Goal: Task Accomplishment & Management: Use online tool/utility

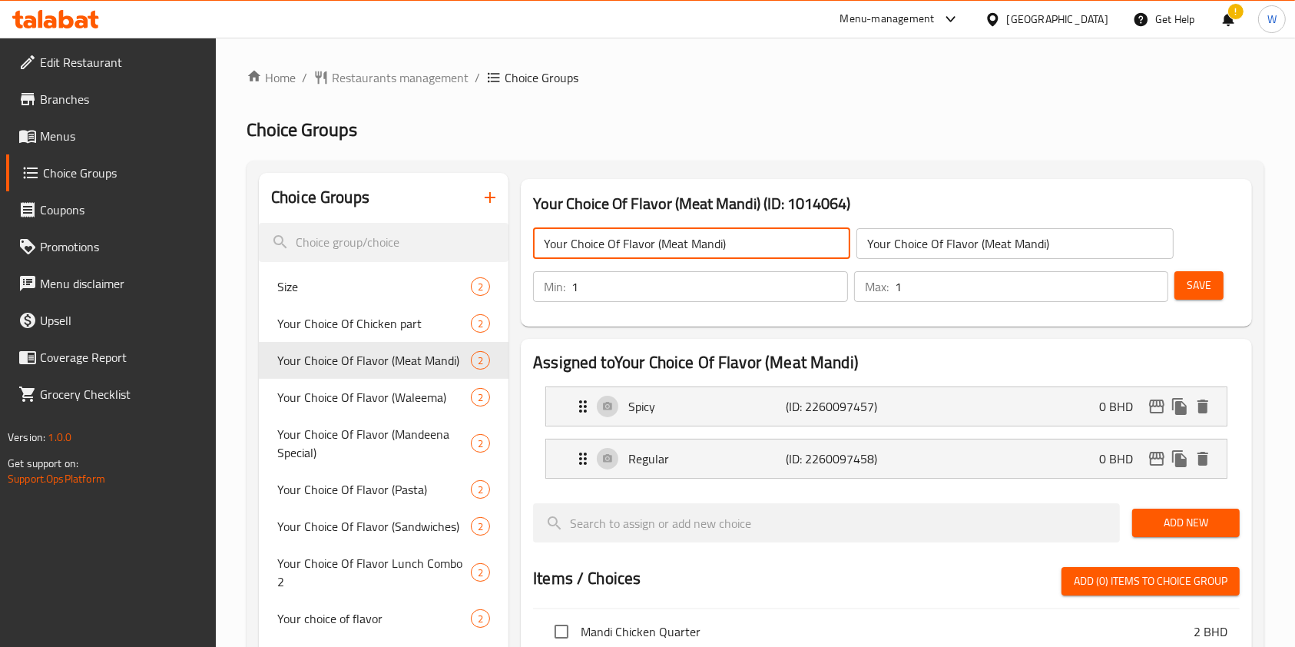
click at [694, 237] on input "Your Choice Of Flavor (Meat Mandi)" at bounding box center [691, 243] width 317 height 31
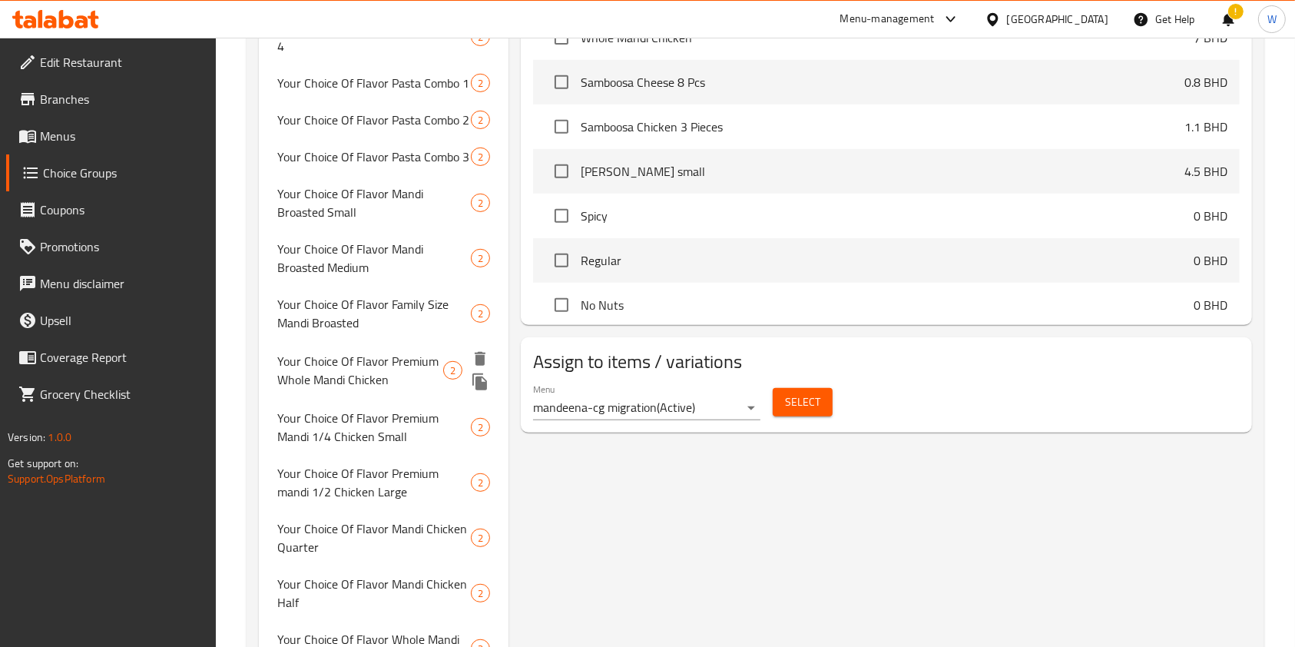
scroll to position [743, 0]
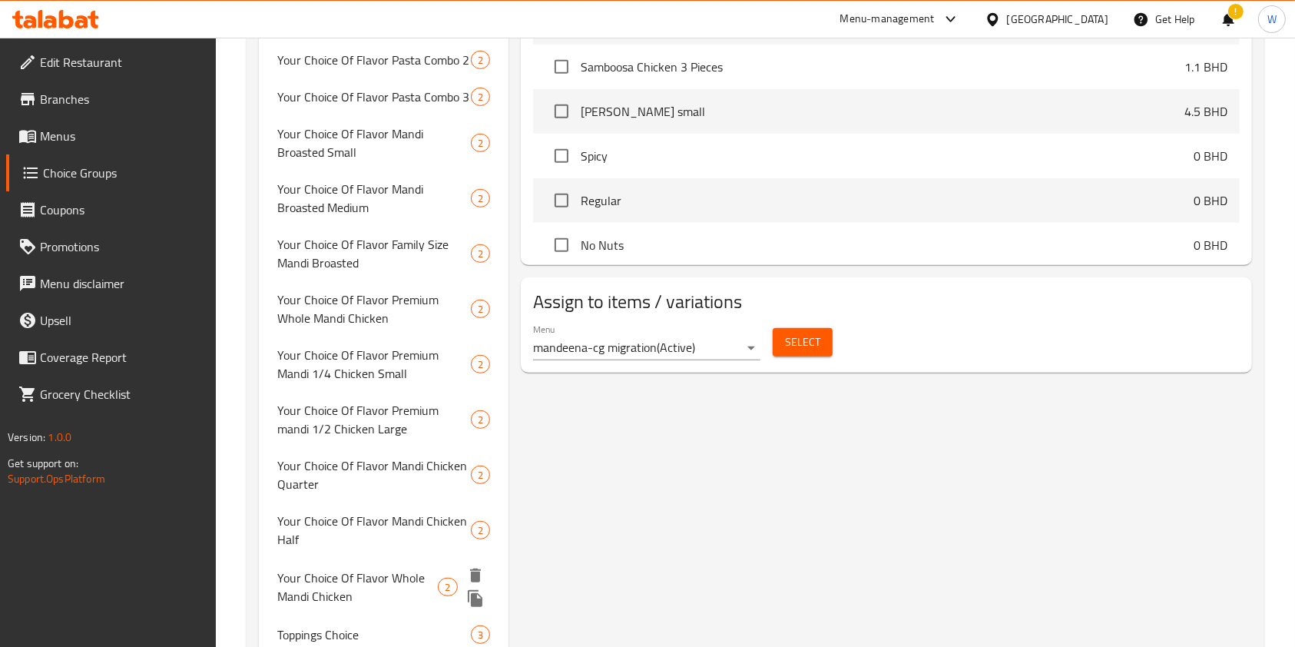
click at [477, 590] on icon "duplicate" at bounding box center [475, 598] width 15 height 17
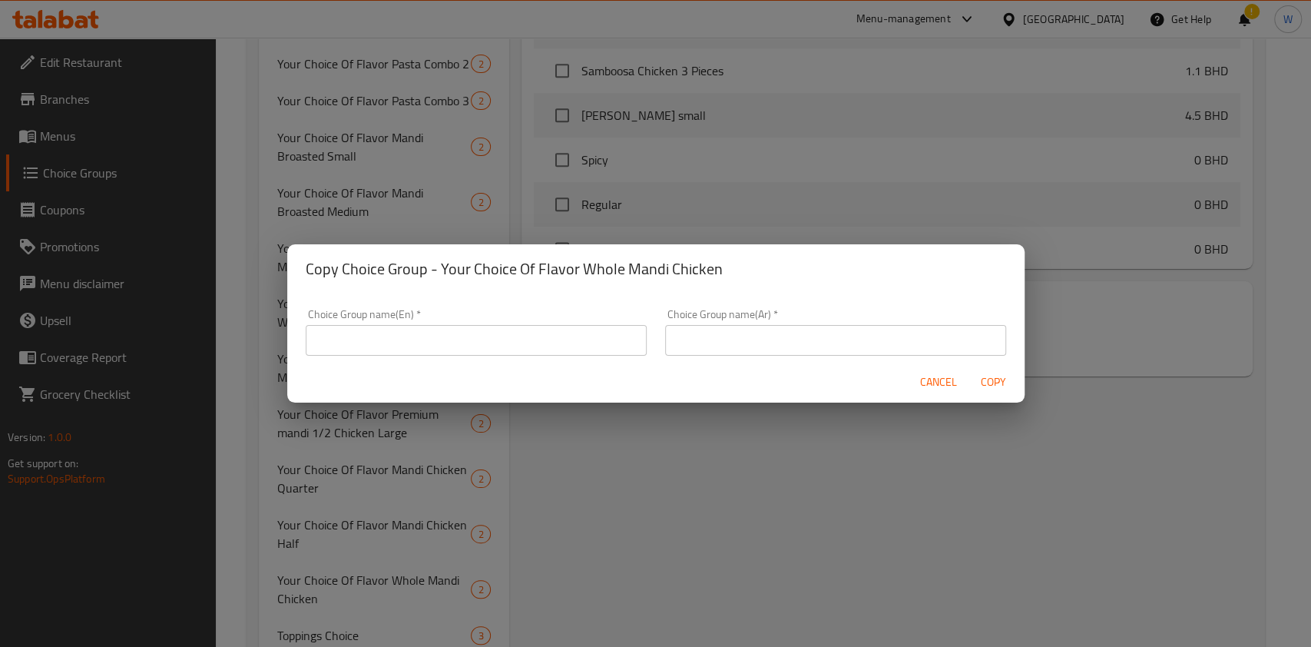
click at [533, 347] on input "text" at bounding box center [476, 340] width 341 height 31
paste input "Your Choice Of Flavor (Meat Mandi)"
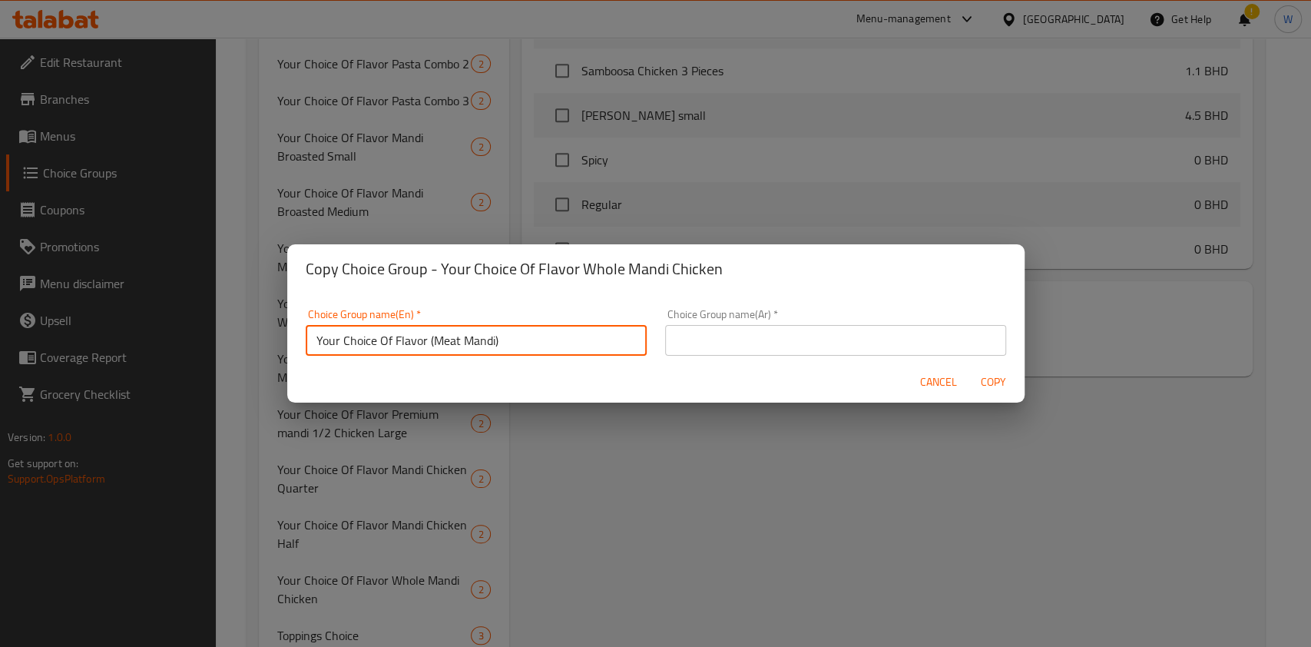
type input "Your Choice Of Flavor (Meat Mandi)"
click at [927, 402] on div "Copy Choice Group - Your Choice Of Flavor Whole Mandi Chicken Choice Group name…" at bounding box center [655, 323] width 1311 height 647
click at [935, 382] on span "Cancel" at bounding box center [938, 382] width 37 height 19
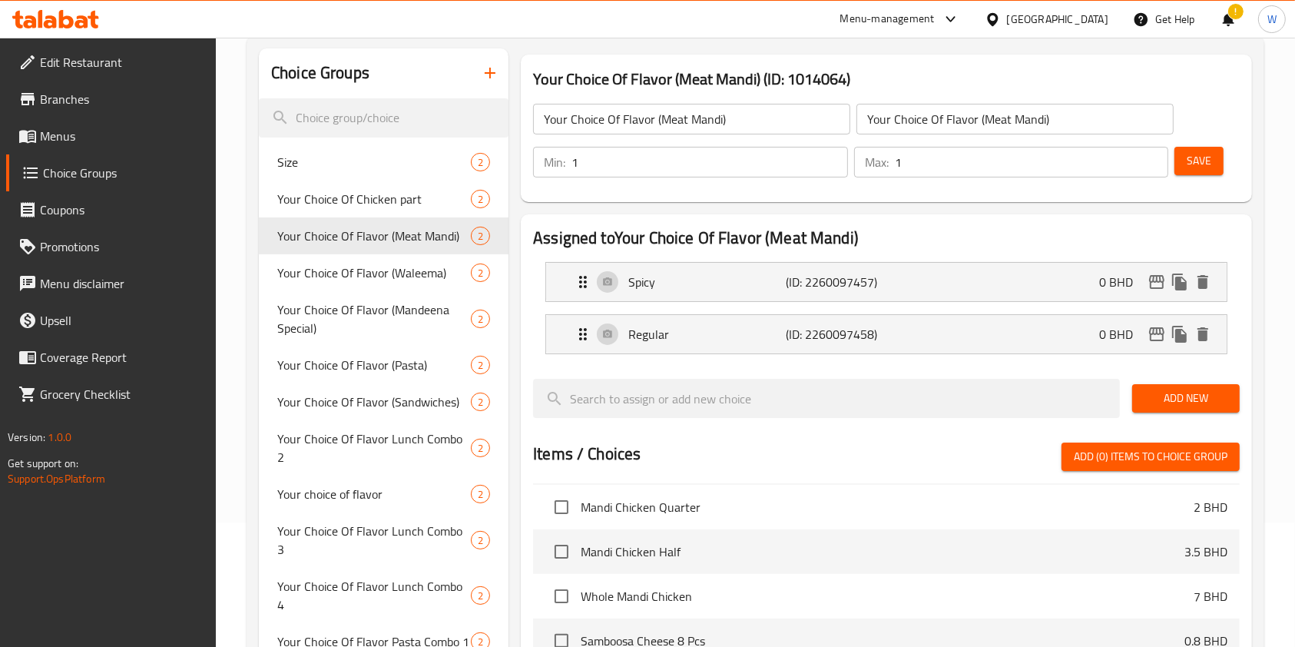
scroll to position [0, 0]
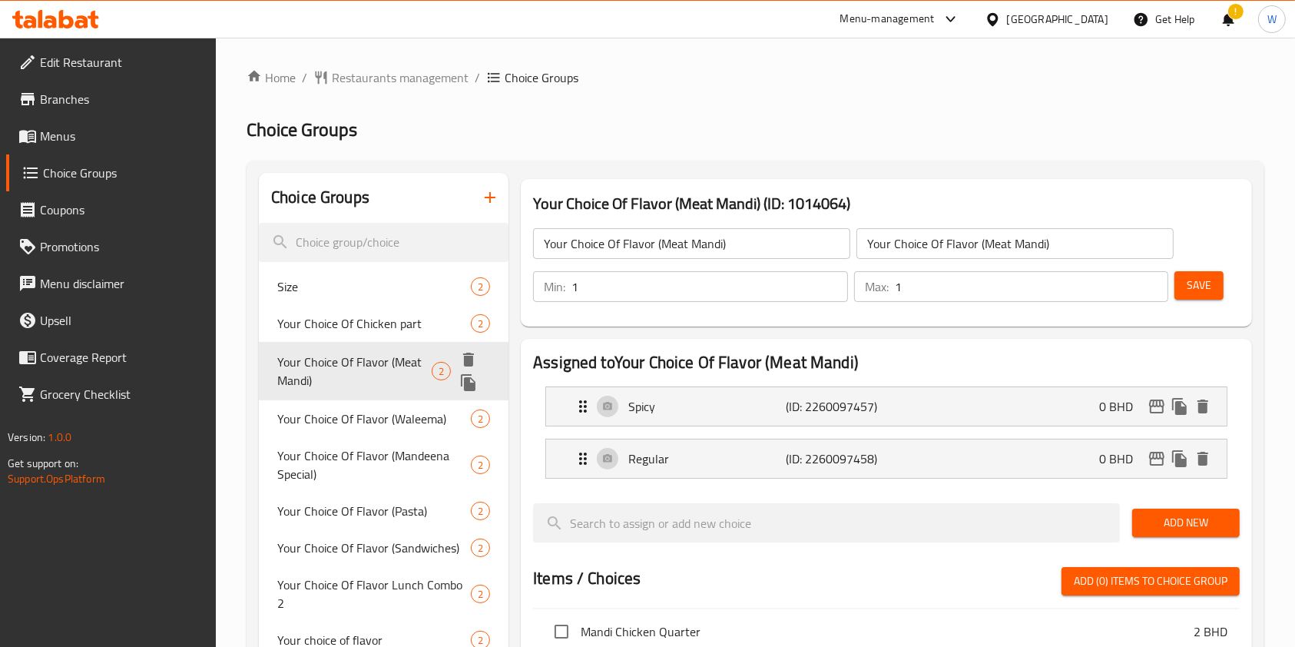
click at [472, 360] on icon "delete" at bounding box center [468, 360] width 11 height 14
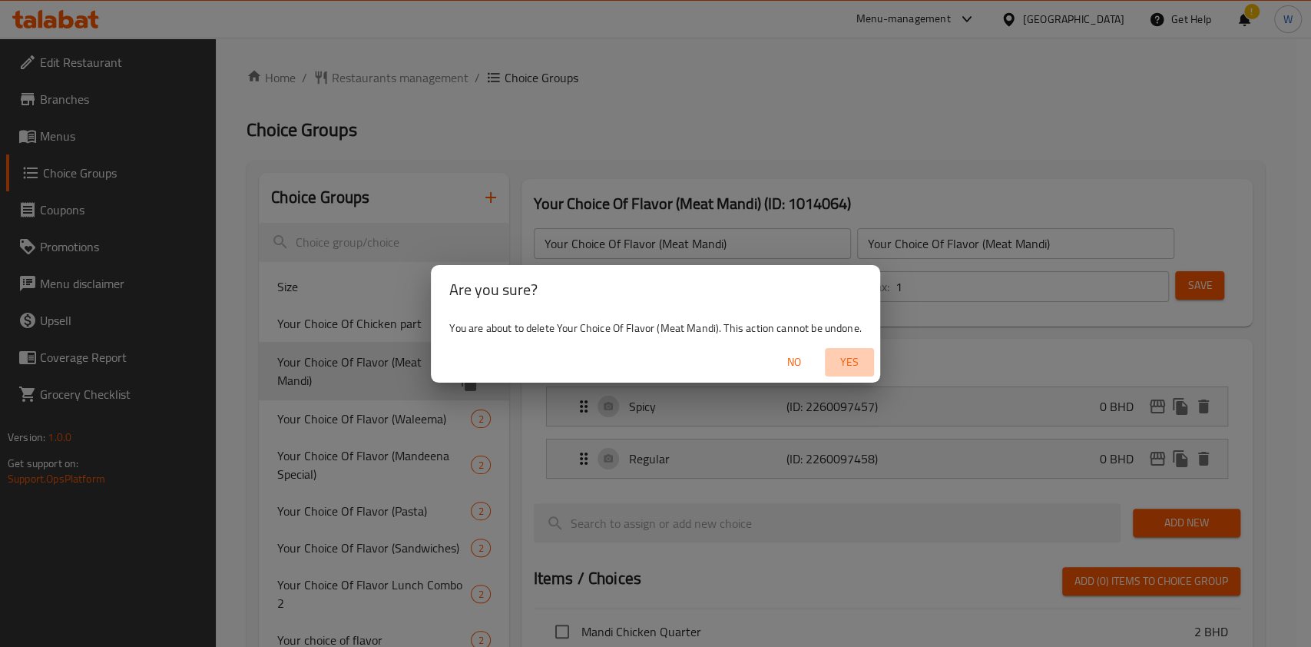
click at [842, 359] on span "Yes" at bounding box center [849, 362] width 37 height 19
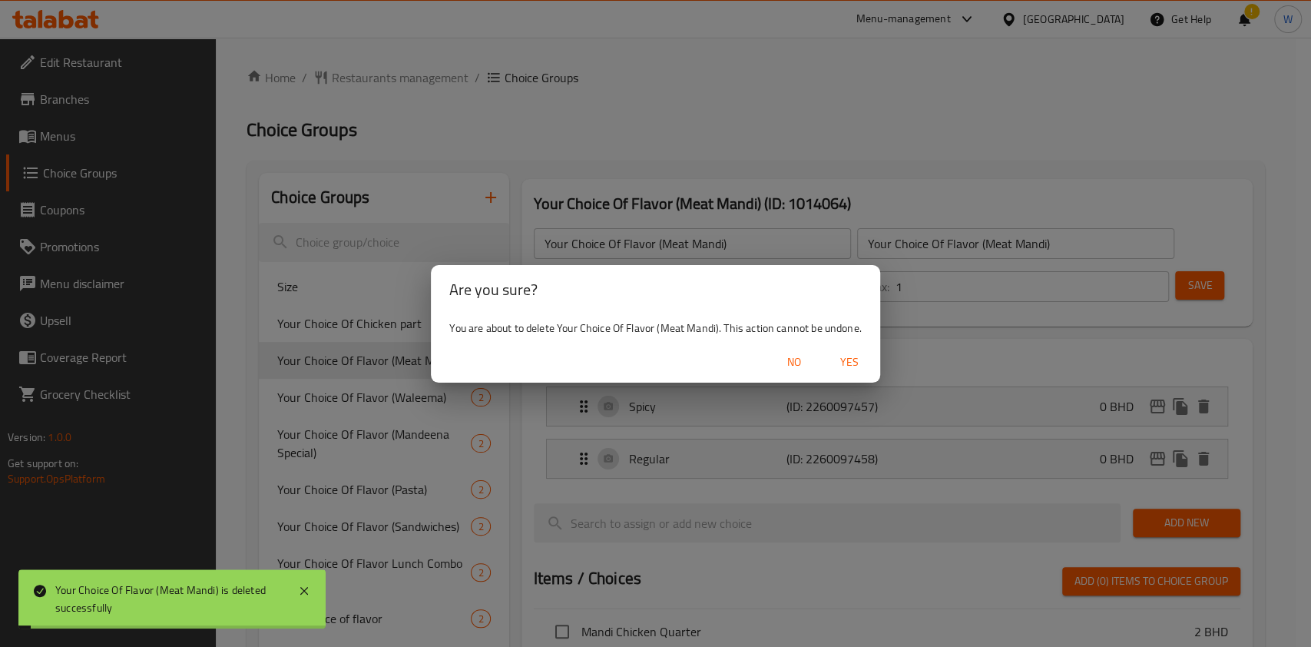
type input "Size"
type input "حجم"
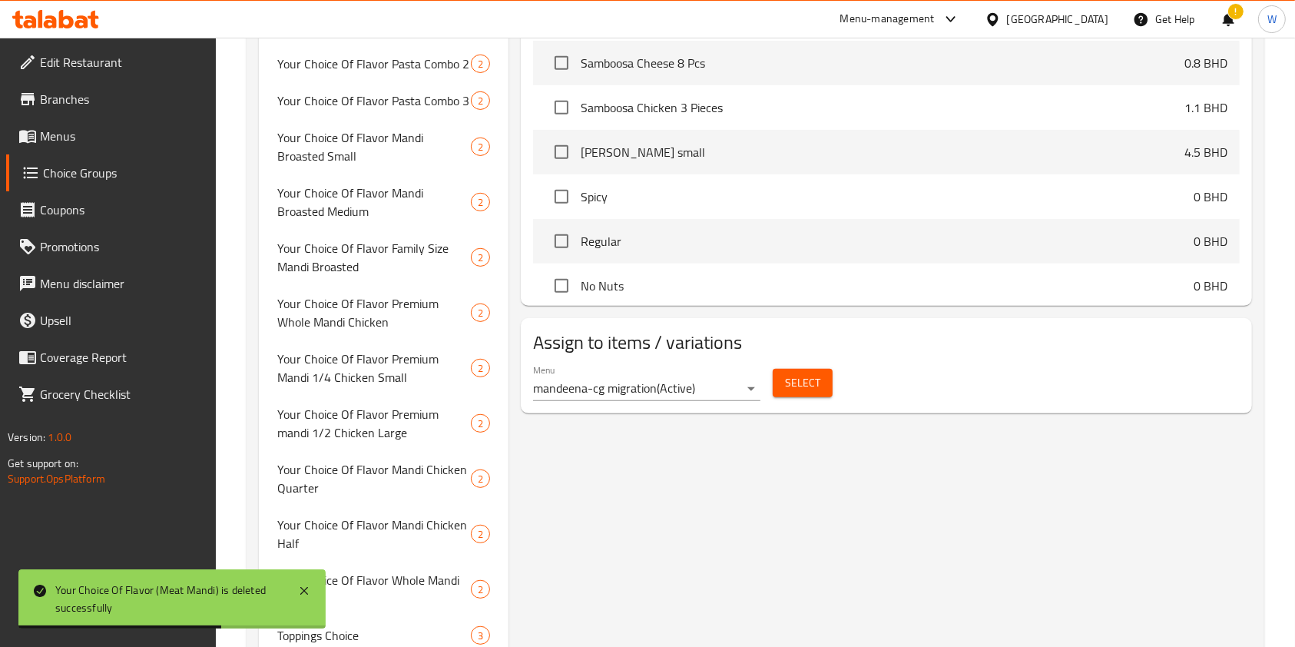
scroll to position [706, 0]
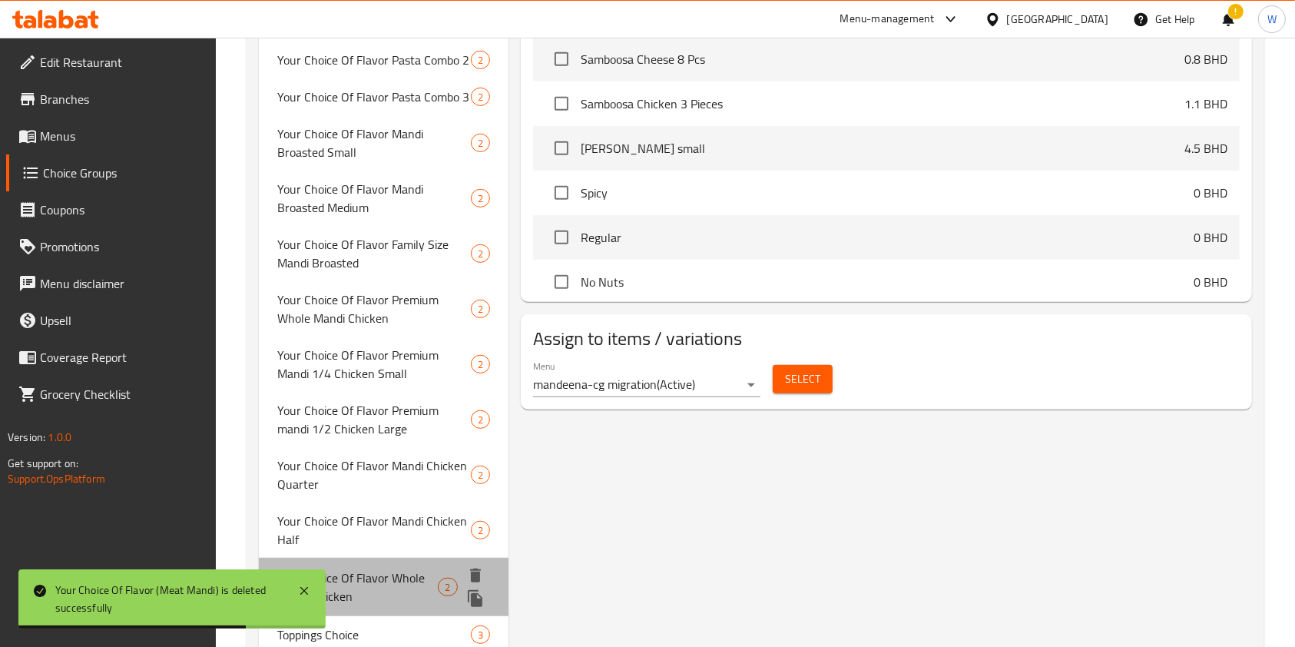
click at [486, 564] on div at bounding box center [480, 587] width 33 height 46
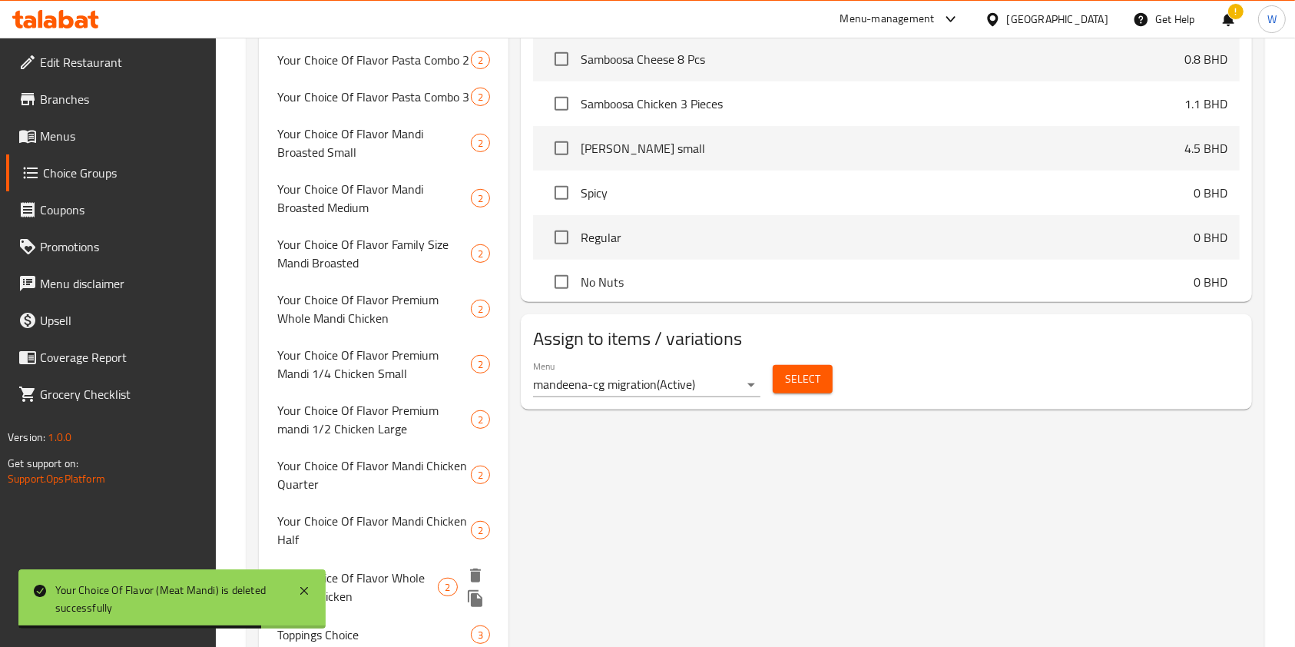
click at [478, 590] on icon "duplicate" at bounding box center [475, 598] width 15 height 17
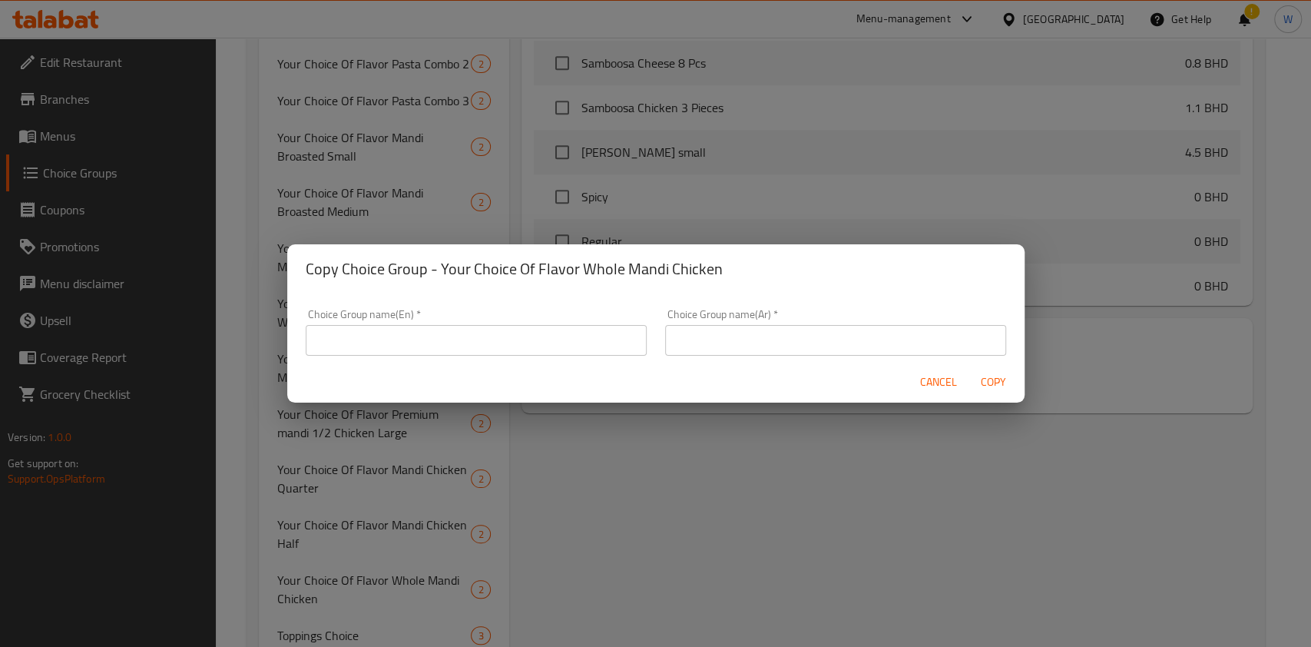
click at [948, 386] on span "Cancel" at bounding box center [938, 382] width 37 height 19
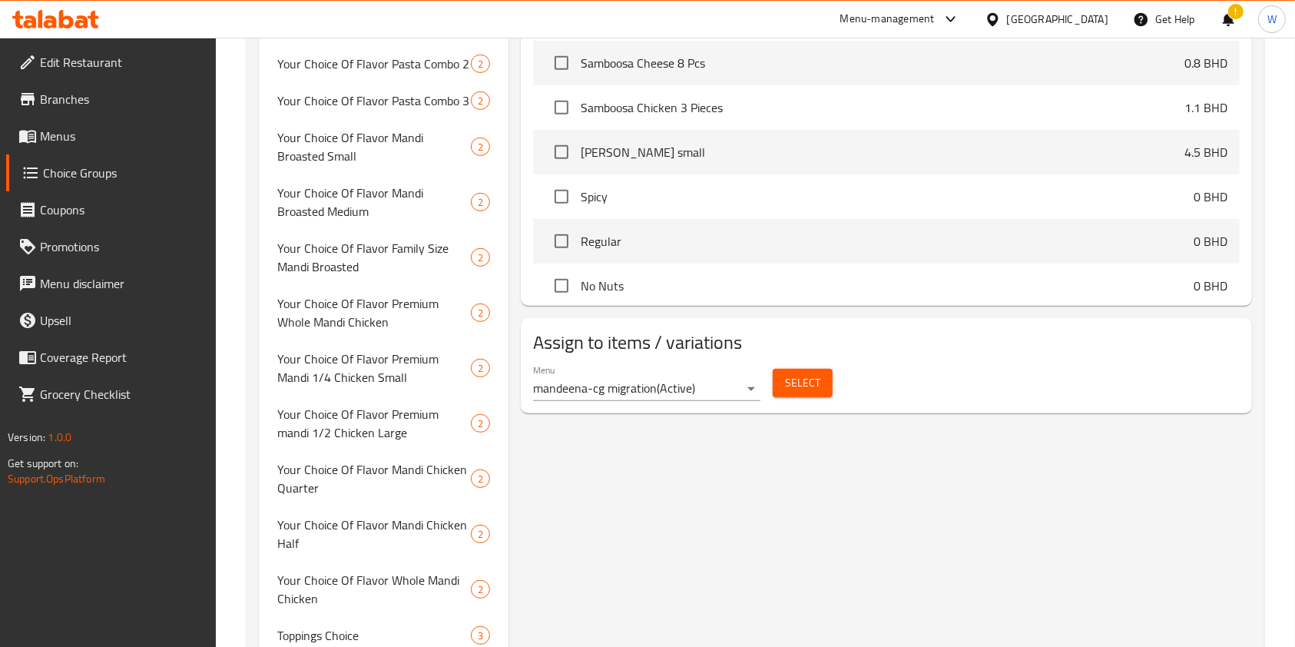
click at [363, 571] on span "Your Choice Of Flavor Whole Mandi Chicken" at bounding box center [374, 589] width 194 height 37
type input "Your Choice Of Flavor Whole Mandi Chicken"
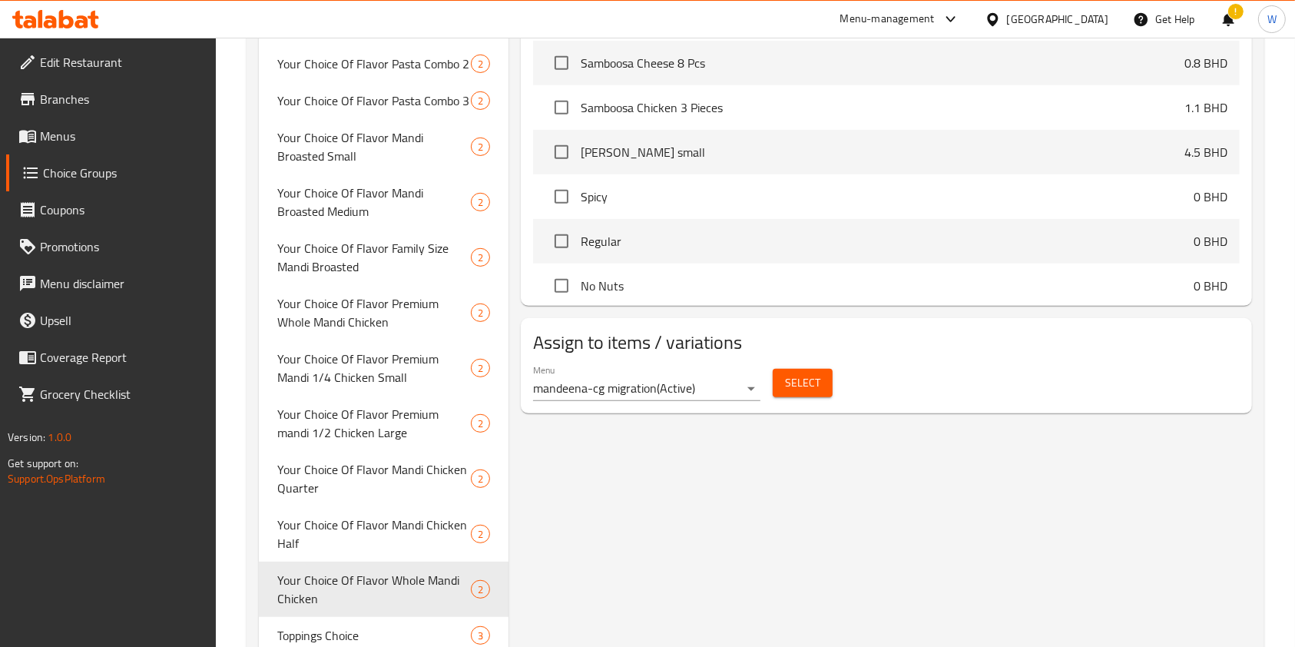
scroll to position [0, 0]
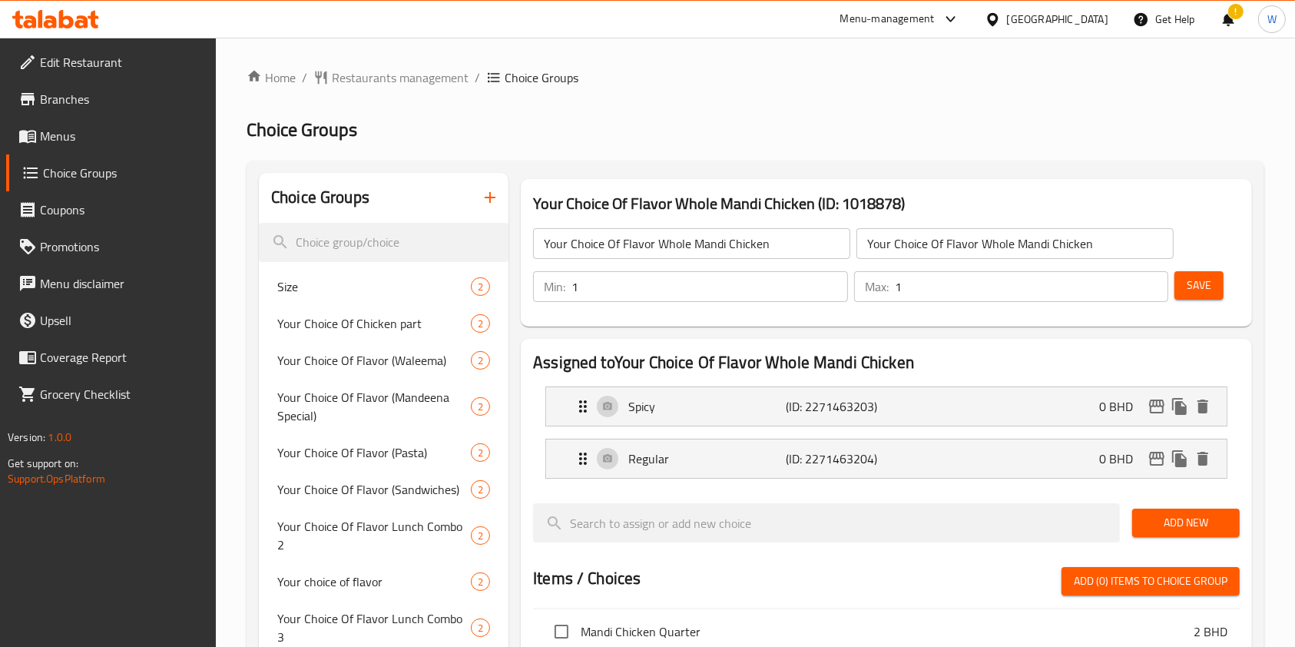
click at [722, 268] on div "Min: 1 ​" at bounding box center [690, 286] width 321 height 37
click at [730, 237] on input "Your Choice Of Flavor Whole Mandi Chicken" at bounding box center [691, 243] width 317 height 31
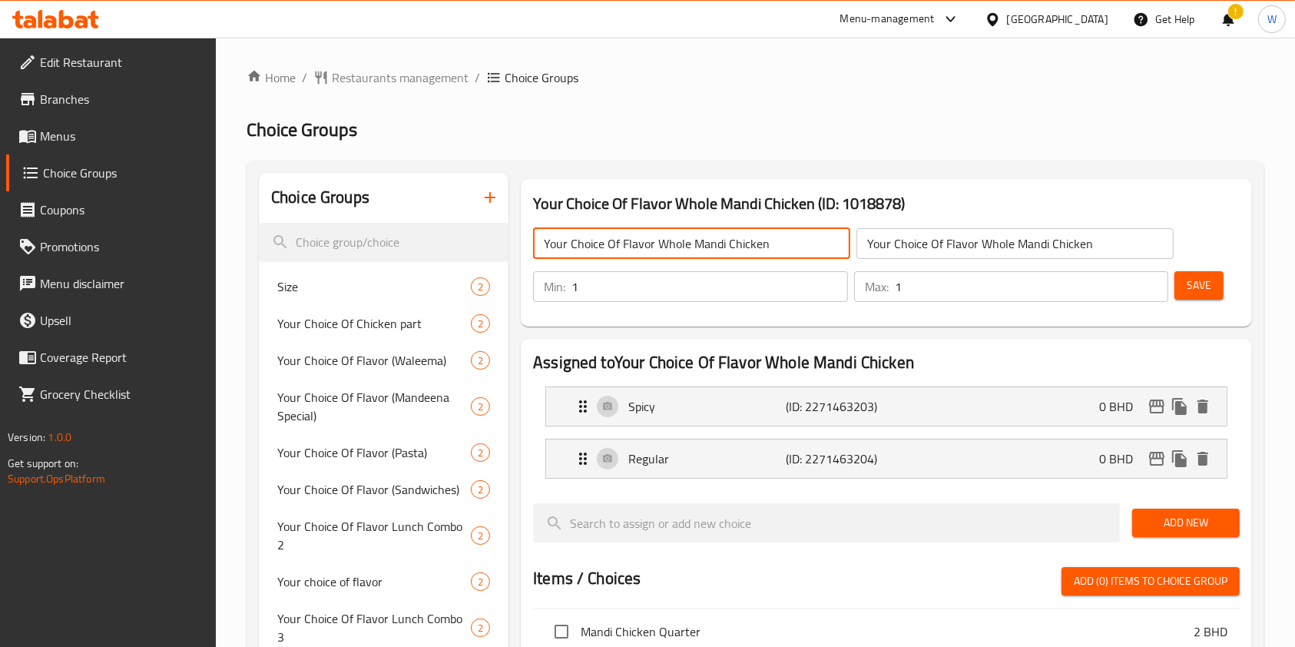
click at [730, 237] on input "Your Choice Of Flavor Whole Mandi Chicken" at bounding box center [691, 243] width 317 height 31
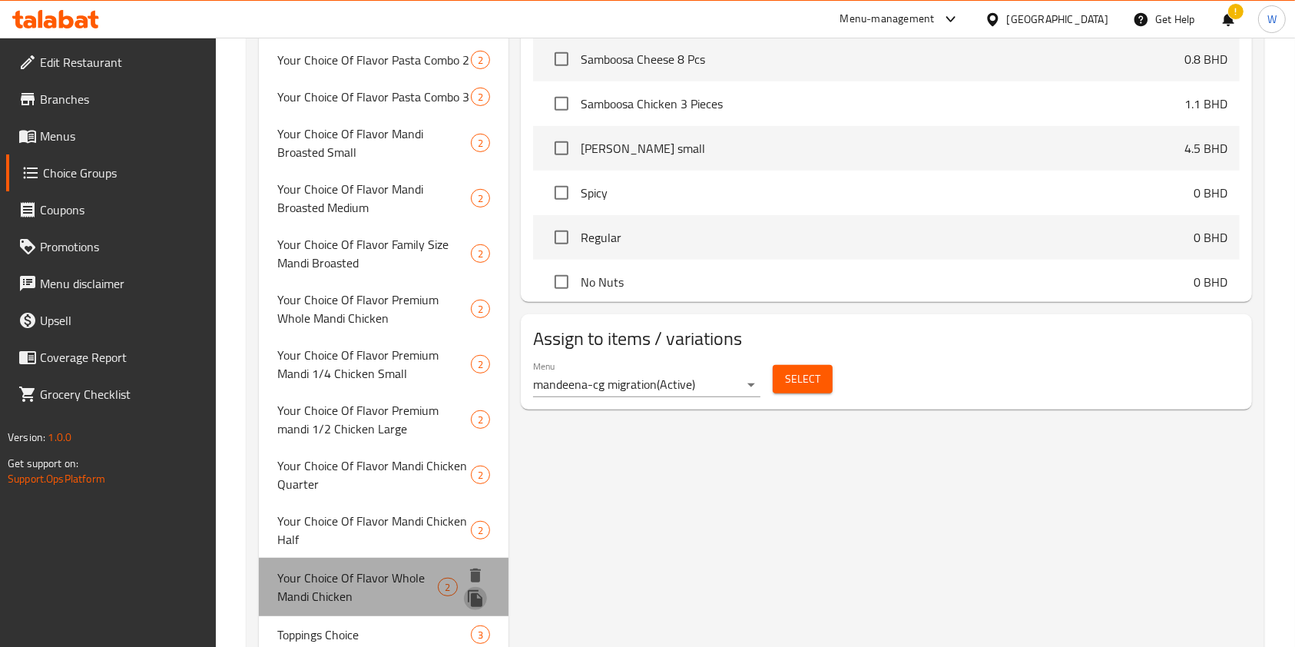
click at [477, 590] on icon "duplicate" at bounding box center [475, 598] width 15 height 17
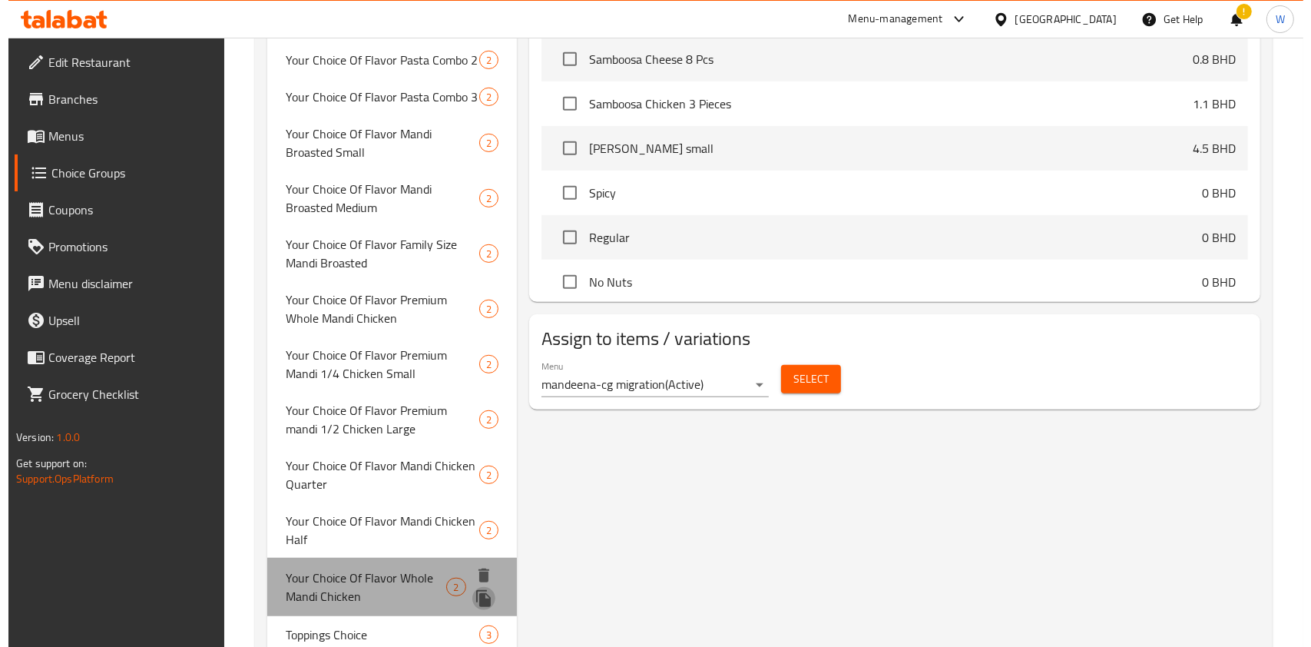
scroll to position [702, 0]
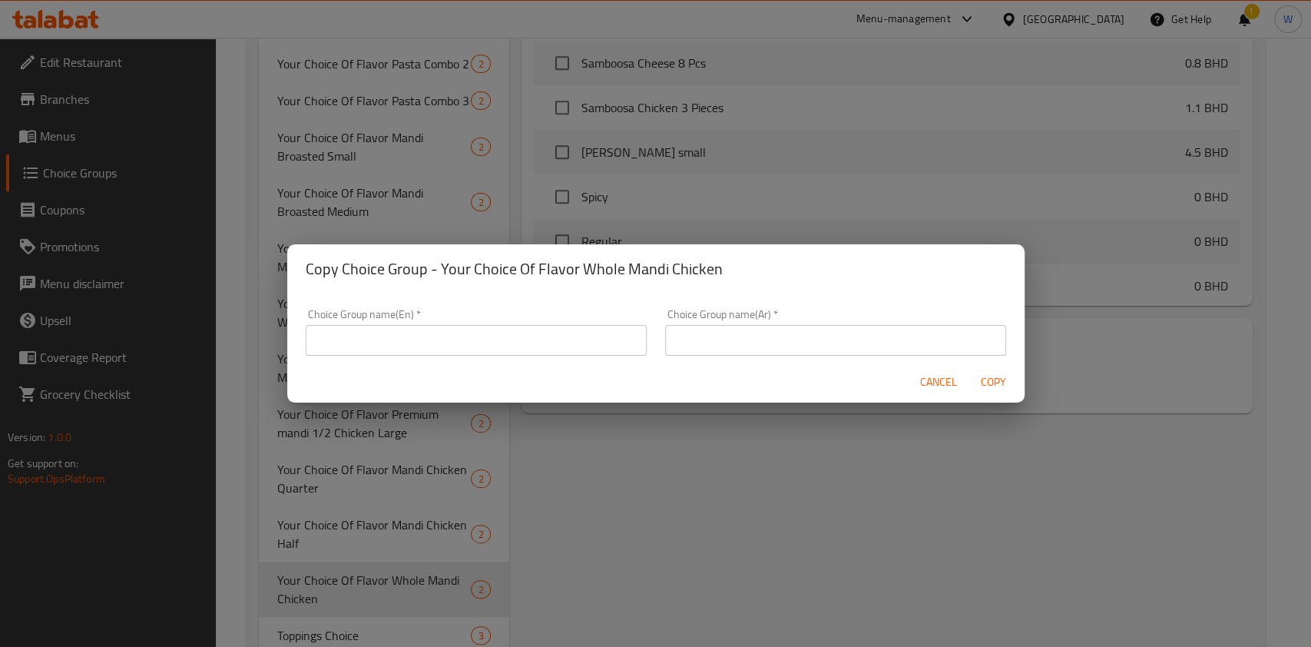
click at [439, 352] on input "text" at bounding box center [476, 340] width 341 height 31
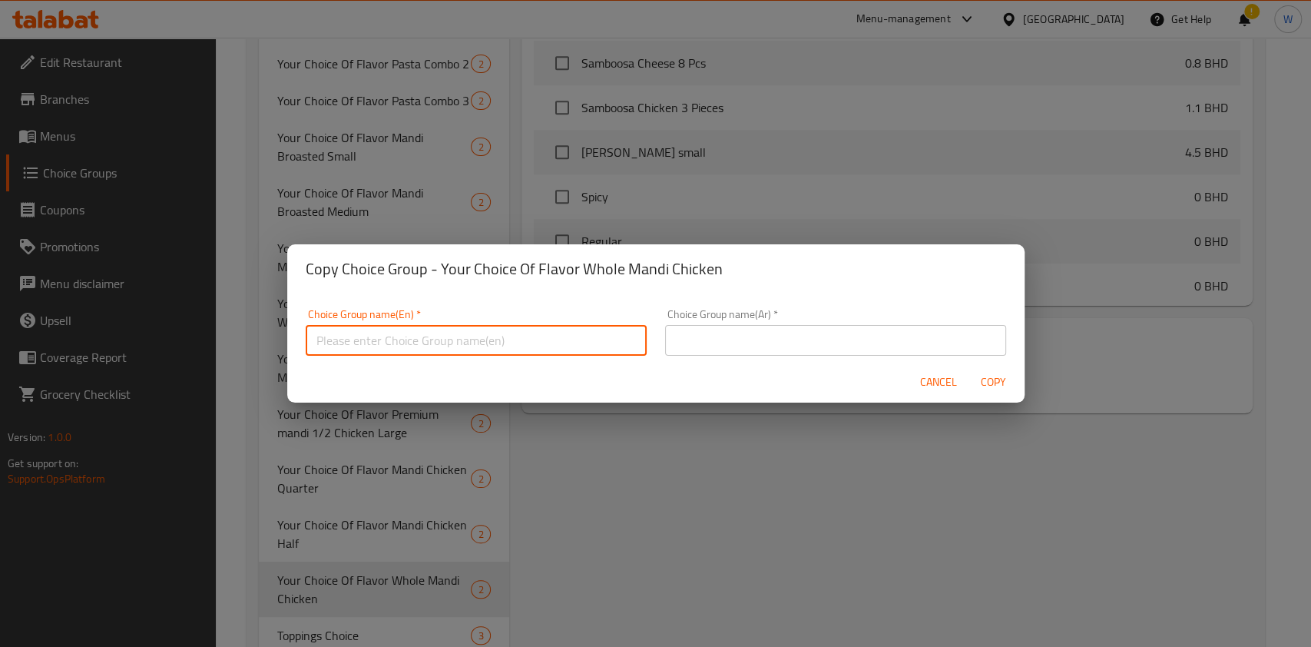
paste input "Your Choice Of Flavor Whole Mandi Chicken"
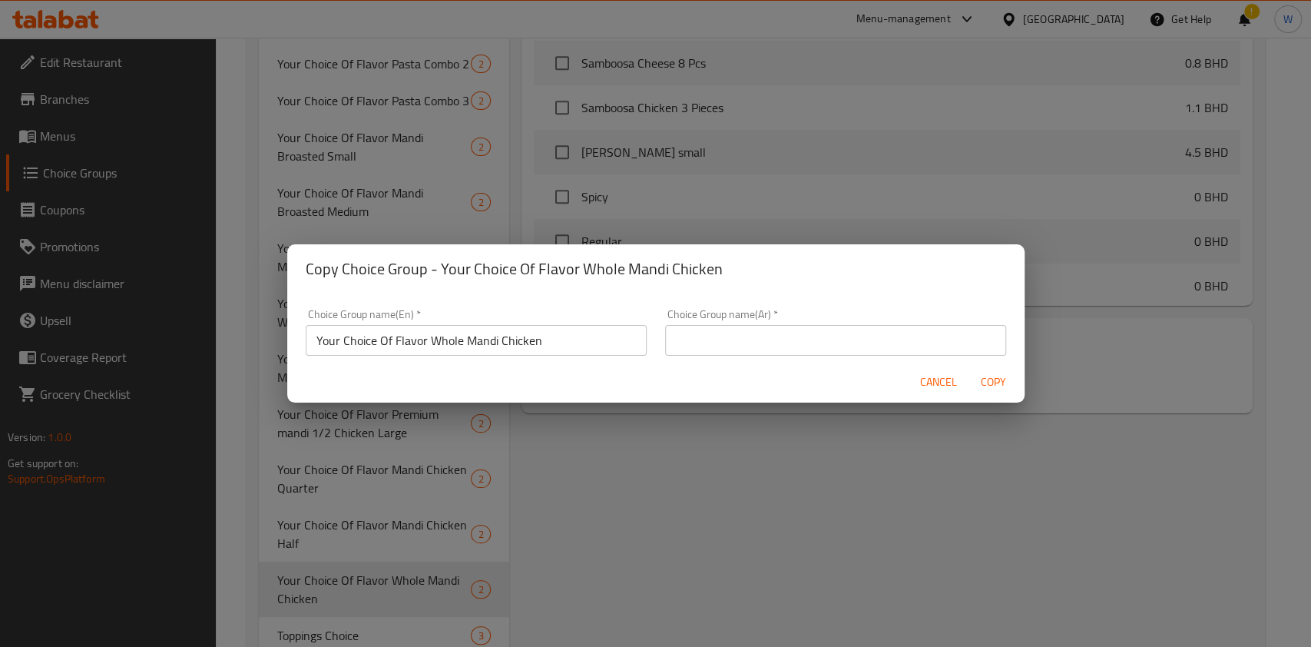
click at [594, 327] on div "Choice Group name(En)   * Your Choice Of Flavor Whole Mandi Chicken Choice Grou…" at bounding box center [476, 332] width 341 height 47
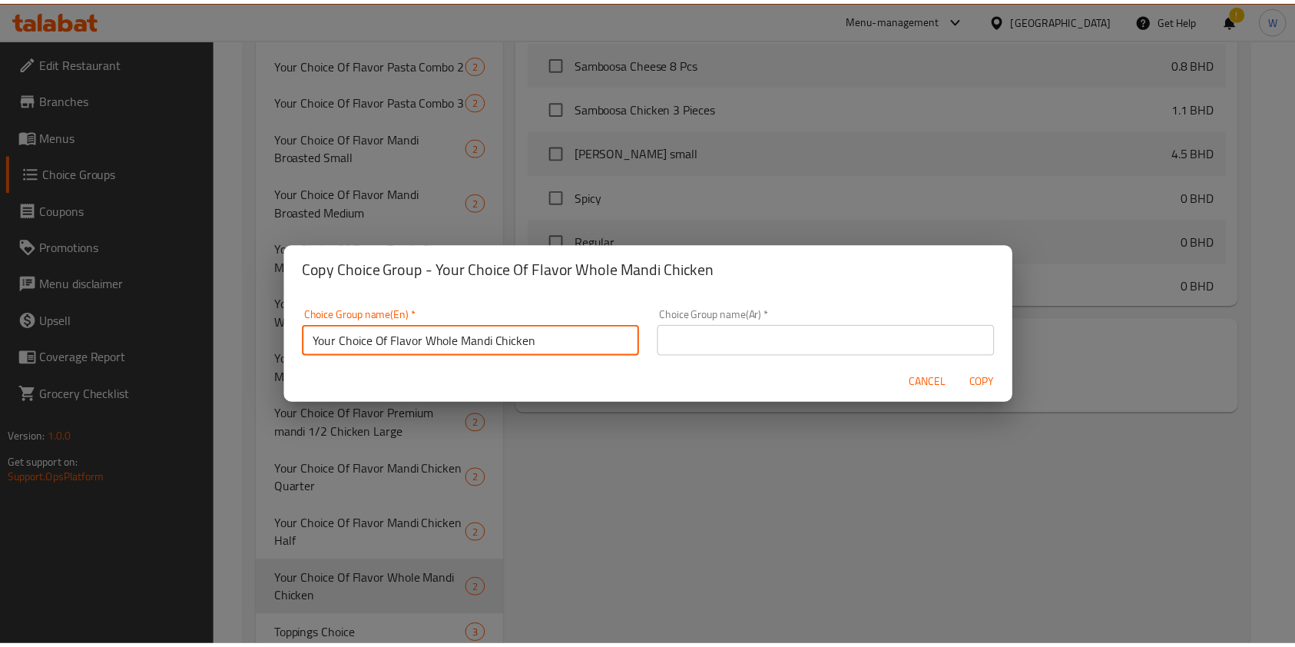
scroll to position [4, 0]
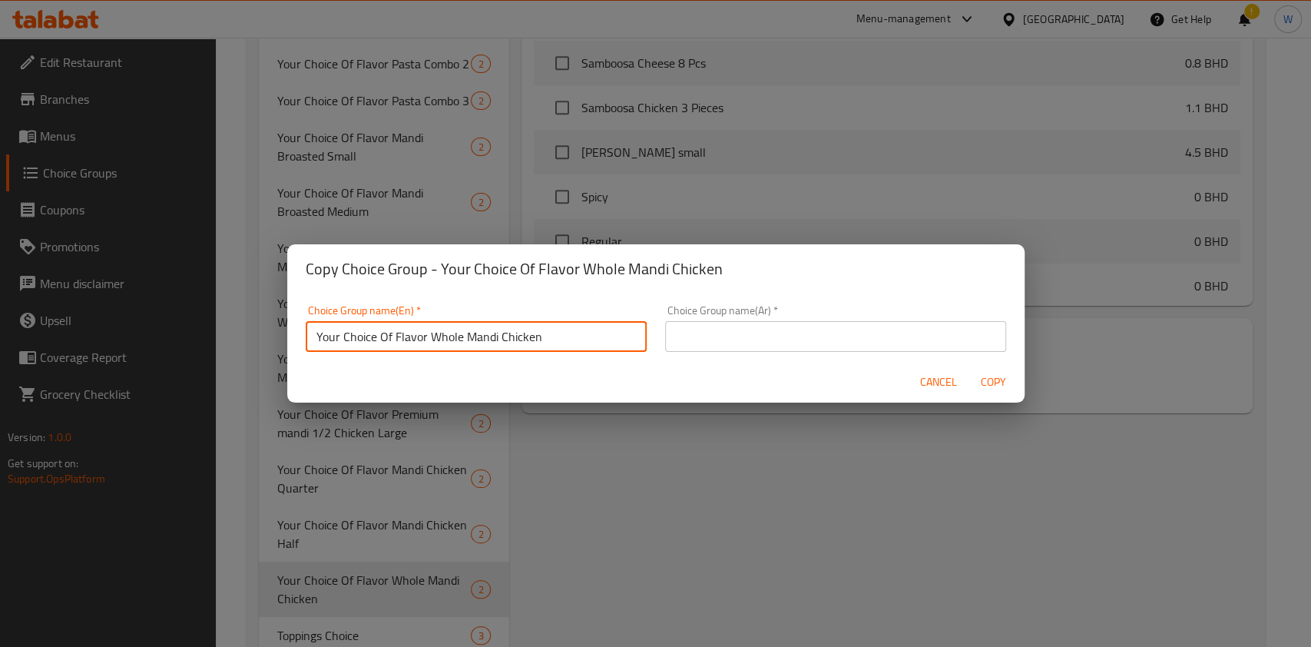
drag, startPoint x: 590, startPoint y: 339, endPoint x: 431, endPoint y: 349, distance: 159.3
click at [431, 349] on input "Your Choice Of Flavor Whole Mandi Chicken" at bounding box center [476, 336] width 341 height 31
paste input "[PERSON_NAME] Small"
click at [473, 347] on input "Your Choice Of Flavor [PERSON_NAME] Small" at bounding box center [476, 336] width 341 height 31
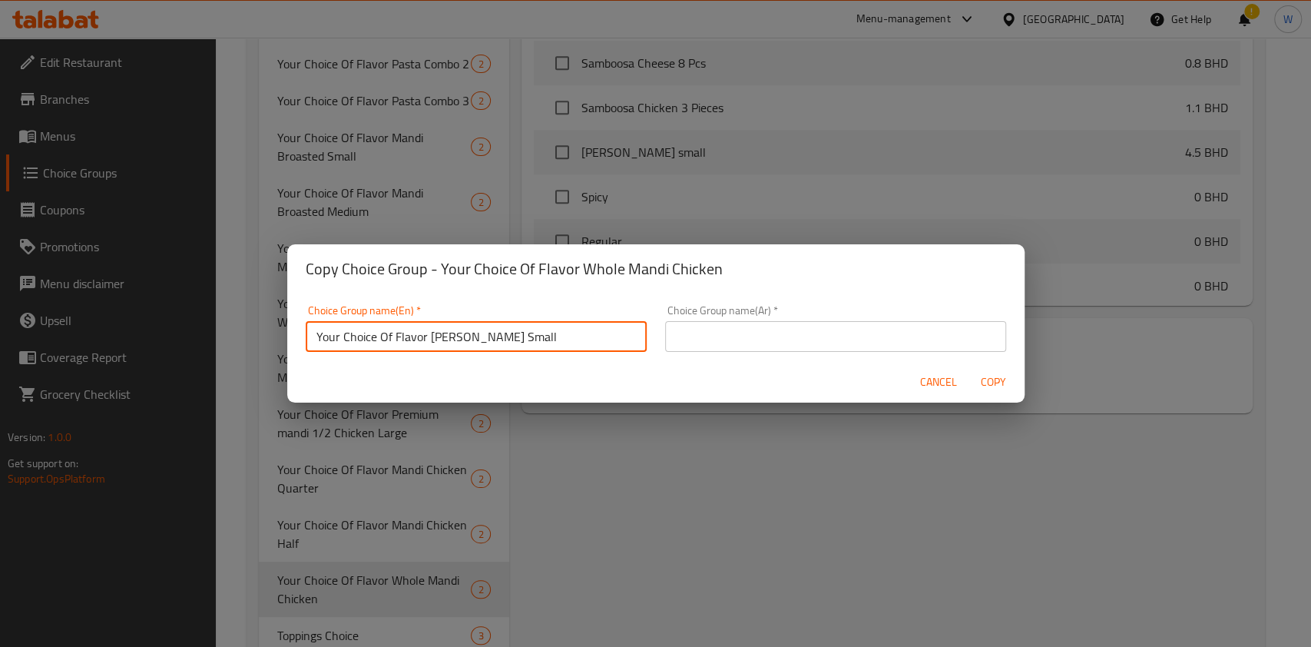
click at [473, 347] on input "Your Choice Of Flavor [PERSON_NAME] Small" at bounding box center [476, 336] width 341 height 31
type input "Your Choice Of Flavor [PERSON_NAME] Small"
click at [697, 331] on input "text" at bounding box center [835, 336] width 341 height 31
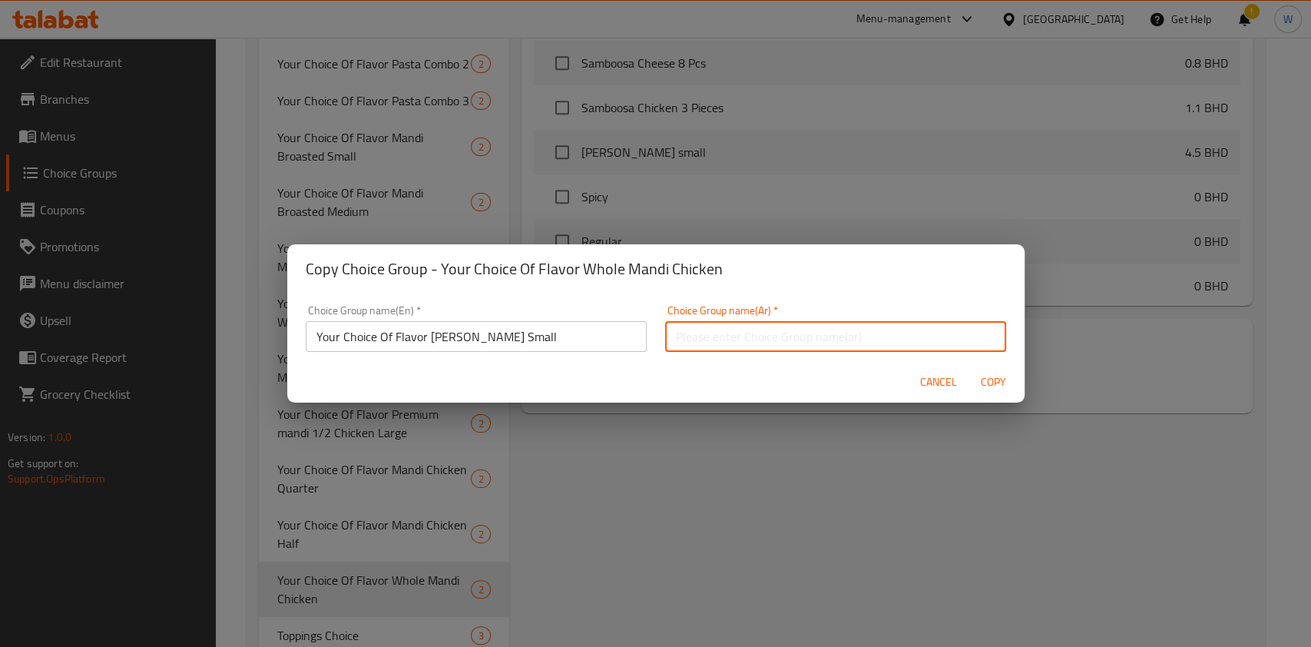
paste input "Your Choice Of Flavor [PERSON_NAME] Small"
type input "Your Choice Of Flavor [PERSON_NAME] Small"
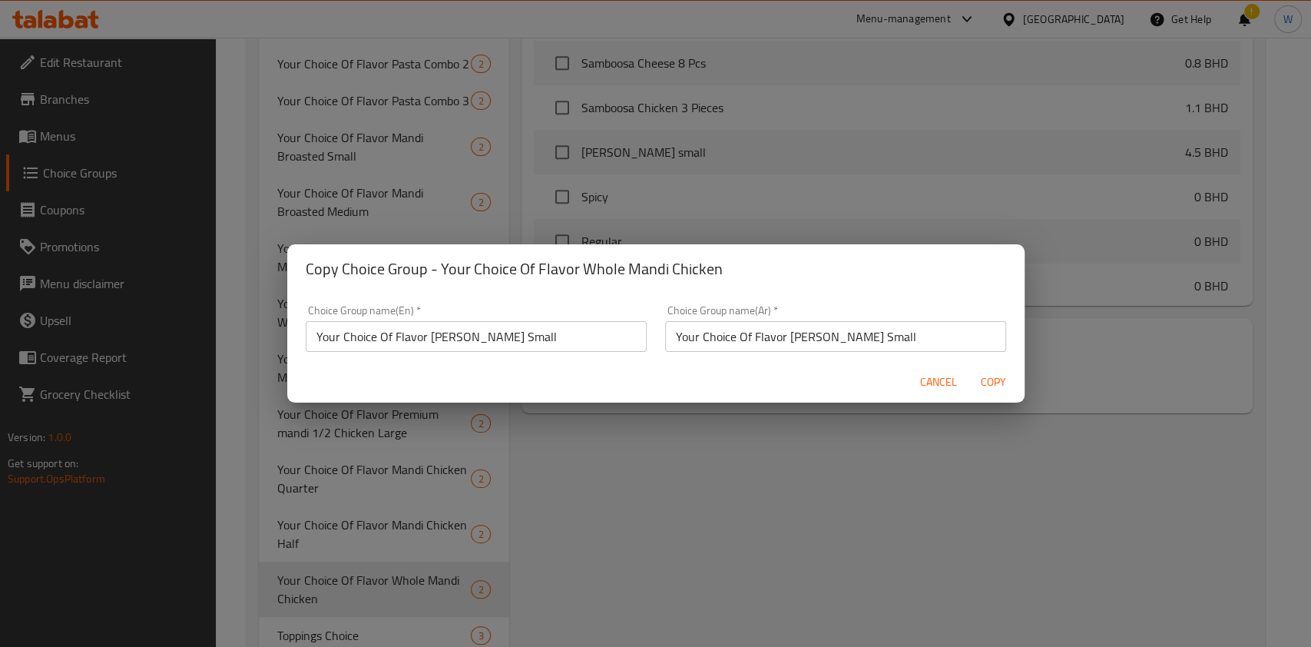
click at [1022, 403] on div "Copy Choice Group - Your Choice Of Flavor Whole Mandi Chicken Choice Group name…" at bounding box center [655, 323] width 1311 height 647
click at [1006, 391] on span "Copy" at bounding box center [993, 382] width 37 height 19
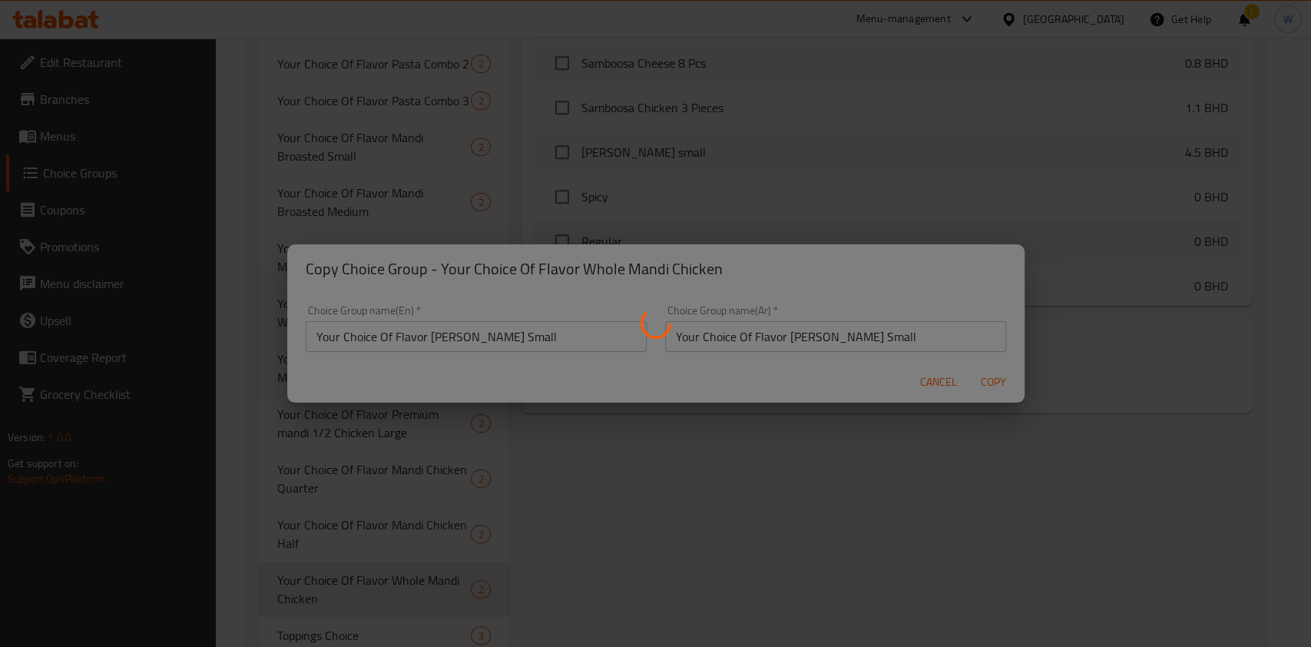
type input "Your Choice Of Flavor [PERSON_NAME] Small"
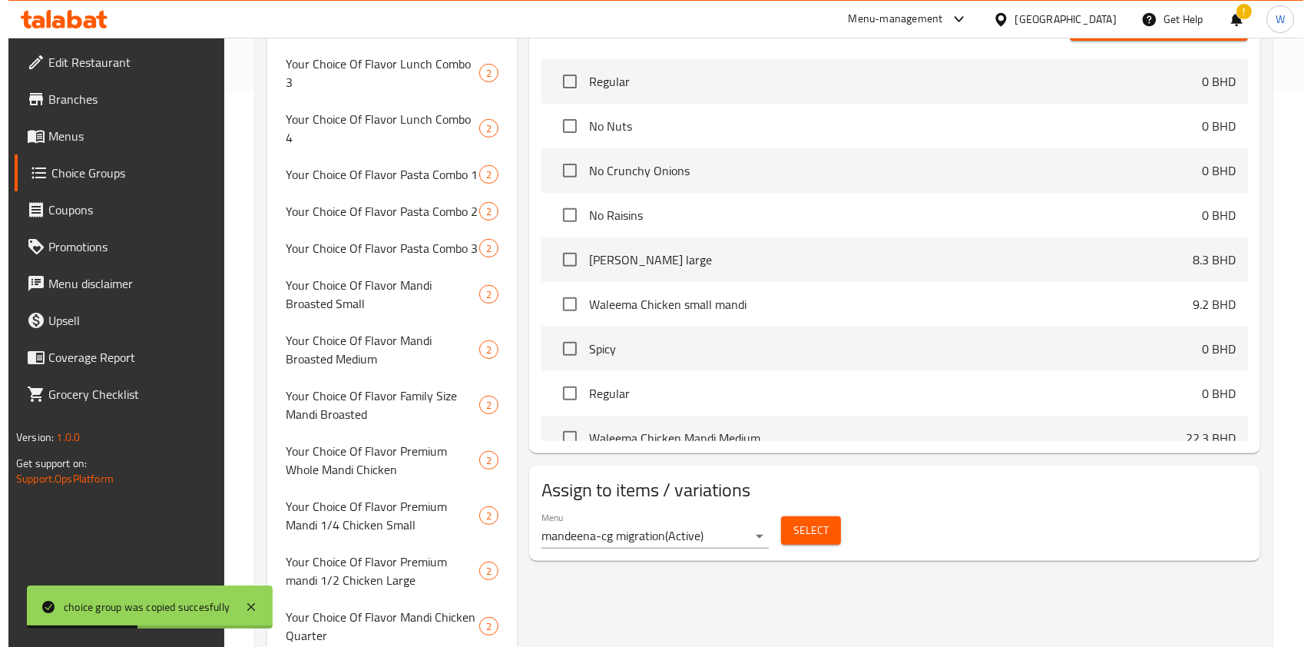
scroll to position [655, 0]
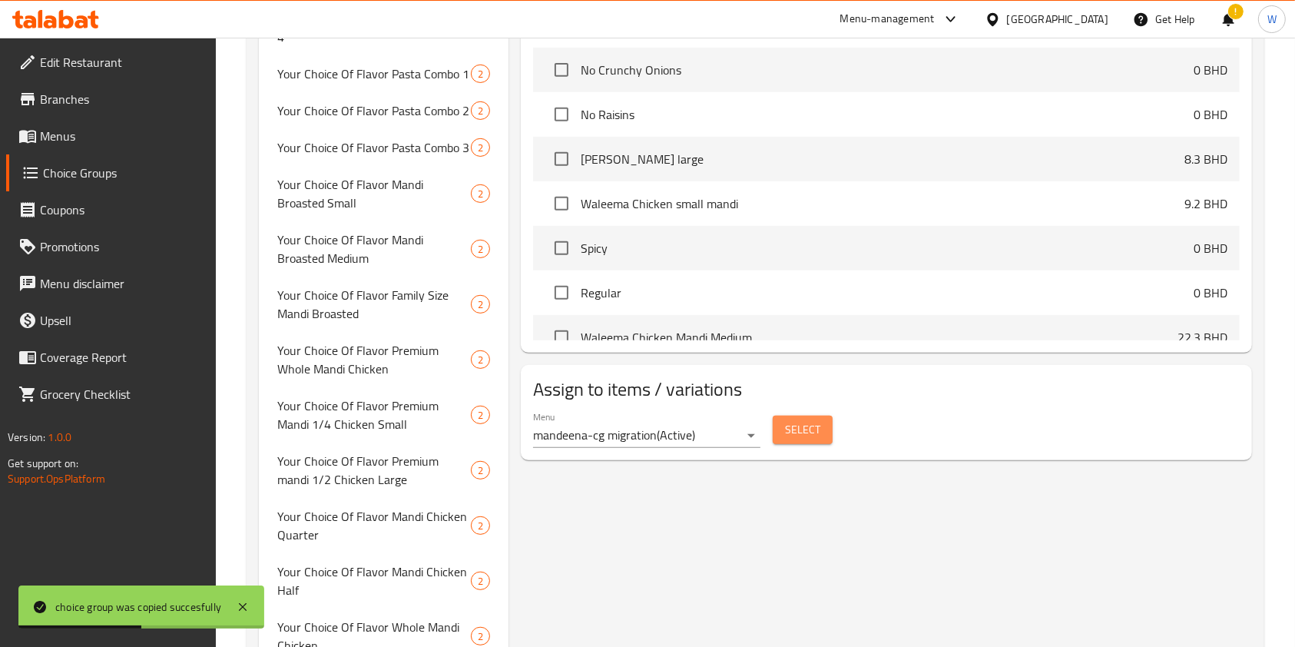
click at [822, 416] on button "Select" at bounding box center [803, 430] width 60 height 28
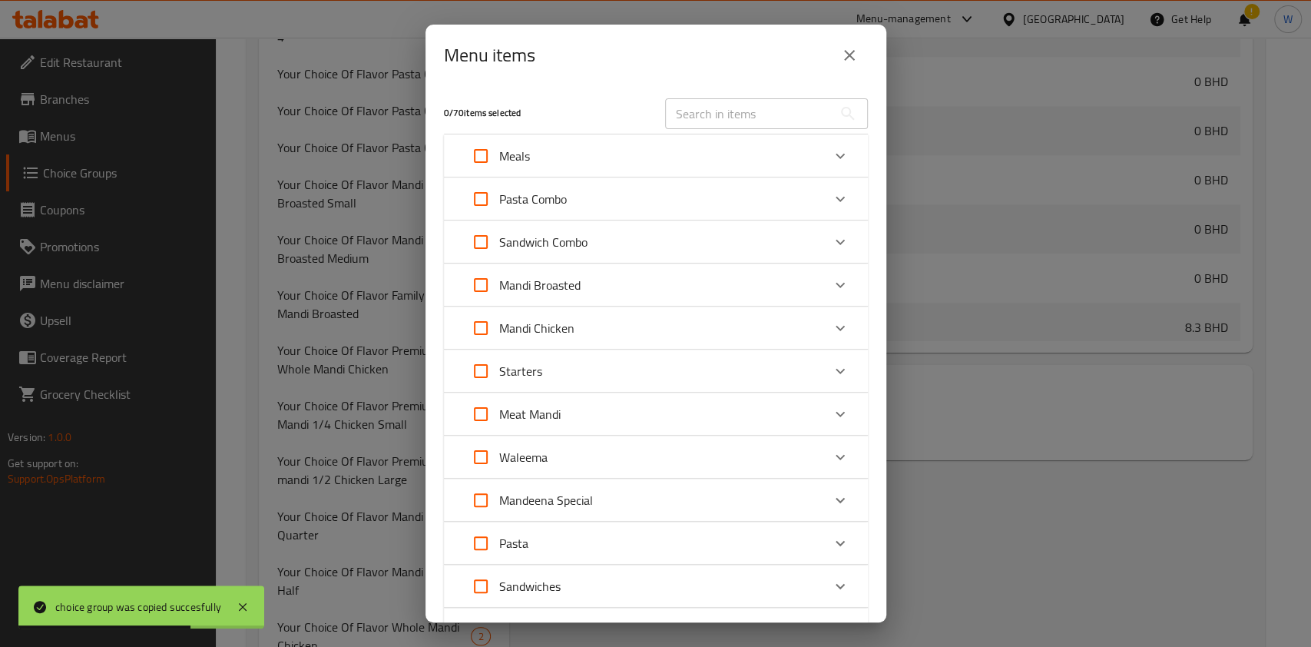
scroll to position [1568, 0]
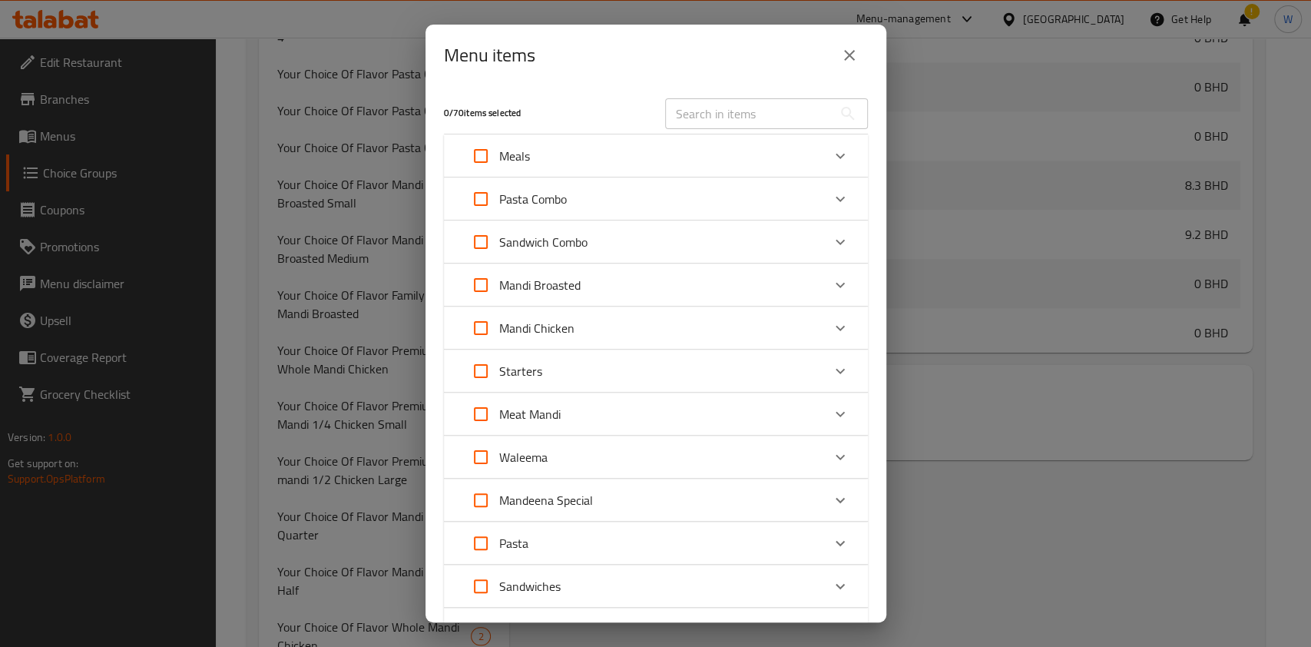
click at [780, 415] on div "Meat Mandi" at bounding box center [641, 414] width 359 height 37
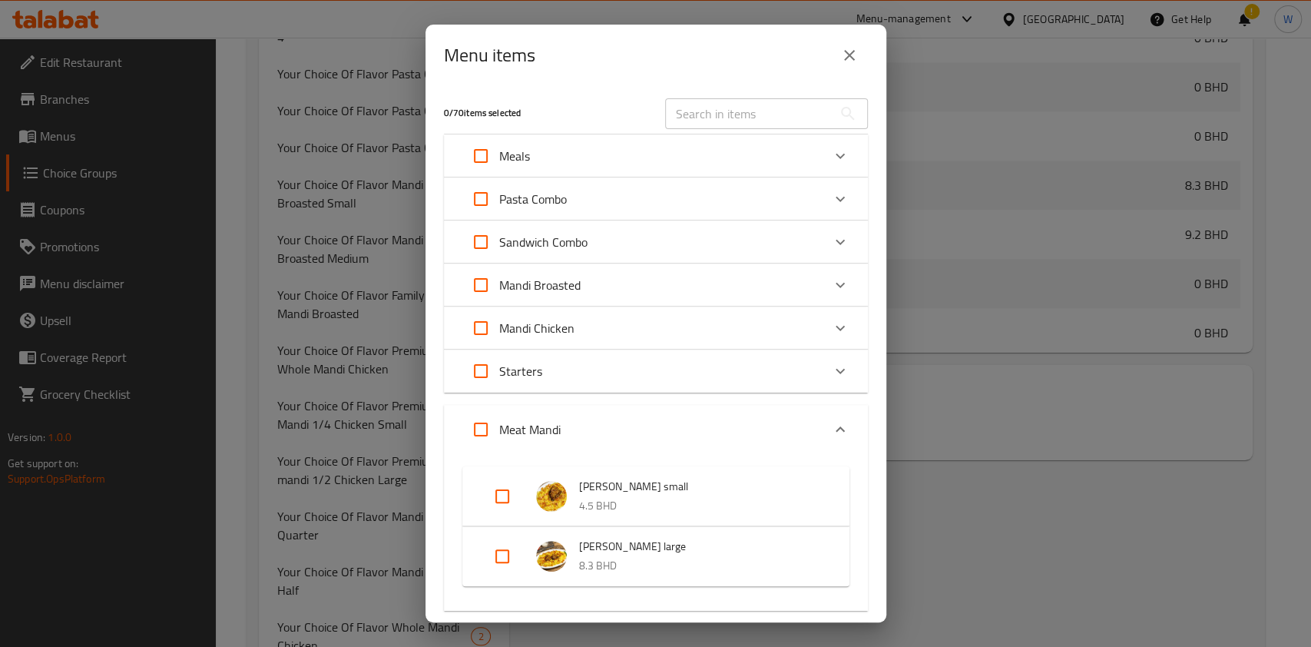
click at [509, 500] on input "Expand" at bounding box center [502, 496] width 37 height 37
checkbox input "true"
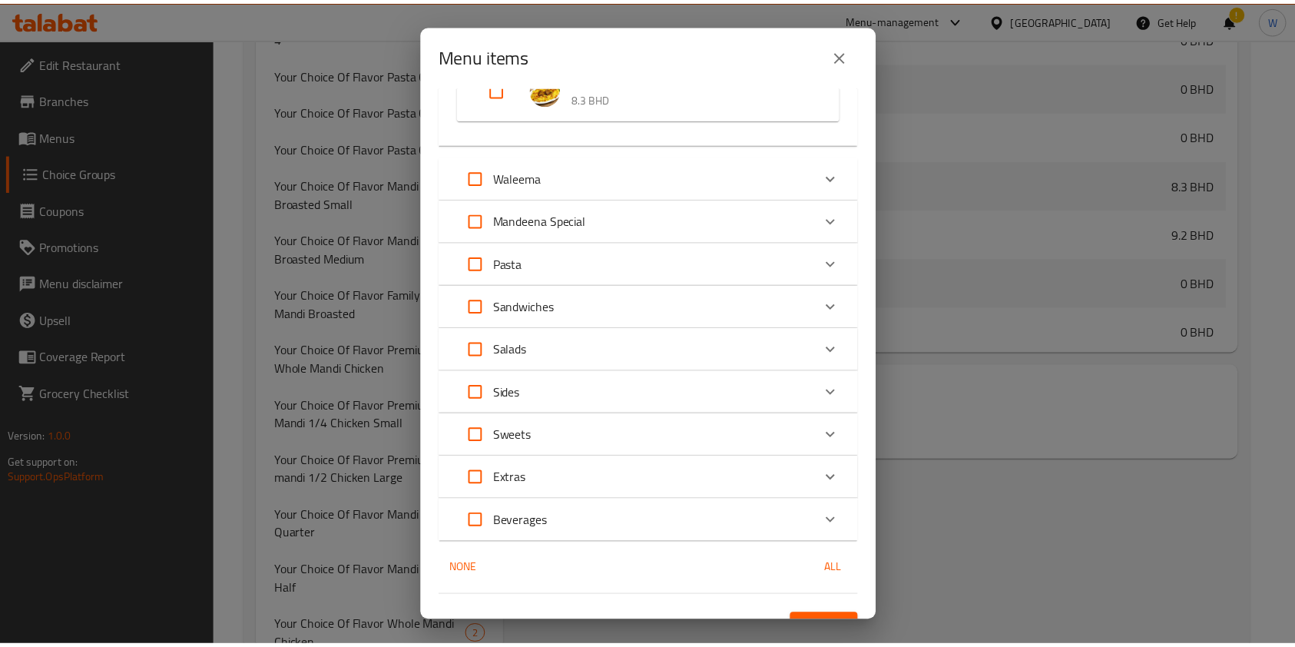
scroll to position [507, 0]
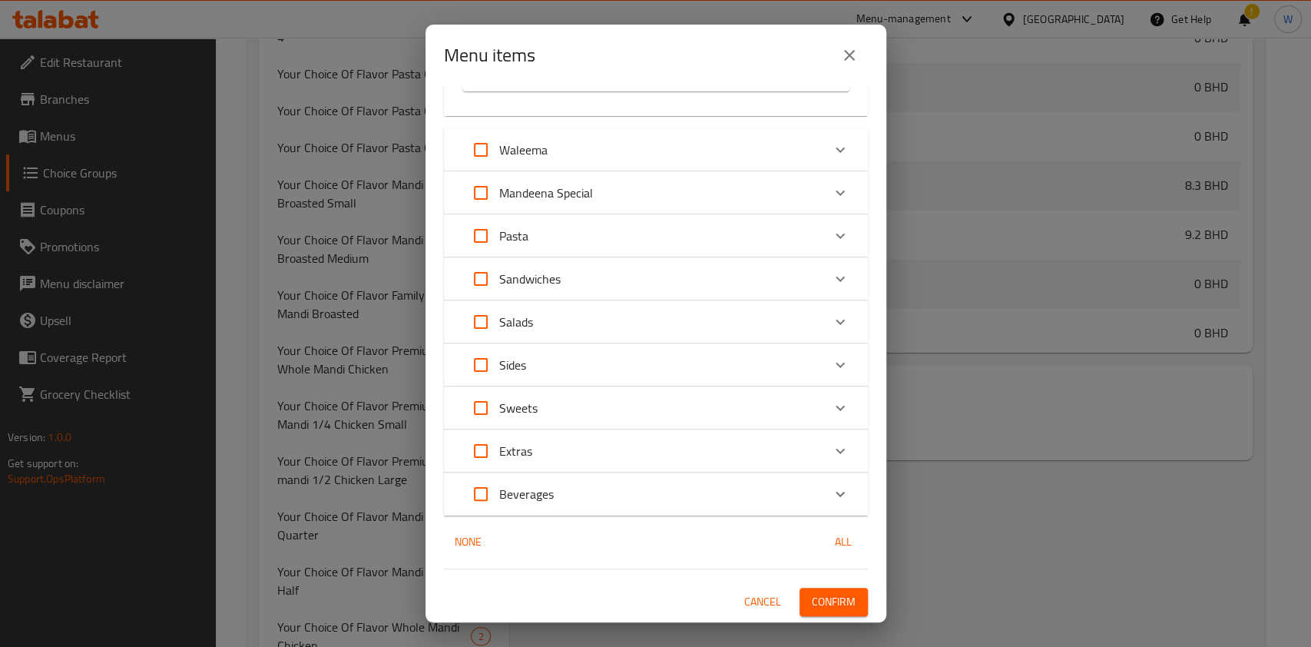
click at [817, 582] on div "1 / 70 items selected ​ Meals Lunch Combo 2 5.5 BHD Lunch Combo 3 0 BHD Lunch C…" at bounding box center [655, 354] width 461 height 536
click at [820, 588] on button "Confirm" at bounding box center [834, 602] width 68 height 28
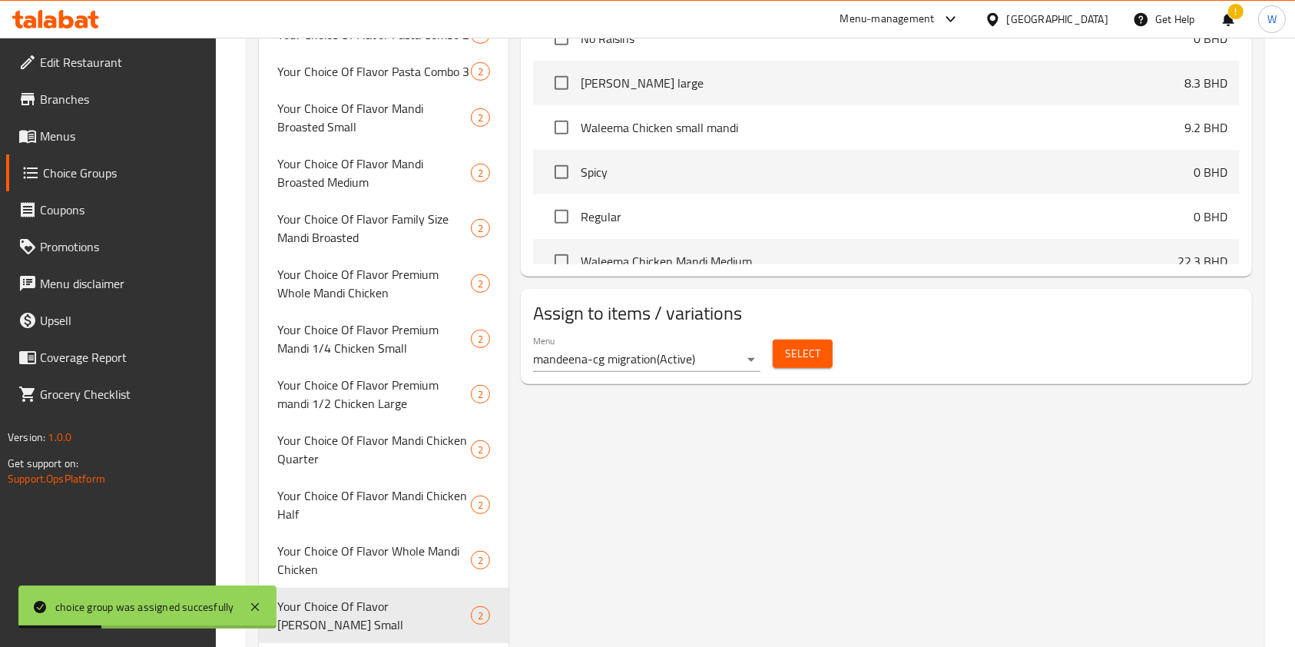
scroll to position [757, 0]
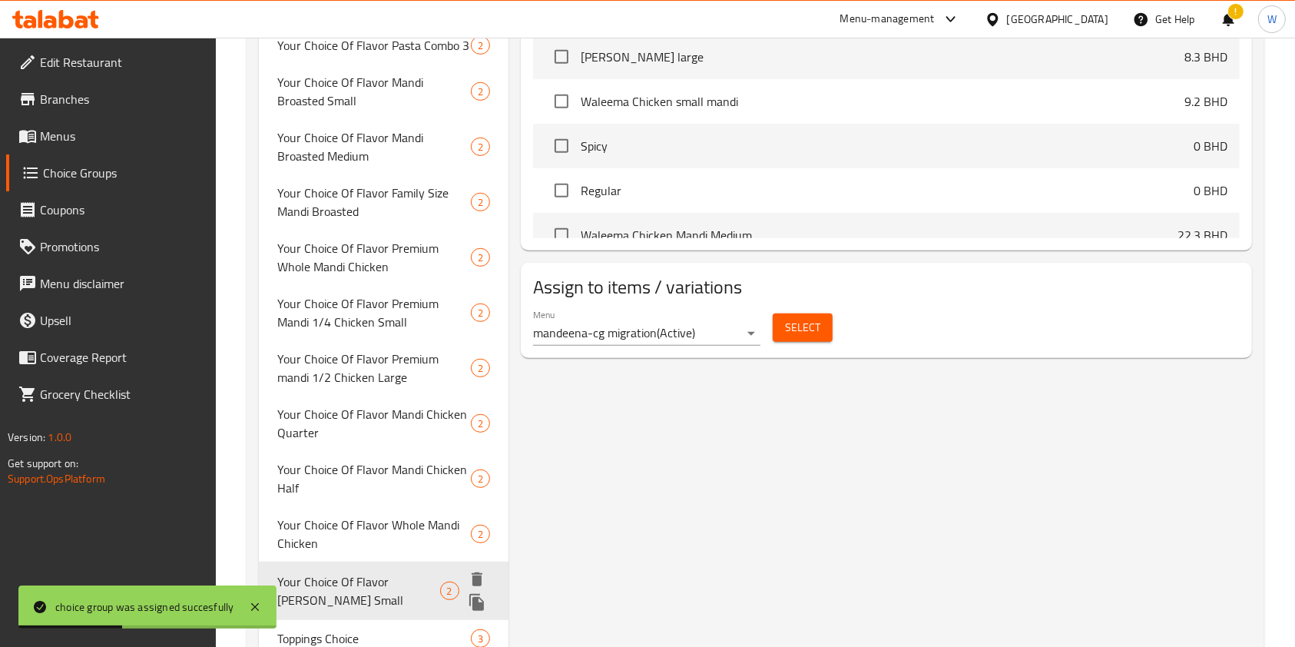
click at [473, 594] on icon "duplicate" at bounding box center [476, 602] width 15 height 17
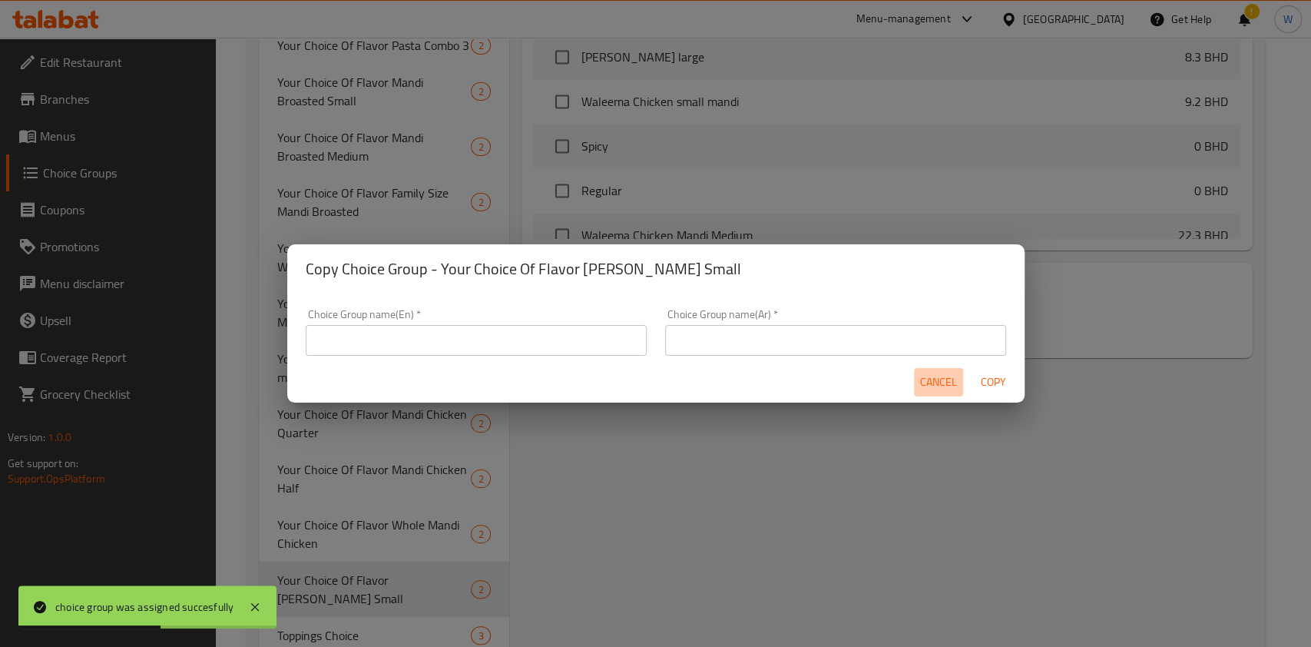
click at [938, 387] on span "Cancel" at bounding box center [938, 382] width 37 height 19
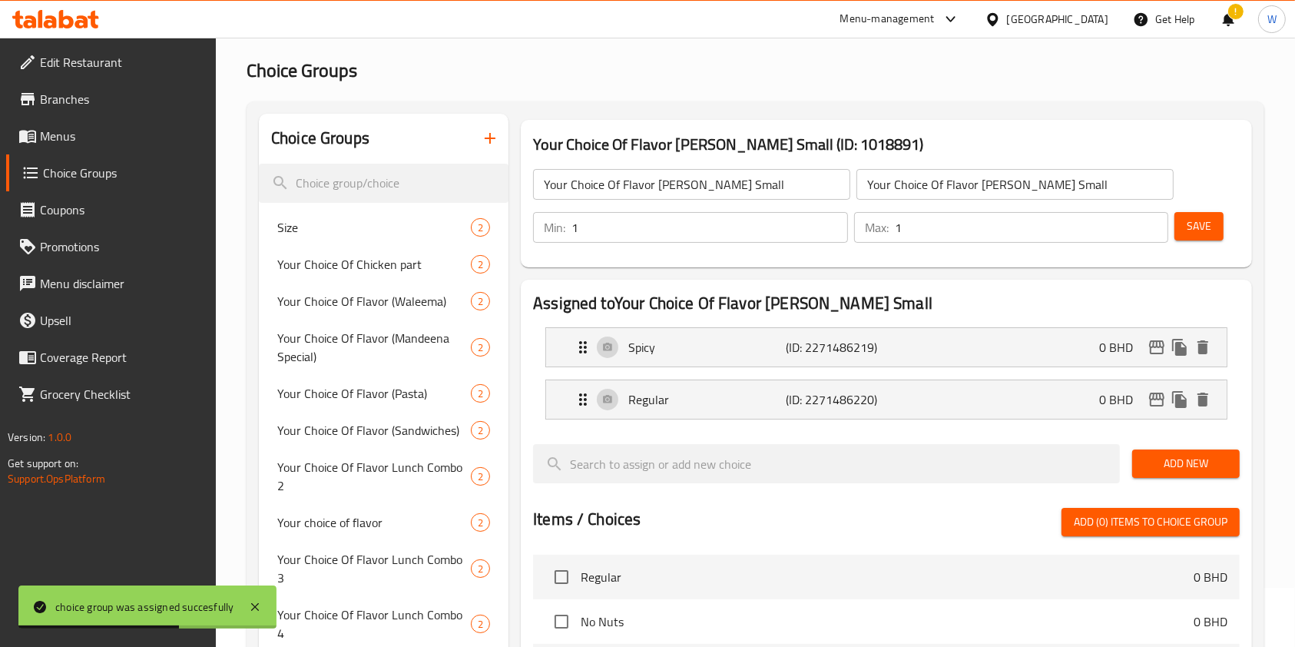
scroll to position [0, 0]
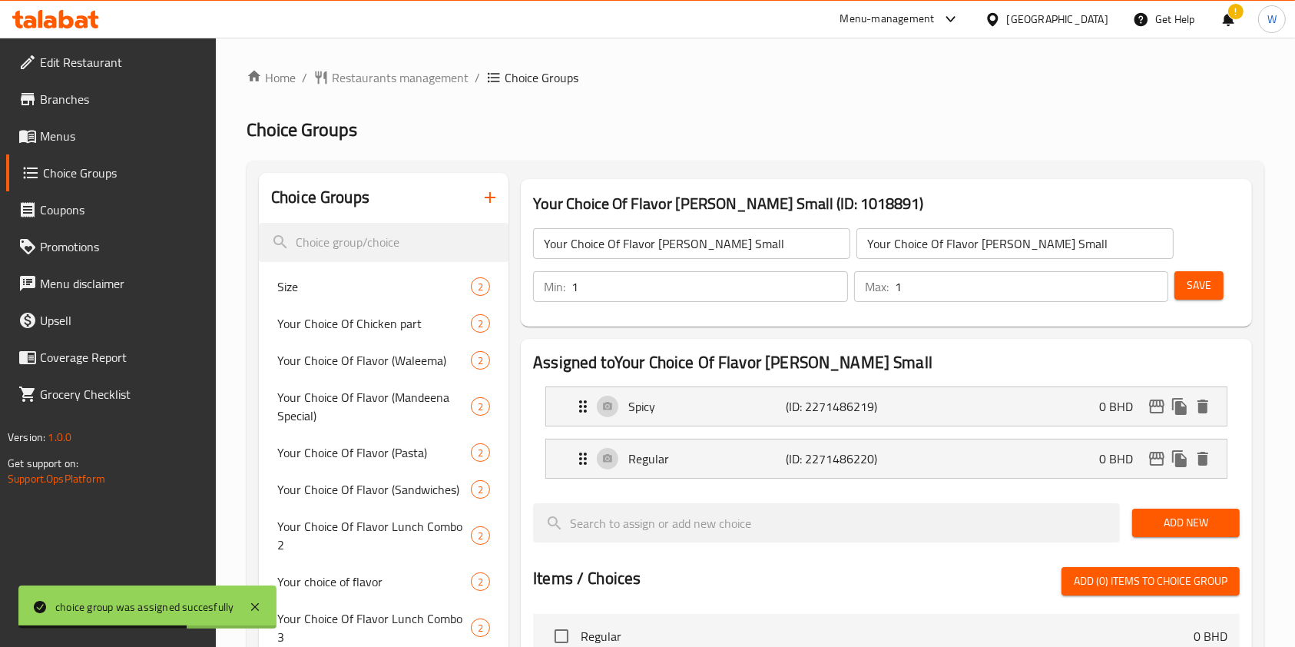
click at [701, 230] on input "Your Choice Of Flavor [PERSON_NAME] Small" at bounding box center [691, 243] width 317 height 31
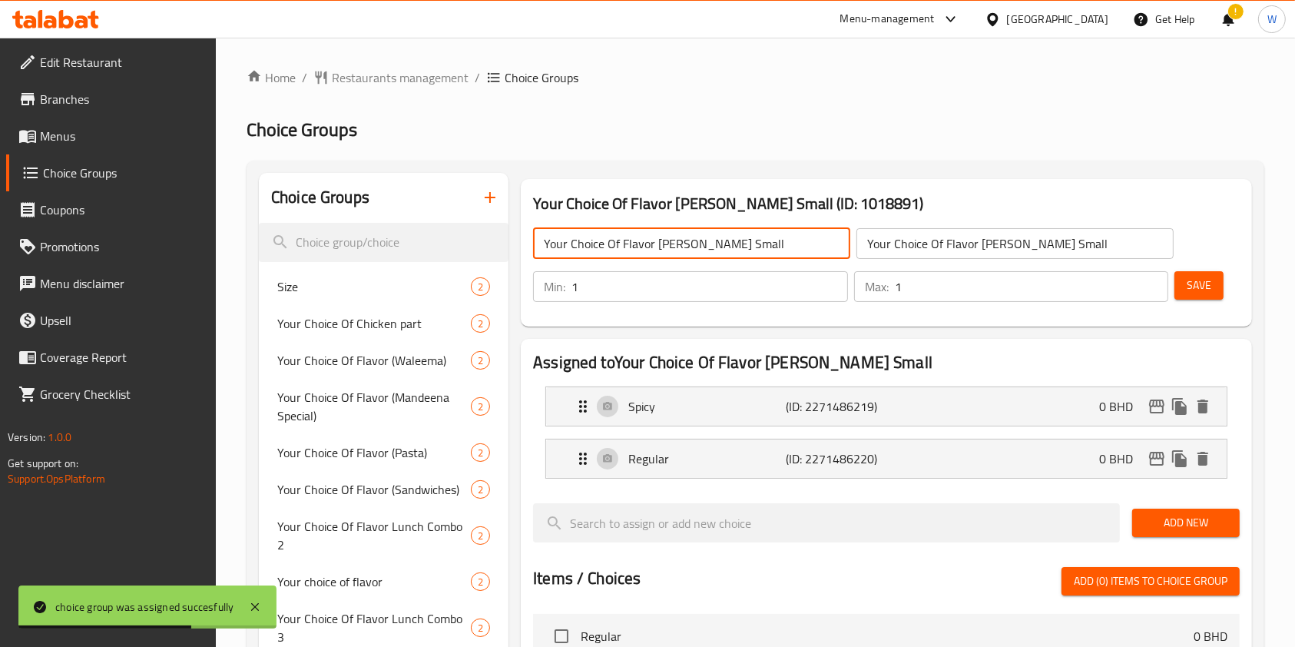
click at [701, 230] on input "Your Choice Of Flavor [PERSON_NAME] Small" at bounding box center [691, 243] width 317 height 31
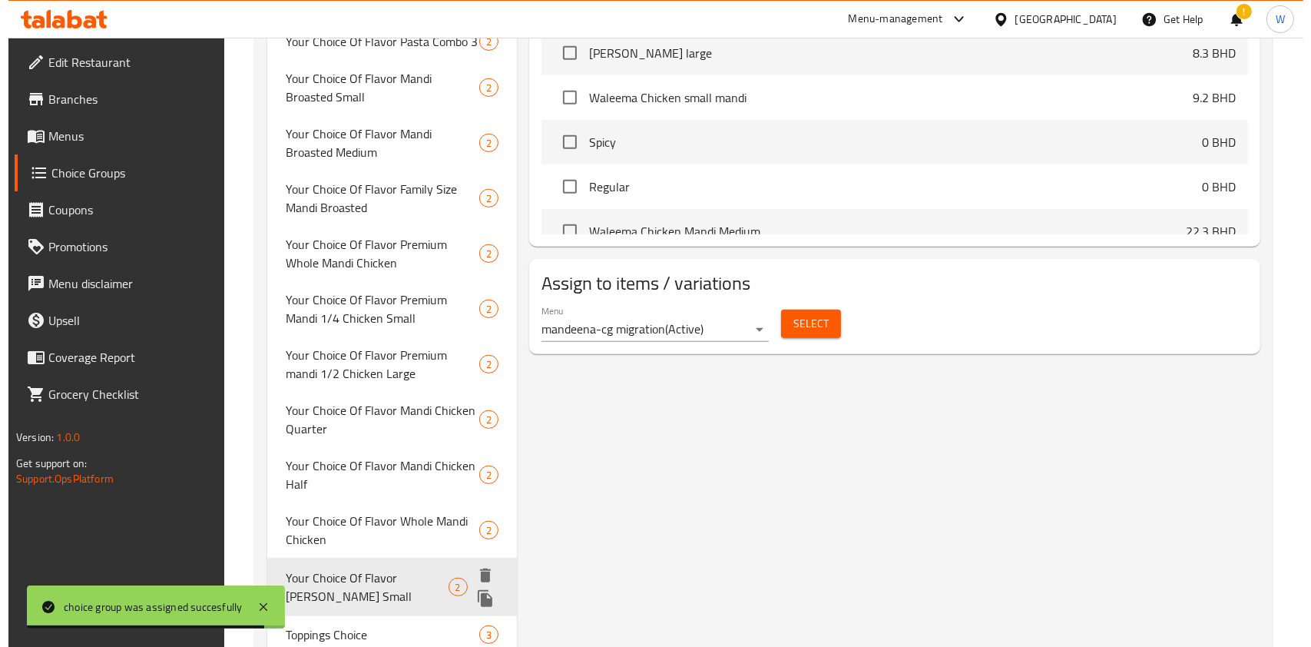
scroll to position [757, 0]
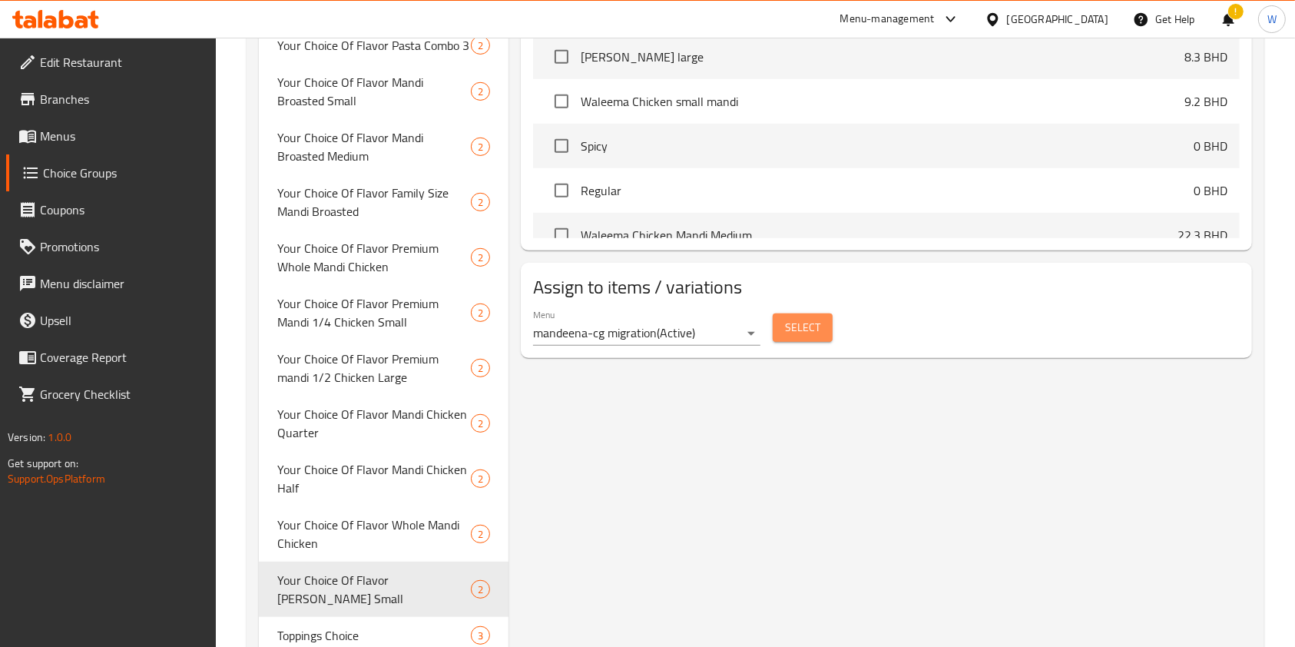
click at [787, 331] on span "Select" at bounding box center [802, 327] width 35 height 19
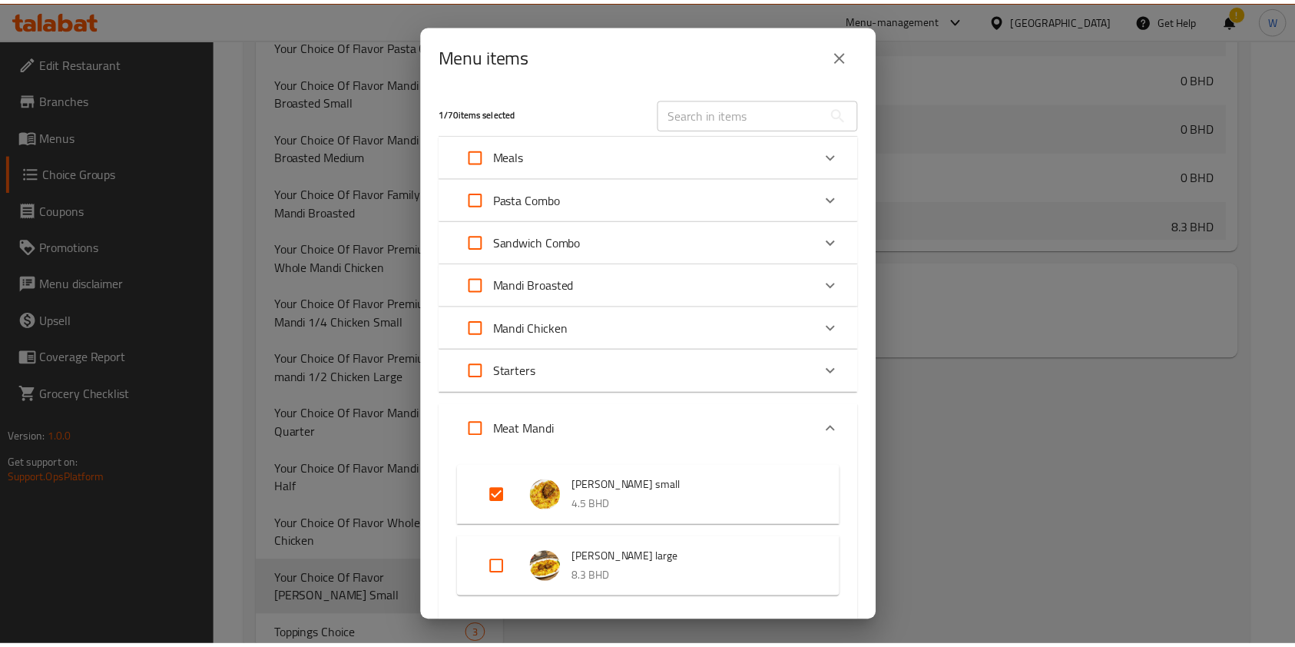
scroll to position [1568, 0]
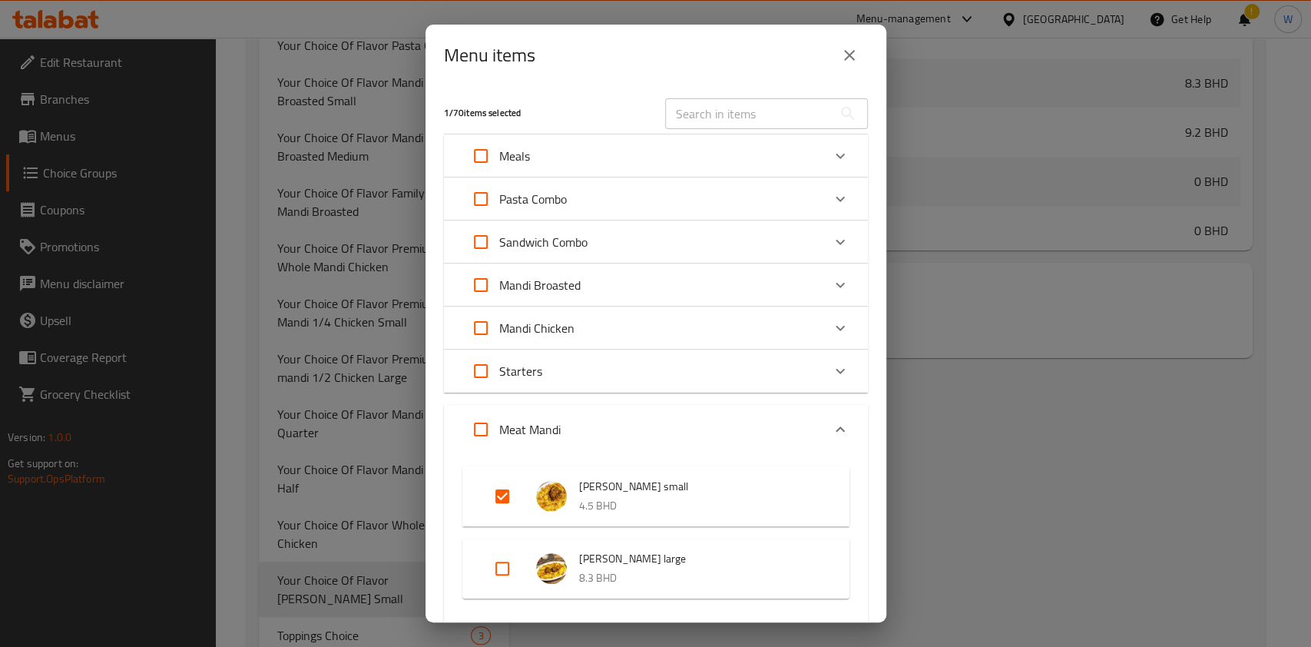
click at [849, 57] on icon "close" at bounding box center [849, 55] width 18 height 18
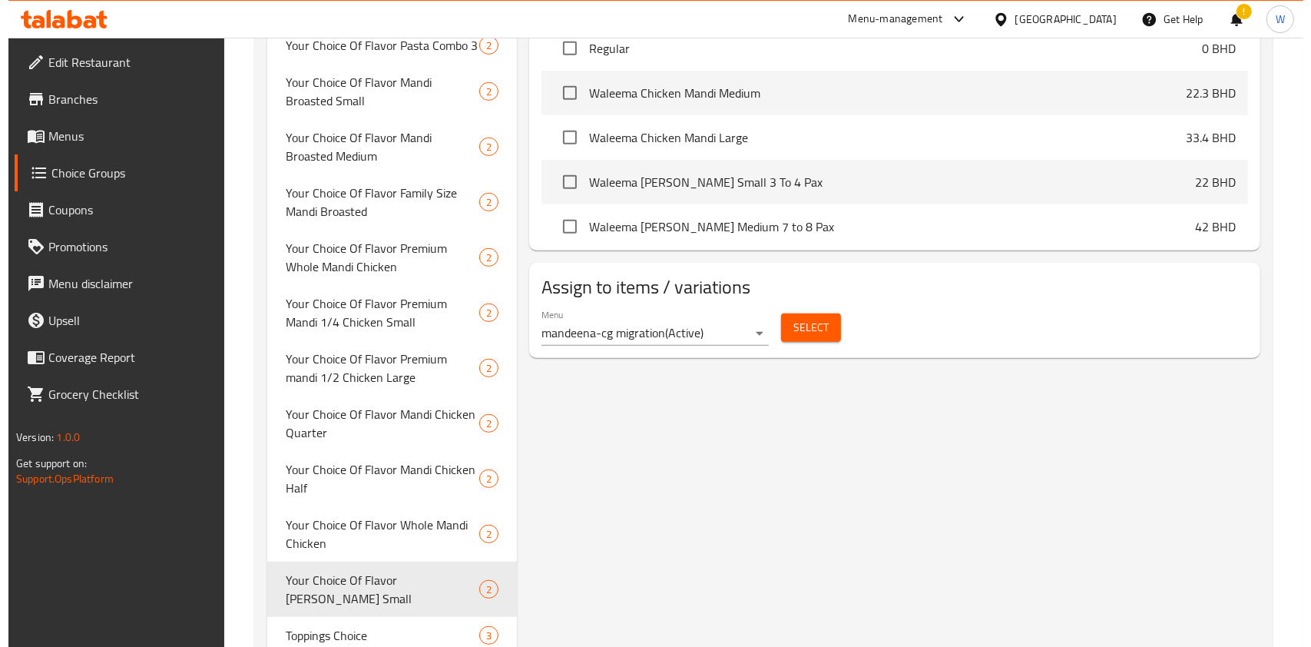
scroll to position [1425, 0]
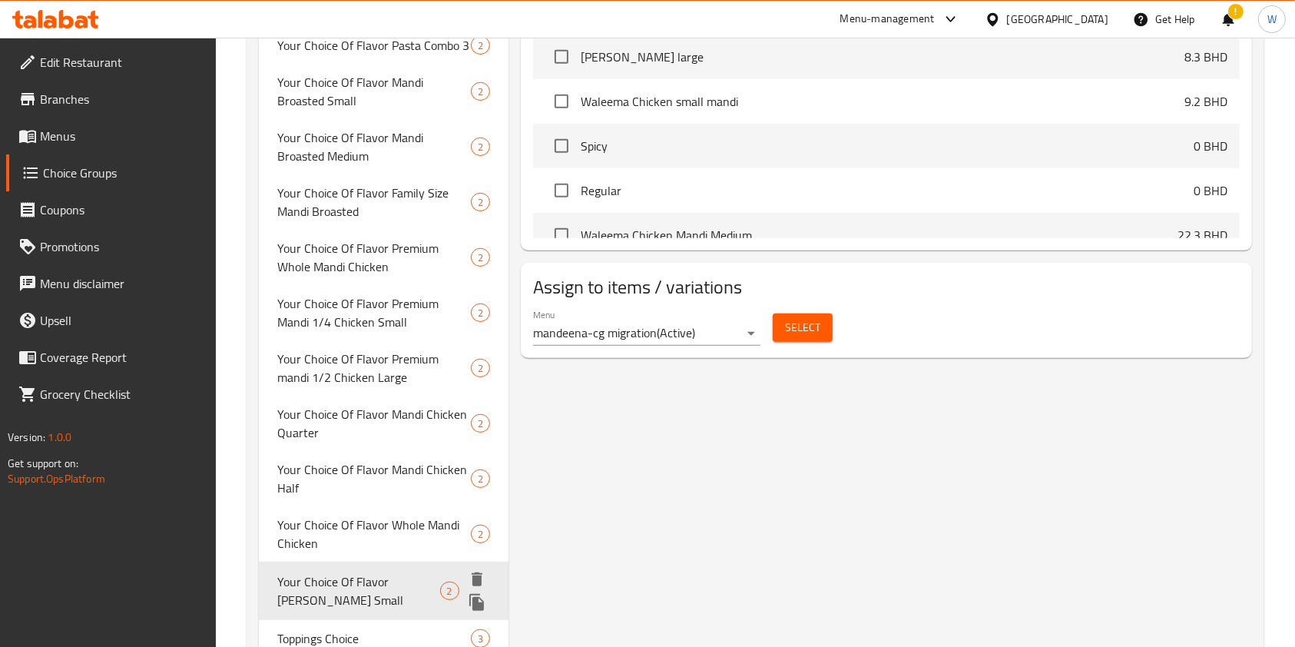
click at [472, 594] on icon "duplicate" at bounding box center [476, 602] width 15 height 17
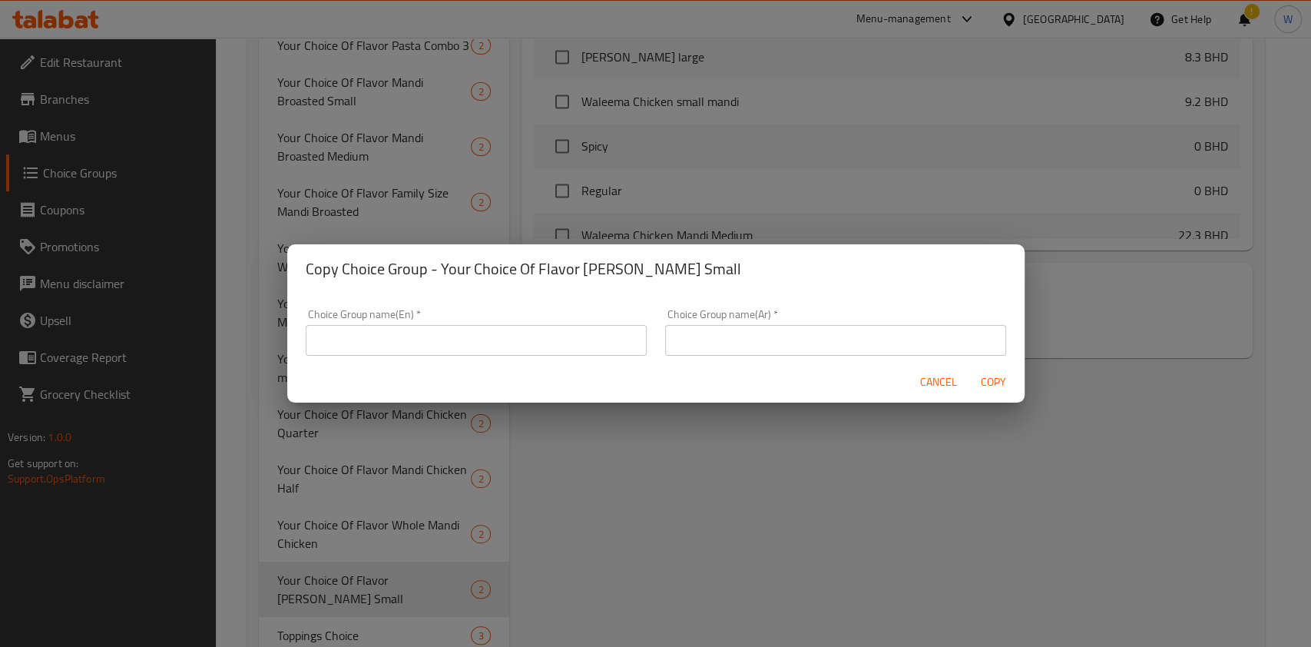
click at [582, 318] on div "Choice Group name(En)   * Choice Group name(En) *" at bounding box center [476, 332] width 341 height 47
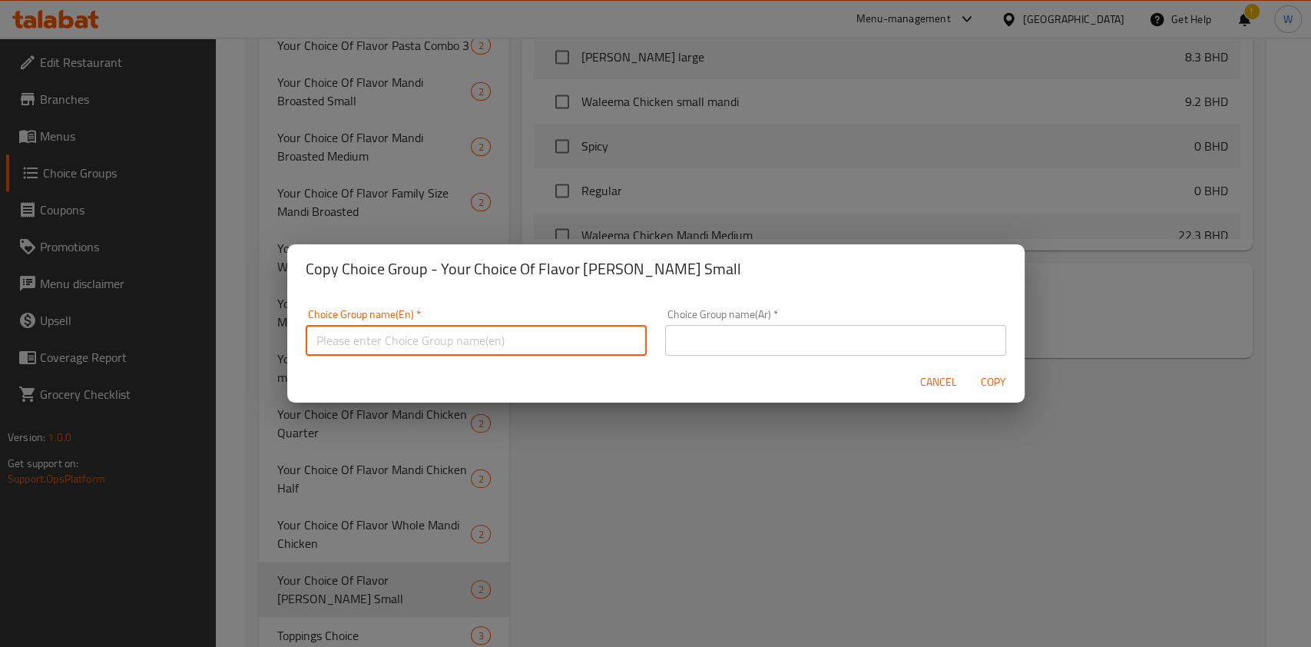
click at [571, 343] on input "text" at bounding box center [476, 340] width 341 height 31
paste input "Your Choice Of Flavor [PERSON_NAME] Small"
drag, startPoint x: 547, startPoint y: 345, endPoint x: 429, endPoint y: 350, distance: 118.4
click at [429, 350] on input "Your Choice Of Flavor [PERSON_NAME] Small" at bounding box center [476, 336] width 341 height 31
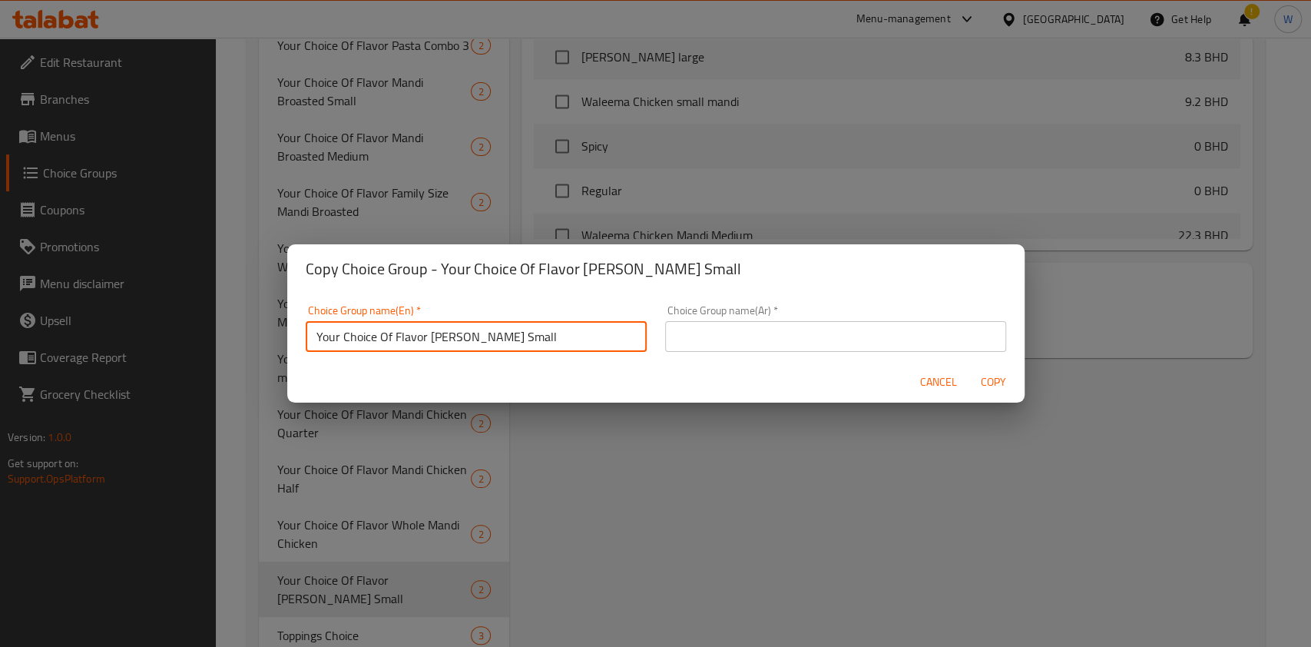
paste input "Large"
click at [427, 341] on input "Your Choice Of Flavor [PERSON_NAME] Large" at bounding box center [476, 336] width 341 height 31
type input "Your Choice Of Flavor [PERSON_NAME] Large"
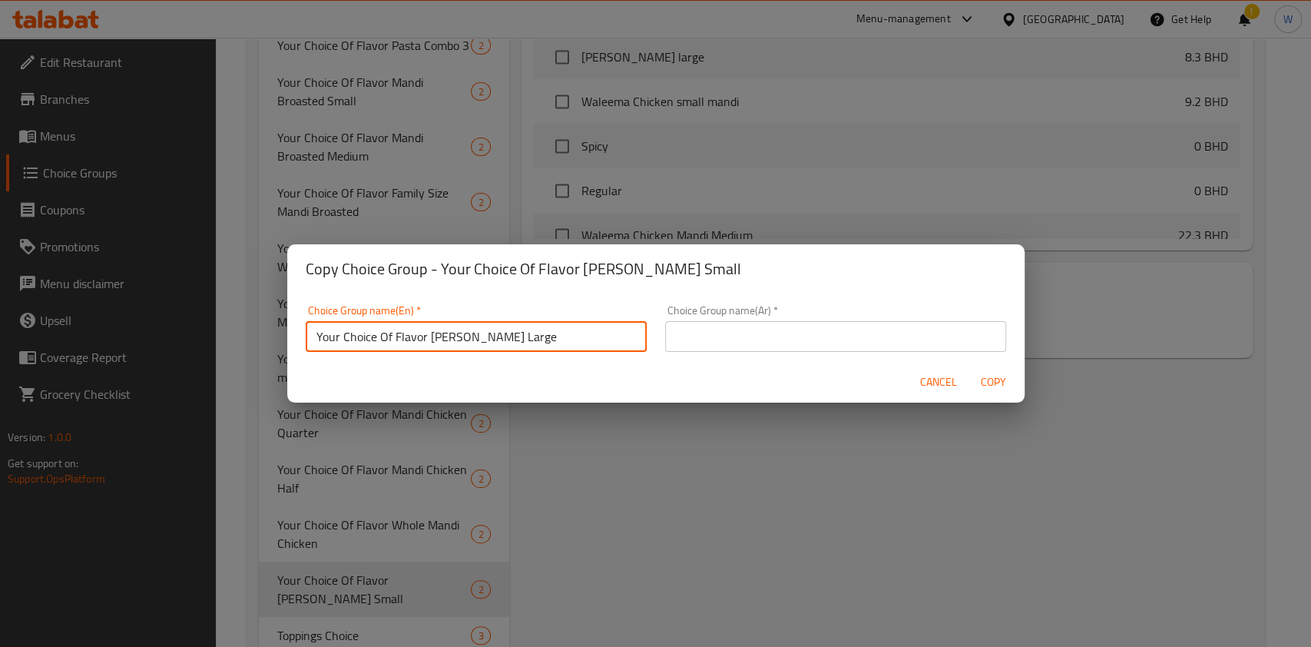
click at [737, 323] on input "text" at bounding box center [835, 336] width 341 height 31
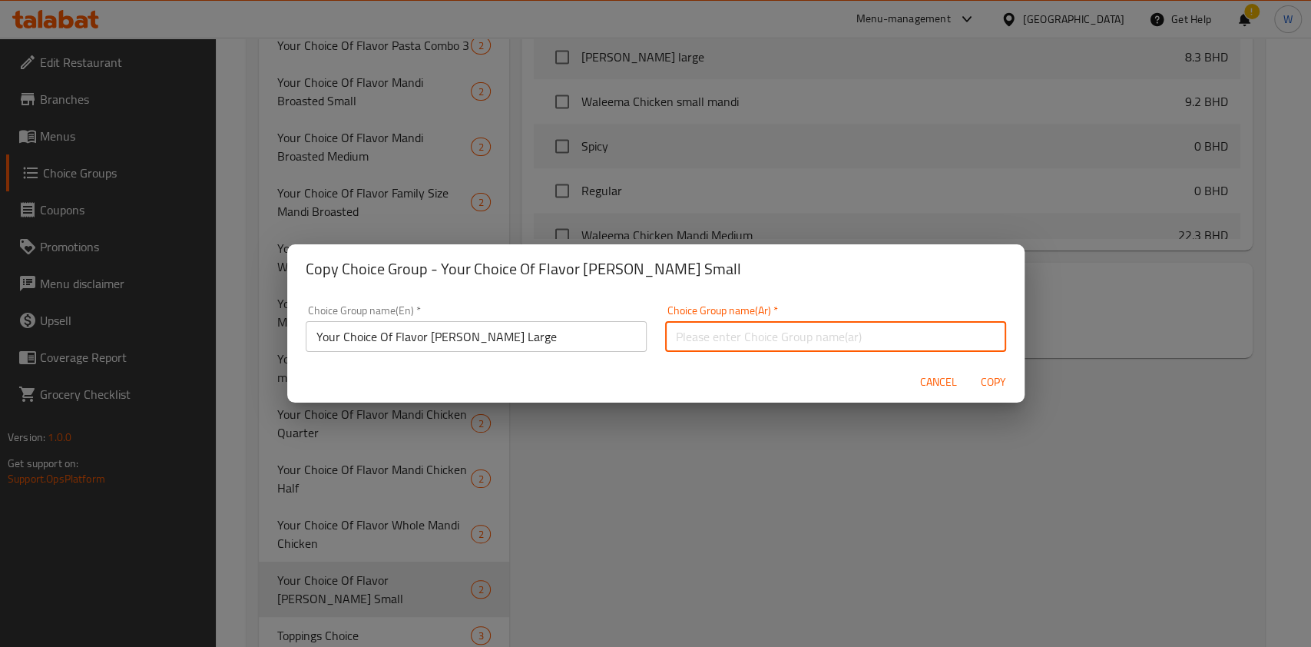
paste input "Your Choice Of Flavor [PERSON_NAME] Large"
type input "Your Choice Of Flavor [PERSON_NAME] Large"
click at [996, 387] on span "Copy" at bounding box center [993, 382] width 37 height 19
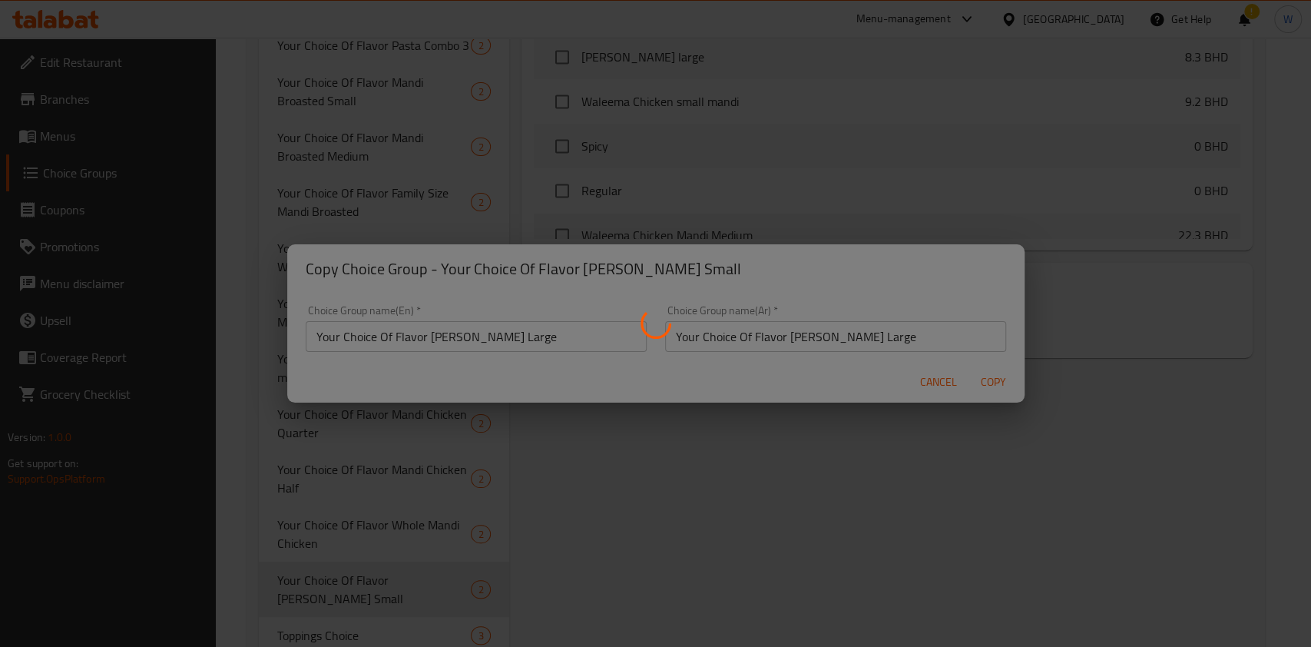
type input "Your Choice Of Flavor [PERSON_NAME] Large"
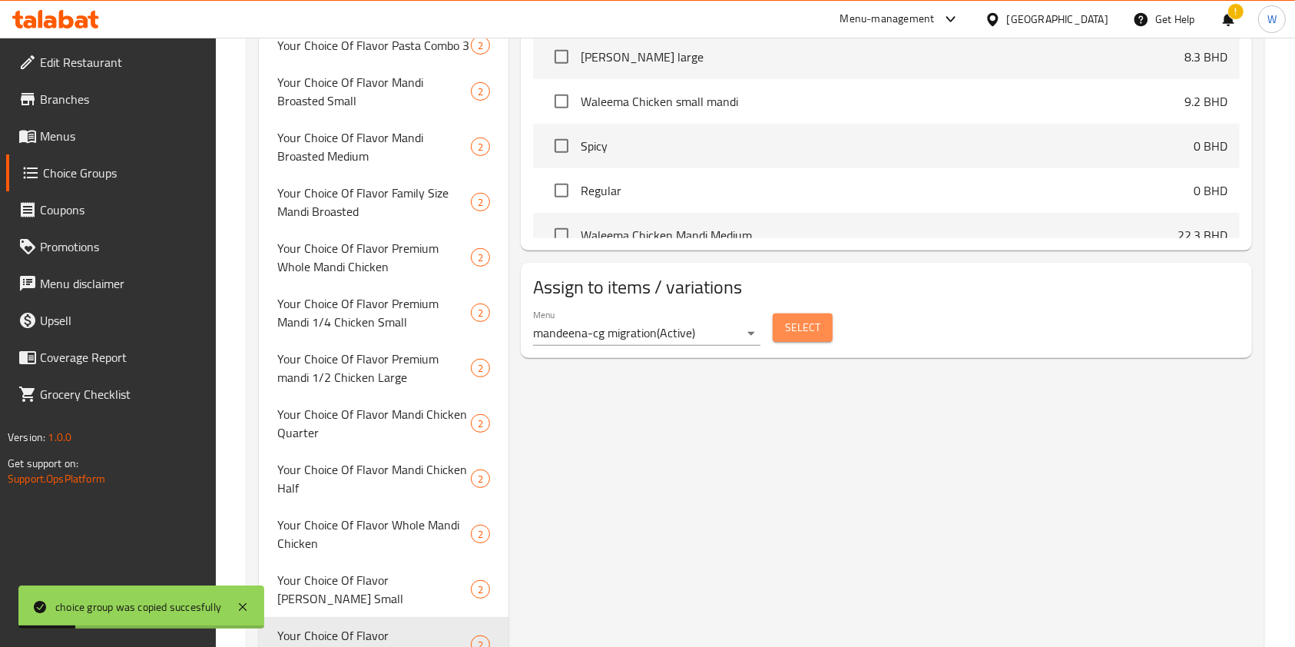
click at [811, 334] on span "Select" at bounding box center [802, 327] width 35 height 19
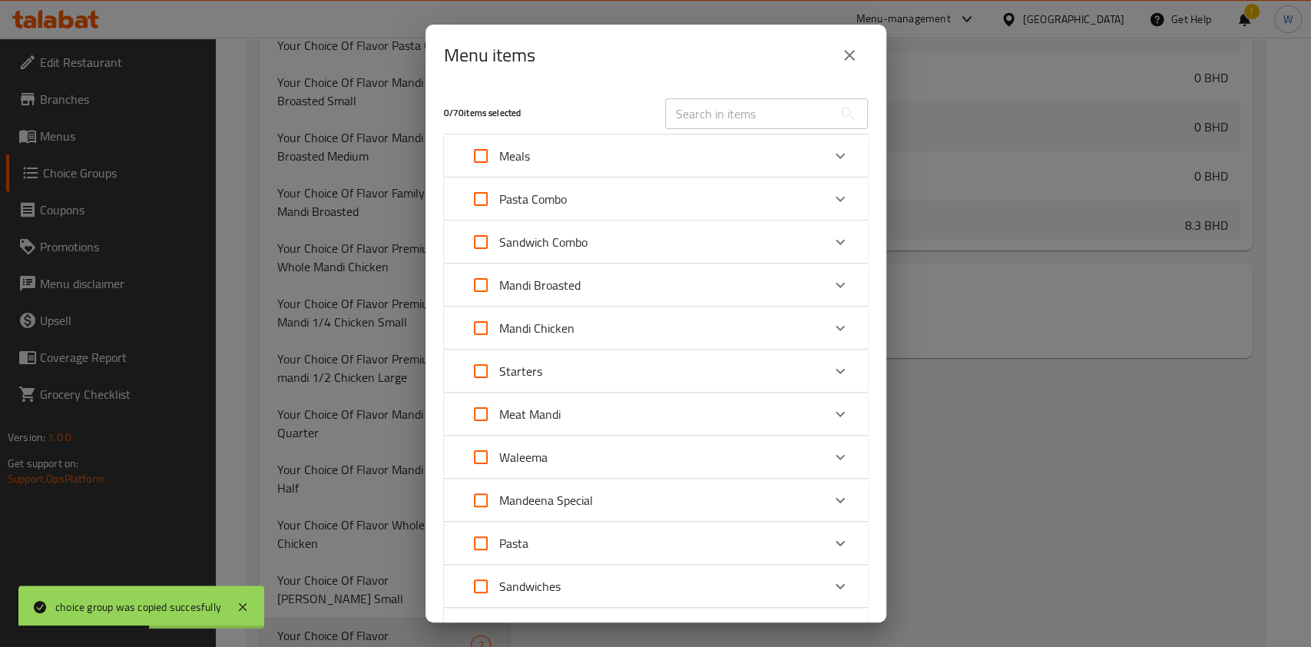
scroll to position [1568, 0]
click at [782, 329] on div "Mandi Chicken" at bounding box center [641, 328] width 359 height 37
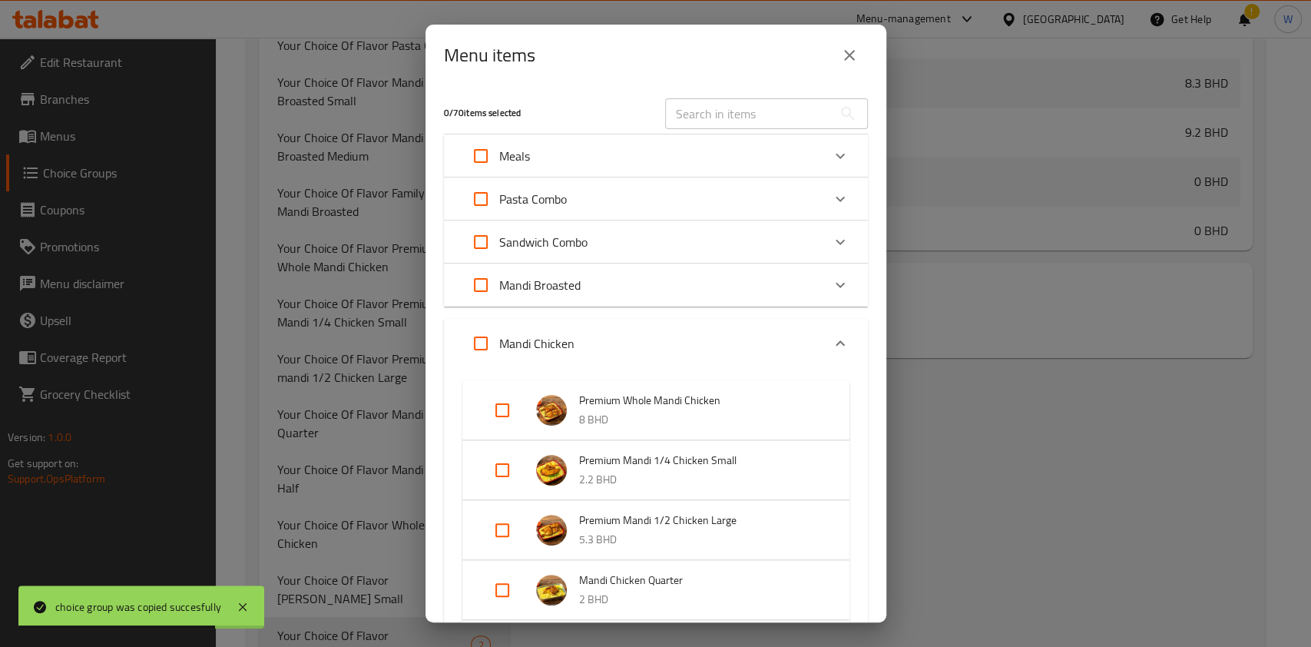
click at [782, 329] on div "Mandi Chicken" at bounding box center [641, 343] width 359 height 37
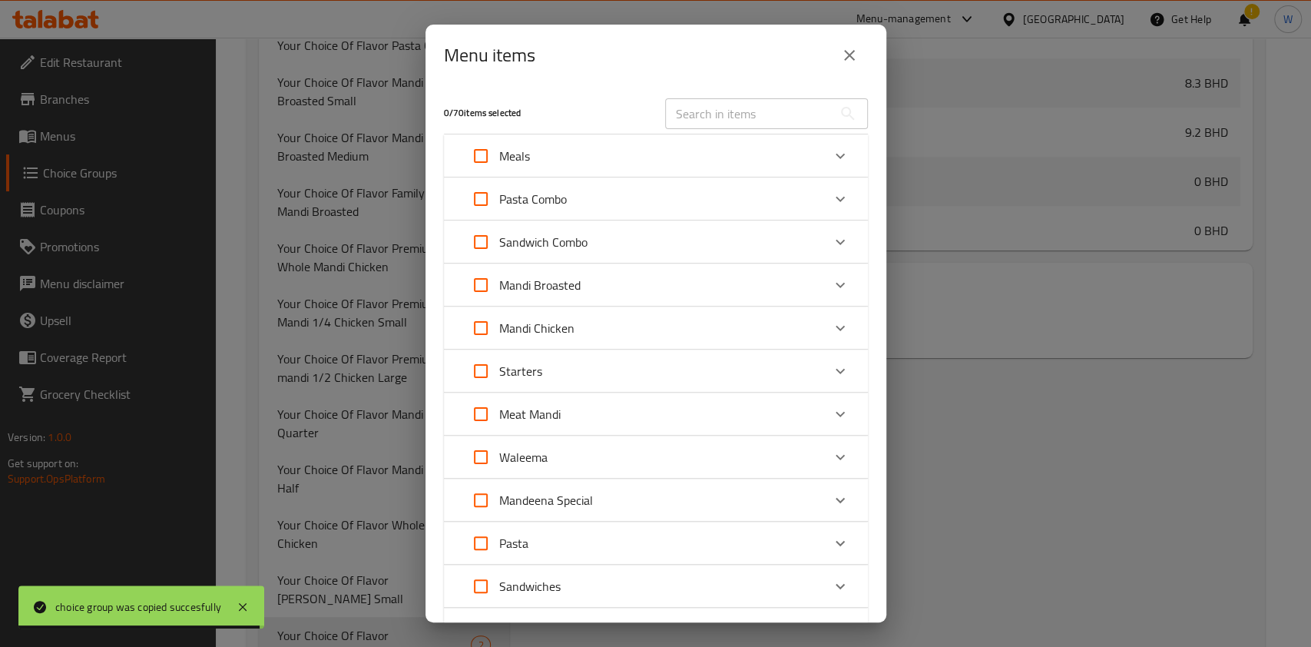
scroll to position [102, 0]
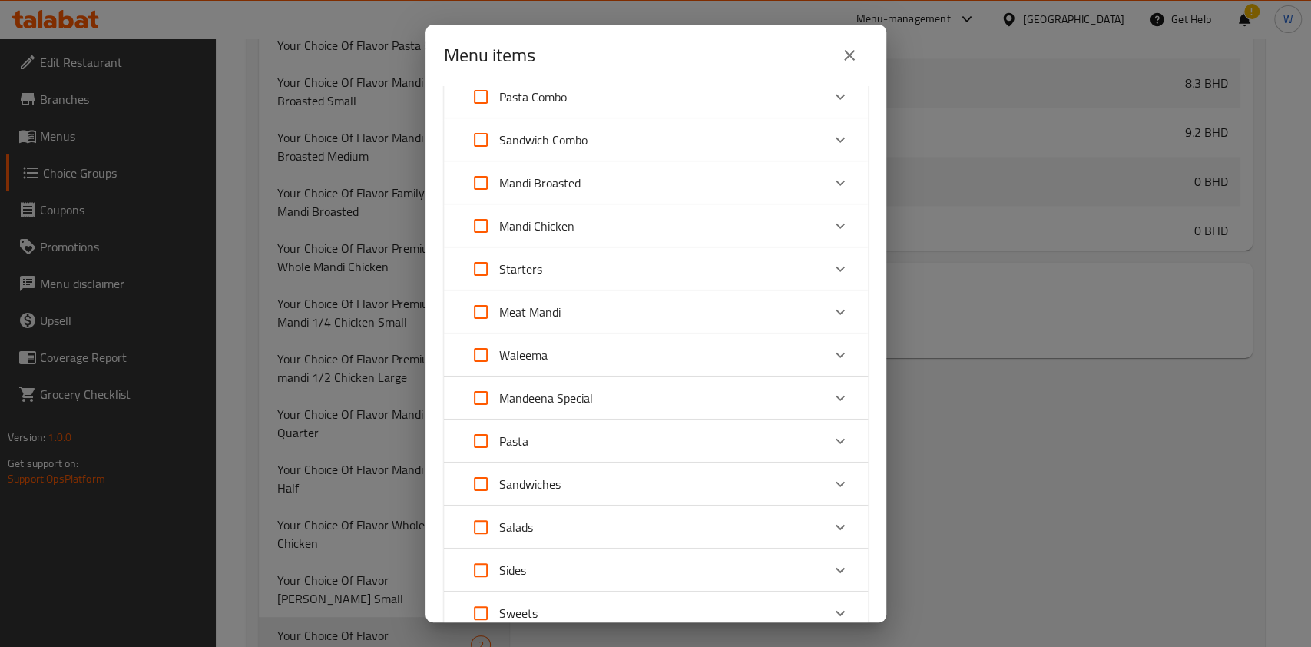
click at [753, 310] on div "Meat Mandi" at bounding box center [641, 311] width 359 height 37
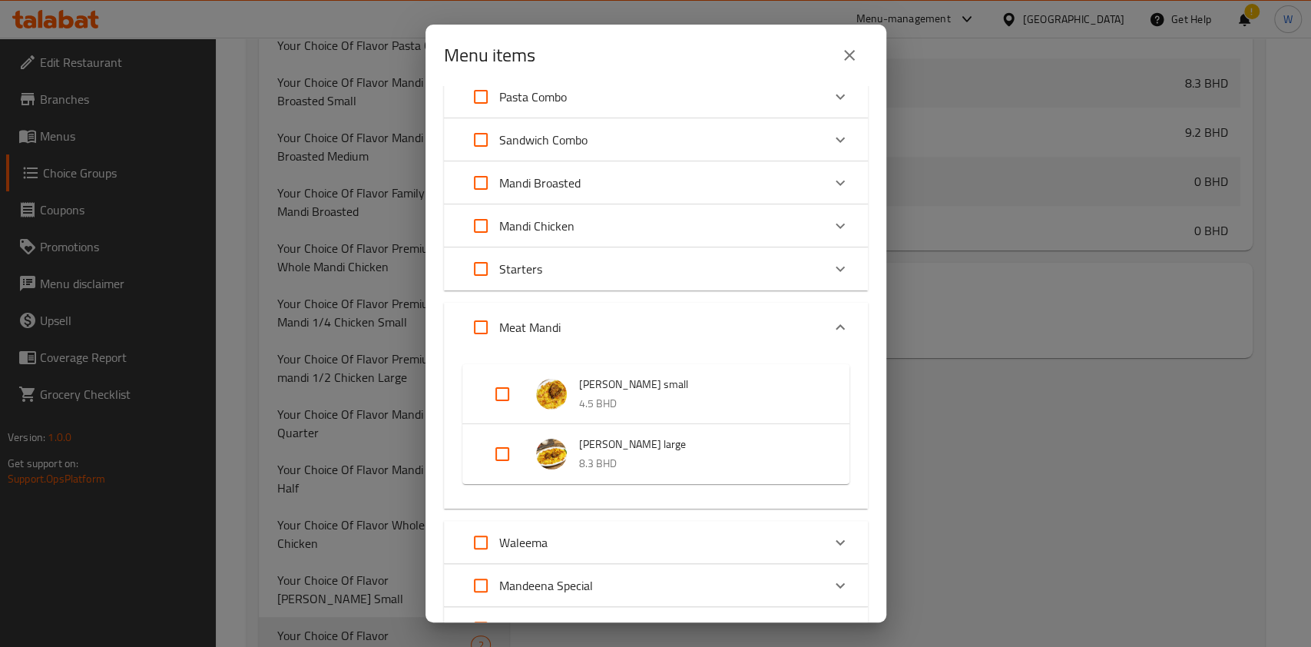
click at [492, 455] on input "Expand" at bounding box center [502, 453] width 37 height 37
checkbox input "true"
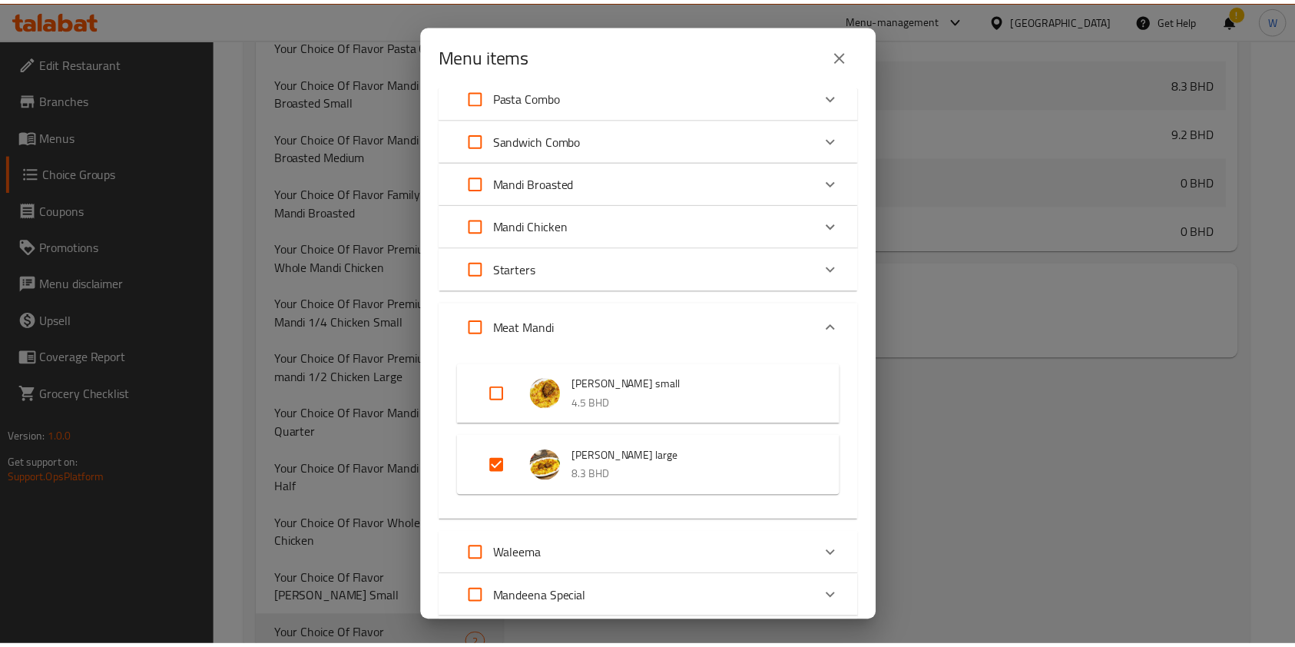
scroll to position [507, 0]
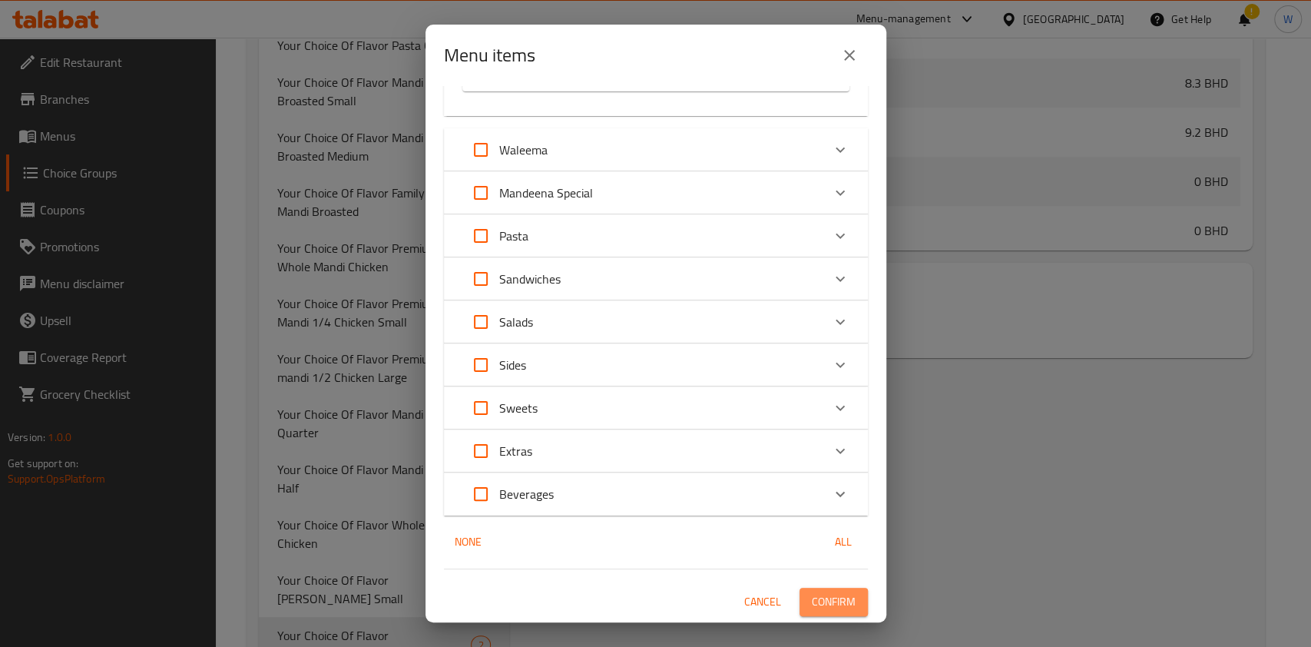
click at [812, 598] on span "Confirm" at bounding box center [834, 601] width 44 height 19
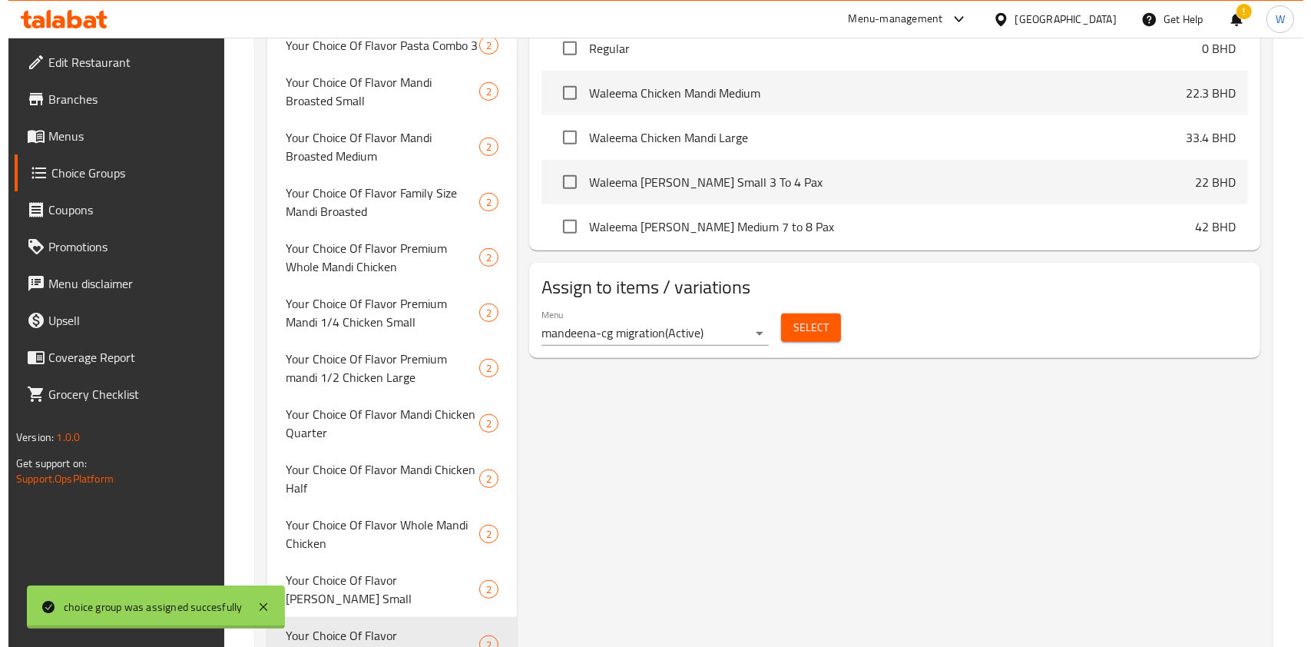
scroll to position [1425, 0]
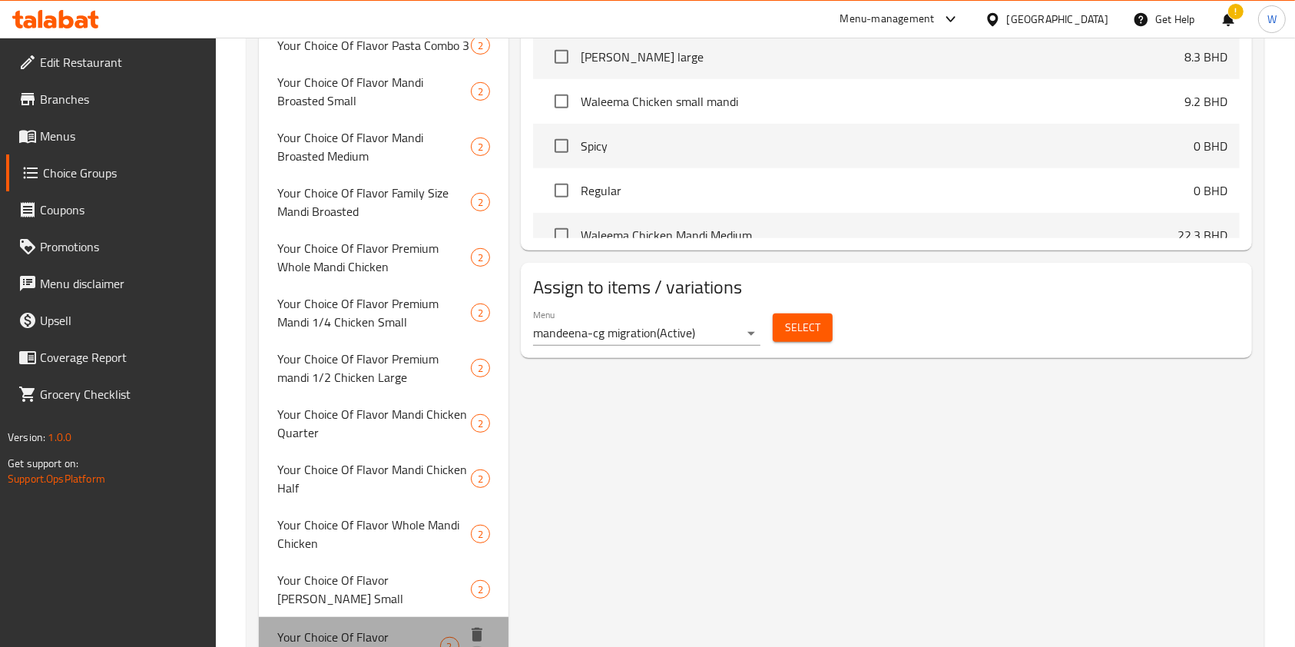
click at [472, 646] on icon "duplicate" at bounding box center [476, 657] width 15 height 17
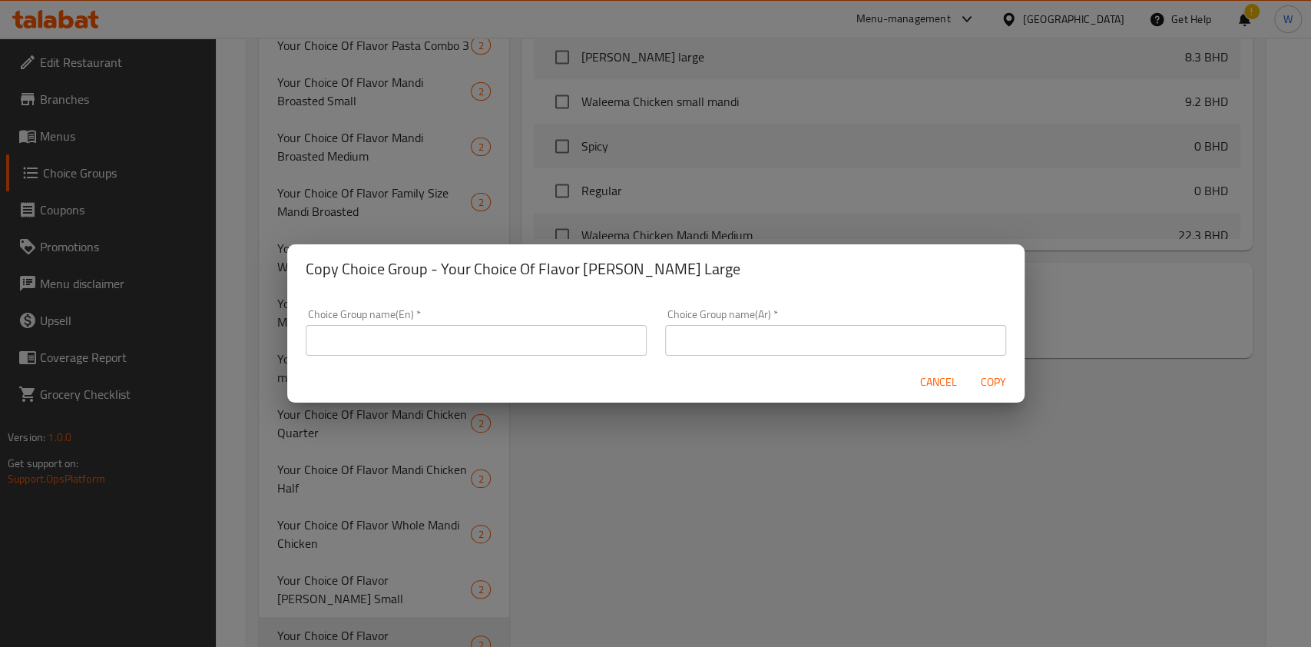
click at [932, 388] on span "Cancel" at bounding box center [938, 382] width 37 height 19
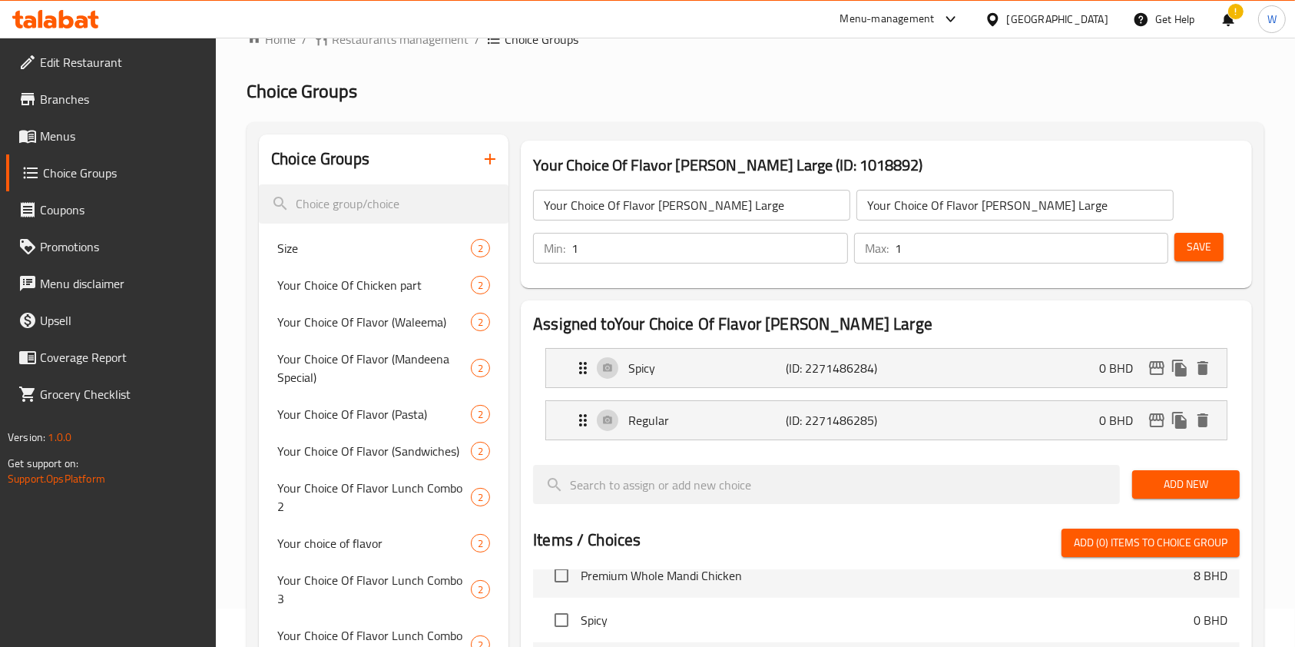
scroll to position [0, 0]
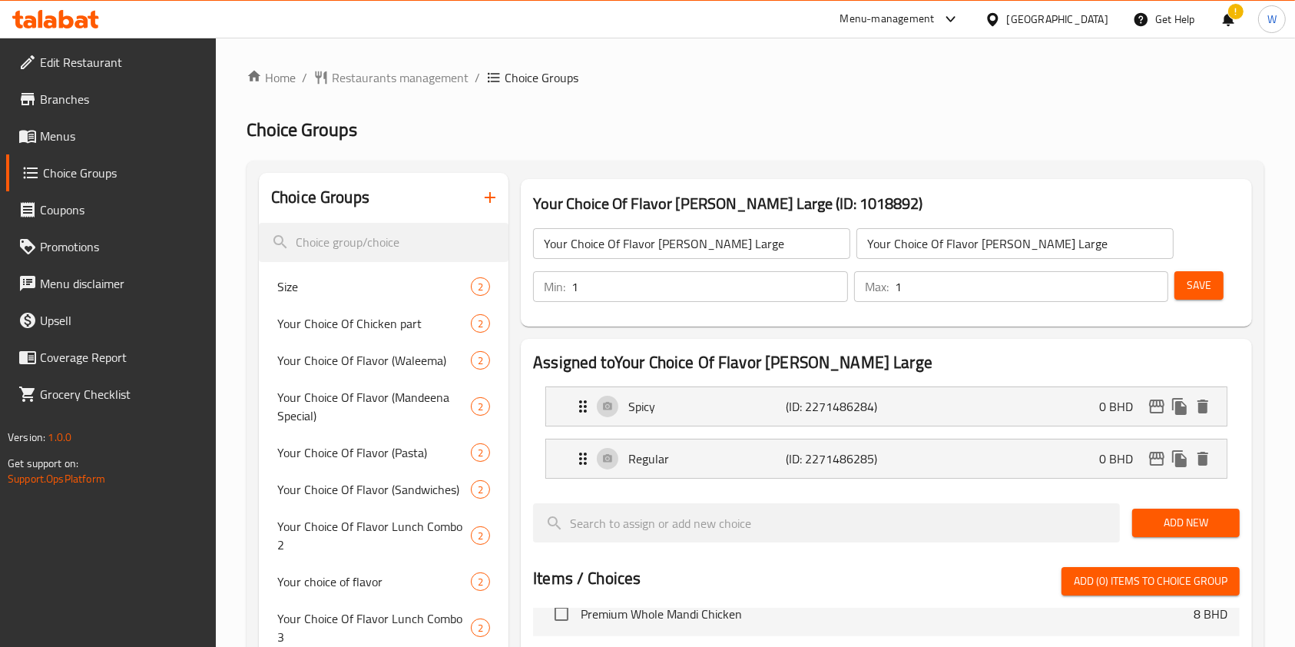
click at [688, 246] on input "Your Choice Of Flavor [PERSON_NAME] Large" at bounding box center [691, 243] width 317 height 31
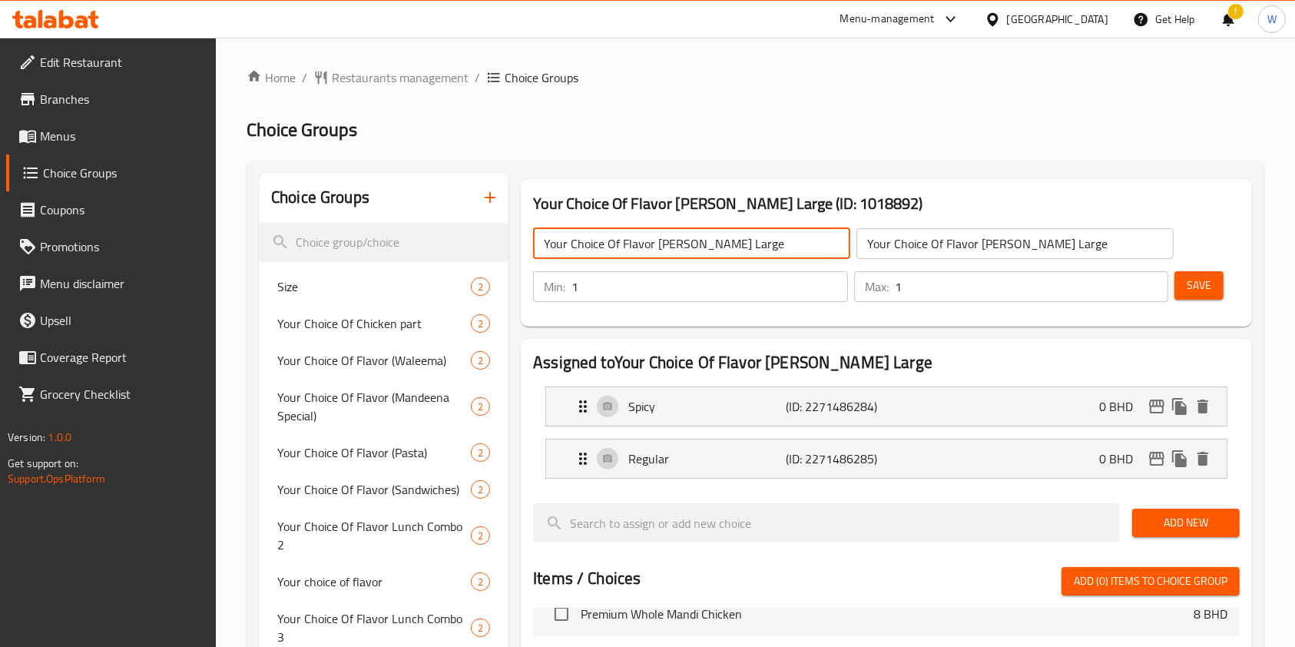
click at [688, 246] on input "Your Choice Of Flavor [PERSON_NAME] Large" at bounding box center [691, 243] width 317 height 31
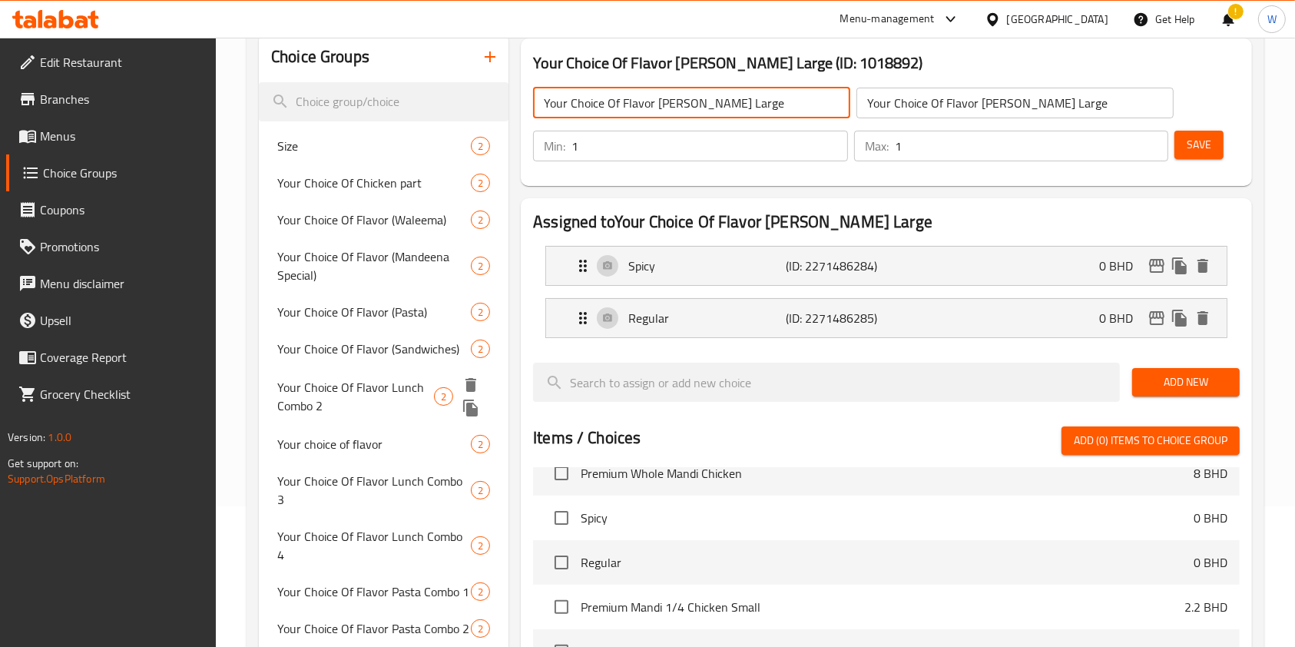
scroll to position [96, 0]
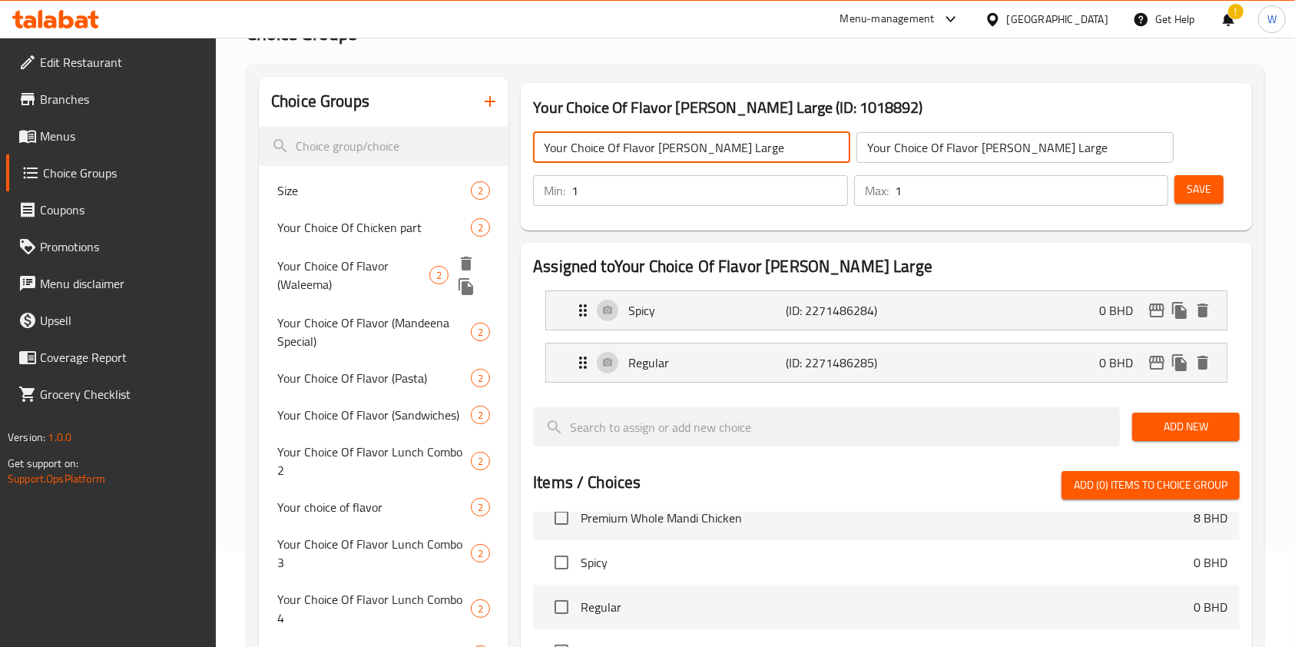
click at [468, 263] on icon "delete" at bounding box center [466, 264] width 11 height 14
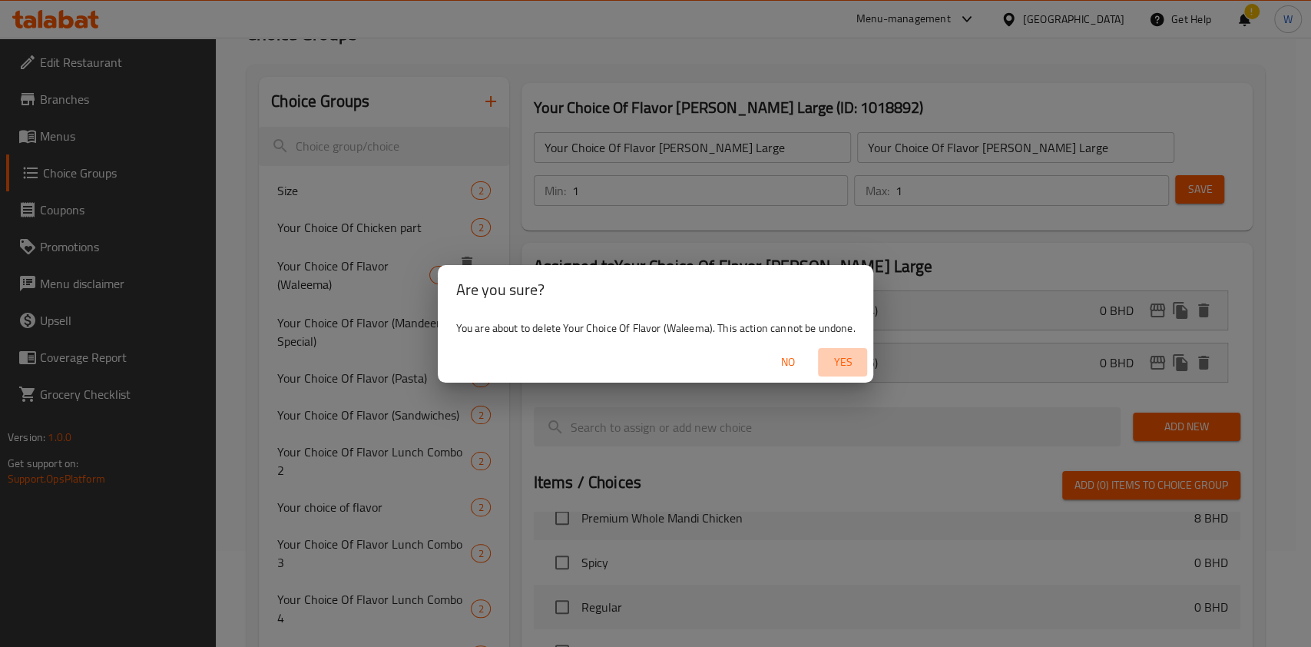
click at [838, 359] on span "Yes" at bounding box center [842, 362] width 37 height 19
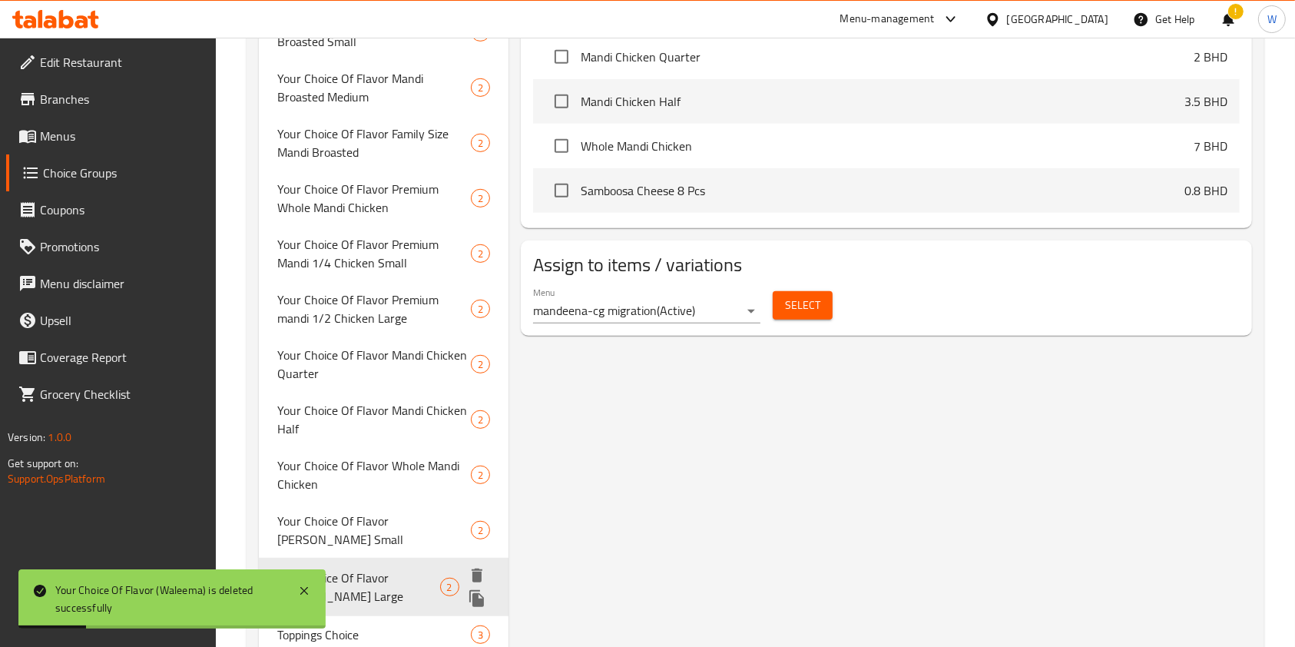
click at [476, 590] on icon "duplicate" at bounding box center [476, 598] width 15 height 17
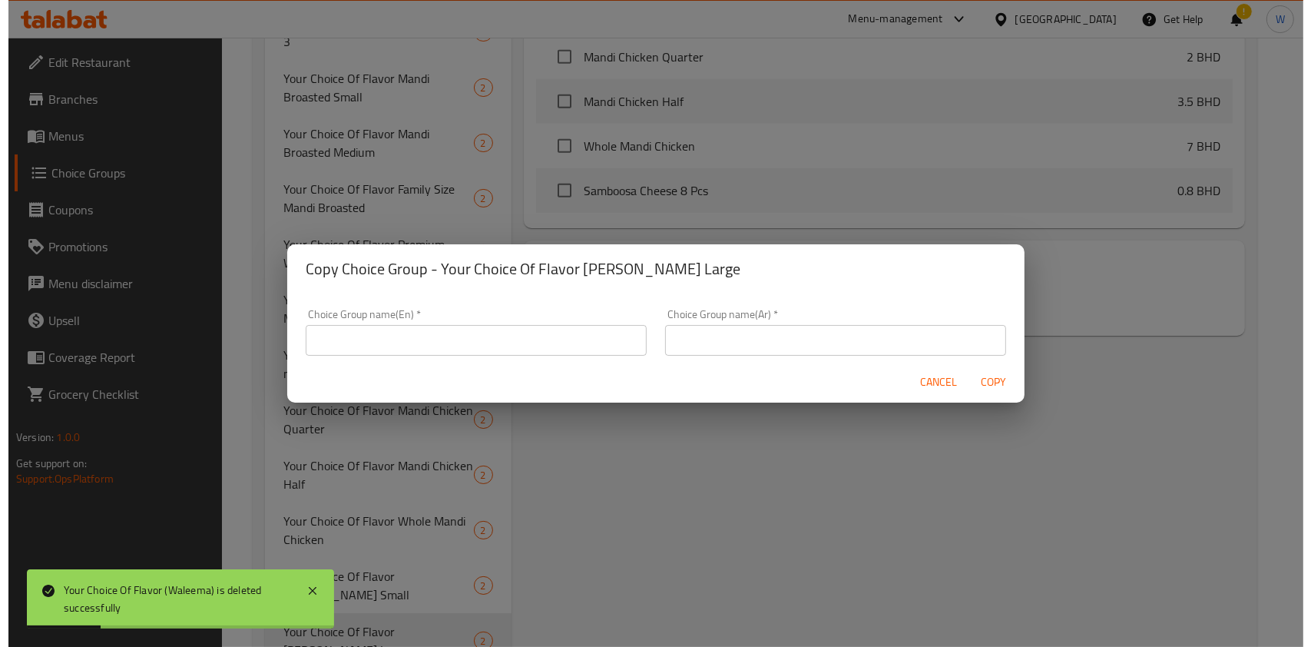
scroll to position [776, 0]
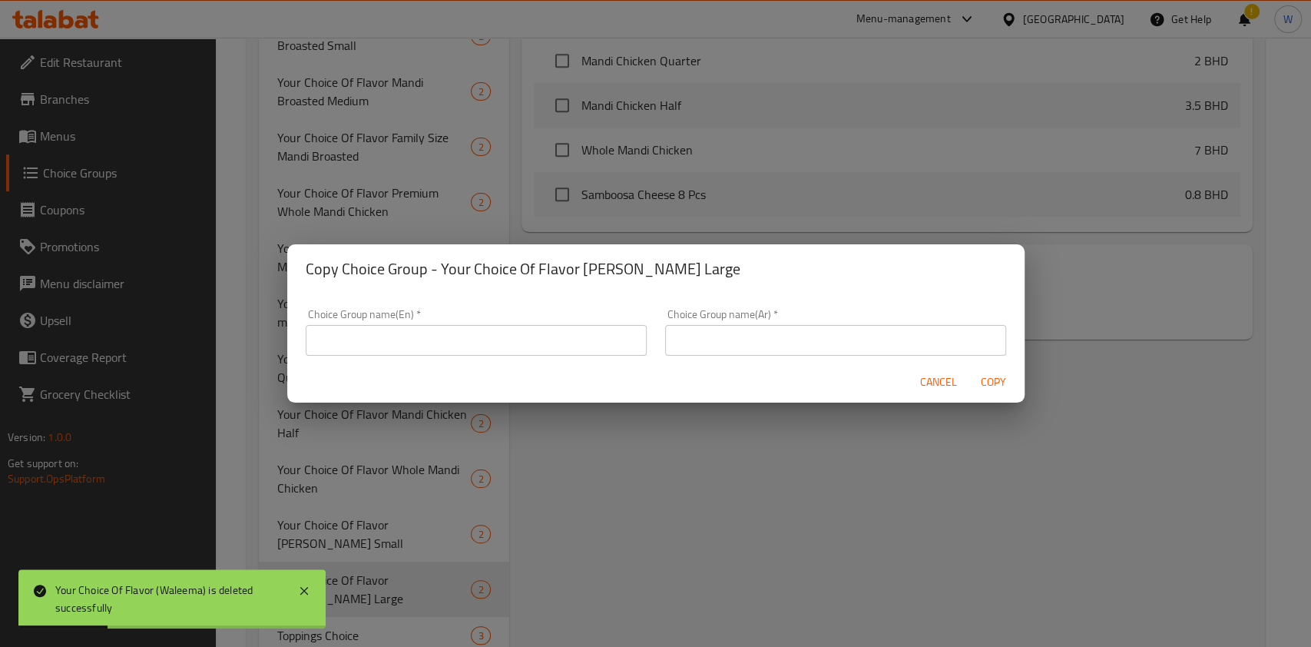
click at [528, 349] on input "text" at bounding box center [476, 340] width 341 height 31
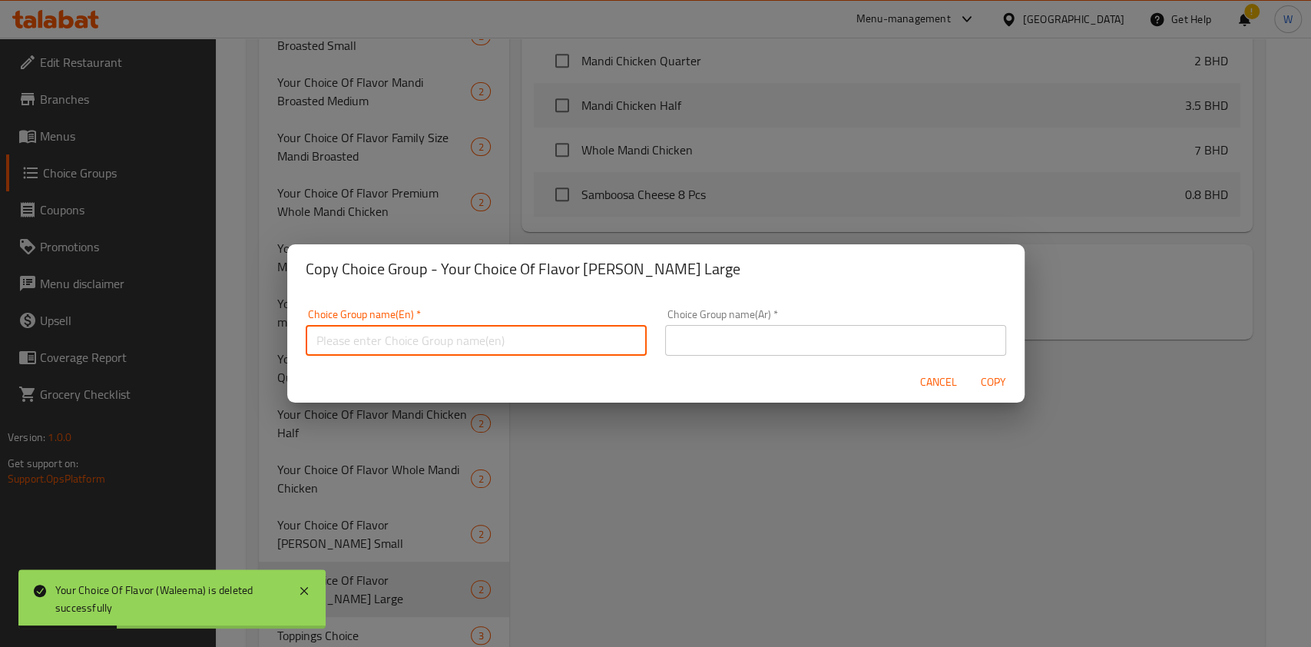
paste input "Your Choice Of Flavor [PERSON_NAME] Large"
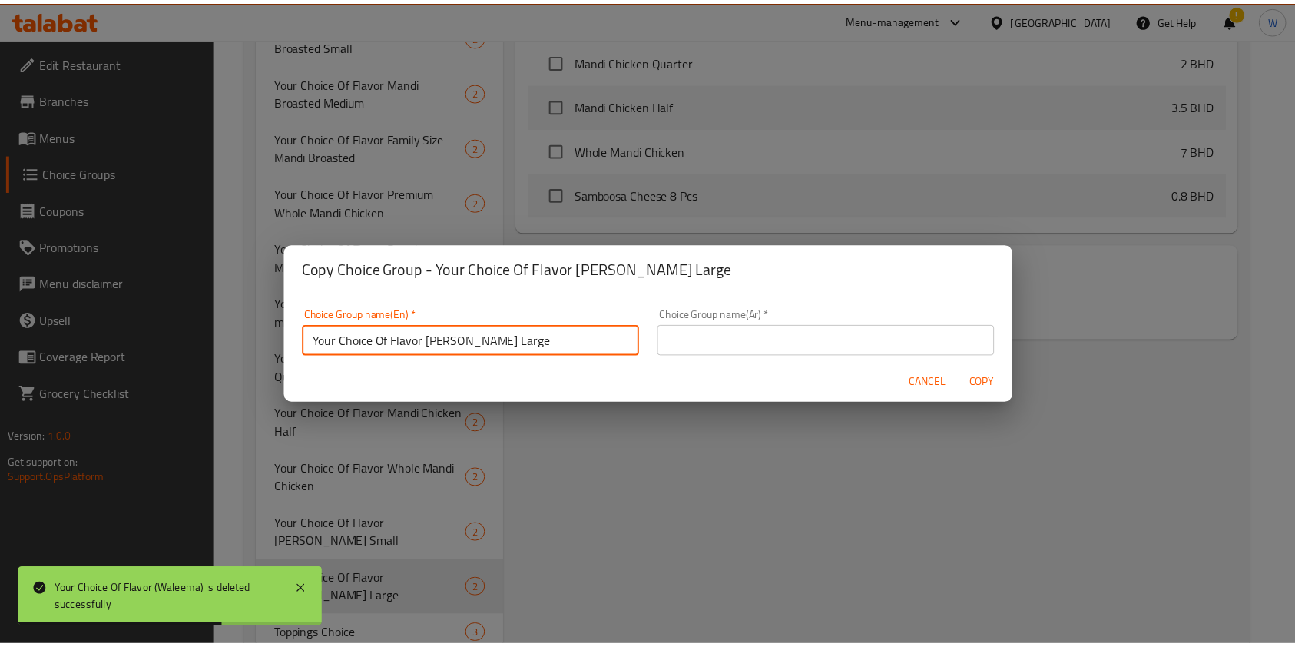
scroll to position [4, 0]
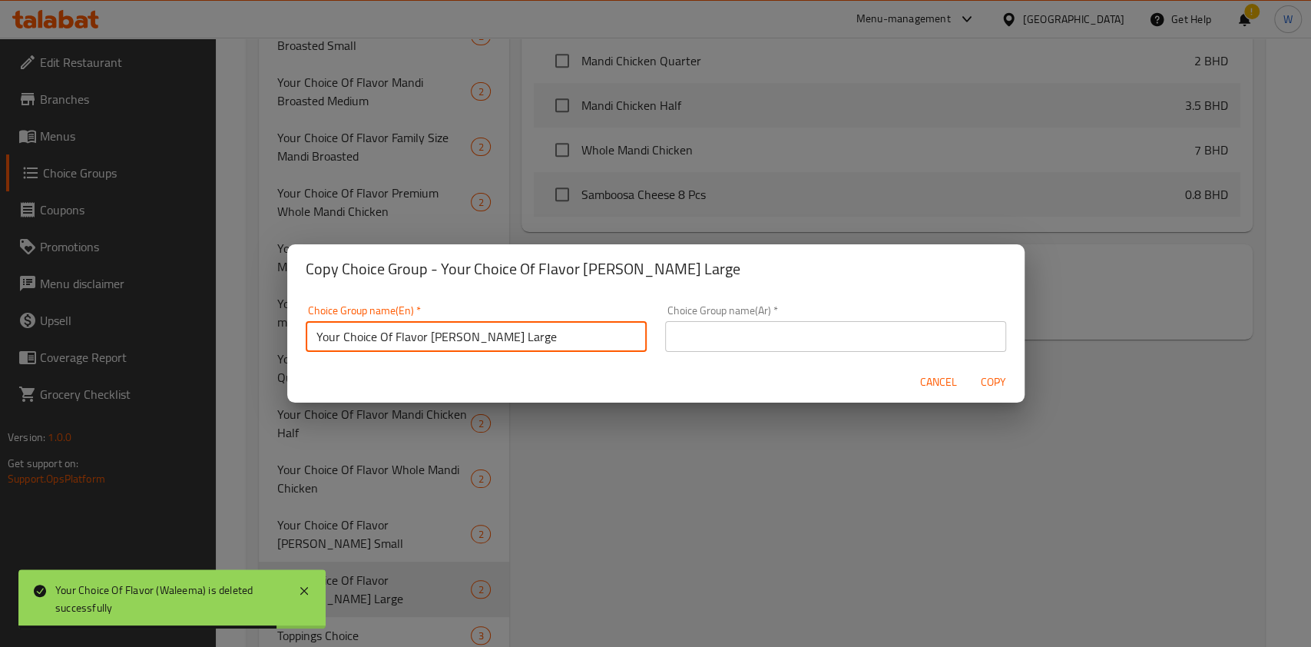
drag, startPoint x: 553, startPoint y: 343, endPoint x: 428, endPoint y: 363, distance: 126.9
click at [428, 363] on form "Choice Group name(En)   * Your Choice Of Flavor [PERSON_NAME] Large Choice Grou…" at bounding box center [655, 347] width 737 height 109
paste input "Waleema Chicken small Mand"
click at [436, 352] on div "Choice Group name(En)   * Your Choice Of Flavor Waleema Chicken small Mand Choi…" at bounding box center [475, 328] width 359 height 65
click at [442, 342] on input "Your Choice Of Flavor Waleema Chicken small Mand" at bounding box center [476, 336] width 341 height 31
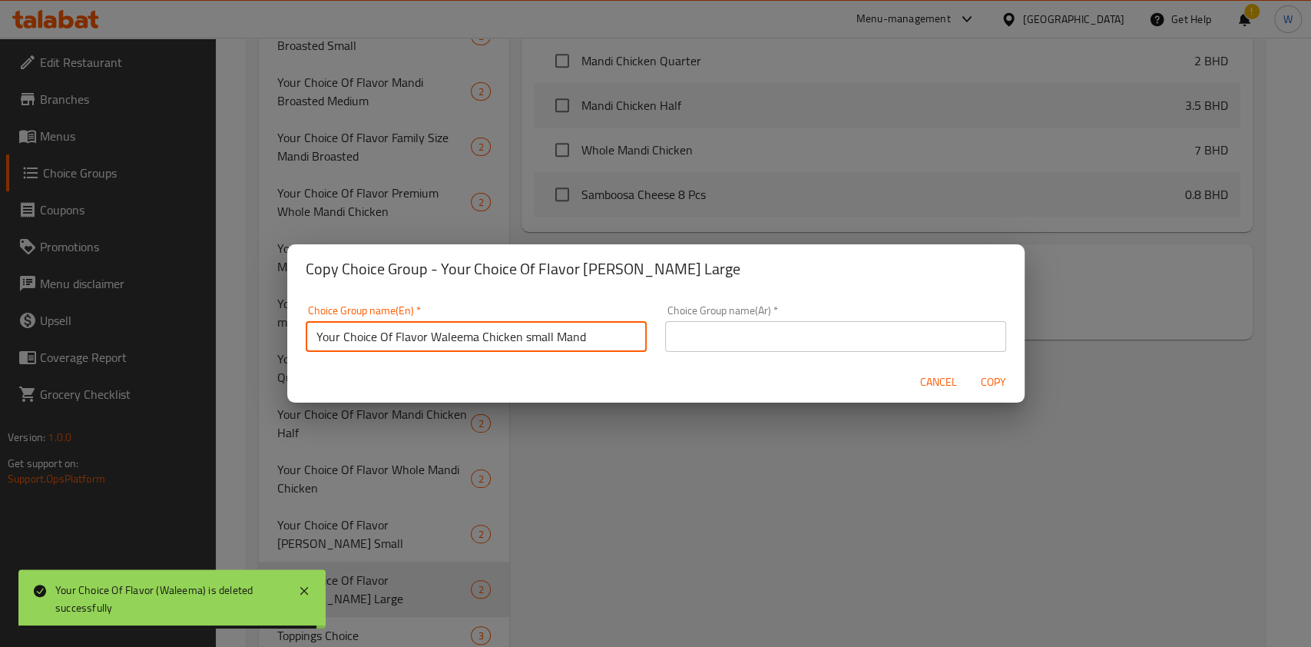
click at [442, 342] on input "Your Choice Of Flavor Waleema Chicken small Mand" at bounding box center [476, 336] width 341 height 31
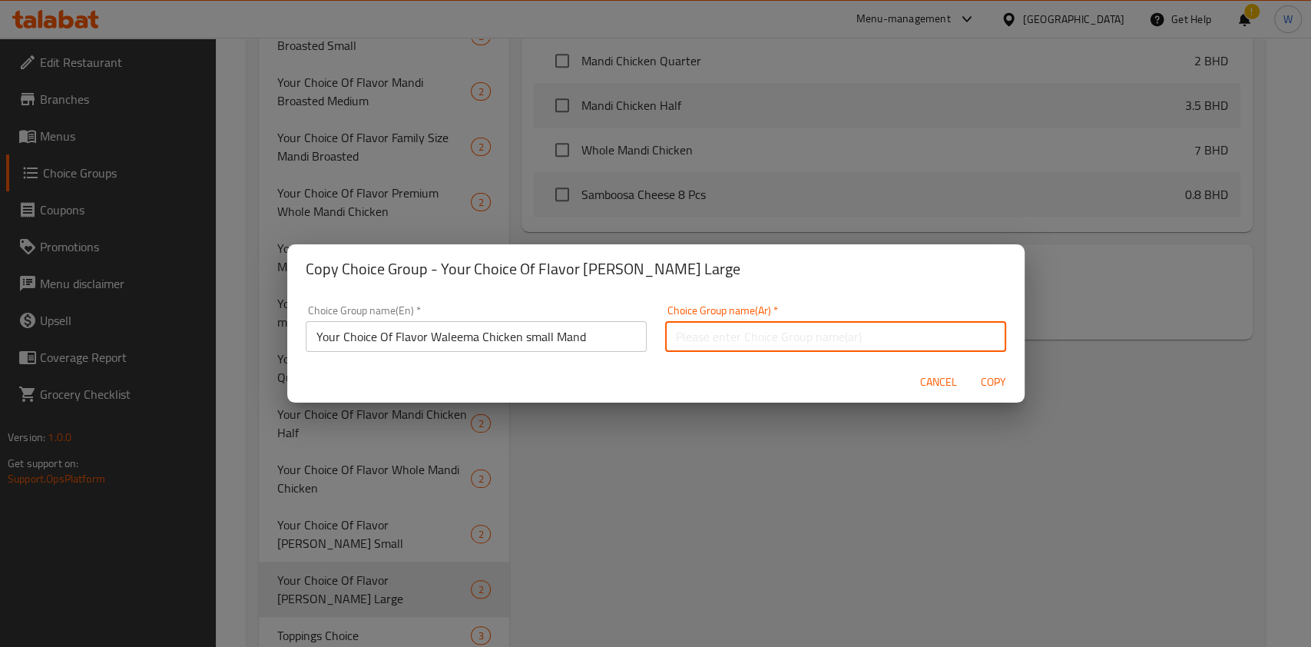
click at [721, 339] on input "text" at bounding box center [835, 336] width 341 height 31
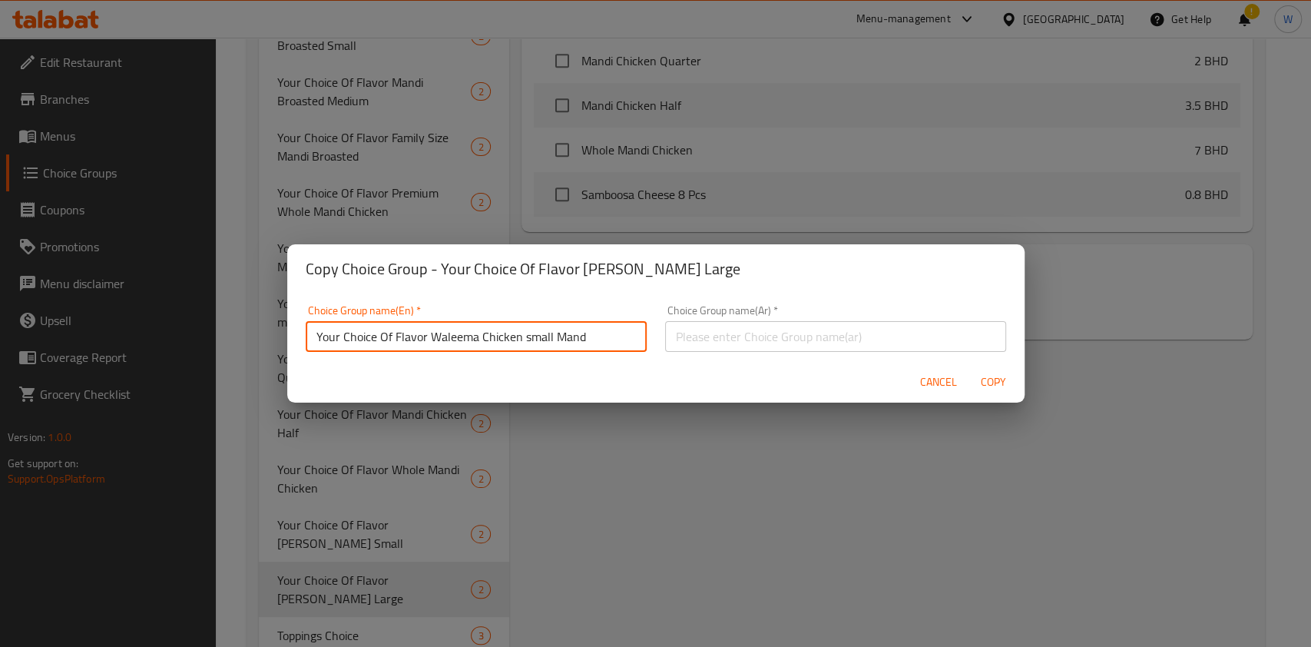
click at [588, 339] on input "Your Choice Of Flavor Waleema Chicken small Mand" at bounding box center [476, 336] width 341 height 31
click at [614, 340] on input "Your Choice Of Flavor Waleema Chicken small Mandi" at bounding box center [476, 336] width 341 height 31
type input "Your Choice Of Flavor Waleema Chicken small Mandi"
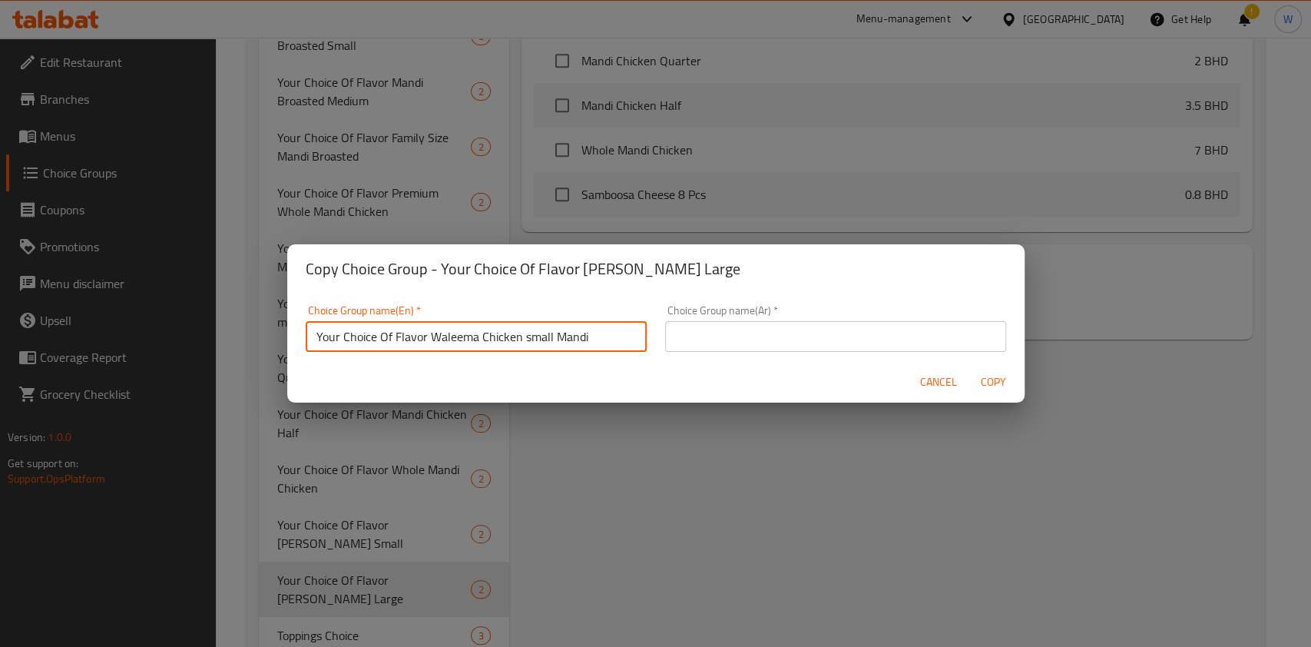
click at [762, 340] on input "text" at bounding box center [835, 336] width 341 height 31
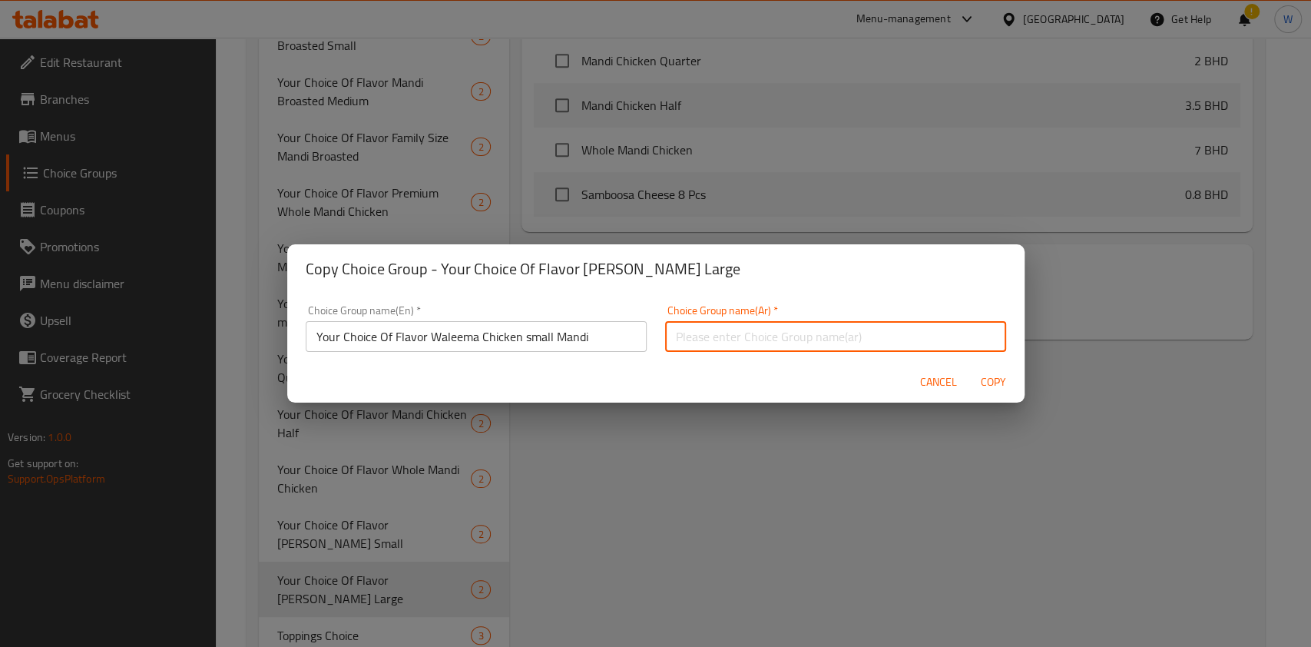
paste input "Your Choice Of Flavor Waleema Chicken small Mandi"
type input "Your Choice Of Flavor Waleema Chicken small Mandi"
click at [1002, 390] on span "Copy" at bounding box center [993, 382] width 37 height 19
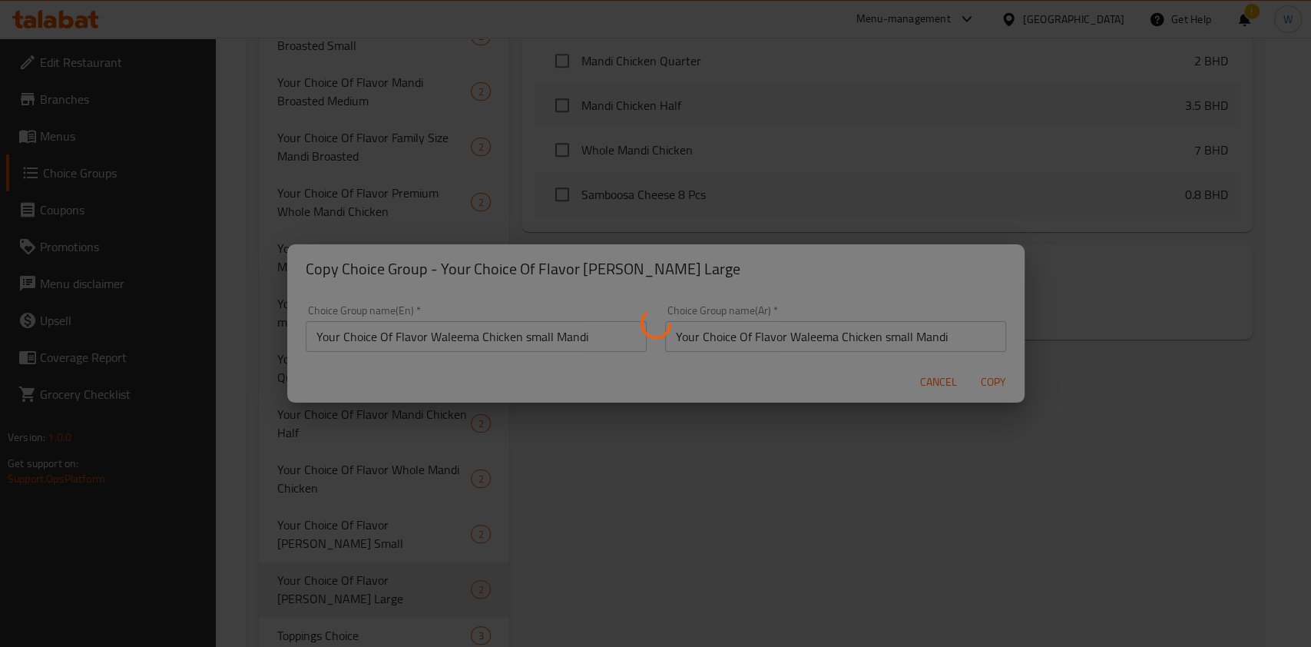
type input "Your Choice Of Flavor Waleema Chicken small Mandi"
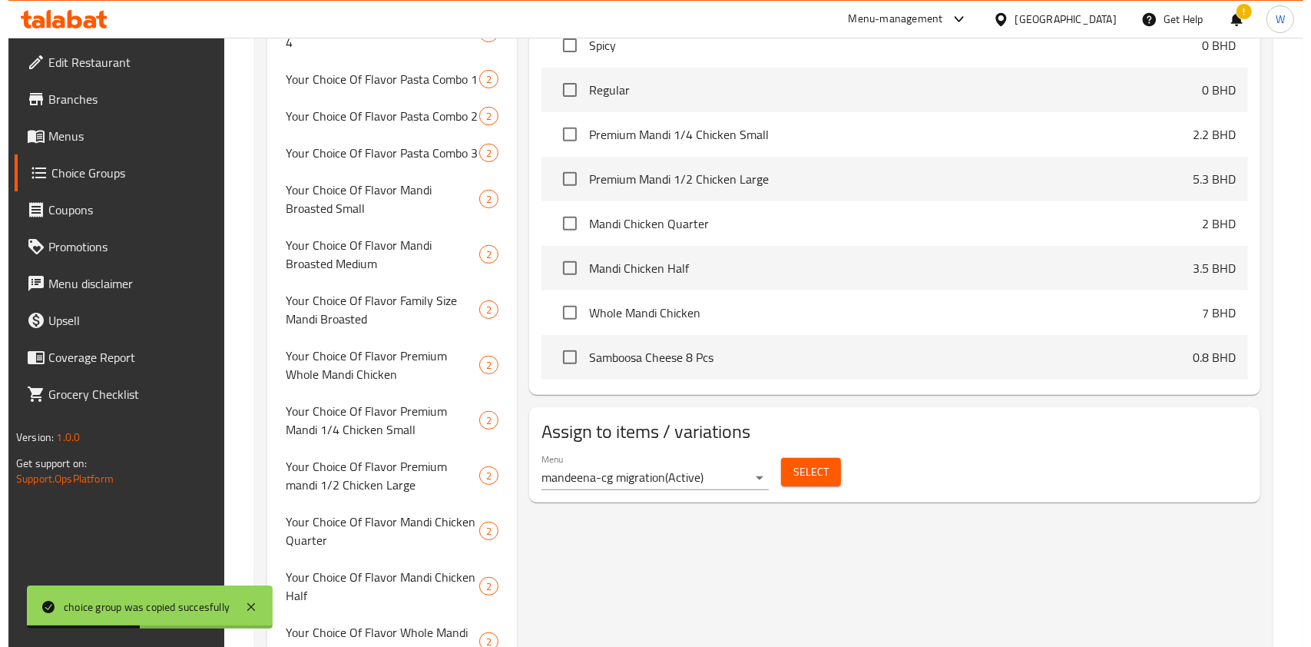
scroll to position [831, 0]
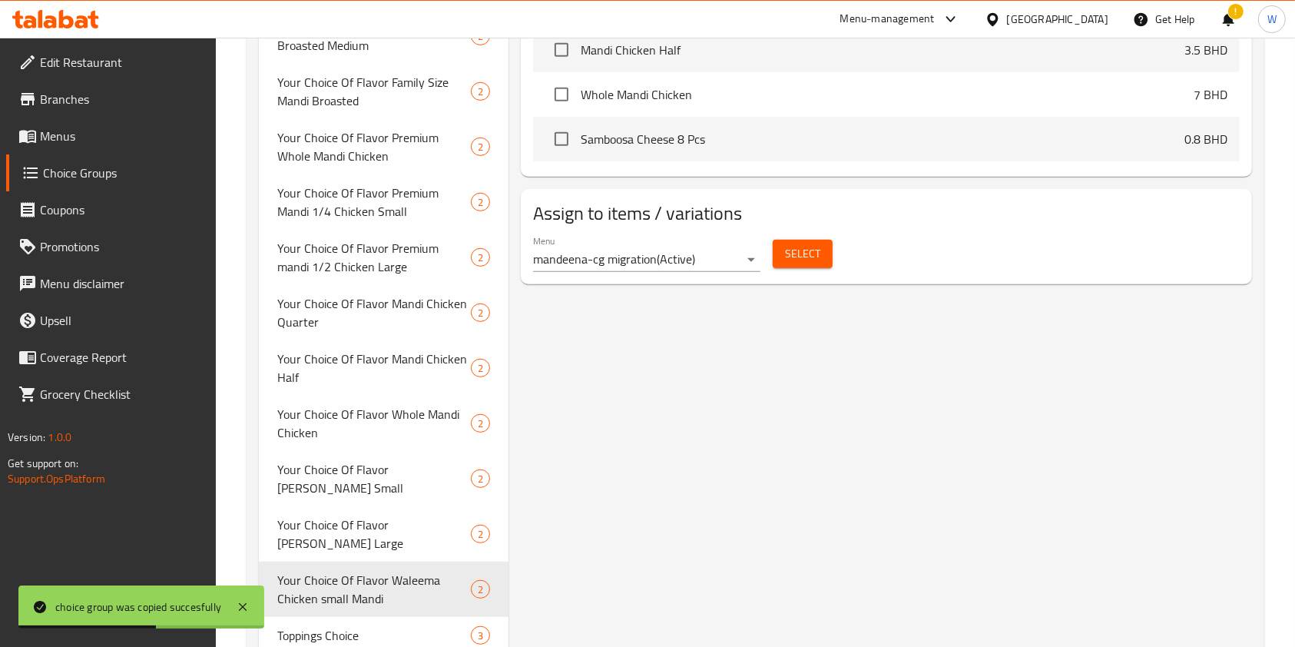
click at [796, 264] on button "Select" at bounding box center [803, 254] width 60 height 28
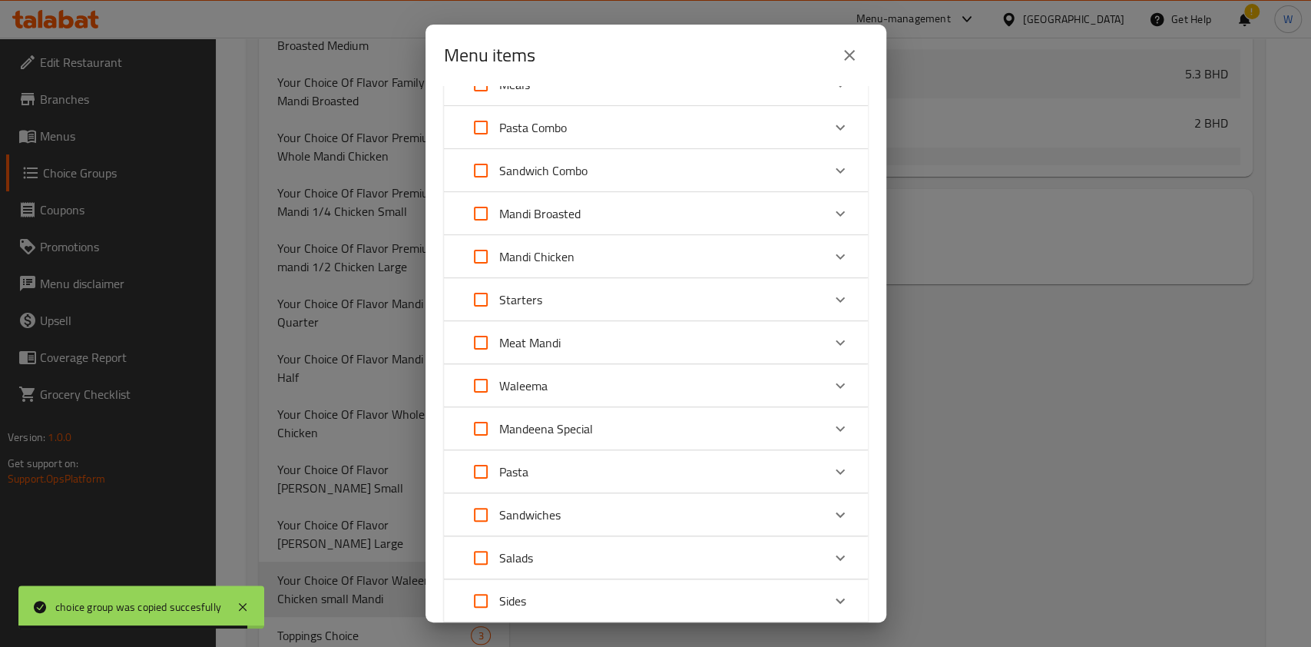
scroll to position [102, 0]
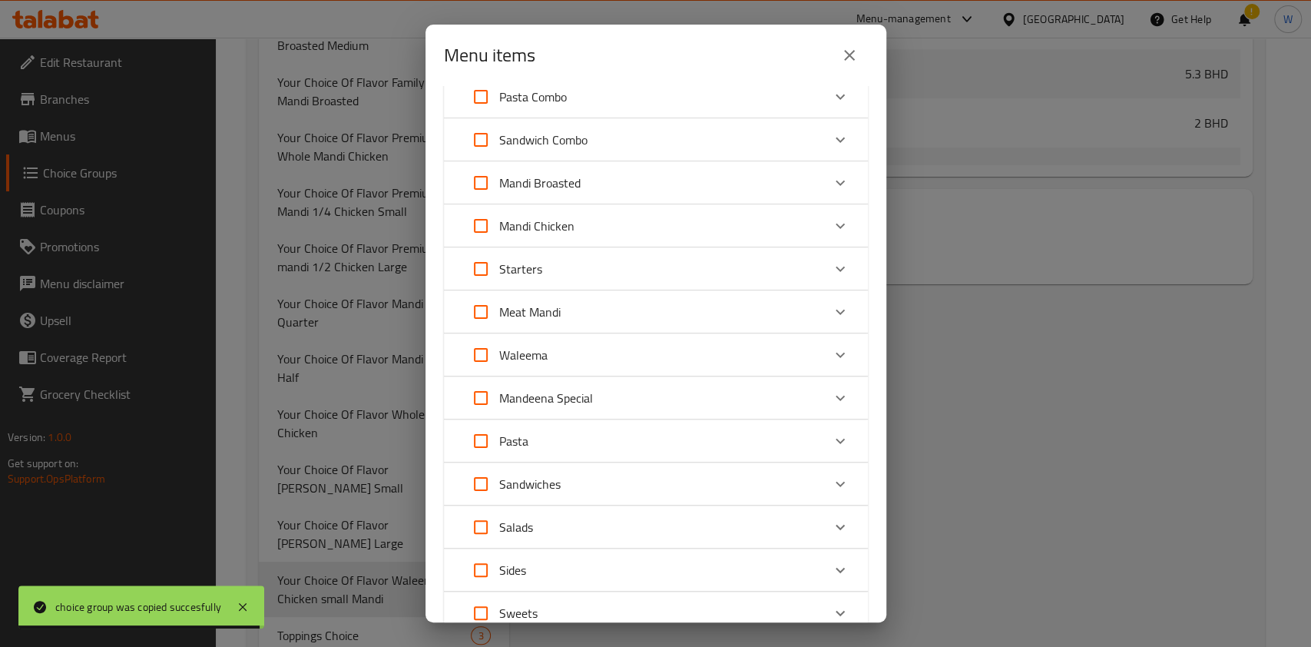
click at [659, 353] on div "Waleema" at bounding box center [641, 354] width 359 height 37
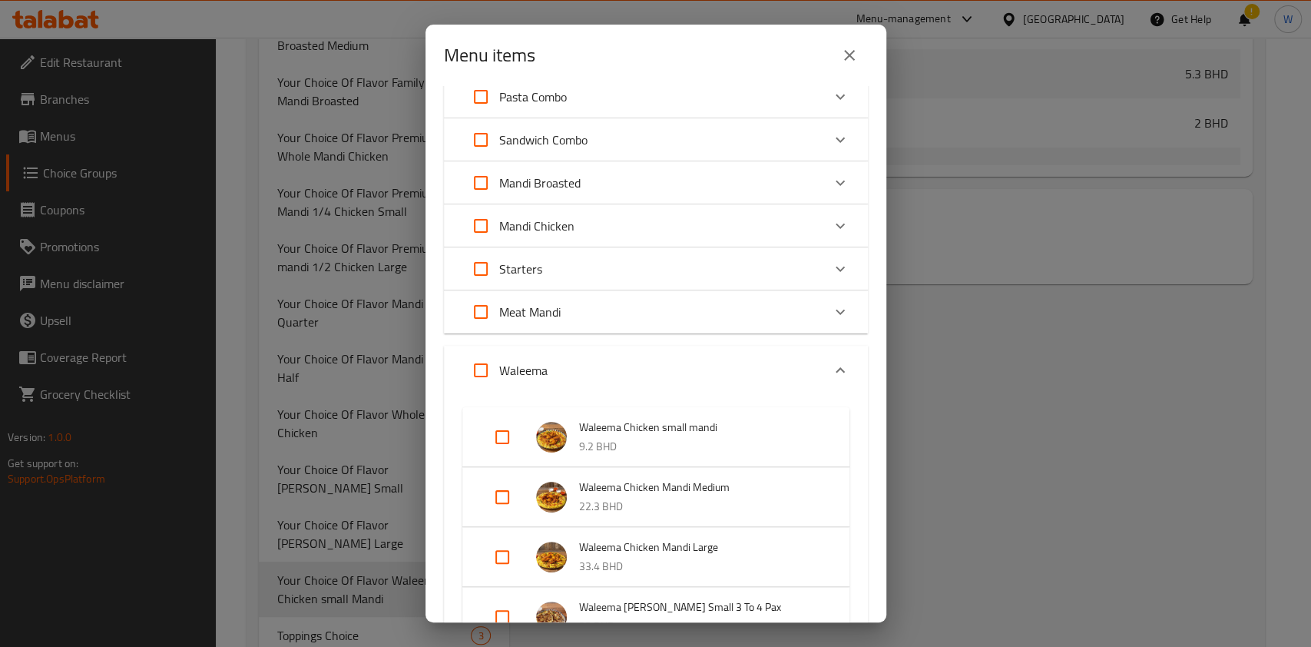
click at [501, 433] on input "Expand" at bounding box center [502, 437] width 37 height 37
checkbox input "true"
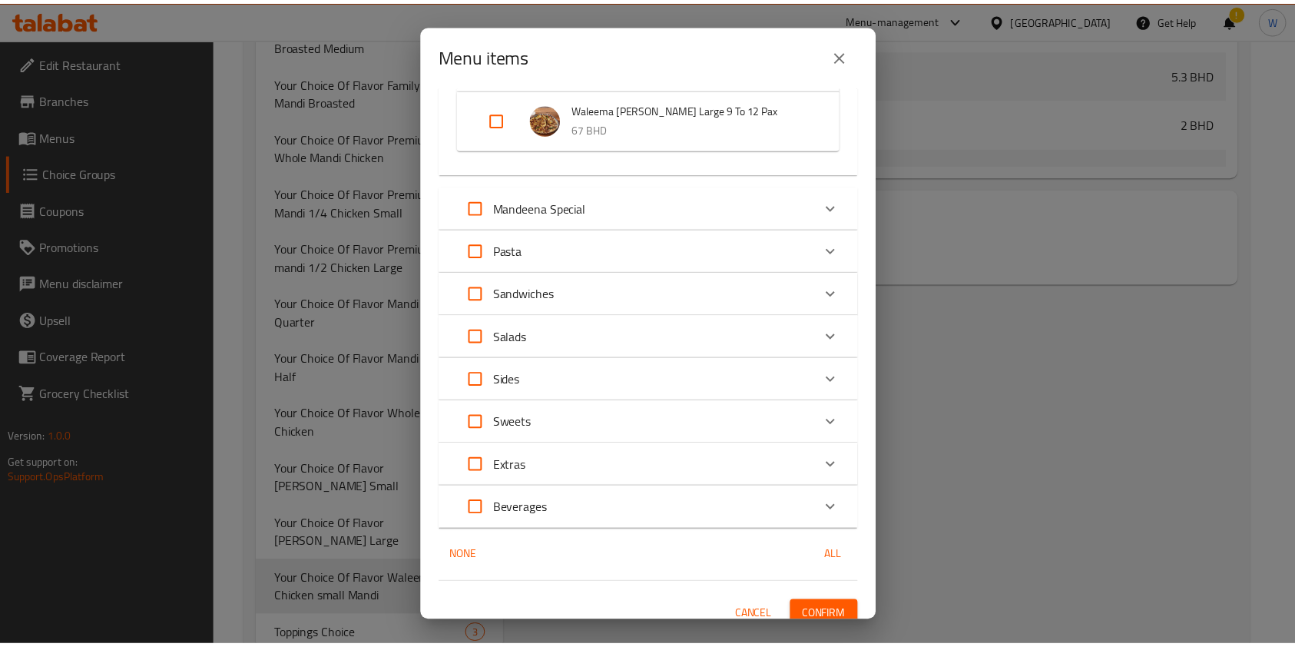
scroll to position [747, 0]
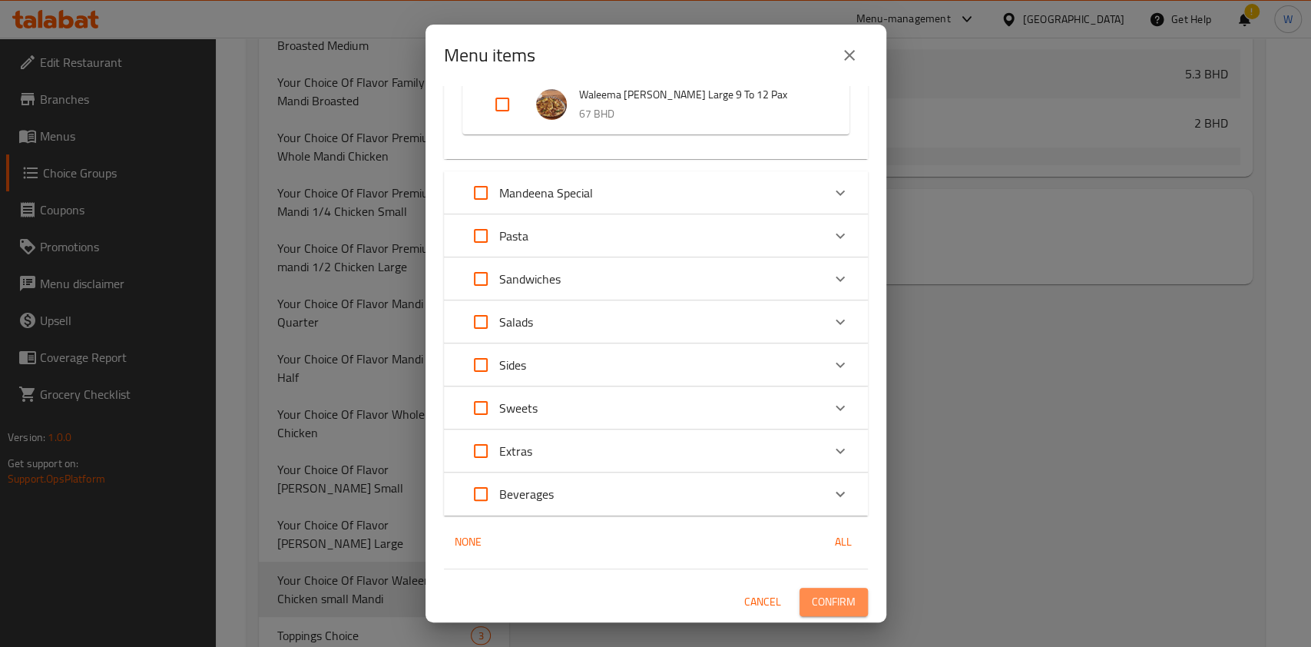
click at [816, 600] on span "Confirm" at bounding box center [834, 601] width 44 height 19
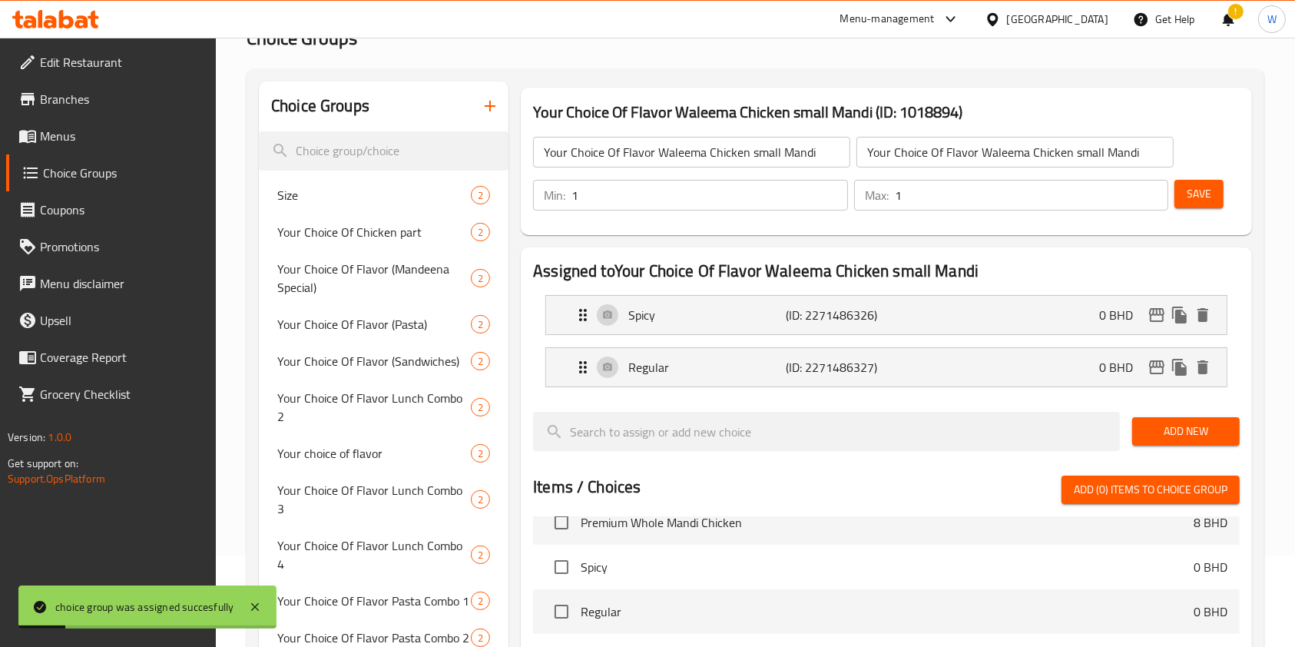
scroll to position [0, 0]
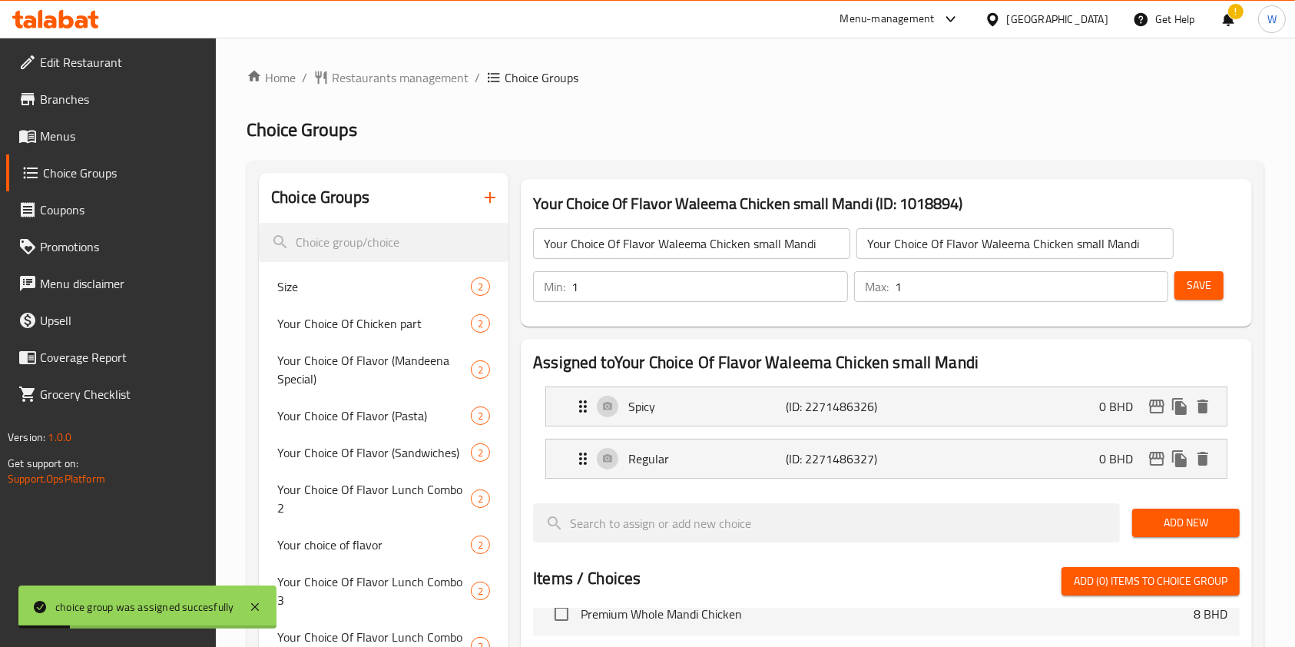
click at [622, 240] on input "Your Choice Of Flavor Waleema Chicken small Mandi" at bounding box center [691, 243] width 317 height 31
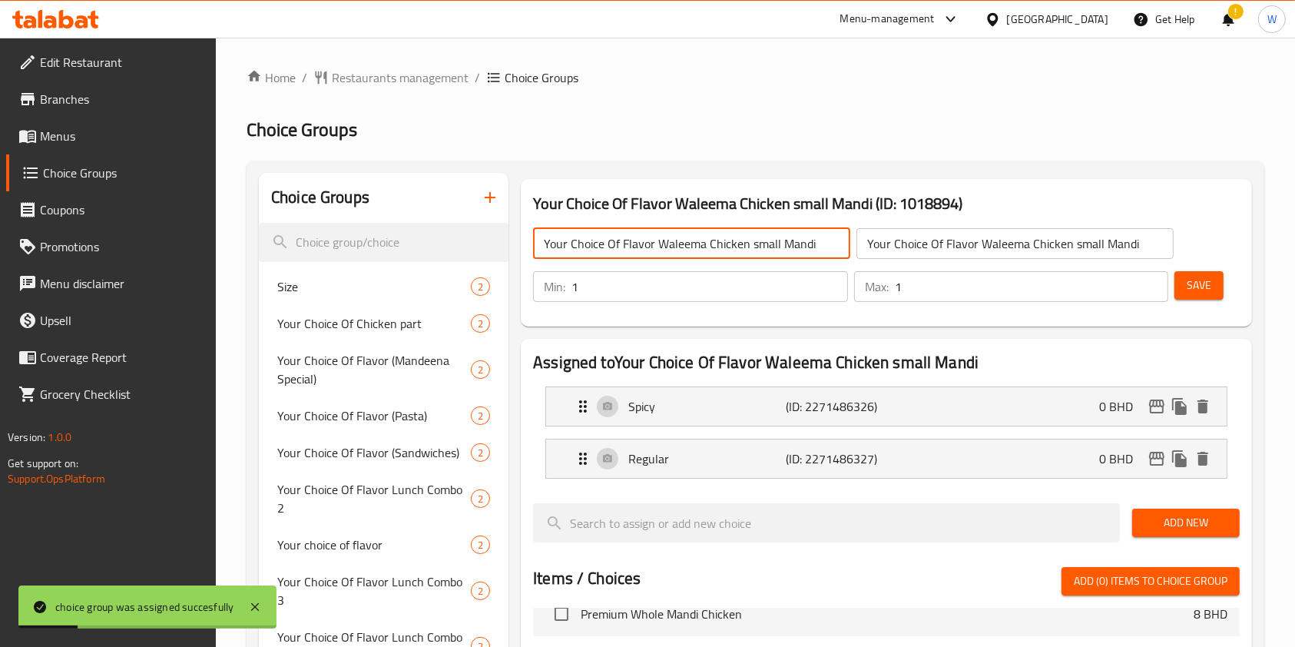
click at [622, 240] on input "Your Choice Of Flavor Waleema Chicken small Mandi" at bounding box center [691, 243] width 317 height 31
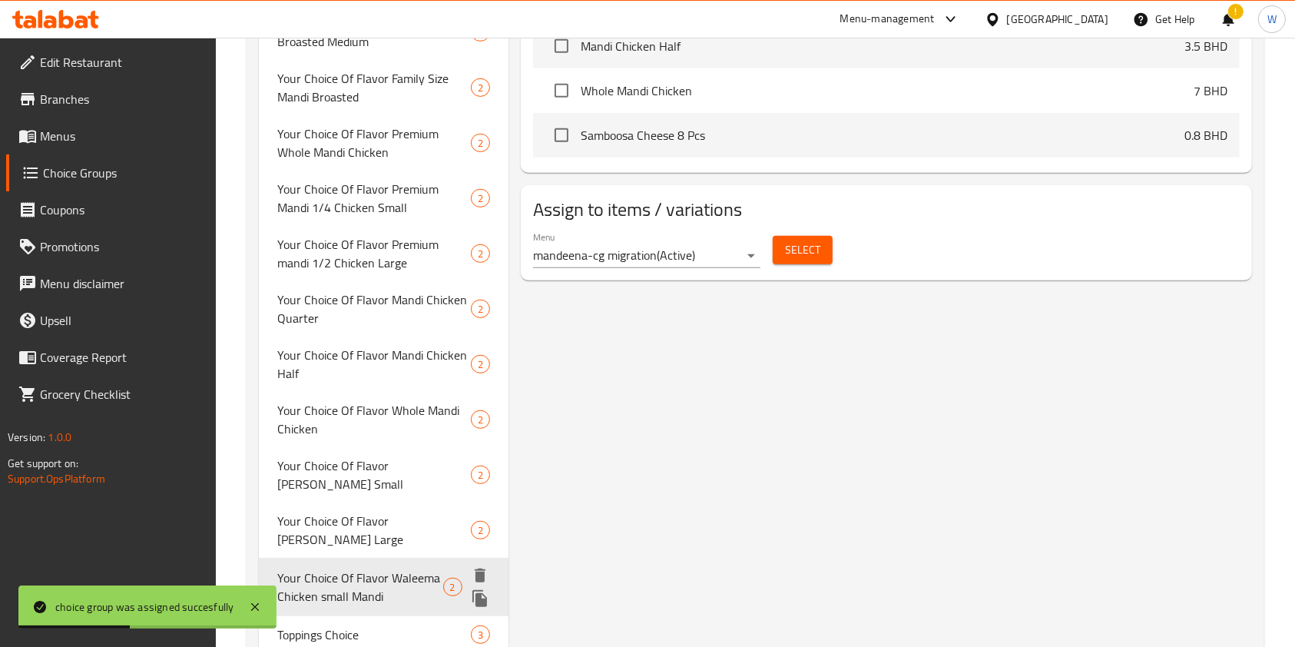
click at [482, 590] on icon "duplicate" at bounding box center [479, 598] width 15 height 17
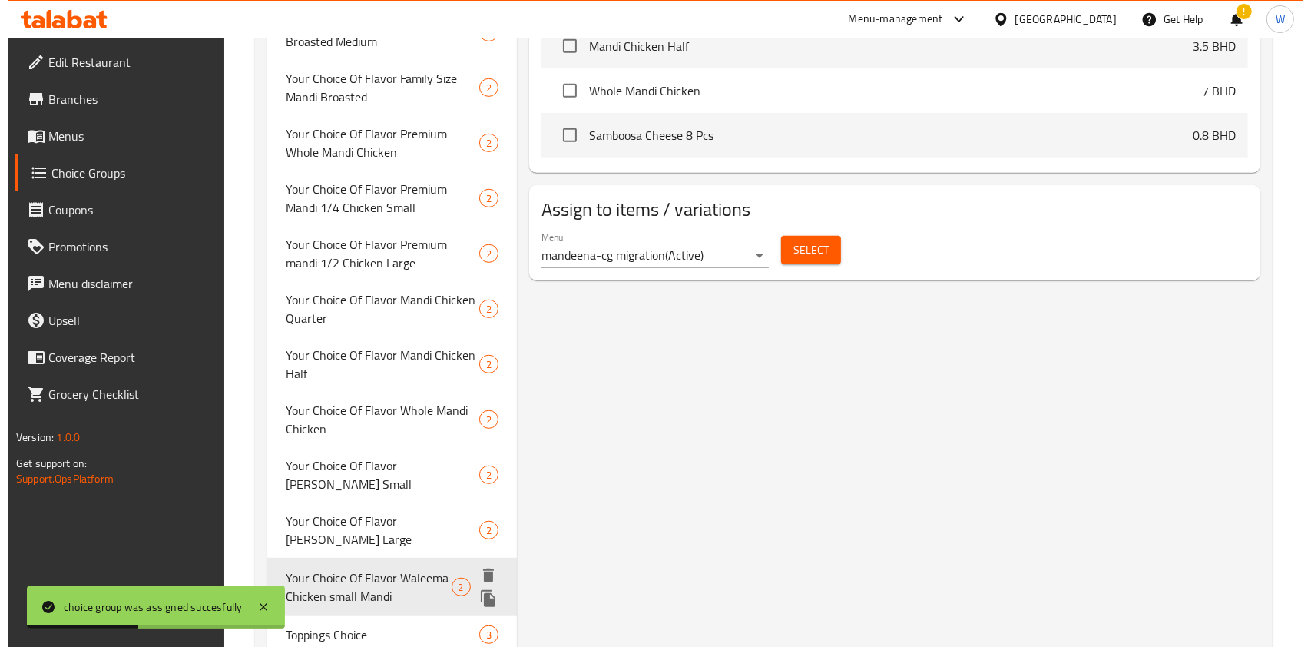
scroll to position [831, 0]
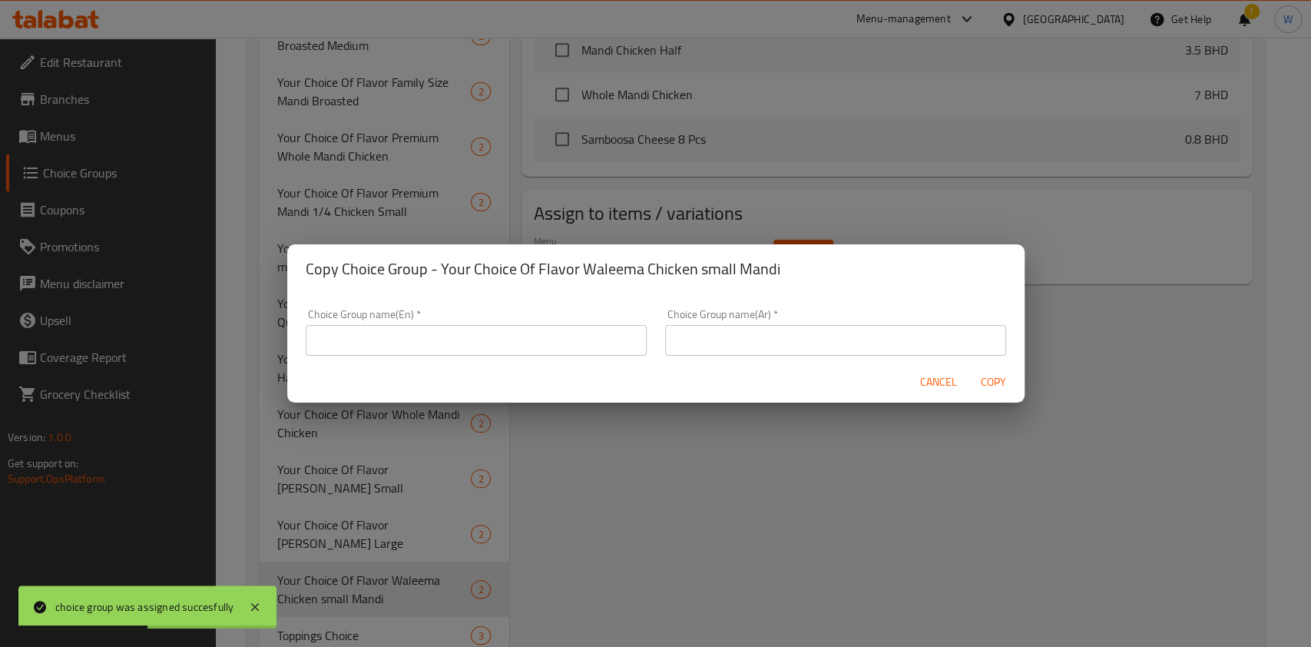
click at [516, 353] on input "text" at bounding box center [476, 340] width 341 height 31
paste input "Your Choice Of Flavor Waleema Chicken small Mandi"
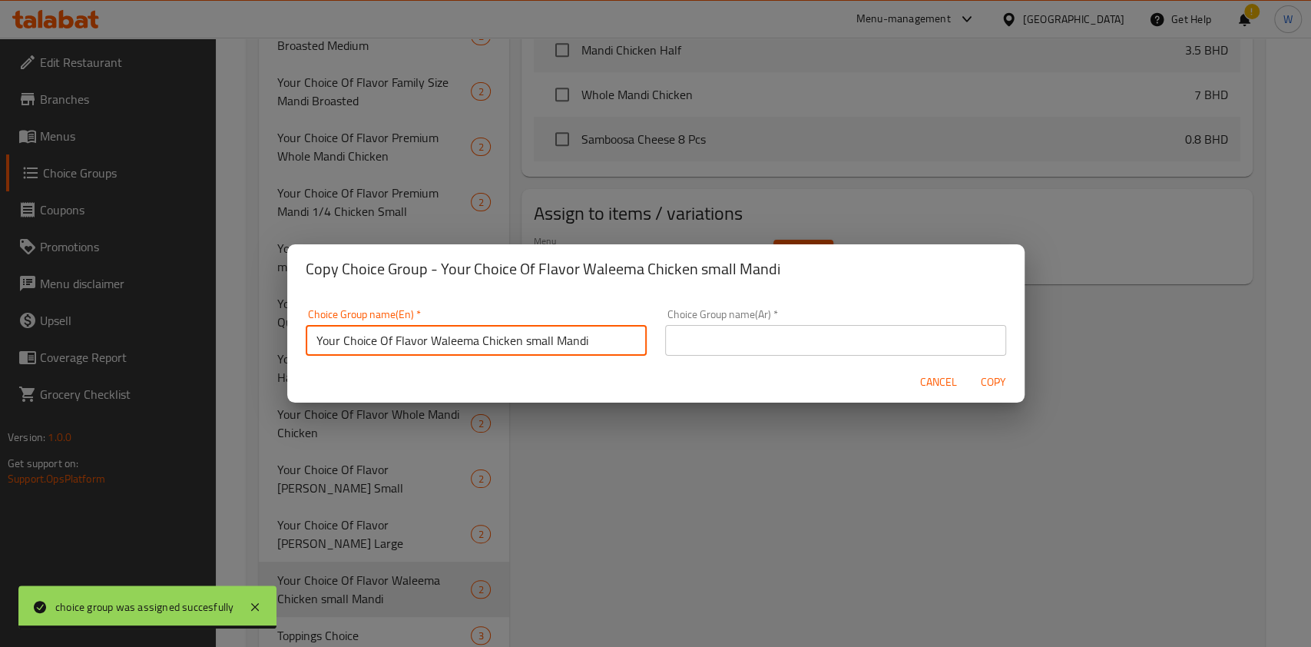
scroll to position [4, 0]
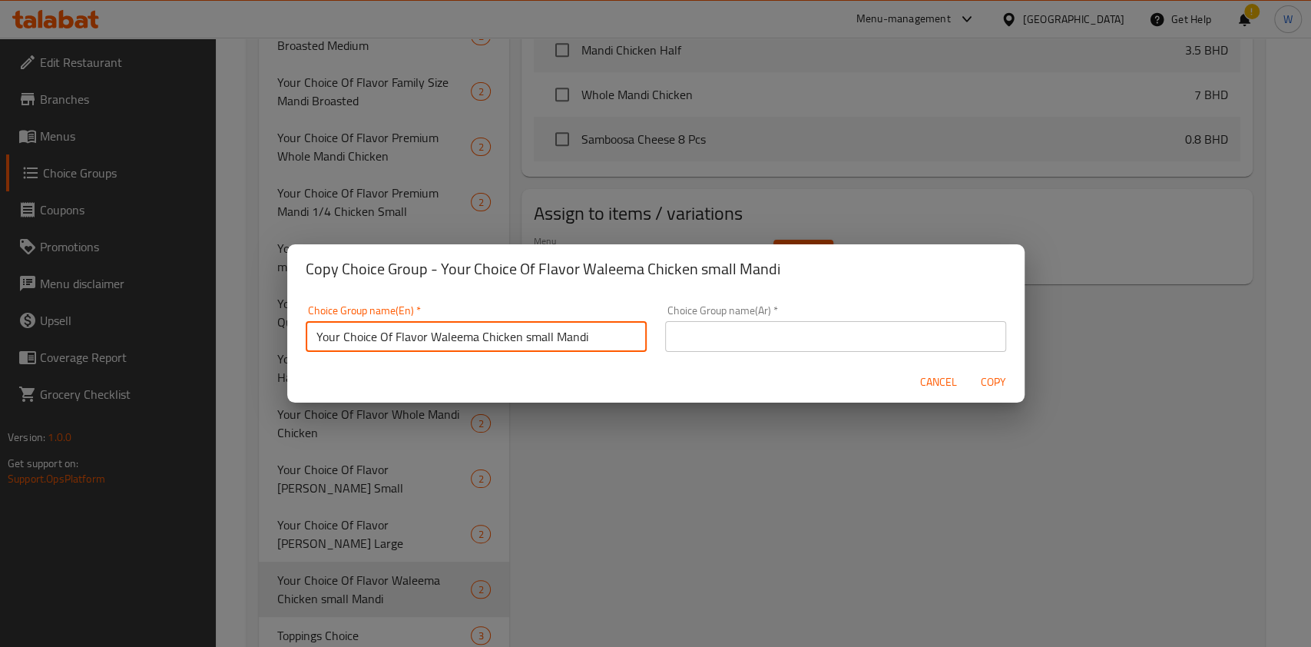
drag, startPoint x: 602, startPoint y: 339, endPoint x: 429, endPoint y: 359, distance: 174.0
click at [429, 359] on div "Choice Group name(En)   * Your Choice Of Flavor Waleema Chicken small Mandi Cho…" at bounding box center [475, 328] width 359 height 65
paste input "Mandi Medium"
click at [444, 342] on input "Your Choice Of Flavor Waleema Chicken Mandi Medium" at bounding box center [476, 336] width 341 height 31
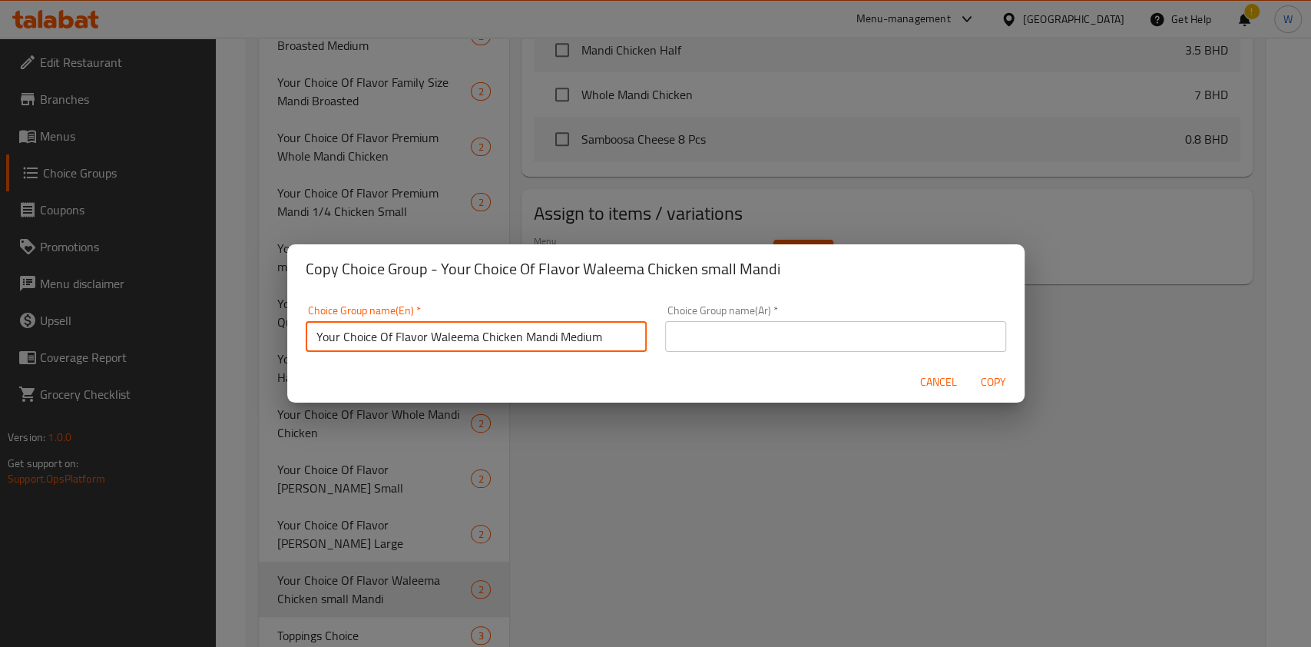
click at [444, 342] on input "Your Choice Of Flavor Waleema Chicken Mandi Medium" at bounding box center [476, 336] width 341 height 31
type input "Your Choice Of Flavor Waleema Chicken Mandi Medium"
click at [740, 330] on input "text" at bounding box center [835, 336] width 341 height 31
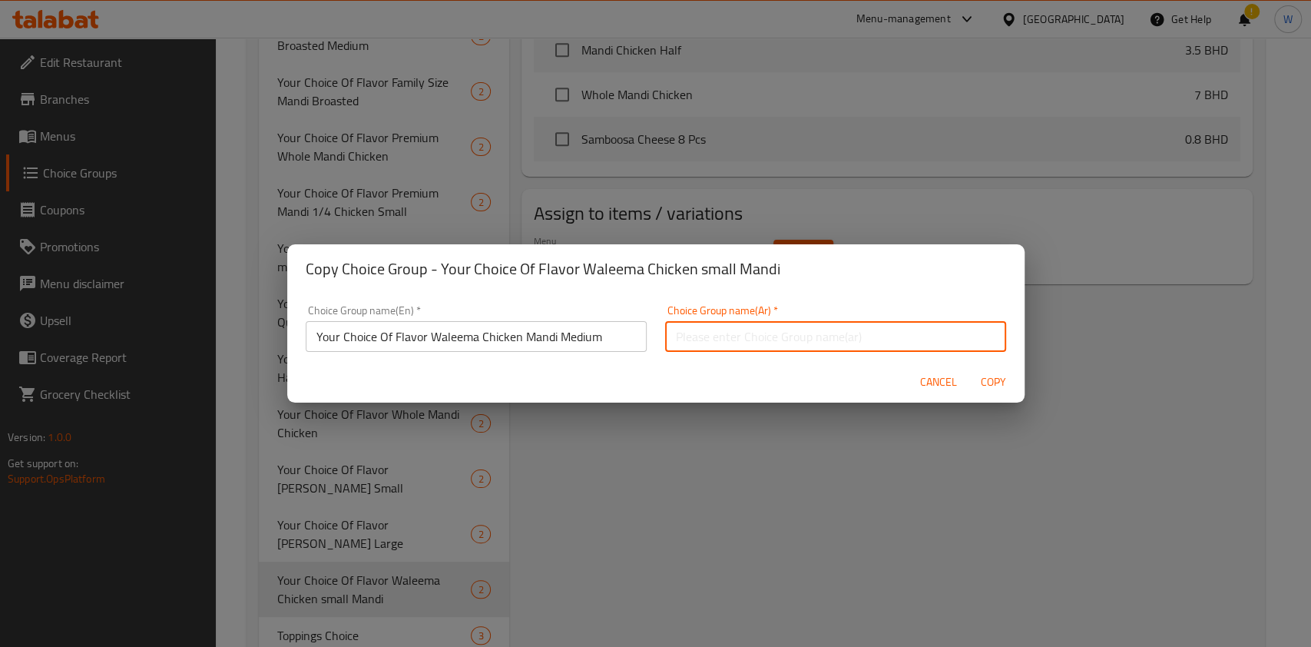
paste input "Your Choice Of Flavor Waleema Chicken Mandi Medium"
type input "Your Choice Of Flavor Waleema Chicken Mandi Medium"
click at [985, 385] on span "Copy" at bounding box center [993, 382] width 37 height 19
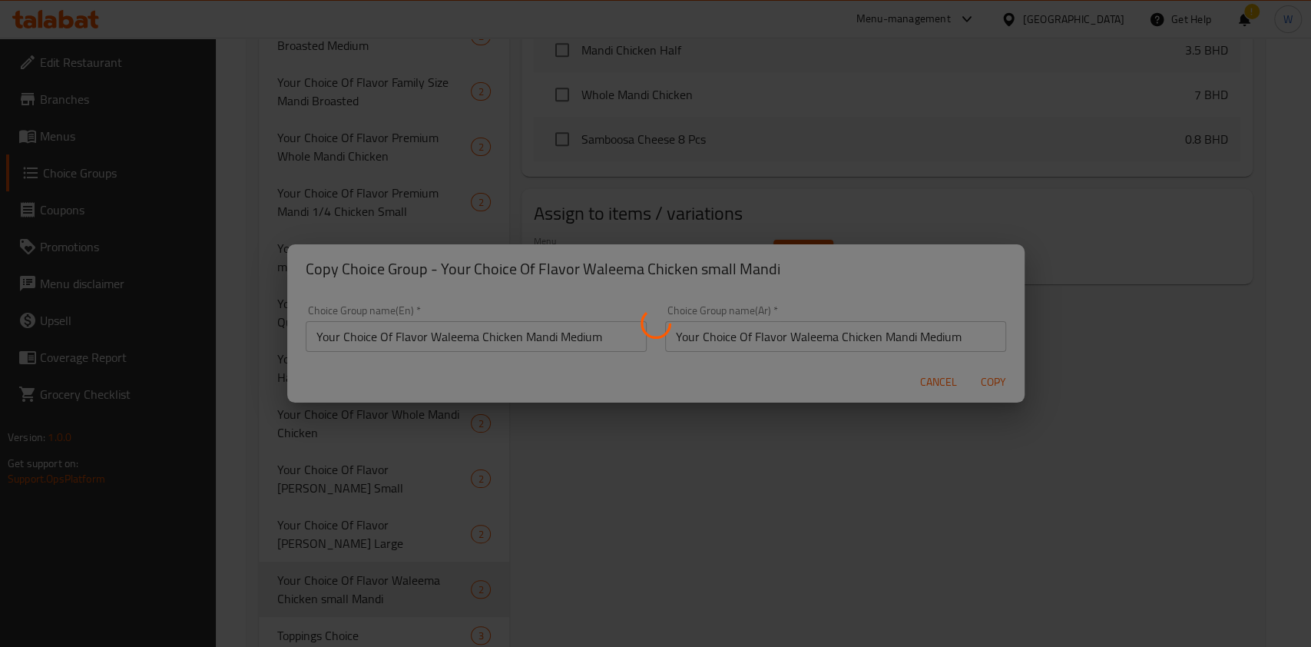
type input "Your Choice Of Flavor Waleema Chicken Mandi Medium"
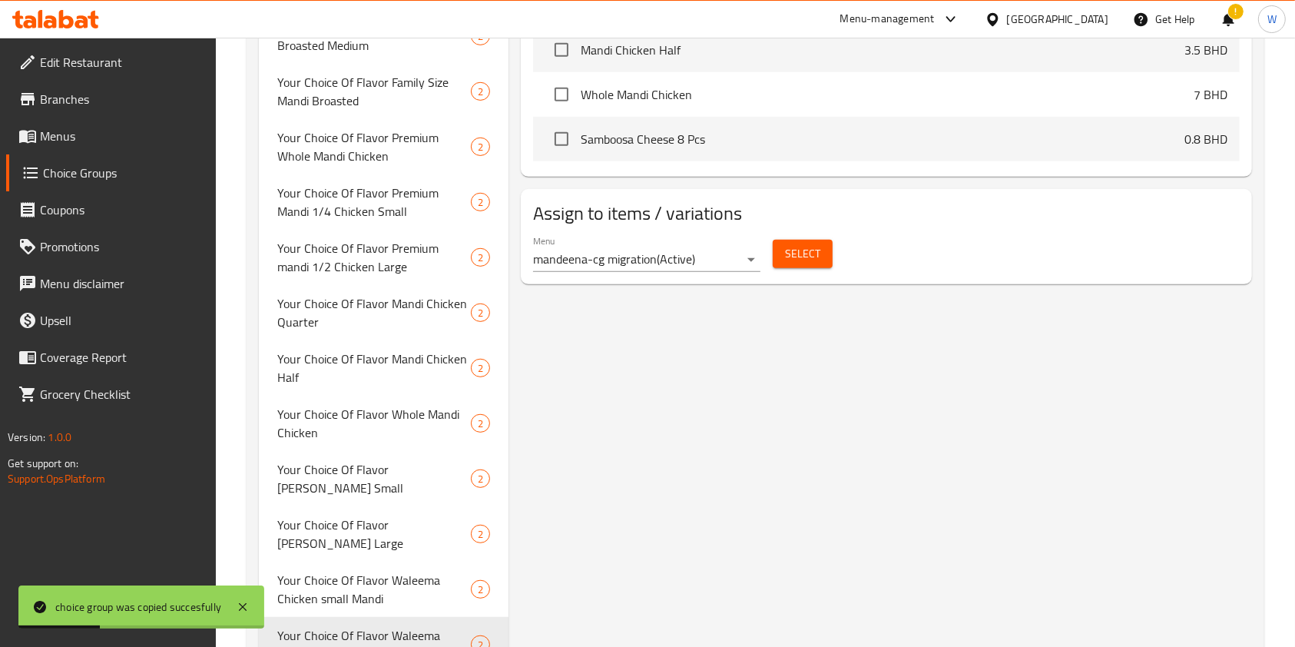
click at [813, 256] on span "Select" at bounding box center [802, 253] width 35 height 19
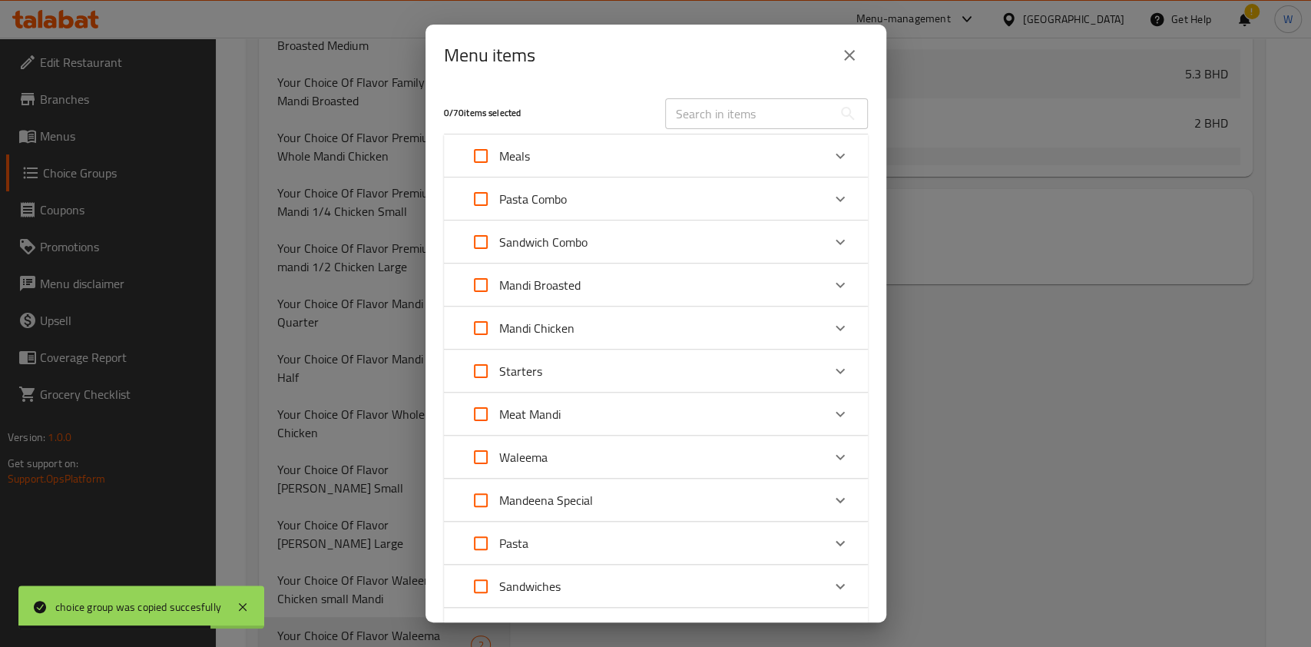
scroll to position [102, 0]
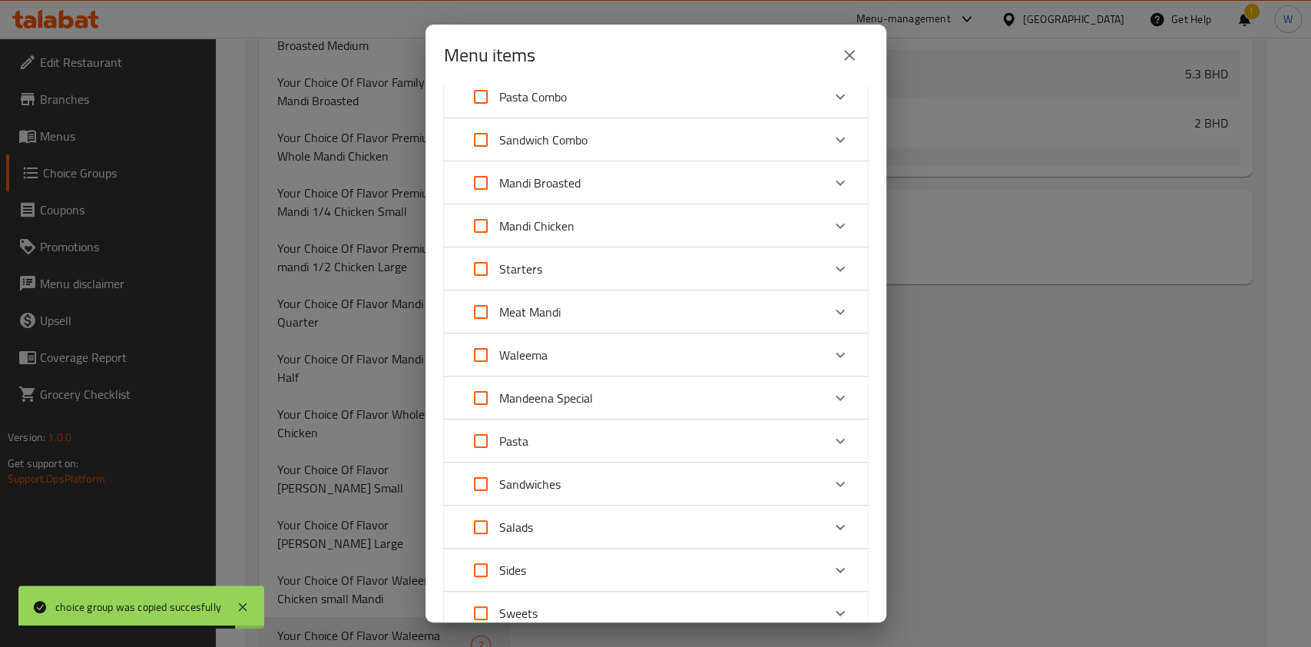
click at [725, 359] on div "Waleema" at bounding box center [641, 354] width 359 height 37
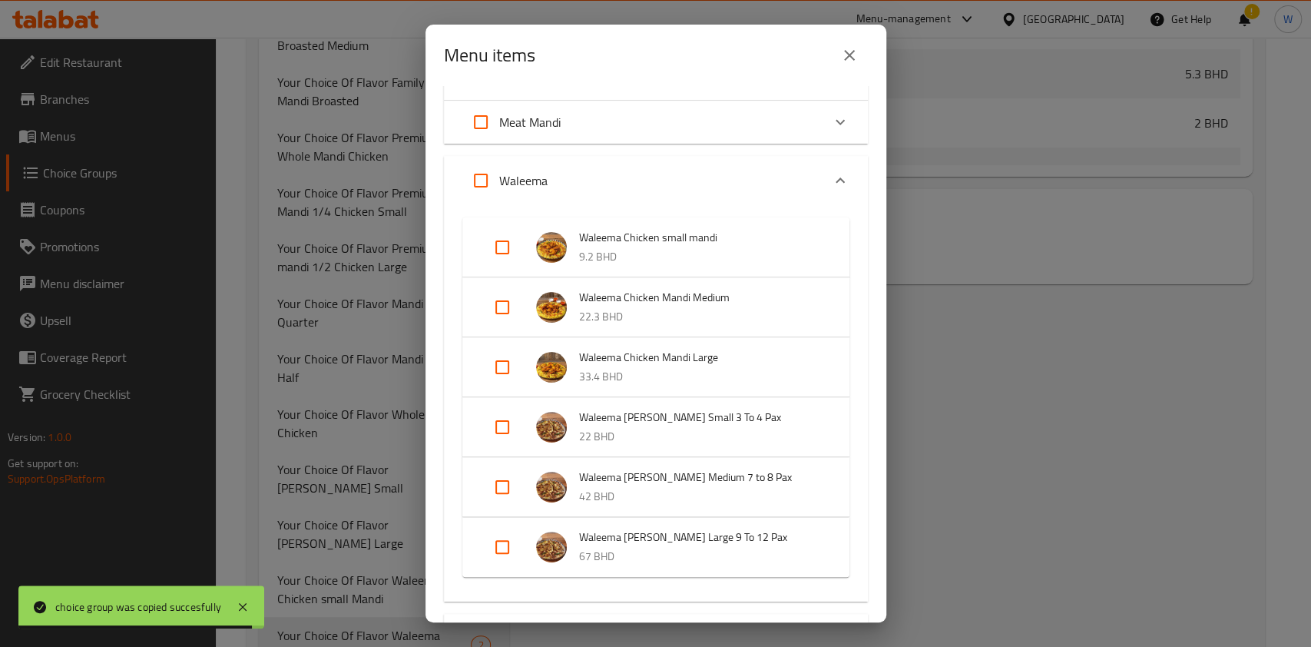
scroll to position [307, 0]
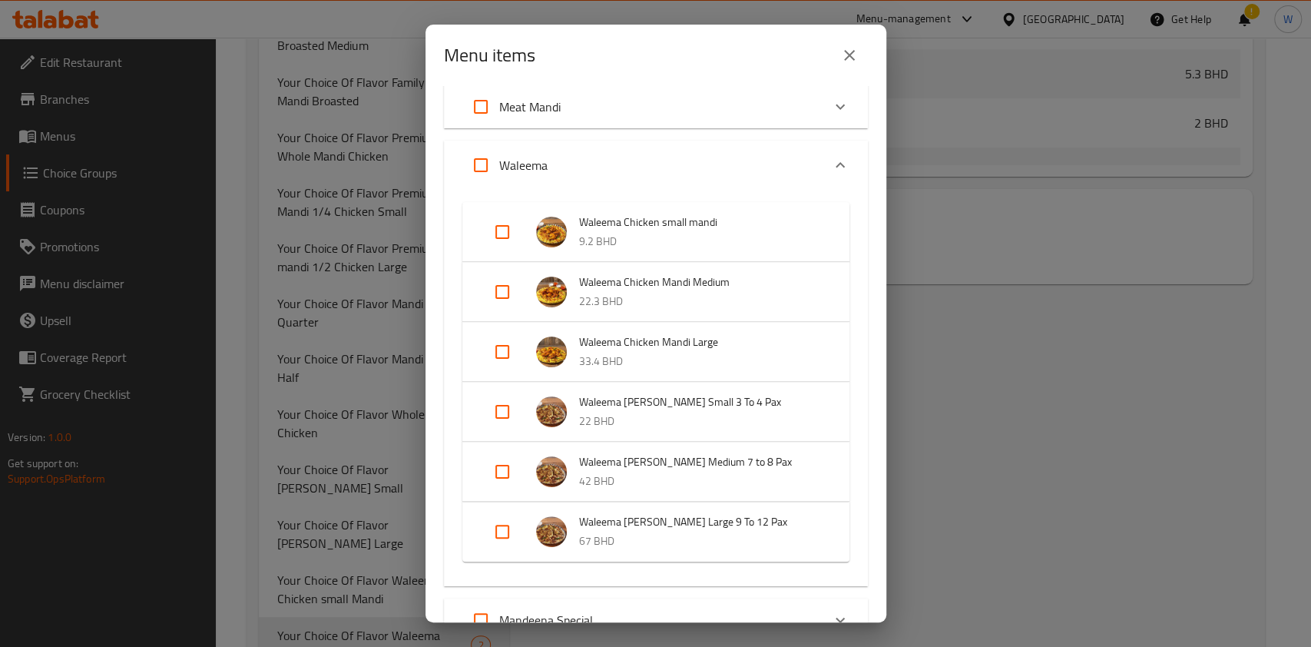
click at [503, 296] on input "Expand" at bounding box center [502, 291] width 37 height 37
checkbox input "true"
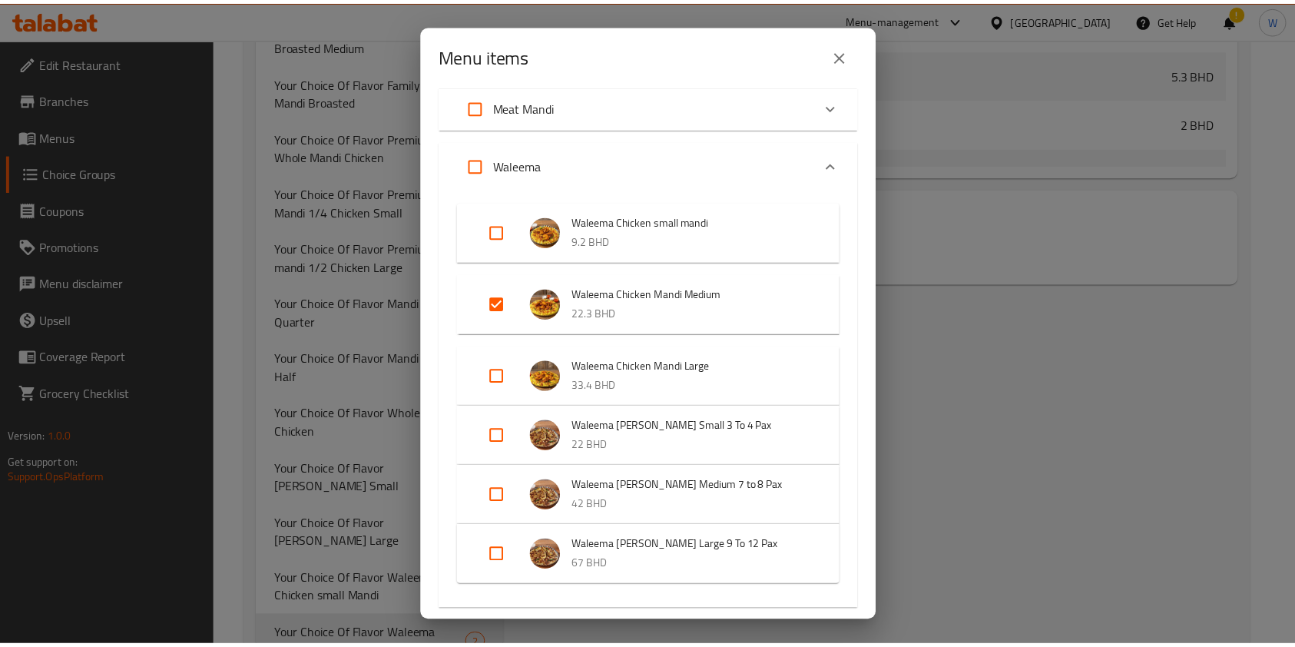
scroll to position [759, 0]
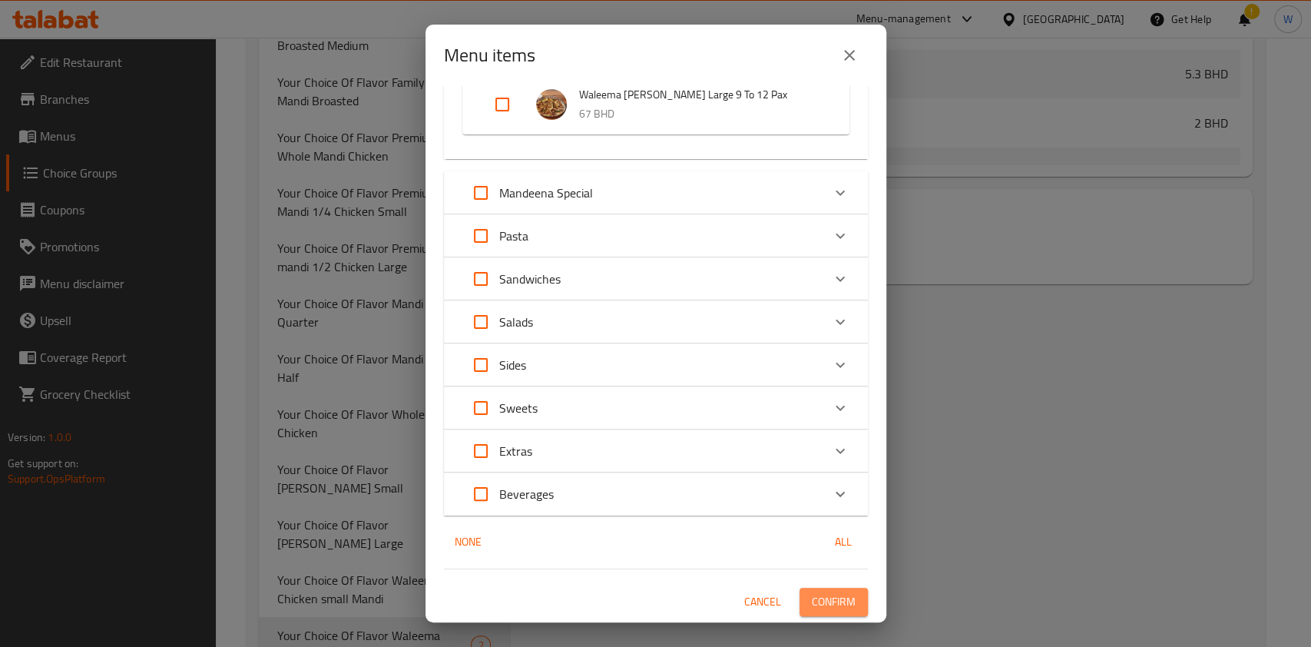
click at [823, 592] on span "Confirm" at bounding box center [834, 601] width 44 height 19
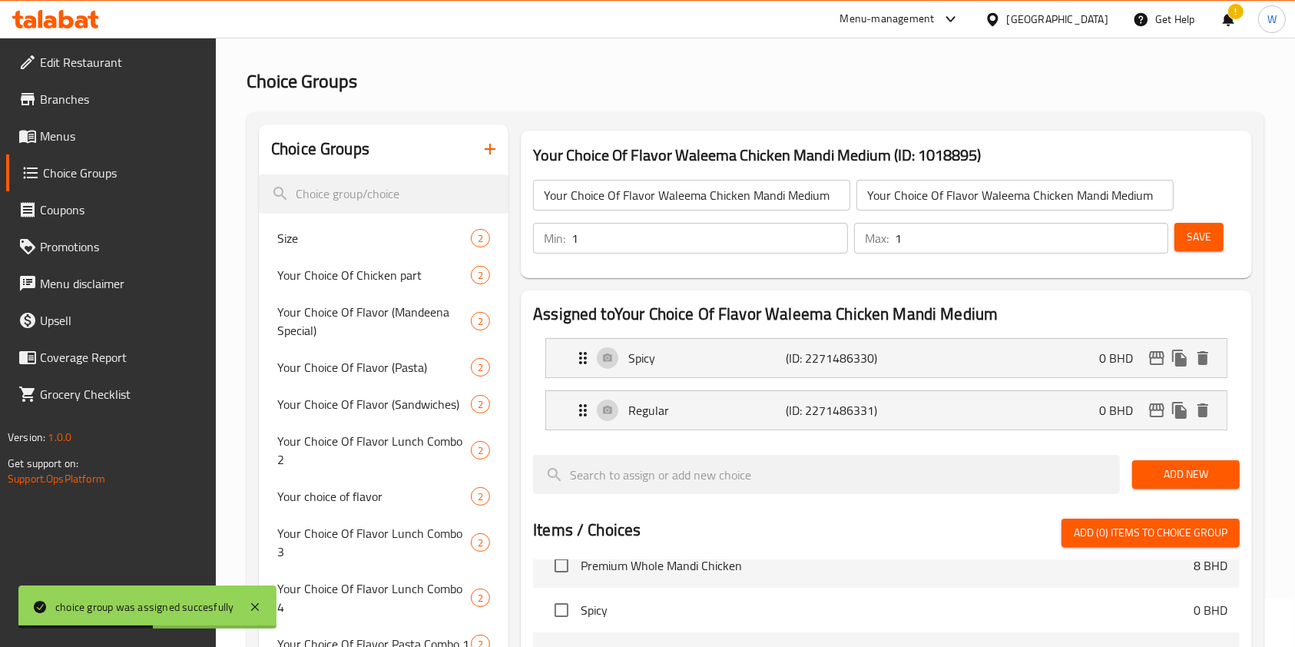
scroll to position [0, 0]
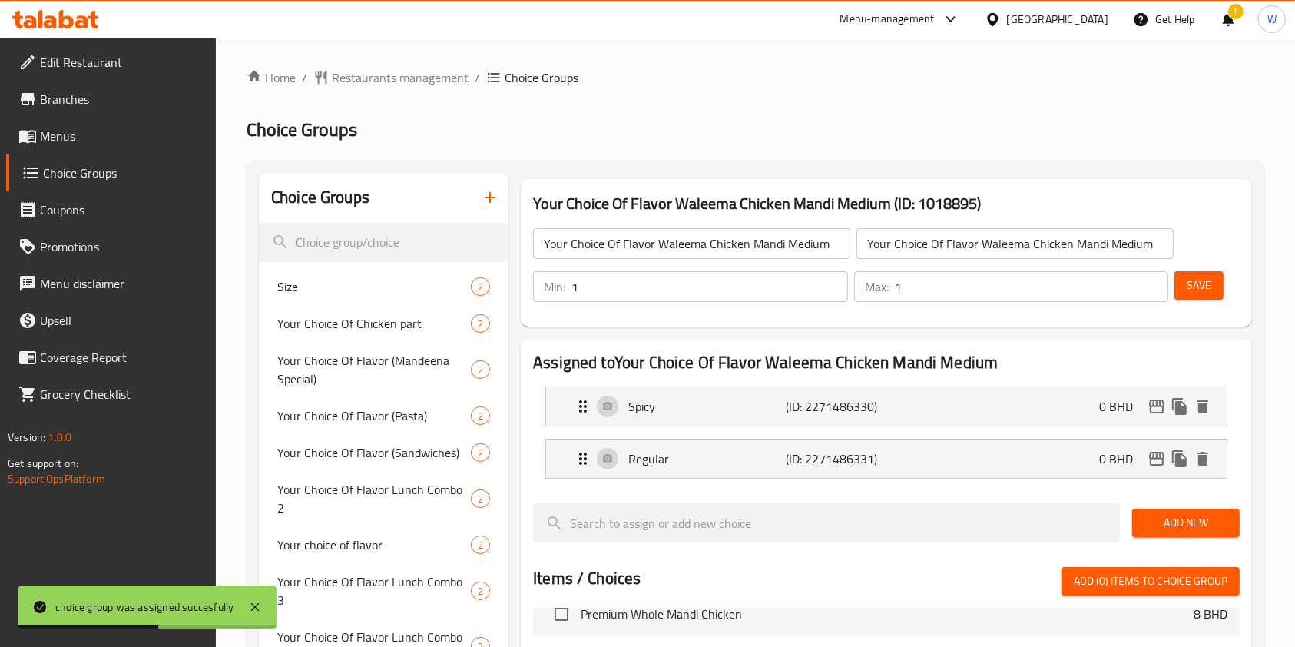
click at [652, 224] on div "Your Choice Of Flavor Waleema Chicken Mandi Medium ​ Your Choice Of Flavor Wale…" at bounding box center [853, 243] width 659 height 49
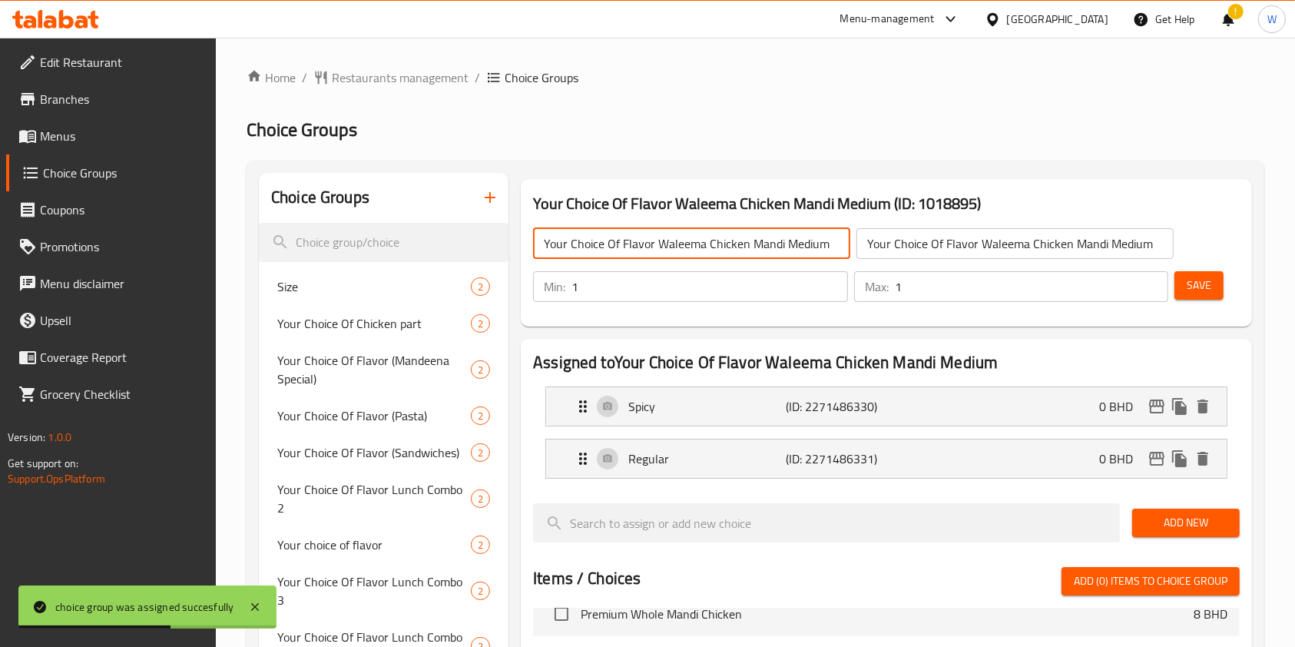
click at [654, 236] on input "Your Choice Of Flavor Waleema Chicken Mandi Medium" at bounding box center [691, 243] width 317 height 31
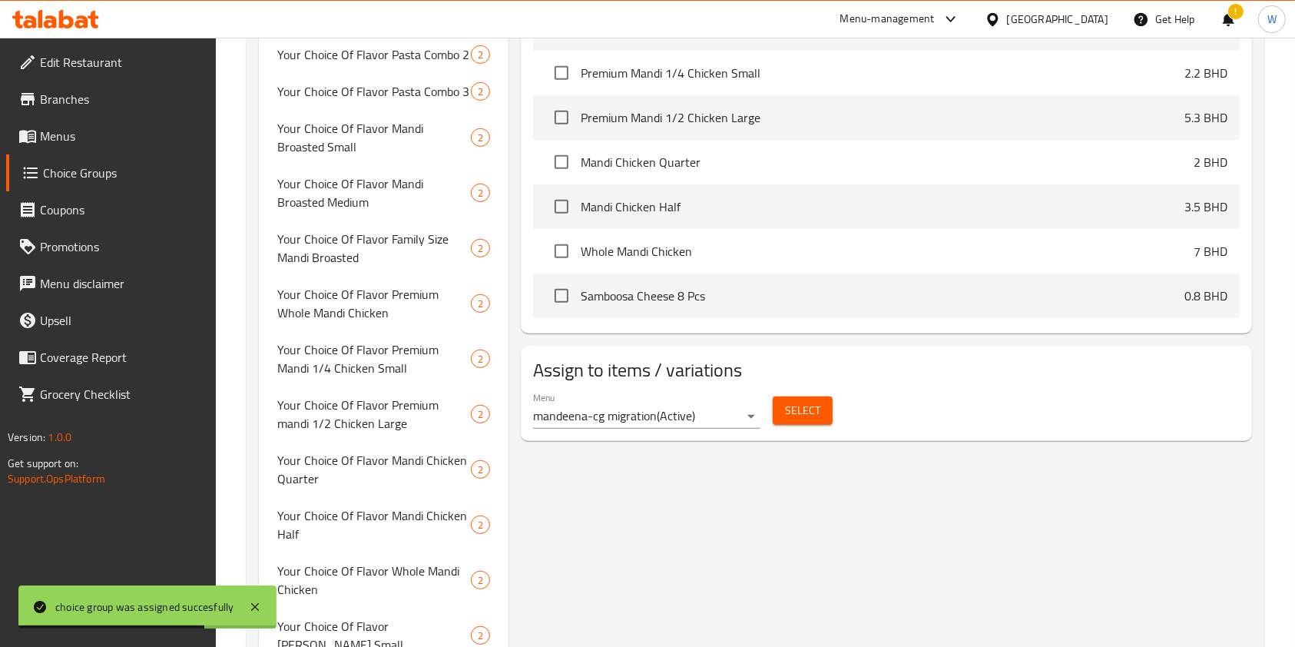
scroll to position [890, 0]
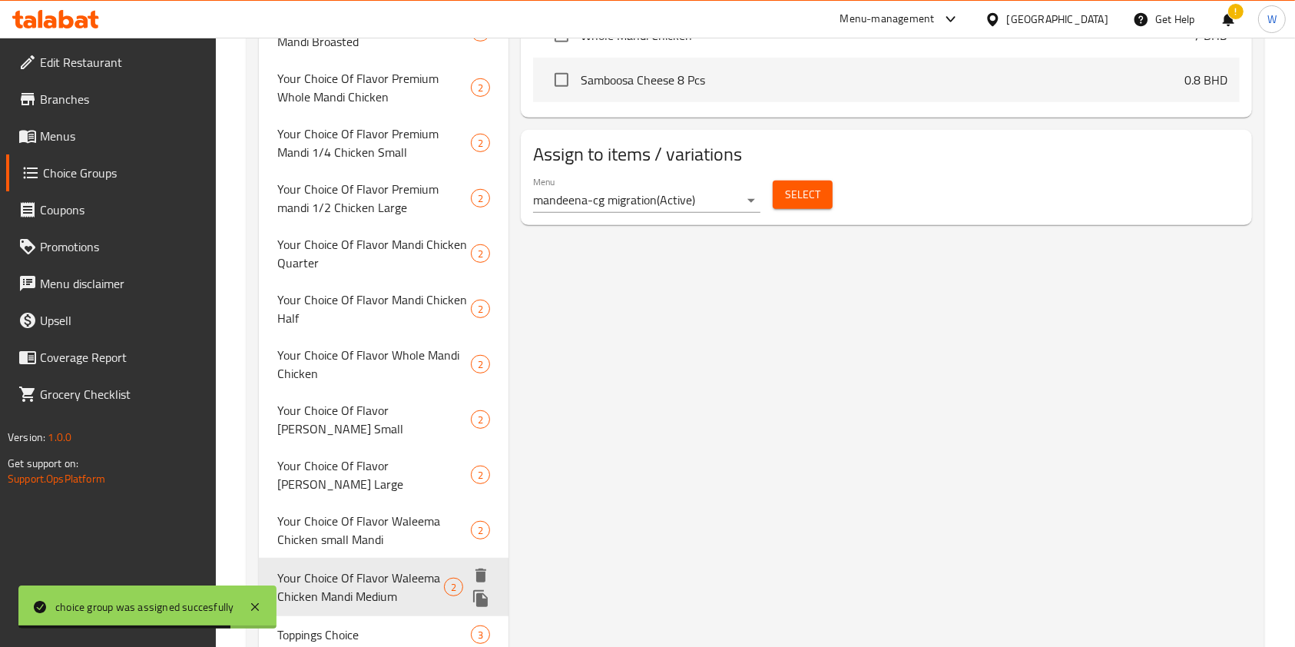
click at [479, 587] on button "duplicate" at bounding box center [480, 598] width 23 height 23
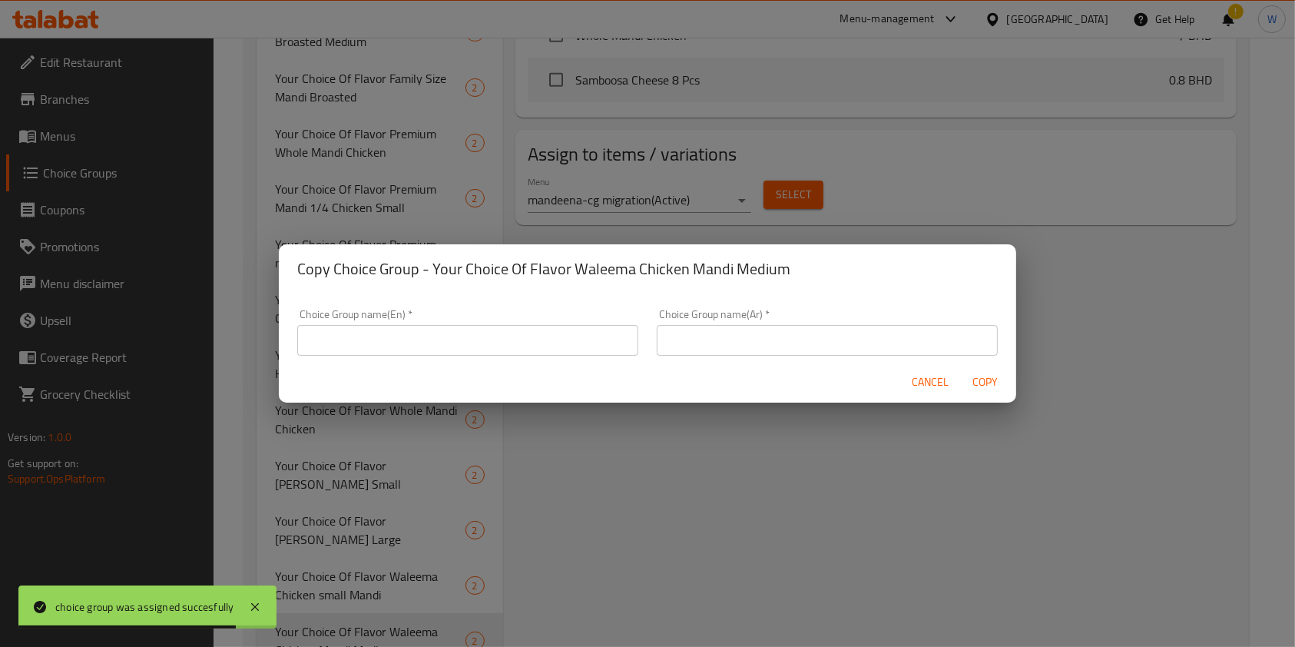
scroll to position [886, 0]
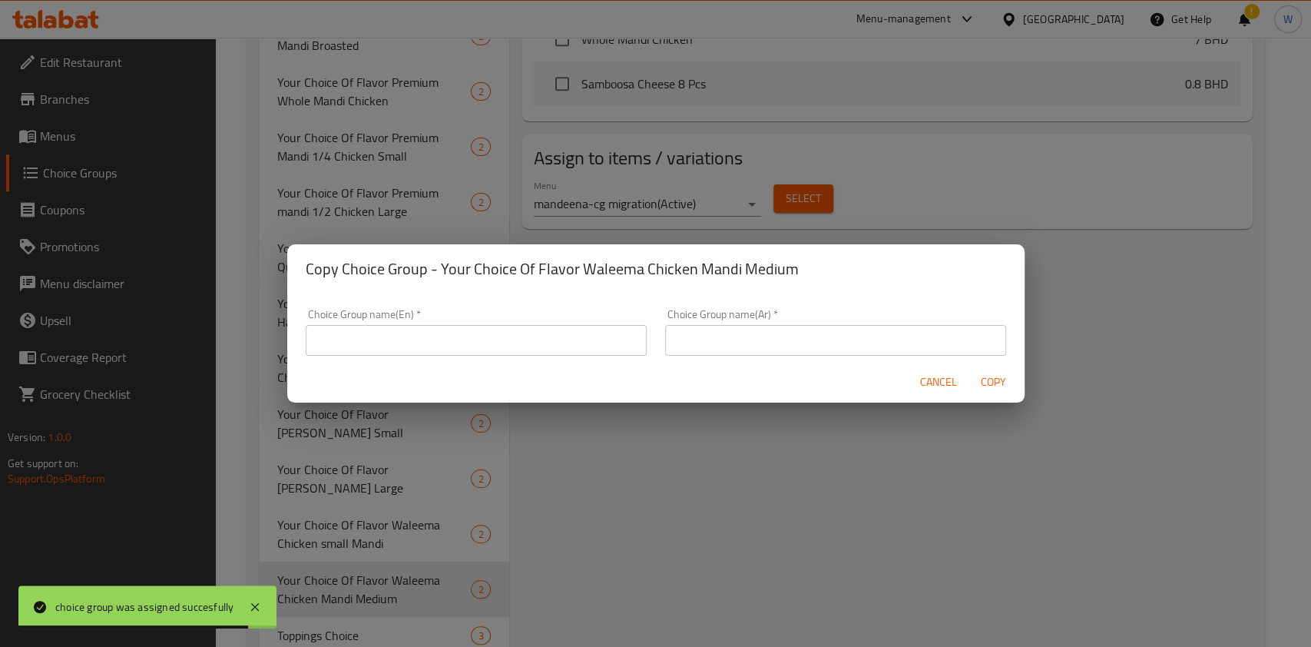
drag, startPoint x: 531, startPoint y: 399, endPoint x: 542, endPoint y: 365, distance: 36.2
click at [531, 399] on div "Cancel Copy" at bounding box center [655, 382] width 737 height 41
click at [547, 349] on input "text" at bounding box center [476, 340] width 341 height 31
paste input "Your Choice Of Flavor Waleema Chicken Mandi Medium"
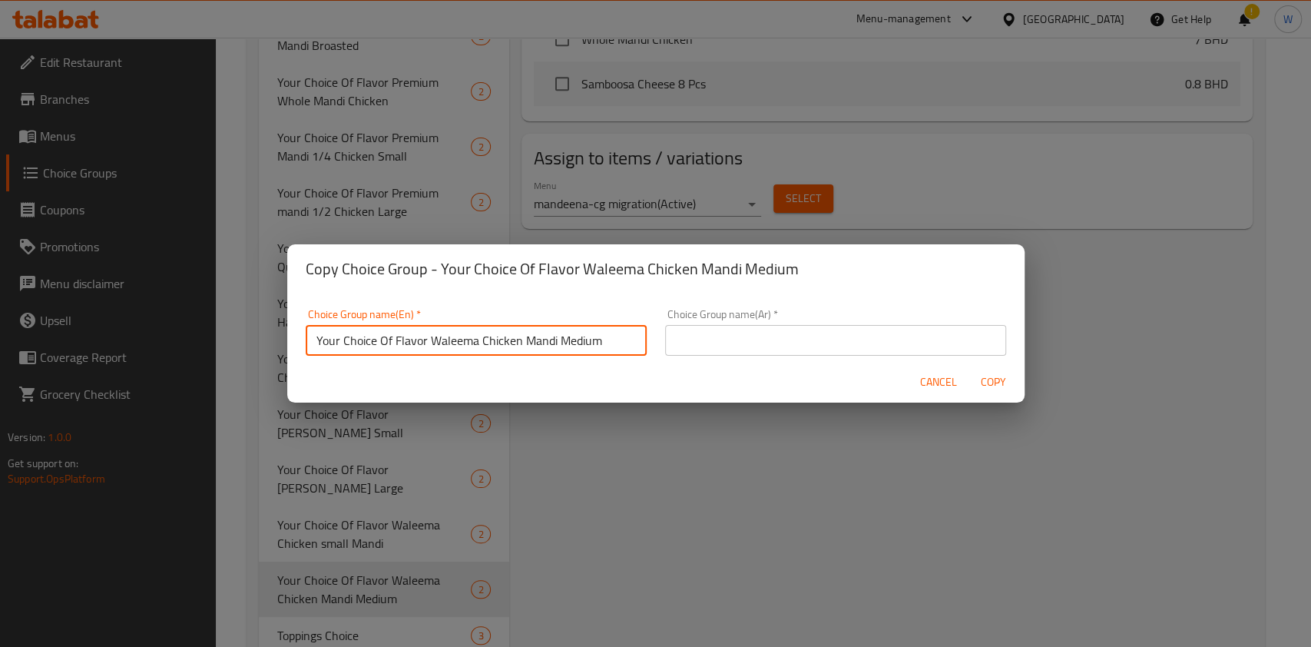
drag, startPoint x: 611, startPoint y: 339, endPoint x: 426, endPoint y: 343, distance: 185.1
click at [426, 343] on input "Your Choice Of Flavor Waleema Chicken Mandi Medium" at bounding box center [476, 340] width 341 height 31
paste input "Large"
click at [512, 329] on input "Your Choice Of Flavor Waleema Chicken Mandi Large" at bounding box center [476, 340] width 341 height 31
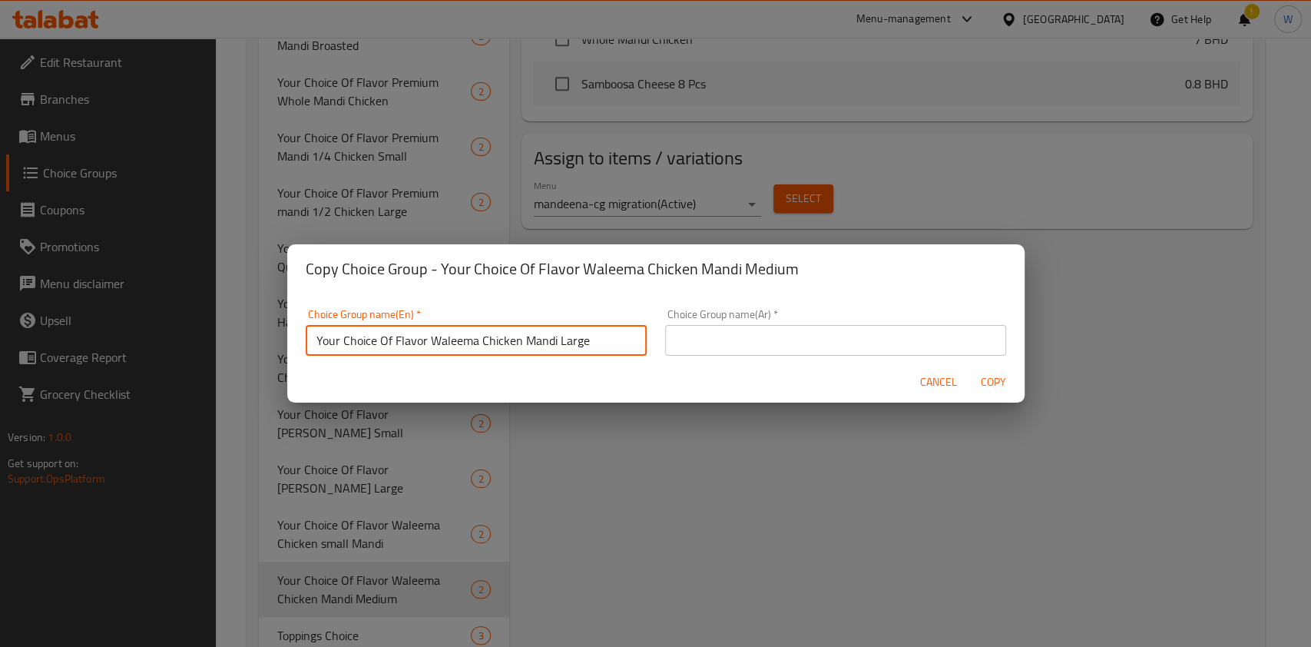
click at [512, 329] on input "Your Choice Of Flavor Waleema Chicken Mandi Large" at bounding box center [476, 340] width 341 height 31
type input "Your Choice Of Flavor Waleema Chicken Mandi Large"
click at [820, 319] on div "Choice Group name(Ar)   * Choice Group name(Ar) *" at bounding box center [835, 332] width 341 height 47
click at [822, 337] on input "text" at bounding box center [835, 340] width 341 height 31
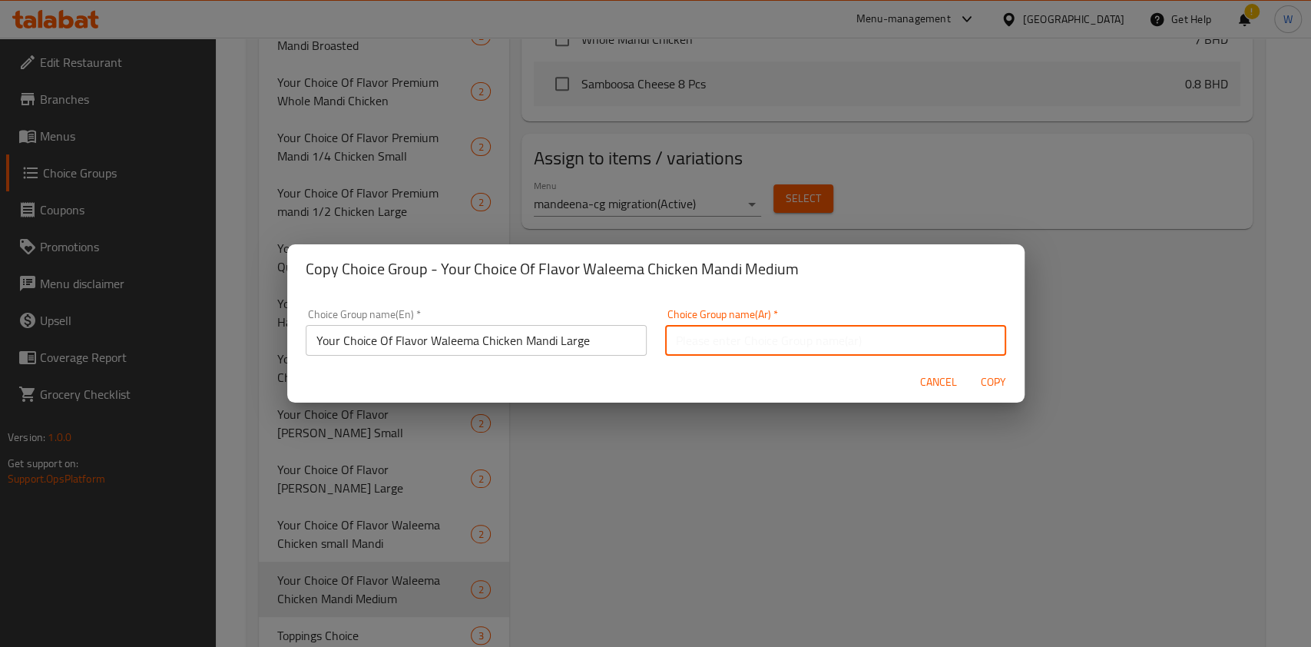
paste input "Your Choice Of Flavor Waleema Chicken Mandi Large"
type input "Your Choice Of Flavor Waleema Chicken Mandi Large"
click at [991, 385] on span "Copy" at bounding box center [993, 382] width 37 height 19
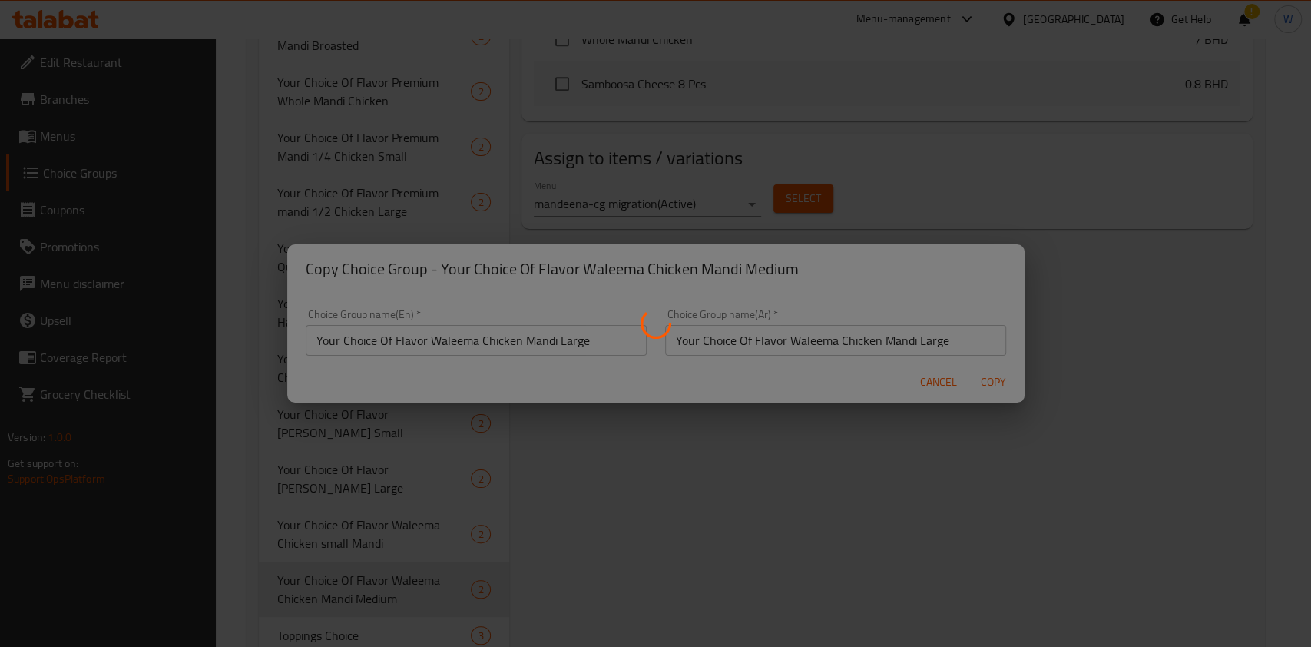
type input "Your Choice Of Flavor Waleema Chicken Mandi Large"
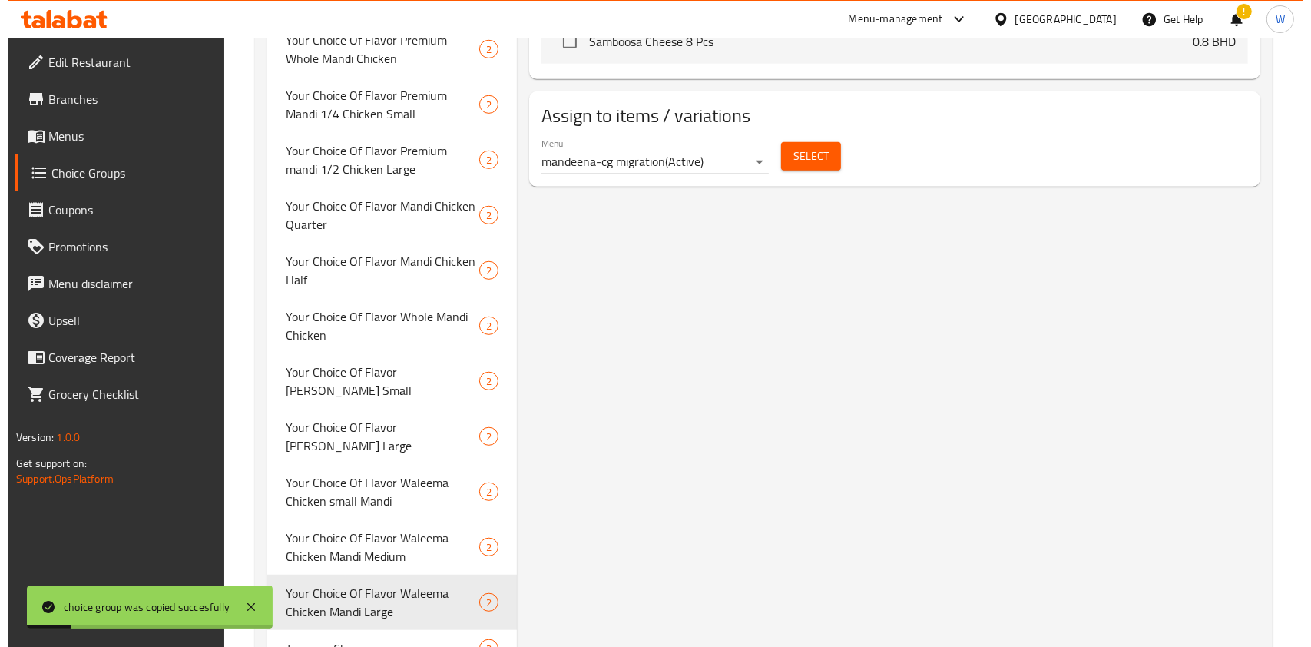
scroll to position [942, 0]
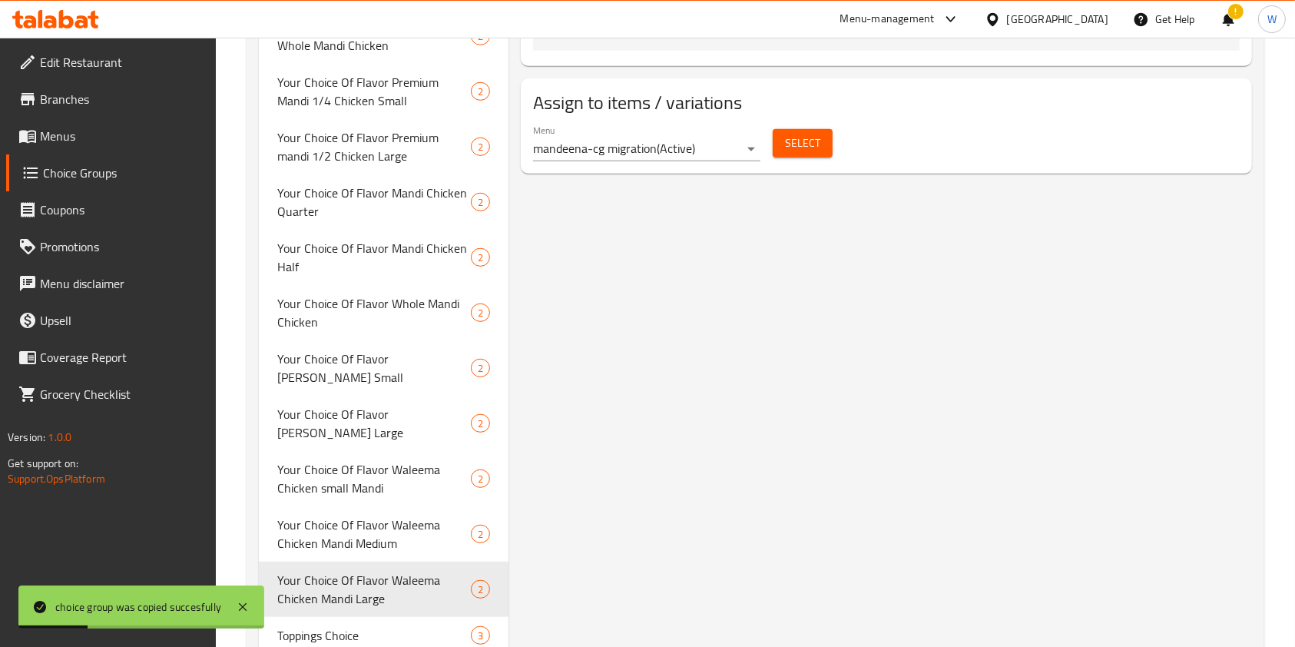
click at [815, 159] on div "Select" at bounding box center [803, 143] width 72 height 41
click at [820, 149] on button "Select" at bounding box center [803, 143] width 60 height 28
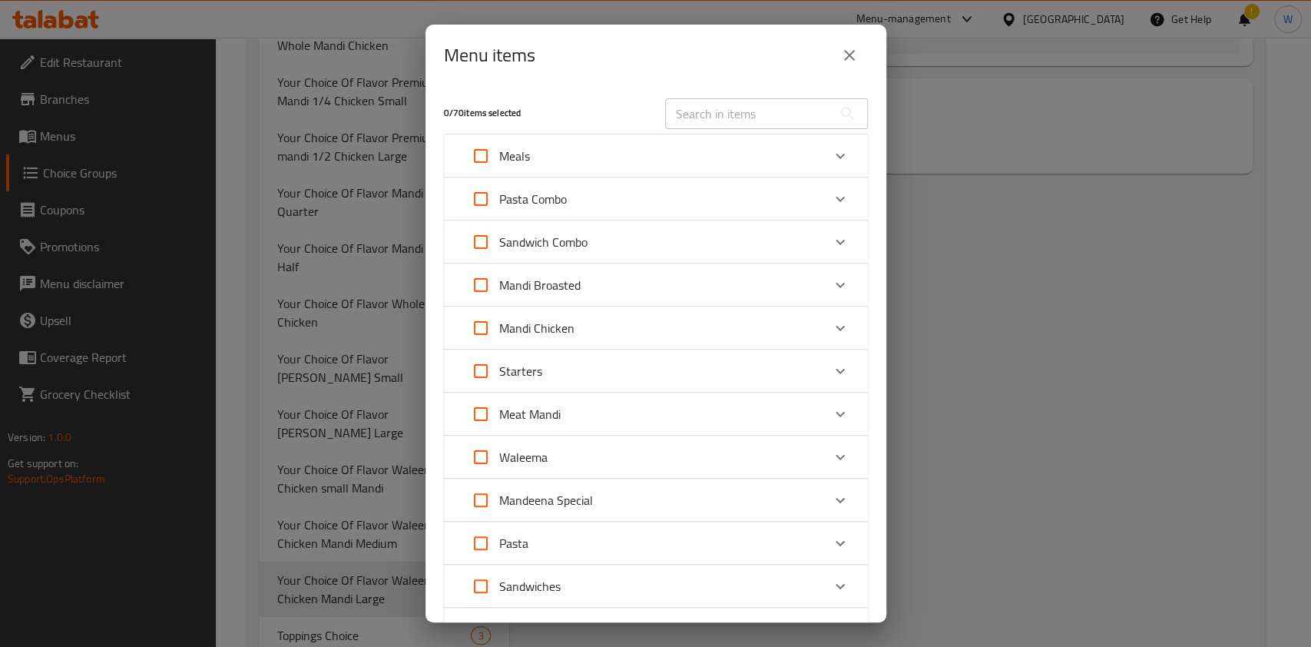
click at [822, 452] on div "Expand" at bounding box center [840, 457] width 37 height 37
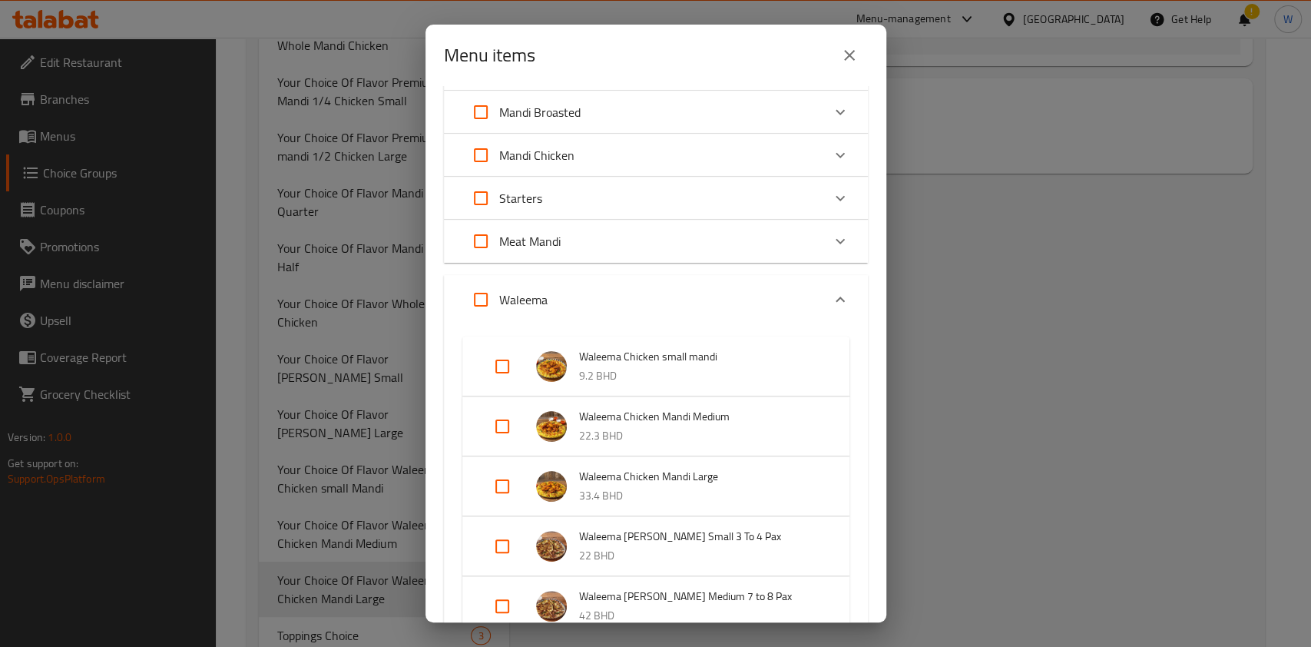
scroll to position [204, 0]
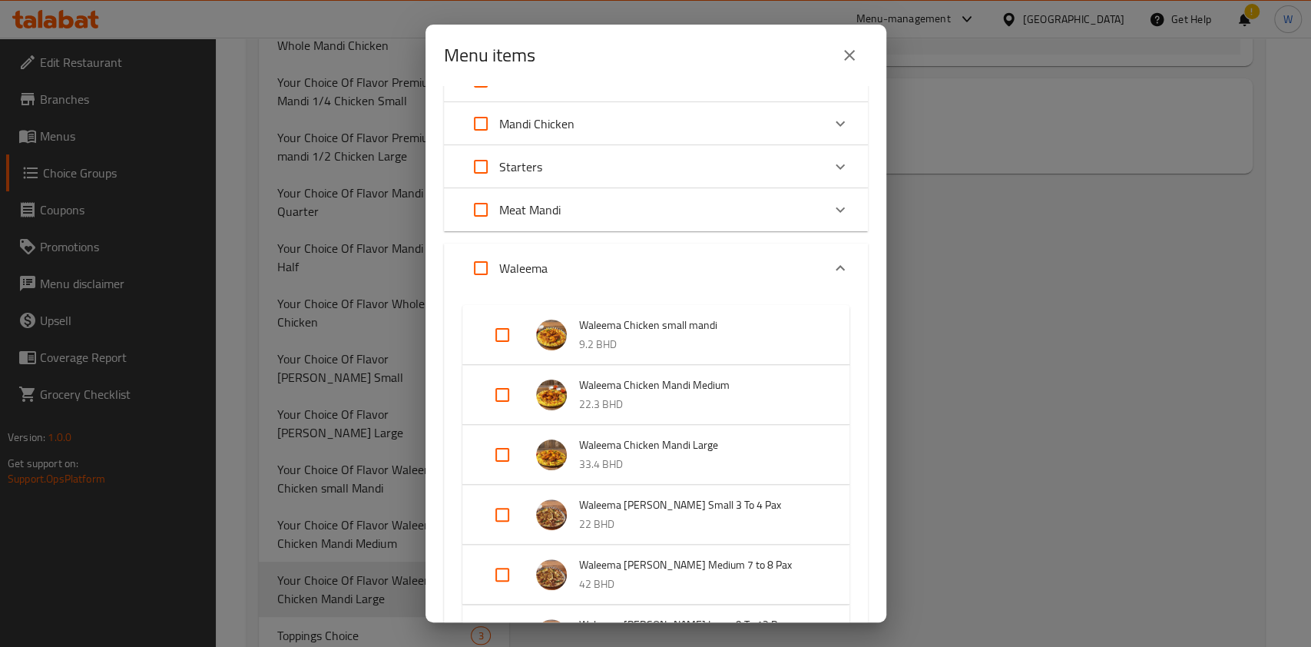
click at [505, 459] on input "Expand" at bounding box center [502, 454] width 37 height 37
checkbox input "true"
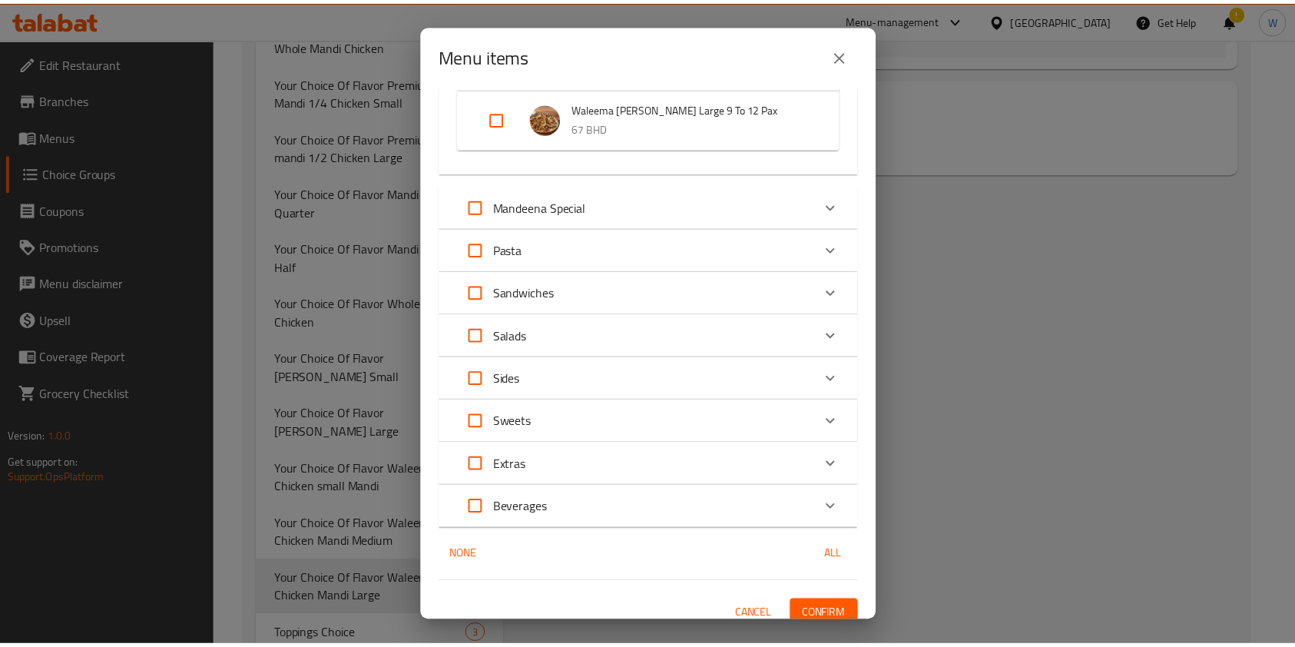
scroll to position [759, 0]
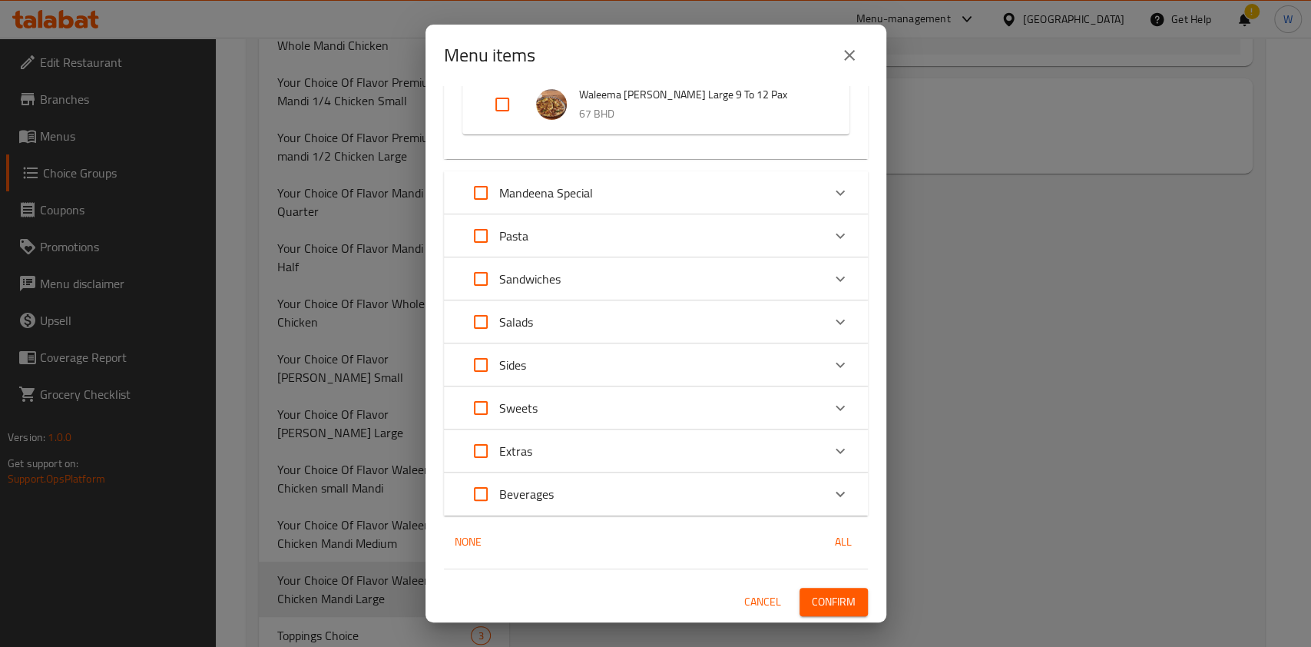
click at [833, 601] on span "Confirm" at bounding box center [834, 601] width 44 height 19
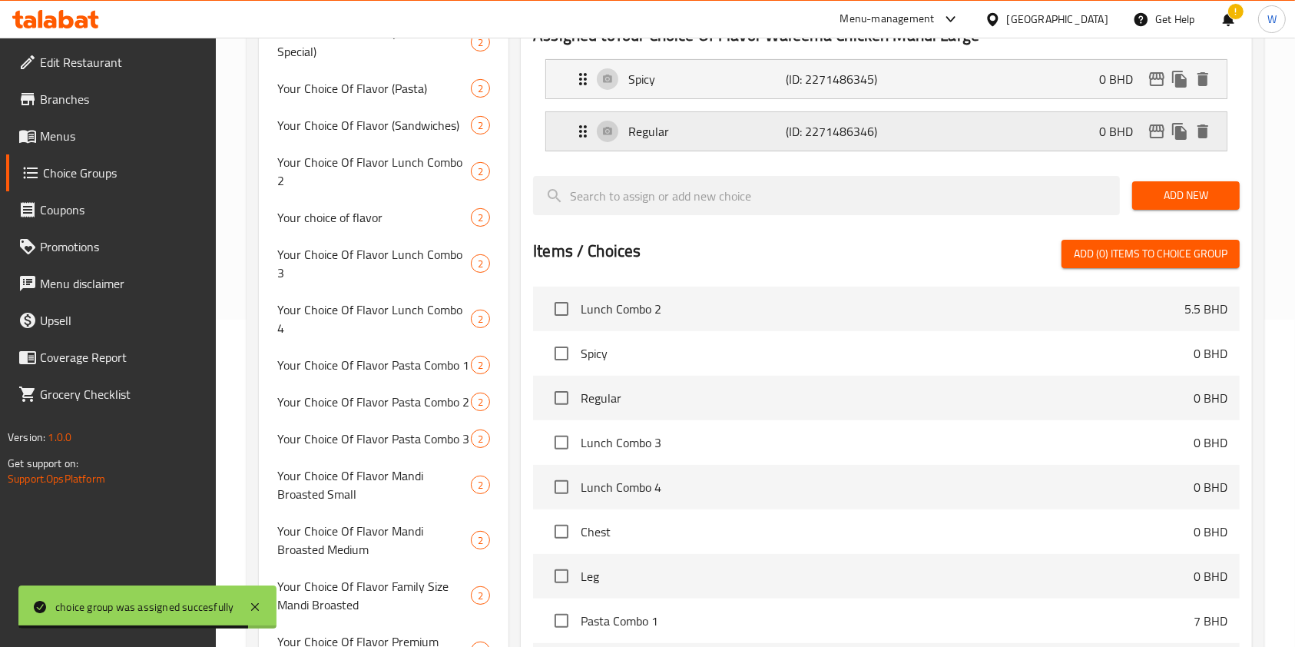
scroll to position [20, 0]
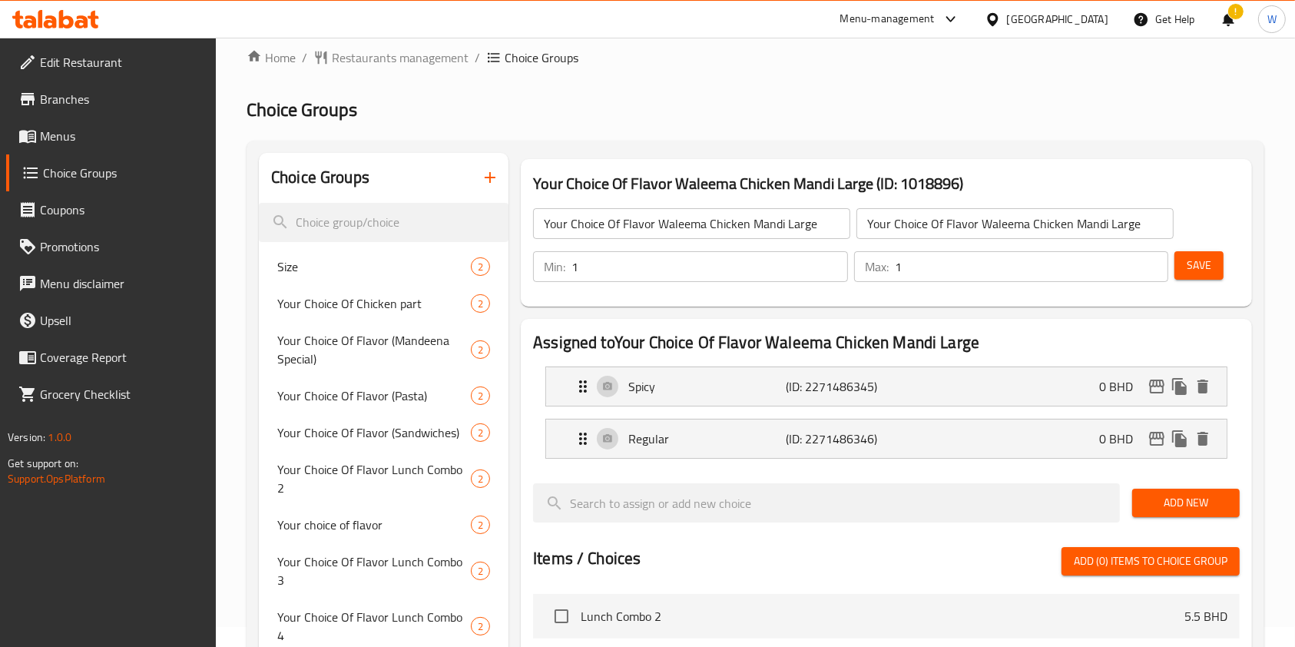
click at [707, 214] on input "Your Choice Of Flavor Waleema Chicken Mandi Large" at bounding box center [691, 223] width 317 height 31
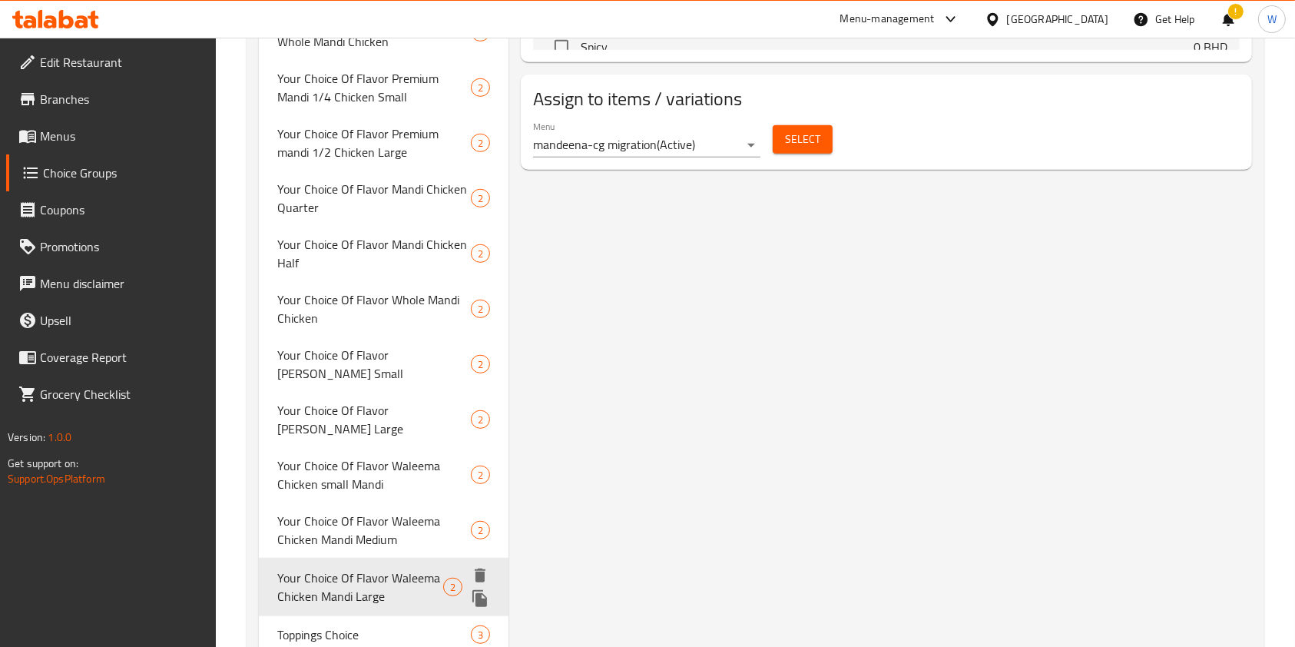
click at [485, 590] on icon "duplicate" at bounding box center [479, 598] width 15 height 17
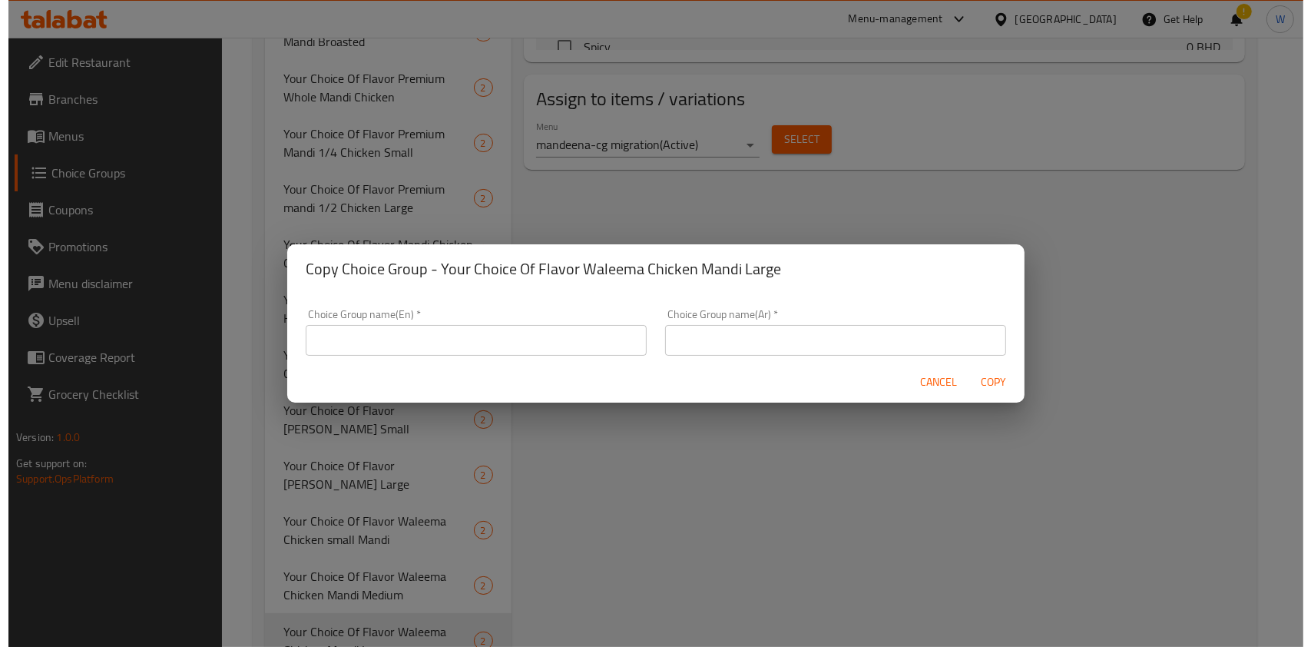
scroll to position [942, 0]
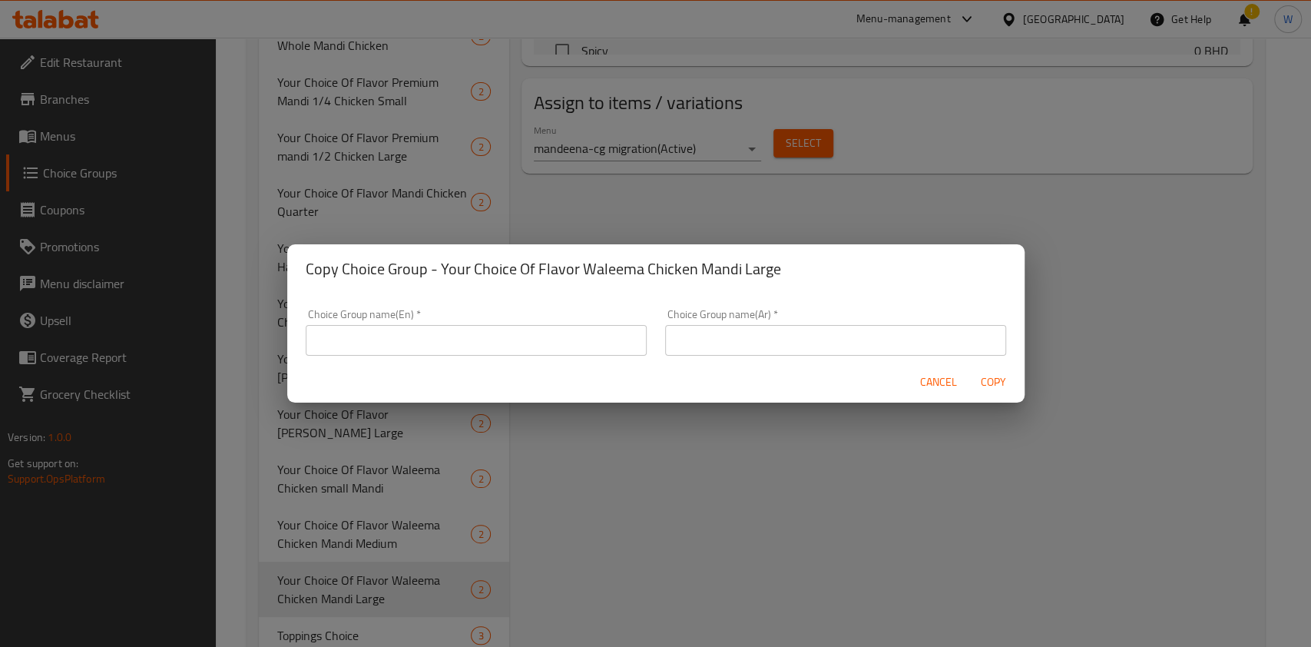
click at [387, 330] on input "text" at bounding box center [476, 340] width 341 height 31
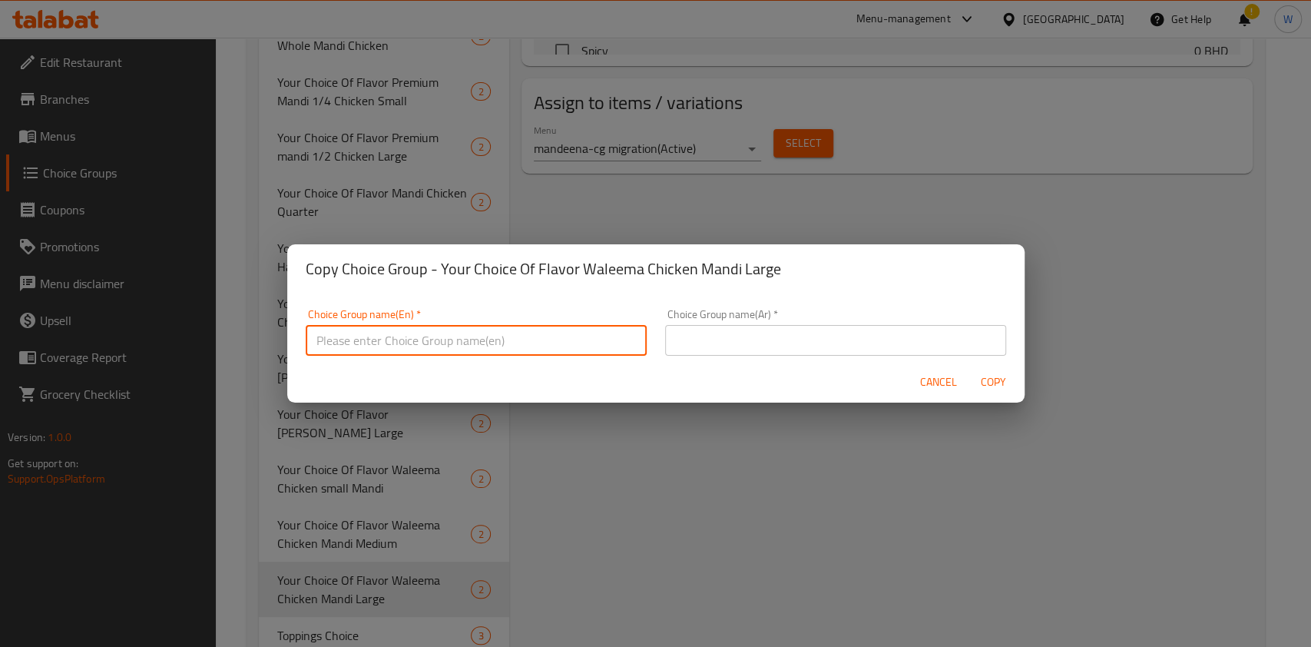
paste input "Your Choice Of Flavor Waleema Chicken Mandi Large"
drag, startPoint x: 580, startPoint y: 353, endPoint x: 430, endPoint y: 361, distance: 150.0
click at [430, 361] on form "Choice Group name(En)   * Your Choice Of Flavor Waleema Chicken Mandi Large Cho…" at bounding box center [655, 347] width 737 height 109
paste input "[PERSON_NAME] Small 3 to 4 Pax"
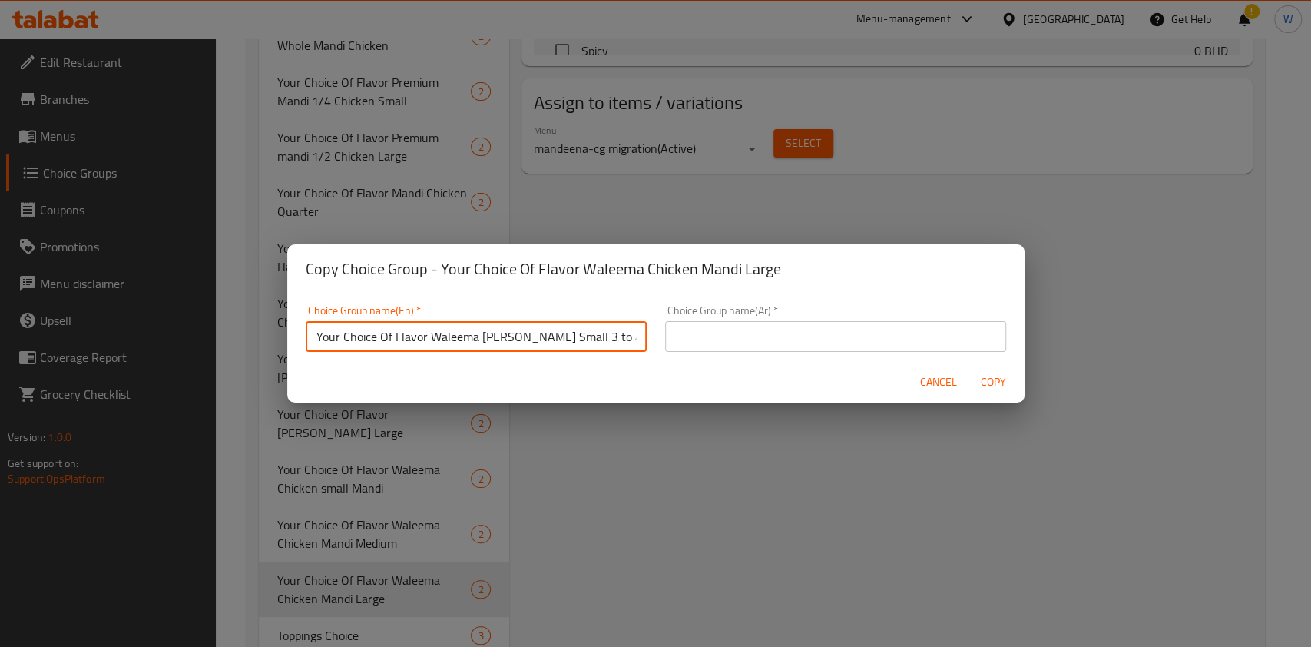
scroll to position [0, 0]
type input "Your Choice Of Flavor Waleema [PERSON_NAME] Small 3 to 4 Pax"
click at [725, 337] on input "text" at bounding box center [835, 336] width 341 height 31
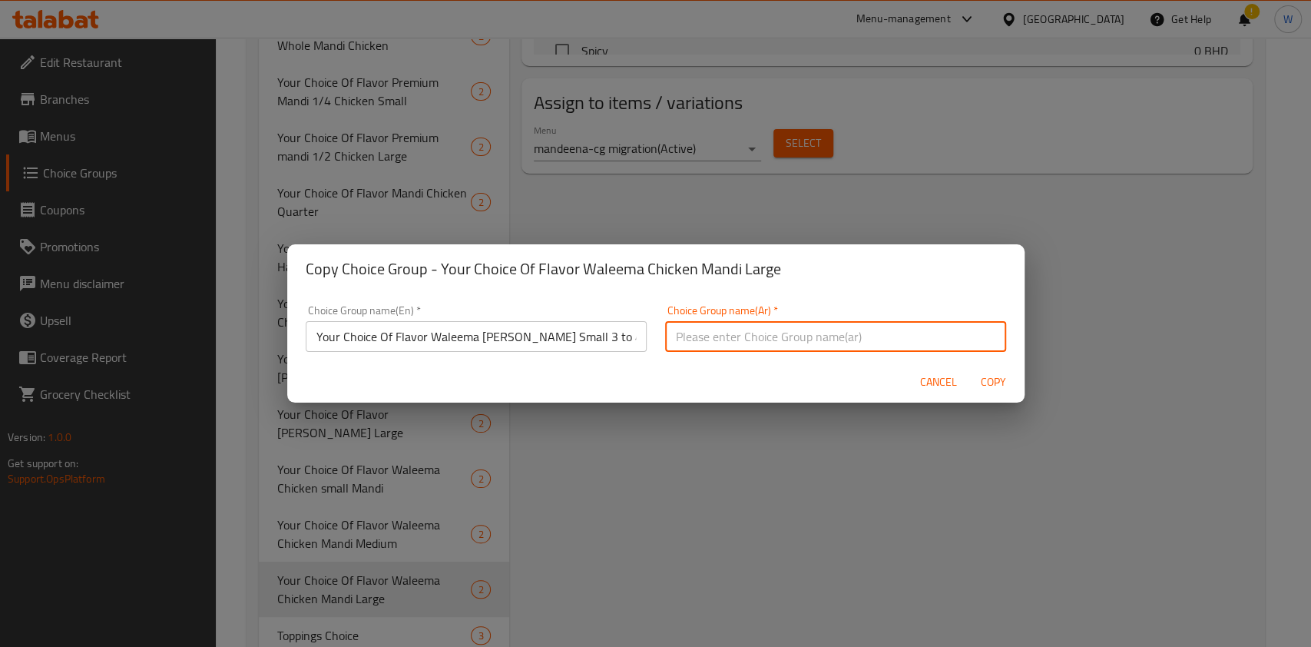
click at [523, 339] on input "Your Choice Of Flavor Waleema [PERSON_NAME] Small 3 to 4 Pax" at bounding box center [476, 336] width 341 height 31
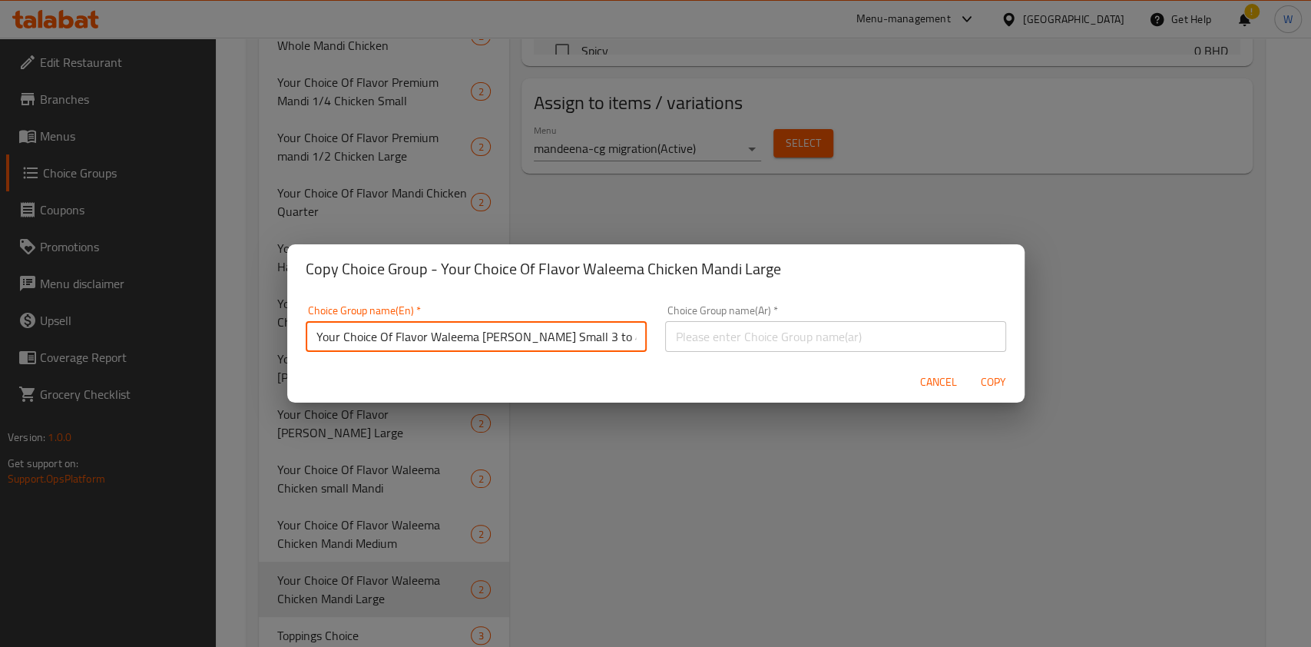
click at [523, 339] on input "Your Choice Of Flavor Waleema [PERSON_NAME] Small 3 to 4 Pax" at bounding box center [476, 336] width 341 height 31
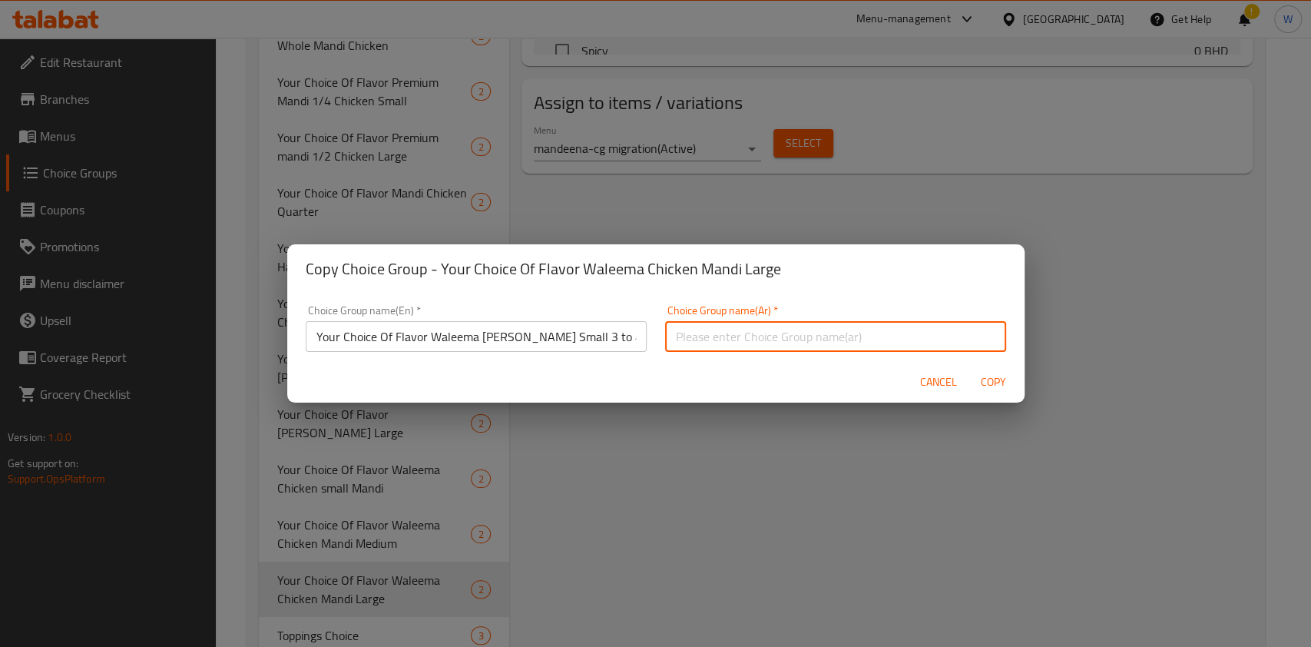
click at [747, 322] on input "text" at bounding box center [835, 336] width 341 height 31
paste input "Your Choice Of Flavor Waleema [PERSON_NAME] Small 3 to 4 Pax"
type input "Your Choice Of Flavor Waleema [PERSON_NAME] Small 3 to 4 Pax"
click at [1022, 378] on div "Cancel Copy" at bounding box center [655, 382] width 737 height 41
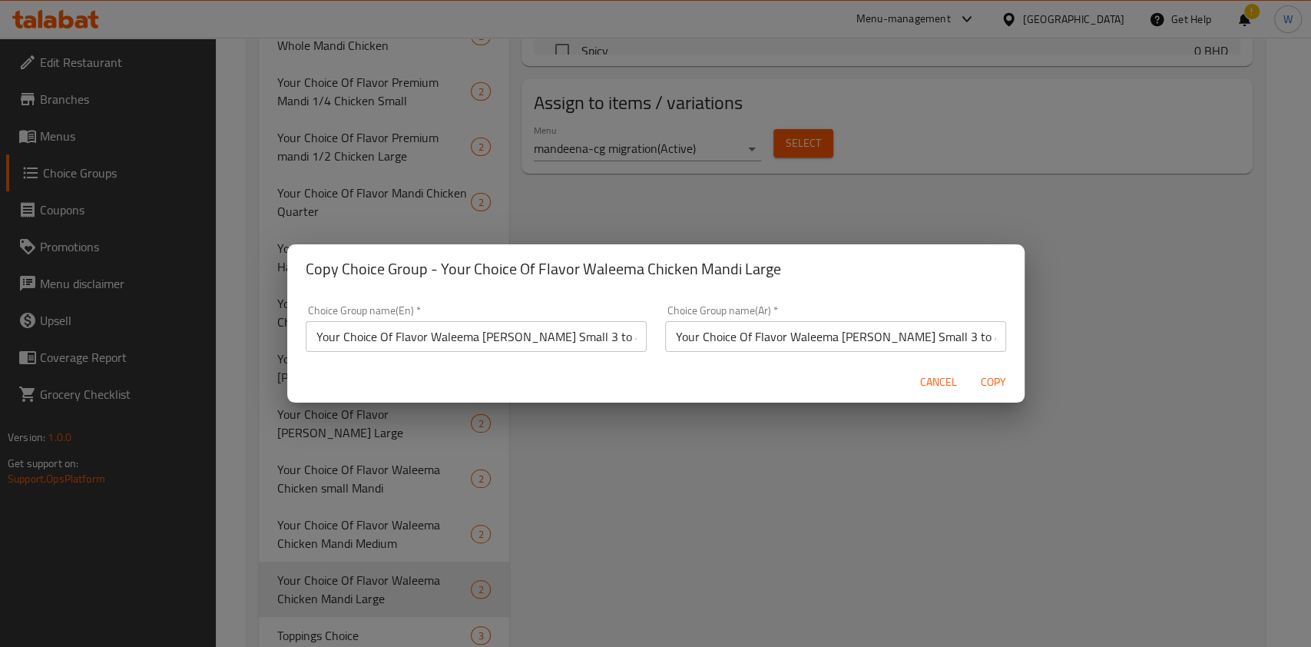
click at [1001, 389] on span "Copy" at bounding box center [993, 382] width 37 height 19
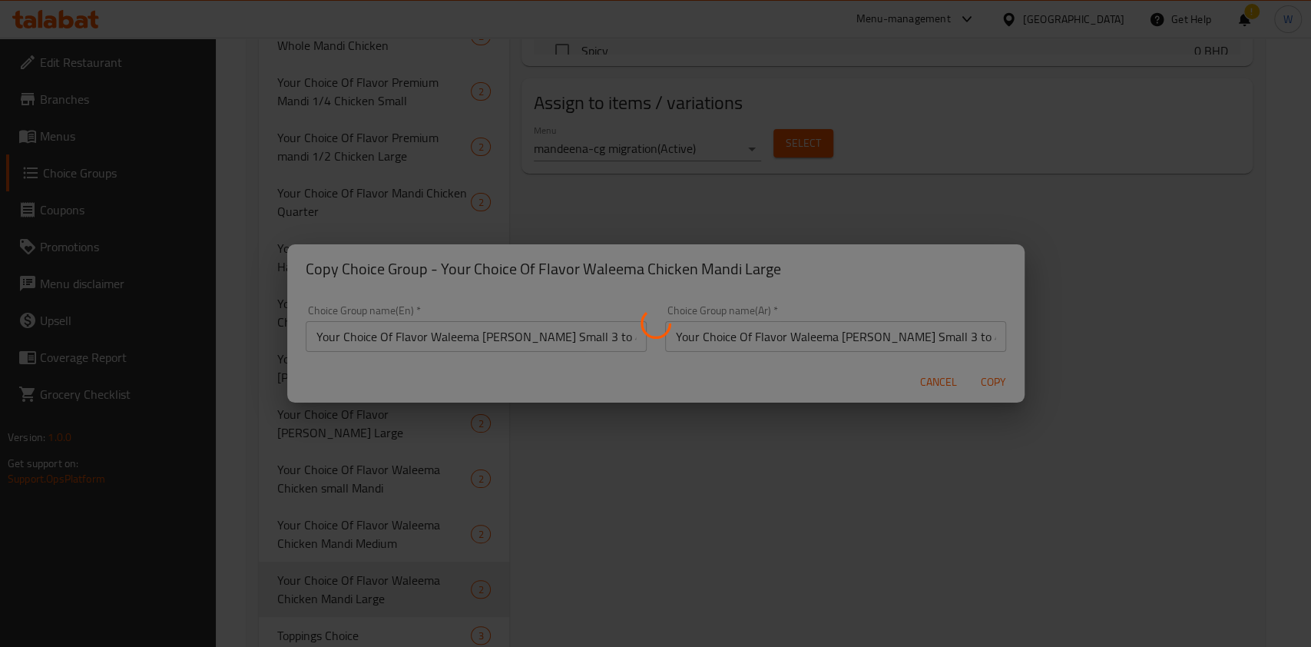
type input "Your Choice Of Flavor Waleema [PERSON_NAME] Small 3 to 4 Pax"
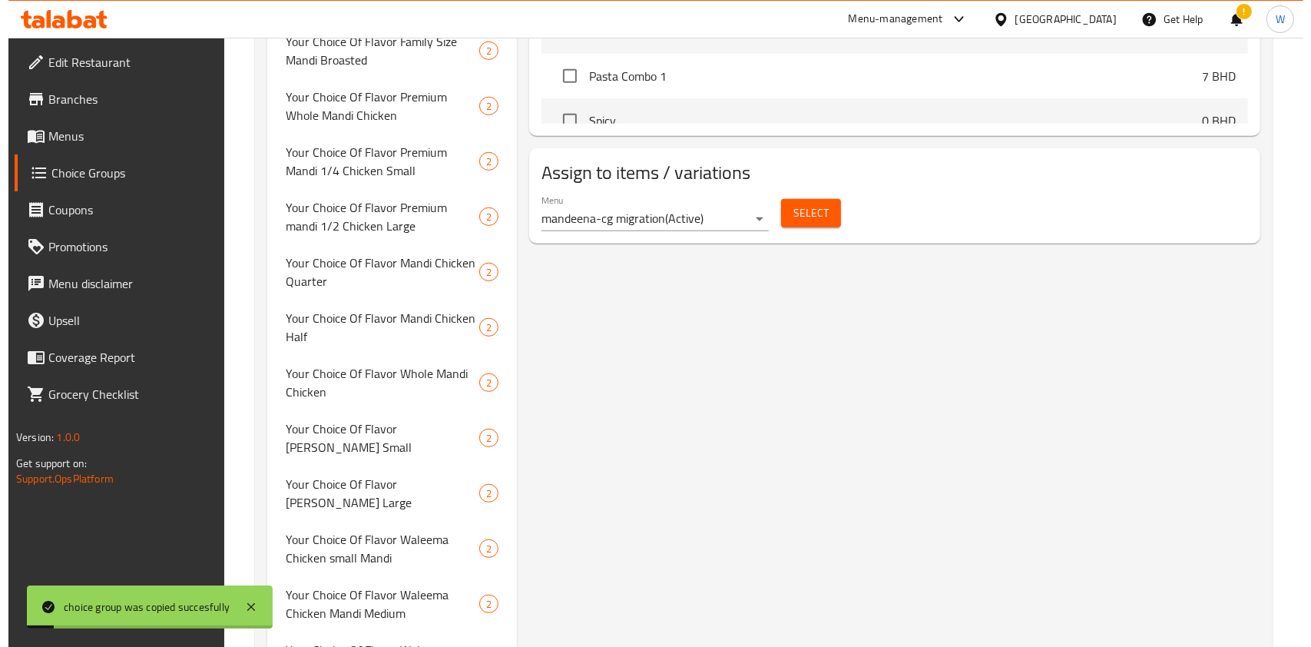
scroll to position [839, 0]
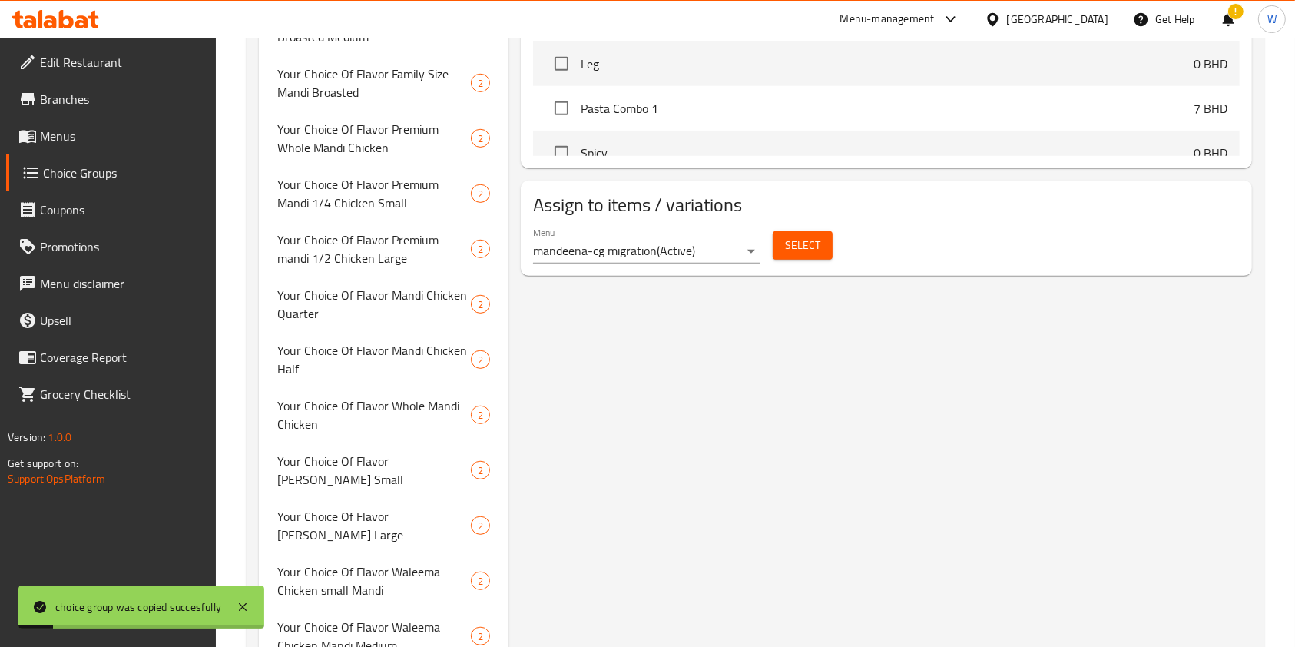
click at [806, 255] on button "Select" at bounding box center [803, 245] width 60 height 28
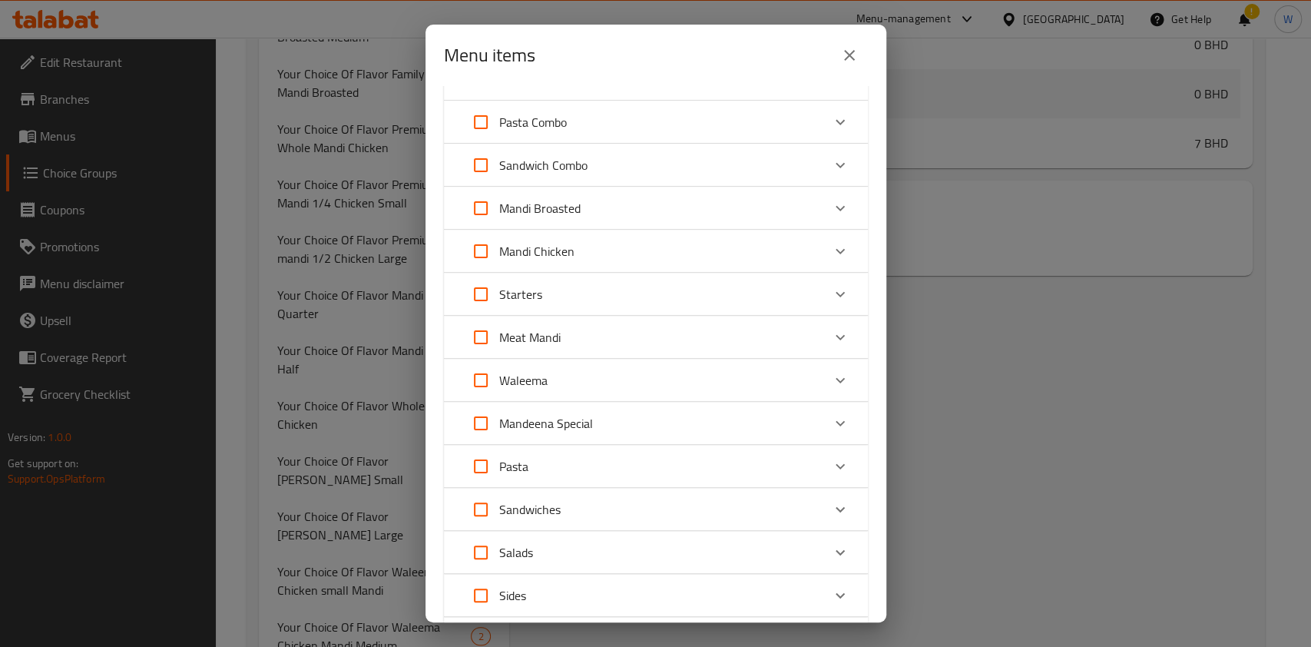
scroll to position [102, 0]
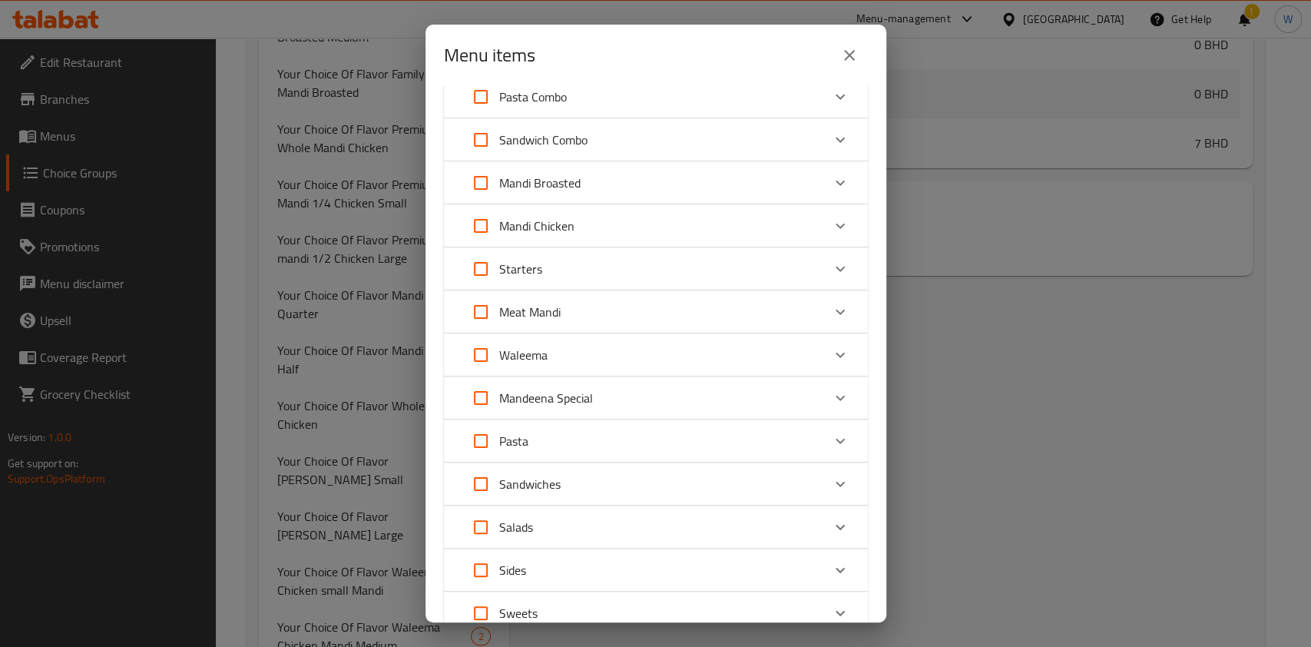
click at [732, 343] on div "Waleema" at bounding box center [641, 354] width 359 height 37
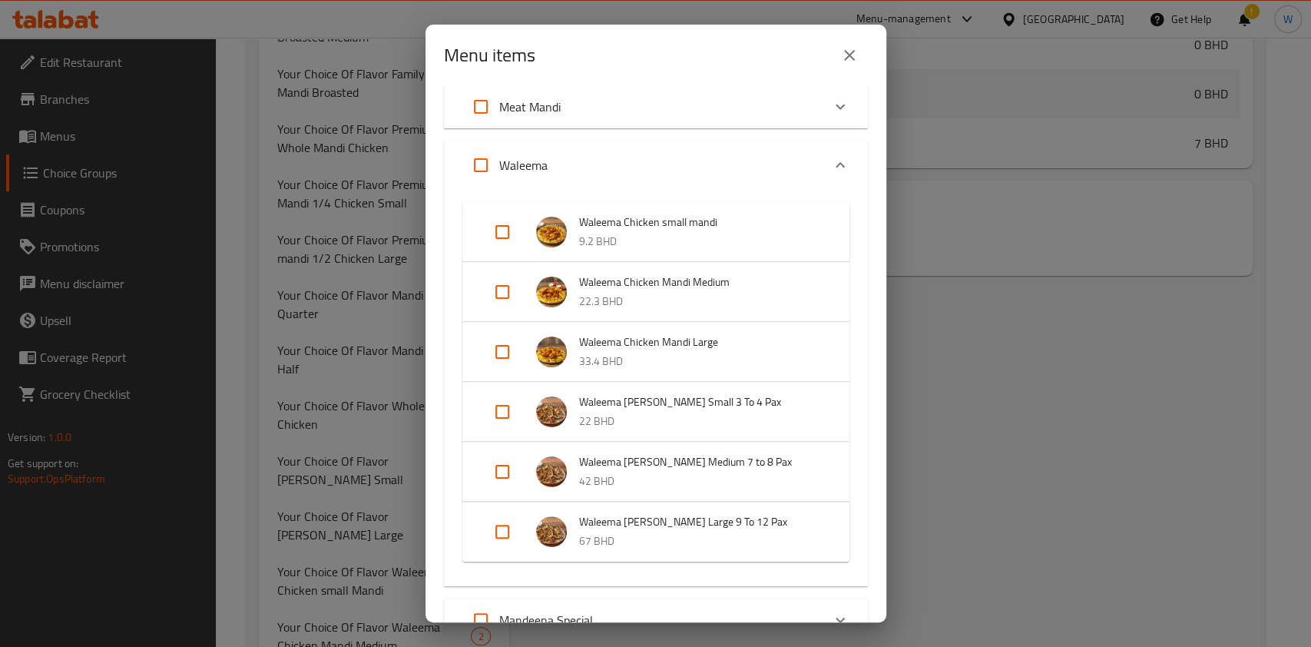
scroll to position [409, 0]
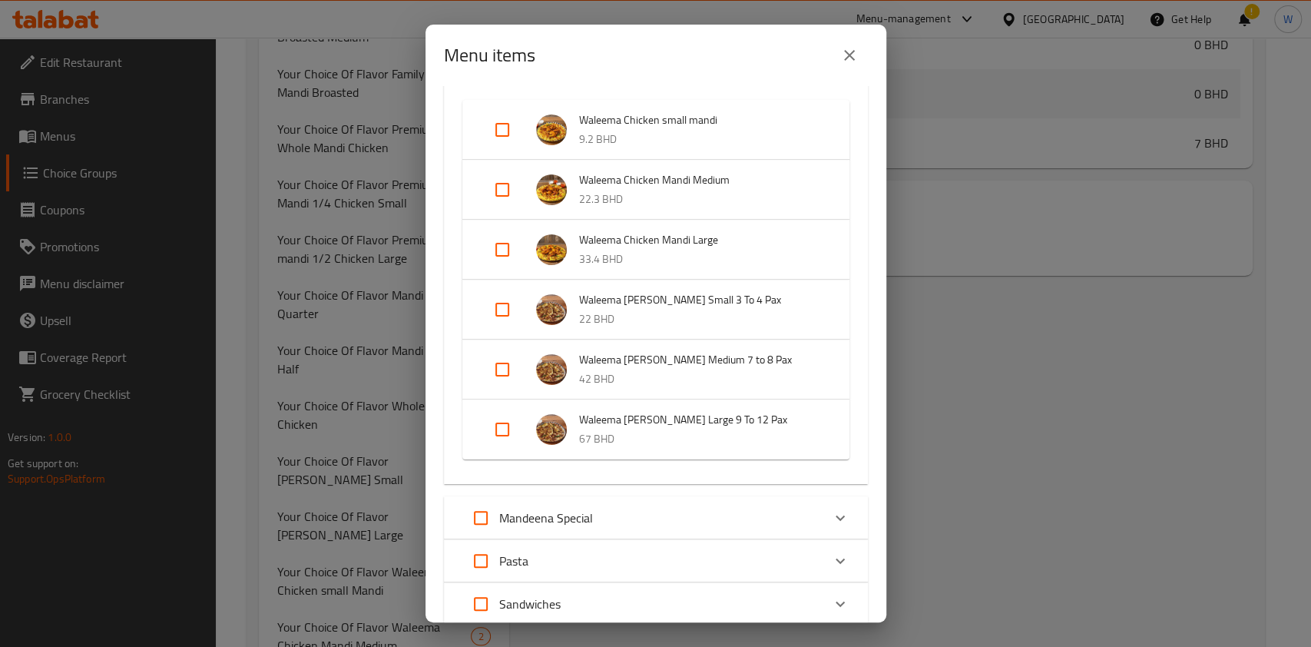
click at [506, 310] on input "Expand" at bounding box center [502, 309] width 37 height 37
checkbox input "true"
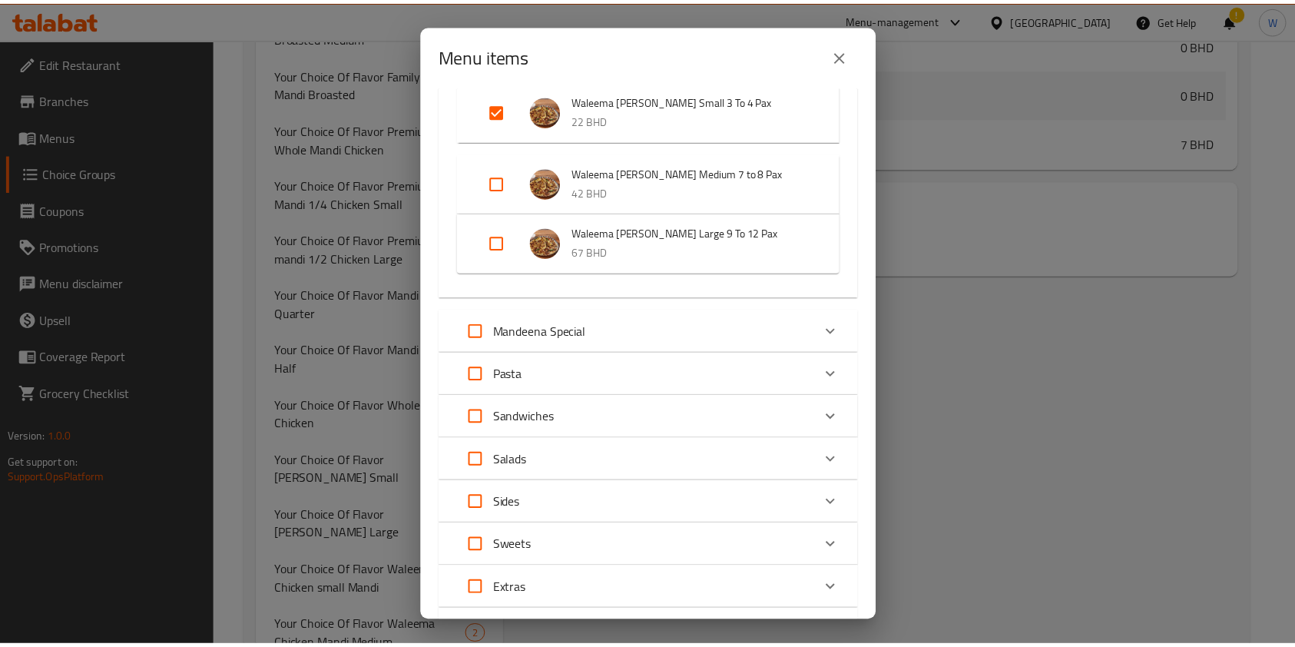
scroll to position [759, 0]
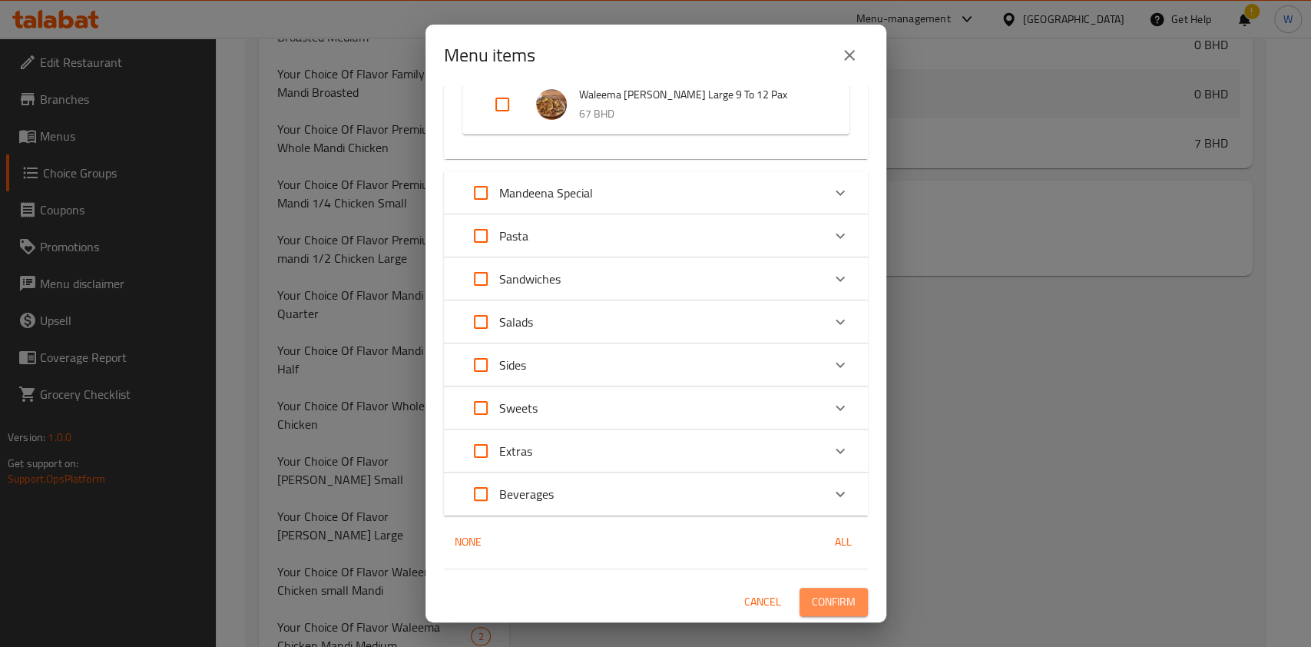
click at [820, 604] on span "Confirm" at bounding box center [834, 601] width 44 height 19
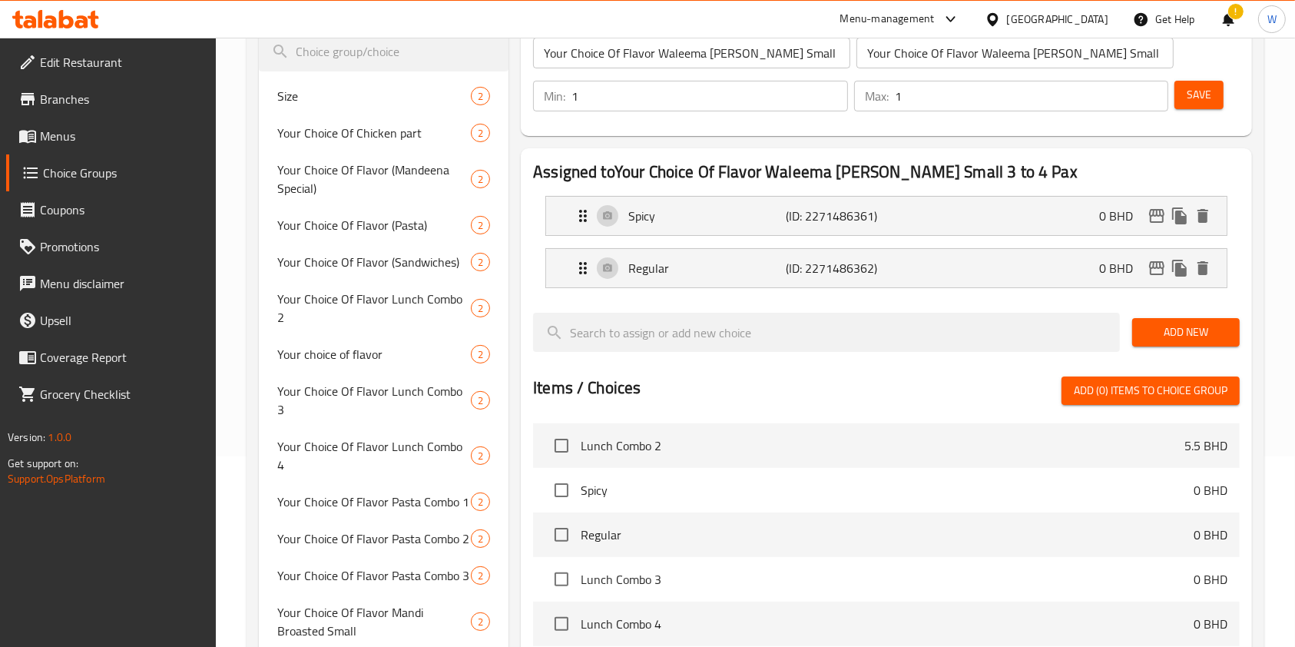
scroll to position [0, 0]
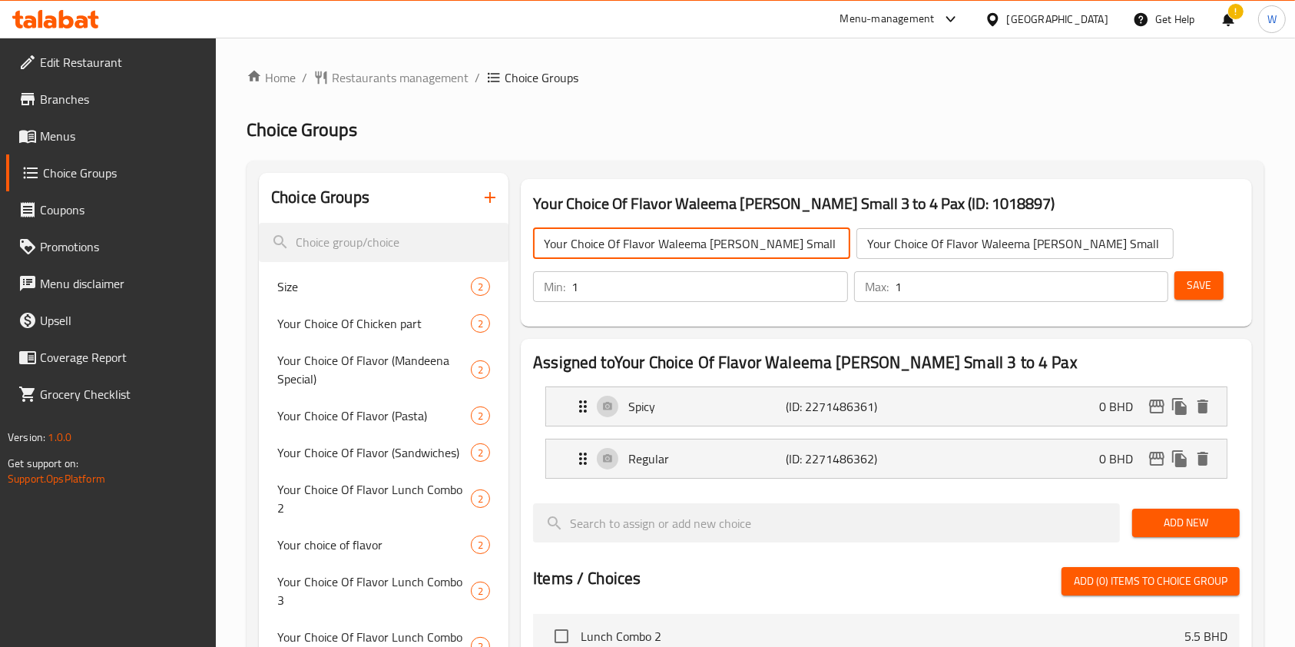
click at [692, 248] on input "Your Choice Of Flavor Waleema [PERSON_NAME] Small 3 to 4 Pax" at bounding box center [691, 243] width 317 height 31
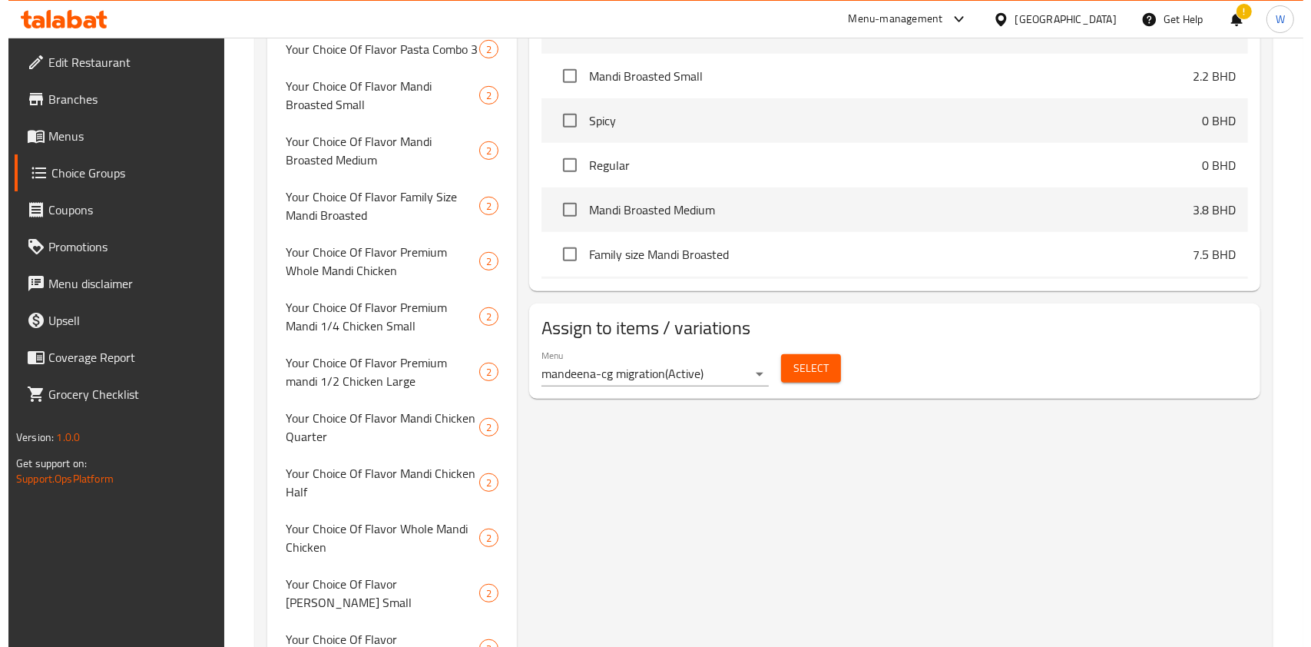
scroll to position [997, 0]
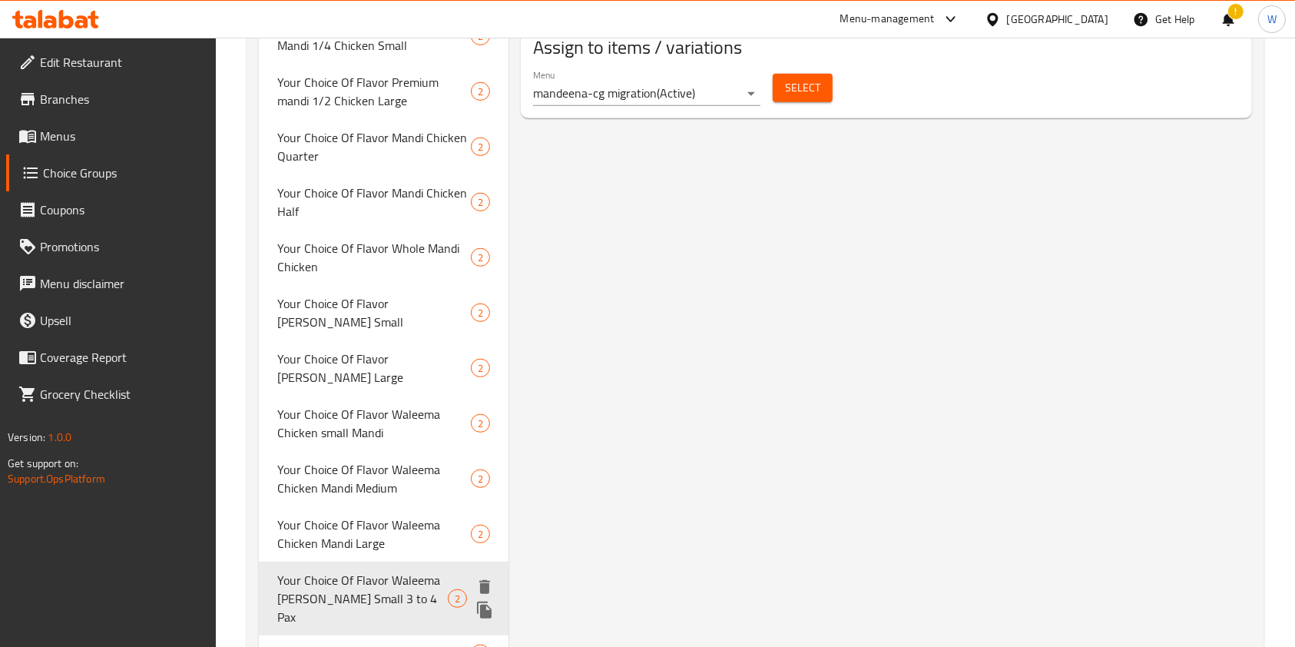
click at [485, 601] on icon "duplicate" at bounding box center [484, 609] width 15 height 17
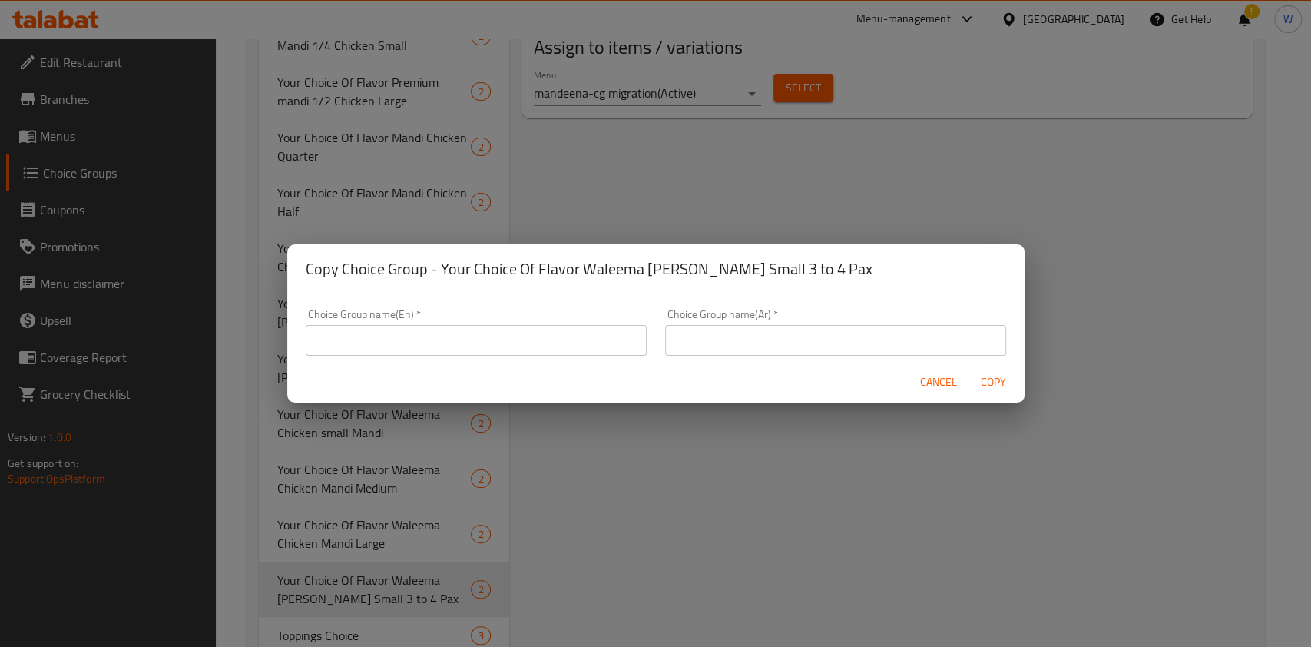
click at [590, 353] on input "text" at bounding box center [476, 340] width 341 height 31
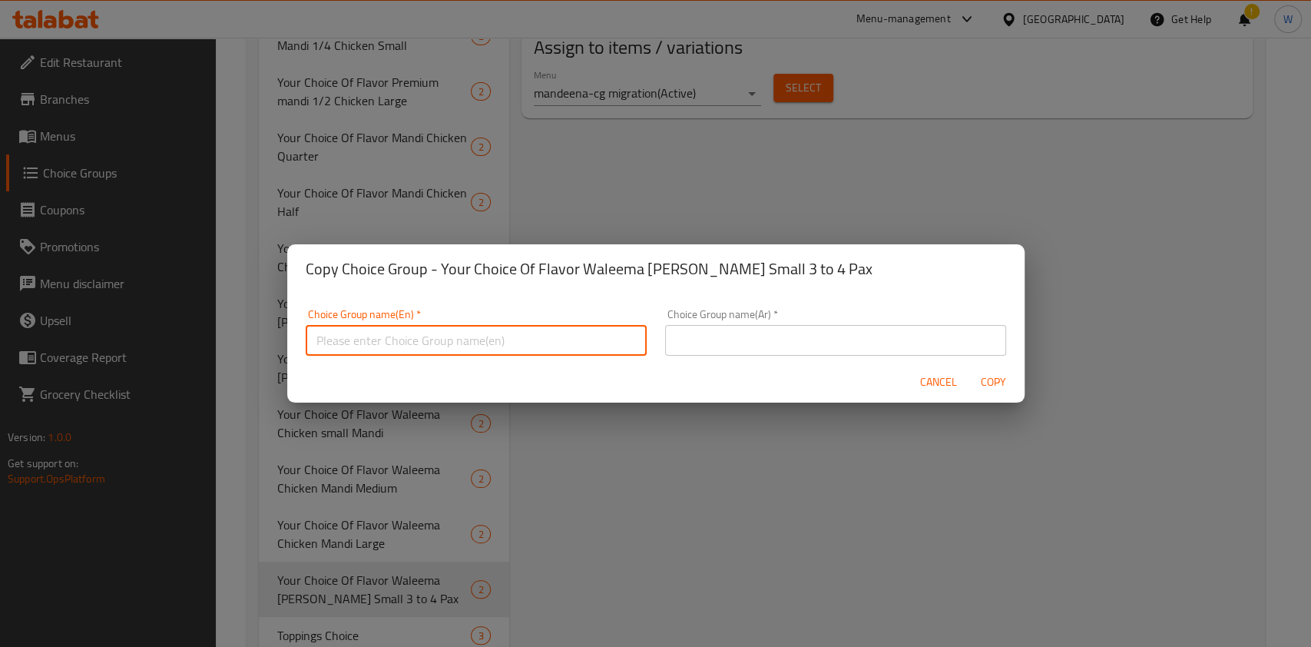
paste input "Your Choice Of Flavor Waleema [PERSON_NAME] Small 3 to 4 Pax"
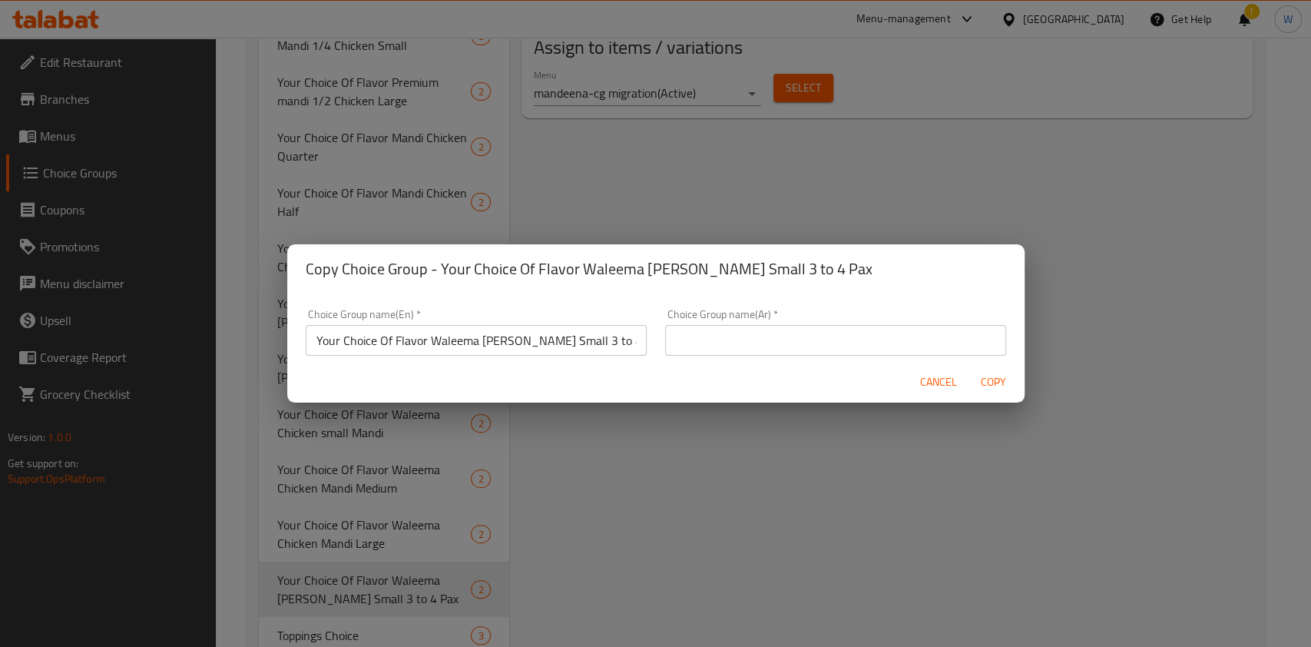
click at [541, 362] on div "Cancel Copy" at bounding box center [655, 382] width 737 height 41
click at [567, 345] on input "Your Choice Of Flavor Waleema [PERSON_NAME] Small 3 to 4 Pax" at bounding box center [476, 340] width 341 height 31
drag, startPoint x: 627, startPoint y: 344, endPoint x: 429, endPoint y: 352, distance: 198.3
click at [429, 352] on div "Choice Group name(En)   * Your Choice Of Flavor Waleema [PERSON_NAME] Small 3 t…" at bounding box center [475, 328] width 359 height 65
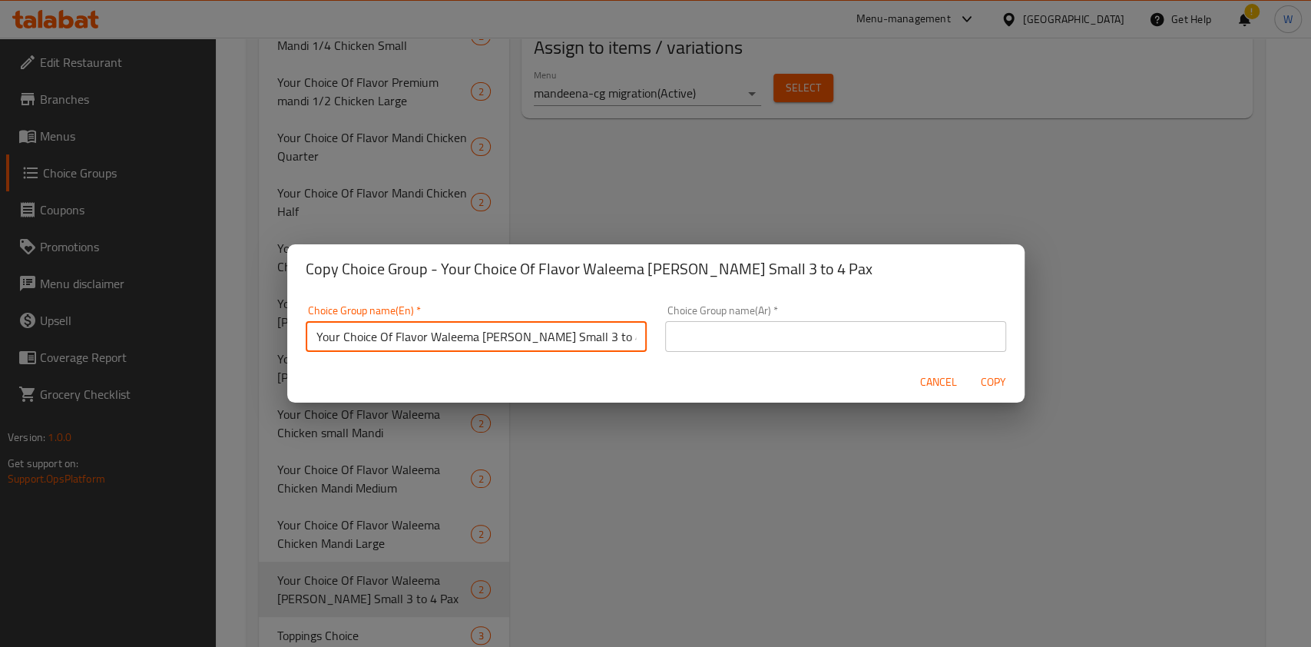
paste input "Mandi Medium 7 to 8"
click at [472, 344] on input "Your Choice Of Flavor Waleema [PERSON_NAME] Medium 7 to 8 Pax" at bounding box center [476, 336] width 341 height 31
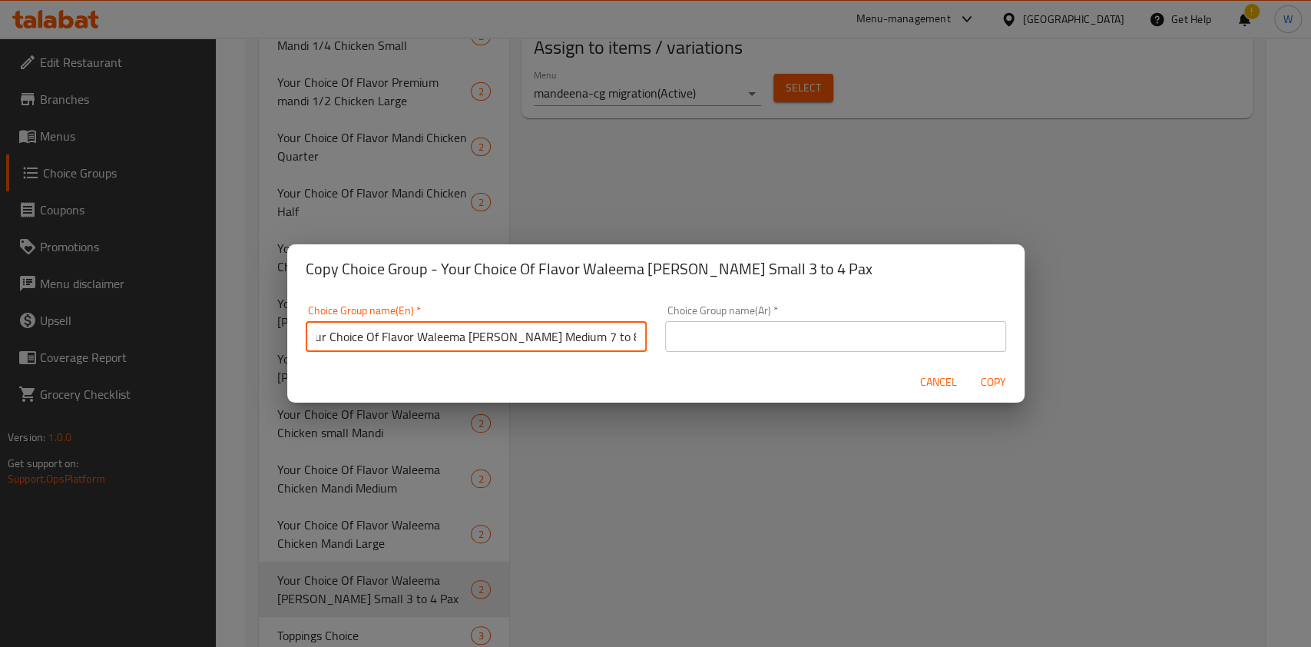
type input "Your Choice Of Flavor Waleema [PERSON_NAME] Medium 7 to 8 Pax"
click at [843, 345] on input "text" at bounding box center [835, 336] width 341 height 31
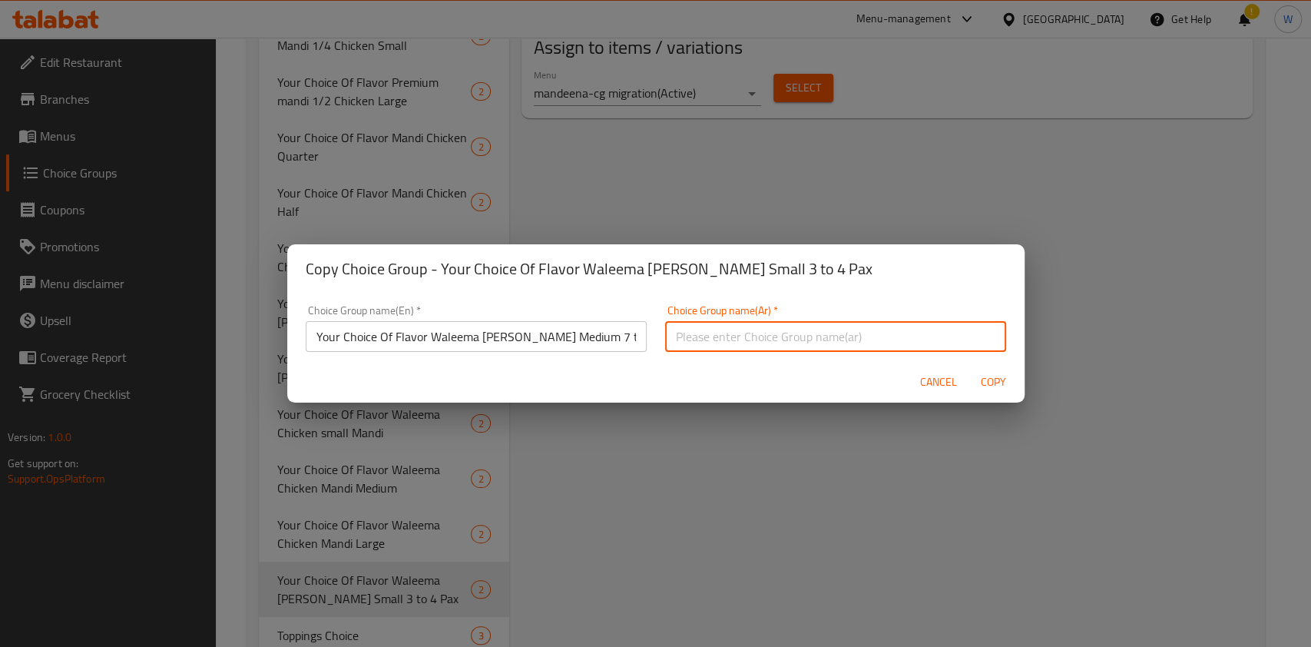
paste input "Your Choice Of Flavor Waleema [PERSON_NAME] Medium 7 to 8 Pax"
type input "Your Choice Of Flavor Waleema [PERSON_NAME] Medium 7 to 8 Pax"
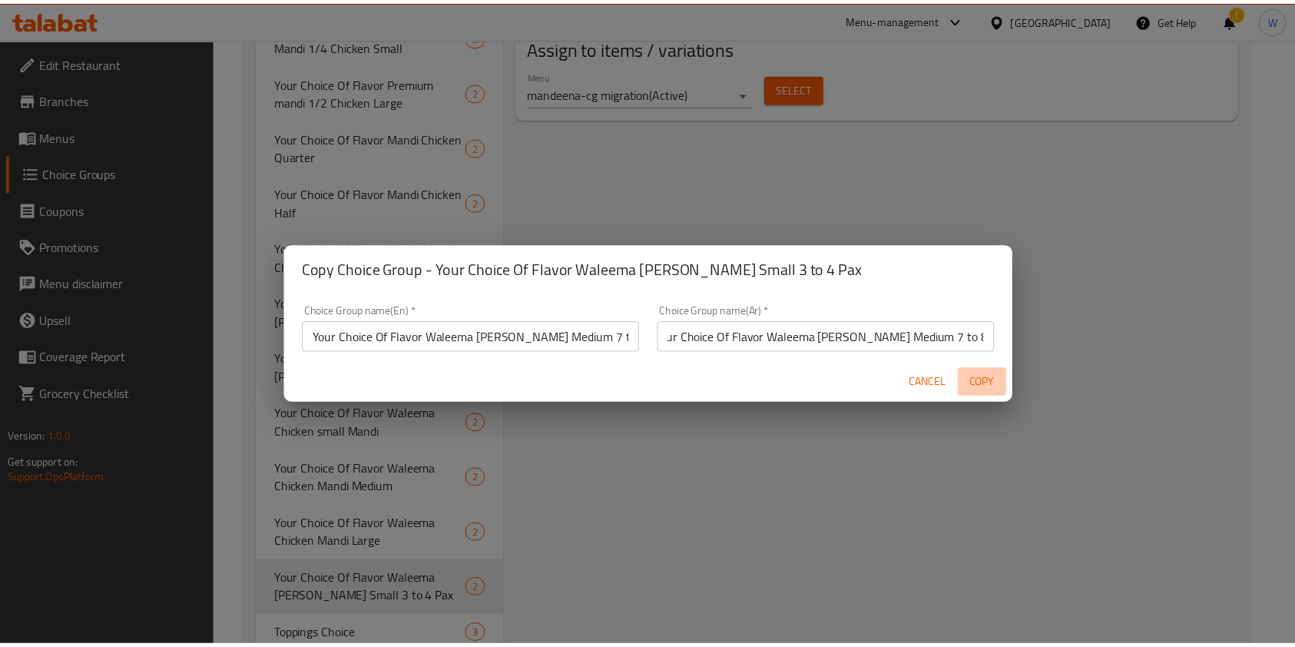
scroll to position [0, 0]
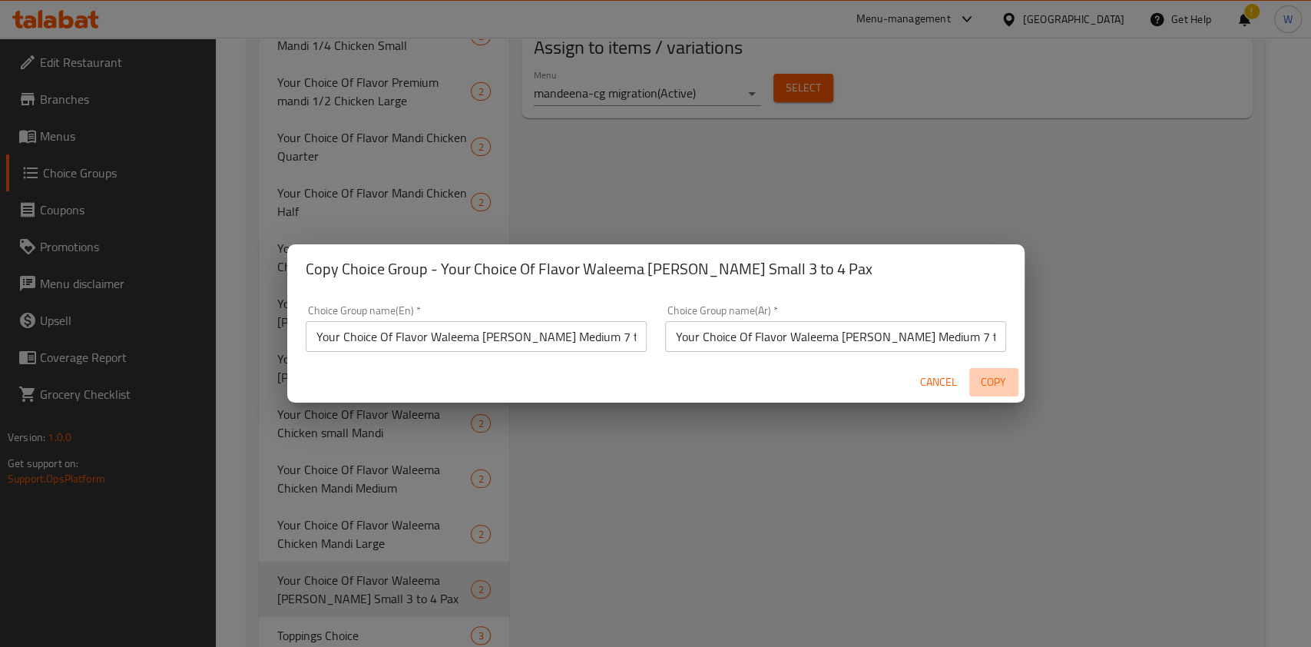
click at [1002, 390] on span "Copy" at bounding box center [993, 382] width 37 height 19
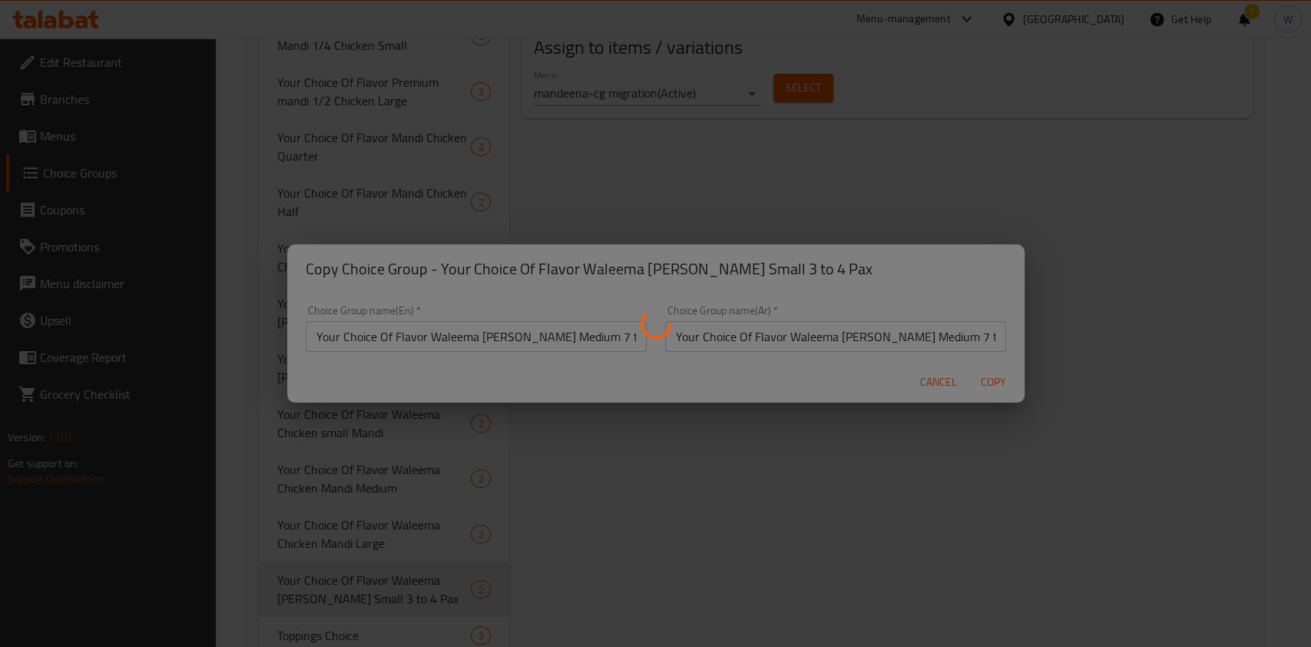
type input "Your Choice Of Flavor Waleema [PERSON_NAME] Medium 7 to 8 Pax"
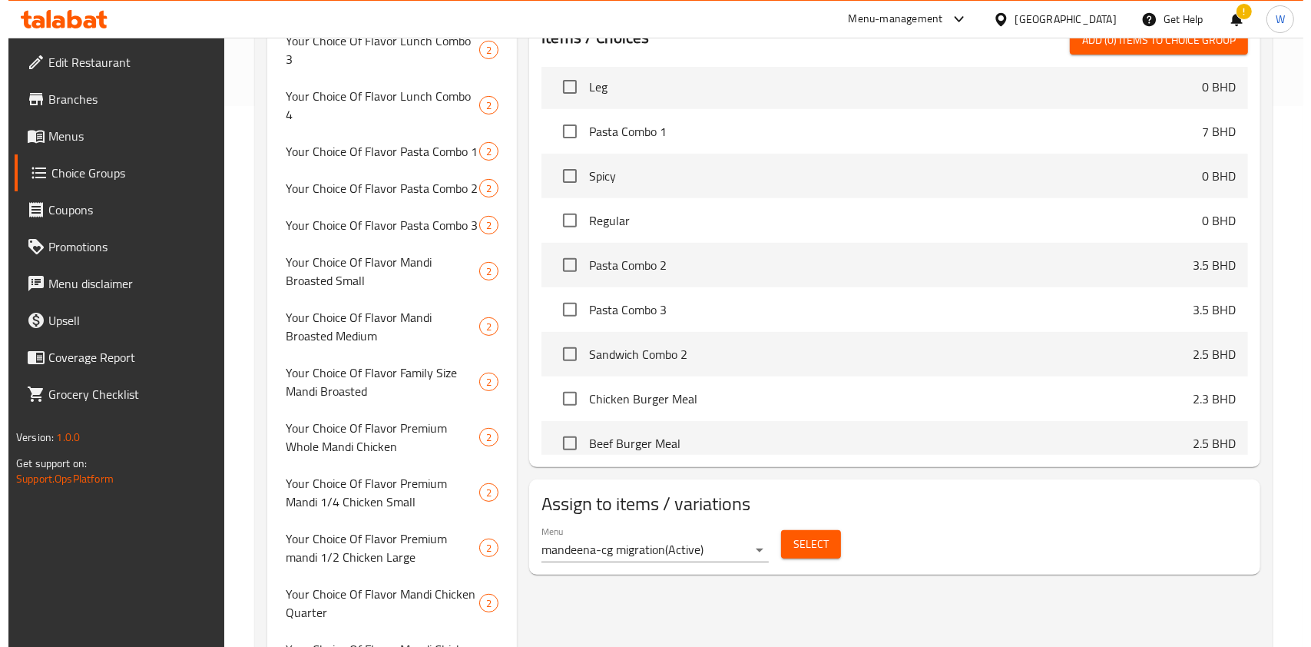
scroll to position [409, 0]
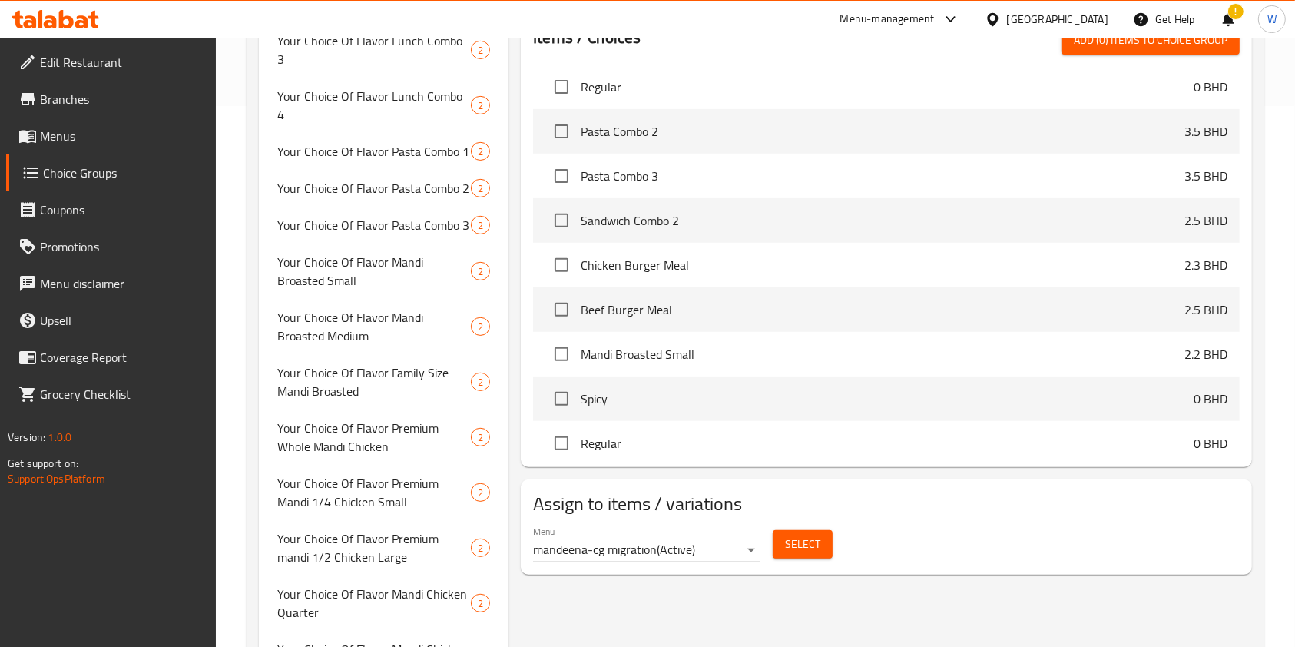
click at [806, 551] on span "Select" at bounding box center [802, 544] width 35 height 19
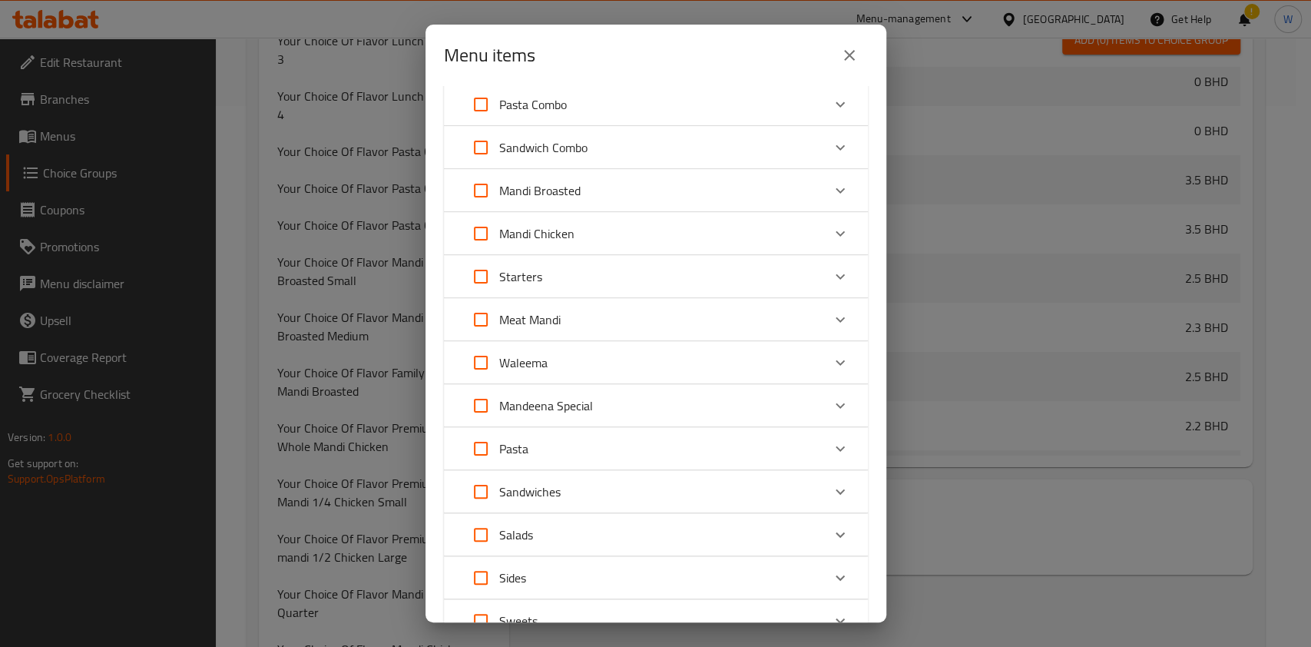
scroll to position [204, 0]
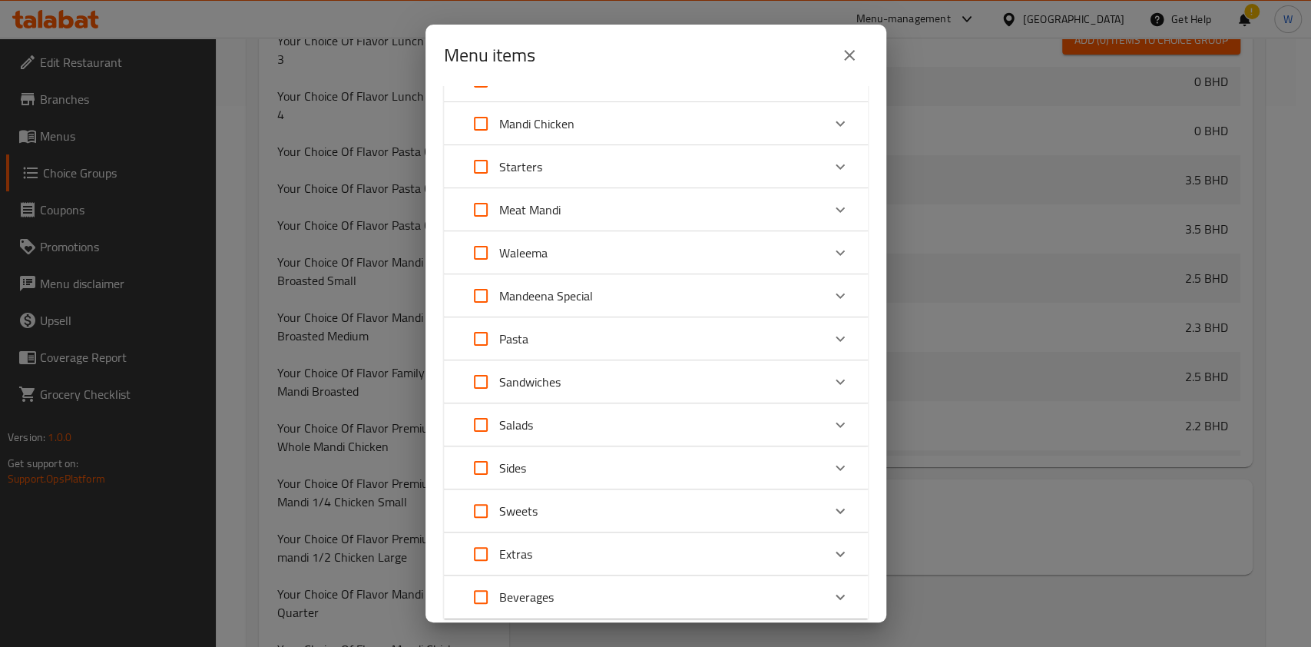
click at [741, 256] on div "Waleema" at bounding box center [641, 252] width 359 height 37
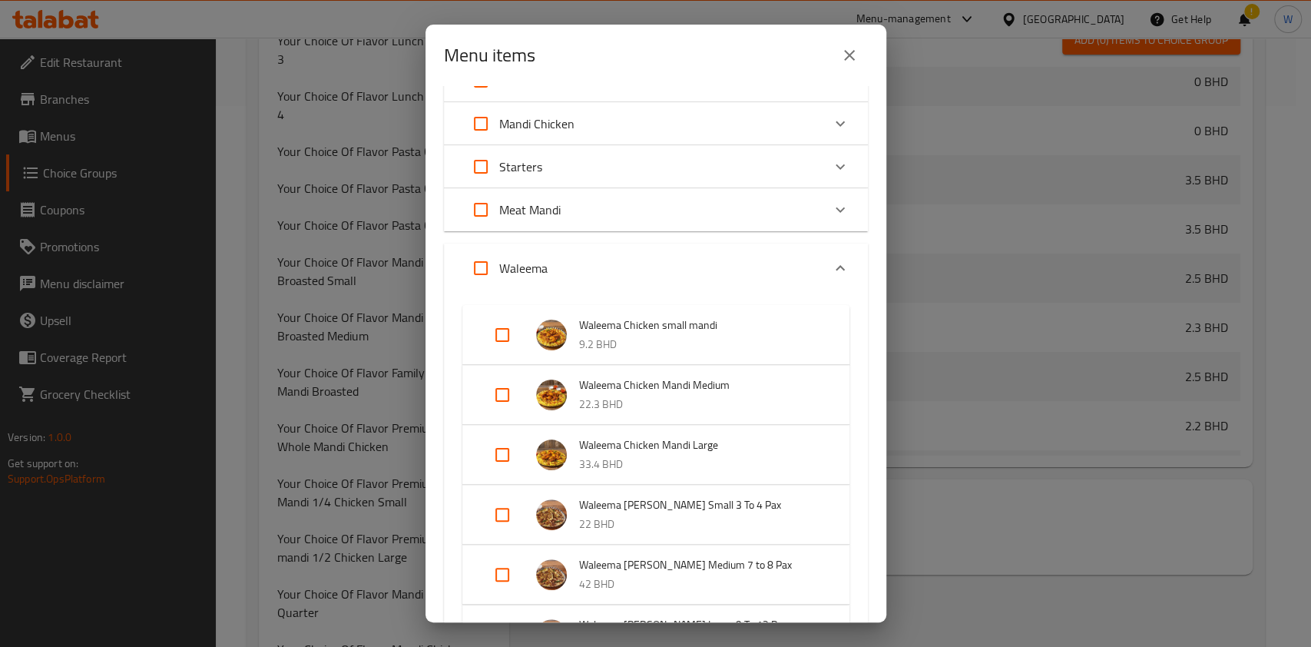
scroll to position [409, 0]
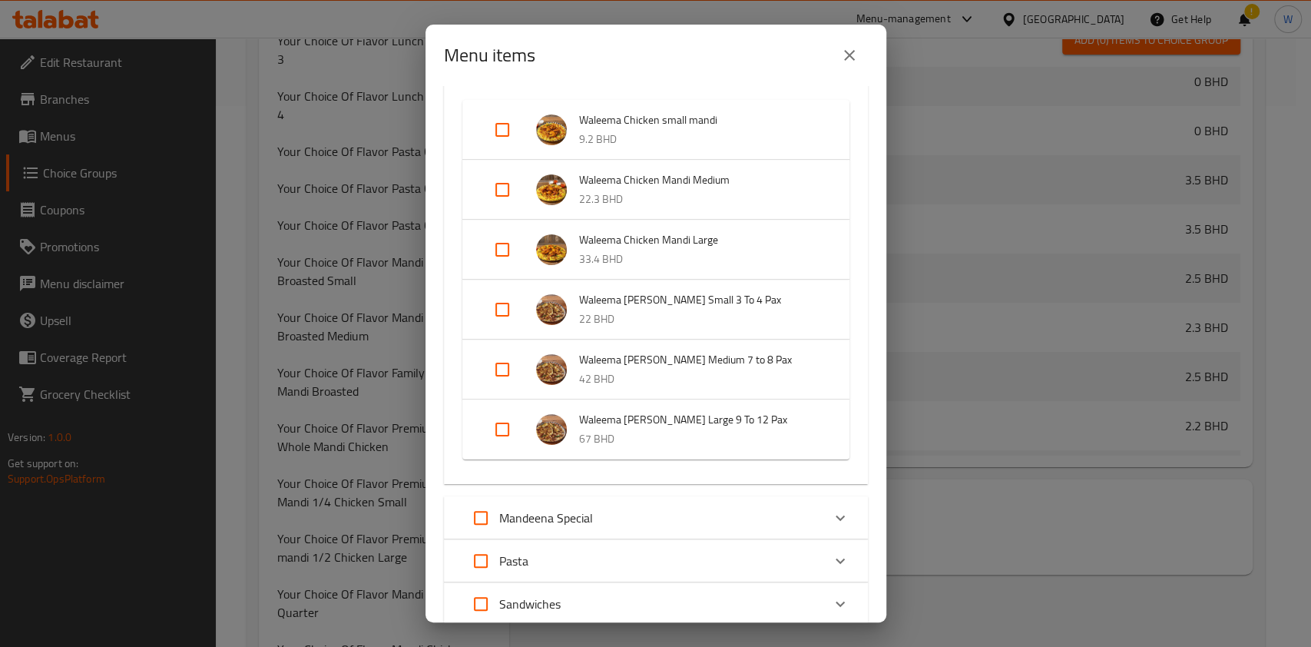
click at [502, 374] on input "Expand" at bounding box center [502, 369] width 37 height 37
checkbox input "true"
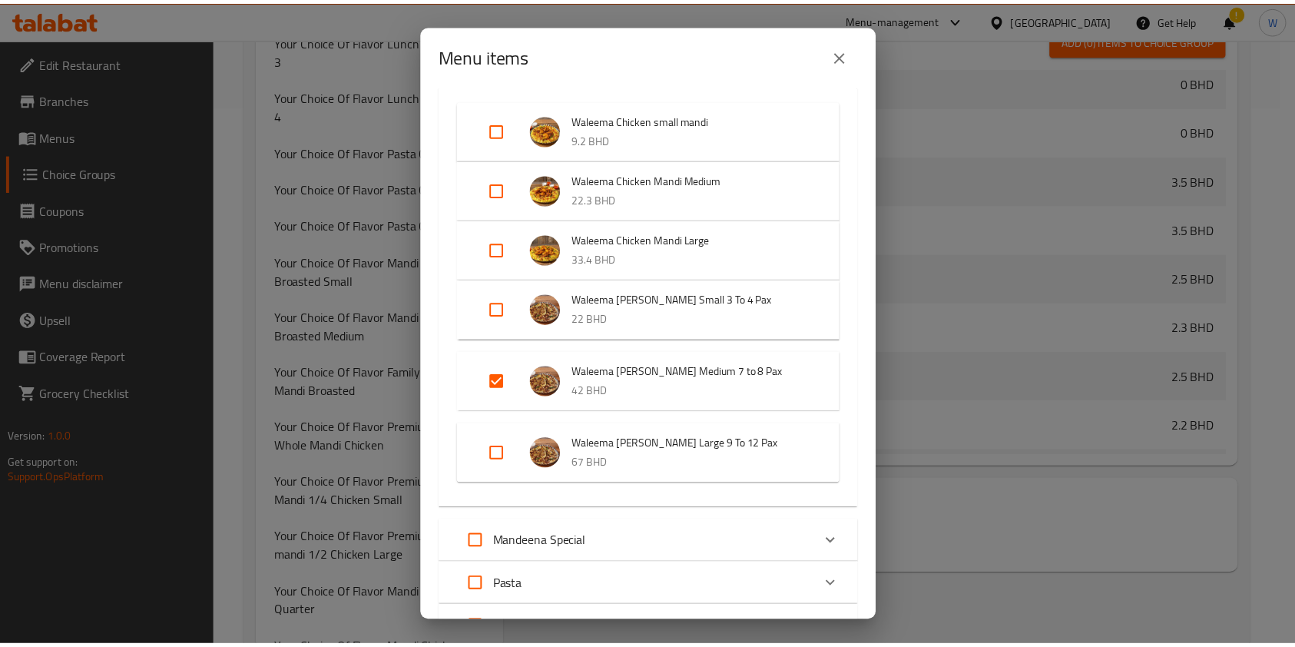
scroll to position [759, 0]
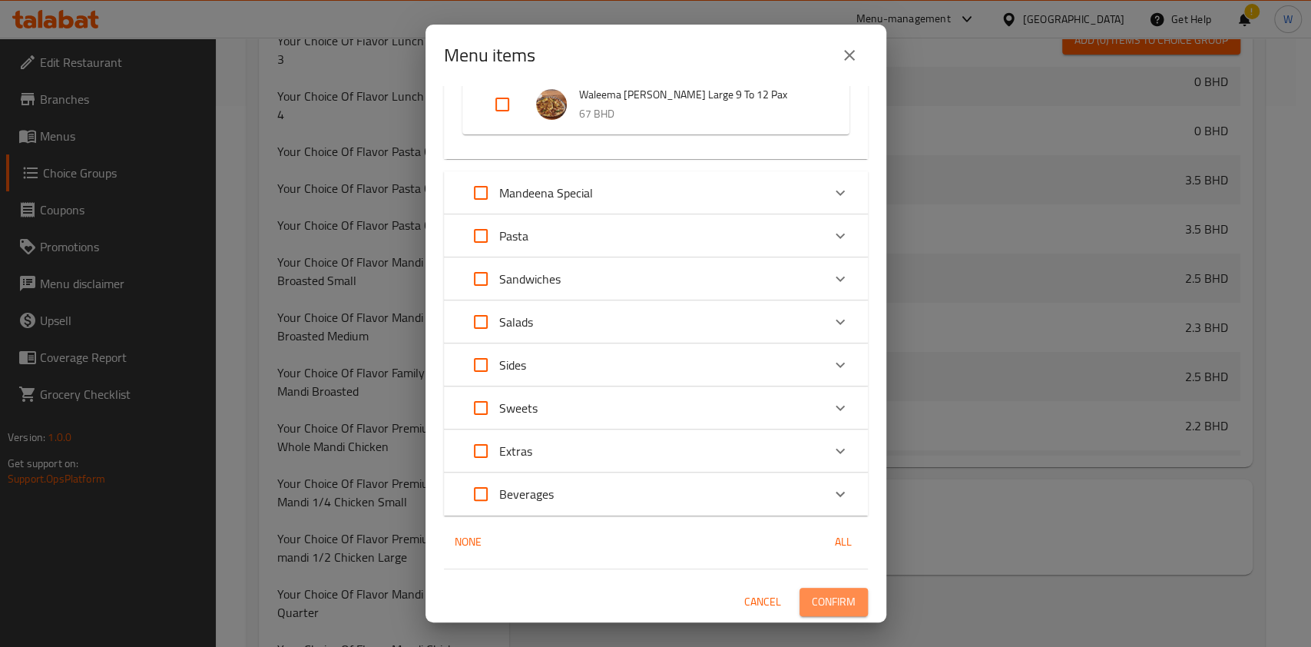
click at [845, 589] on button "Confirm" at bounding box center [834, 602] width 68 height 28
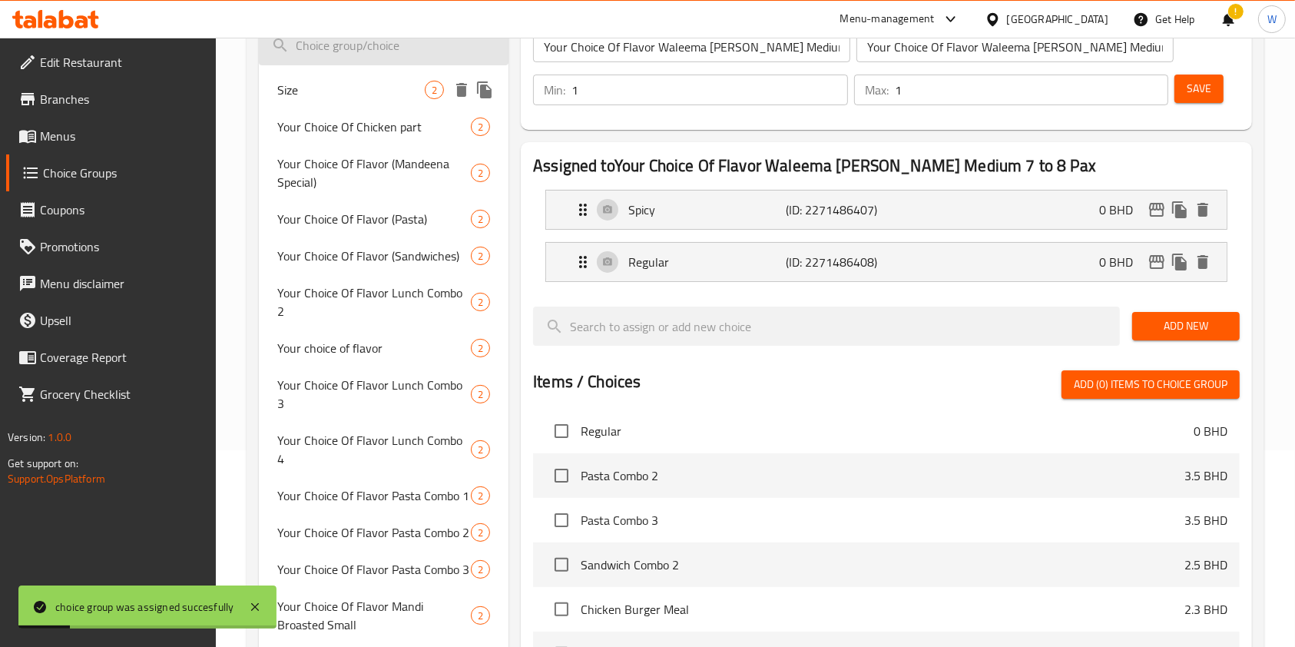
scroll to position [0, 0]
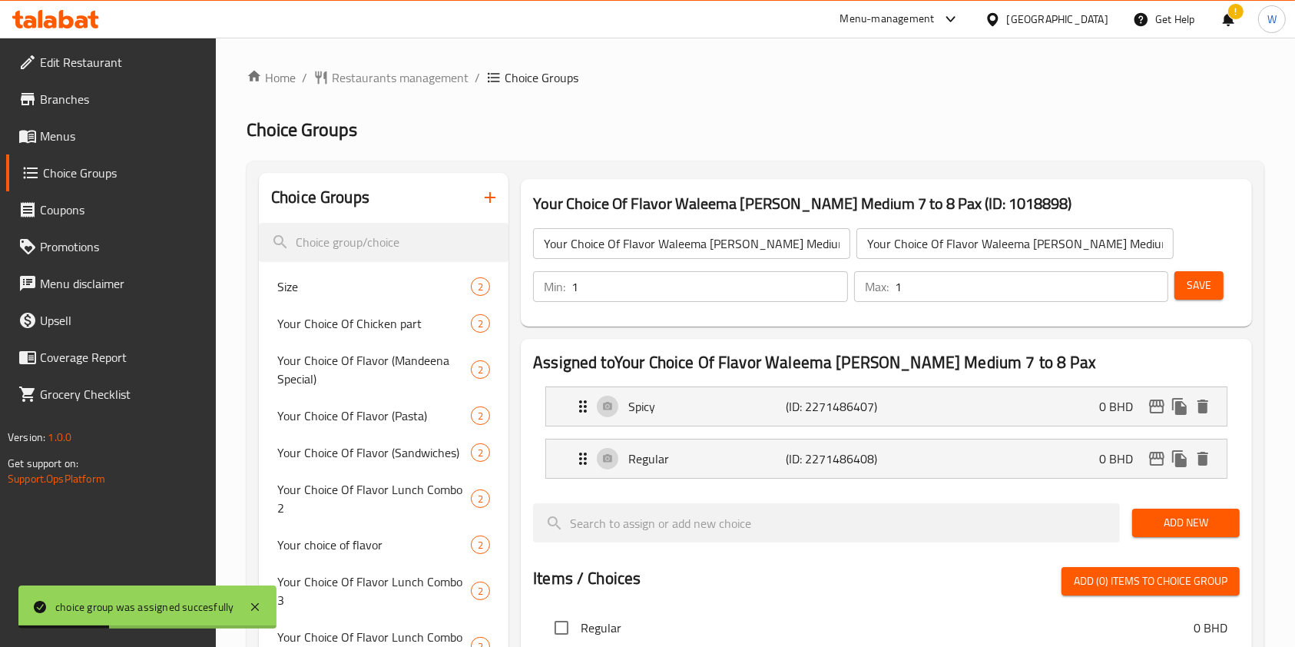
click at [697, 250] on input "Your Choice Of Flavor Waleema [PERSON_NAME] Medium 7 to 8 Pax" at bounding box center [691, 243] width 317 height 31
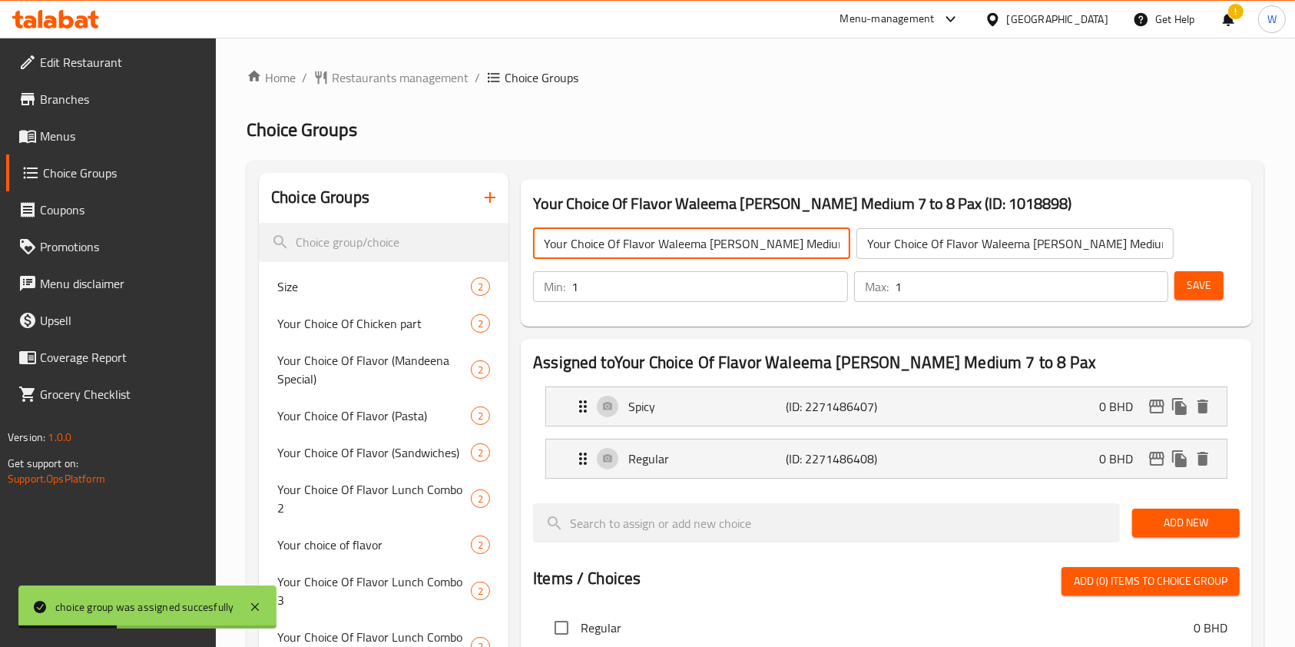
click at [697, 250] on input "Your Choice Of Flavor Waleema [PERSON_NAME] Medium 7 to 8 Pax" at bounding box center [691, 243] width 317 height 31
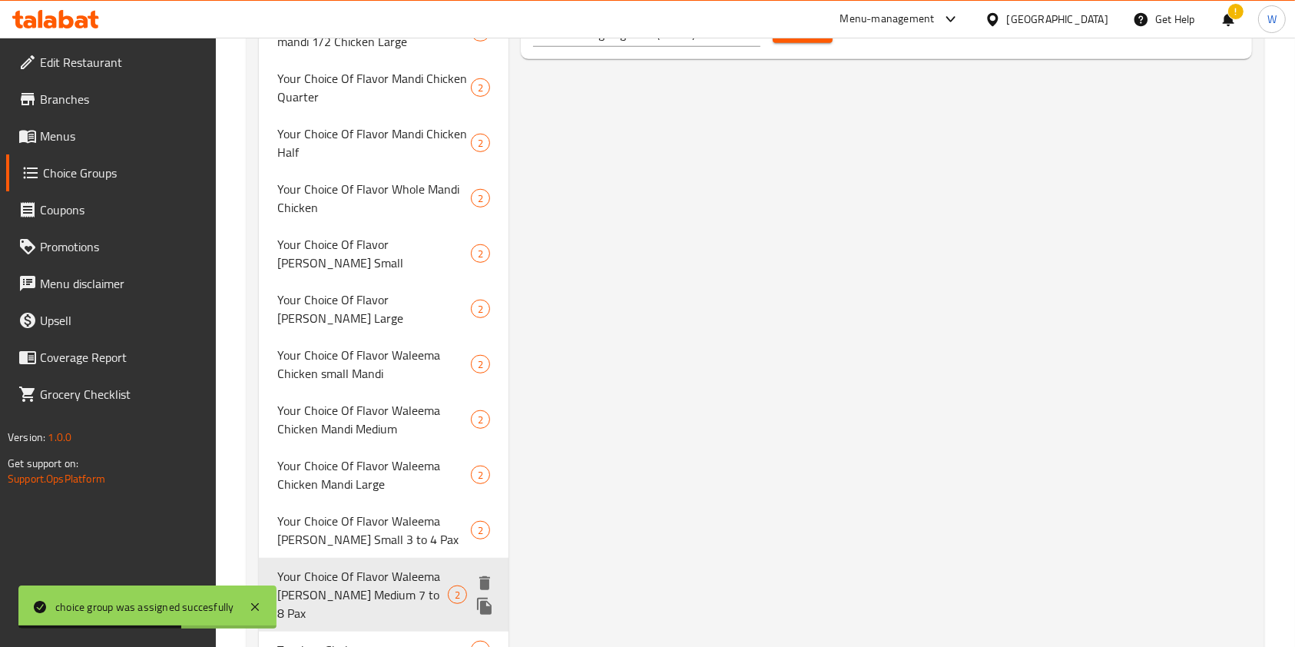
click at [482, 598] on icon "duplicate" at bounding box center [484, 606] width 15 height 17
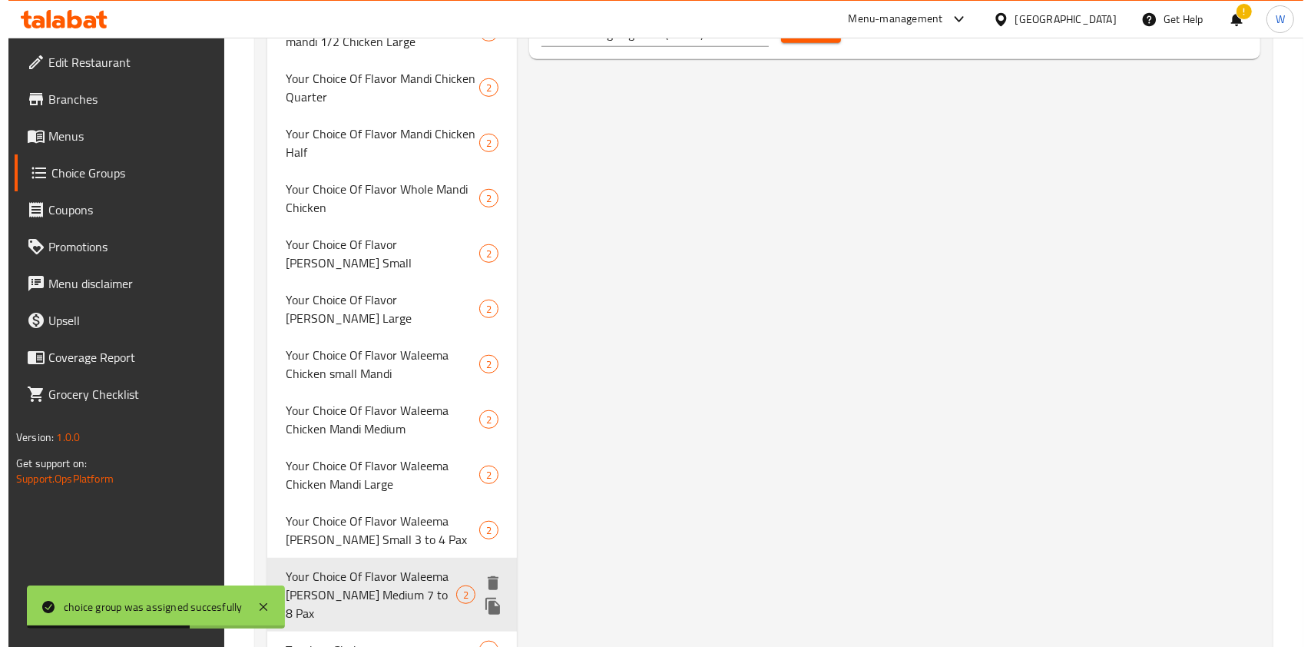
scroll to position [1052, 0]
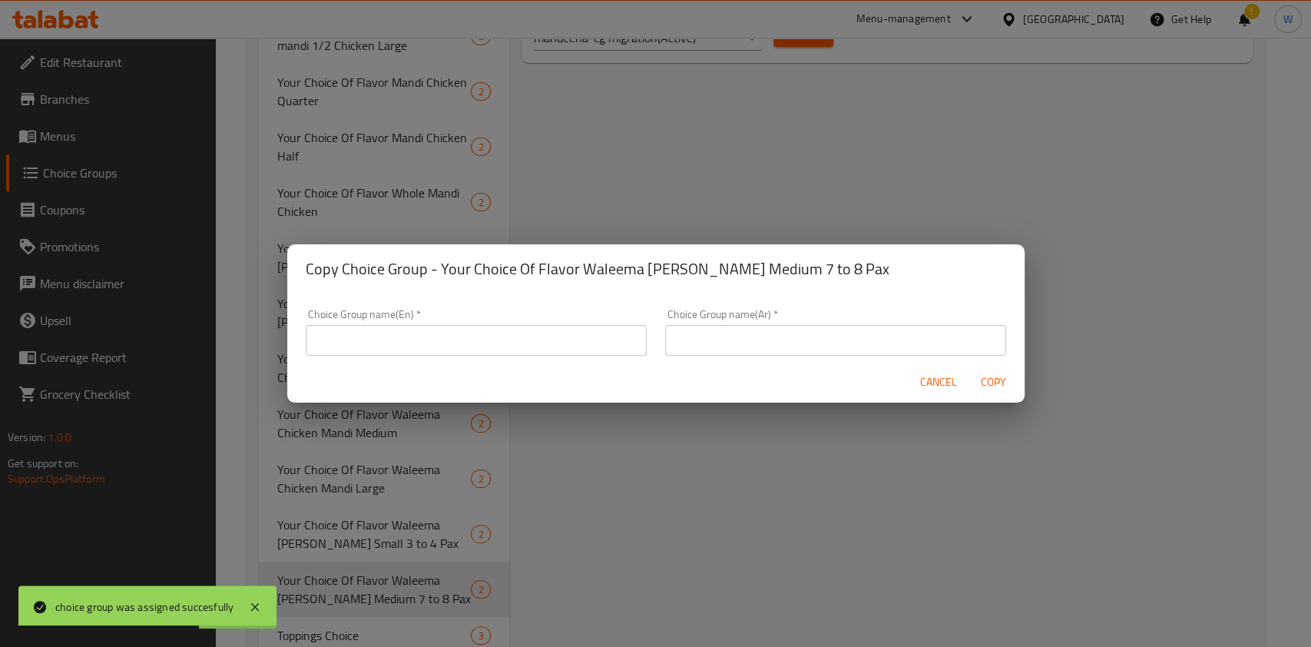
click at [537, 347] on input "text" at bounding box center [476, 340] width 341 height 31
paste input "Your Choice Of Flavor Waleema [PERSON_NAME] Medium 7 to 8 Pax"
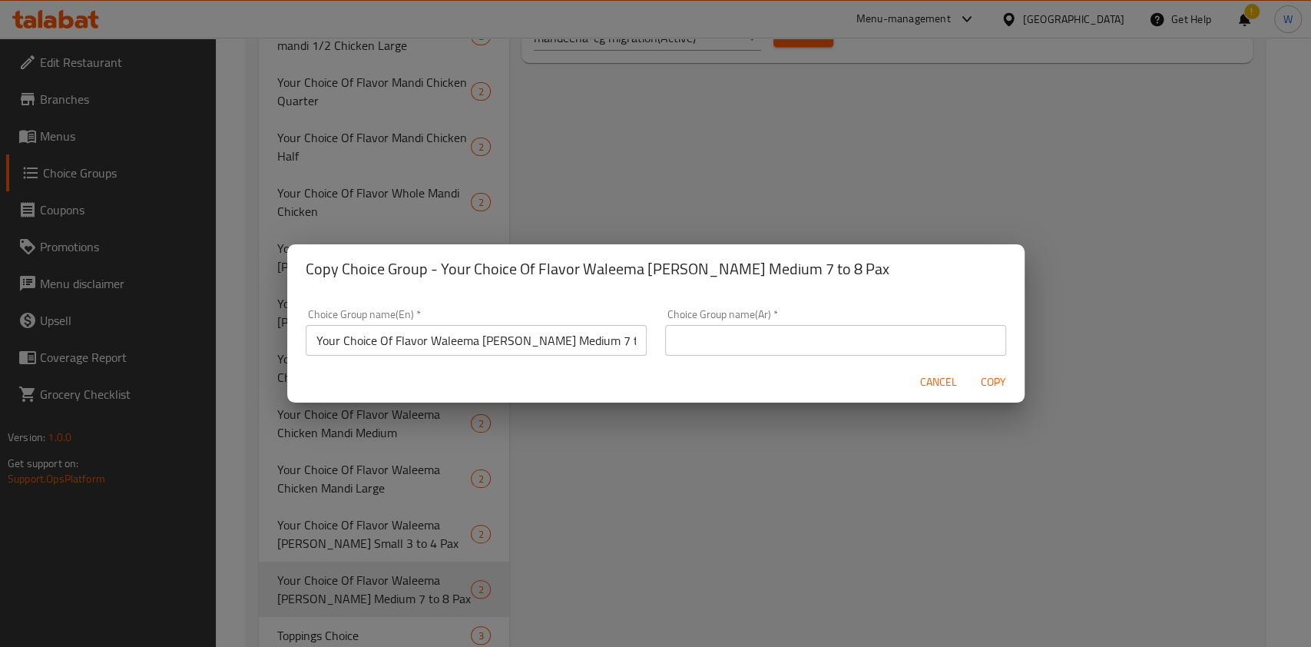
click at [618, 343] on input "Your Choice Of Flavor Waleema [PERSON_NAME] Medium 7 to 8 Pax" at bounding box center [476, 340] width 341 height 31
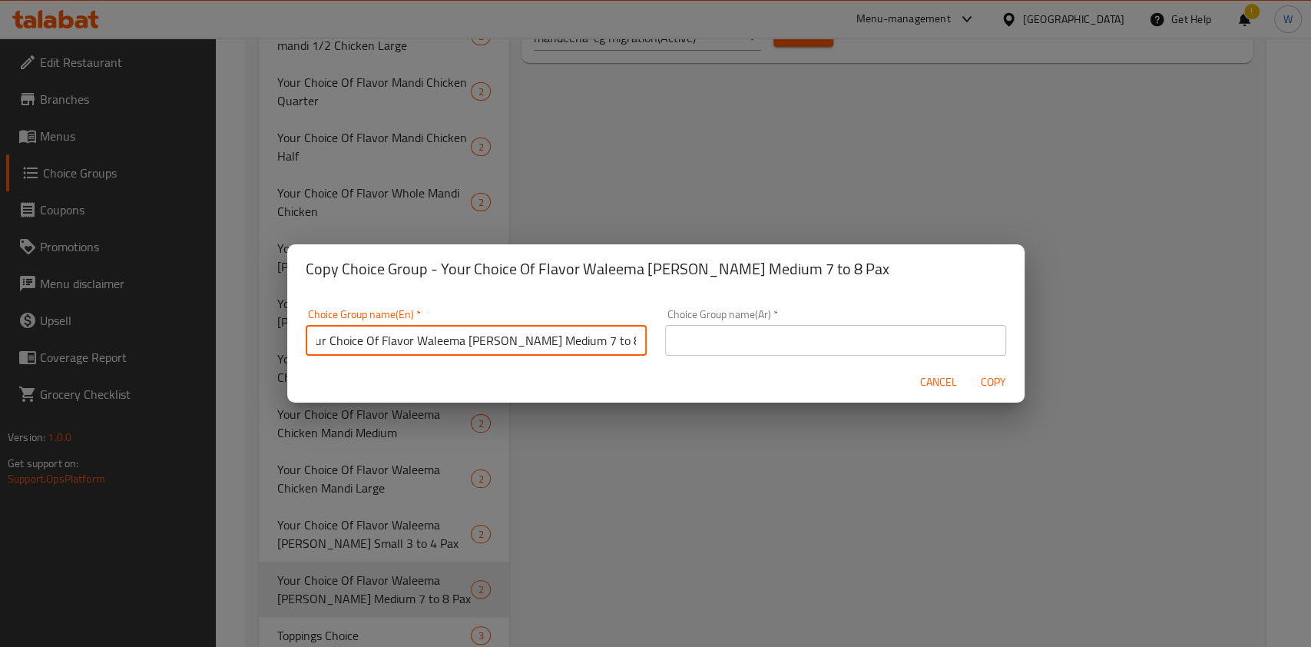
scroll to position [4, 0]
drag, startPoint x: 632, startPoint y: 352, endPoint x: 414, endPoint y: 353, distance: 218.1
click at [414, 353] on div "Choice Group name(En)   * Your Choice Of Flavor Waleema [PERSON_NAME] Medium 7 …" at bounding box center [475, 328] width 359 height 65
paste input "[PERSON_NAME] Large 9 to 12"
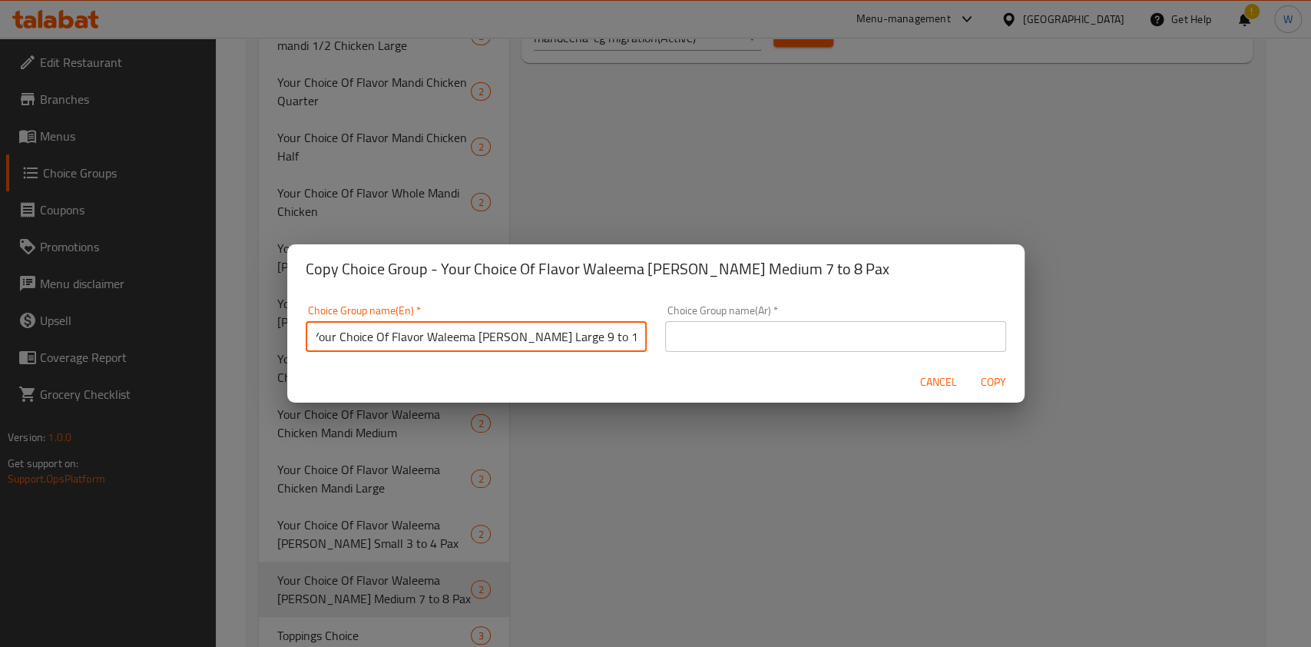
click at [479, 339] on input "Your Choice Of Flavor Waleema [PERSON_NAME] Large 9 to 12 Pax" at bounding box center [476, 336] width 341 height 31
click at [480, 339] on input "Your Choice Of Flavor Waleema [PERSON_NAME] Large 9 to 12 Pax" at bounding box center [476, 336] width 341 height 31
type input "Your Choice Of Flavor Waleema [PERSON_NAME] Large 9 to 12 Pax"
drag, startPoint x: 777, startPoint y: 311, endPoint x: 786, endPoint y: 323, distance: 14.3
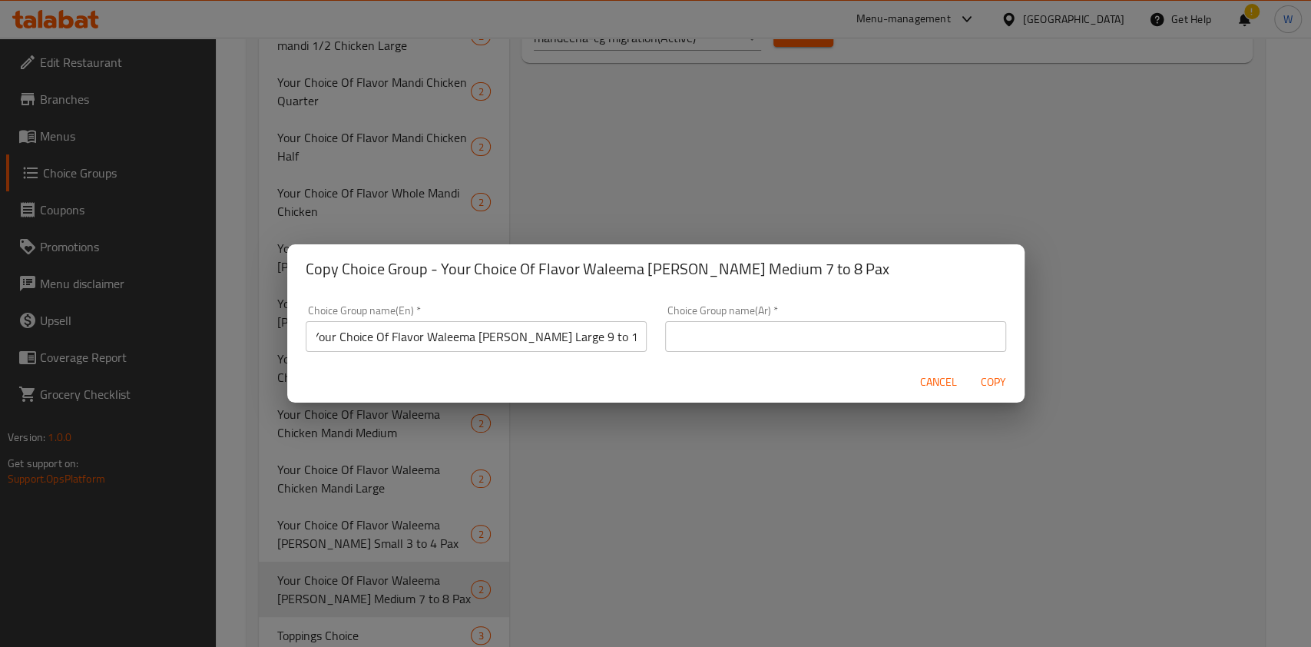
click at [780, 313] on div "Choice Group name(Ar)   * Choice Group name(Ar) *" at bounding box center [835, 328] width 341 height 47
click at [786, 329] on input "text" at bounding box center [835, 336] width 341 height 31
paste input "Your Choice Of Flavor Waleema [PERSON_NAME] Large 9 to 12 Pax"
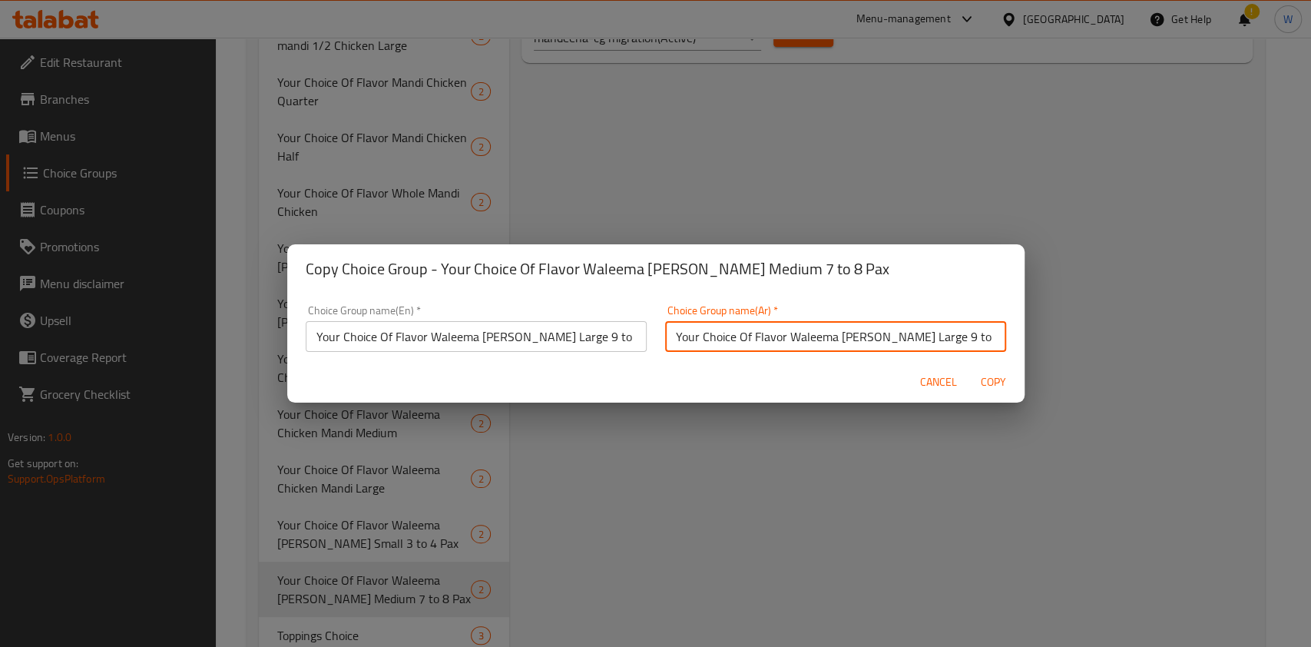
scroll to position [0, 4]
type input "Your Choice Of Flavor Waleema [PERSON_NAME] Large 9 to 12 Pax"
click at [989, 385] on span "Copy" at bounding box center [993, 382] width 37 height 19
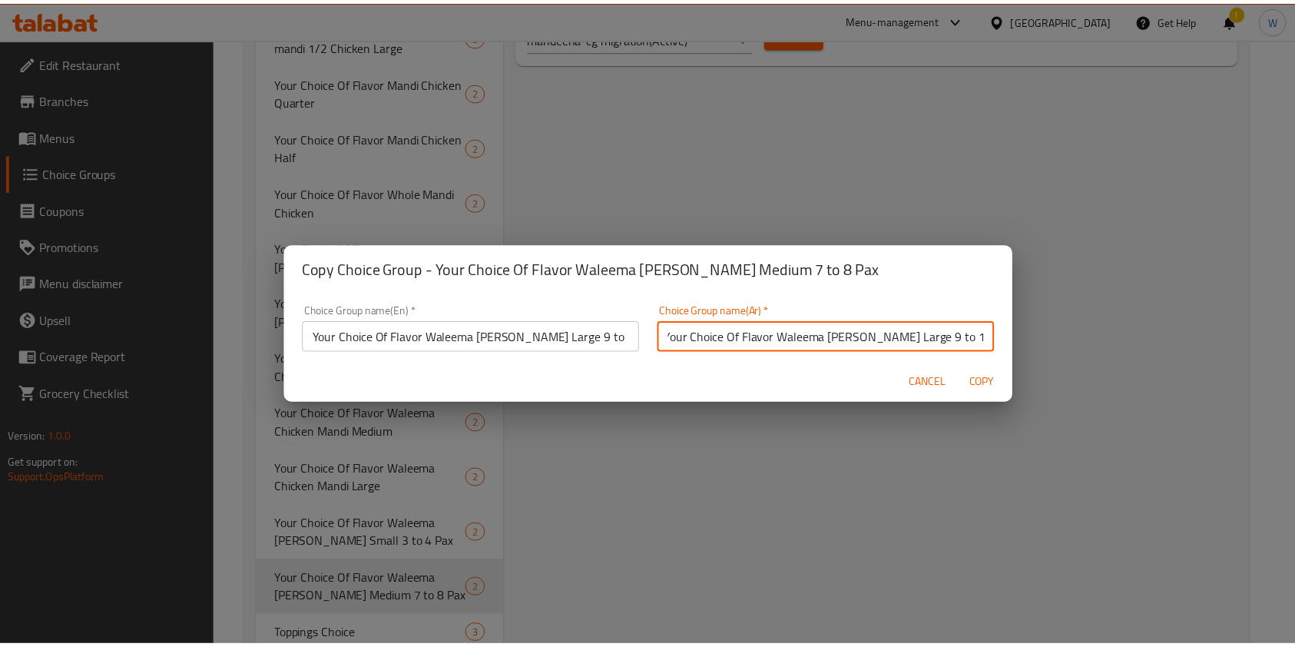
scroll to position [0, 0]
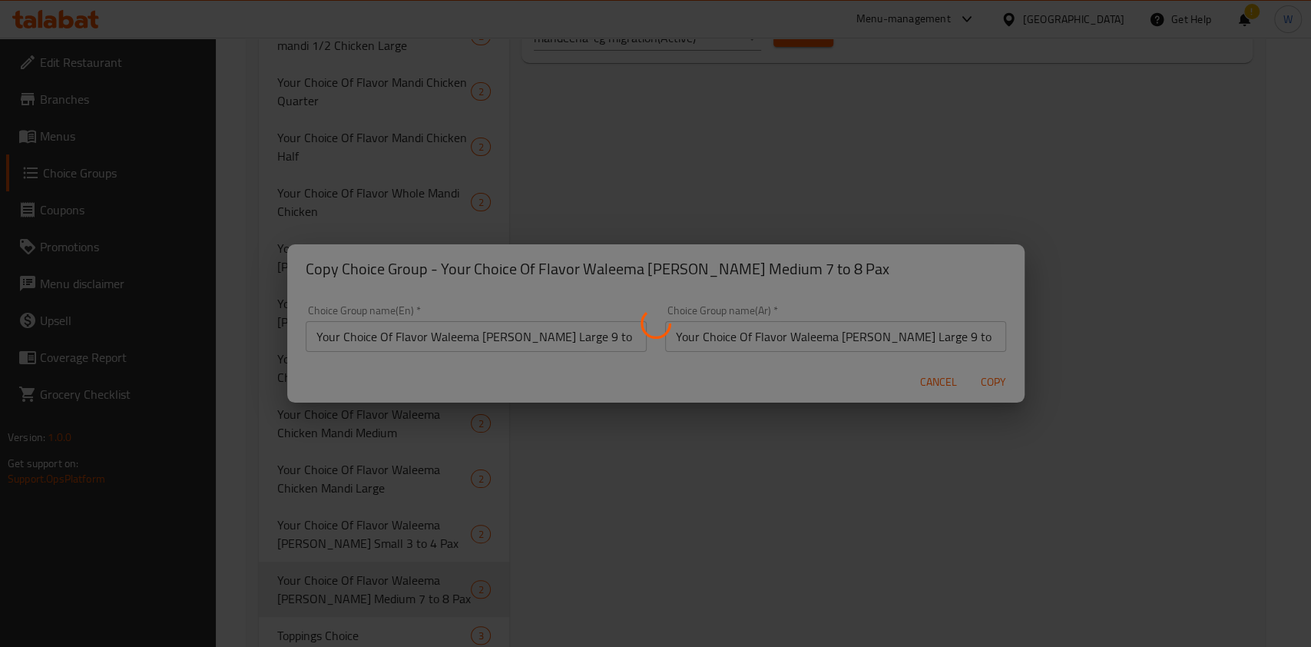
type input "Your Choice Of Flavor Waleema [PERSON_NAME] Large 9 to 12 Pax"
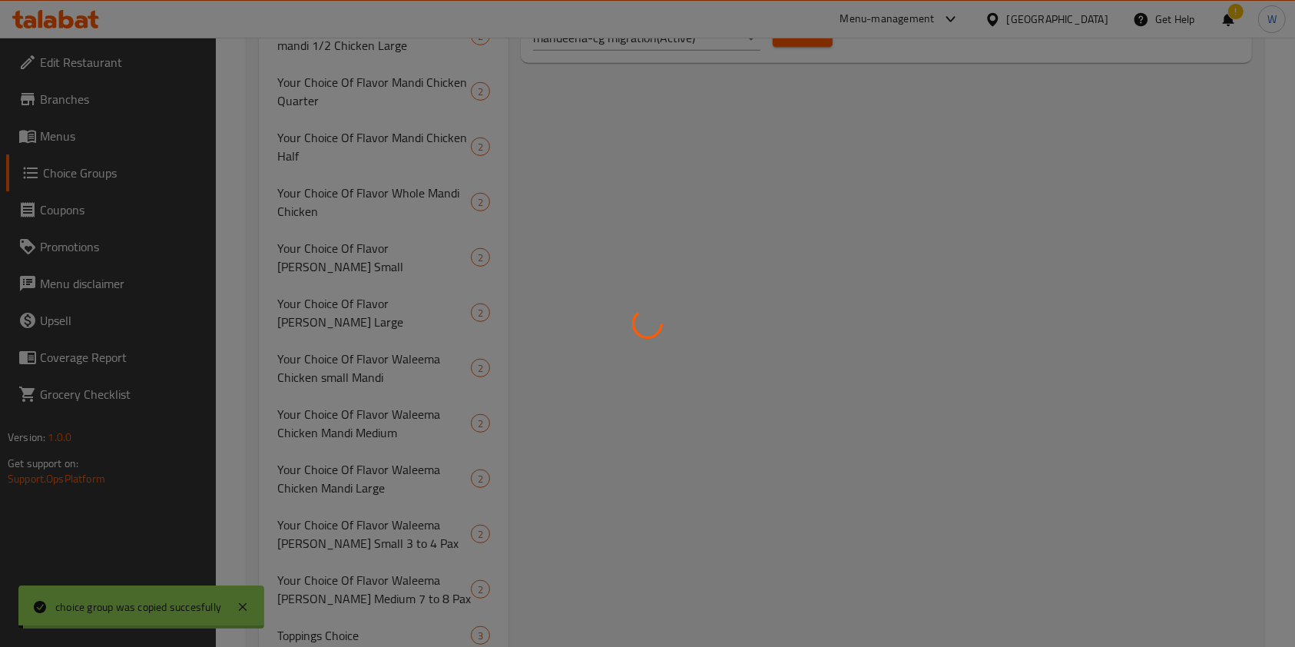
drag, startPoint x: 890, startPoint y: 402, endPoint x: 1673, endPoint y: 260, distance: 795.4
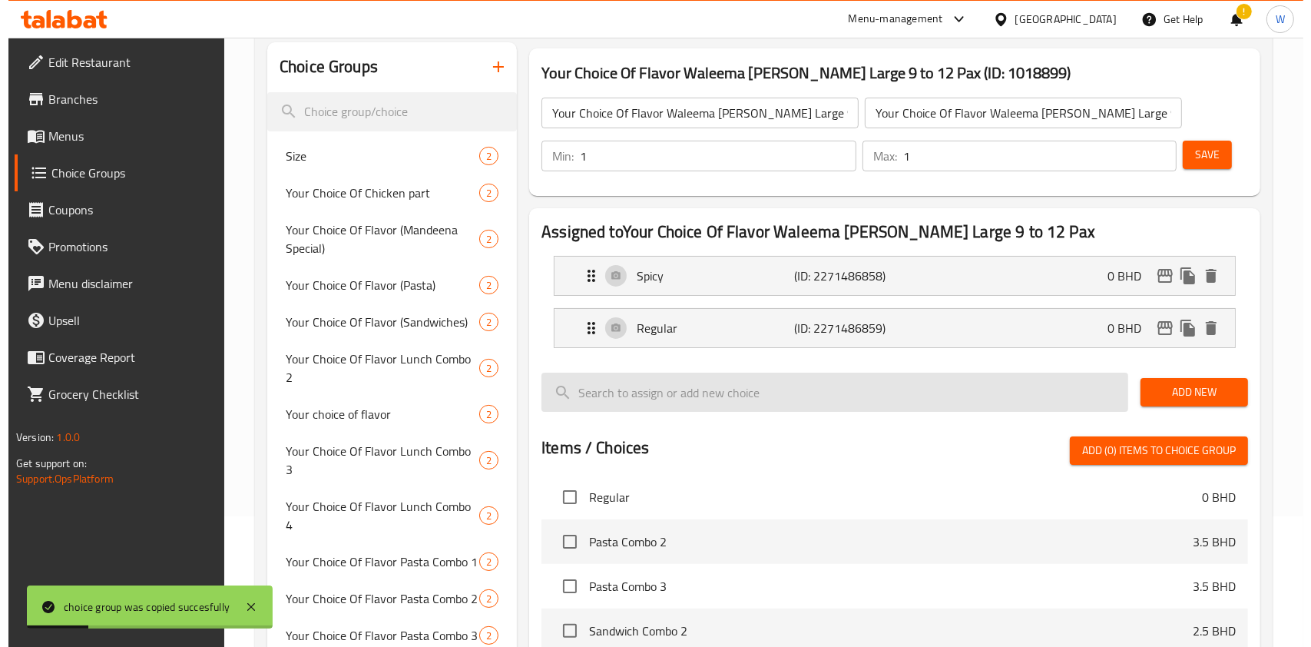
scroll to position [745, 0]
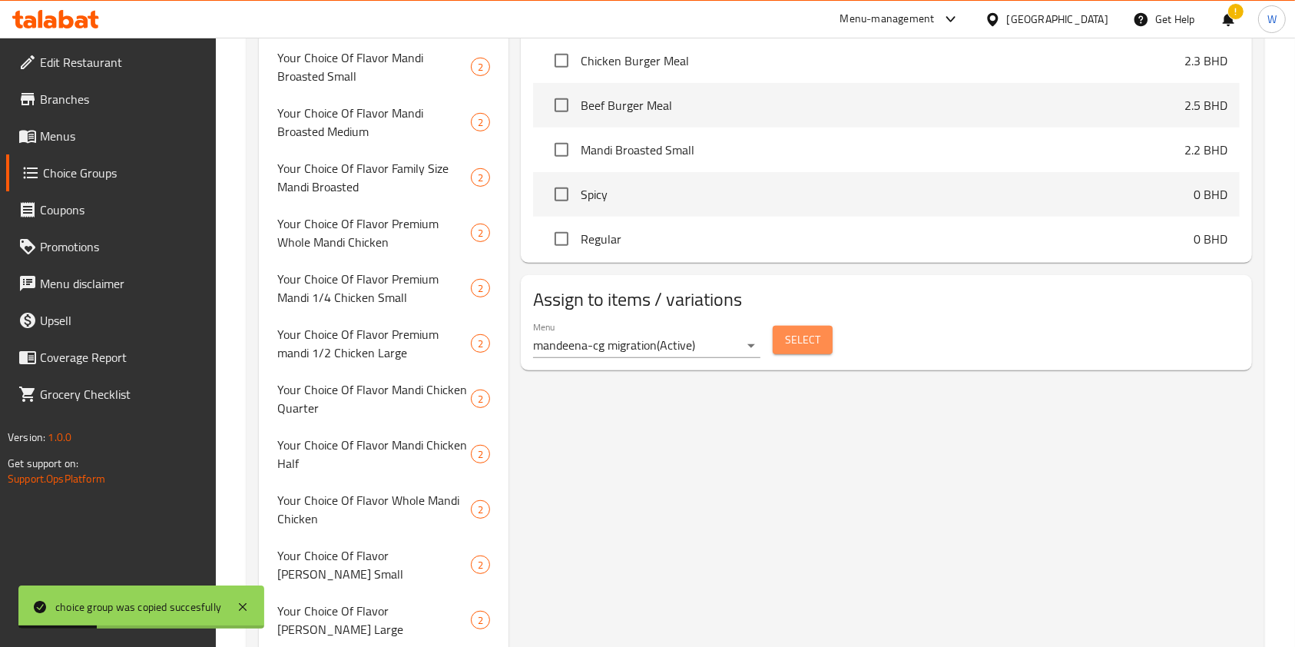
click at [794, 339] on span "Select" at bounding box center [802, 339] width 35 height 19
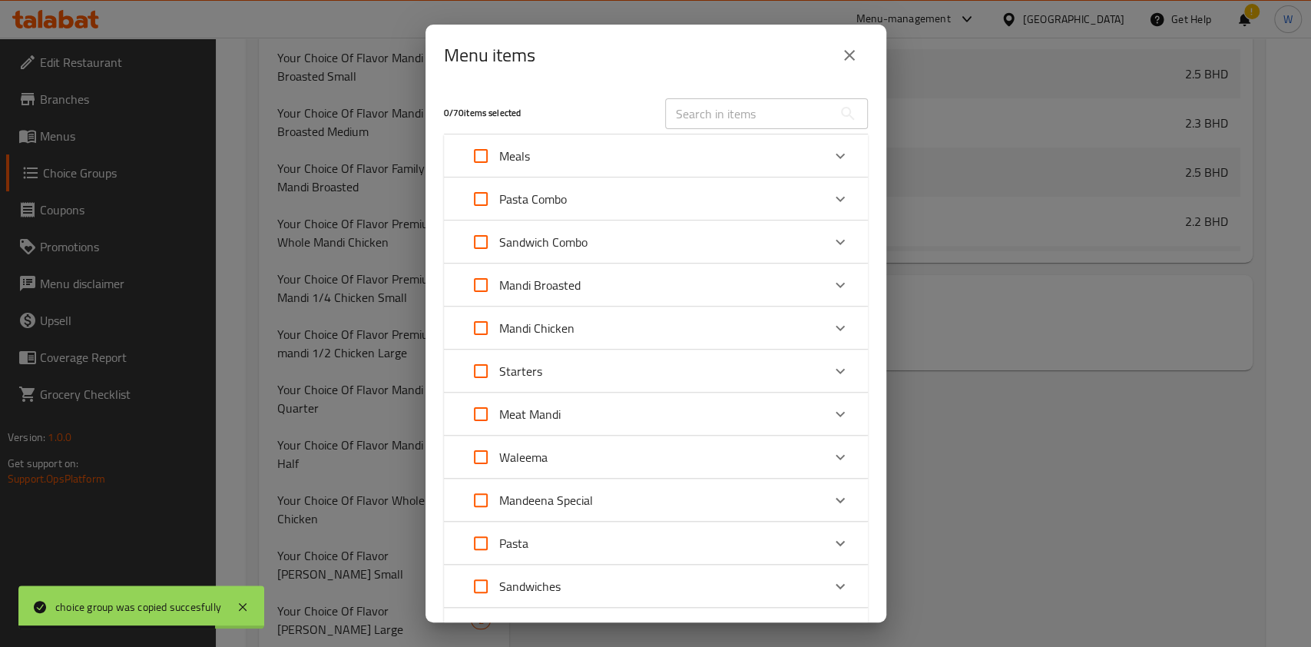
click at [719, 455] on div "Waleema" at bounding box center [641, 457] width 359 height 37
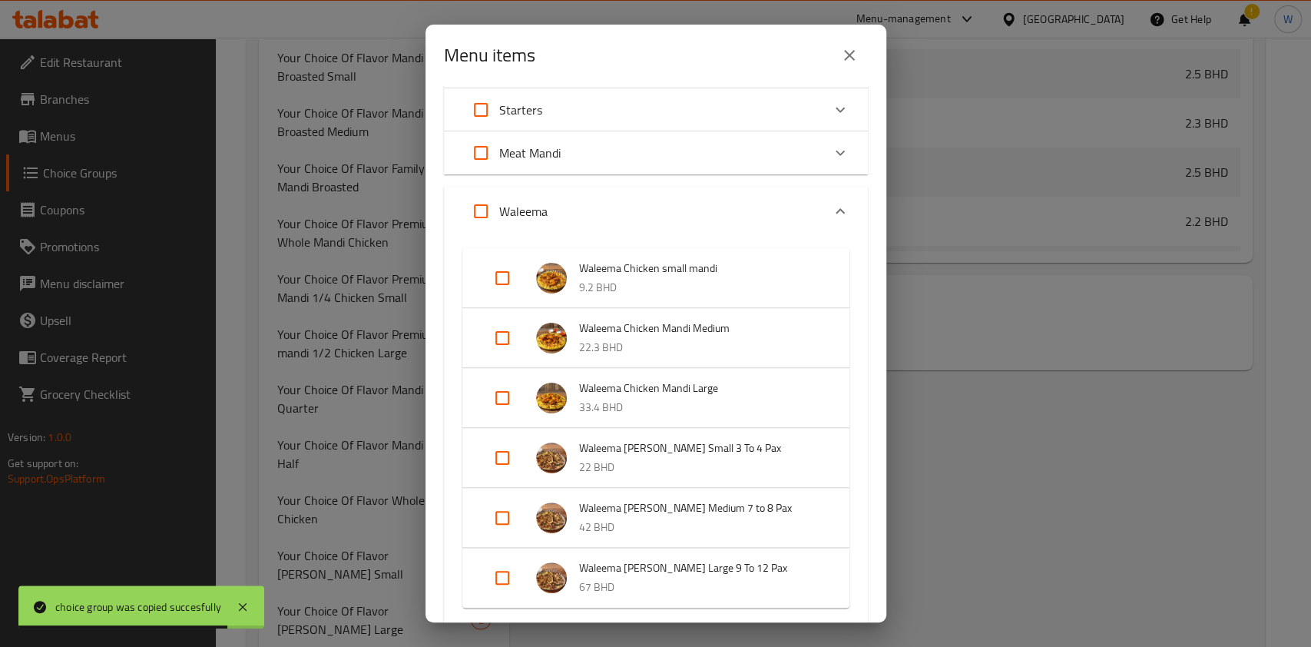
scroll to position [512, 0]
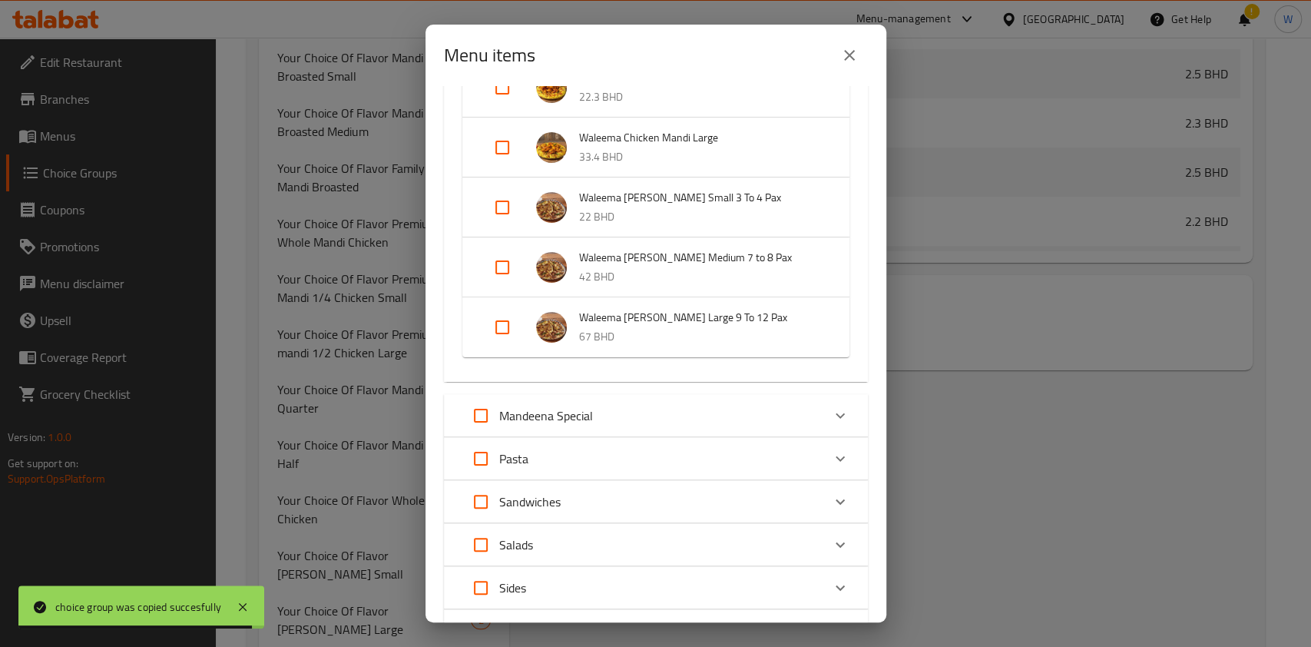
click at [512, 326] on input "Expand" at bounding box center [502, 327] width 37 height 37
checkbox input "true"
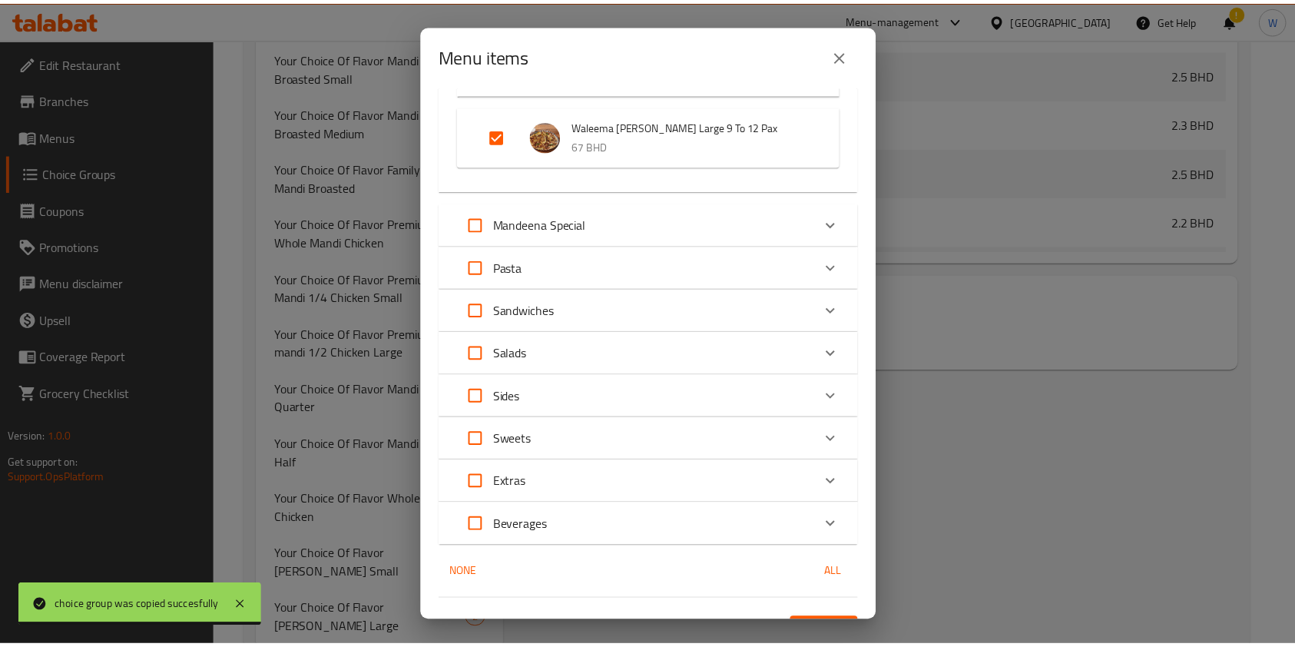
scroll to position [747, 0]
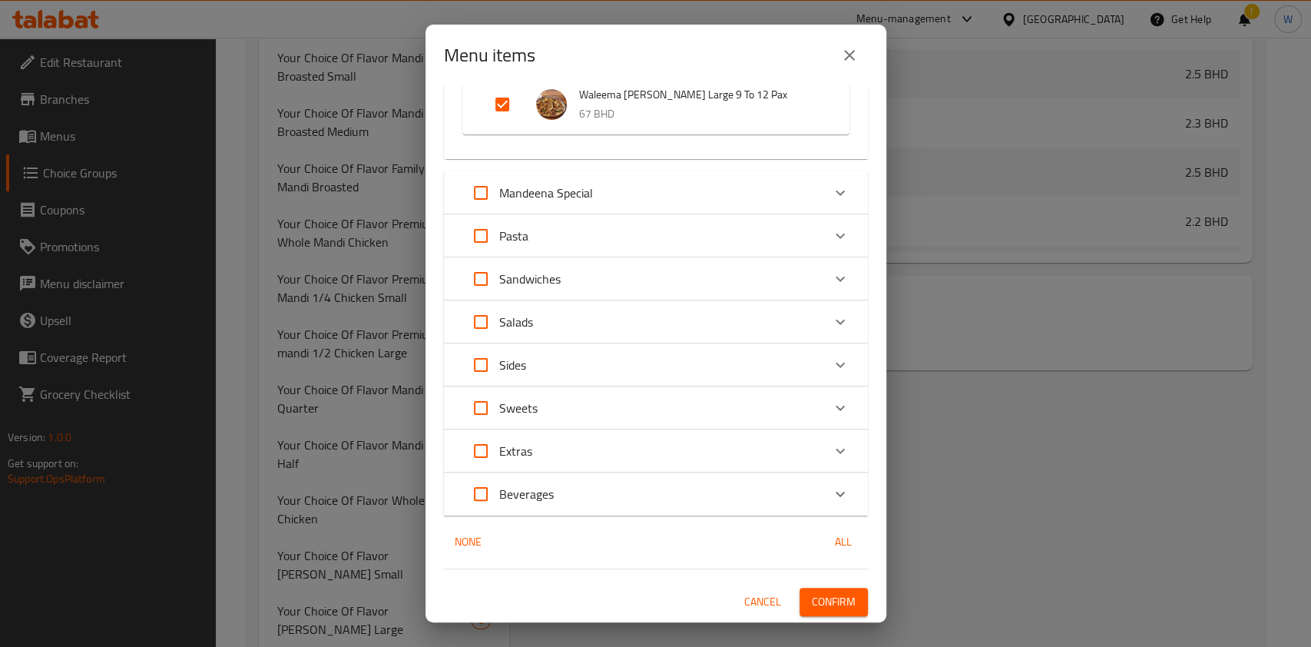
click at [828, 593] on span "Confirm" at bounding box center [834, 601] width 44 height 19
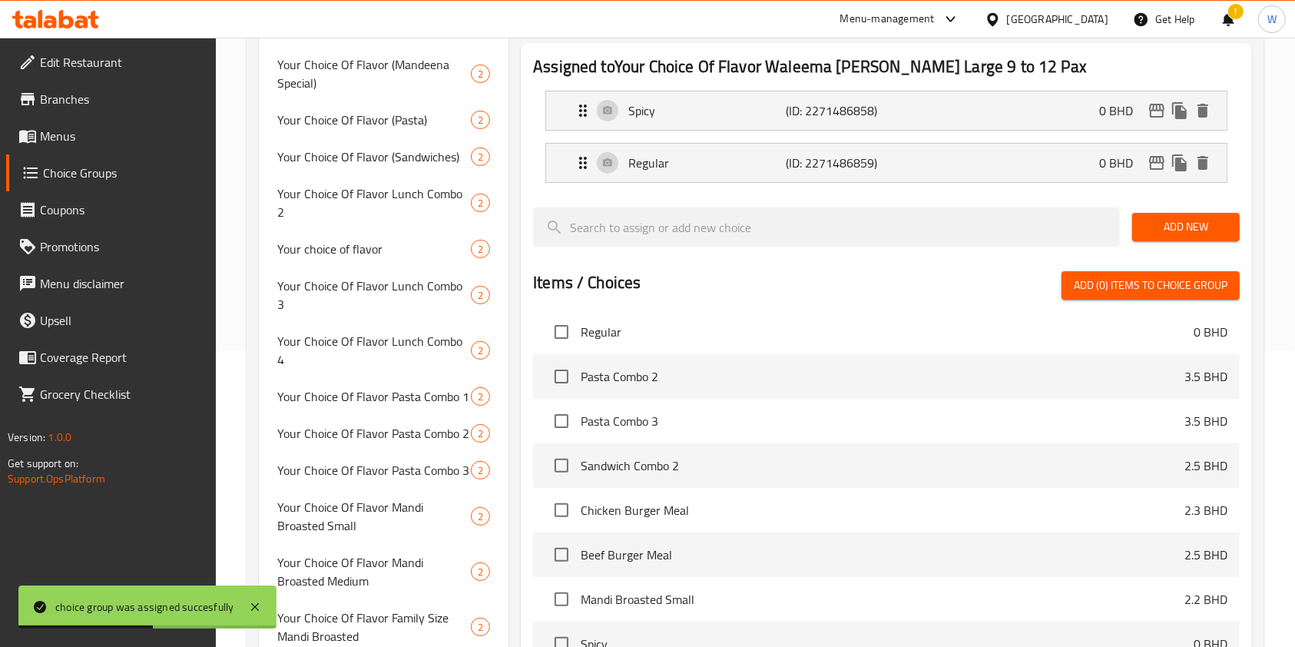
scroll to position [0, 0]
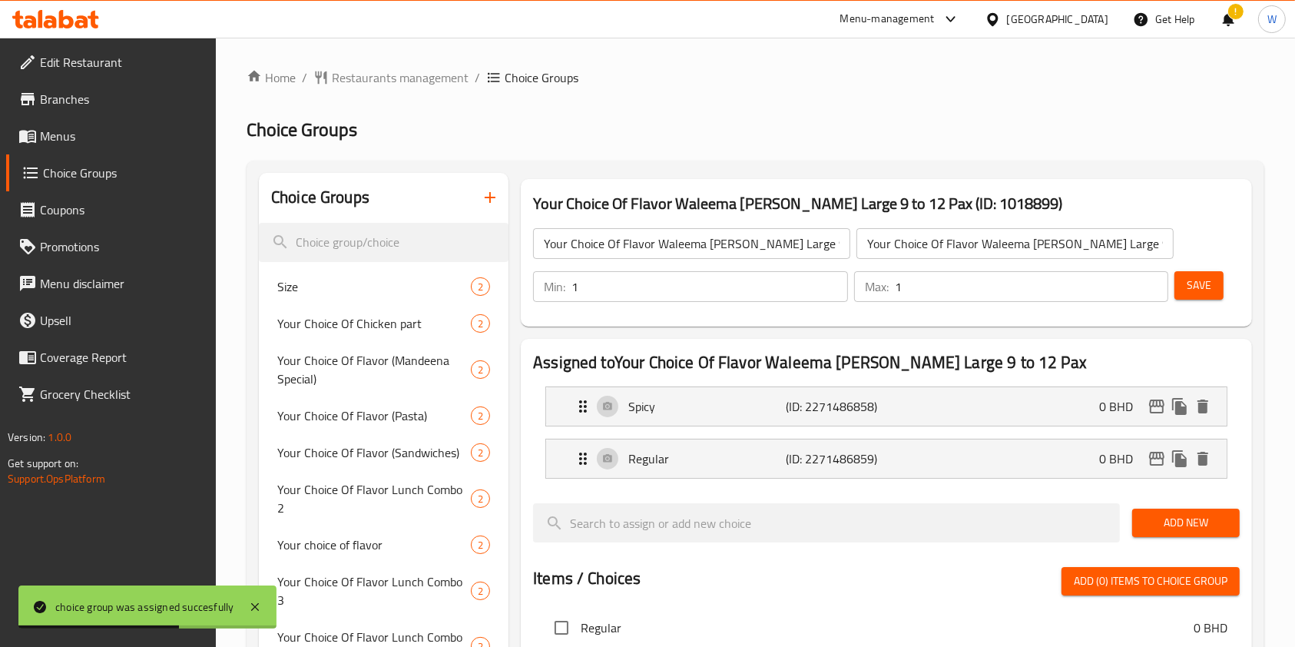
click at [766, 253] on input "Your Choice Of Flavor Waleema [PERSON_NAME] Large 9 to 12 Pax" at bounding box center [691, 243] width 317 height 31
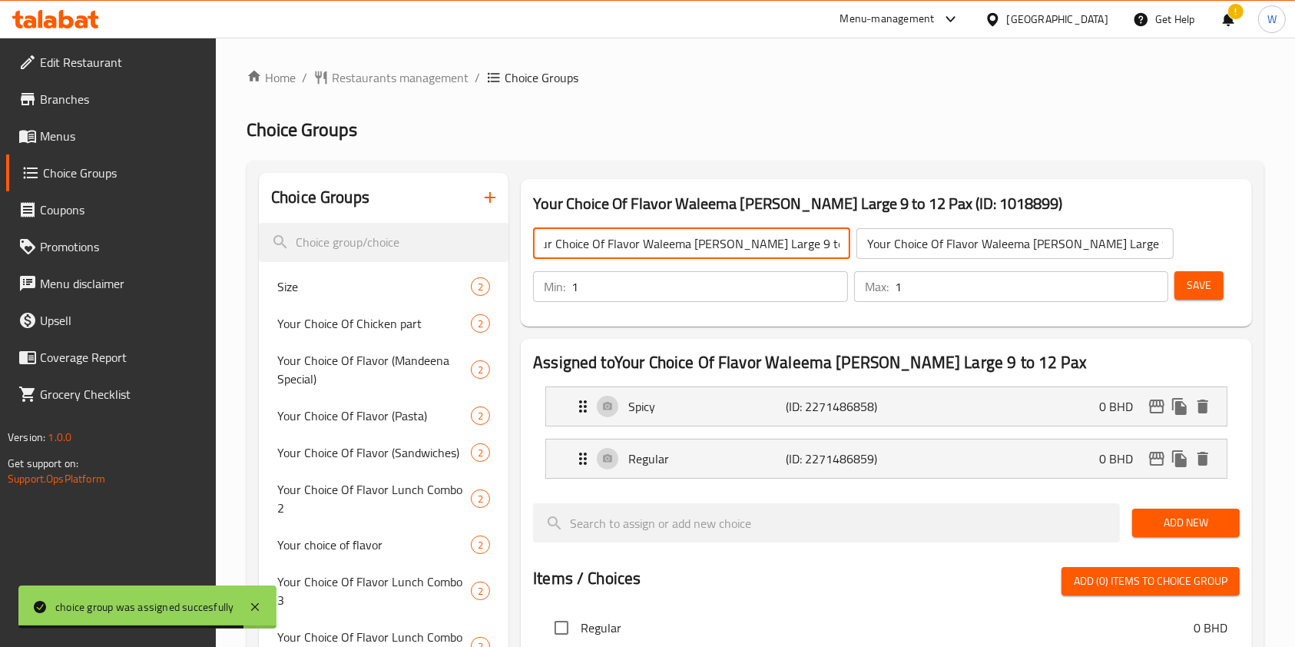
scroll to position [0, 20]
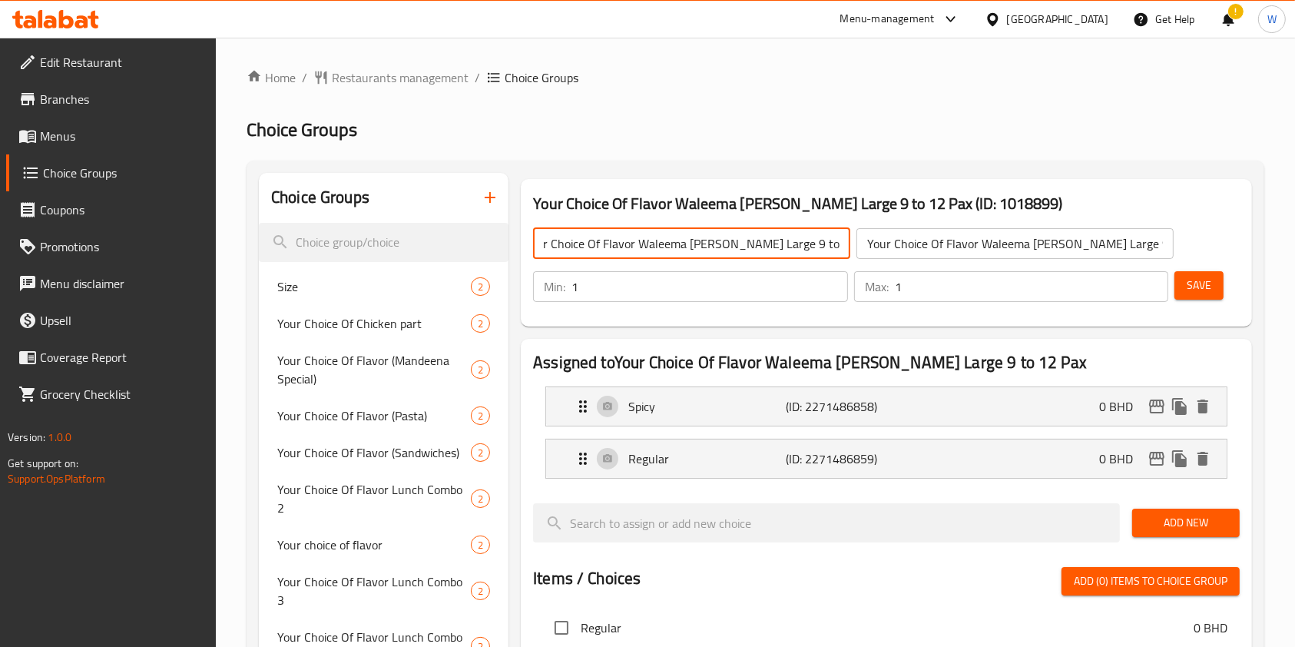
drag, startPoint x: 783, startPoint y: 246, endPoint x: 860, endPoint y: 250, distance: 77.7
click at [853, 249] on div "Your Choice Of Flavor Waleema [PERSON_NAME] Large 9 to 12 Pax ​ Your Choice Of …" at bounding box center [853, 243] width 659 height 49
click at [836, 329] on div "Your Choice Of Flavor Waleema [PERSON_NAME] Large 9 to 12 Pax (ID: 1018899) You…" at bounding box center [886, 253] width 743 height 160
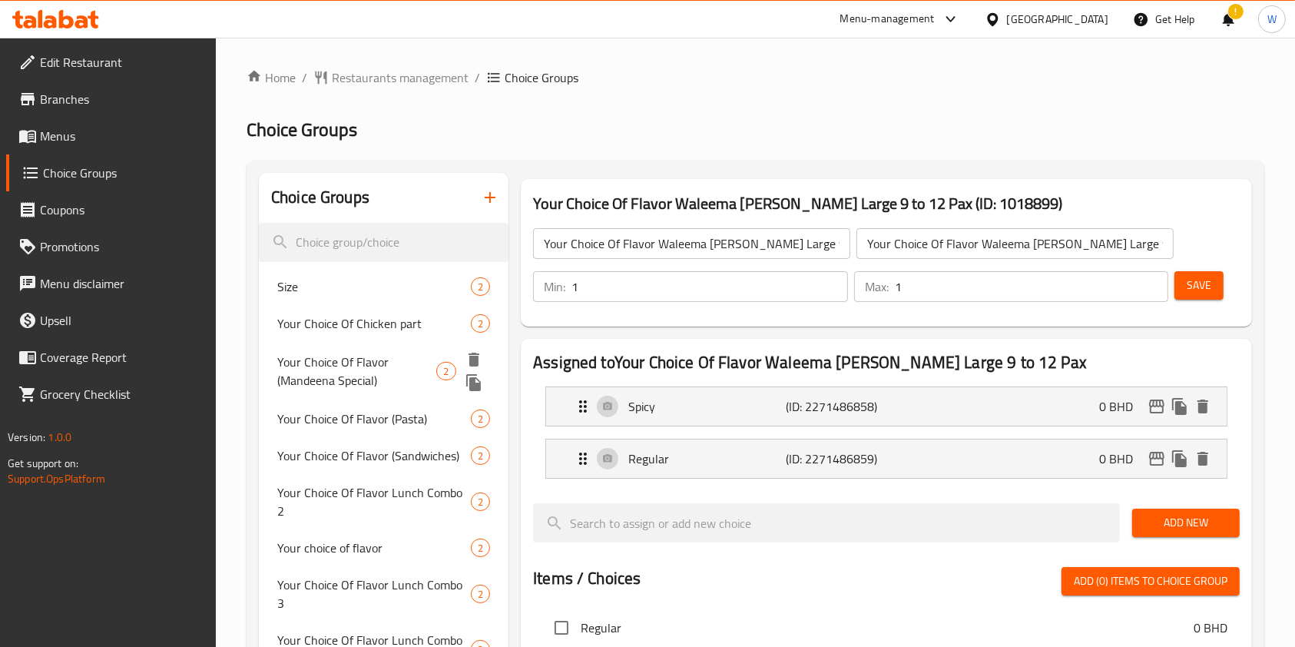
click at [475, 359] on icon "delete" at bounding box center [474, 360] width 11 height 14
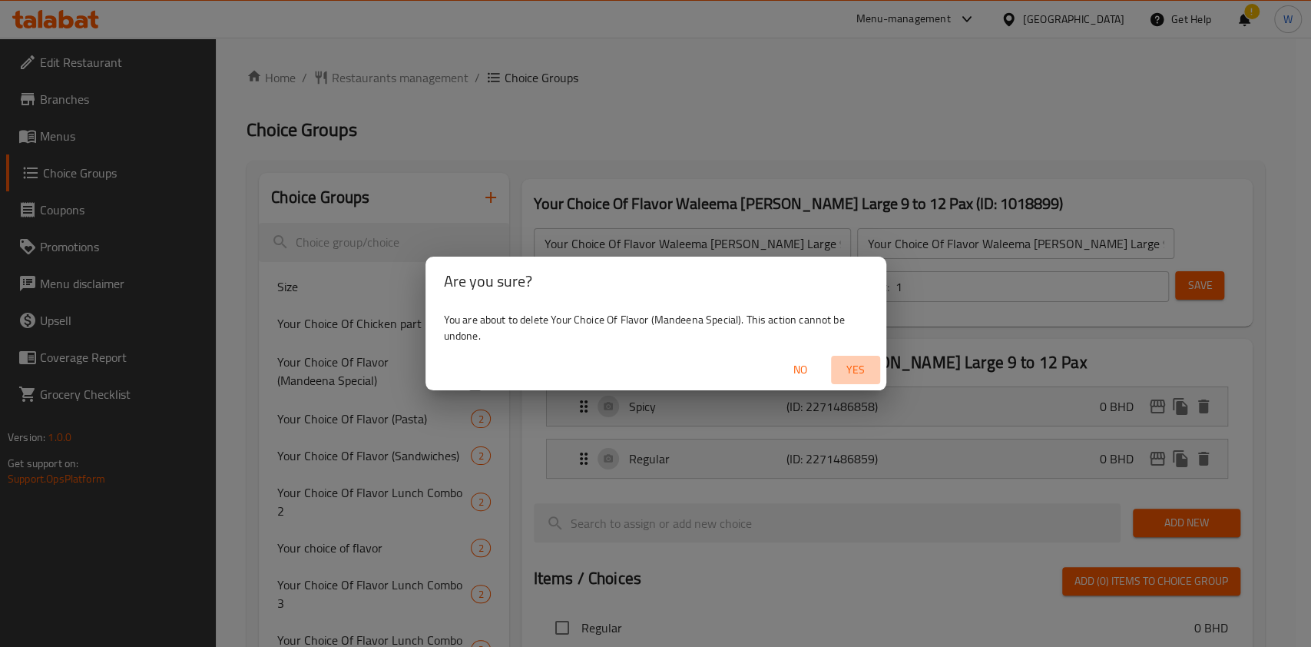
click at [860, 372] on span "Yes" at bounding box center [855, 369] width 37 height 19
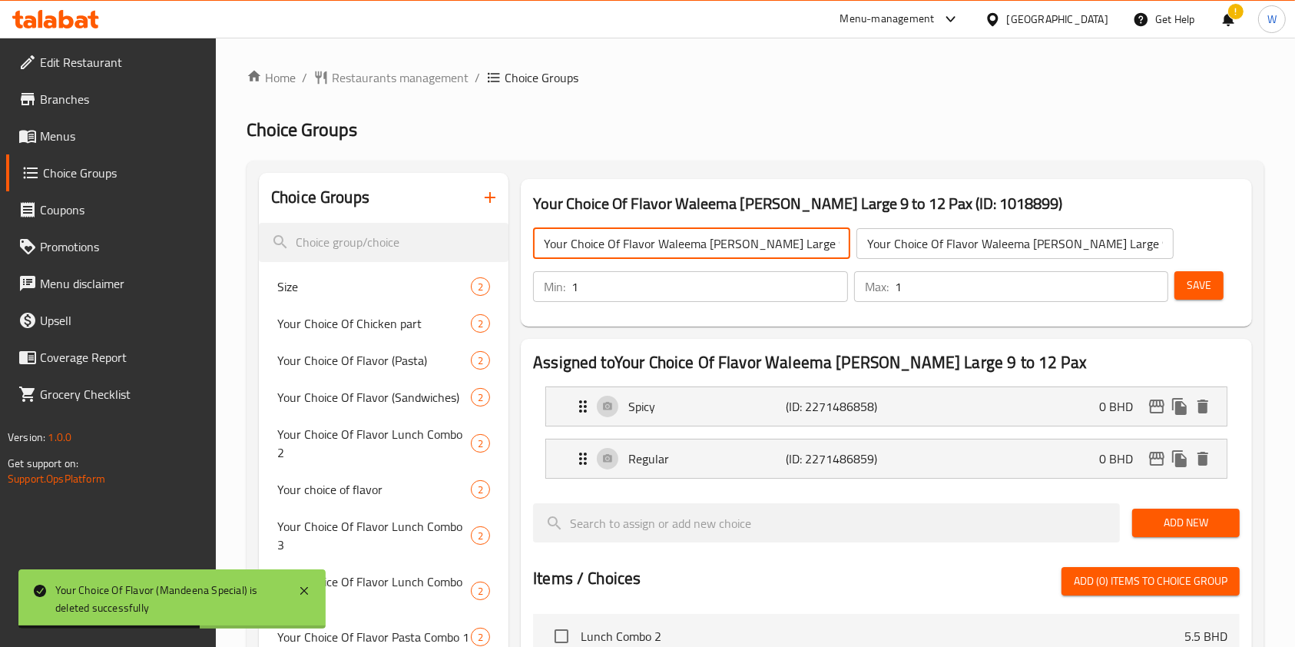
click at [645, 257] on input "Your Choice Of Flavor Waleema [PERSON_NAME] Large 9 to 12 Pax" at bounding box center [691, 243] width 317 height 31
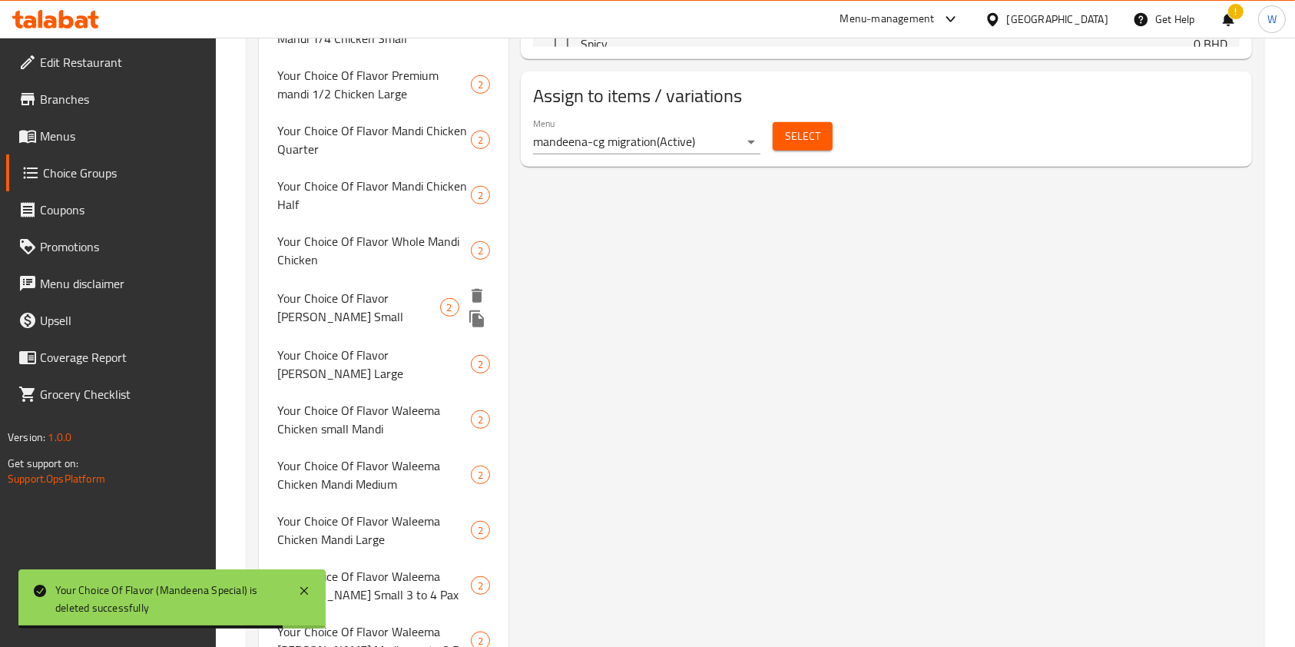
scroll to position [1056, 0]
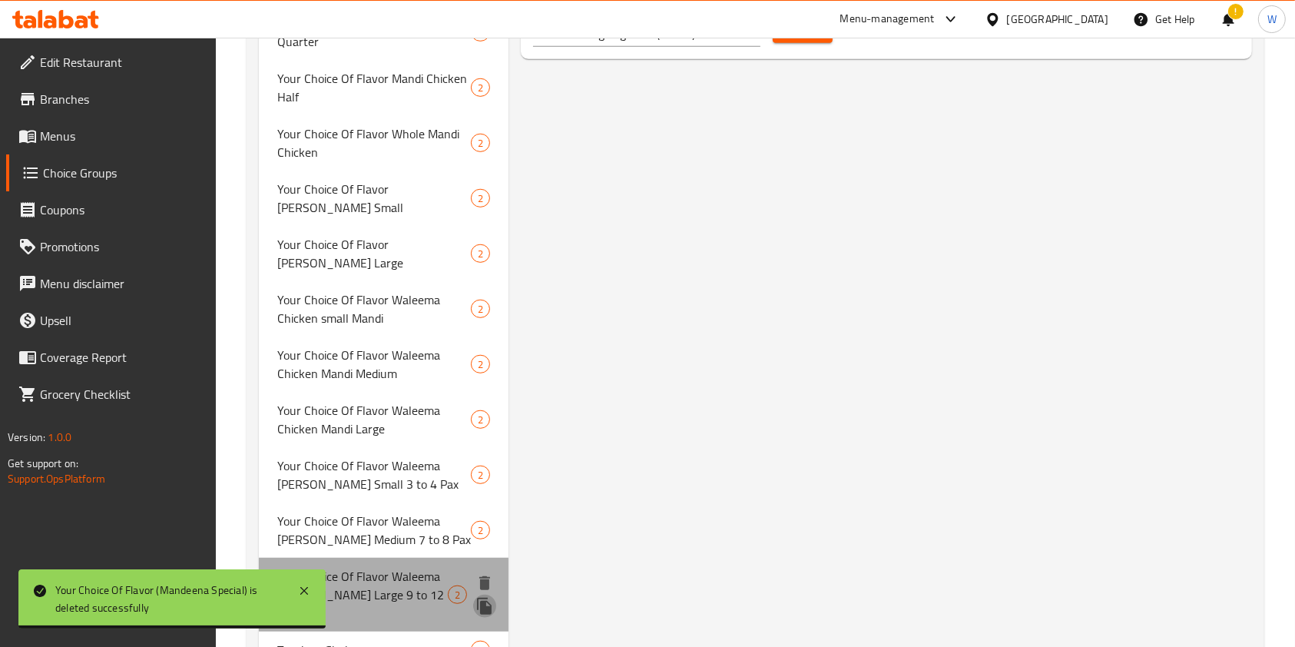
click at [479, 598] on icon "duplicate" at bounding box center [484, 606] width 15 height 17
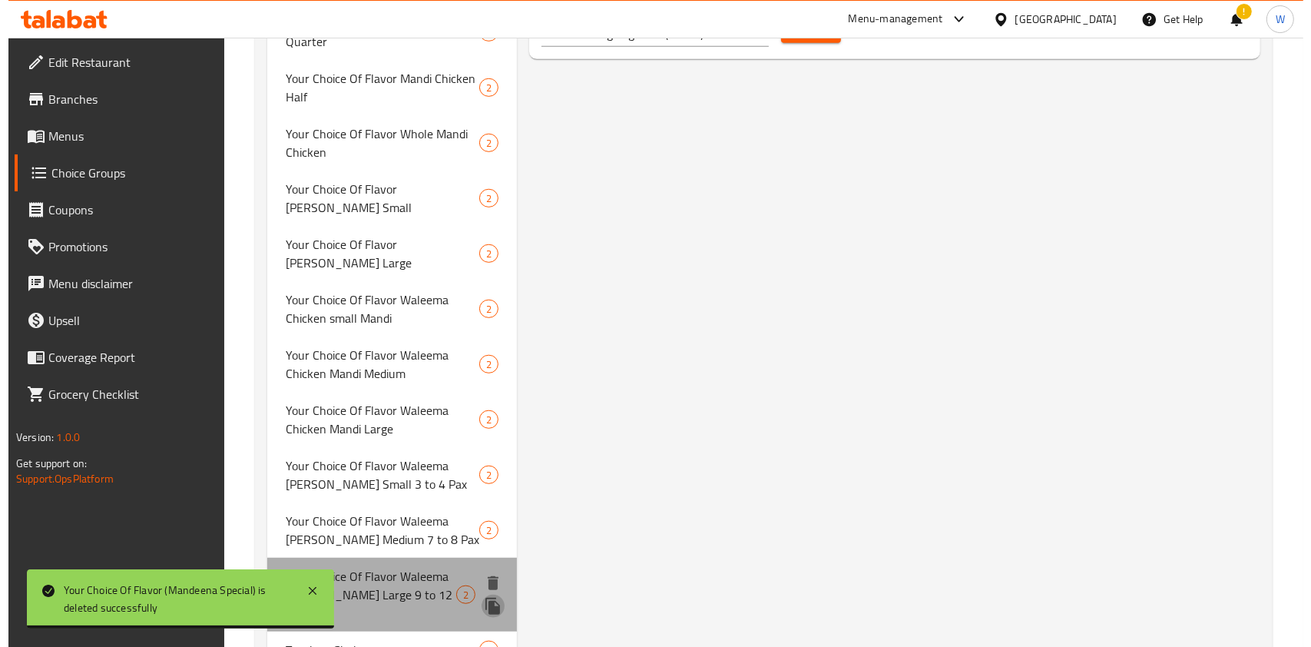
scroll to position [1052, 0]
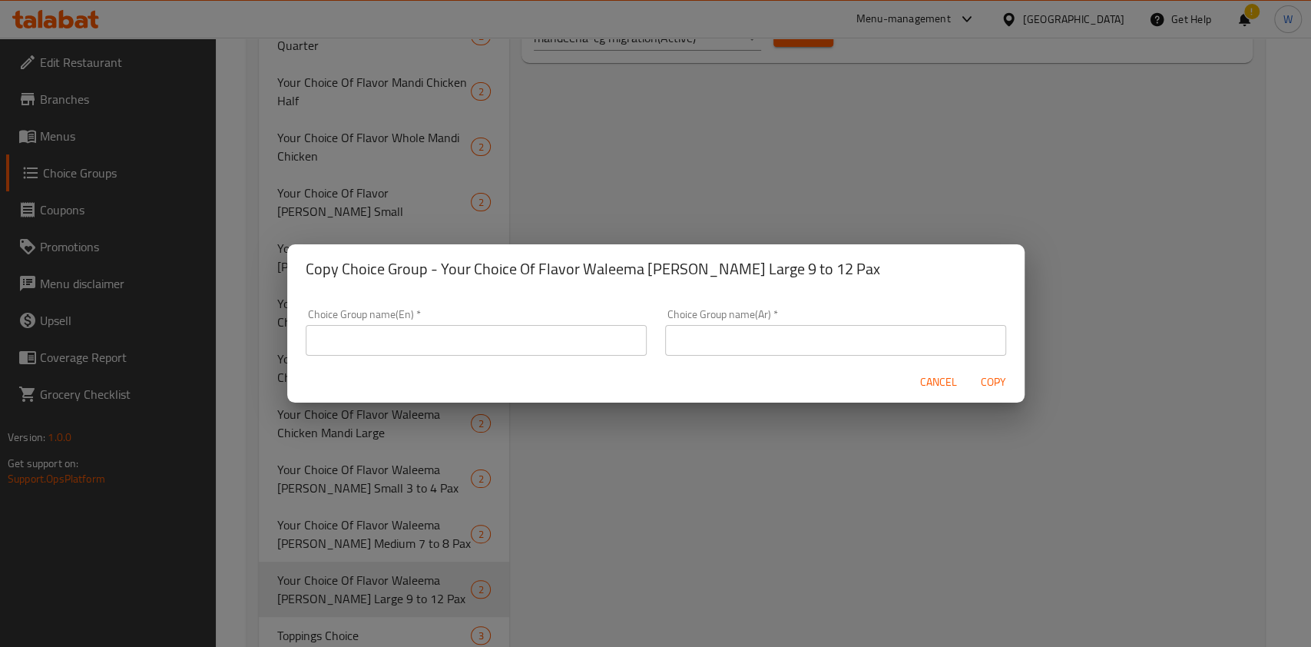
click at [556, 340] on input "text" at bounding box center [476, 340] width 341 height 31
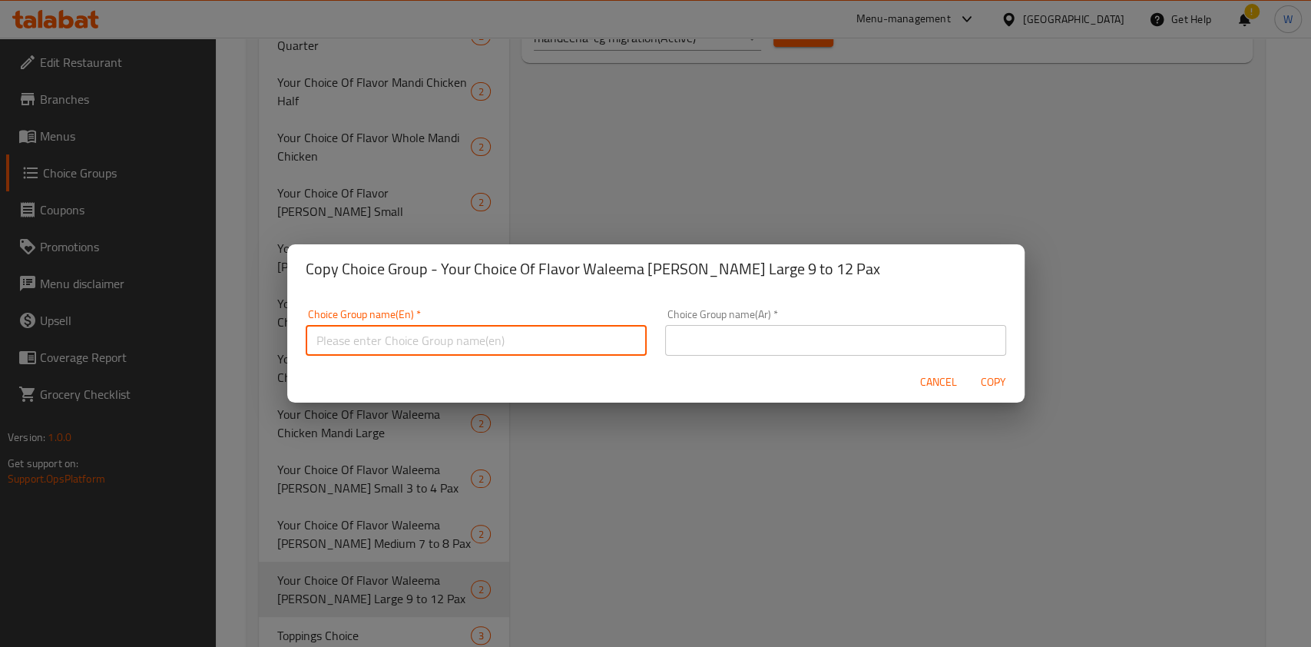
paste input "Your Choice Of Flavor Waleema [PERSON_NAME] Large 9 to 12 Pax"
click at [579, 345] on input "Your Choice Of Flavor Waleema [PERSON_NAME] Large 9 to 12 Pax" at bounding box center [476, 340] width 341 height 31
drag, startPoint x: 430, startPoint y: 343, endPoint x: 791, endPoint y: 350, distance: 361.0
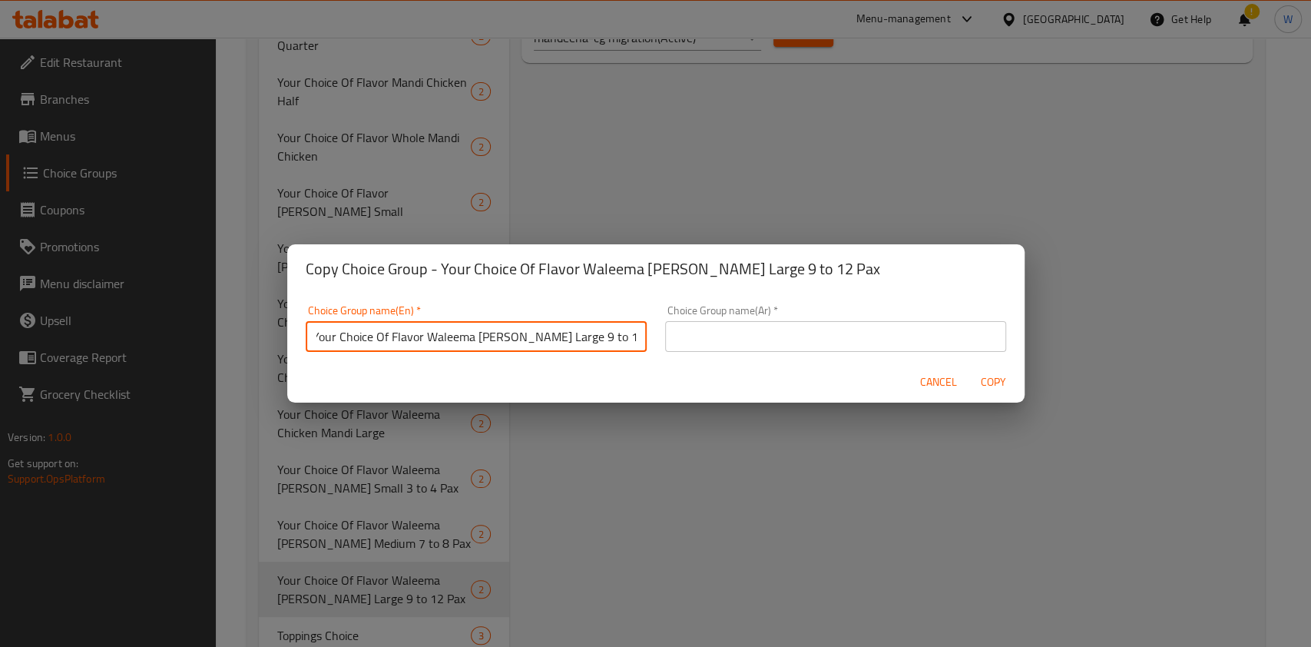
click at [791, 350] on div "Choice Group name(En)   * Your Choice Of Flavor Waleema [PERSON_NAME] Large 9 t…" at bounding box center [655, 328] width 719 height 65
paste input "Mandi Express"
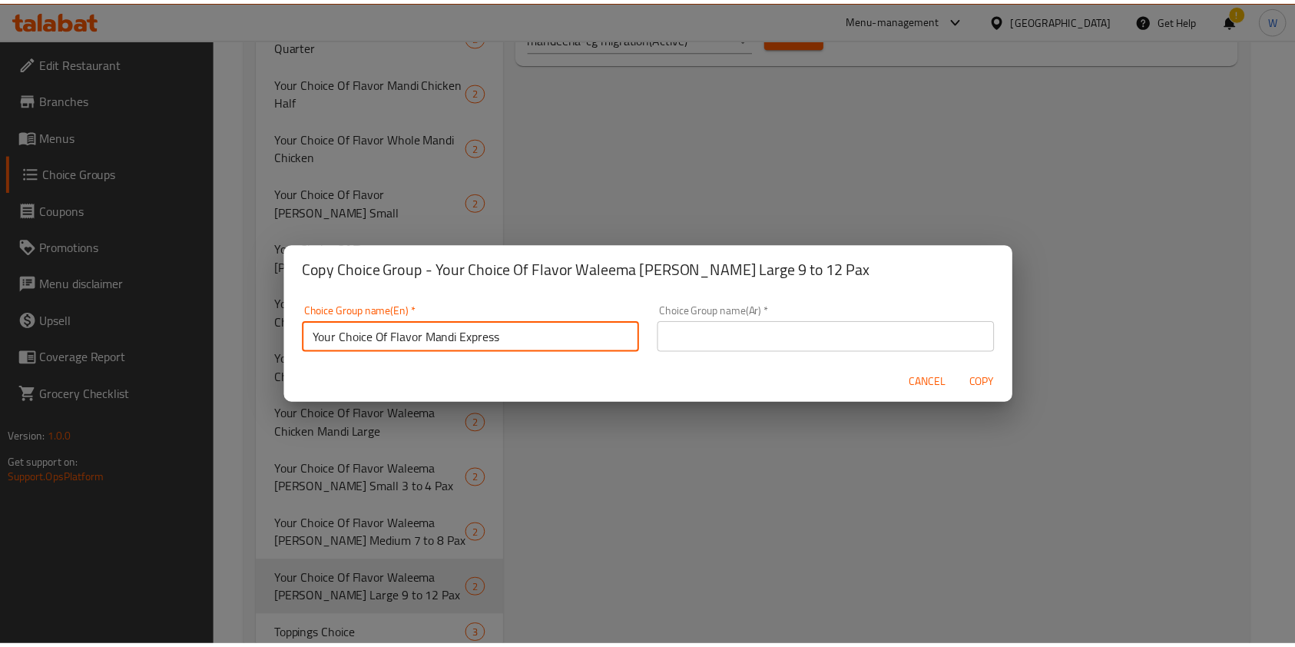
scroll to position [0, 0]
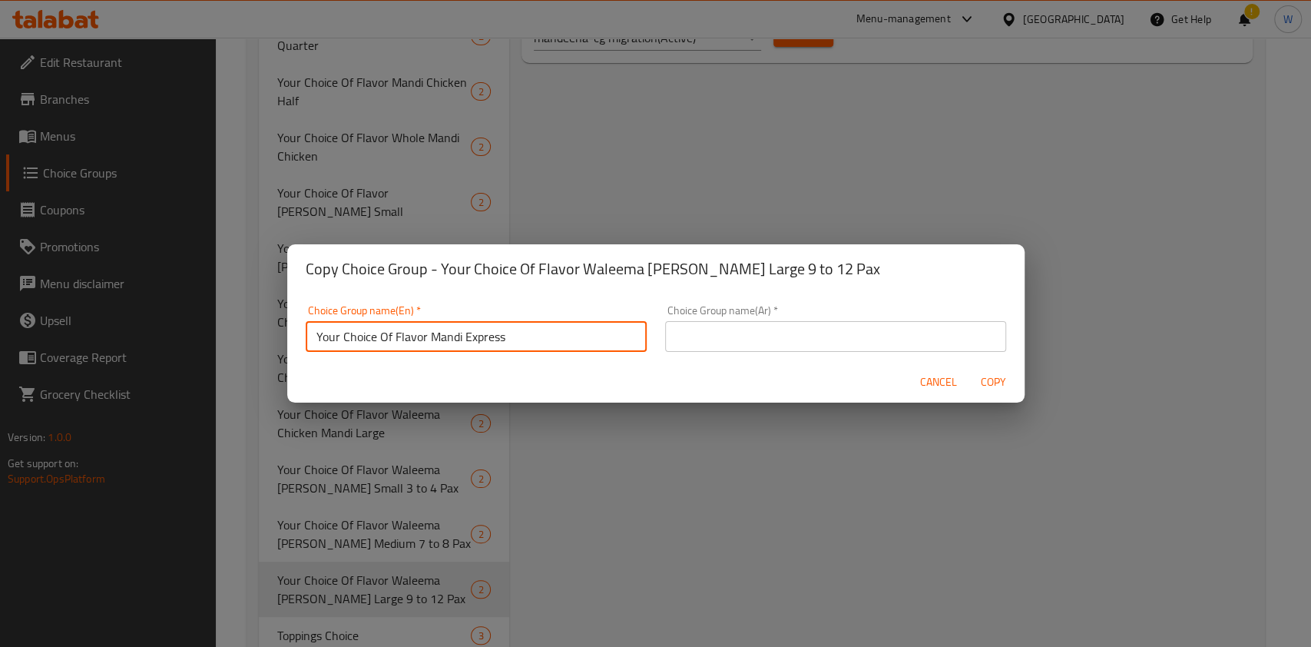
drag, startPoint x: 491, startPoint y: 341, endPoint x: 270, endPoint y: 342, distance: 220.4
click at [270, 342] on div "Copy Choice Group - Your Choice Of Flavor Waleema [PERSON_NAME] Large 9 to 12 P…" at bounding box center [655, 323] width 1311 height 647
type input "Your Choice Of Flavor Mandi Express"
click at [723, 316] on div "Choice Group name(Ar)   * Choice Group name(Ar) *" at bounding box center [835, 328] width 341 height 47
click at [724, 329] on input "text" at bounding box center [835, 336] width 341 height 31
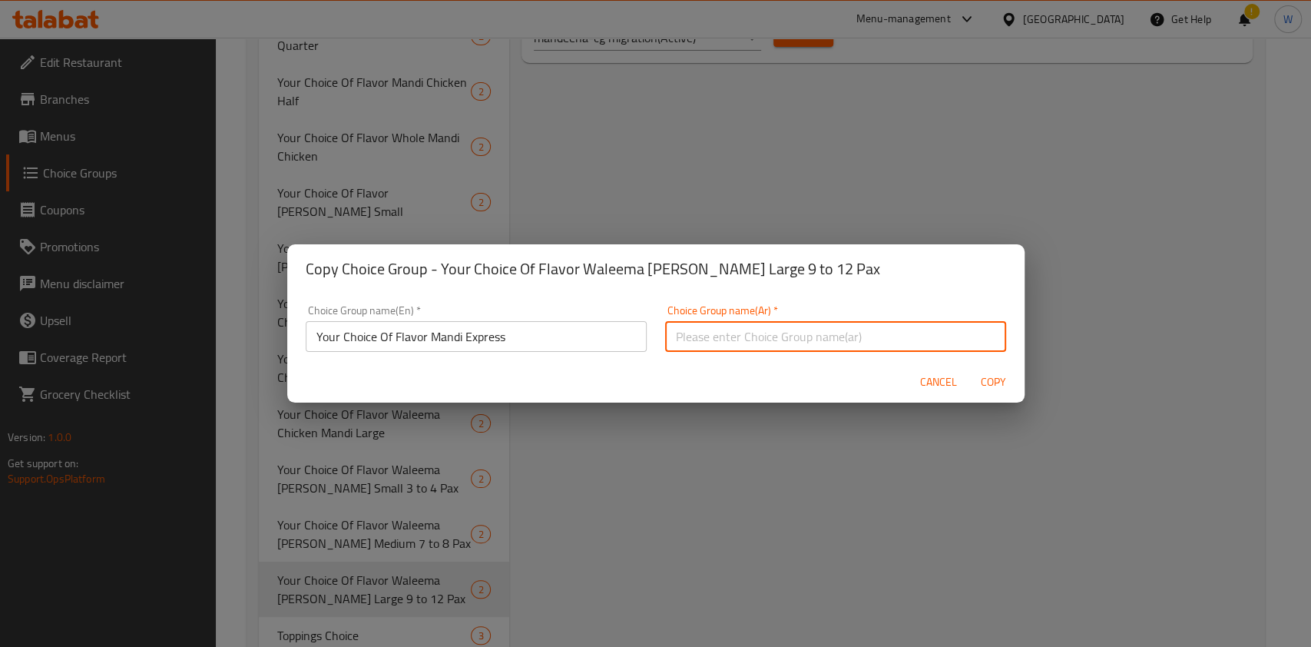
paste input "Your Choice Of Flavor Mandi Express"
type input "Your Choice Of Flavor Mandi Express"
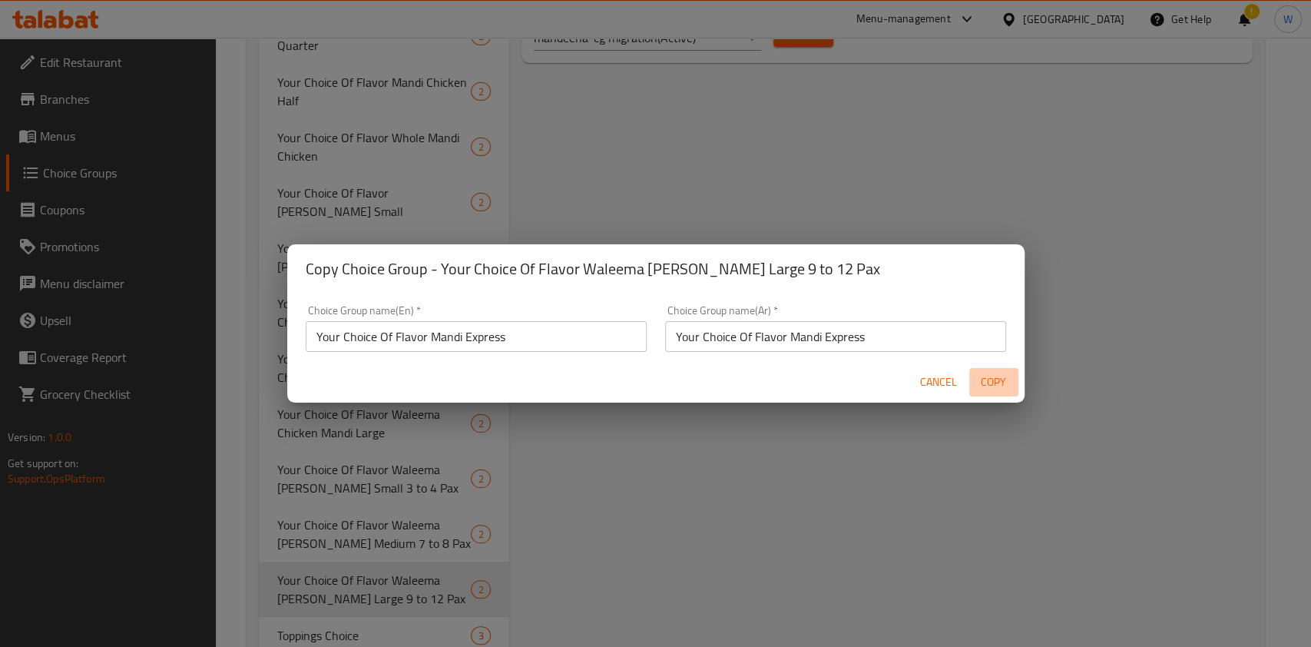
click at [1002, 390] on span "Copy" at bounding box center [993, 382] width 37 height 19
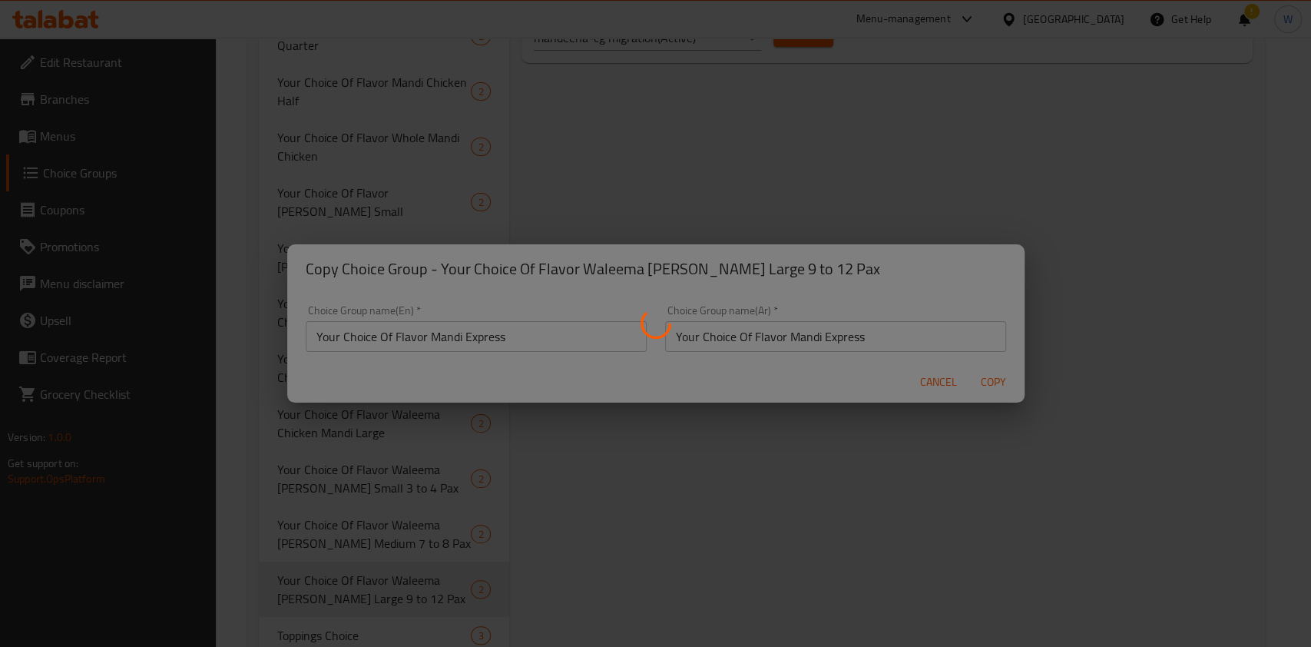
type input "Your Choice Of Flavor Mandi Express"
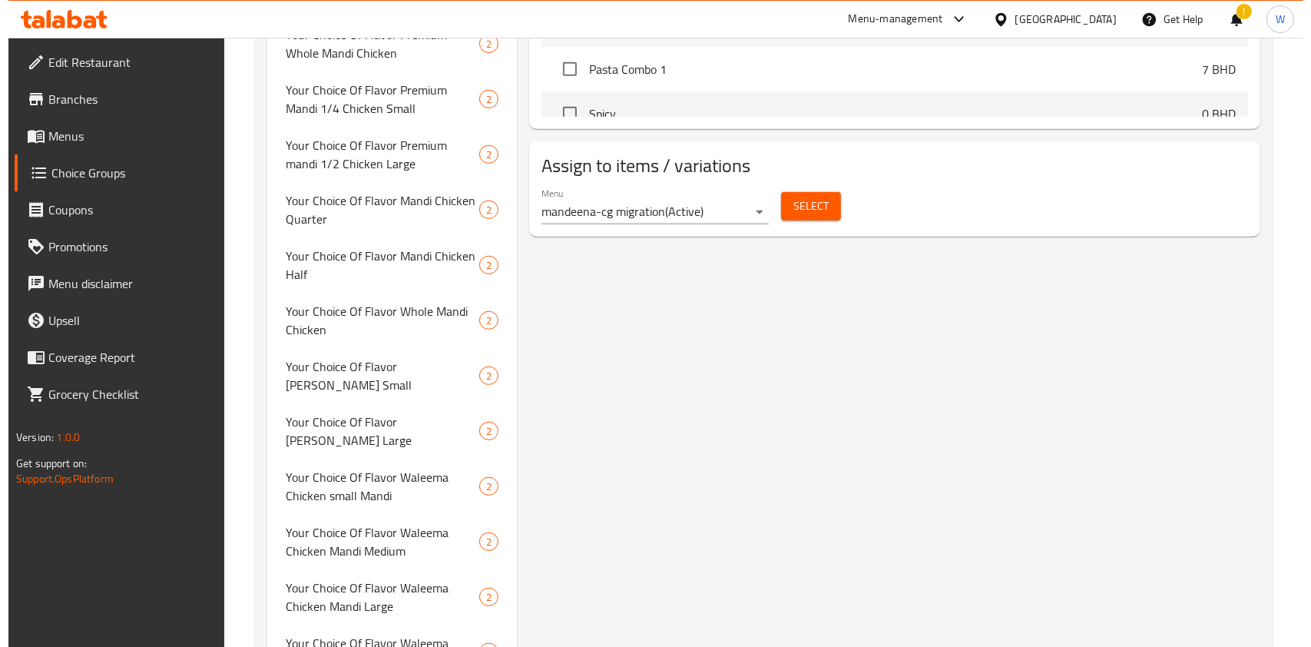
scroll to position [745, 0]
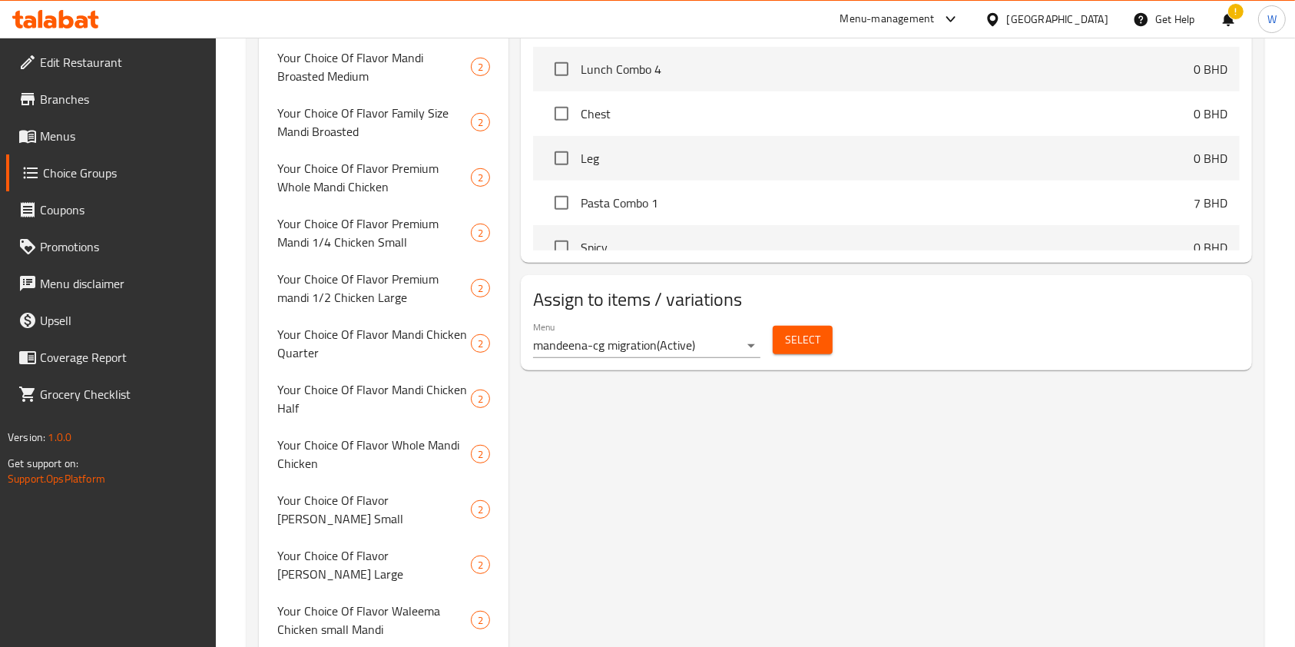
click at [805, 339] on span "Select" at bounding box center [802, 339] width 35 height 19
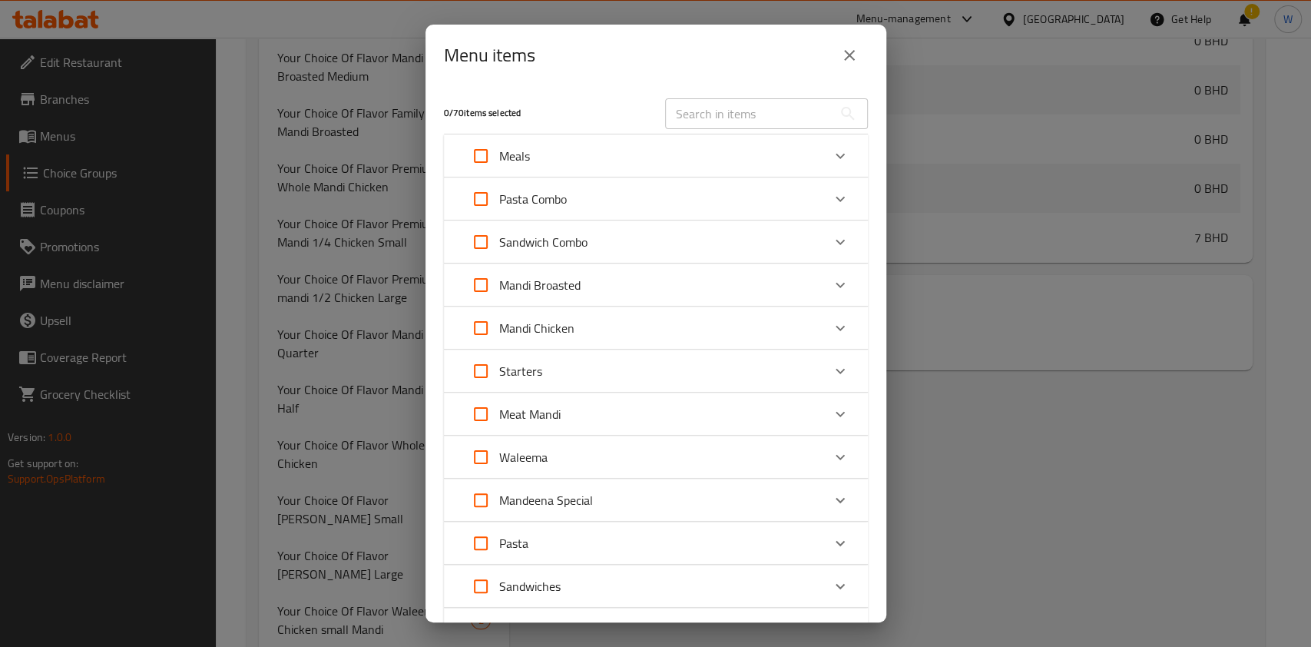
scroll to position [102, 0]
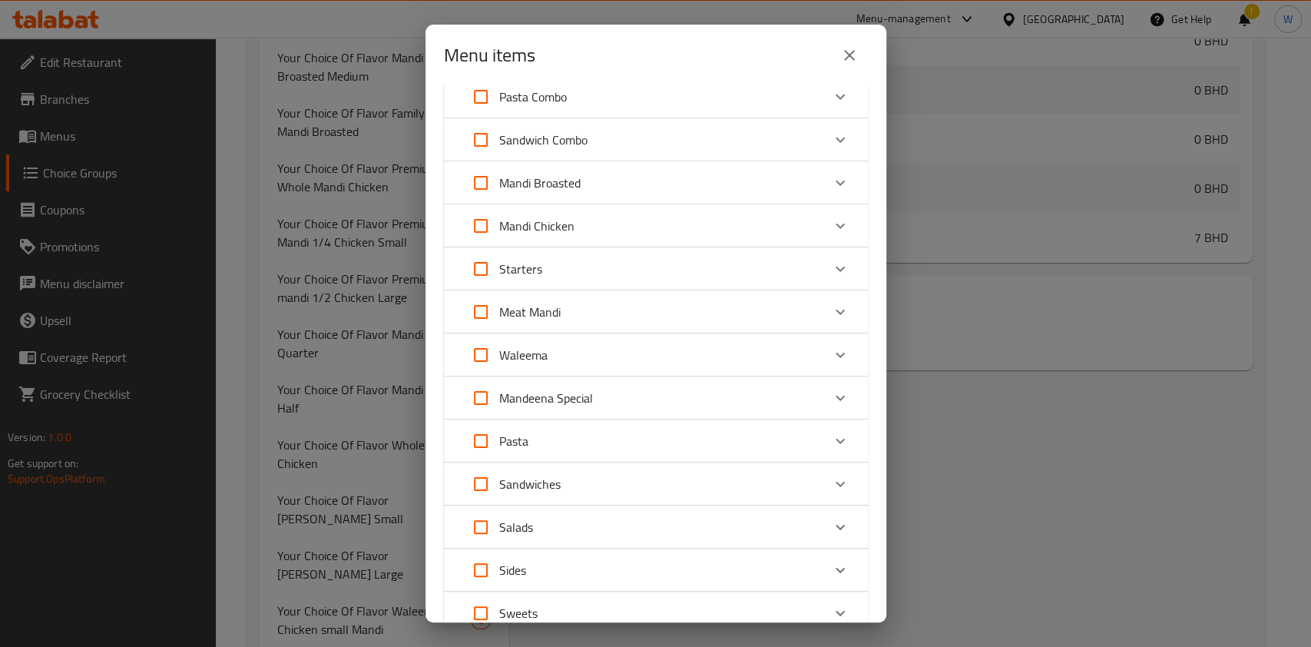
click at [835, 411] on div "Expand" at bounding box center [840, 397] width 37 height 37
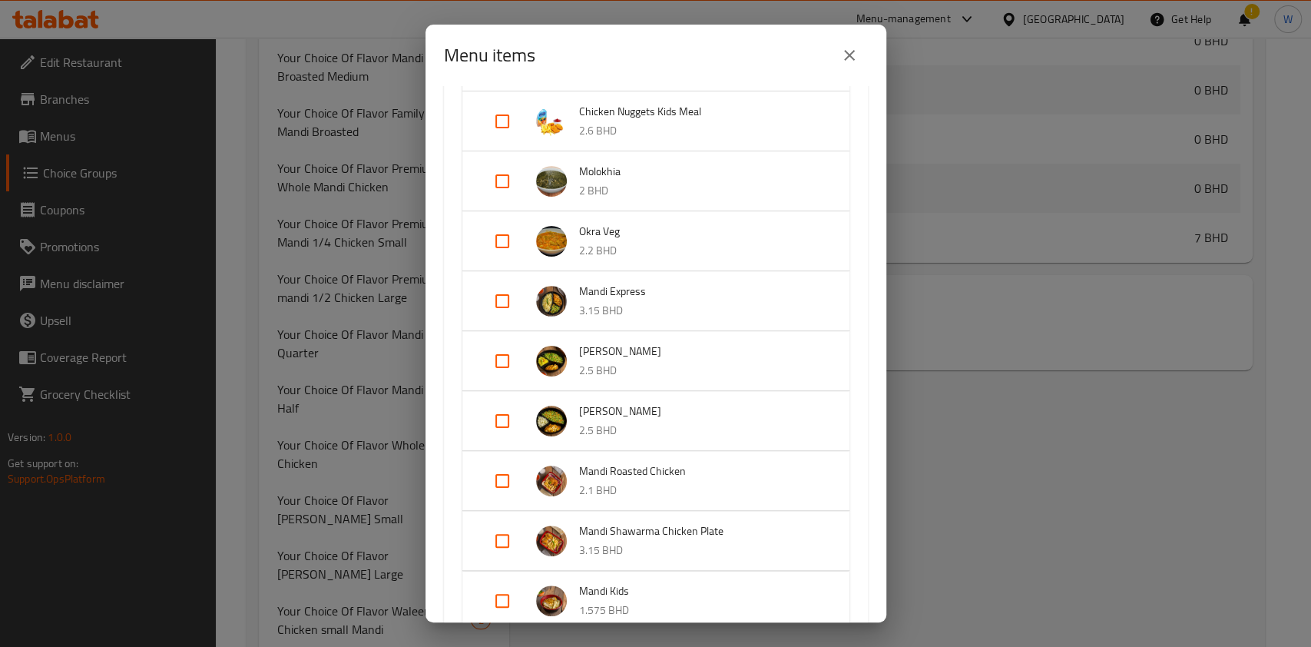
scroll to position [819, 0]
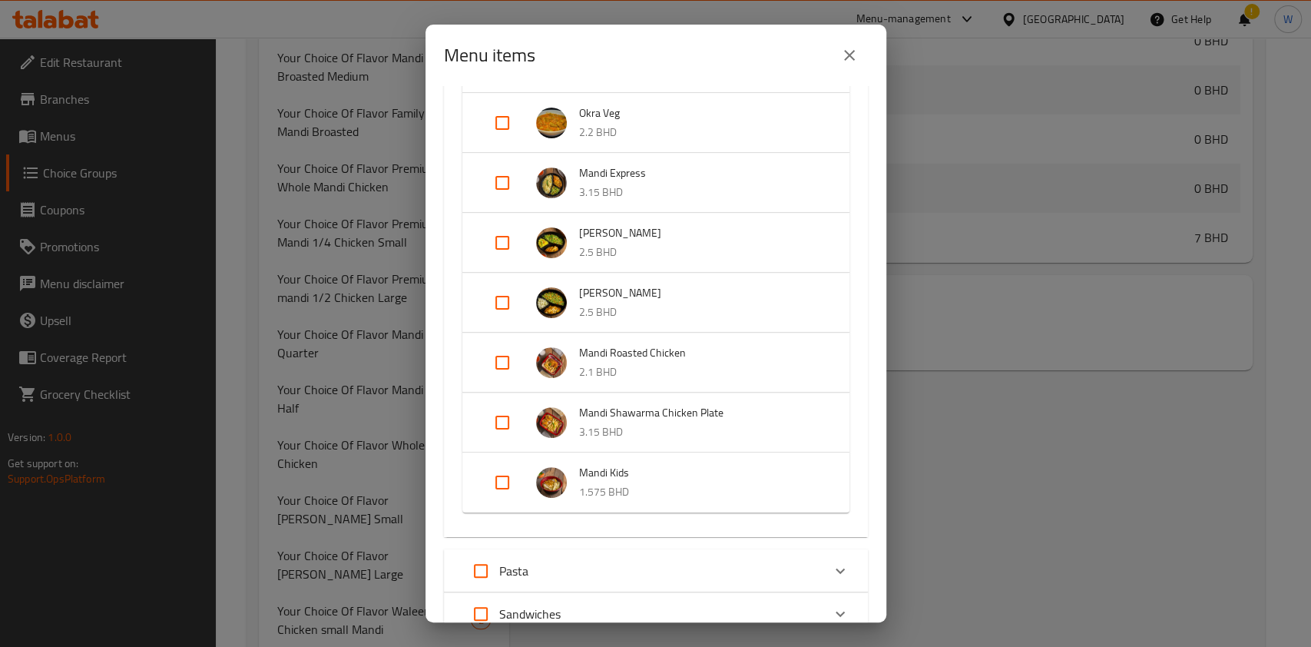
click at [505, 184] on input "Expand" at bounding box center [502, 182] width 37 height 37
checkbox input "true"
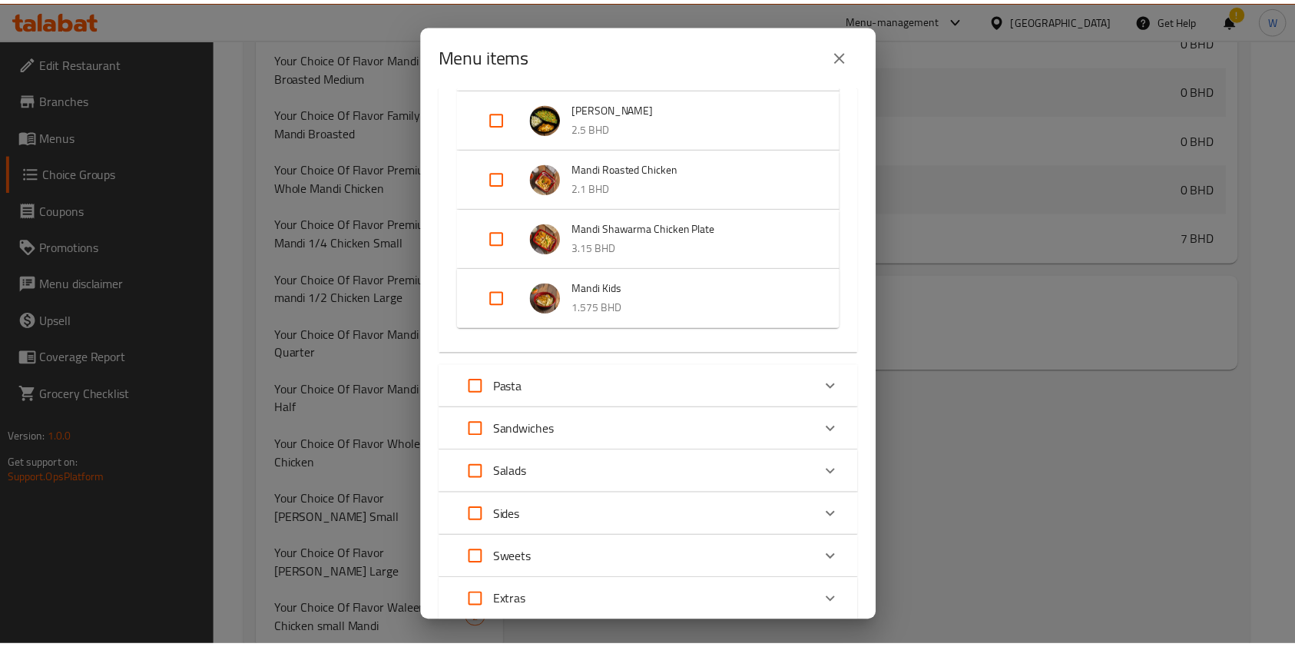
scroll to position [1178, 0]
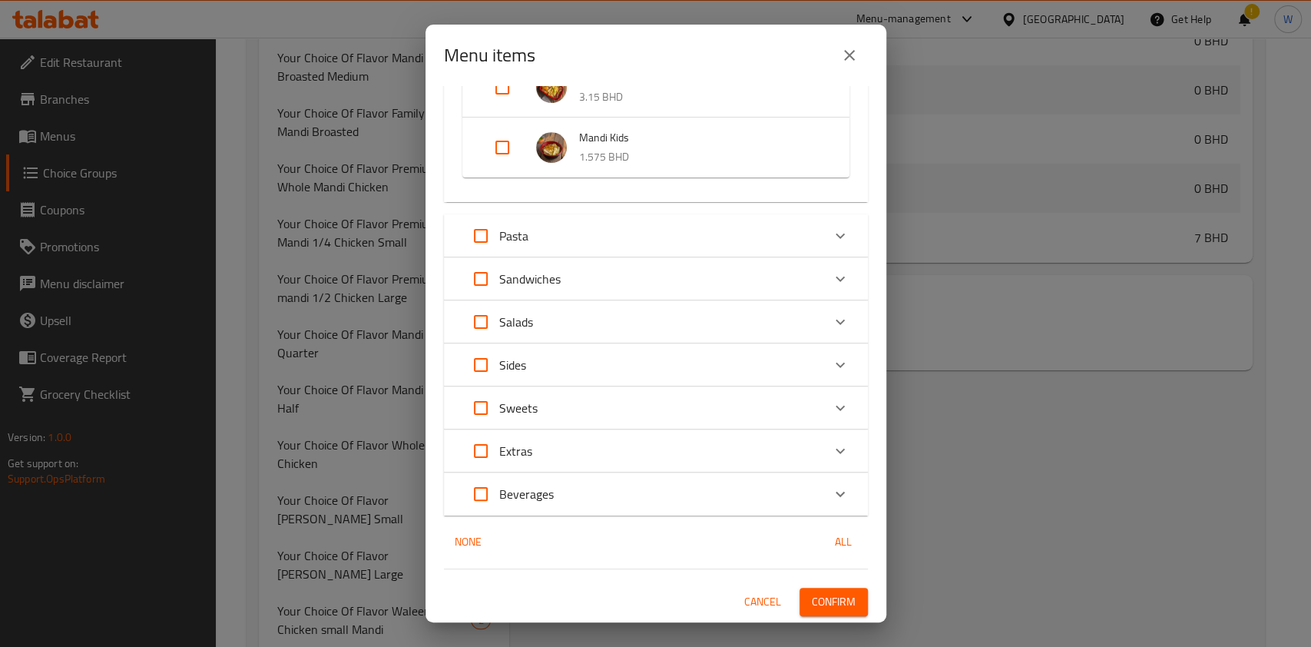
click at [827, 598] on span "Confirm" at bounding box center [834, 601] width 44 height 19
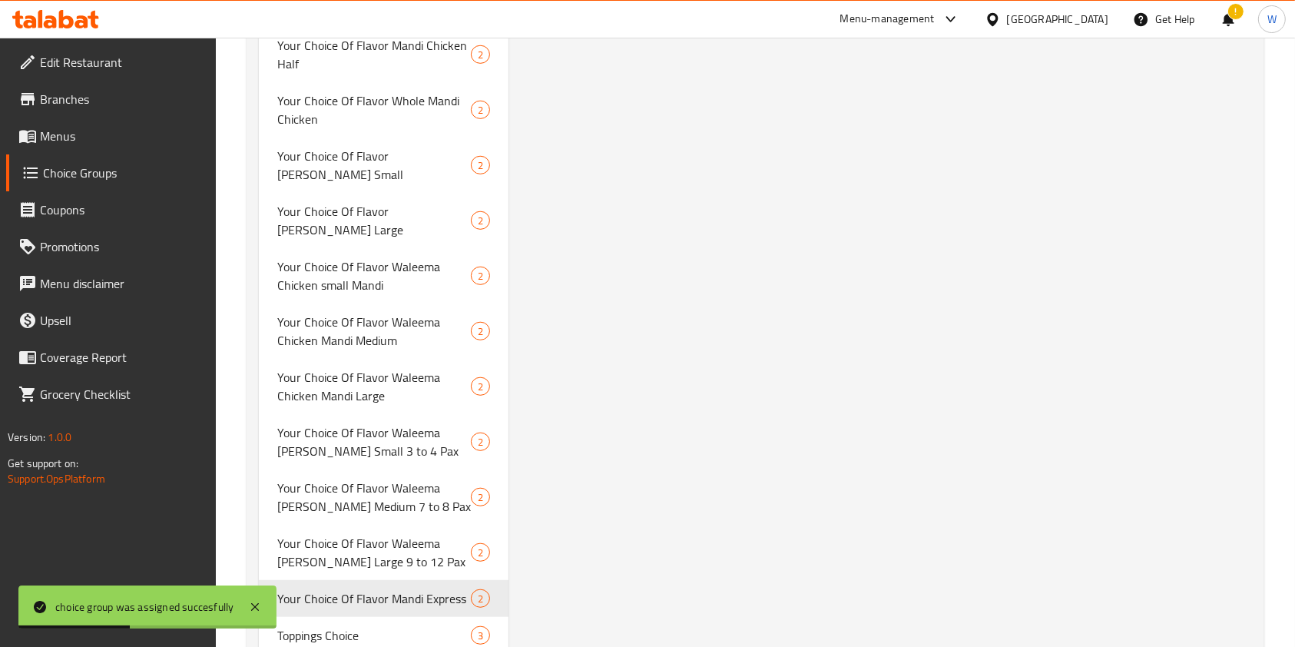
scroll to position [1104, 0]
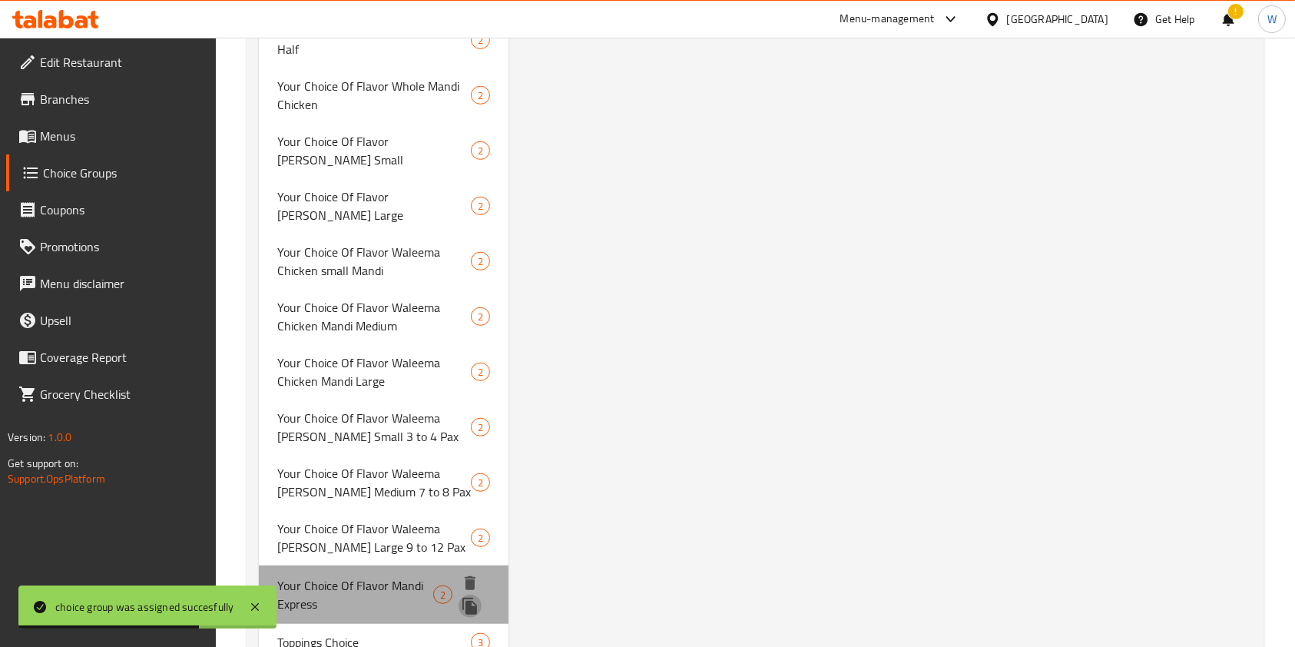
click at [473, 598] on icon "duplicate" at bounding box center [469, 606] width 15 height 17
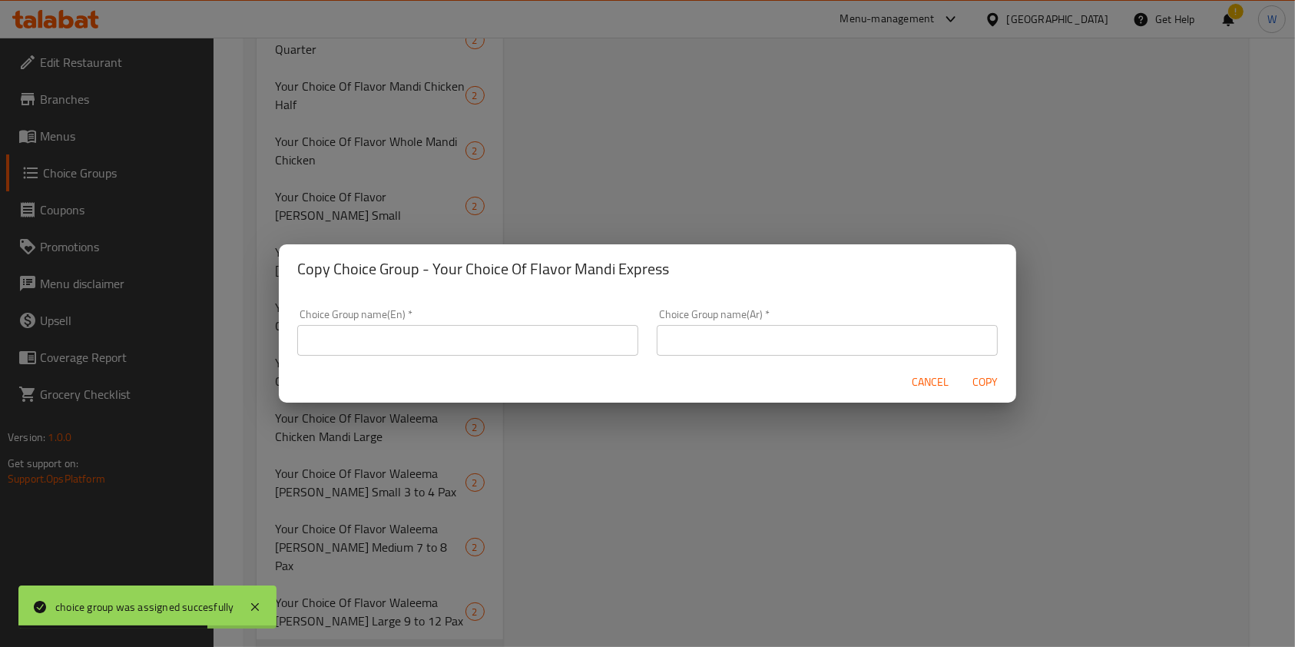
scroll to position [1089, 0]
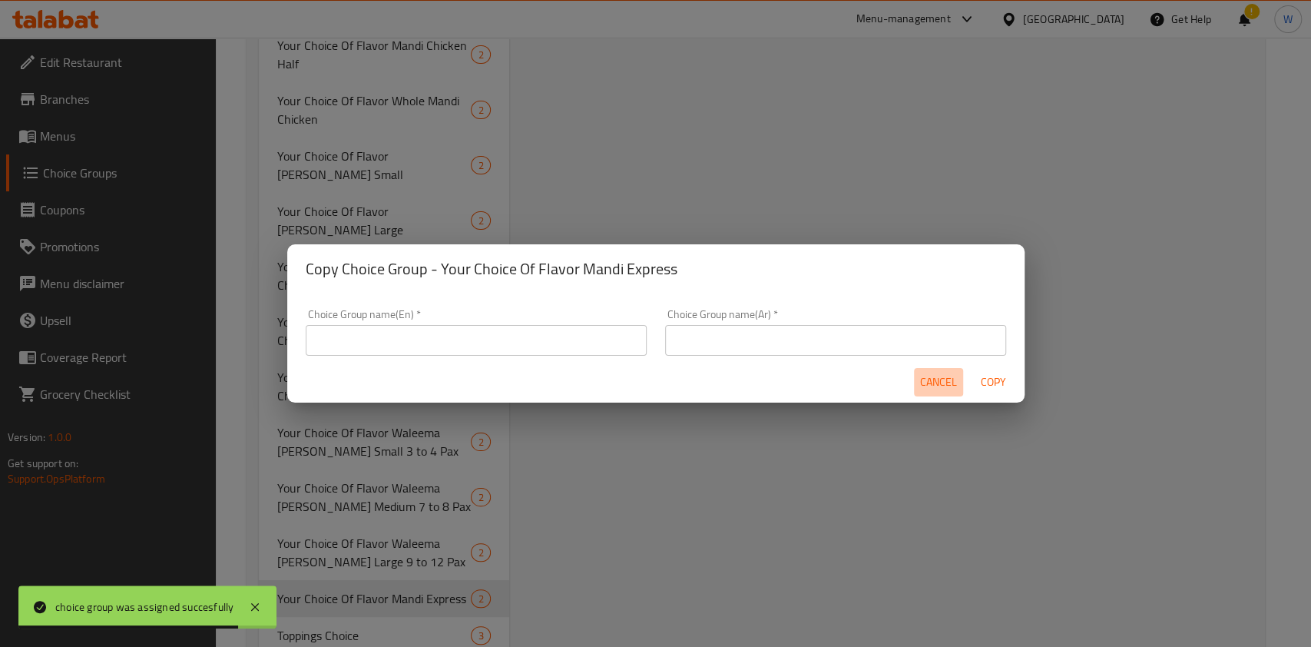
click at [927, 389] on span "Cancel" at bounding box center [938, 382] width 37 height 19
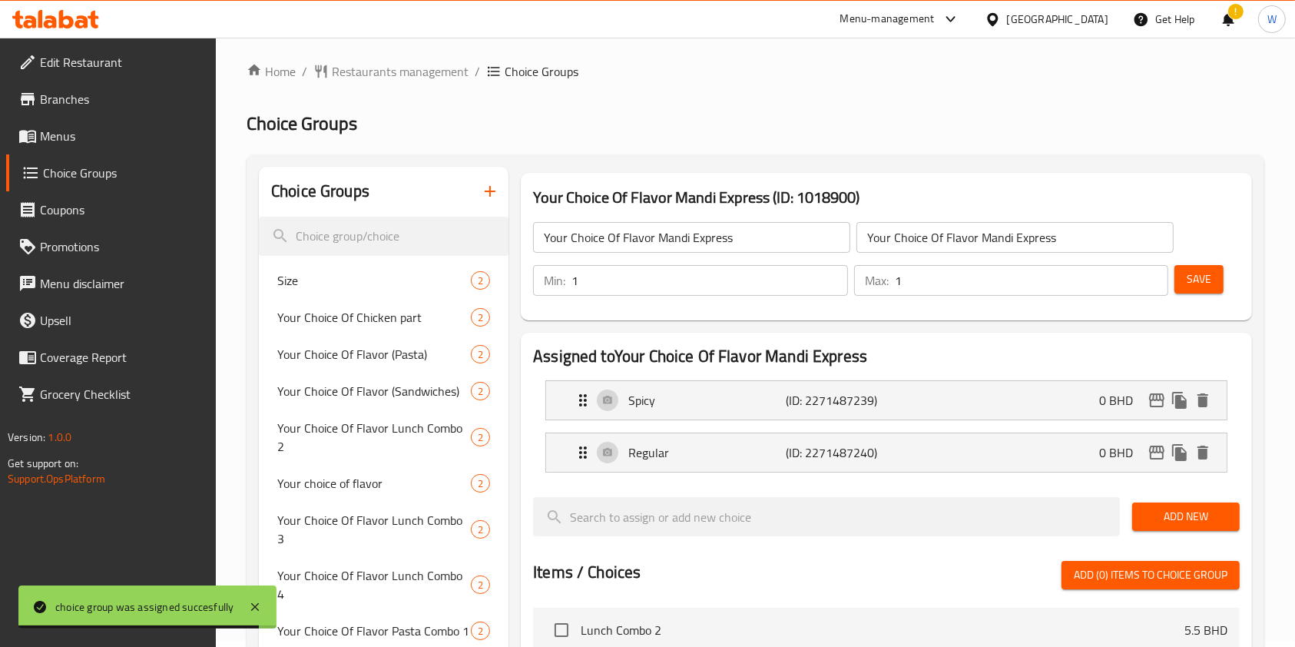
scroll to position [0, 0]
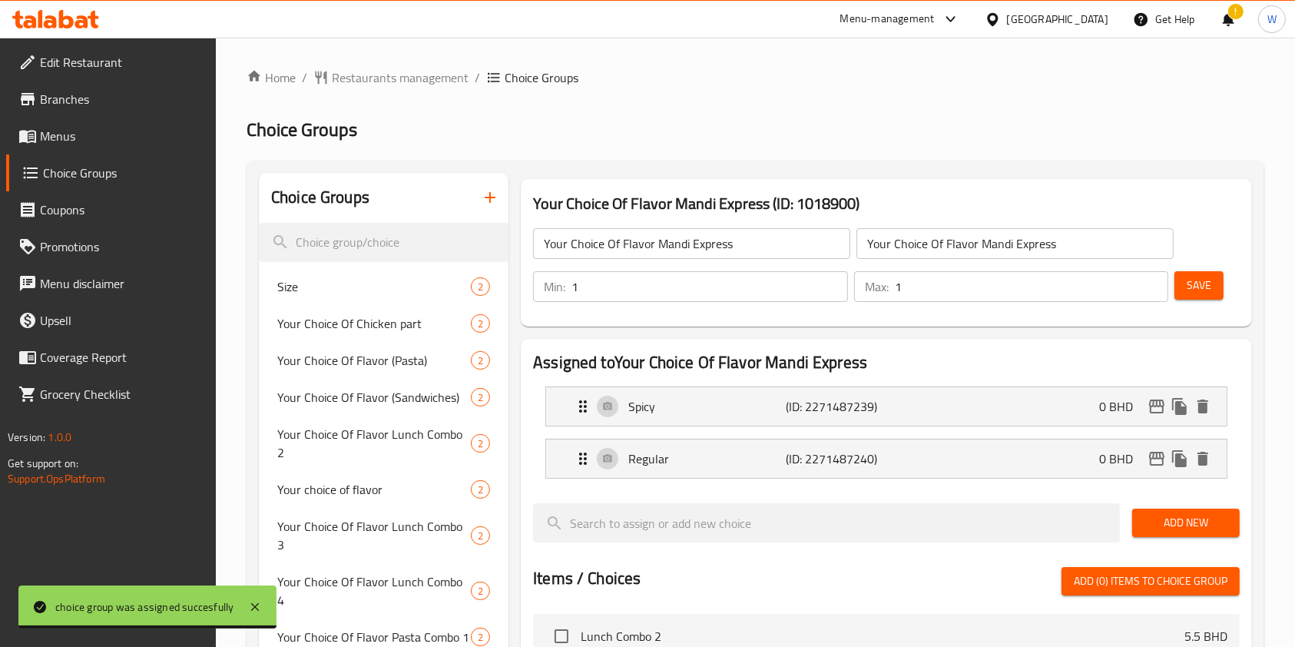
click at [631, 227] on div "Your Choice Of Flavor Mandi Express ​" at bounding box center [691, 243] width 323 height 37
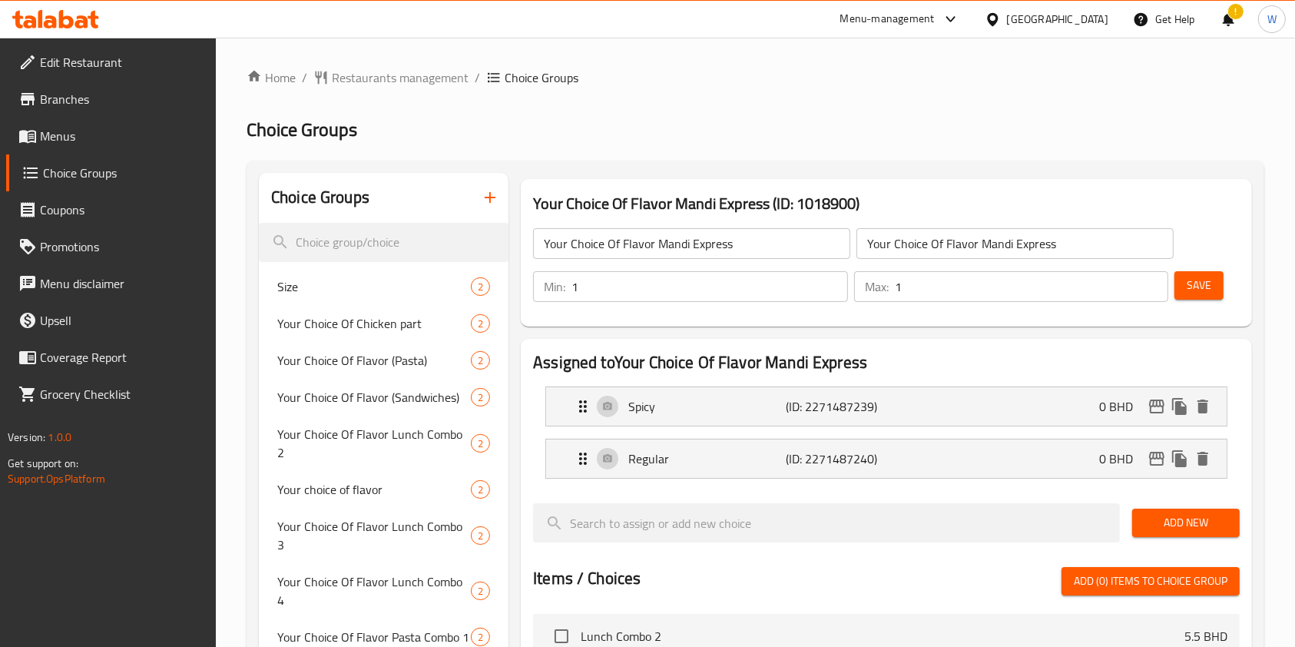
click at [622, 243] on input "Your Choice Of Flavor Mandi Express" at bounding box center [691, 243] width 317 height 31
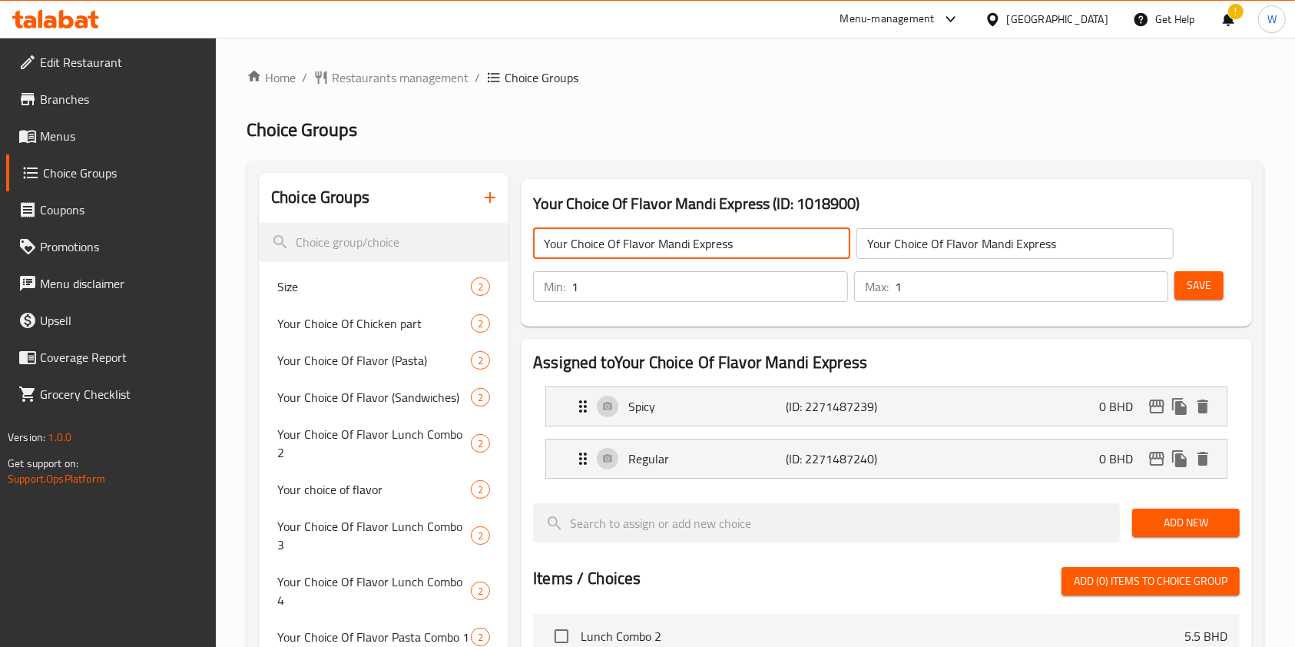
click at [622, 243] on input "Your Choice Of Flavor Mandi Express" at bounding box center [691, 243] width 317 height 31
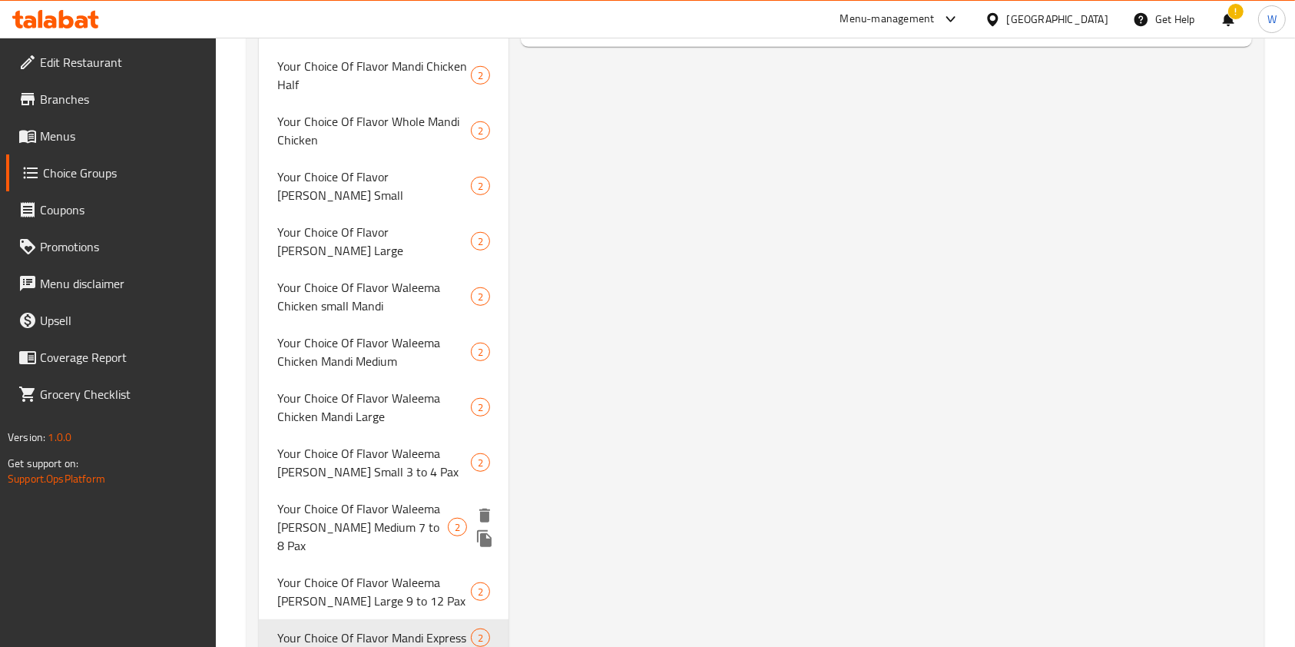
scroll to position [1093, 0]
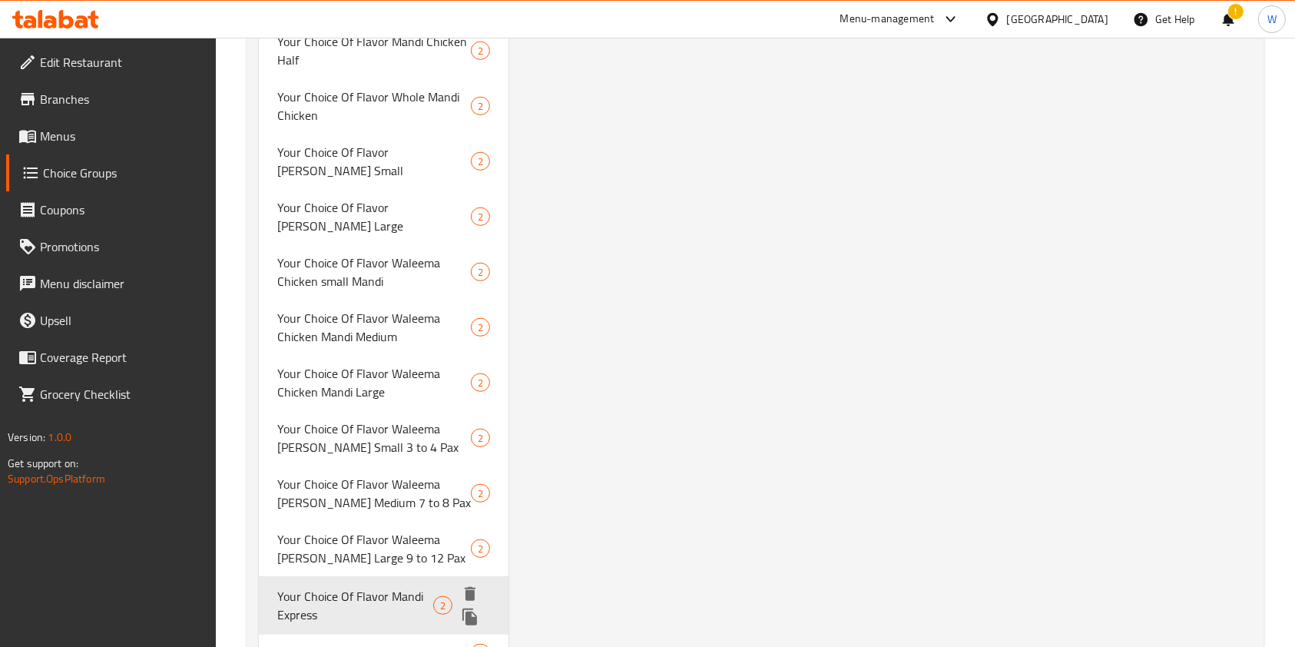
click at [474, 608] on icon "duplicate" at bounding box center [469, 616] width 15 height 17
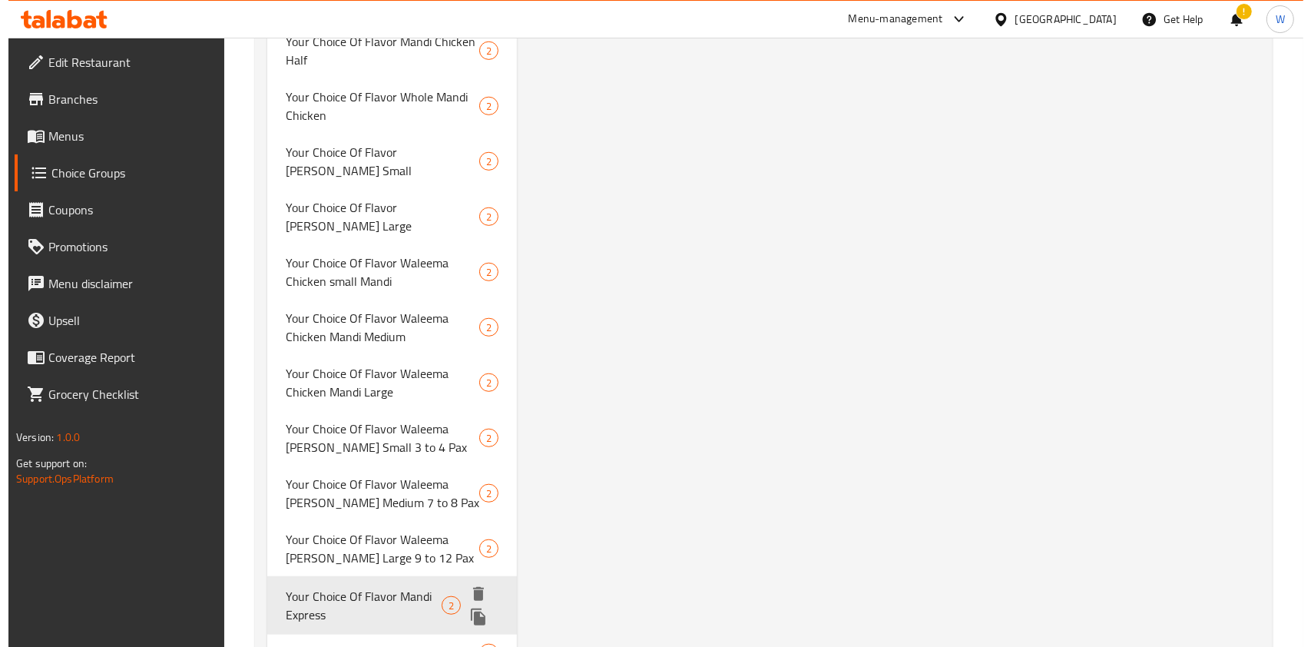
scroll to position [1089, 0]
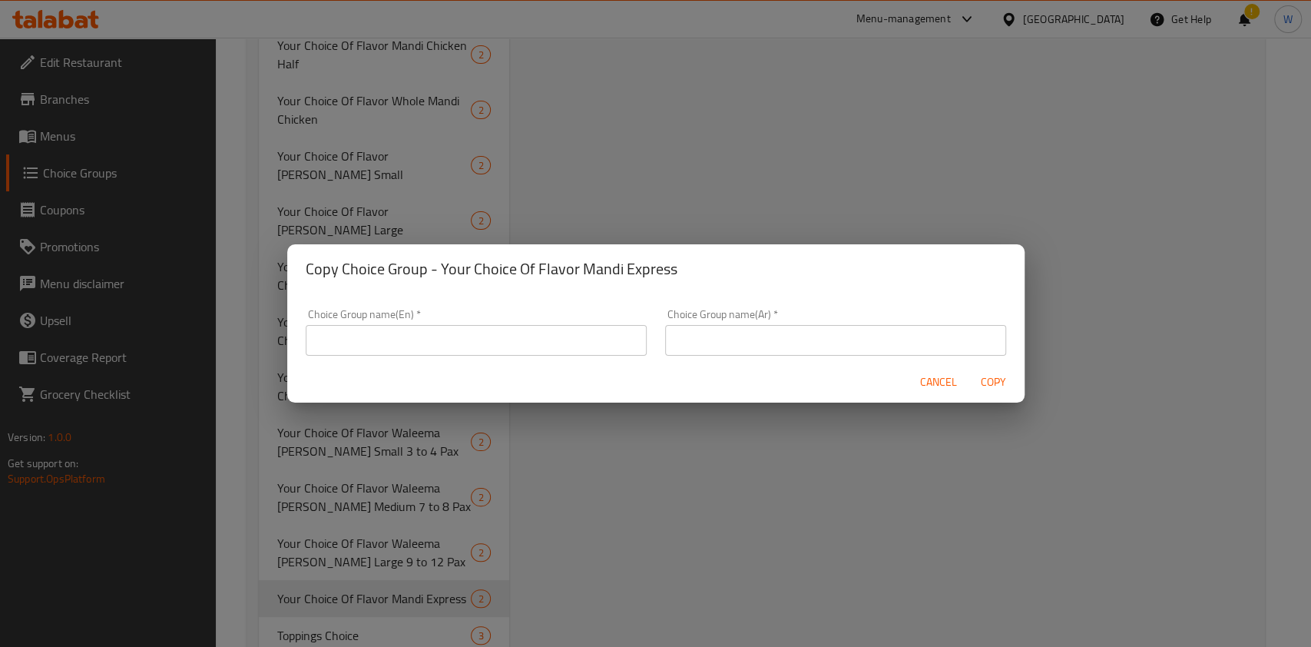
click at [520, 361] on form "Choice Group name(En)   * Choice Group name(En) * Choice Group name(Ar)   * Cho…" at bounding box center [655, 347] width 737 height 109
click at [522, 342] on input "text" at bounding box center [476, 340] width 341 height 31
paste input "Your Choice Of Flavor Mandi Express"
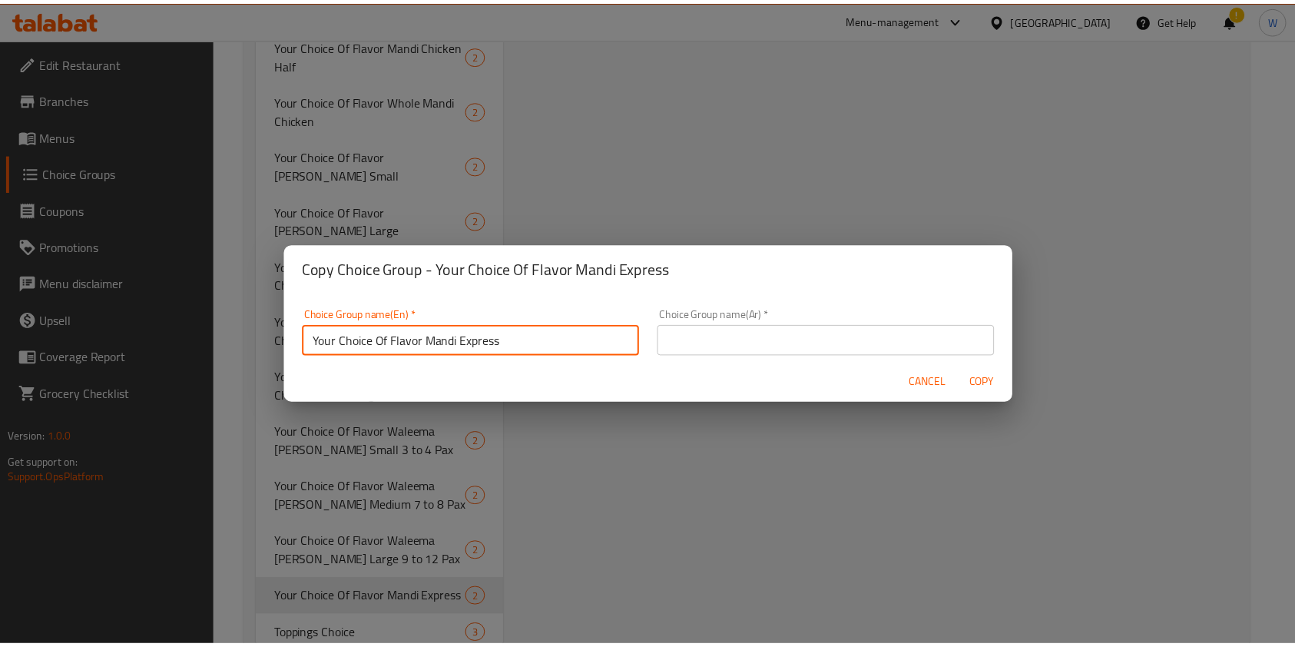
scroll to position [4, 0]
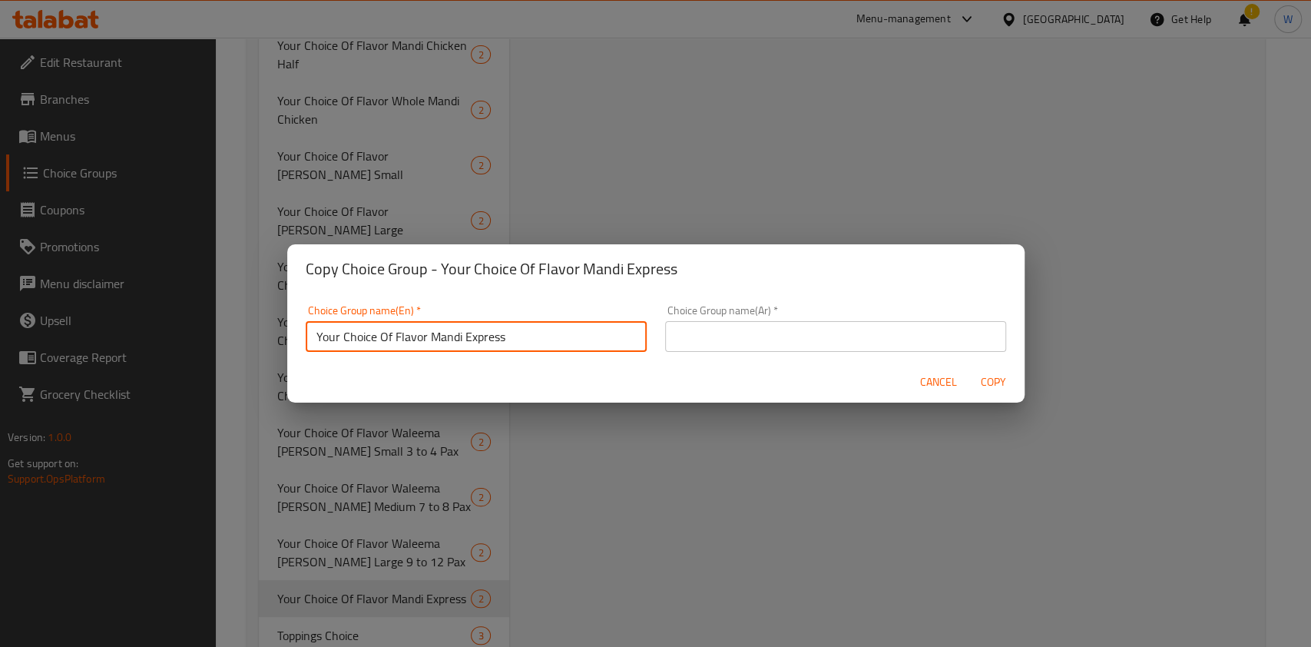
drag, startPoint x: 558, startPoint y: 335, endPoint x: 430, endPoint y: 353, distance: 129.5
click at [430, 353] on div "Choice Group name(En)   * Your Choice Of Flavor Mandi Express Choice Group name…" at bounding box center [475, 328] width 359 height 65
paste input "lite"
click at [439, 348] on input "Your Choice Of Flavor Mandi lite" at bounding box center [476, 336] width 341 height 31
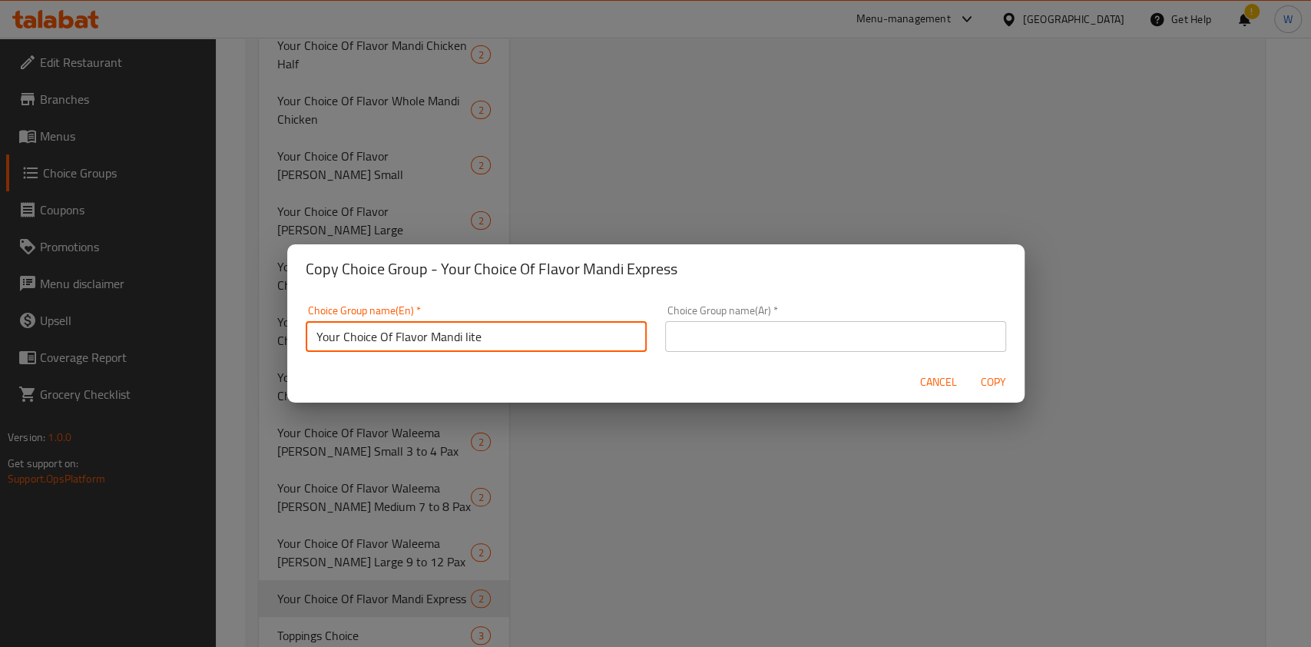
click at [439, 348] on input "Your Choice Of Flavor Mandi lite" at bounding box center [476, 336] width 341 height 31
type input "Your Choice Of Flavor Mandi lite"
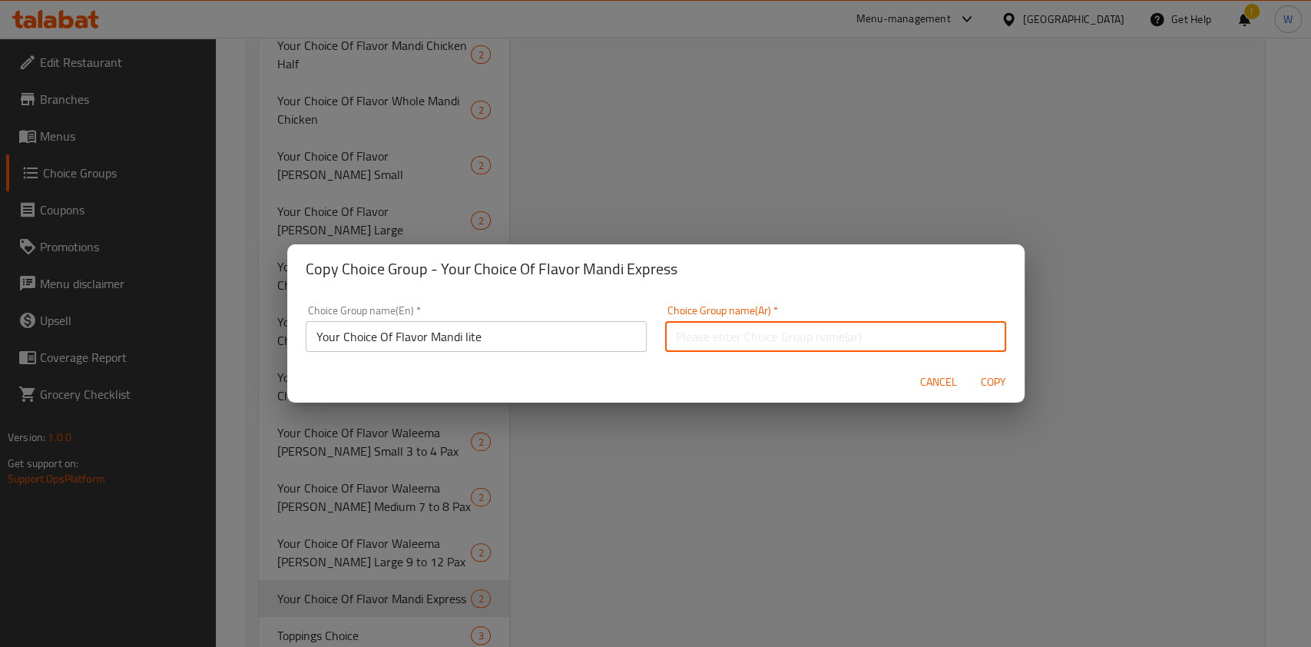
click at [749, 344] on input "text" at bounding box center [835, 336] width 341 height 31
paste input "Your Choice Of Flavor Mandi lite"
type input "Your Choice Of Flavor Mandi lite"
click at [995, 375] on span "Copy" at bounding box center [993, 382] width 37 height 19
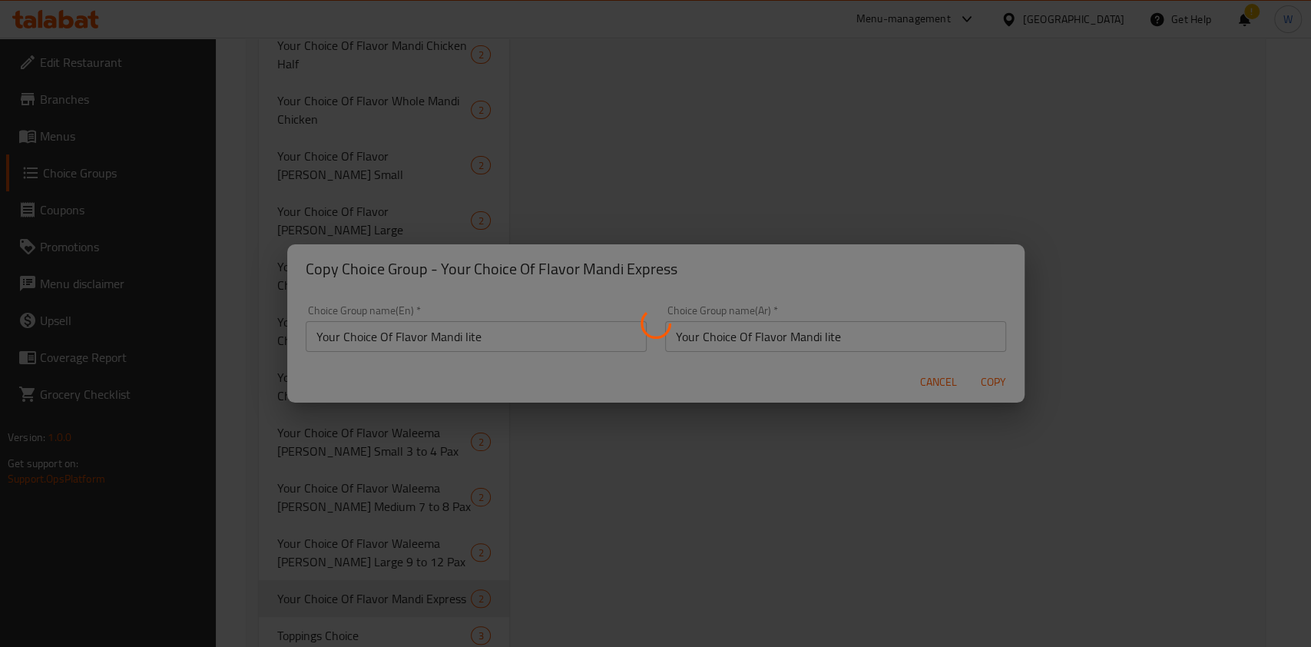
type input "Your Choice Of Flavor Mandi lite"
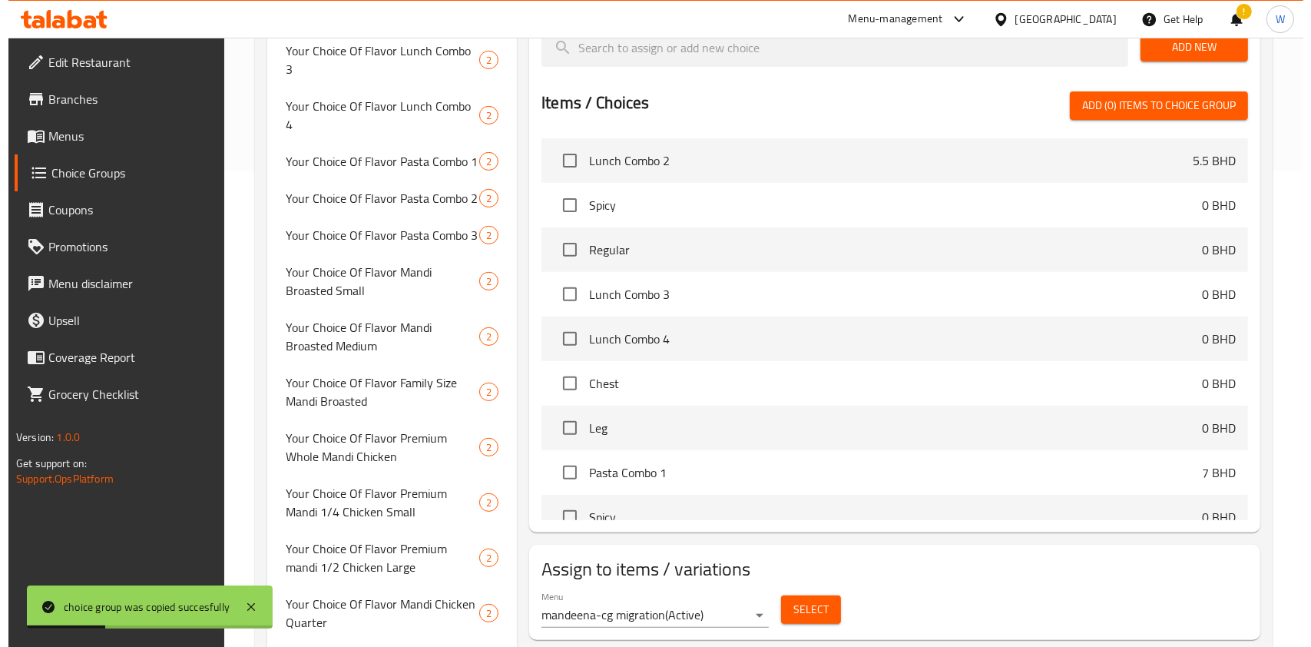
scroll to position [578, 0]
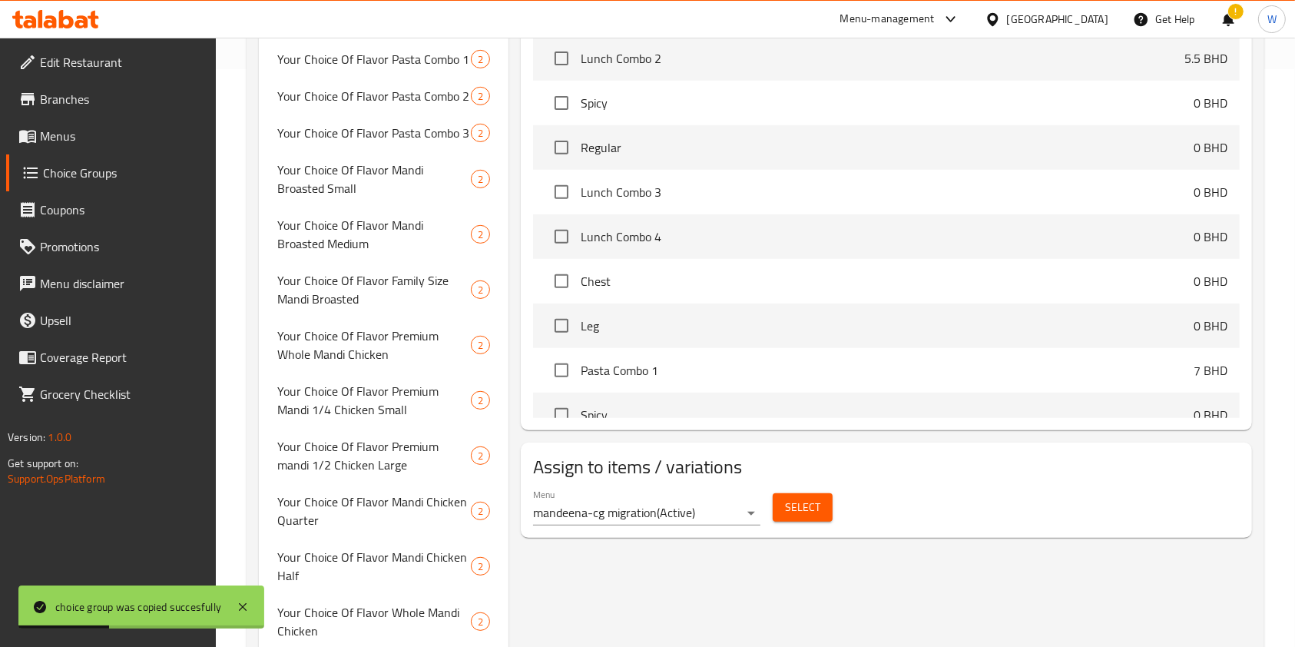
click at [807, 502] on span "Select" at bounding box center [802, 507] width 35 height 19
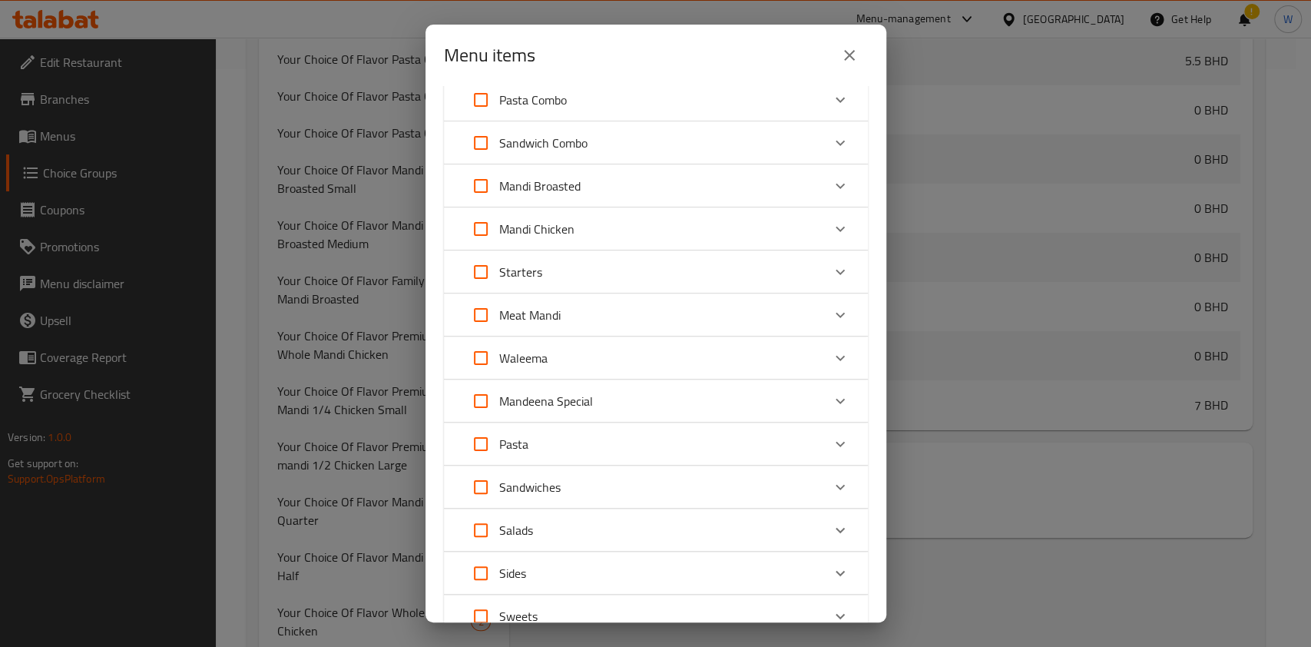
scroll to position [204, 0]
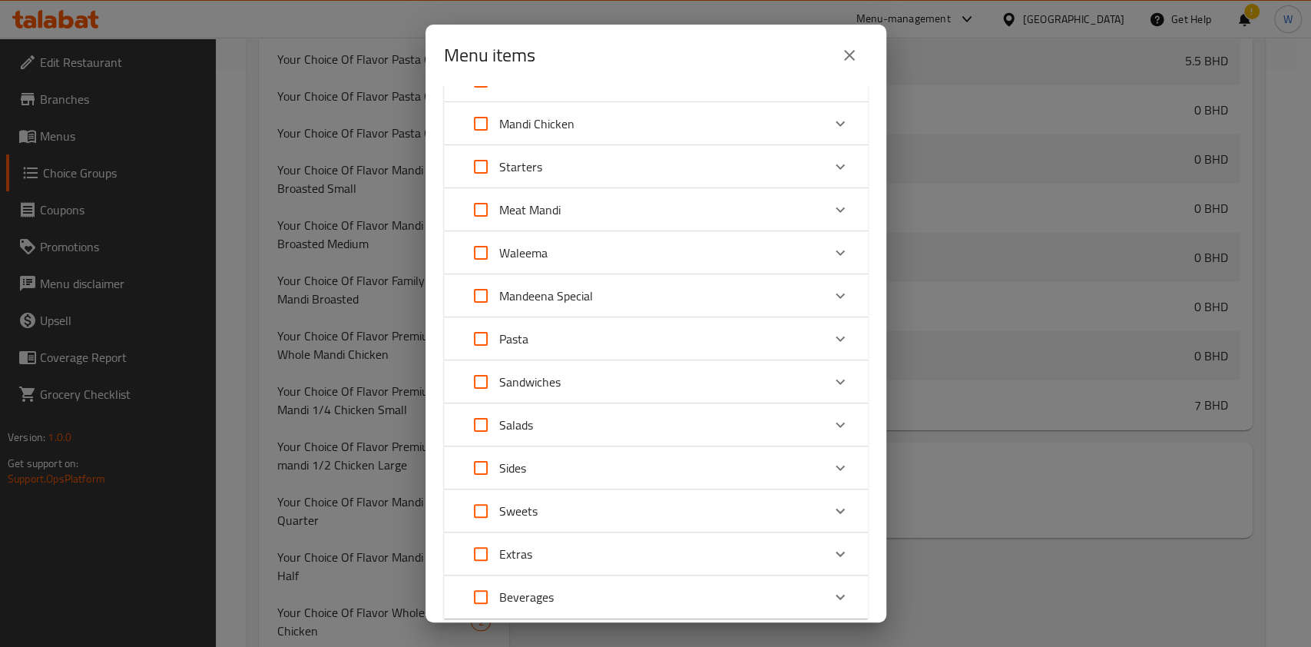
click at [773, 305] on div "Mandeena Special" at bounding box center [641, 295] width 359 height 37
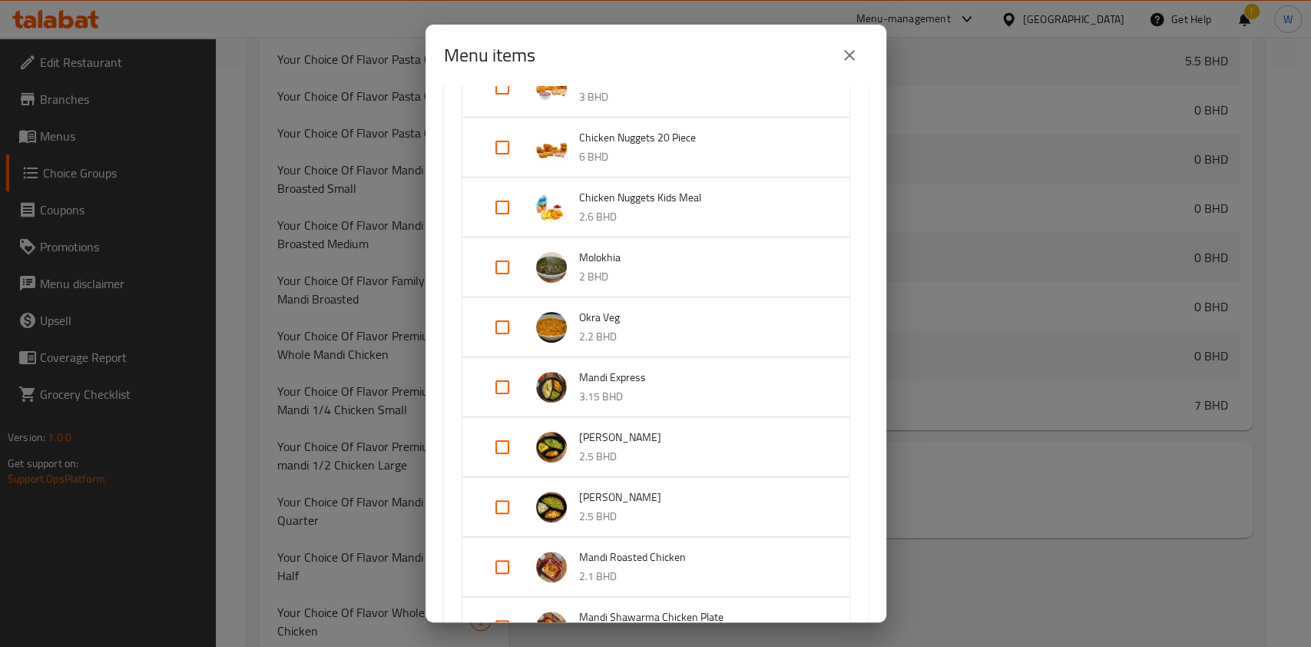
scroll to position [819, 0]
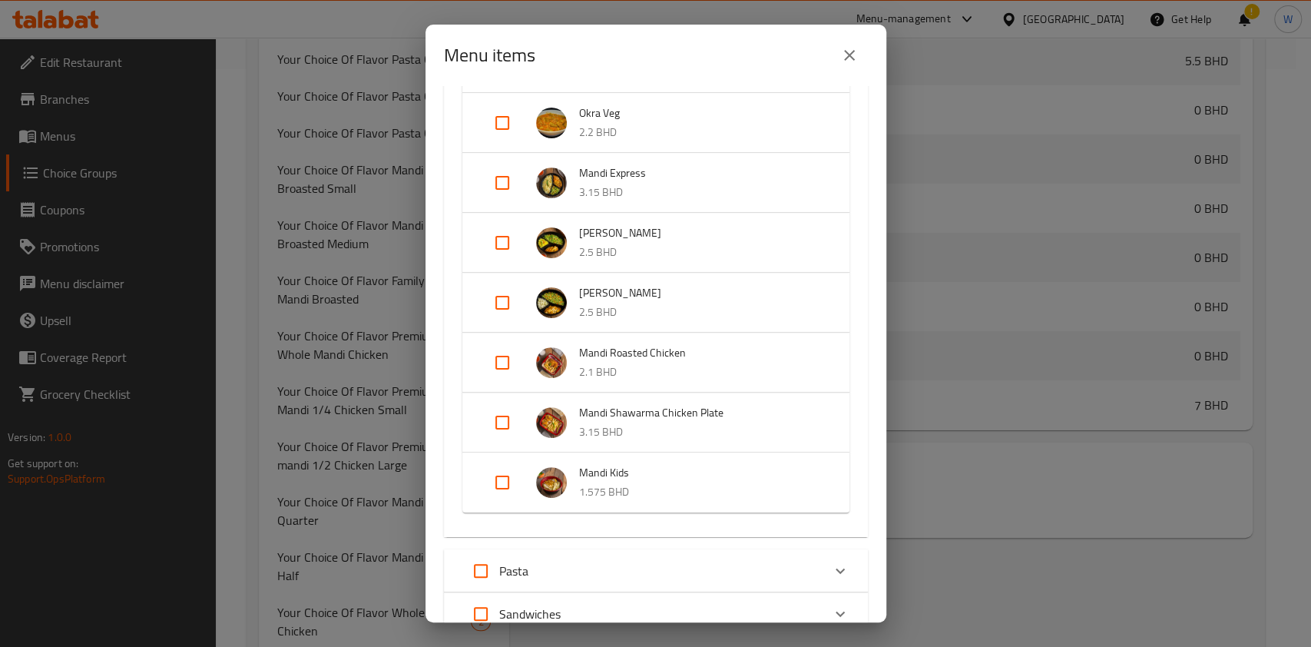
click at [495, 239] on input "Expand" at bounding box center [502, 242] width 37 height 37
checkbox input "true"
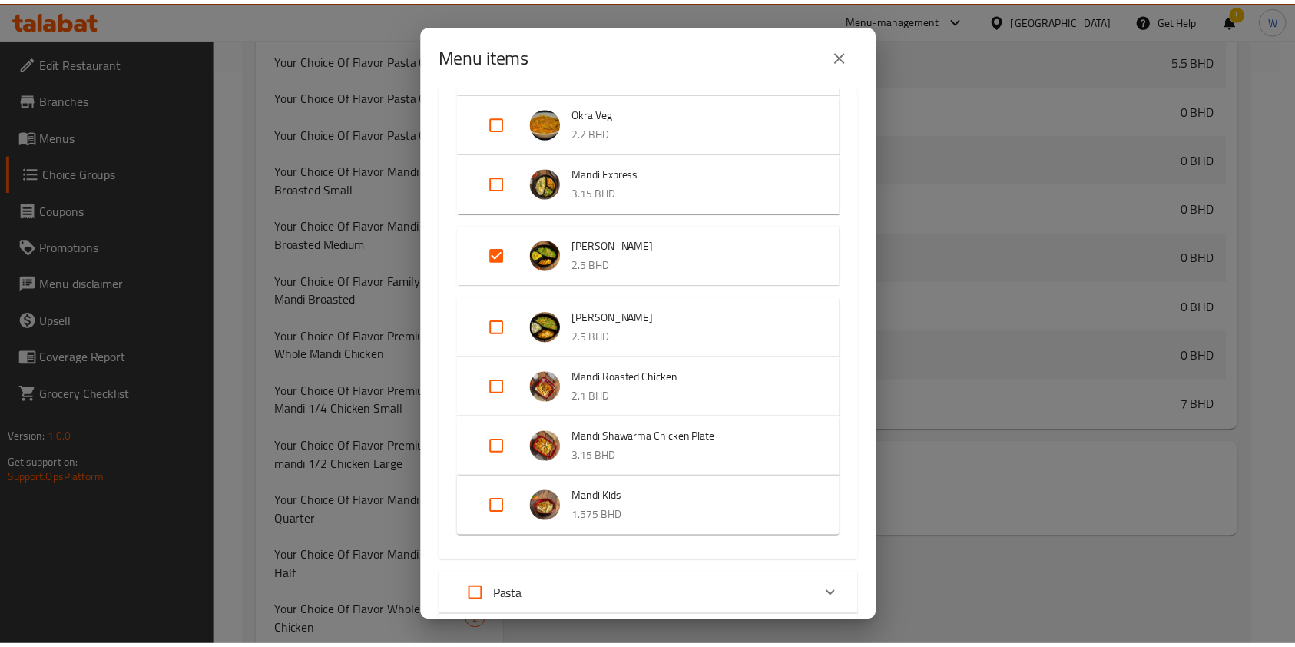
scroll to position [1178, 0]
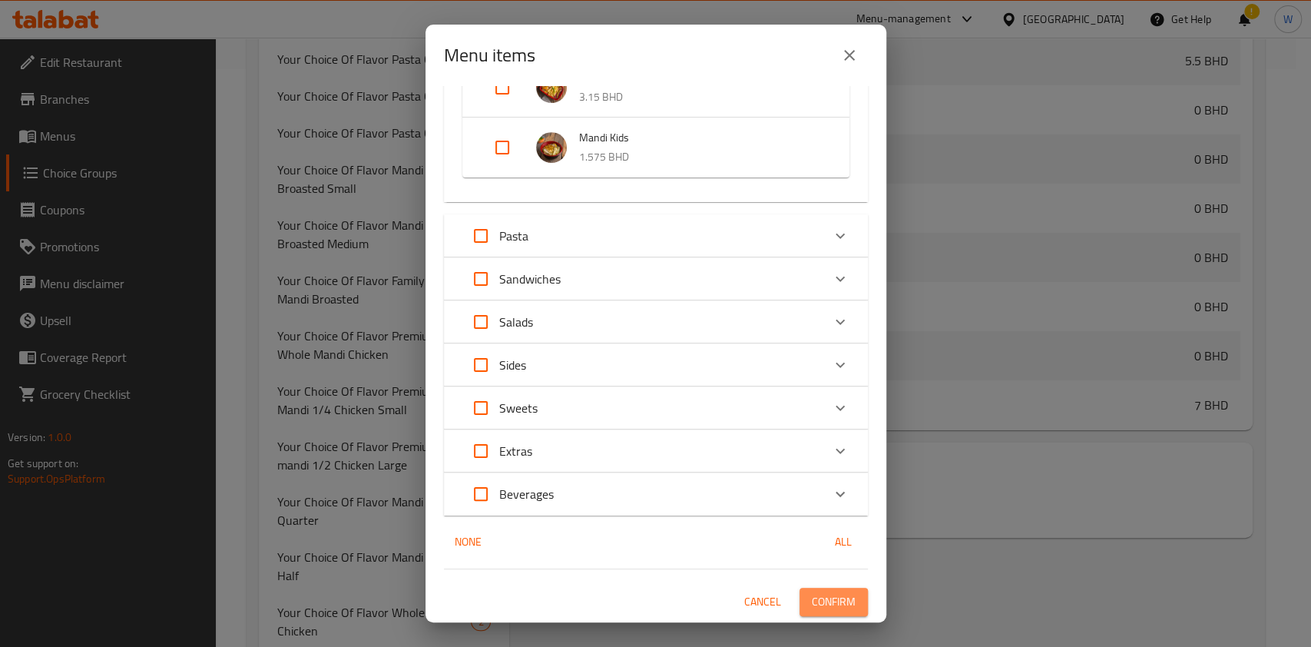
click at [826, 609] on span "Confirm" at bounding box center [834, 601] width 44 height 19
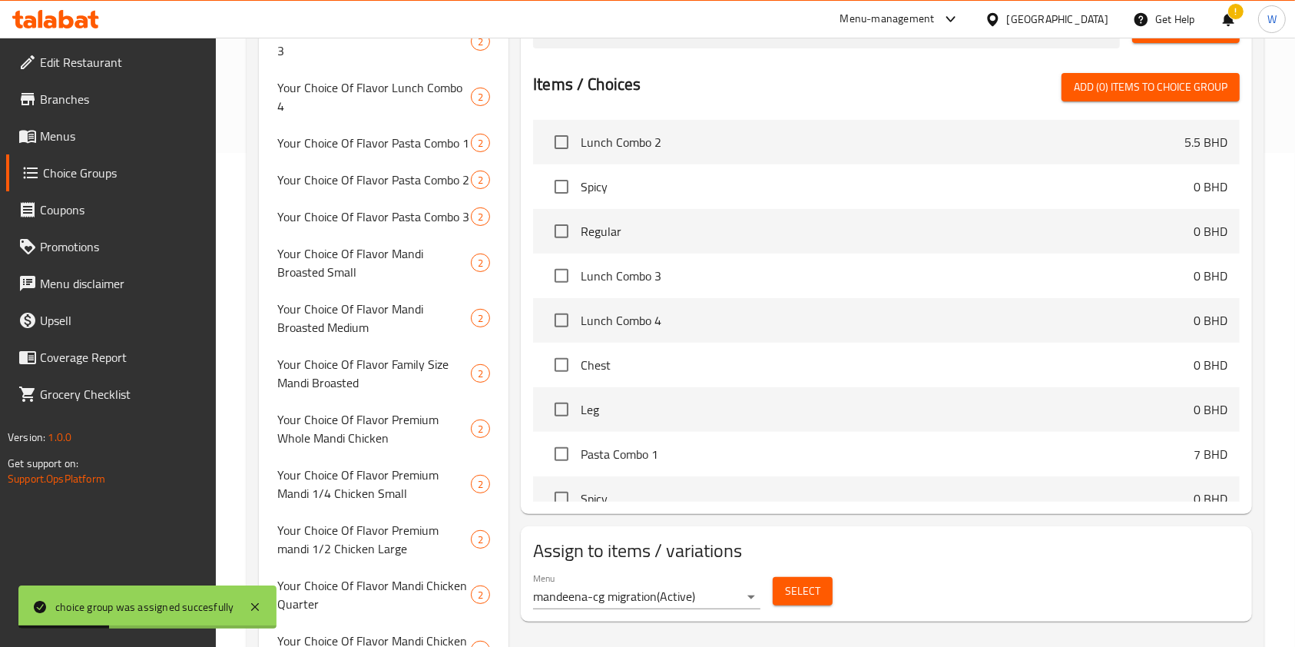
scroll to position [0, 0]
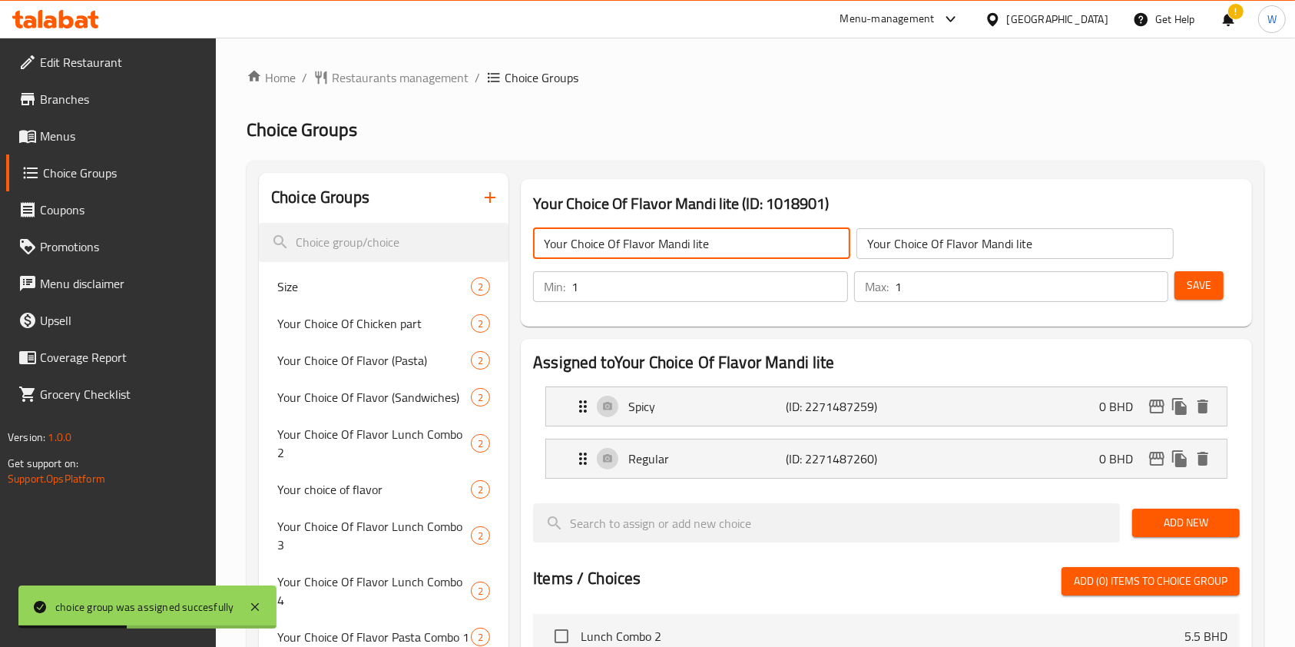
click at [711, 257] on input "Your Choice Of Flavor Mandi lite" at bounding box center [691, 243] width 317 height 31
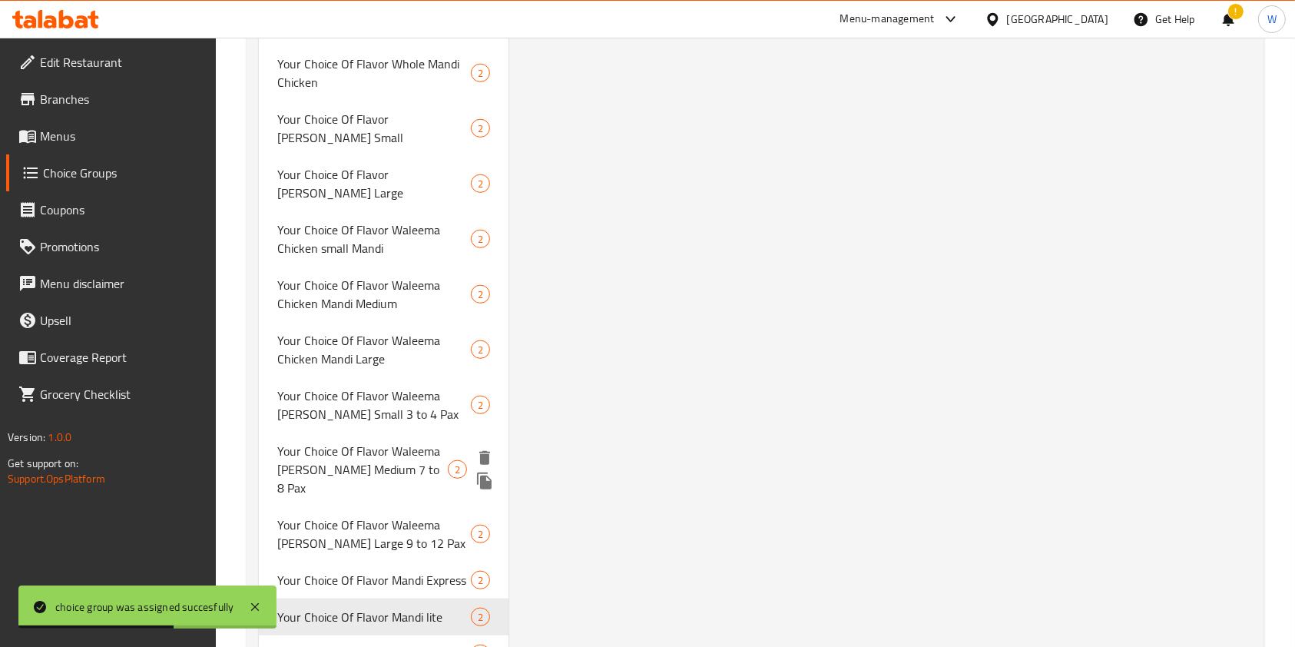
scroll to position [1130, 0]
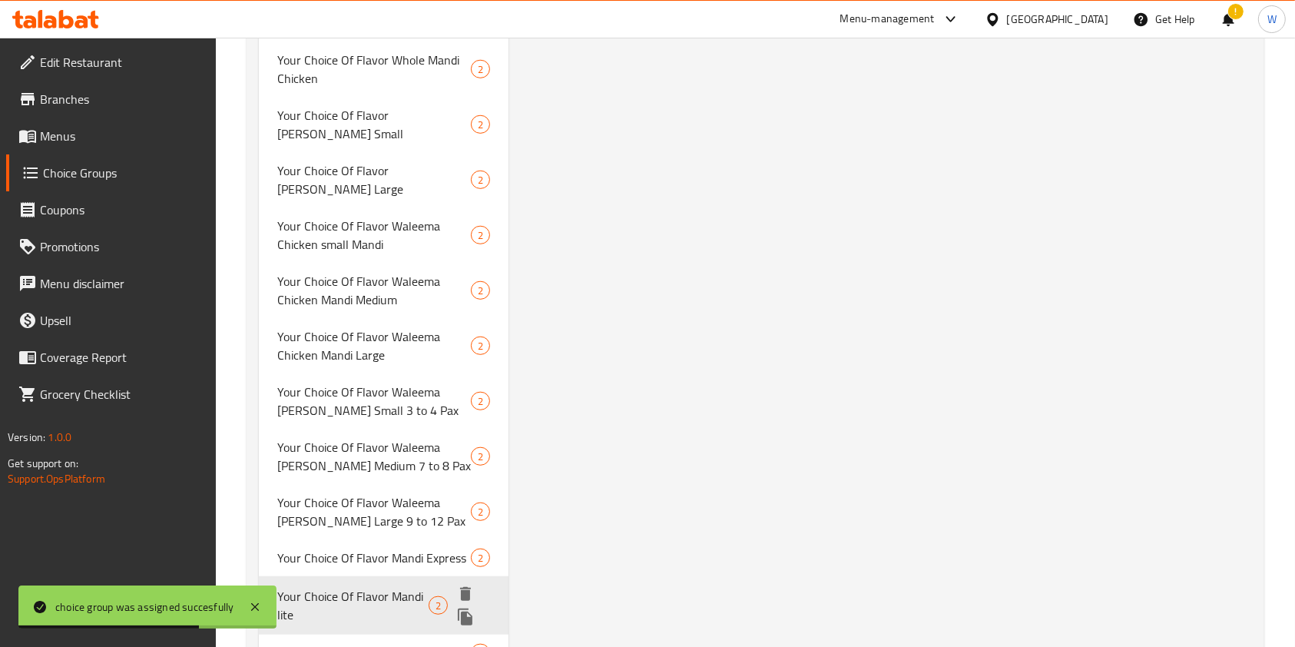
click at [472, 608] on icon "duplicate" at bounding box center [465, 616] width 15 height 17
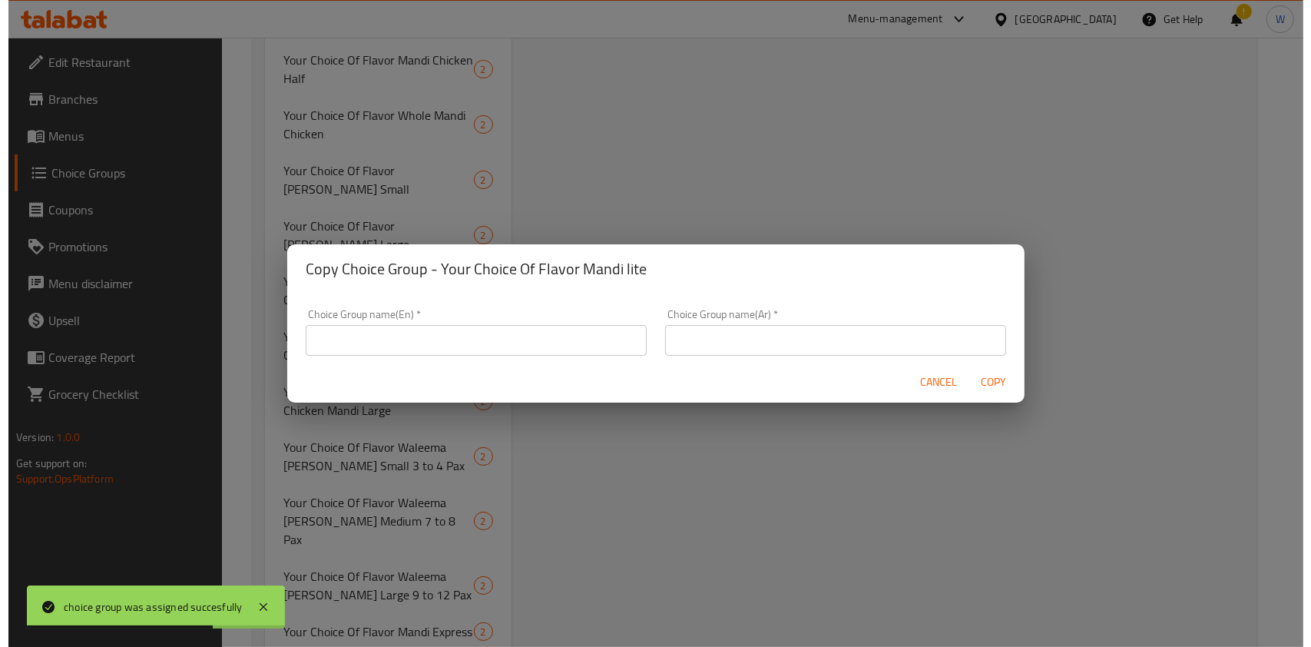
scroll to position [1126, 0]
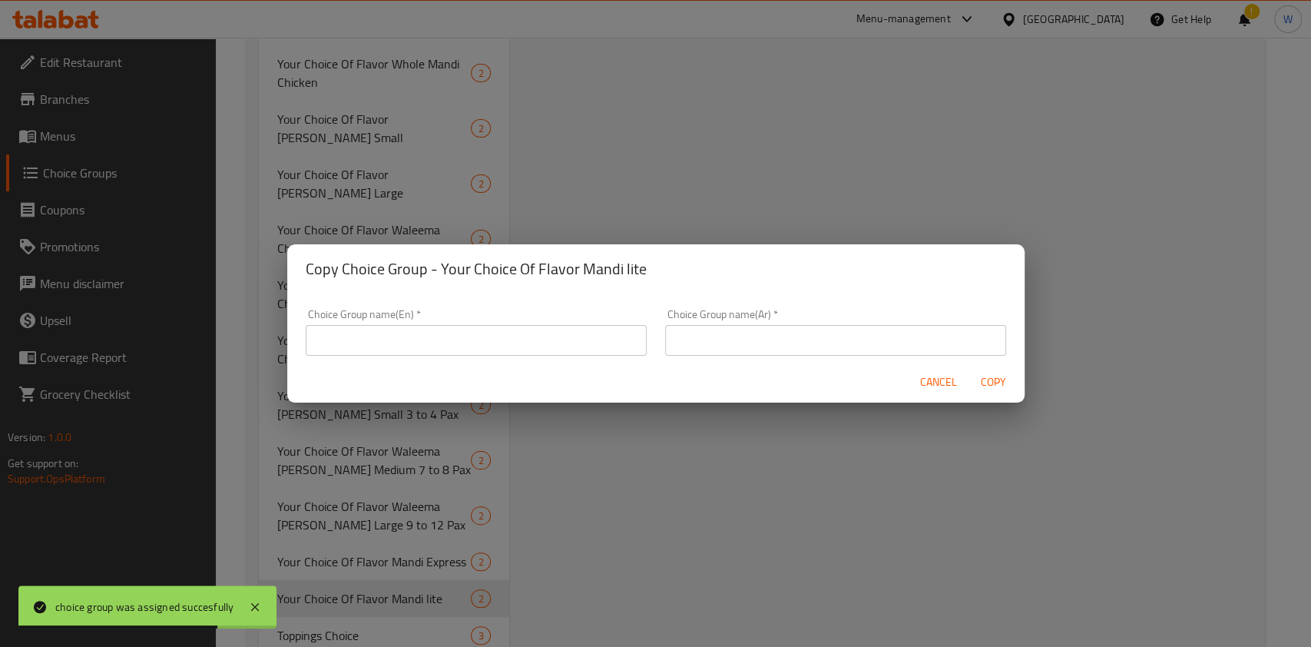
click at [488, 350] on input "text" at bounding box center [476, 340] width 341 height 31
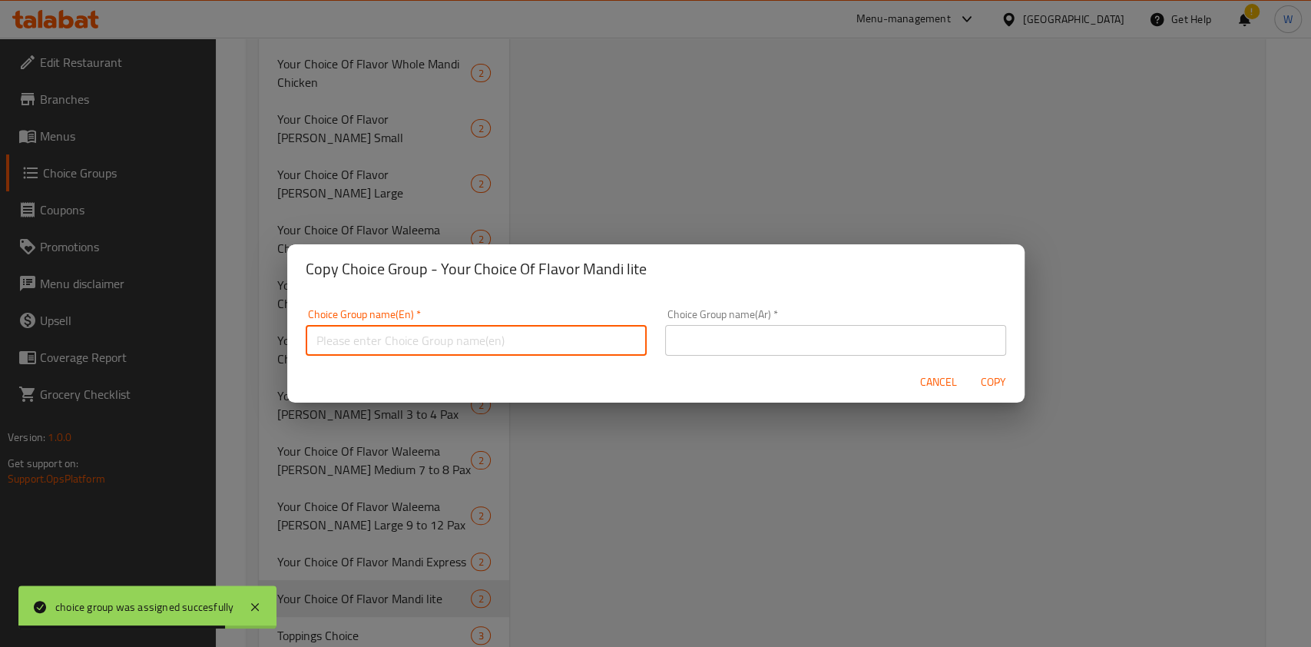
paste input "Your Choice Of Flavor Mandi lite"
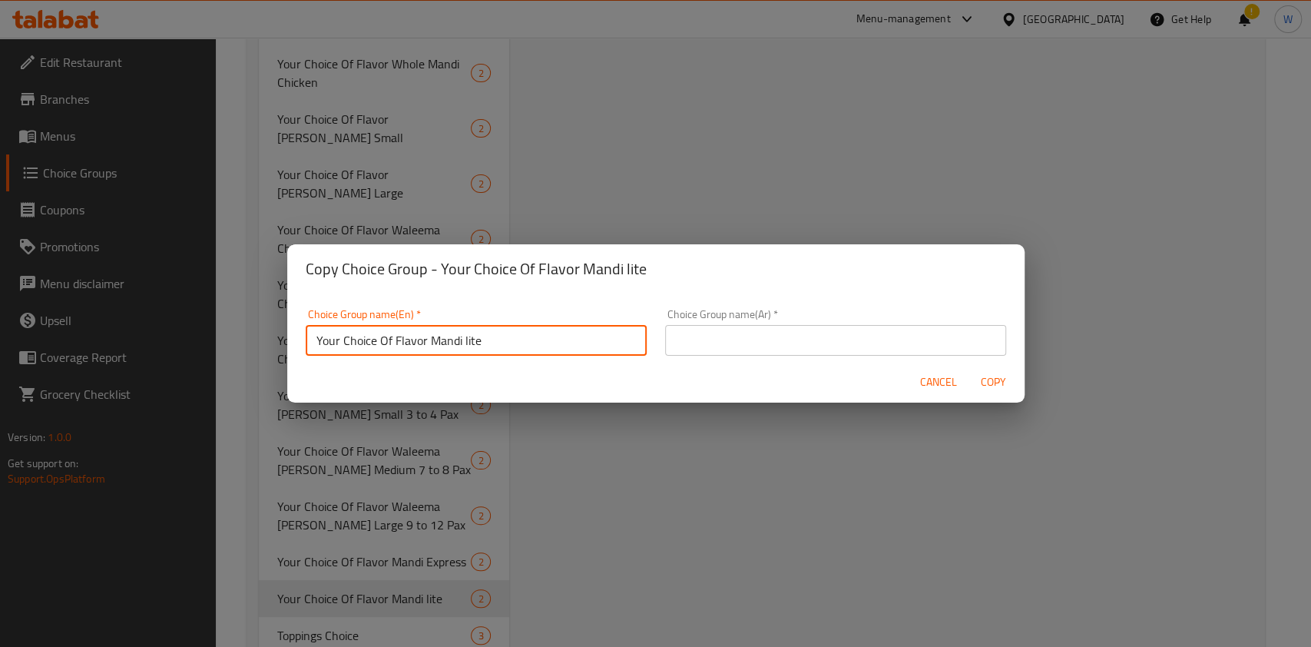
click at [481, 347] on input "Your Choice Of Flavor Mandi lite" at bounding box center [476, 340] width 341 height 31
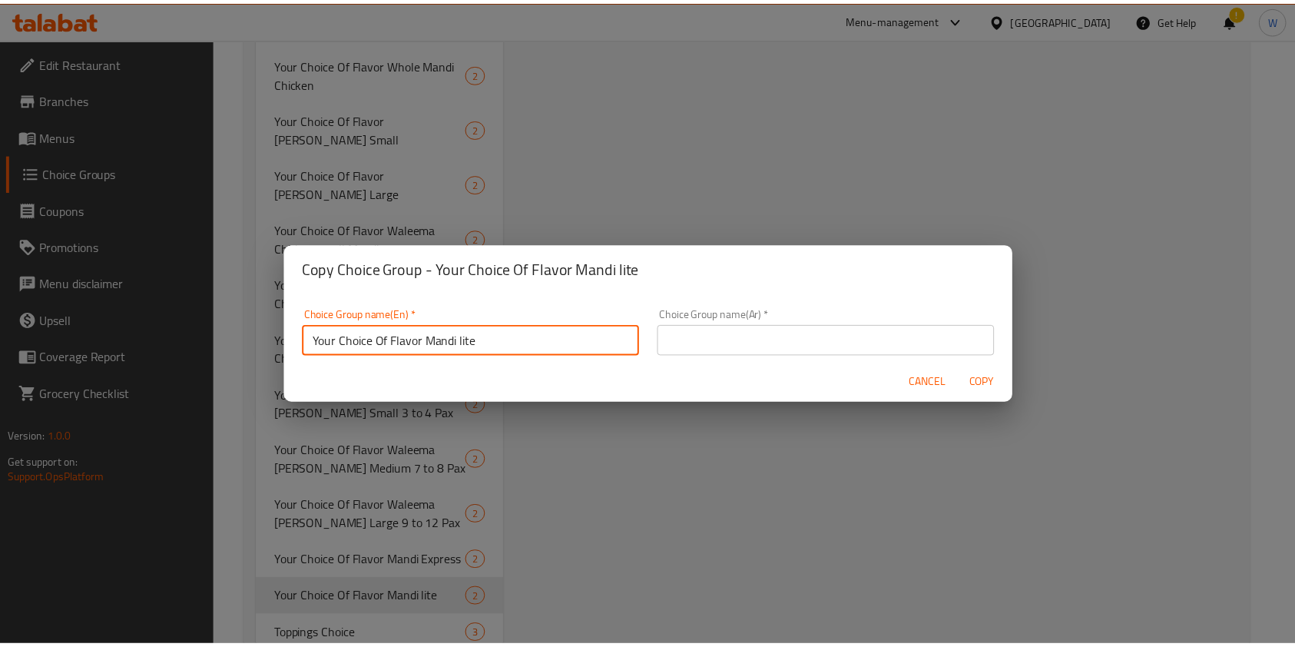
scroll to position [4, 0]
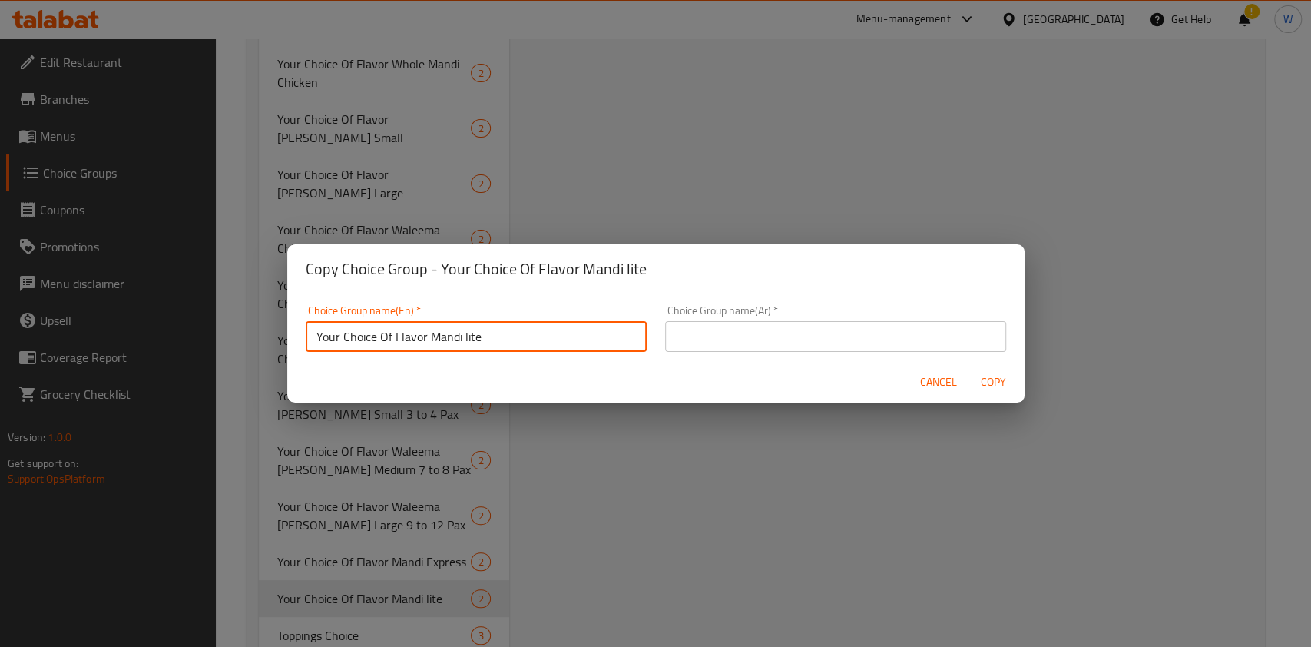
drag, startPoint x: 498, startPoint y: 343, endPoint x: 426, endPoint y: 349, distance: 72.5
click at [426, 349] on input "Your Choice Of Flavor Mandi lite" at bounding box center [476, 336] width 341 height 31
paste input "Keto"
click at [416, 333] on input "Your Choice Of Flavor [PERSON_NAME]" at bounding box center [476, 336] width 341 height 31
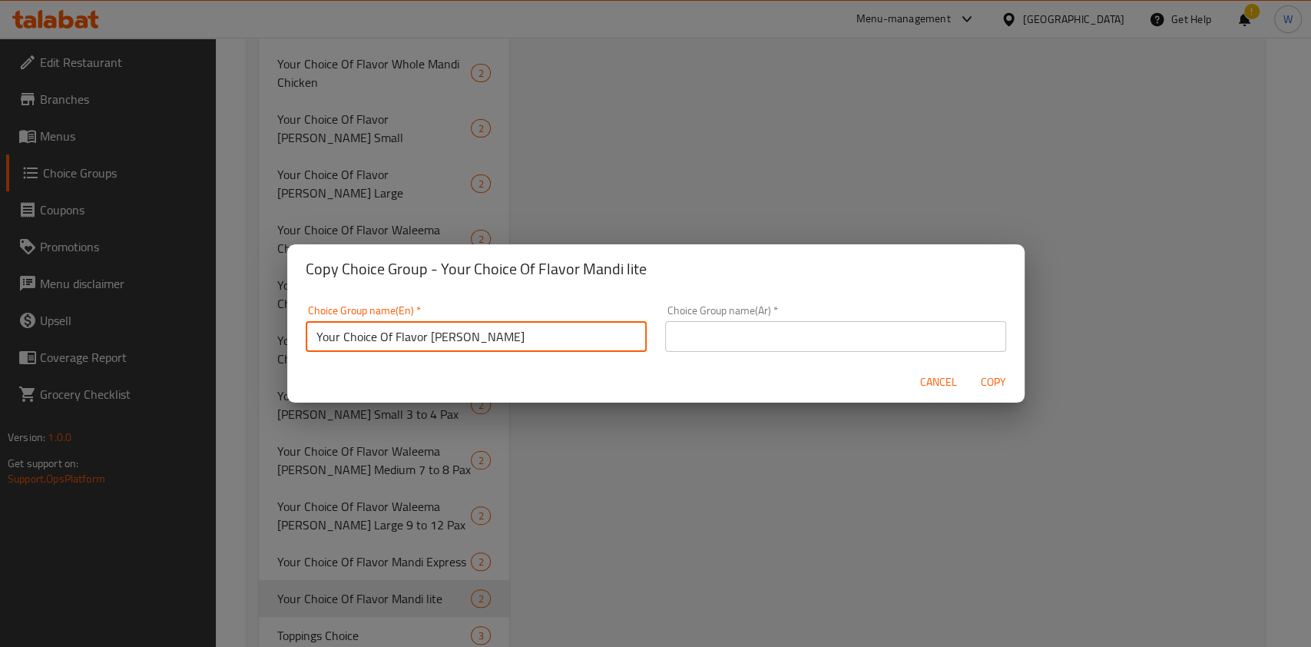
click at [416, 333] on input "Your Choice Of Flavor [PERSON_NAME]" at bounding box center [476, 336] width 341 height 31
type input "Your Choice Of Flavor [PERSON_NAME]"
click at [665, 334] on input "text" at bounding box center [835, 336] width 341 height 31
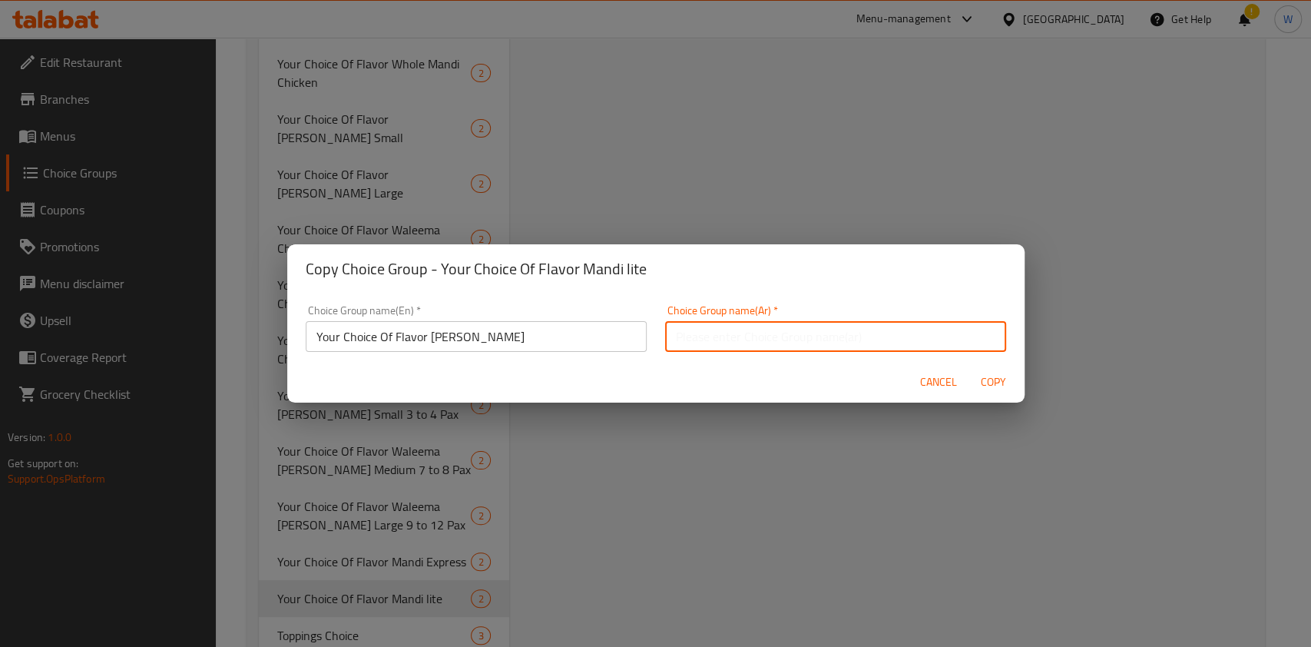
paste input "Your Choice Of Flavor [PERSON_NAME]"
type input "Your Choice Of Flavor [PERSON_NAME]"
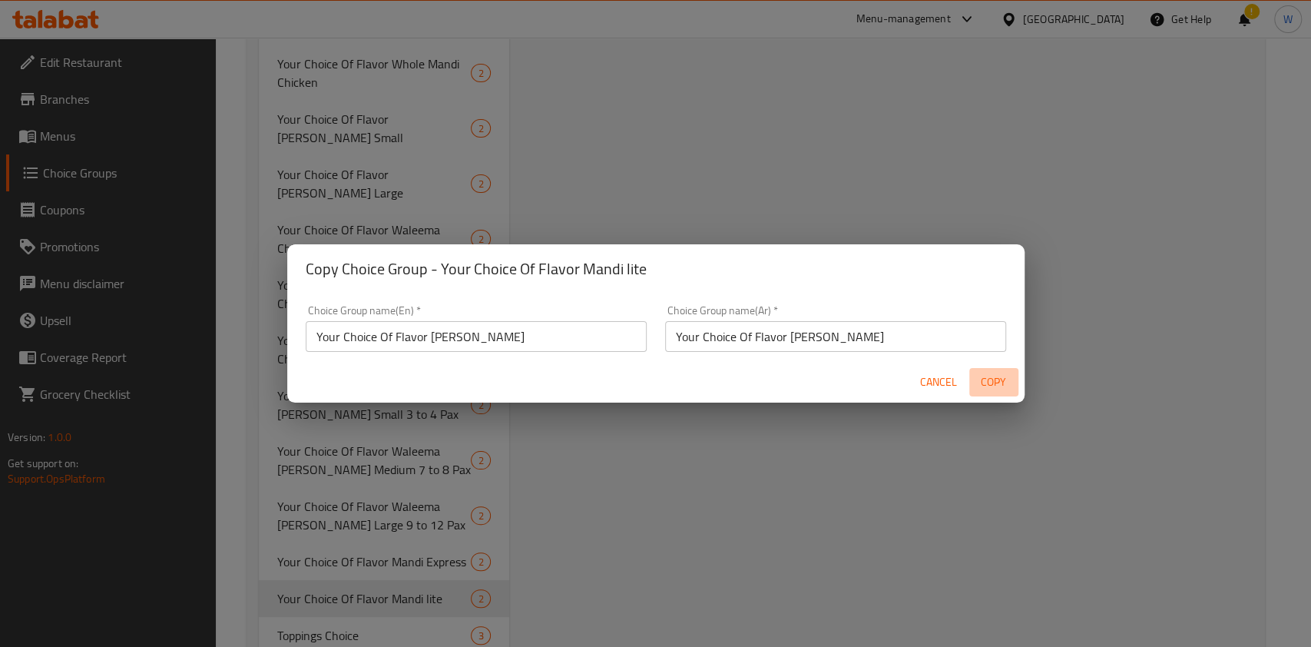
click at [999, 377] on span "Copy" at bounding box center [993, 382] width 37 height 19
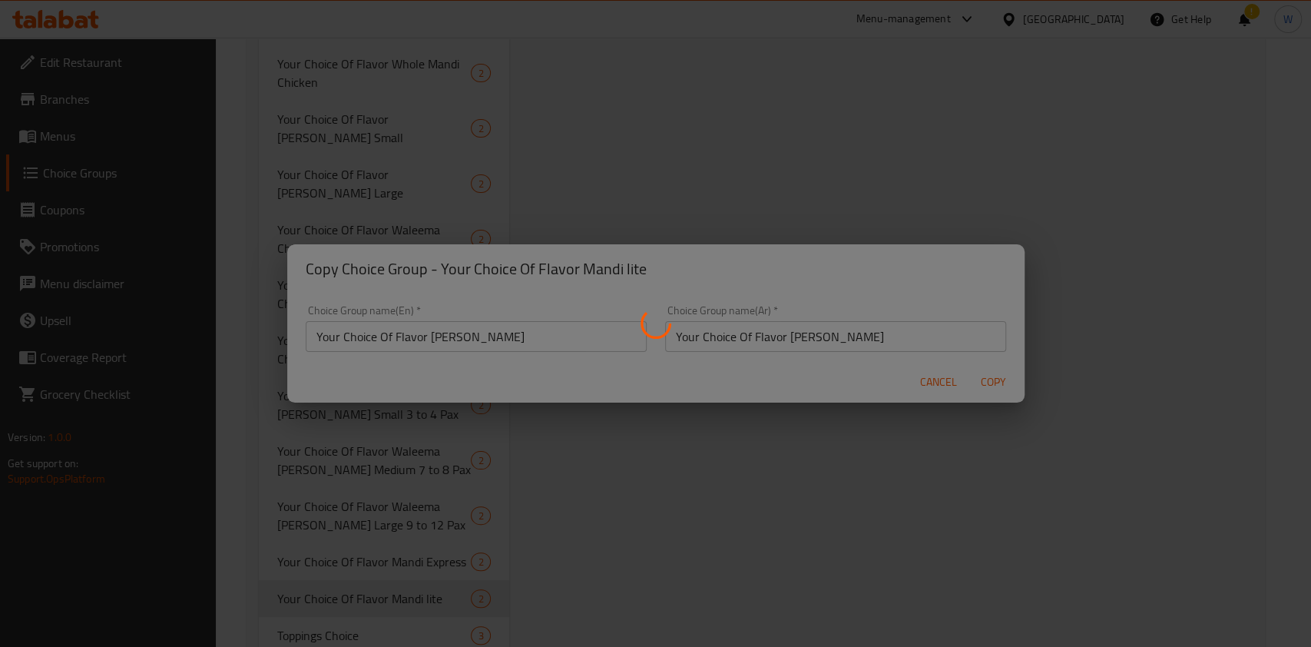
type input "Your Choice Of Flavor [PERSON_NAME]"
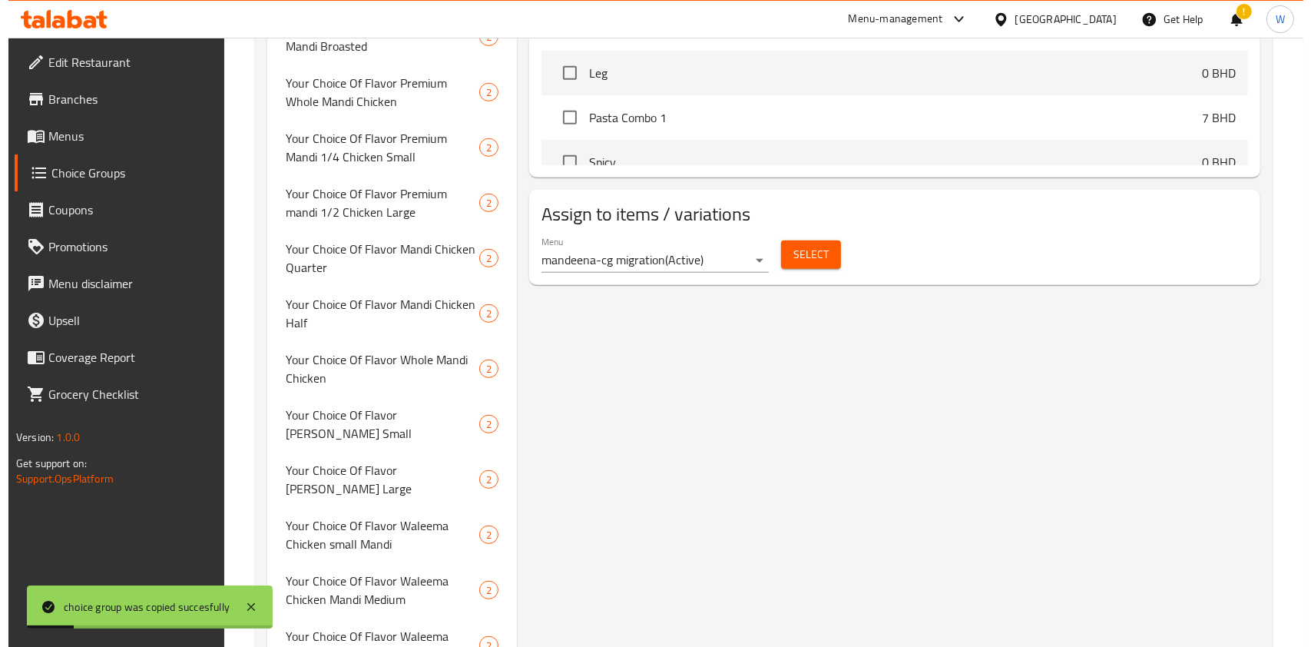
scroll to position [512, 0]
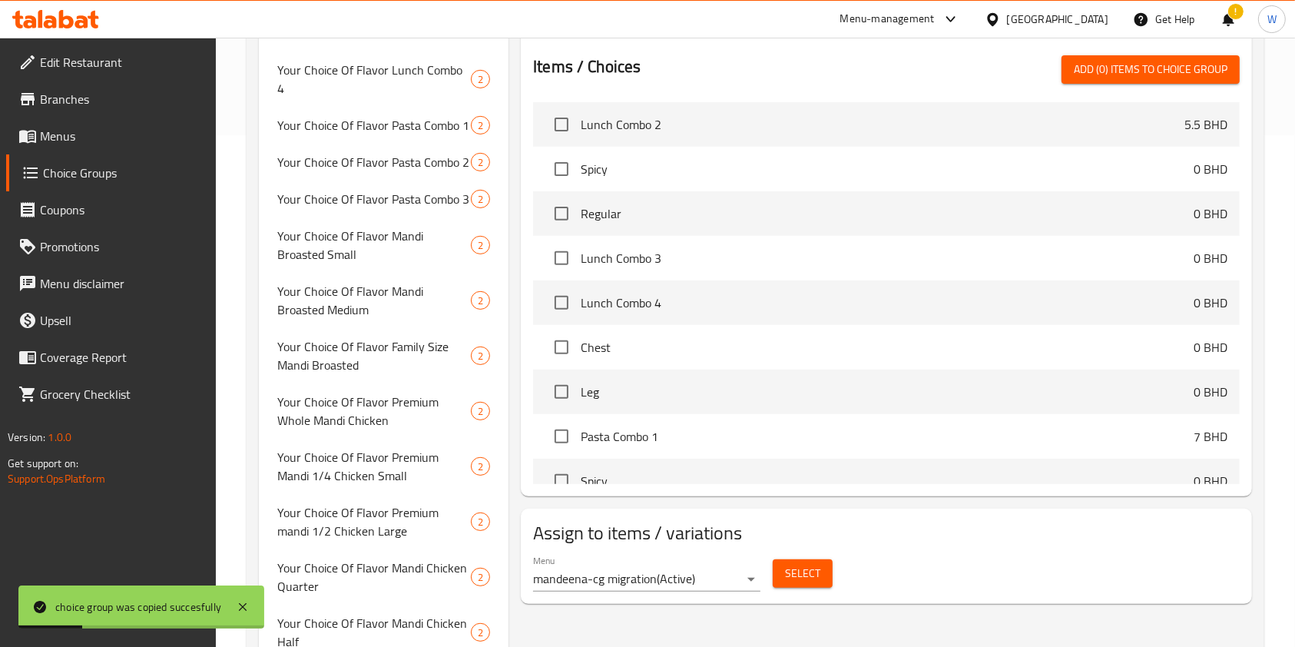
click at [810, 584] on button "Select" at bounding box center [803, 573] width 60 height 28
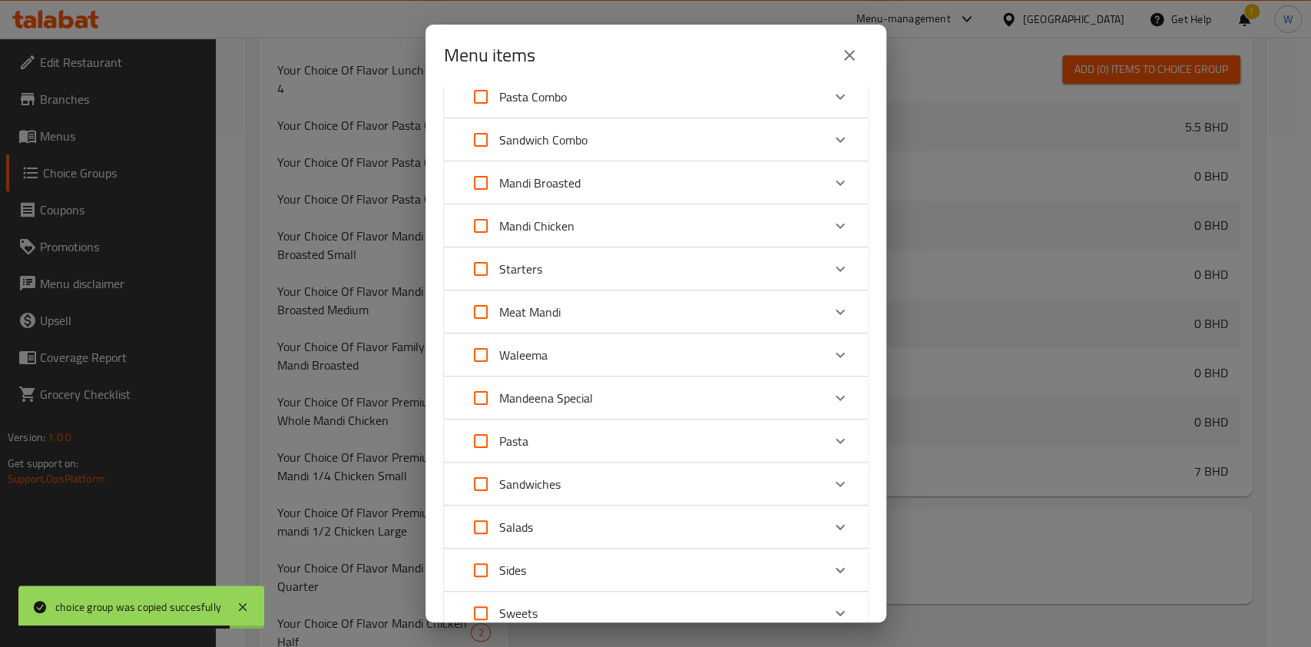
scroll to position [204, 0]
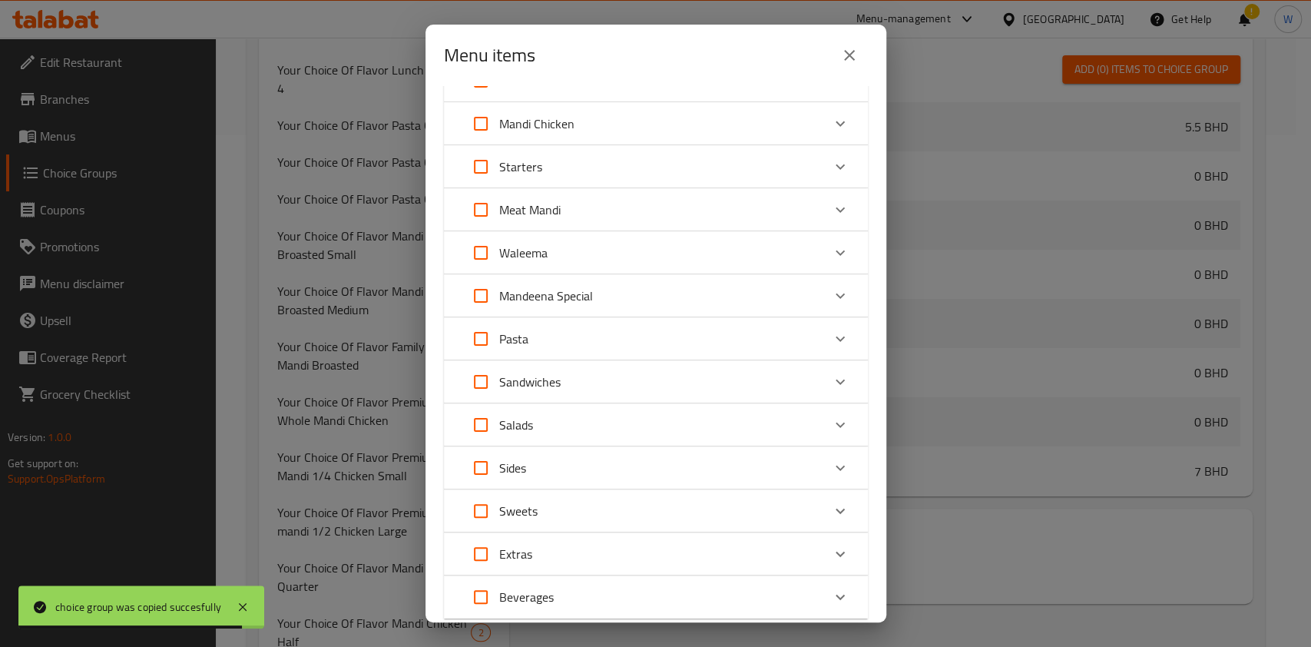
click at [719, 304] on div "Mandeena Special" at bounding box center [641, 295] width 359 height 37
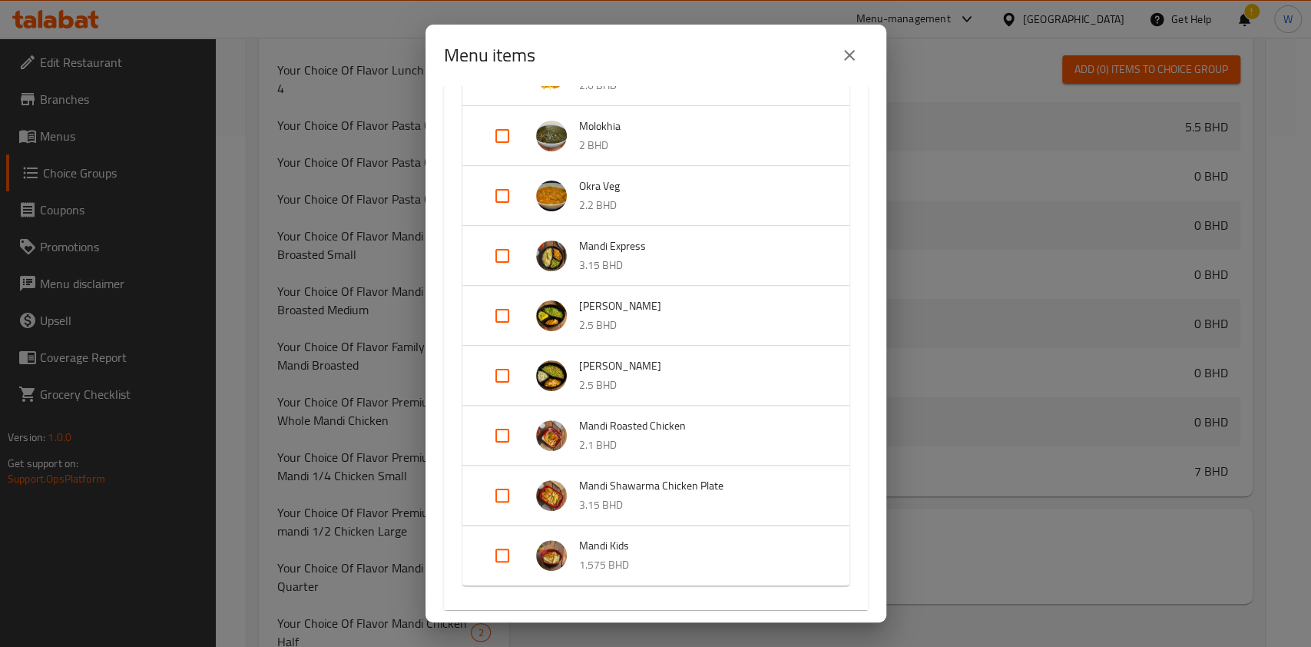
scroll to position [717, 0]
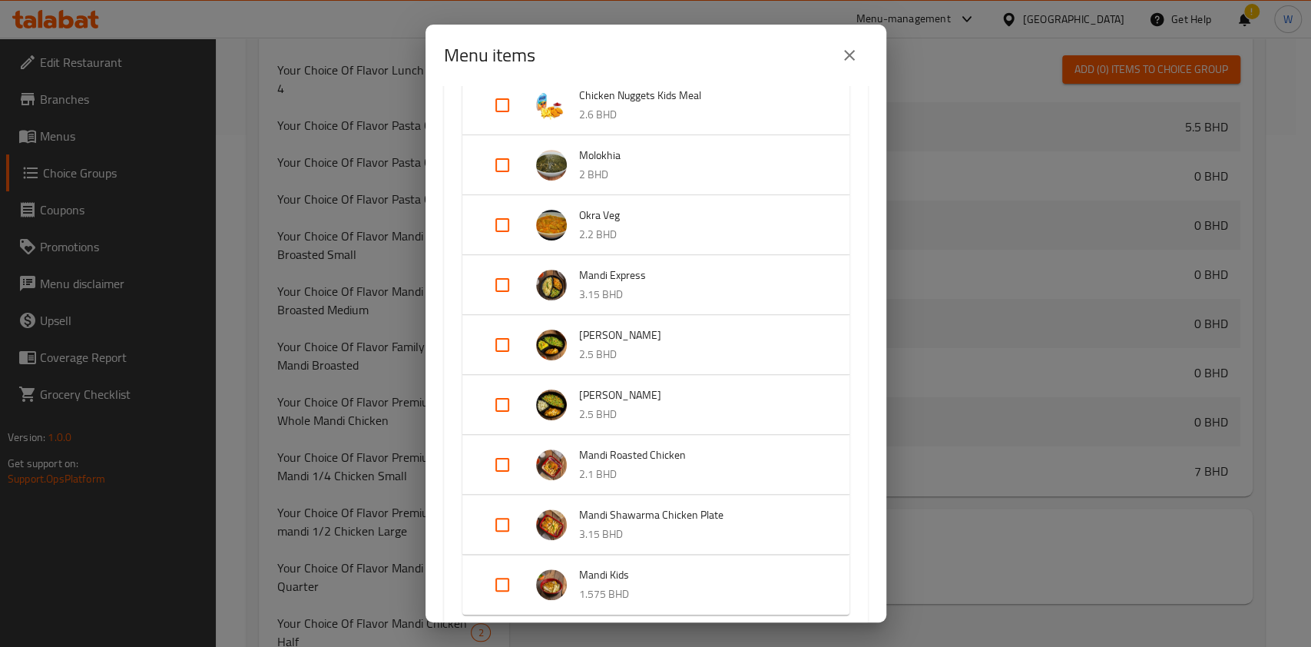
click at [654, 396] on span "[PERSON_NAME]" at bounding box center [699, 395] width 240 height 19
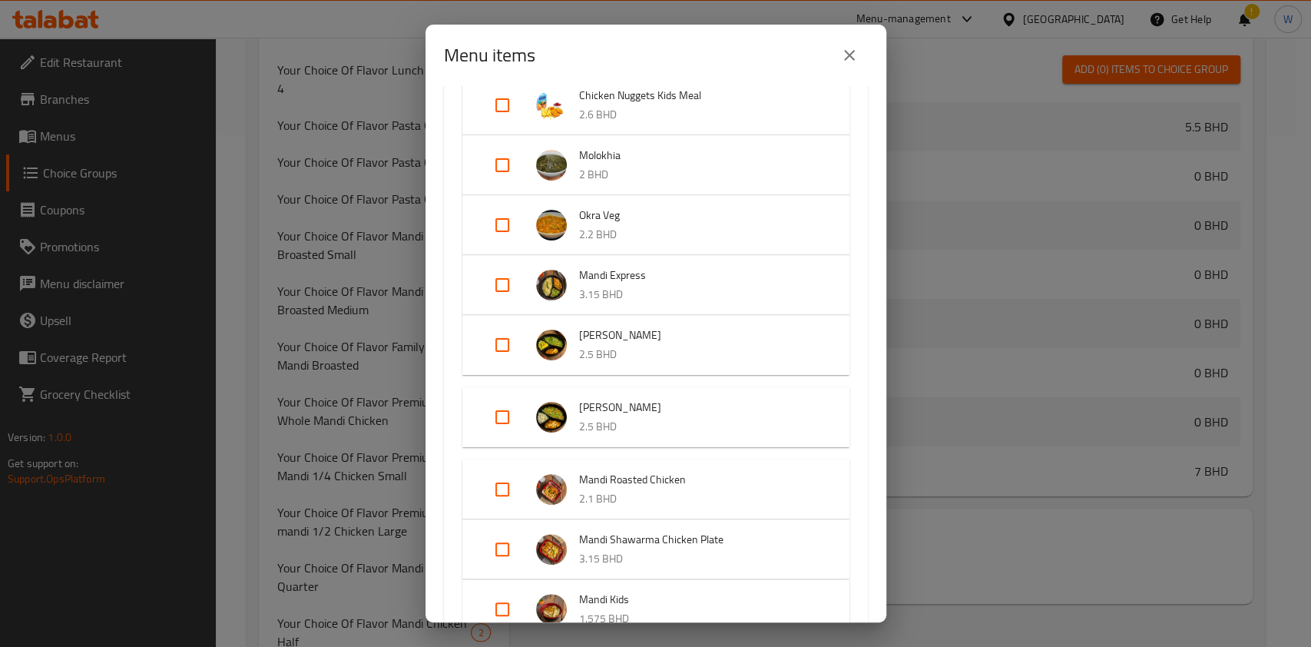
click at [519, 417] on input "Expand" at bounding box center [502, 417] width 37 height 37
checkbox input "true"
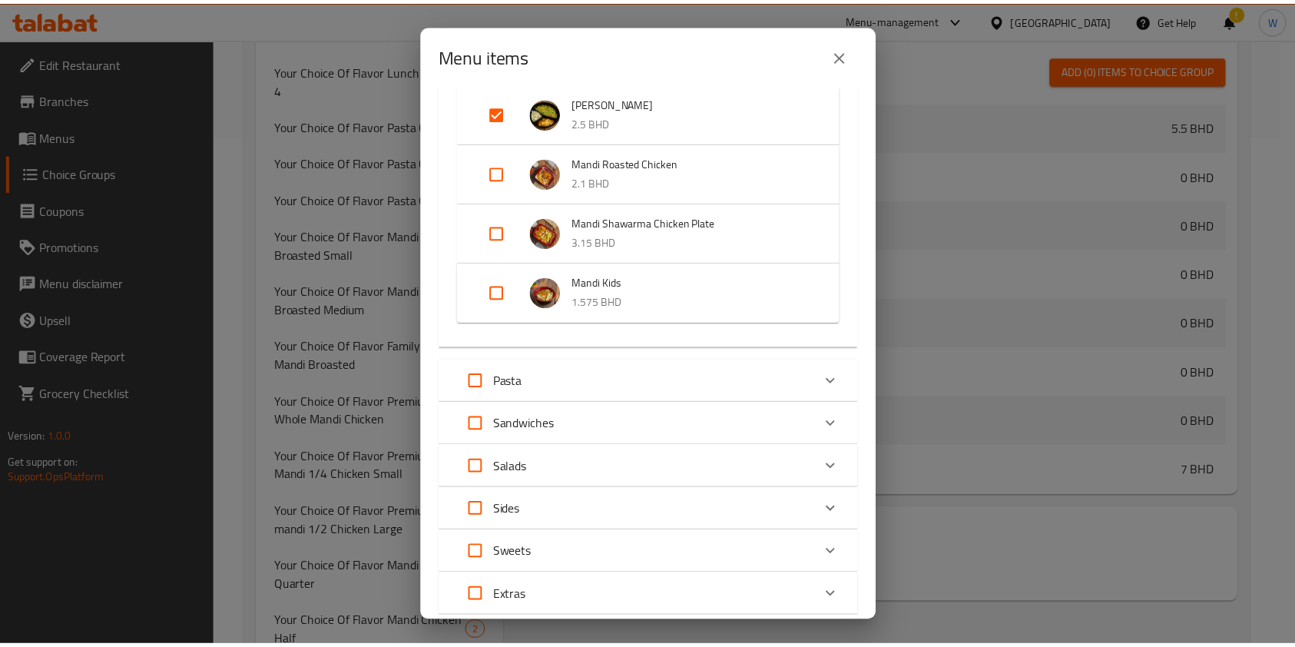
scroll to position [1154, 0]
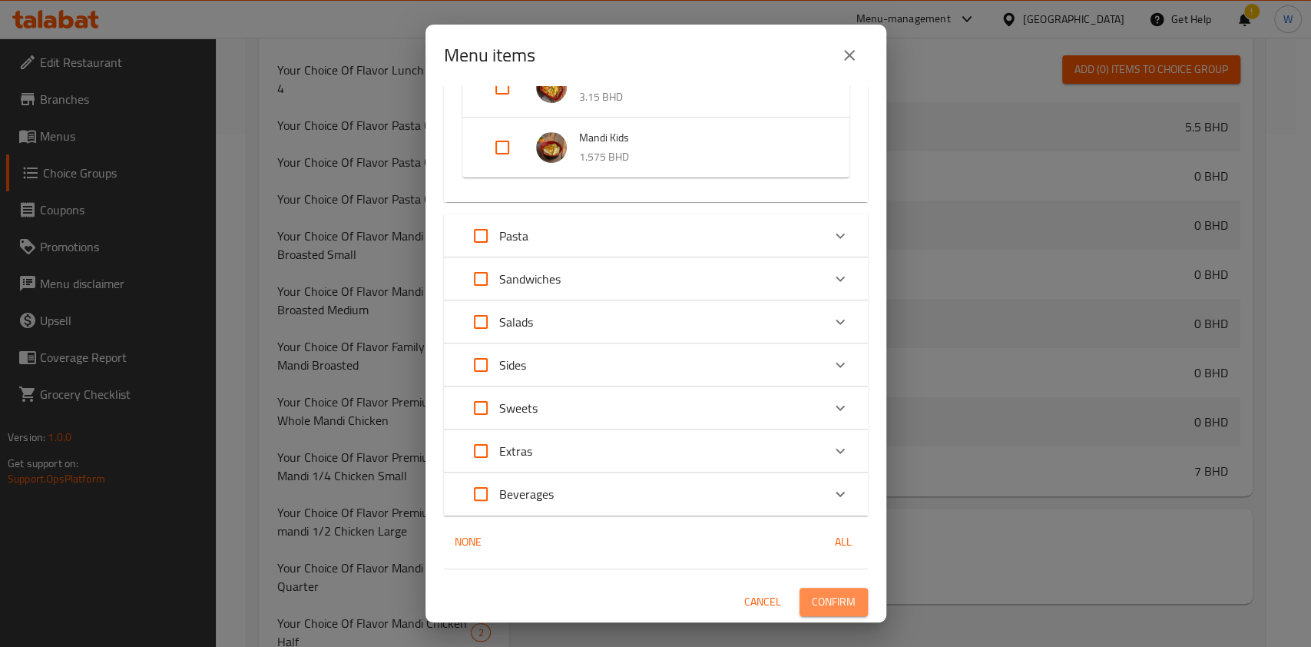
click at [831, 604] on span "Confirm" at bounding box center [834, 601] width 44 height 19
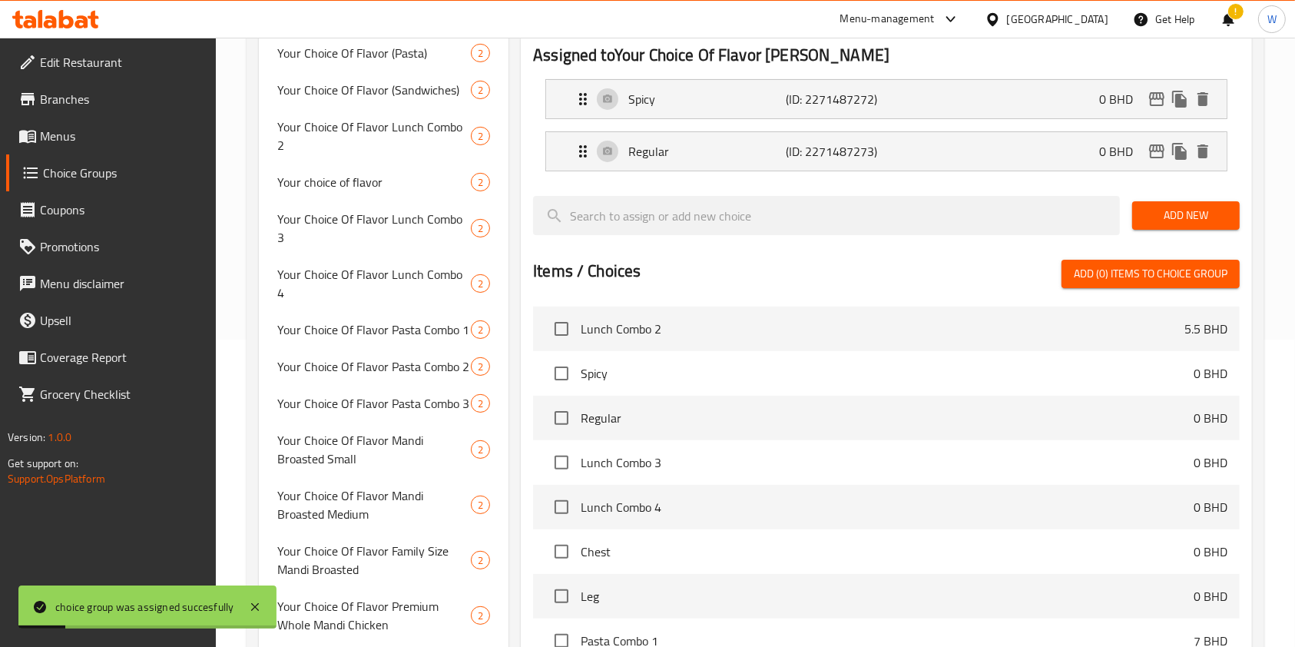
scroll to position [0, 0]
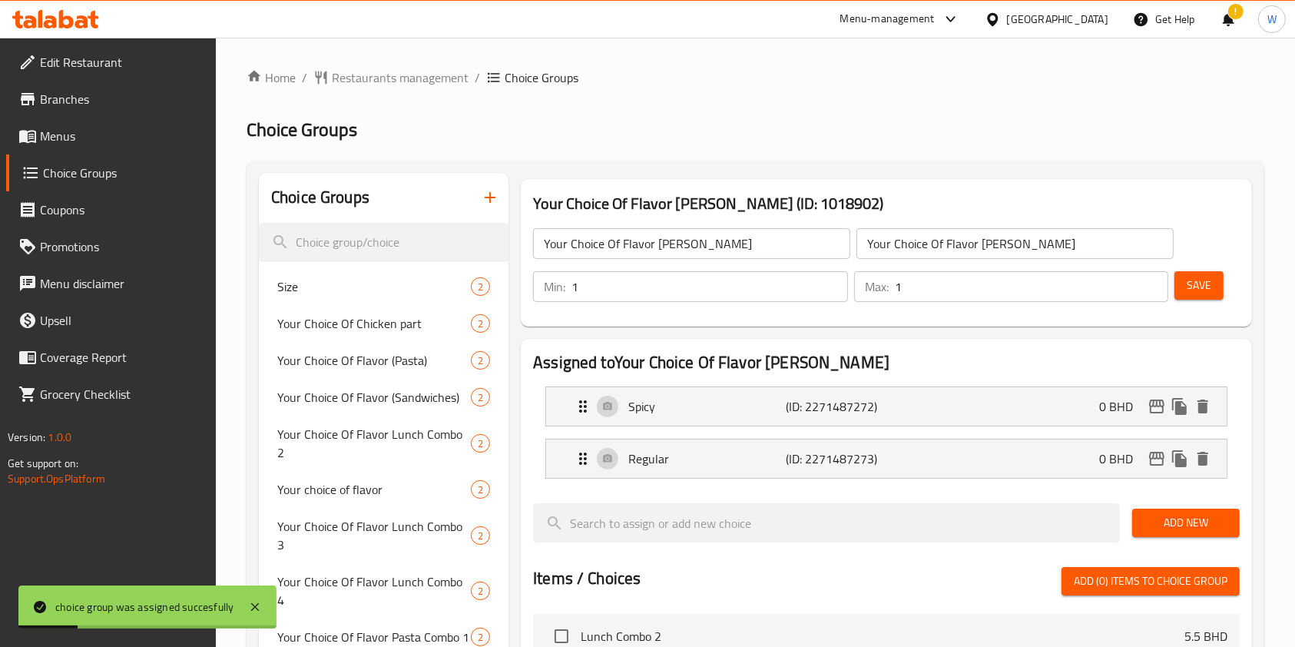
click at [641, 249] on input "Your Choice Of Flavor [PERSON_NAME]" at bounding box center [691, 243] width 317 height 31
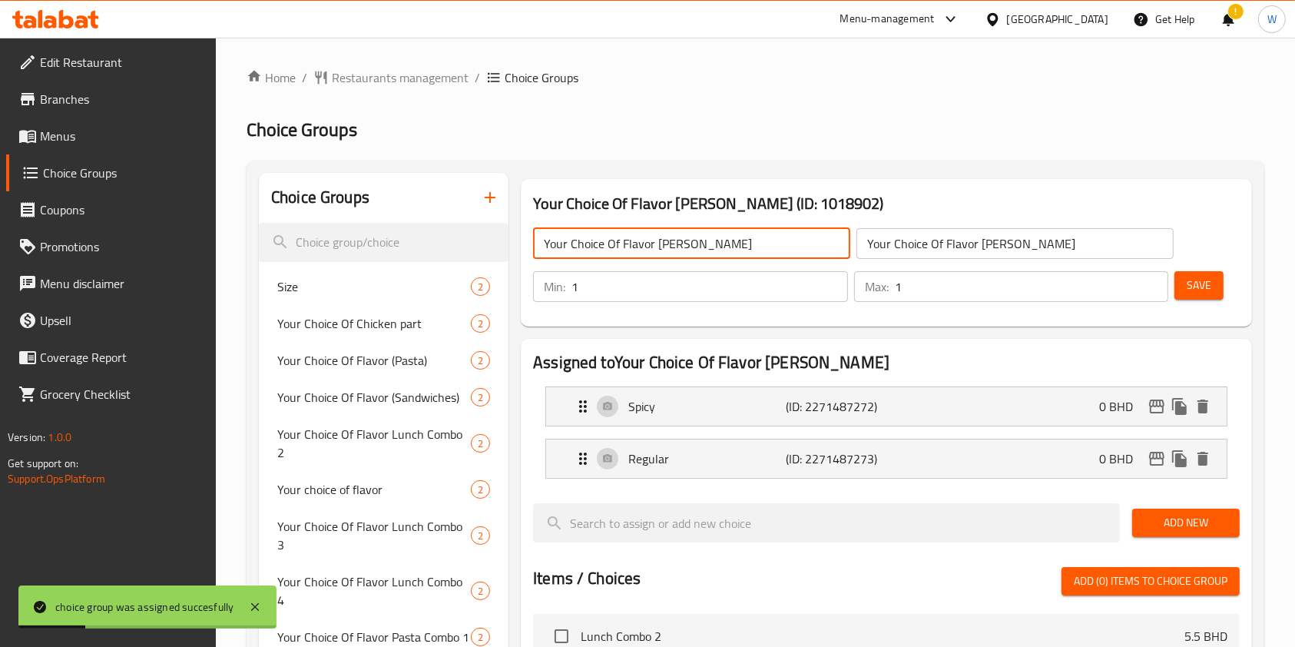
click at [641, 249] on input "Your Choice Of Flavor [PERSON_NAME]" at bounding box center [691, 243] width 317 height 31
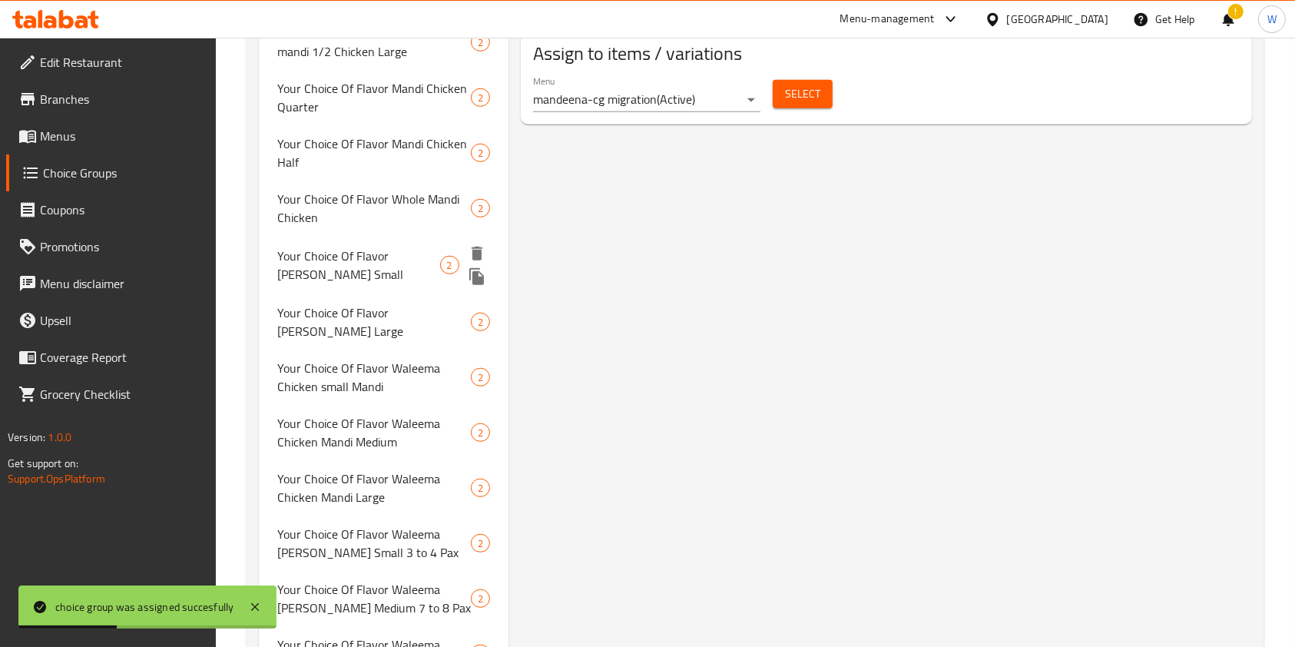
scroll to position [1167, 0]
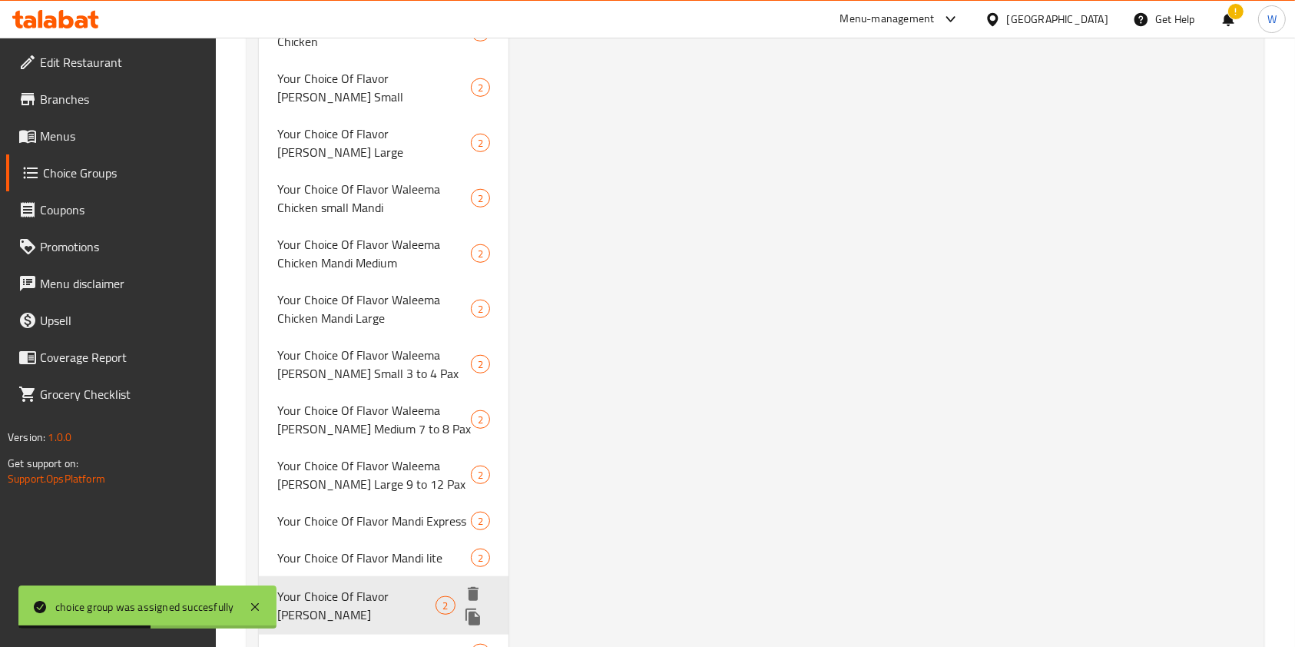
click at [467, 608] on icon "duplicate" at bounding box center [472, 616] width 15 height 17
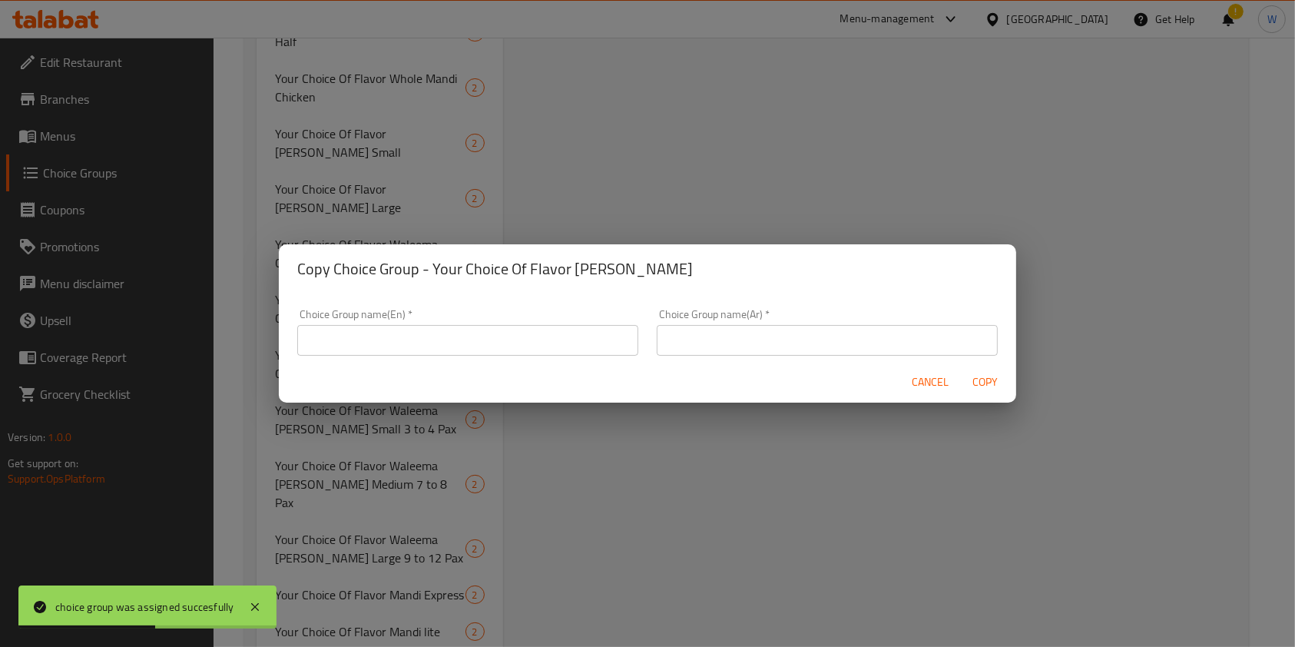
scroll to position [1163, 0]
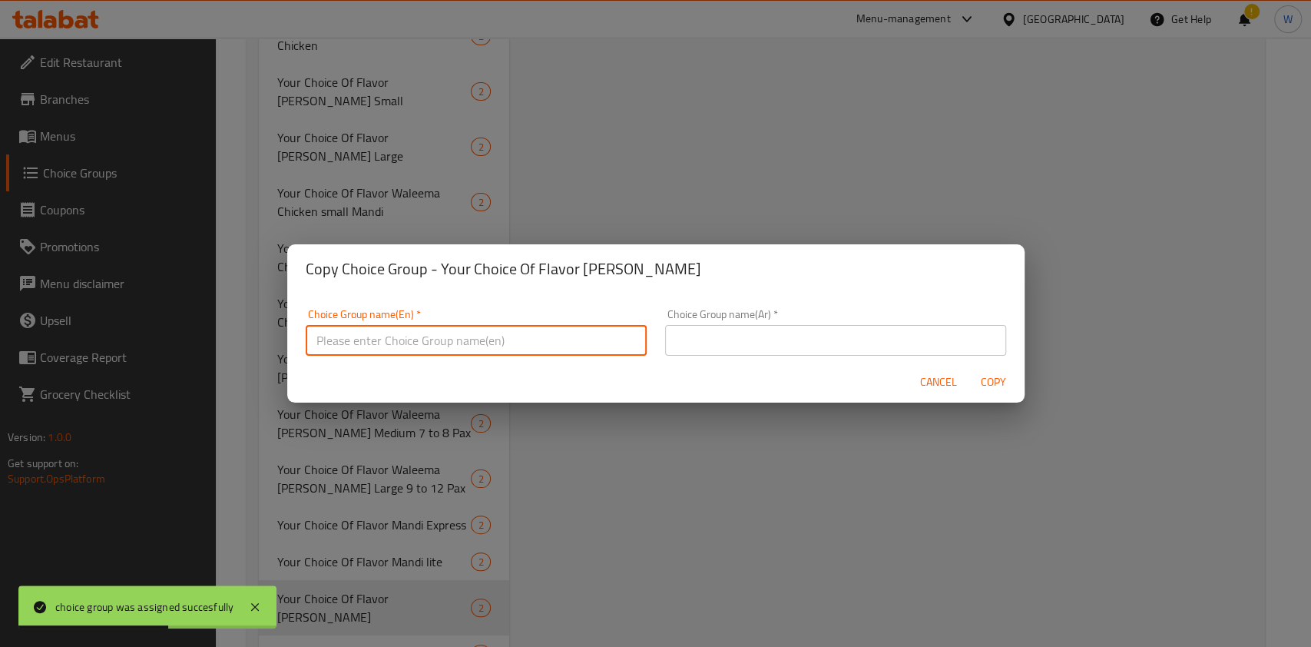
drag, startPoint x: 526, startPoint y: 329, endPoint x: 526, endPoint y: 338, distance: 9.2
click at [526, 329] on input "text" at bounding box center [476, 340] width 341 height 31
paste input "Your Choice Of Flavor [PERSON_NAME]"
drag, startPoint x: 508, startPoint y: 339, endPoint x: 430, endPoint y: 344, distance: 78.5
click at [430, 344] on input "Your Choice Of Flavor [PERSON_NAME]" at bounding box center [476, 340] width 341 height 31
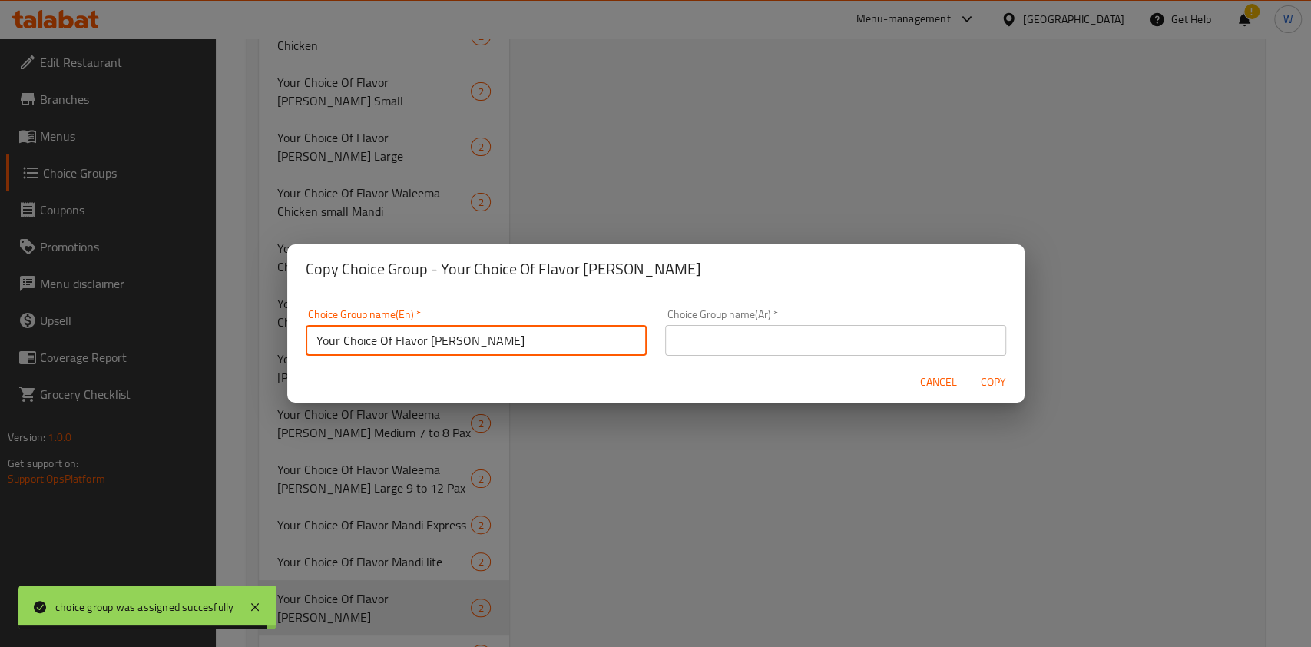
paste input "Roasted"
click at [539, 333] on input "Your Choice Of Flavor Mandi Roasted" at bounding box center [476, 340] width 341 height 31
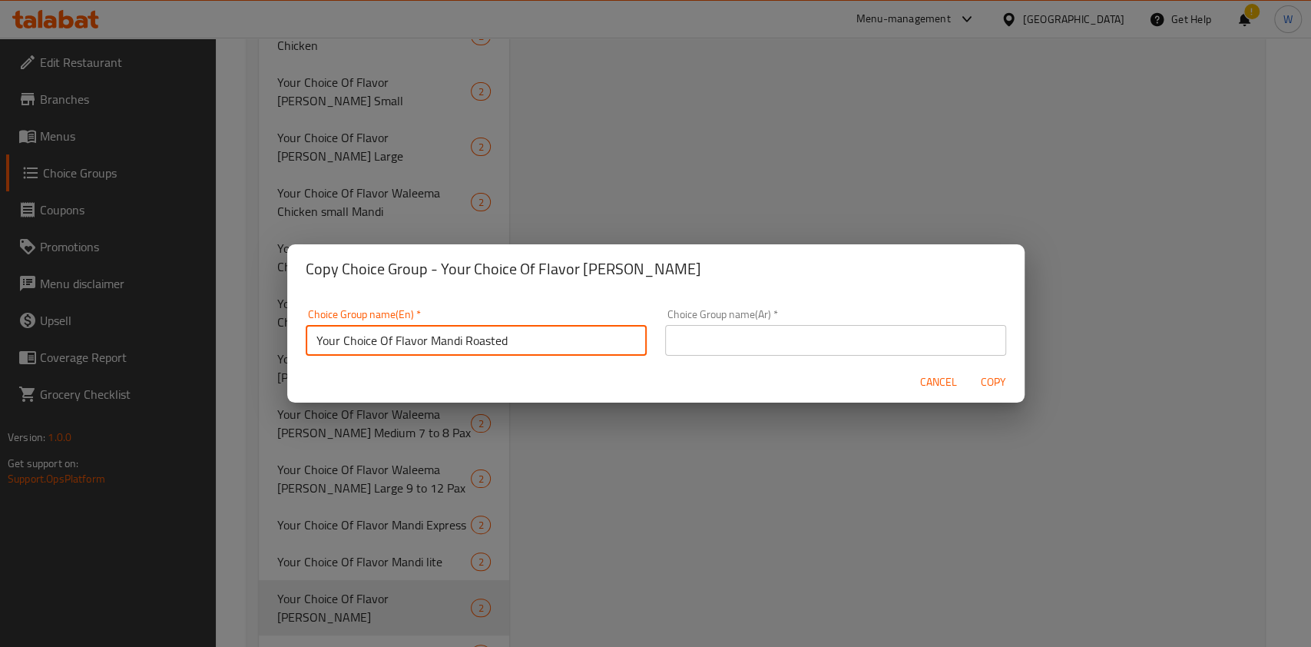
click at [485, 351] on input "Your Choice Of Flavor Mandi Roasted" at bounding box center [476, 340] width 341 height 31
type input "Your Choice Of Flavor Mandi Roasted"
click at [785, 310] on div "Choice Group name(Ar)   * Choice Group name(Ar) *" at bounding box center [835, 332] width 341 height 47
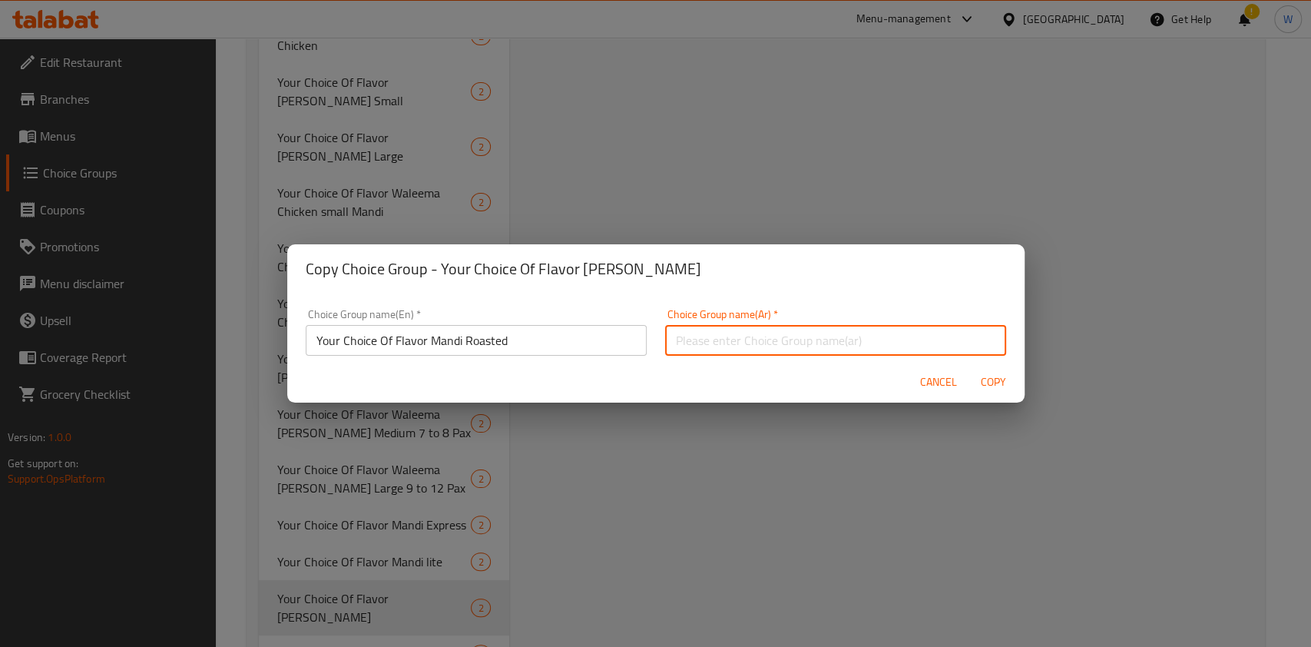
click at [775, 326] on input "text" at bounding box center [835, 340] width 341 height 31
paste input "Your Choice Of Flavor Mandi Roasted"
type input "Your Choice Of Flavor Mandi Roasted"
click at [988, 378] on span "Copy" at bounding box center [993, 382] width 37 height 19
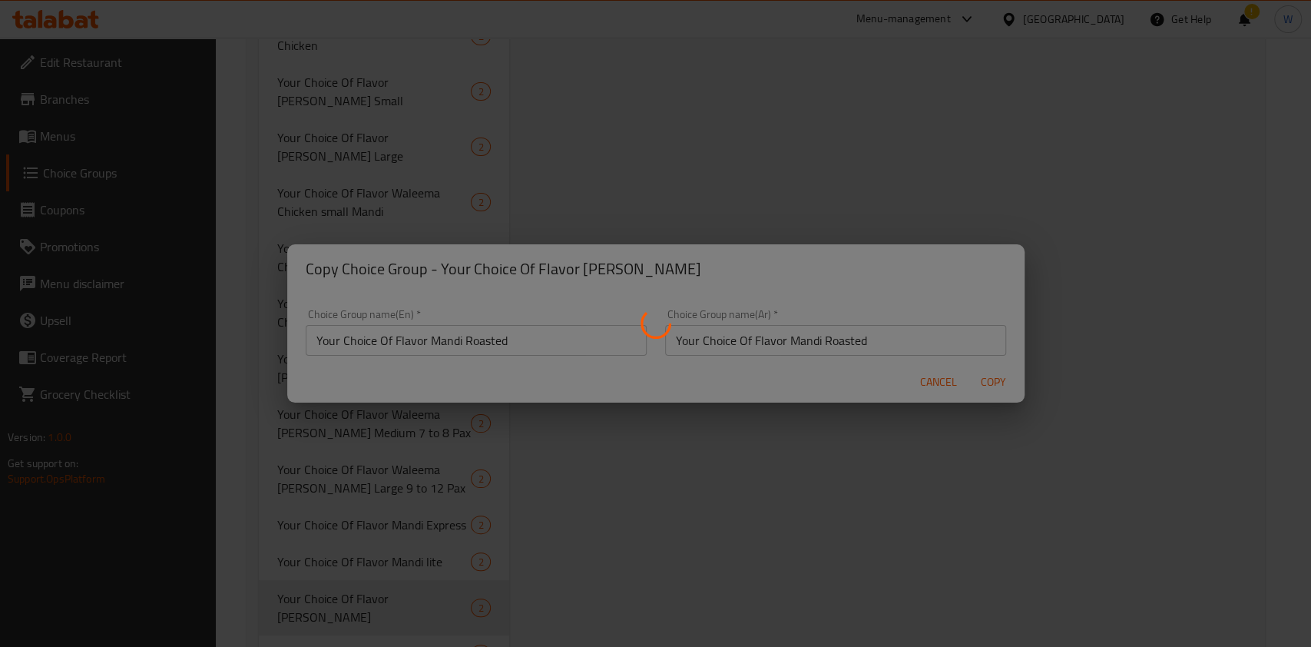
type input "Your Choice Of Flavor Mandi Roasted"
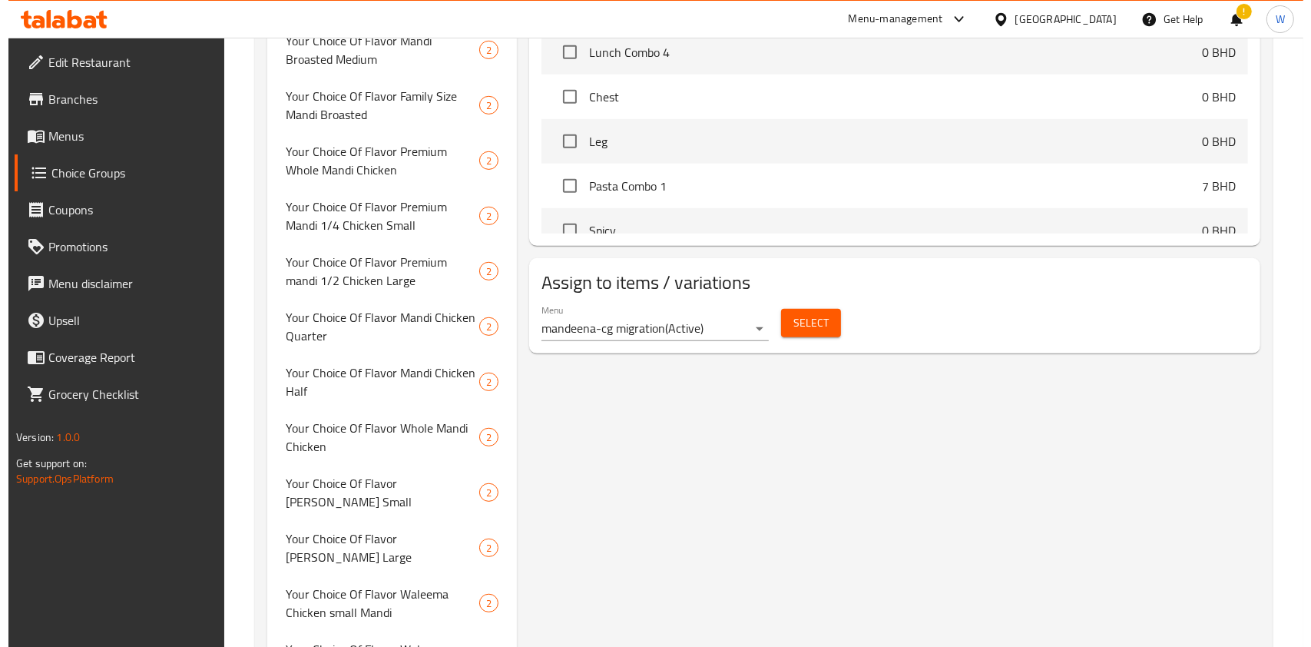
scroll to position [753, 0]
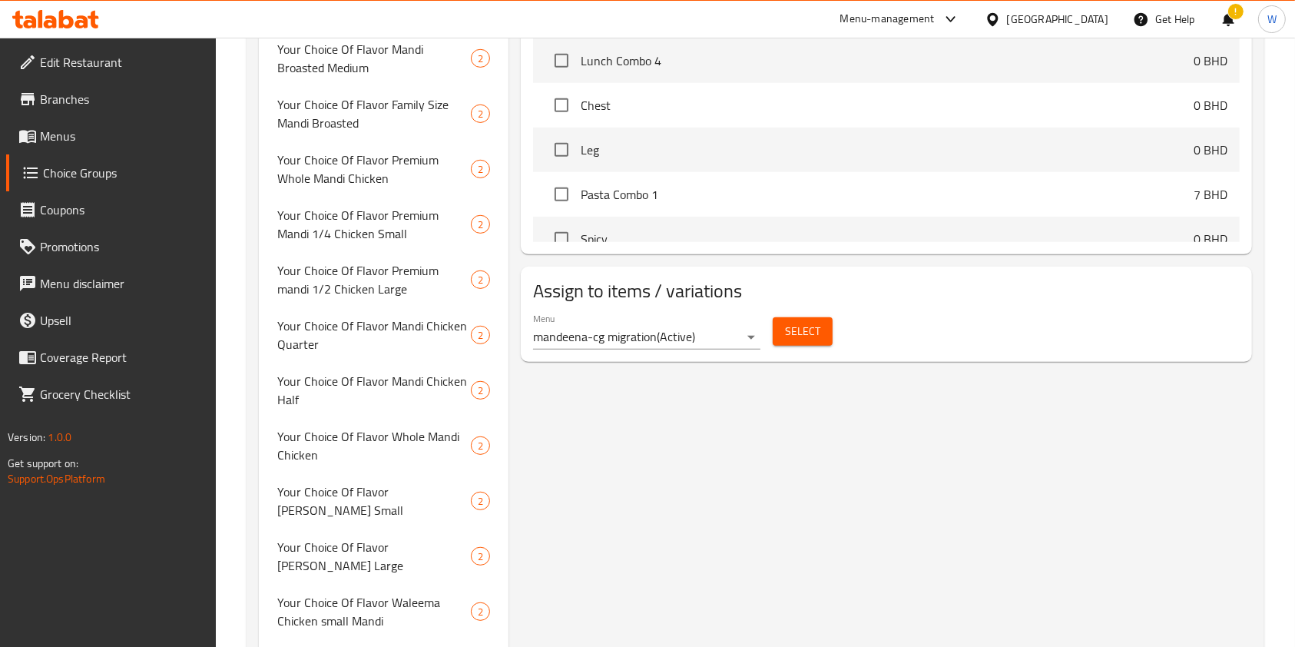
click at [836, 333] on div "Select" at bounding box center [803, 331] width 72 height 41
click at [825, 332] on button "Select" at bounding box center [803, 331] width 60 height 28
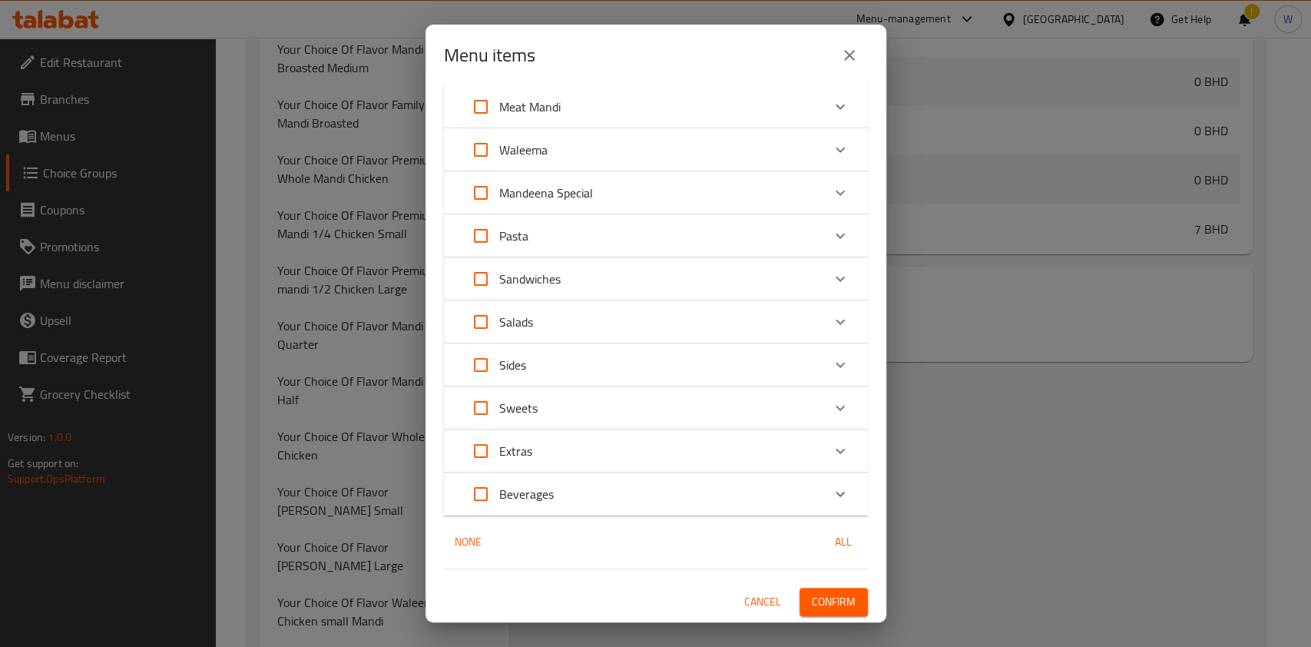
scroll to position [205, 0]
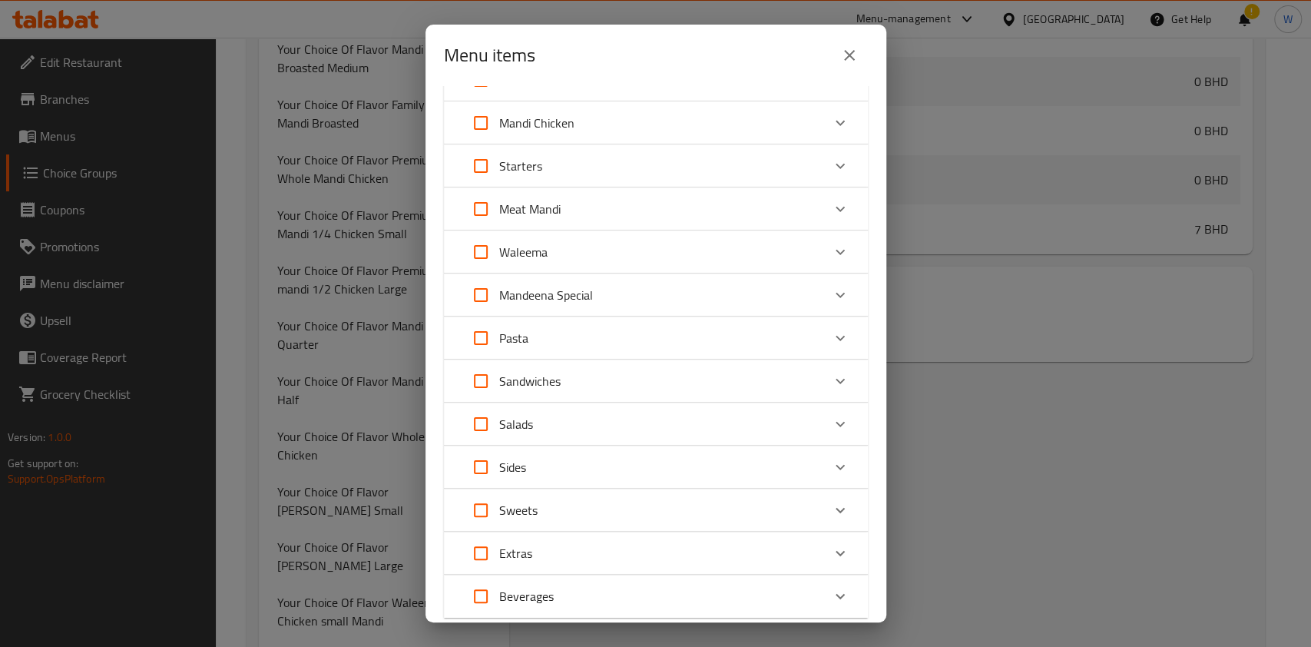
click at [735, 296] on div "Mandeena Special" at bounding box center [641, 294] width 359 height 37
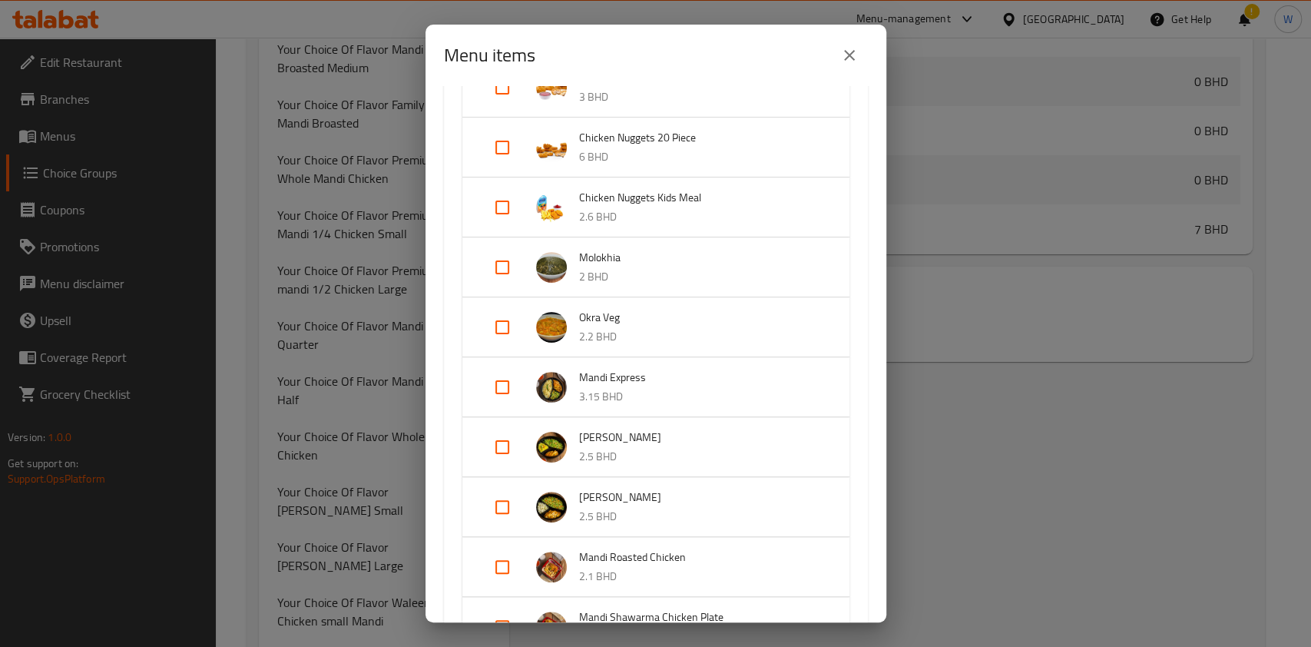
scroll to position [717, 0]
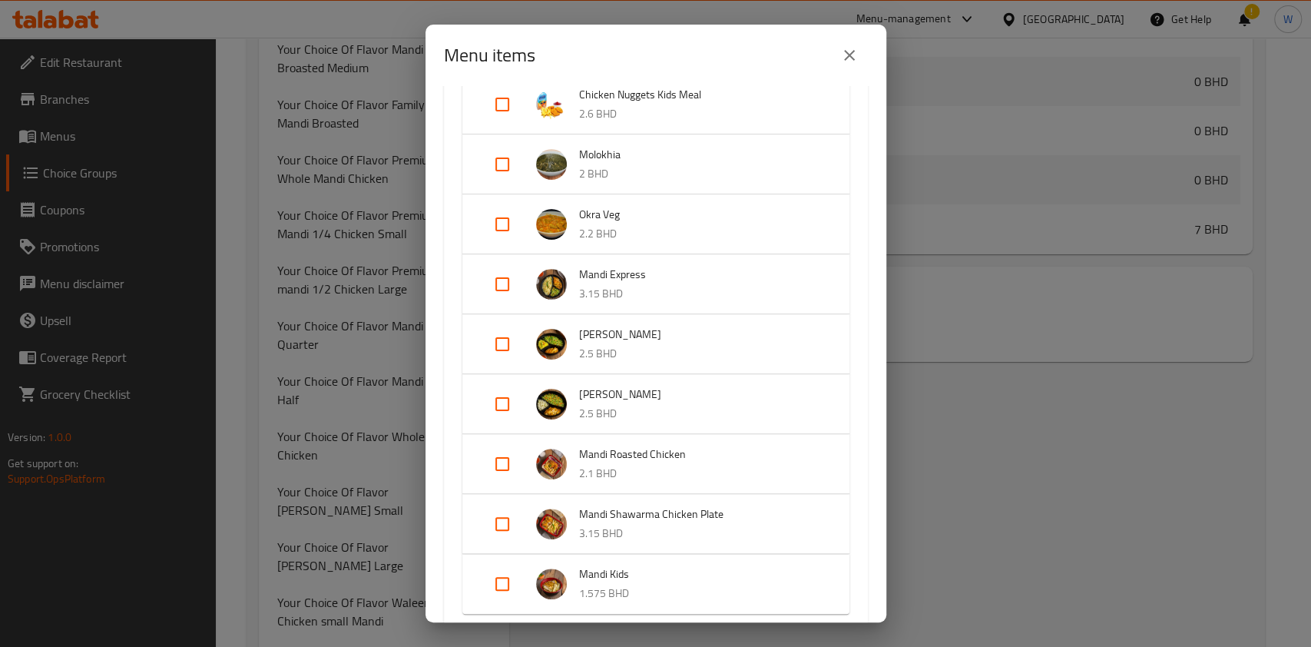
click at [506, 464] on input "Expand" at bounding box center [502, 463] width 37 height 37
checkbox input "true"
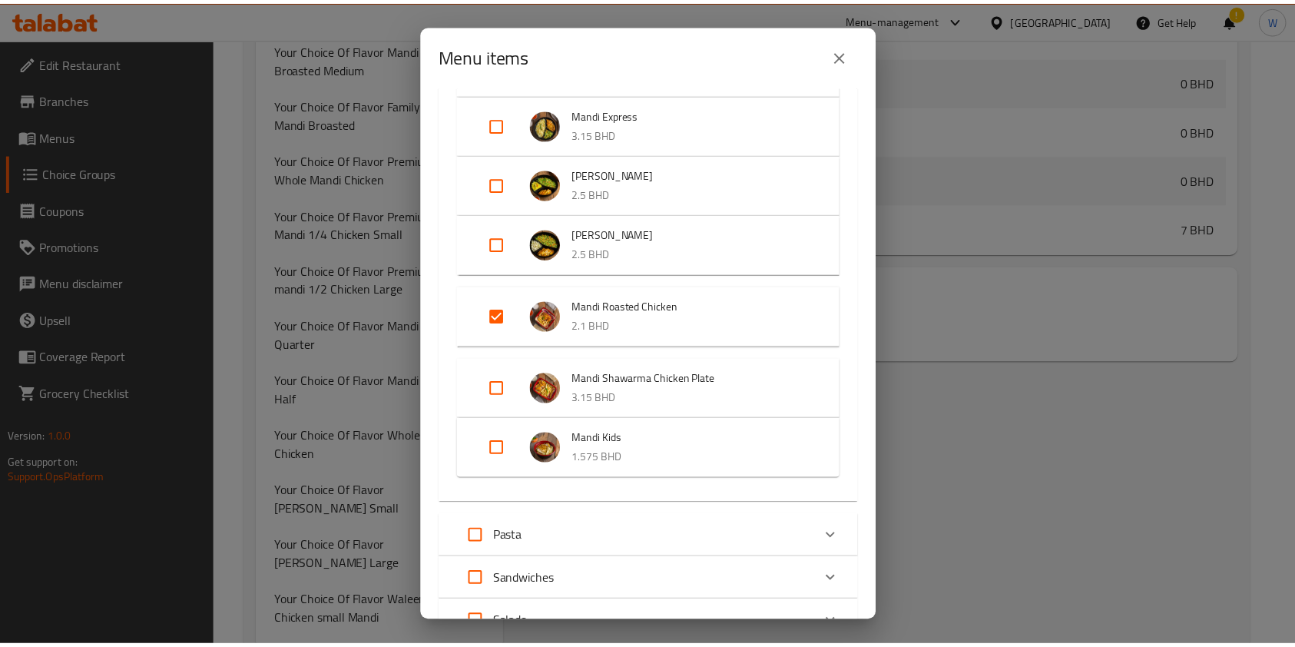
scroll to position [1178, 0]
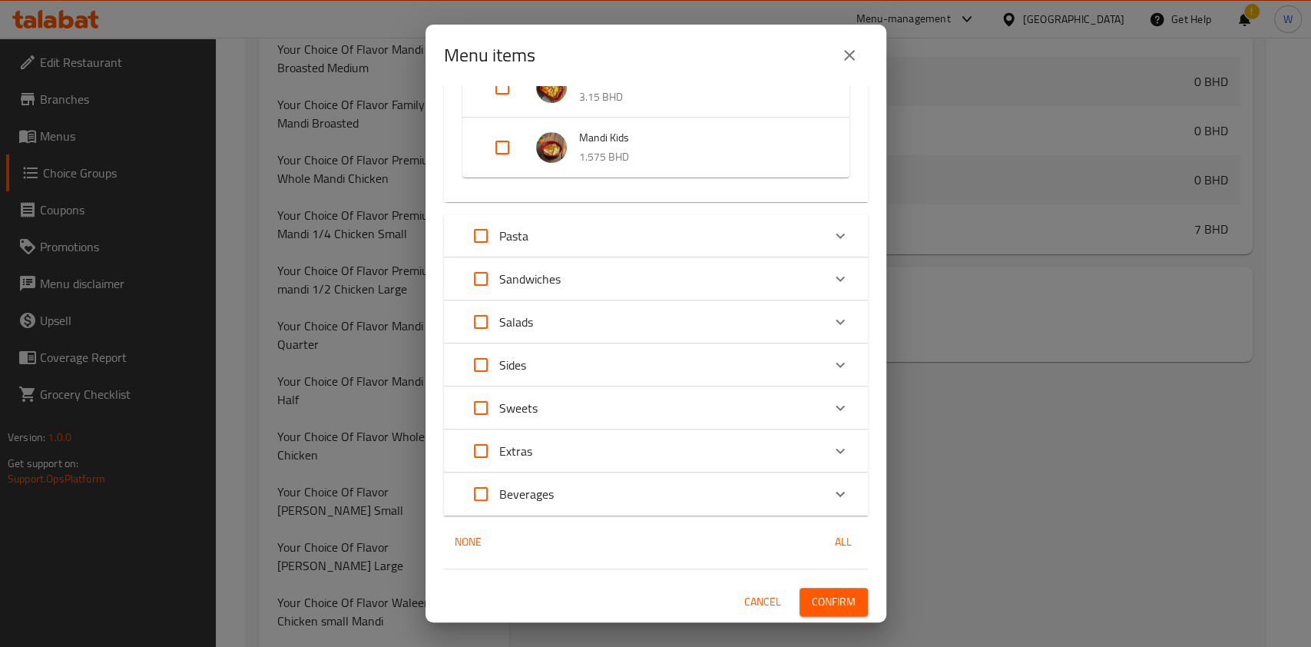
click at [823, 588] on button "Confirm" at bounding box center [834, 602] width 68 height 28
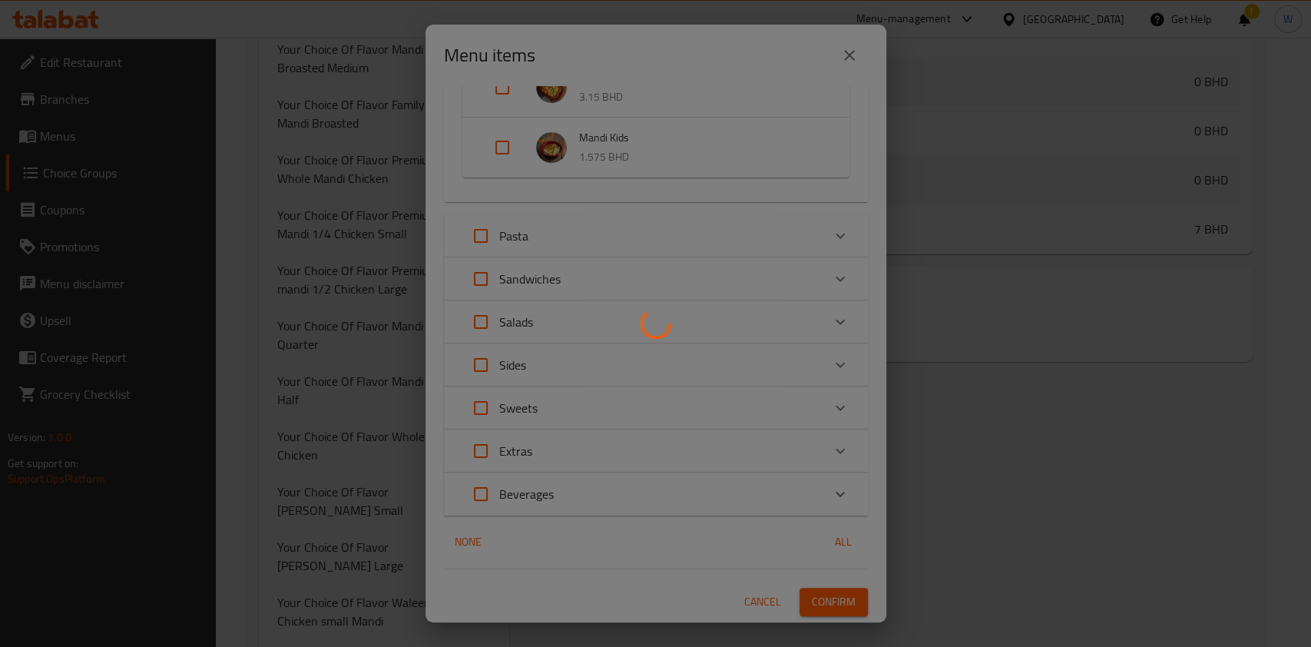
click at [824, 596] on div at bounding box center [655, 323] width 1311 height 647
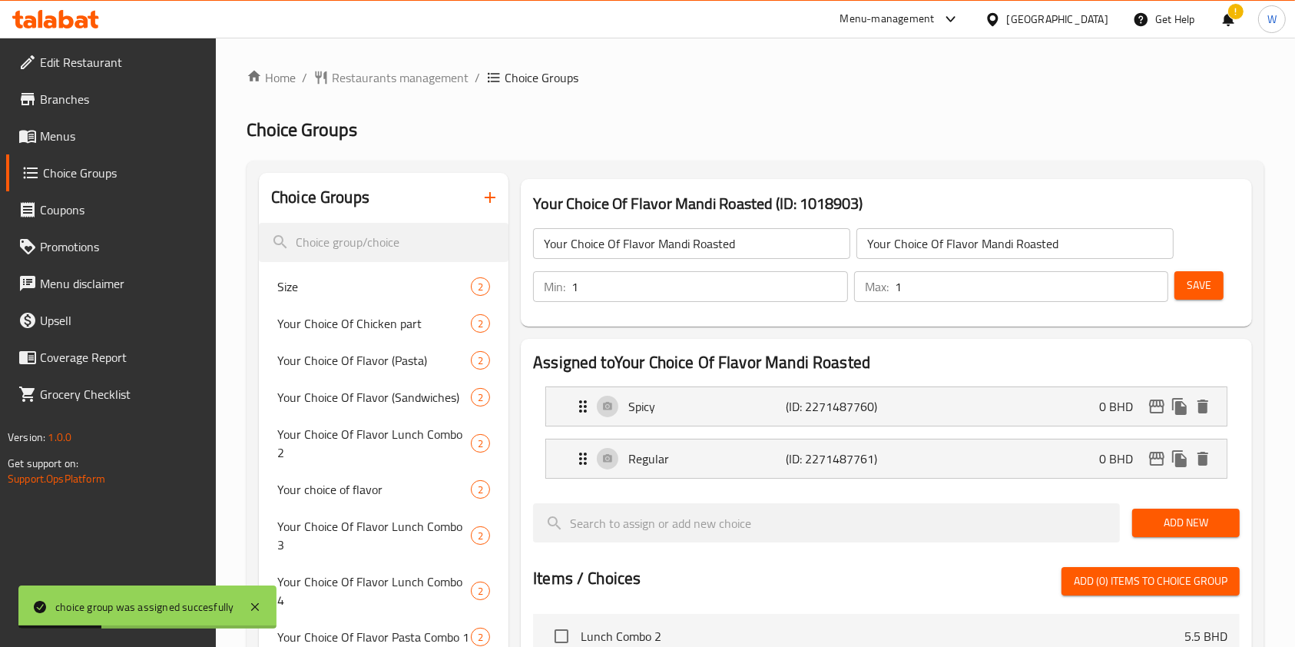
scroll to position [0, 0]
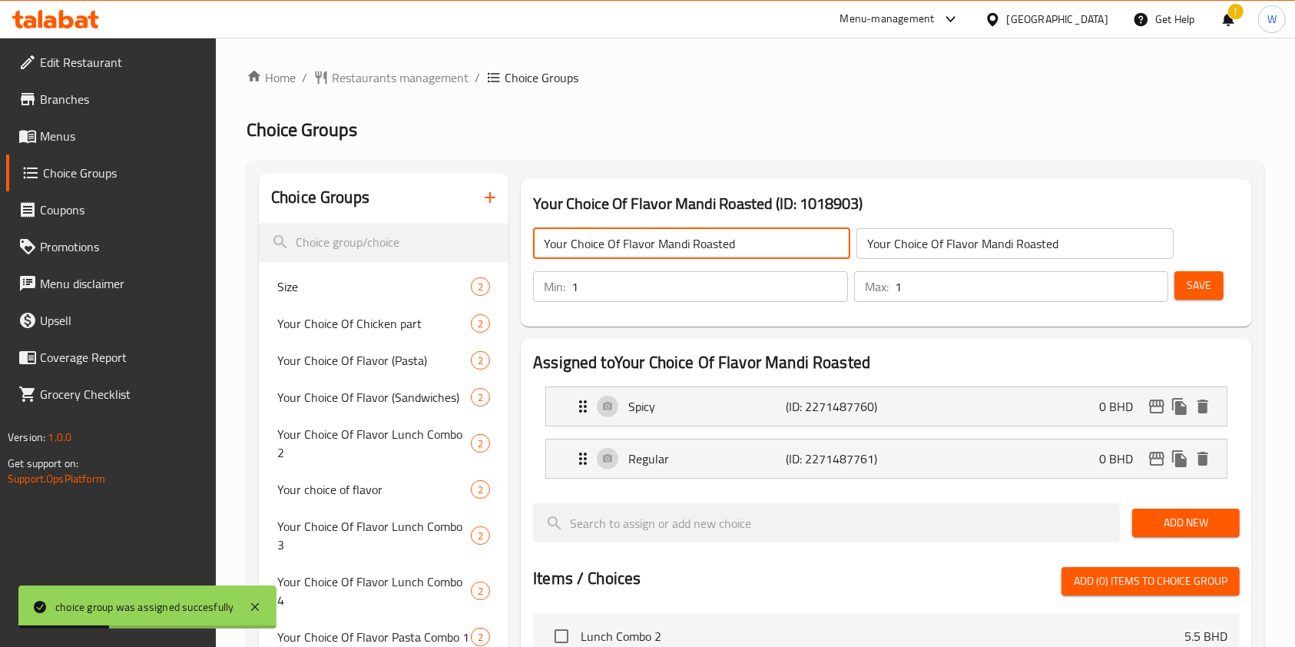
click at [641, 238] on input "Your Choice Of Flavor Mandi Roasted" at bounding box center [691, 243] width 317 height 31
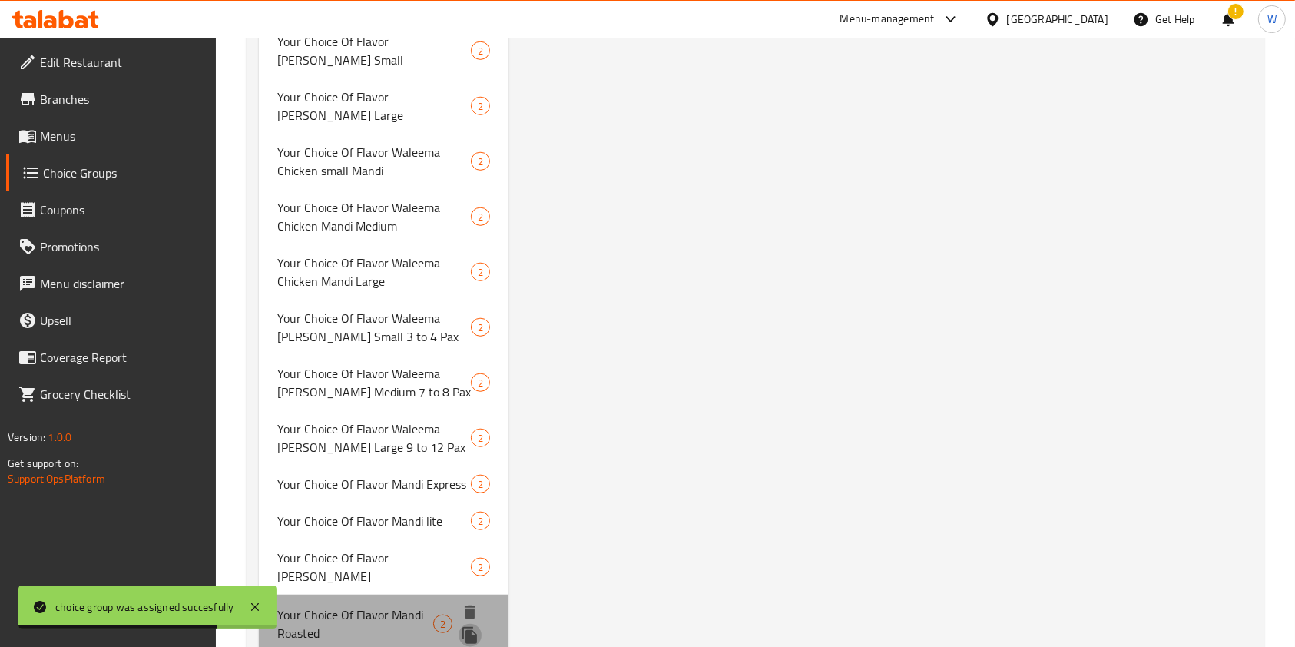
click at [475, 627] on icon "duplicate" at bounding box center [469, 635] width 15 height 17
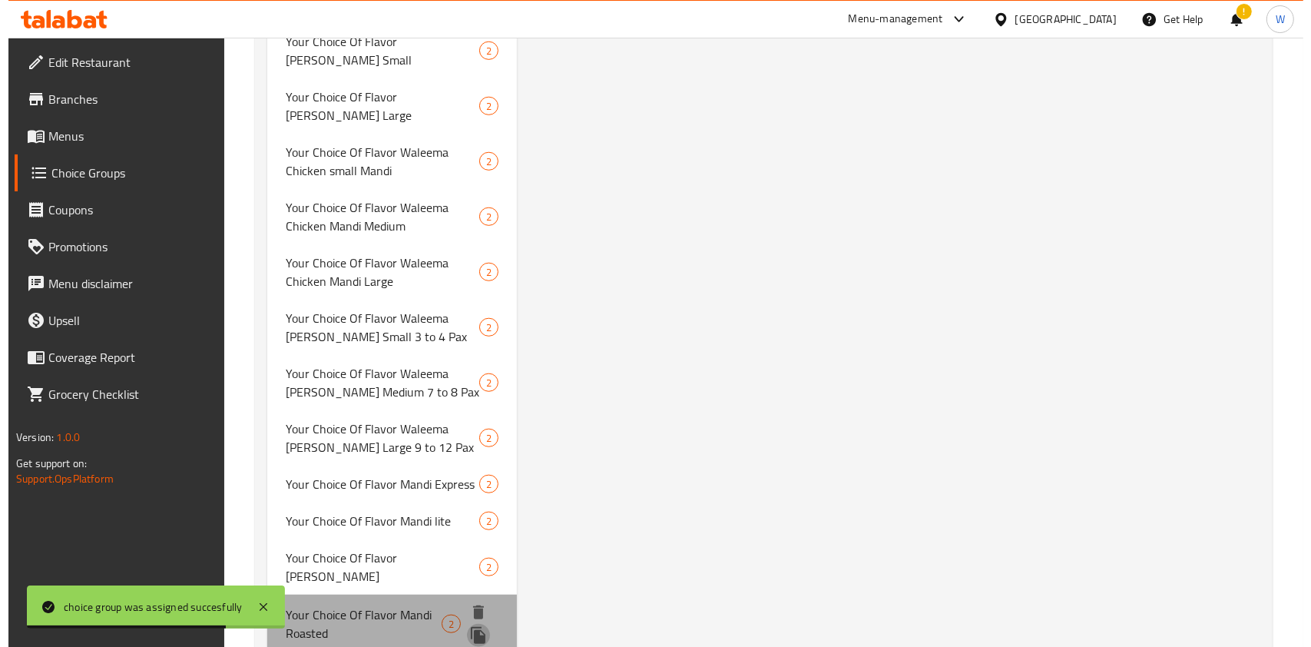
scroll to position [1200, 0]
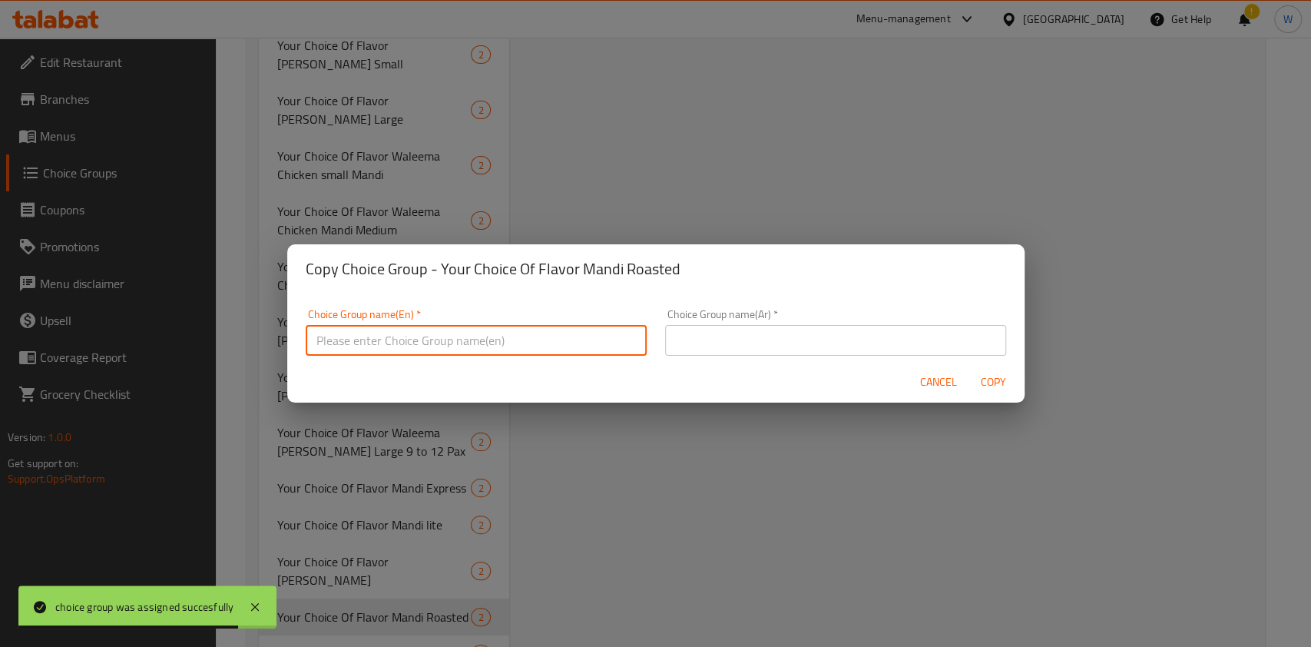
click at [557, 343] on input "text" at bounding box center [476, 340] width 341 height 31
paste input "Your Choice Of Flavor Mandi Roasted"
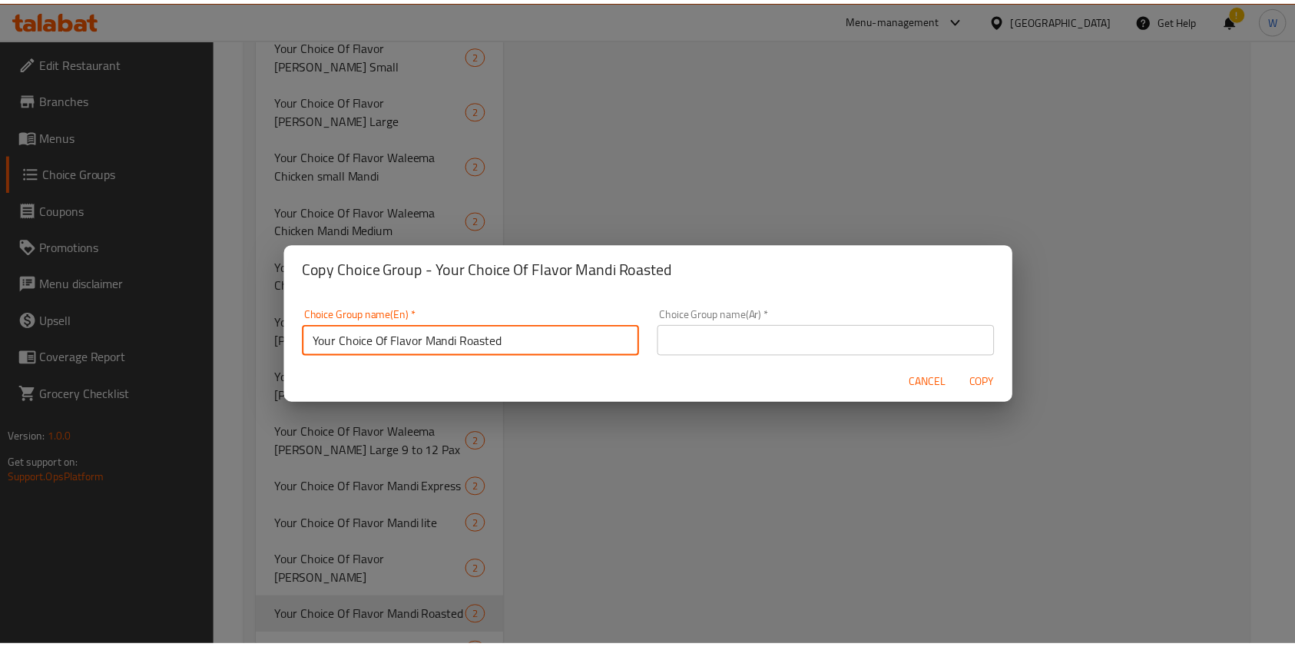
scroll to position [4, 0]
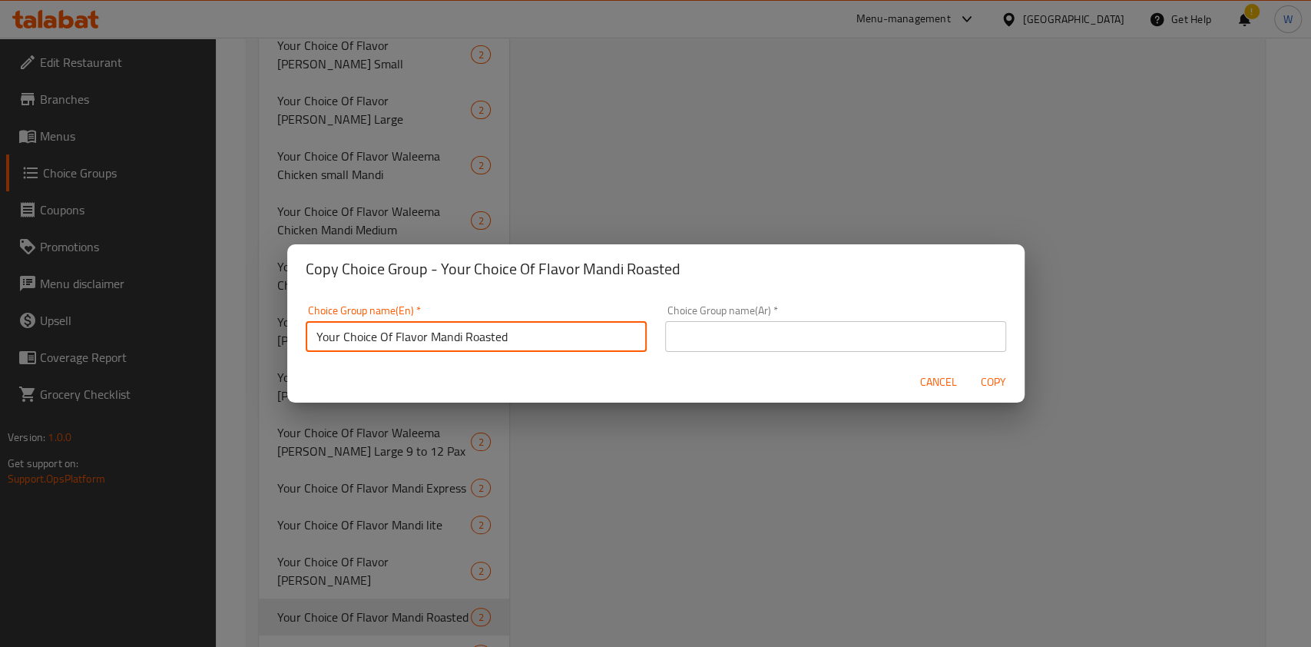
drag, startPoint x: 542, startPoint y: 342, endPoint x: 430, endPoint y: 356, distance: 113.0
click at [430, 356] on div "Choice Group name(En)   * Your Choice Of Flavor Mandi Roasted Choice Group name…" at bounding box center [475, 328] width 359 height 65
paste input "Shawarma Chicken Plate"
click at [439, 336] on input "Your Choice Of Flavor Mandi Shawarma Chicken Plate" at bounding box center [476, 336] width 341 height 31
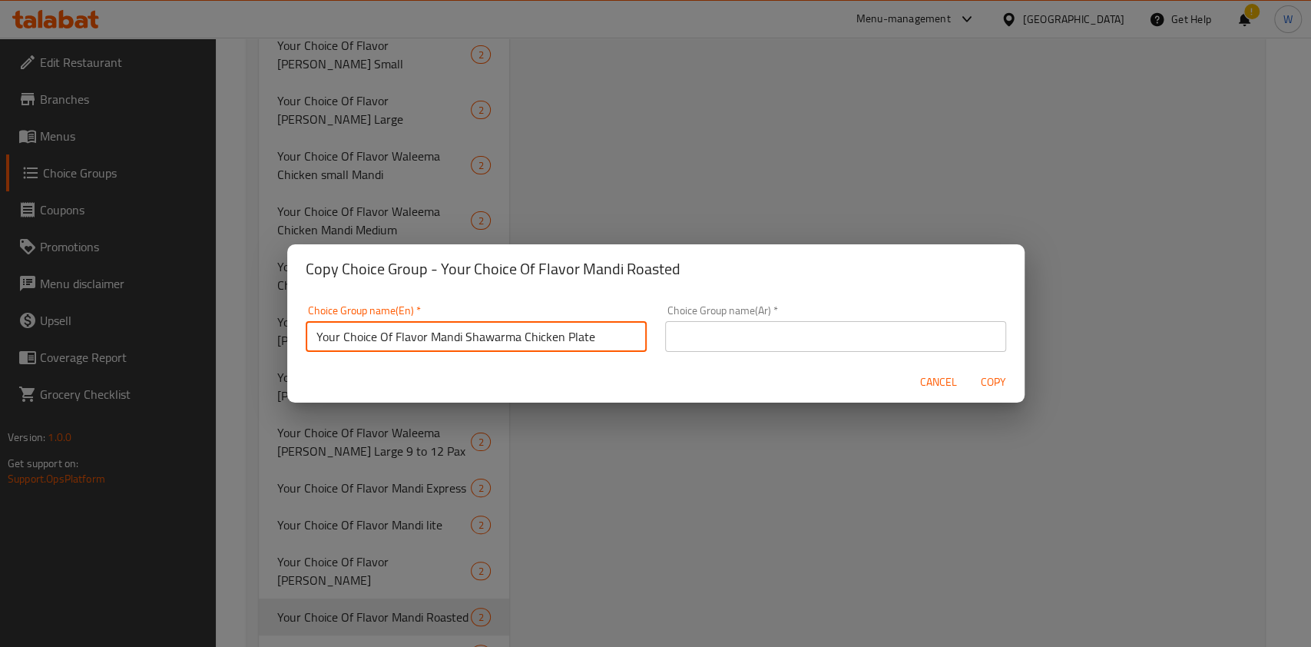
click at [439, 336] on input "Your Choice Of Flavor Mandi Shawarma Chicken Plate" at bounding box center [476, 336] width 341 height 31
type input "Your Choice Of Flavor Mandi Shawarma Chicken Plate"
click at [768, 331] on input "text" at bounding box center [835, 336] width 341 height 31
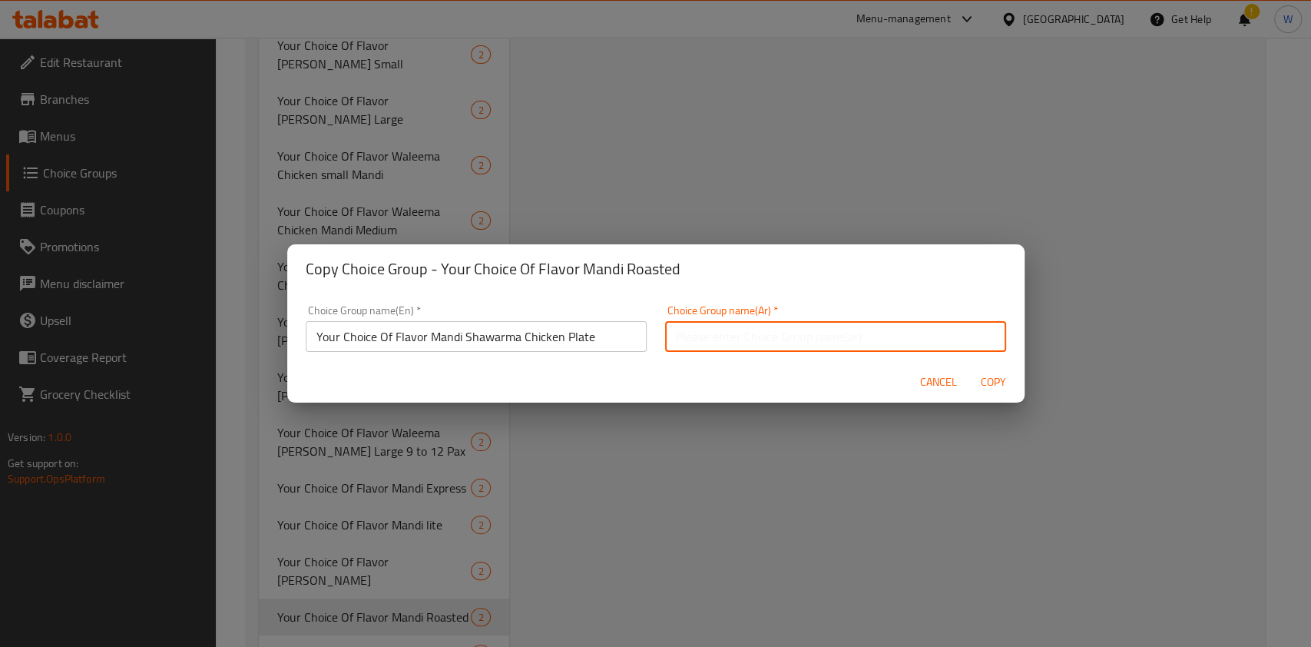
paste input "Your Choice Of Flavor Mandi Shawarma Chicken Plate"
type input "Your Choice Of Flavor Mandi Shawarma Chicken Plate"
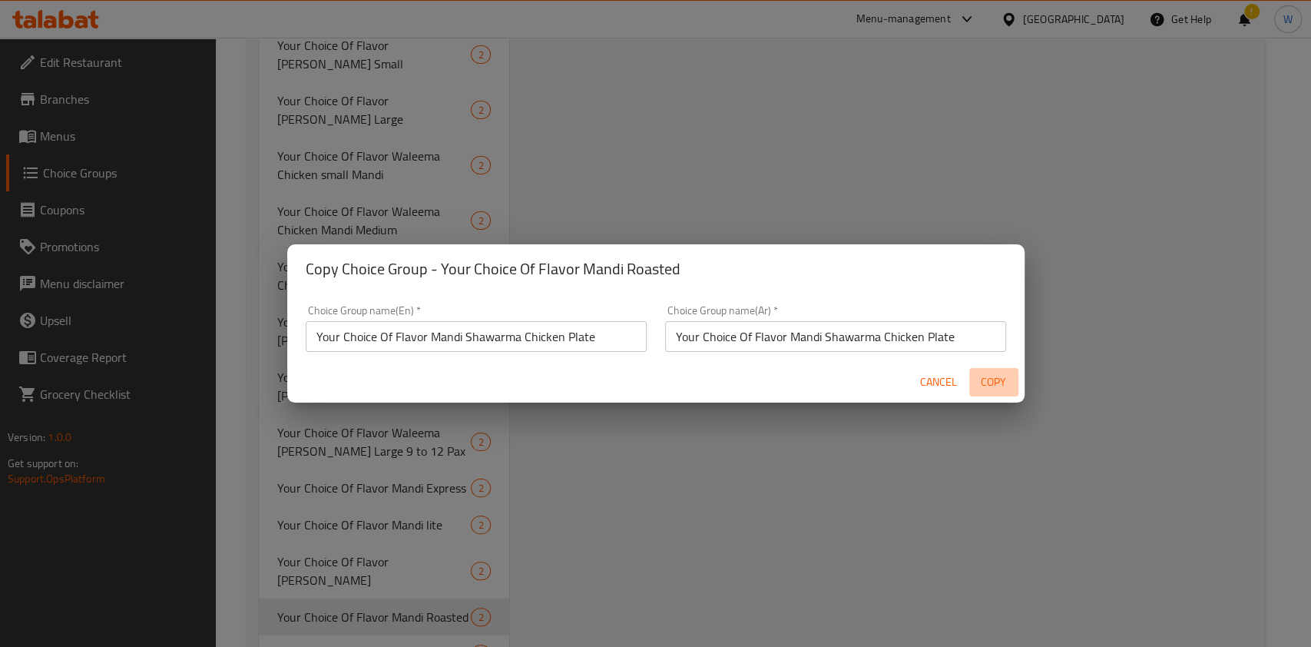
click at [995, 378] on span "Copy" at bounding box center [993, 382] width 37 height 19
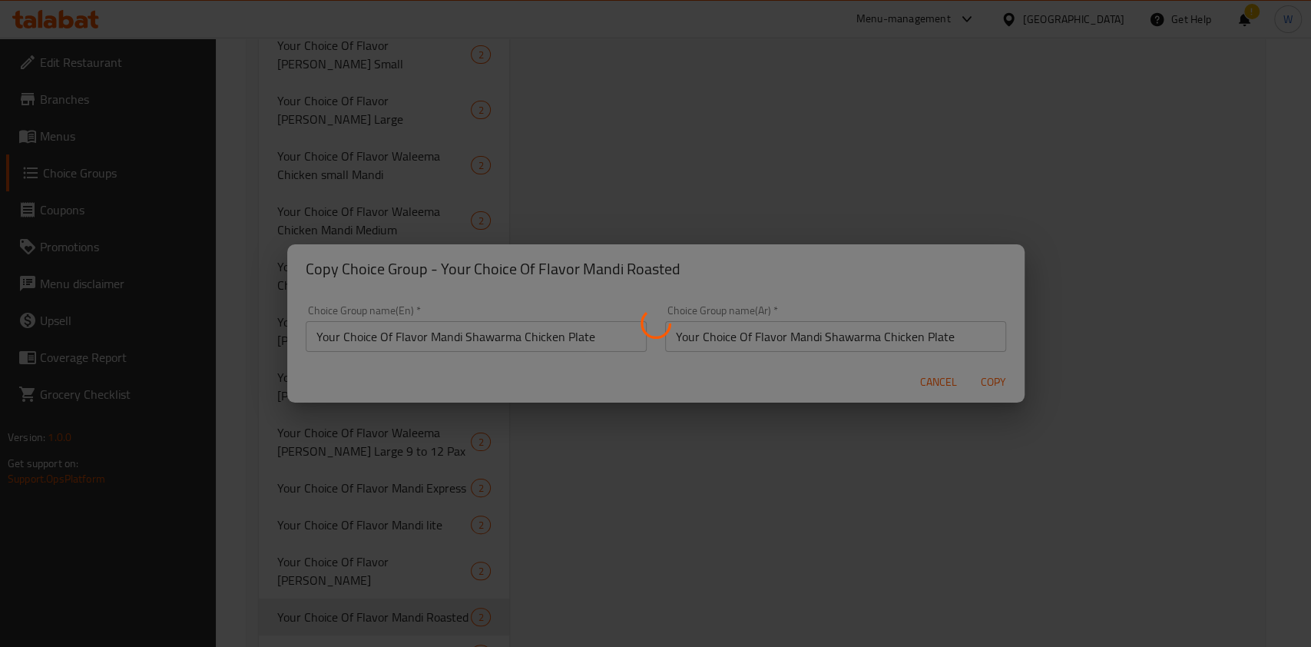
type input "Your Choice Of Flavor Mandi Shawarma Chicken Plate"
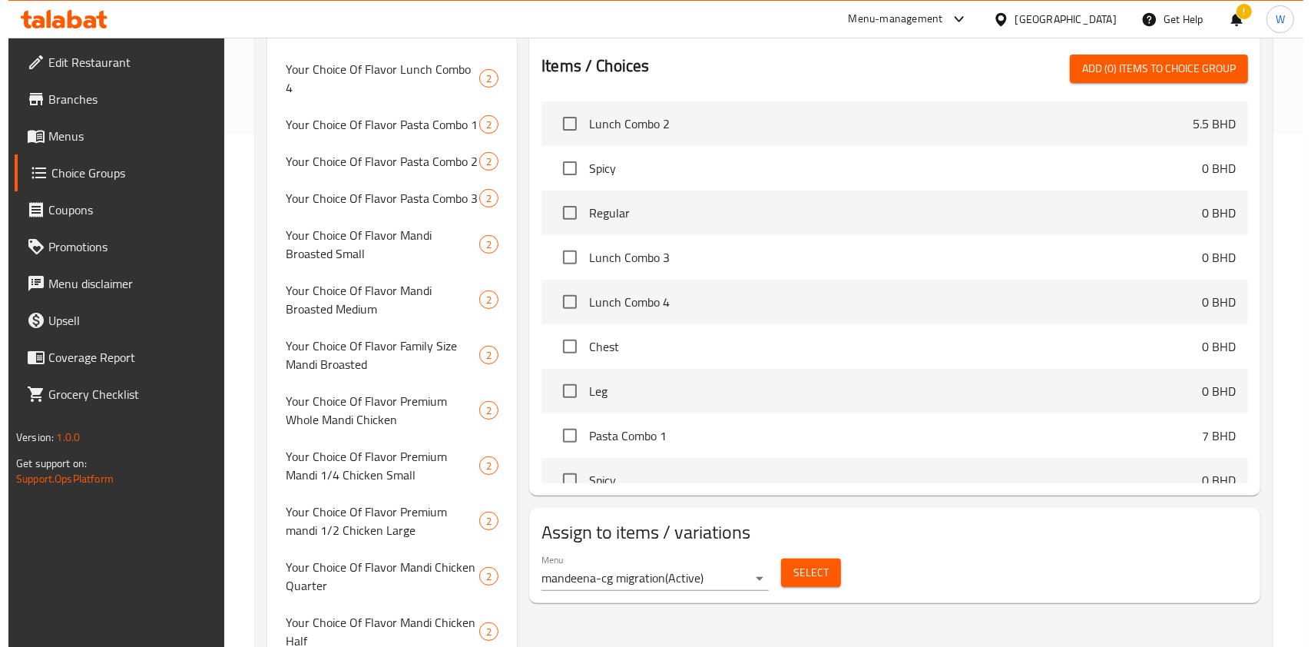
scroll to position [483, 0]
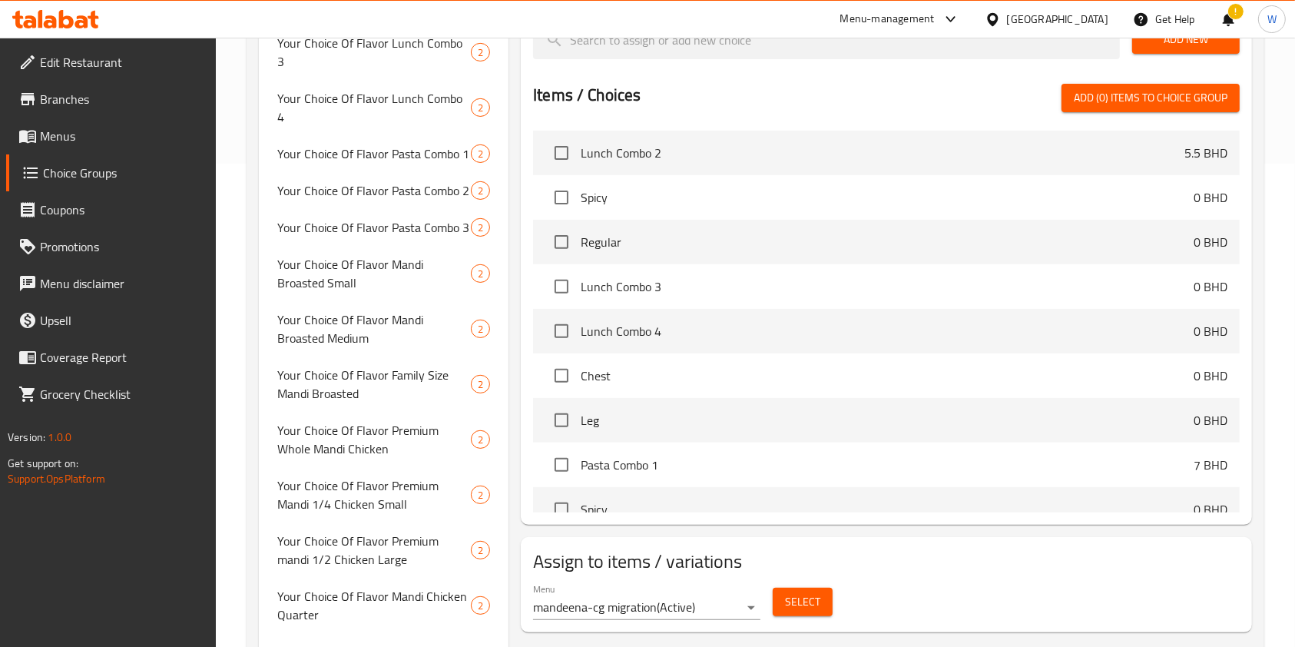
click at [806, 604] on span "Select" at bounding box center [802, 601] width 35 height 19
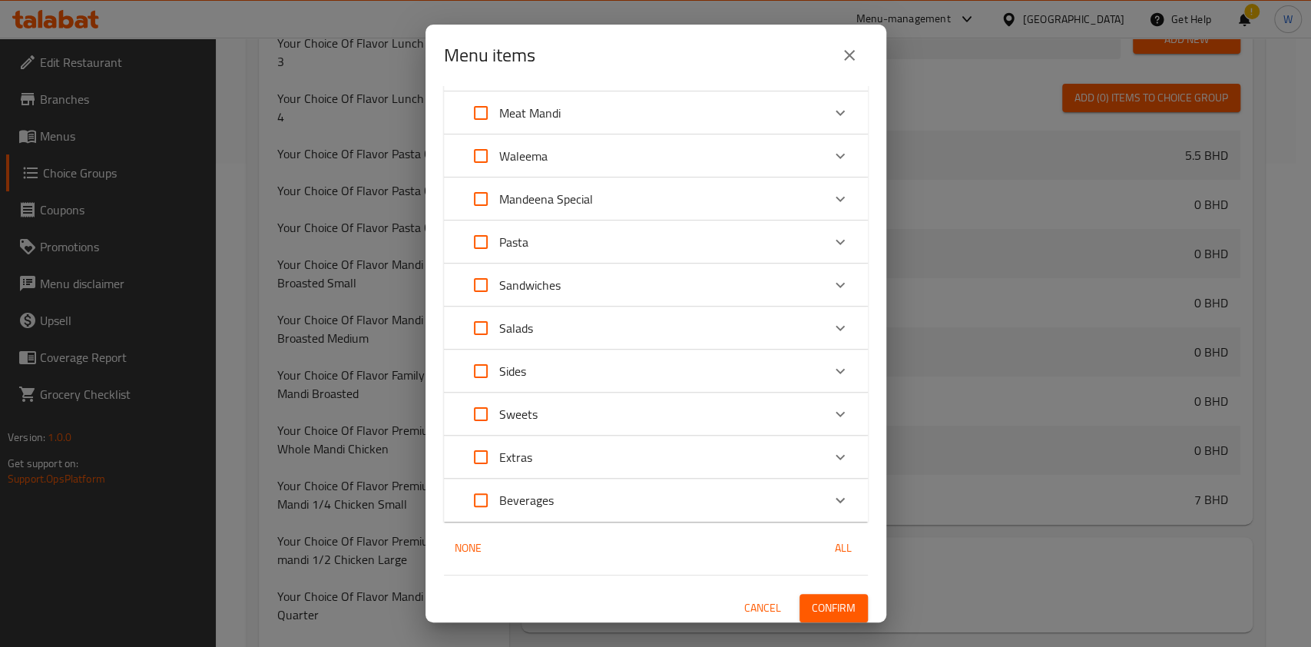
scroll to position [307, 0]
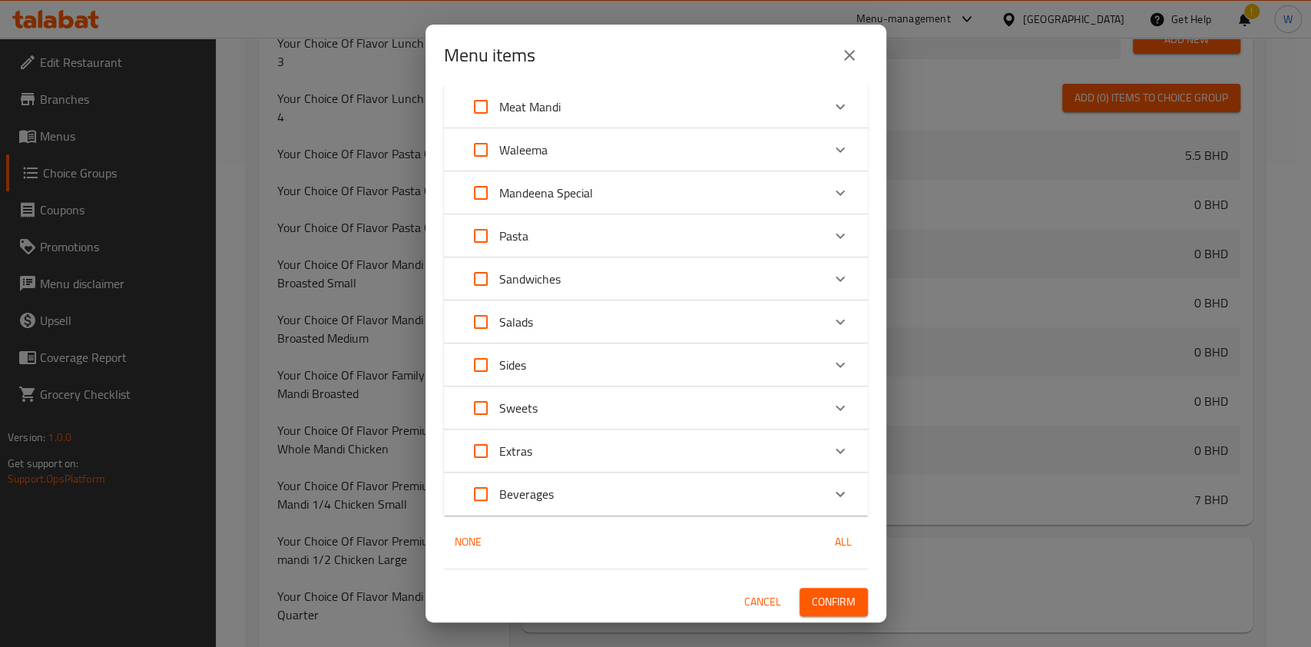
click at [700, 205] on div "Mandeena Special" at bounding box center [641, 192] width 359 height 37
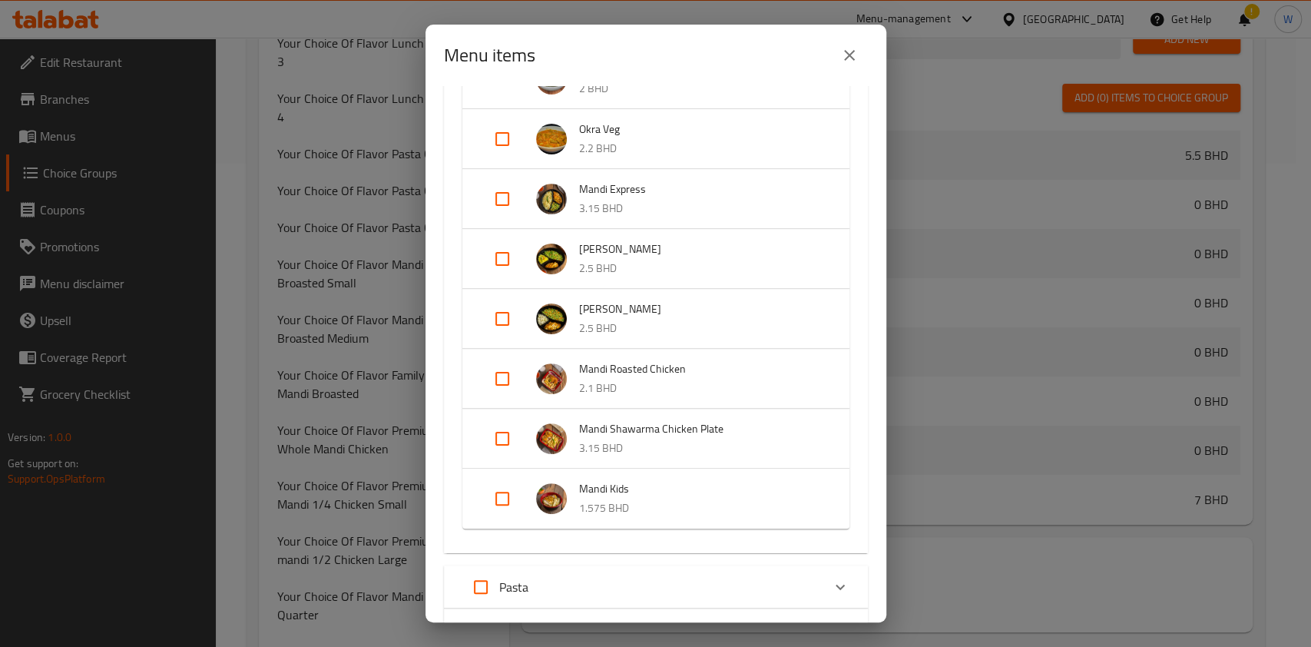
scroll to position [922, 0]
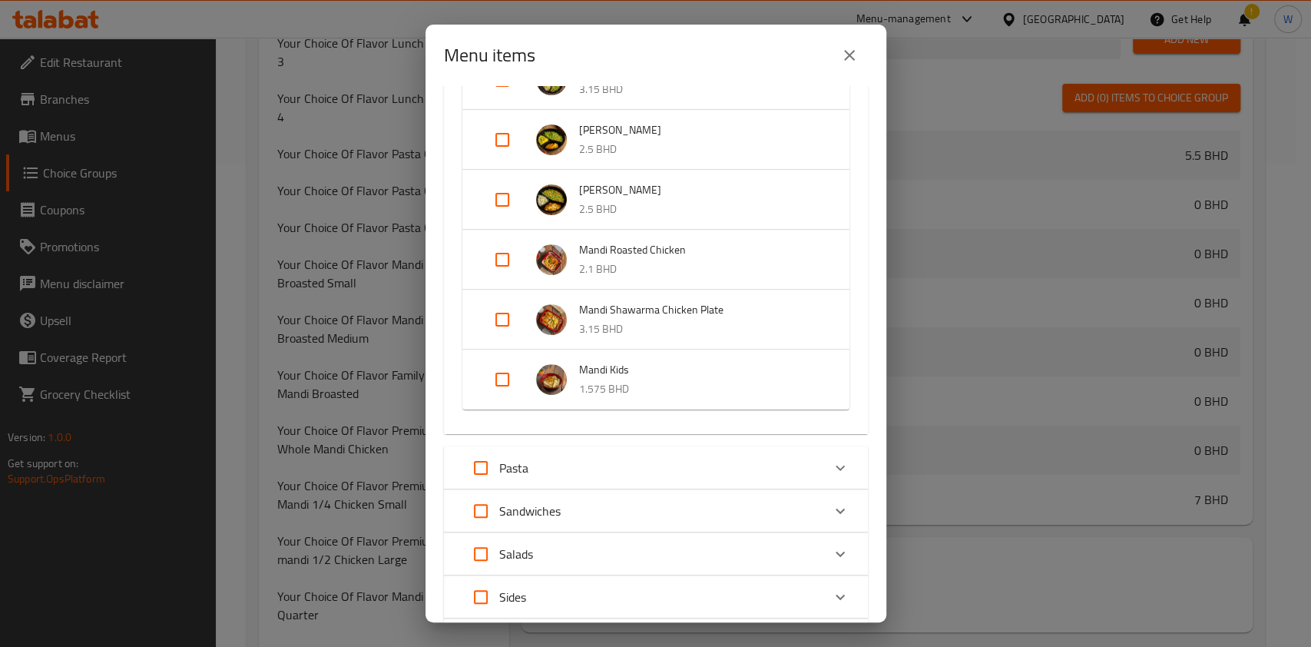
click at [498, 315] on input "Expand" at bounding box center [502, 319] width 37 height 37
checkbox input "true"
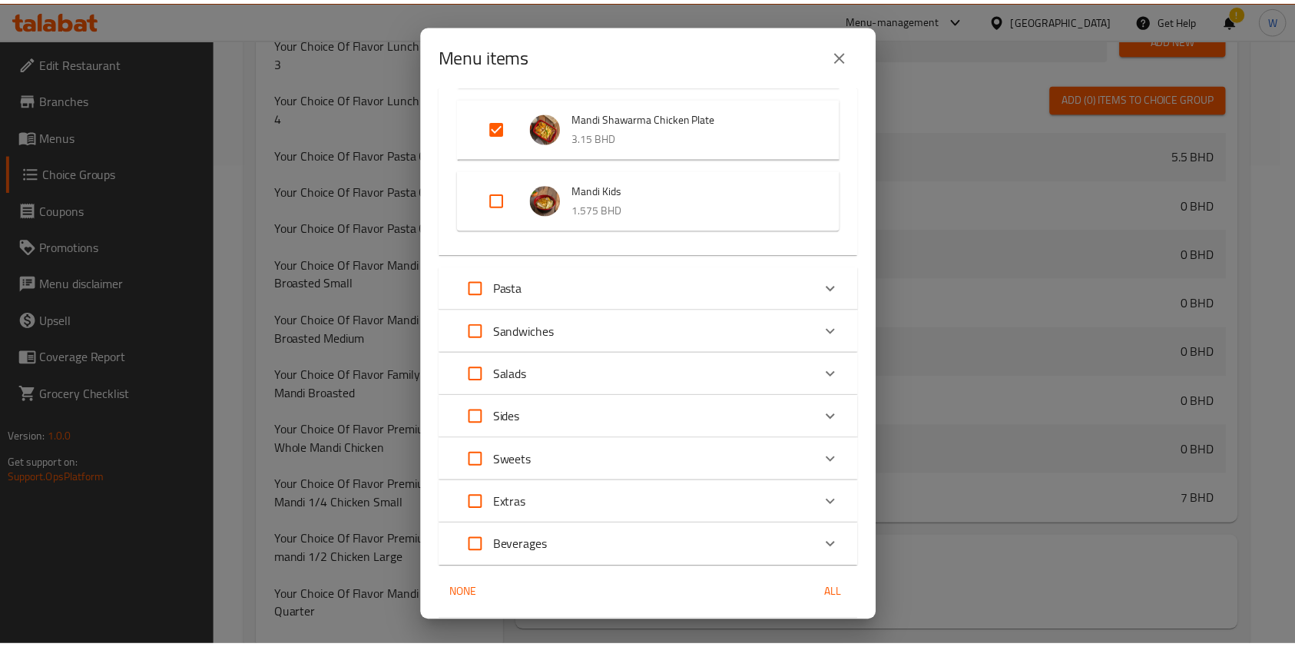
scroll to position [1178, 0]
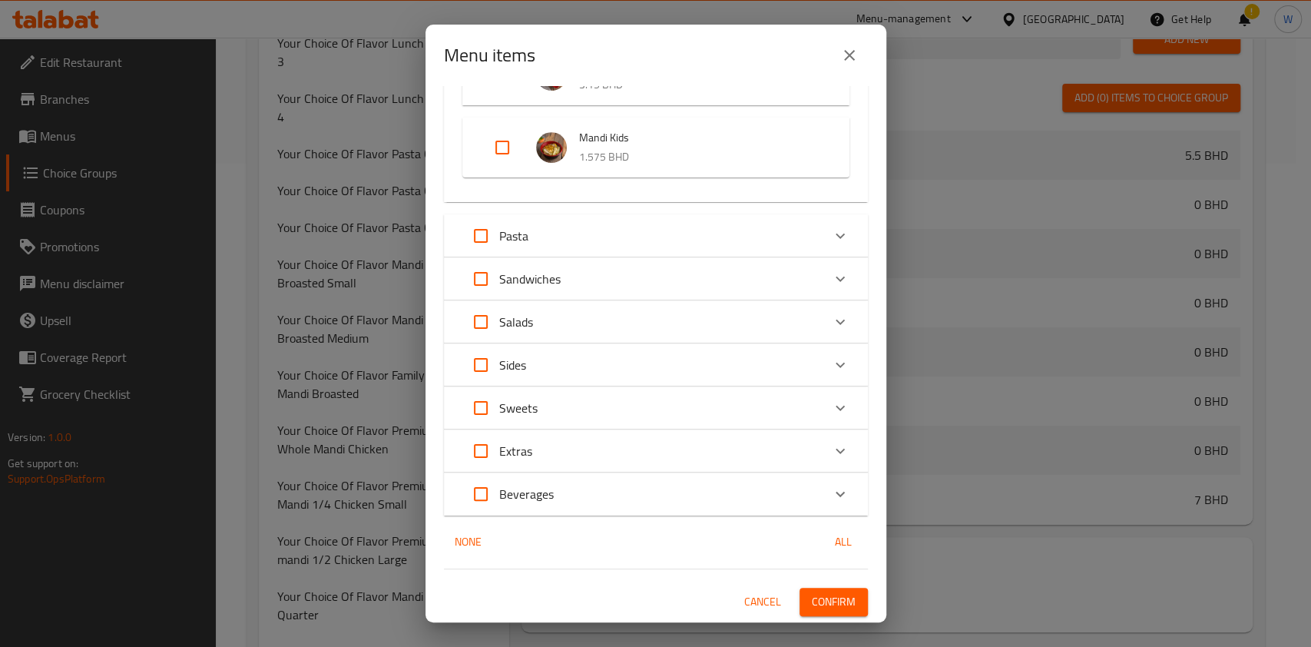
click at [830, 599] on span "Confirm" at bounding box center [834, 601] width 44 height 19
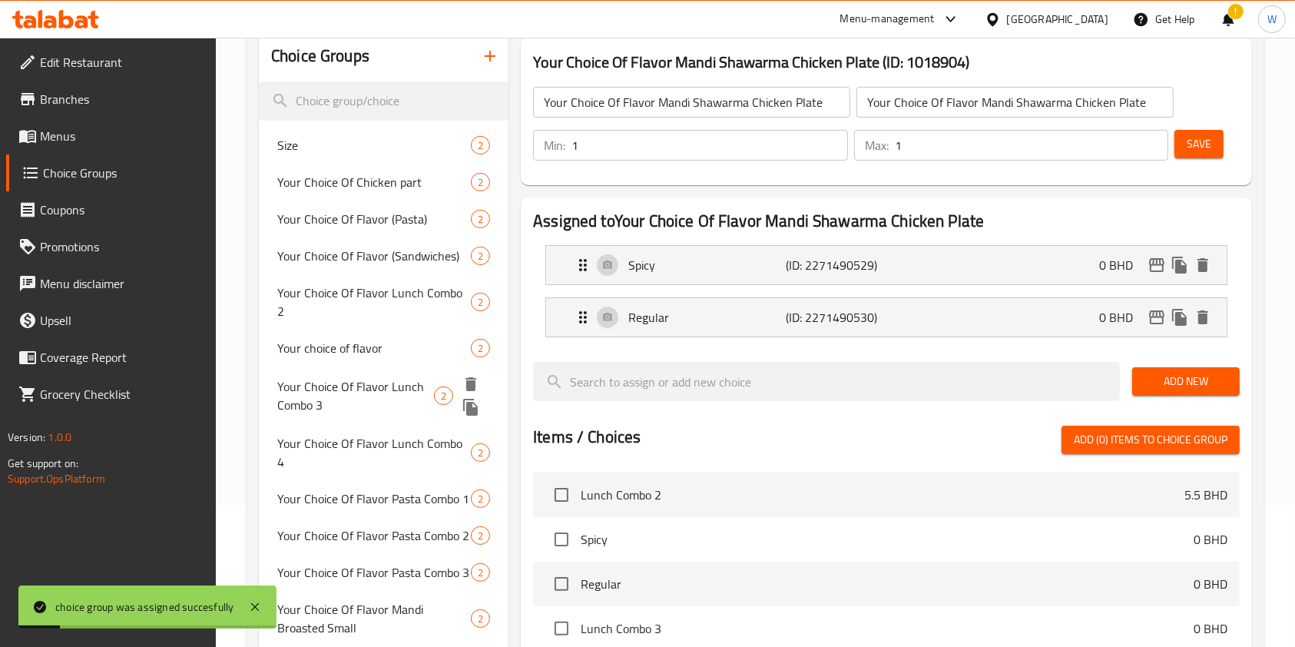
scroll to position [74, 0]
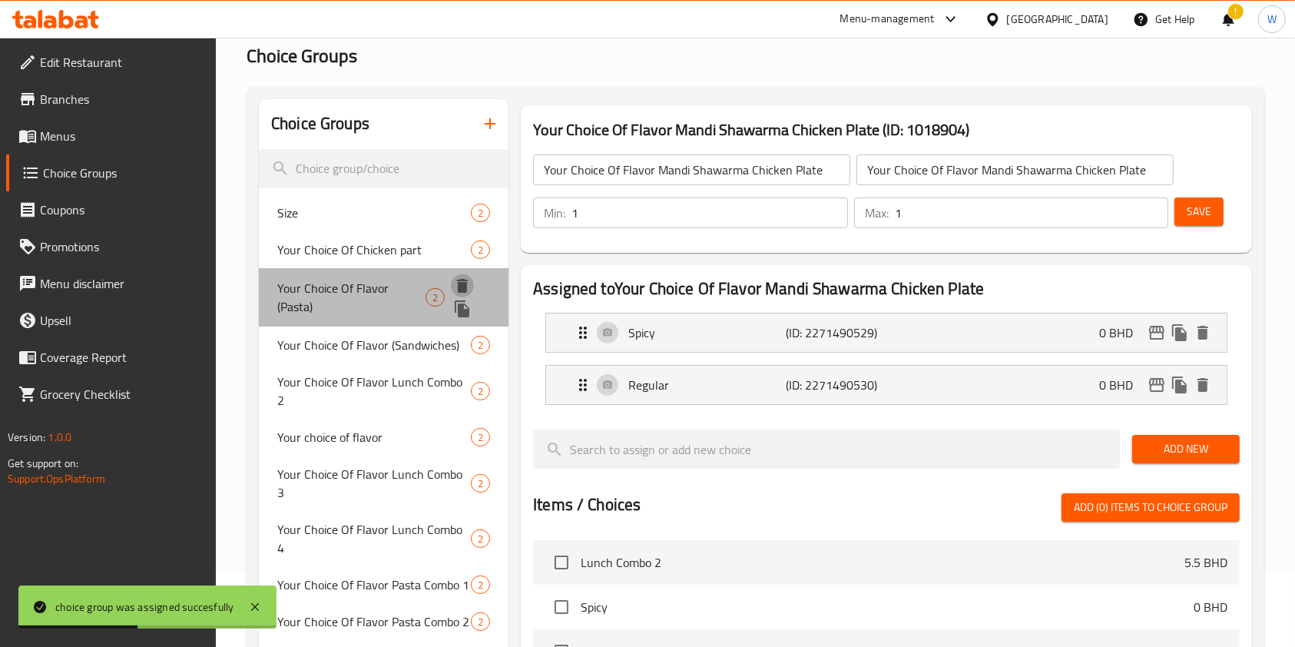
click at [464, 289] on icon "delete" at bounding box center [462, 286] width 11 height 14
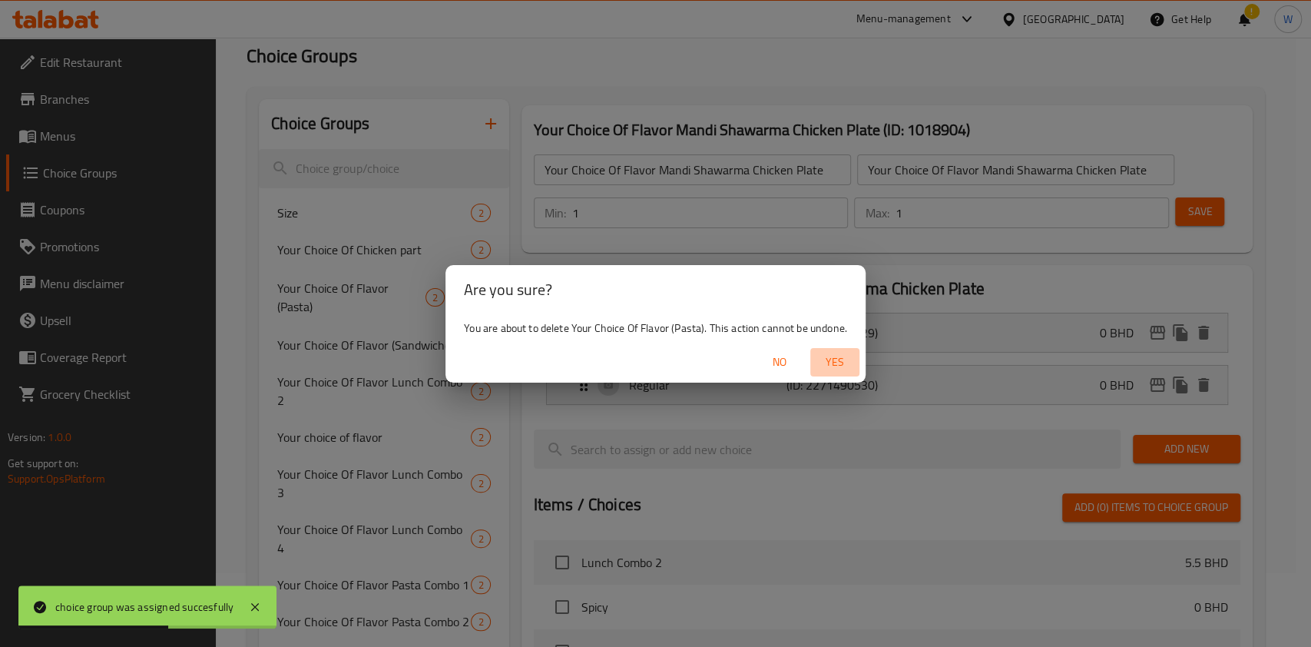
click at [833, 366] on span "Yes" at bounding box center [834, 362] width 37 height 19
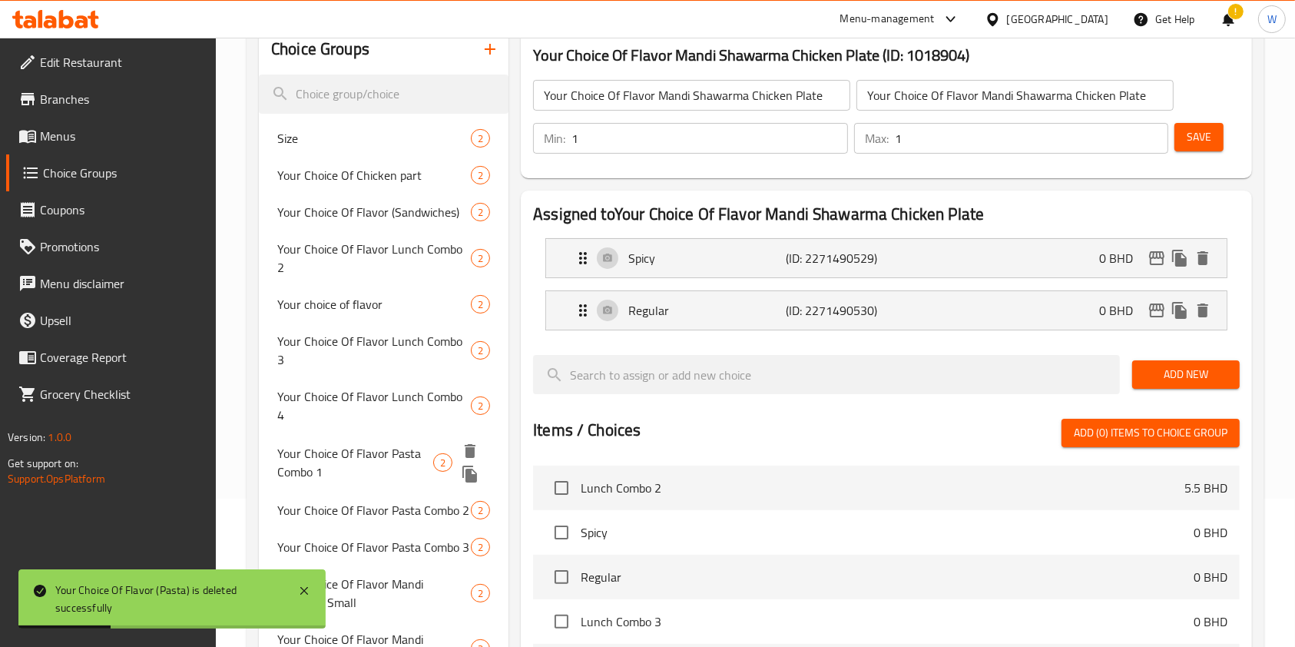
scroll to position [0, 0]
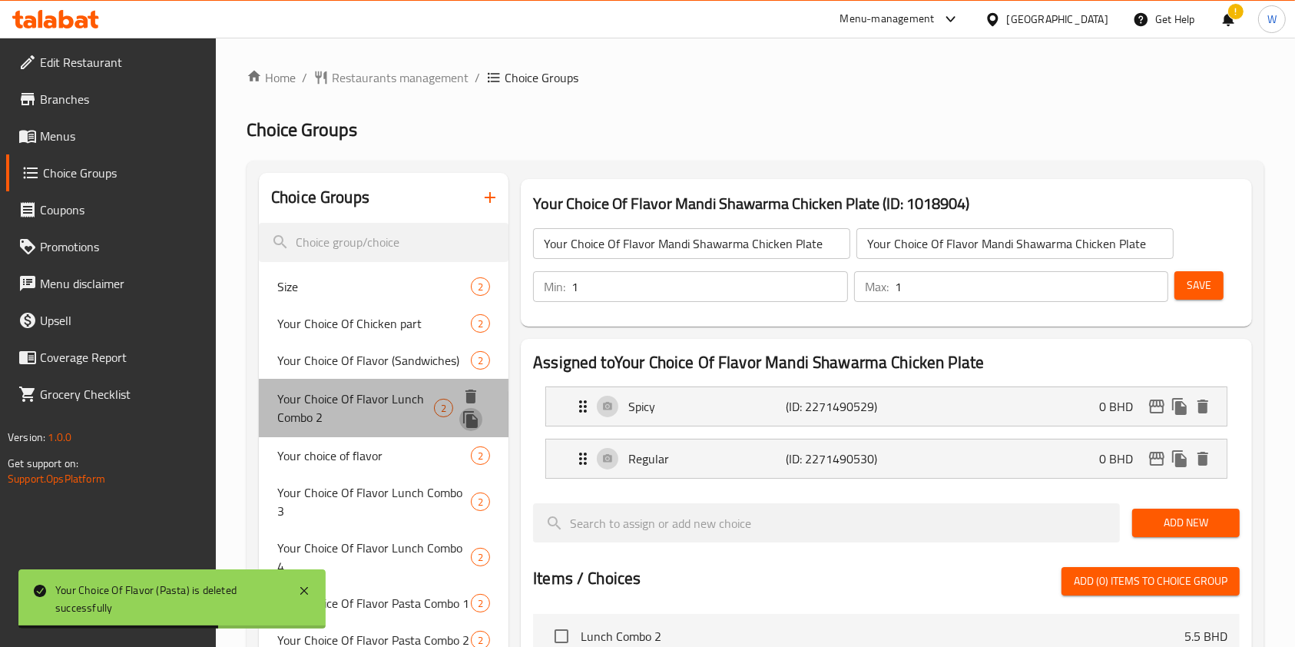
click at [469, 419] on icon "duplicate" at bounding box center [470, 419] width 15 height 17
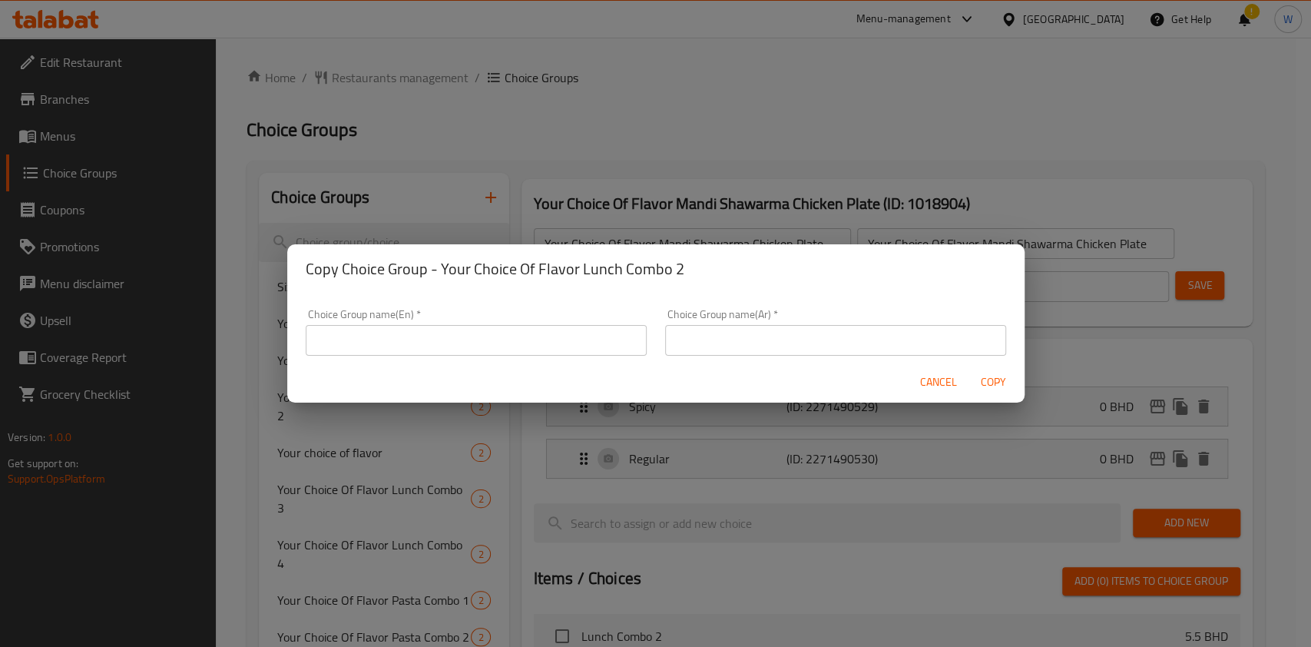
click at [930, 387] on span "Cancel" at bounding box center [938, 382] width 37 height 19
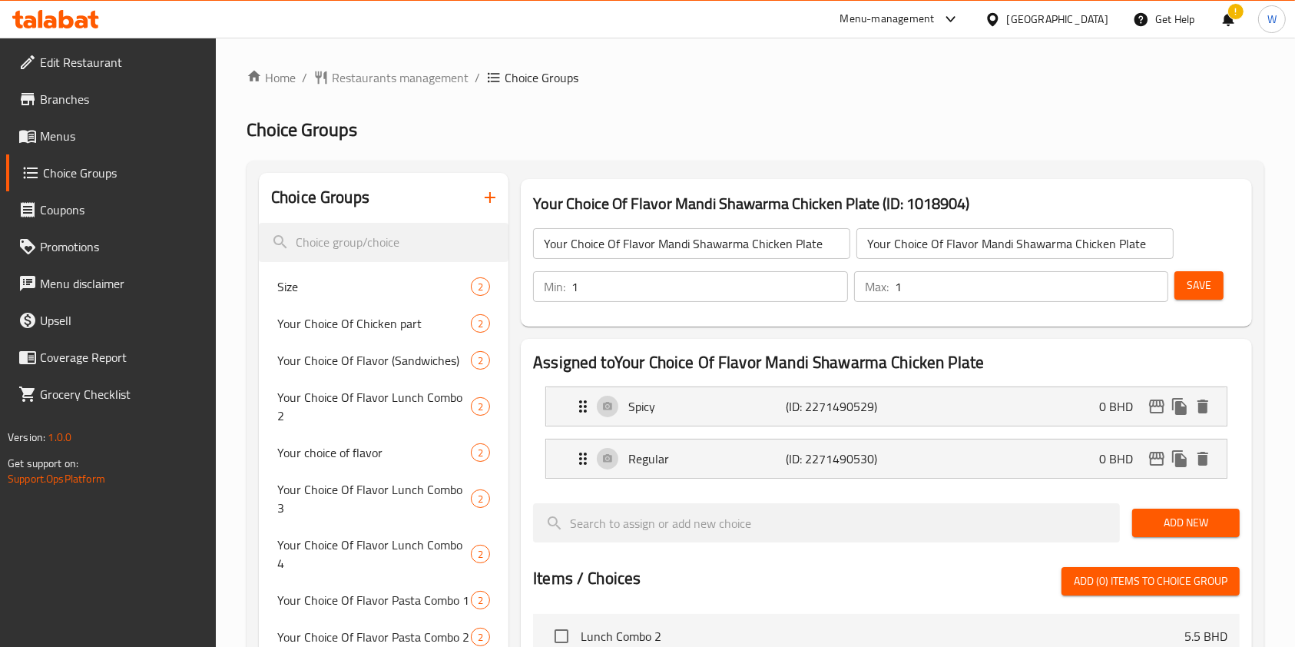
click at [722, 250] on input "Your Choice Of Flavor Mandi Shawarma Chicken Plate" at bounding box center [691, 243] width 317 height 31
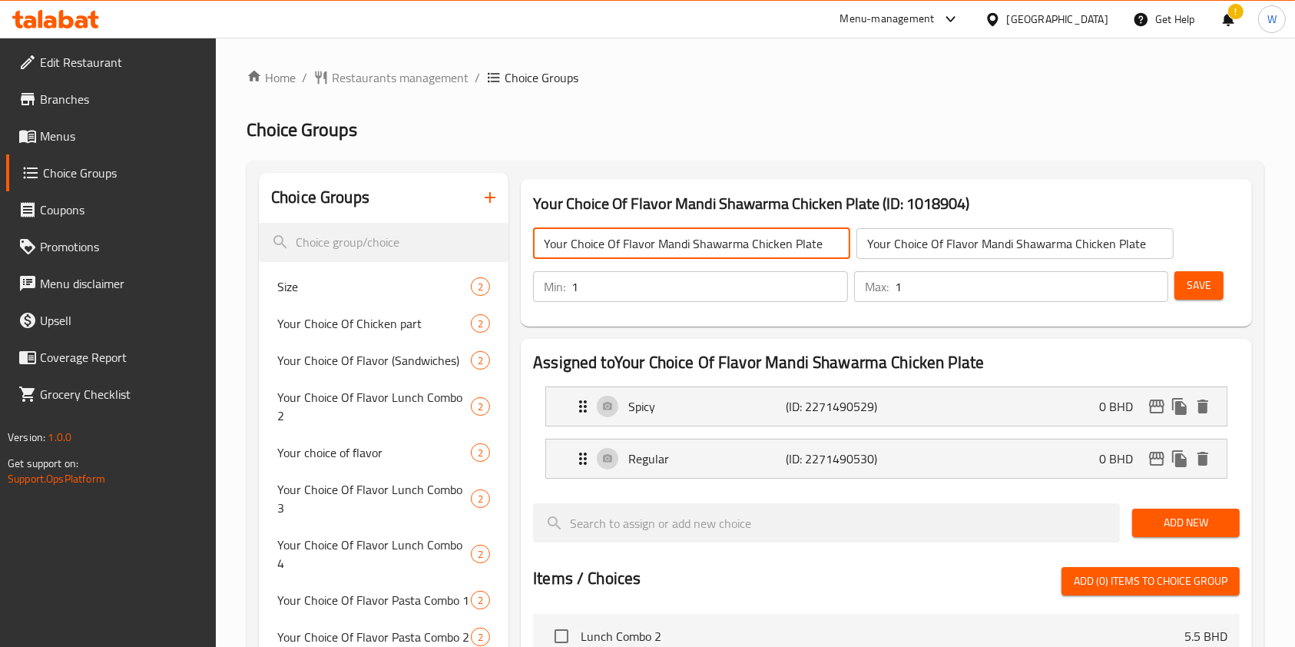
click at [722, 250] on input "Your Choice Of Flavor Mandi Shawarma Chicken Plate" at bounding box center [691, 243] width 317 height 31
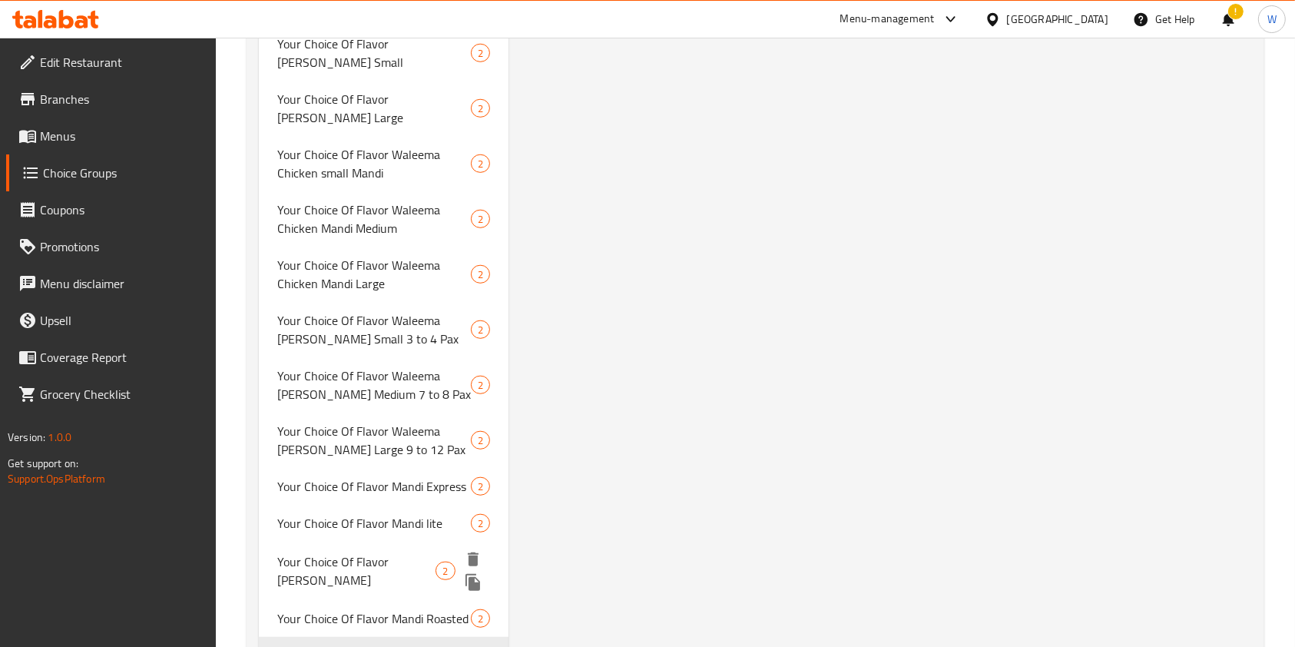
scroll to position [1222, 0]
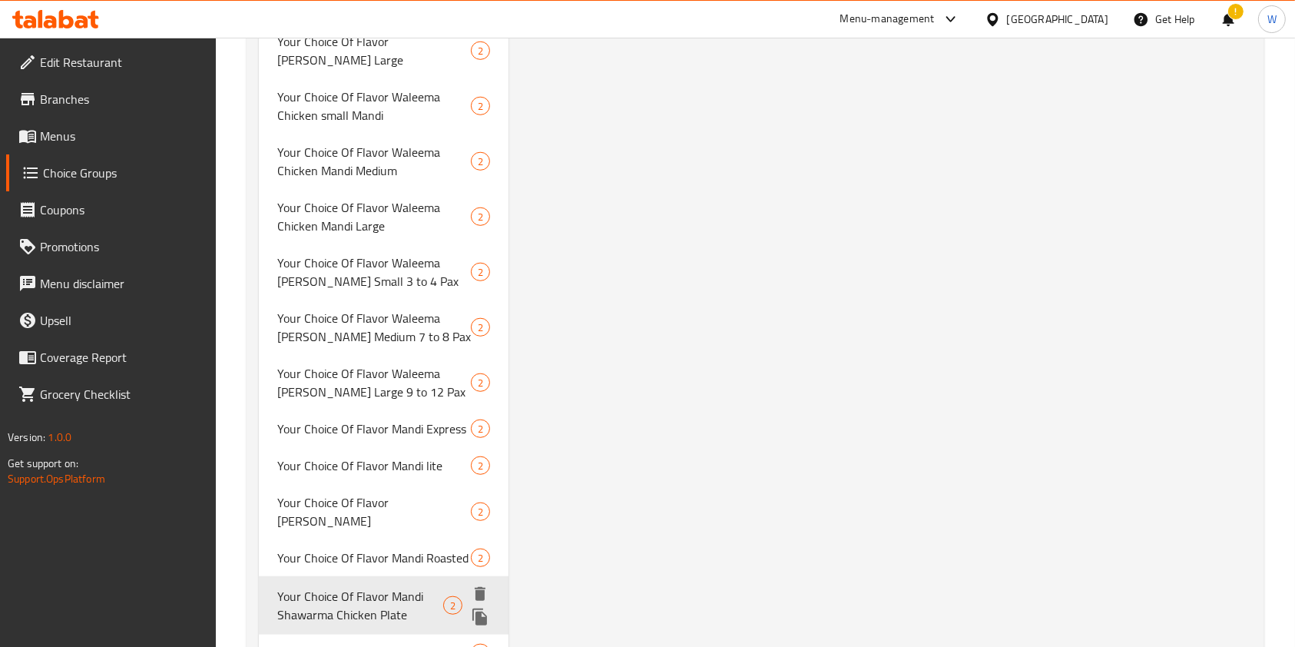
click at [477, 608] on icon "duplicate" at bounding box center [479, 616] width 15 height 17
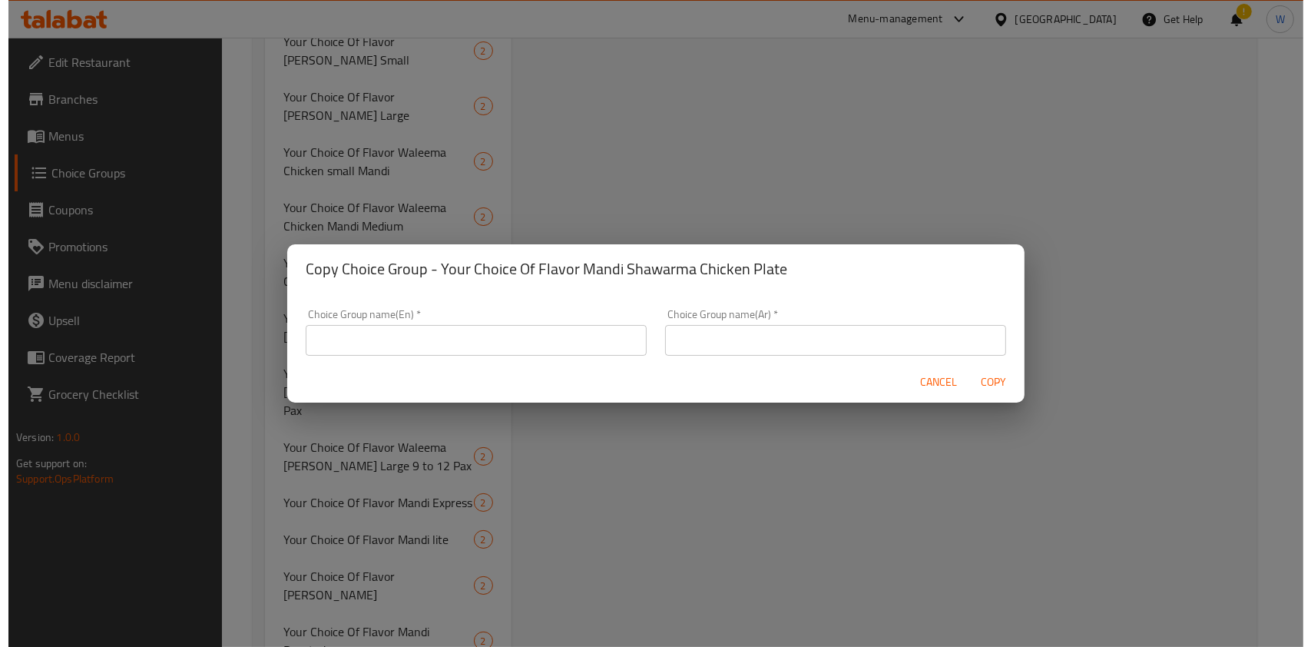
scroll to position [1218, 0]
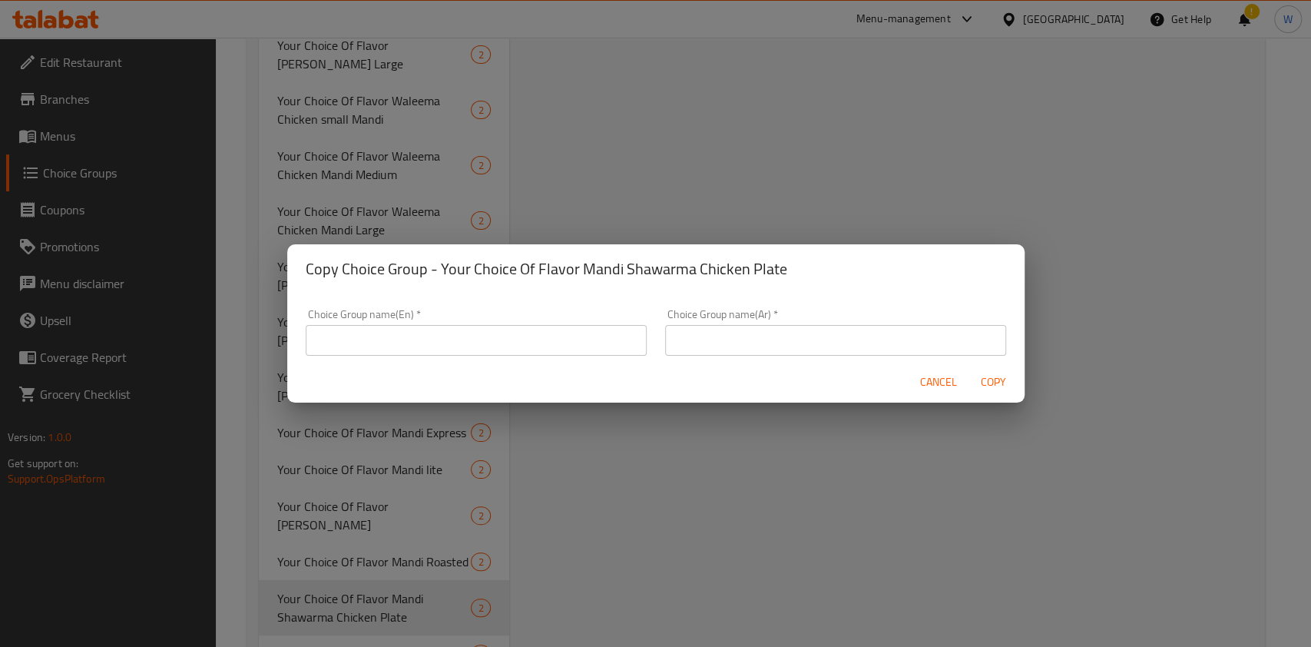
click at [469, 372] on div "Cancel Copy" at bounding box center [655, 382] width 737 height 41
click at [475, 347] on input "text" at bounding box center [476, 340] width 341 height 31
paste input "Your Choice Of Flavor Mandi Shawarma Chicken Plate"
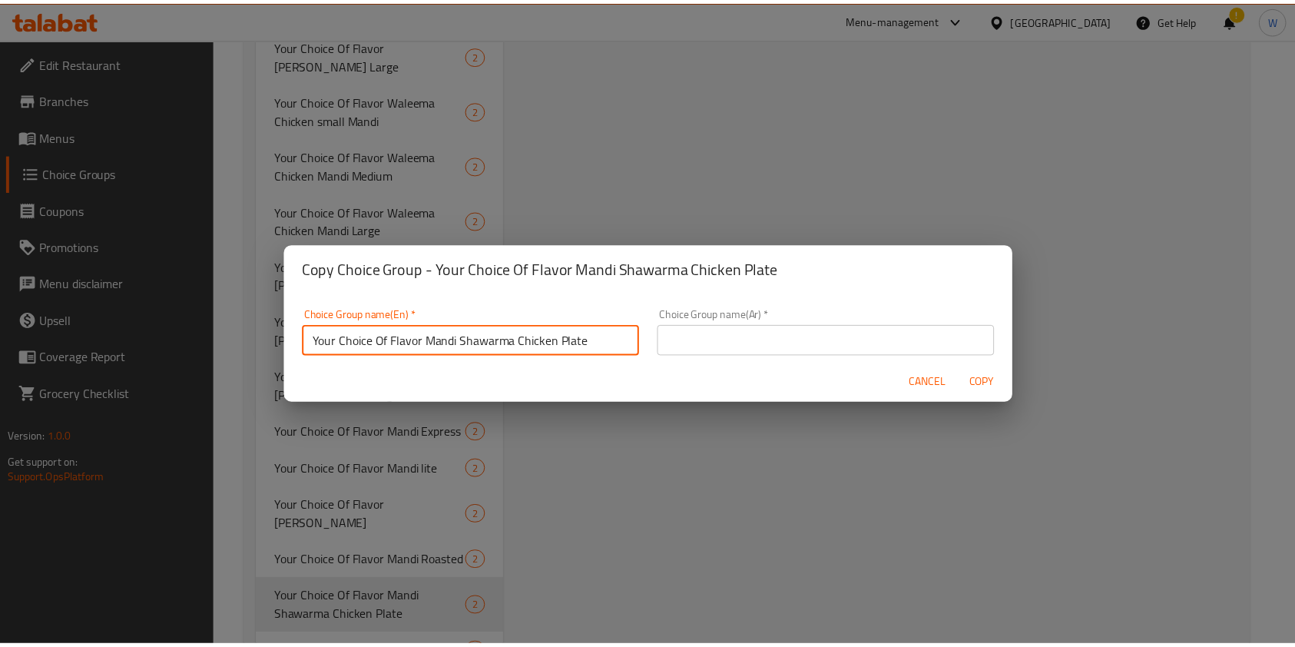
scroll to position [4, 0]
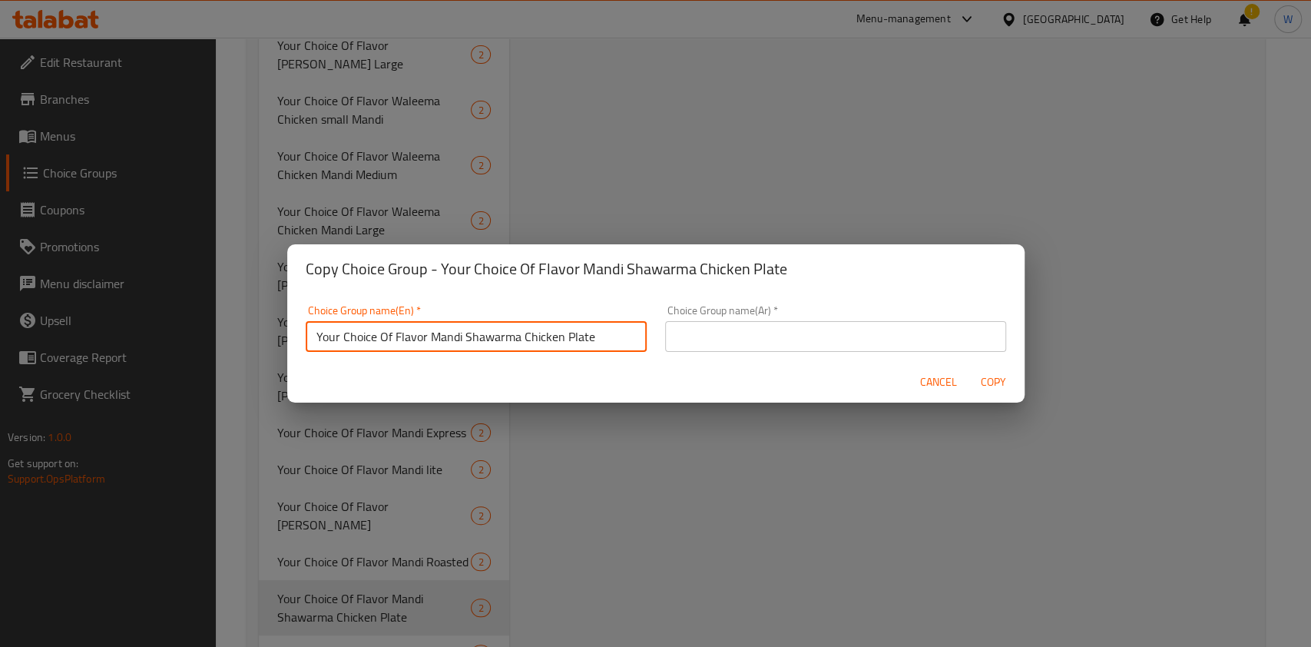
drag, startPoint x: 599, startPoint y: 346, endPoint x: 429, endPoint y: 353, distance: 169.9
click at [429, 353] on div "Choice Group name(En)   * Your Choice Of Flavor Mandi Shawarma Chicken Plate Ch…" at bounding box center [475, 328] width 359 height 65
paste input "Chicken pasta White Sauc"
click at [437, 343] on input "Your Choice Of Flavor Mandi Chicken pasta White Sauce" at bounding box center [476, 336] width 341 height 31
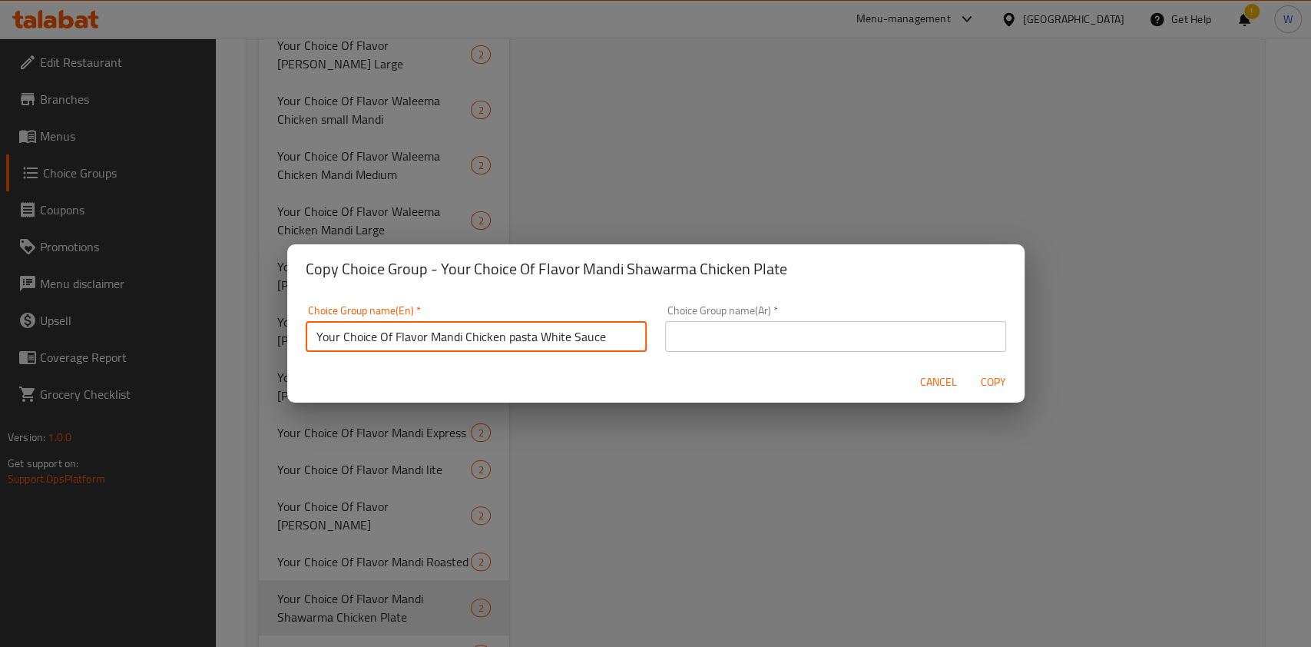
click at [437, 343] on input "Your Choice Of Flavor Mandi Chicken pasta White Sauce" at bounding box center [476, 336] width 341 height 31
type input "Your Choice Of Flavor Mandi Chicken pasta White Sauce"
click at [837, 341] on input "text" at bounding box center [835, 336] width 341 height 31
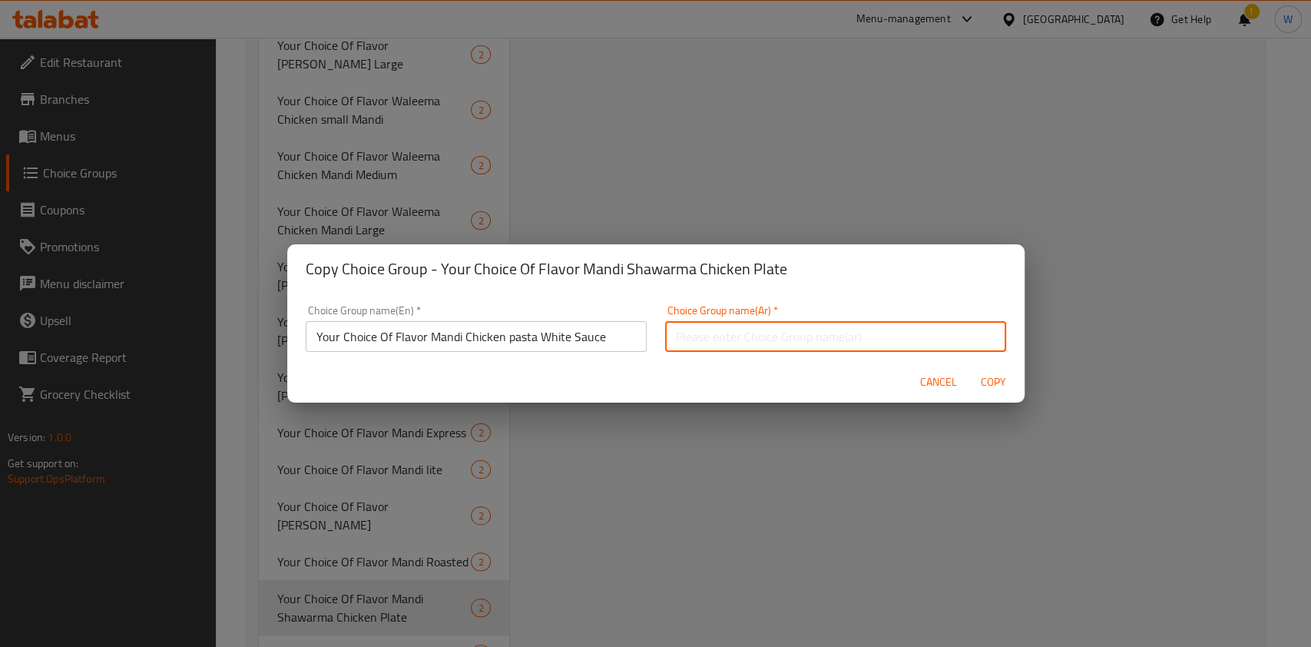
paste input "Your Choice Of Flavor Mandi Chicken pasta White Sauce"
type input "Your Choice Of Flavor Mandi Chicken pasta White Sauce"
click at [994, 382] on span "Copy" at bounding box center [993, 382] width 37 height 19
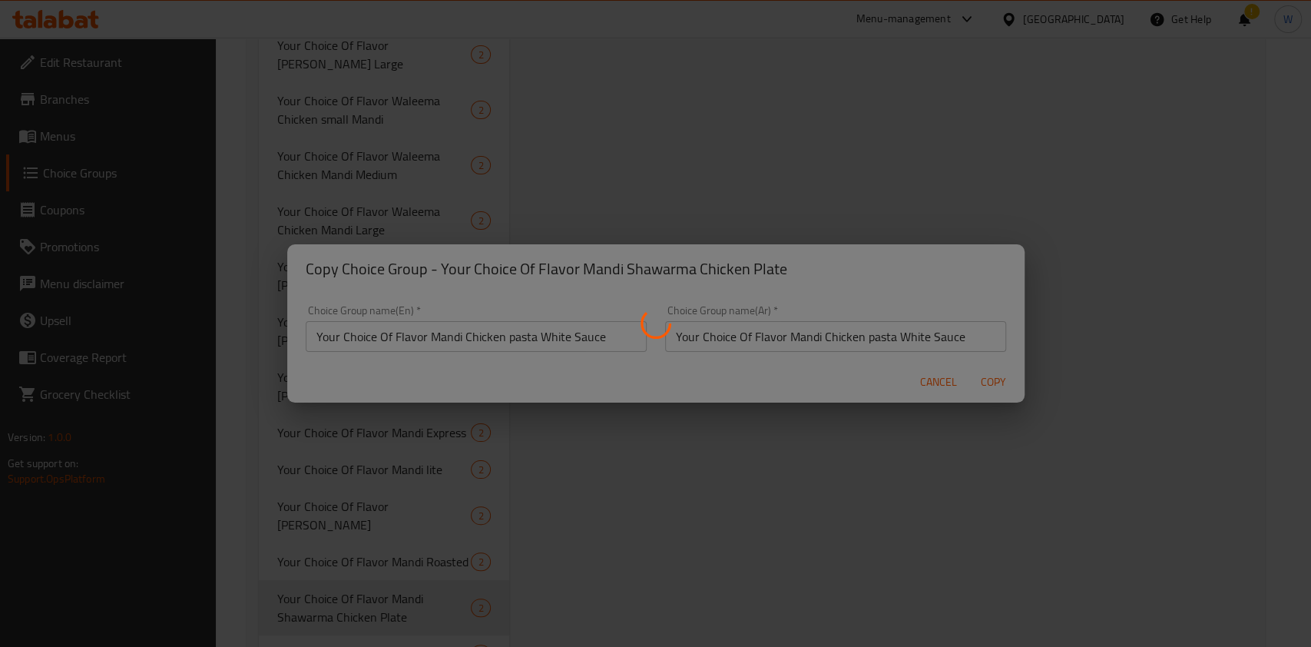
type input "Your Choice Of Flavor Mandi Chicken pasta White Sauce"
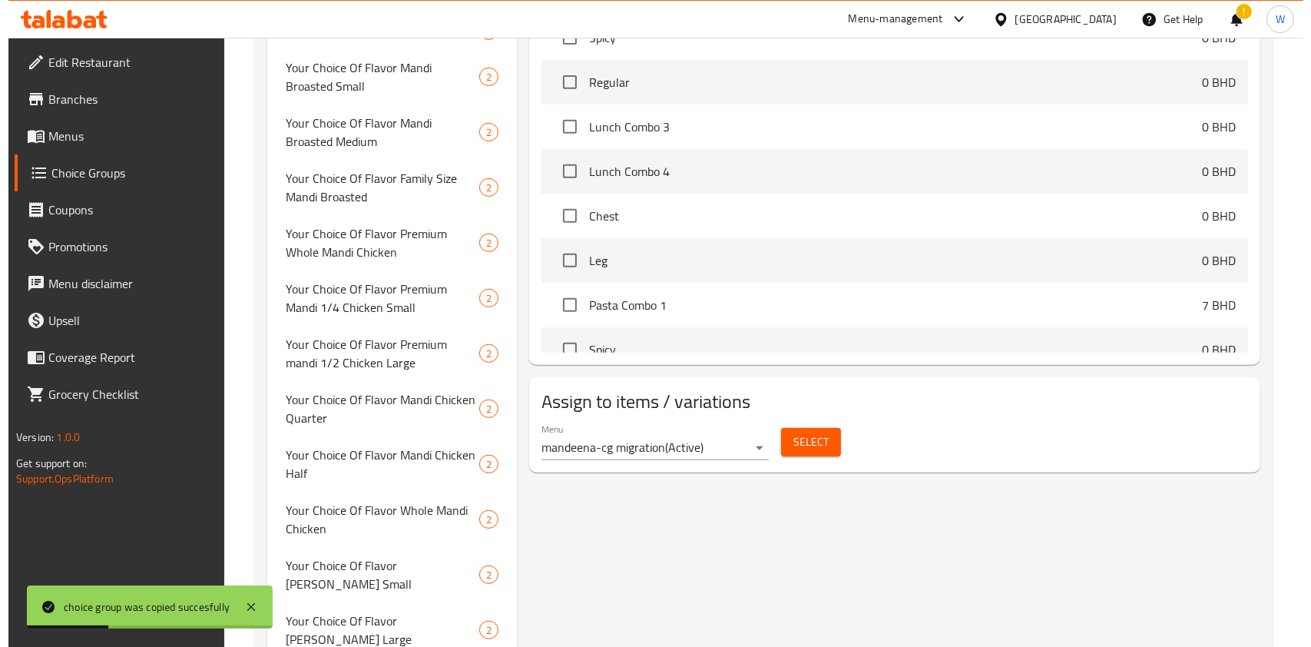
scroll to position [809, 0]
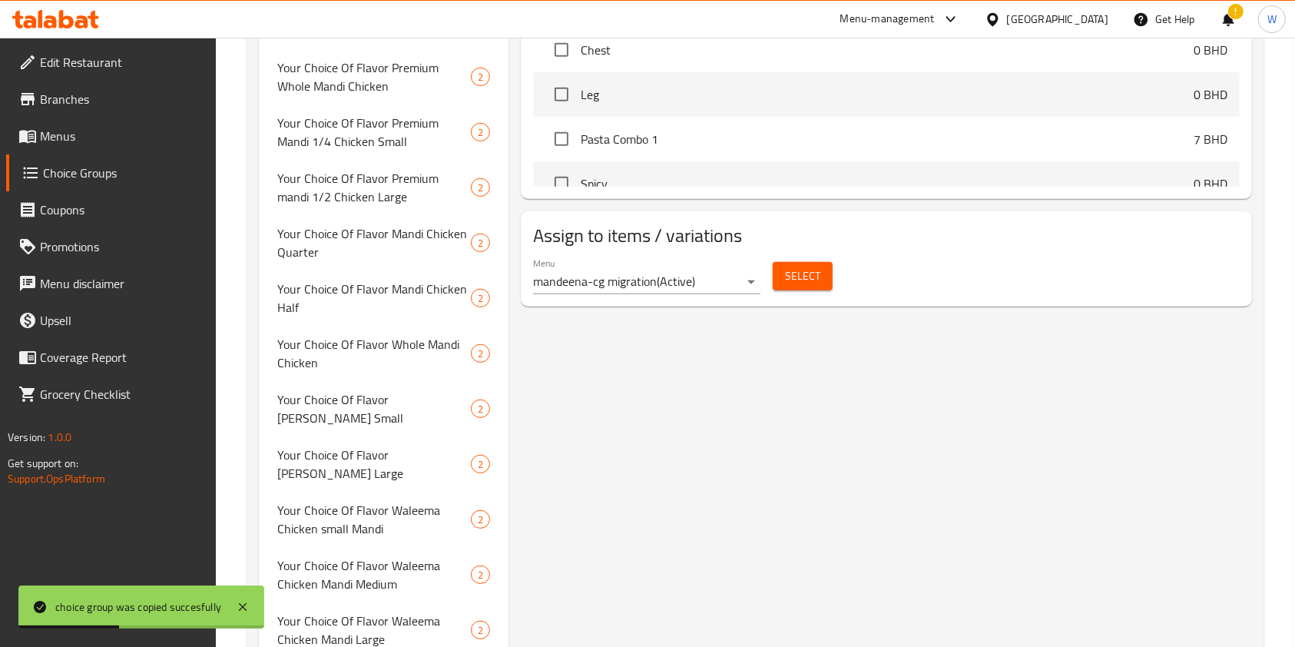
click at [817, 270] on span "Select" at bounding box center [802, 276] width 35 height 19
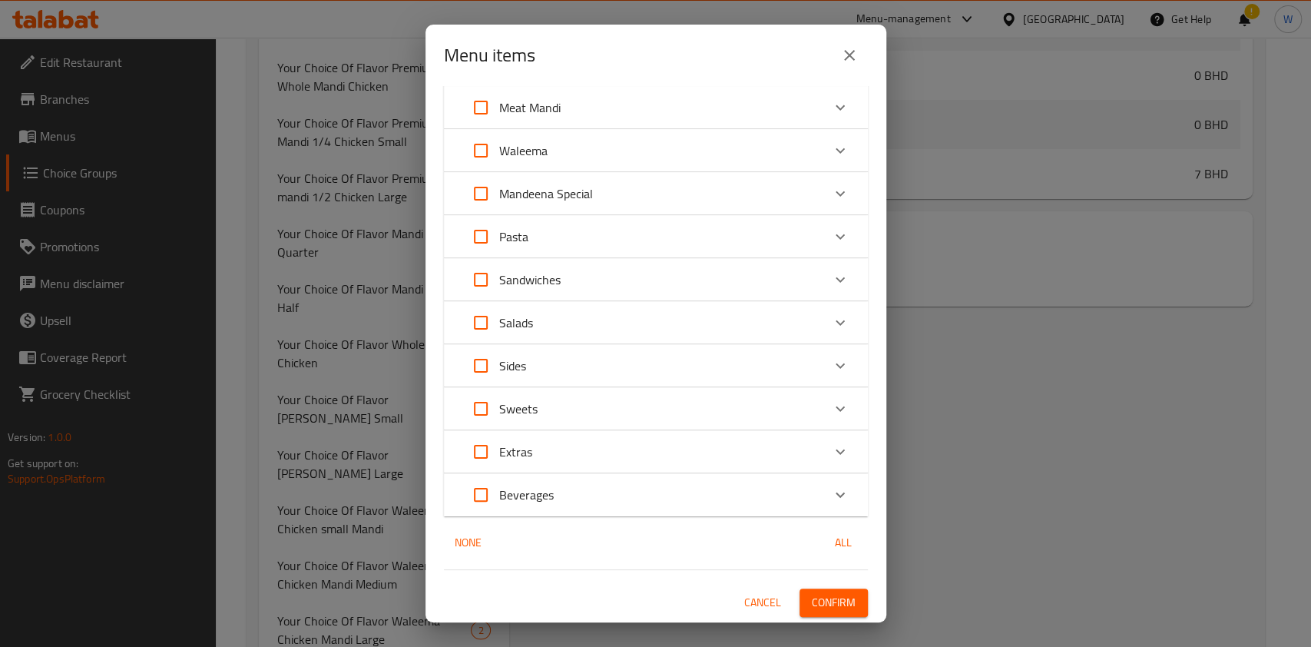
scroll to position [307, 0]
click at [677, 239] on div "Pasta" at bounding box center [641, 235] width 359 height 37
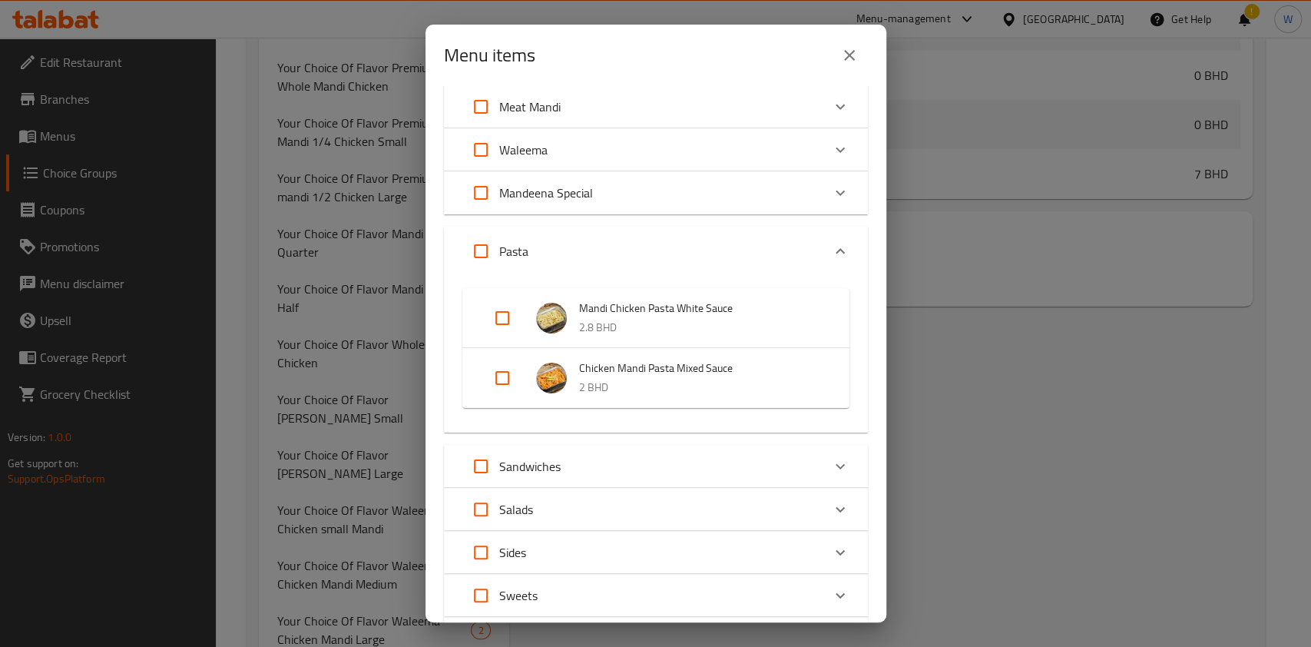
click at [505, 315] on input "Expand" at bounding box center [502, 318] width 37 height 37
checkbox input "true"
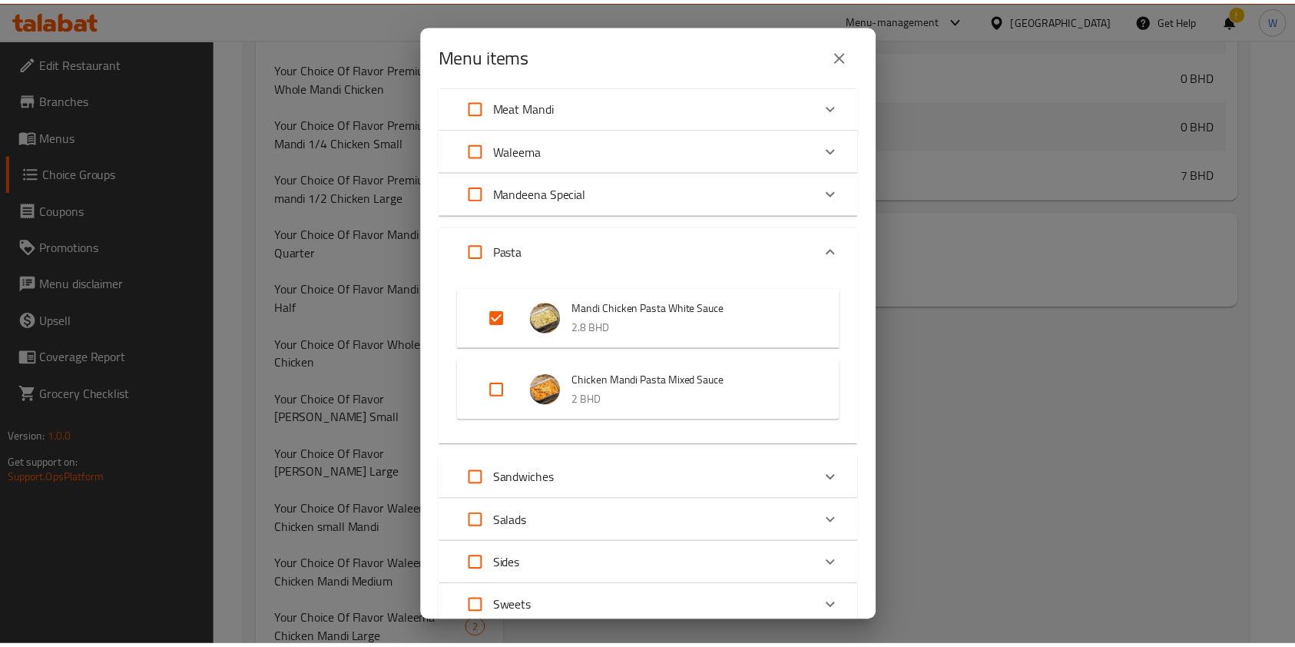
scroll to position [507, 0]
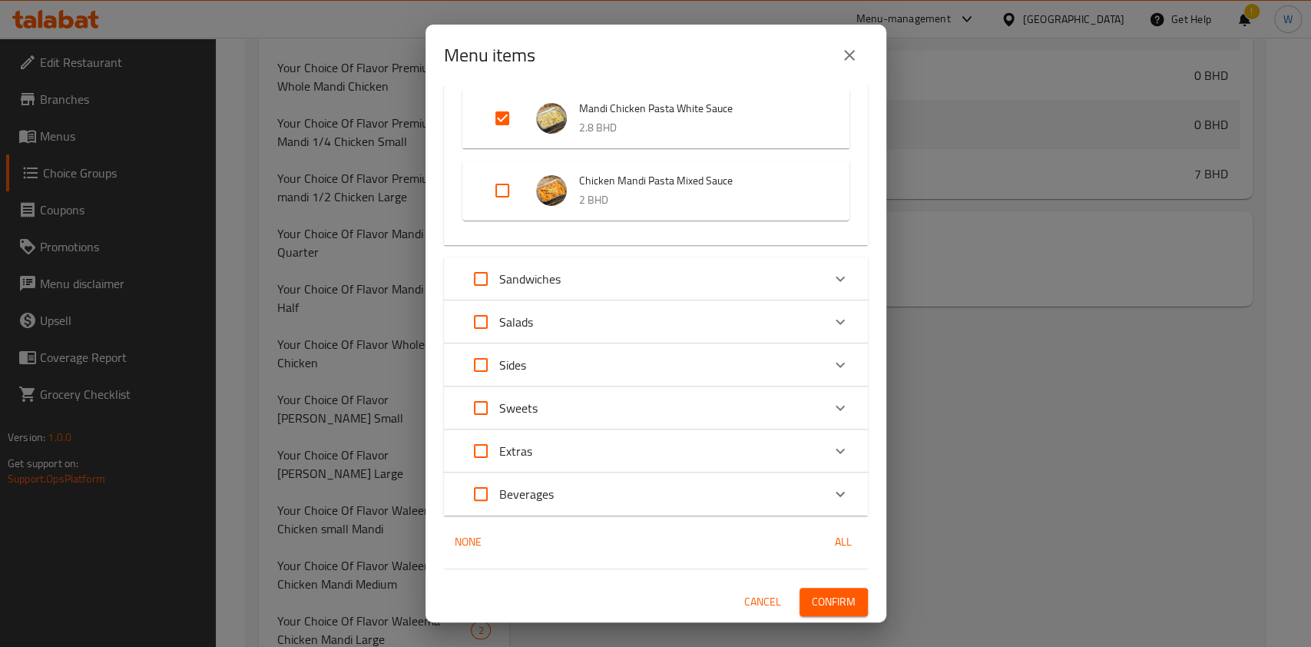
click at [836, 601] on span "Confirm" at bounding box center [834, 601] width 44 height 19
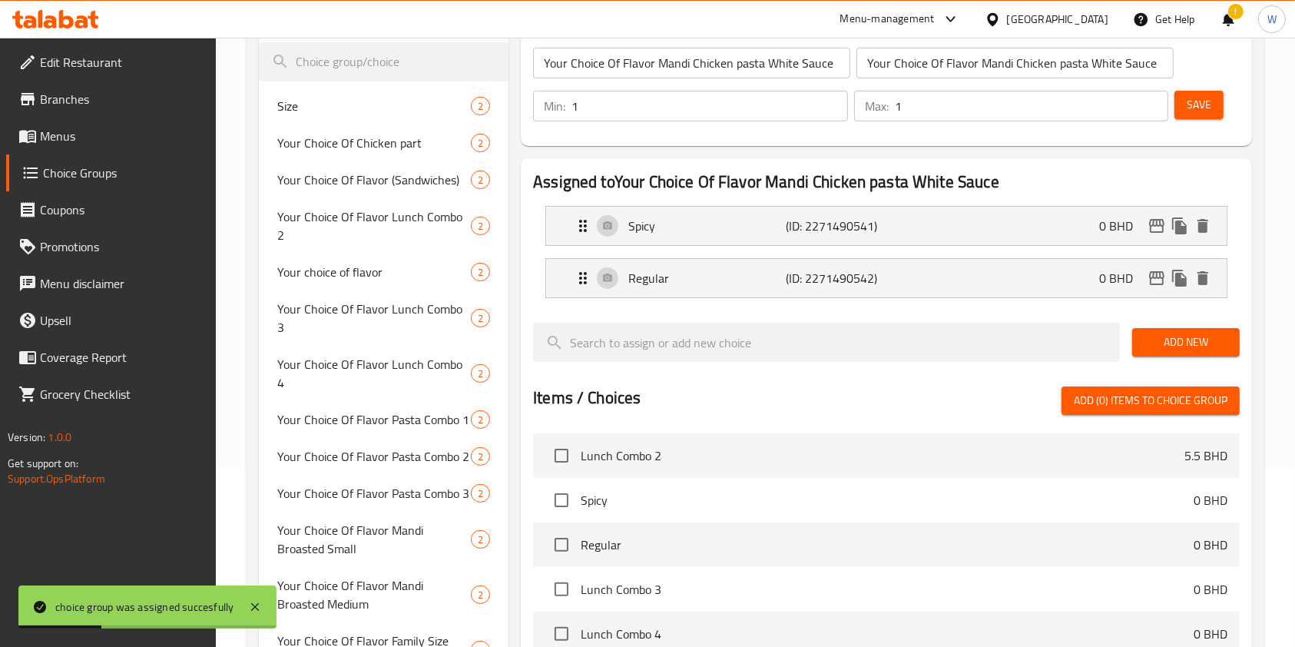
scroll to position [0, 0]
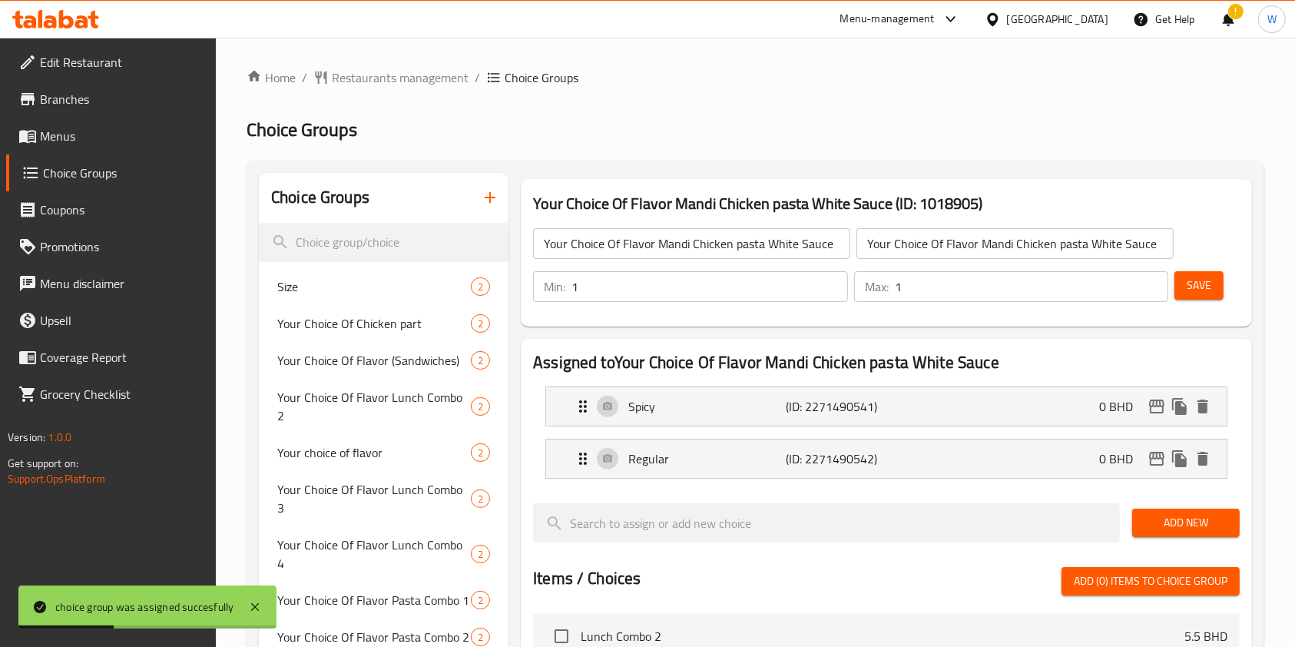
click at [633, 240] on input "Your Choice Of Flavor Mandi Chicken pasta White Sauce" at bounding box center [691, 243] width 317 height 31
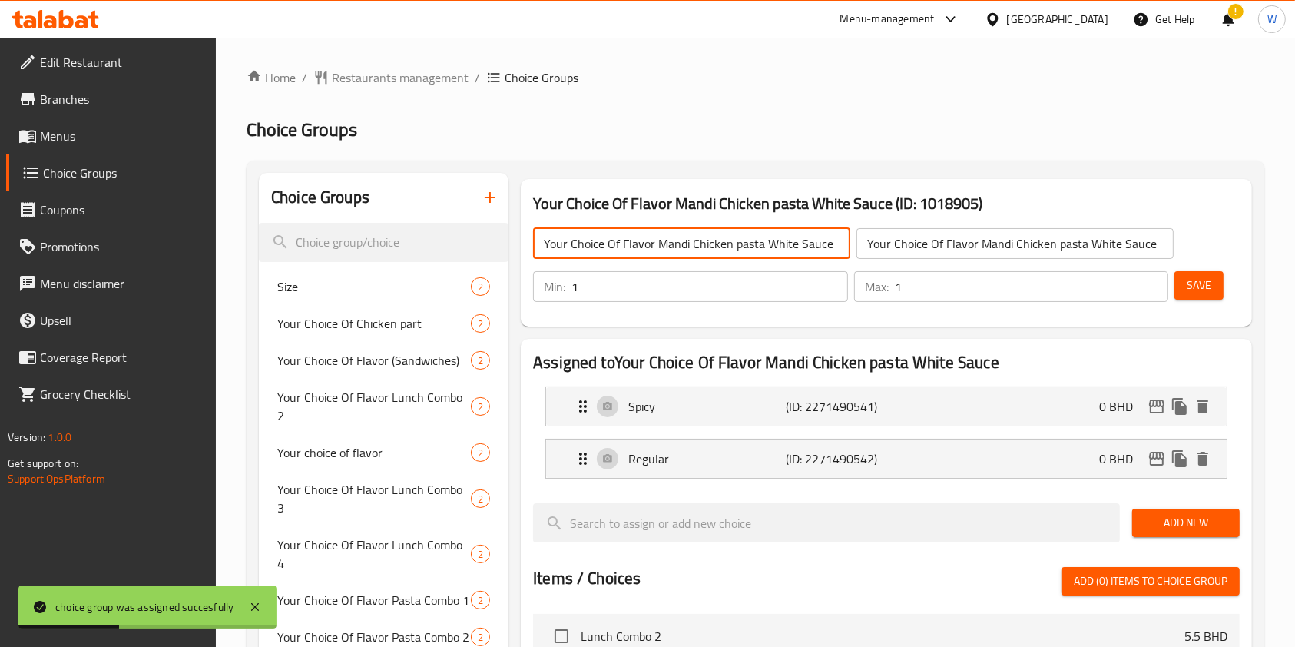
click at [633, 240] on input "Your Choice Of Flavor Mandi Chicken pasta White Sauce" at bounding box center [691, 243] width 317 height 31
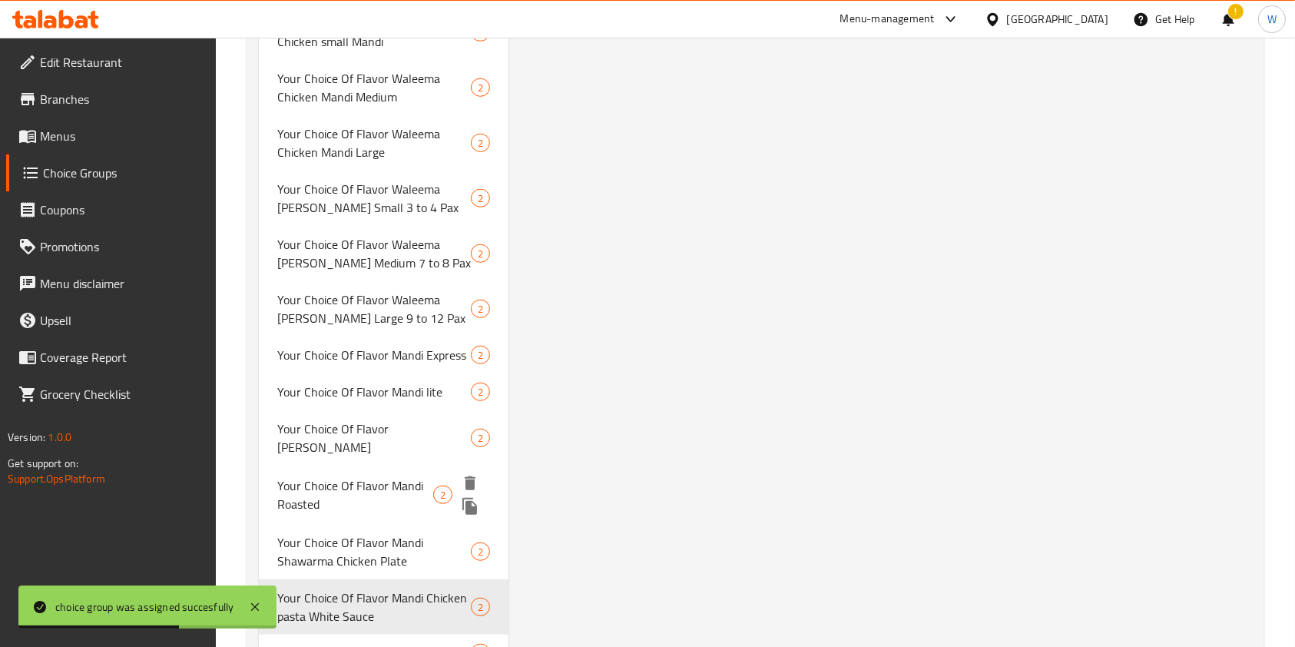
scroll to position [1277, 0]
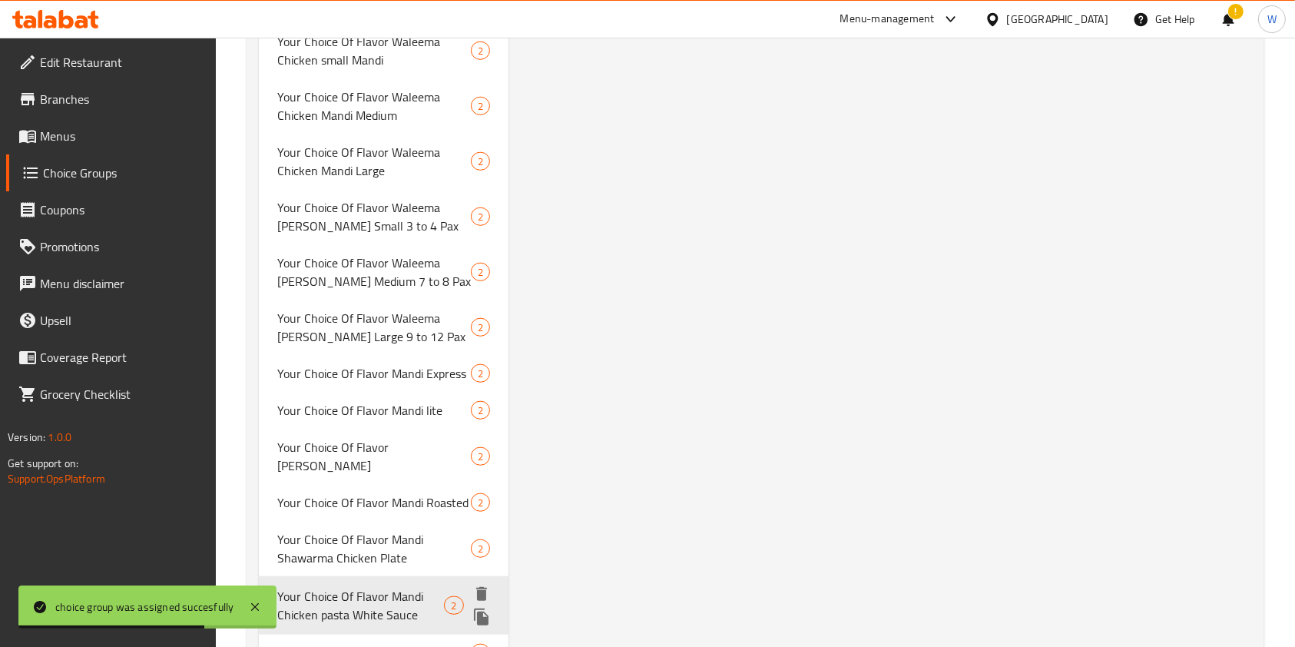
click at [477, 608] on icon "duplicate" at bounding box center [481, 616] width 15 height 17
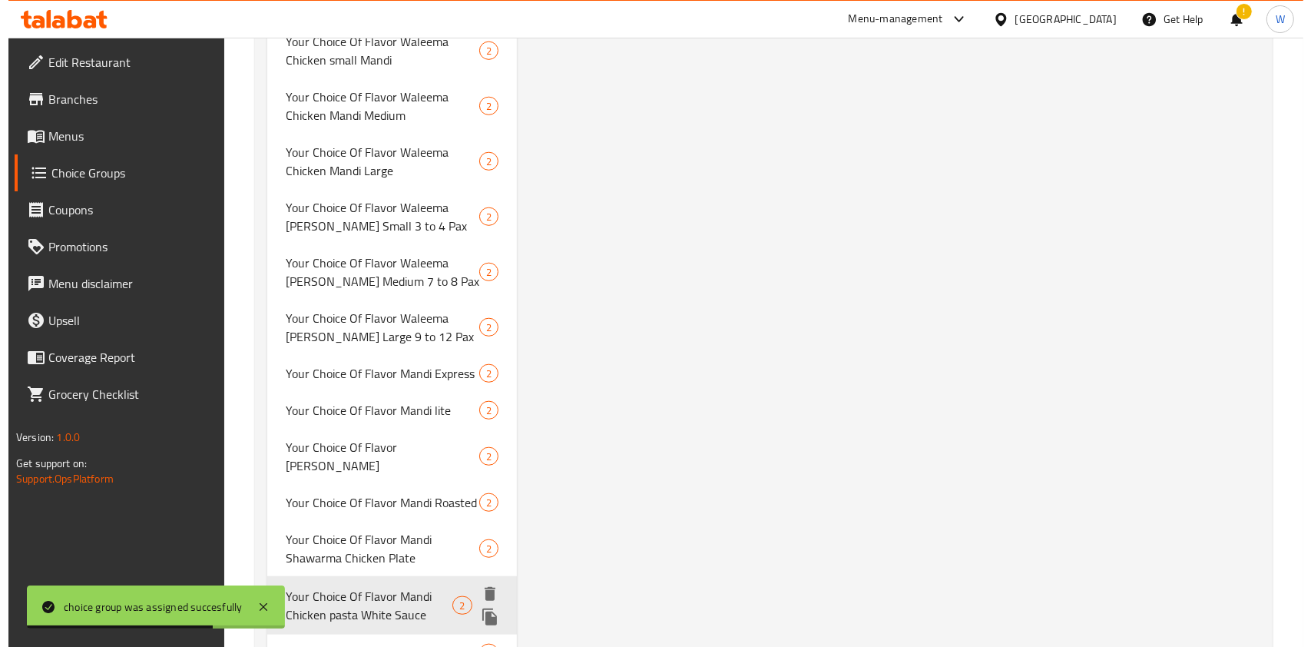
scroll to position [1273, 0]
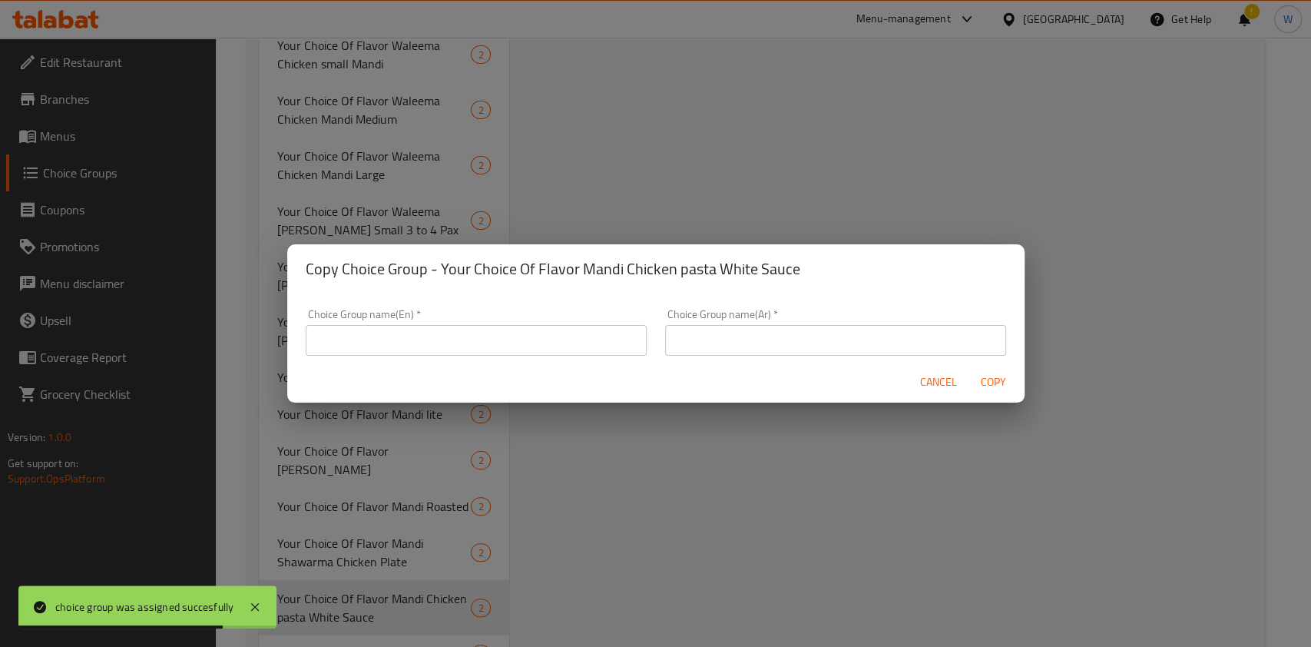
click at [531, 353] on input "text" at bounding box center [476, 340] width 341 height 31
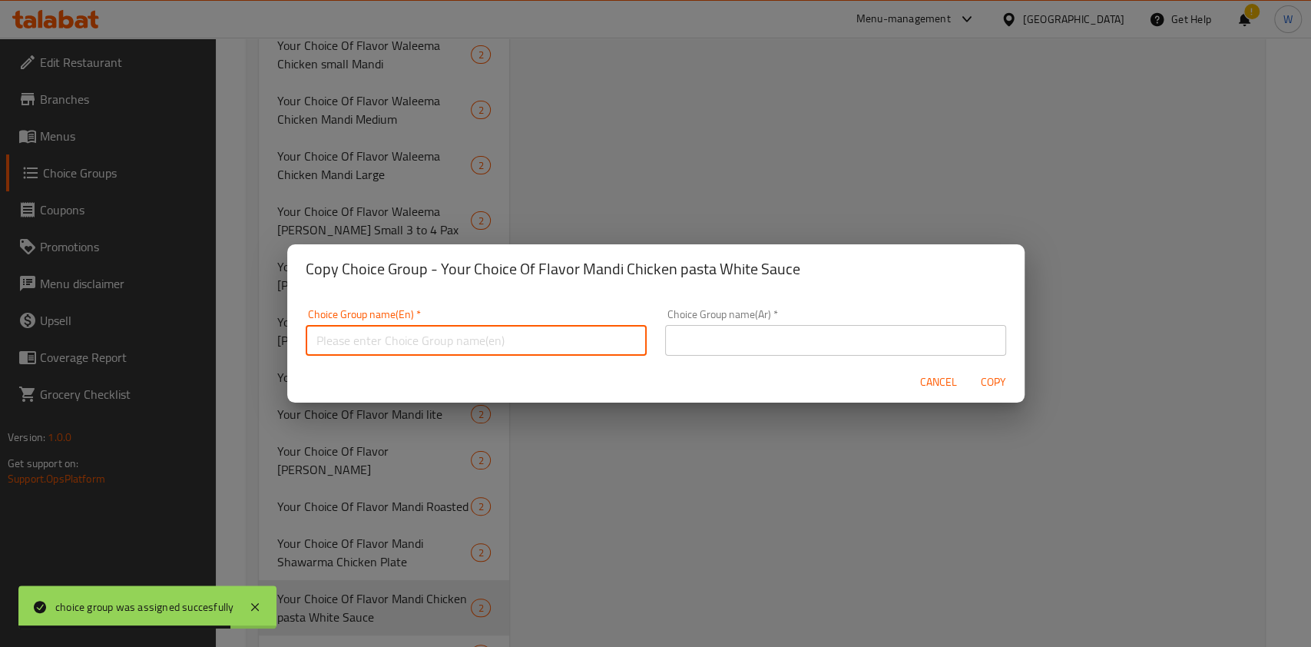
paste input "Your Choice Of Flavor Mandi Chicken pasta White Sauce"
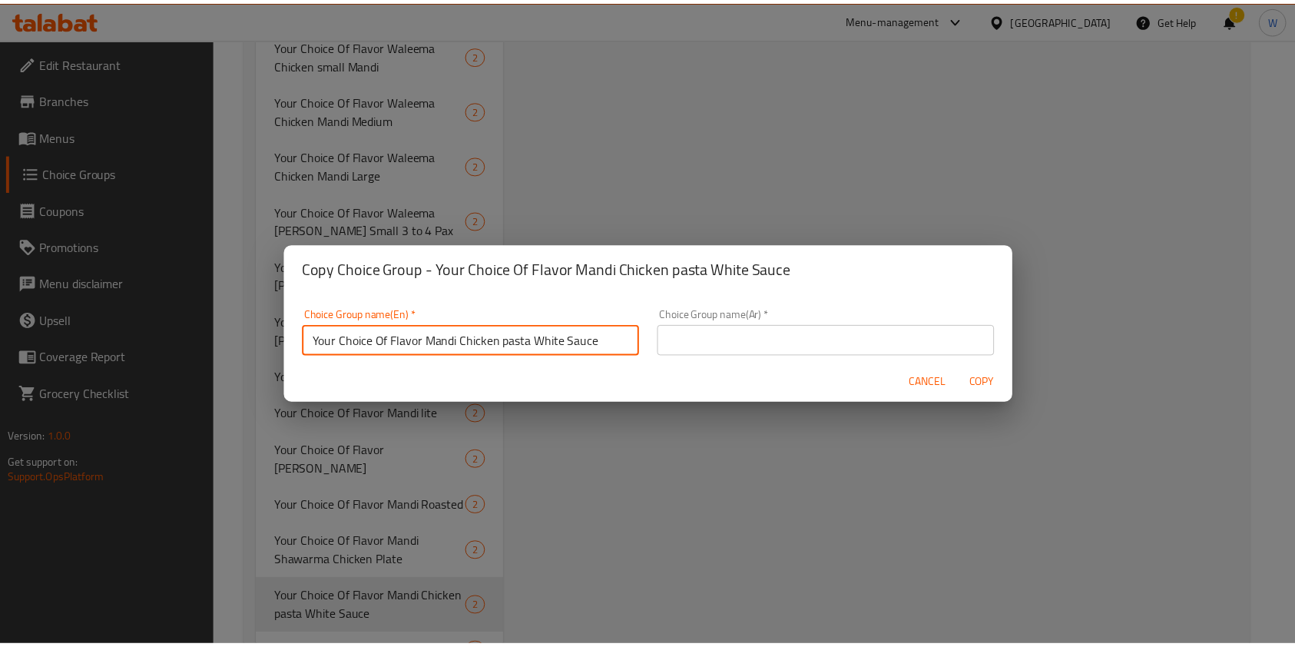
scroll to position [4, 0]
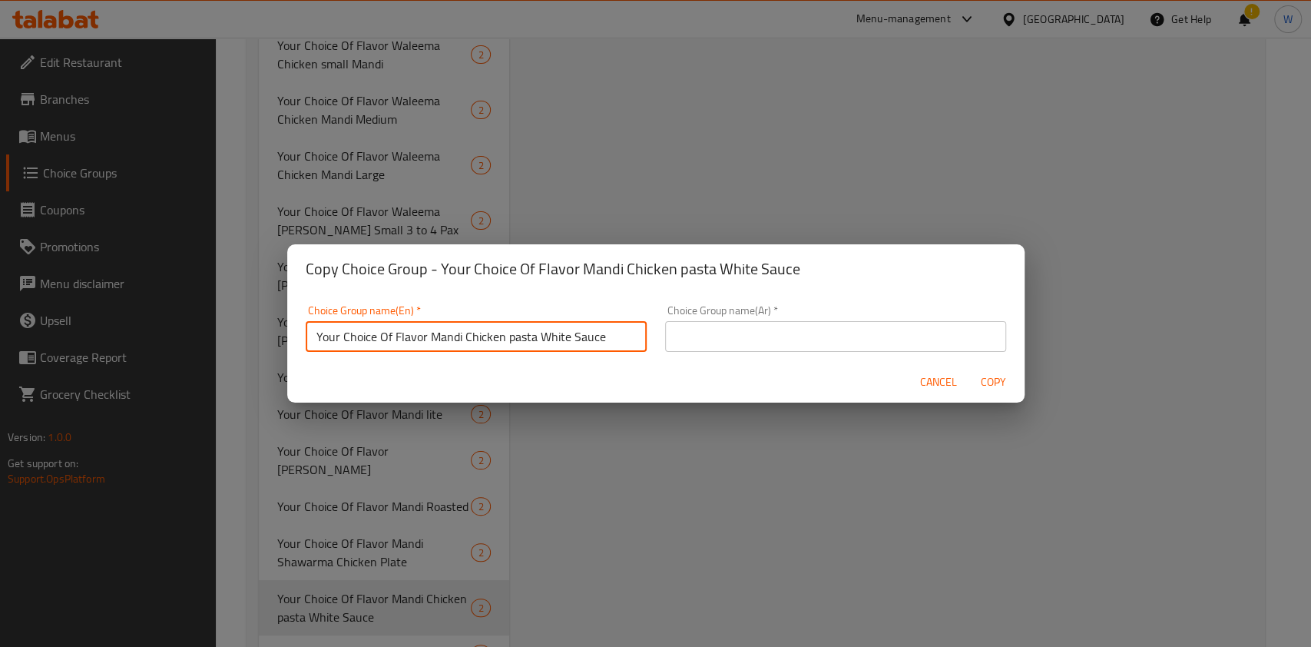
drag, startPoint x: 610, startPoint y: 349, endPoint x: 427, endPoint y: 359, distance: 183.1
click at [427, 359] on div "Choice Group name(En)   * Your Choice Of Flavor Mandi Chicken pasta White Sauce…" at bounding box center [475, 328] width 359 height 65
paste input "Pasta Mixed"
click at [449, 337] on input "Your Choice Of Flavor Mandi Chicken Pasta Mixed Sauce" at bounding box center [476, 336] width 341 height 31
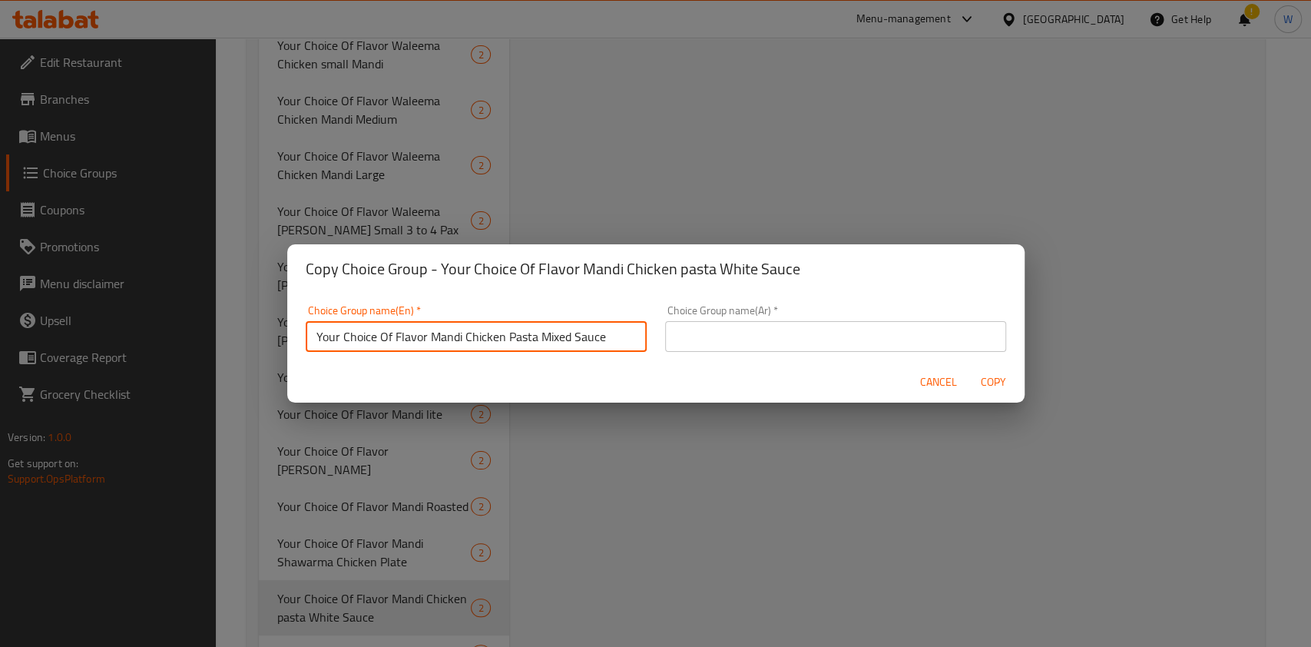
click at [449, 337] on input "Your Choice Of Flavor Mandi Chicken Pasta Mixed Sauce" at bounding box center [476, 336] width 341 height 31
type input "Your Choice Of Flavor Mandi Chicken Pasta Mixed Sauce"
click at [793, 310] on div "Choice Group name(Ar)   * Choice Group name(Ar) *" at bounding box center [835, 328] width 341 height 47
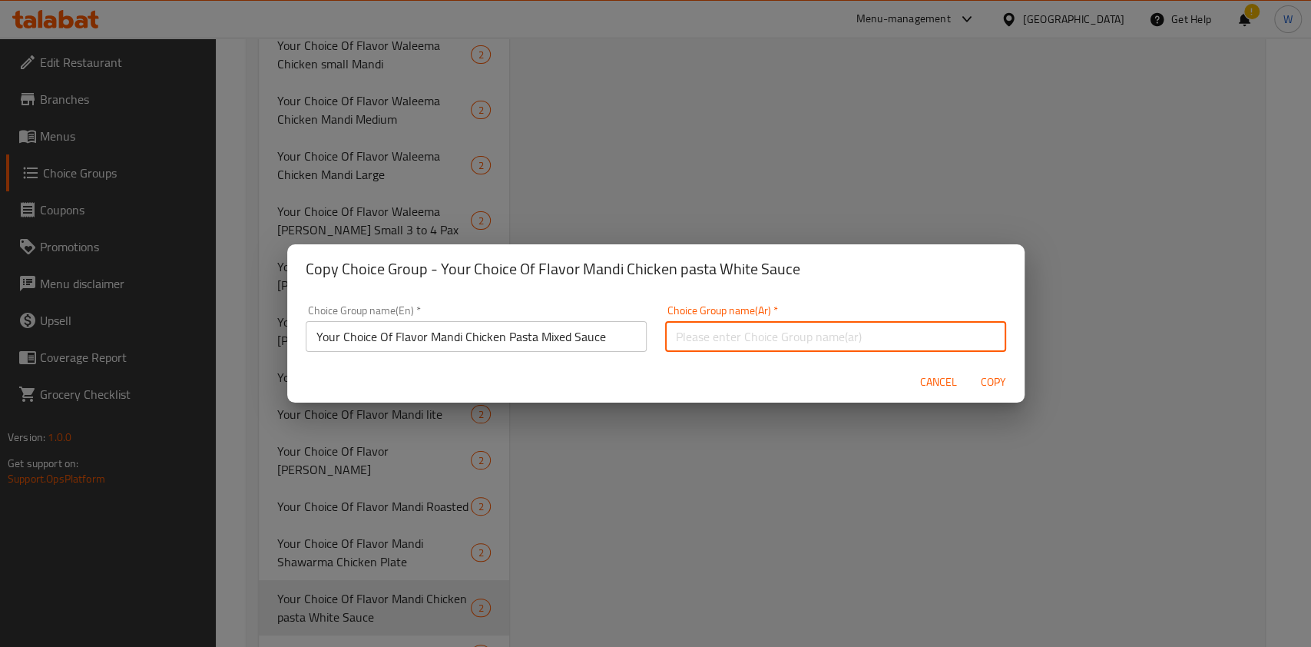
click at [789, 331] on input "text" at bounding box center [835, 336] width 341 height 31
paste input "Your Choice Of Flavor Mandi Chicken Pasta Mixed Sauce"
type input "Your Choice Of Flavor Mandi Chicken Pasta Mixed Sauce"
click at [1001, 376] on span "Copy" at bounding box center [993, 382] width 37 height 19
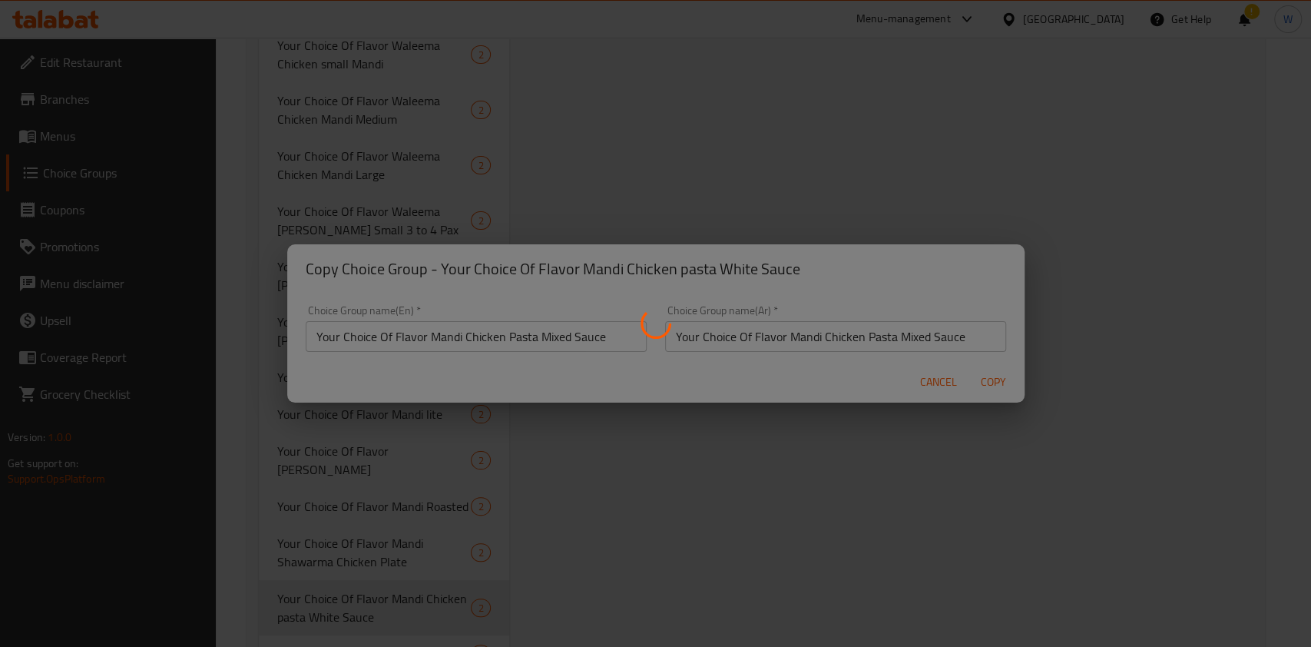
type input "Your Choice Of Flavor Mandi Chicken Pasta Mixed Sauce"
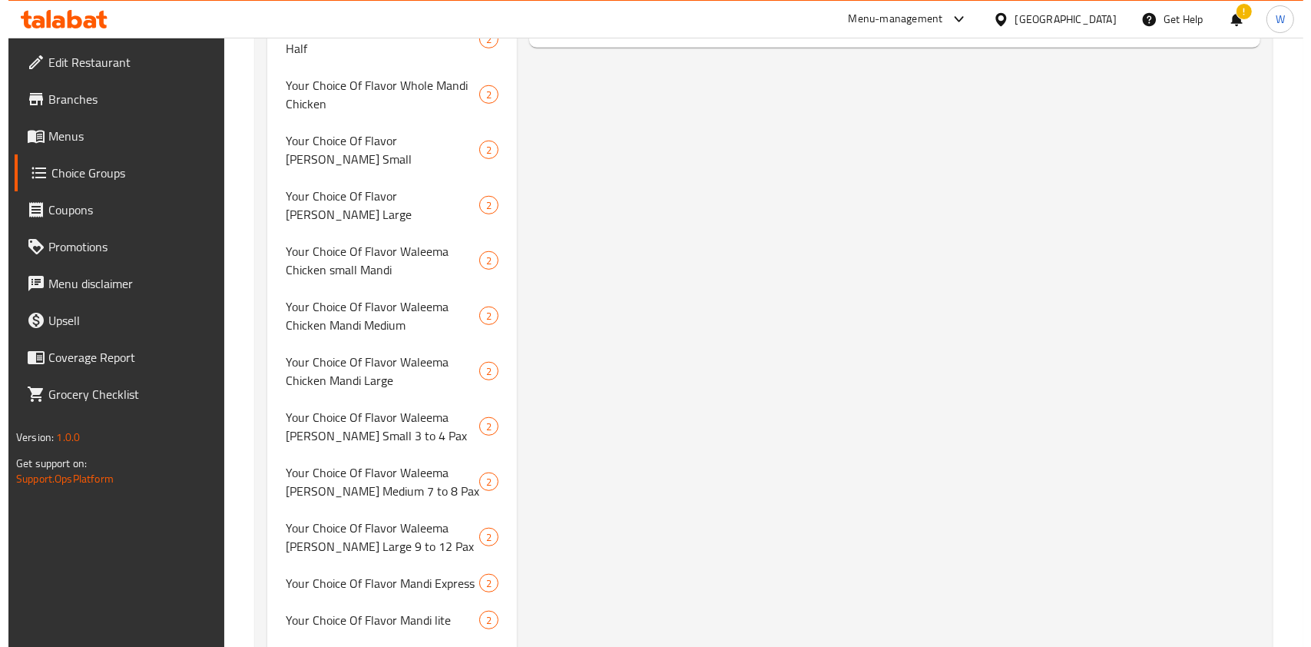
scroll to position [612, 0]
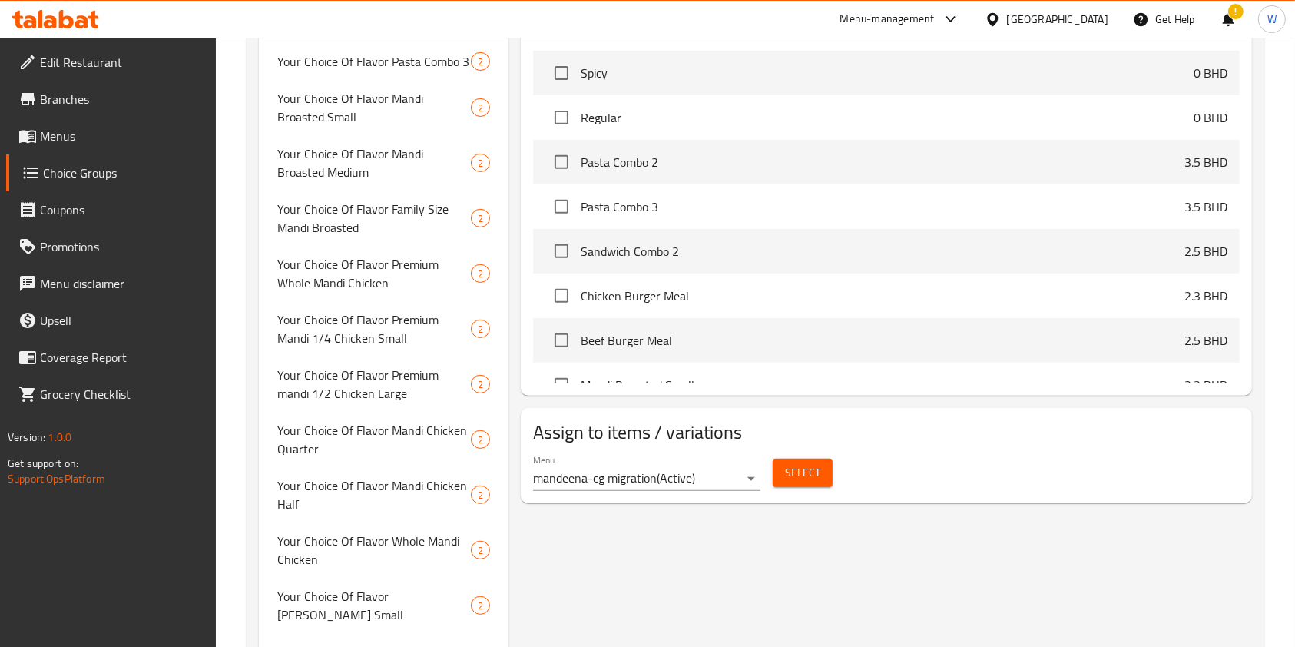
click at [819, 470] on span "Select" at bounding box center [802, 472] width 35 height 19
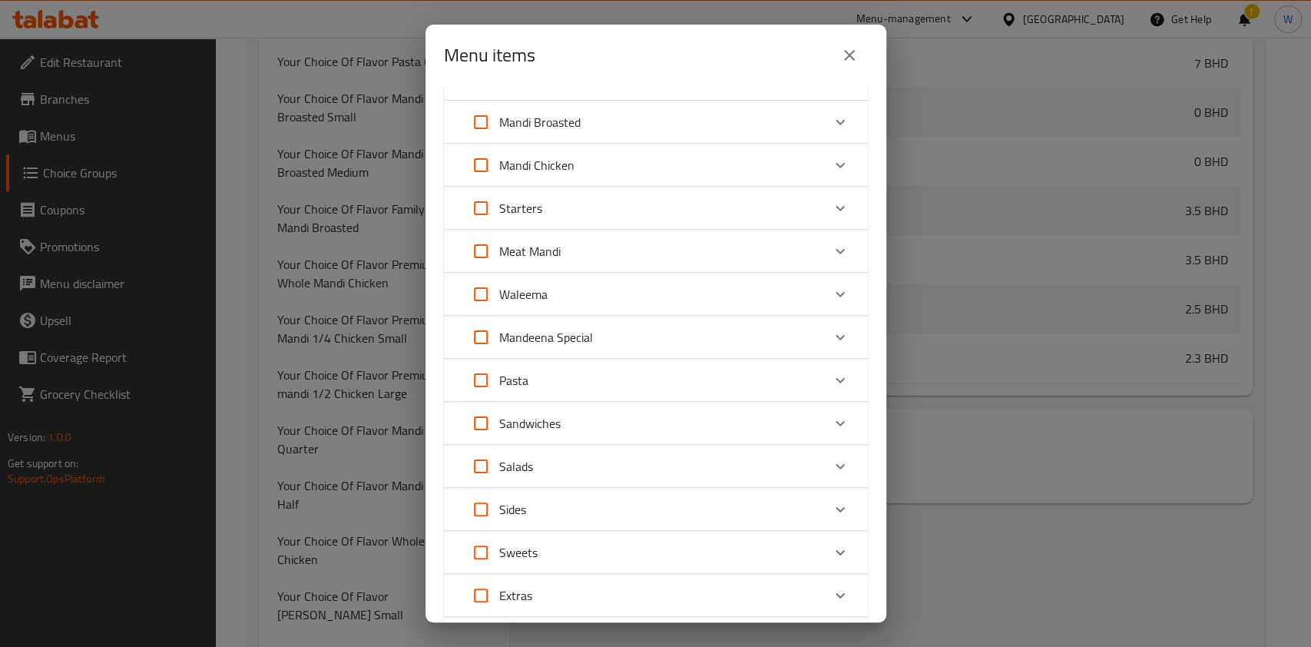
scroll to position [307, 0]
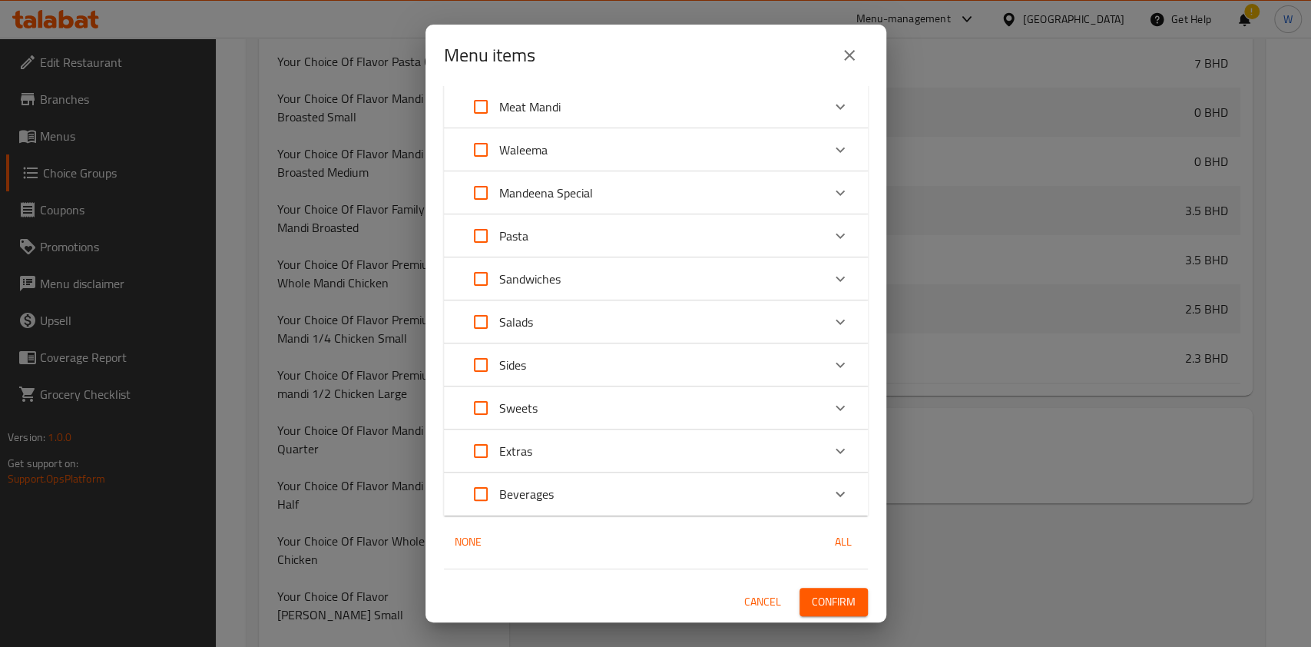
click at [793, 245] on div "Pasta" at bounding box center [641, 235] width 359 height 37
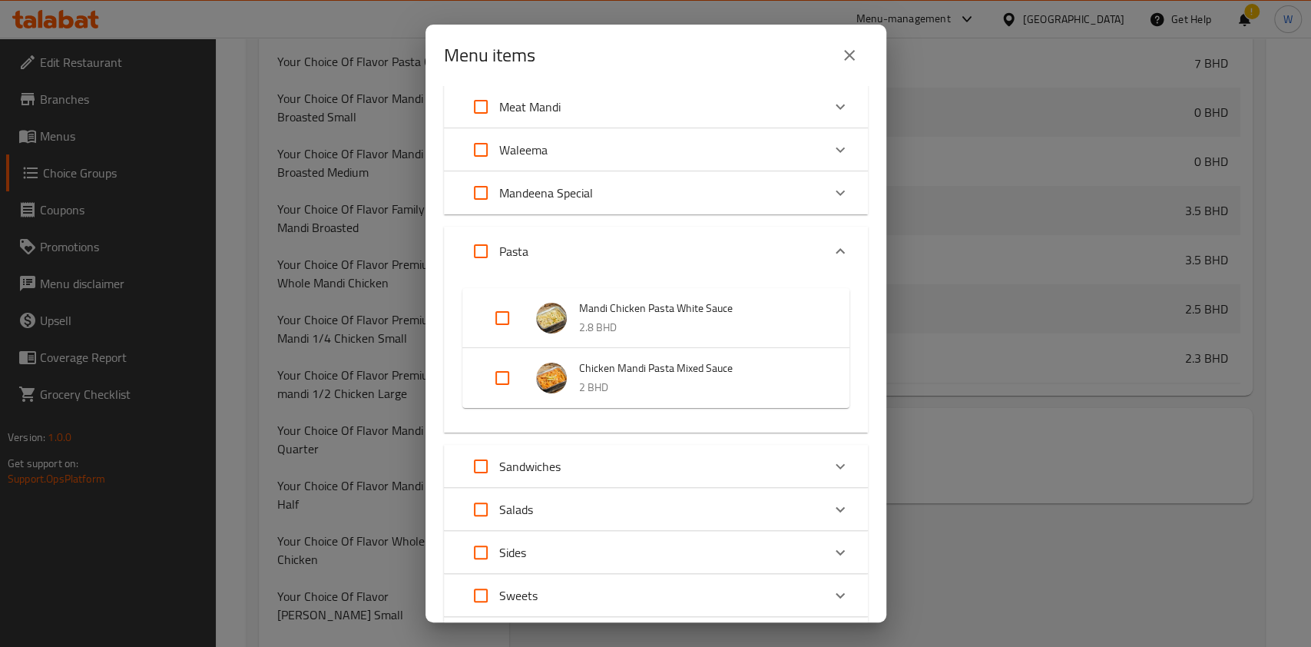
click at [508, 374] on input "Expand" at bounding box center [502, 377] width 37 height 37
checkbox input "true"
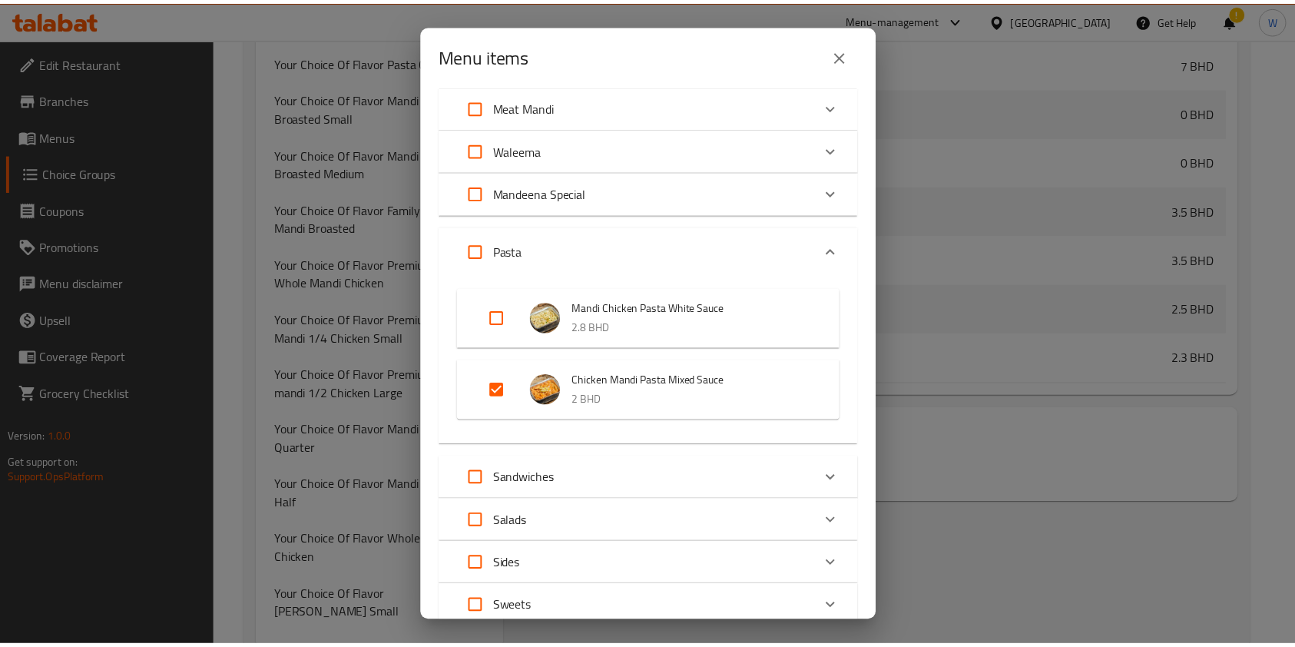
scroll to position [507, 0]
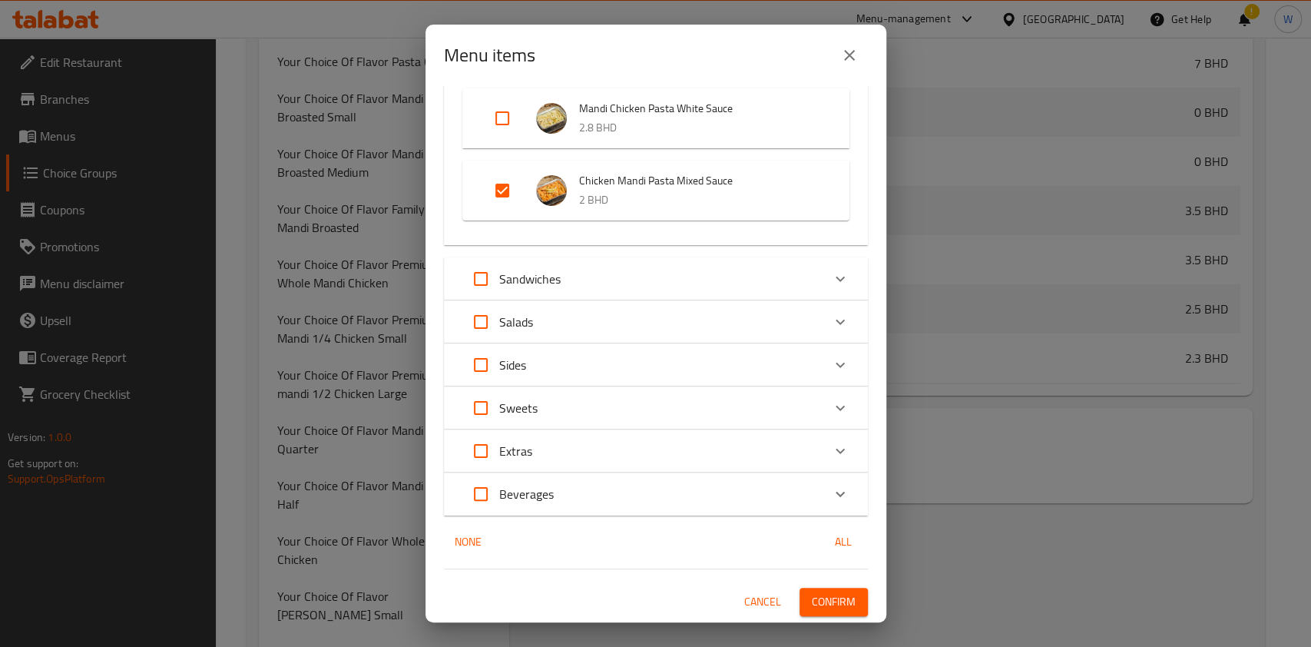
click at [835, 609] on span "Confirm" at bounding box center [834, 601] width 44 height 19
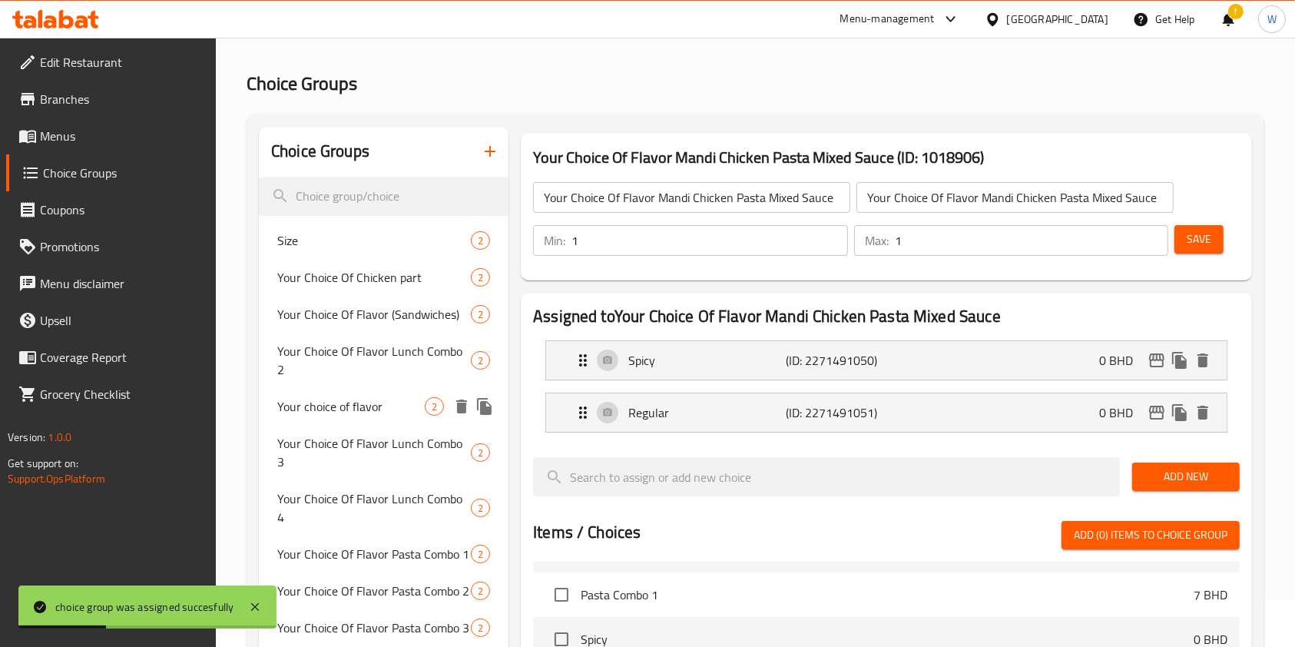
scroll to position [0, 0]
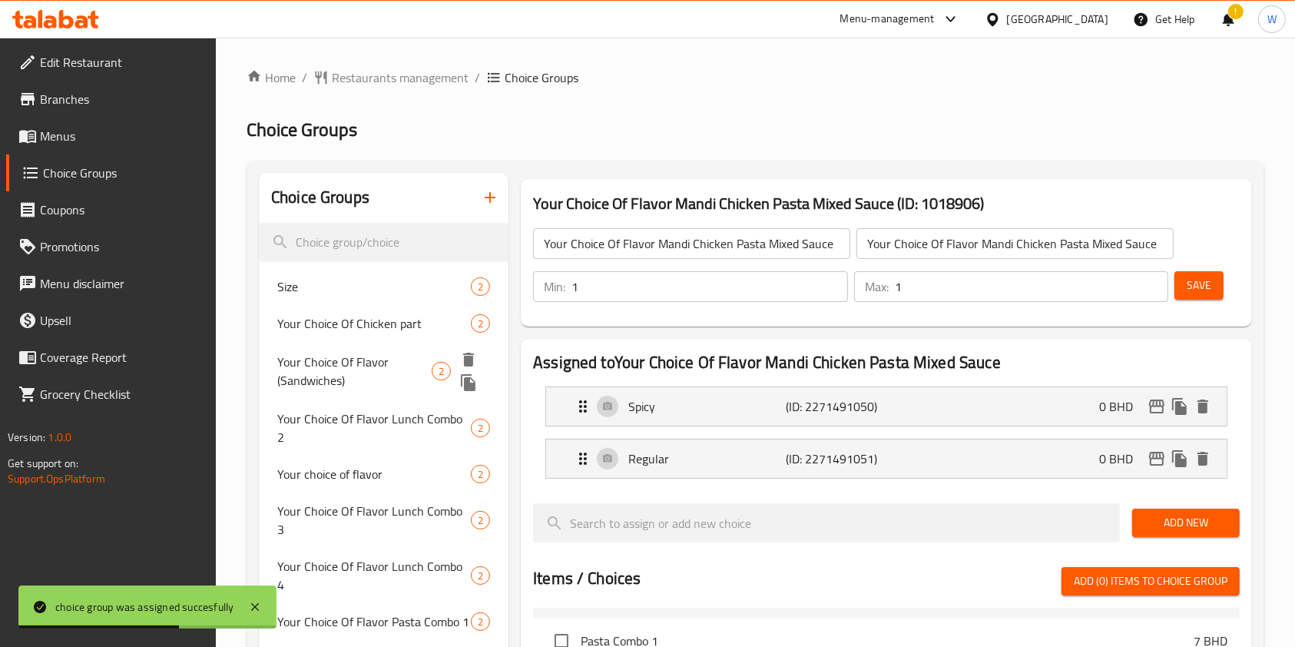
click at [469, 365] on icon "delete" at bounding box center [468, 360] width 11 height 14
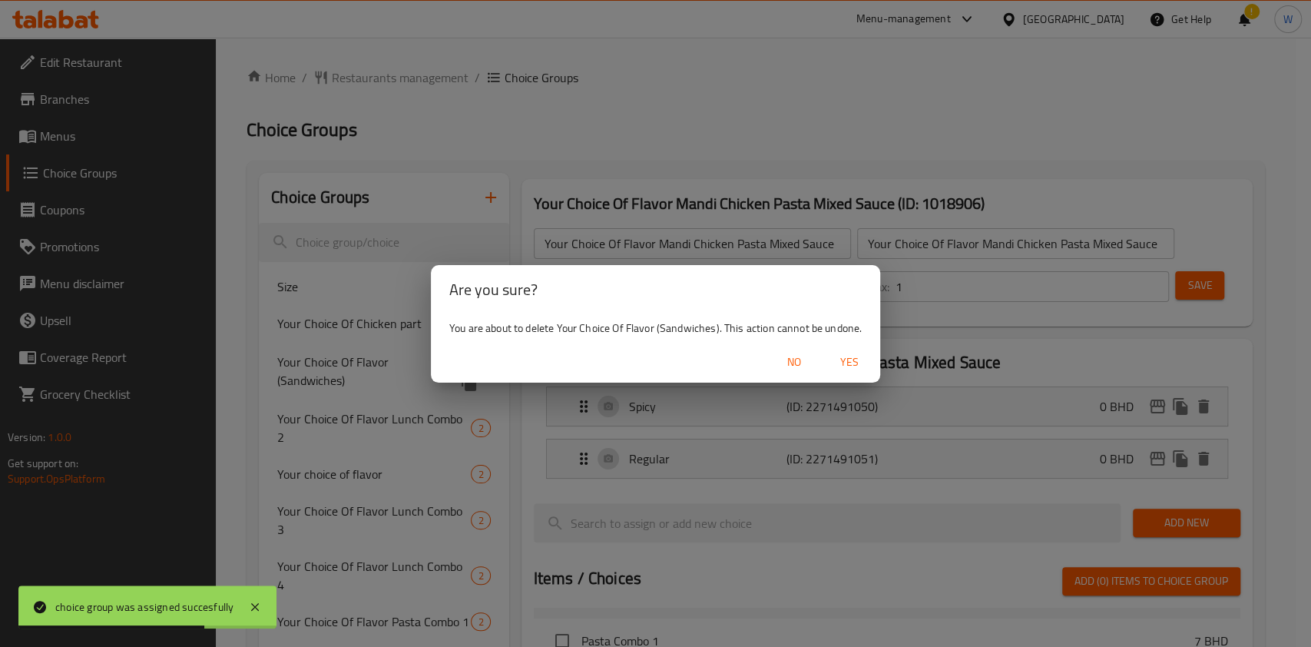
click at [839, 363] on span "Yes" at bounding box center [849, 362] width 37 height 19
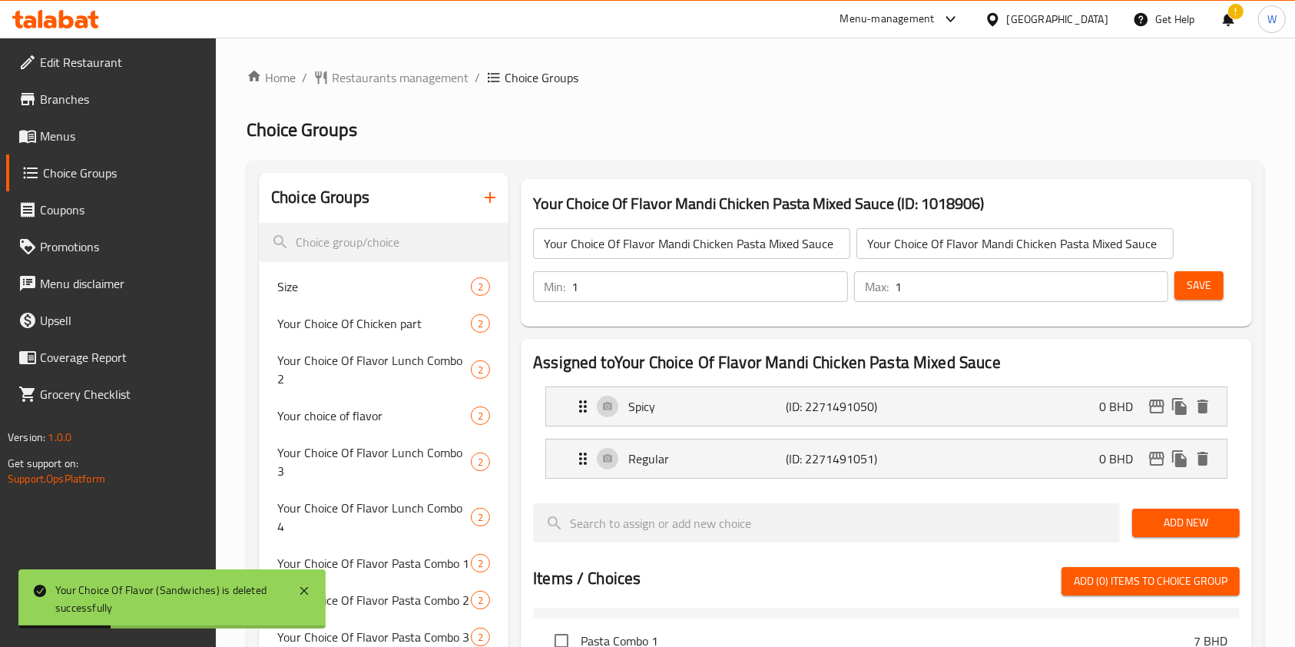
click at [632, 212] on h3 "Your Choice Of Flavor Mandi Chicken Pasta Mixed Sauce (ID: 1018906)" at bounding box center [886, 203] width 707 height 25
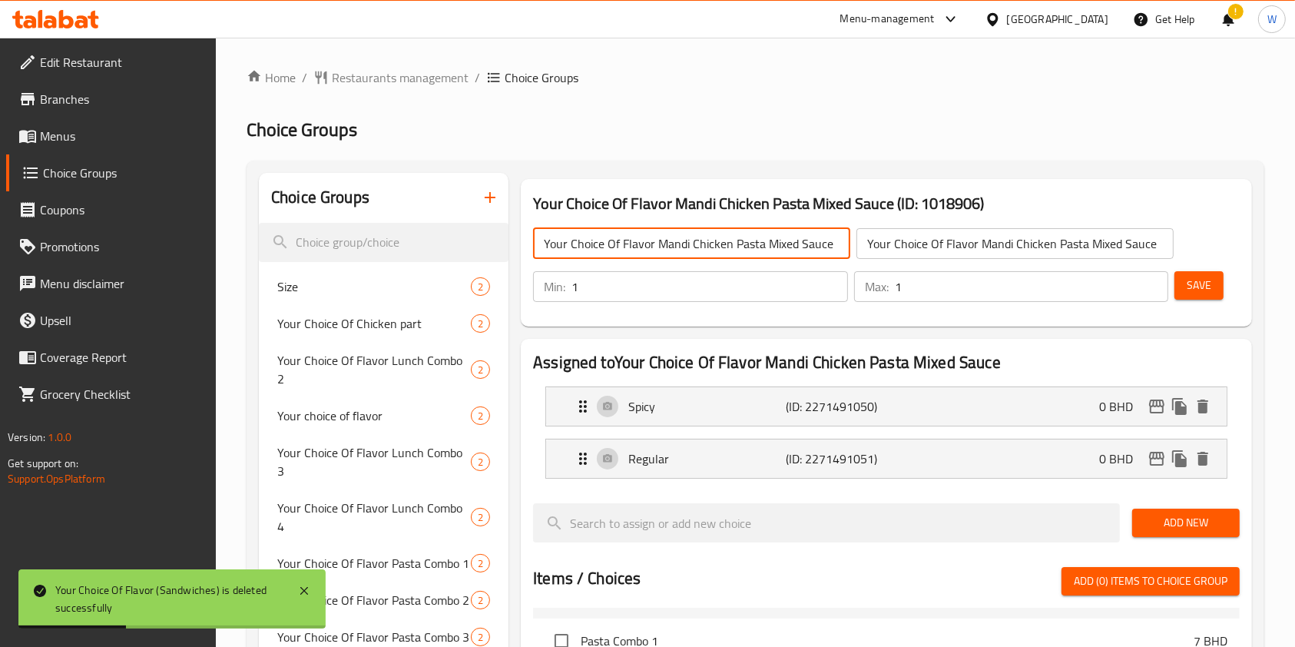
click at [630, 236] on input "Your Choice Of Flavor Mandi Chicken Pasta Mixed Sauce" at bounding box center [691, 243] width 317 height 31
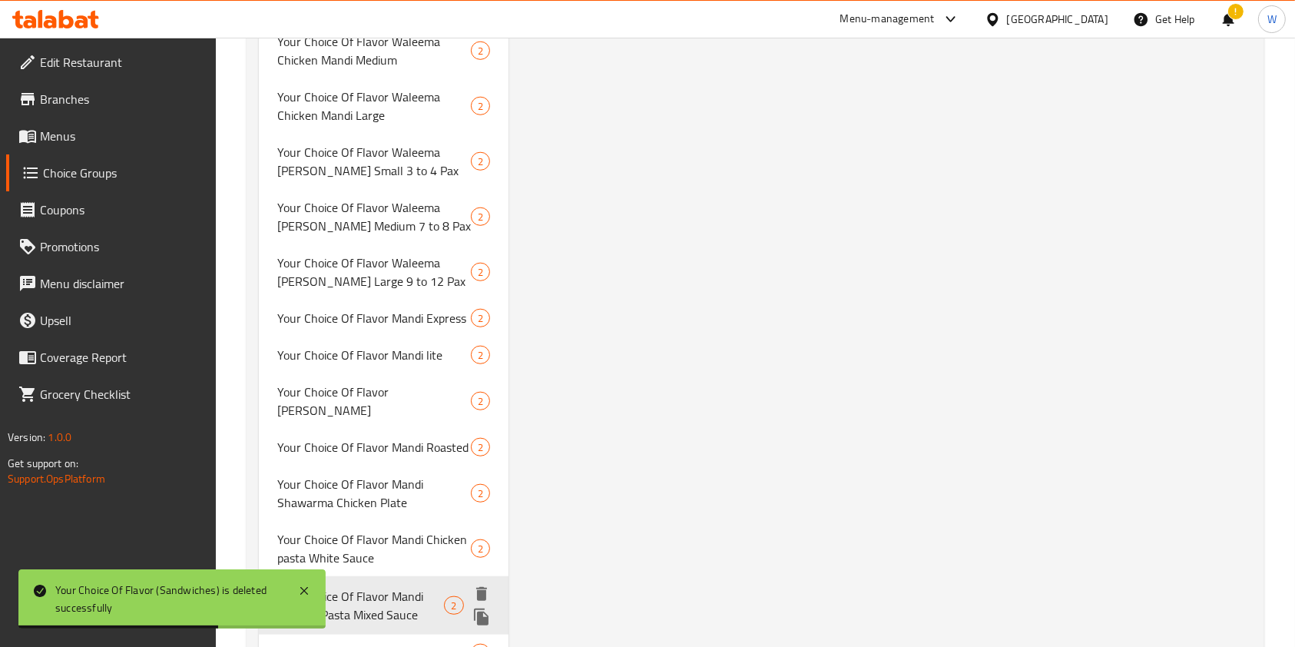
click at [479, 608] on icon "duplicate" at bounding box center [481, 617] width 18 height 18
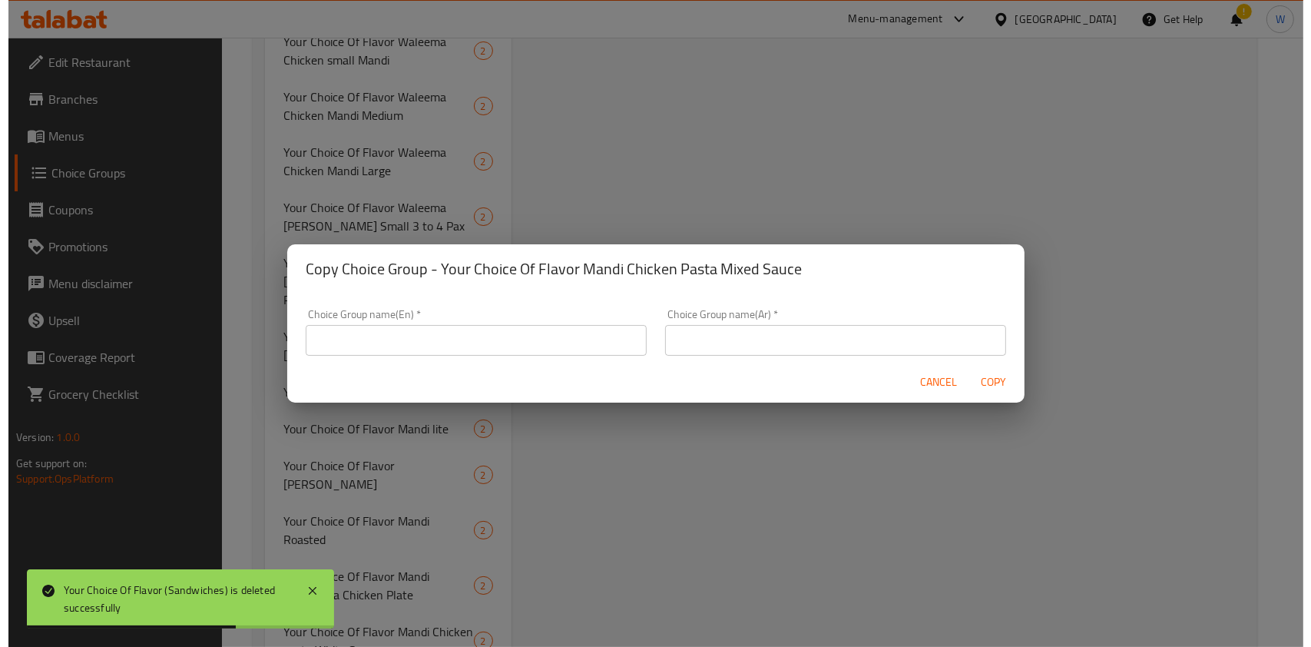
scroll to position [1292, 0]
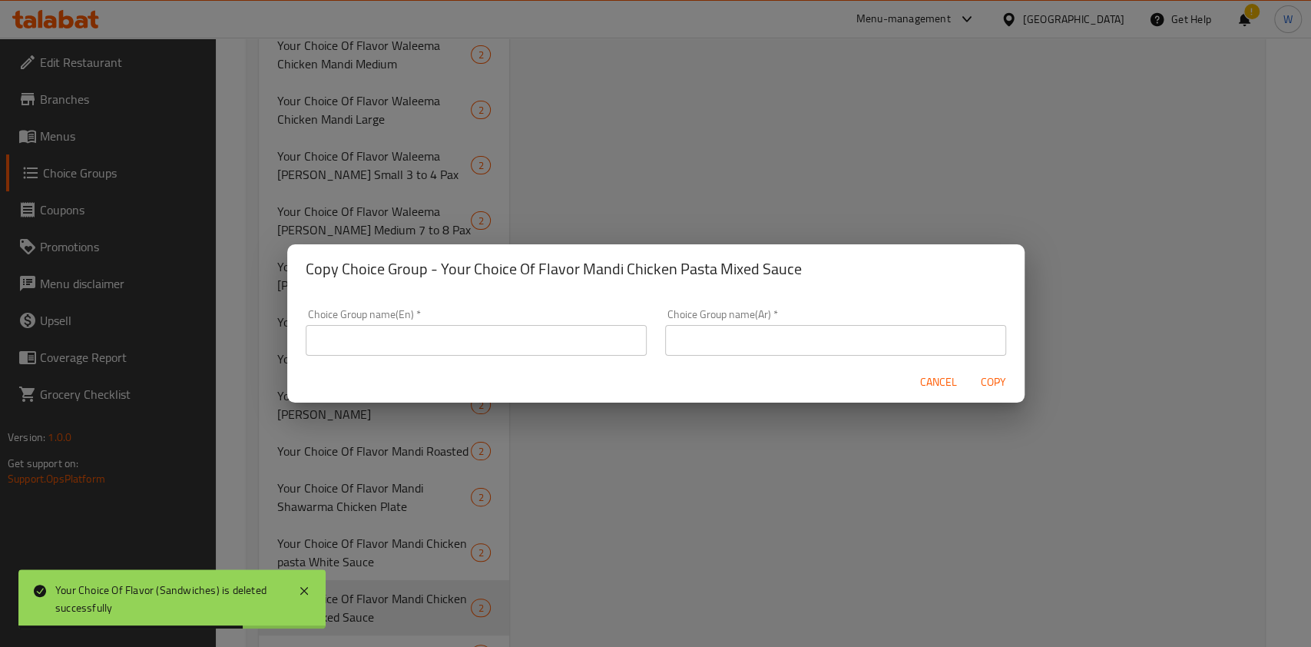
click at [478, 386] on div "Cancel Copy" at bounding box center [655, 382] width 737 height 41
click at [485, 357] on div "Choice Group name(En)   * Choice Group name(En) *" at bounding box center [475, 332] width 359 height 65
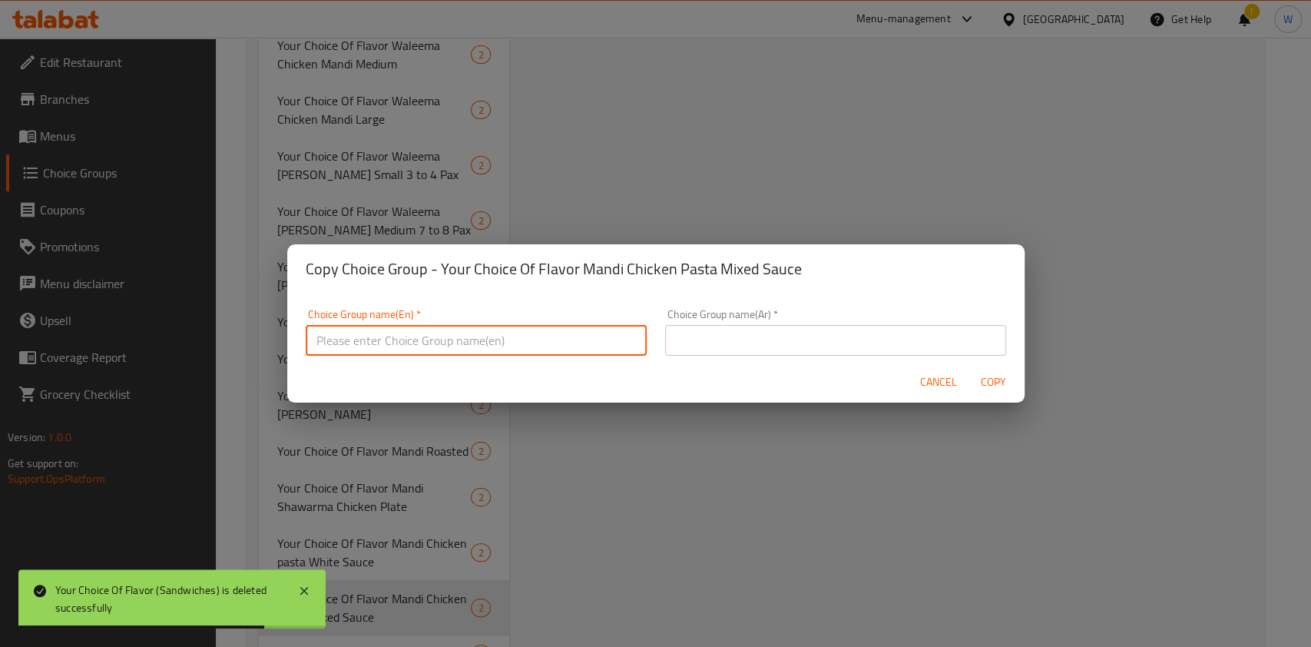
click at [485, 343] on input "text" at bounding box center [476, 340] width 341 height 31
paste input "Your Choice Of Flavor Mandi Chicken Pasta Mixed Sauce"
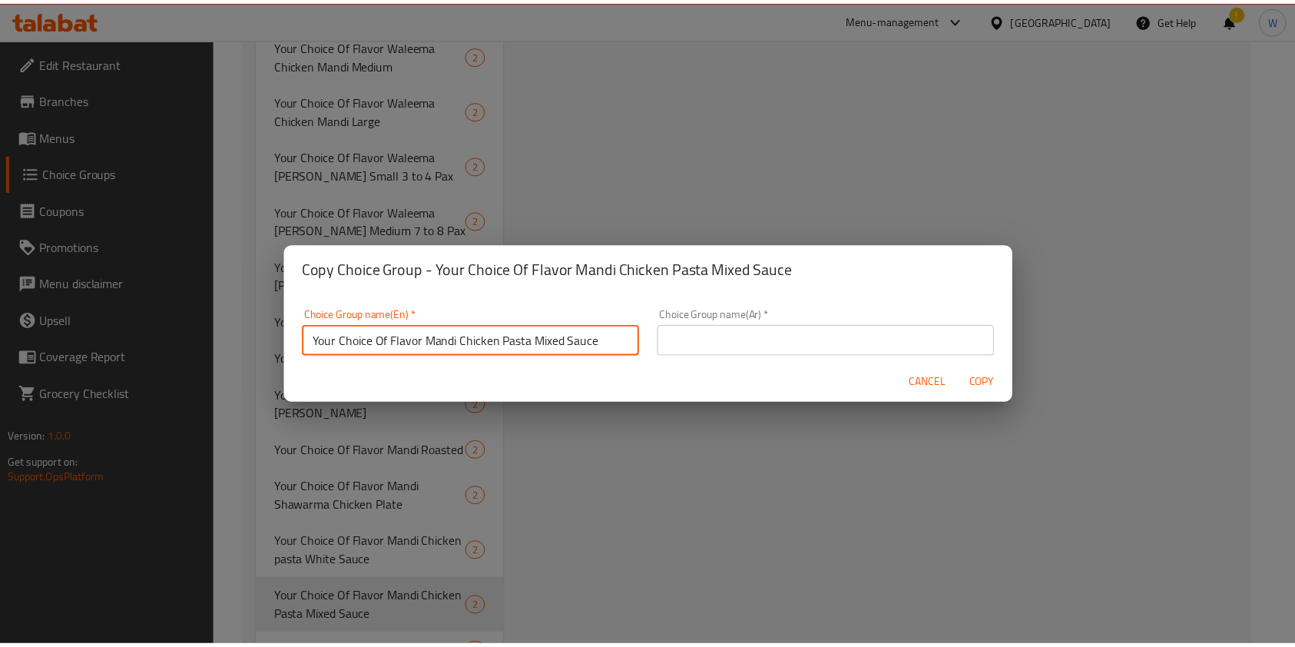
scroll to position [4, 0]
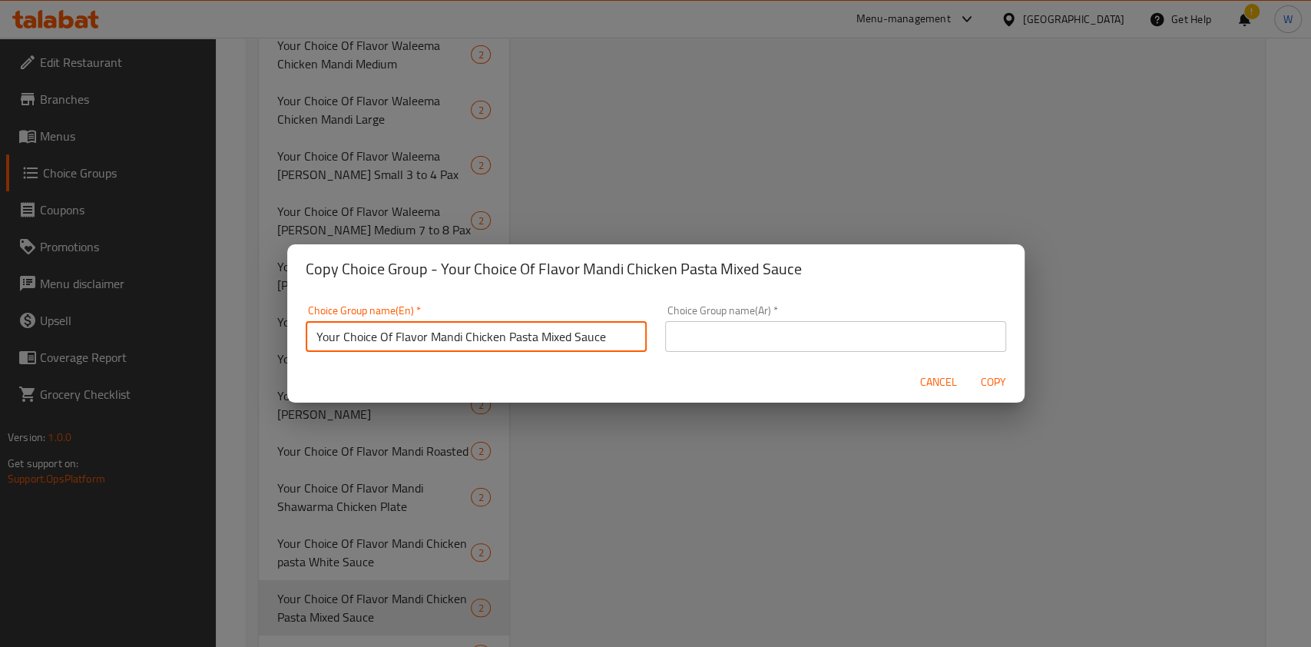
drag, startPoint x: 602, startPoint y: 346, endPoint x: 430, endPoint y: 363, distance: 172.8
click at [430, 363] on form "Choice Group name(En)   * Your Choice Of Flavor Mandi Chicken Pasta Mixed Sauce…" at bounding box center [655, 347] width 737 height 109
paste input "Burrito"
click at [453, 341] on input "Your Choice Of Flavor [PERSON_NAME]" at bounding box center [476, 336] width 341 height 31
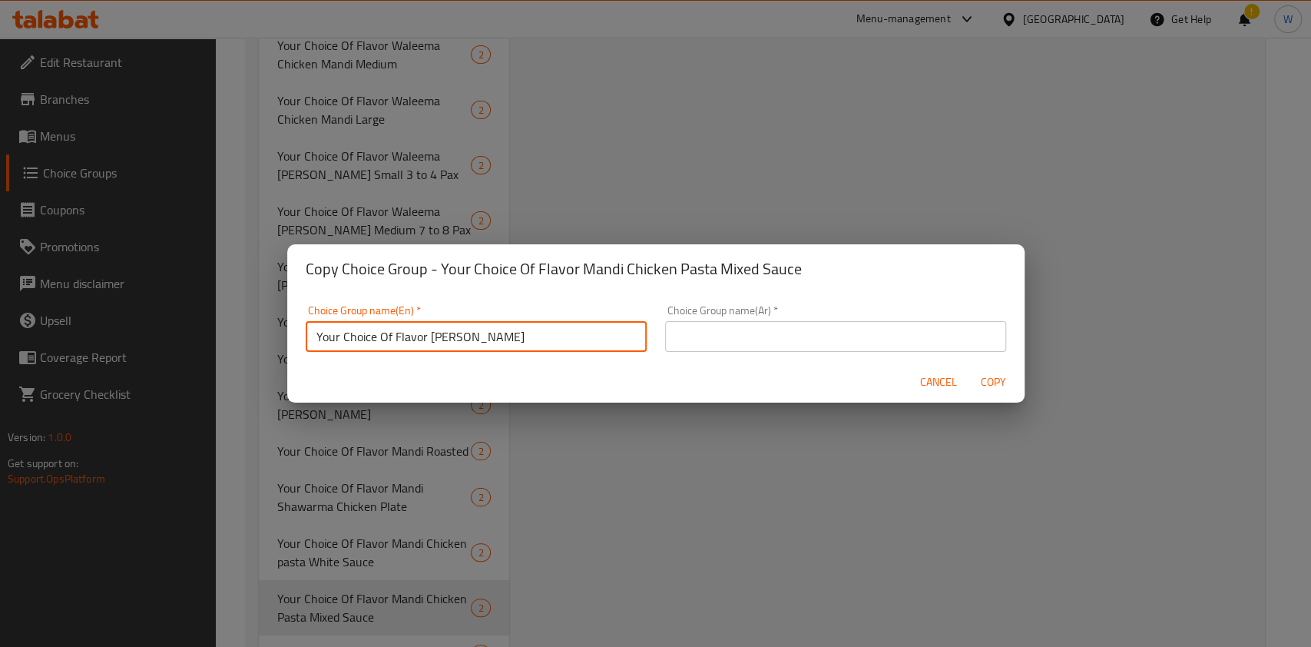
click at [453, 341] on input "Your Choice Of Flavor [PERSON_NAME]" at bounding box center [476, 336] width 341 height 31
type input "Your Choice Of Flavor [PERSON_NAME]"
click at [667, 332] on input "text" at bounding box center [835, 336] width 341 height 31
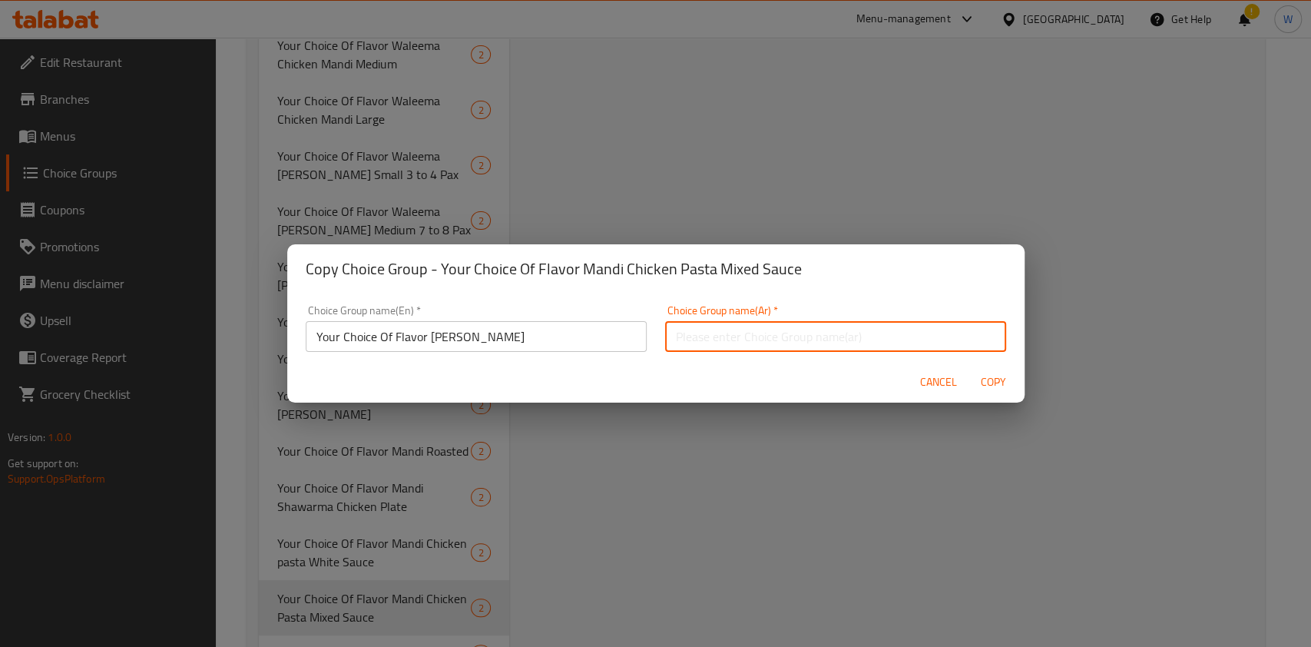
paste input "Your Choice Of Flavor [PERSON_NAME]"
type input "Your Choice Of Flavor [PERSON_NAME]"
click at [982, 382] on span "Copy" at bounding box center [993, 382] width 37 height 19
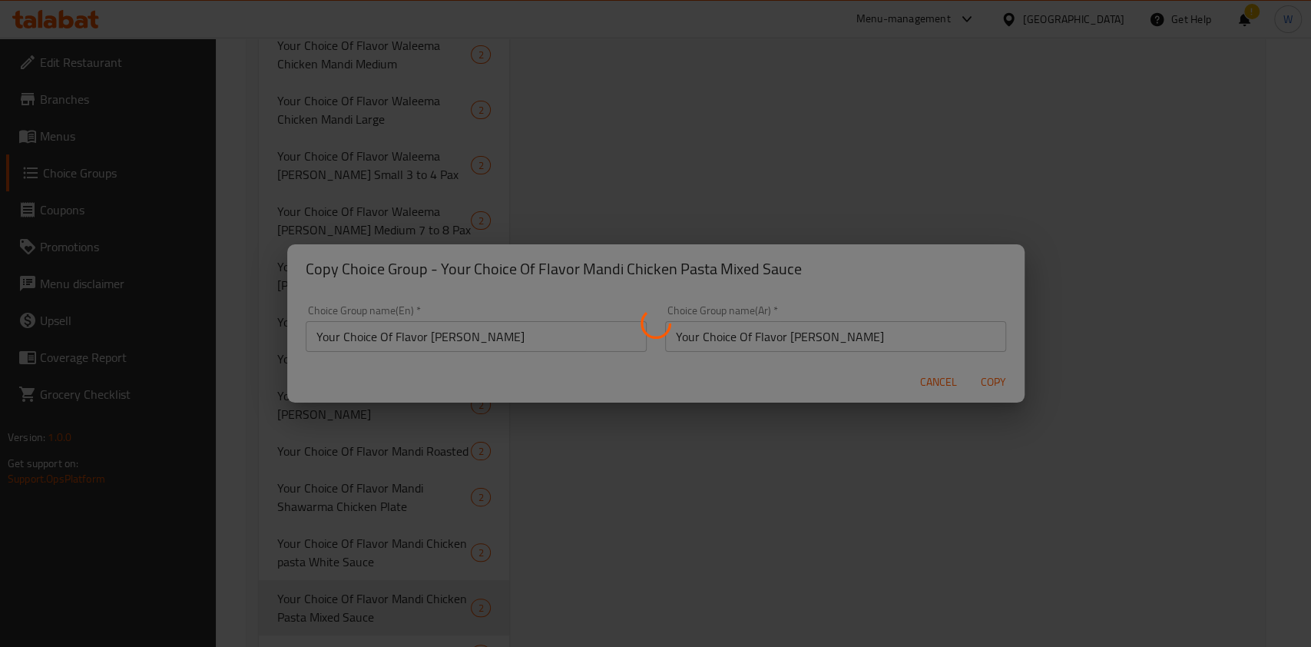
type input "Your Choice Of Flavor [PERSON_NAME]"
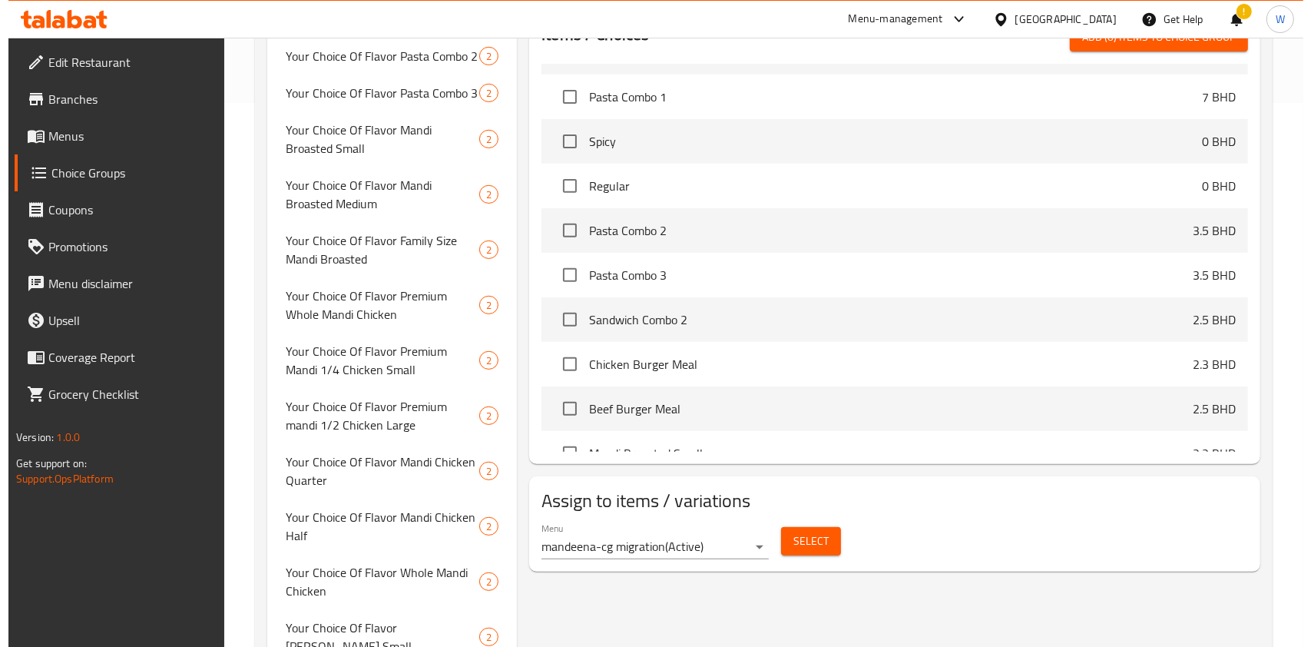
scroll to position [575, 0]
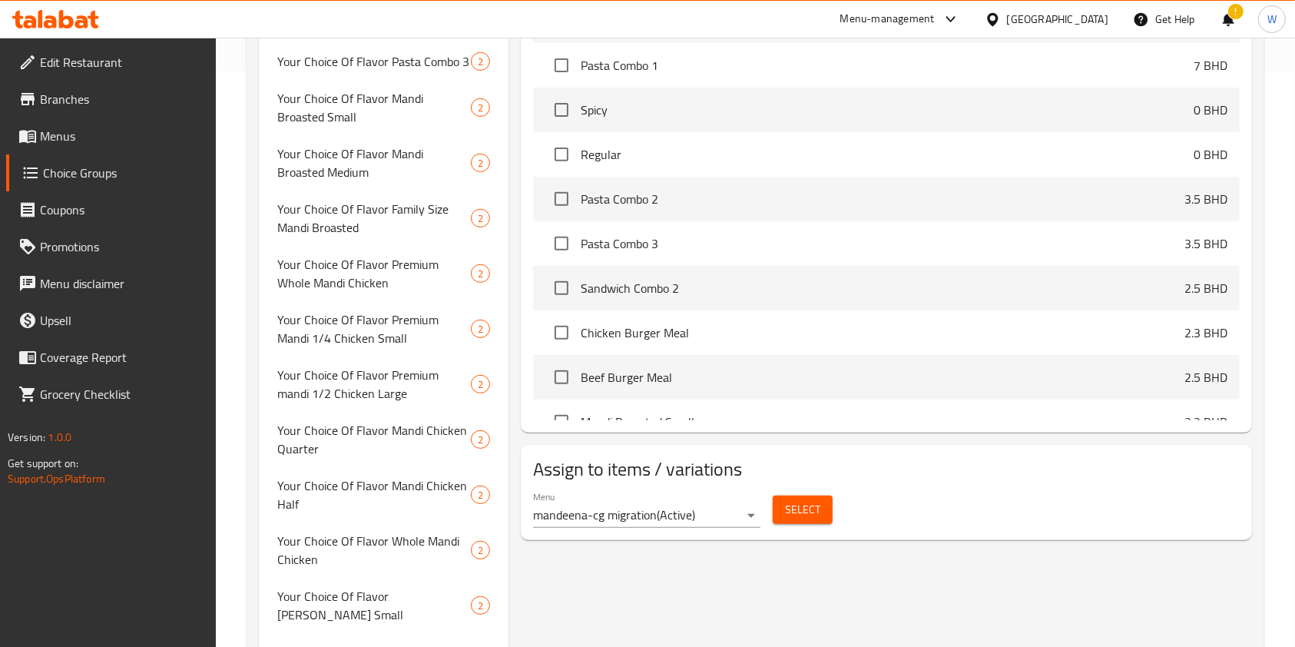
click at [817, 513] on span "Select" at bounding box center [802, 509] width 35 height 19
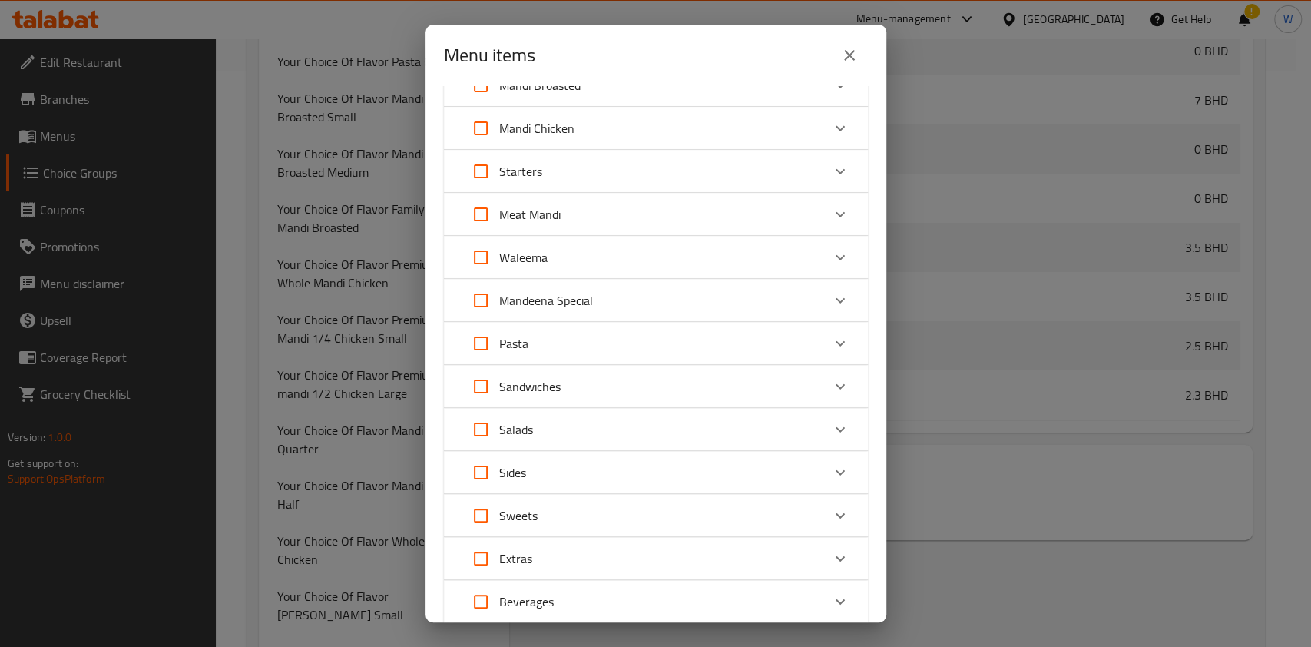
scroll to position [307, 0]
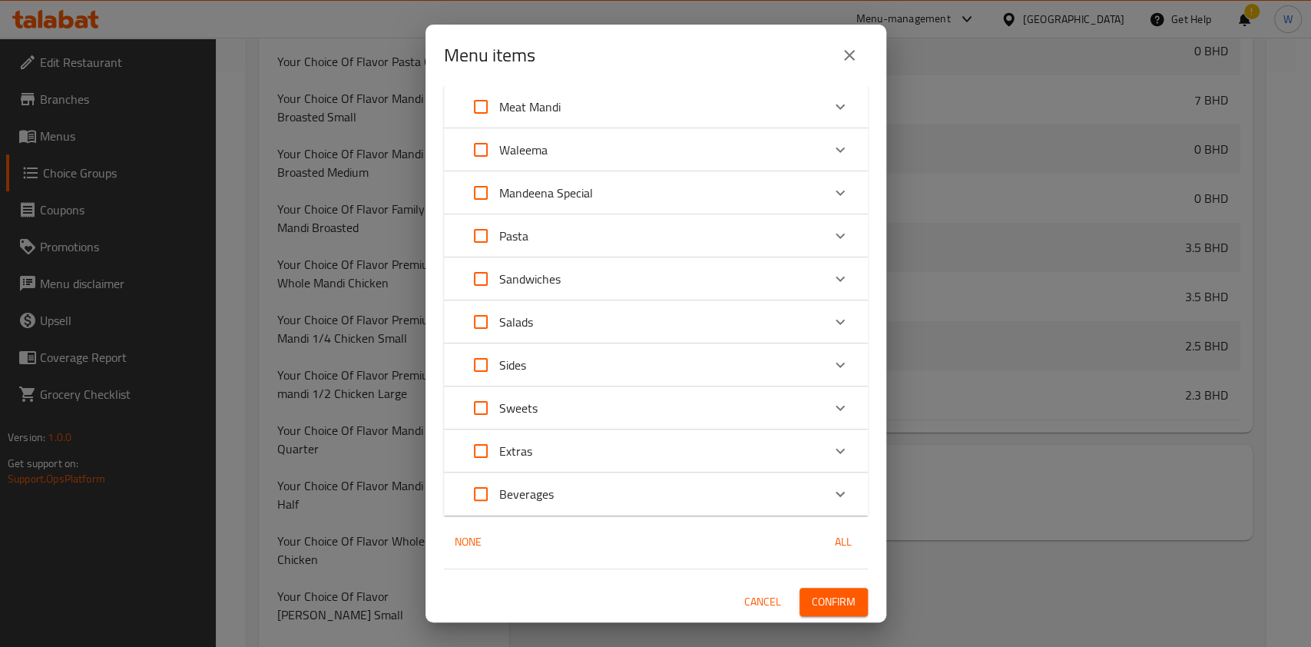
click at [756, 275] on div "Sandwiches" at bounding box center [641, 278] width 359 height 37
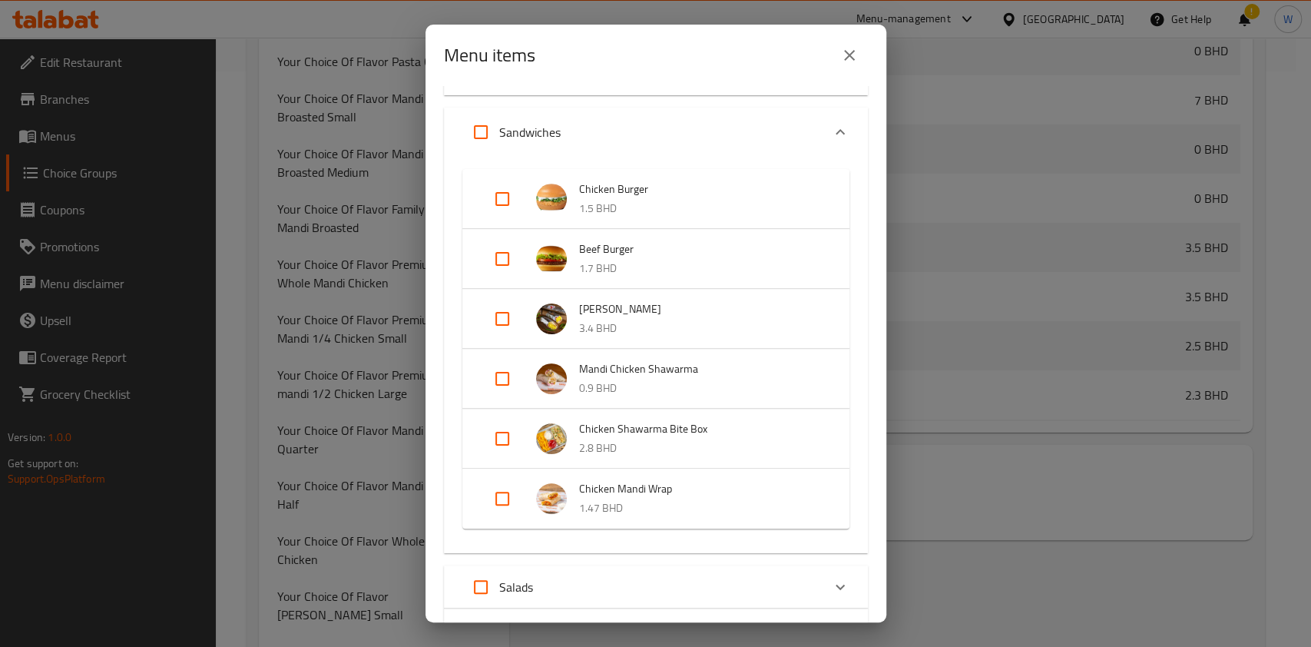
scroll to position [614, 0]
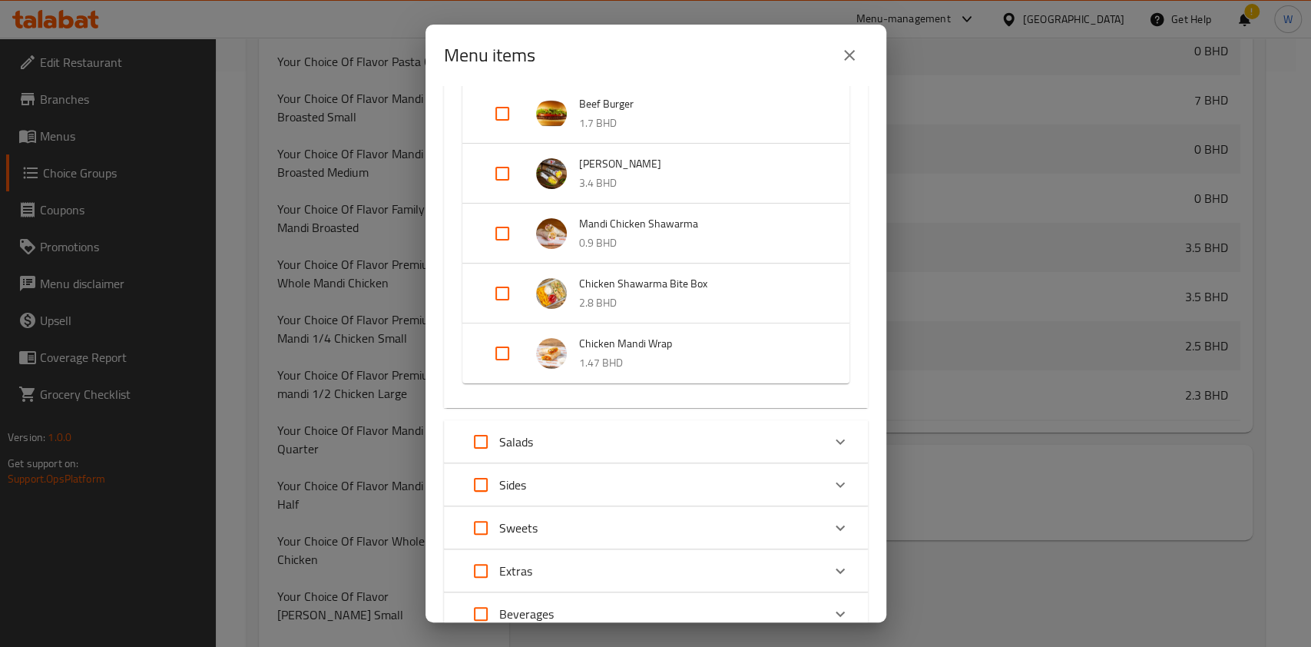
click at [515, 166] on input "Expand" at bounding box center [502, 173] width 37 height 37
checkbox input "true"
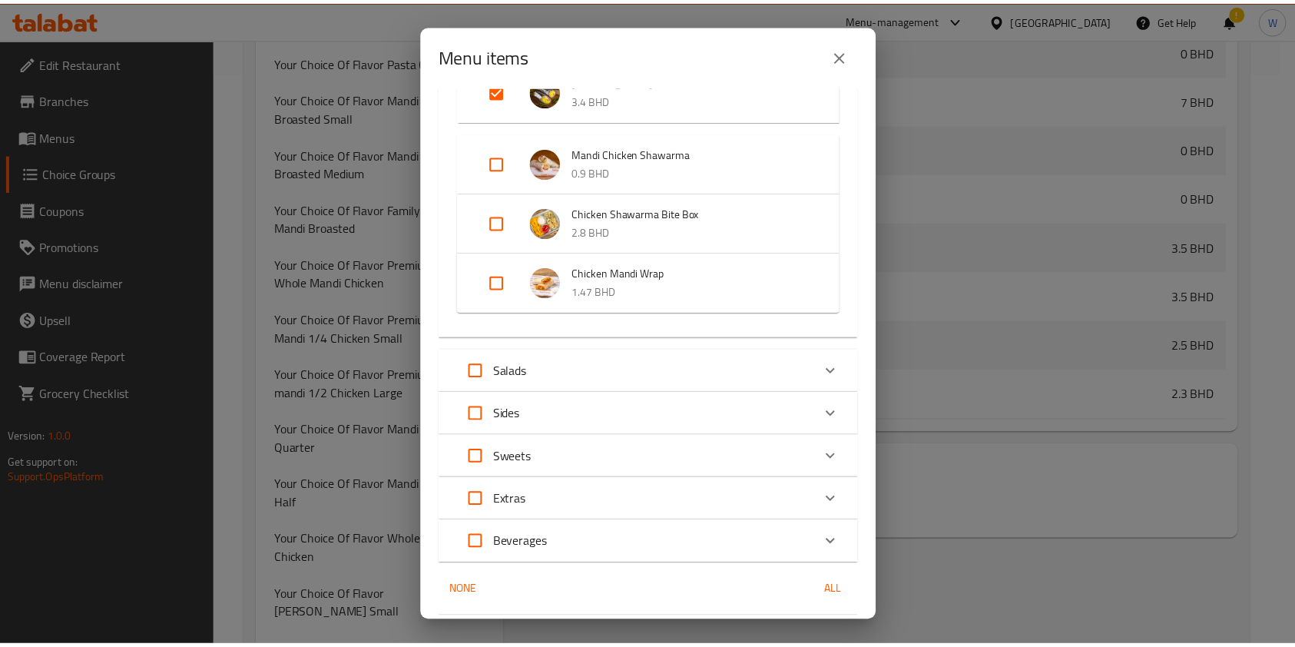
scroll to position [759, 0]
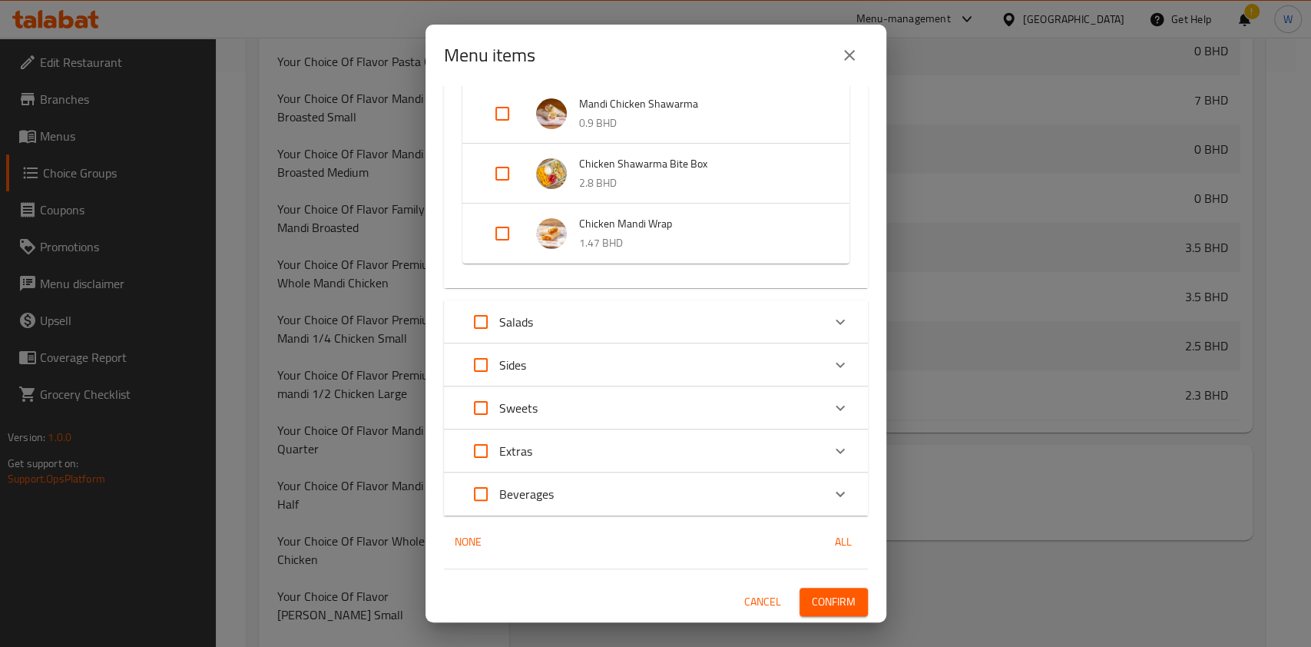
click at [823, 603] on span "Confirm" at bounding box center [834, 601] width 44 height 19
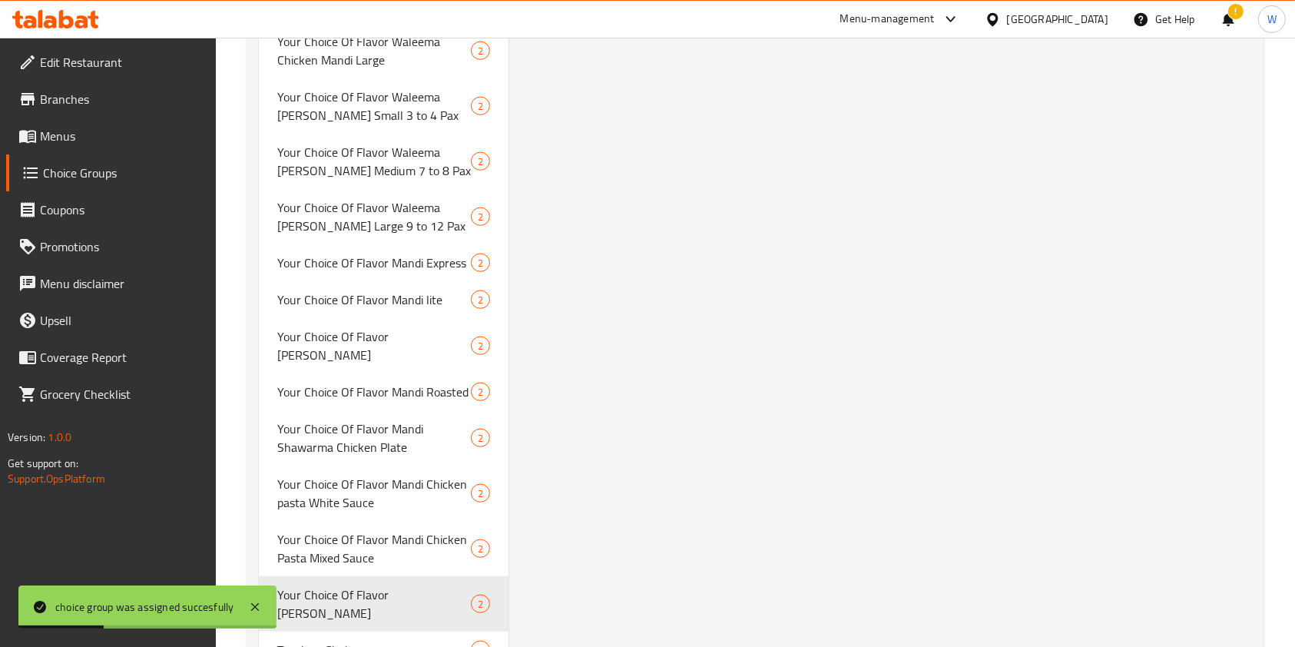
scroll to position [1329, 0]
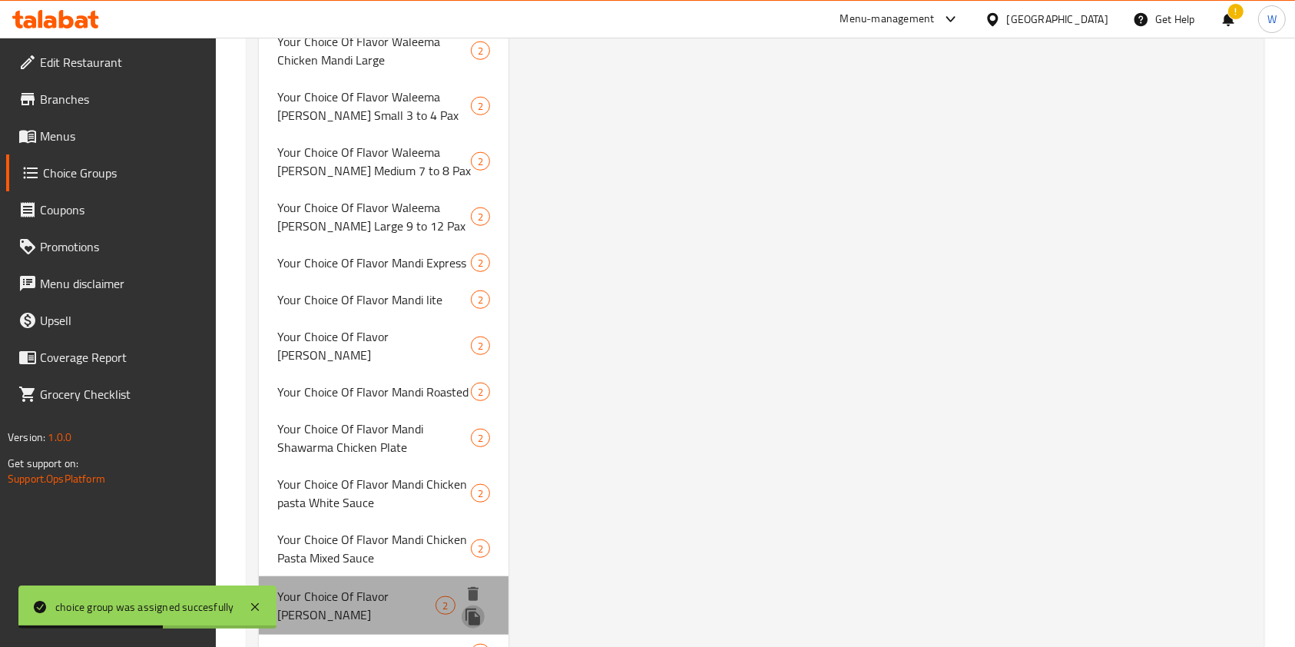
click at [473, 608] on icon "duplicate" at bounding box center [472, 616] width 15 height 17
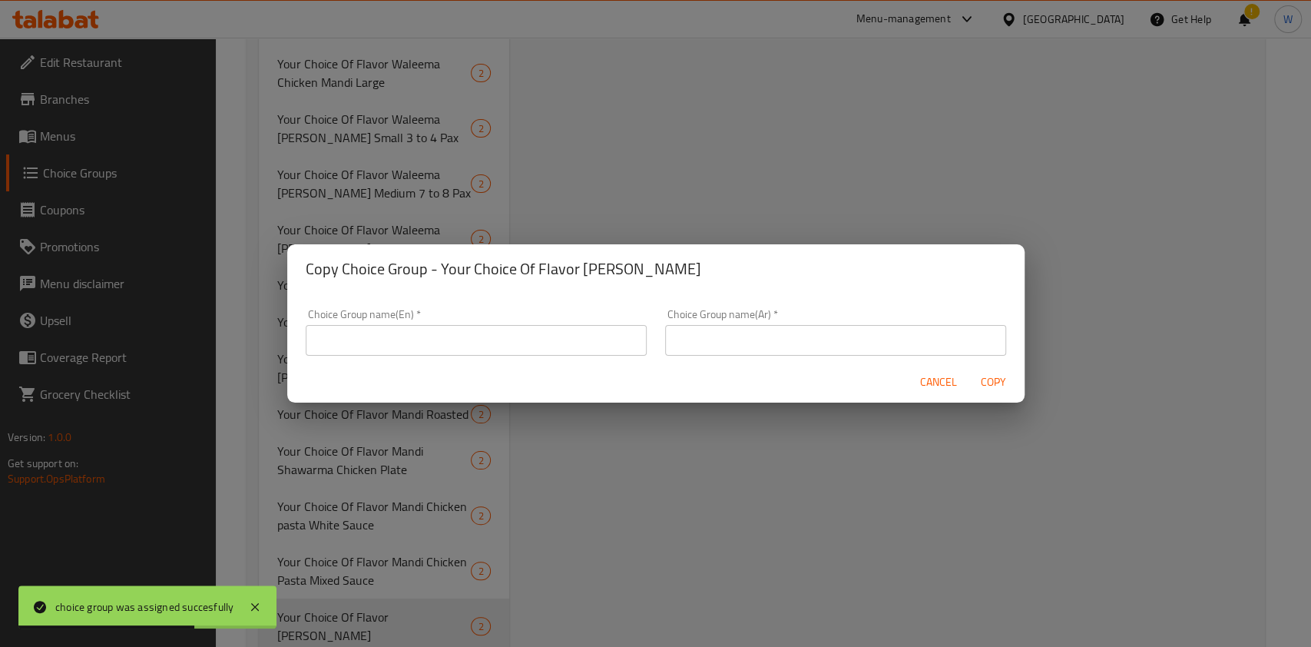
click at [934, 378] on span "Cancel" at bounding box center [938, 382] width 37 height 19
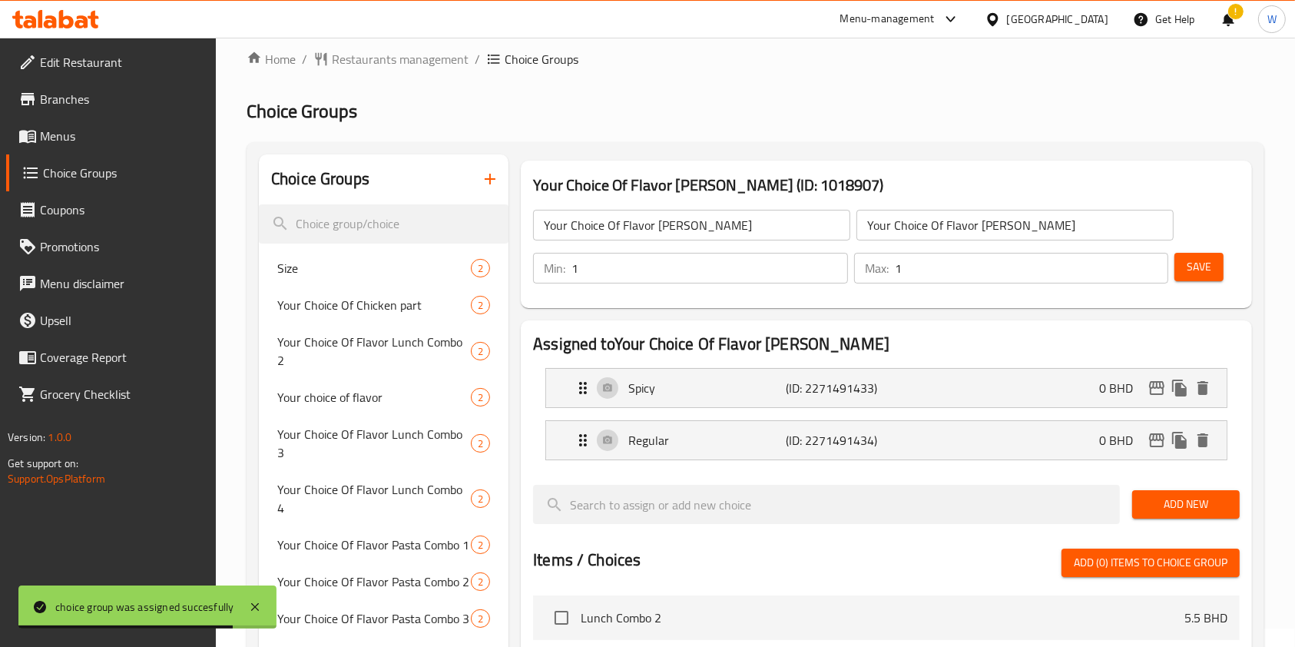
scroll to position [0, 0]
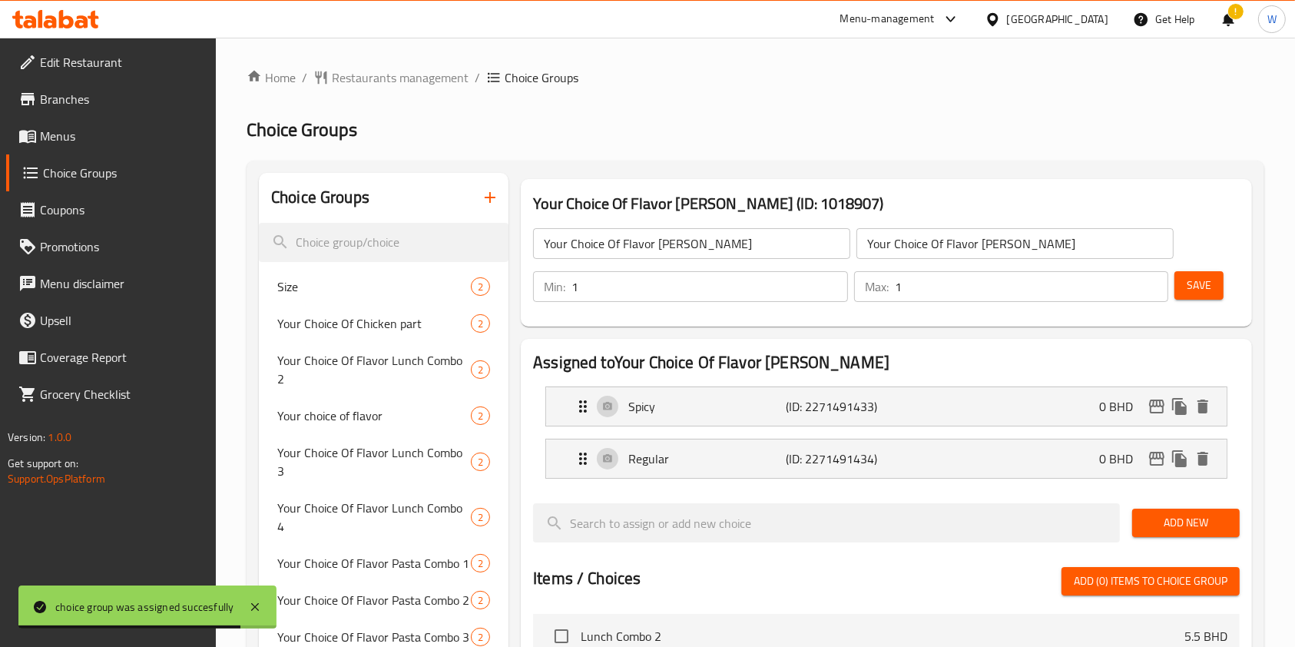
click at [667, 221] on div "Your Choice Of Flavor Mandi Burrito ​ Your Choice Of Flavor Mandi Burrito ​" at bounding box center [853, 243] width 659 height 49
click at [665, 229] on input "Your Choice Of Flavor [PERSON_NAME]" at bounding box center [691, 243] width 317 height 31
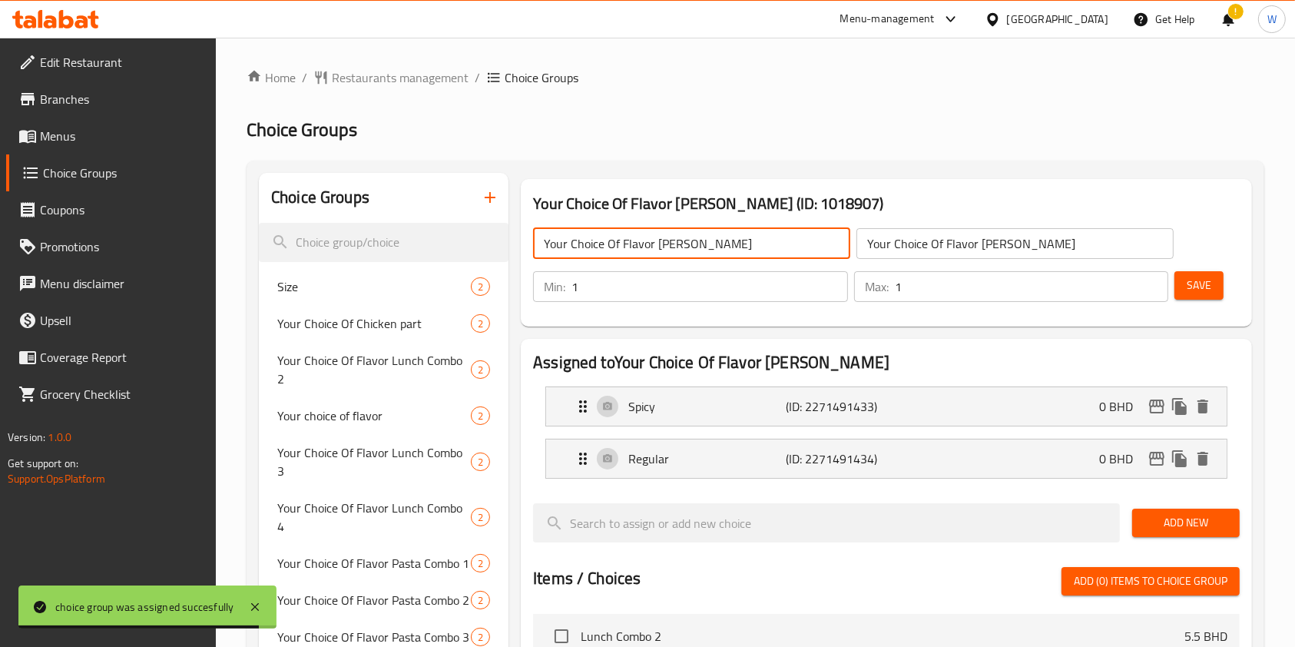
click at [665, 229] on input "Your Choice Of Flavor [PERSON_NAME]" at bounding box center [691, 243] width 317 height 31
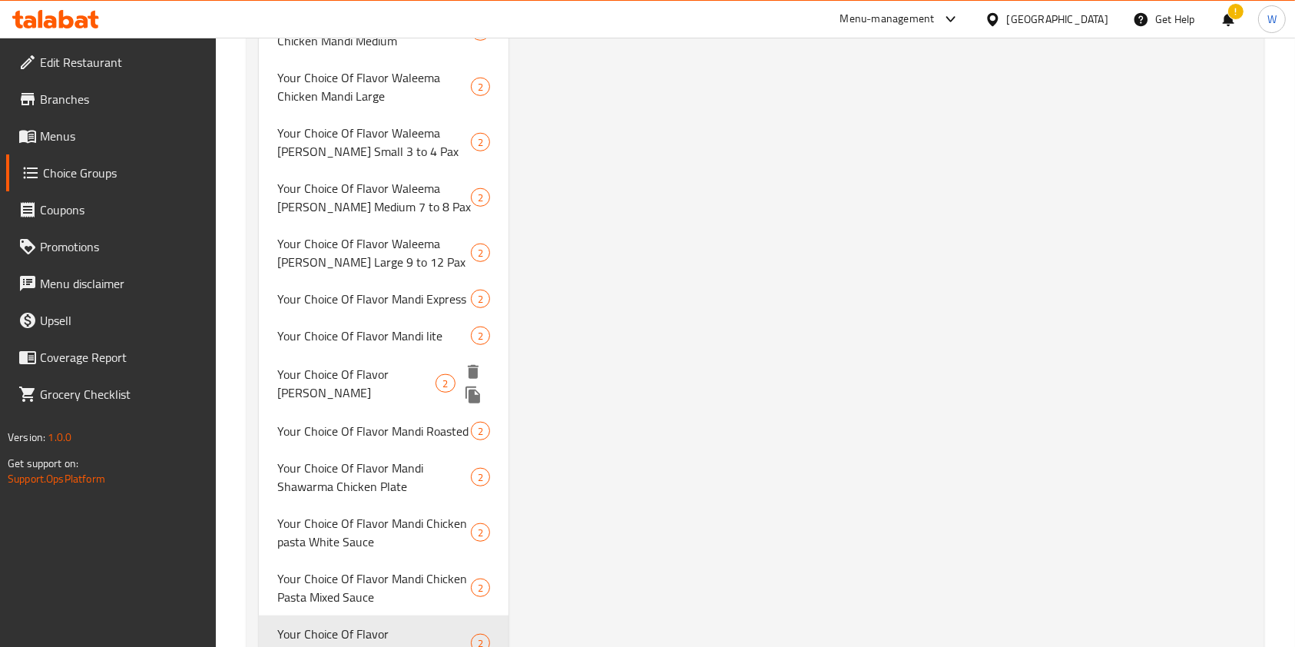
scroll to position [1333, 0]
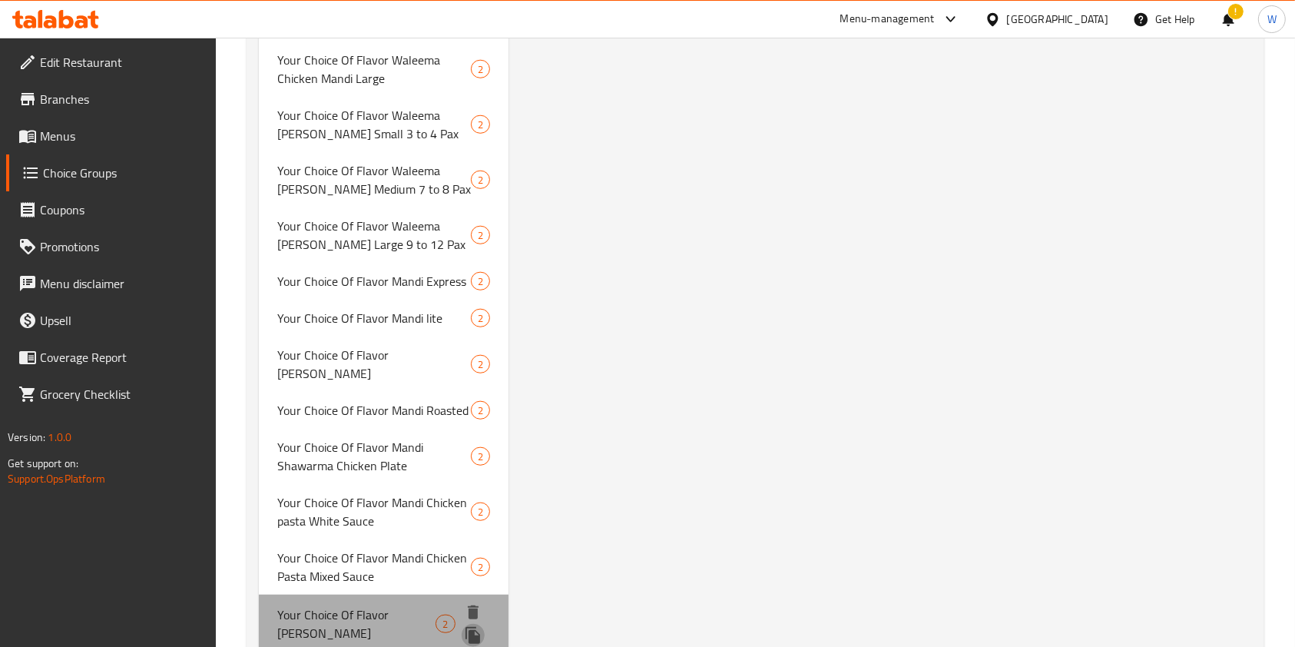
click at [470, 627] on icon "duplicate" at bounding box center [472, 635] width 15 height 17
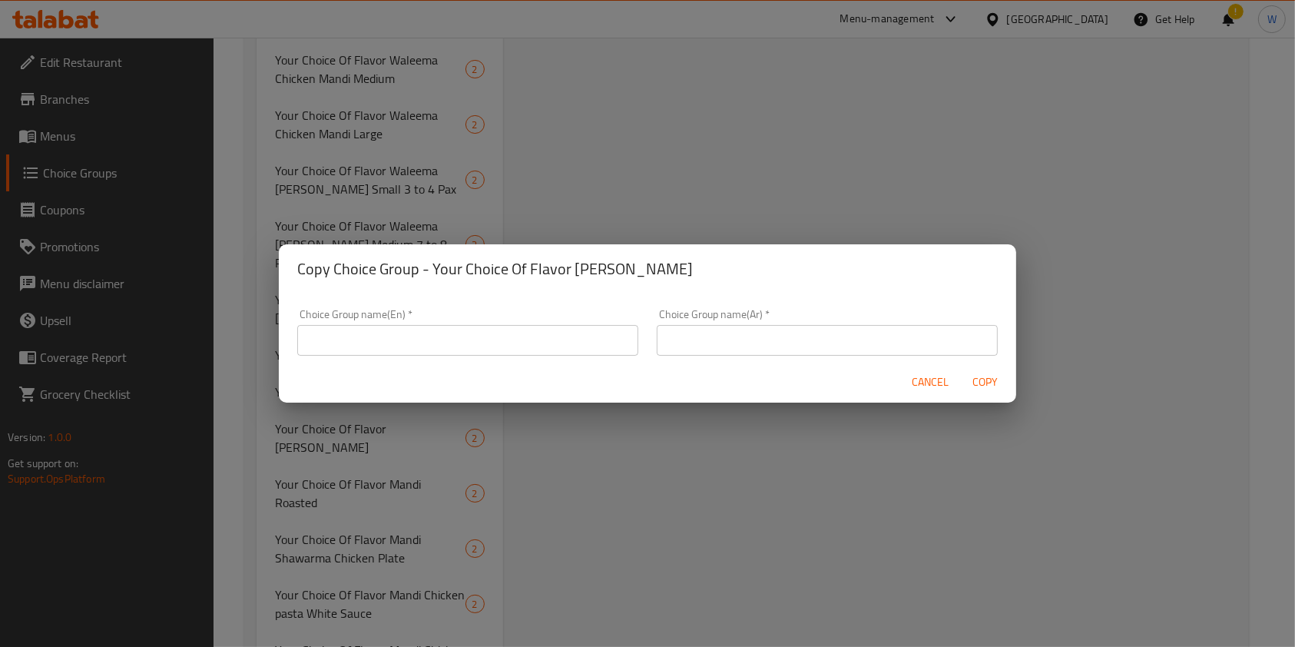
scroll to position [1329, 0]
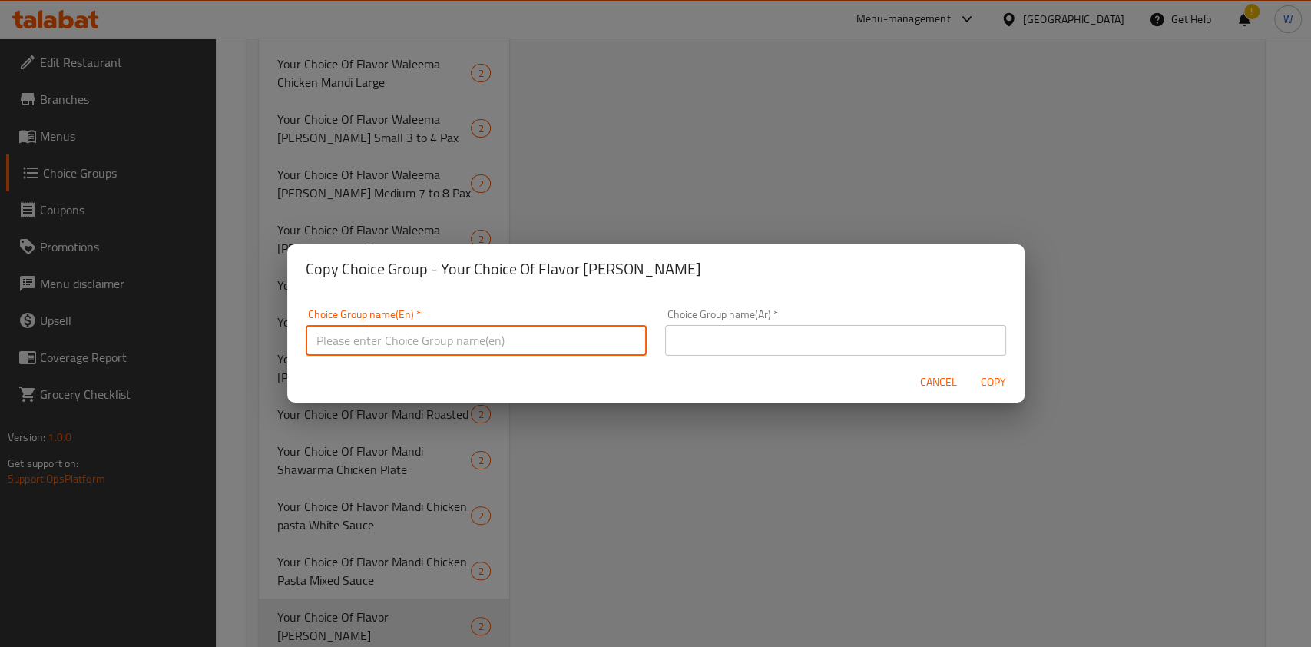
click at [504, 353] on input "text" at bounding box center [476, 340] width 341 height 31
paste input "Your Choice Of Flavor [PERSON_NAME]"
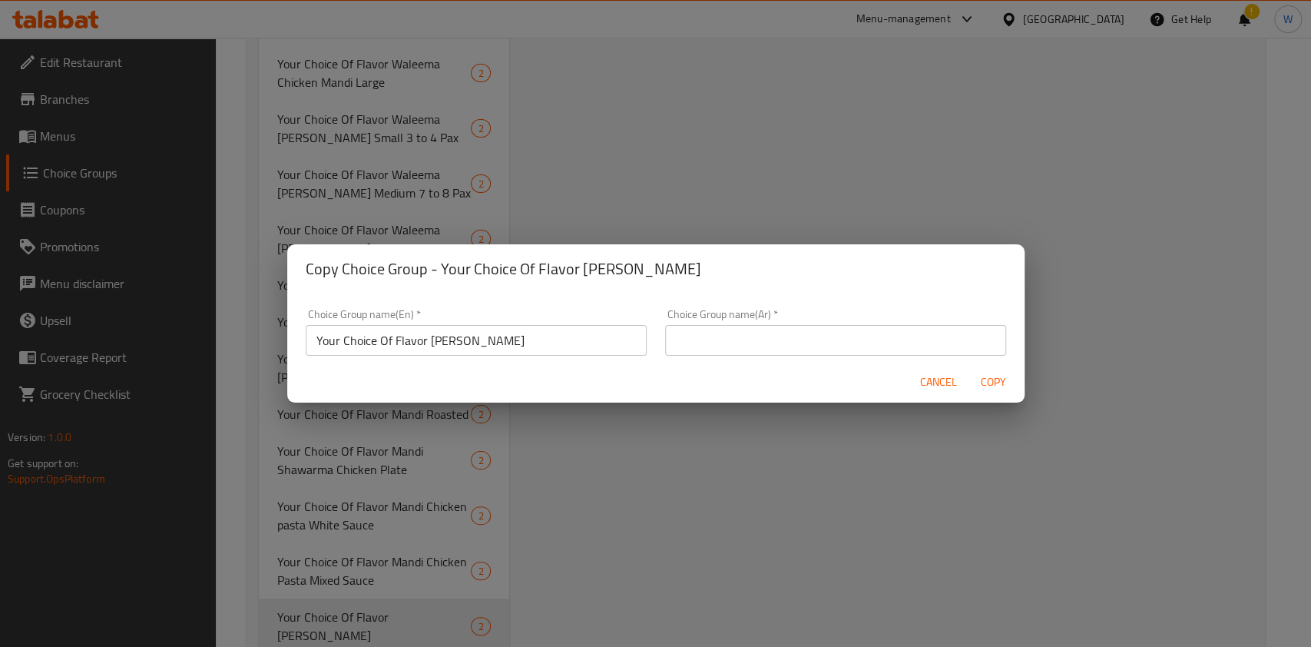
drag, startPoint x: 595, startPoint y: 316, endPoint x: 482, endPoint y: 331, distance: 113.8
click at [482, 331] on div "Choice Group name(En)   * Your Choice Of Flavor [PERSON_NAME] Choice Group name…" at bounding box center [476, 332] width 341 height 47
click at [522, 351] on input "Your Choice Of Flavor [PERSON_NAME]" at bounding box center [476, 340] width 341 height 31
drag, startPoint x: 528, startPoint y: 343, endPoint x: 426, endPoint y: 347, distance: 101.5
click at [426, 347] on input "Your Choice Of Flavor [PERSON_NAME]" at bounding box center [476, 340] width 341 height 31
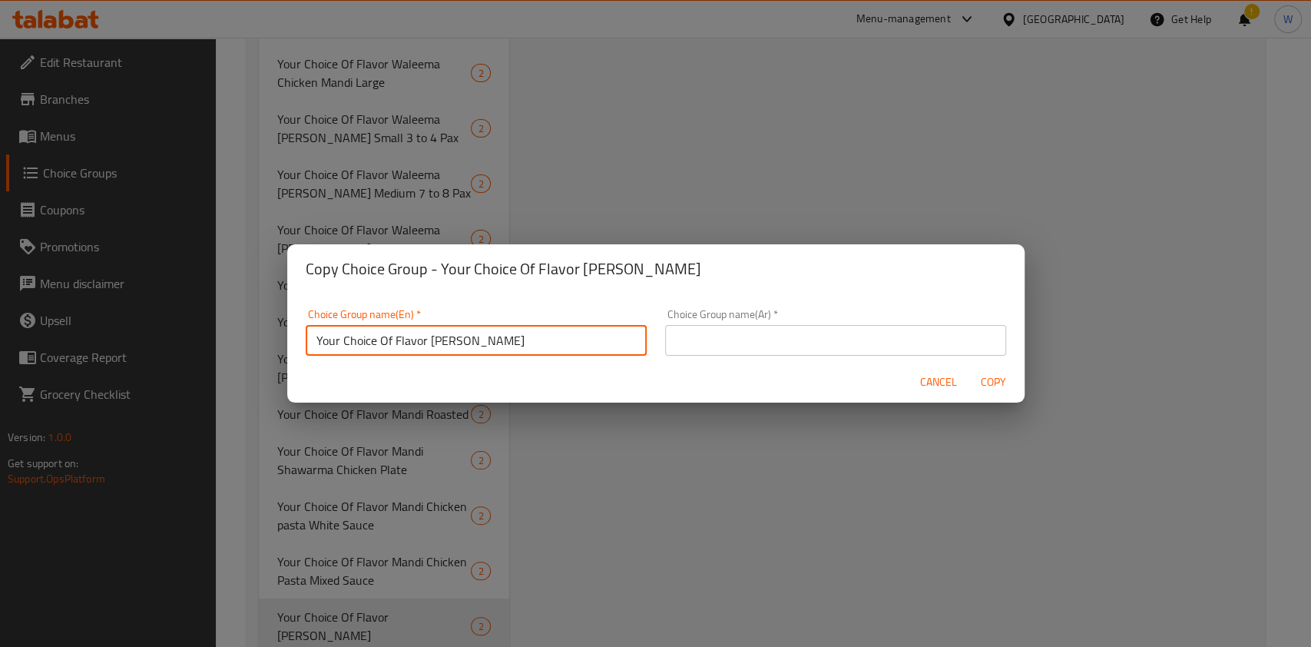
paste input "Chicken Shawarma"
click at [422, 346] on input "Your Choice Of Flavor Mandi Chicken Shawarma" at bounding box center [476, 340] width 341 height 31
type input "Your Choice Of Flavor Mandi Chicken Shawarma"
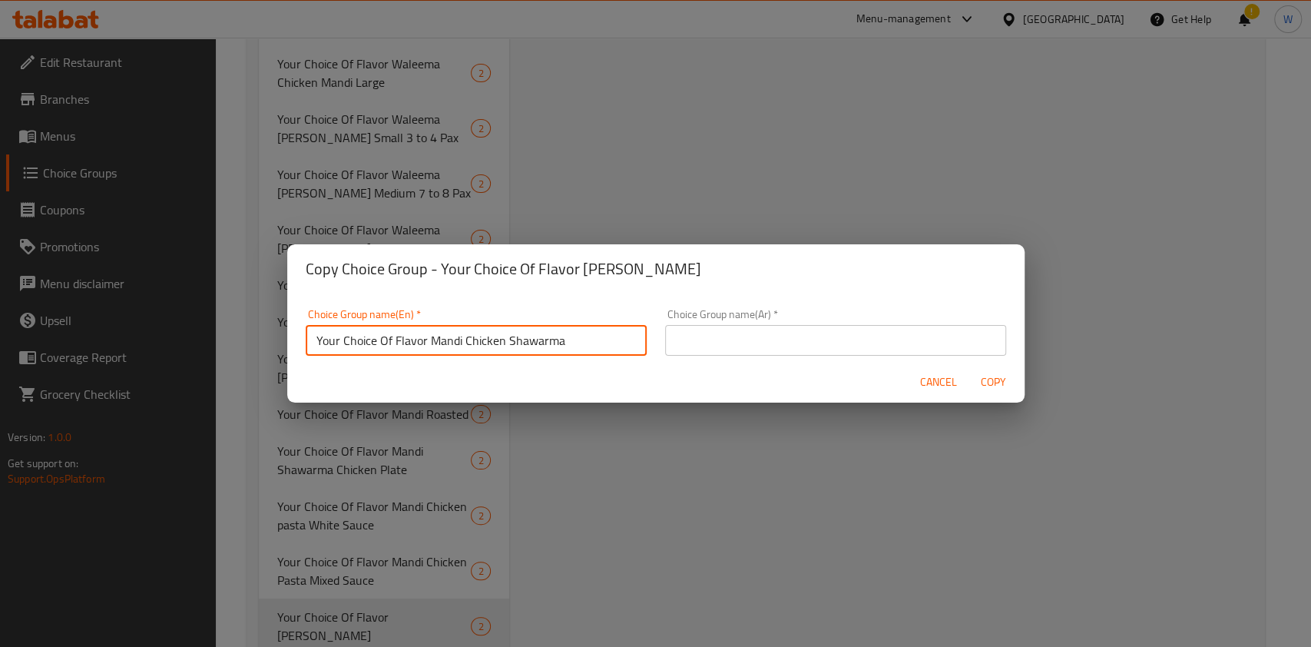
click at [756, 314] on div "Choice Group name(Ar)   * Choice Group name(Ar) *" at bounding box center [835, 332] width 341 height 47
click at [750, 330] on input "text" at bounding box center [835, 340] width 341 height 31
paste input "Your Choice Of Flavor Mandi Chicken Shawarma"
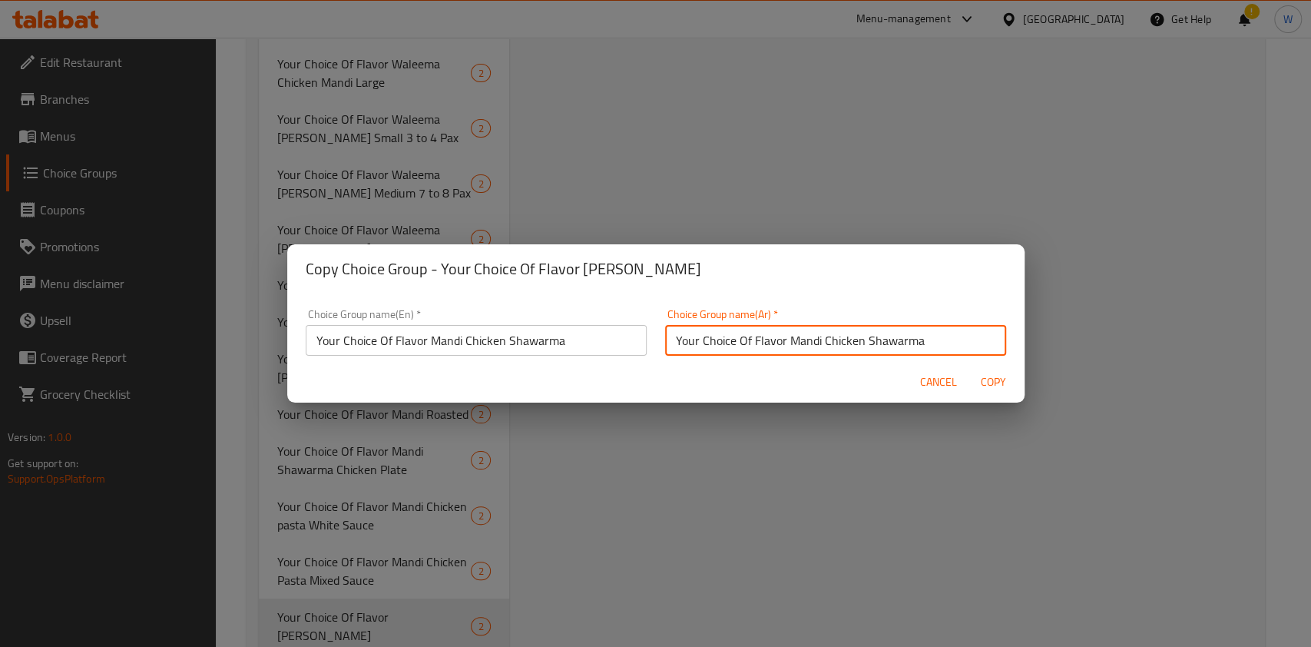
type input "Your Choice Of Flavor Mandi Chicken Shawarma"
click at [987, 384] on span "Copy" at bounding box center [993, 382] width 37 height 19
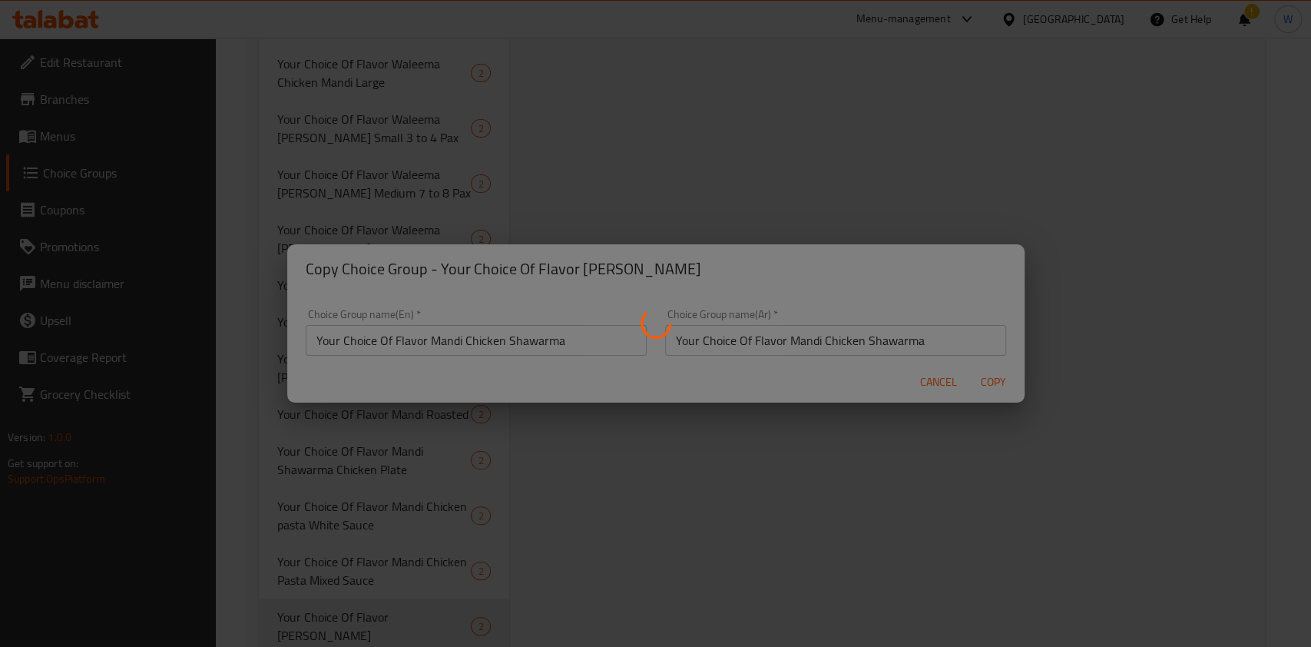
type input "Your Choice Of Flavor Mandi Chicken Shawarma"
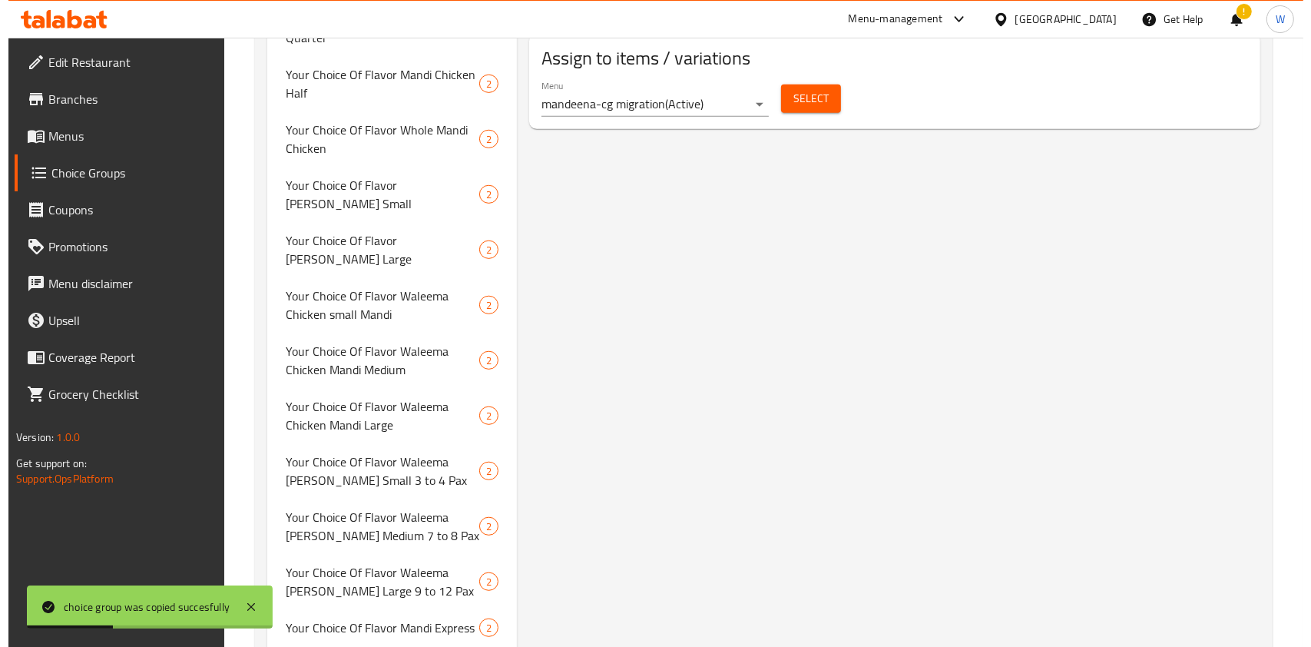
scroll to position [819, 0]
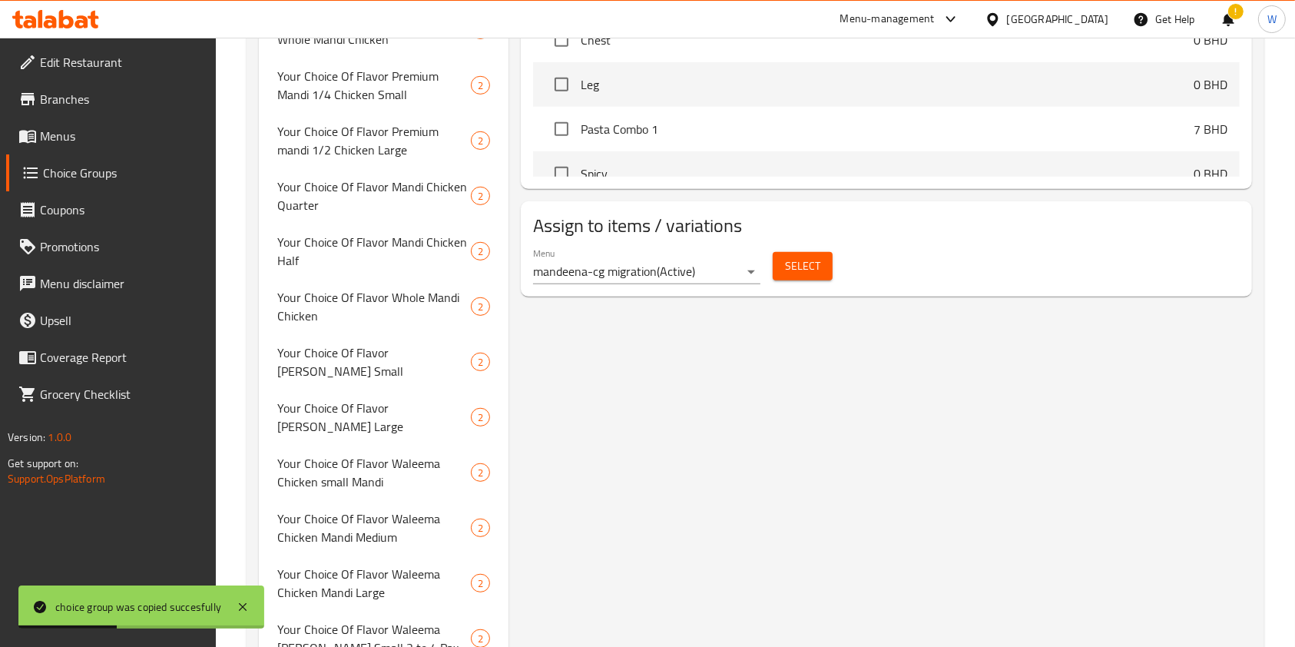
click at [803, 270] on span "Select" at bounding box center [802, 266] width 35 height 19
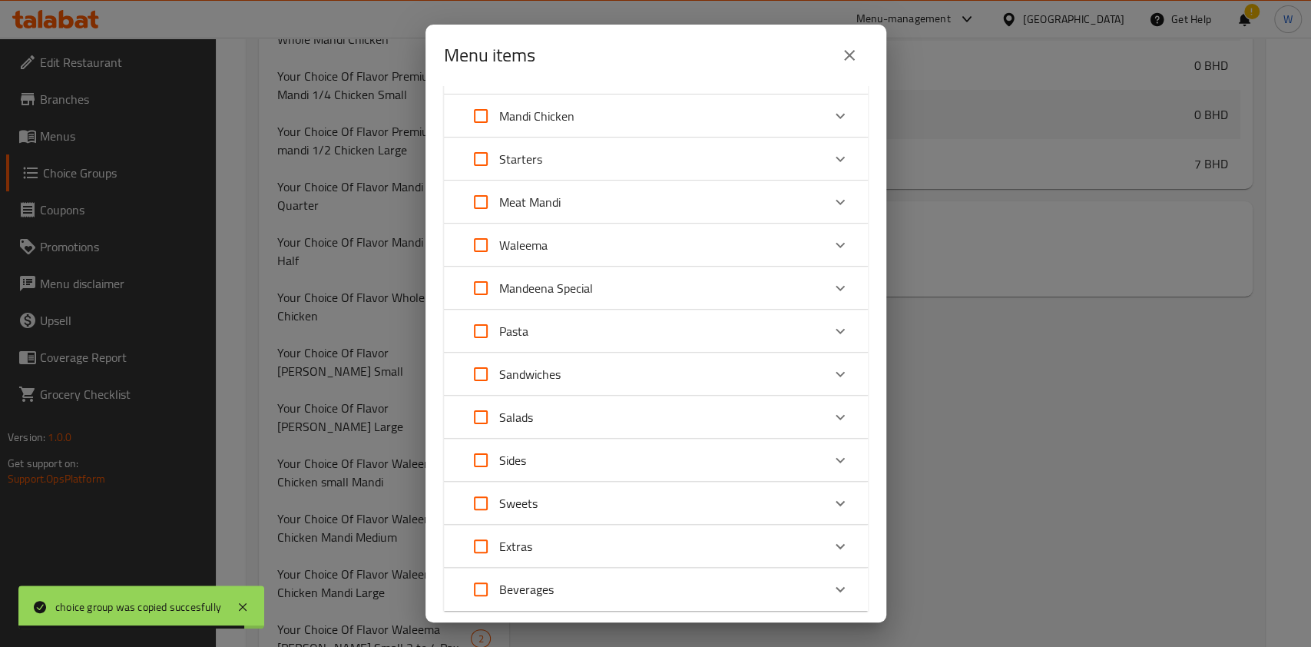
scroll to position [307, 0]
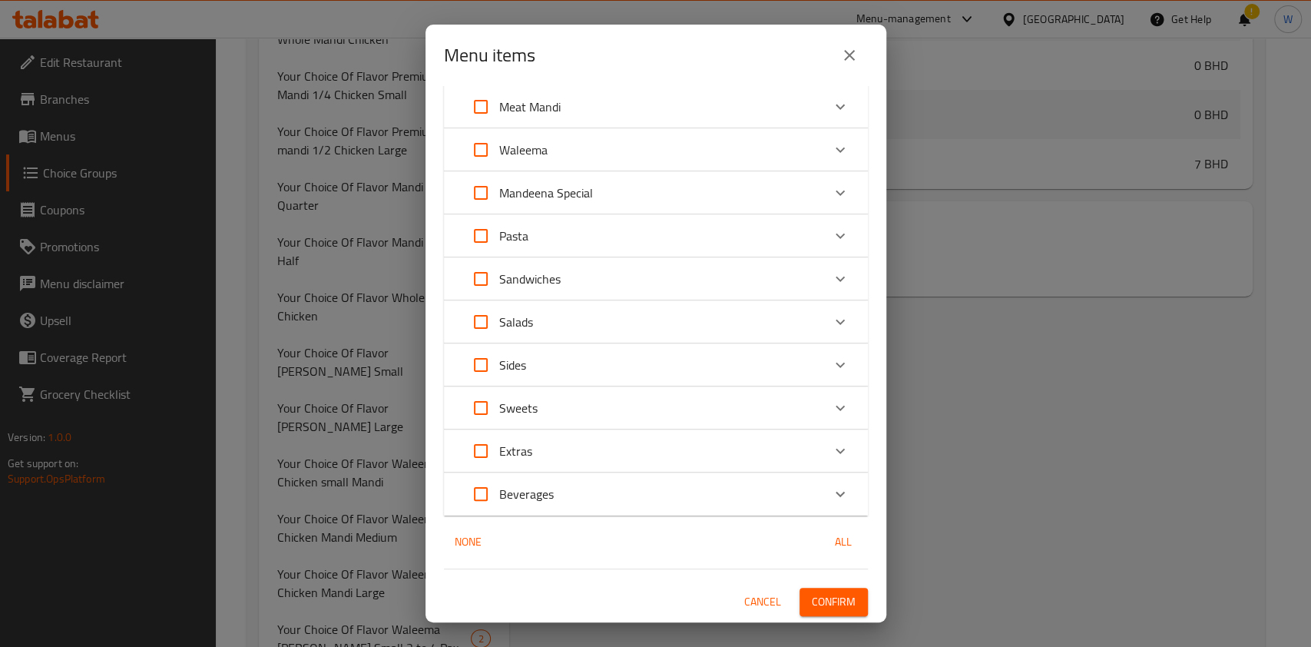
click at [780, 280] on div "Sandwiches" at bounding box center [641, 278] width 359 height 37
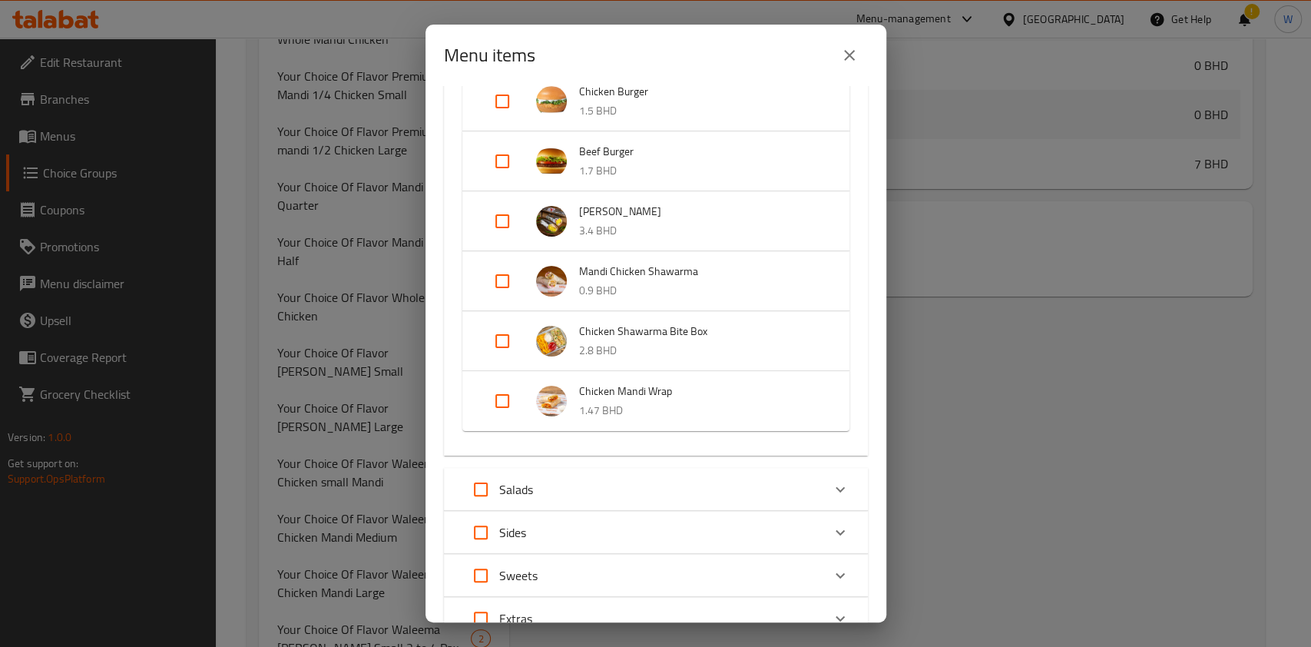
scroll to position [614, 0]
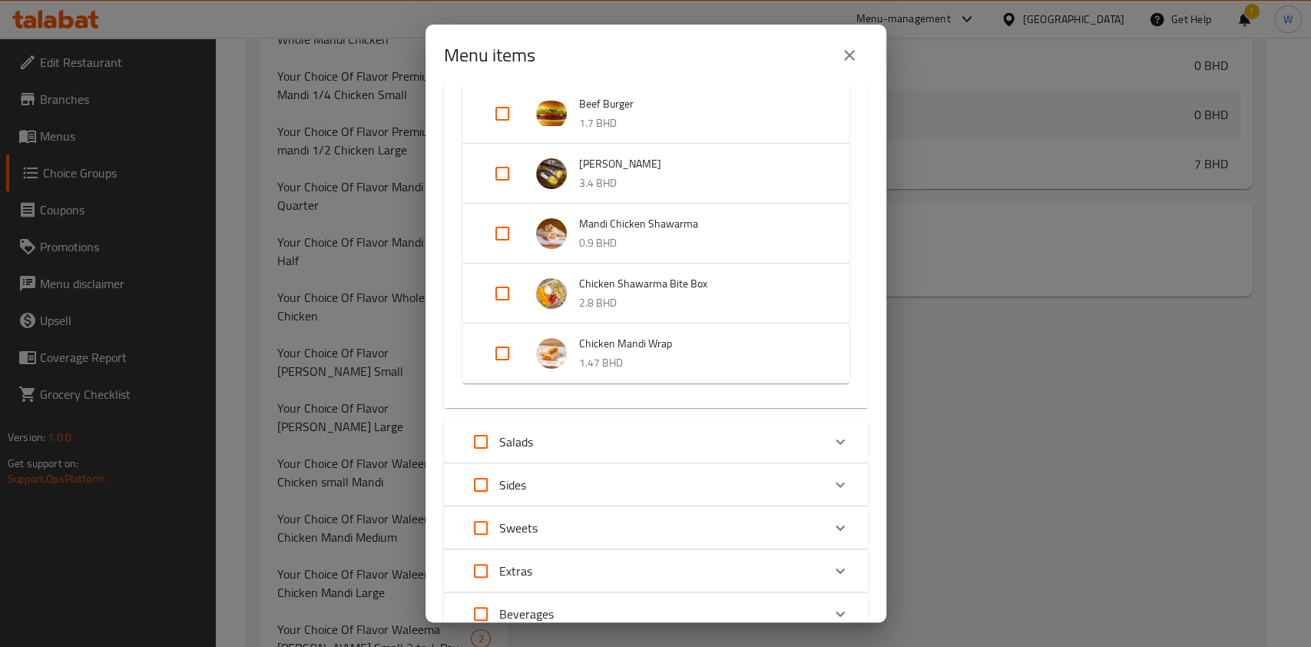
click at [508, 230] on input "Expand" at bounding box center [502, 233] width 37 height 37
checkbox input "true"
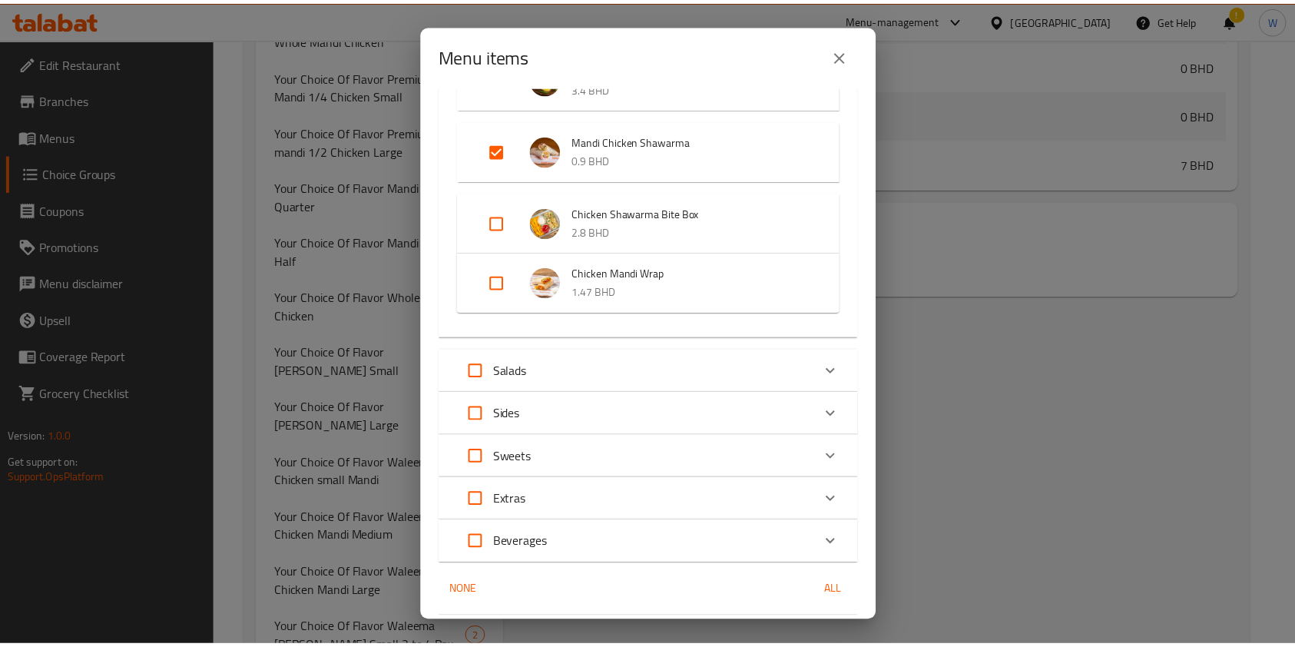
scroll to position [759, 0]
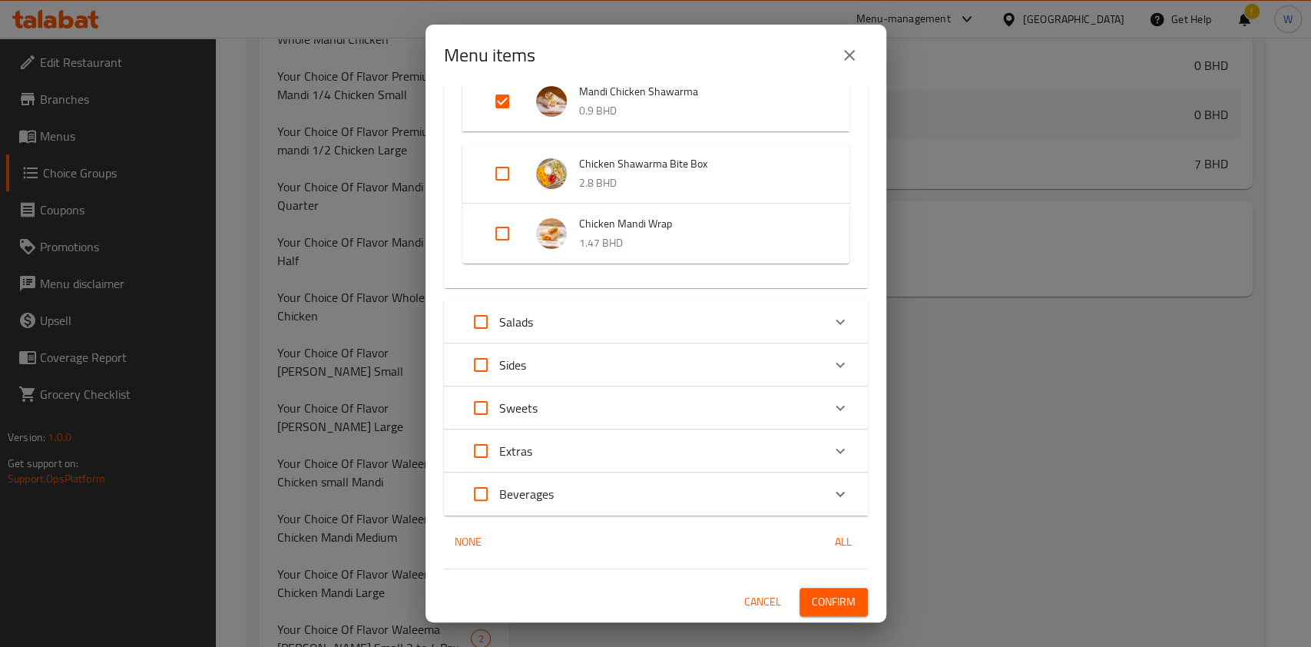
click at [855, 587] on div "1 / 70 items selected ​ Meals Lunch Combo 2 5.5 BHD Lunch Combo 3 0 BHD Lunch C…" at bounding box center [655, 354] width 461 height 536
click at [842, 599] on button "Confirm" at bounding box center [834, 602] width 68 height 28
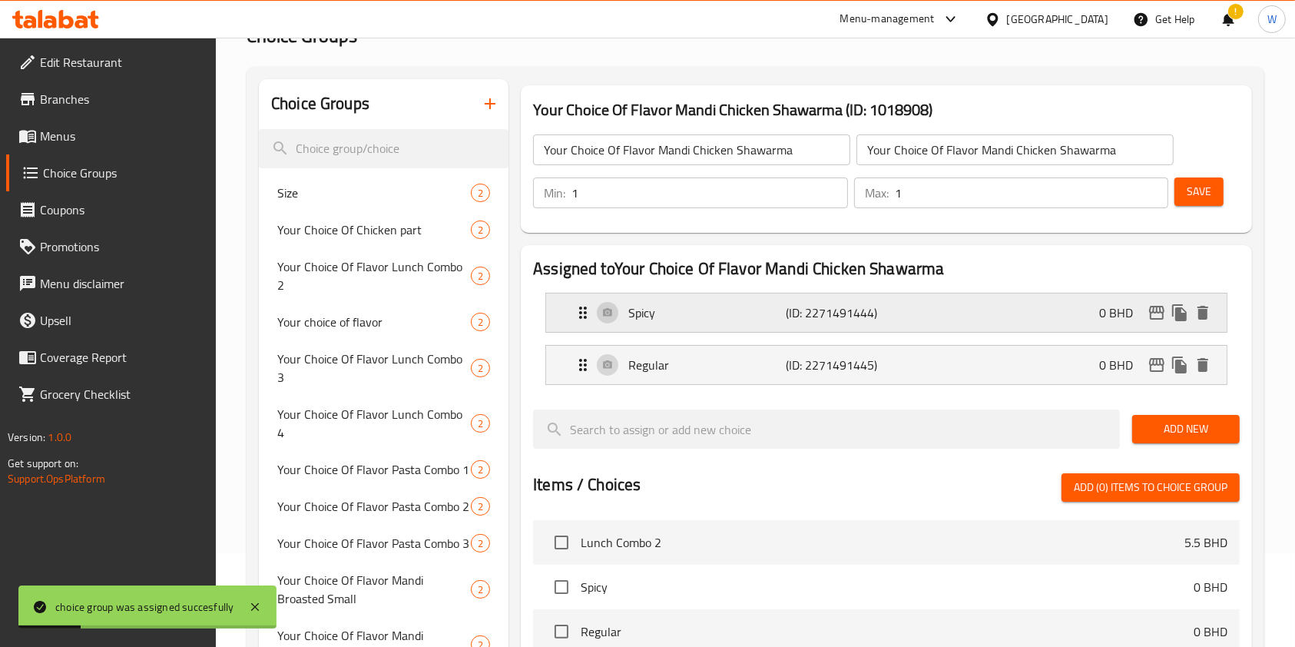
scroll to position [0, 0]
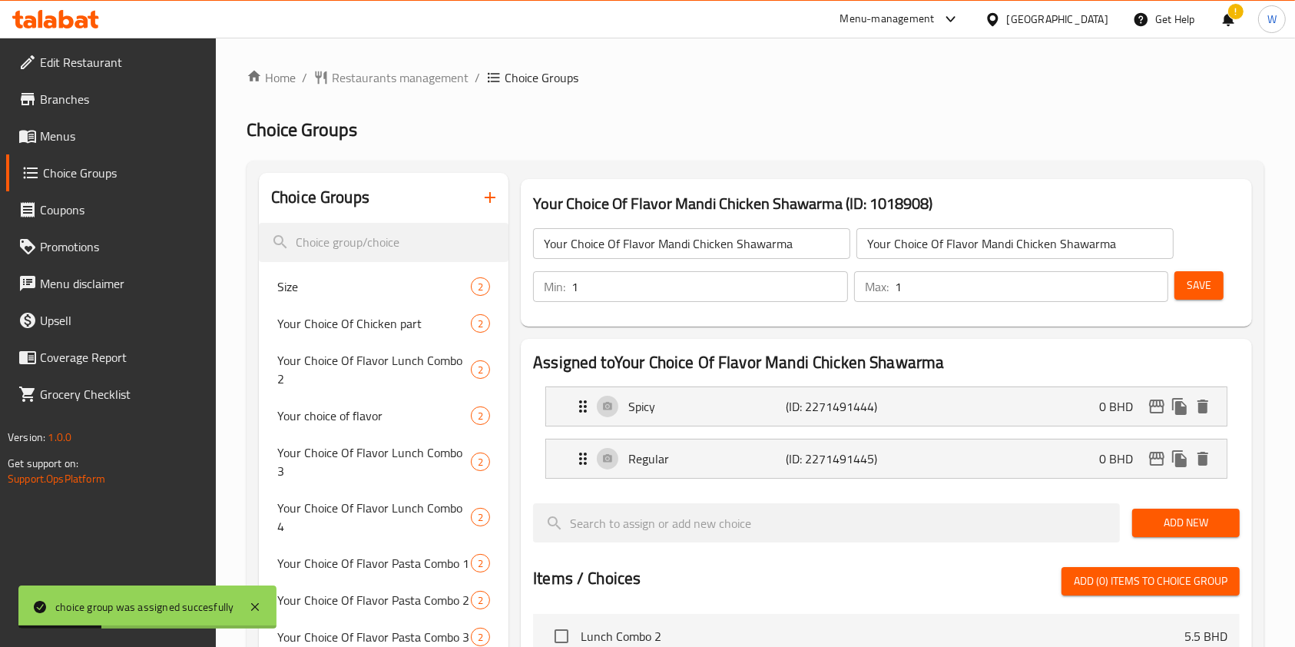
click at [697, 250] on input "Your Choice Of Flavor Mandi Chicken Shawarma" at bounding box center [691, 243] width 317 height 31
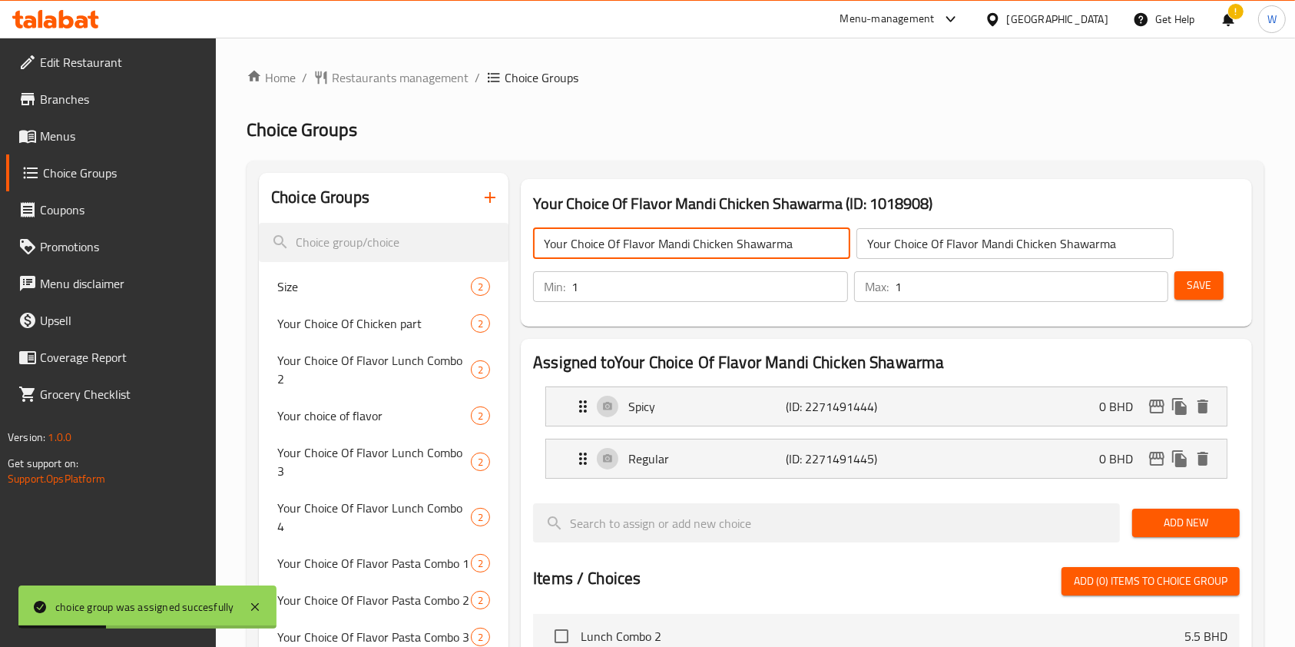
click at [697, 250] on input "Your Choice Of Flavor Mandi Chicken Shawarma" at bounding box center [691, 243] width 317 height 31
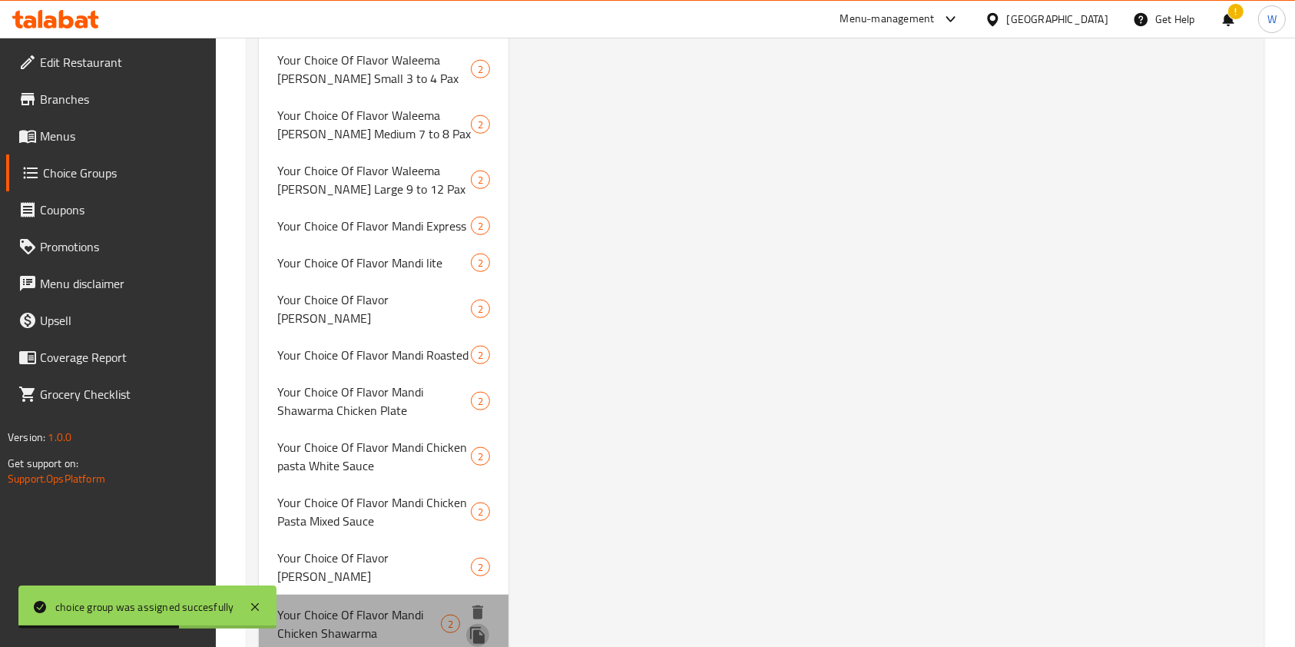
click at [476, 627] on icon "duplicate" at bounding box center [477, 635] width 15 height 17
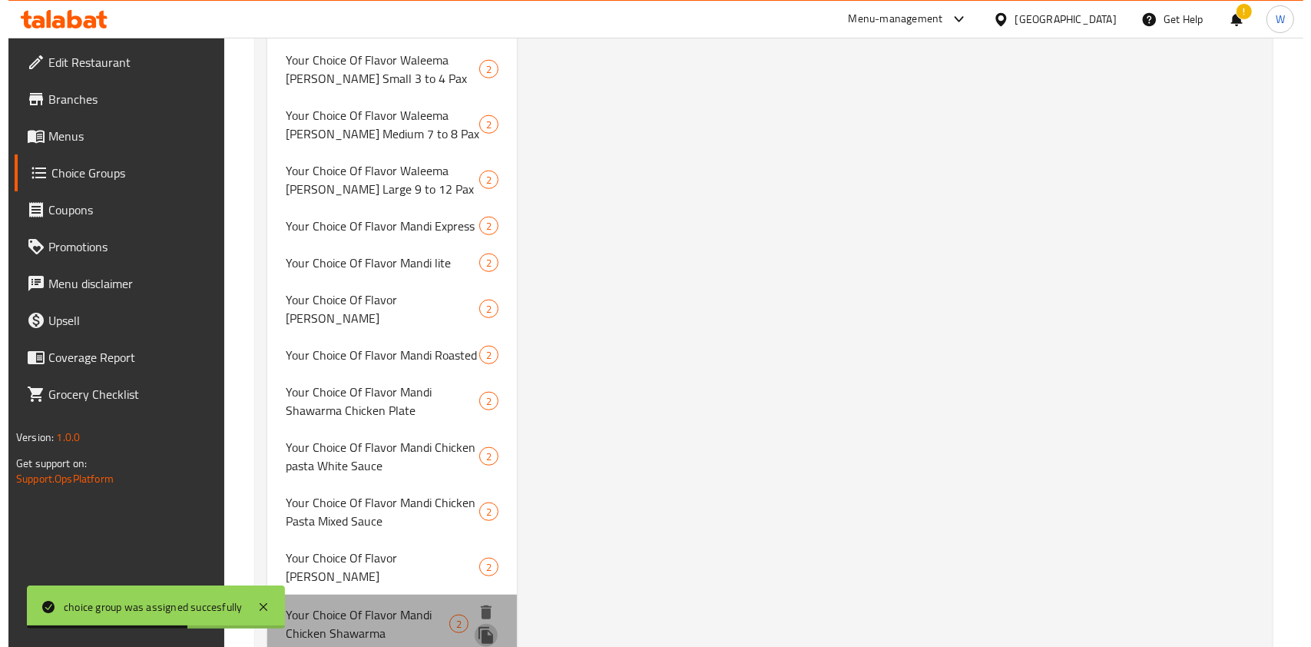
scroll to position [1384, 0]
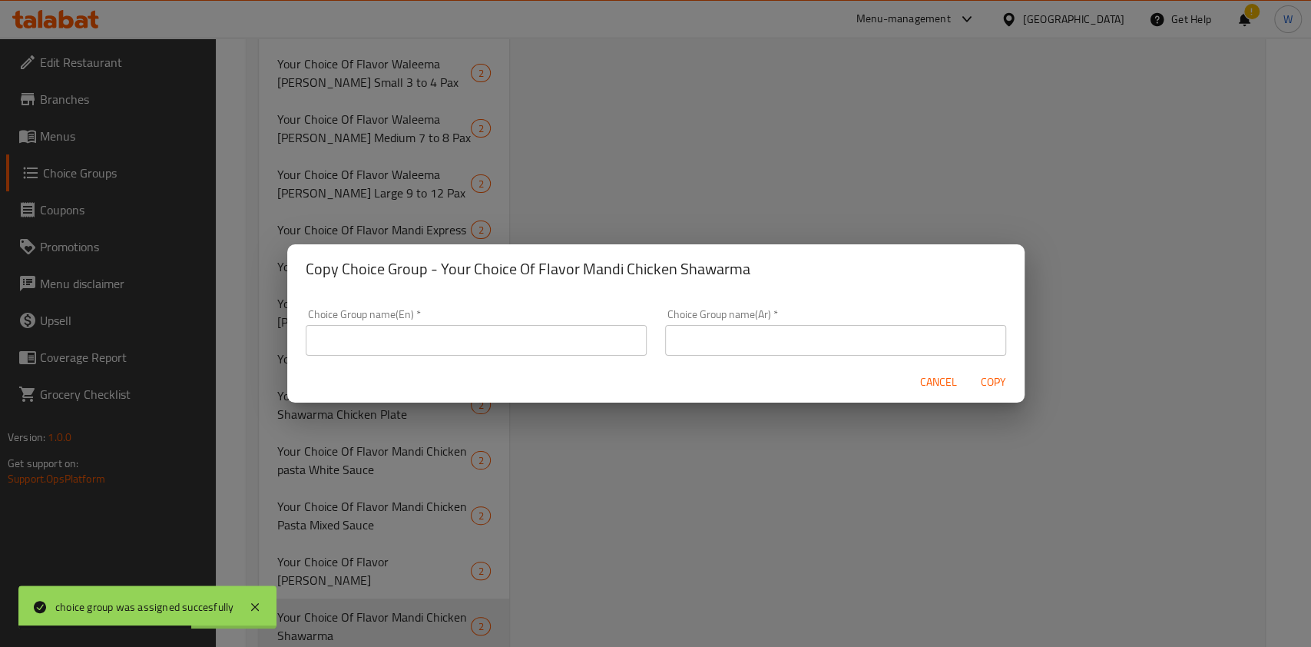
click at [501, 343] on input "text" at bounding box center [476, 340] width 341 height 31
paste input "Your Choice Of Flavor Mandi Chicken Shawarma"
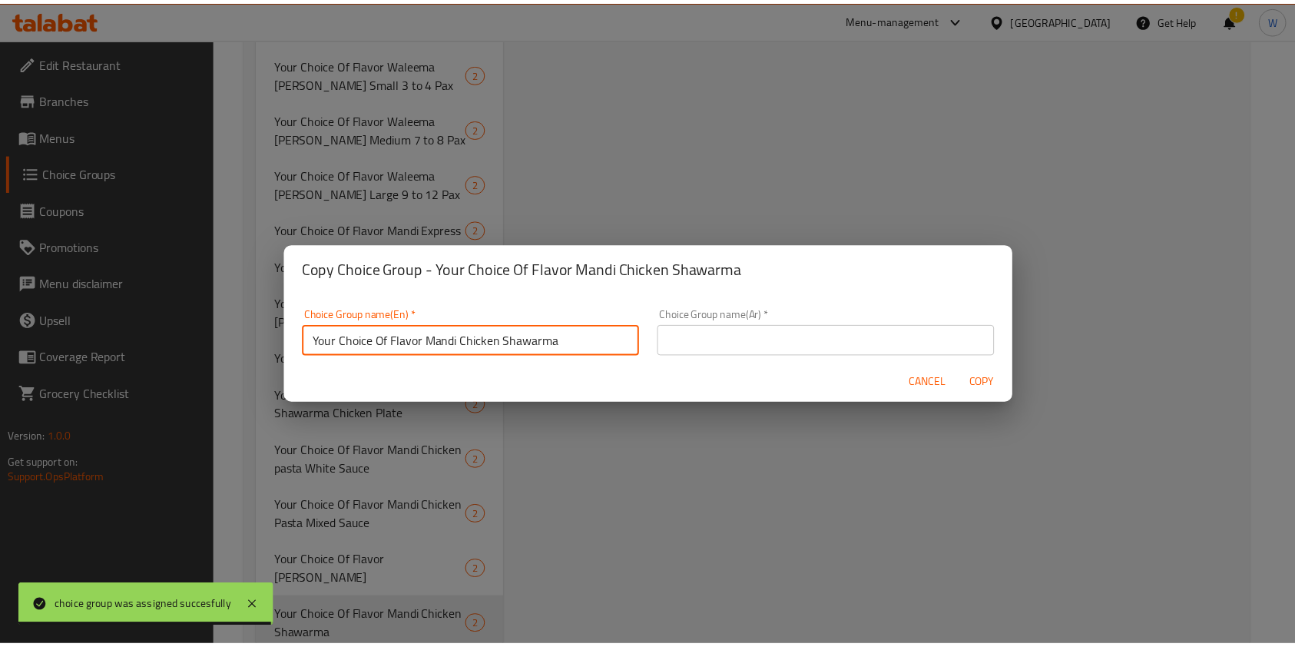
scroll to position [4, 0]
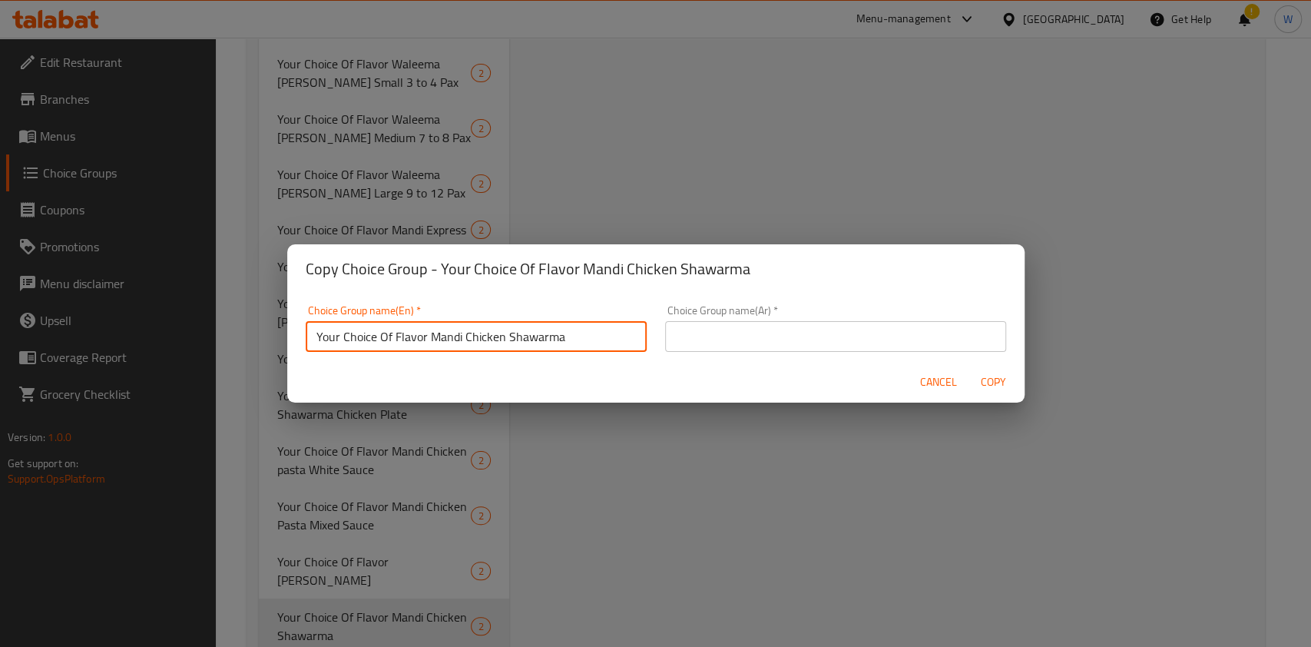
drag, startPoint x: 604, startPoint y: 333, endPoint x: 430, endPoint y: 354, distance: 175.6
click at [430, 354] on div "Choice Group name(En)   * Your Choice Of Flavor Mandi Chicken Shawarma Choice G…" at bounding box center [475, 328] width 359 height 65
paste input "Chicken Shawarma Bite Box"
click at [460, 330] on input "Your Choice Of Flavor Chicken Shawarma Bite Box" at bounding box center [476, 336] width 341 height 31
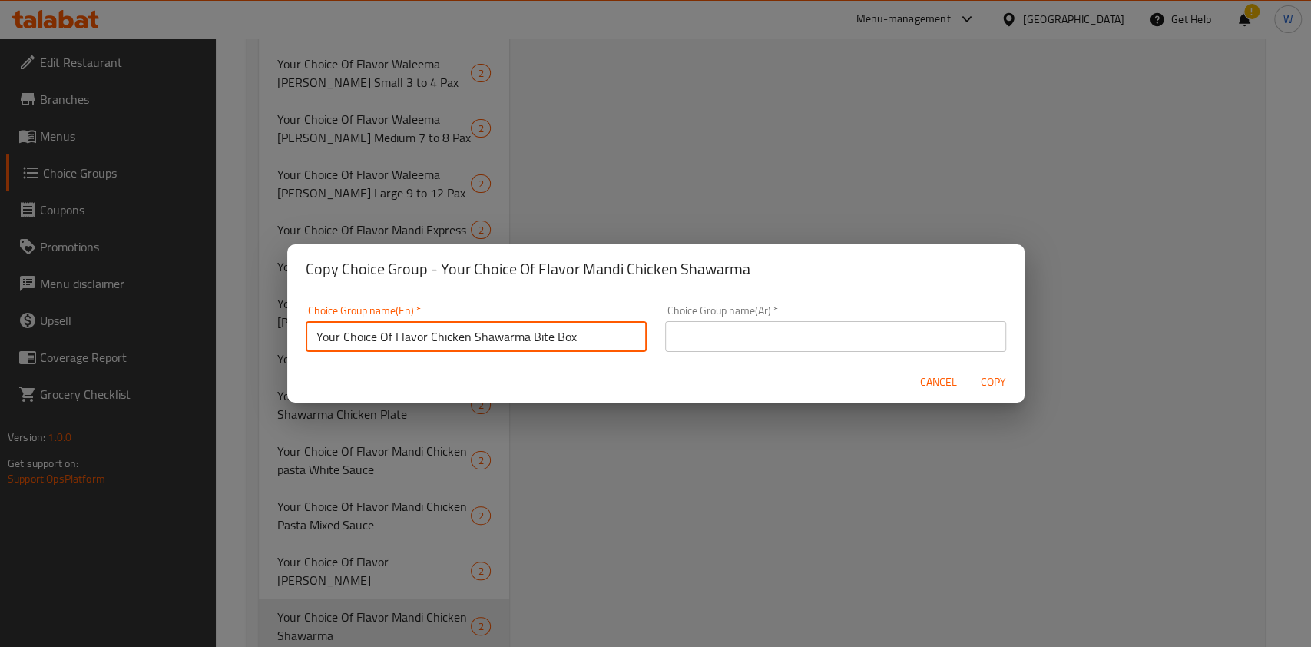
click at [460, 330] on input "Your Choice Of Flavor Chicken Shawarma Bite Box" at bounding box center [476, 336] width 341 height 31
type input "Your Choice Of Flavor Chicken Shawarma Bite Box"
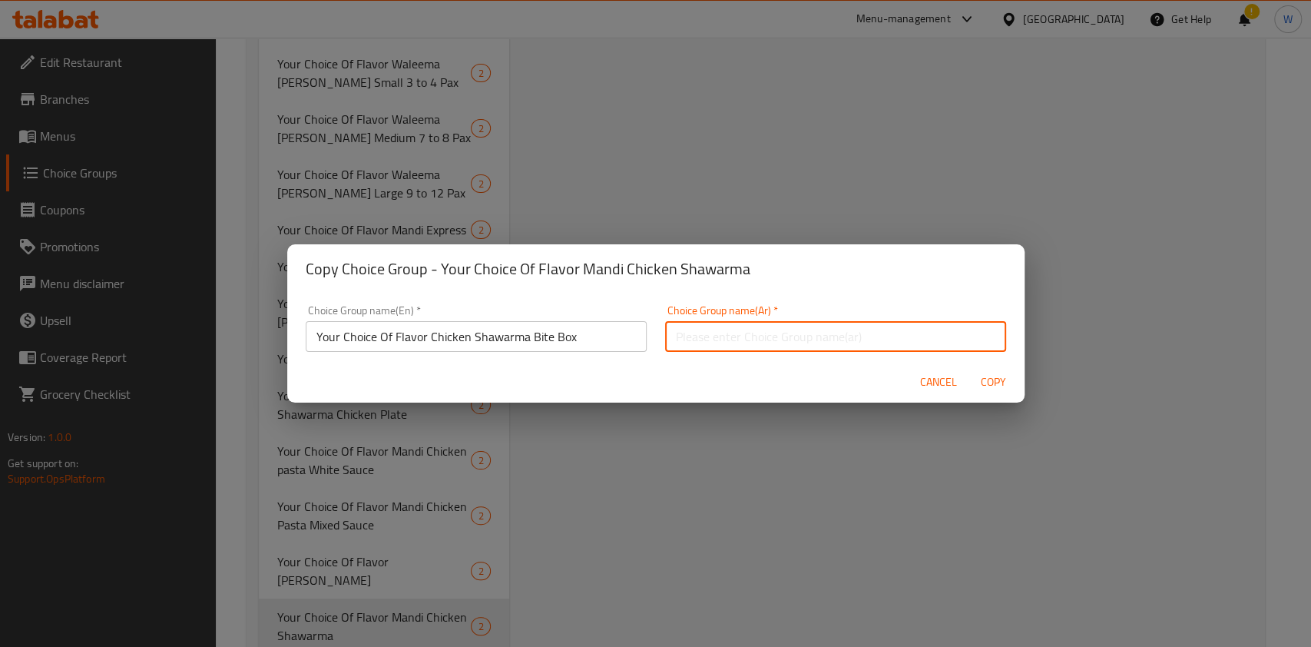
click at [699, 329] on input "text" at bounding box center [835, 336] width 341 height 31
paste input "Your Choice Of Flavor Chicken Shawarma Bite Box"
type input "Your Choice Of Flavor Chicken Shawarma Bite Box"
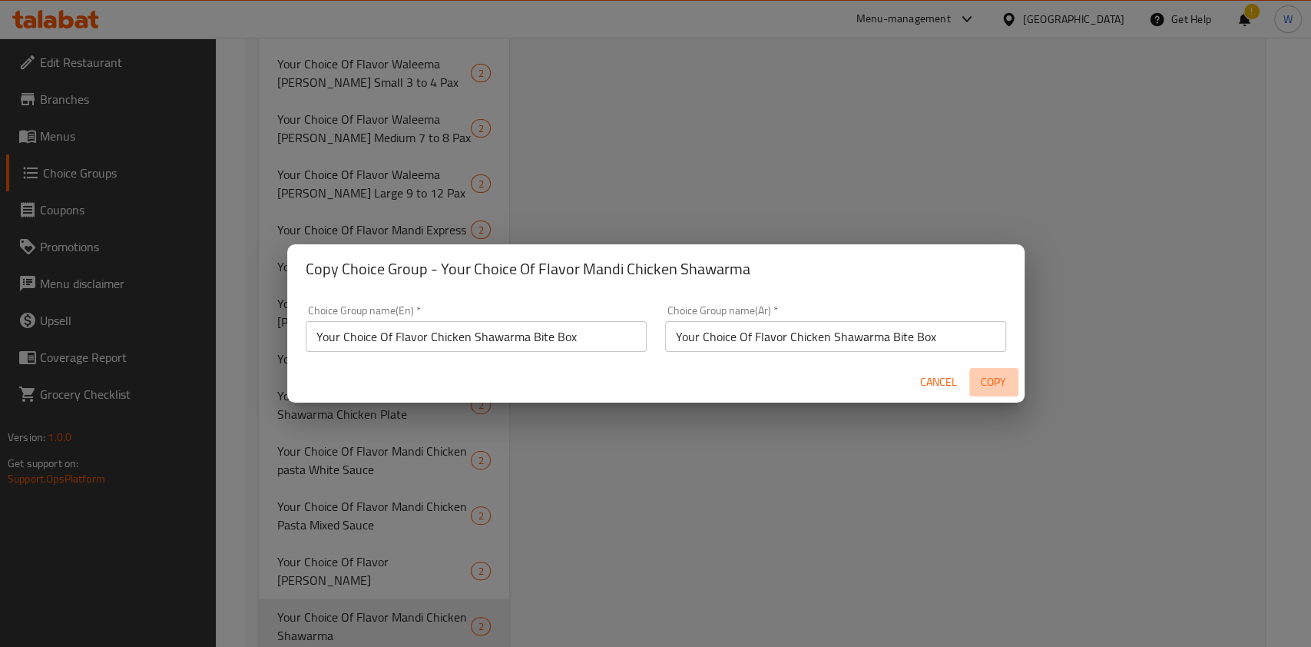
click at [1007, 380] on span "Copy" at bounding box center [993, 382] width 37 height 19
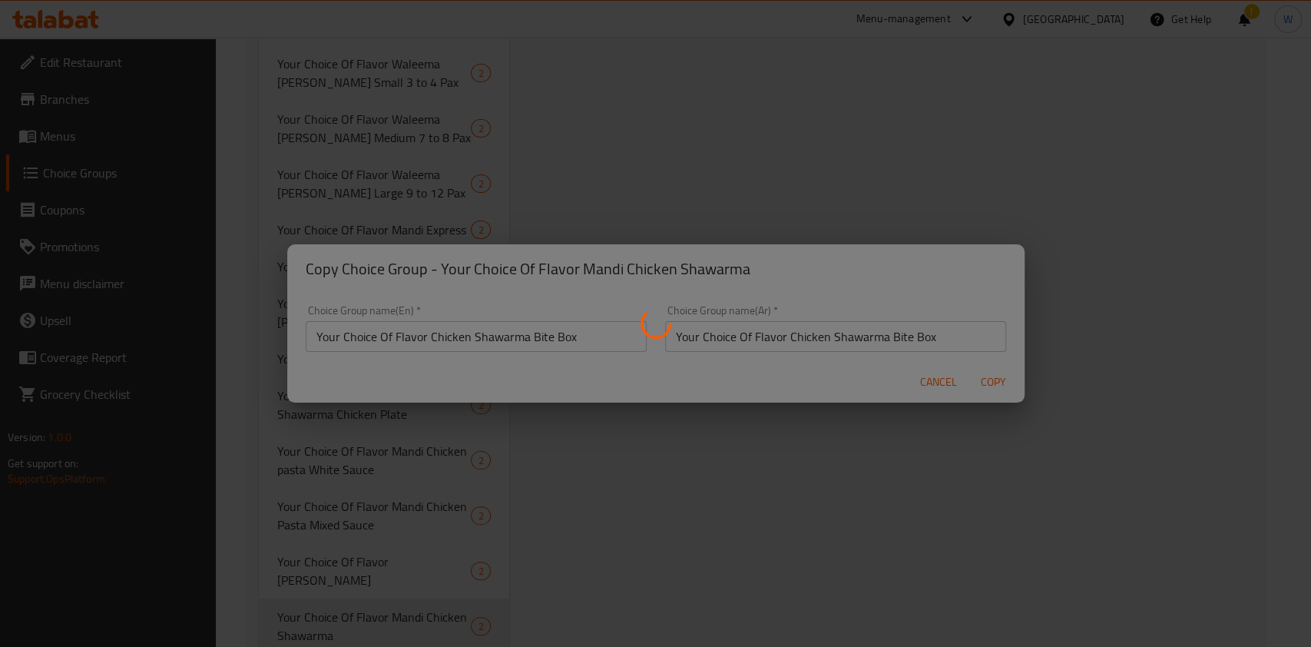
type input "Your Choice Of Flavor Chicken Shawarma Bite Box"
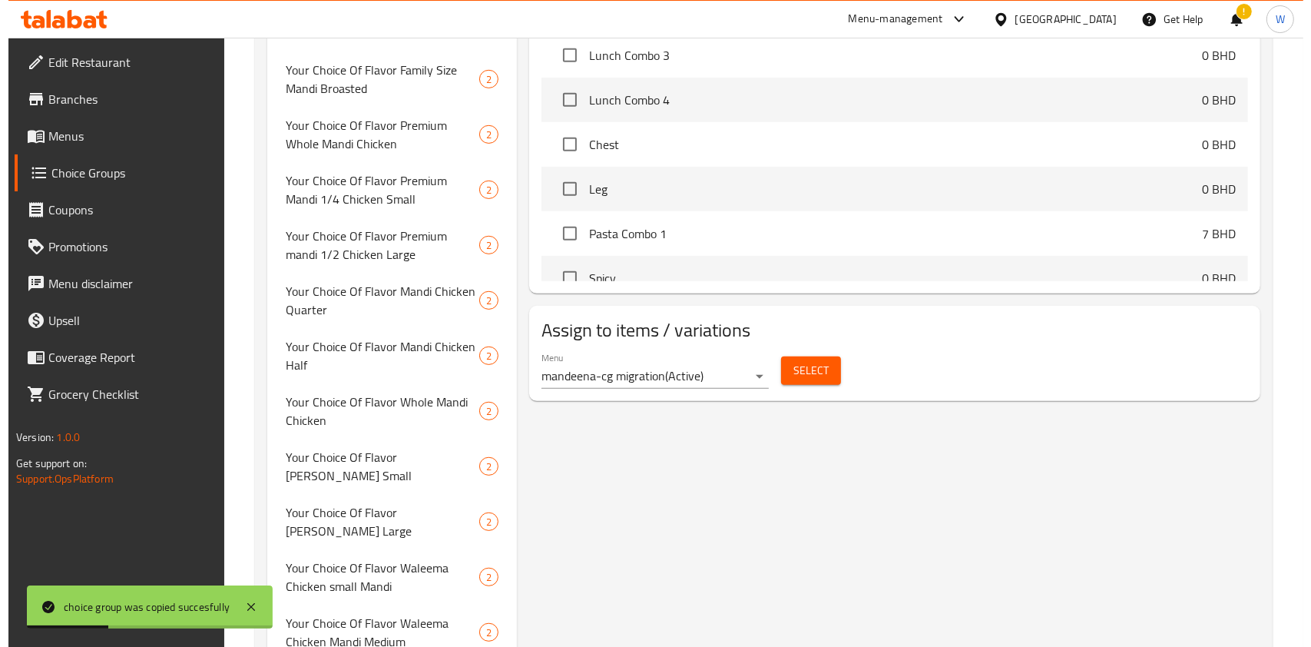
scroll to position [873, 0]
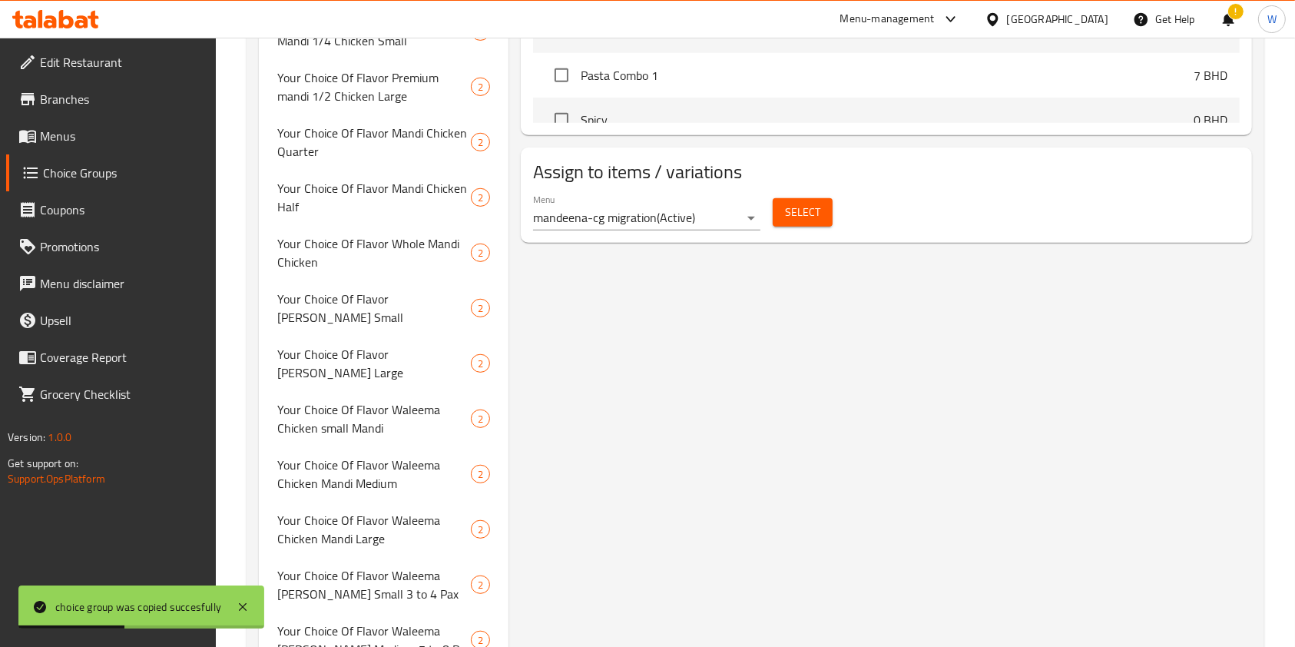
click at [803, 219] on span "Select" at bounding box center [802, 212] width 35 height 19
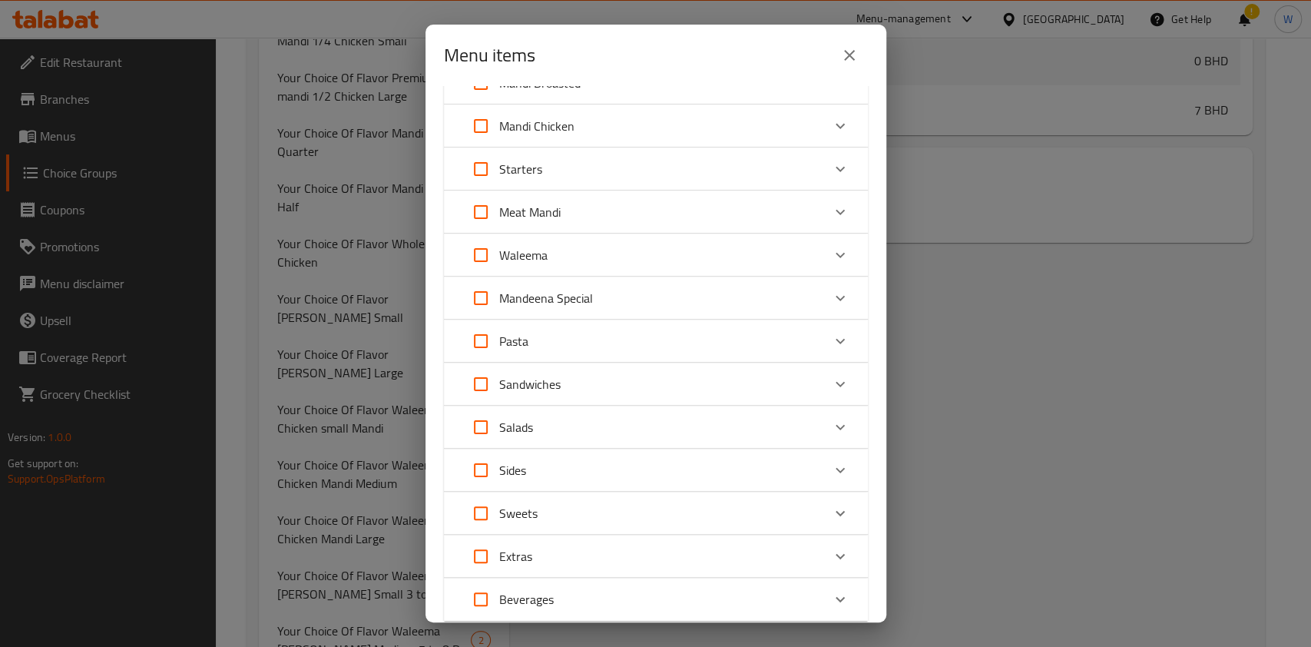
scroll to position [204, 0]
click at [727, 378] on div "Sandwiches" at bounding box center [641, 381] width 359 height 37
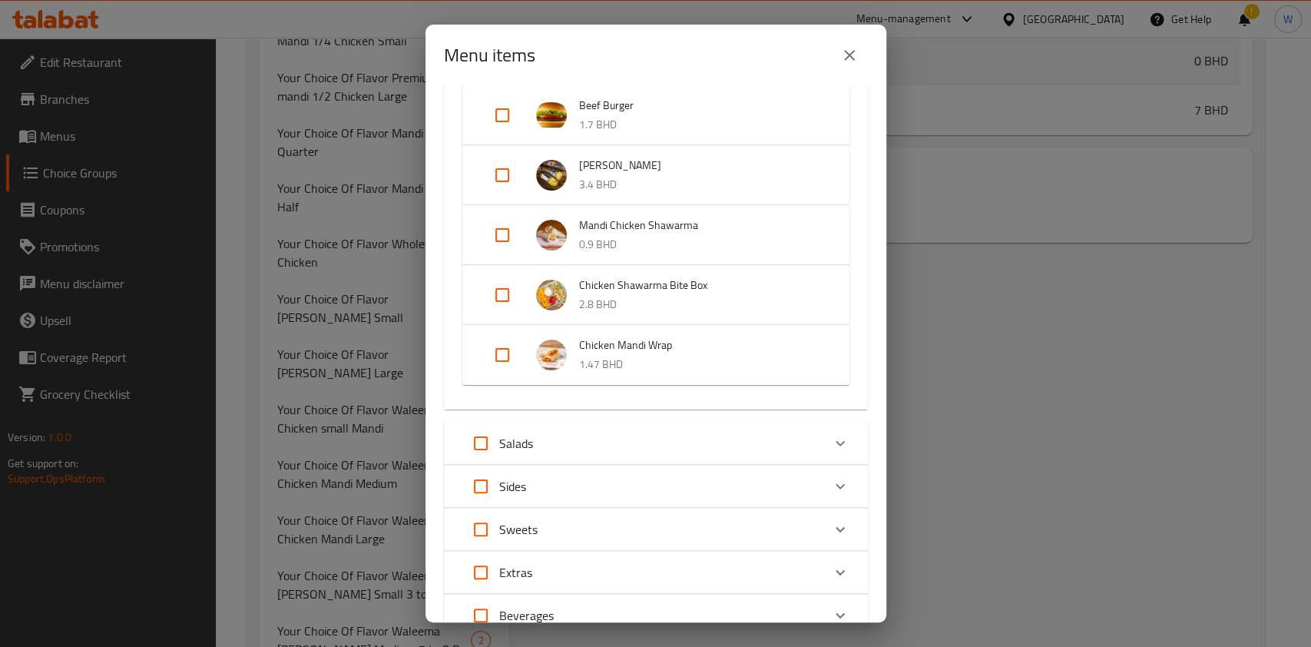
scroll to position [614, 0]
click at [502, 290] on input "Expand" at bounding box center [502, 293] width 37 height 37
checkbox input "true"
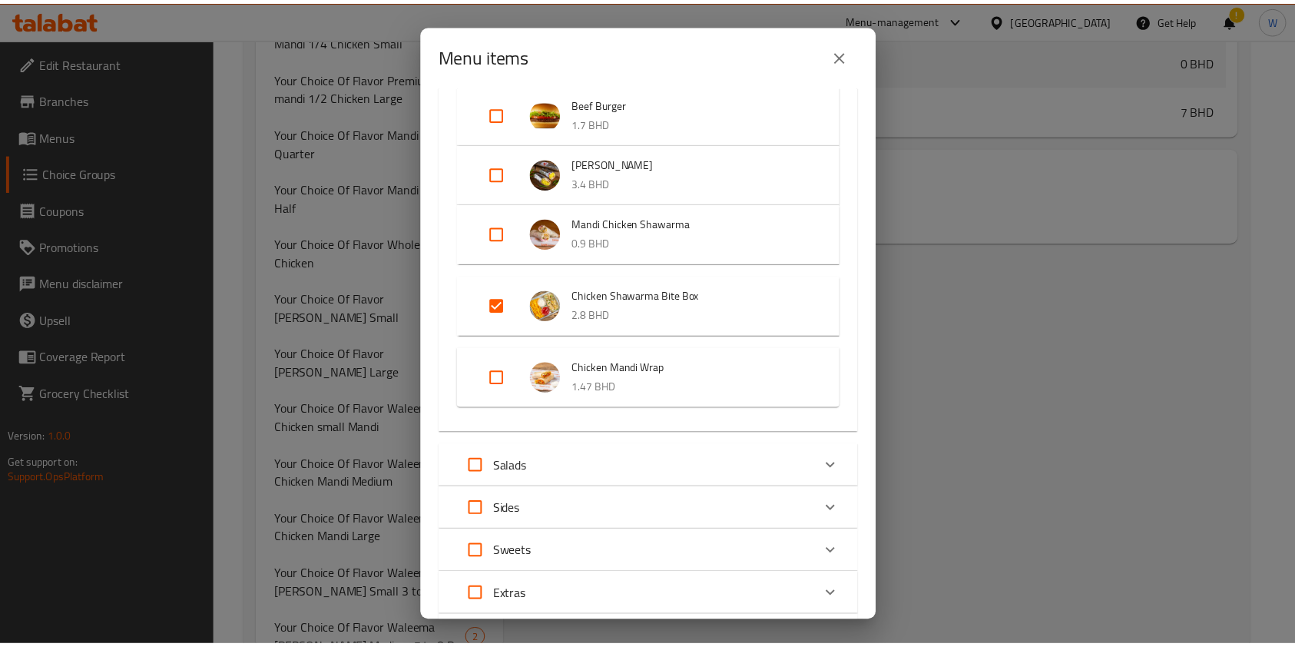
scroll to position [759, 0]
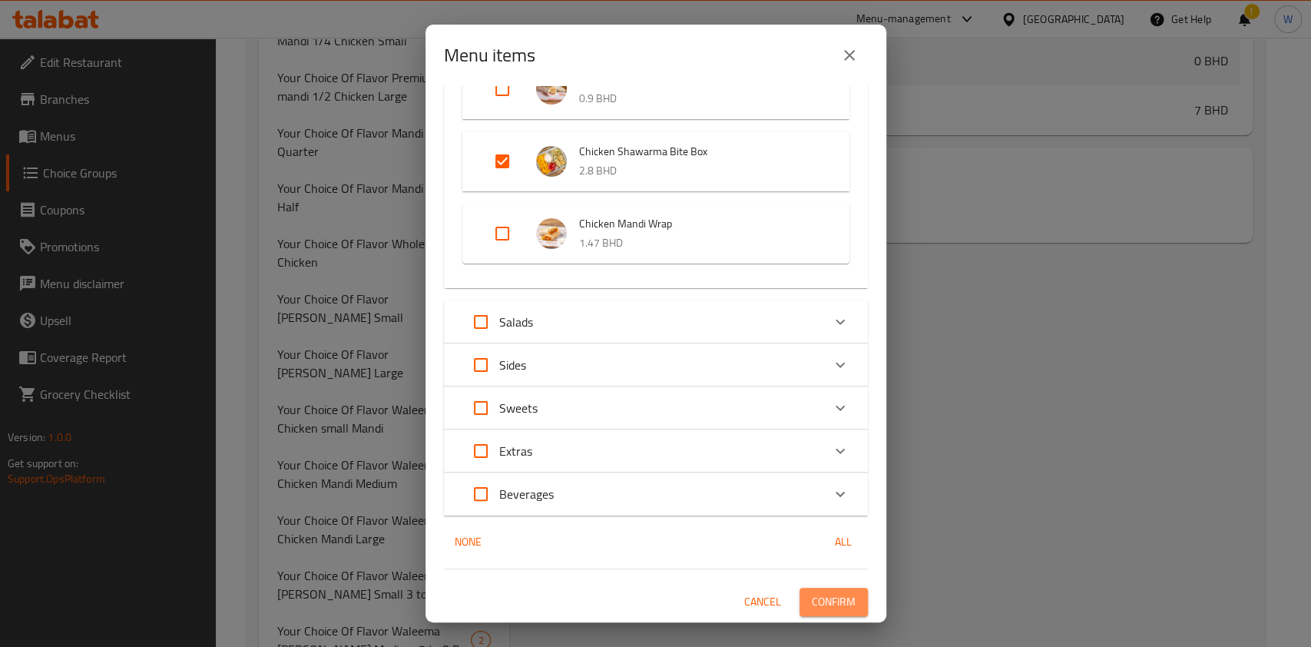
click at [812, 603] on span "Confirm" at bounding box center [834, 601] width 44 height 19
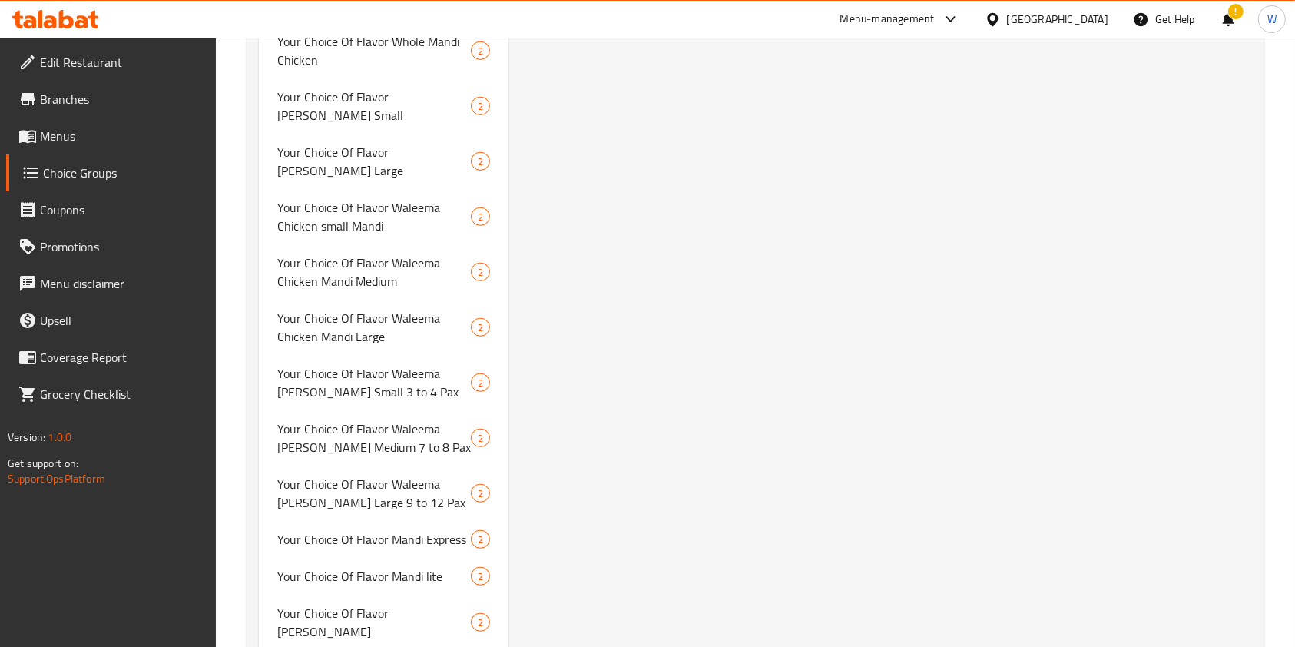
scroll to position [1126, 0]
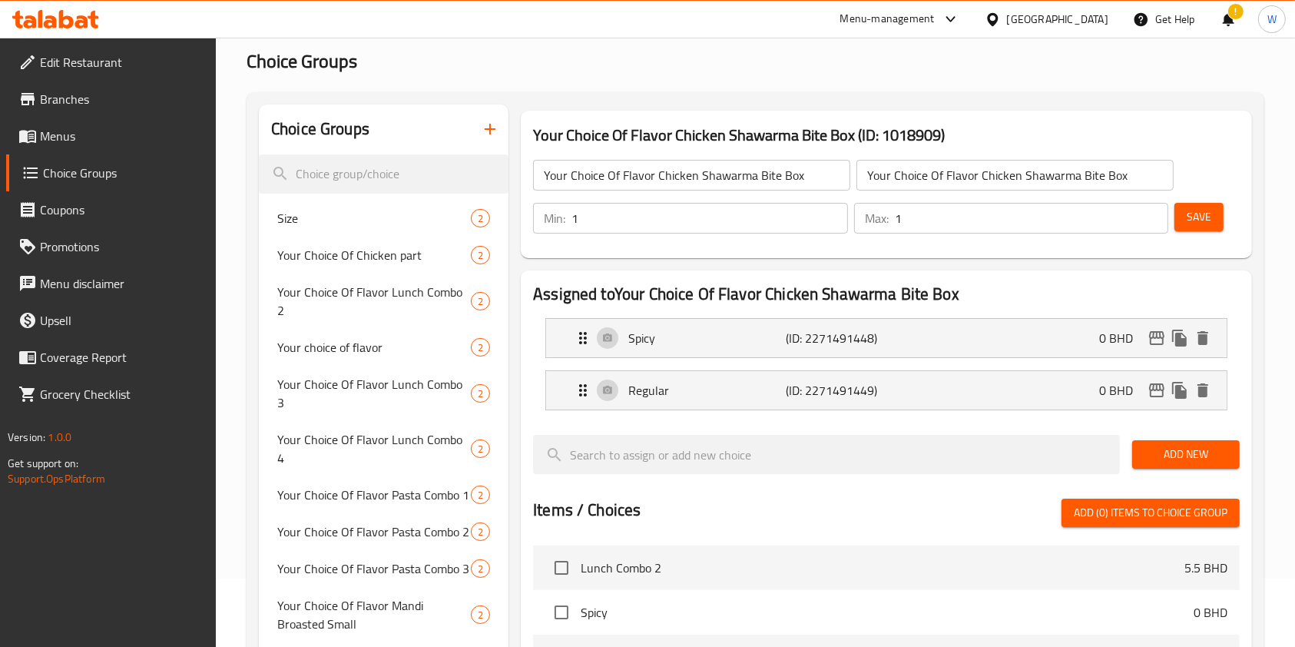
scroll to position [6, 0]
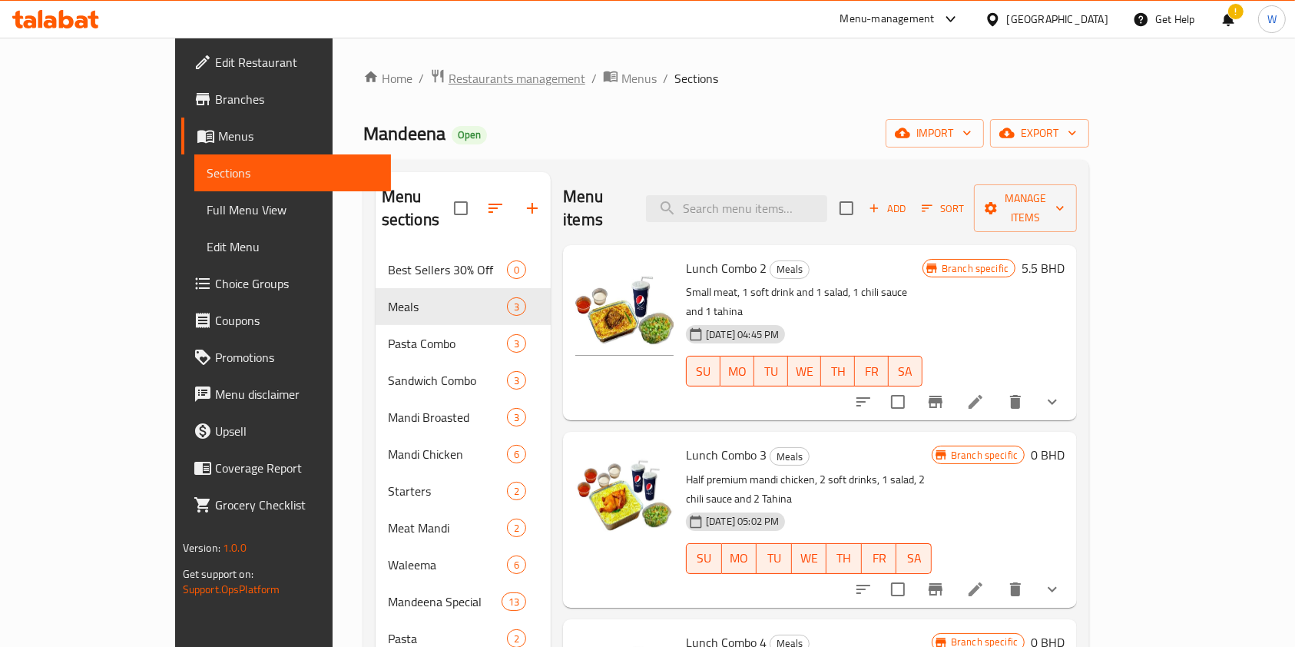
click at [449, 79] on span "Restaurants management" at bounding box center [517, 78] width 137 height 18
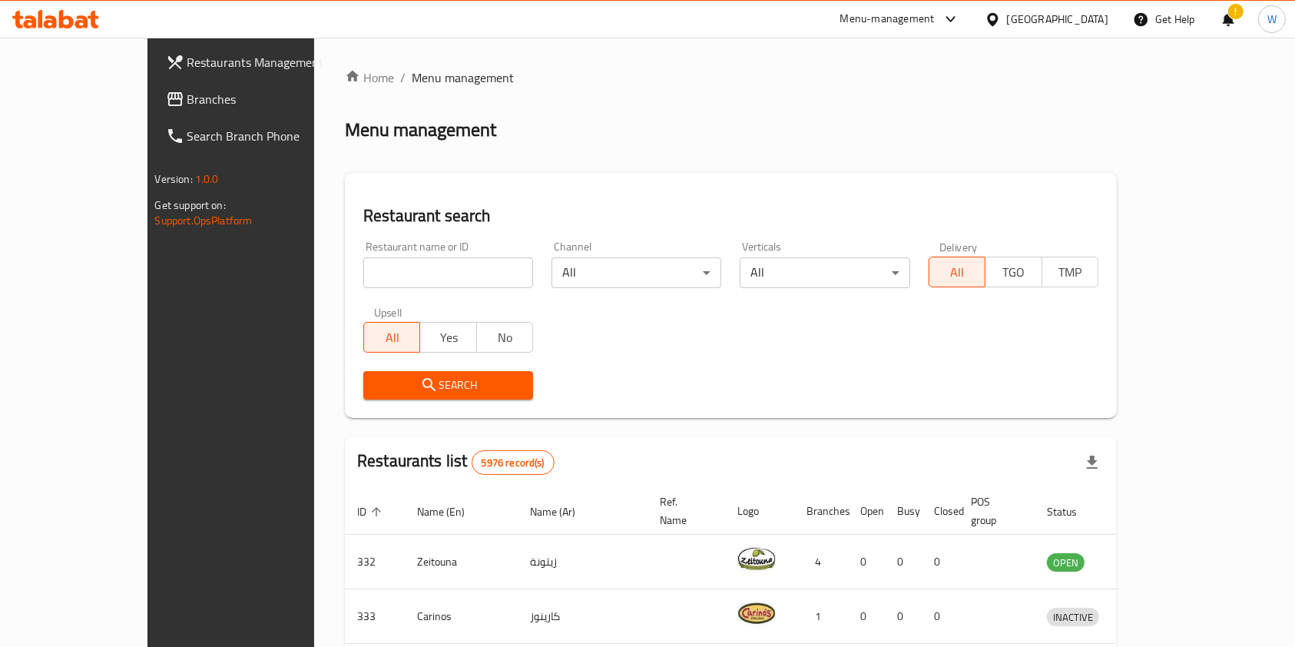
click at [361, 275] on div at bounding box center [647, 323] width 1295 height 647
click at [363, 271] on input "search" at bounding box center [448, 272] width 170 height 31
paste input "655309"
type input "655309"
click button "Search" at bounding box center [448, 385] width 170 height 28
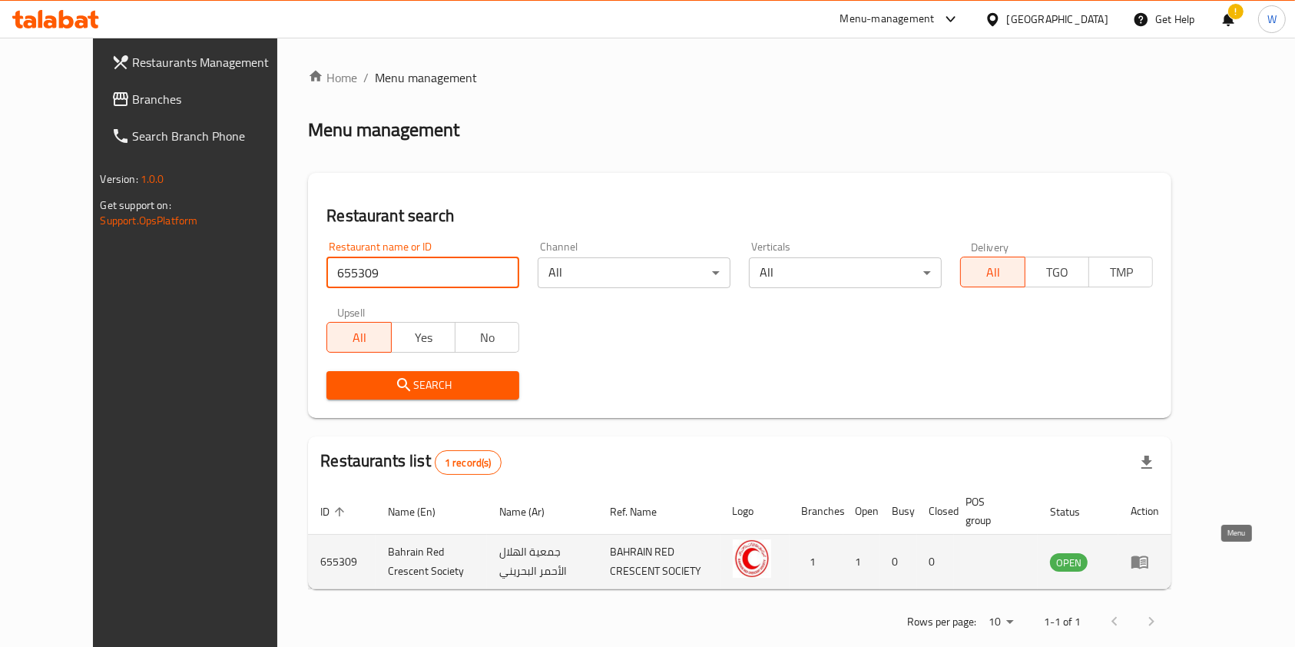
click at [1149, 559] on icon "enhanced table" at bounding box center [1140, 561] width 18 height 18
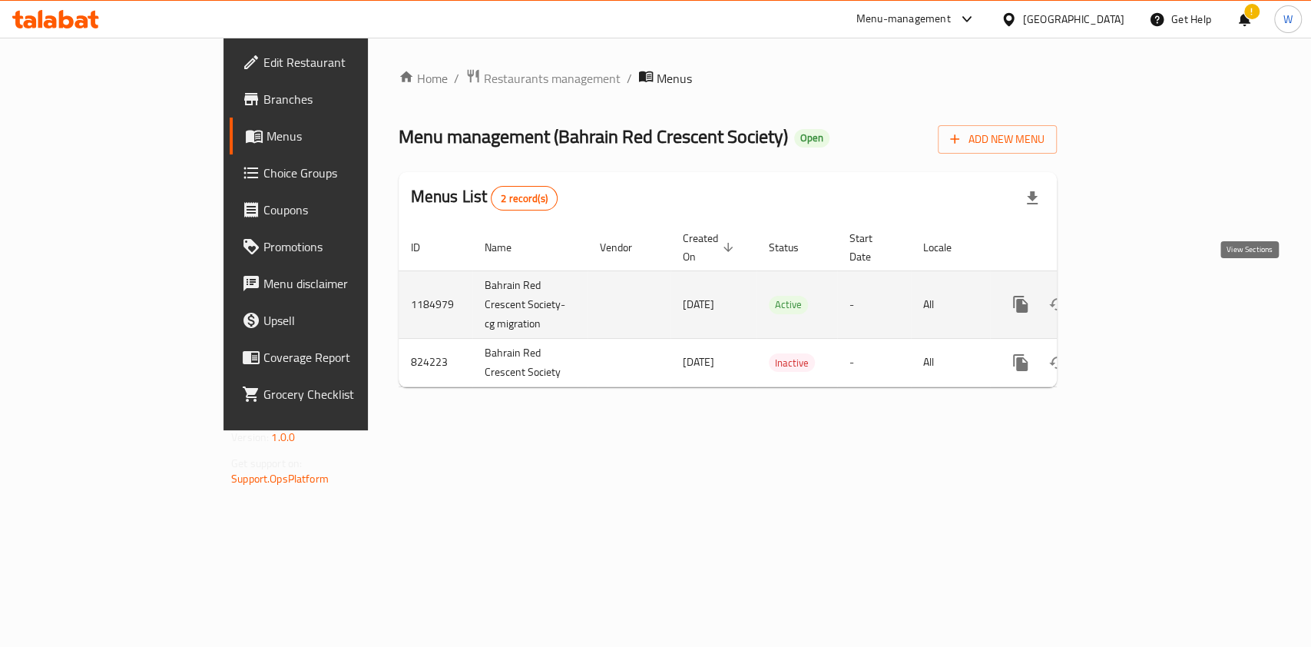
click at [1150, 286] on link "enhanced table" at bounding box center [1131, 304] width 37 height 37
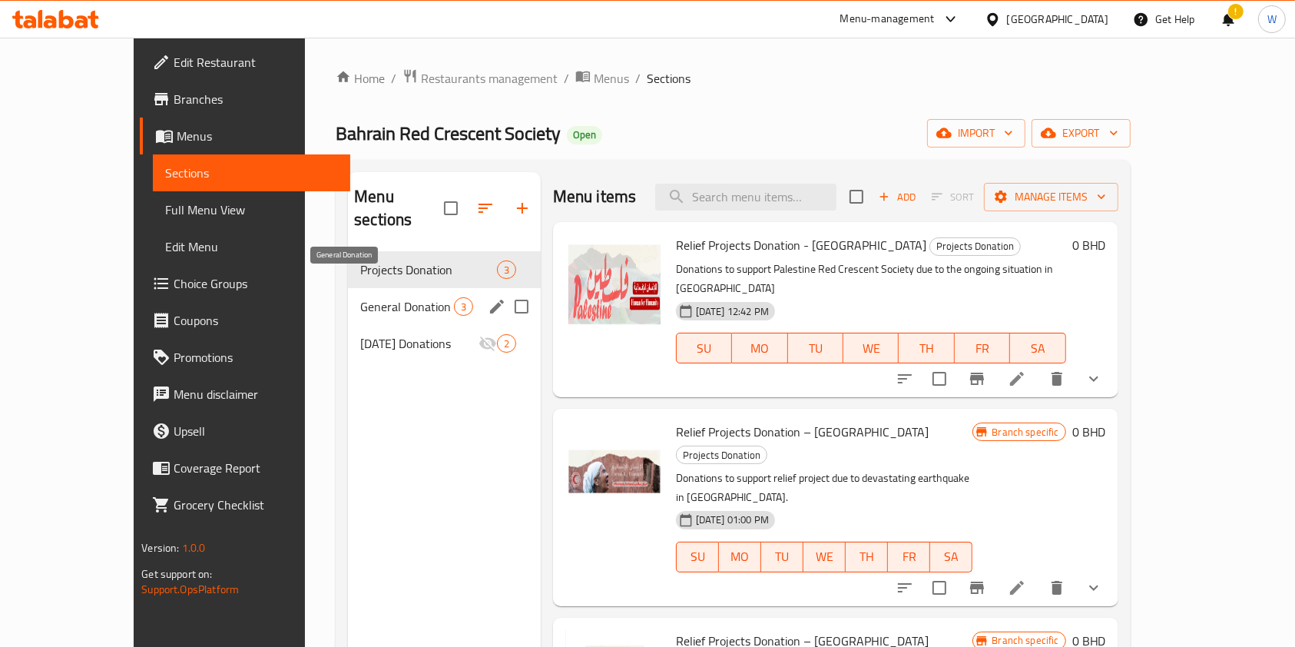
click at [360, 297] on span "General Donation" at bounding box center [406, 306] width 93 height 18
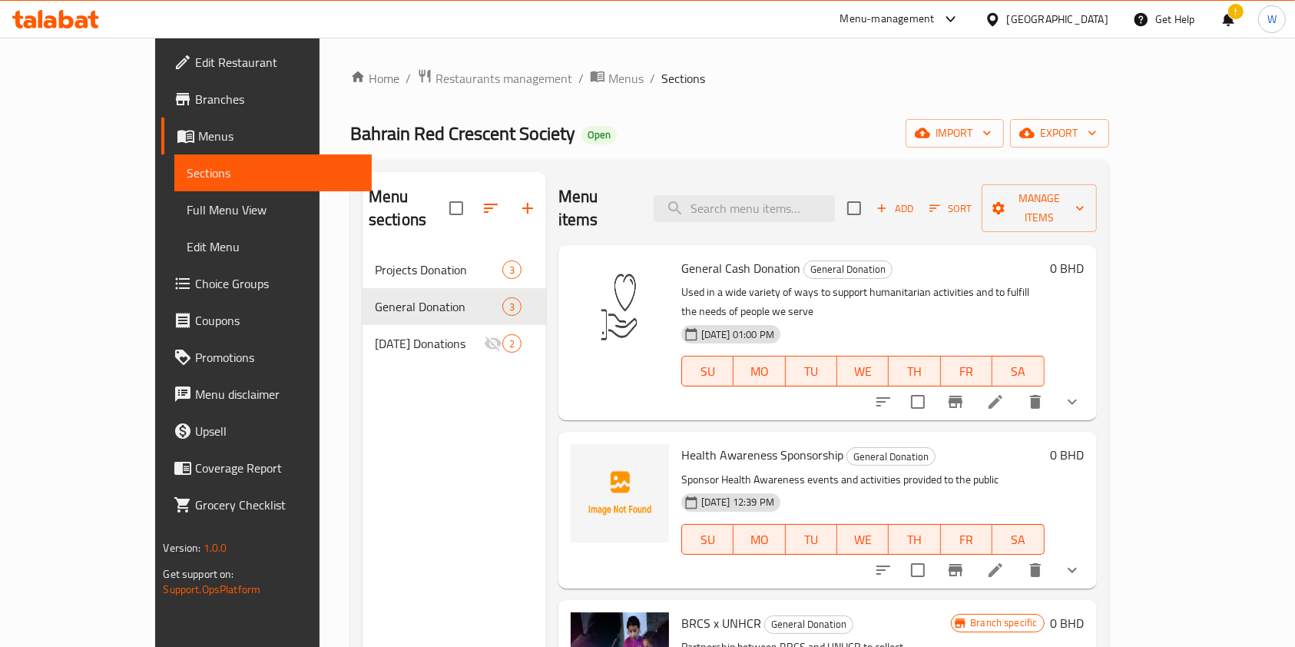
scroll to position [102, 0]
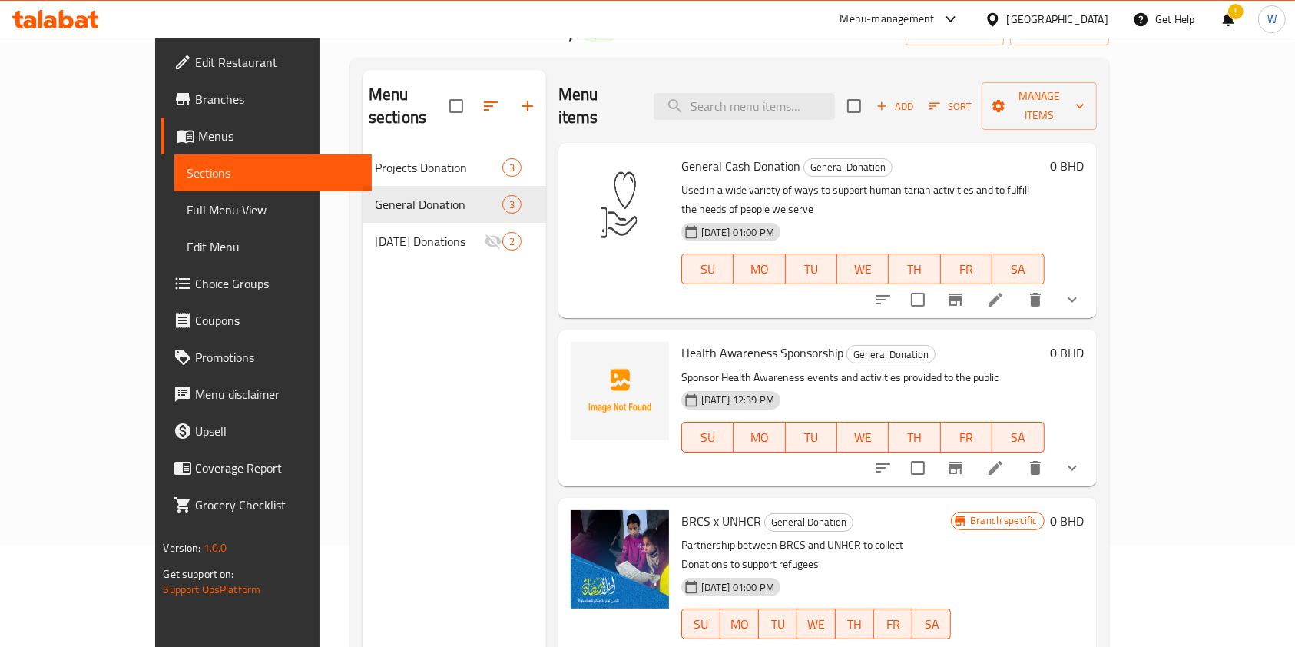
click at [1081, 290] on icon "show more" at bounding box center [1072, 299] width 18 height 18
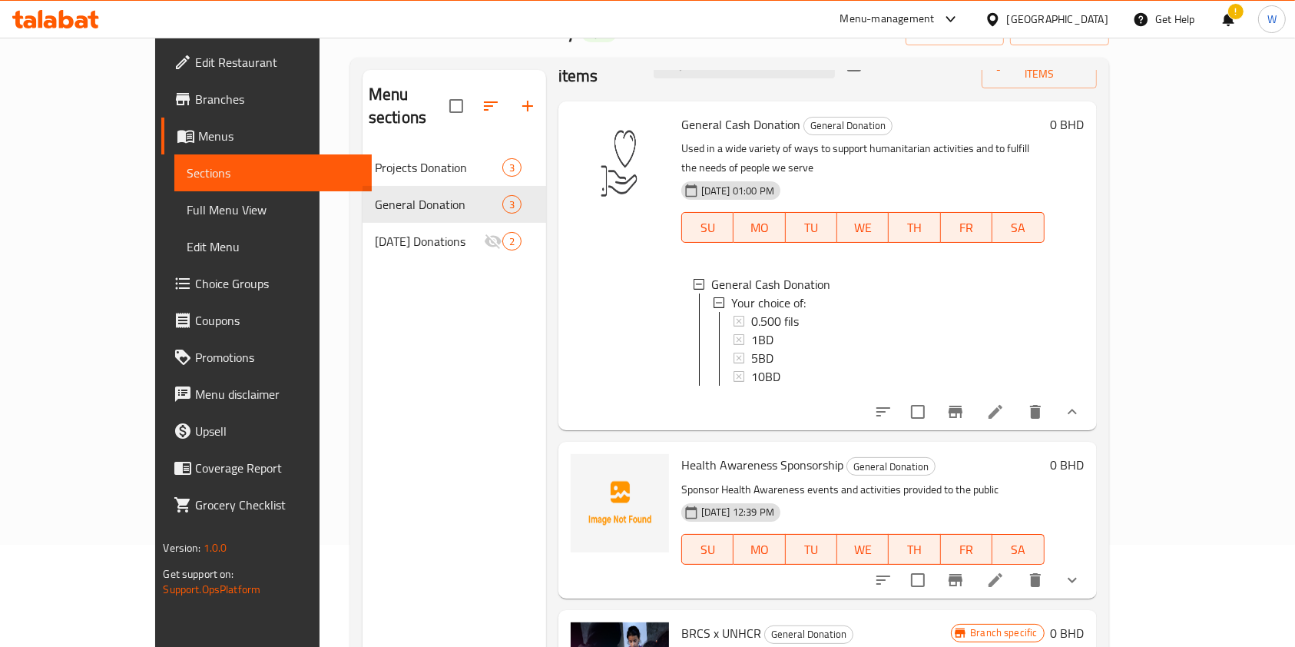
scroll to position [64, 0]
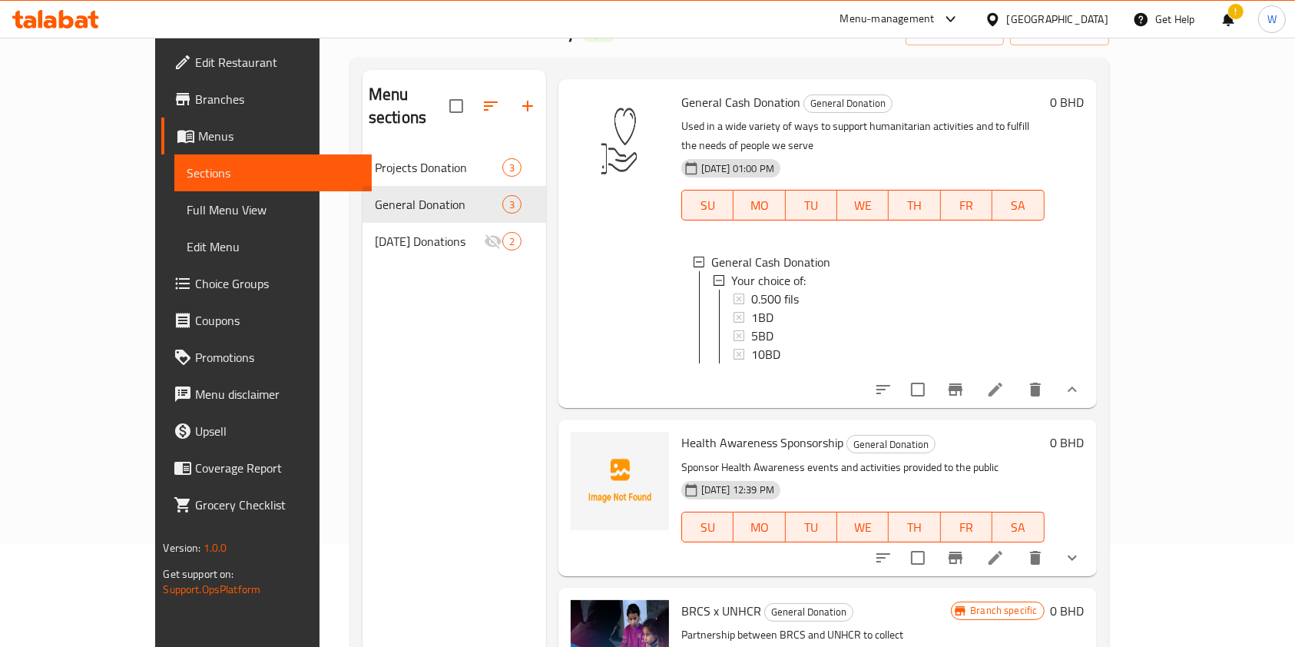
click at [1091, 539] on button "show more" at bounding box center [1072, 557] width 37 height 37
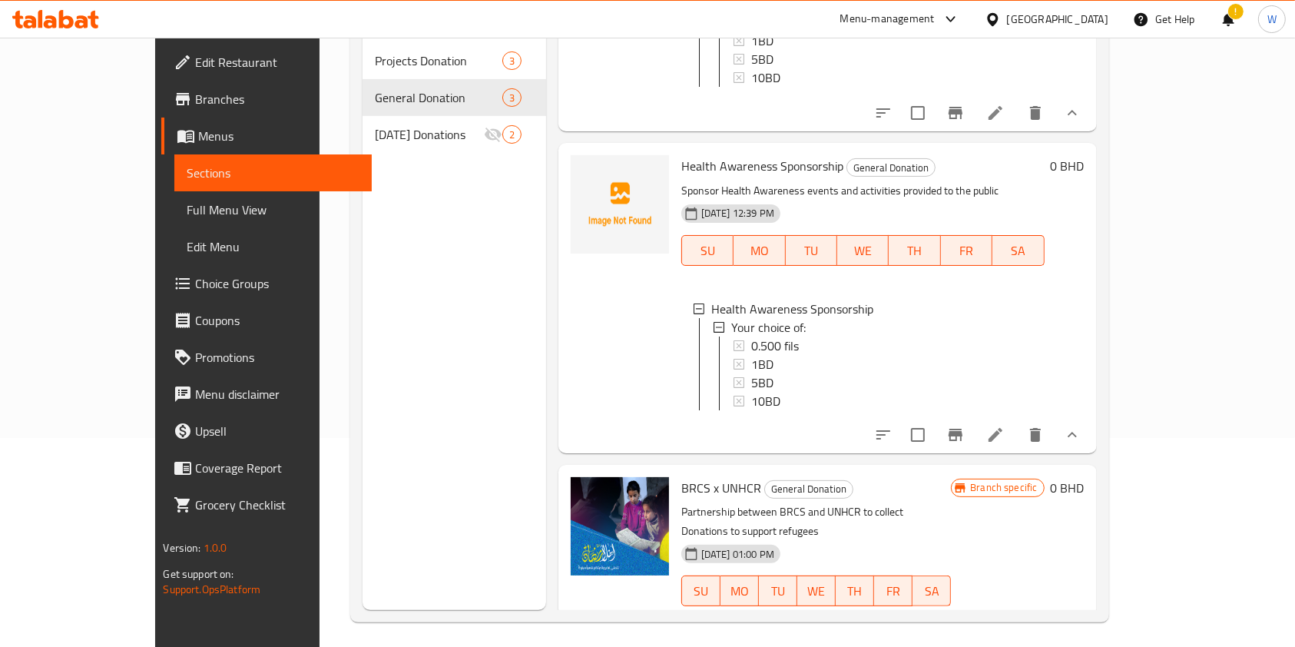
scroll to position [215, 0]
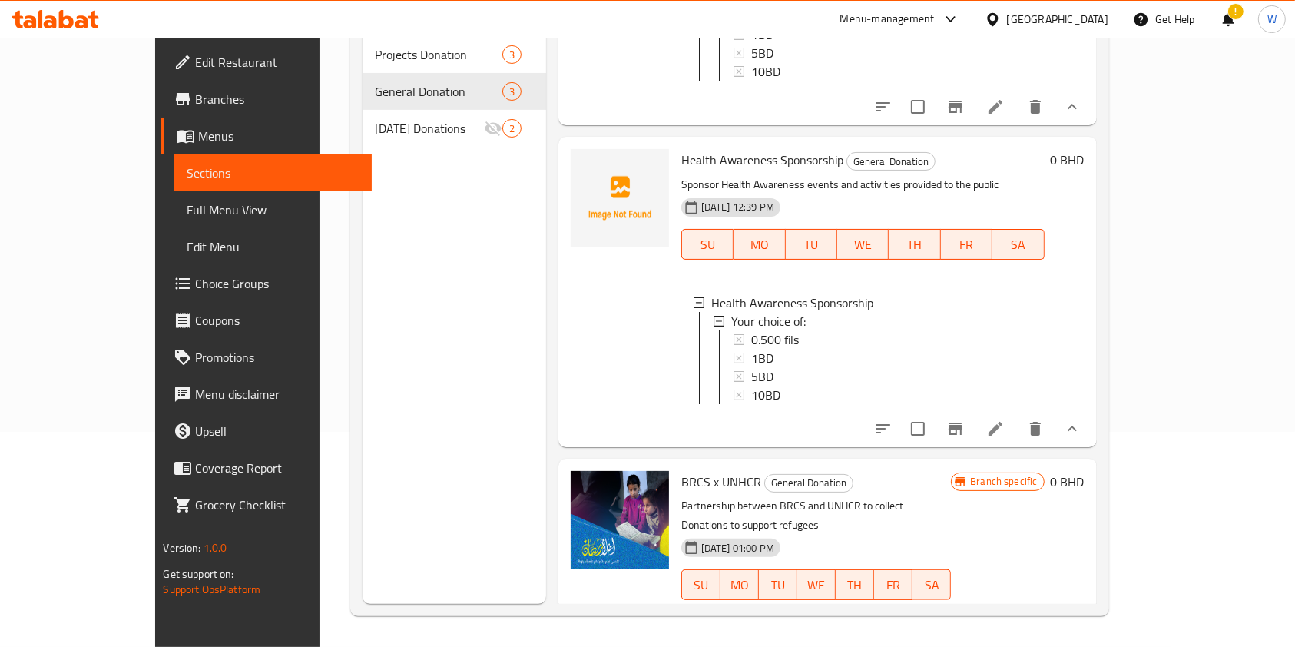
click at [1081, 606] on icon "show more" at bounding box center [1072, 615] width 18 height 18
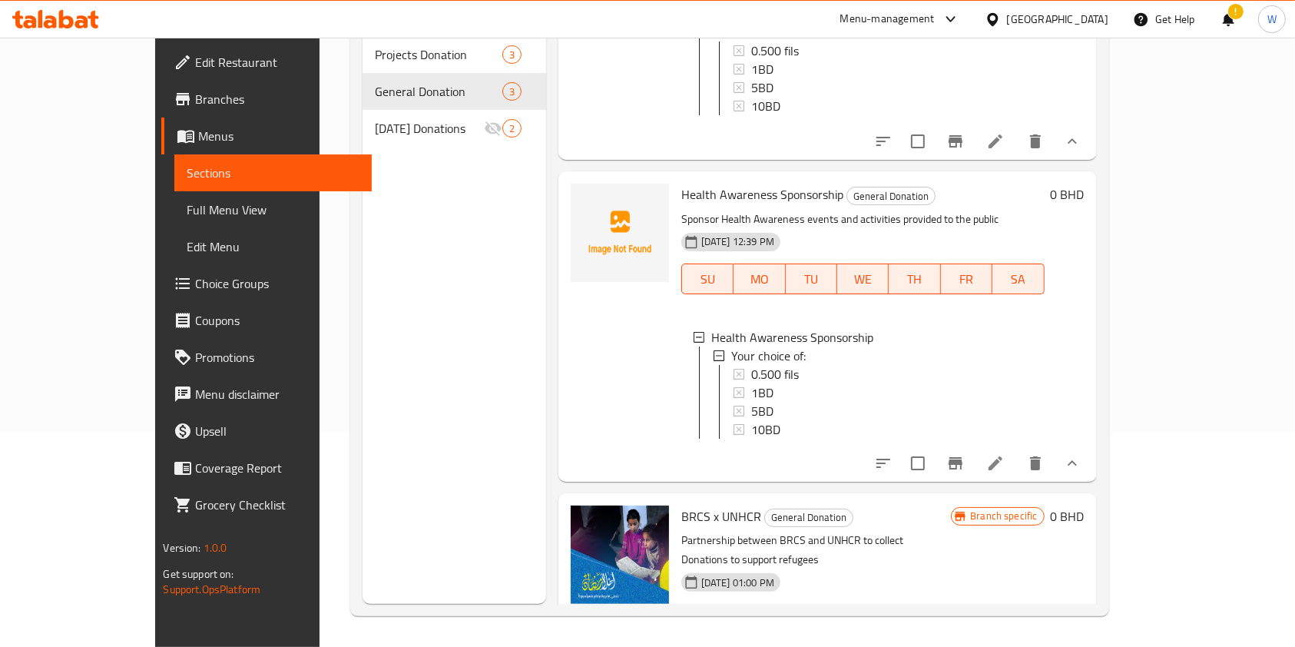
scroll to position [179, 0]
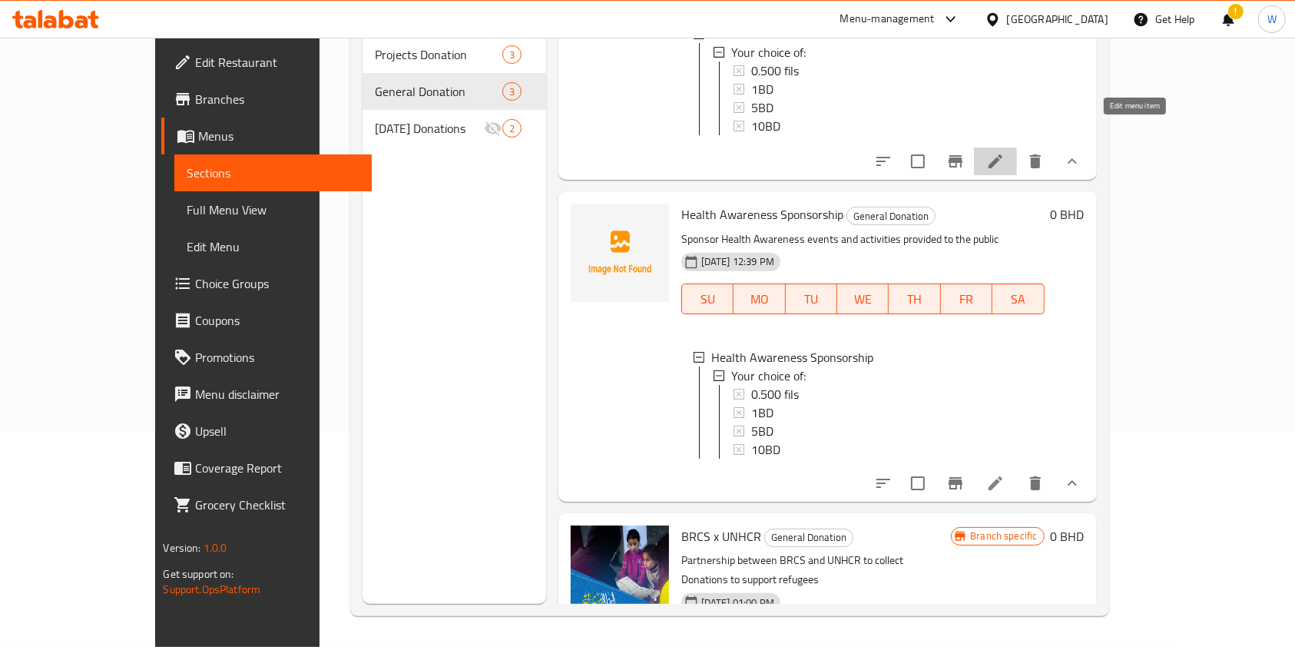
click at [1005, 152] on icon at bounding box center [995, 161] width 18 height 18
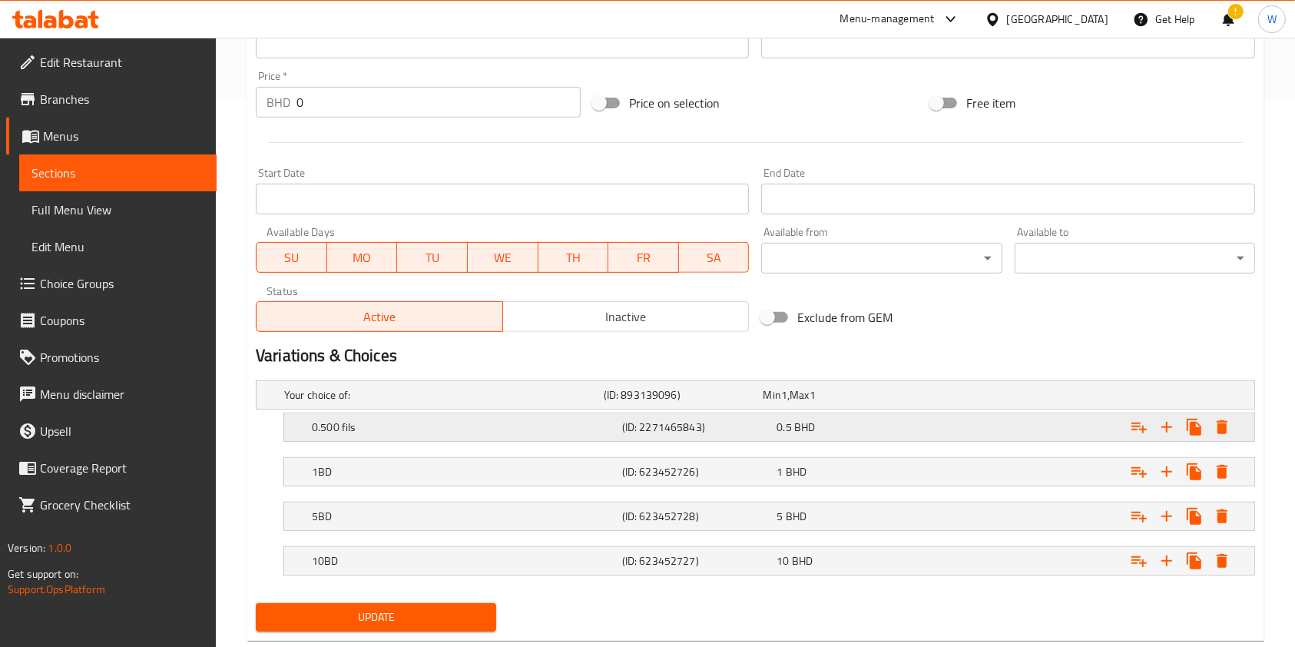
scroll to position [584, 0]
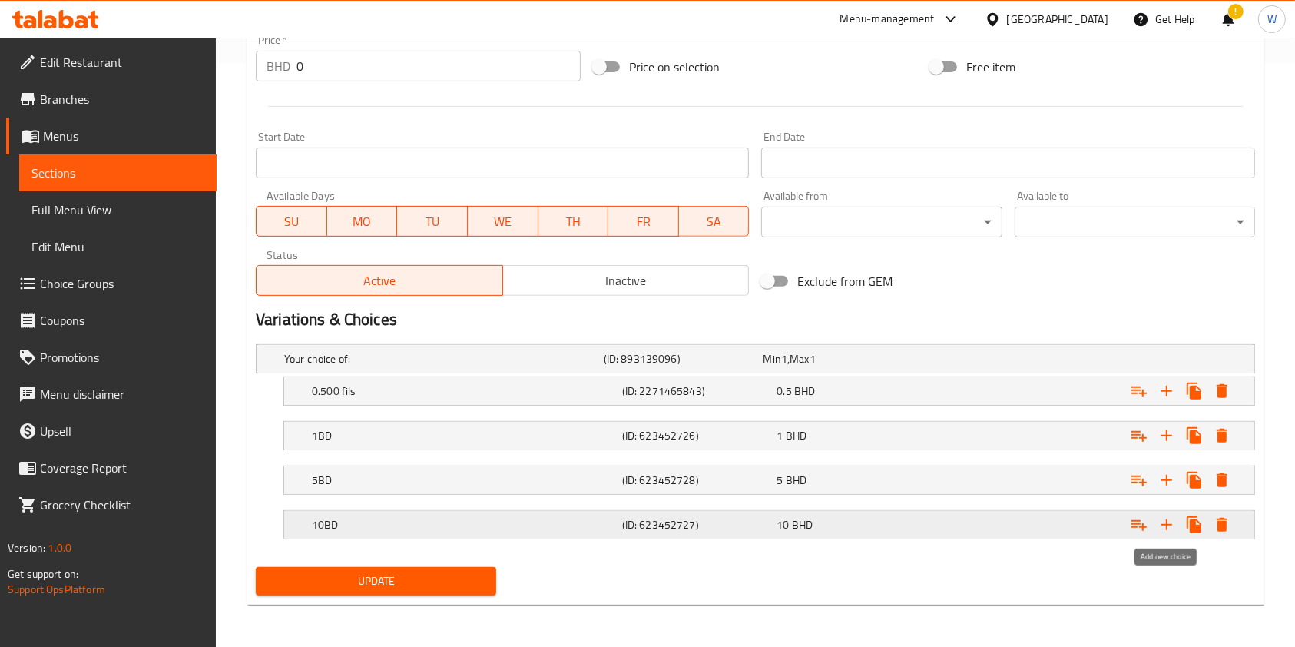
click at [1167, 531] on icon "Expand" at bounding box center [1166, 524] width 18 height 18
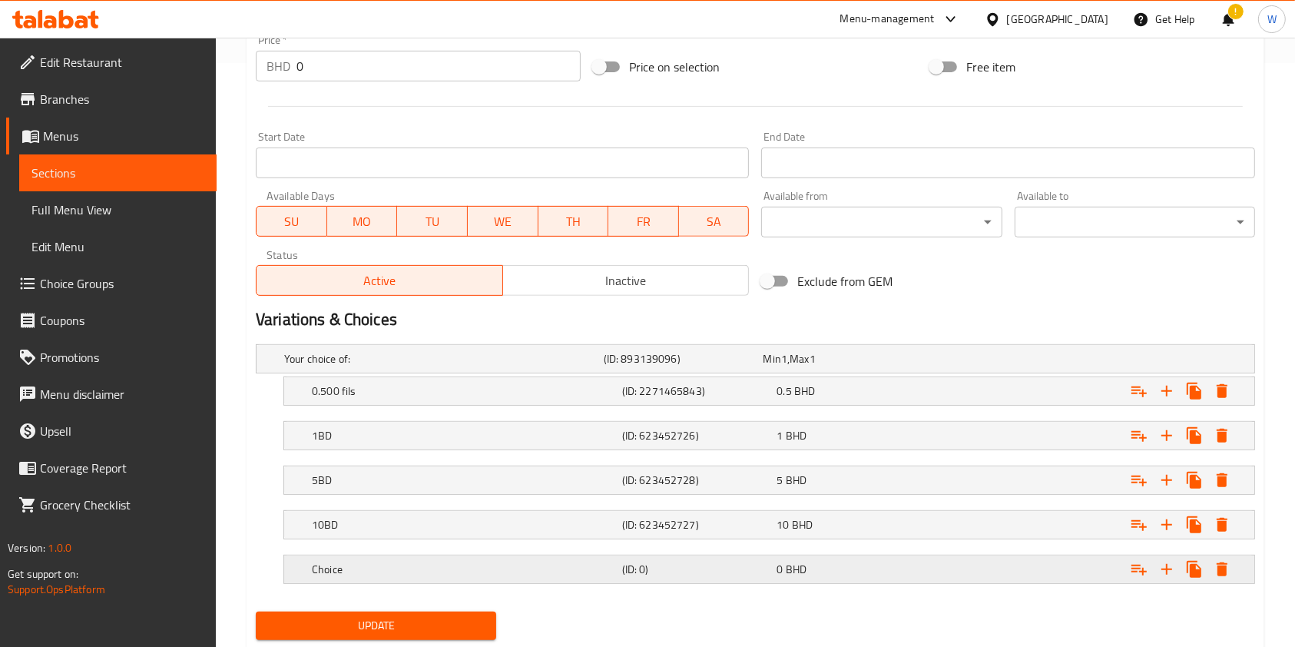
click at [537, 376] on div "Choice (ID: 0) 0 BHD" at bounding box center [760, 359] width 958 height 34
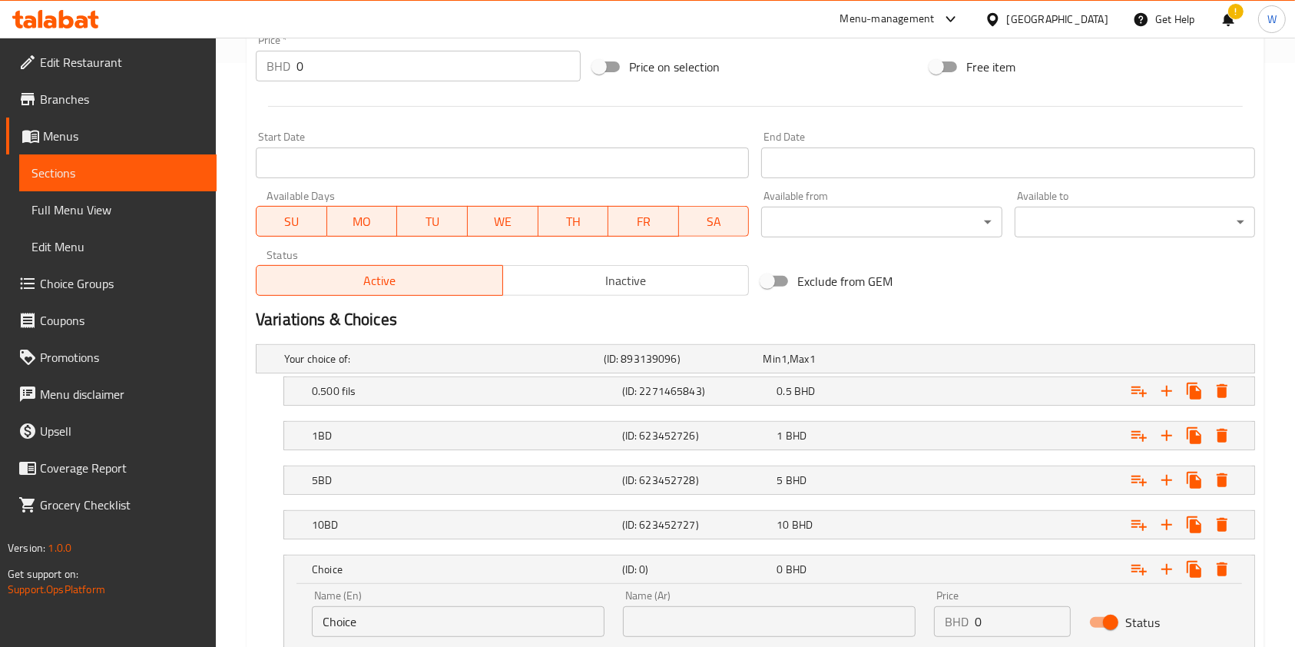
click at [422, 617] on input "Choice" at bounding box center [458, 621] width 293 height 31
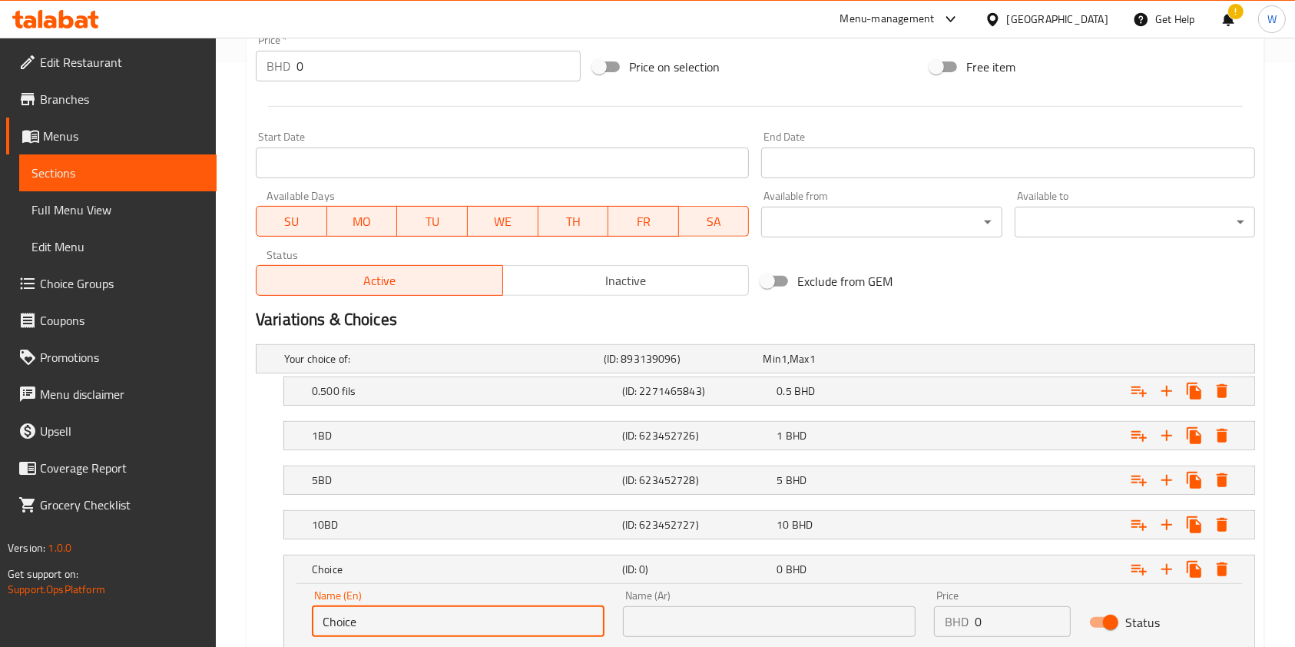
click at [422, 617] on input "Choice" at bounding box center [458, 621] width 293 height 31
type input "30BD"
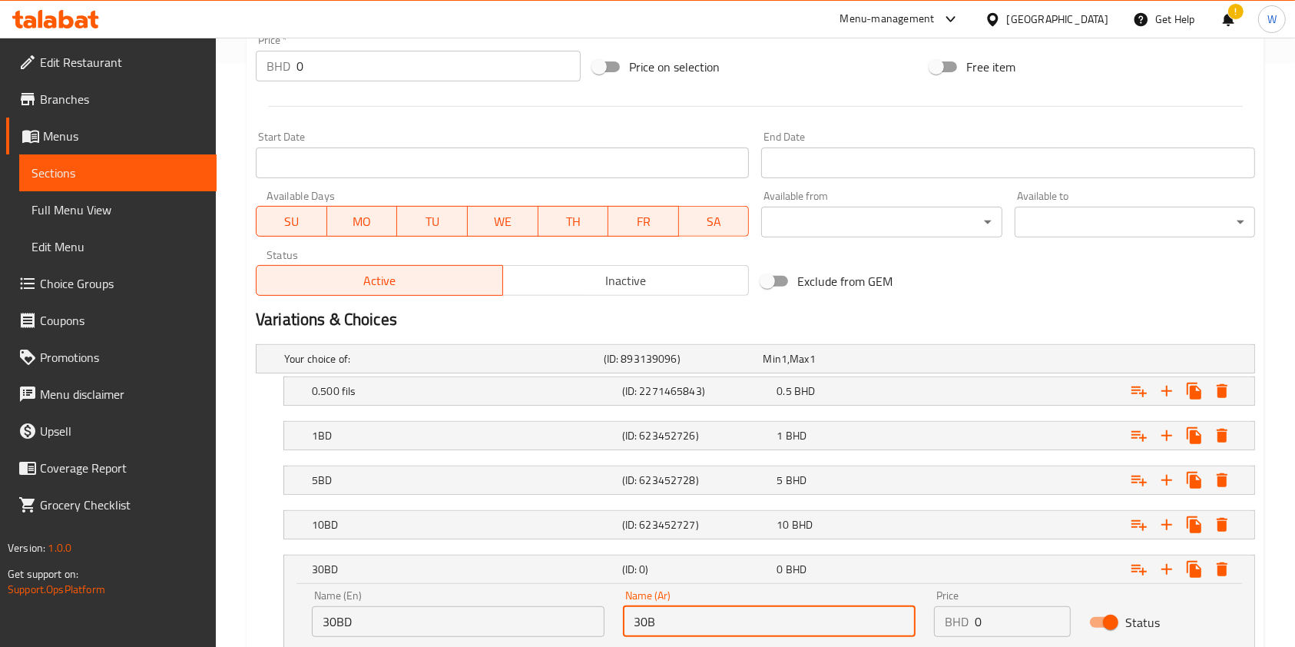
type input "D"
type input "30BD"
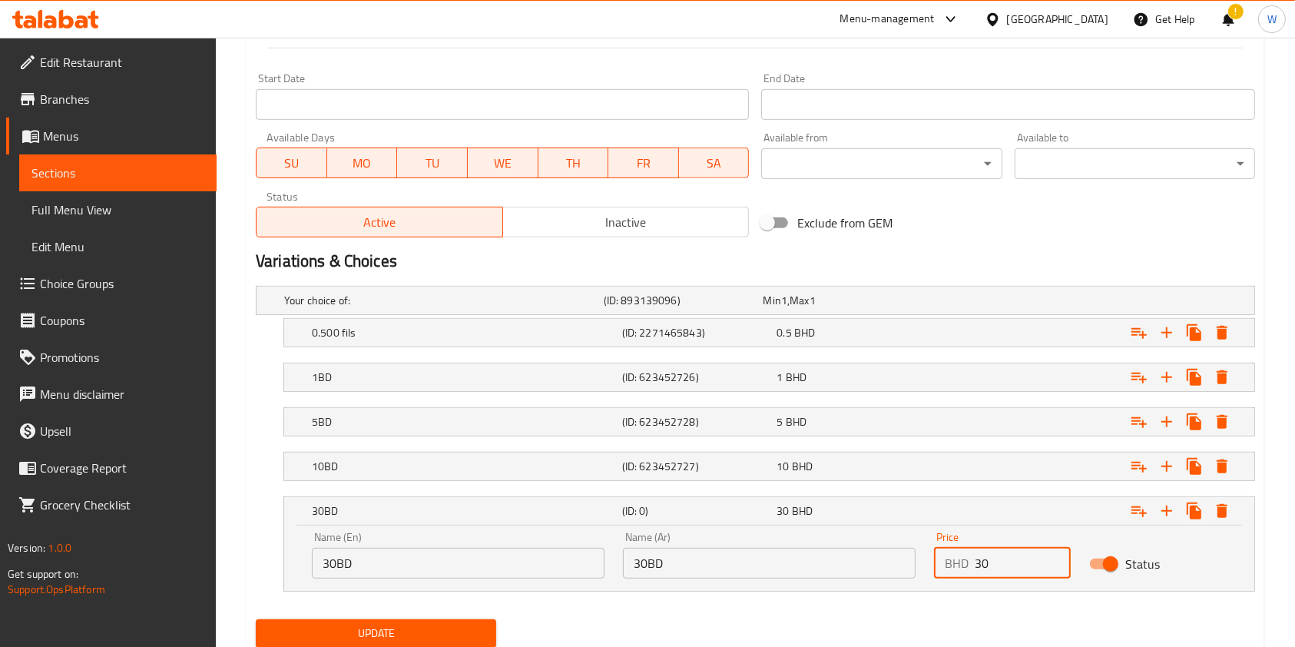
scroll to position [694, 0]
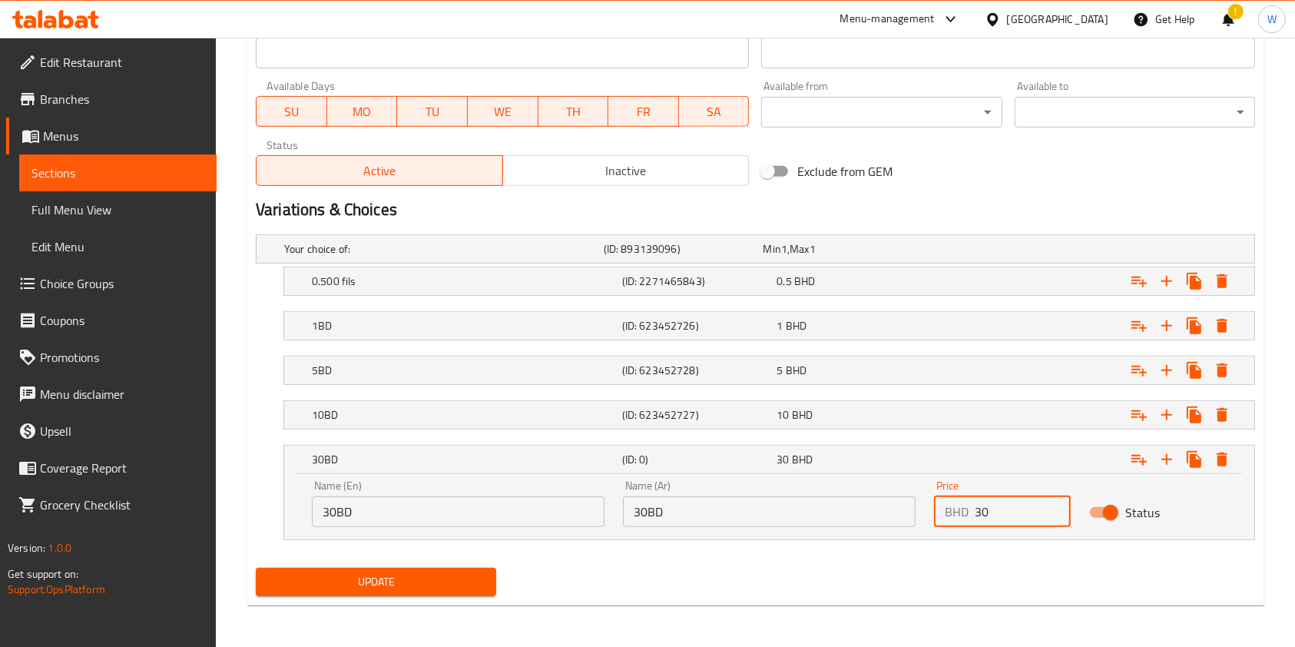
type input "30"
click at [417, 578] on span "Update" at bounding box center [376, 581] width 216 height 19
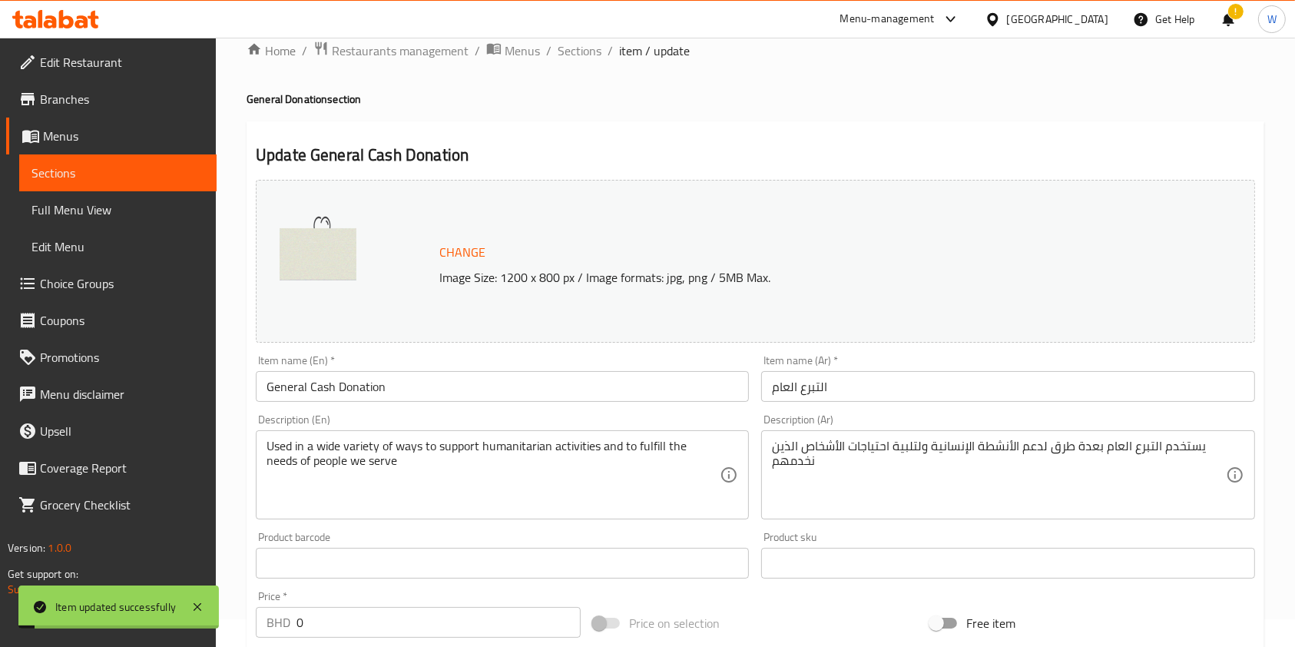
scroll to position [0, 0]
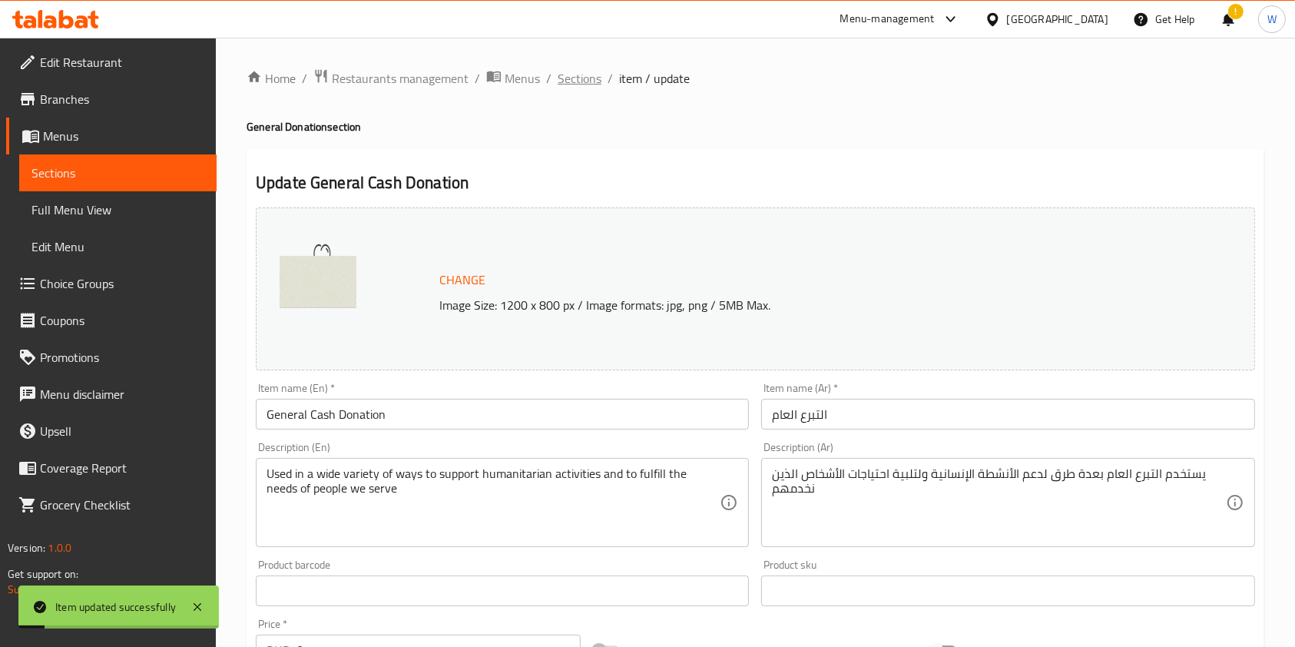
click at [568, 75] on span "Sections" at bounding box center [580, 78] width 44 height 18
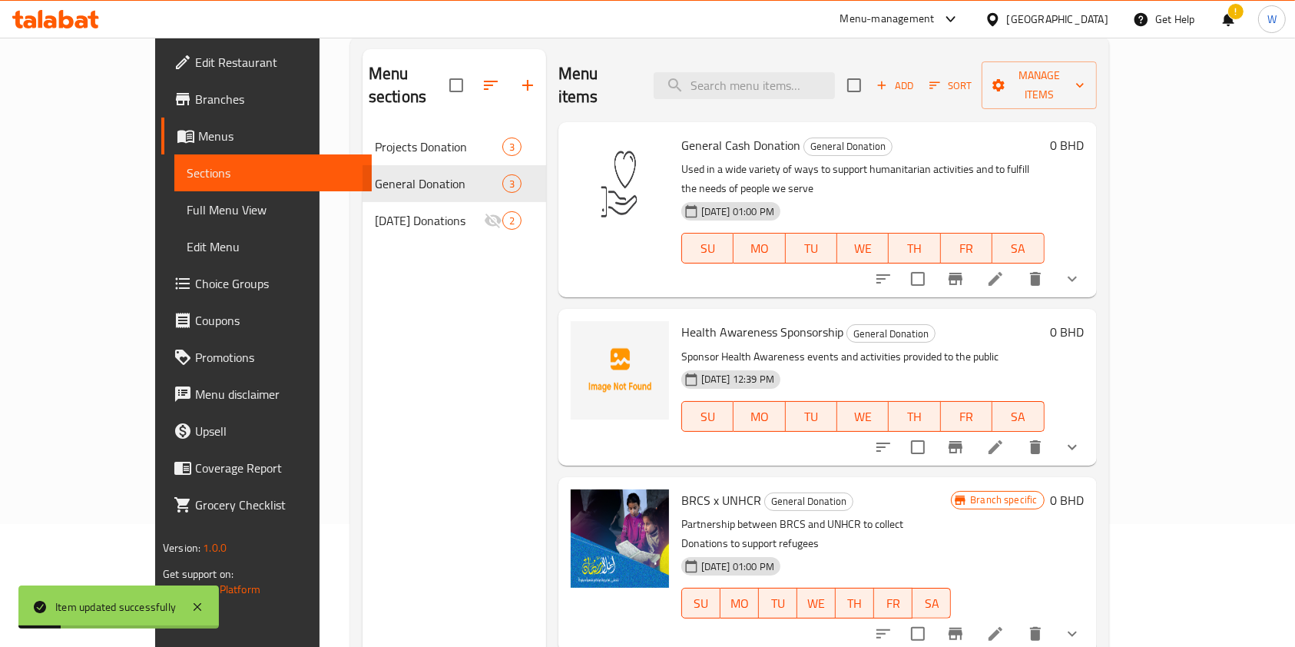
scroll to position [215, 0]
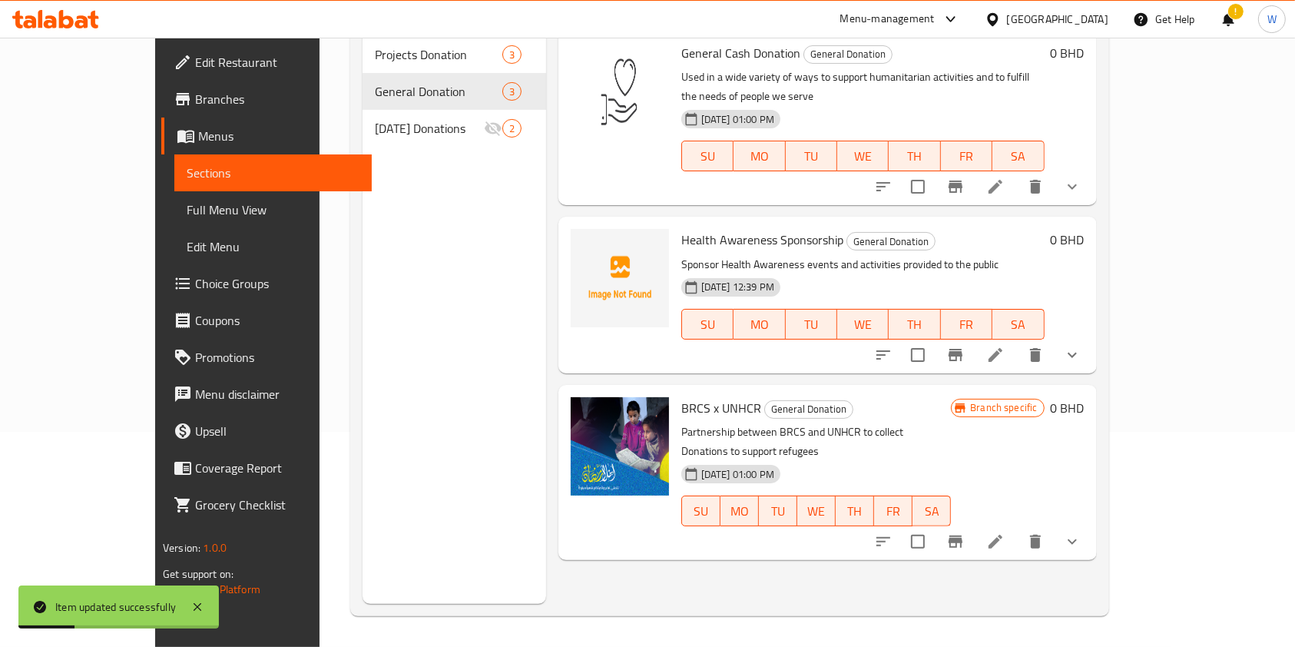
click at [1017, 341] on li at bounding box center [995, 355] width 43 height 28
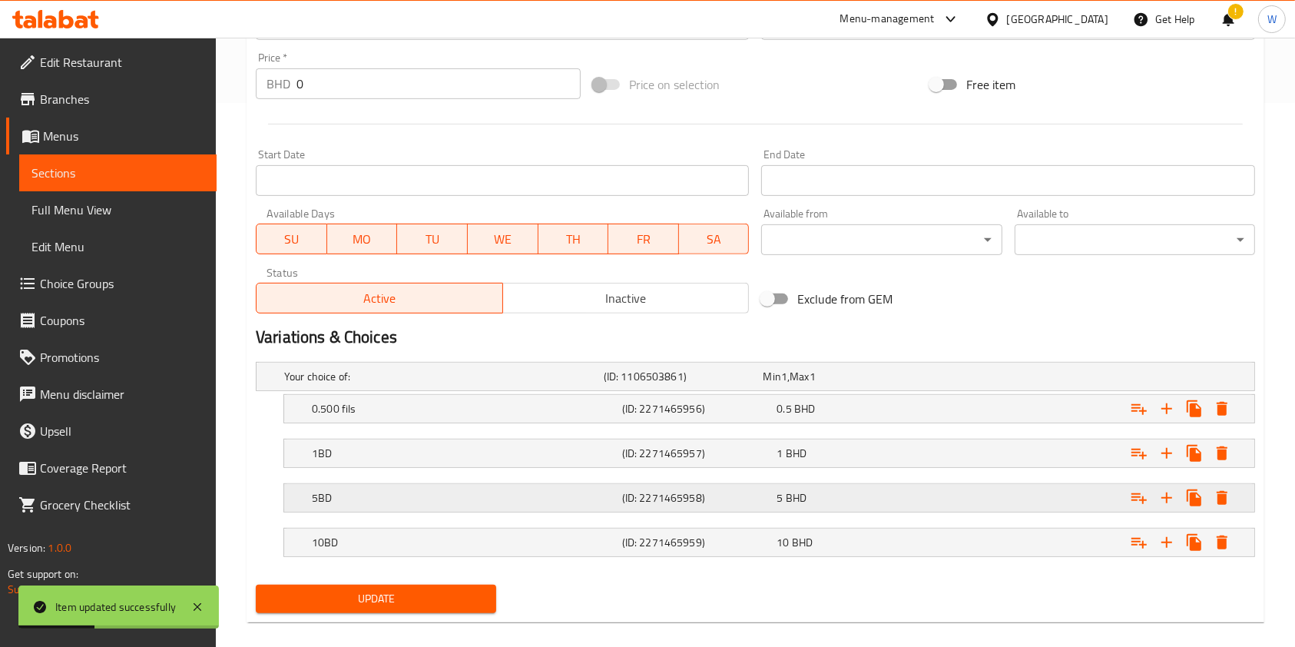
scroll to position [561, 0]
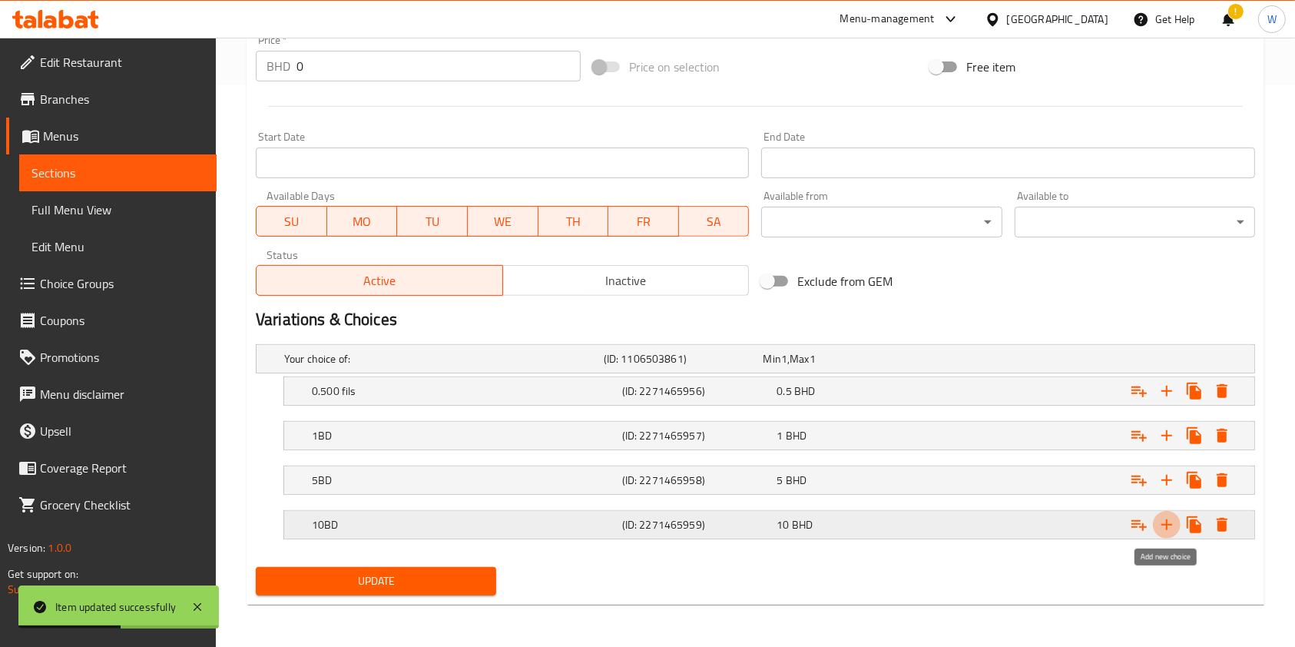
click at [1167, 527] on icon "Expand" at bounding box center [1166, 524] width 11 height 11
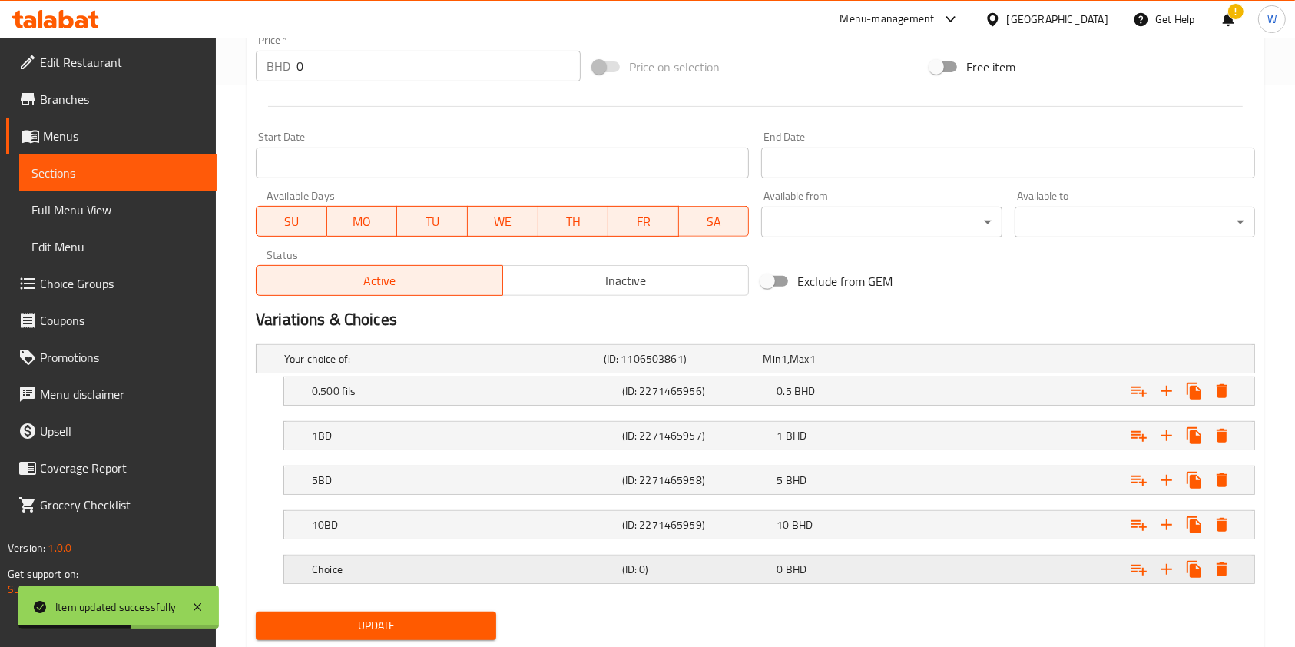
click at [511, 366] on h5 "Choice" at bounding box center [440, 358] width 313 height 15
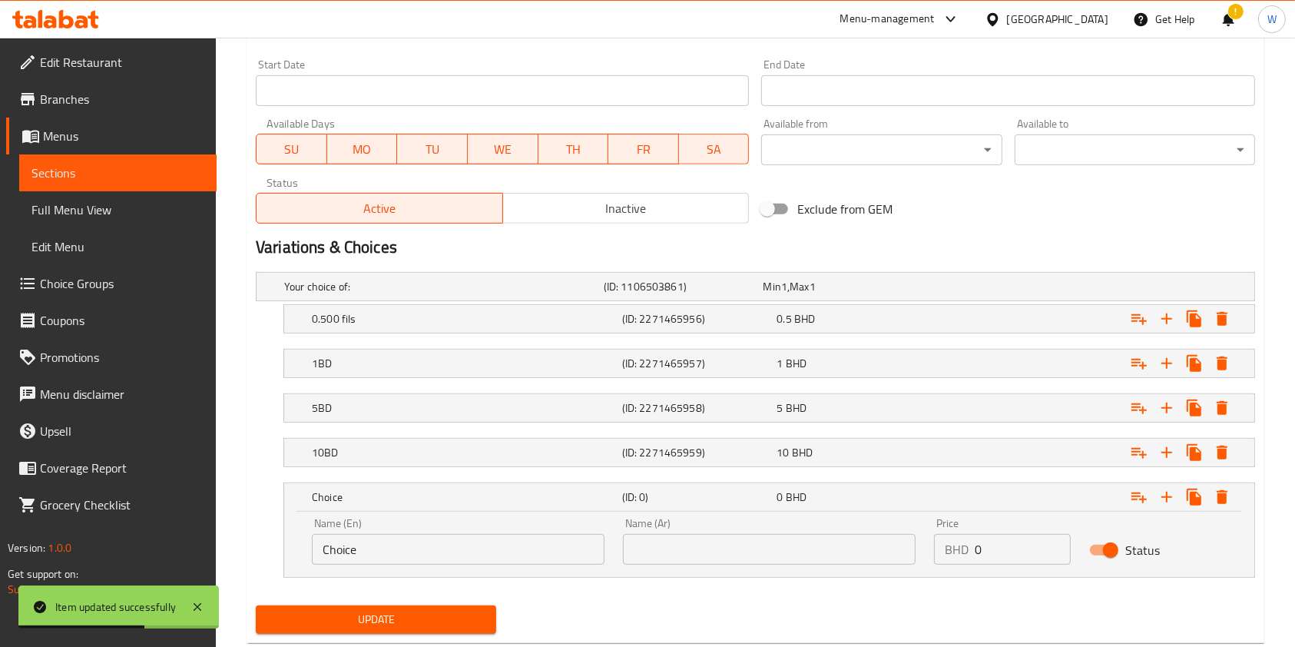
scroll to position [672, 0]
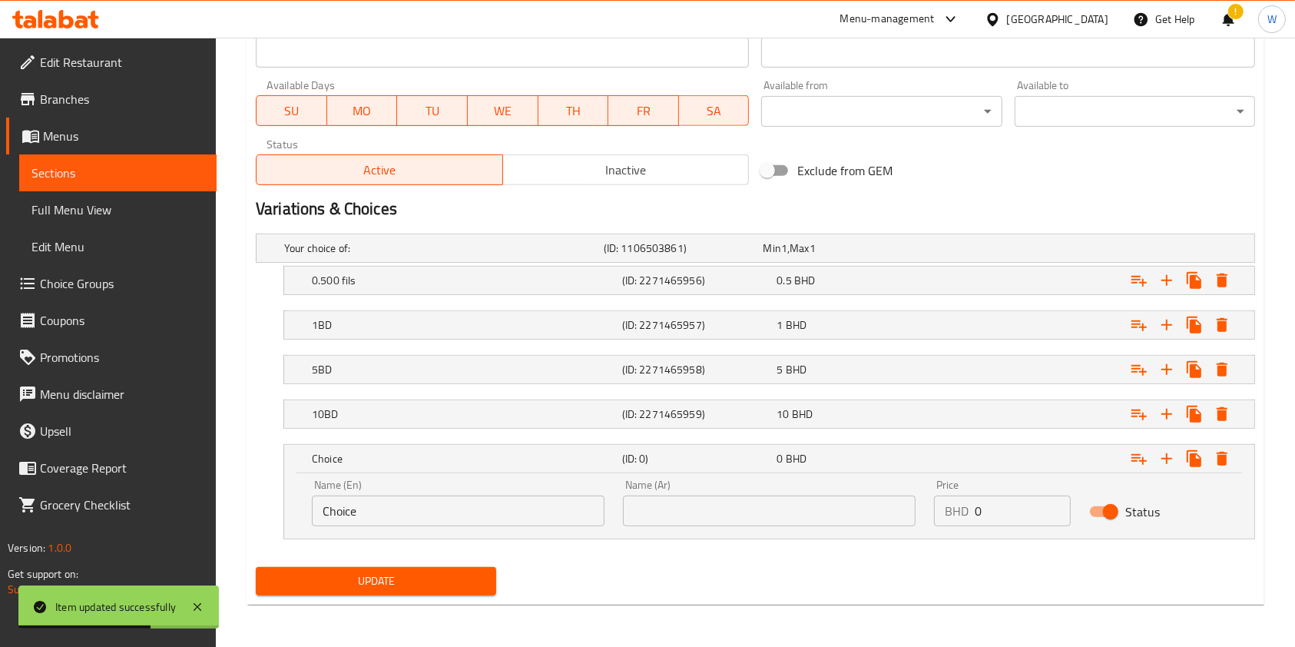
click at [430, 524] on input "Choice" at bounding box center [458, 510] width 293 height 31
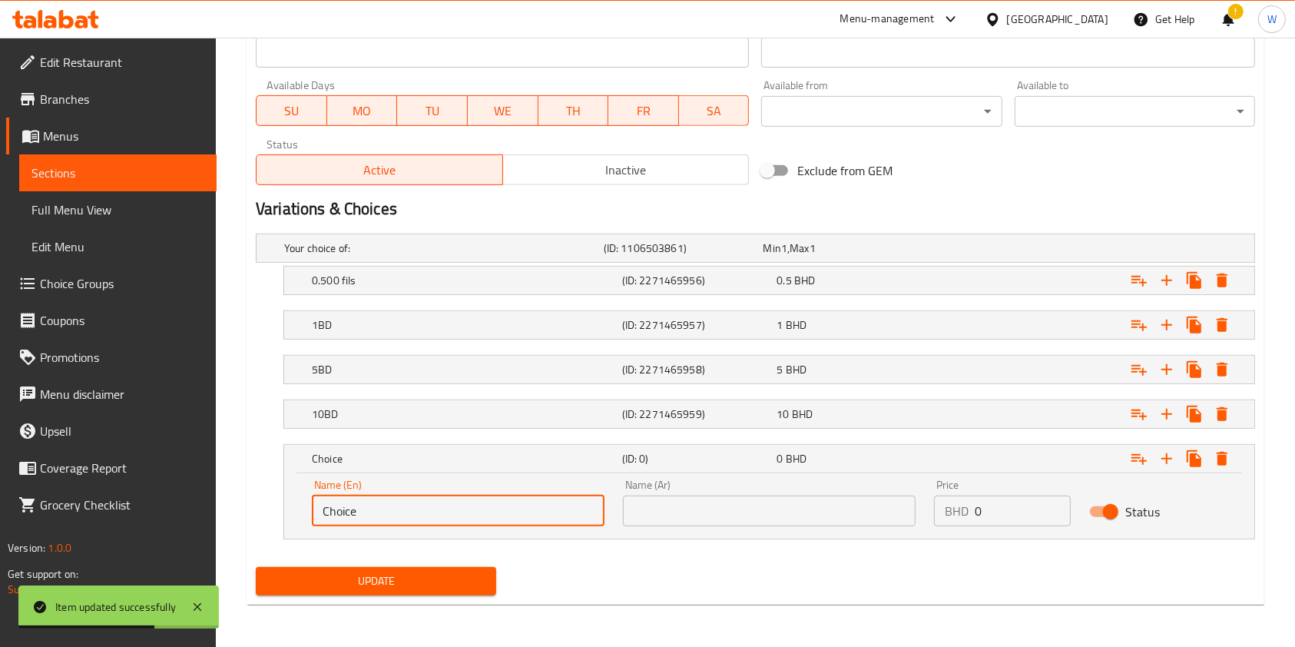
click at [430, 524] on input "Choice" at bounding box center [458, 510] width 293 height 31
type input "30BD"
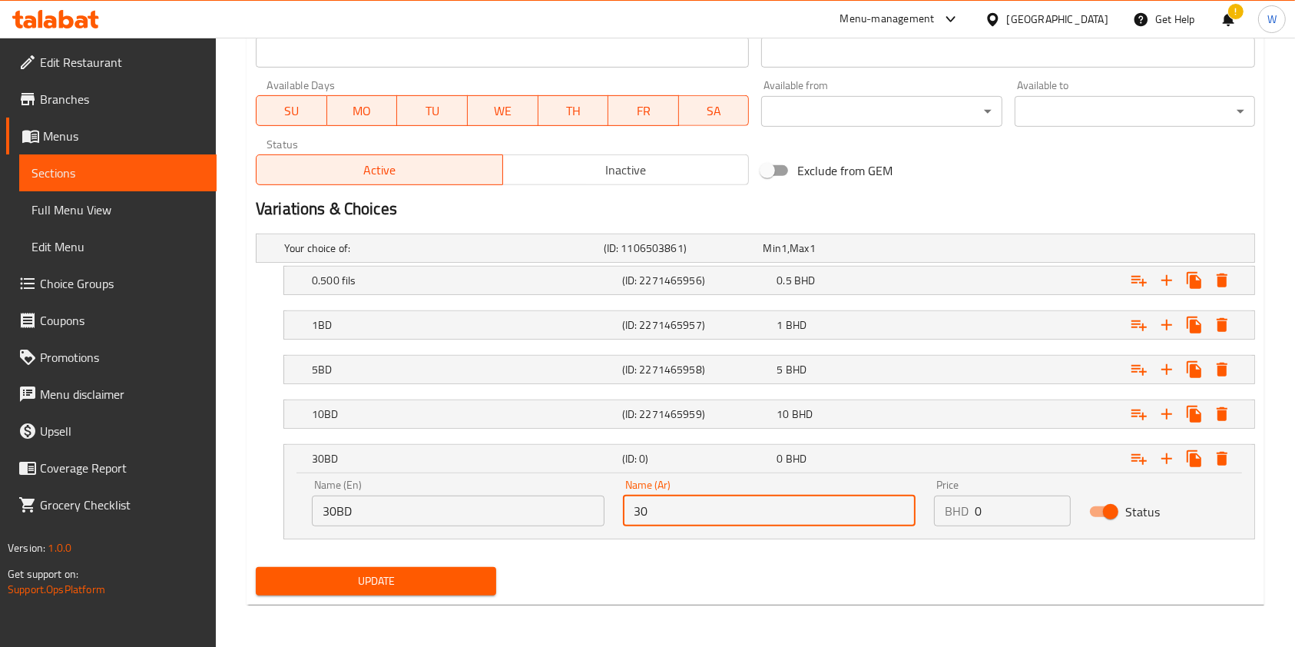
type input "30BD"
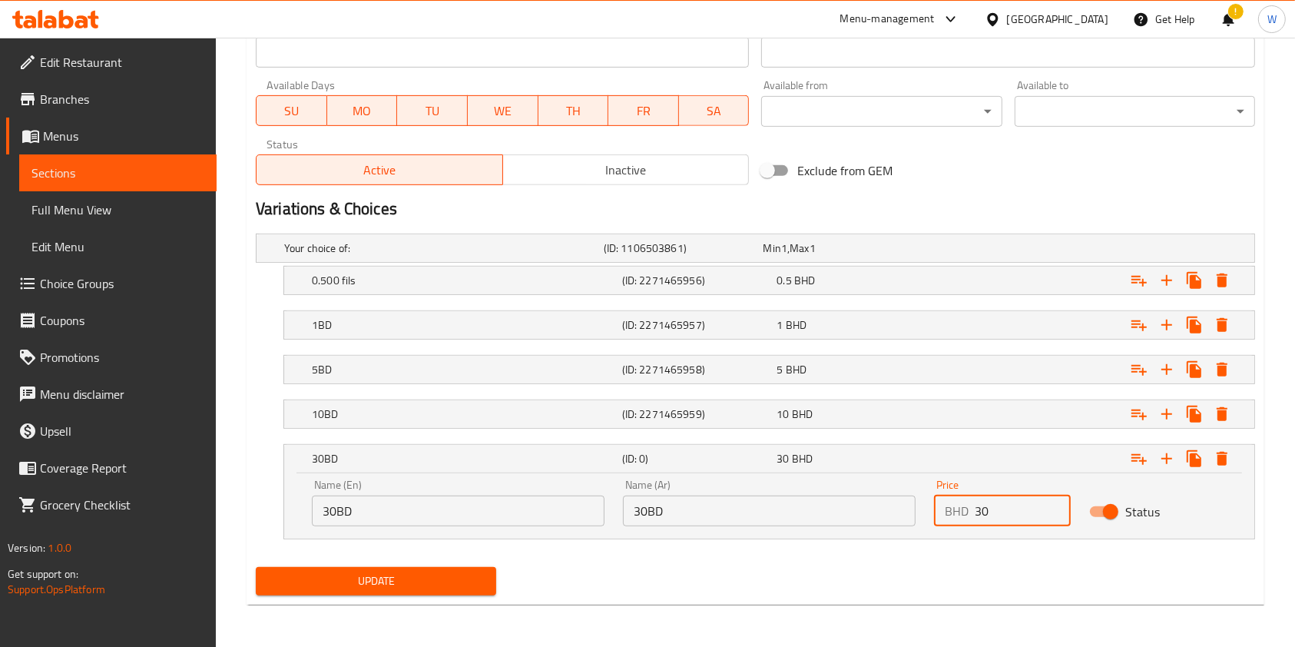
type input "30"
click at [415, 568] on button "Update" at bounding box center [376, 581] width 240 height 28
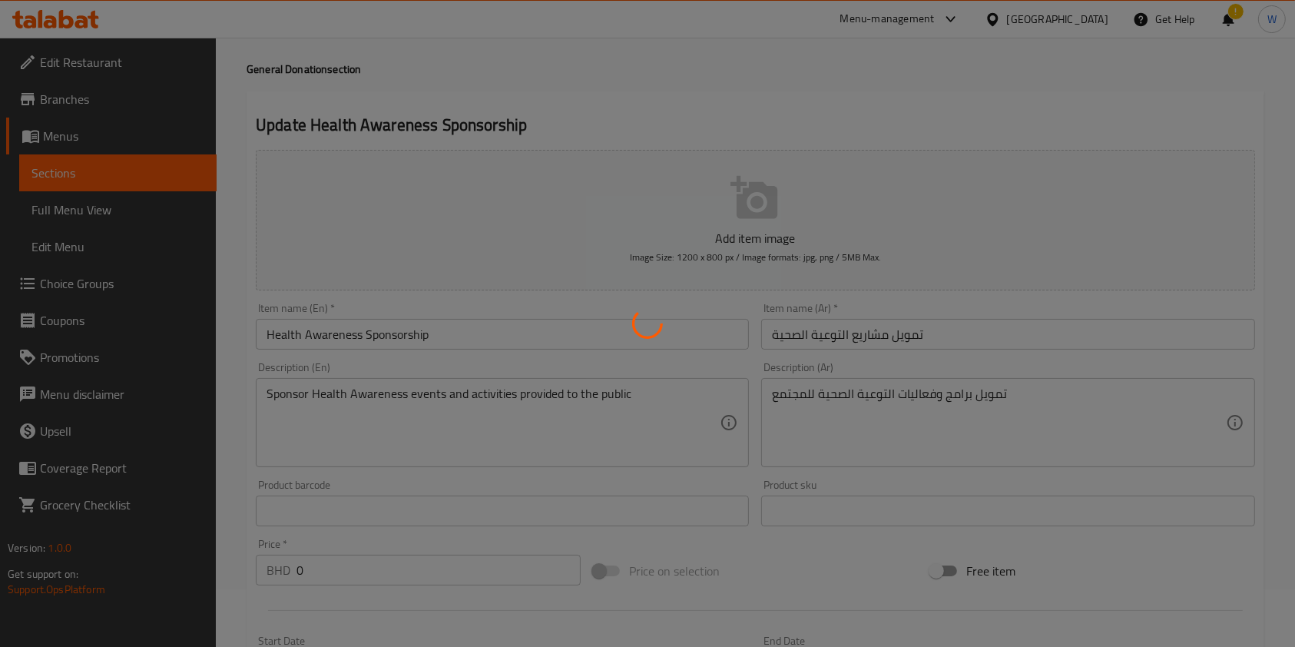
scroll to position [0, 0]
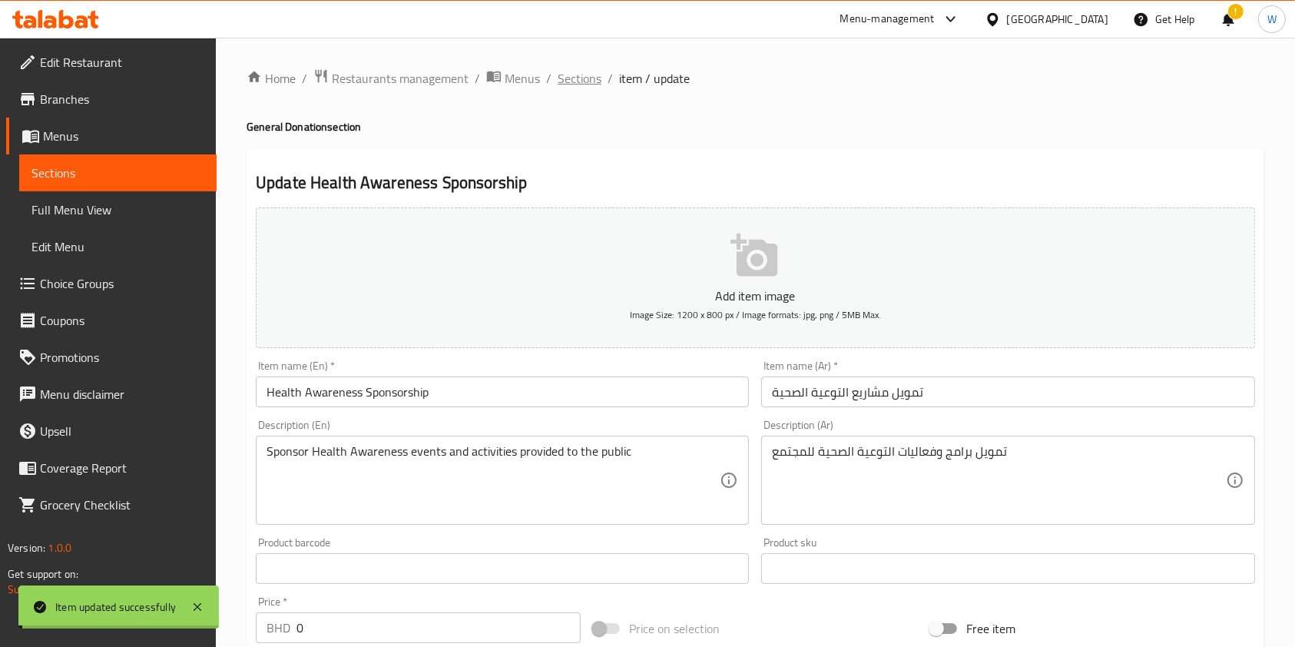
click at [588, 81] on span "Sections" at bounding box center [580, 78] width 44 height 18
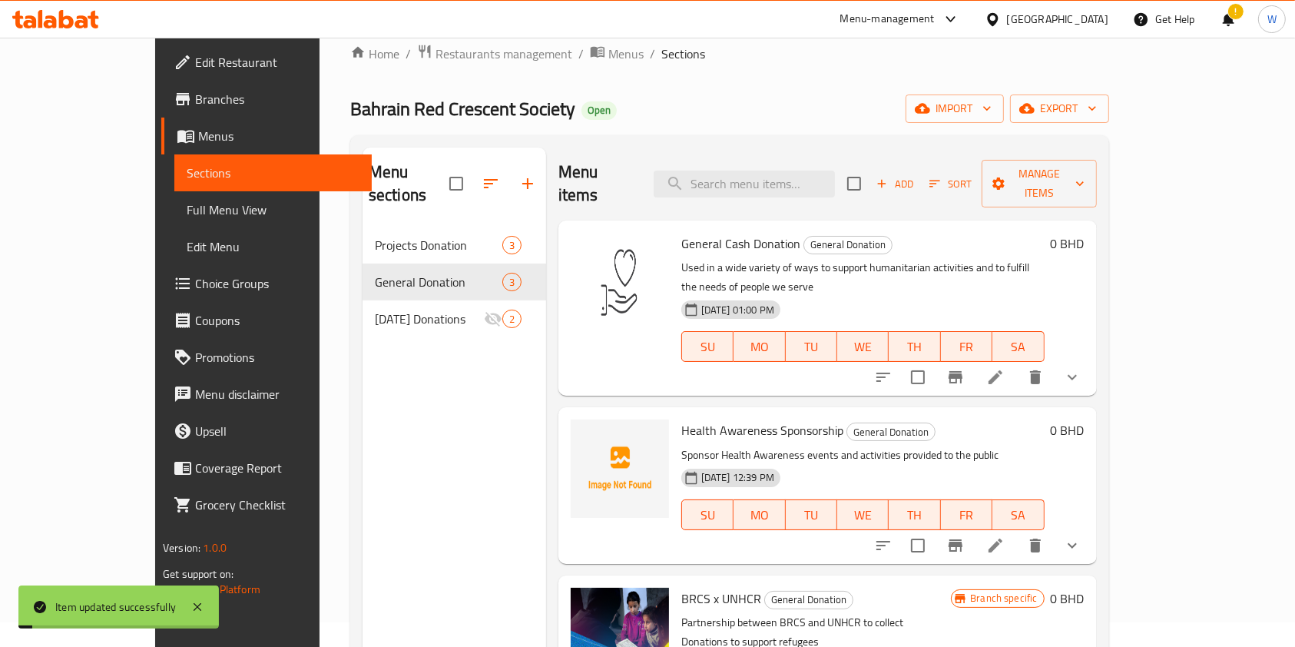
scroll to position [215, 0]
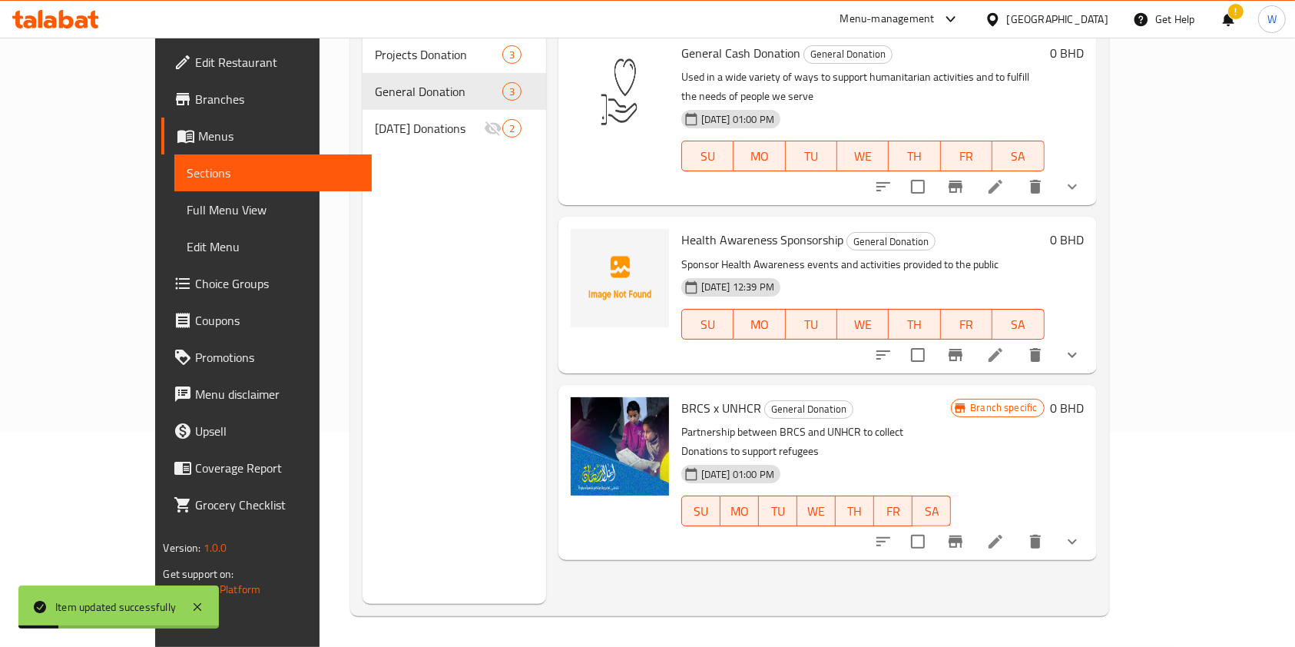
click at [1005, 532] on icon at bounding box center [995, 541] width 18 height 18
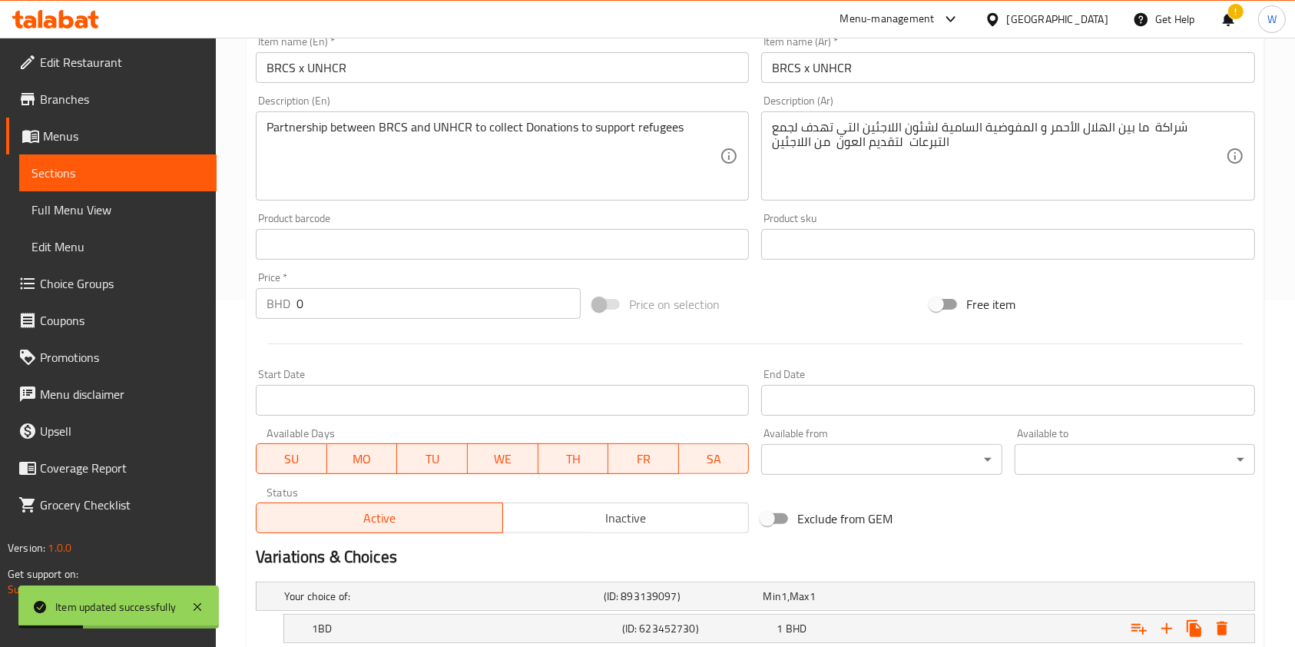
scroll to position [539, 0]
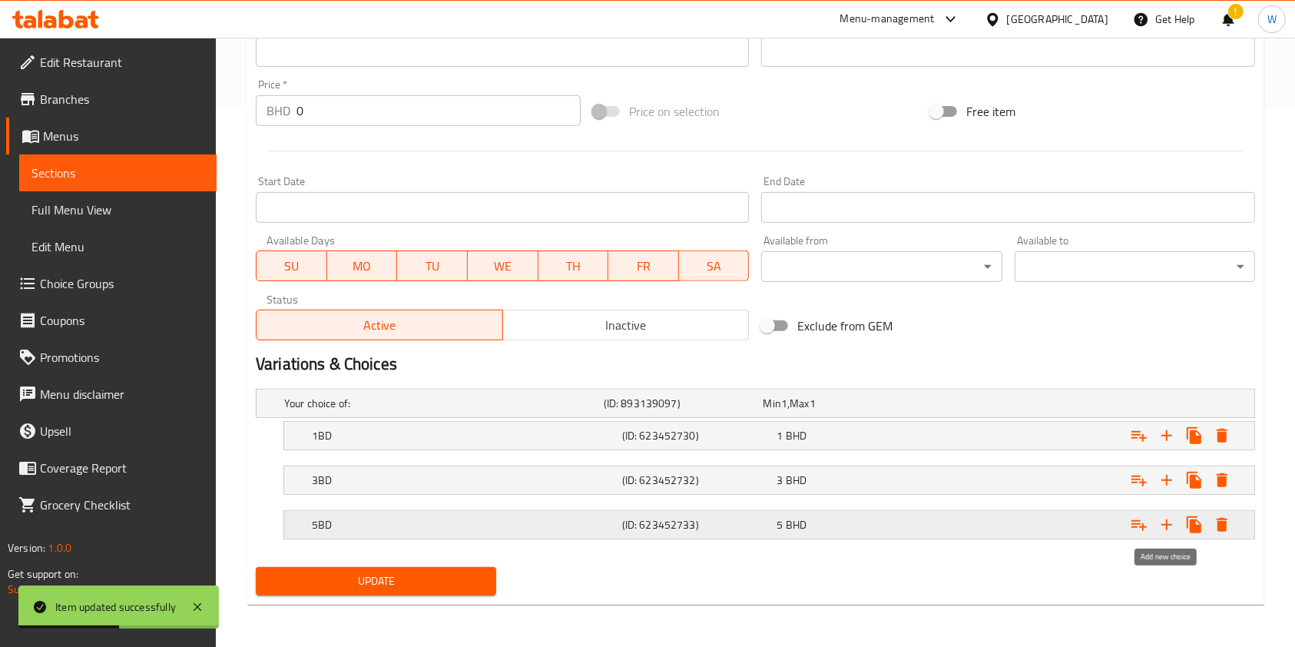
click at [1167, 521] on icon "Expand" at bounding box center [1166, 524] width 18 height 18
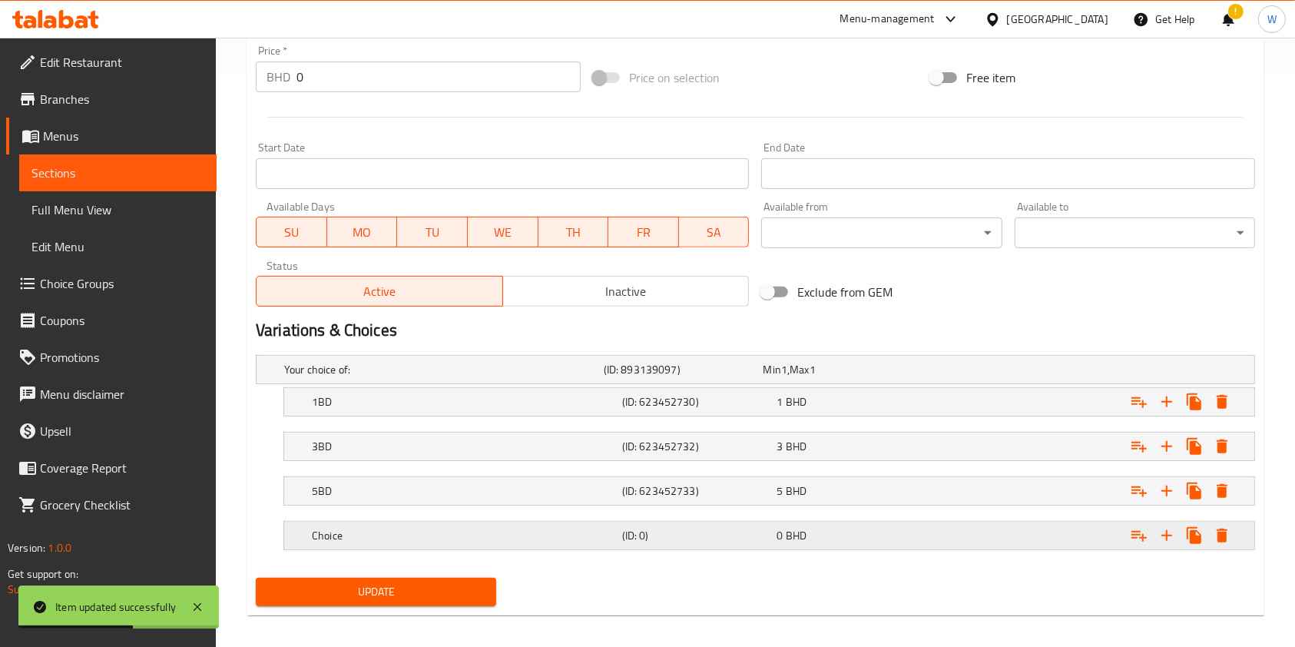
scroll to position [584, 0]
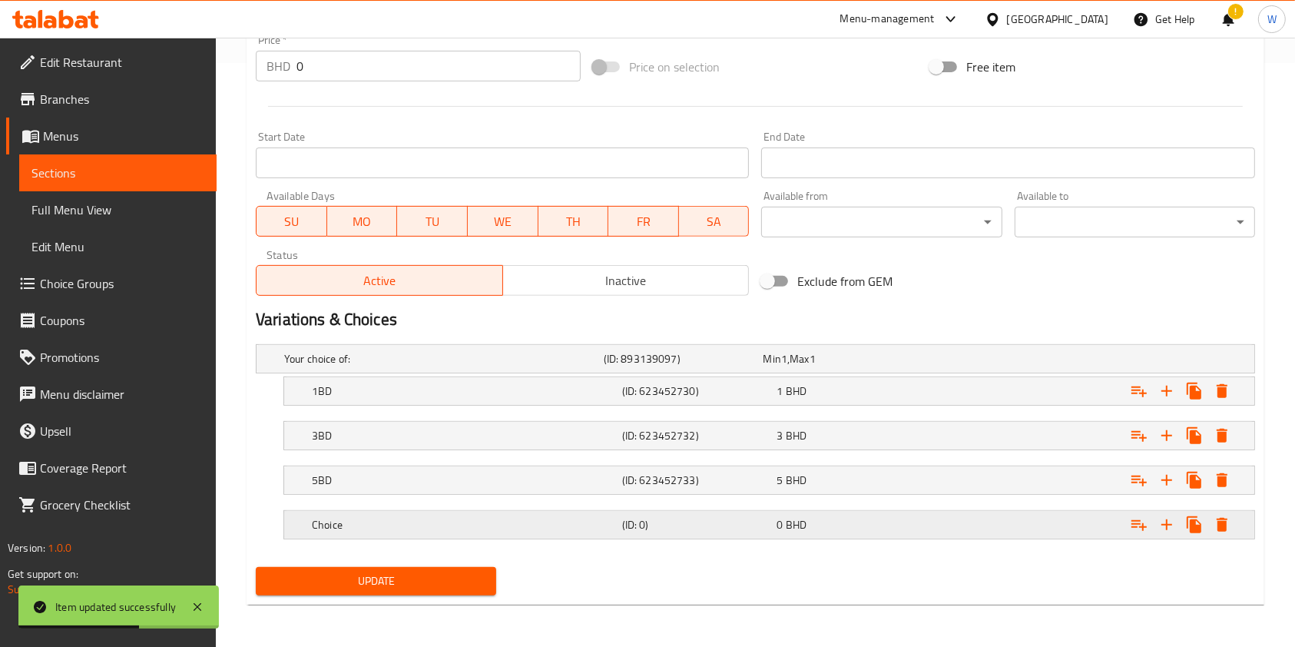
click at [506, 366] on h5 "Choice" at bounding box center [440, 358] width 313 height 15
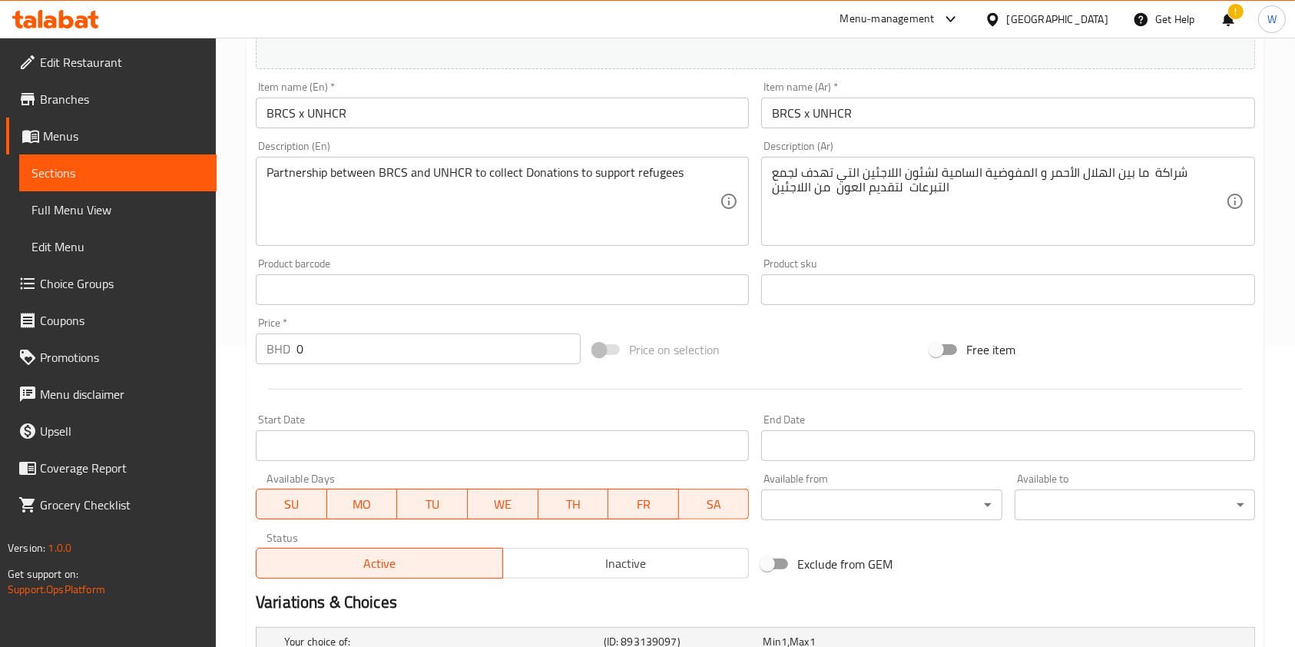
scroll to position [0, 0]
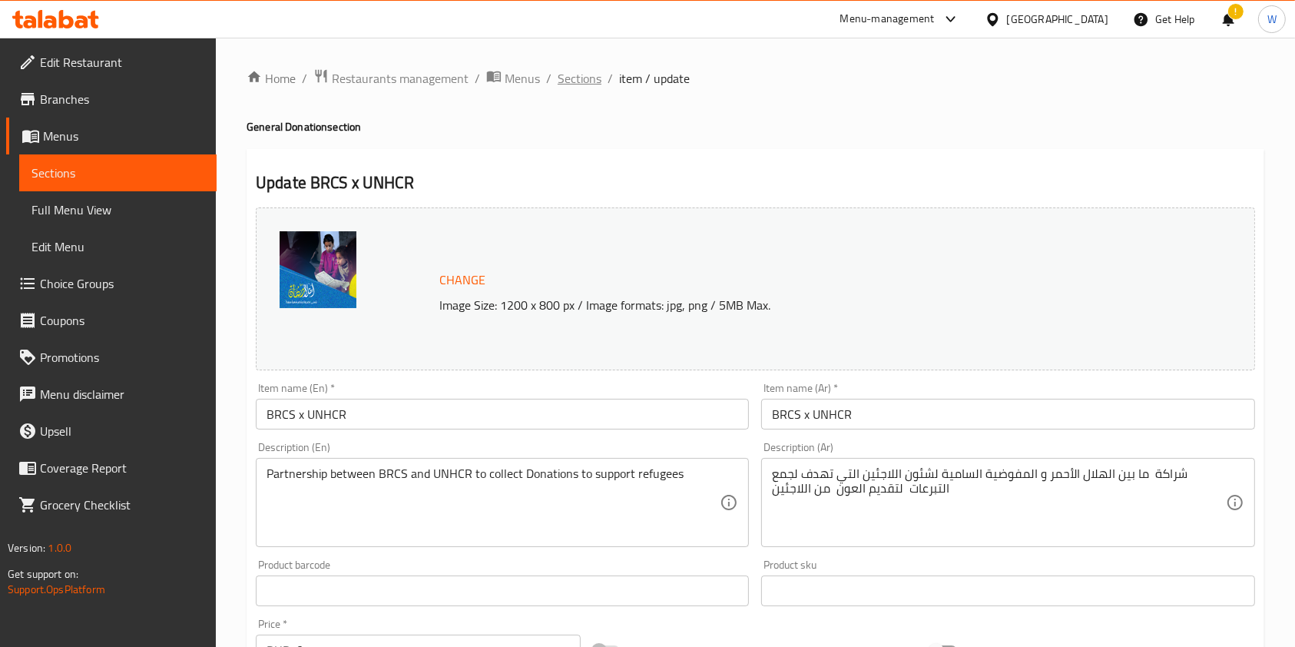
click at [574, 76] on span "Sections" at bounding box center [580, 78] width 44 height 18
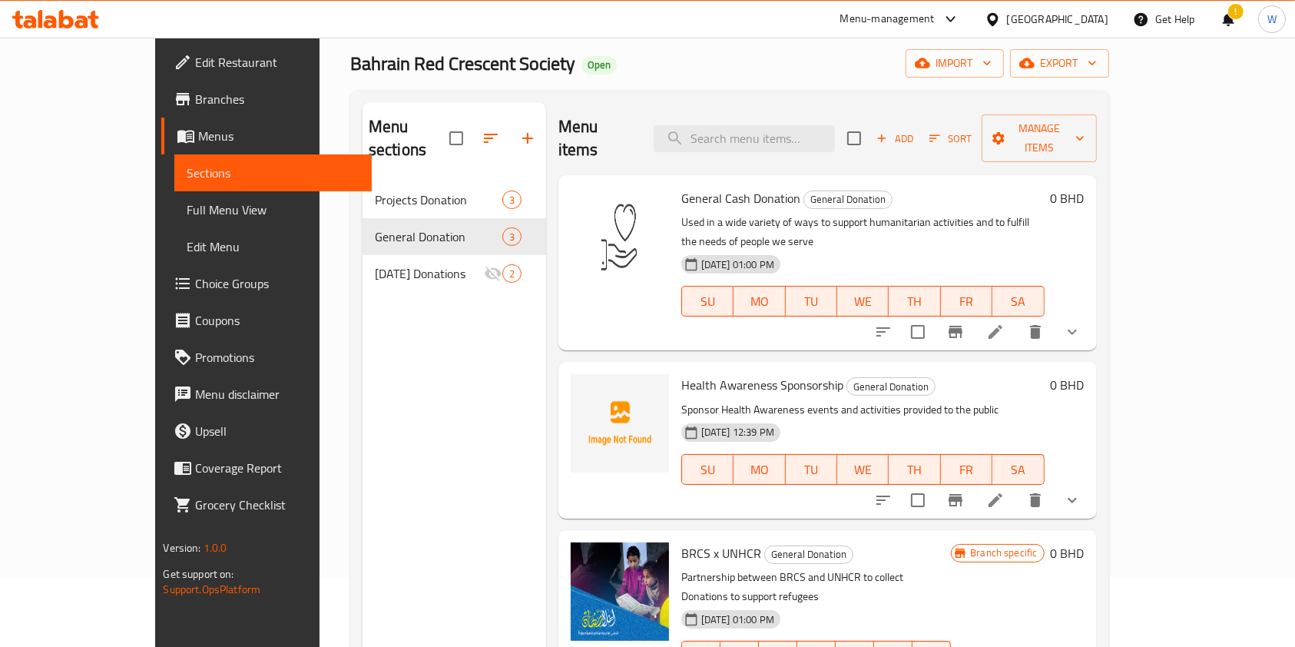
scroll to position [102, 0]
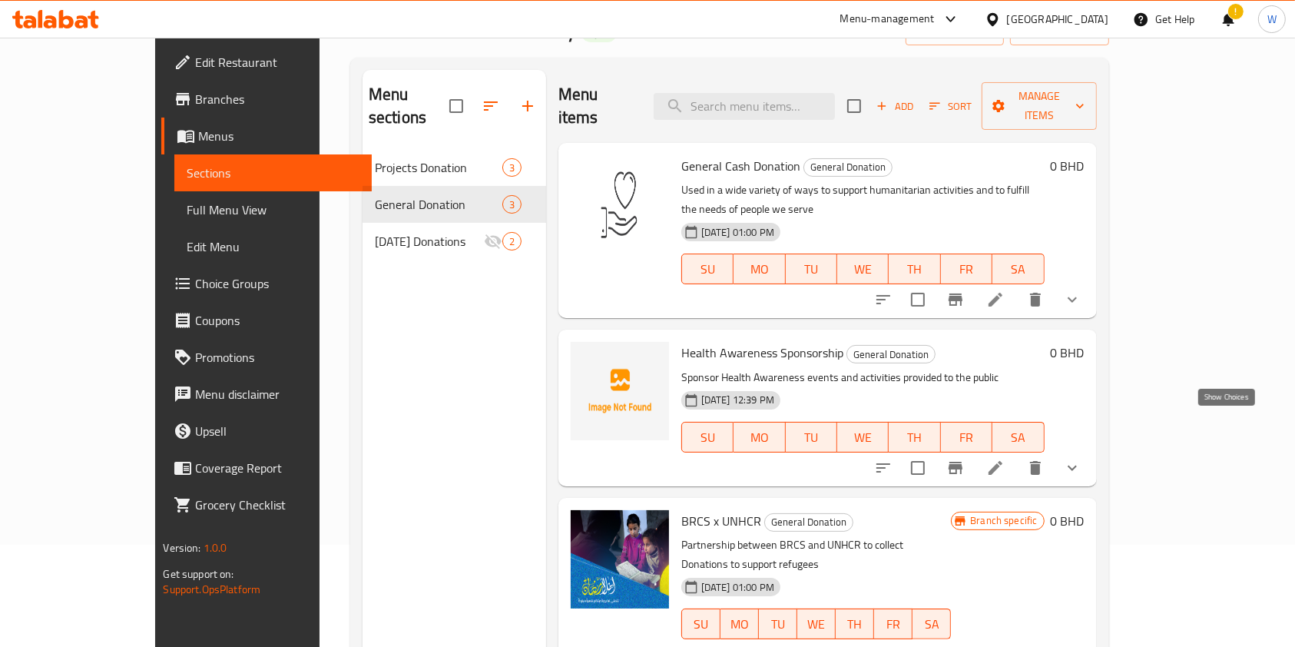
click at [1081, 459] on icon "show more" at bounding box center [1072, 468] width 18 height 18
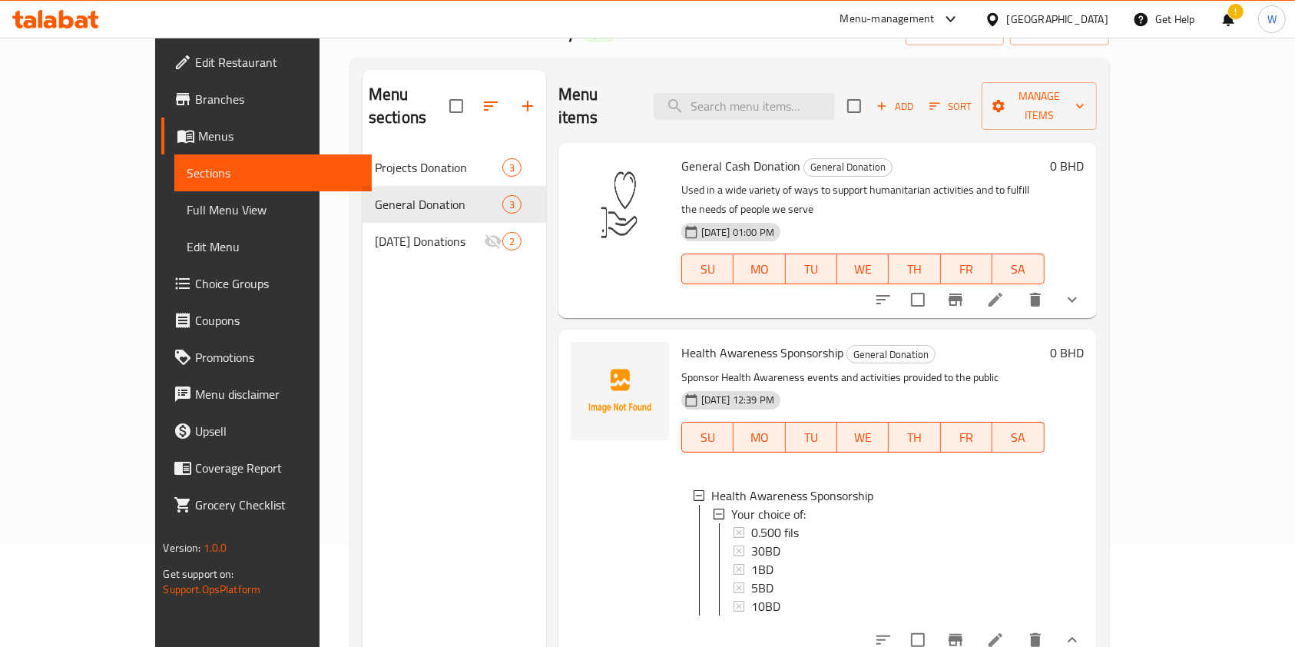
scroll to position [82, 0]
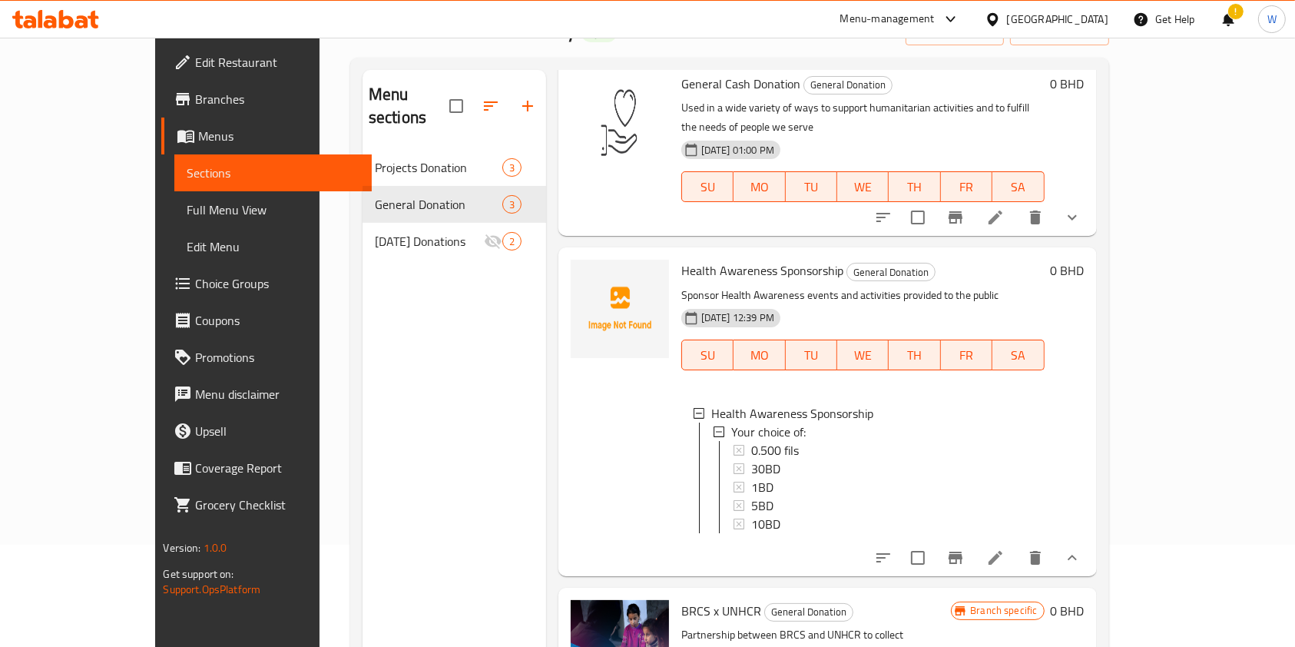
click at [1002, 551] on icon at bounding box center [995, 558] width 14 height 14
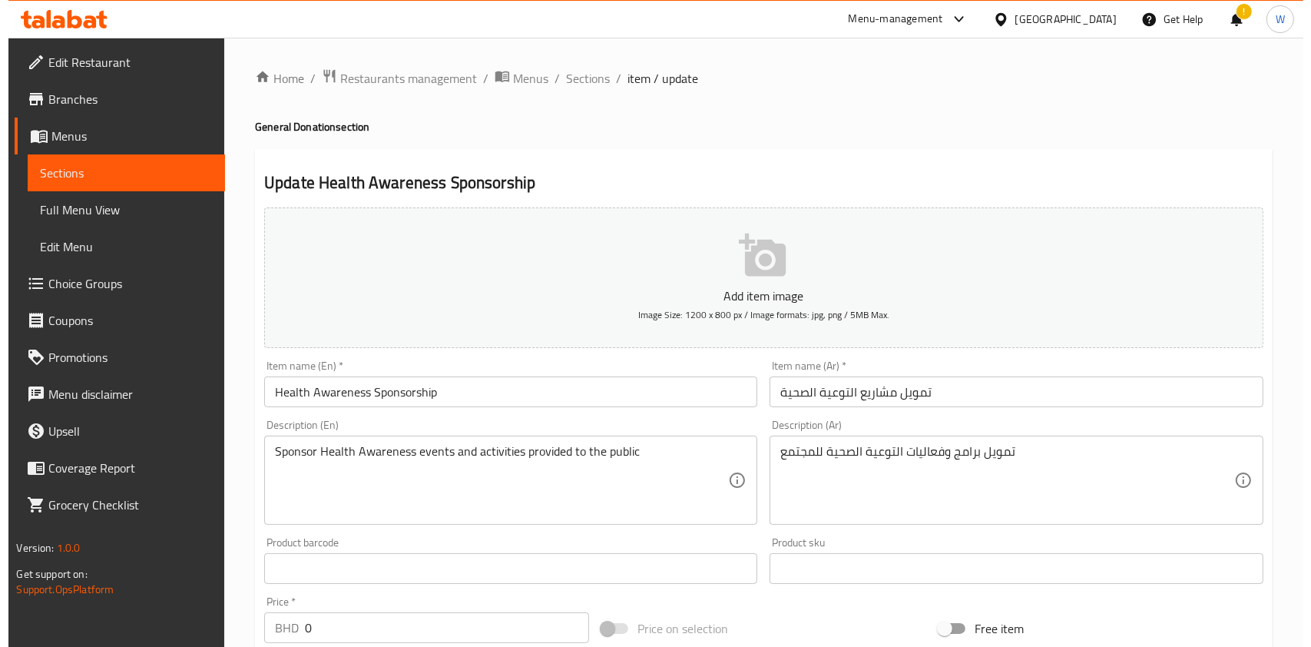
scroll to position [606, 0]
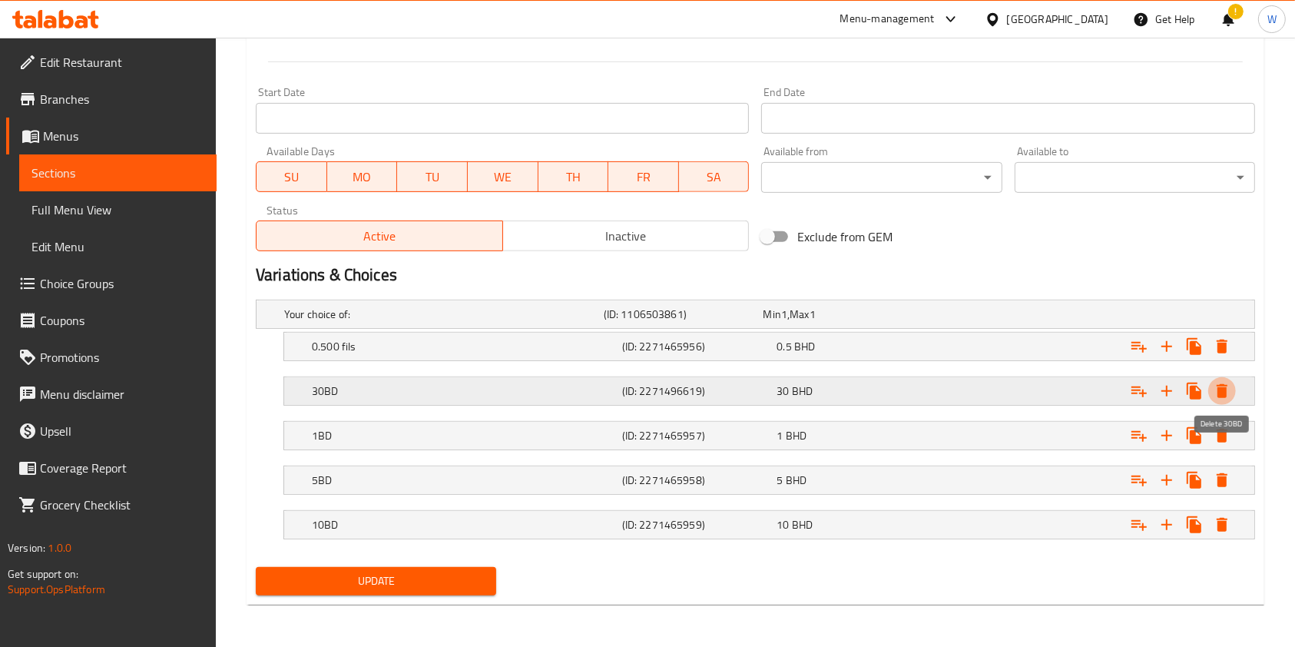
click at [1225, 392] on icon "Expand" at bounding box center [1222, 391] width 11 height 14
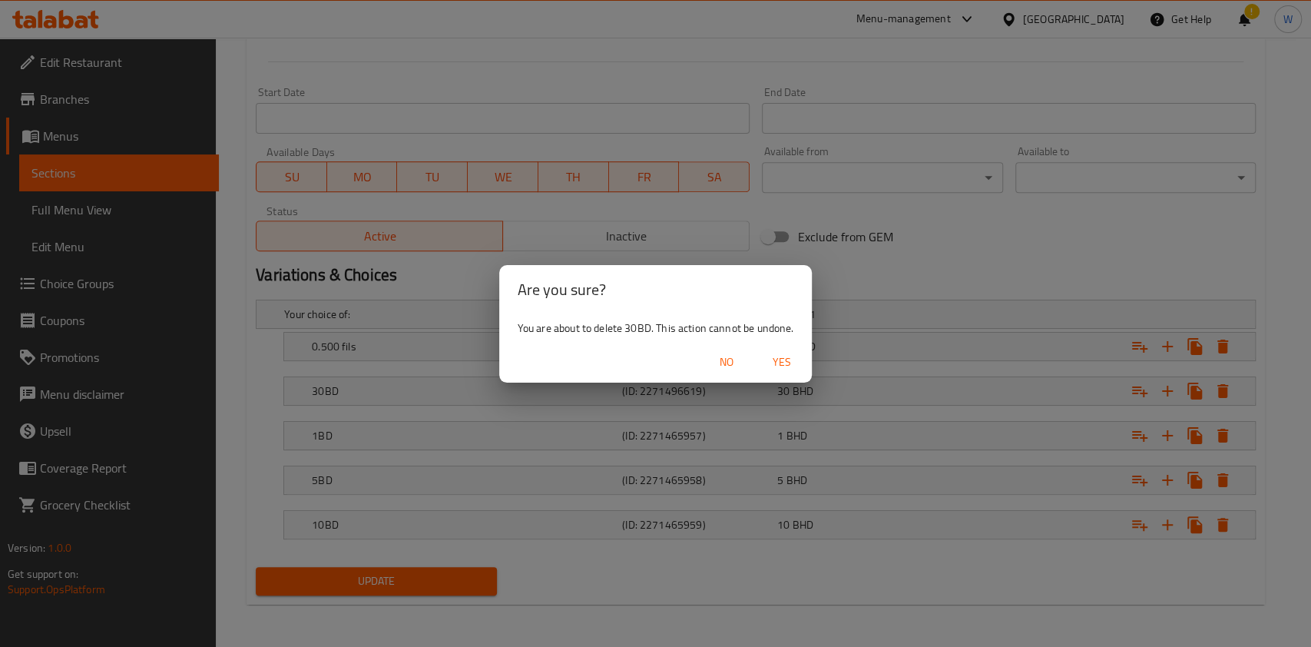
click at [780, 360] on span "Yes" at bounding box center [781, 362] width 37 height 19
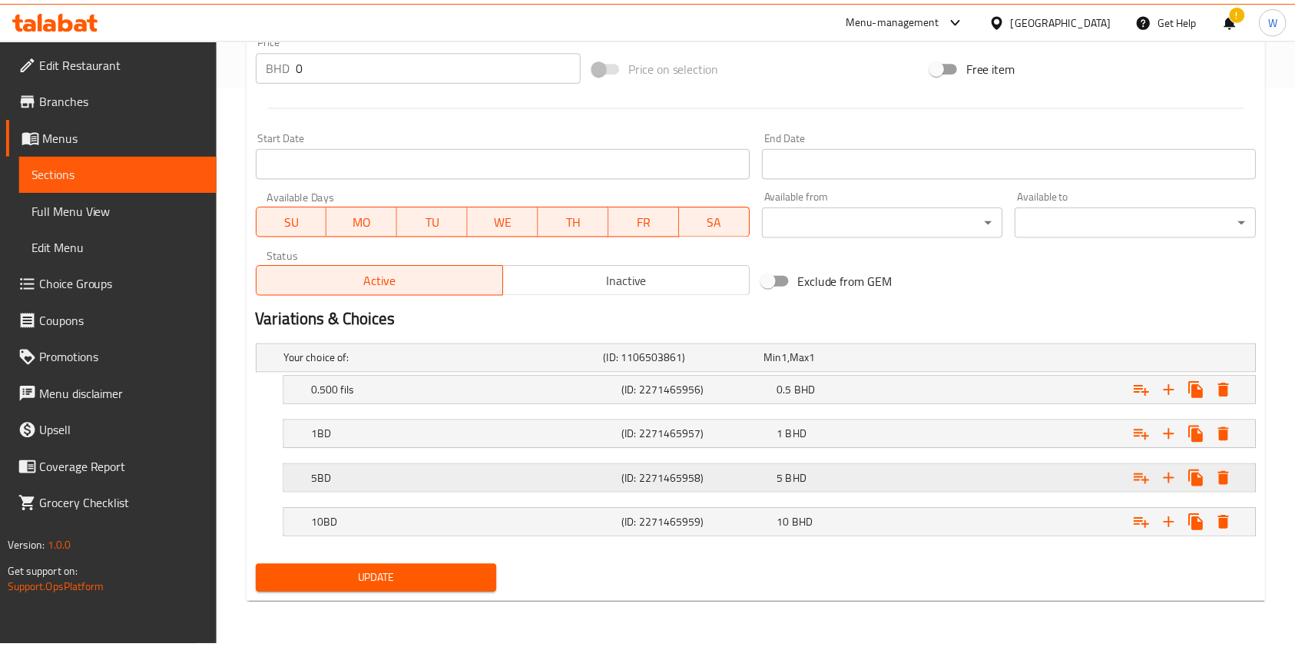
scroll to position [561, 0]
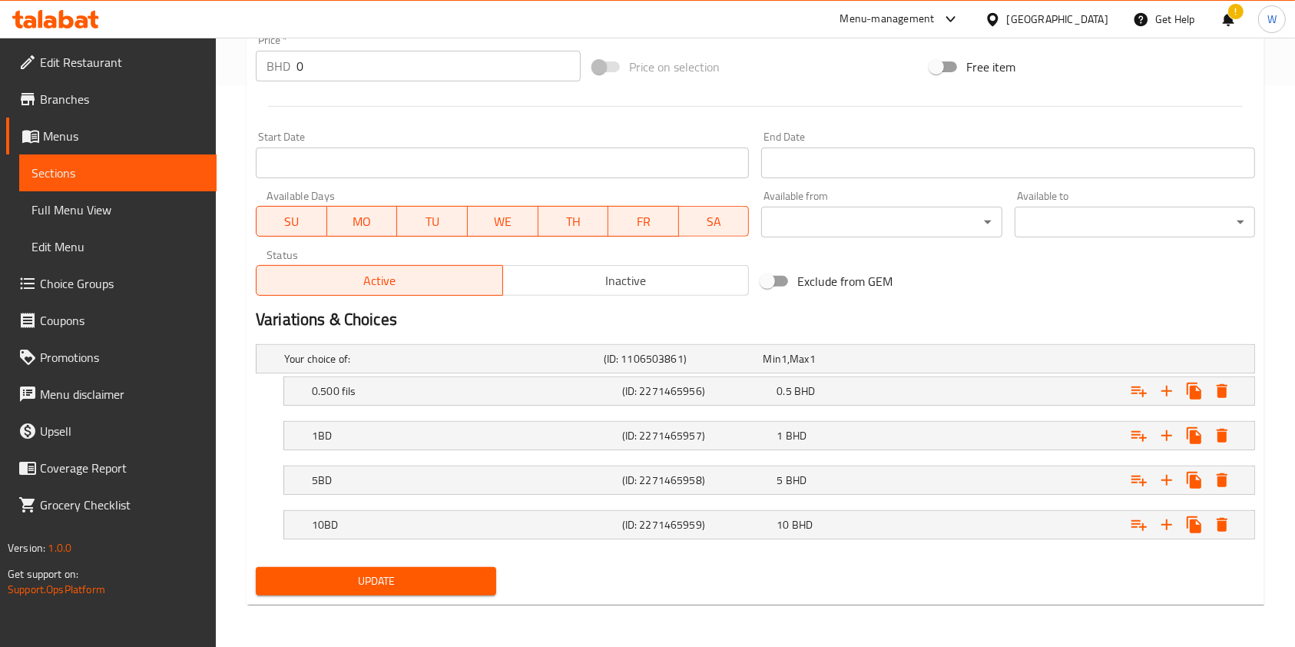
click at [463, 571] on span "Update" at bounding box center [376, 580] width 216 height 19
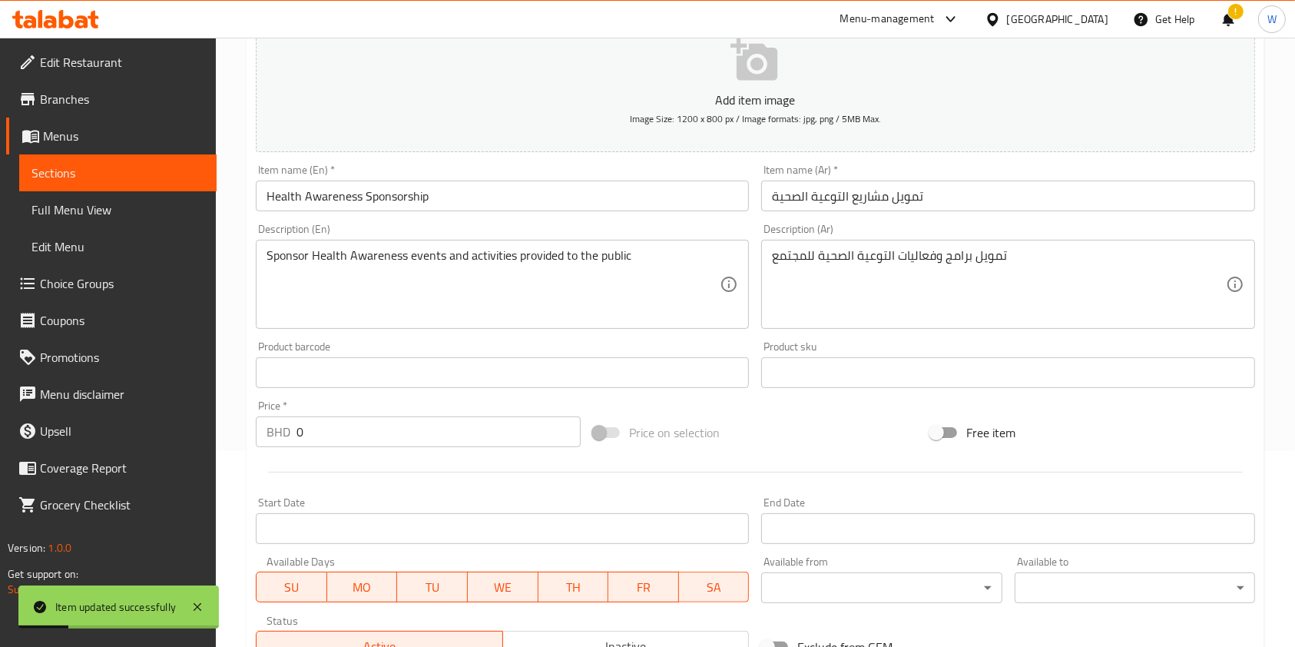
scroll to position [0, 0]
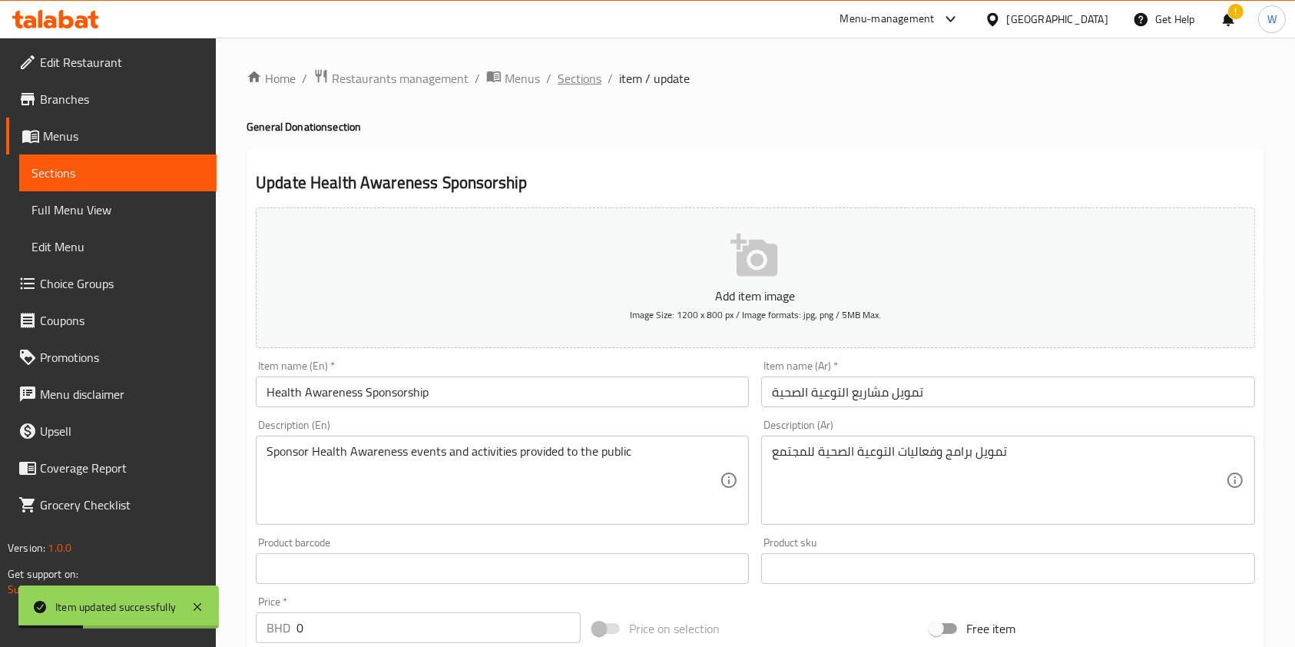
click at [581, 83] on span "Sections" at bounding box center [580, 78] width 44 height 18
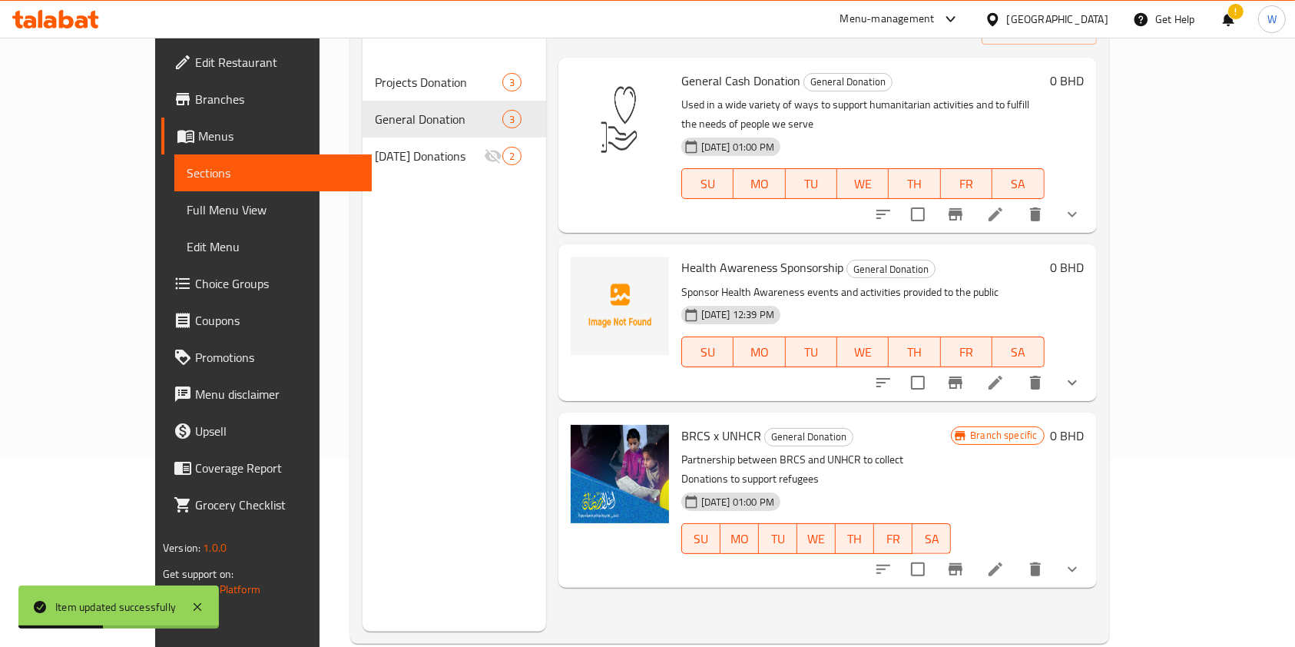
scroll to position [204, 0]
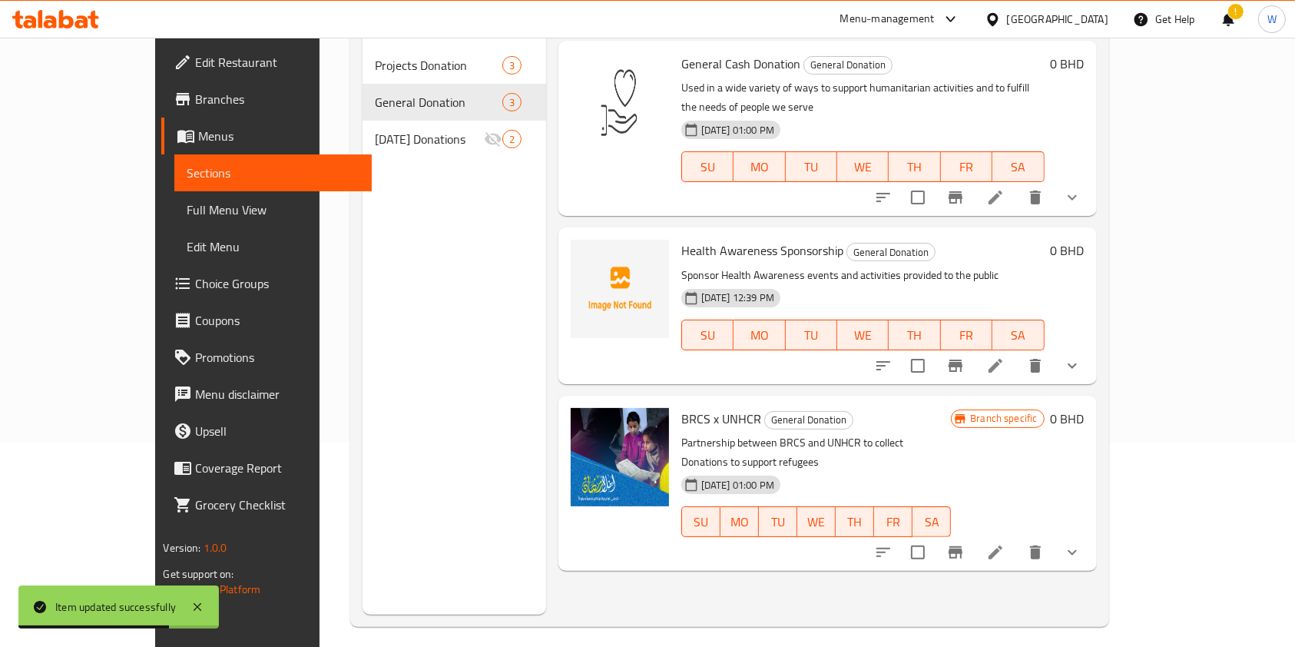
click at [1005, 356] on icon at bounding box center [995, 365] width 18 height 18
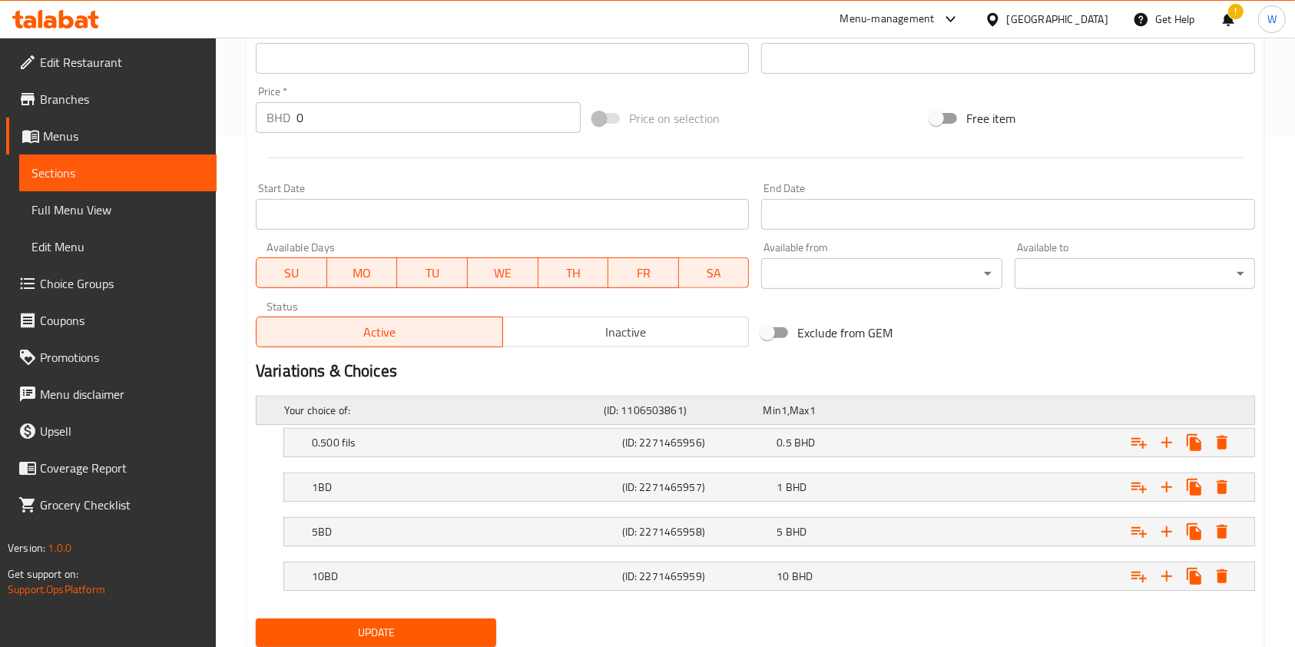
scroll to position [512, 0]
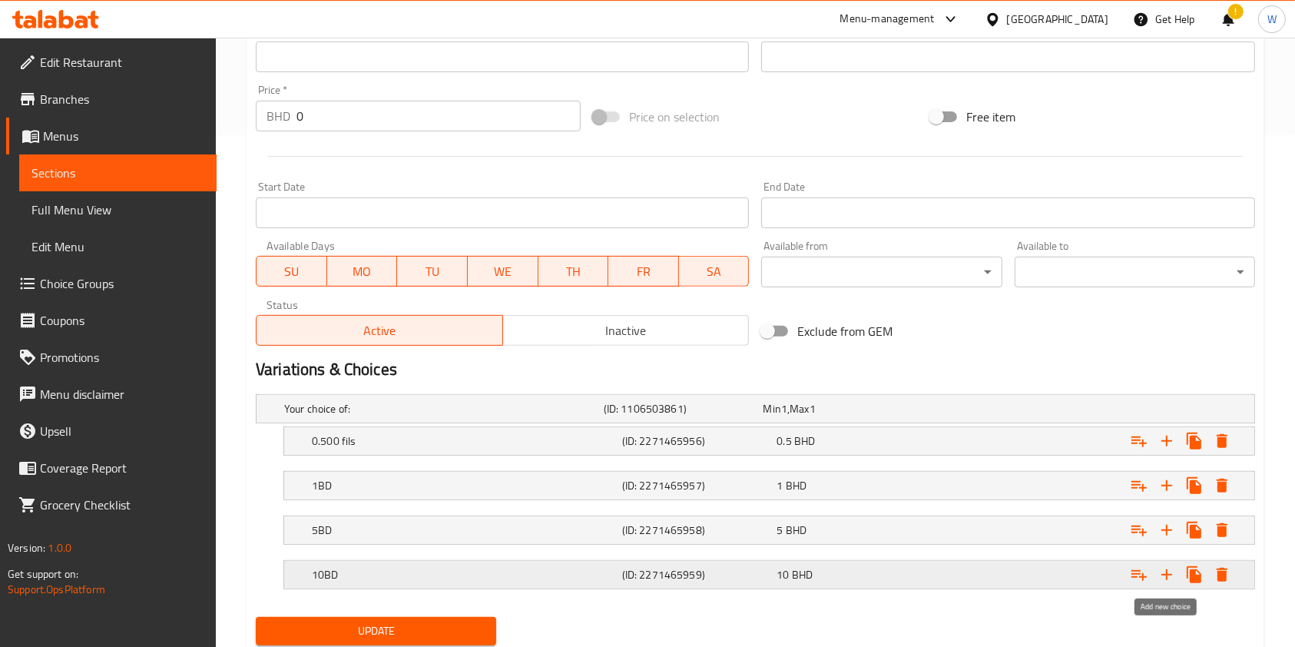
click at [1164, 574] on icon "Expand" at bounding box center [1166, 574] width 11 height 11
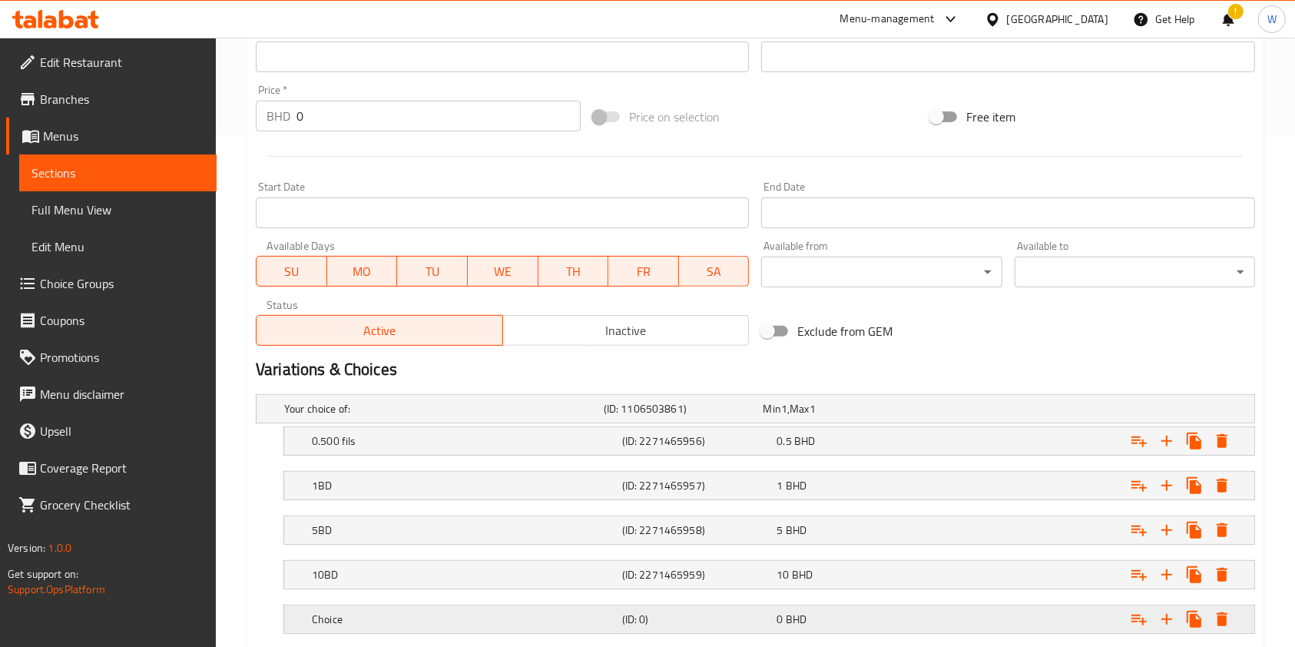
click at [580, 416] on h5 "Choice" at bounding box center [440, 408] width 313 height 15
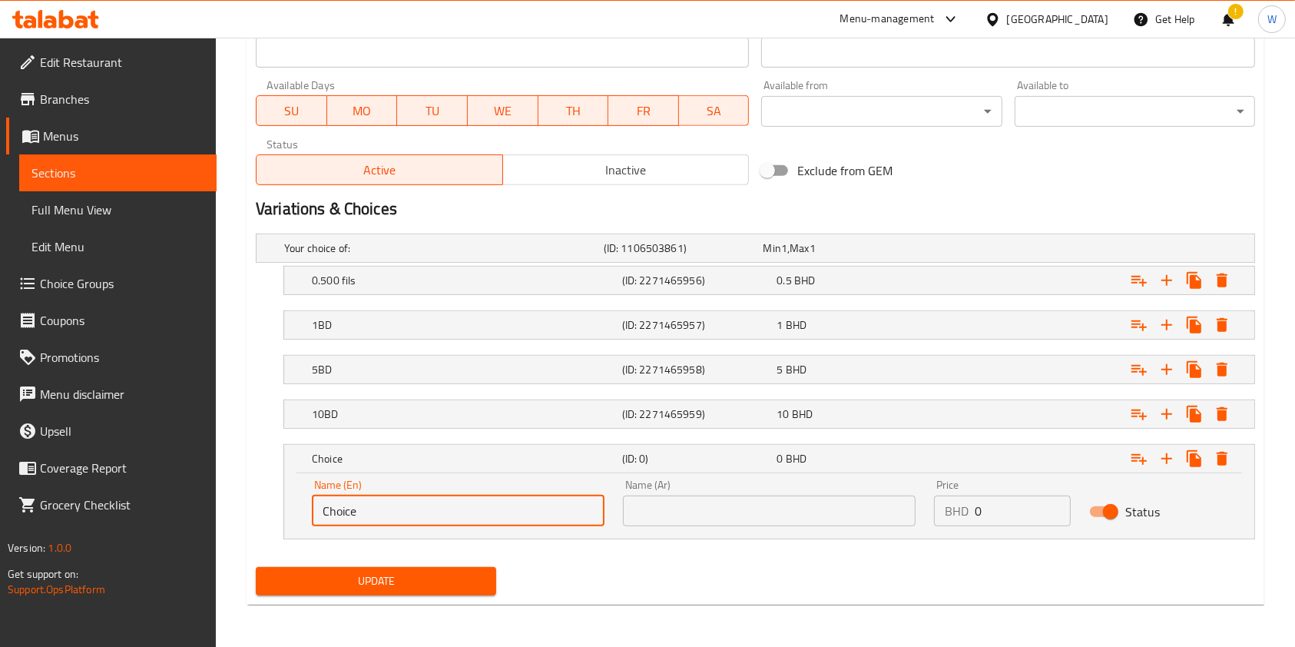
click at [366, 513] on input "Choice" at bounding box center [458, 510] width 293 height 31
type input "20BD"
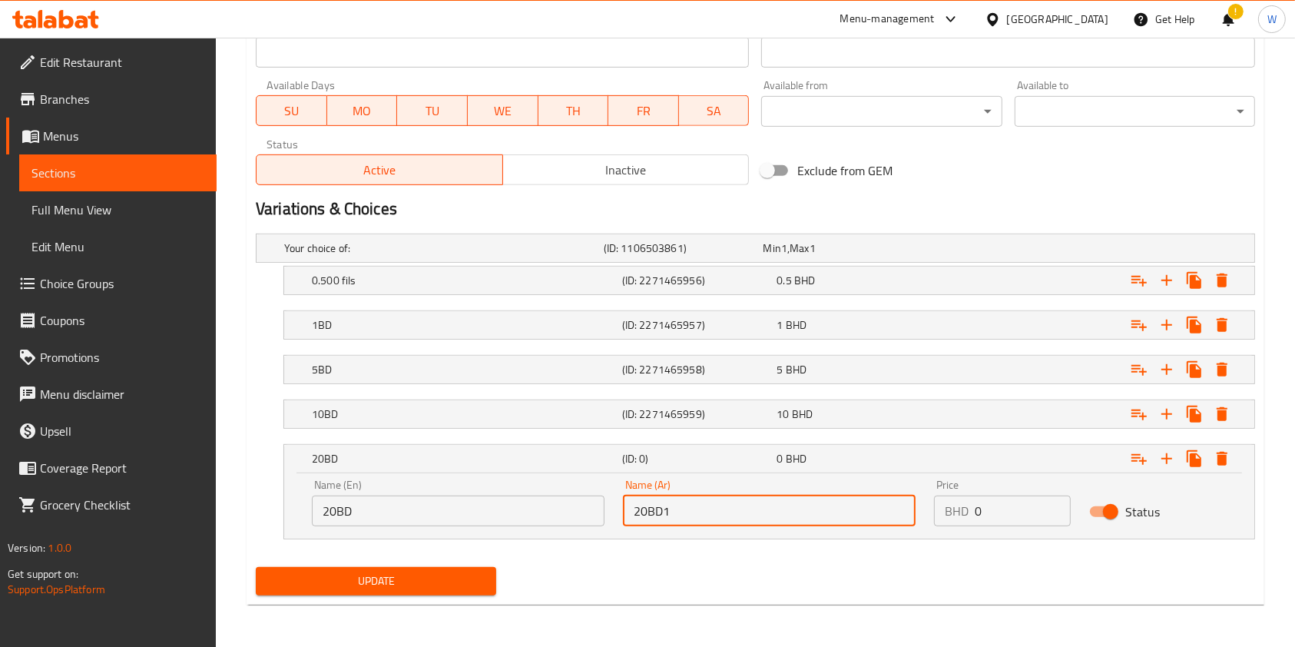
click at [721, 495] on input "20BD1" at bounding box center [769, 510] width 293 height 31
type input "20BD"
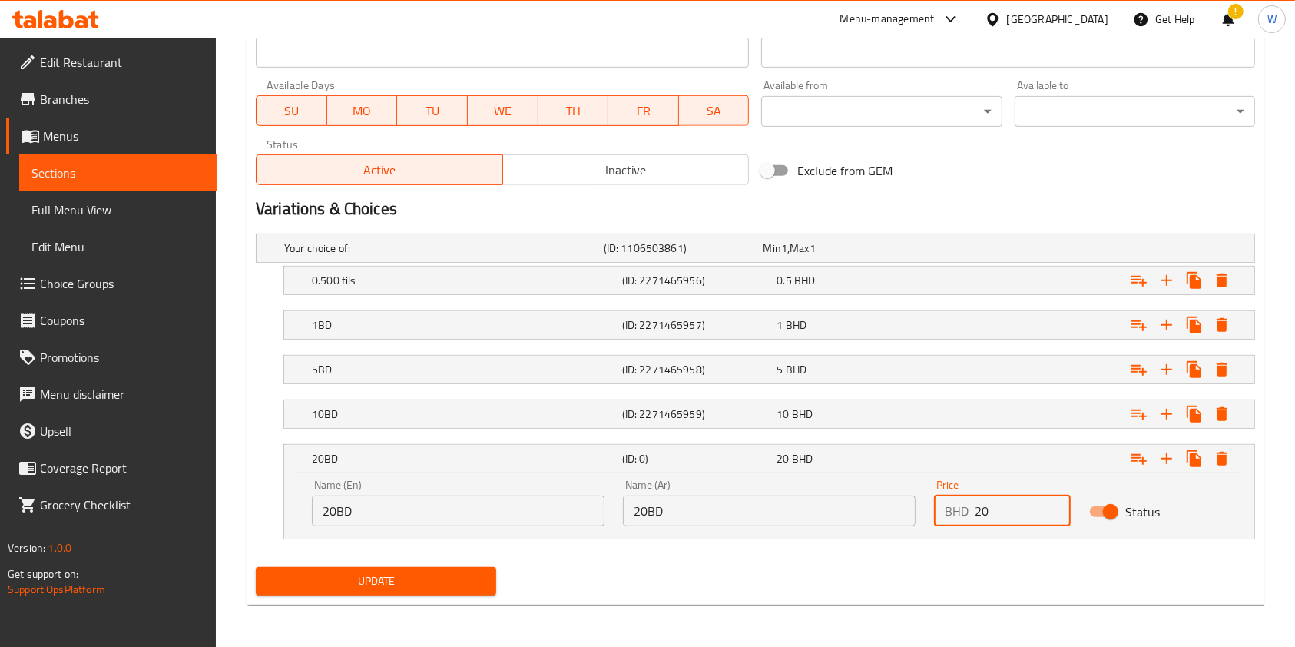
type input "20"
click at [416, 572] on span "Update" at bounding box center [376, 580] width 216 height 19
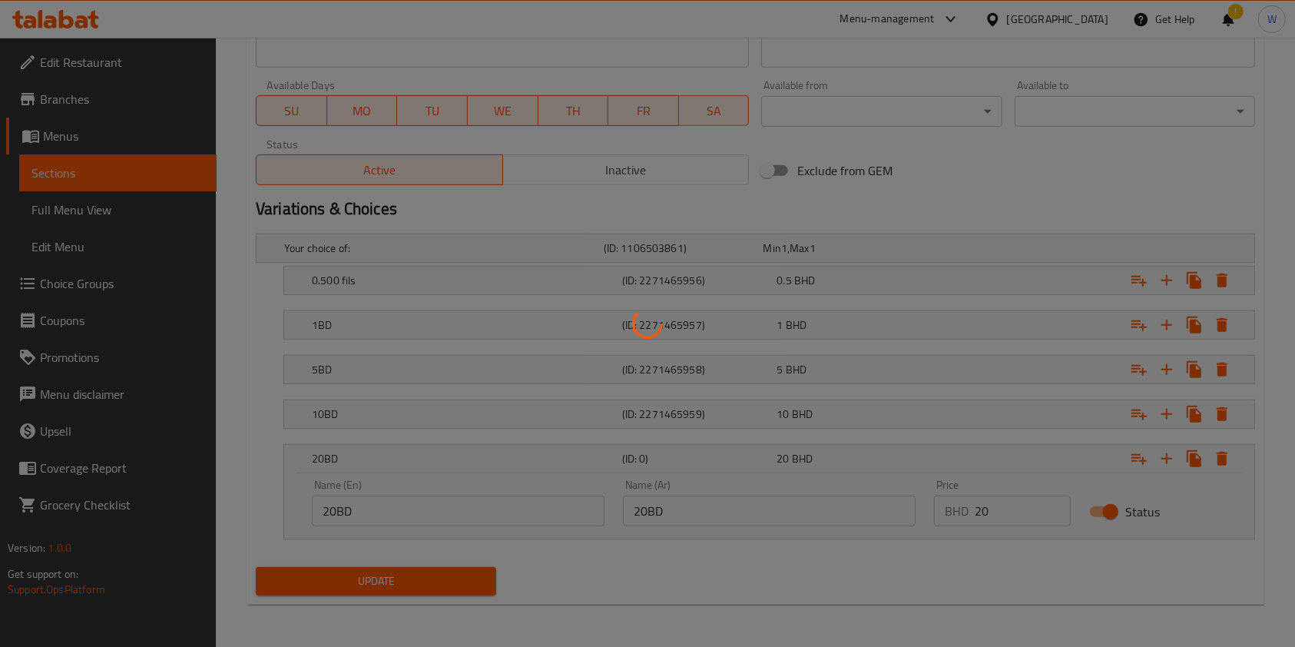
click at [733, 571] on div at bounding box center [647, 323] width 1295 height 647
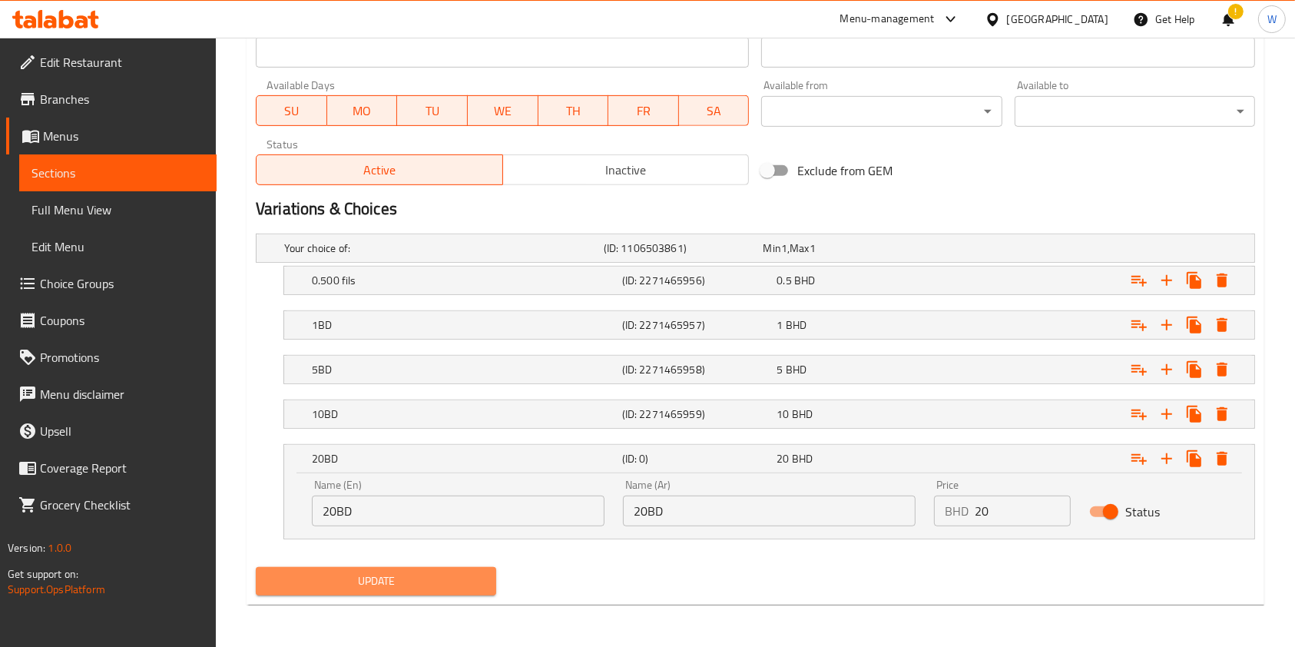
click at [492, 578] on button "Update" at bounding box center [376, 581] width 240 height 28
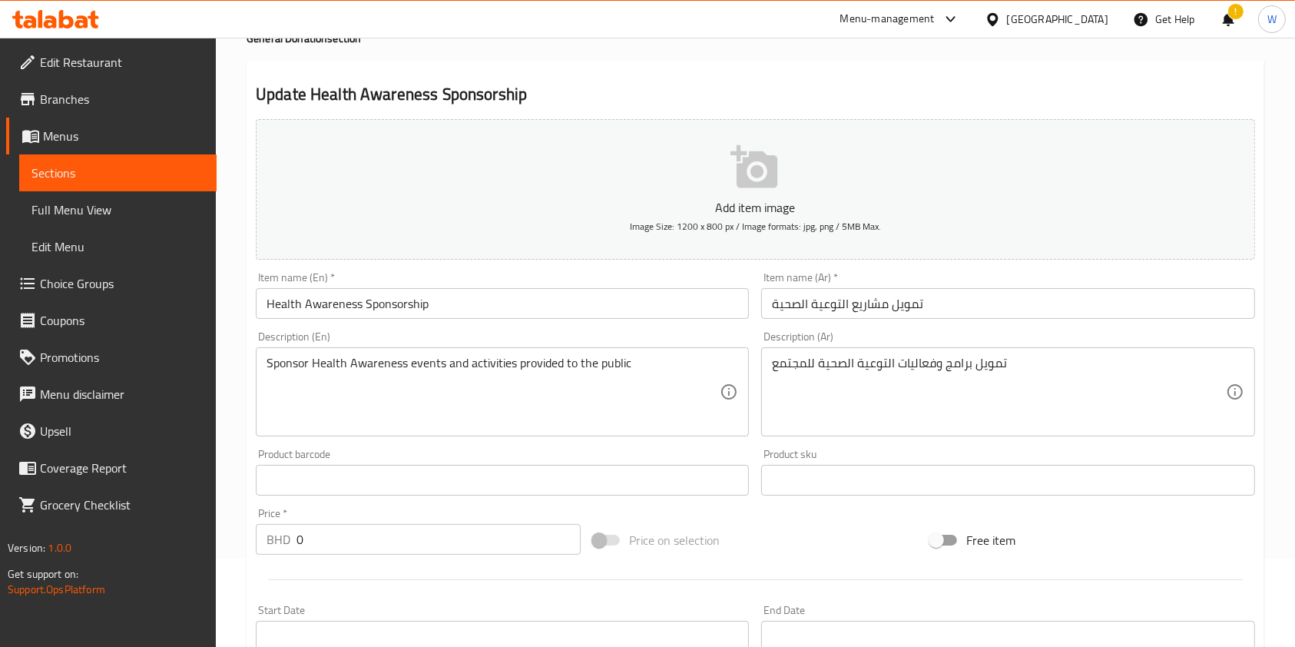
scroll to position [0, 0]
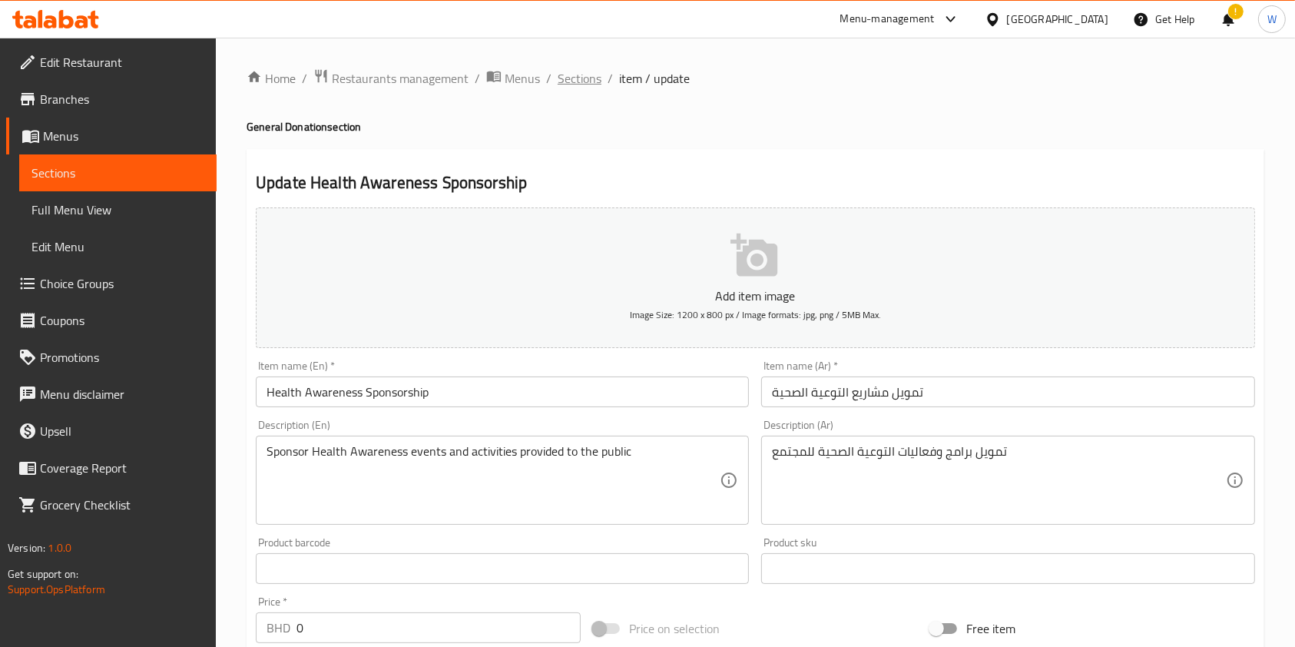
click at [591, 88] on span "Sections" at bounding box center [580, 78] width 44 height 18
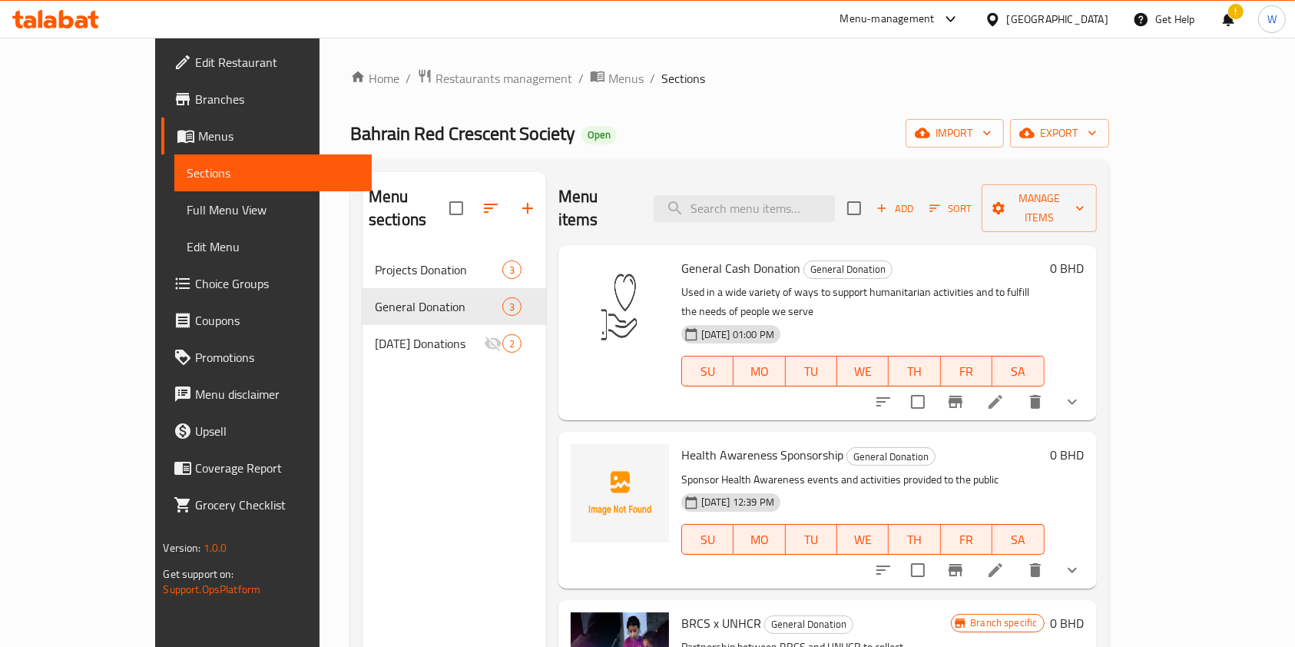
click at [1081, 561] on icon "show more" at bounding box center [1072, 570] width 18 height 18
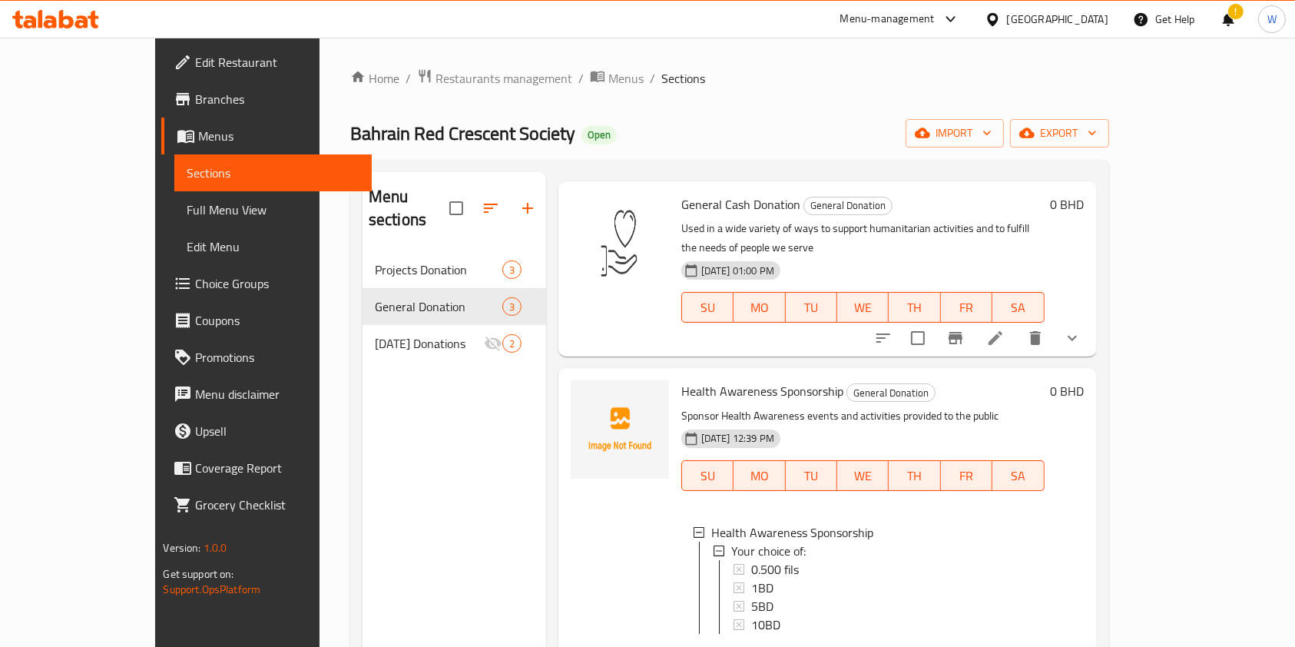
scroll to position [204, 0]
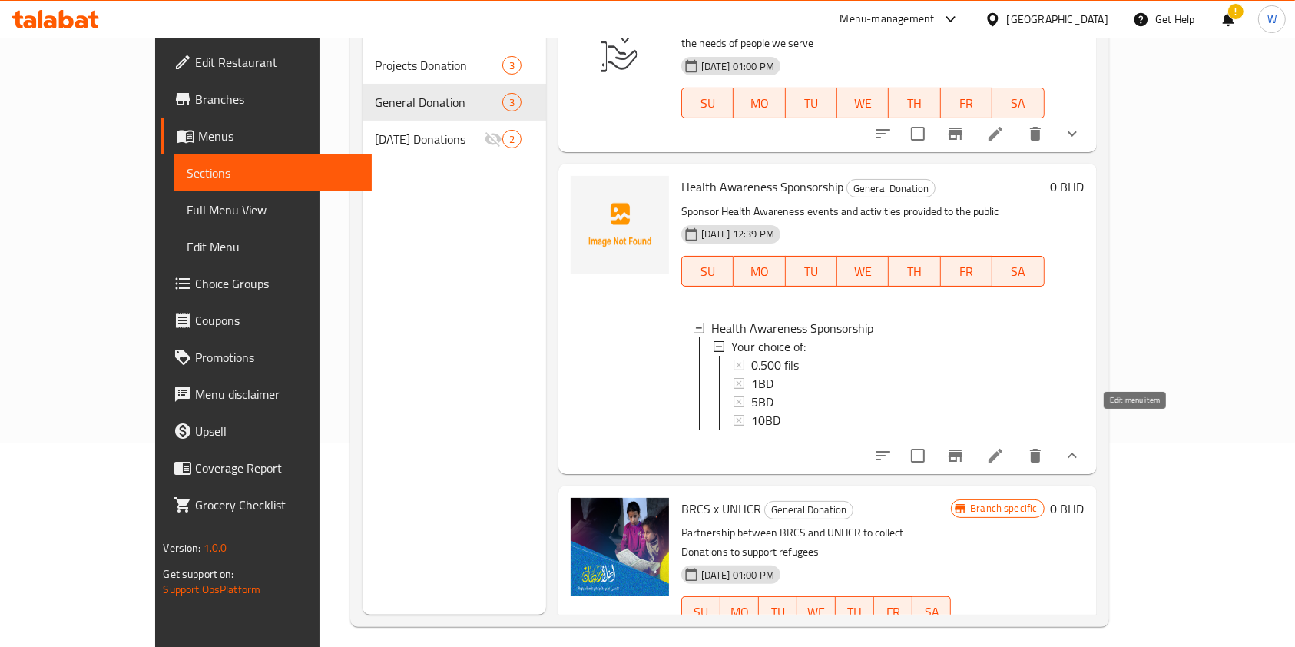
click at [1005, 446] on icon at bounding box center [995, 455] width 18 height 18
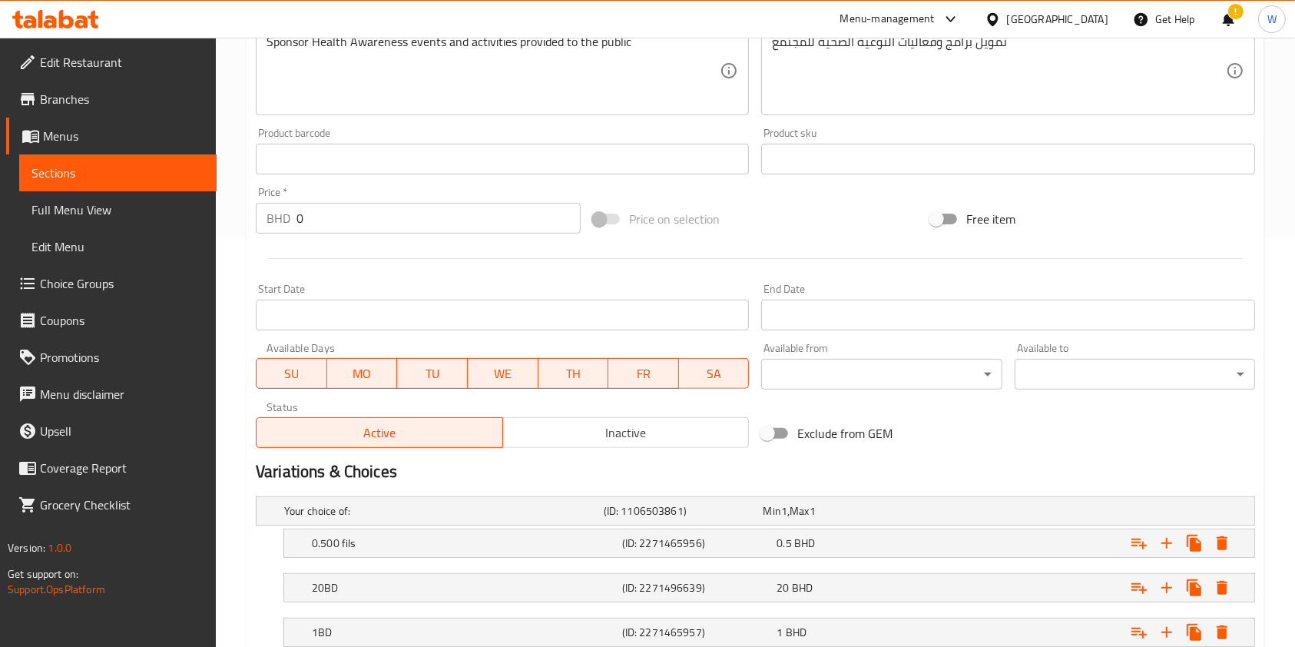
scroll to position [606, 0]
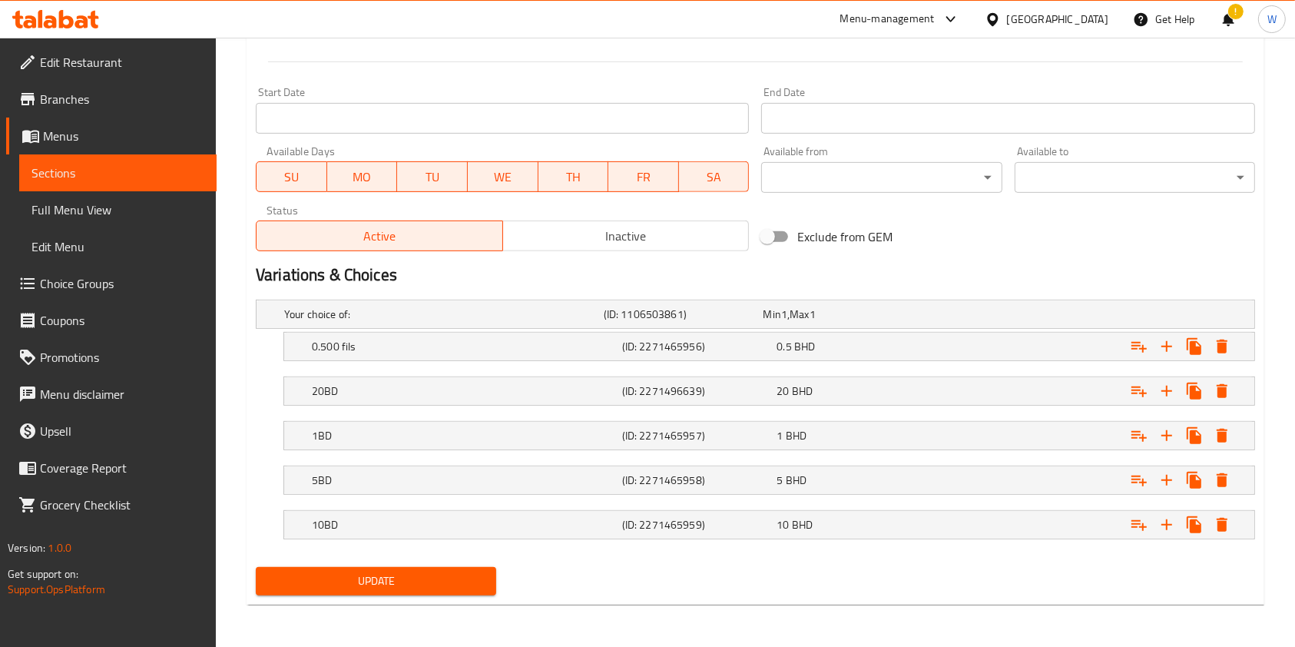
drag, startPoint x: 860, startPoint y: 384, endPoint x: 849, endPoint y: 579, distance: 195.4
click at [849, 578] on div "Add item image Image Size: 1200 x 800 px / Image formats: jpg, png / 5MB Max. I…" at bounding box center [756, 97] width 1012 height 1005
click at [741, 322] on h5 "(ID: 2271465956)" at bounding box center [681, 313] width 154 height 15
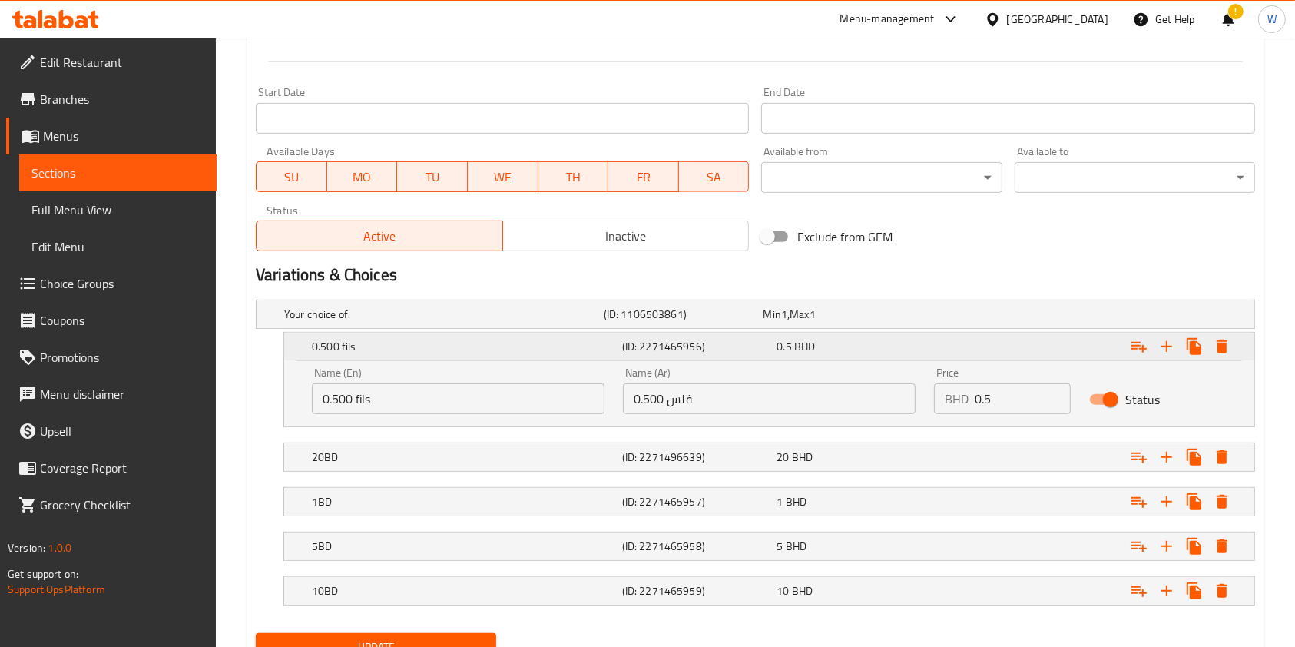
click at [739, 346] on h5 "(ID: 2271465956)" at bounding box center [696, 346] width 149 height 15
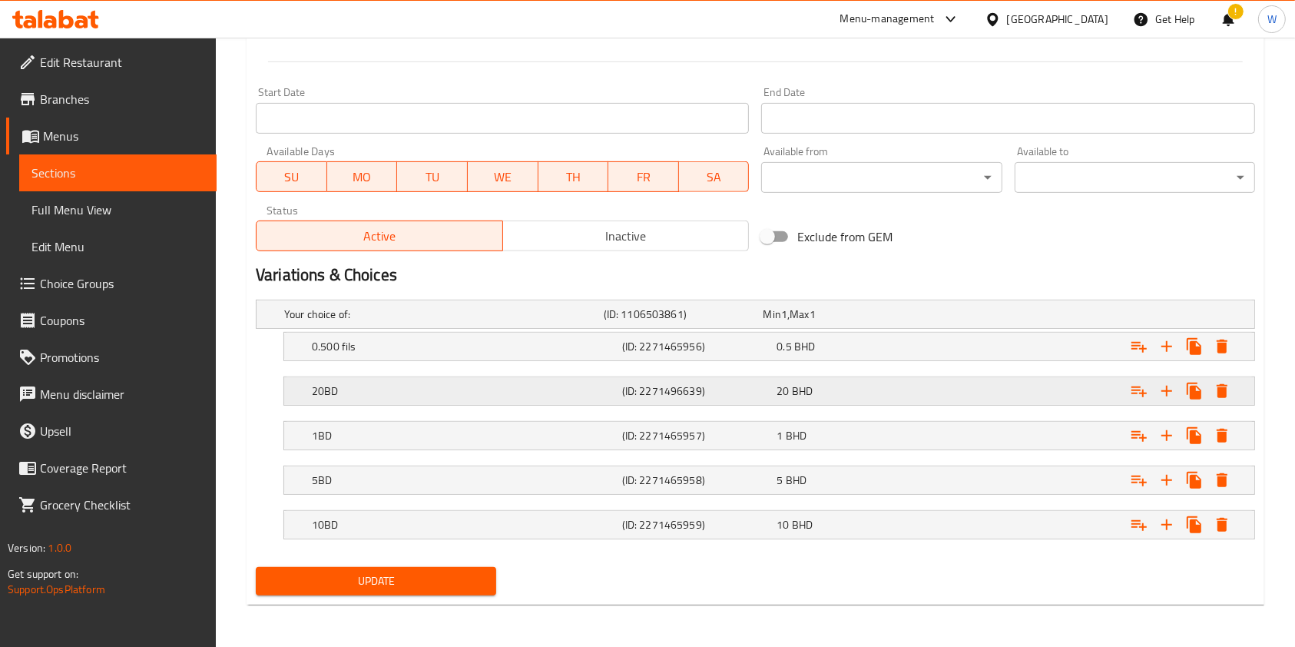
click at [731, 322] on h5 "(ID: 2271496639)" at bounding box center [681, 313] width 154 height 15
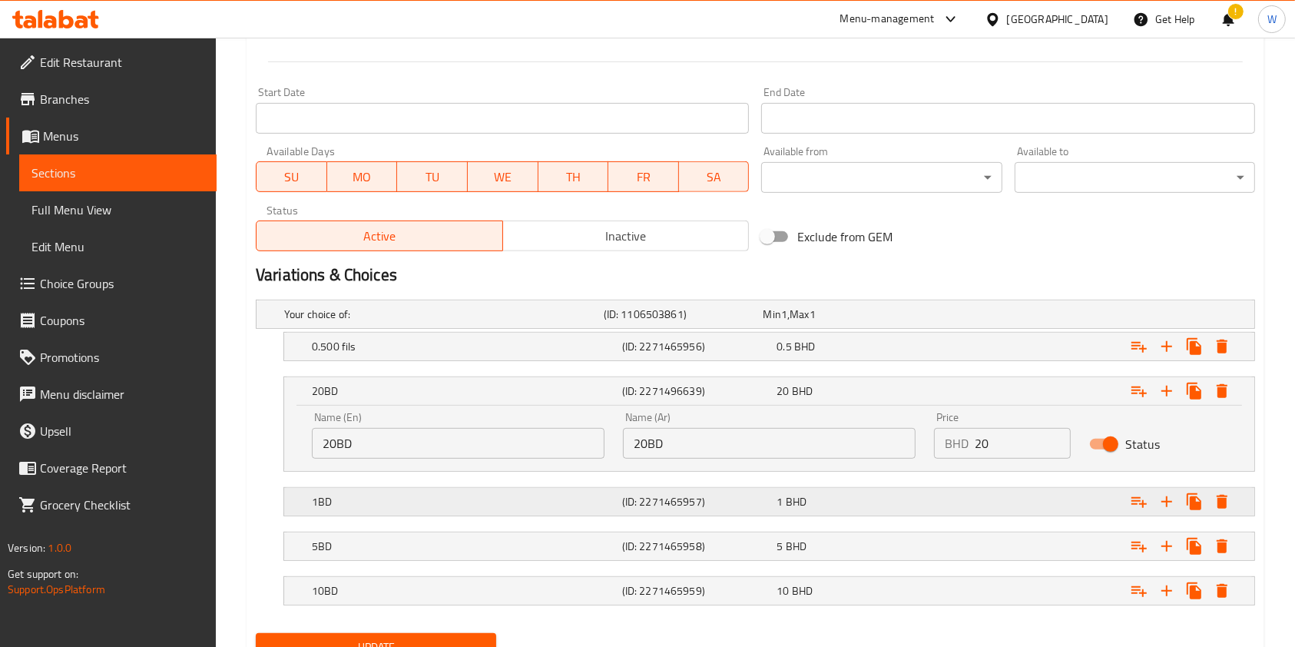
click at [363, 322] on h5 "1BD" at bounding box center [440, 313] width 313 height 15
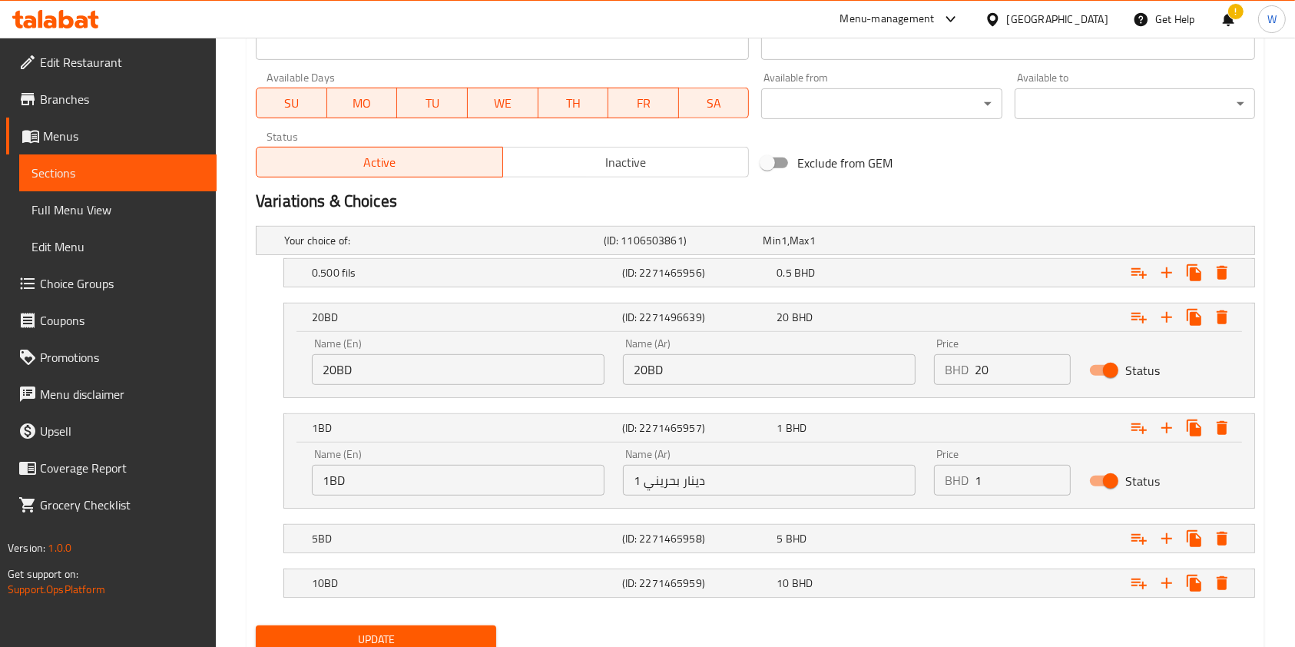
scroll to position [737, 0]
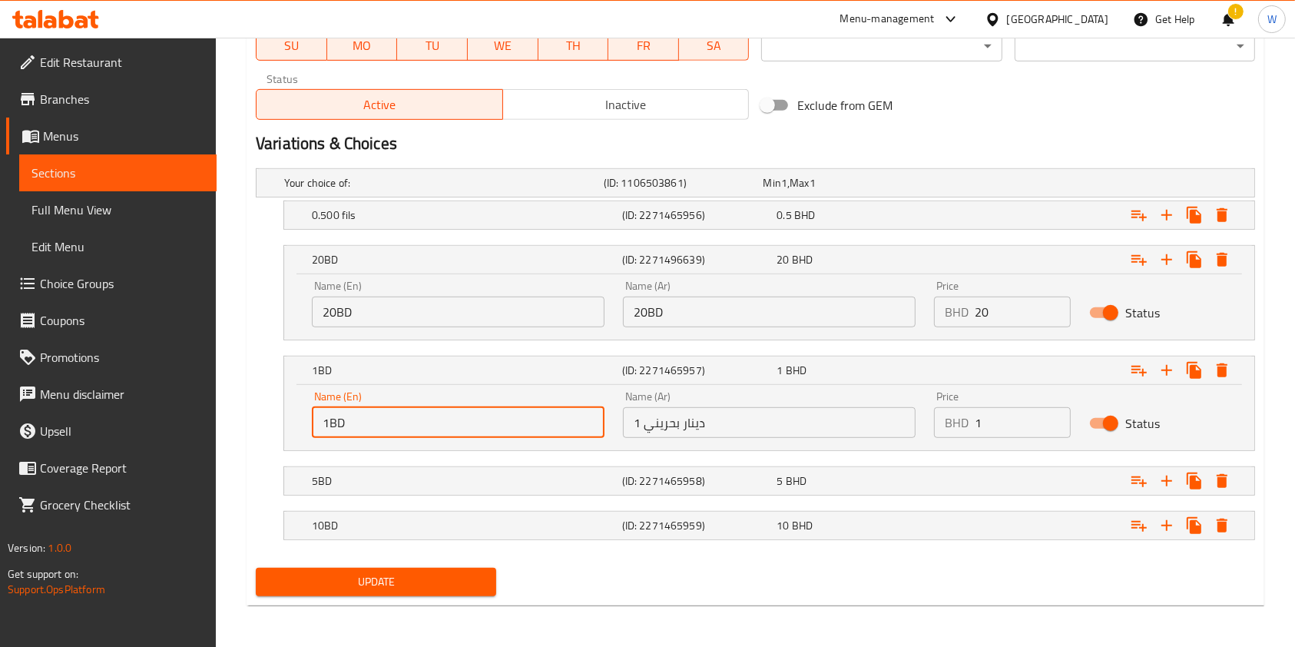
click at [380, 421] on input "1BD" at bounding box center [458, 422] width 293 height 31
click at [353, 306] on input "20BD" at bounding box center [458, 311] width 293 height 31
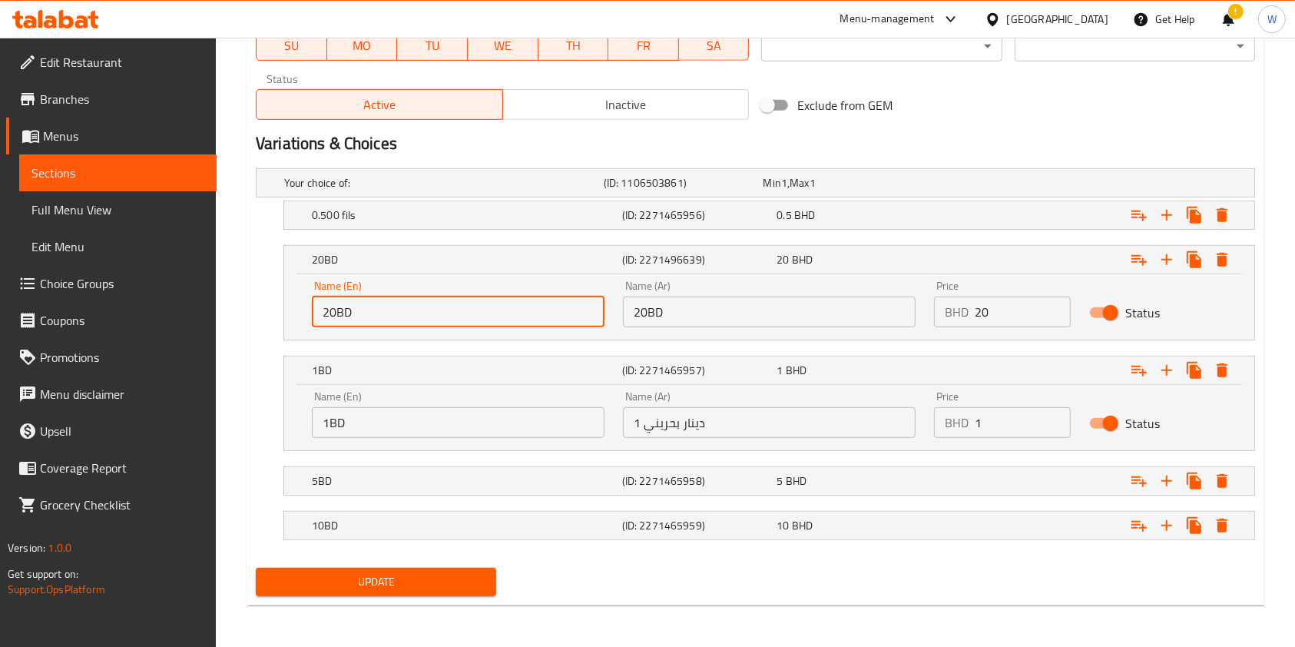
click at [353, 306] on input "20BD" at bounding box center [458, 311] width 293 height 31
paste input "1"
type input "1BD"
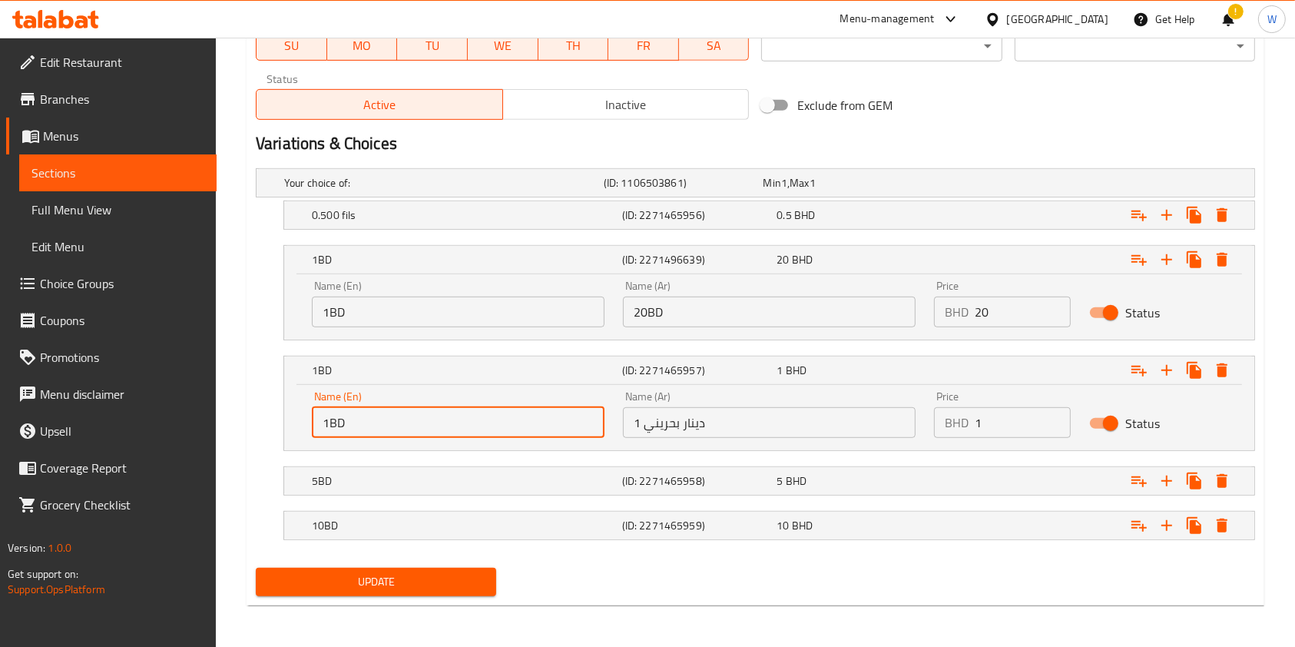
click at [435, 433] on input "1BD" at bounding box center [458, 422] width 293 height 31
click at [700, 432] on input "1 دينار بحريني" at bounding box center [769, 422] width 293 height 31
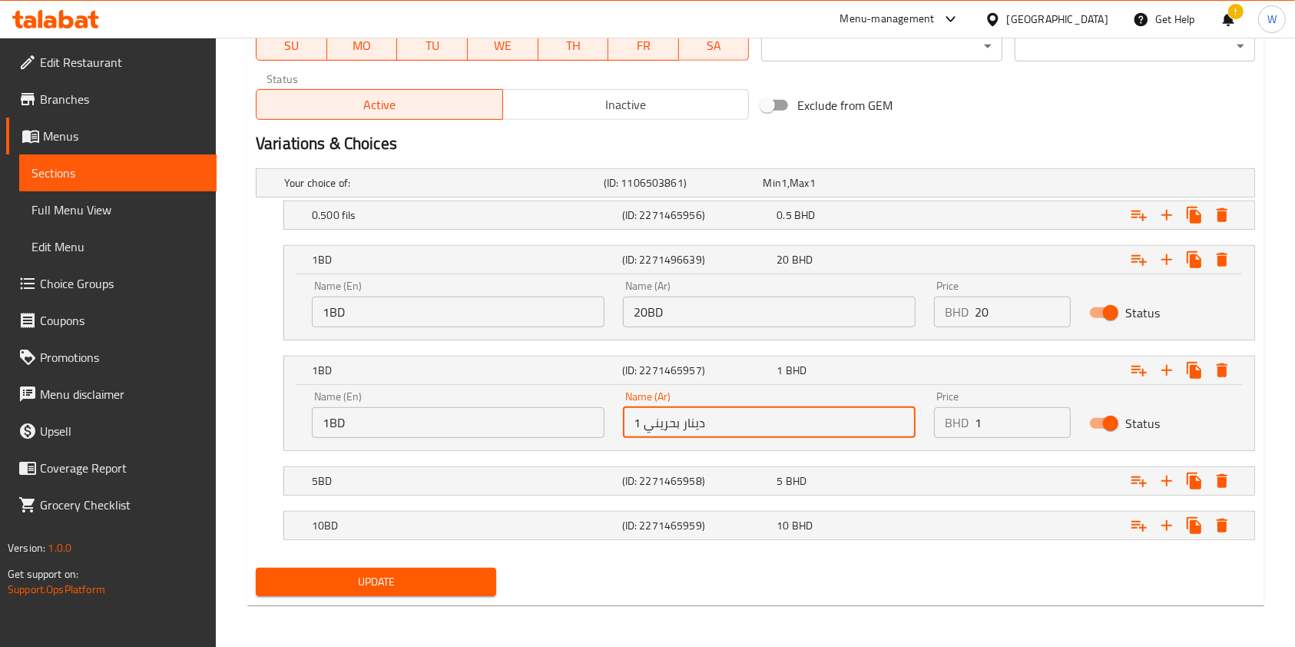
click at [700, 432] on input "1 دينار بحريني" at bounding box center [769, 422] width 293 height 31
click at [664, 310] on input "20BD" at bounding box center [769, 311] width 293 height 31
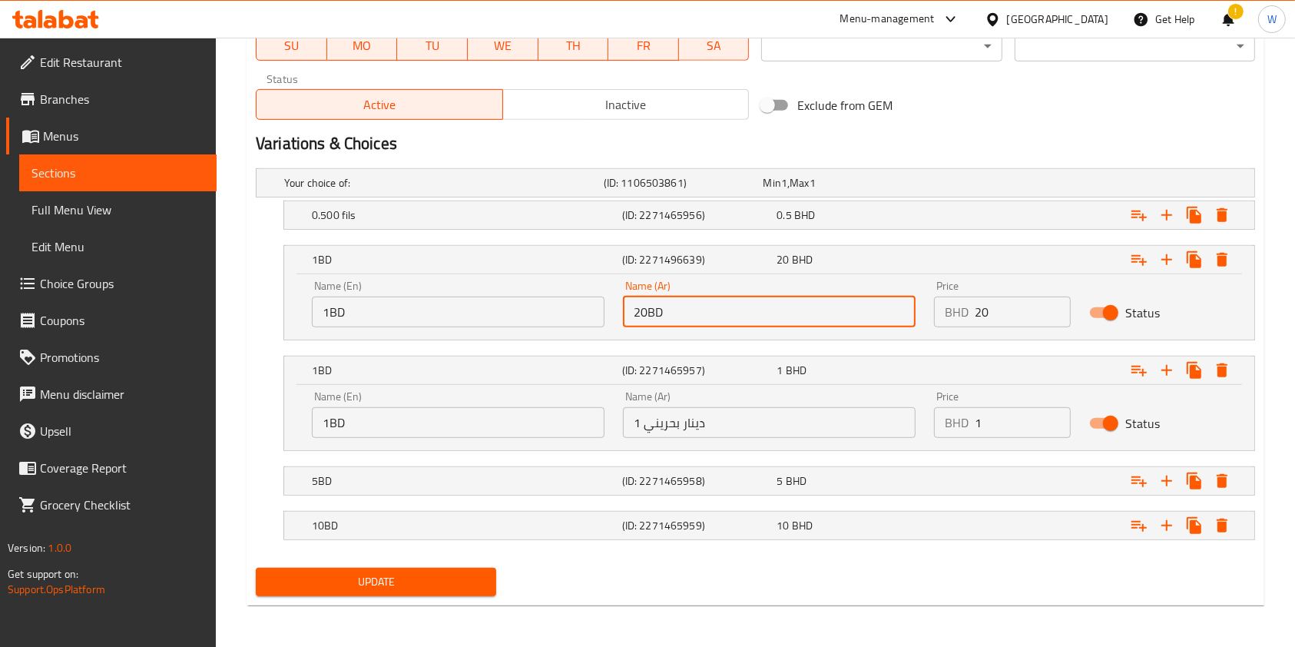
click at [664, 310] on input "20BD" at bounding box center [769, 311] width 293 height 31
paste input "1 دينار بحريني"
type input "1 دينار بحريني"
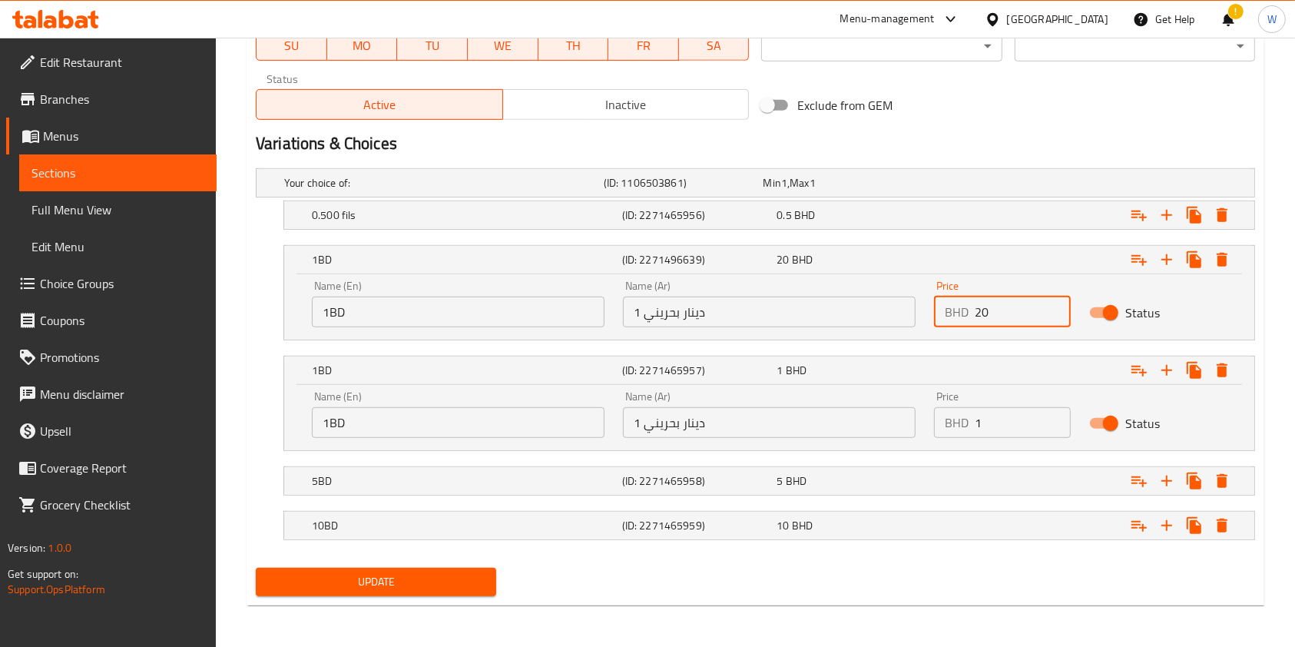
drag, startPoint x: 988, startPoint y: 306, endPoint x: 873, endPoint y: 329, distance: 117.6
click at [877, 329] on div "Name (En) 1BD Name (En) Name (Ar) 1 دينار بحريني Name (Ar) Price BHD 20 Price S…" at bounding box center [769, 303] width 933 height 65
type input "1"
click at [333, 190] on h5 "5BD" at bounding box center [440, 182] width 313 height 15
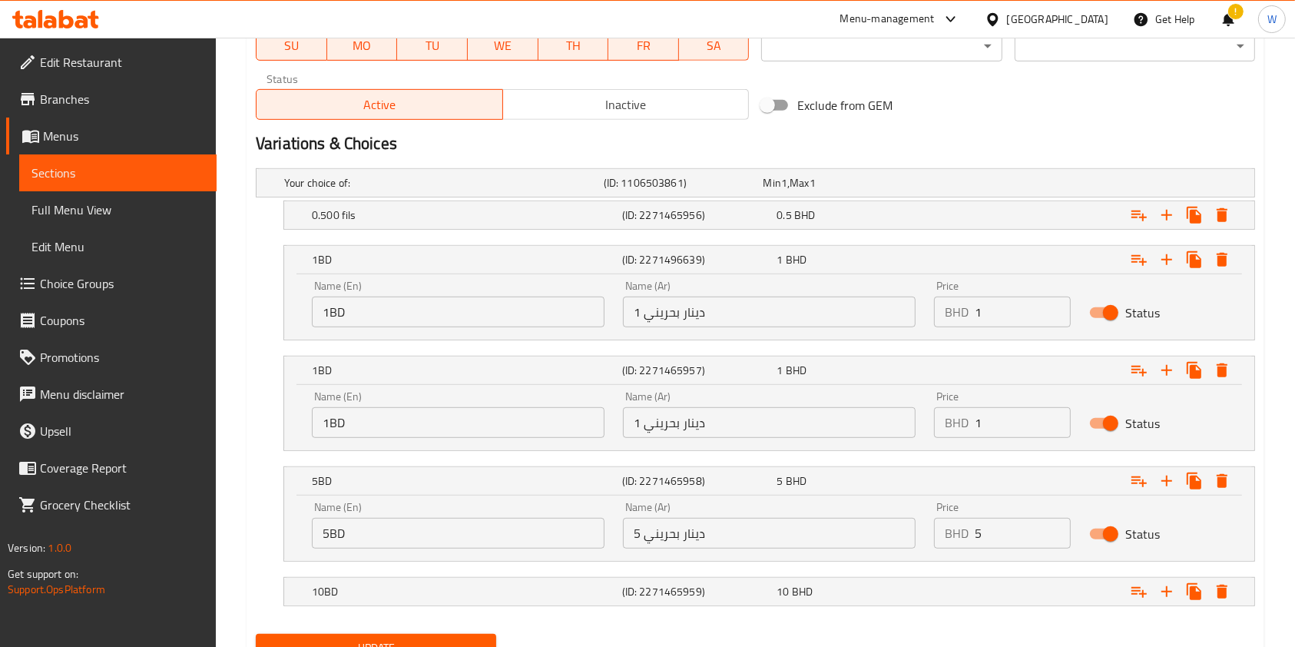
click at [348, 522] on input "5BD" at bounding box center [458, 533] width 293 height 31
click at [399, 400] on div "Name (En) 1BD Name (En)" at bounding box center [458, 414] width 293 height 47
click at [390, 418] on input "1BD" at bounding box center [458, 422] width 293 height 31
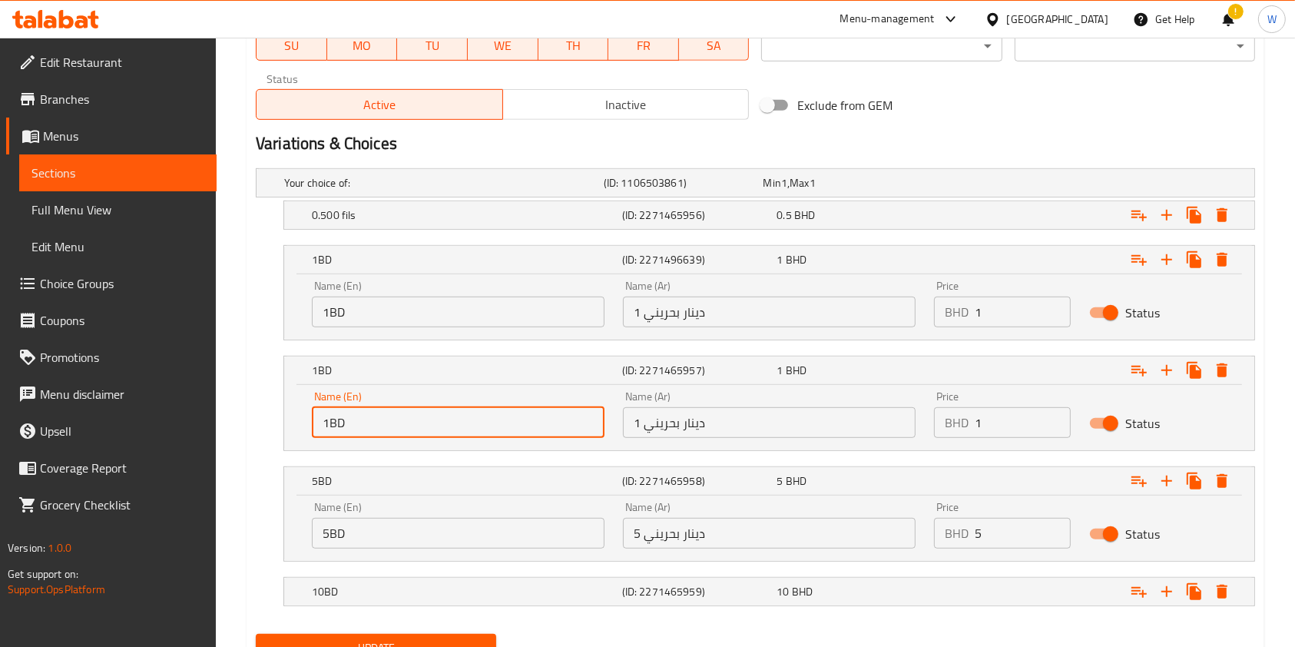
paste input "5"
type input "5BD"
click at [678, 558] on div "Name (En) 5BD Name (En) Name (Ar) 5 دينار بحريني Name (Ar) Price BHD 5 Price St…" at bounding box center [769, 527] width 970 height 65
click at [680, 534] on input "5 دينار بحريني" at bounding box center [769, 533] width 293 height 31
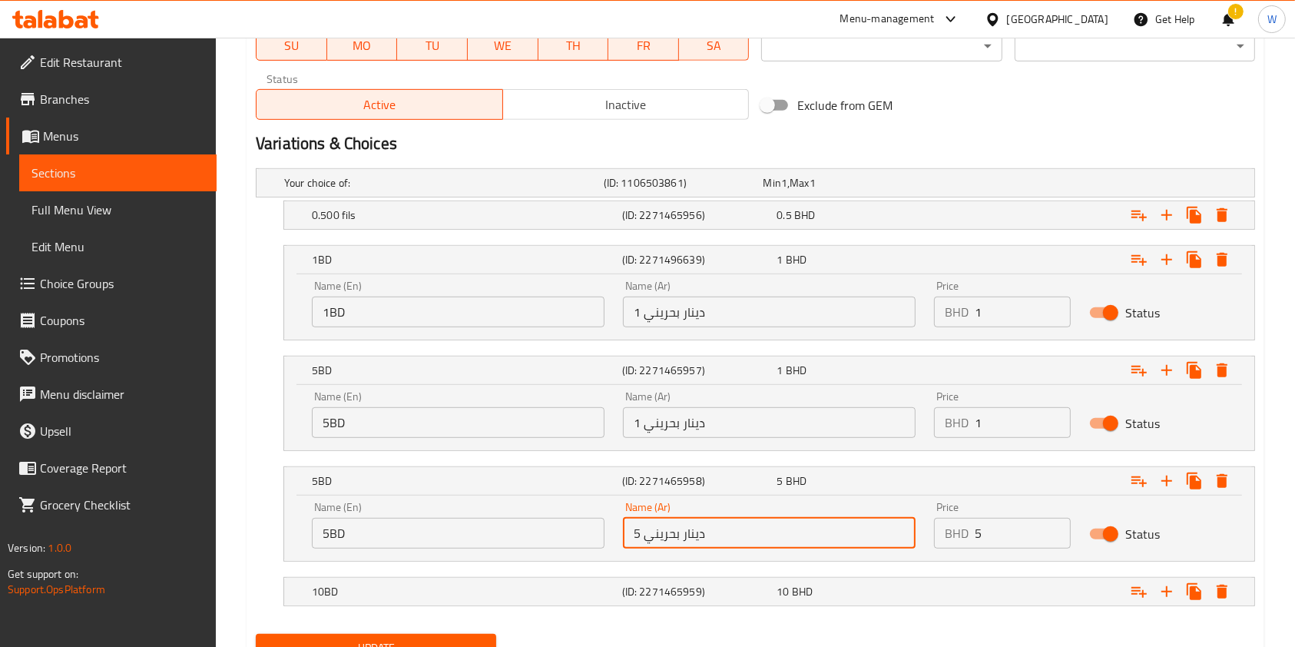
click at [680, 534] on input "5 دينار بحريني" at bounding box center [769, 533] width 293 height 31
click at [714, 420] on input "1 دينار بحريني" at bounding box center [769, 422] width 293 height 31
click at [714, 419] on input "1 دينار بحريني" at bounding box center [769, 422] width 293 height 31
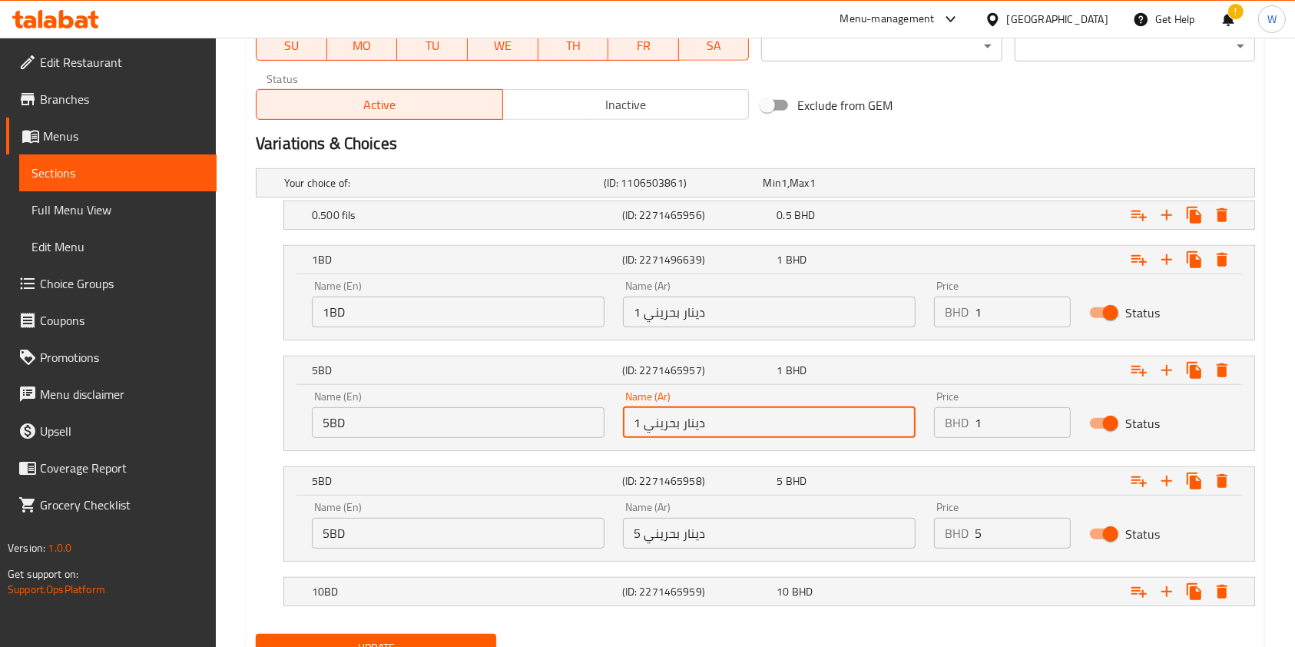
click at [714, 419] on input "1 دينار بحريني" at bounding box center [769, 422] width 293 height 31
paste input "5"
type input "5 دينار بحريني"
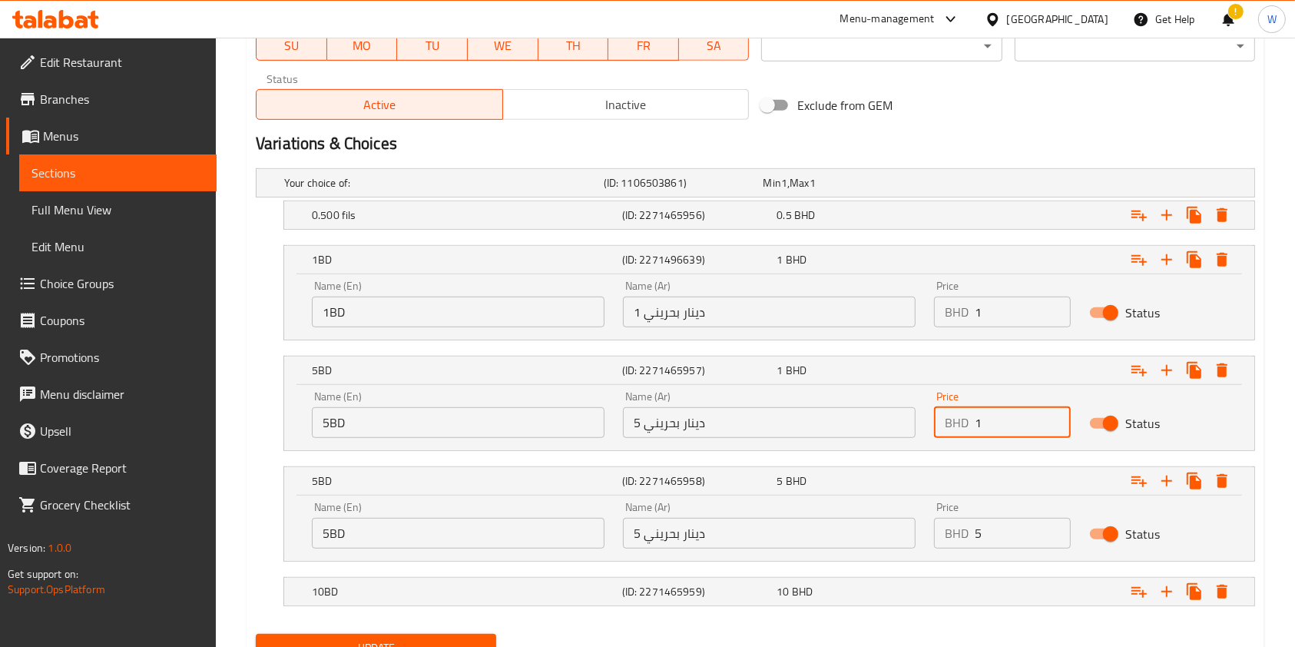
drag, startPoint x: 998, startPoint y: 425, endPoint x: 908, endPoint y: 440, distance: 91.8
click at [932, 433] on div "Price BHD 1 Price" at bounding box center [1002, 414] width 155 height 65
type input "5"
click at [483, 190] on h5 "10BD" at bounding box center [440, 182] width 313 height 15
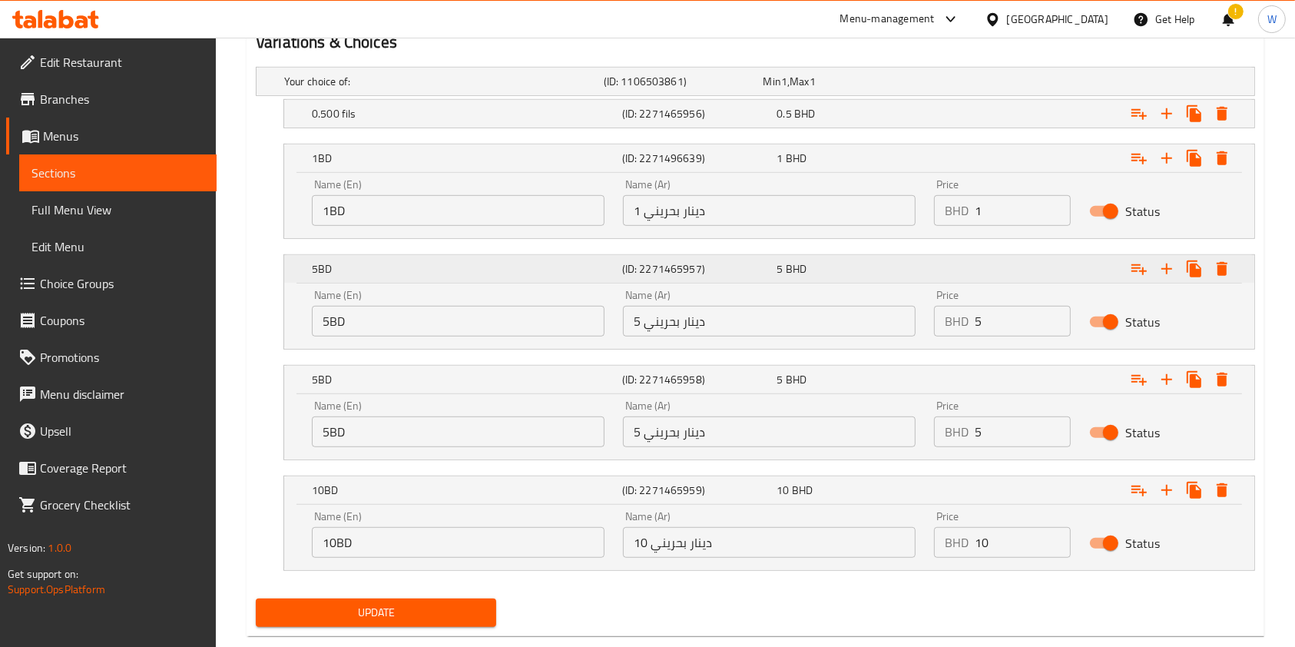
scroll to position [870, 0]
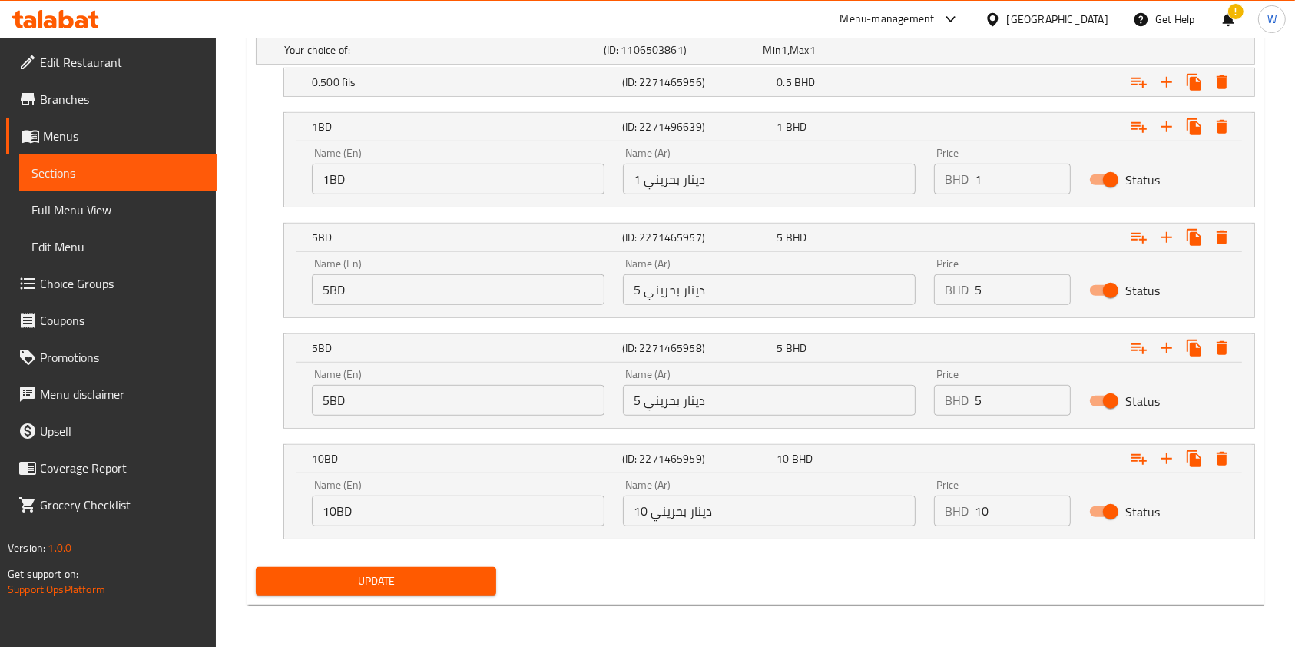
click at [373, 485] on div "Name (En) 10BD Name (En)" at bounding box center [458, 502] width 293 height 47
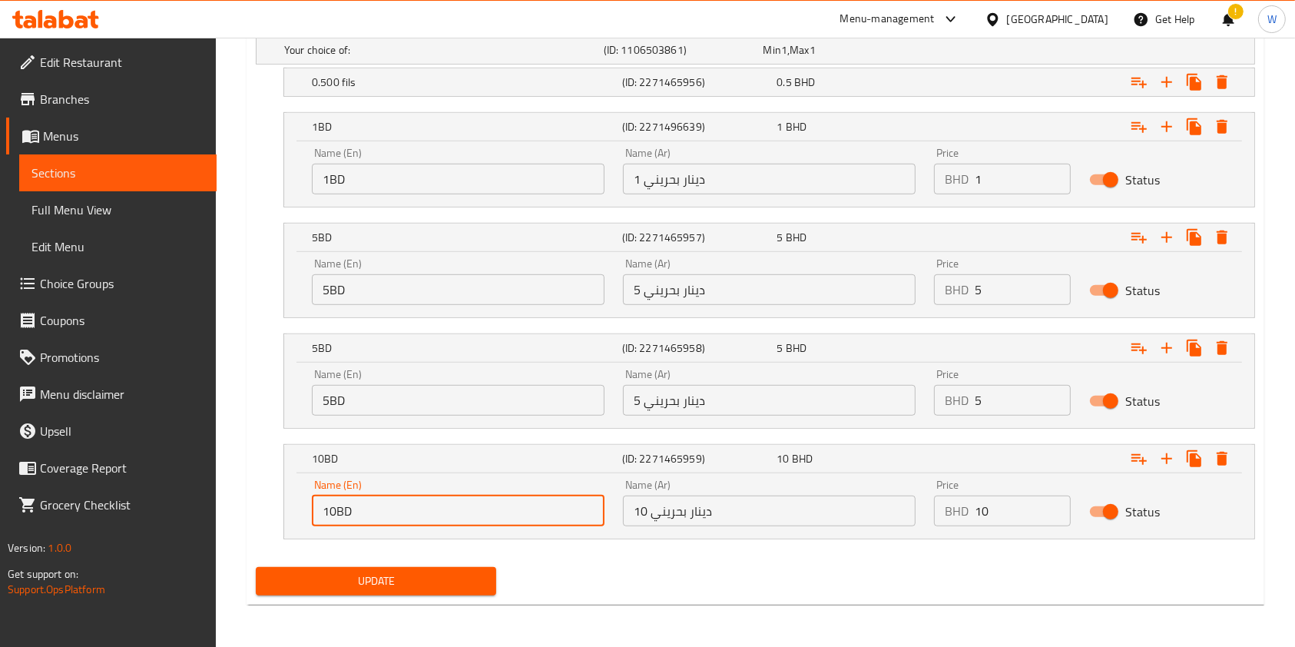
click at [378, 508] on input "10BD" at bounding box center [458, 510] width 293 height 31
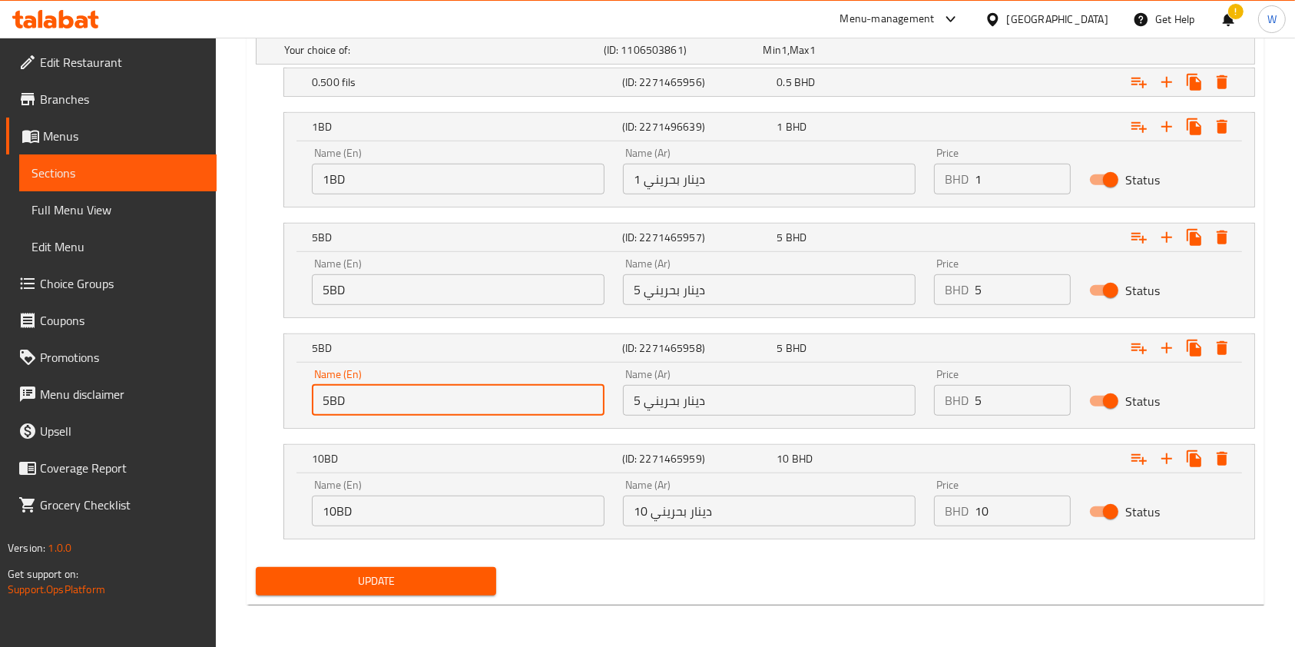
click at [384, 406] on input "5BD" at bounding box center [458, 400] width 293 height 31
paste input "10"
type input "10BD"
click at [731, 518] on input "10 دينار بحريني" at bounding box center [769, 510] width 293 height 31
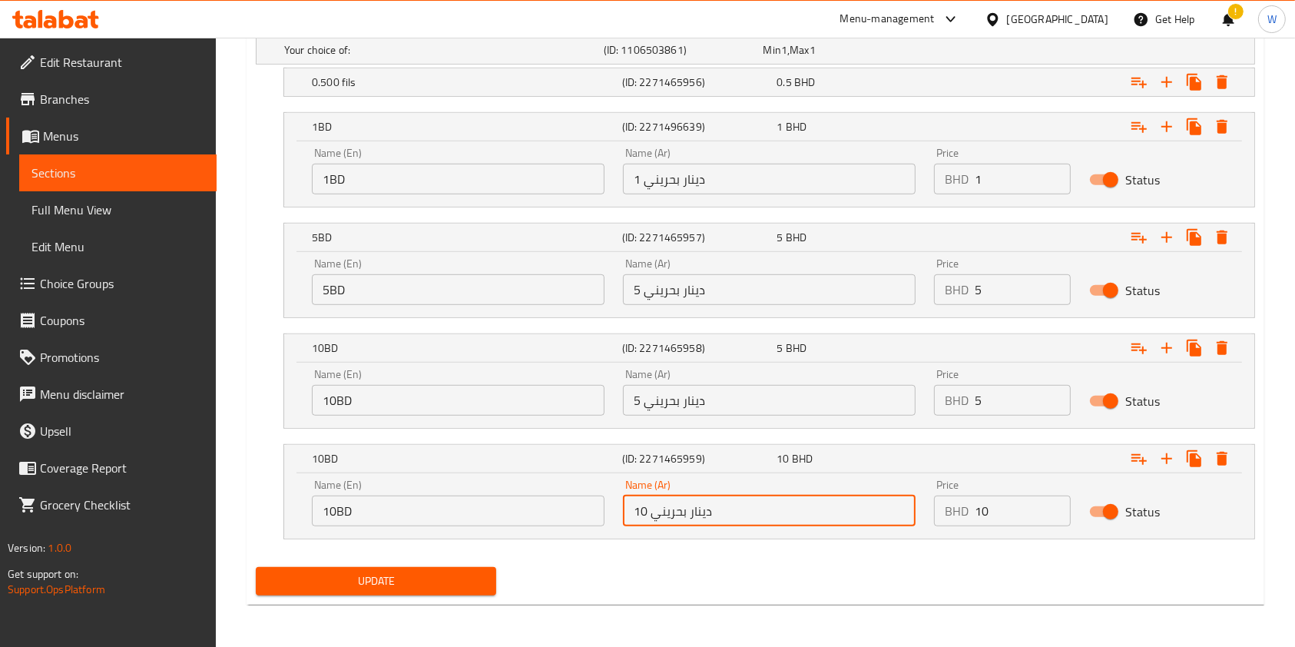
click at [731, 518] on input "10 دينار بحريني" at bounding box center [769, 510] width 293 height 31
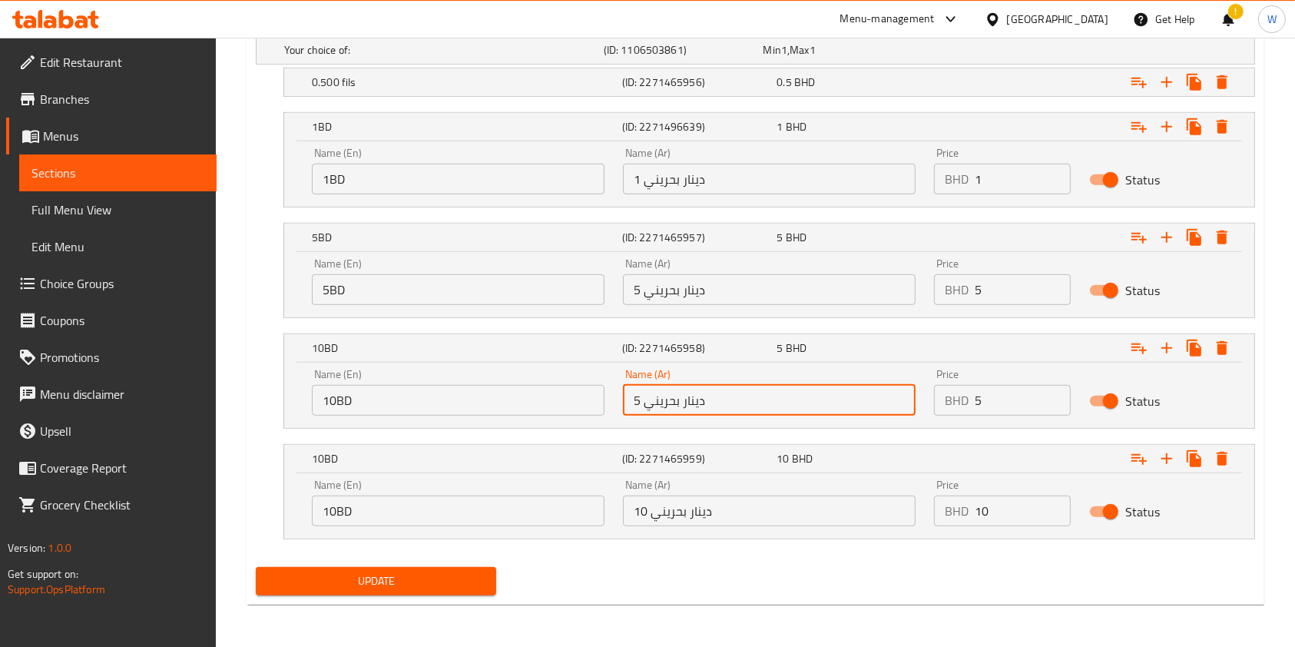
click at [758, 413] on div "Name (Ar) 5 دينار بحريني Name (Ar)" at bounding box center [769, 391] width 311 height 65
click at [761, 409] on input "5 دينار بحريني" at bounding box center [769, 400] width 293 height 31
paste input "10"
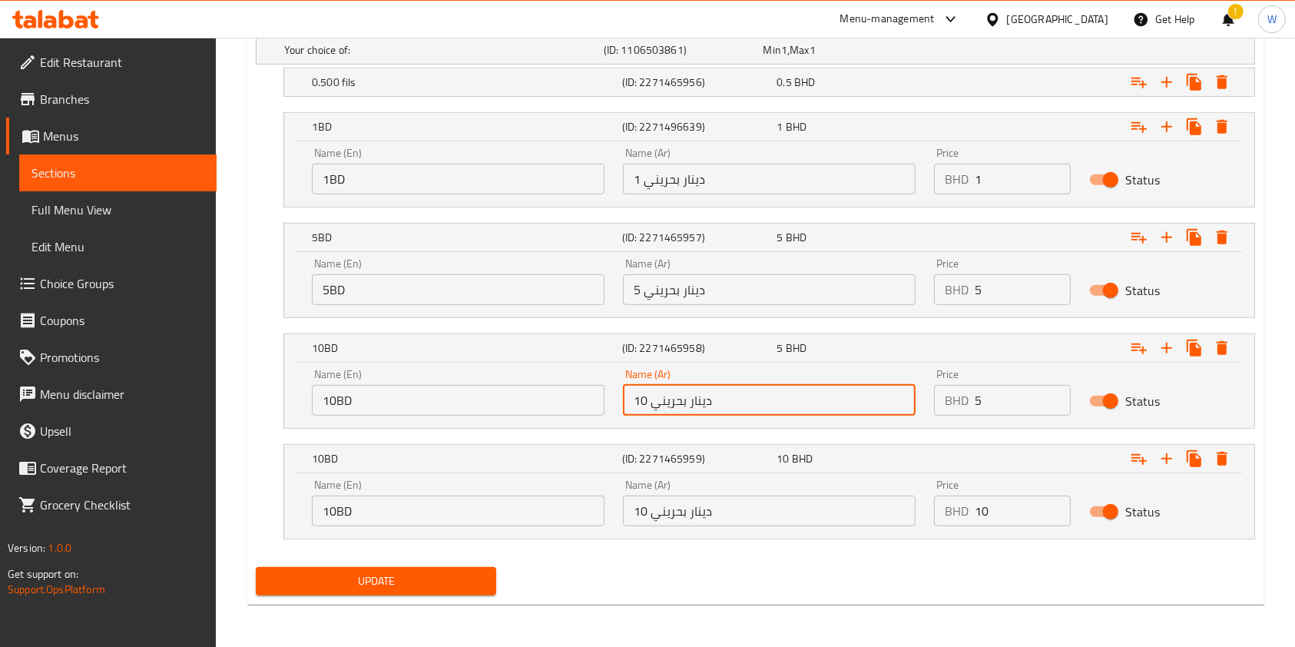
type input "10 دينار بحريني"
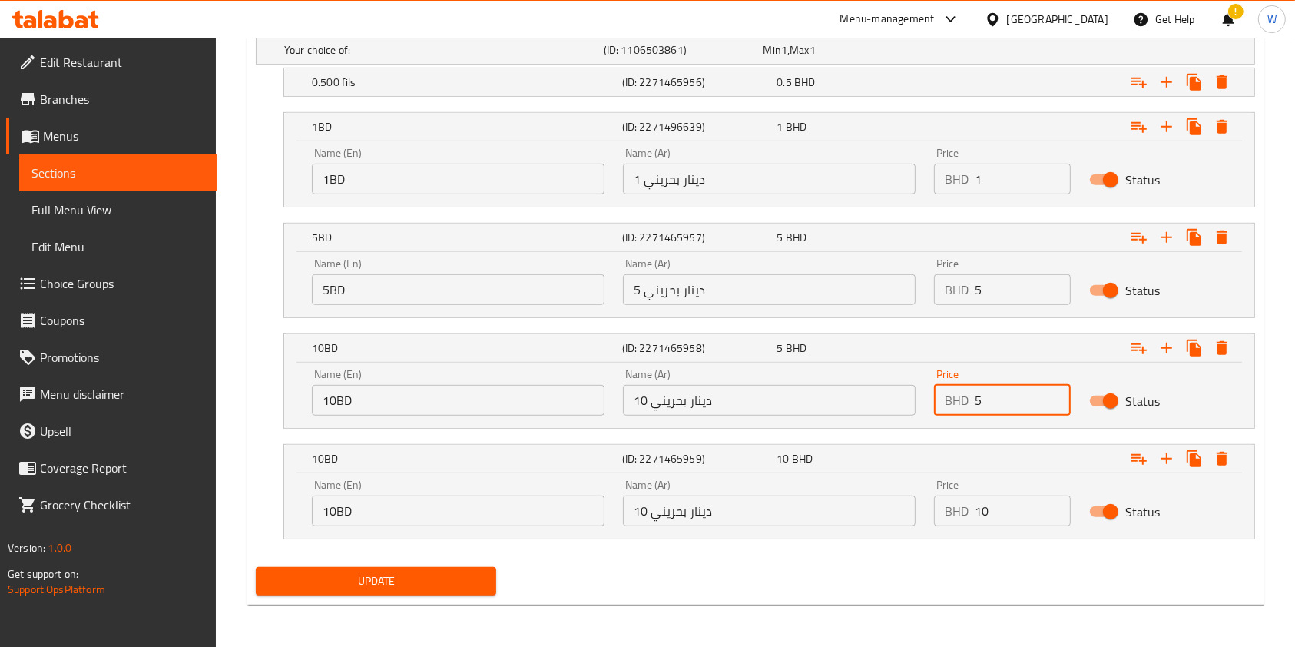
drag, startPoint x: 992, startPoint y: 409, endPoint x: 925, endPoint y: 402, distance: 67.1
click at [934, 402] on div "BHD 5 Price" at bounding box center [1002, 400] width 137 height 31
type input "10"
click at [487, 522] on input "10BD" at bounding box center [458, 510] width 293 height 31
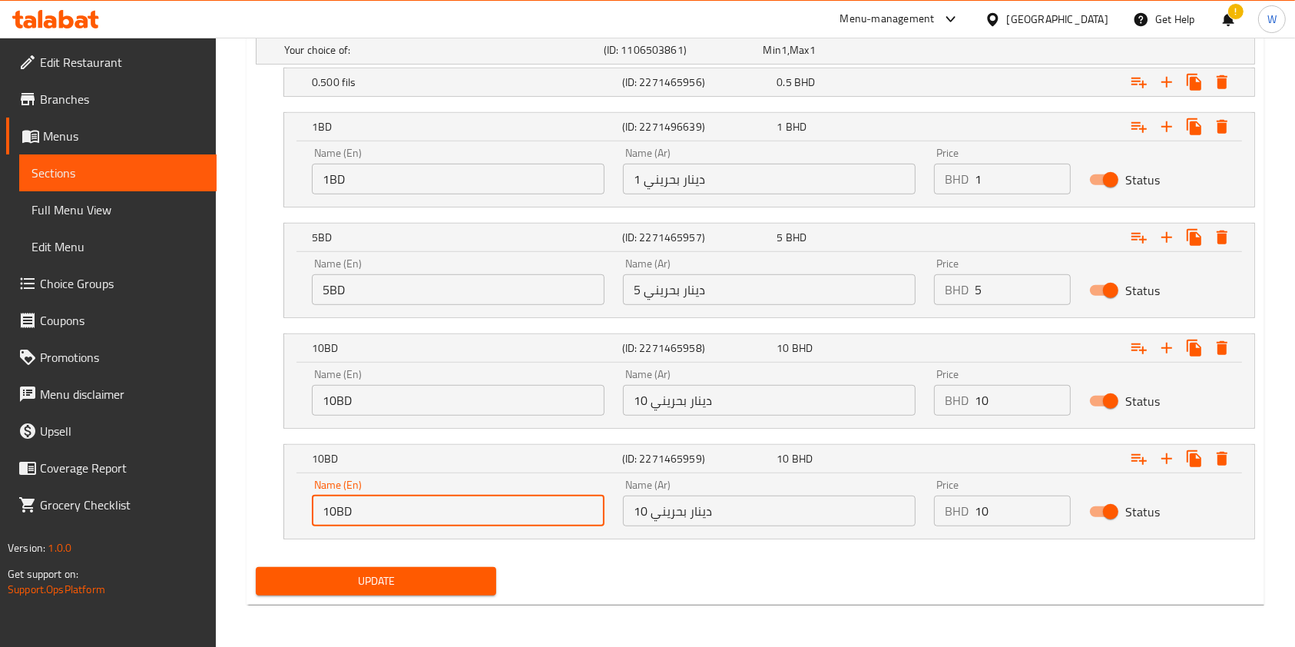
click at [487, 522] on input "10BD" at bounding box center [458, 510] width 293 height 31
type input "20BD"
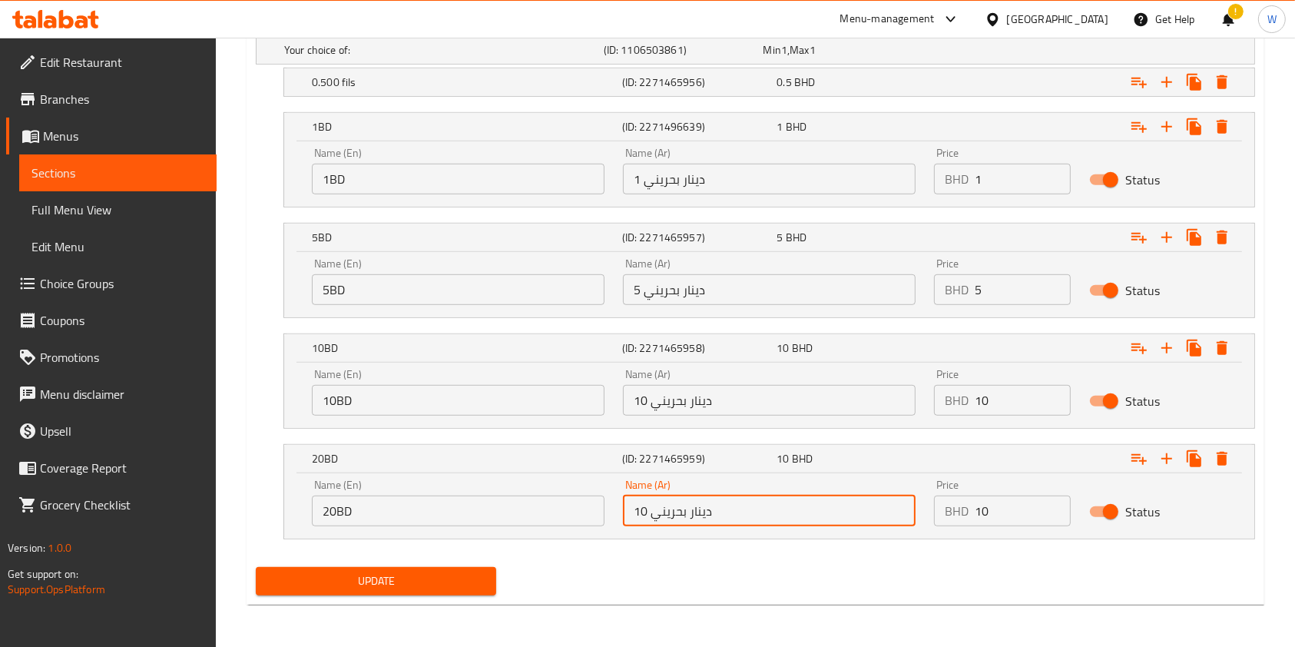
click at [650, 512] on input "10 دينار بحريني" at bounding box center [769, 510] width 293 height 31
click at [639, 512] on input "10 دينار بحريني" at bounding box center [769, 510] width 293 height 31
type input "20دينار بحريني"
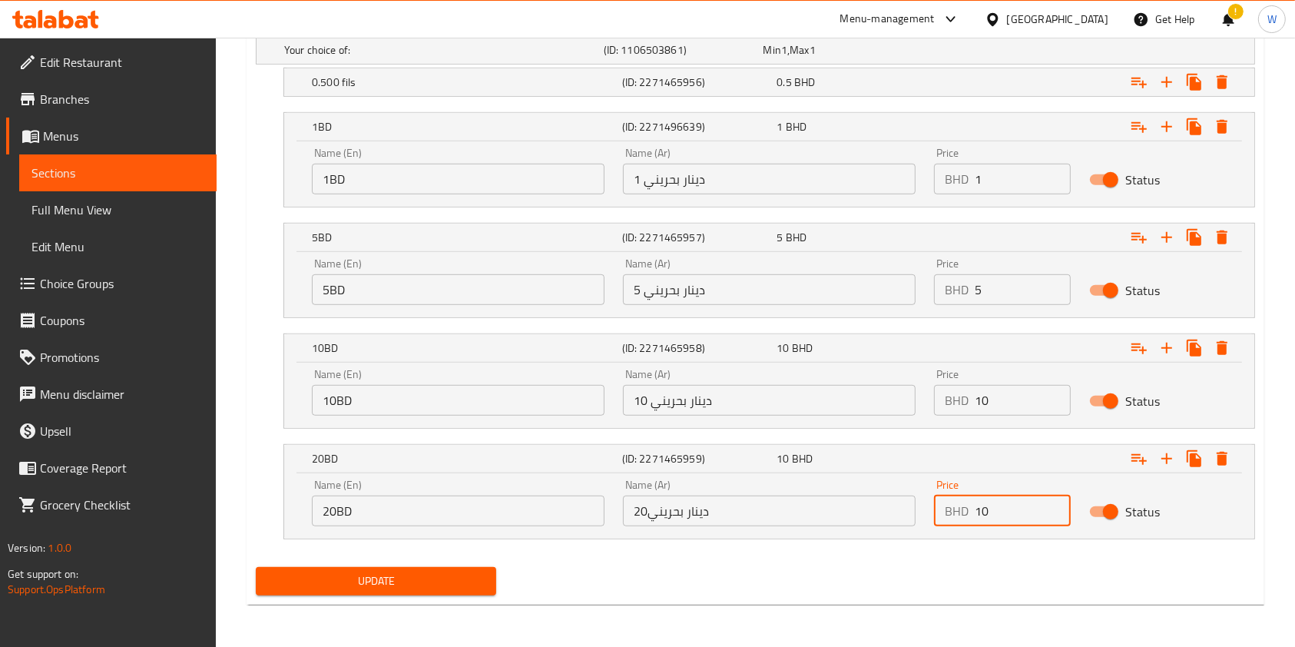
drag, startPoint x: 979, startPoint y: 515, endPoint x: 934, endPoint y: 507, distance: 46.0
click at [935, 507] on div "BHD 10 Price" at bounding box center [1002, 510] width 137 height 31
type input "20"
click at [459, 587] on span "Update" at bounding box center [376, 580] width 216 height 19
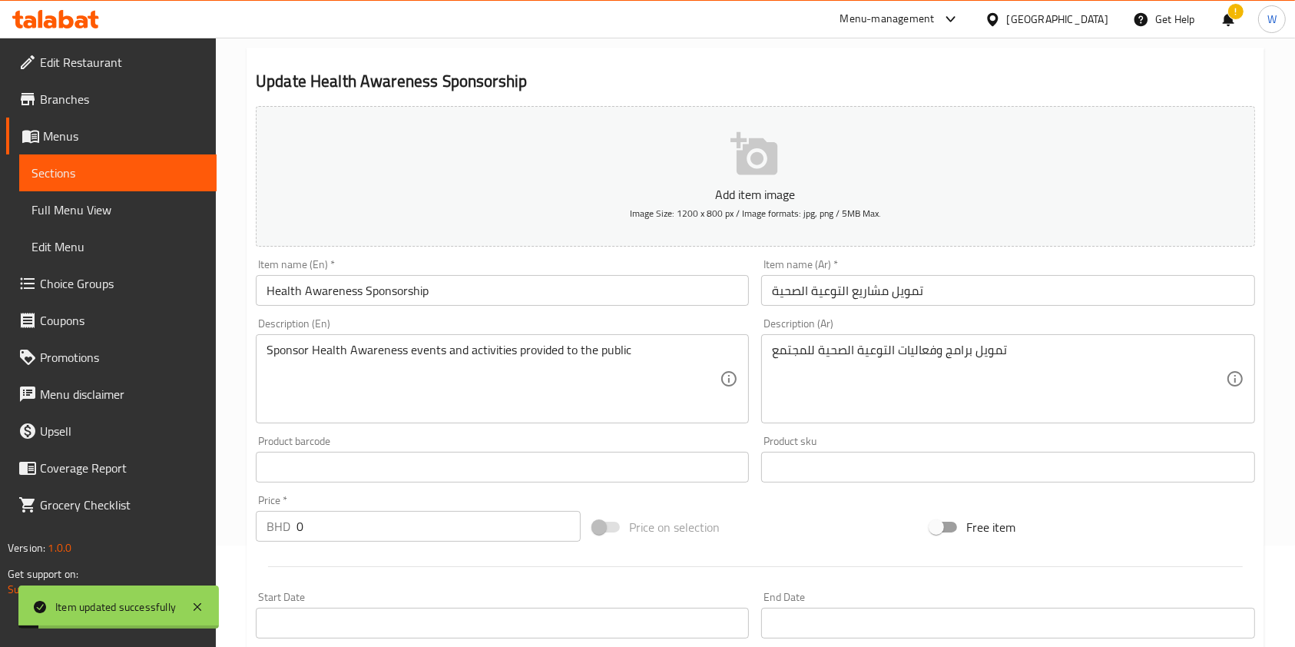
scroll to position [0, 0]
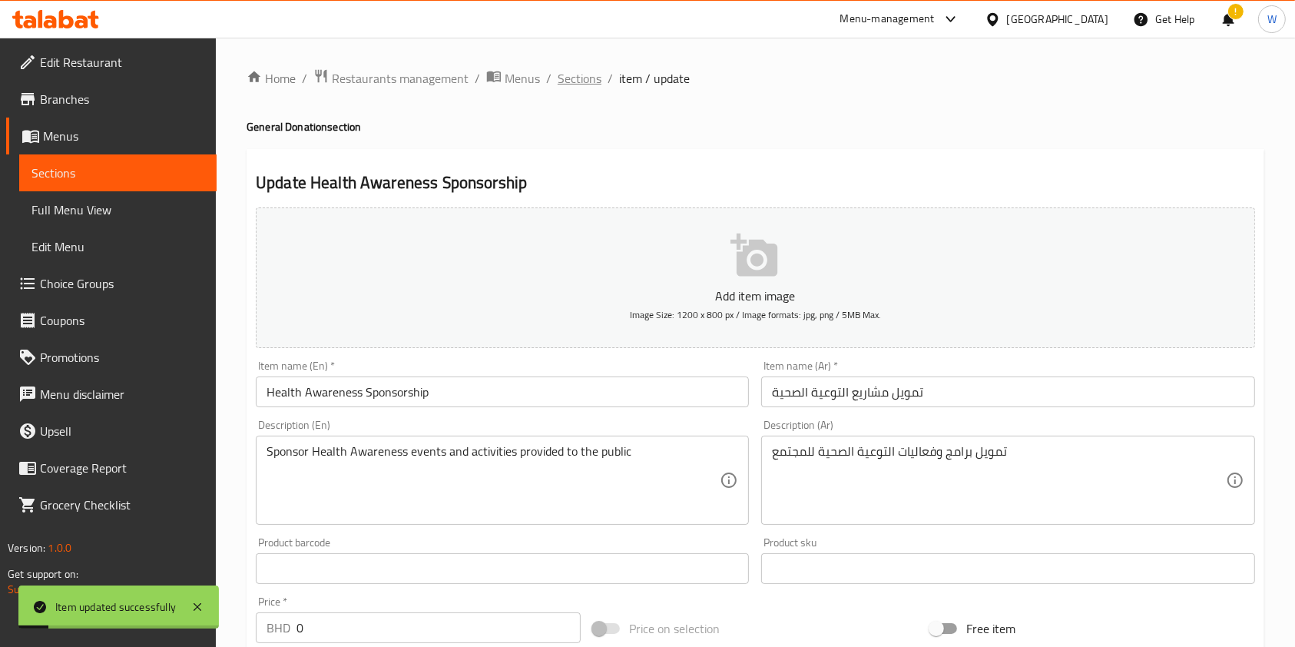
click at [585, 85] on span "Sections" at bounding box center [580, 78] width 44 height 18
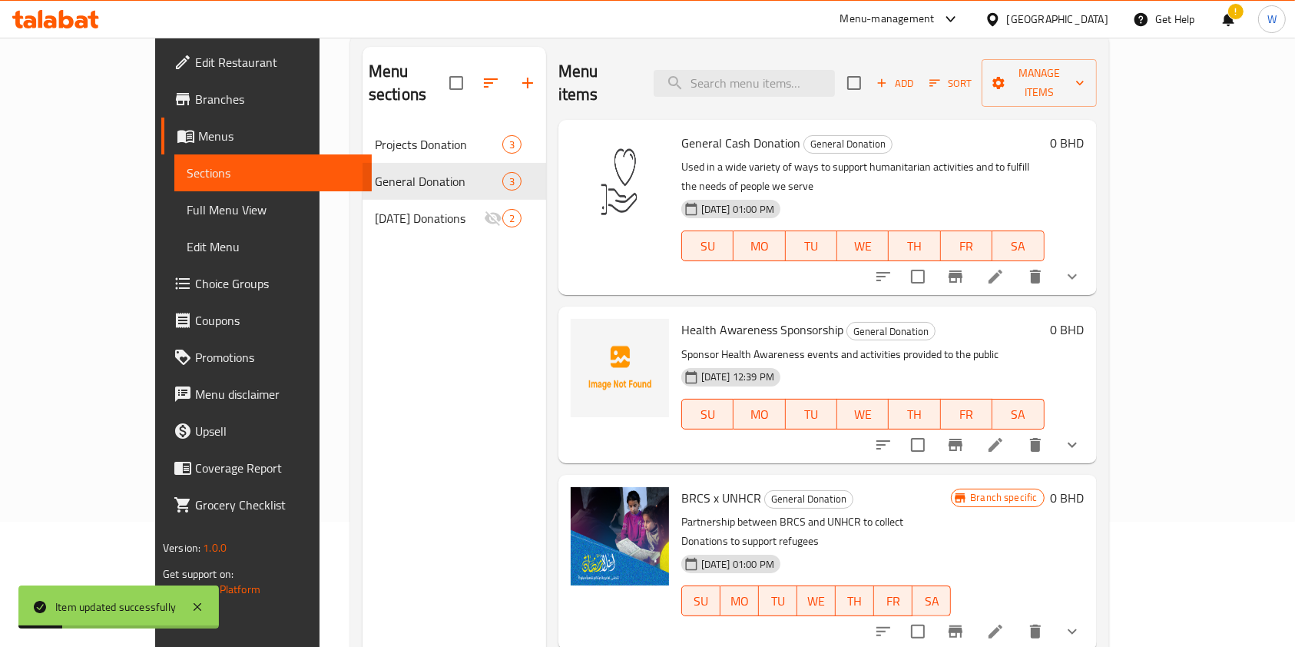
scroll to position [204, 0]
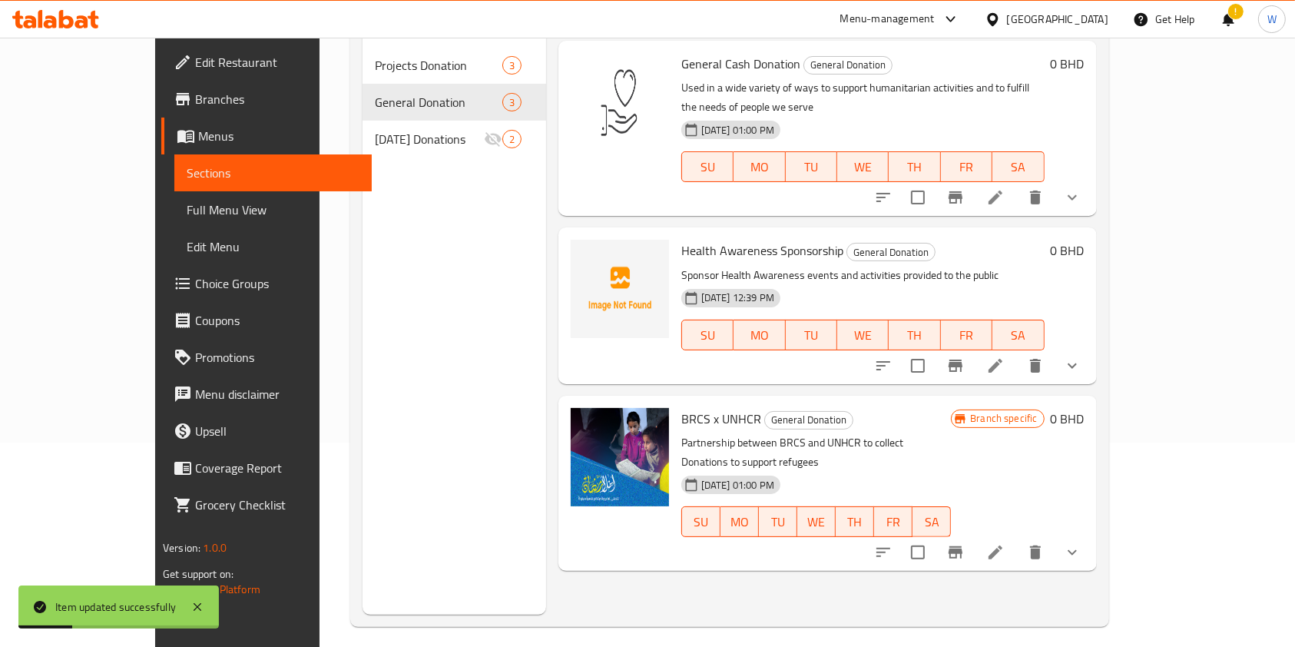
click at [1081, 356] on icon "show more" at bounding box center [1072, 365] width 18 height 18
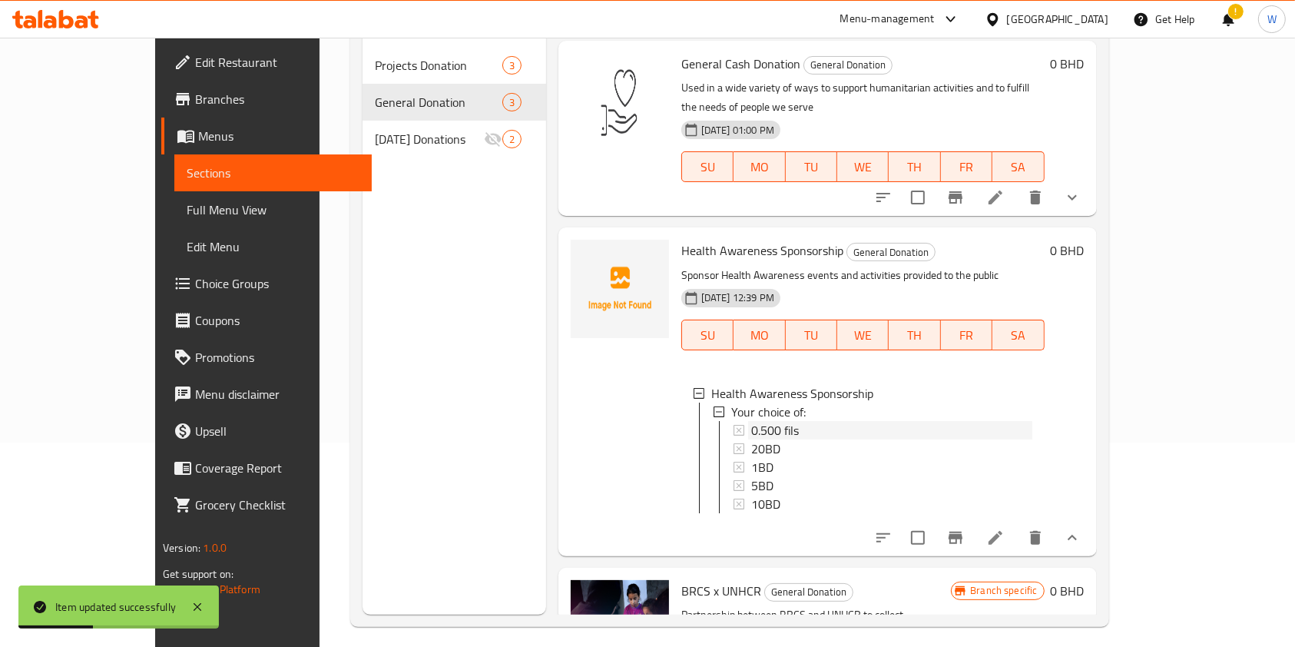
click at [751, 421] on span "0.500 fils" at bounding box center [775, 430] width 48 height 18
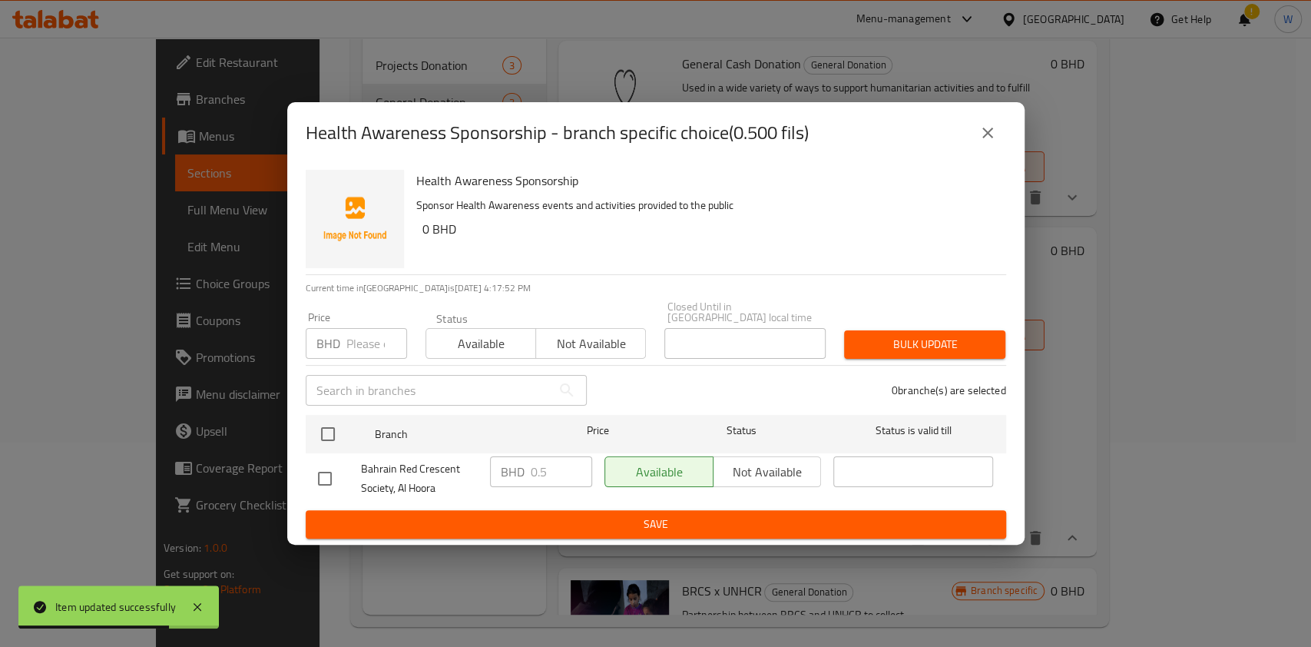
click at [980, 139] on icon "close" at bounding box center [987, 133] width 18 height 18
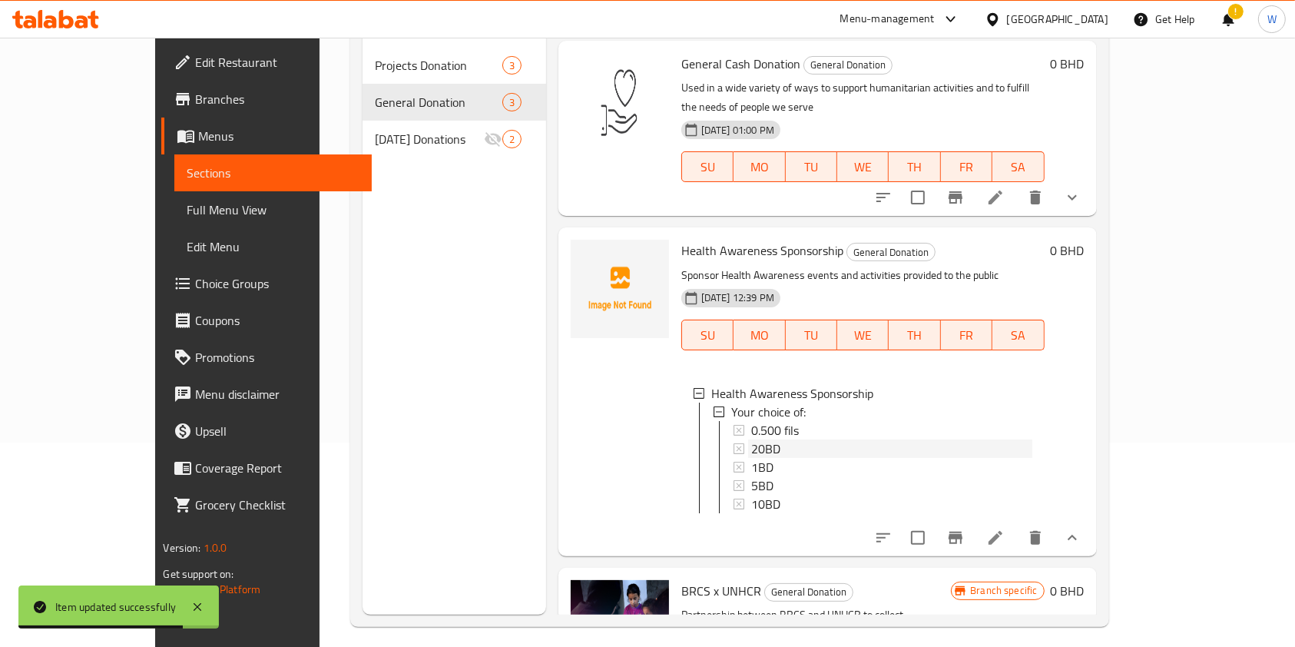
click at [751, 439] on span "20BD" at bounding box center [765, 448] width 29 height 18
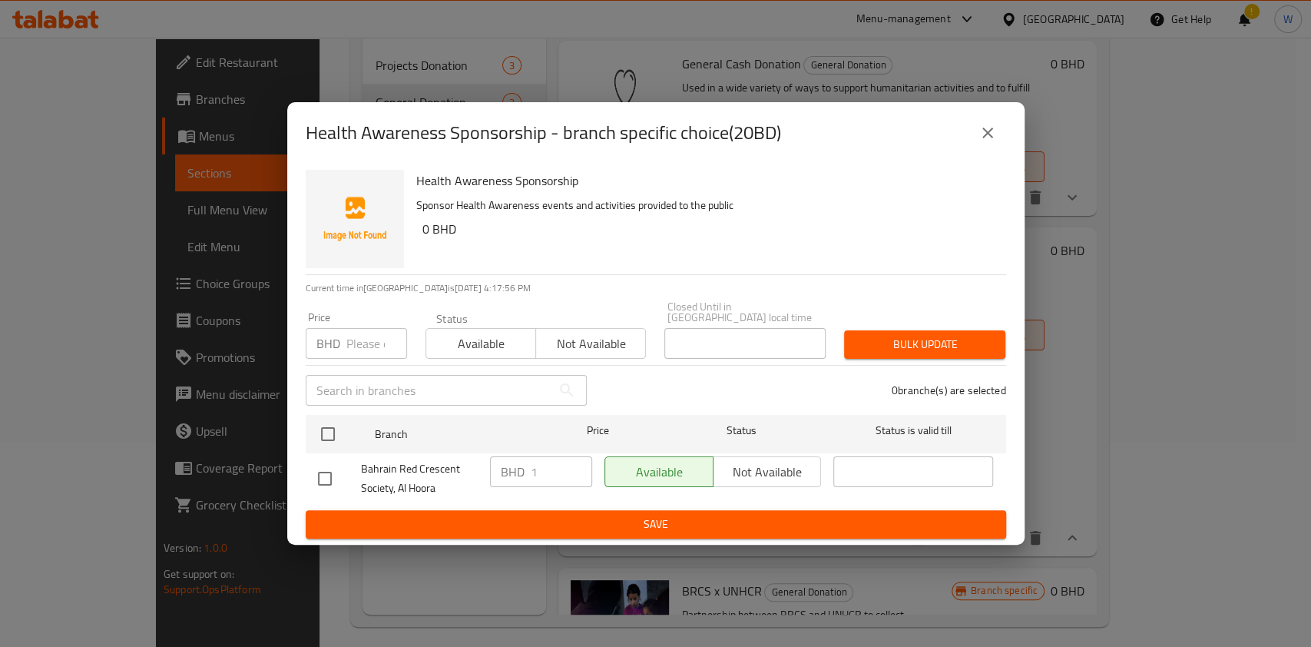
click at [992, 134] on icon "close" at bounding box center [987, 133] width 18 height 18
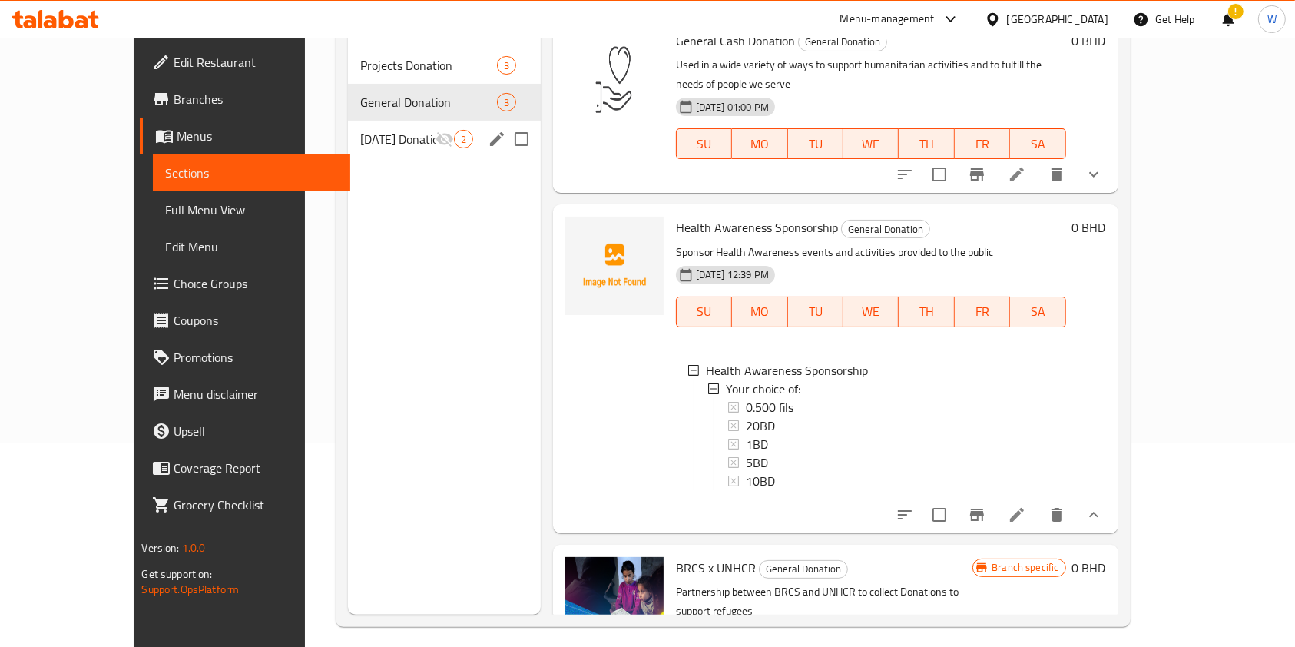
click at [367, 130] on span "Ramadan Donations" at bounding box center [397, 139] width 75 height 18
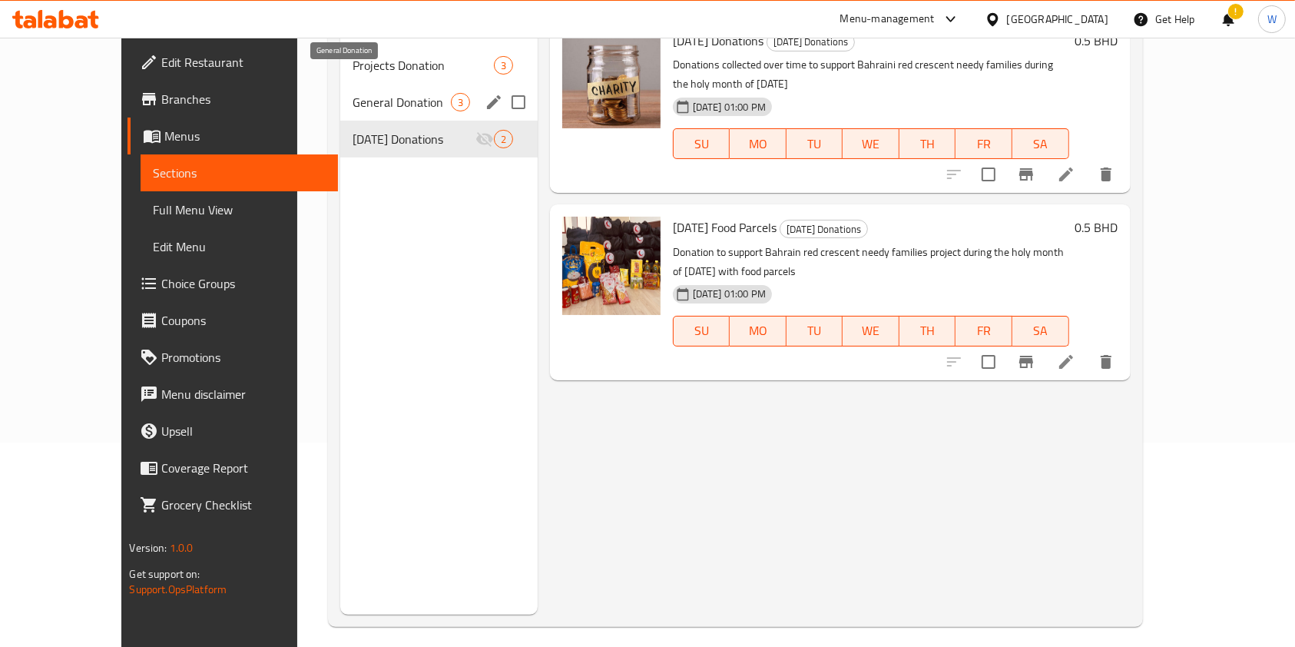
click at [358, 93] on span "General Donation" at bounding box center [402, 102] width 98 height 18
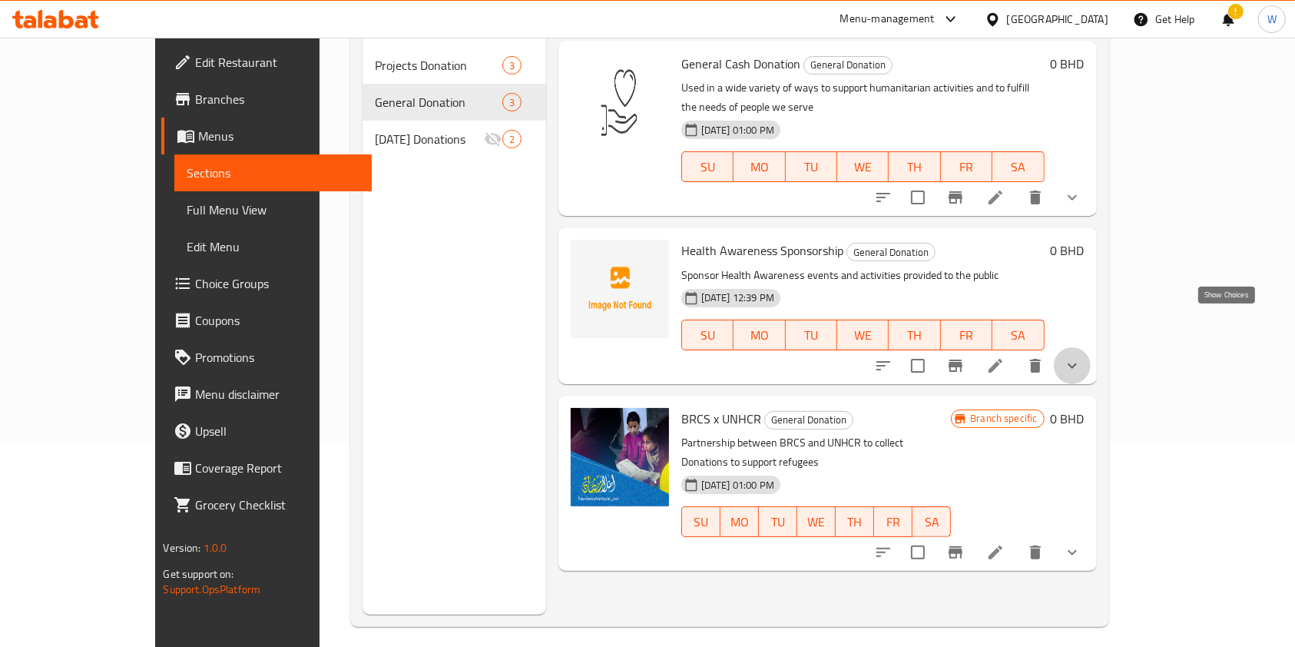
click at [1081, 356] on icon "show more" at bounding box center [1072, 365] width 18 height 18
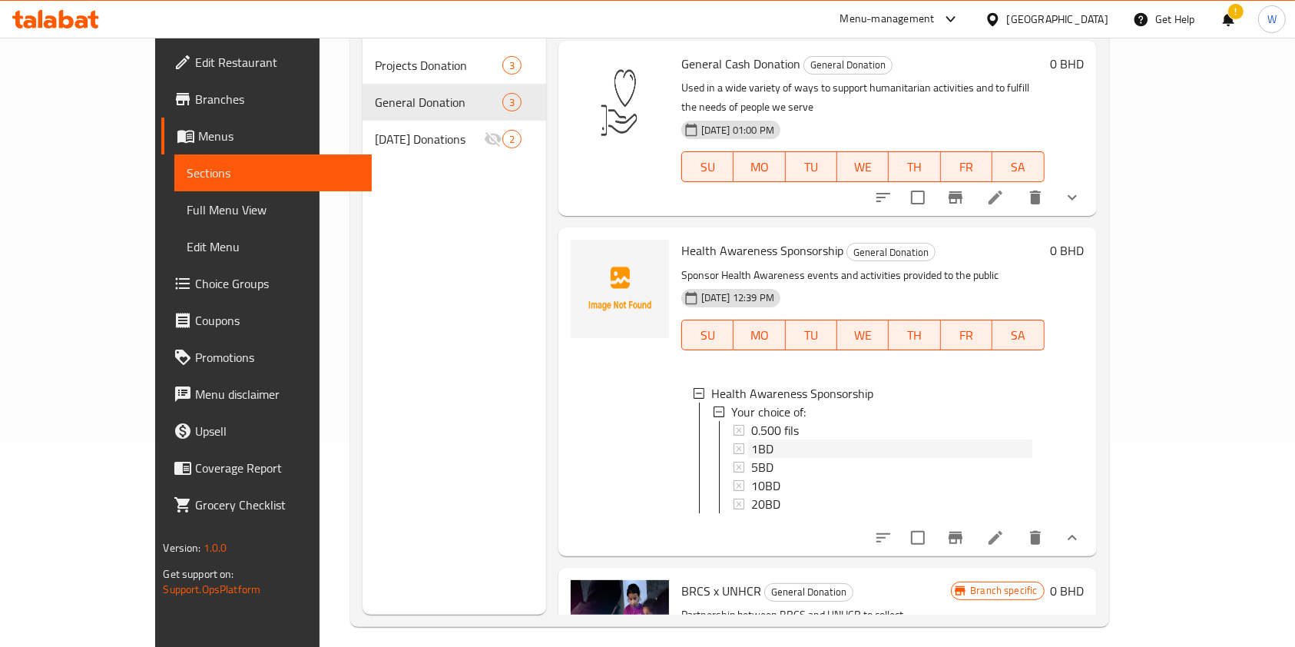
click at [925, 439] on div "1BD" at bounding box center [891, 448] width 281 height 18
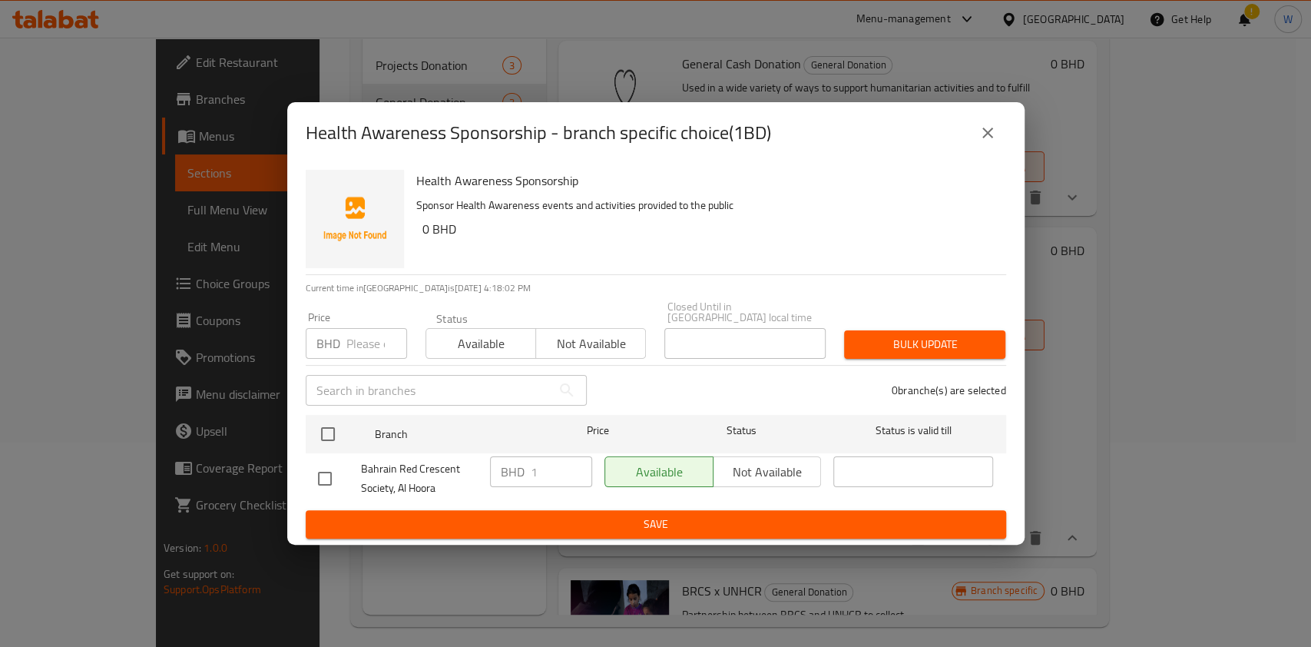
click at [988, 132] on icon "close" at bounding box center [987, 133] width 18 height 18
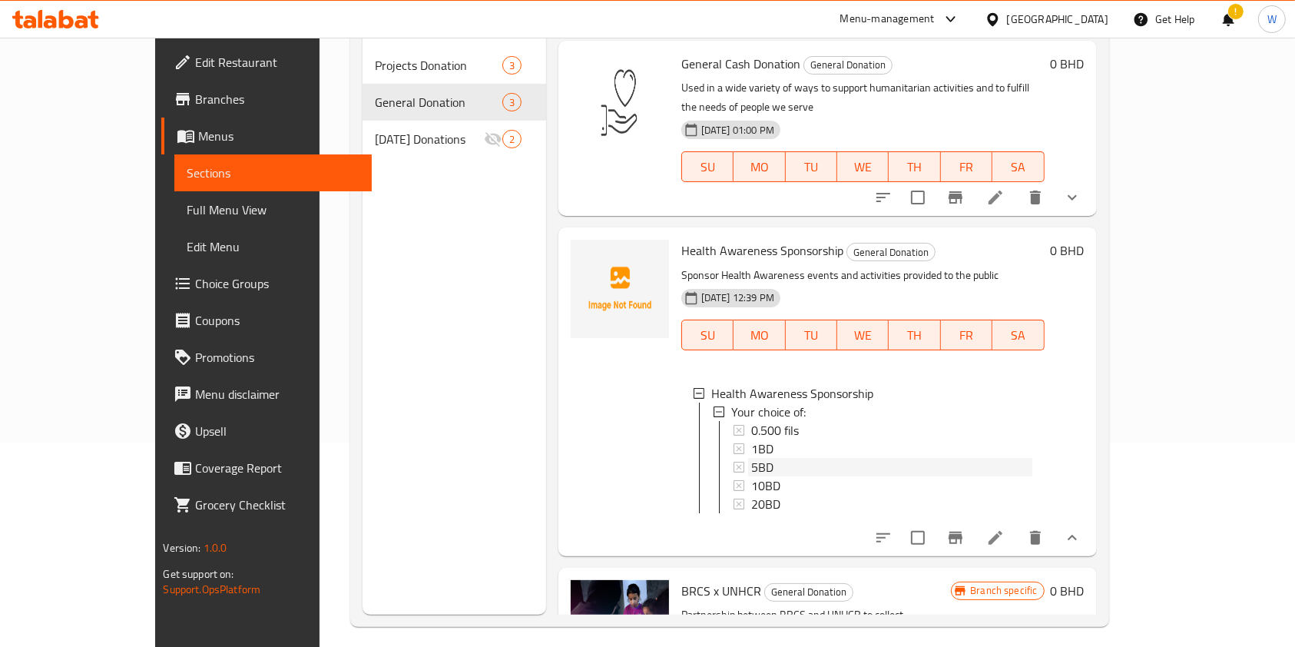
click at [787, 458] on div "5BD" at bounding box center [891, 467] width 281 height 18
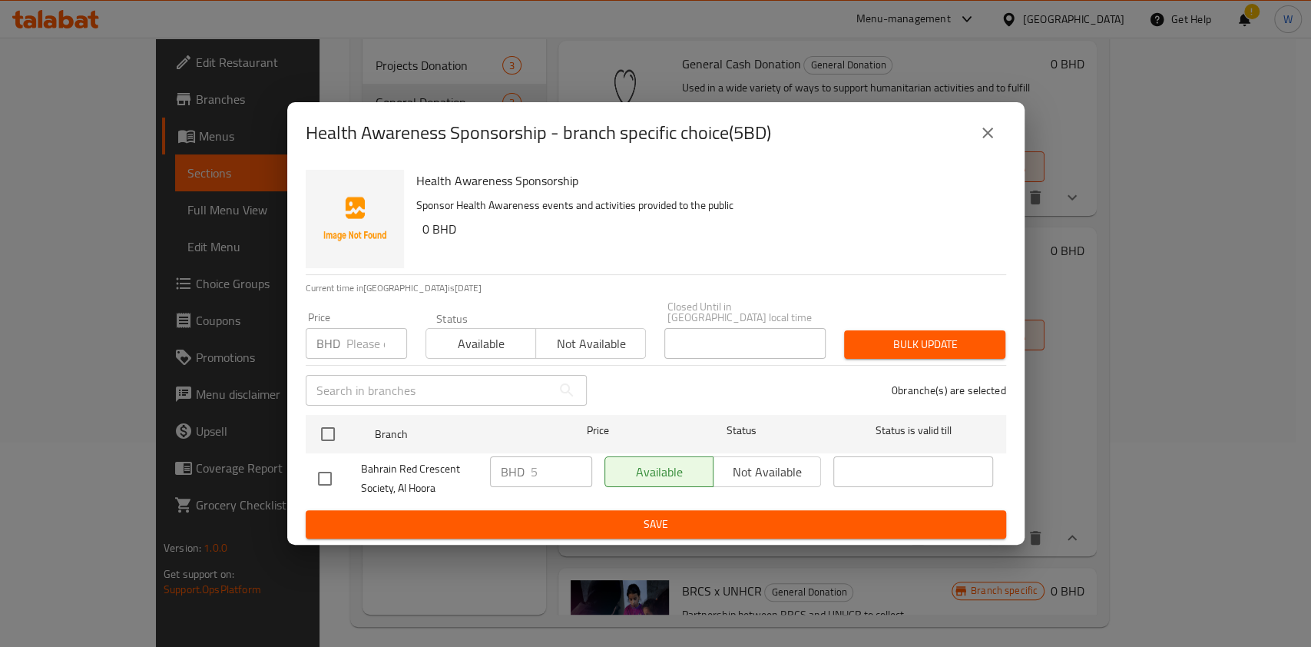
click at [983, 151] on button "close" at bounding box center [987, 132] width 37 height 37
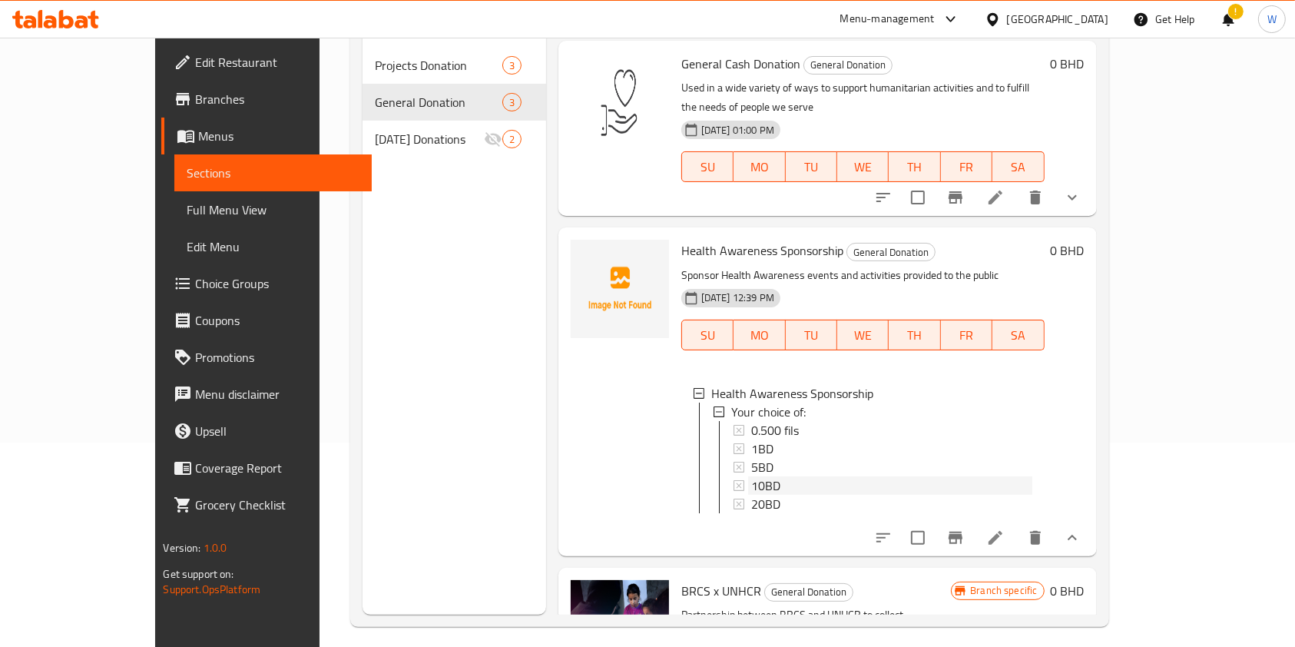
click at [759, 476] on div "10BD" at bounding box center [891, 485] width 281 height 18
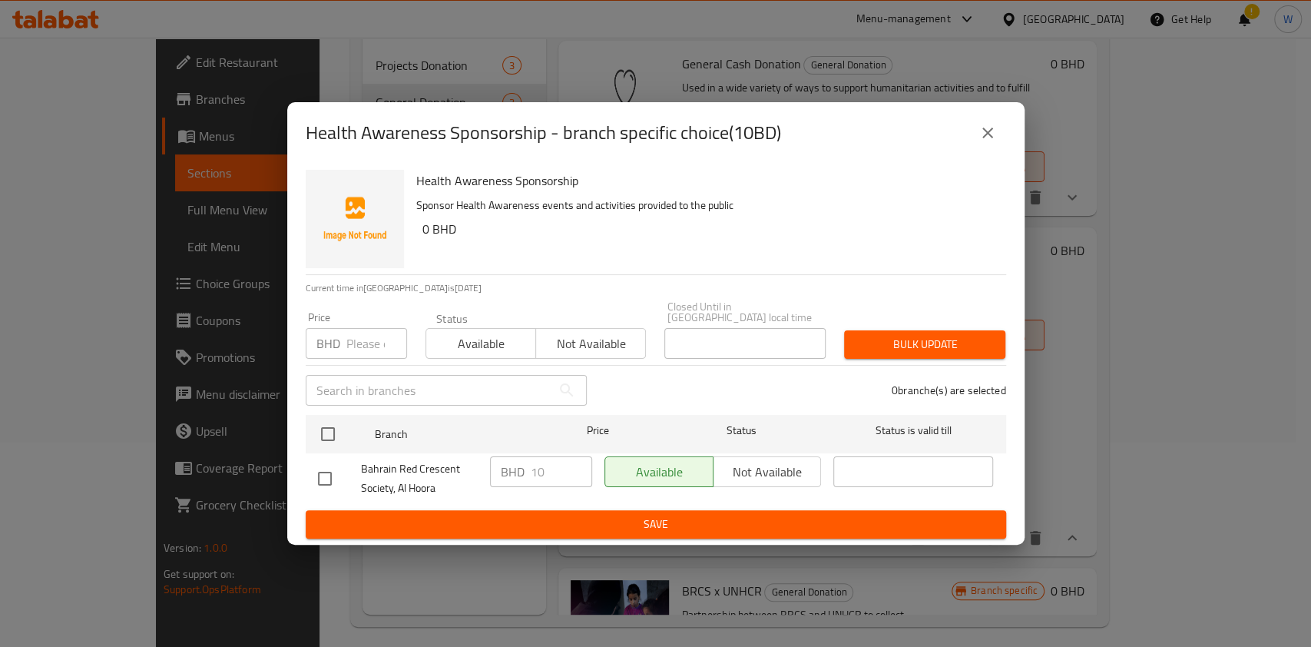
click at [985, 142] on icon "close" at bounding box center [987, 133] width 18 height 18
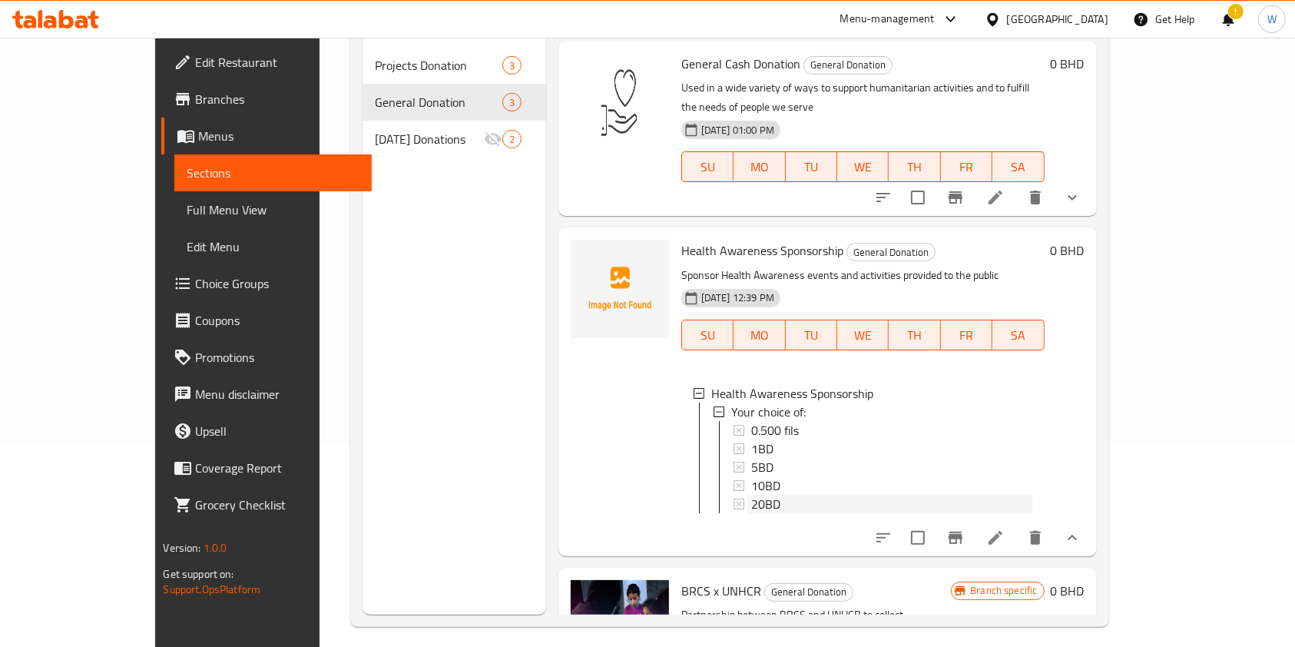
click at [751, 495] on span "20BD" at bounding box center [765, 504] width 29 height 18
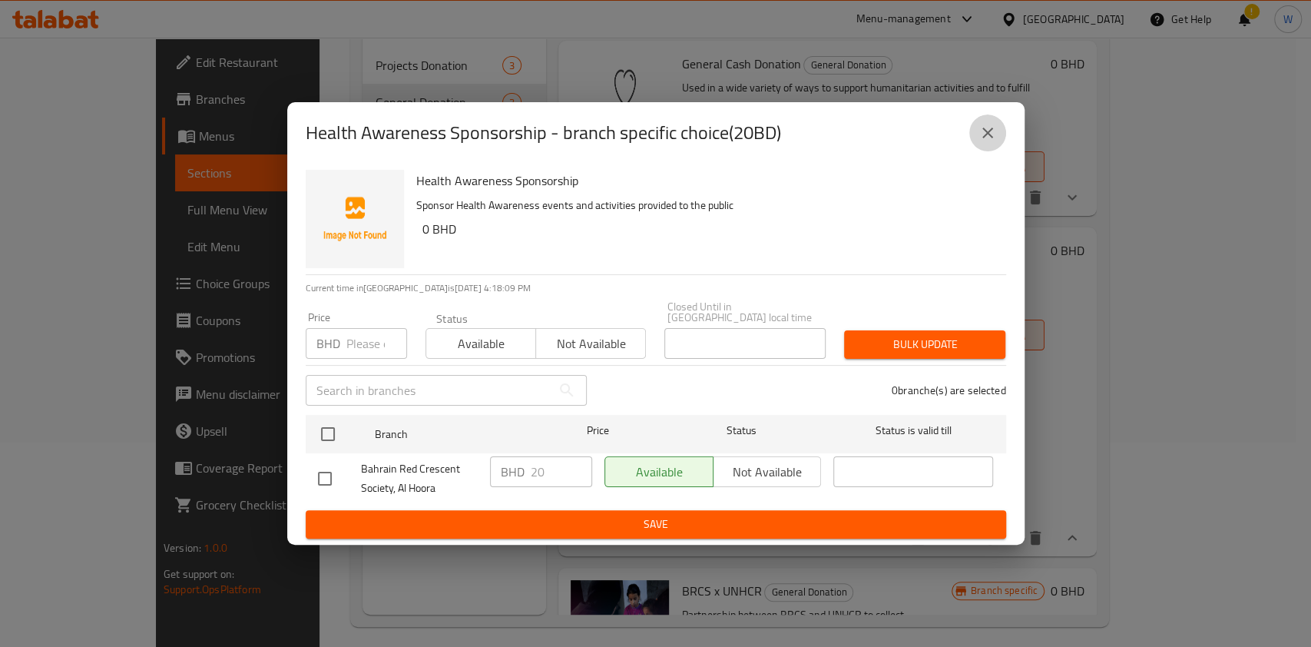
click at [994, 151] on button "close" at bounding box center [987, 132] width 37 height 37
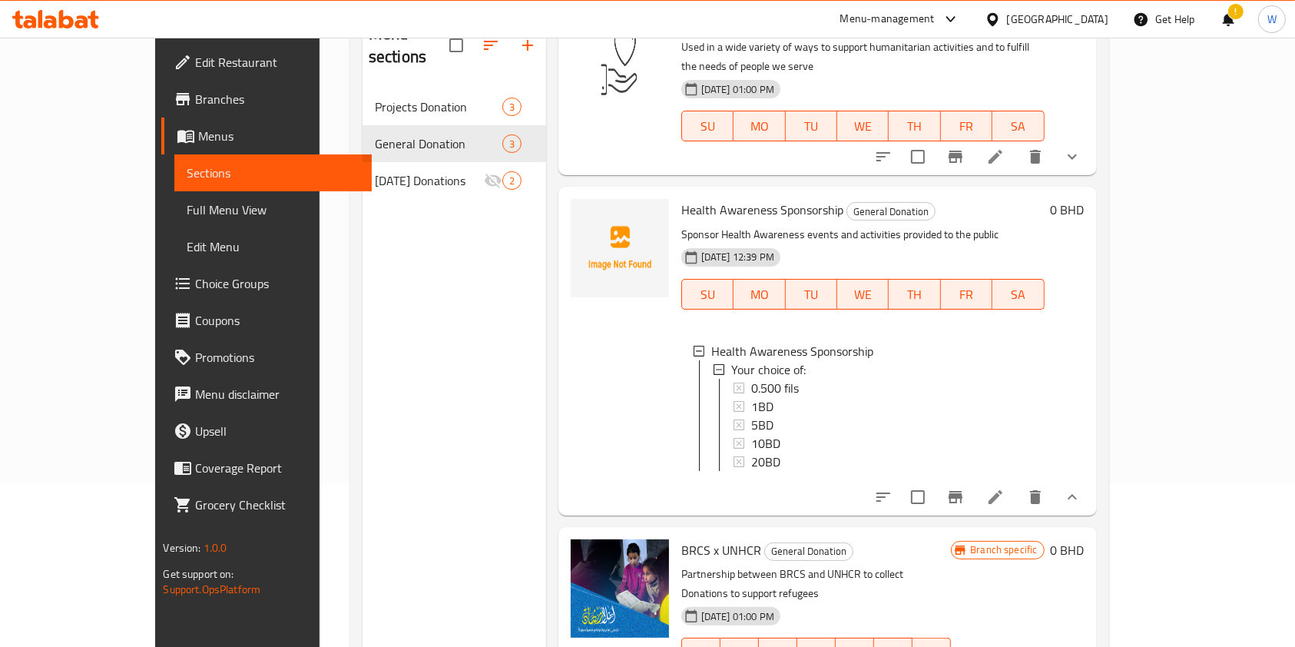
scroll to position [215, 0]
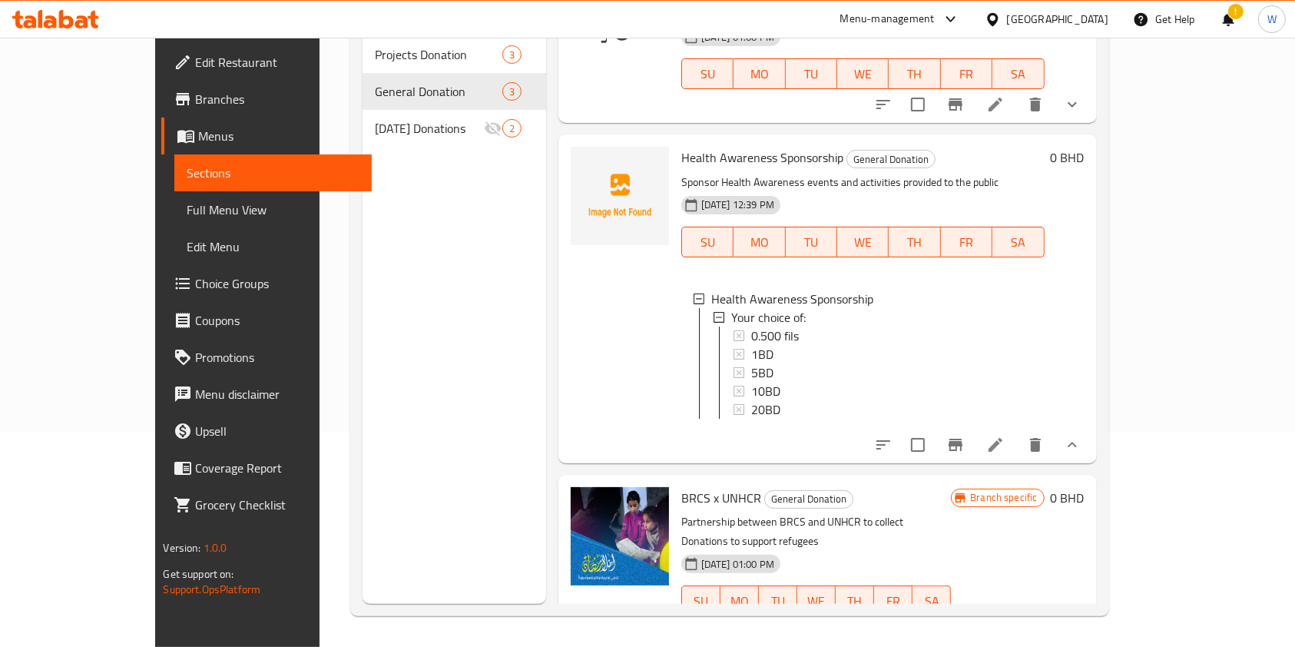
click at [1081, 622] on icon "show more" at bounding box center [1072, 631] width 18 height 18
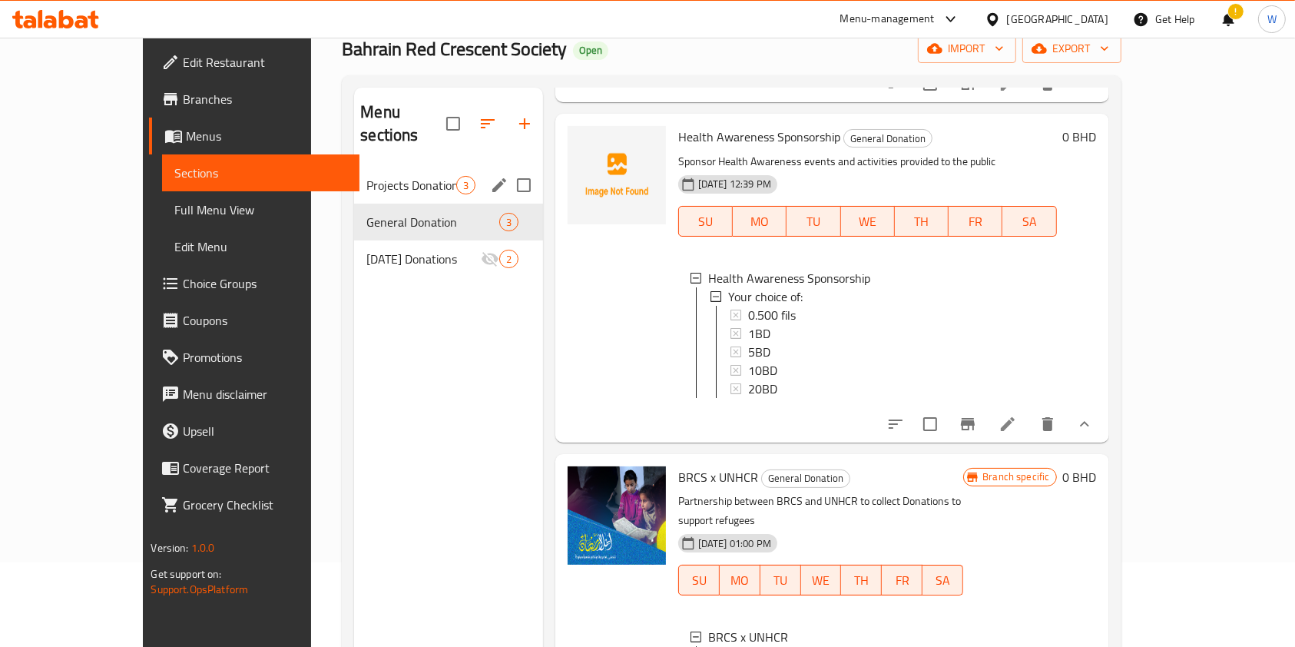
scroll to position [0, 0]
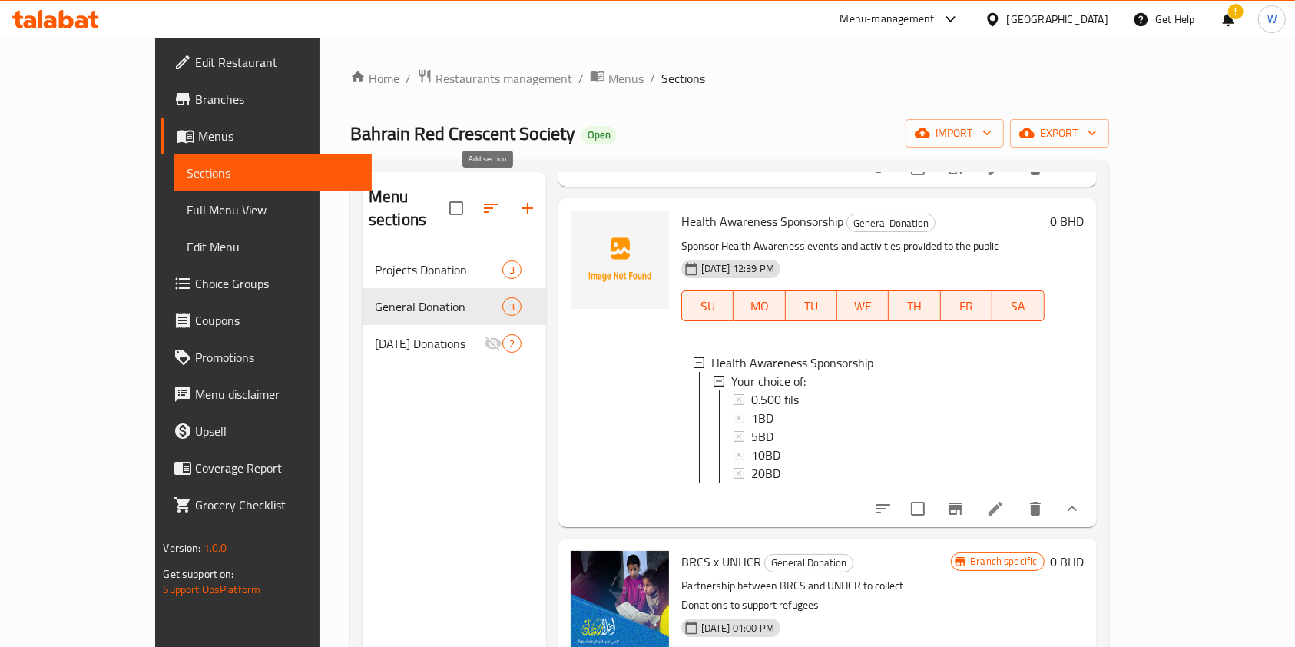
click at [518, 199] on icon "button" at bounding box center [527, 208] width 18 height 18
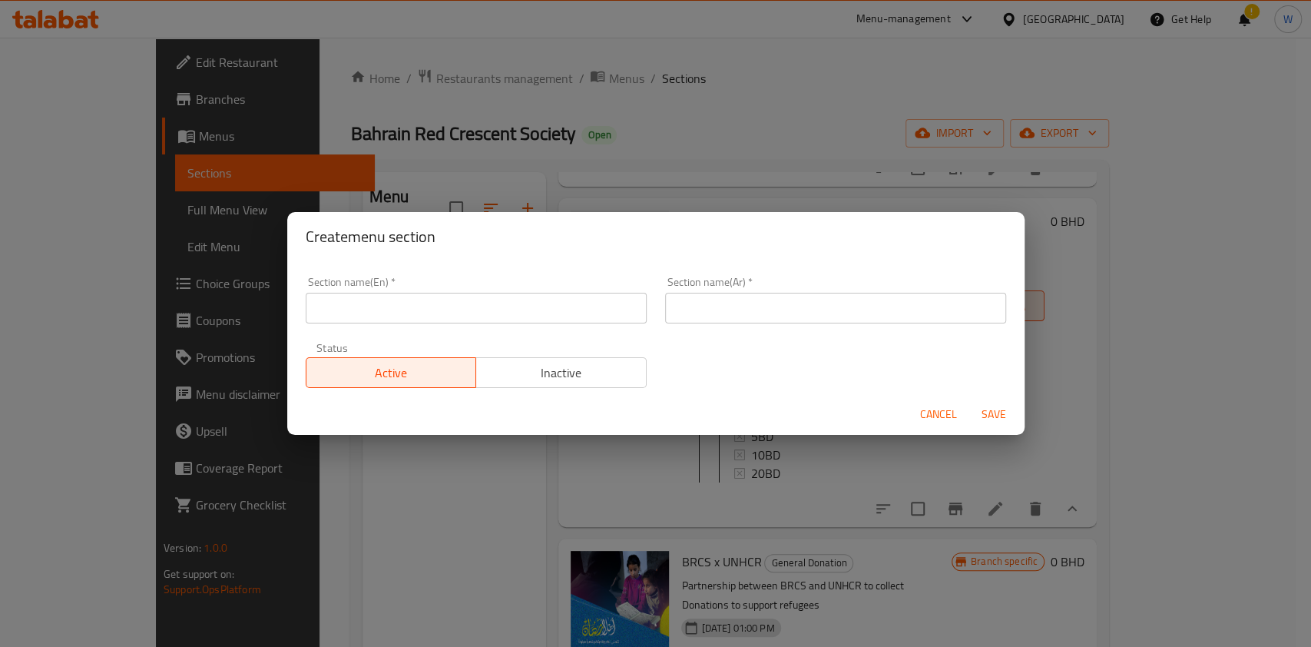
drag, startPoint x: 578, startPoint y: 280, endPoint x: 539, endPoint y: 296, distance: 41.4
click at [576, 281] on div "Section name(En)   * Section name(En) *" at bounding box center [476, 299] width 341 height 47
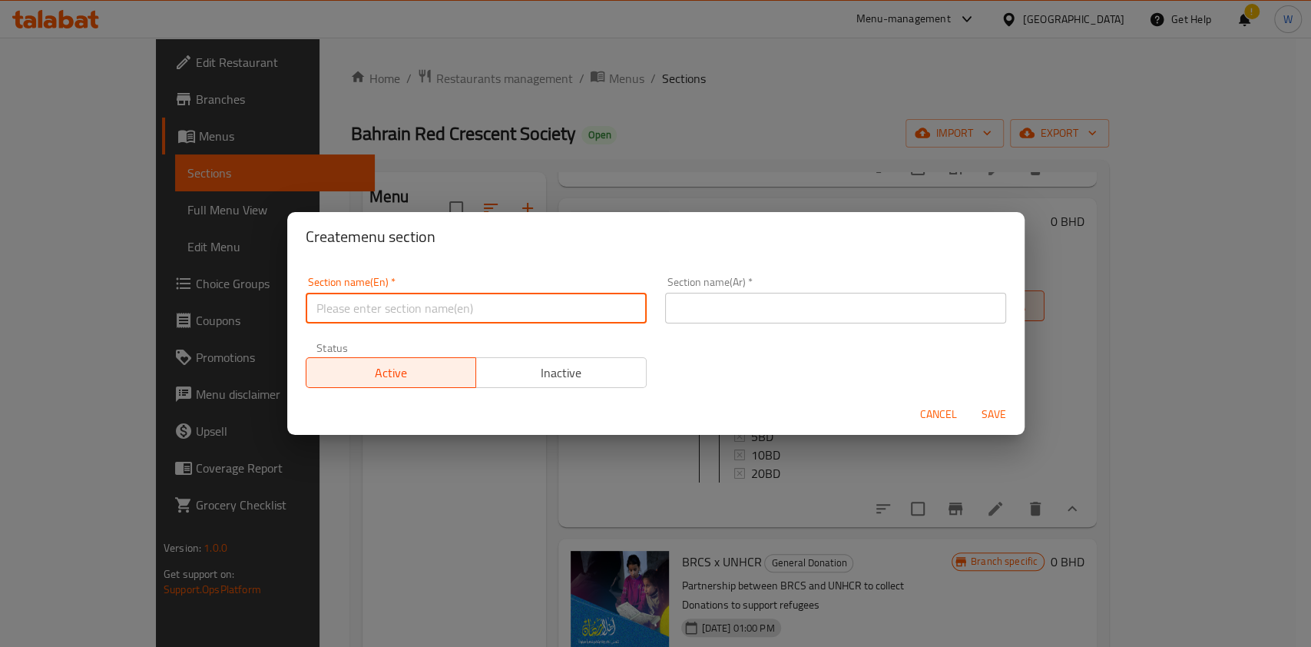
click at [528, 306] on input "text" at bounding box center [476, 308] width 341 height 31
paste input "Monthly Needy Families"
type input "Monthly Needy Families"
click at [751, 313] on input "text" at bounding box center [835, 308] width 341 height 31
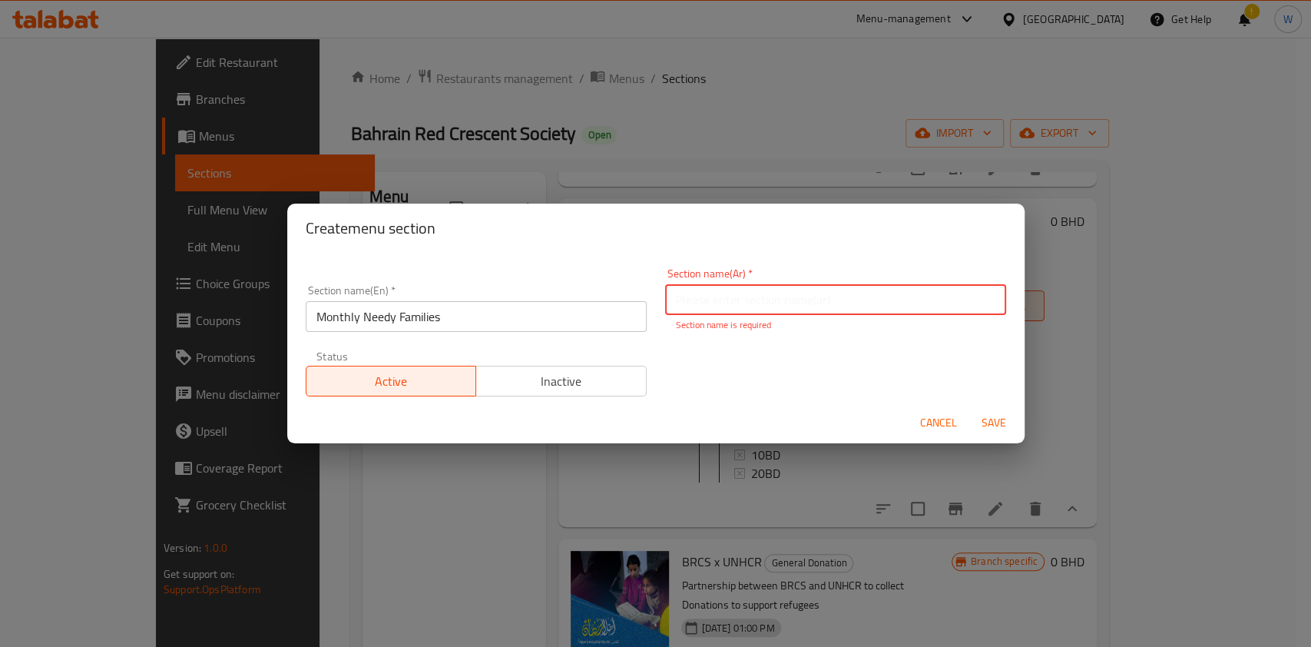
click at [700, 312] on input "text" at bounding box center [835, 299] width 341 height 31
paste input "الأسر المحتاجة شهريًا"
type input "الأسر المحتاجة شهريًا"
click at [983, 427] on button "Save" at bounding box center [993, 423] width 49 height 28
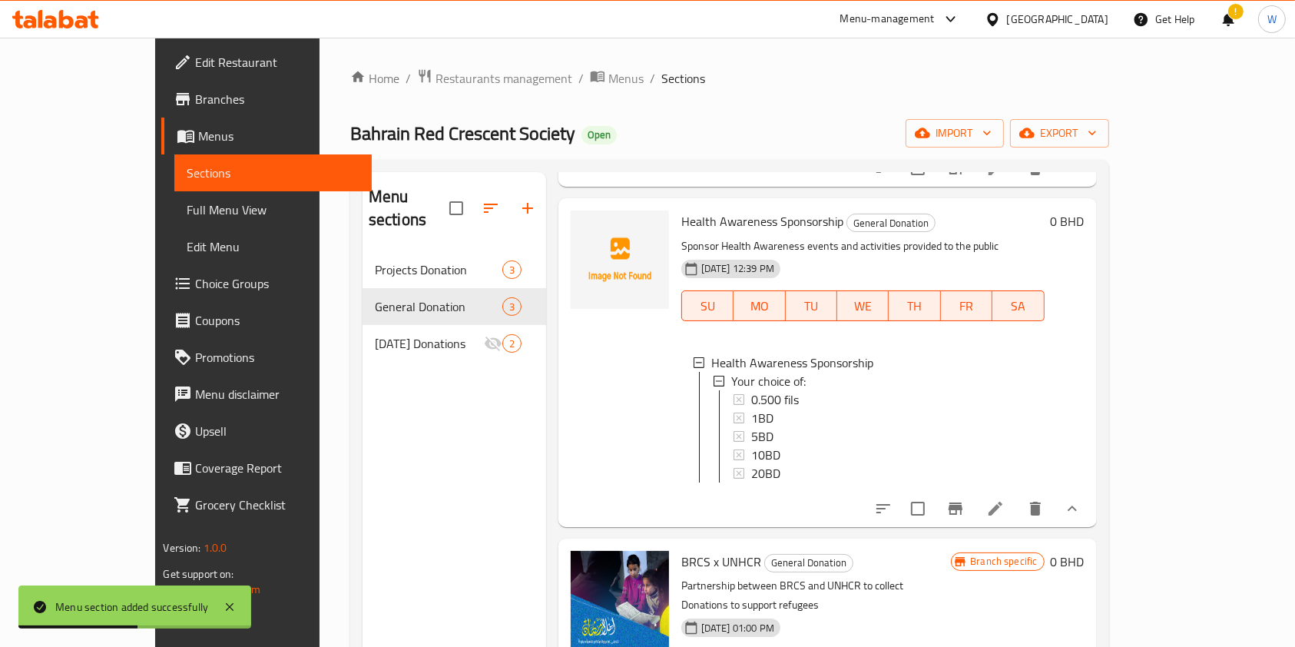
click at [363, 403] on div "Menu sections Projects Donation 3 General Donation 3 Ramadan Donations 2" at bounding box center [455, 495] width 184 height 647
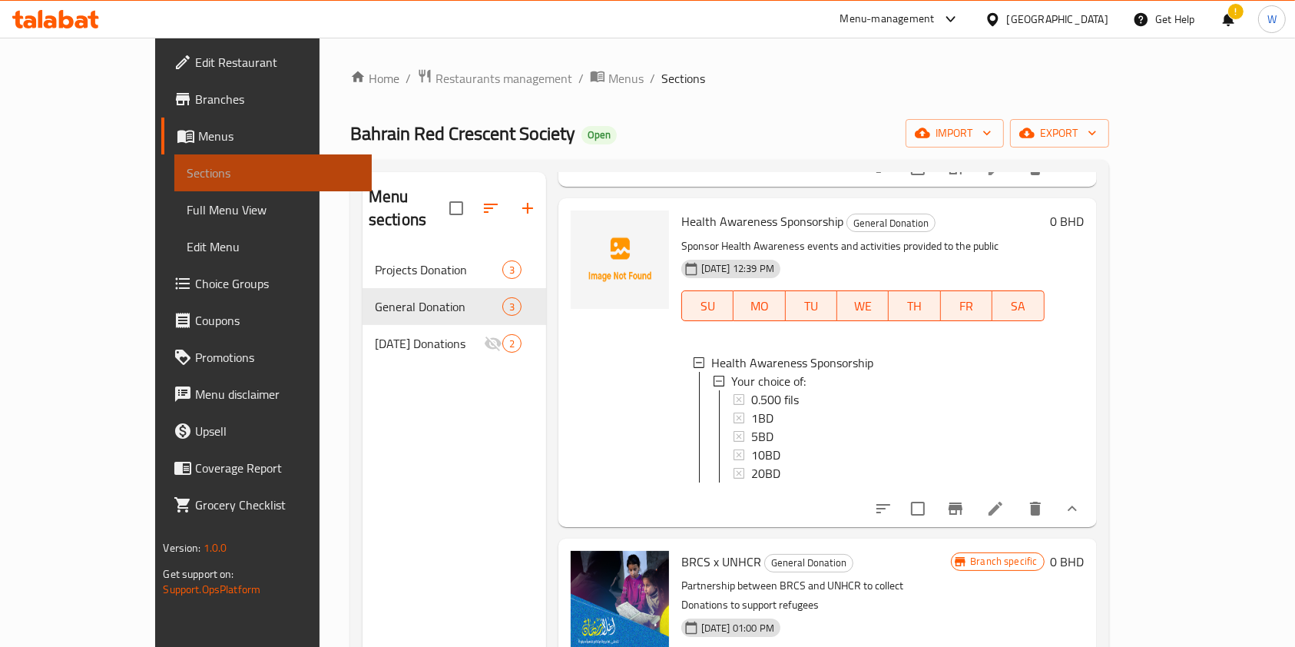
click at [187, 166] on span "Sections" at bounding box center [273, 173] width 173 height 18
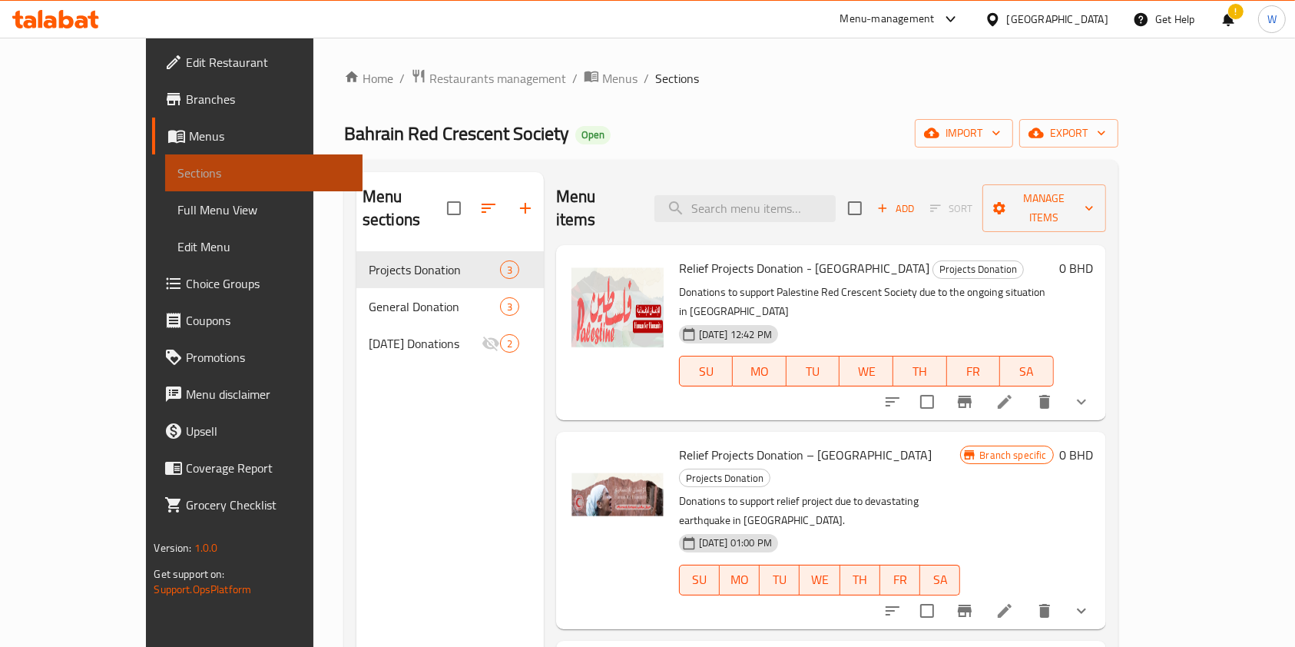
click at [177, 176] on span "Sections" at bounding box center [263, 173] width 173 height 18
click at [165, 198] on link "Full Menu View" at bounding box center [263, 209] width 197 height 37
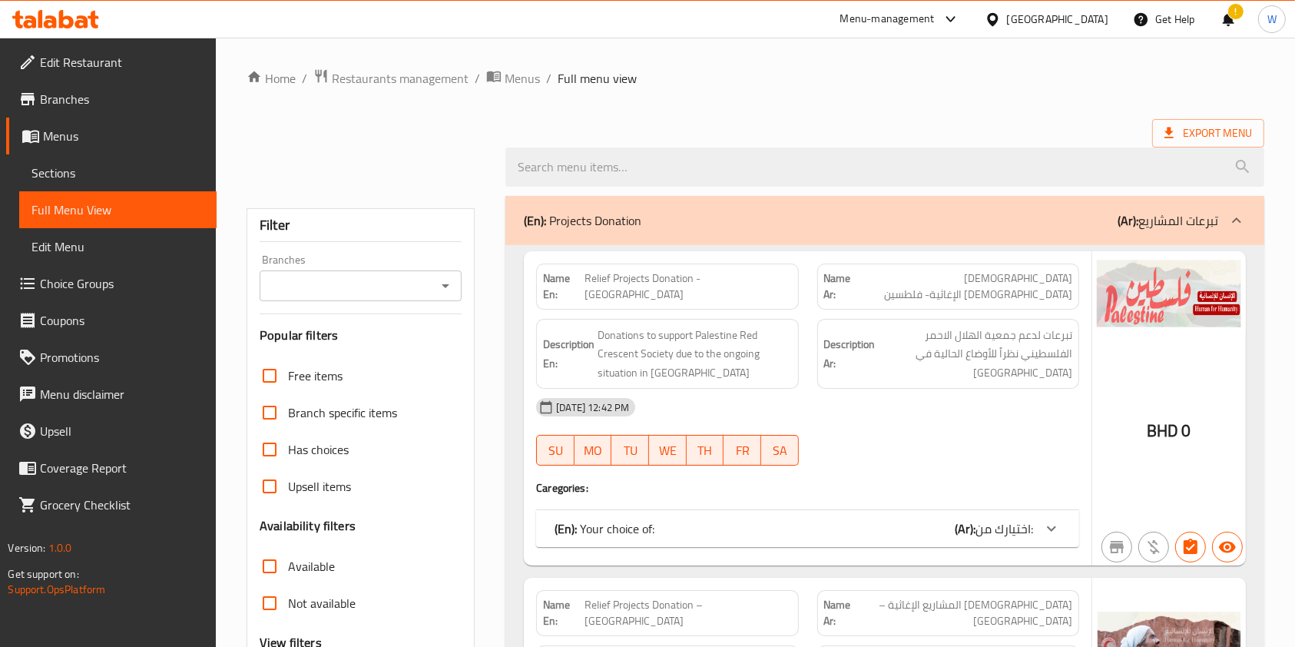
click at [112, 171] on span "Sections" at bounding box center [117, 173] width 173 height 18
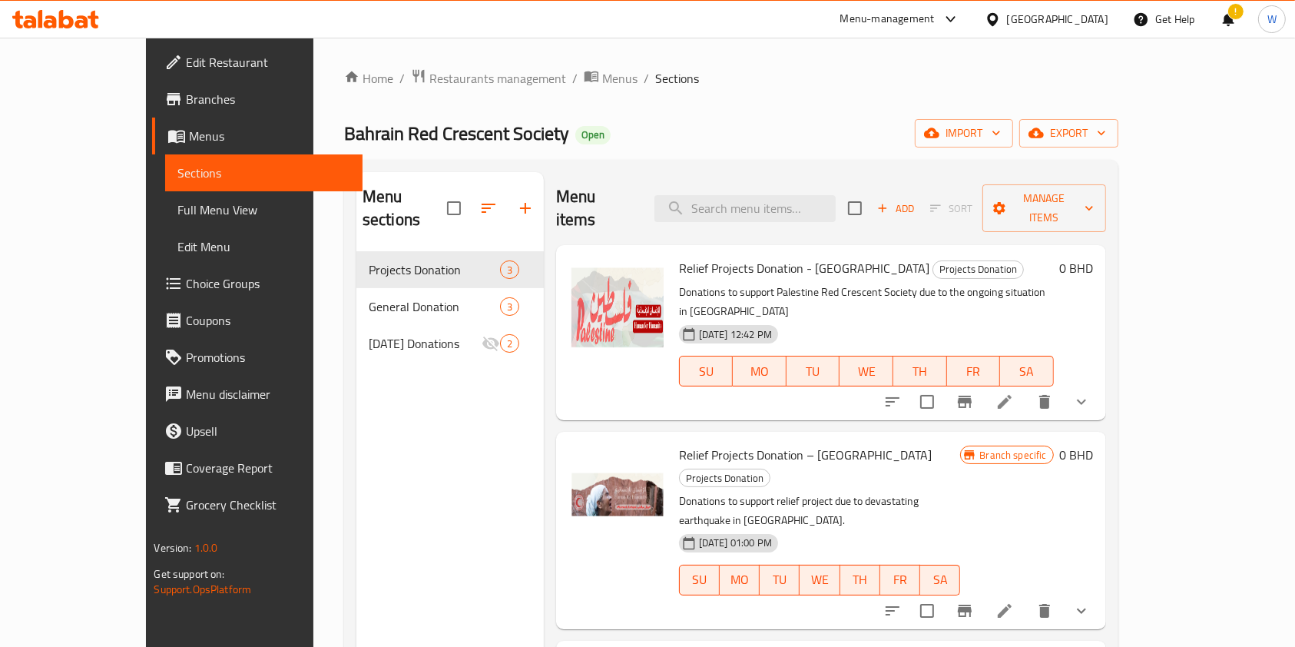
click at [380, 396] on div "Menu sections Projects Donation 3 General Donation 3 Ramadan Donations 2" at bounding box center [449, 495] width 187 height 647
click at [516, 199] on icon "button" at bounding box center [525, 208] width 18 height 18
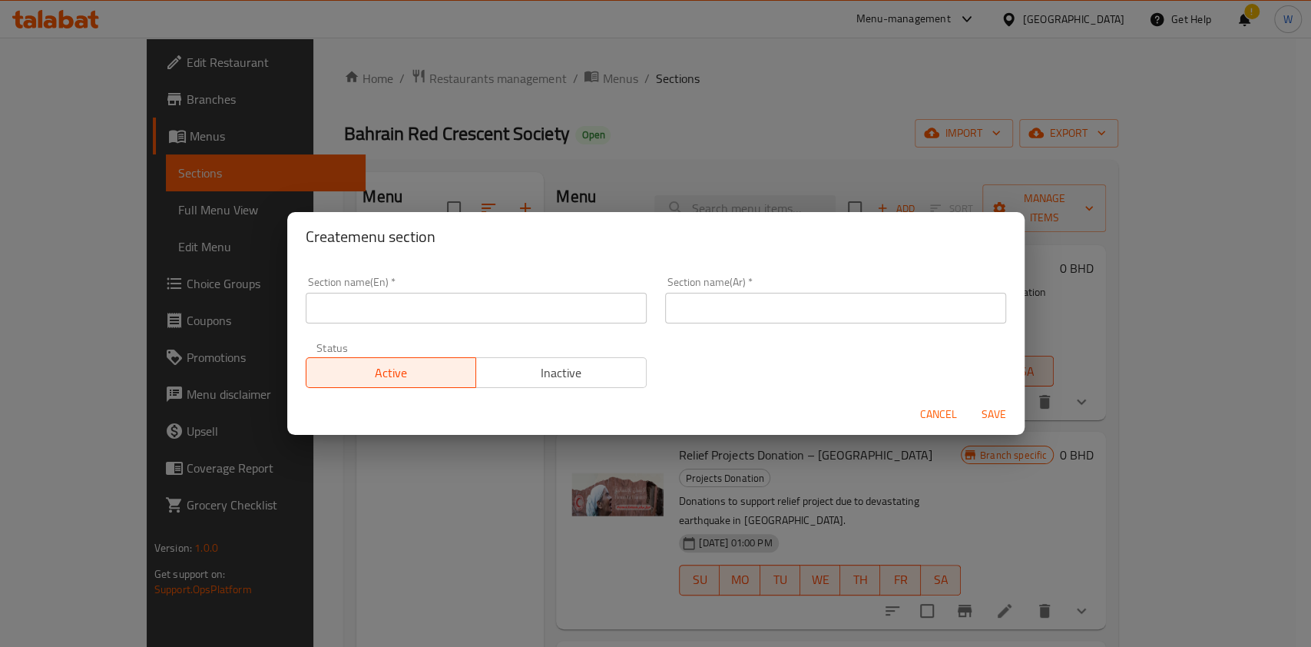
click at [531, 312] on input "text" at bounding box center [476, 308] width 341 height 31
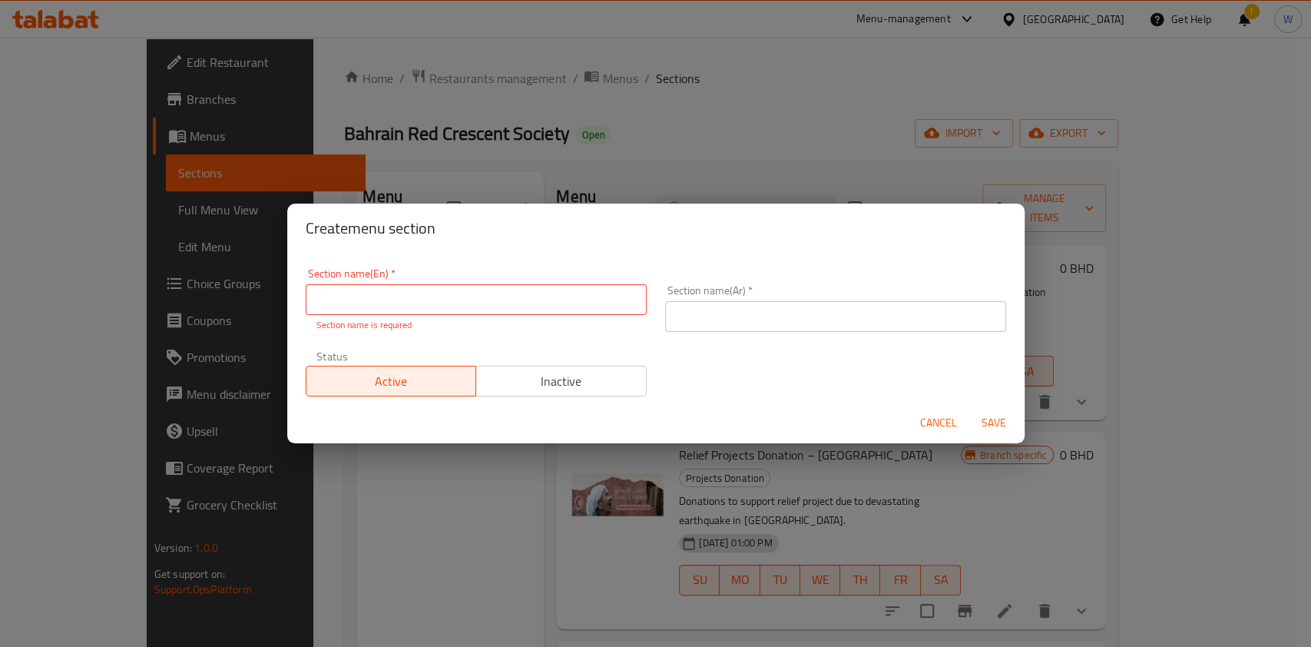
click at [939, 415] on span "Cancel" at bounding box center [938, 422] width 37 height 19
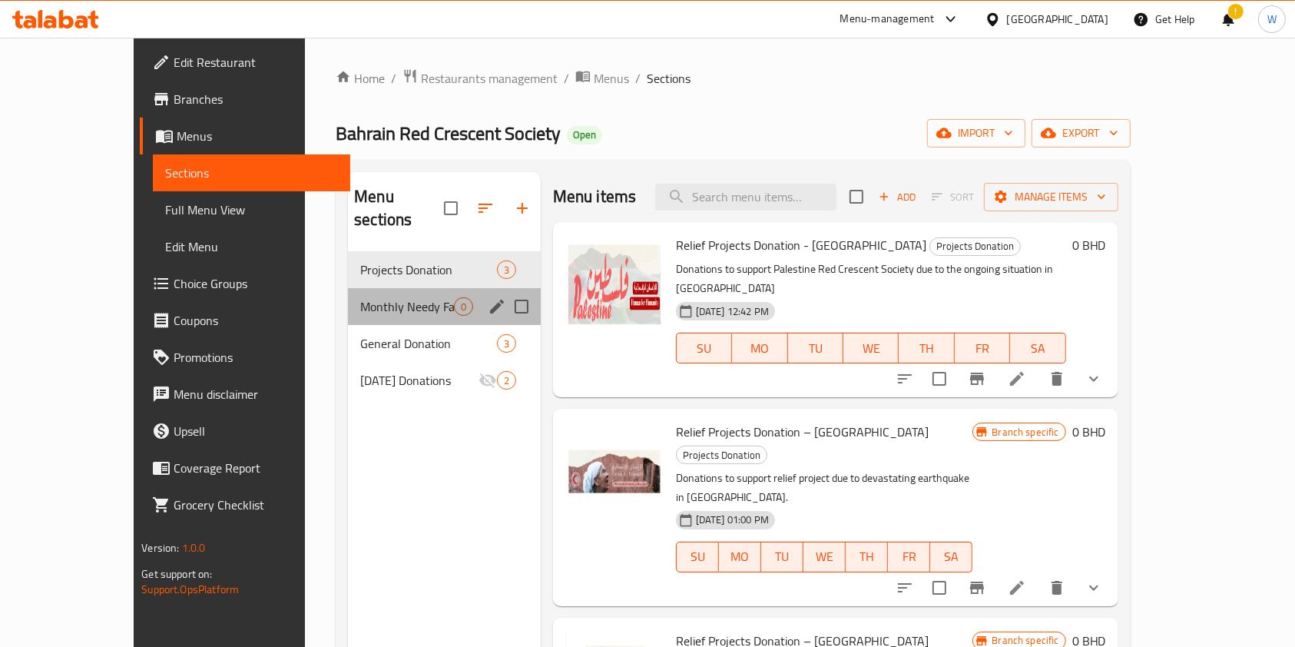
click at [355, 296] on div "Monthly Needy Families 0" at bounding box center [444, 306] width 193 height 37
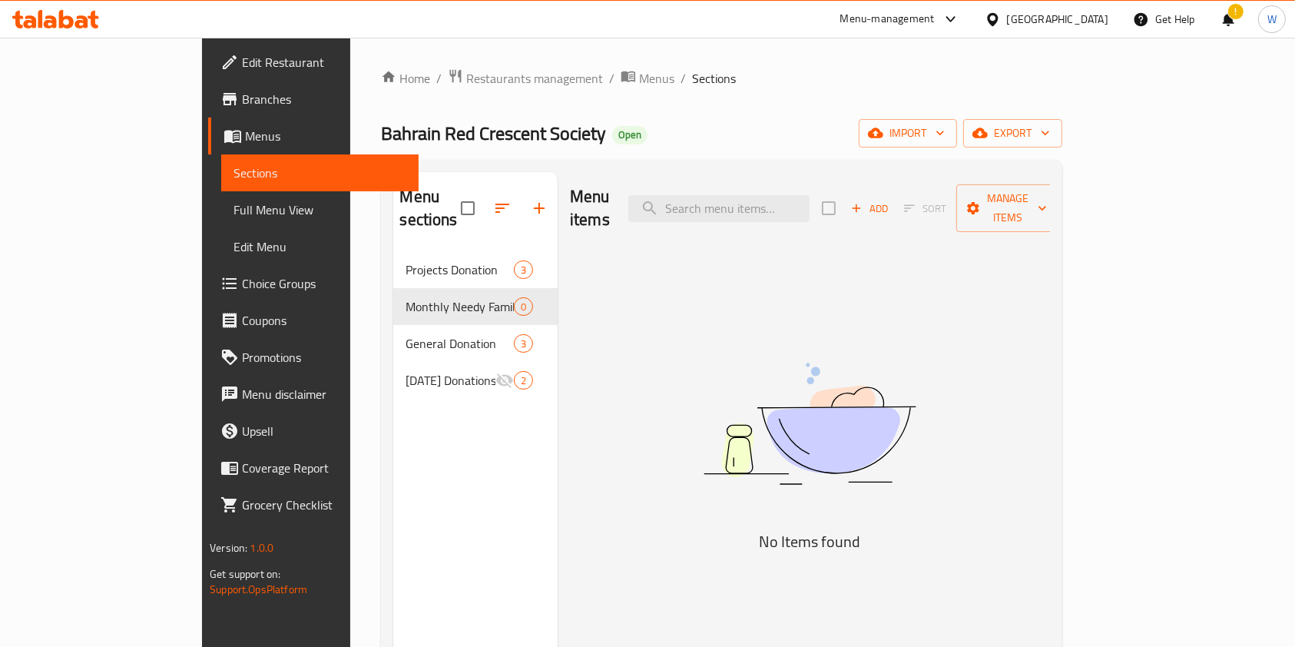
click at [890, 200] on span "Add" at bounding box center [869, 209] width 41 height 18
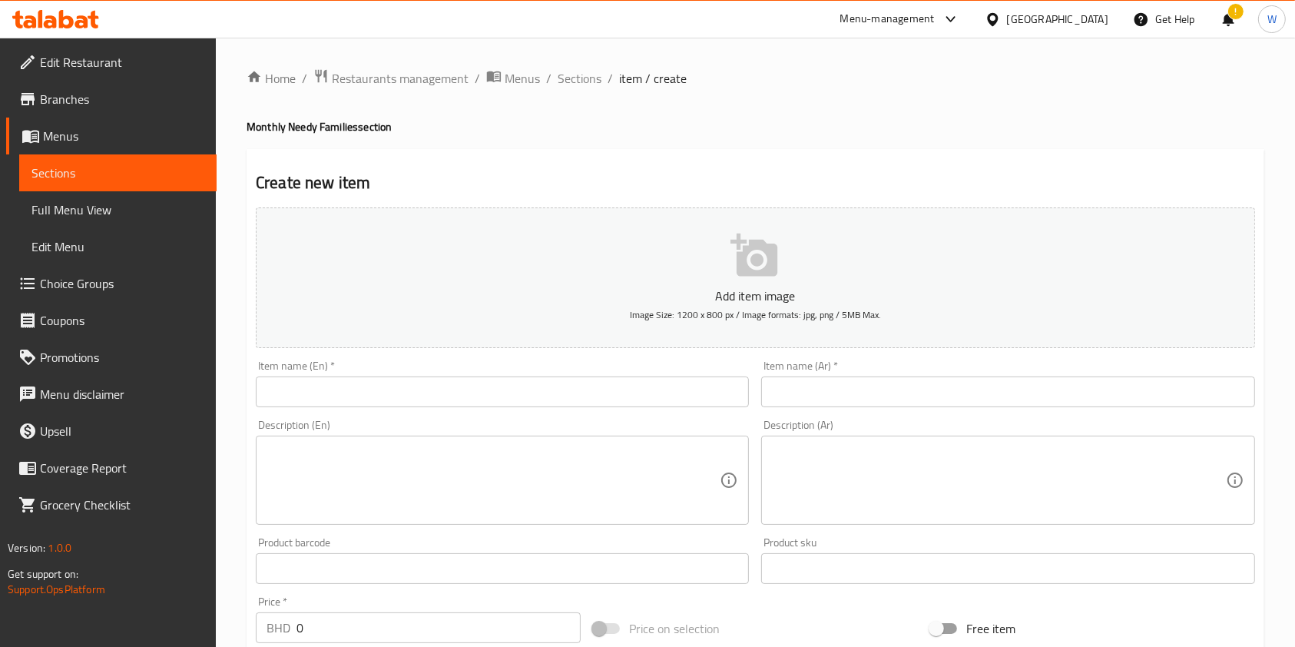
click at [452, 407] on input "text" at bounding box center [502, 391] width 493 height 31
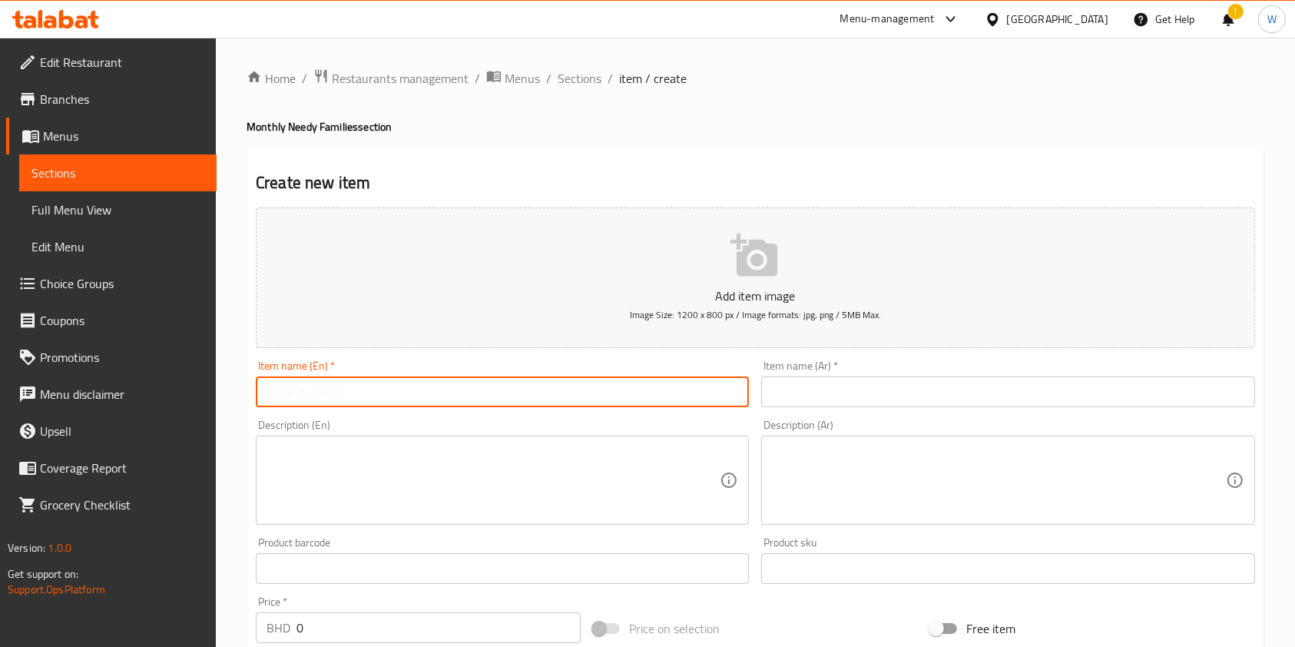
paste input "Needy Families – Monthly Sponsorship"
type input "Needy Families – Monthly Sponsorship"
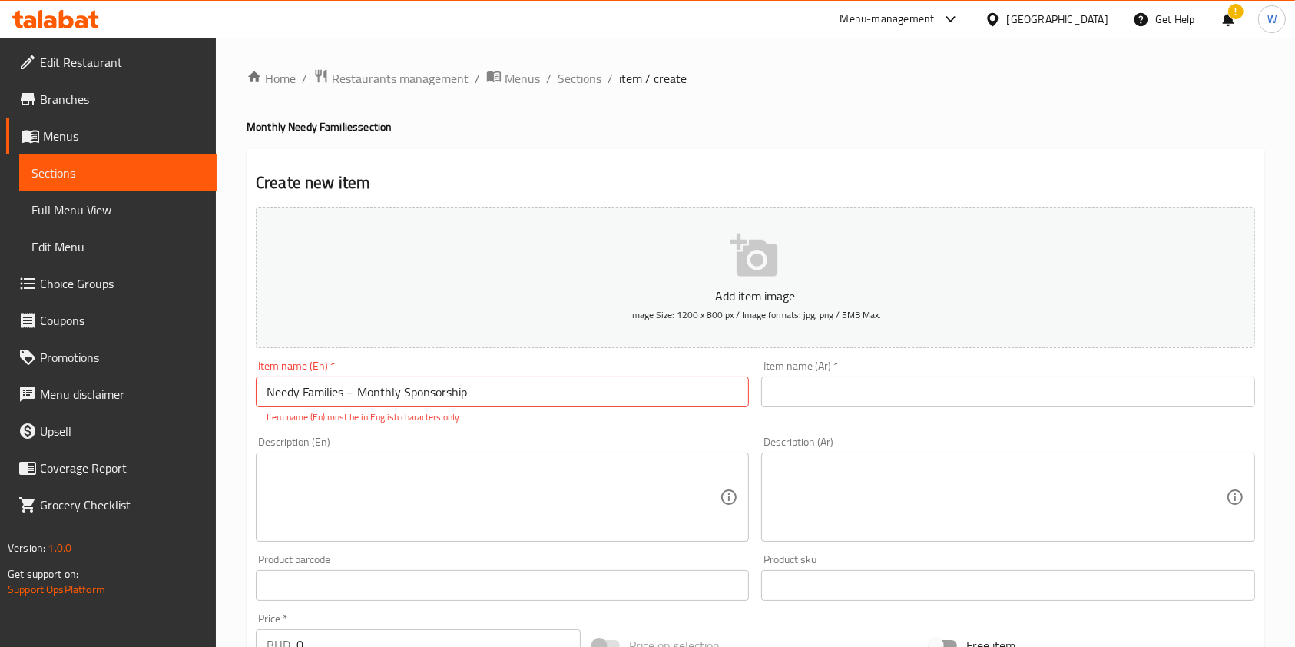
click at [899, 397] on input "text" at bounding box center [1007, 391] width 493 height 31
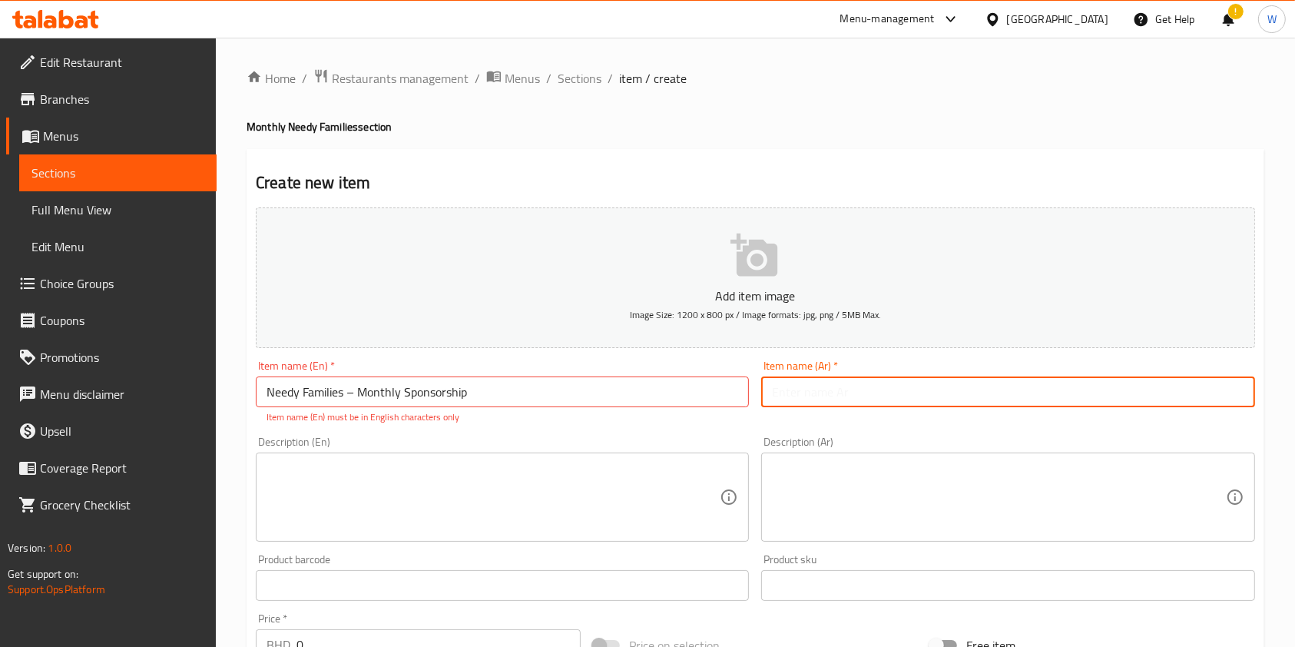
paste input "مشروع الدعم الشهري للاسر المحتاجة"
type input "مشروع الدعم الشهري للاسر المحتاجة"
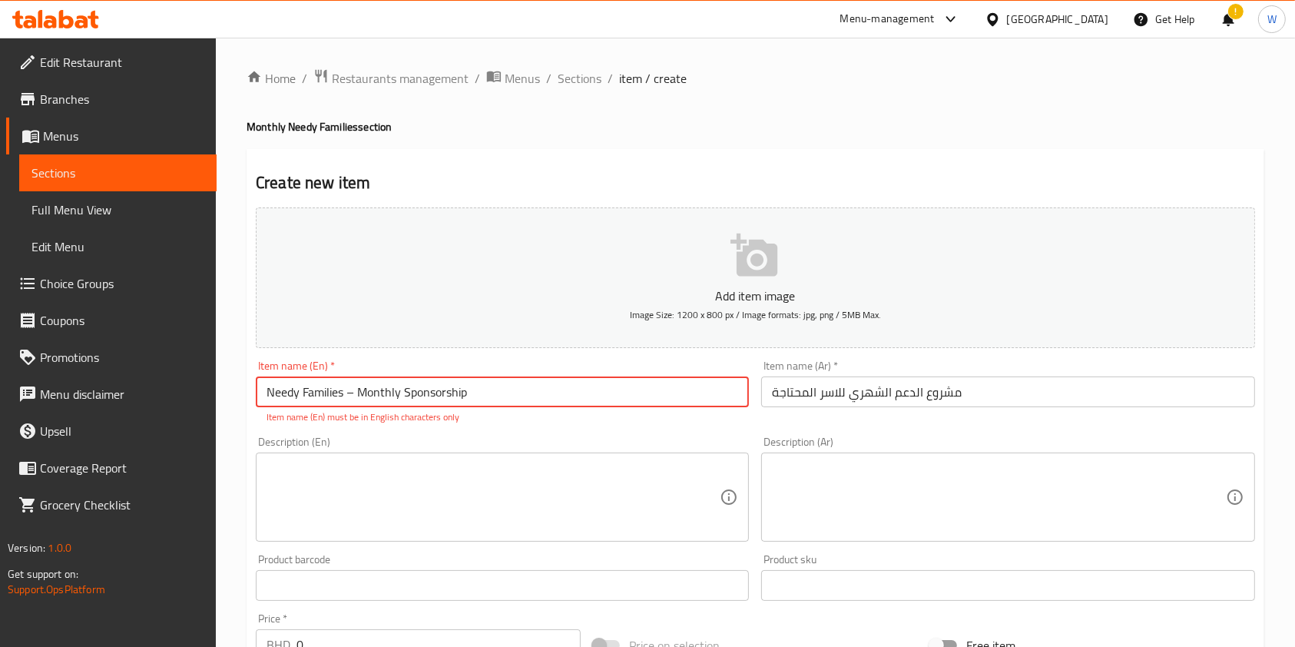
click at [355, 391] on input "Needy Families – Monthly Sponsorship" at bounding box center [502, 391] width 493 height 31
type input "Needy Families - Monthly Sponsorship"
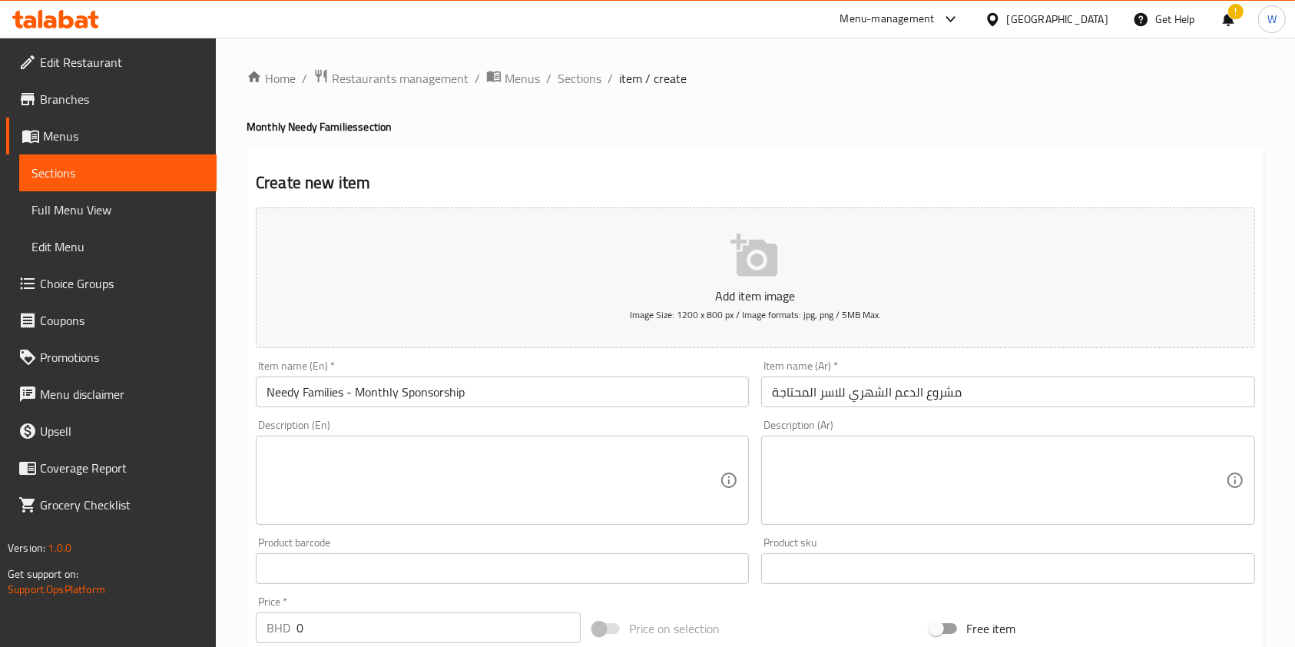
click at [657, 438] on div "Description (En) Description (En)" at bounding box center [502, 471] width 493 height 105
click at [474, 475] on textarea at bounding box center [493, 480] width 453 height 73
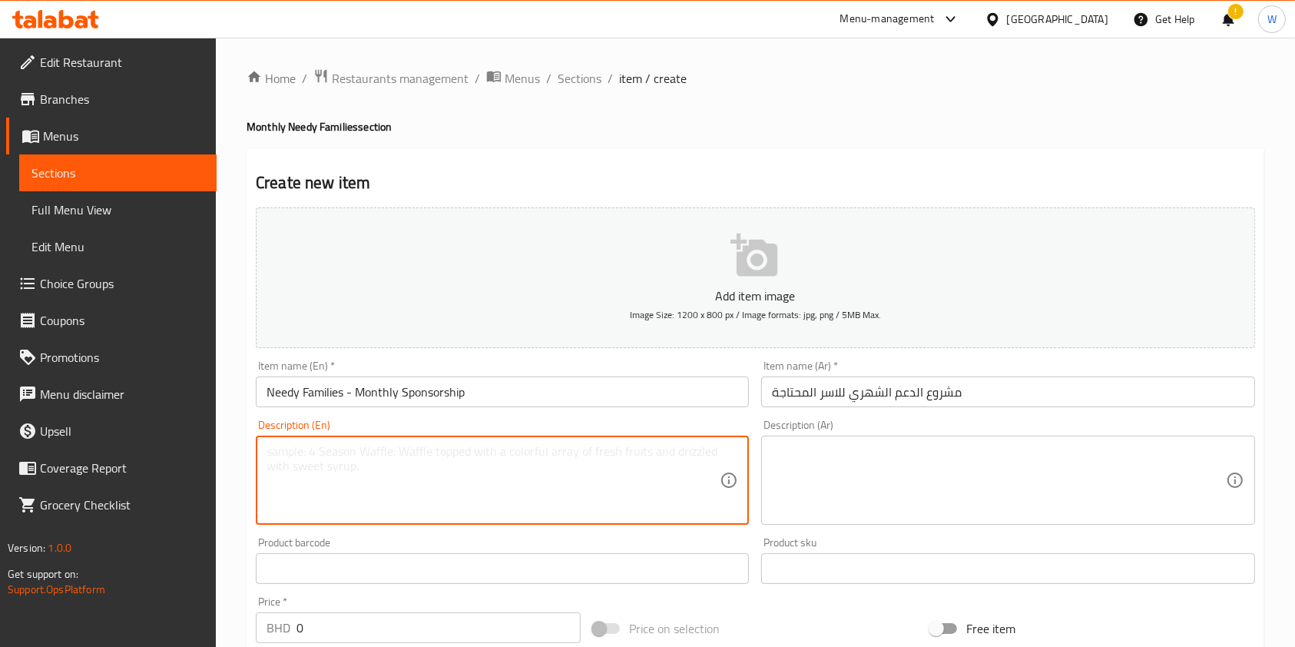
paste textarea "Sponsor a needy family who receives a Monthly Cash Aid"
type textarea "Sponsor a needy family who receives a Monthly Cash Aid"
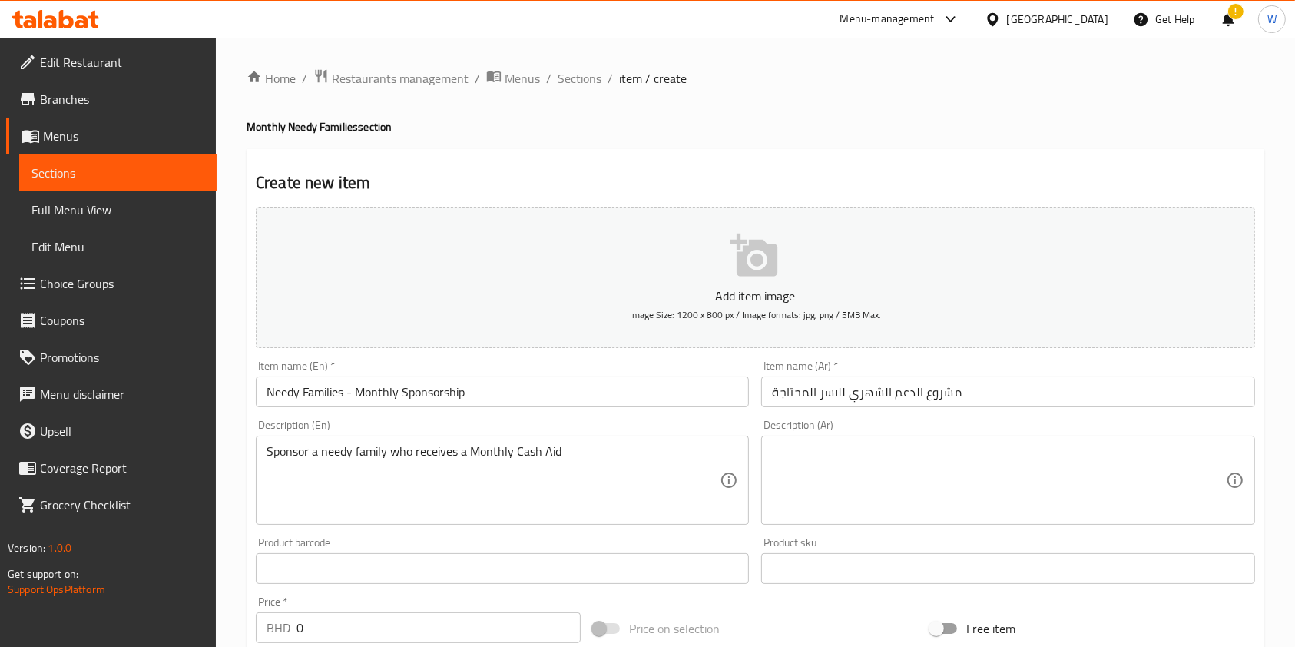
click at [780, 491] on textarea at bounding box center [998, 480] width 453 height 73
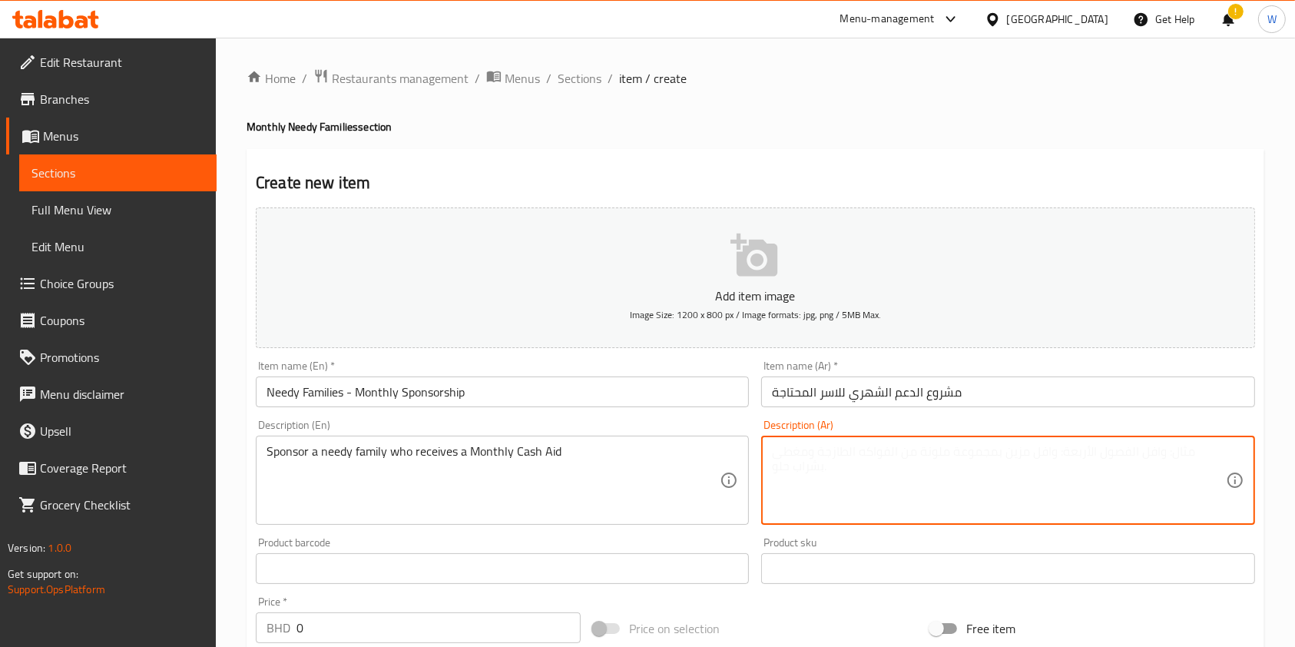
paste textarea "مشروع تمويل الأسر المحتاجة (تمويل نقدي شهري)"
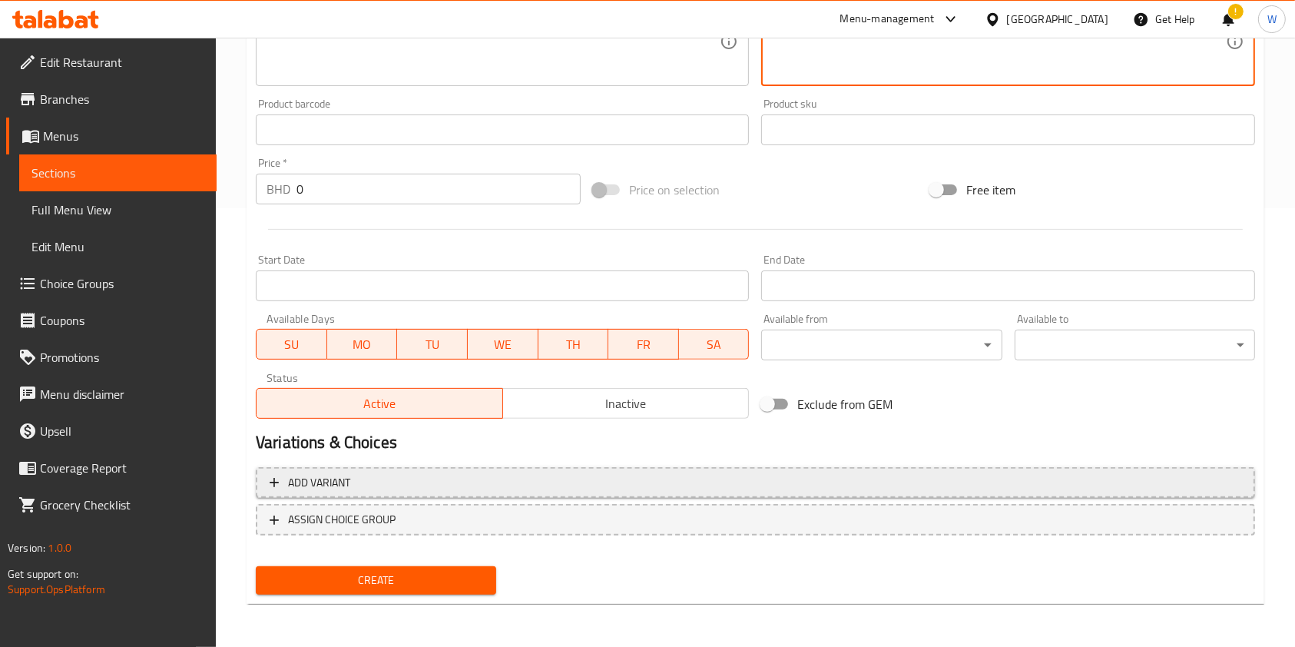
type textarea "مشروع تمويل الأسر المحتاجة (تمويل نقدي شهري)"
click at [412, 485] on span "Add variant" at bounding box center [756, 482] width 972 height 19
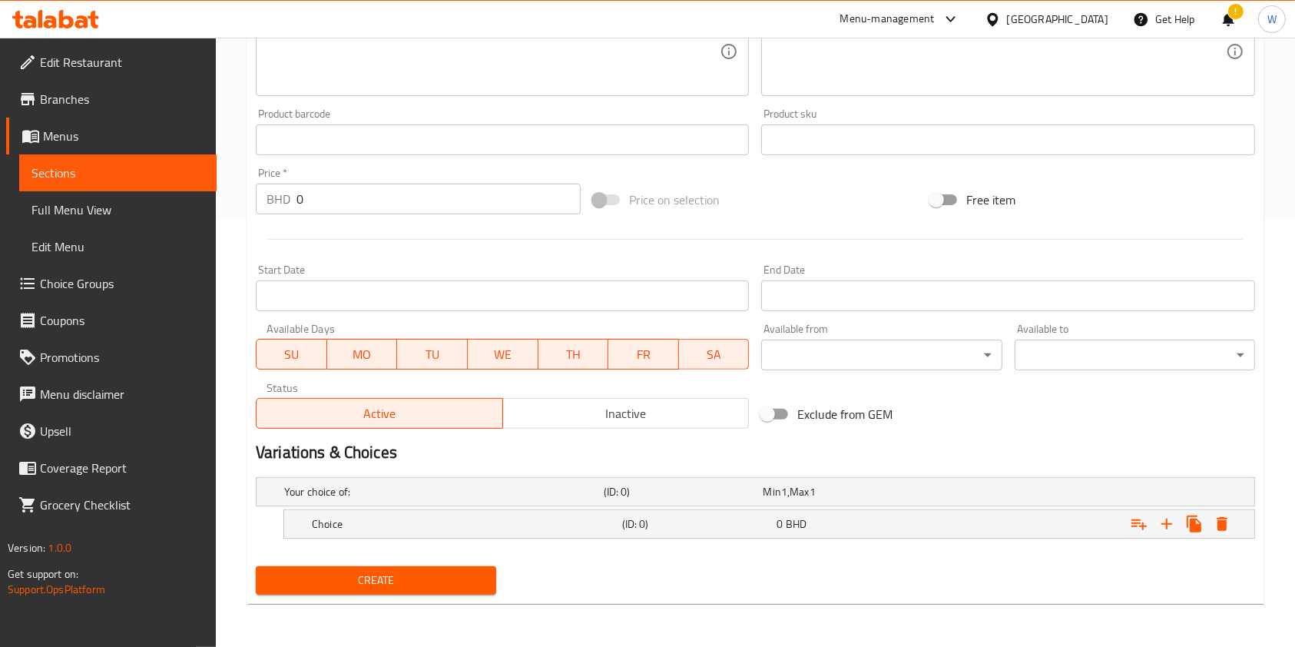
scroll to position [429, 0]
click at [363, 508] on div "Choice (ID: 0) 0 BHD" at bounding box center [760, 492] width 958 height 34
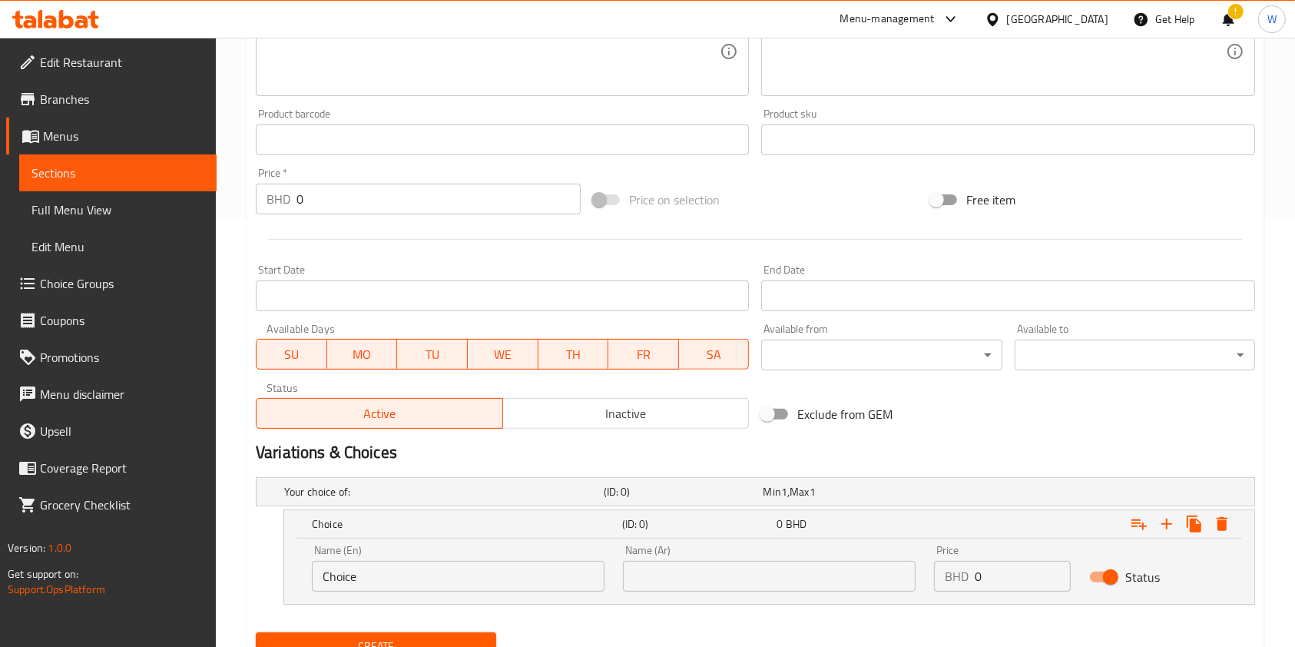
click at [346, 574] on input "Choice" at bounding box center [458, 576] width 293 height 31
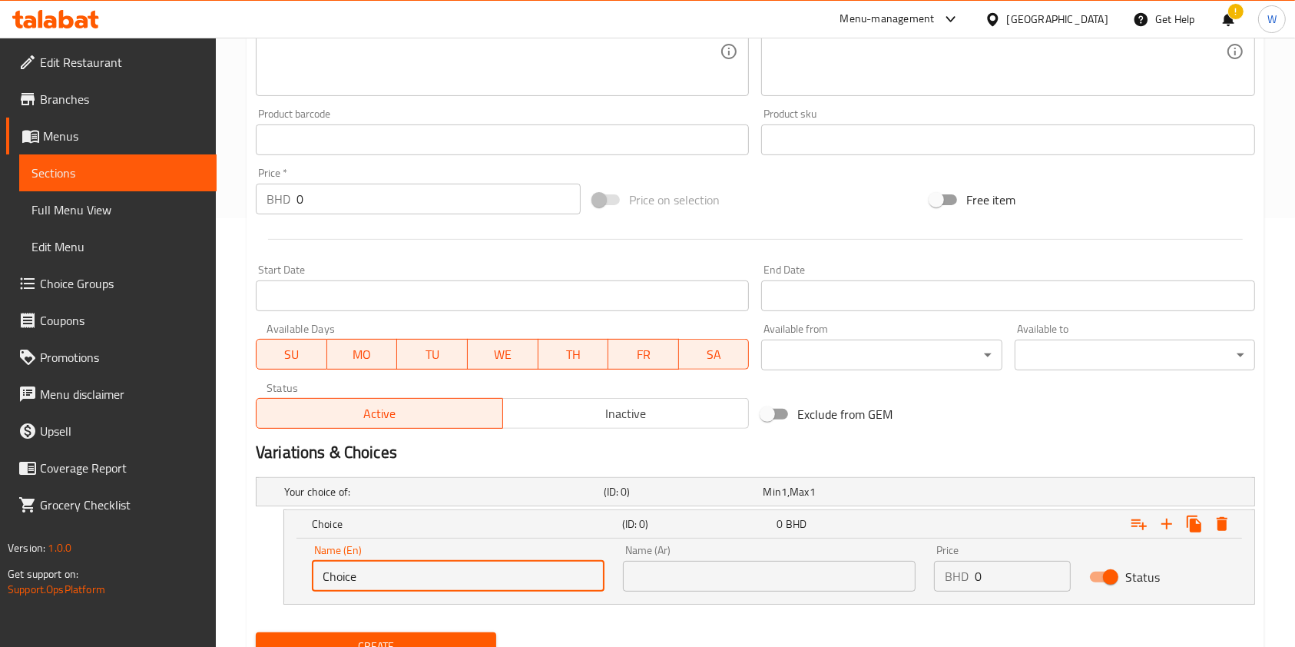
click at [346, 574] on input "Choice" at bounding box center [458, 576] width 293 height 31
type input "1BD"
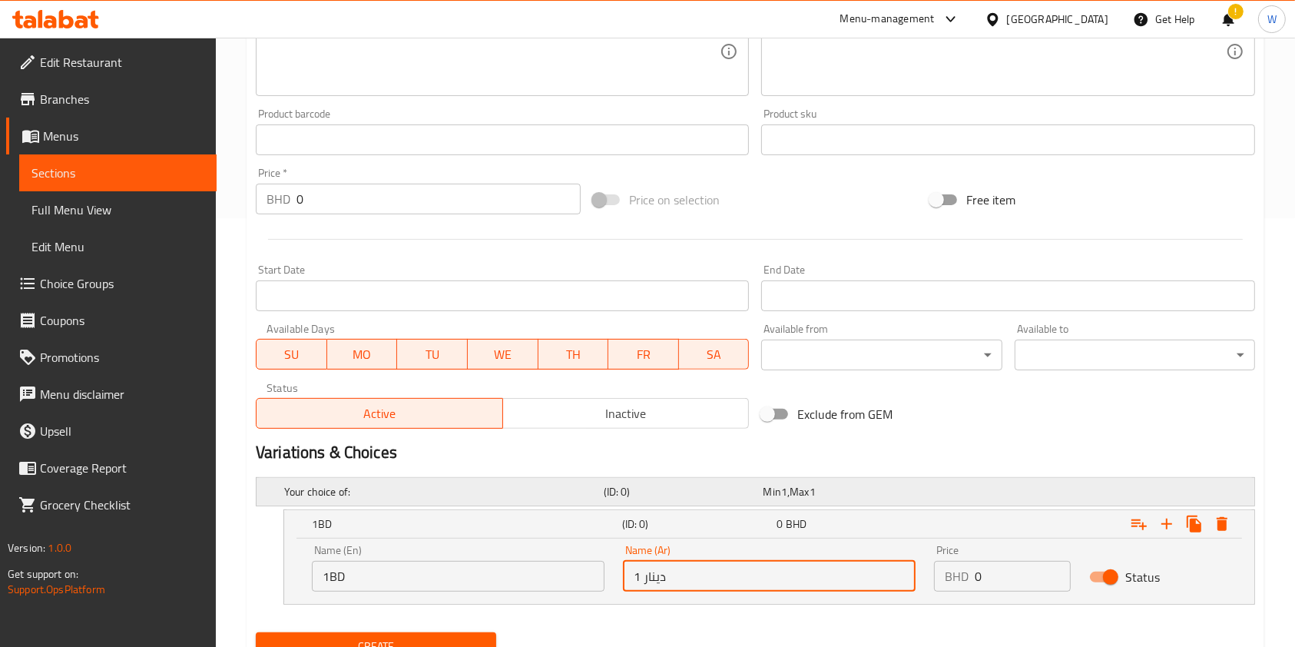
type input "1 دينار"
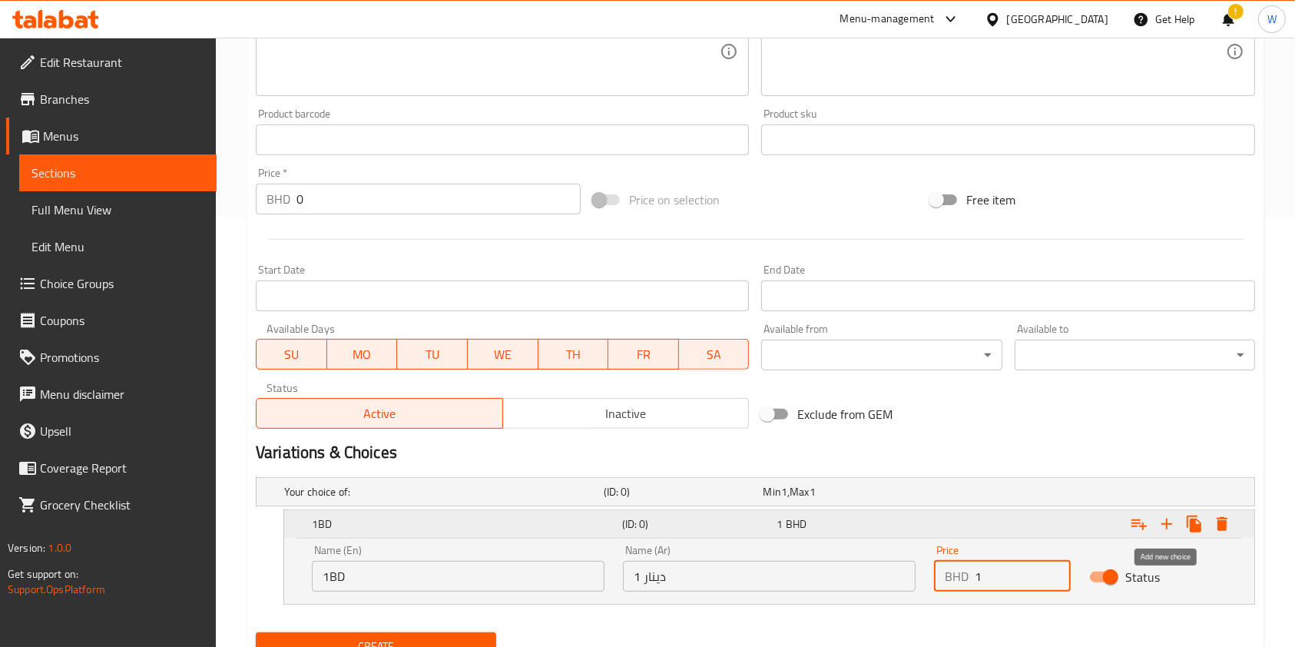
type input "1"
click at [1170, 522] on icon "Expand" at bounding box center [1166, 524] width 18 height 18
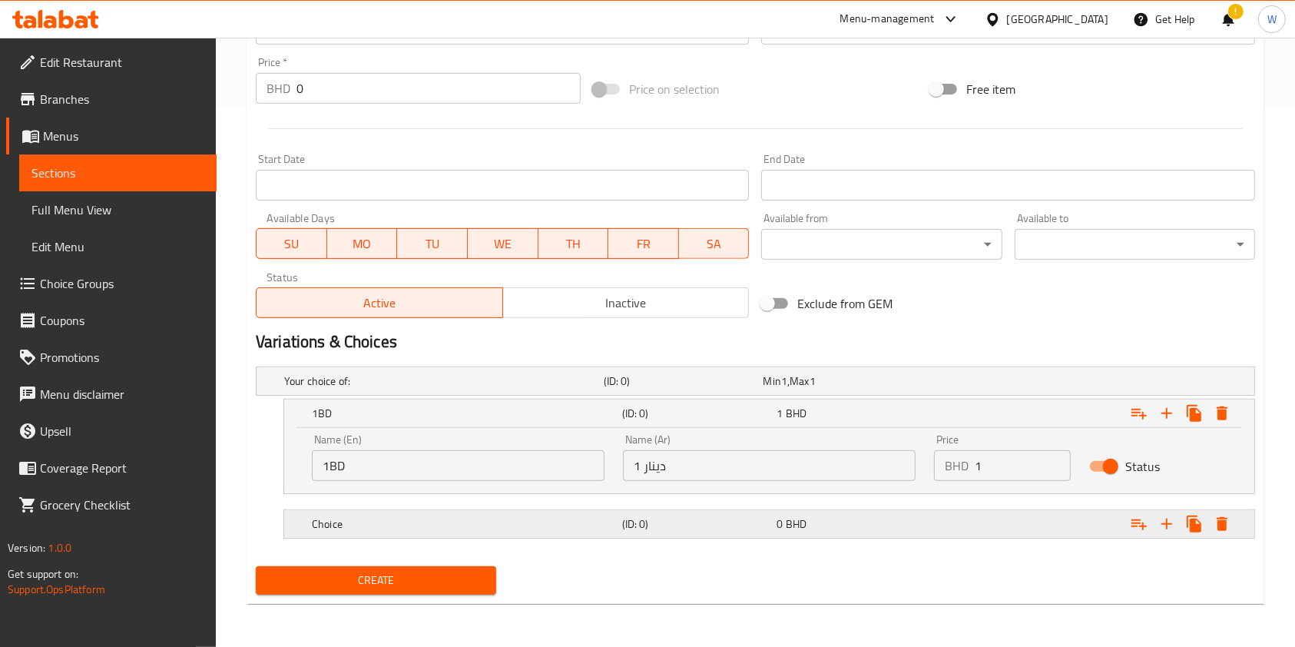
click at [601, 392] on div "Choice" at bounding box center [441, 381] width 320 height 22
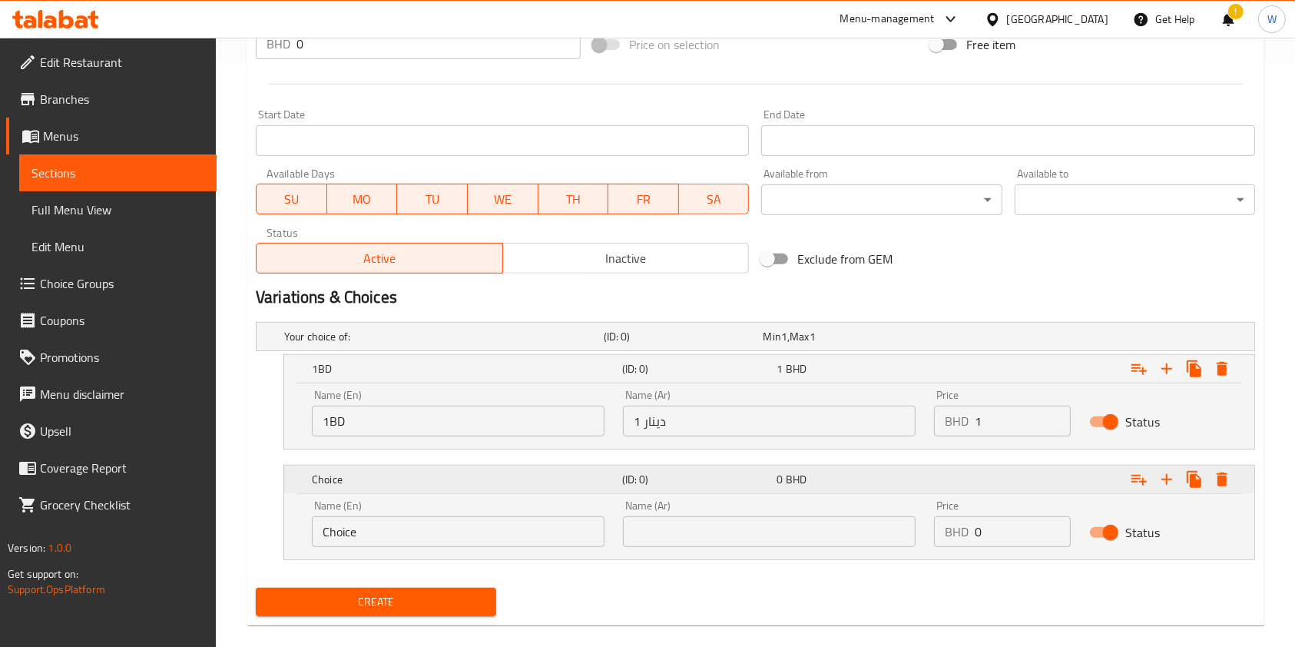
scroll to position [604, 0]
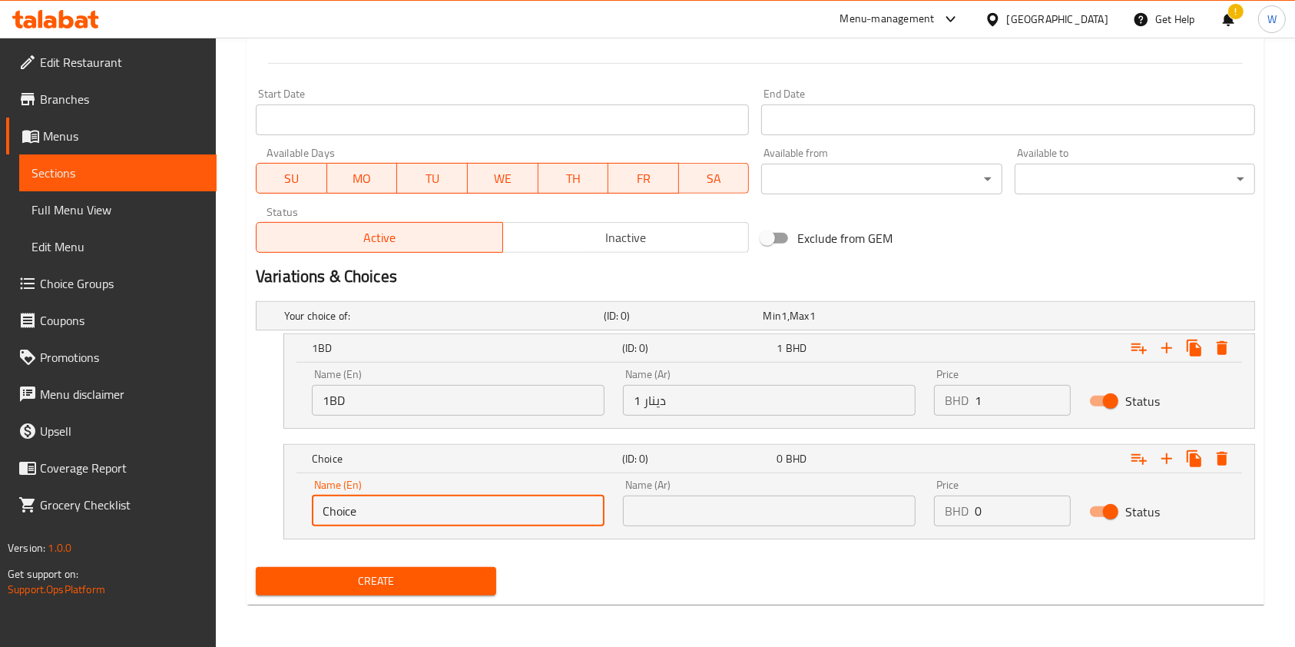
click at [406, 510] on input "Choice" at bounding box center [458, 510] width 293 height 31
type input "5BD"
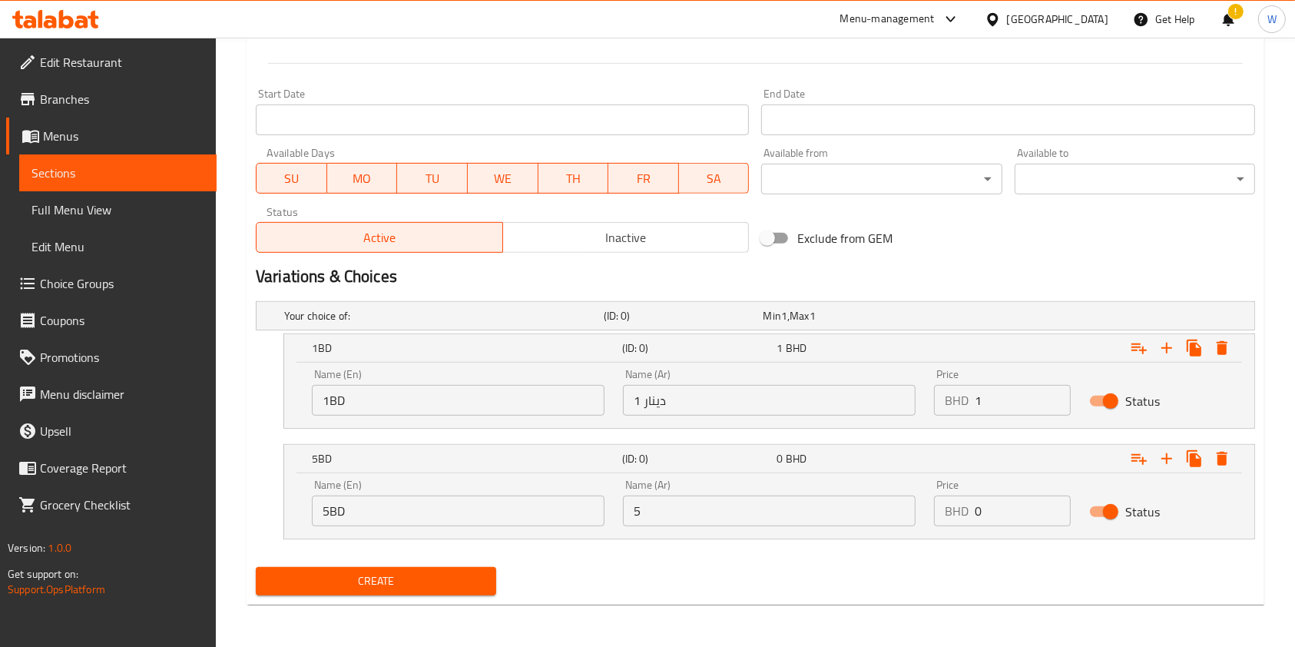
click at [767, 535] on div "Name (En) 5BD Name (En) Name (Ar) 5 Name (Ar) Price BHD 0 Price Status" at bounding box center [769, 505] width 970 height 65
click at [769, 515] on input "5" at bounding box center [769, 510] width 293 height 31
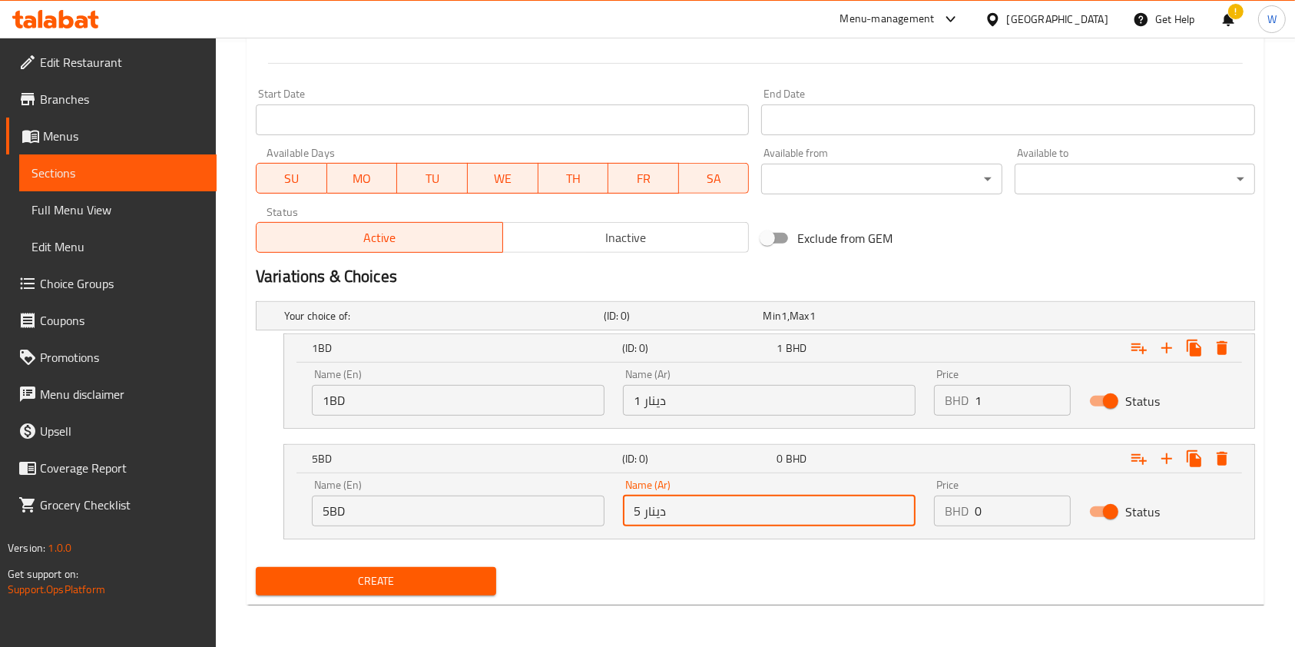
type input "5 دينار"
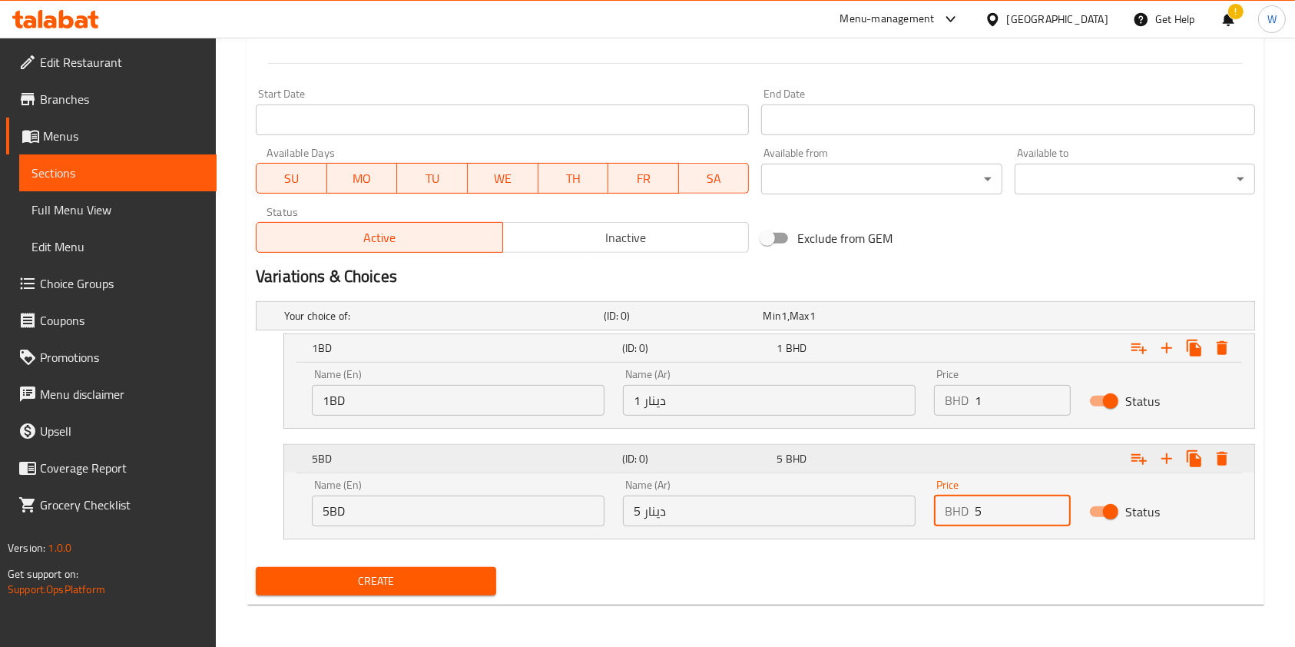
type input "5"
click at [1170, 357] on icon "Expand" at bounding box center [1166, 348] width 18 height 18
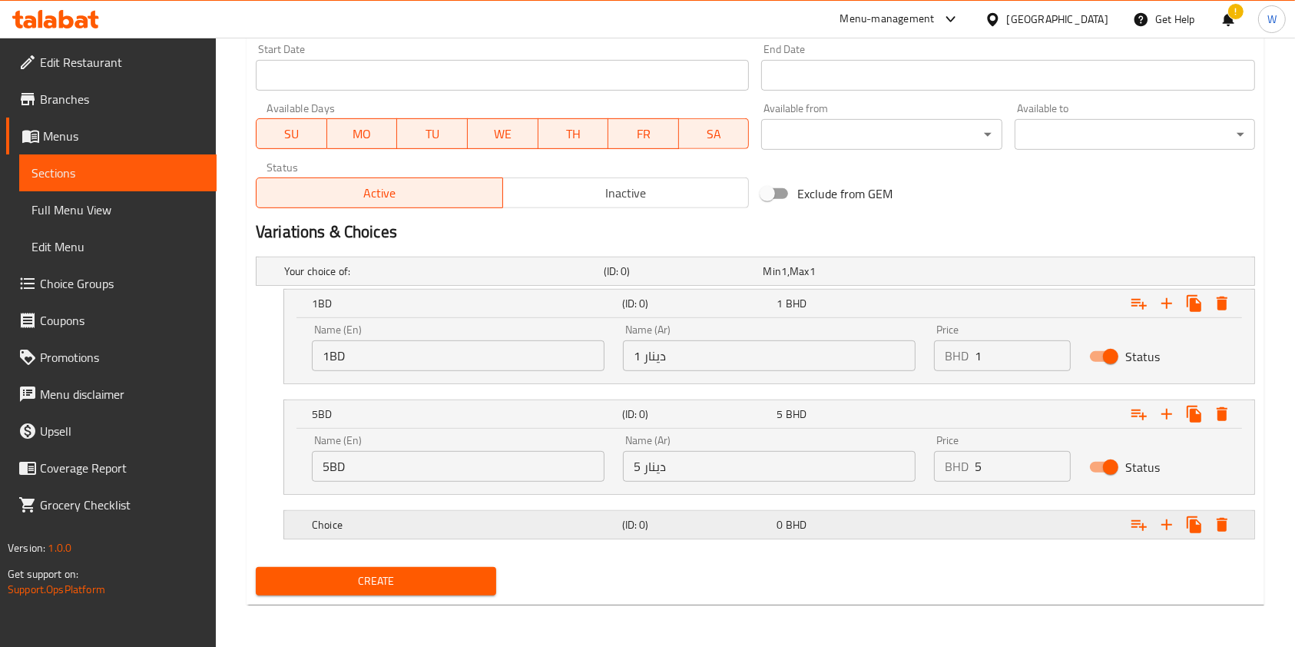
click at [536, 279] on h5 "Choice" at bounding box center [440, 270] width 313 height 15
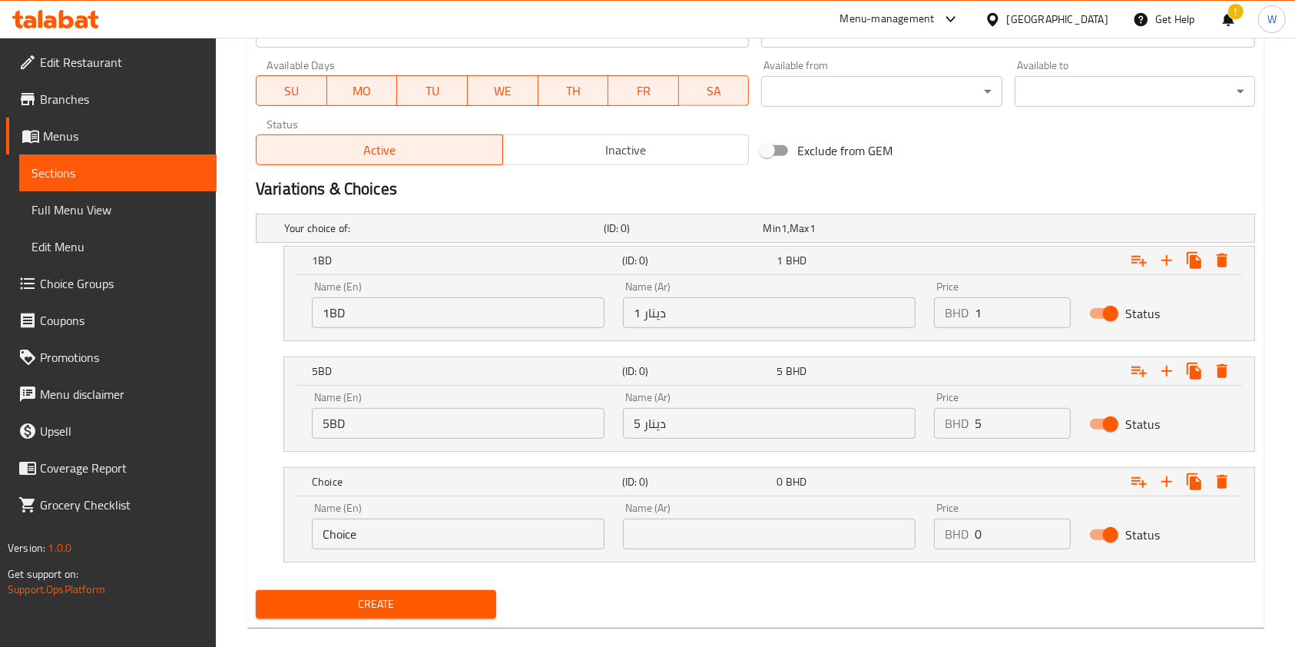
scroll to position [715, 0]
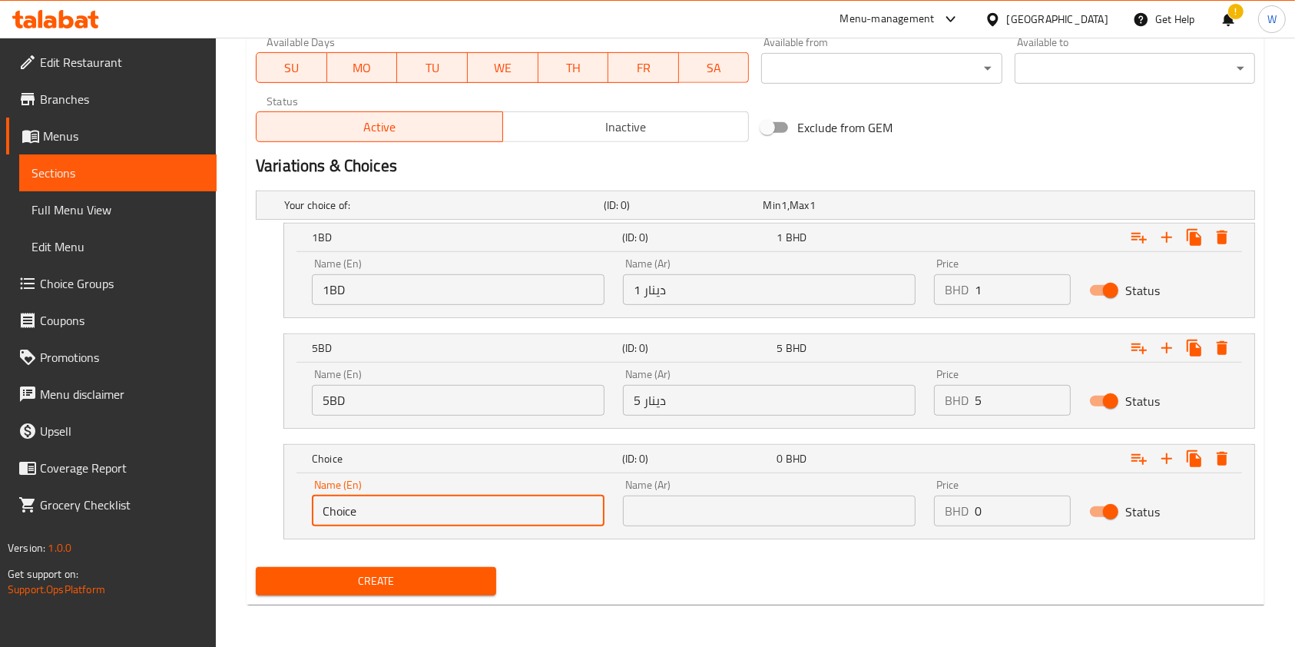
click at [462, 507] on input "Choice" at bounding box center [458, 510] width 293 height 31
type input "10BD"
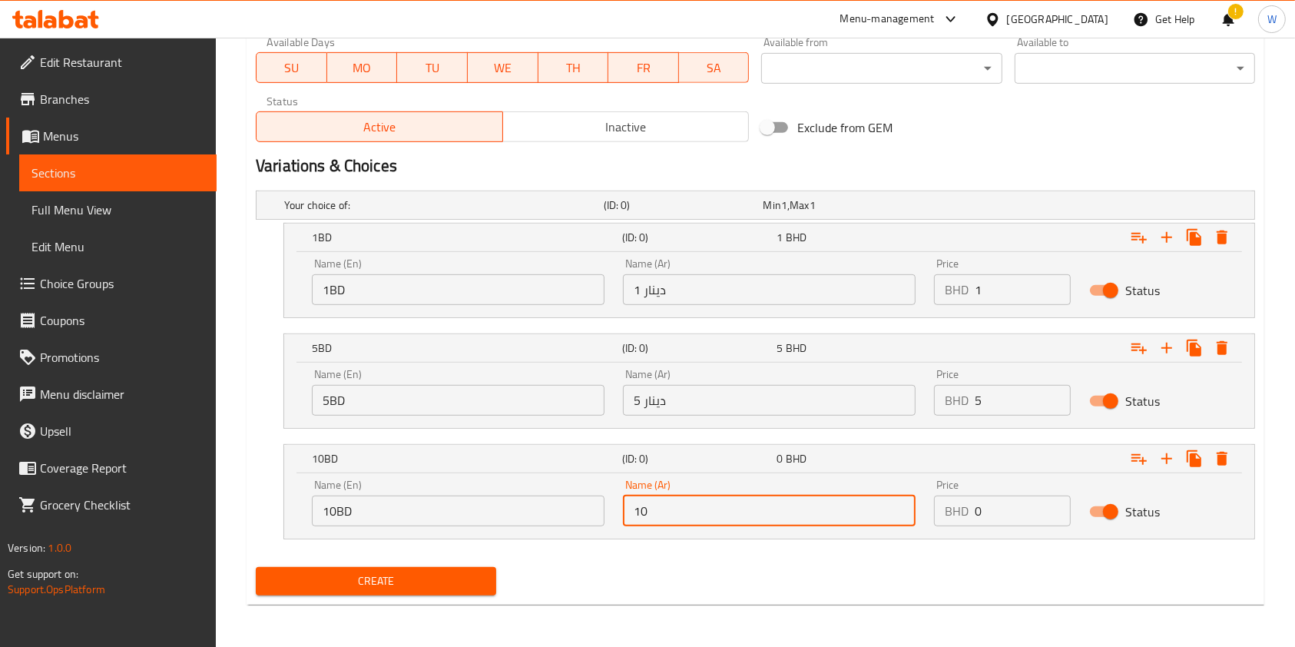
click at [704, 520] on input "10" at bounding box center [769, 510] width 293 height 31
type input "10 دينار"
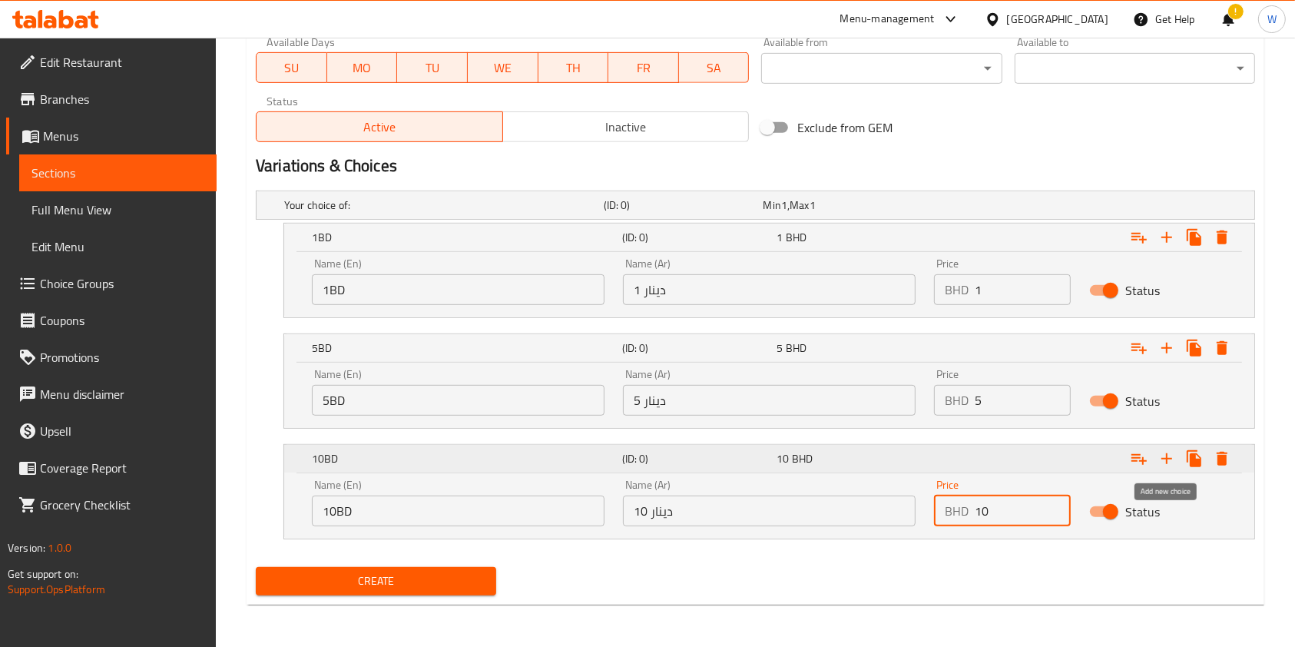
type input "10"
click at [1168, 458] on icon "Expand" at bounding box center [1166, 458] width 11 height 11
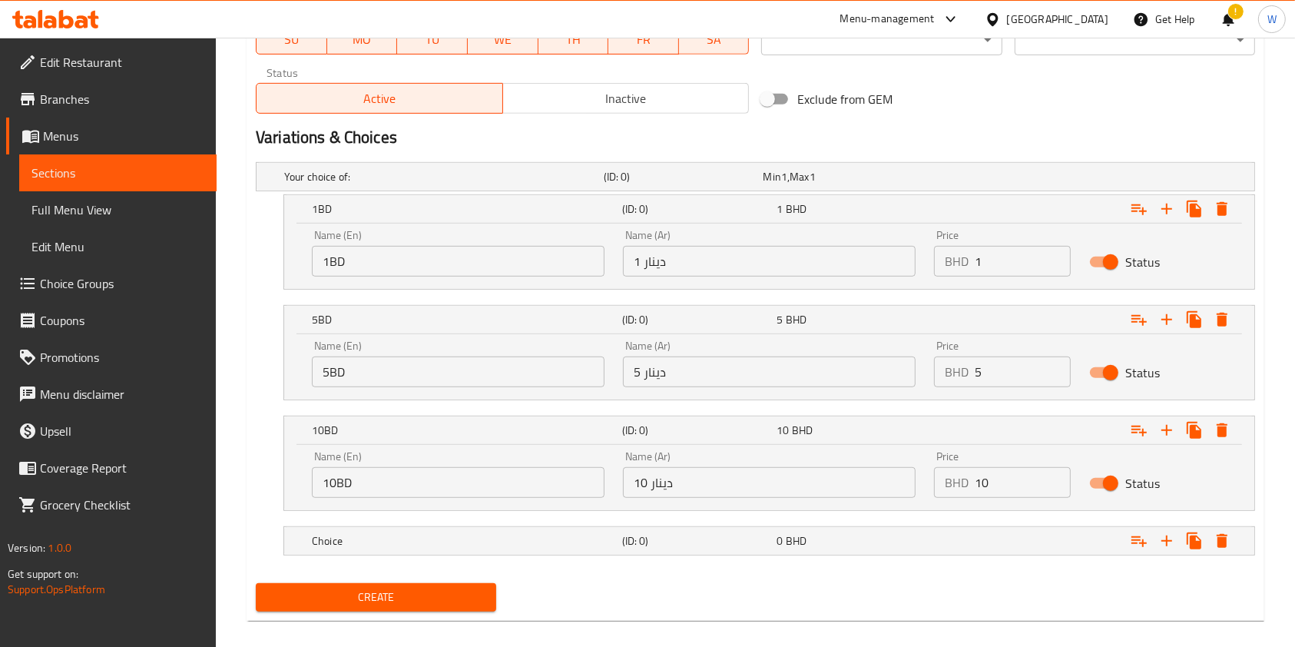
scroll to position [760, 0]
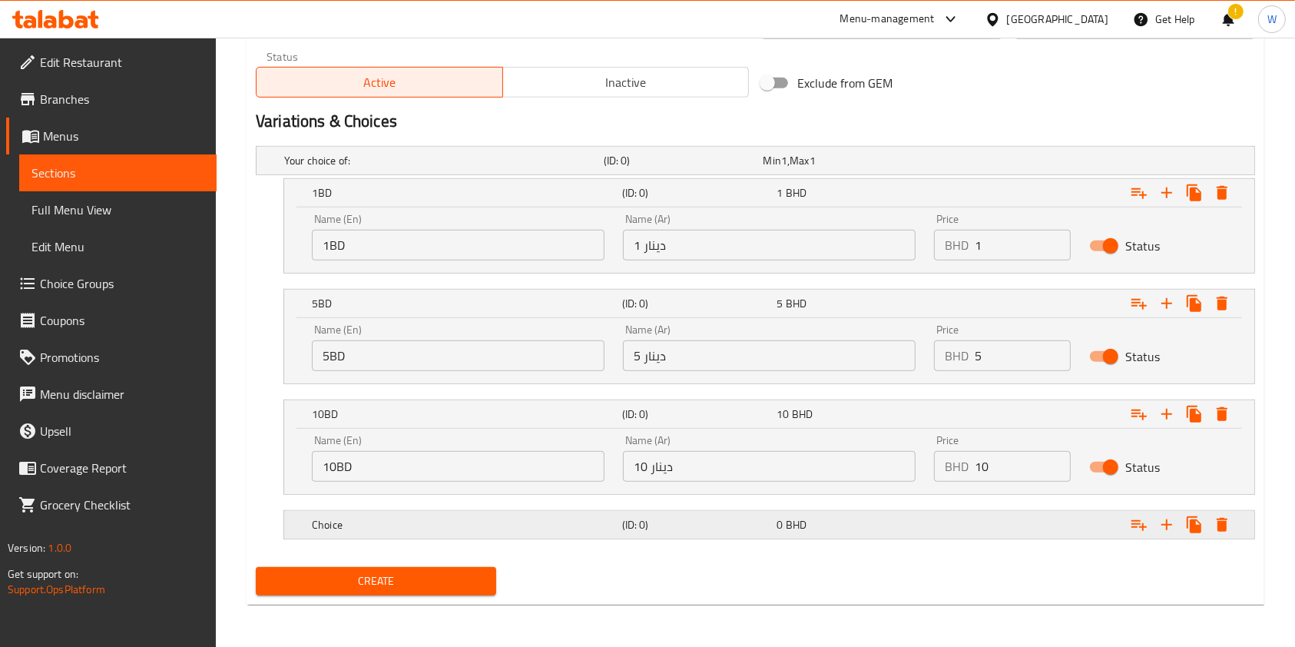
click at [375, 171] on div "Choice" at bounding box center [441, 161] width 320 height 22
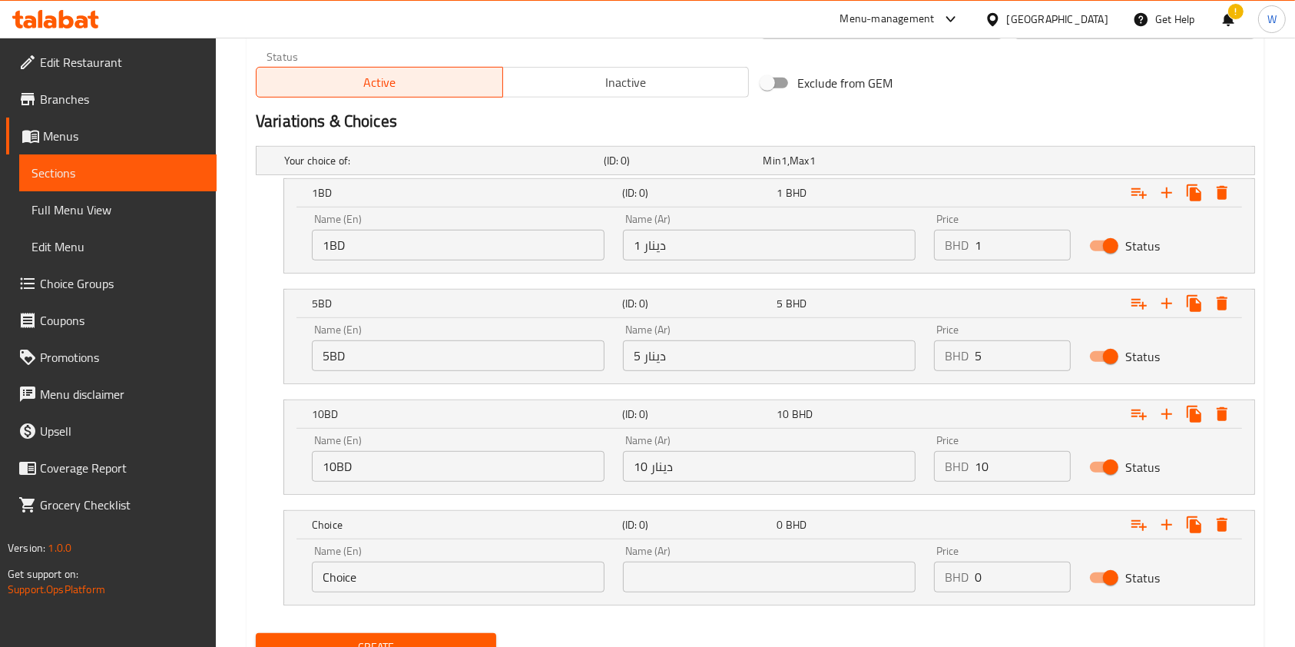
click at [424, 593] on div "Name (En) Choice Name (En)" at bounding box center [458, 568] width 311 height 65
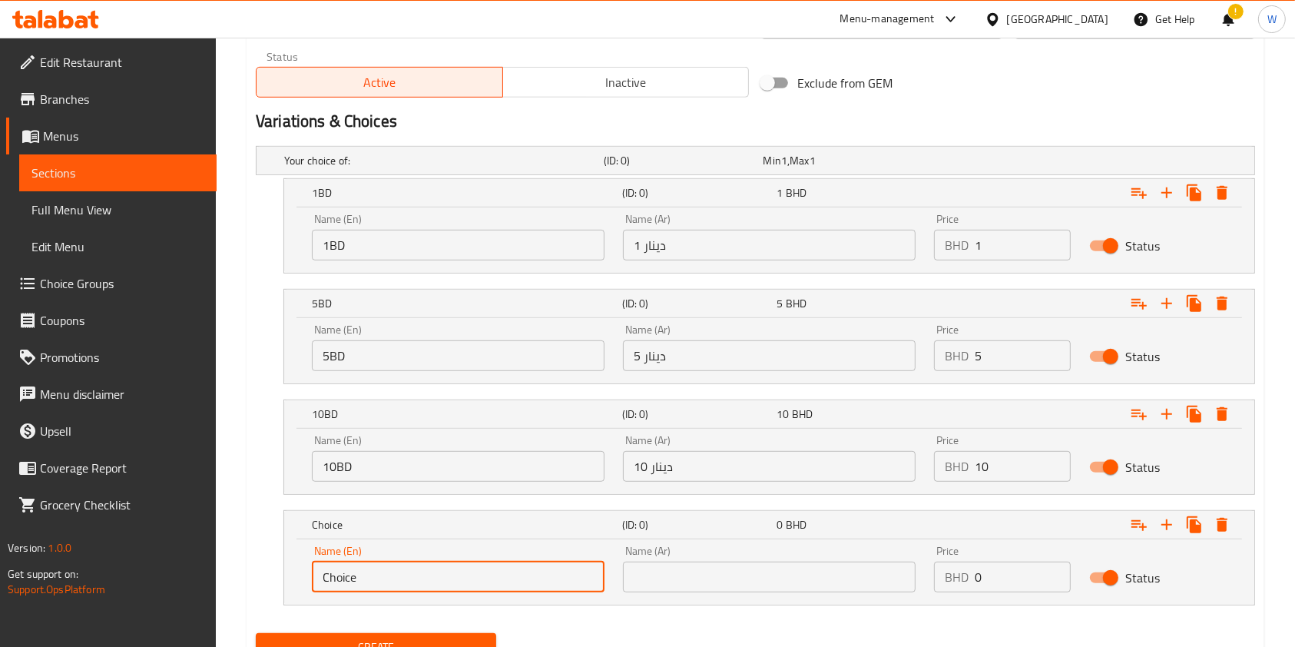
drag, startPoint x: 429, startPoint y: 585, endPoint x: 270, endPoint y: 589, distance: 159.0
click at [270, 589] on div "Choice (ID: 0) 0 BHD Name (En) Choice Name (En) Name (Ar) Name (Ar) Price BHD 0…" at bounding box center [755, 557] width 999 height 95
paste input "30 (Full Sponsorship)"
type input "30 (Full Sponsorship)"
click at [727, 580] on input "text" at bounding box center [769, 576] width 293 height 31
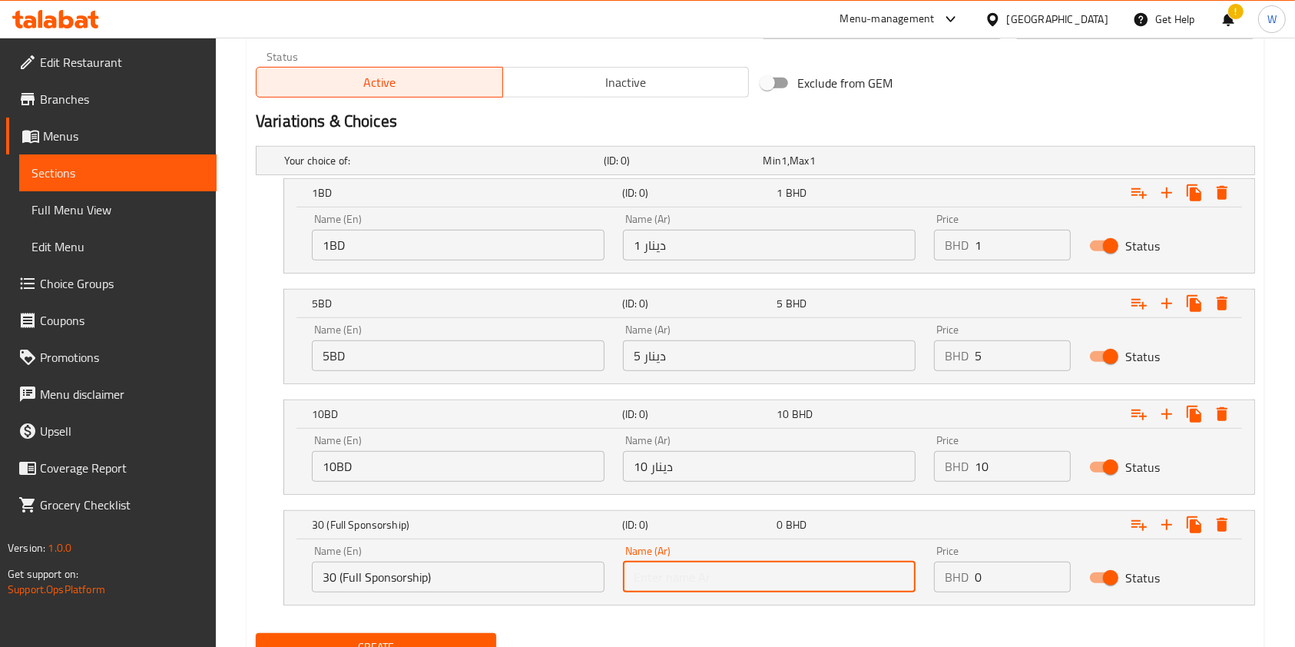
paste input "30 (رعاية كاملة)"
type input "30 (رعاية كاملة)"
drag, startPoint x: 982, startPoint y: 574, endPoint x: 922, endPoint y: 575, distance: 60.7
click at [922, 575] on div "Name (En) 30 (Full Sponsorship) Name (En) Name (Ar) 30 (رعاية كاملة) Name (Ar) …" at bounding box center [769, 568] width 933 height 65
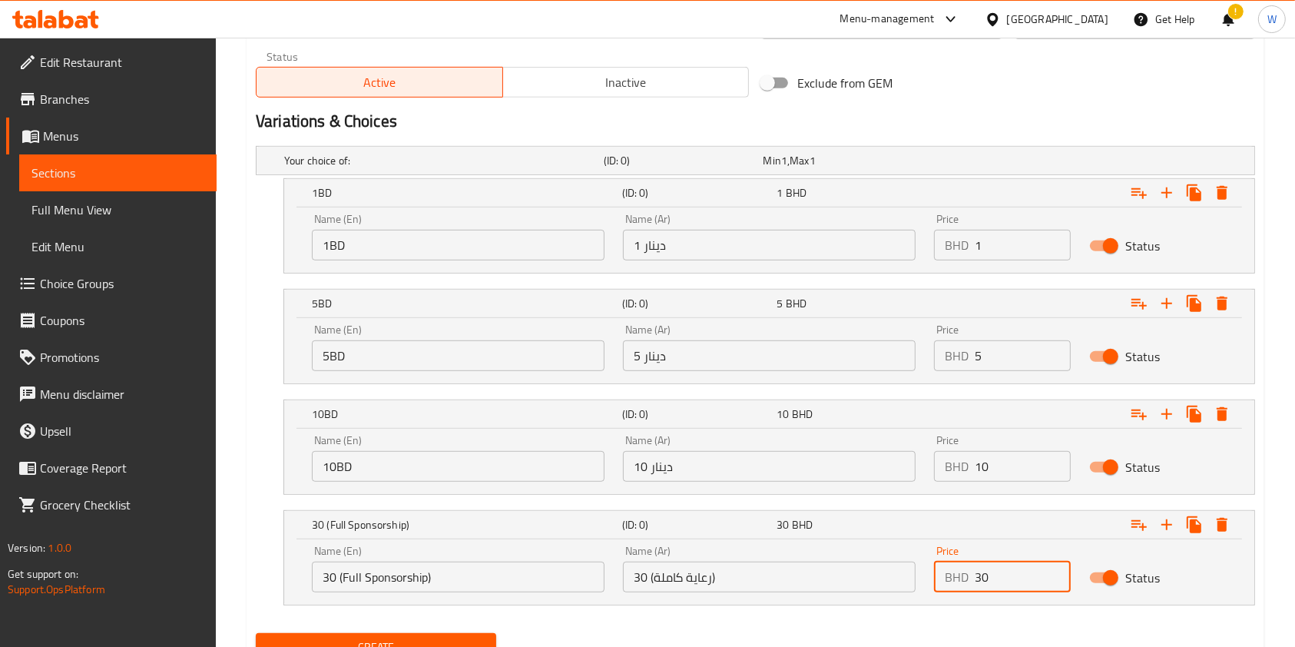
type input "30"
click at [390, 637] on span "Create" at bounding box center [376, 646] width 216 height 19
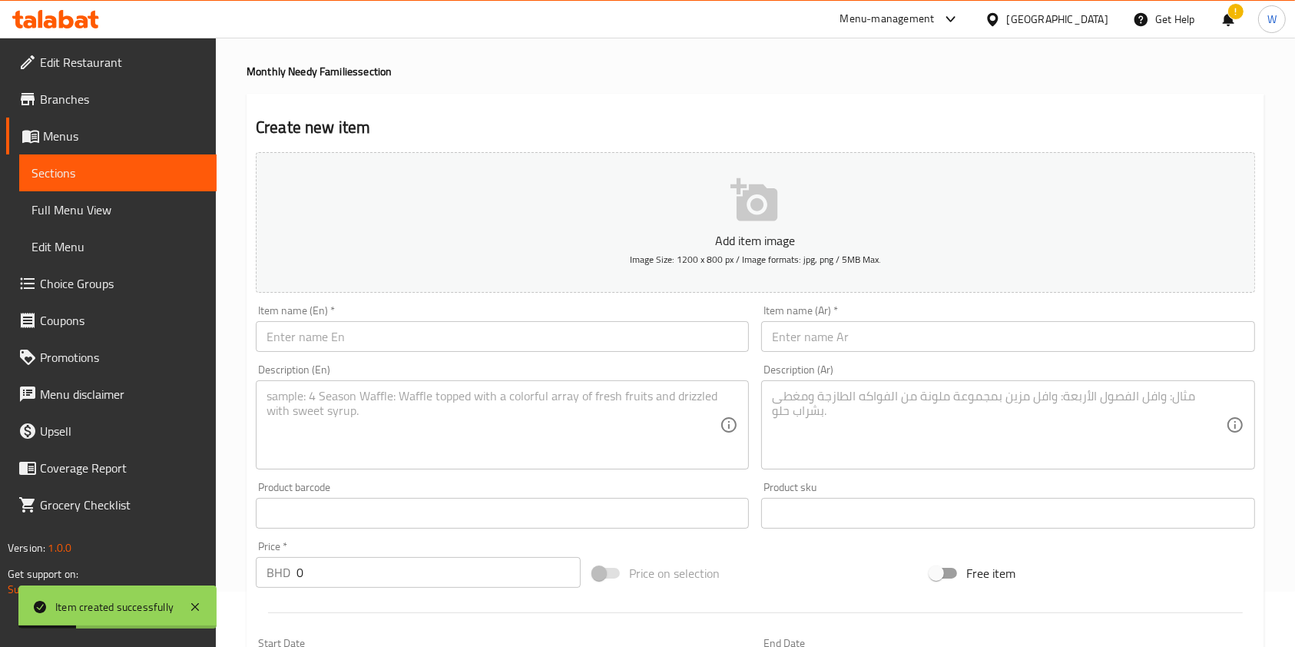
scroll to position [0, 0]
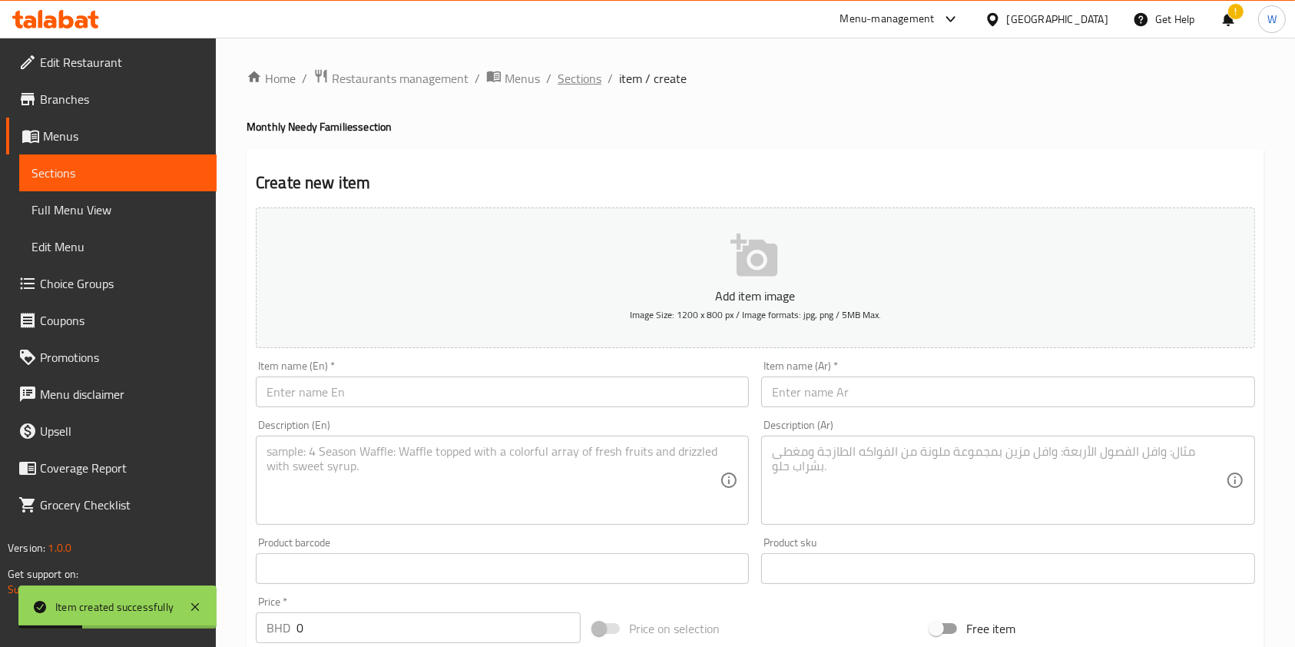
click at [579, 83] on span "Sections" at bounding box center [580, 78] width 44 height 18
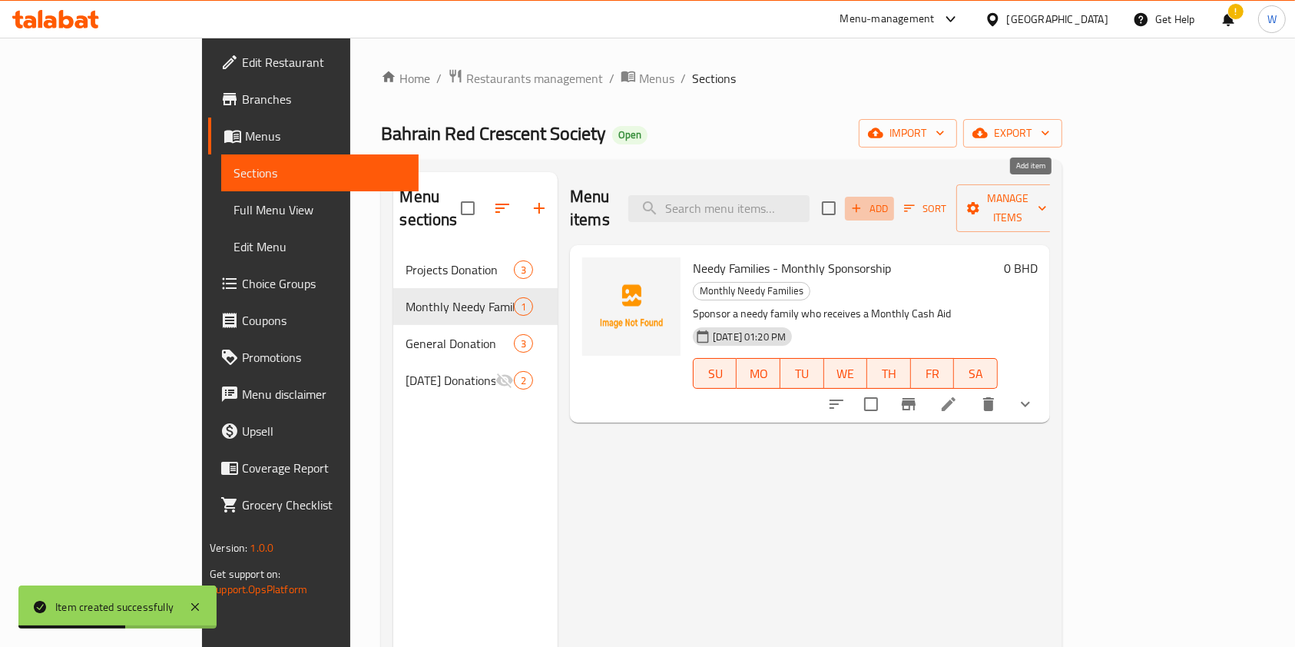
click at [890, 200] on span "Add" at bounding box center [869, 209] width 41 height 18
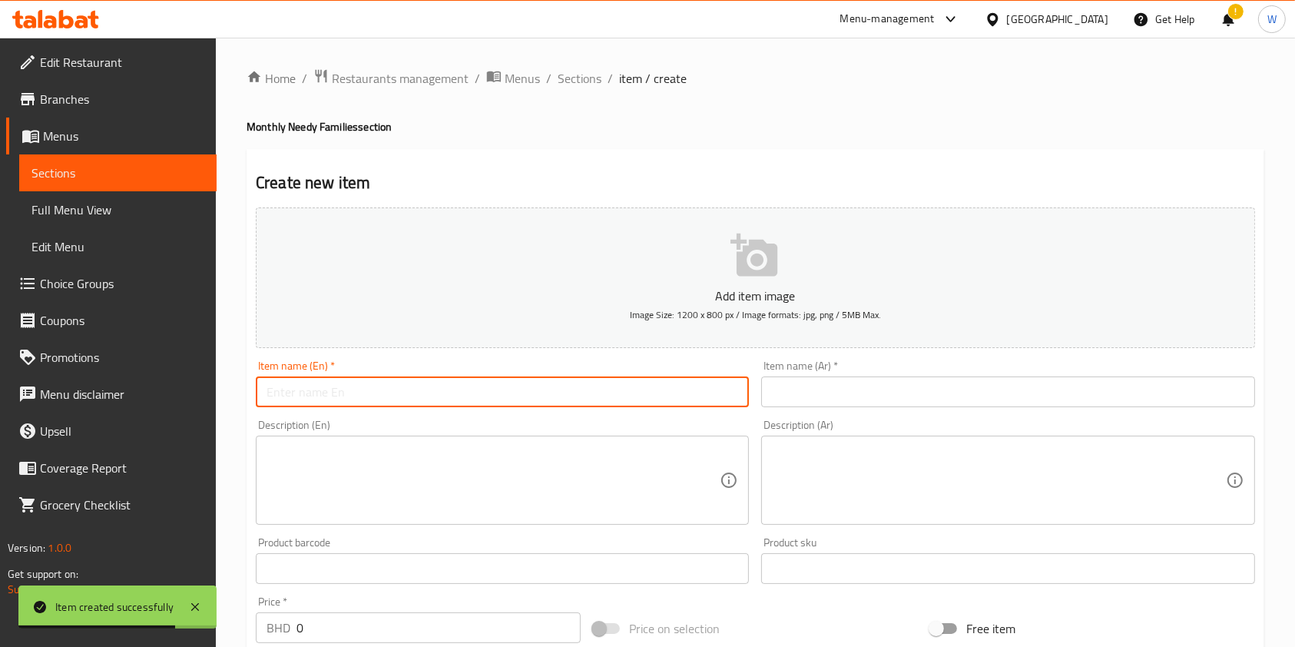
click at [404, 392] on input "text" at bounding box center [502, 391] width 493 height 31
paste input "Food Parcel Donation"
type input "Food Parcel Donation"
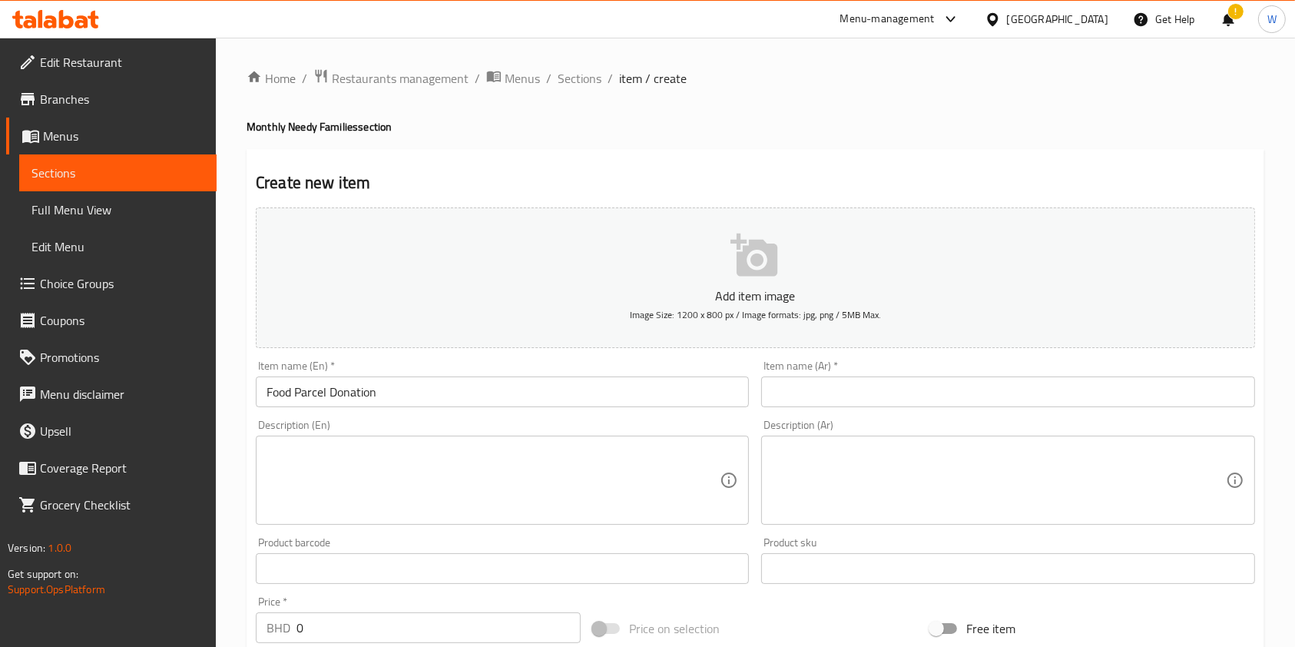
click at [873, 390] on input "text" at bounding box center [1007, 391] width 493 height 31
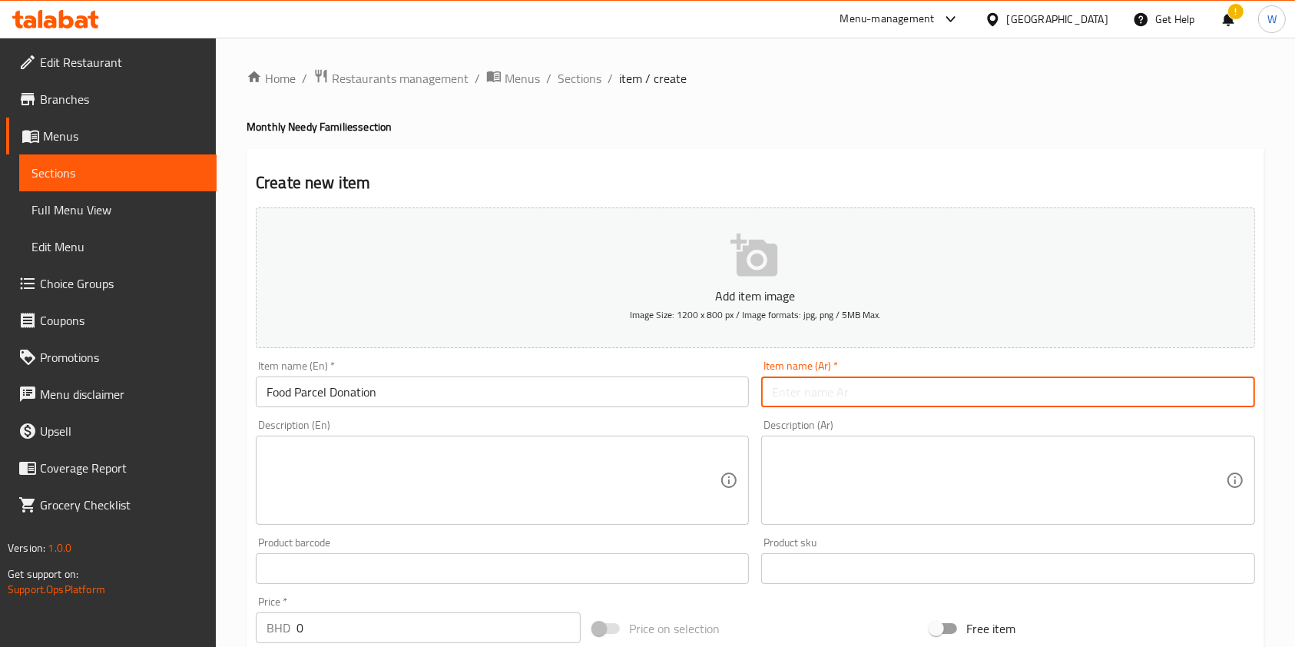
paste input "مشروع دعم السلة التموينية الشهرية"
type input "مشروع دعم السلة التموينية الشهرية"
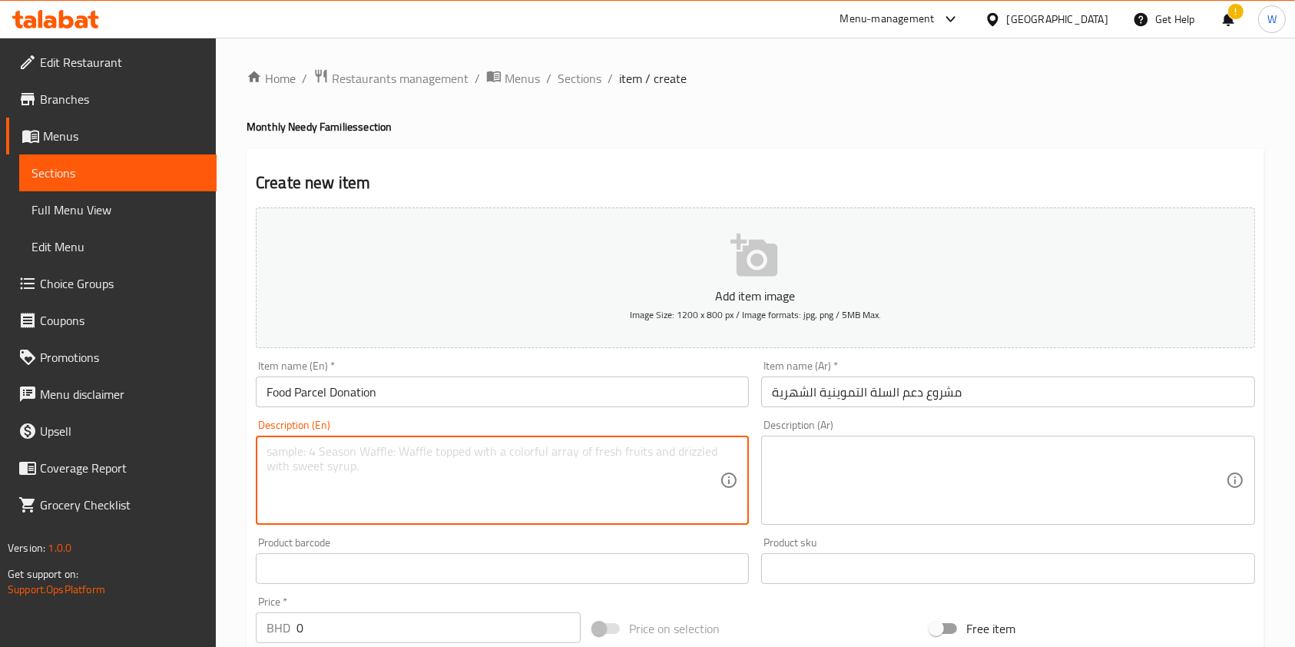
click at [532, 484] on textarea at bounding box center [493, 480] width 453 height 73
paste textarea ""Donations to support BRCS needy families all year long – Food Parcels Parcels …"
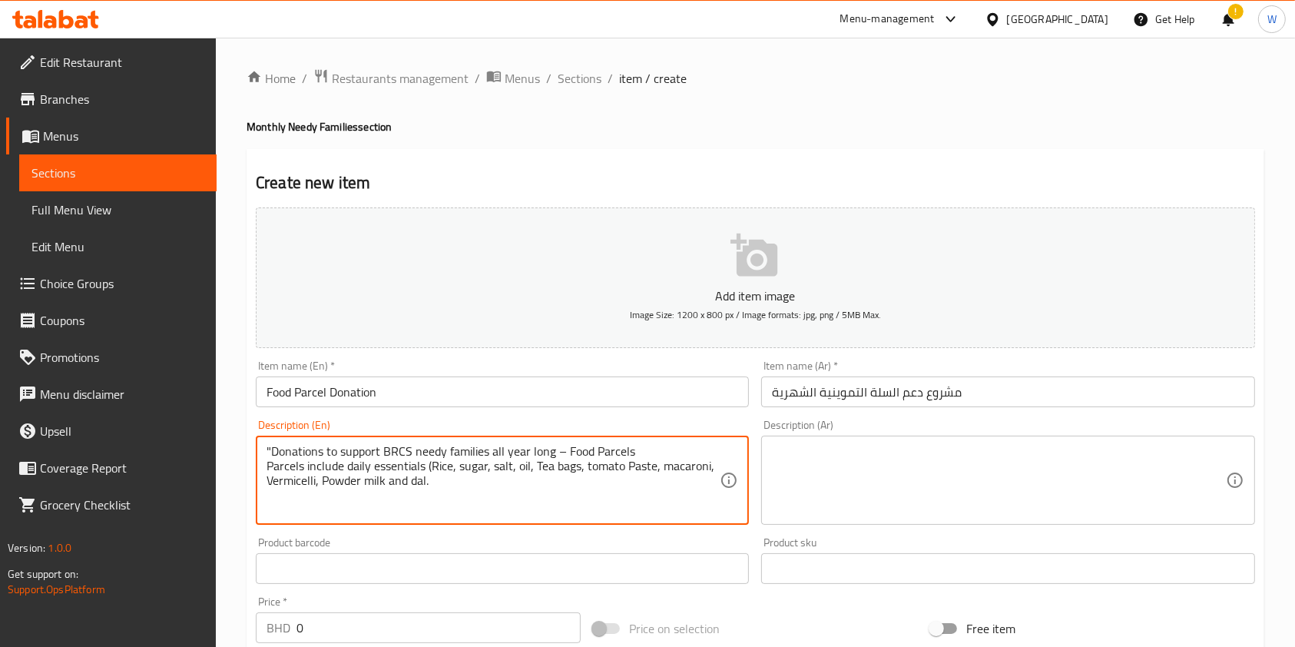
click at [270, 455] on textarea ""Donations to support BRCS needy families all year long – Food Parcels Parcels …" at bounding box center [493, 480] width 453 height 73
click at [274, 449] on textarea ""Donations to support BRCS needy families all year long – Food Parcels Parcels …" at bounding box center [493, 480] width 453 height 73
click at [836, 494] on textarea at bounding box center [998, 480] width 453 height 73
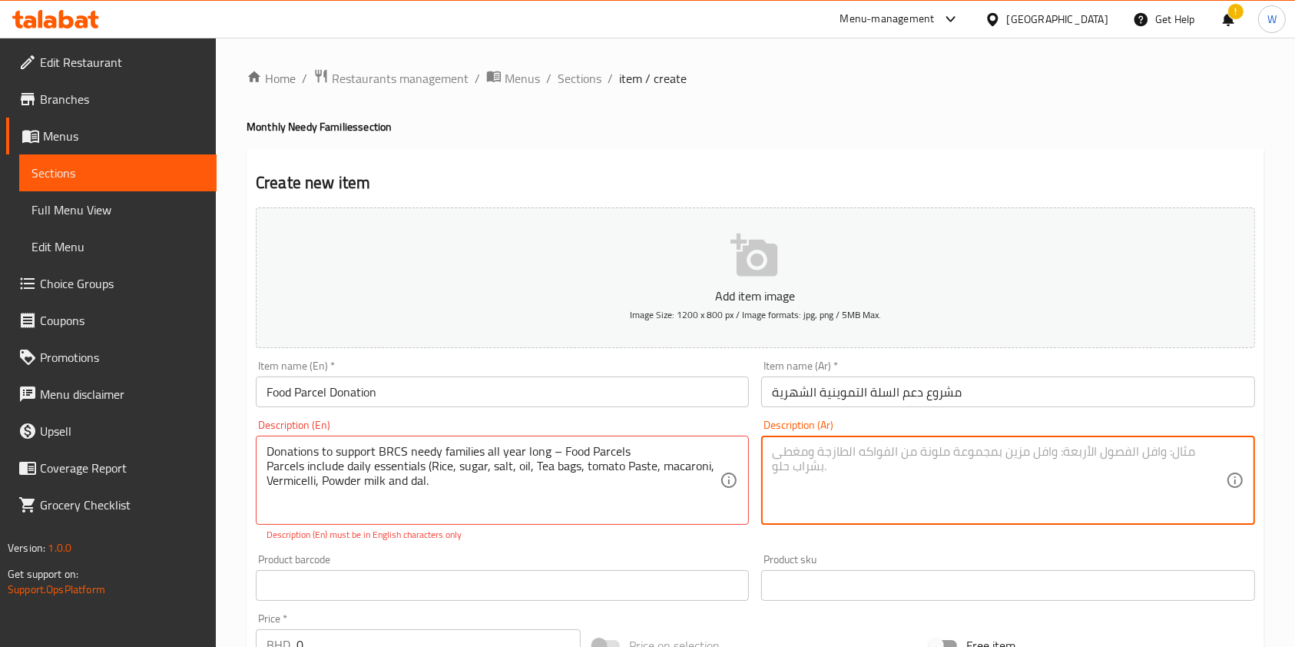
drag, startPoint x: 565, startPoint y: 452, endPoint x: 596, endPoint y: 449, distance: 30.9
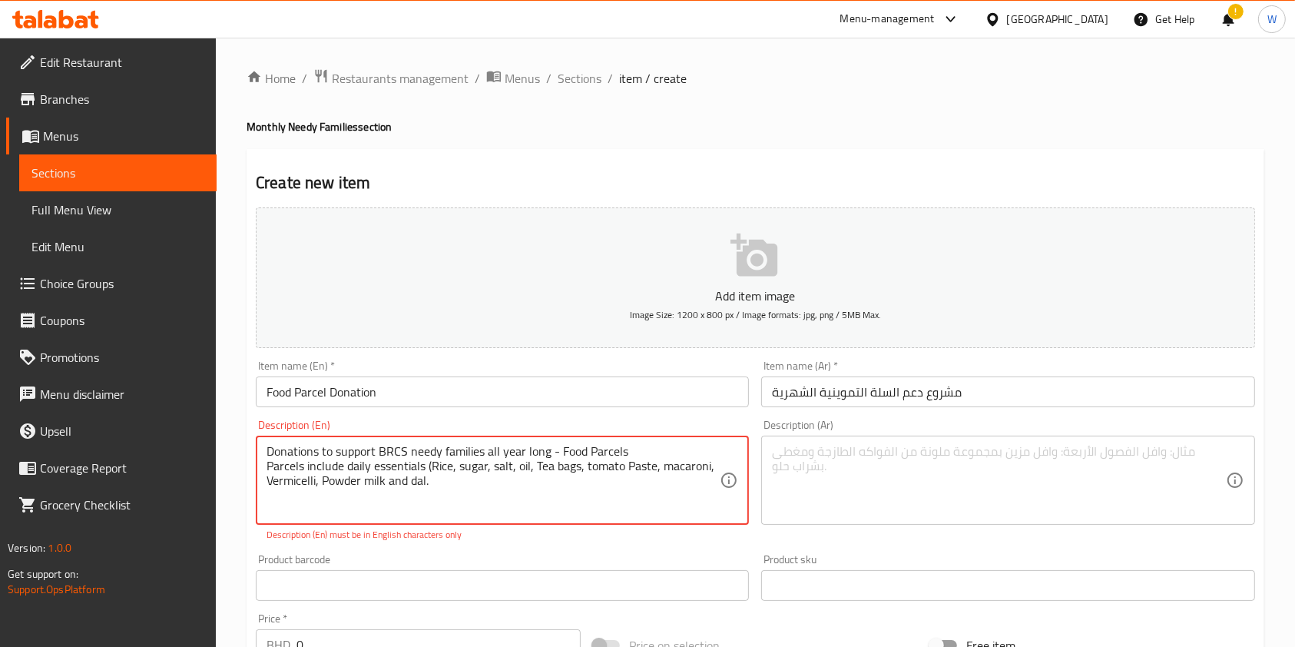
type textarea "Donations to support BRCS needy families all year long - Food Parcels Parcels i…"
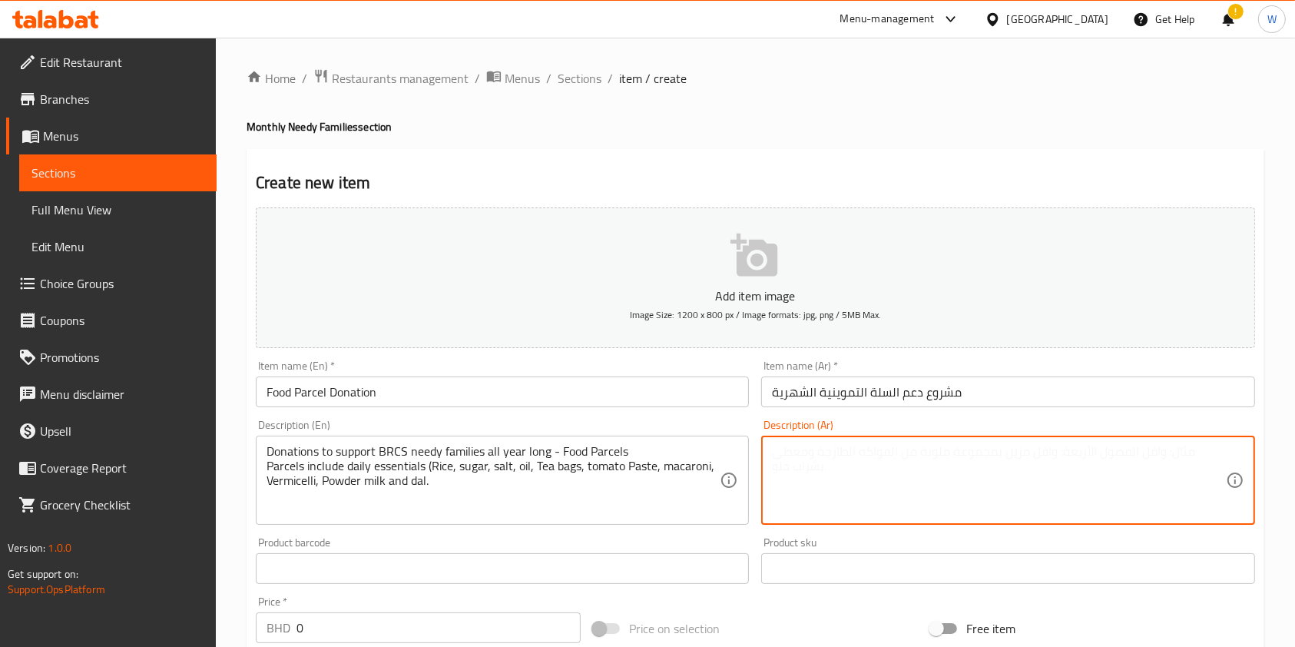
click at [963, 459] on textarea at bounding box center [998, 480] width 453 height 73
paste textarea ""تبرعات مشروع دعم السلة التموينية الغذائية التي يتم توزيعها خلال على الاسر المح…"
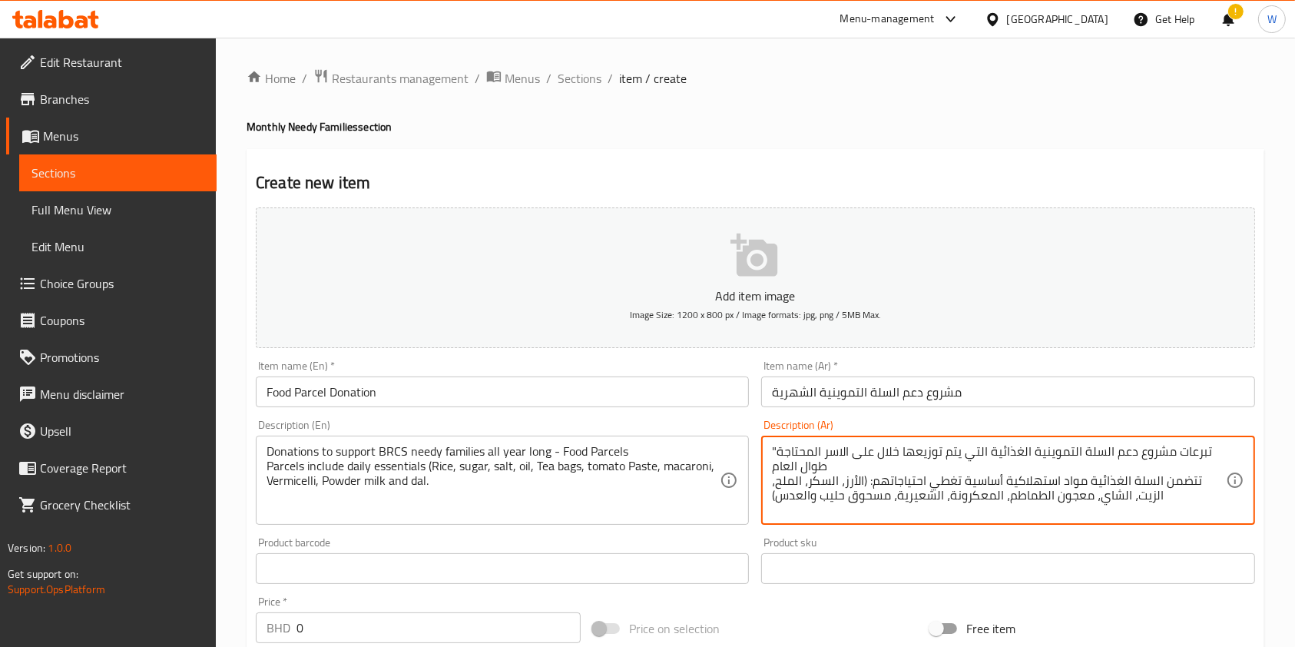
drag, startPoint x: 778, startPoint y: 449, endPoint x: 769, endPoint y: 449, distance: 9.2
click at [769, 449] on div ""تبرعات مشروع دعم السلة التموينية الغذائية التي يتم توزيعها خلال على الاسر المح…" at bounding box center [1007, 479] width 493 height 89
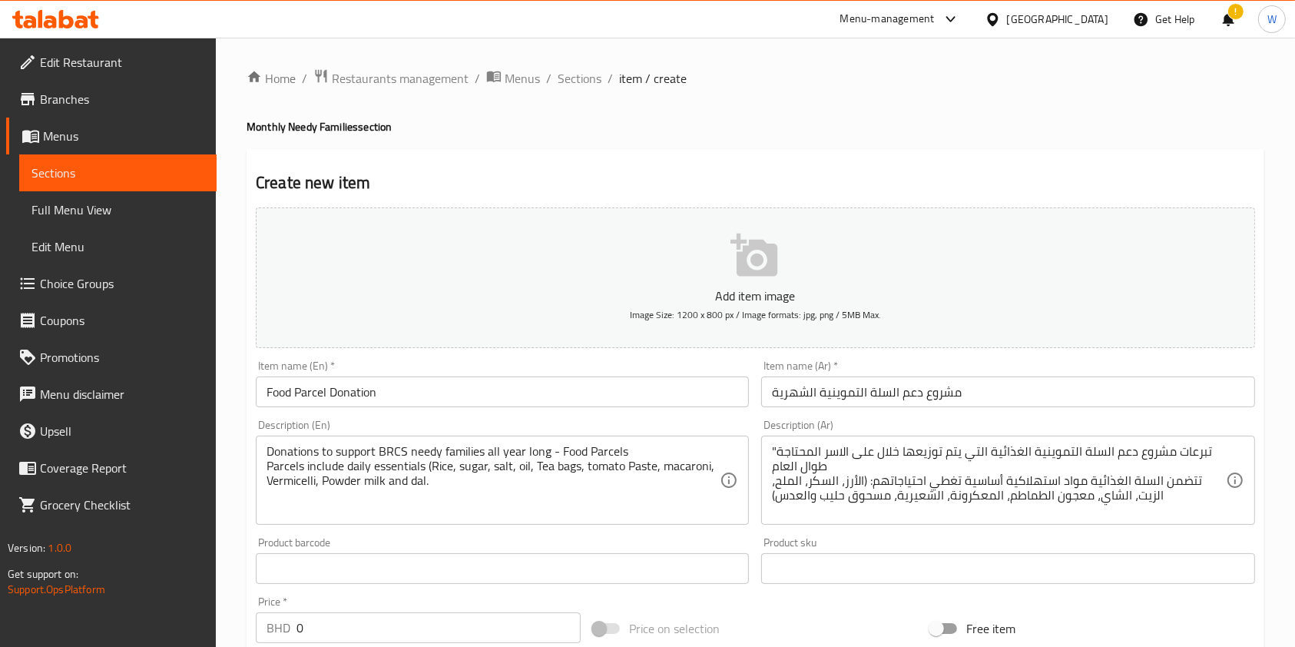
click at [769, 449] on div ""تبرعات مشروع دعم السلة التموينية الغذائية التي يتم توزيعها خلال على الاسر المح…" at bounding box center [1007, 479] width 493 height 89
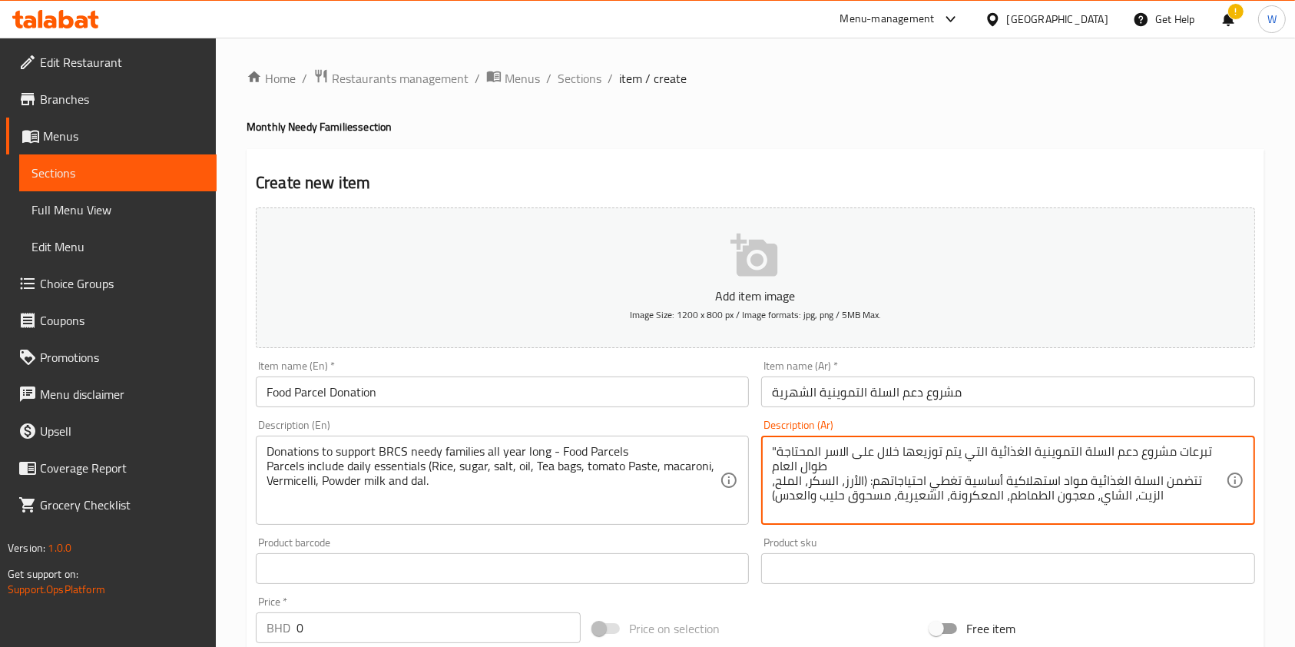
click at [768, 452] on div ""تبرعات مشروع دعم السلة التموينية الغذائية التي يتم توزيعها خلال على الاسر المح…" at bounding box center [1007, 479] width 493 height 89
click at [777, 451] on textarea ""تبرعات مشروع دعم السلة التموينية الغذائية التي يتم توزيعها خلال على الاسر المح…" at bounding box center [998, 480] width 453 height 73
click at [793, 491] on textarea ""تبرعات مشروع دعم السلة التموينية الغذائية التي يتم توزيعها خلال على الاسر المح…" at bounding box center [998, 480] width 453 height 73
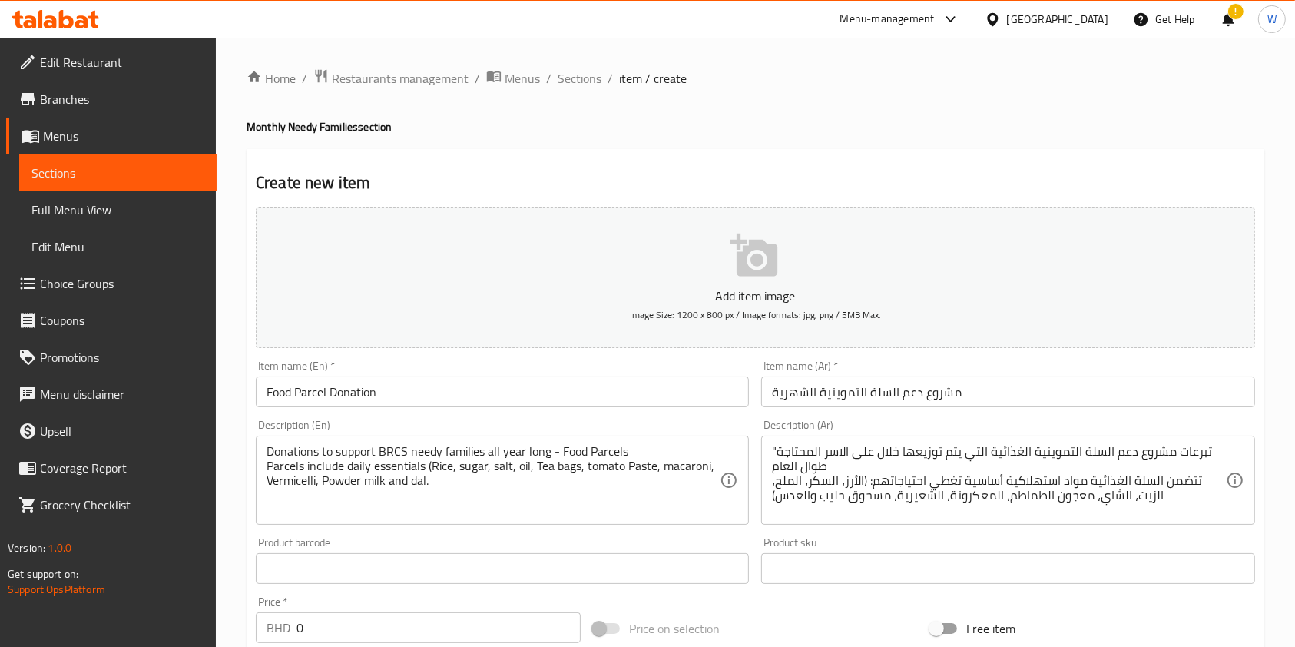
click at [776, 451] on div ""تبرعات مشروع دعم السلة التموينية الغذائية التي يتم توزيعها خلال على الاسر المح…" at bounding box center [1007, 479] width 493 height 89
click at [773, 449] on div ""تبرعات مشروع دعم السلة التموينية الغذائية التي يتم توزيعها خلال على الاسر المح…" at bounding box center [1007, 479] width 493 height 89
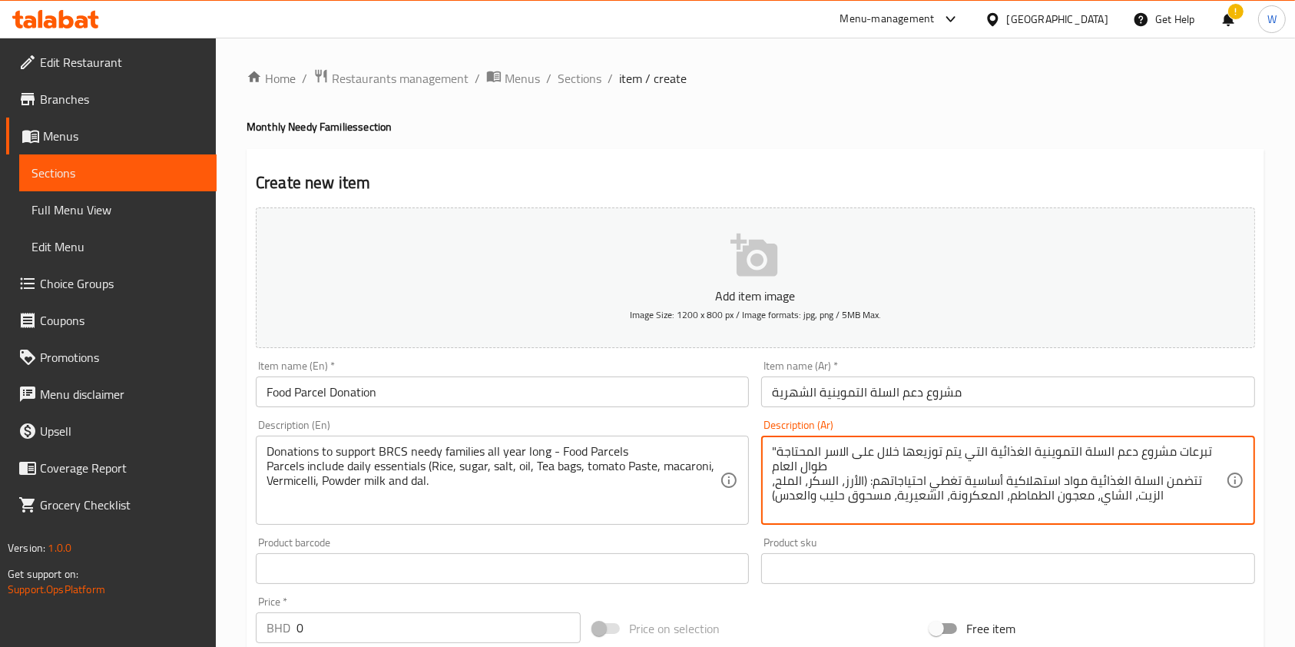
drag, startPoint x: 775, startPoint y: 447, endPoint x: 755, endPoint y: 446, distance: 20.0
click at [760, 445] on div "Description (Ar) "تبرعات مشروع دعم السلة التموينية الغذائية التي يتم توزيعها خل…" at bounding box center [1007, 472] width 505 height 118
type textarea "تبرعات مشروع دعم السلة التموينية الغذائية التي يتم توزيعها خلال على الاسر المحت…"
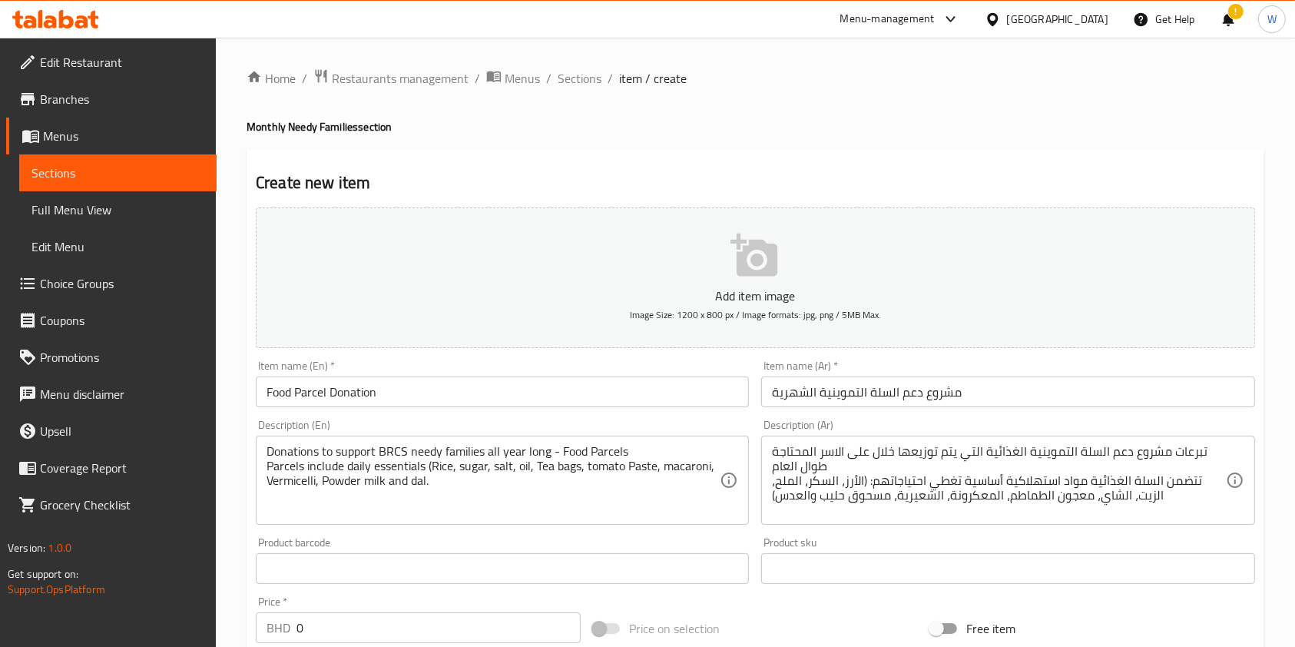
click at [813, 603] on div "Add item image Image Size: 1200 x 800 px / Image formats: jpg, png / 5MB Max. I…" at bounding box center [756, 532] width 1012 height 662
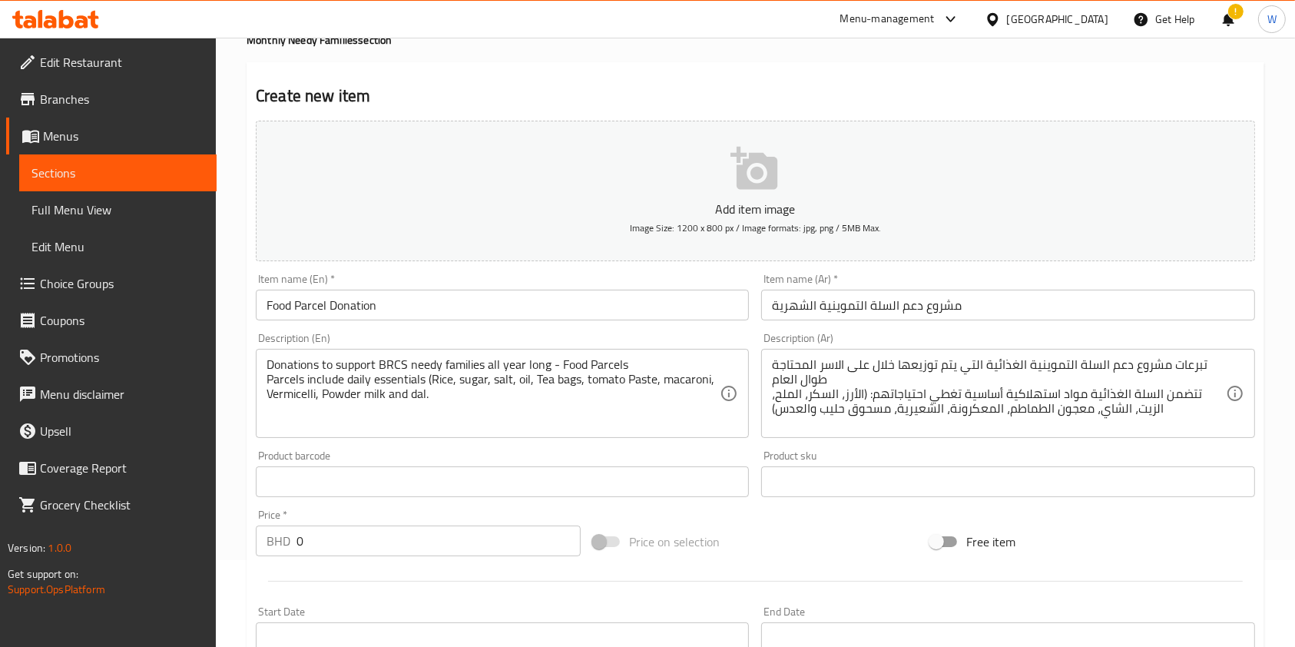
scroll to position [307, 0]
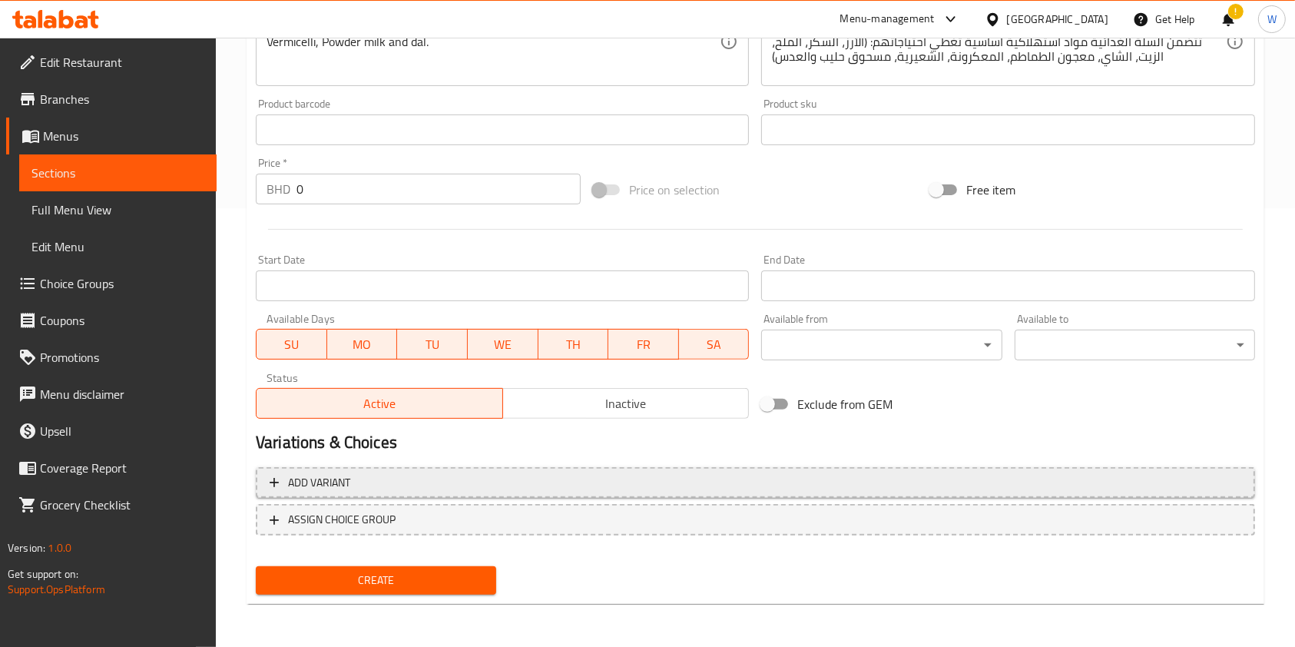
click at [472, 477] on span "Add variant" at bounding box center [756, 482] width 972 height 19
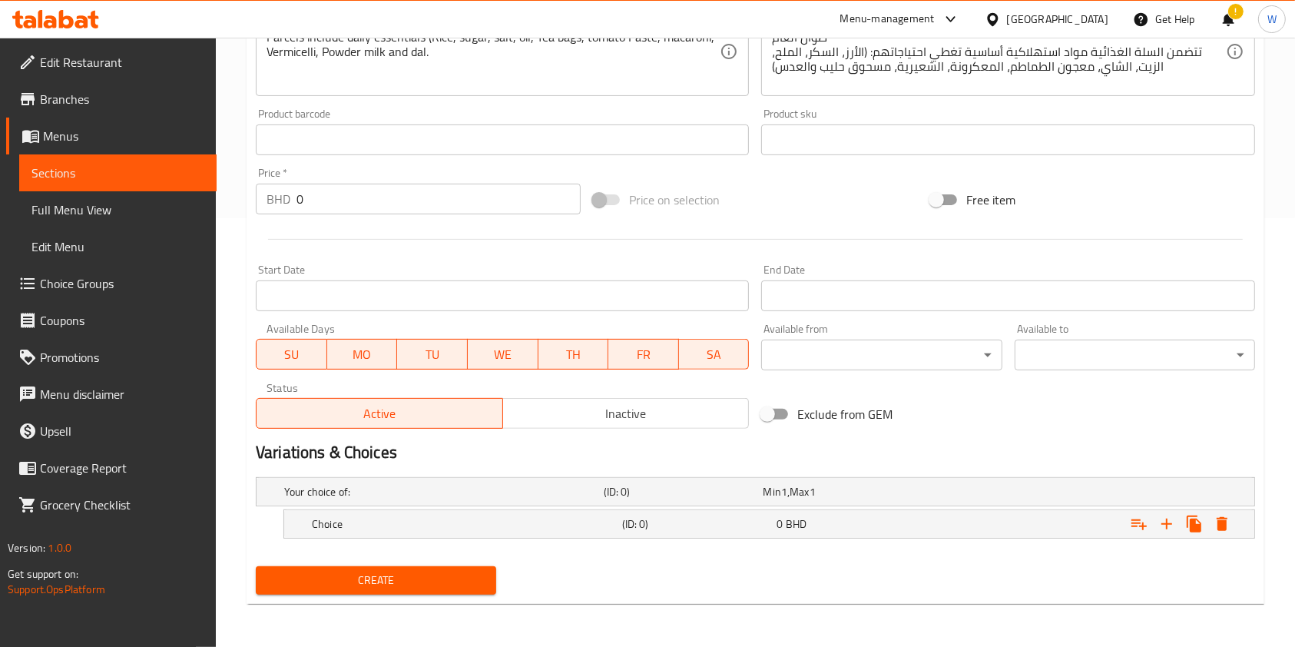
scroll to position [429, 0]
click at [455, 499] on h5 "Choice" at bounding box center [440, 491] width 313 height 15
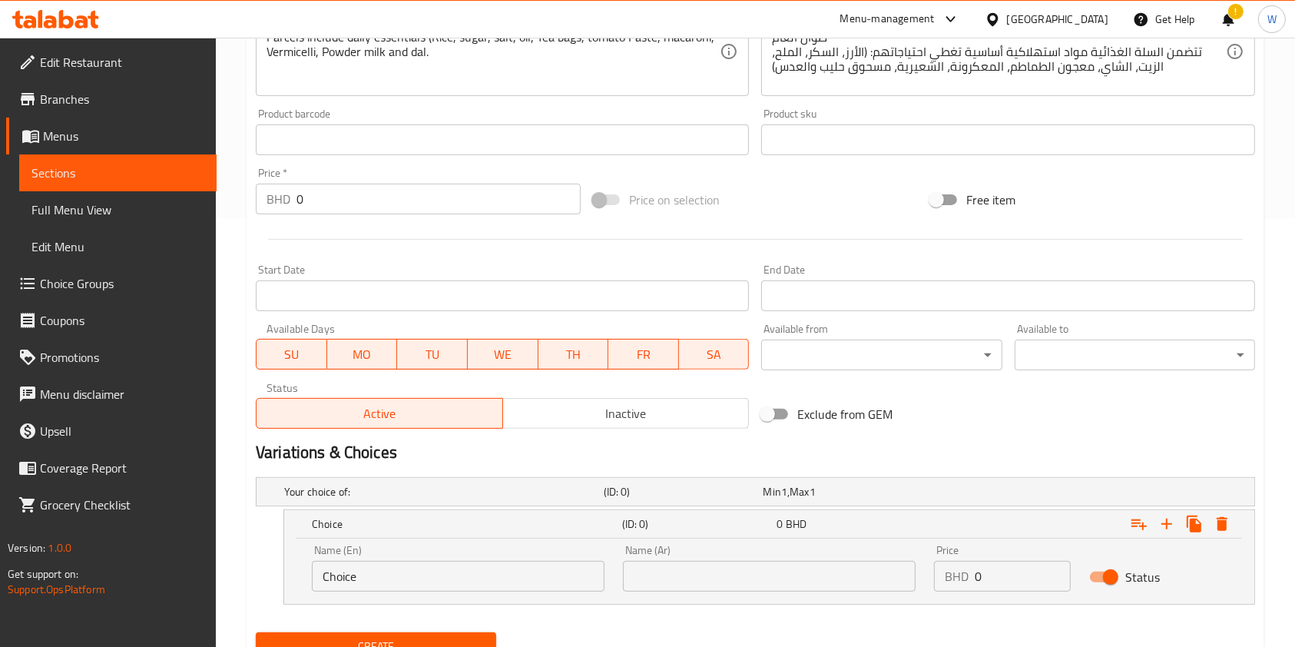
click at [454, 574] on input "Choice" at bounding box center [458, 576] width 293 height 31
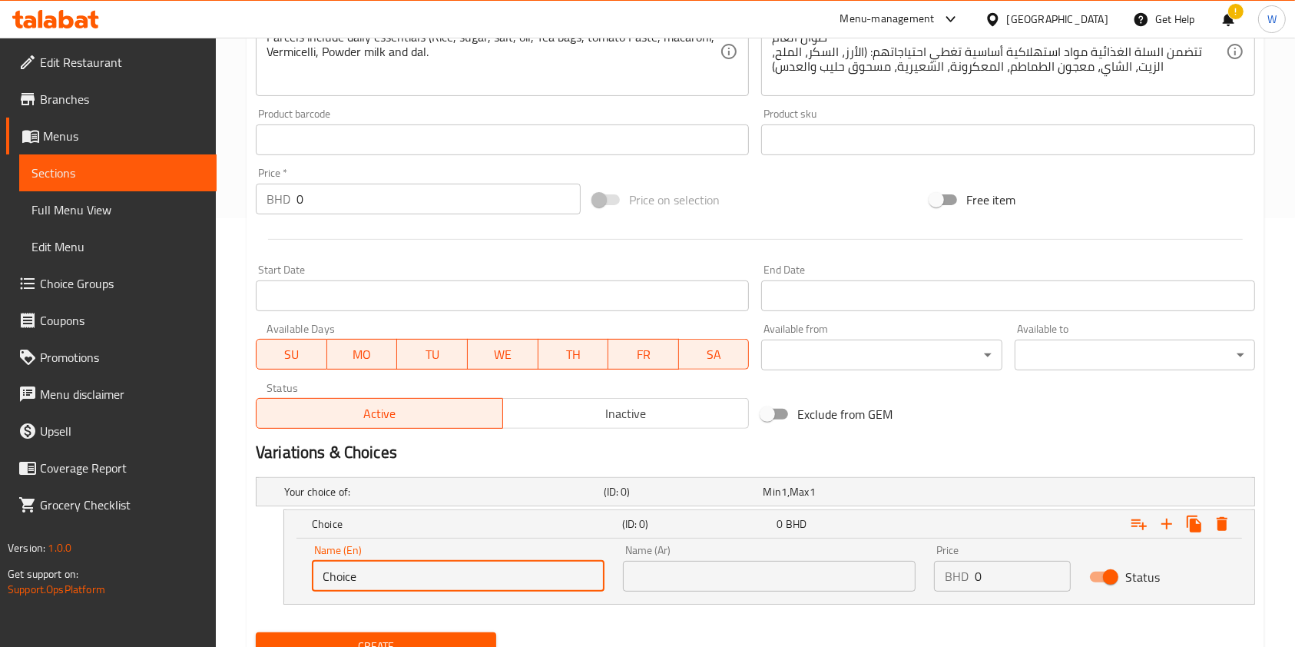
click at [454, 574] on input "Choice" at bounding box center [458, 576] width 293 height 31
type input "1BD"
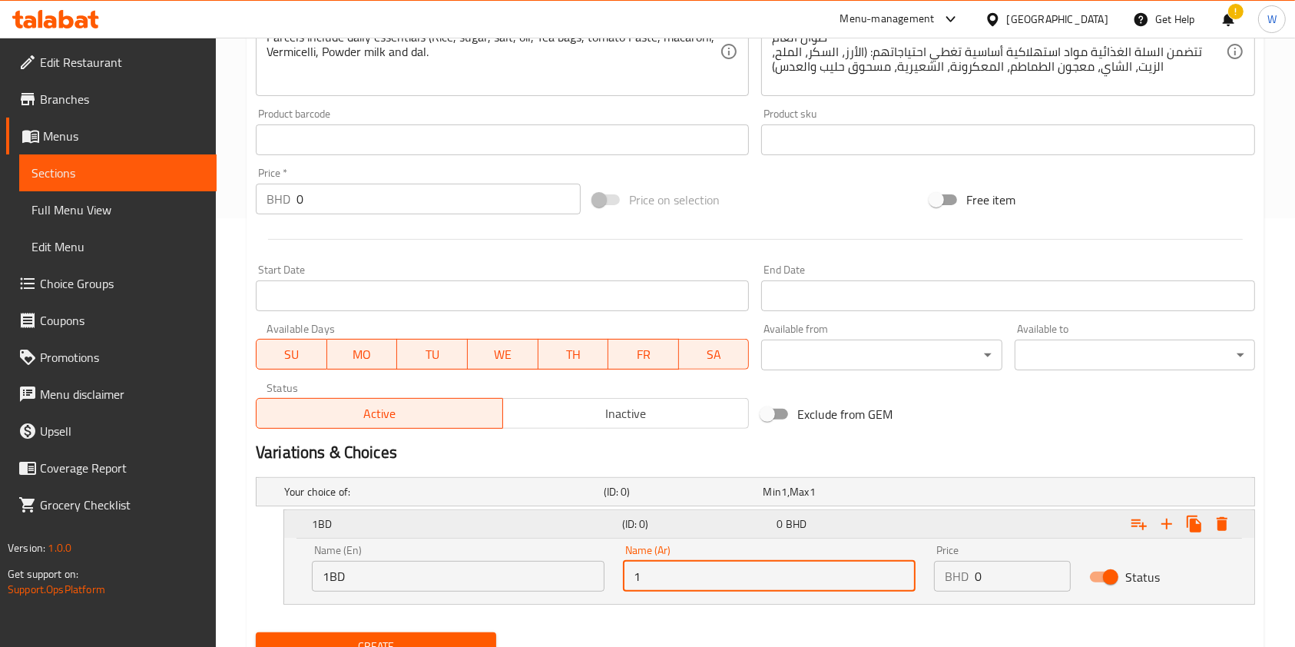
type input "1 دينار"
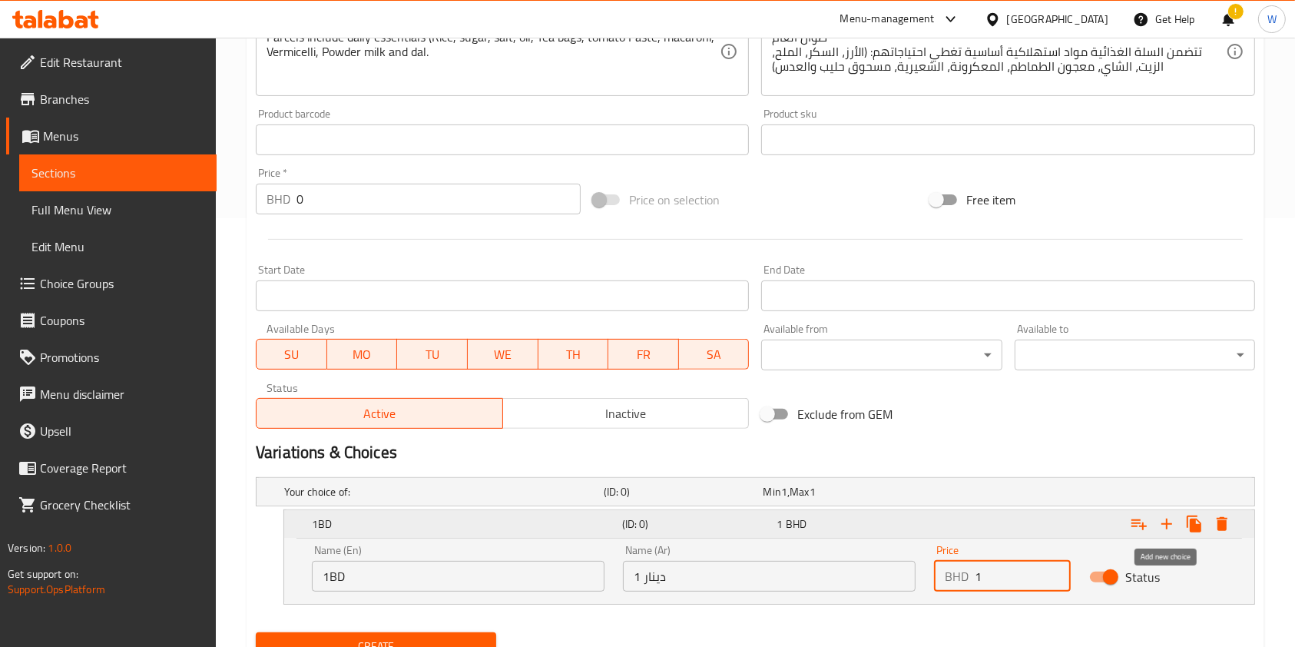
type input "1"
click at [1164, 521] on icon "Expand" at bounding box center [1166, 524] width 18 height 18
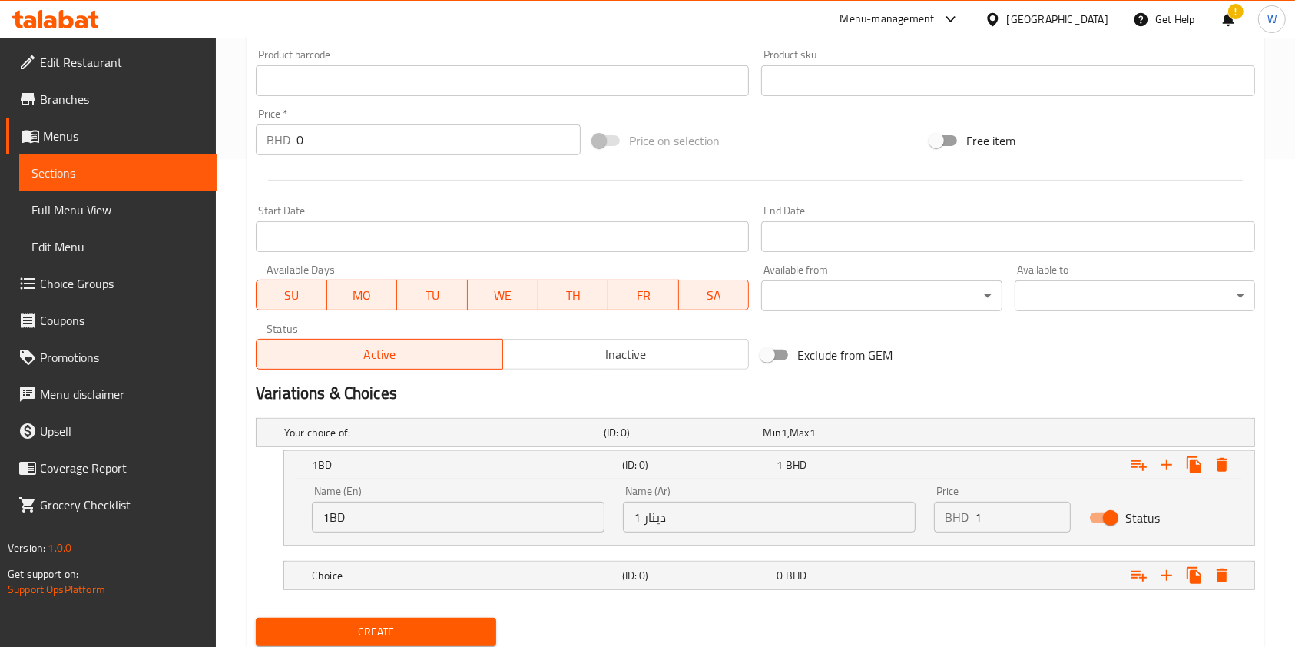
scroll to position [539, 0]
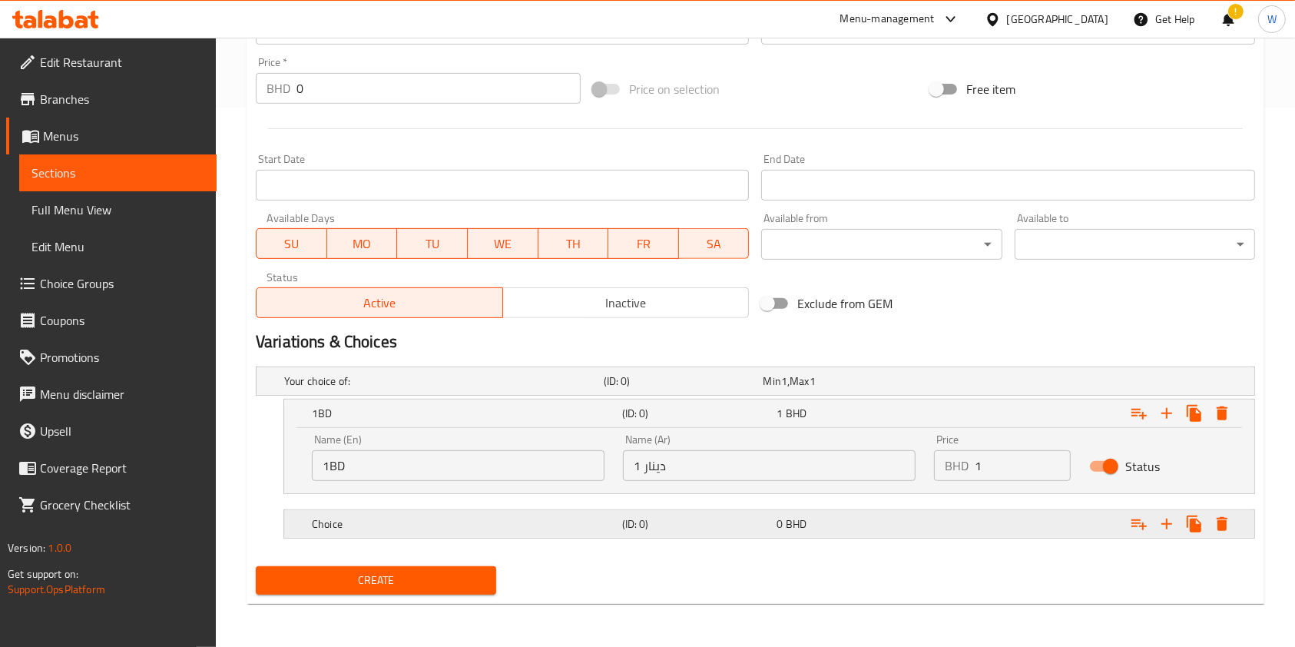
click at [418, 389] on h5 "Choice" at bounding box center [440, 380] width 313 height 15
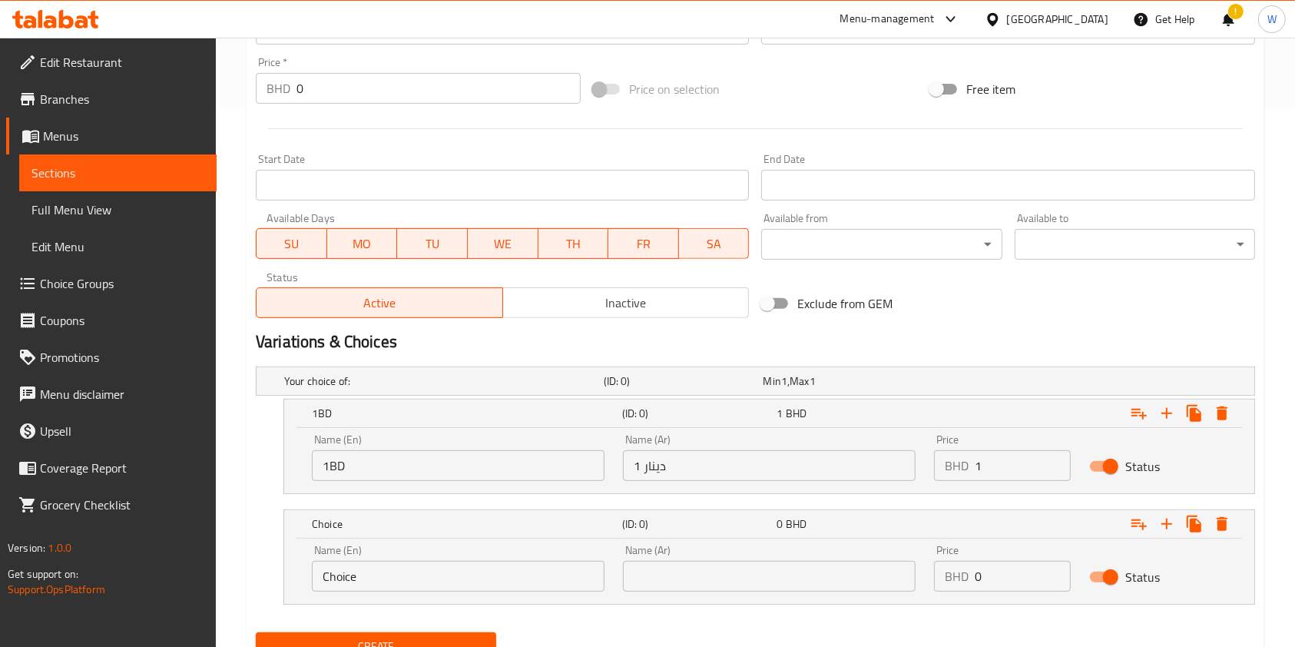
click at [406, 568] on input "Choice" at bounding box center [458, 576] width 293 height 31
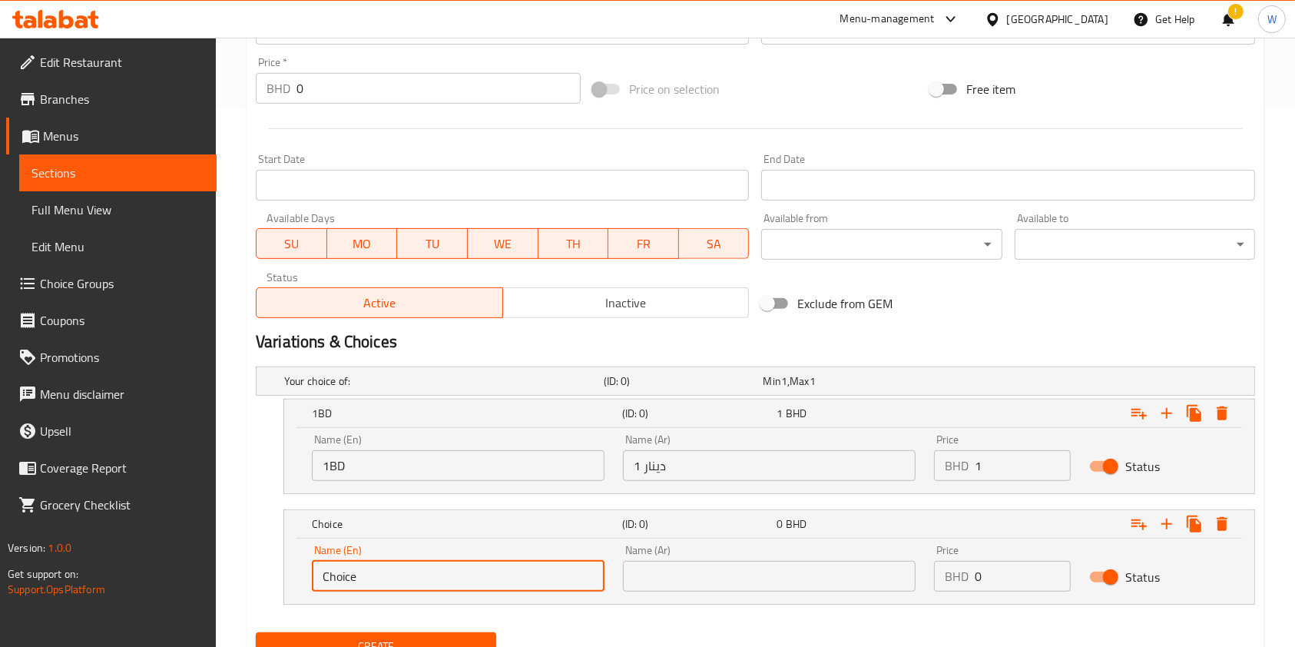
click at [406, 568] on input "Choice" at bounding box center [458, 576] width 293 height 31
type input "5BD"
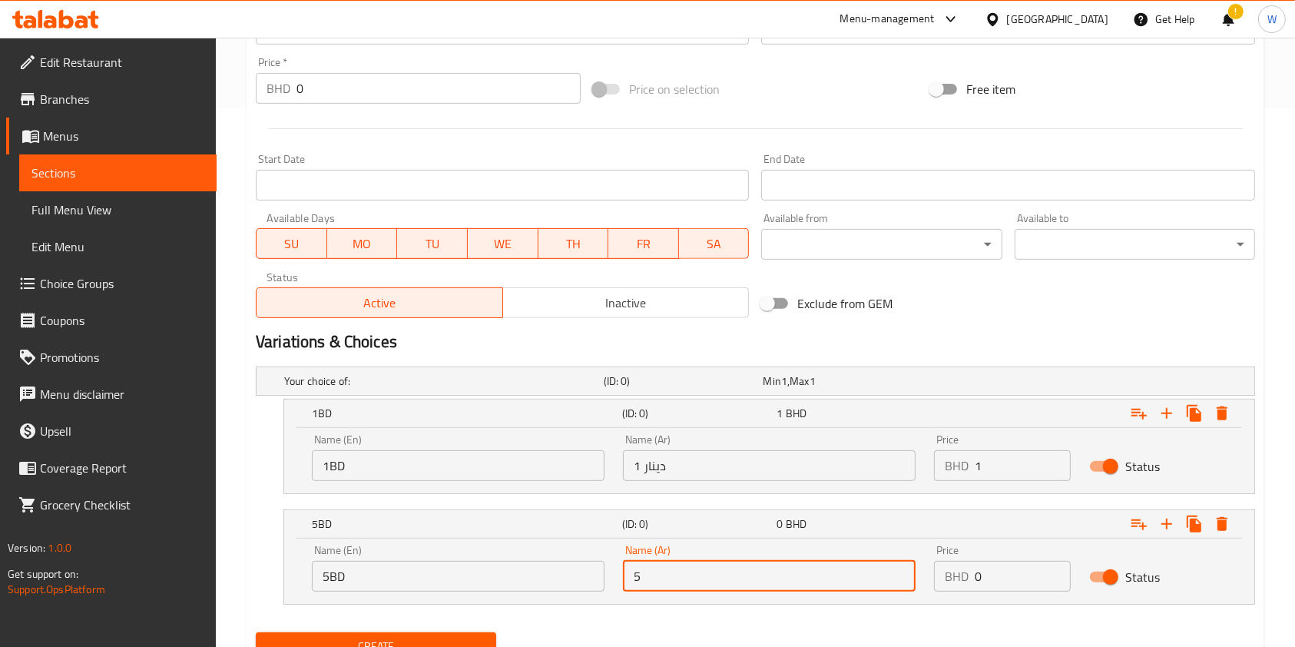
type input "5 دينار"
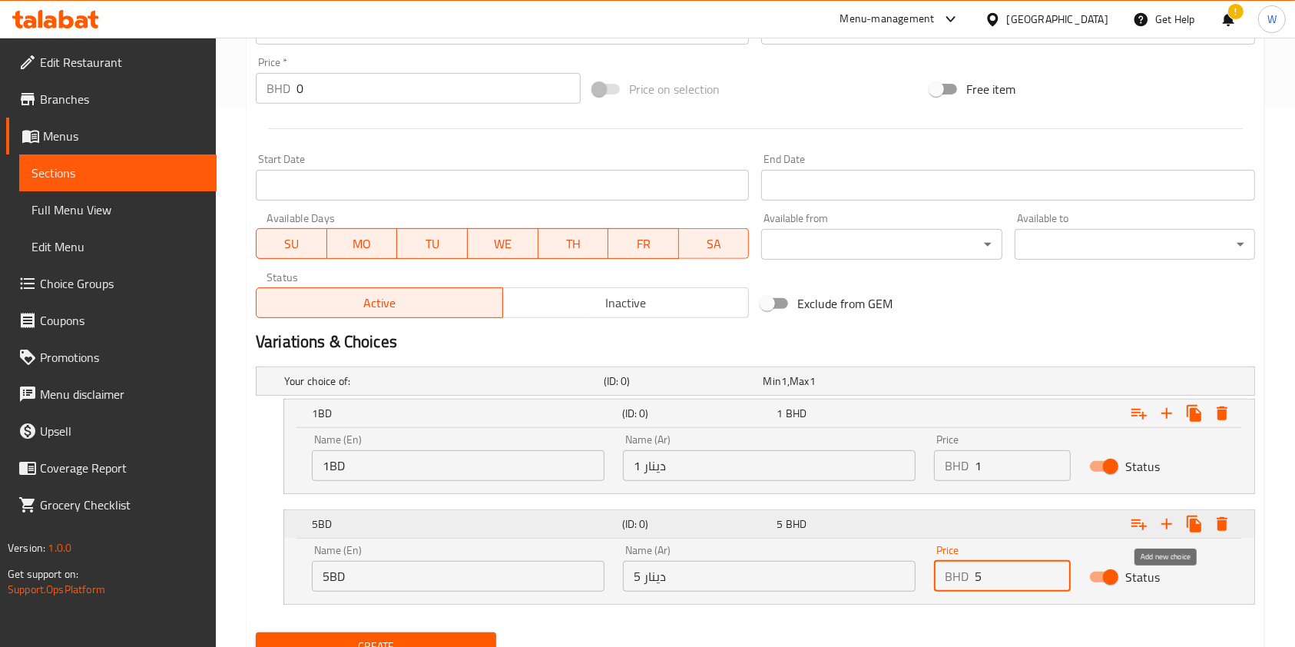
type input "5"
click at [1166, 531] on icon "Expand" at bounding box center [1166, 524] width 18 height 18
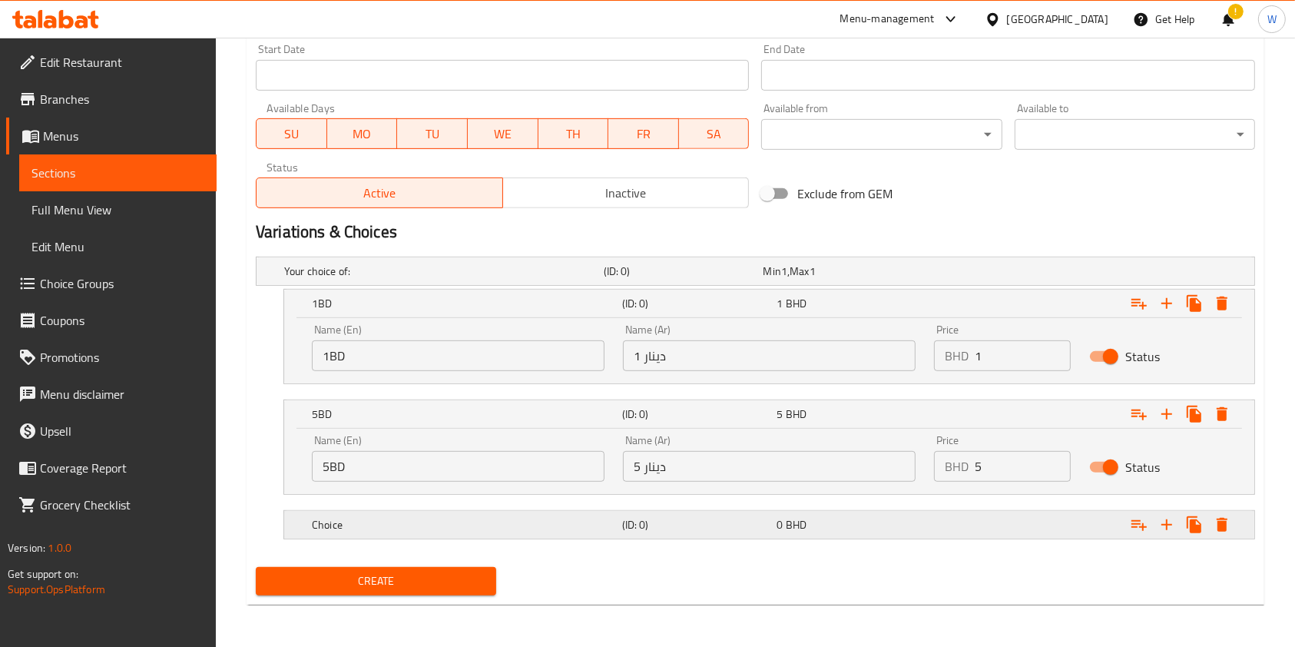
click at [544, 279] on h5 "Choice" at bounding box center [440, 270] width 313 height 15
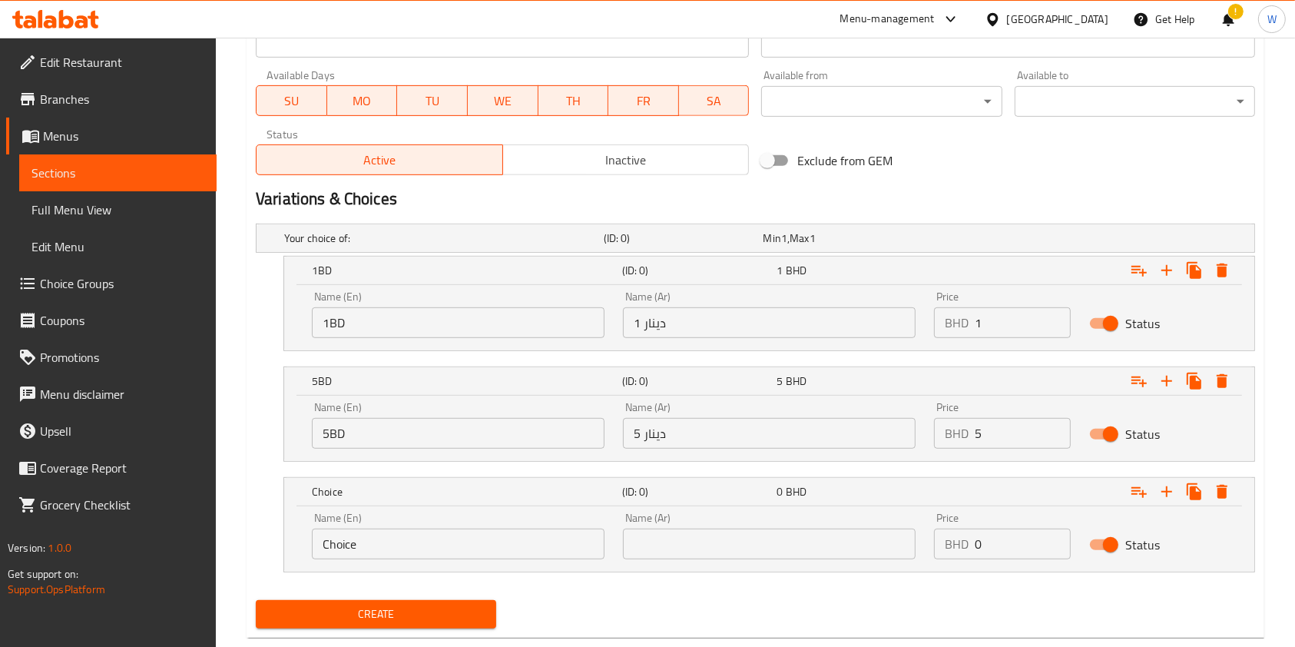
scroll to position [715, 0]
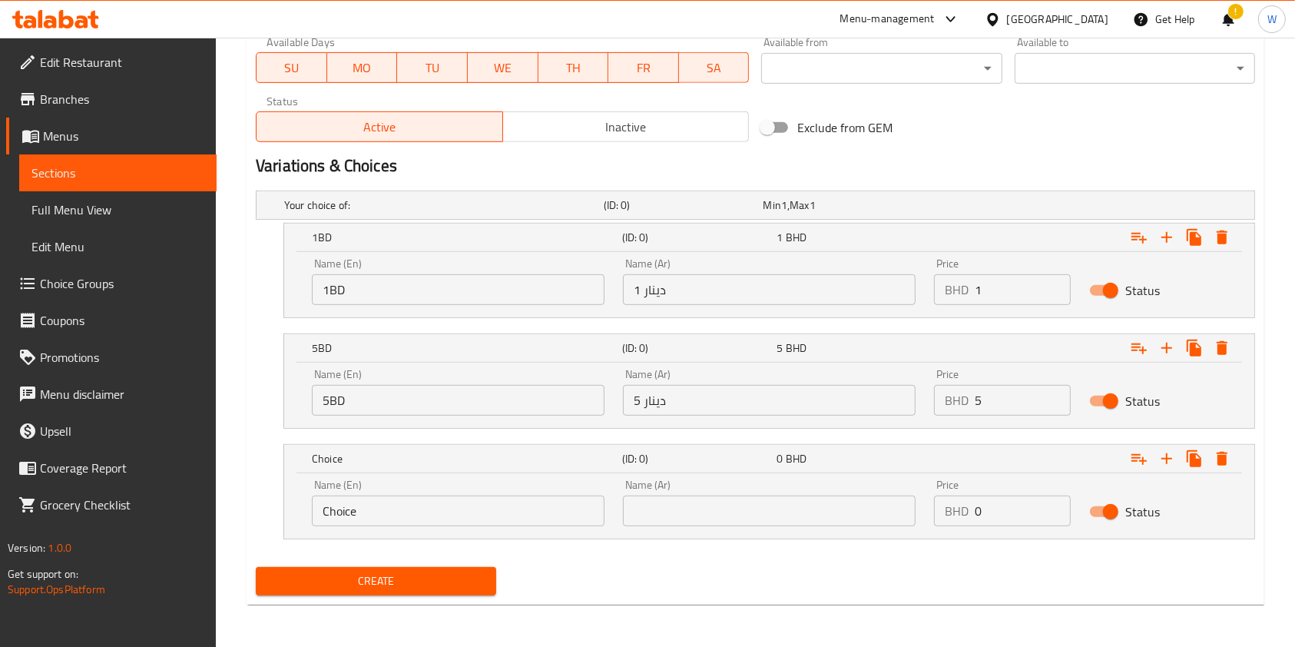
click at [502, 511] on input "Choice" at bounding box center [458, 510] width 293 height 31
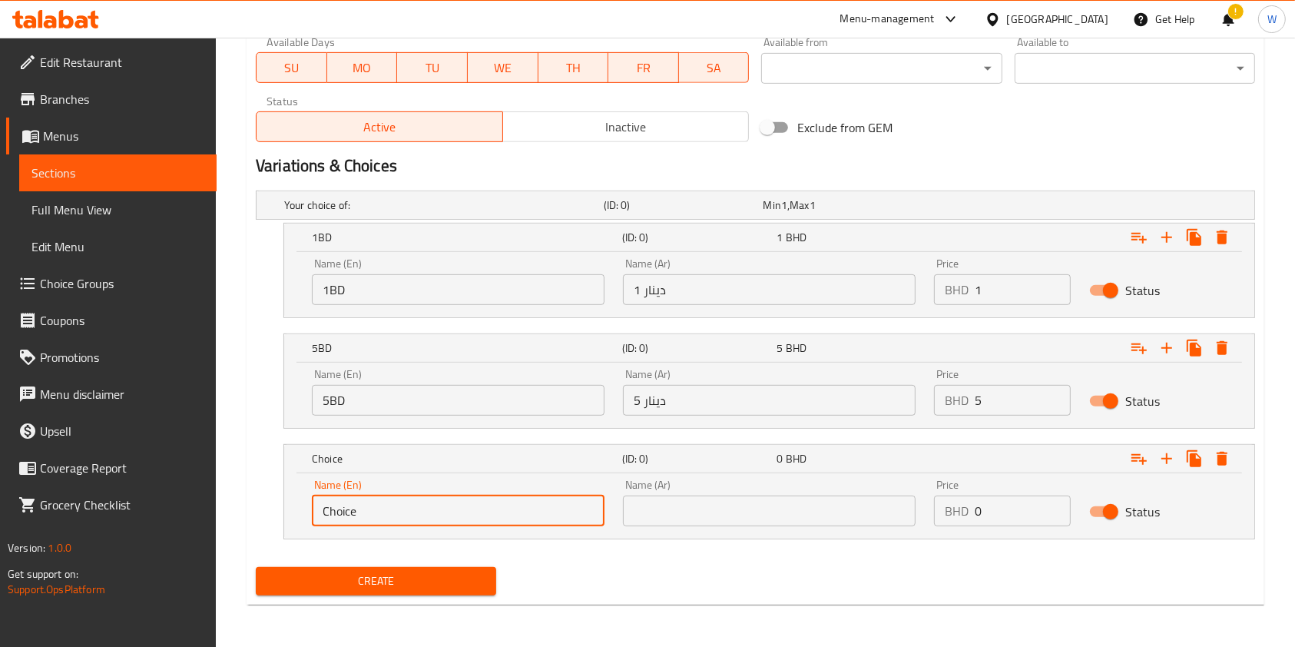
click at [502, 511] on input "Choice" at bounding box center [458, 510] width 293 height 31
type input "10BD"
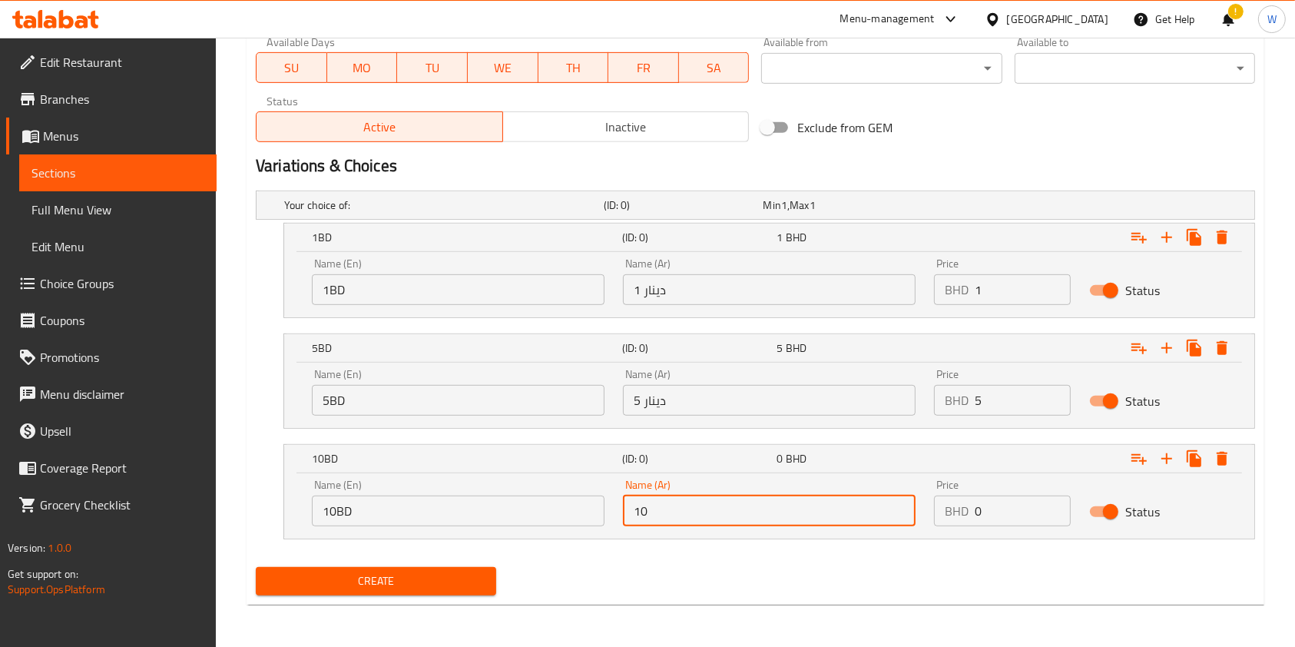
type input "10 دينار"
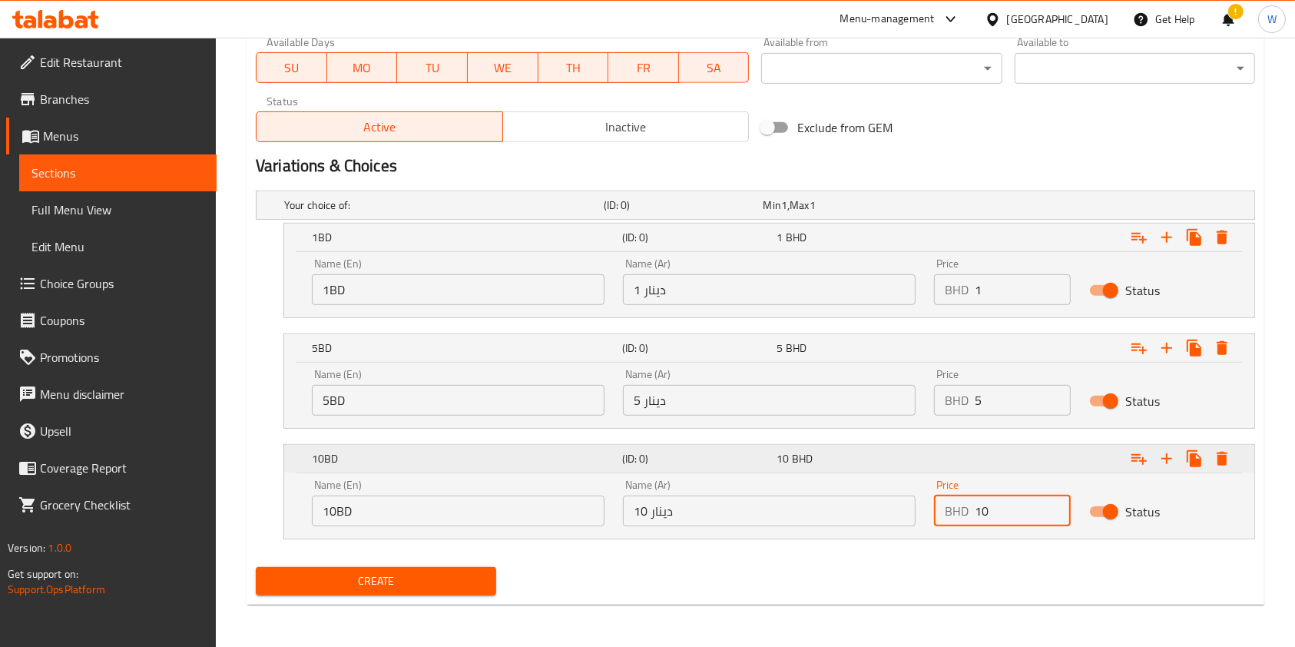
type input "10"
click at [1167, 461] on icon "Expand" at bounding box center [1166, 458] width 18 height 18
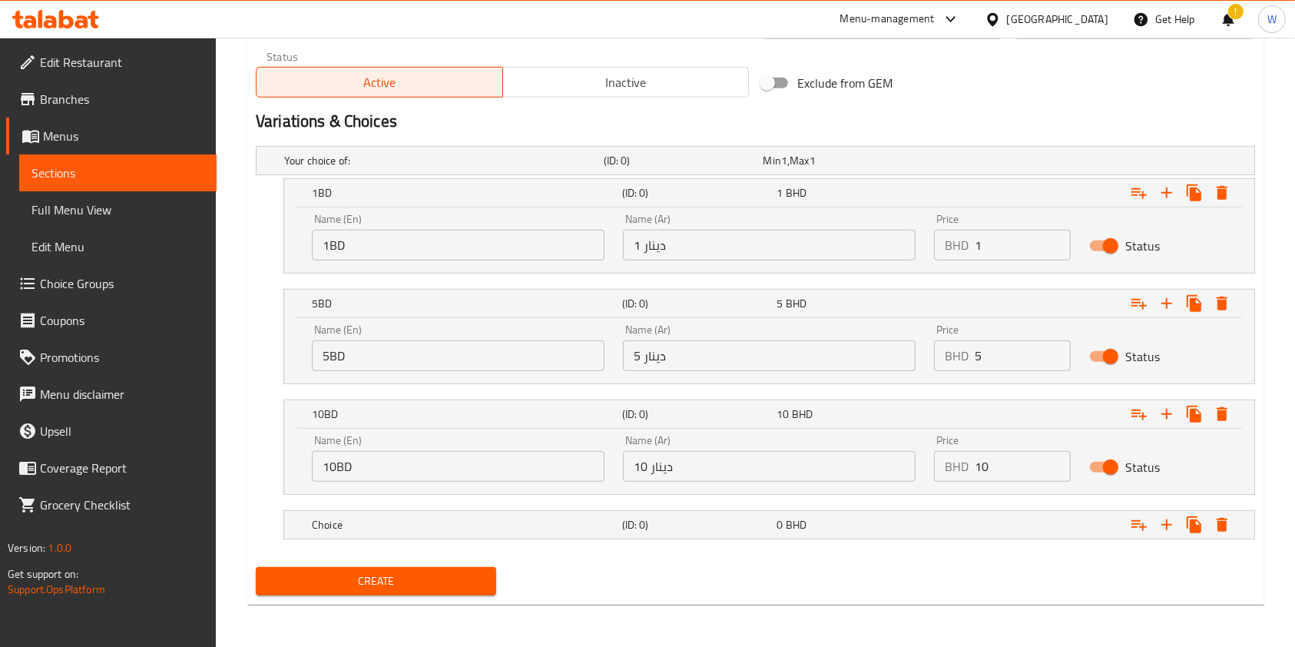
click at [525, 503] on nav at bounding box center [755, 504] width 999 height 12
click at [519, 168] on h5 "Choice" at bounding box center [440, 160] width 313 height 15
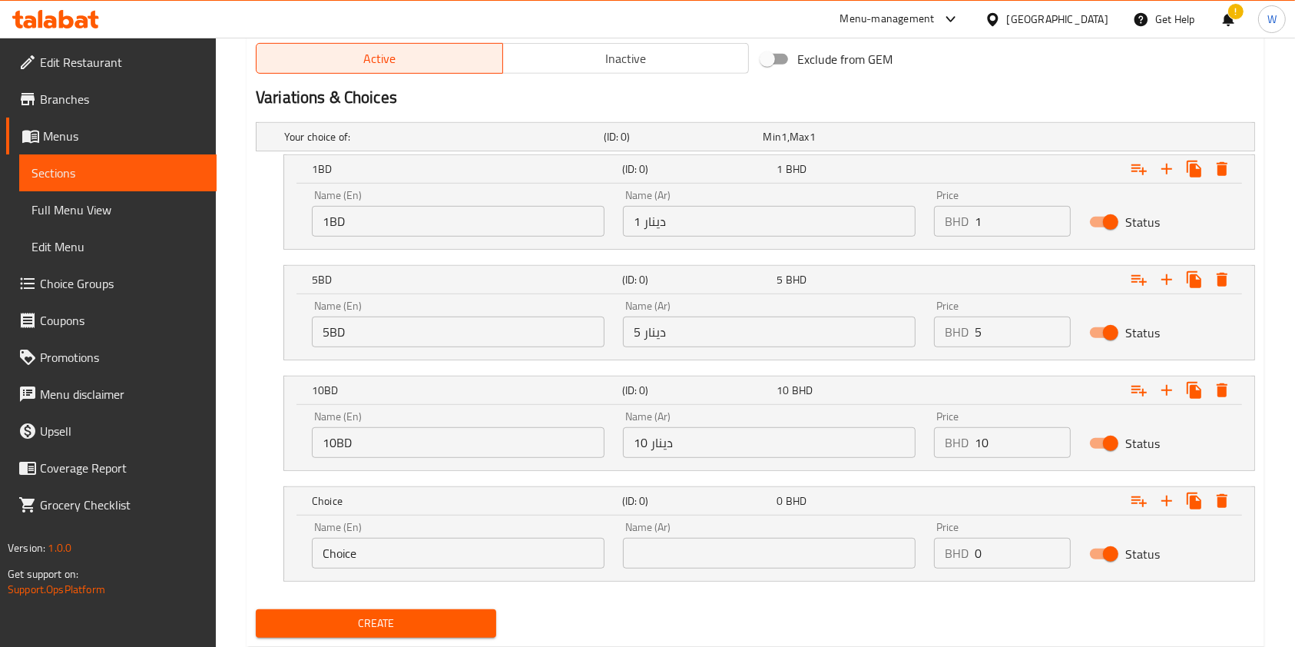
scroll to position [826, 0]
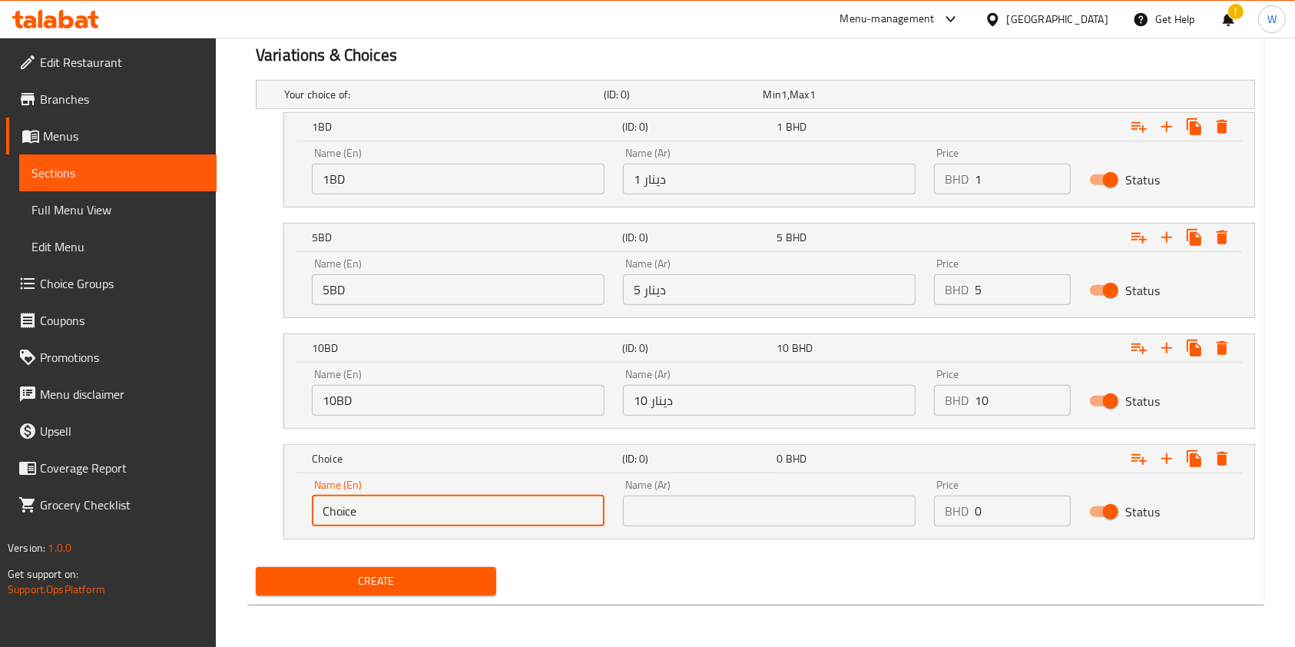
click at [512, 507] on input "Choice" at bounding box center [458, 510] width 293 height 31
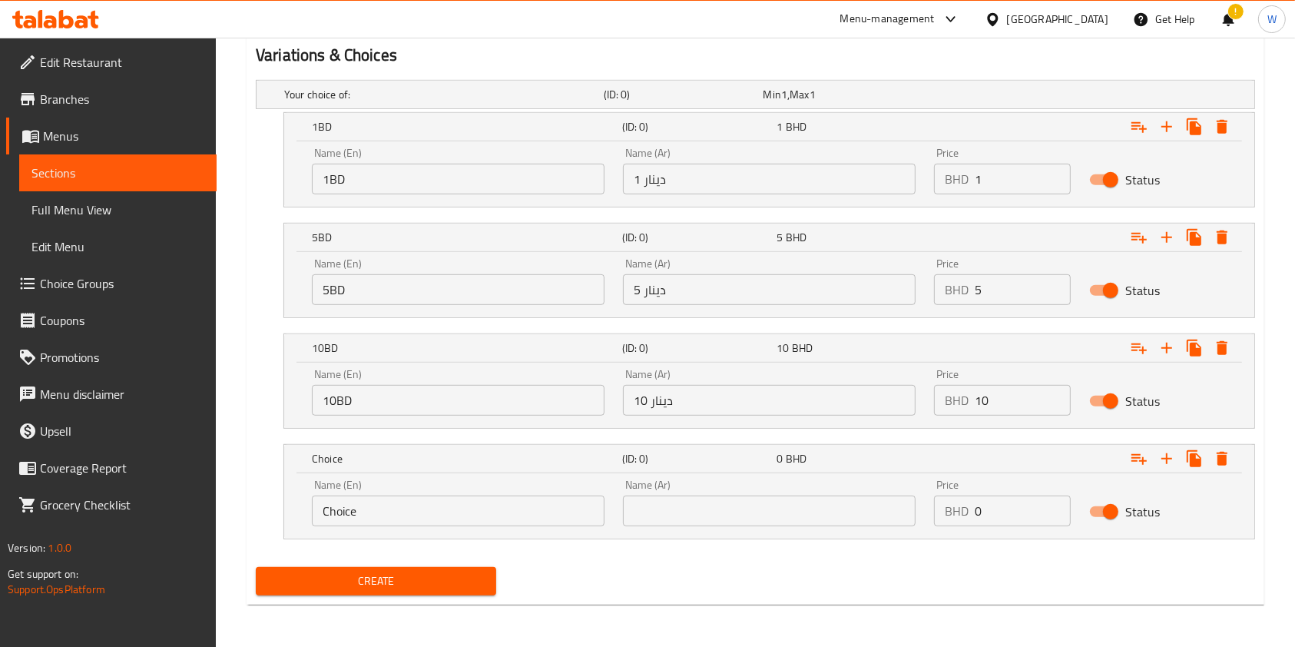
click at [457, 528] on div "Name (En) Choice Name (En)" at bounding box center [458, 502] width 311 height 65
click at [459, 512] on input "Choice" at bounding box center [458, 510] width 293 height 31
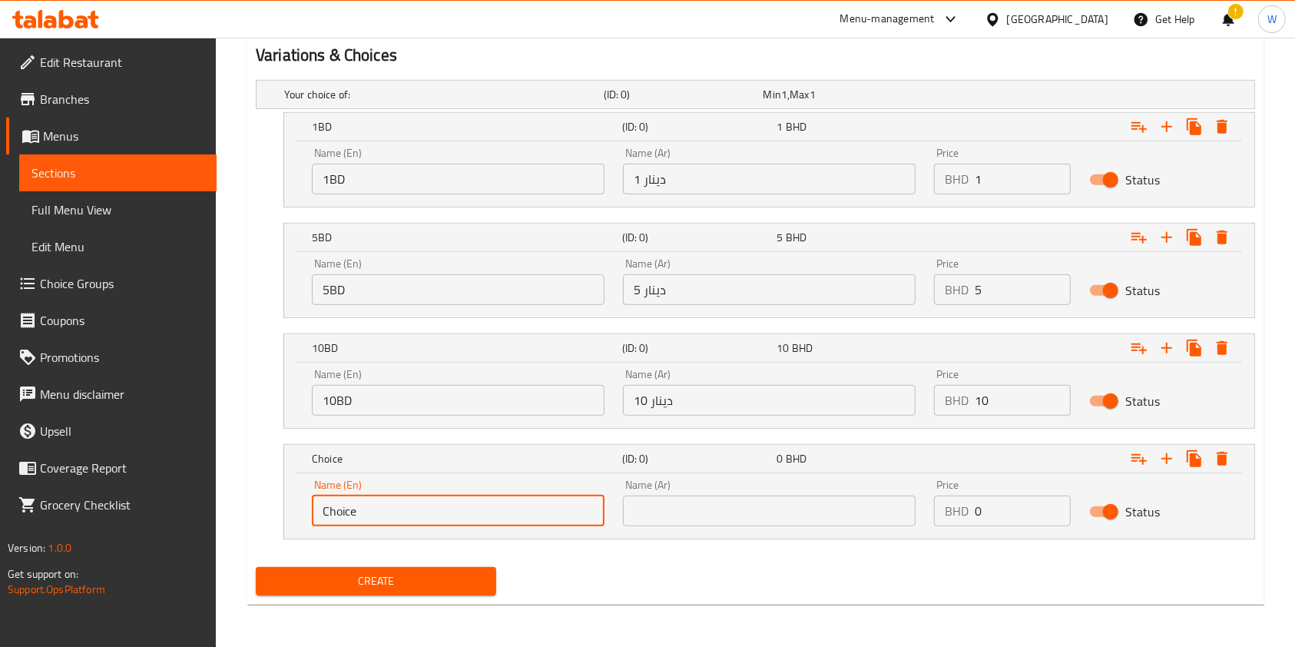
click at [459, 512] on input "Choice" at bounding box center [458, 510] width 293 height 31
paste input "25 (Full Sponsorship)"
type input "25 (Full Sponsorship)"
click at [749, 506] on input "text" at bounding box center [769, 510] width 293 height 31
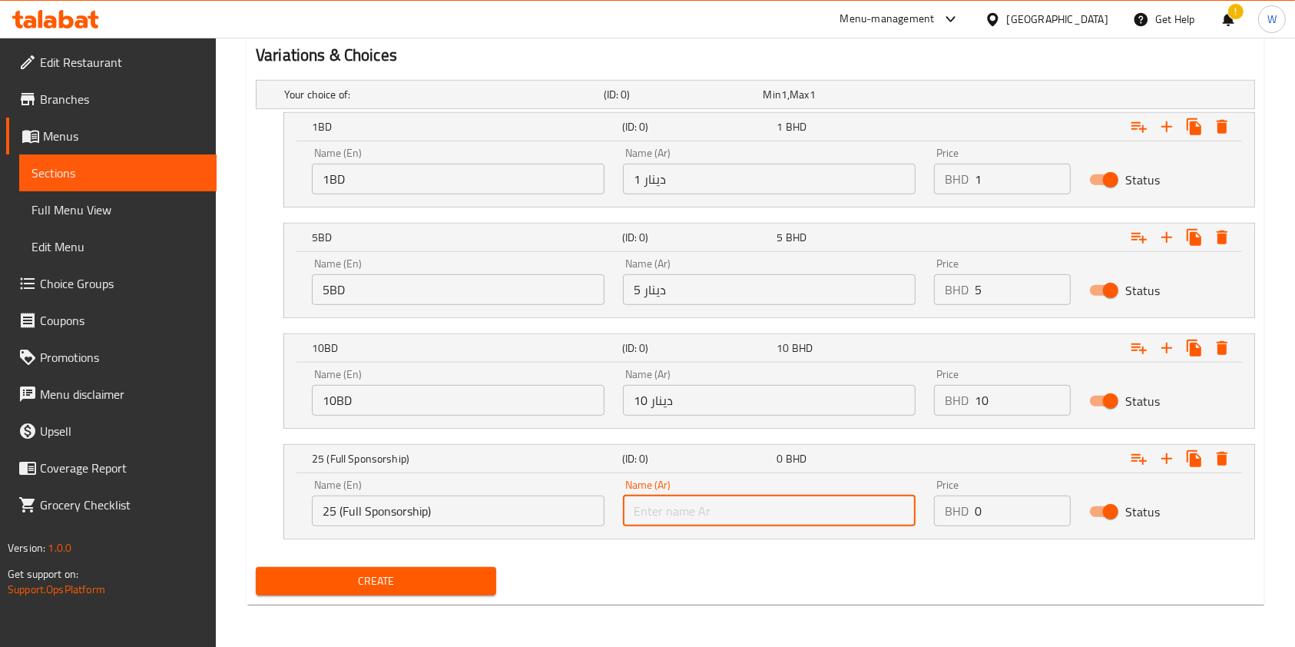
paste input "25 (رعاية كاملة)"
type input "25 (رعاية كاملة)"
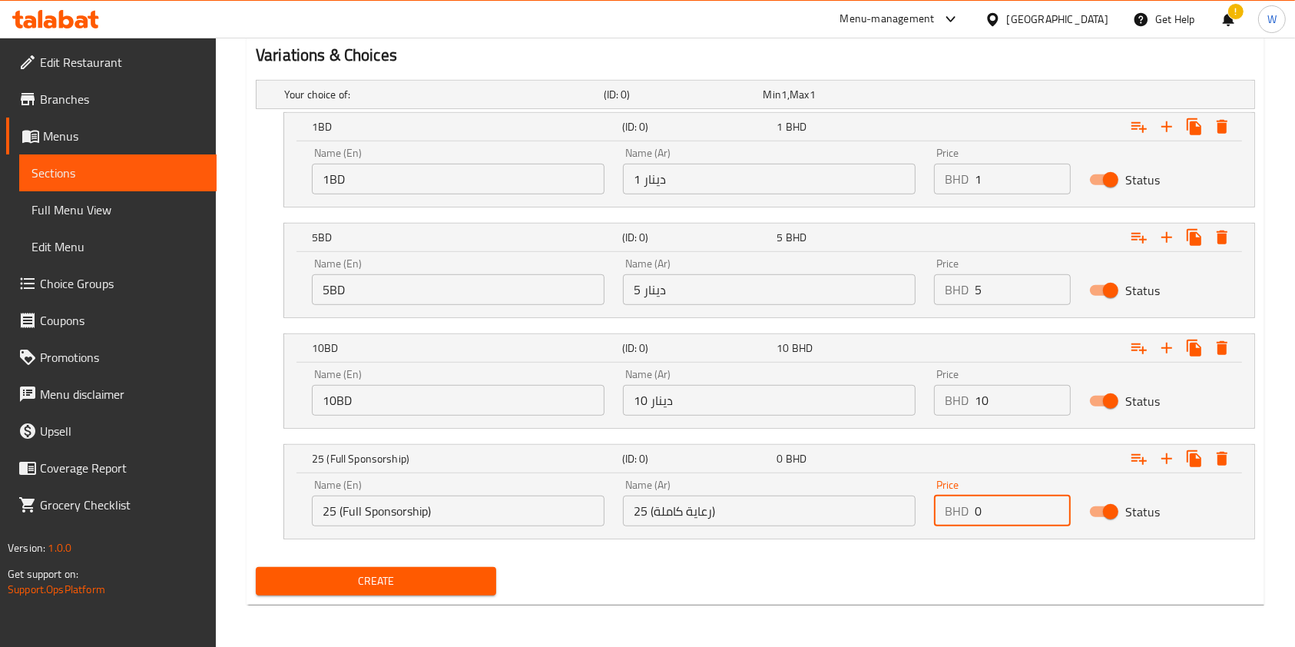
drag, startPoint x: 1009, startPoint y: 514, endPoint x: 873, endPoint y: 520, distance: 136.9
click at [898, 519] on div "Name (En) 25 (Full Sponsorship) Name (En) Name (Ar) 25 (رعاية كاملة) Name (Ar) …" at bounding box center [769, 502] width 933 height 65
type input "25"
click at [891, 594] on div "Create" at bounding box center [756, 581] width 1012 height 41
click at [427, 568] on button "Create" at bounding box center [376, 581] width 240 height 28
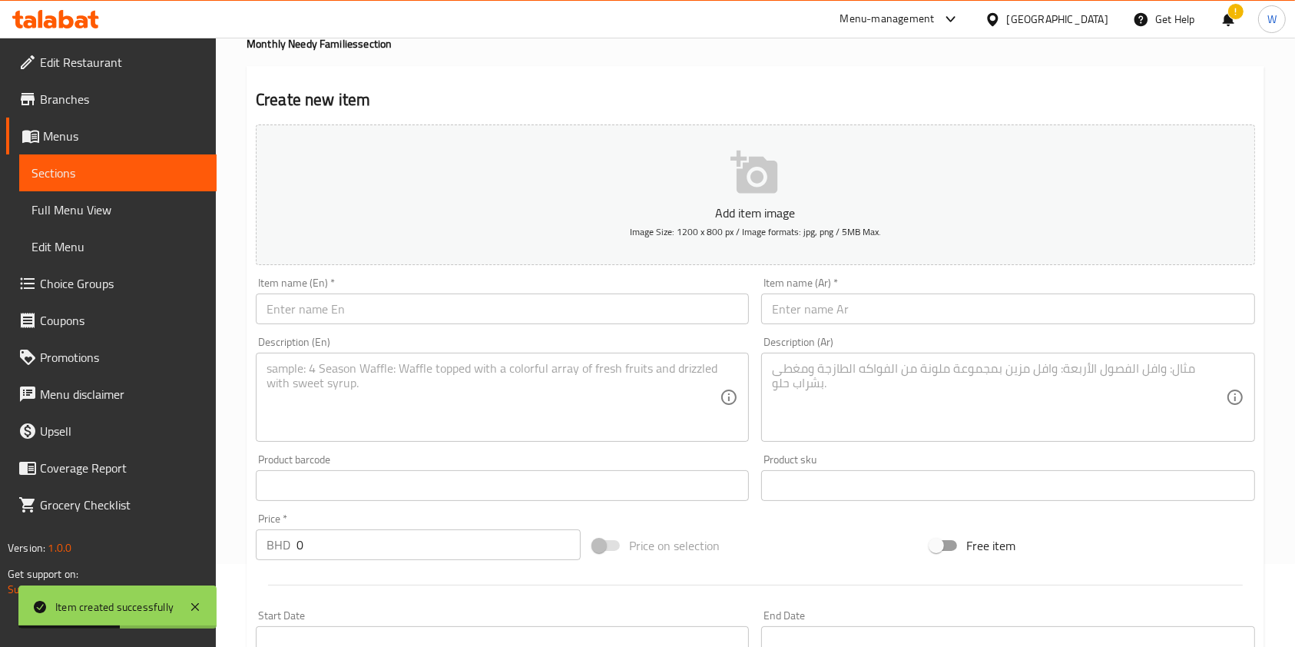
scroll to position [0, 0]
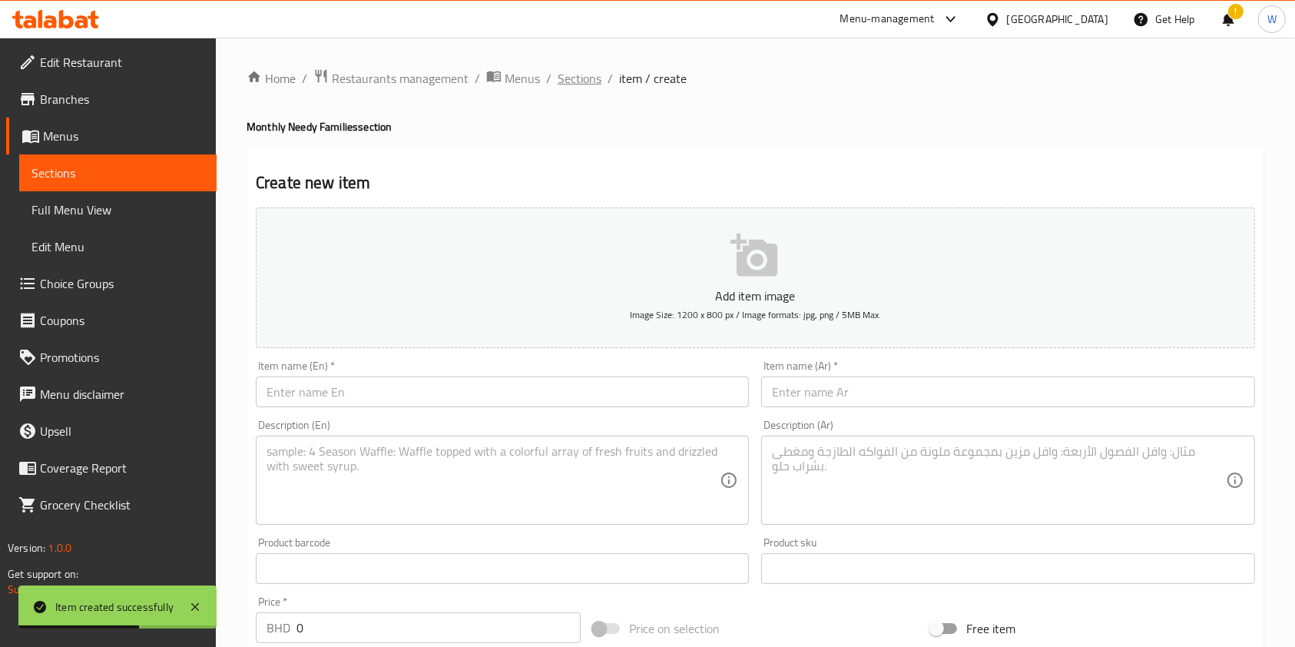
click at [592, 71] on span "Sections" at bounding box center [580, 78] width 44 height 18
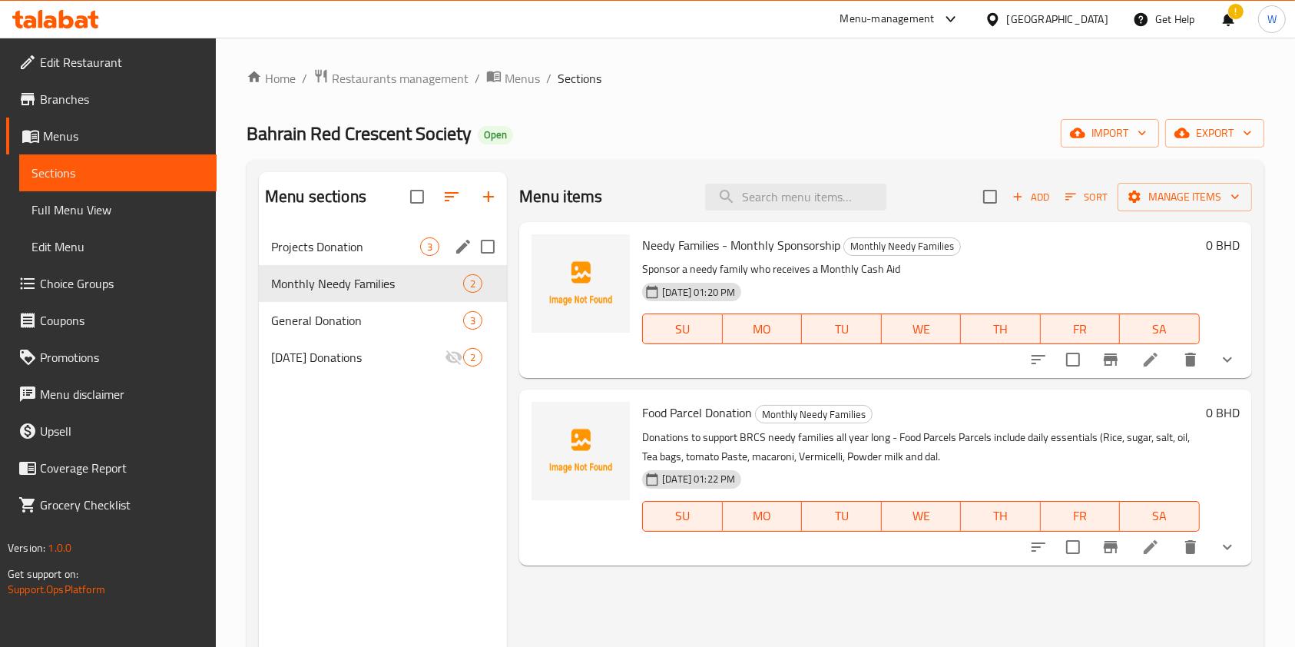
click at [335, 259] on div "Projects Donation 3" at bounding box center [383, 246] width 248 height 37
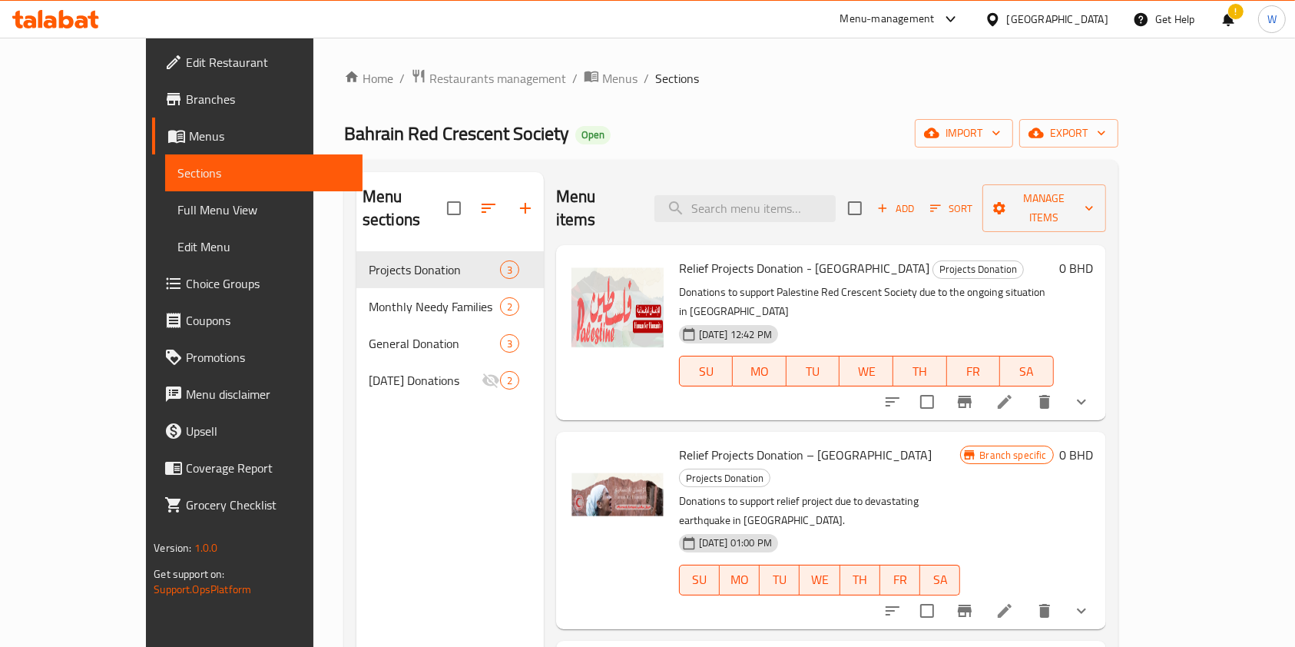
click at [1091, 392] on icon "show more" at bounding box center [1081, 401] width 18 height 18
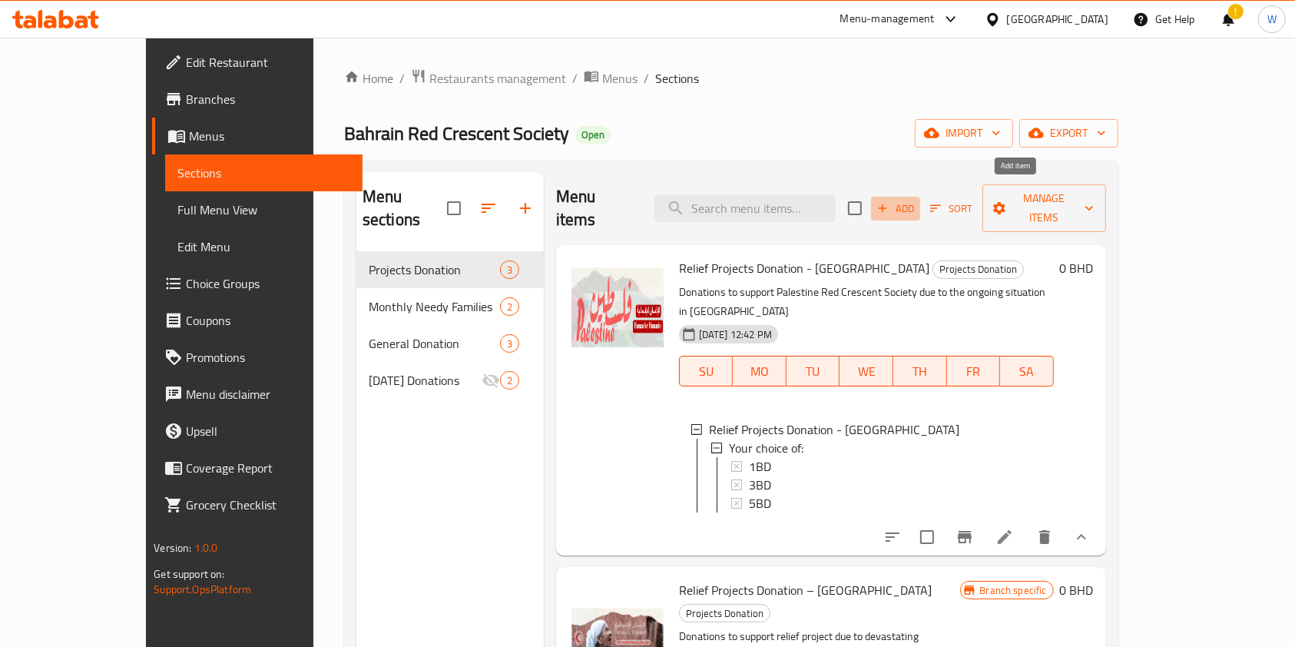
click at [916, 206] on span "Add" at bounding box center [895, 209] width 41 height 18
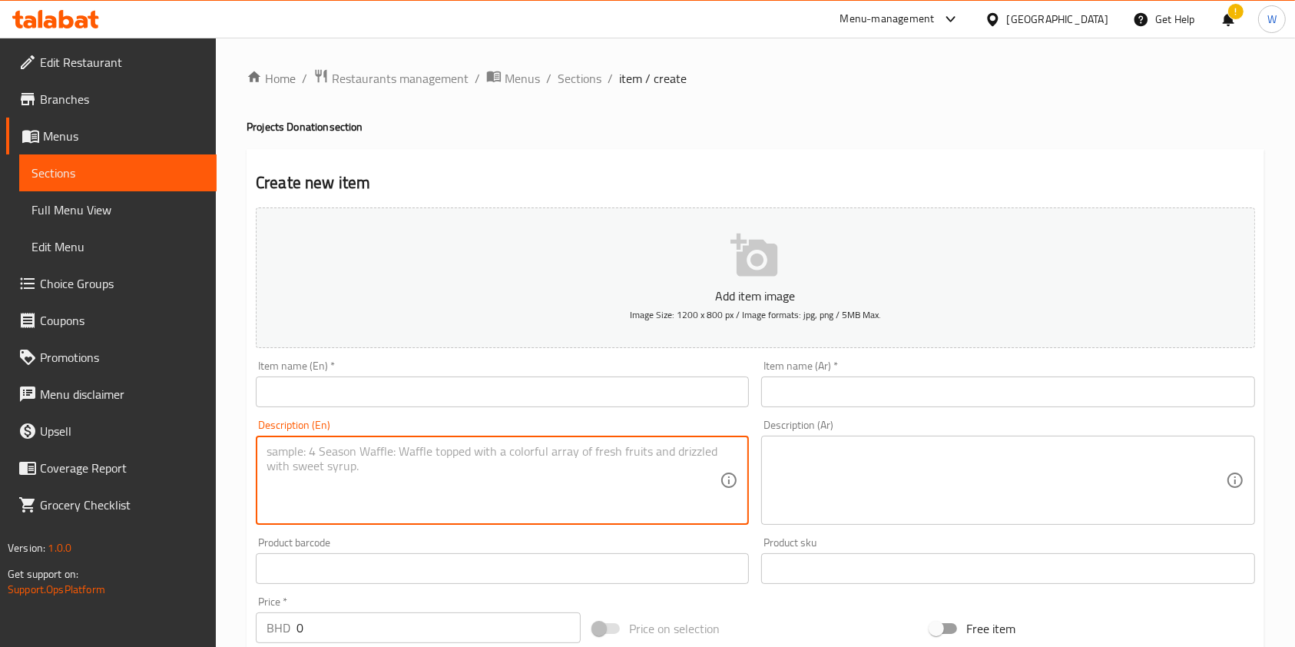
click at [551, 476] on textarea at bounding box center [493, 480] width 453 height 73
click at [555, 423] on div "Description (En) Description (En)" at bounding box center [502, 471] width 493 height 105
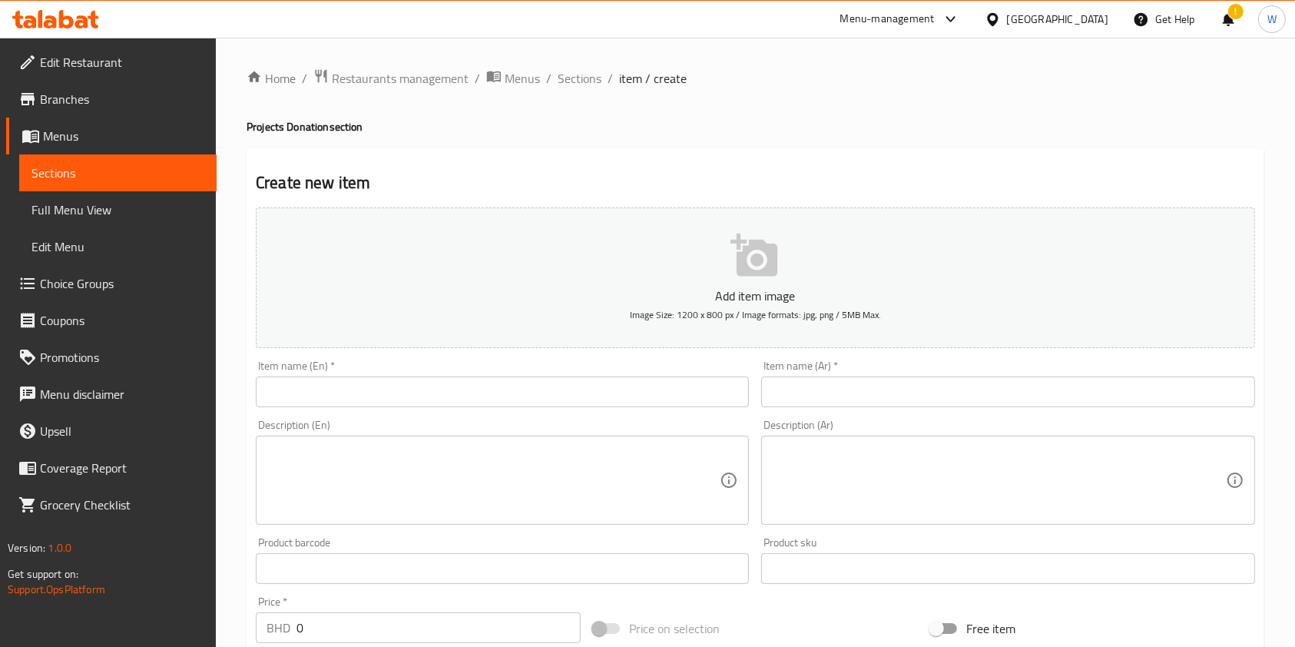
click at [565, 391] on input "text" at bounding box center [502, 391] width 493 height 31
paste input "Relief Projects Donation Project’s Donation"
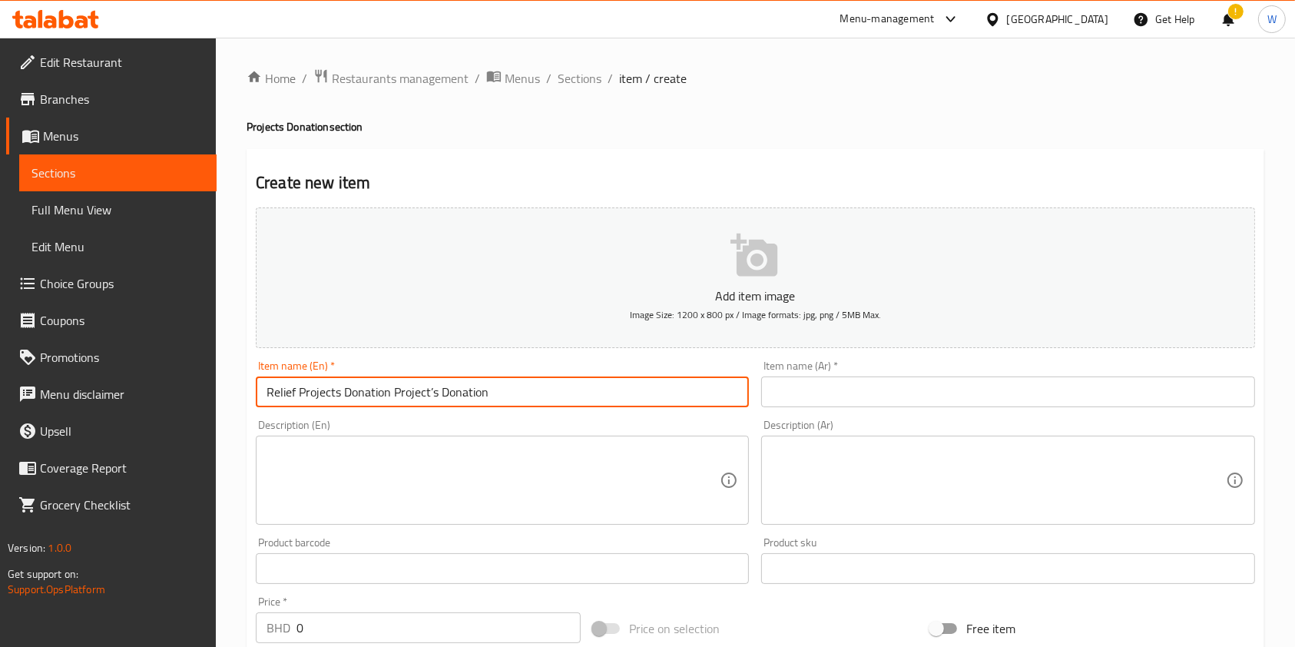
type input "Relief Projects Donation Project’s Donation"
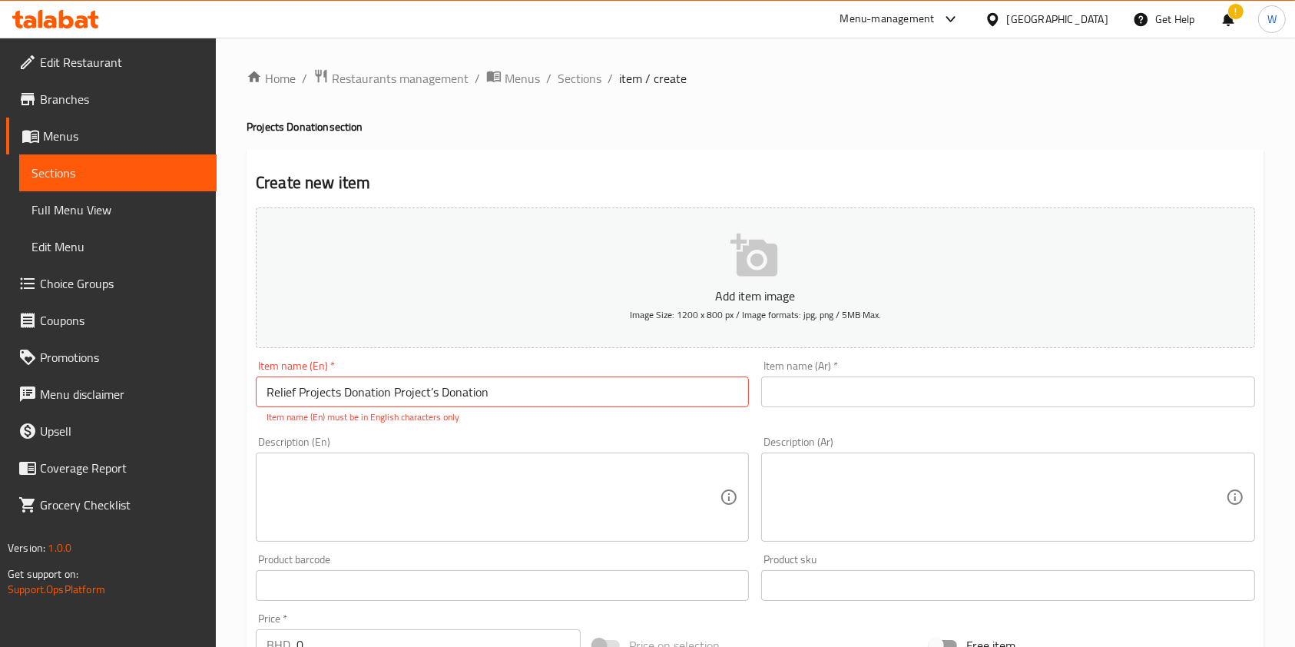
click at [859, 359] on div "Item name (Ar)   * Item name (Ar) *" at bounding box center [1007, 392] width 505 height 76
click at [847, 401] on input "text" at bounding box center [1007, 391] width 493 height 31
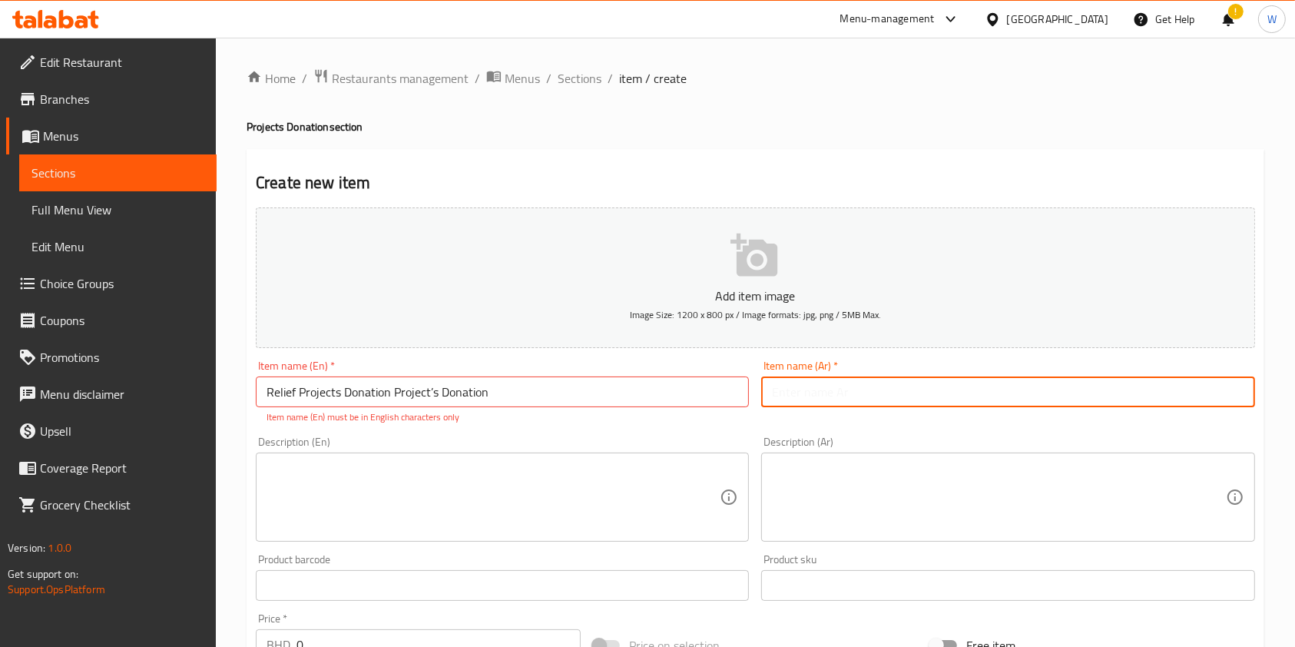
paste input "تبرعات المشاريع الإغاثية"
type input "تبرعات المشاريع الإغاثية"
click at [482, 465] on textarea at bounding box center [493, 497] width 453 height 73
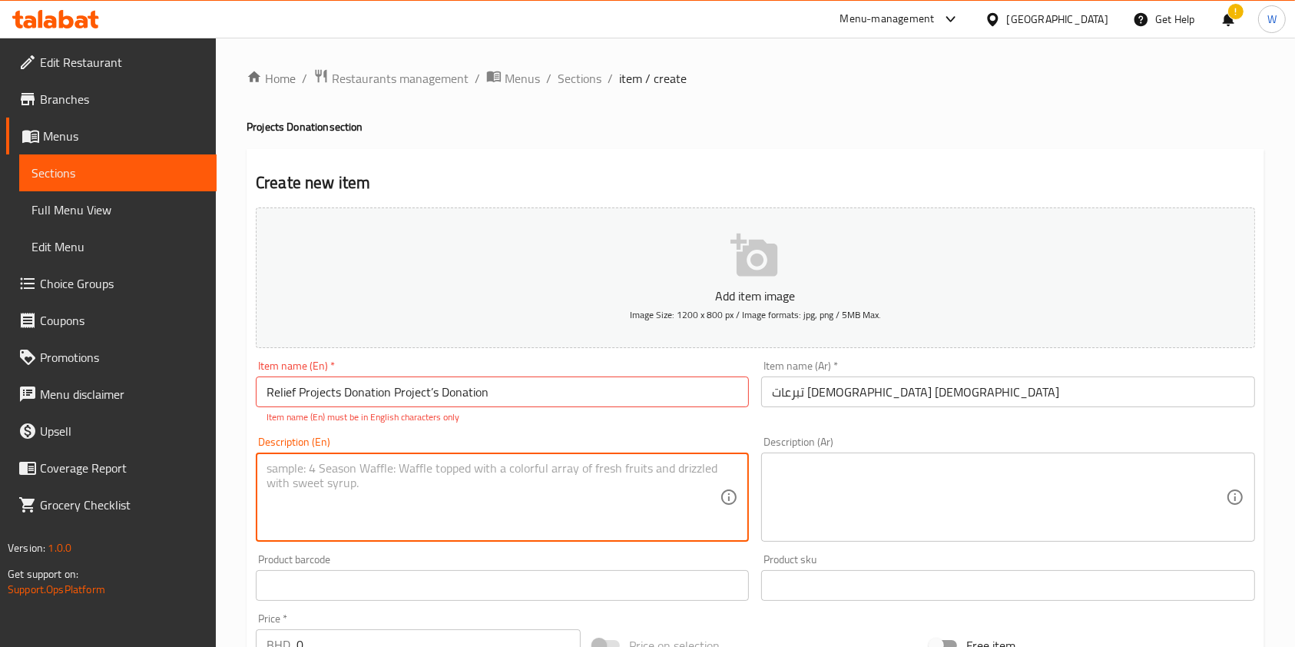
click at [436, 389] on input "Relief Projects Donation Project’s Donation" at bounding box center [502, 391] width 493 height 31
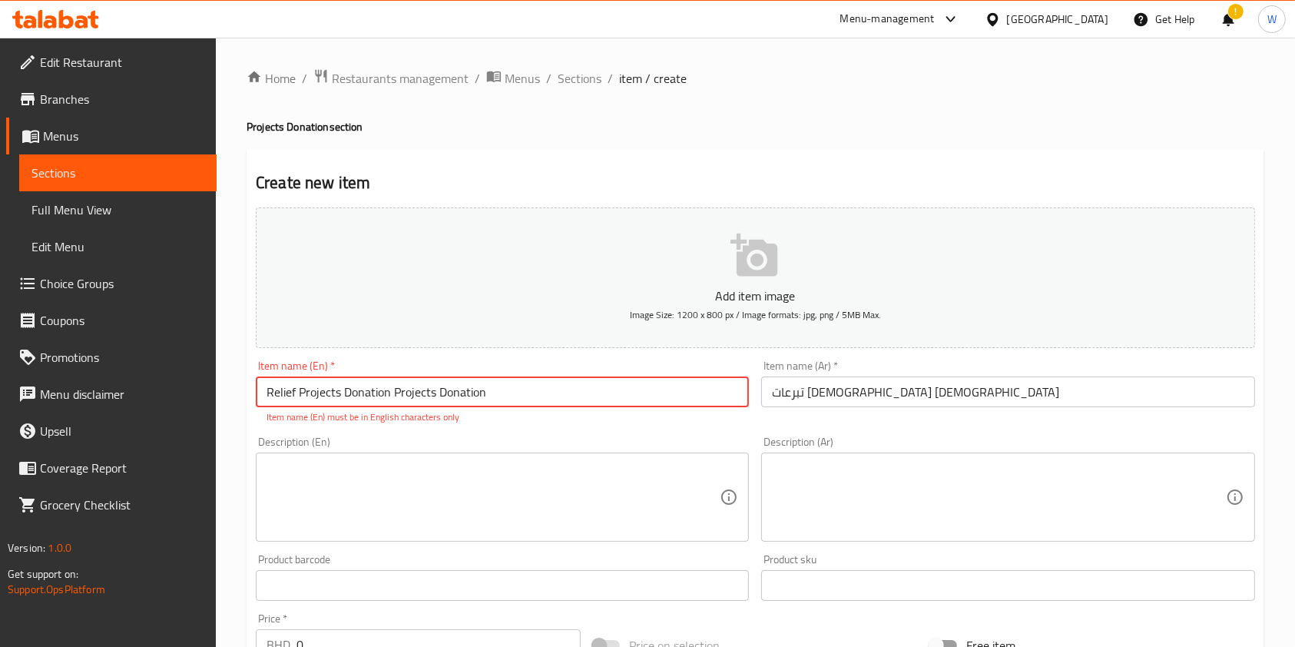
type input "Relief Projects Donation Projects Donation"
click at [608, 428] on div "Add item image Image Size: 1200 x 800 px / Image formats: jpg, png / 5MB Max. I…" at bounding box center [756, 540] width 1012 height 679
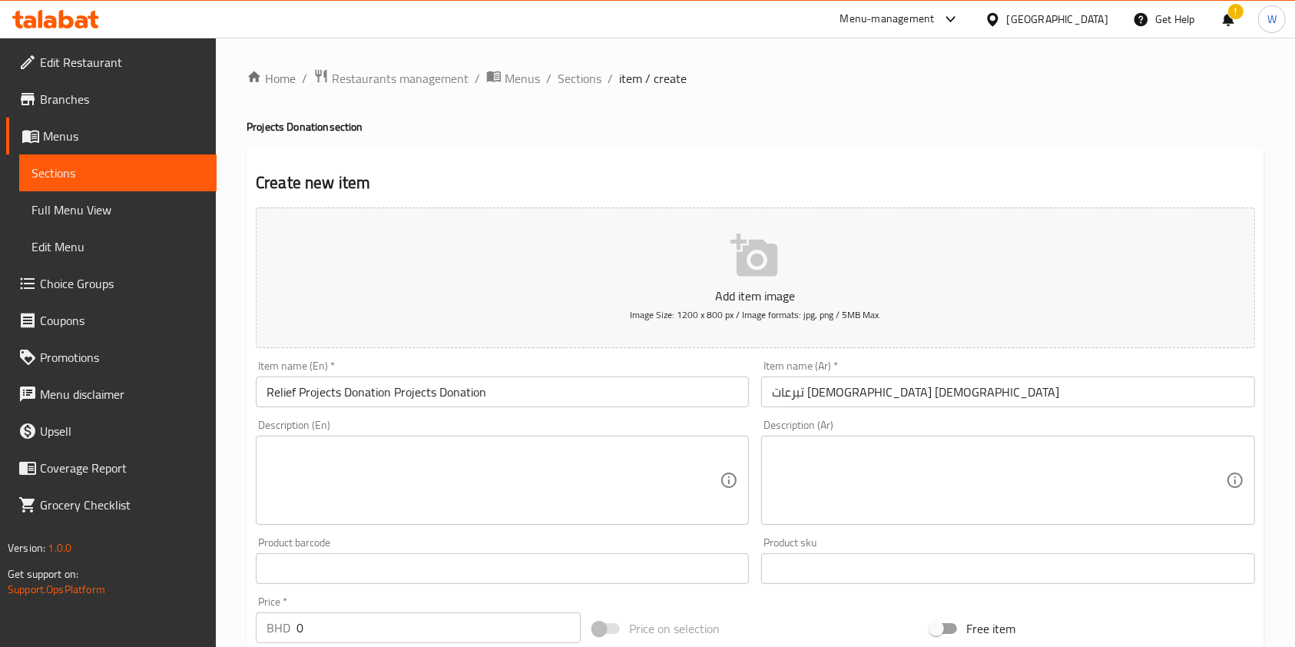
click at [485, 452] on textarea at bounding box center [493, 480] width 453 height 73
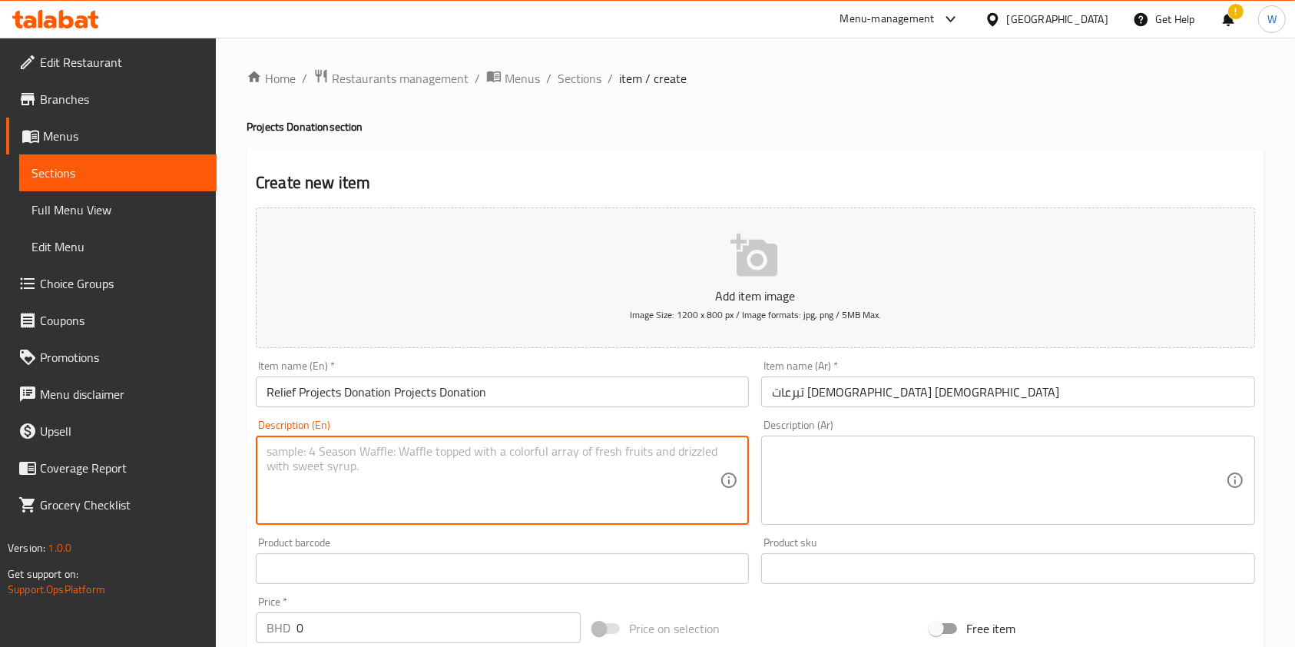
paste textarea "Unrestricted Donation to support relief projects domestically & internationally"
type textarea "Unrestricted Donation to support relief projects domestically & internationally"
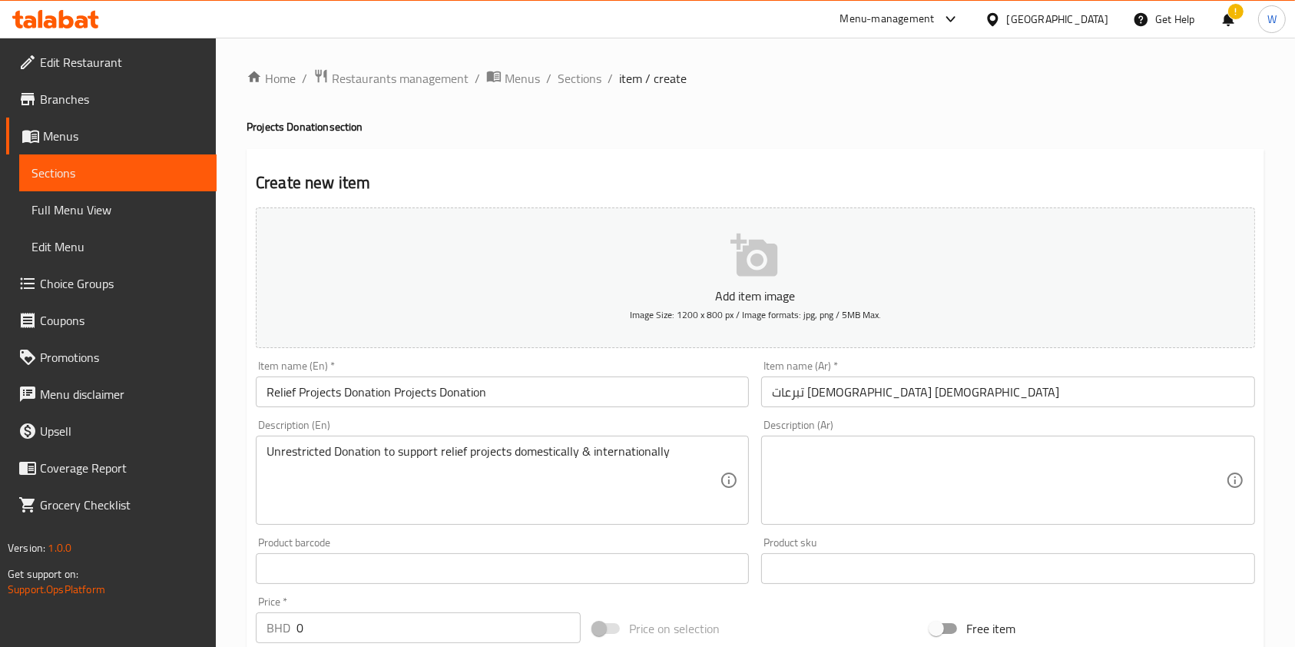
click at [857, 479] on textarea at bounding box center [998, 480] width 453 height 73
paste textarea "تبرعات غير محددة الغرض لدعم المشاريع الإغاثية المحلية والدولية"
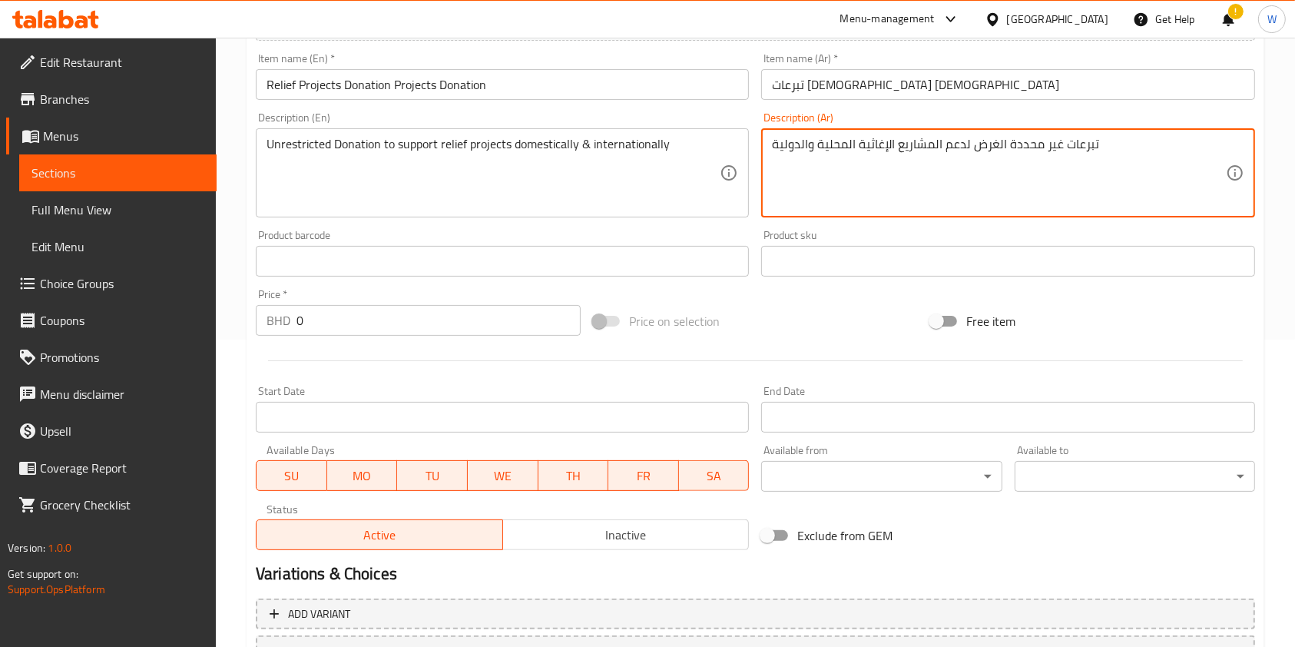
type textarea "تبرعات غير محددة الغرض لدعم المشاريع الإغاثية المحلية والدولية"
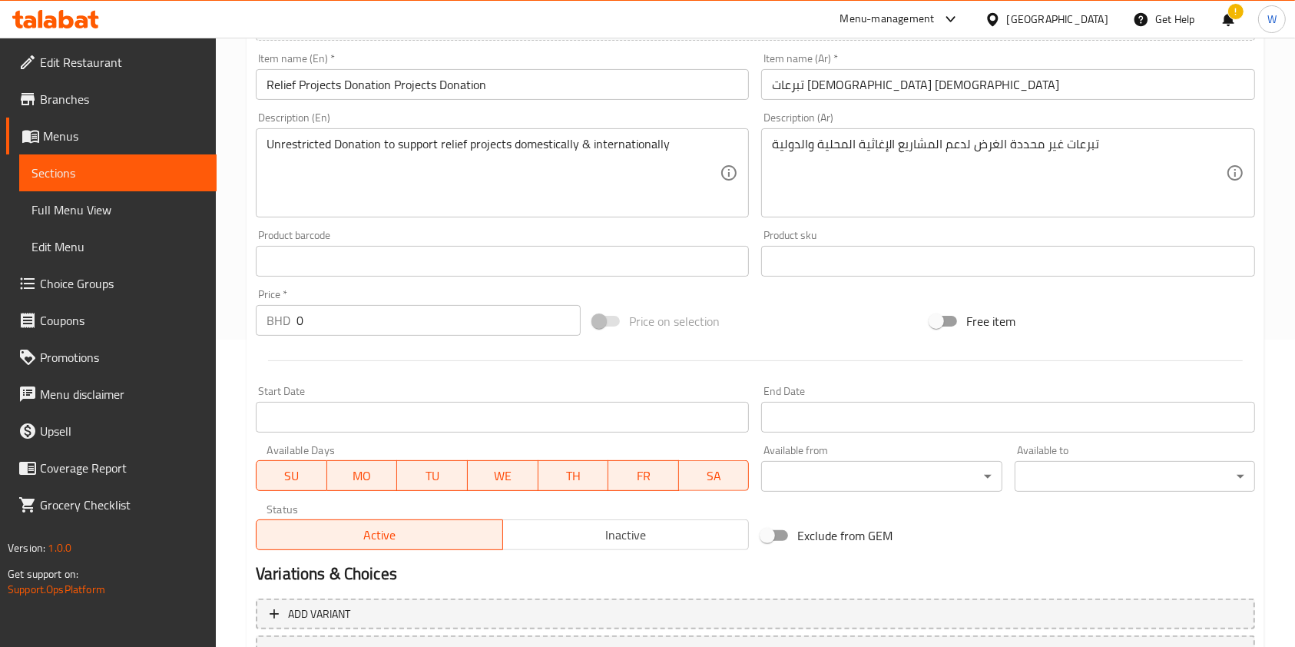
drag, startPoint x: 898, startPoint y: 286, endPoint x: 866, endPoint y: 304, distance: 36.1
click at [898, 287] on div "Add item image Image Size: 1200 x 800 px / Image formats: jpg, png / 5MB Max. I…" at bounding box center [756, 225] width 1012 height 662
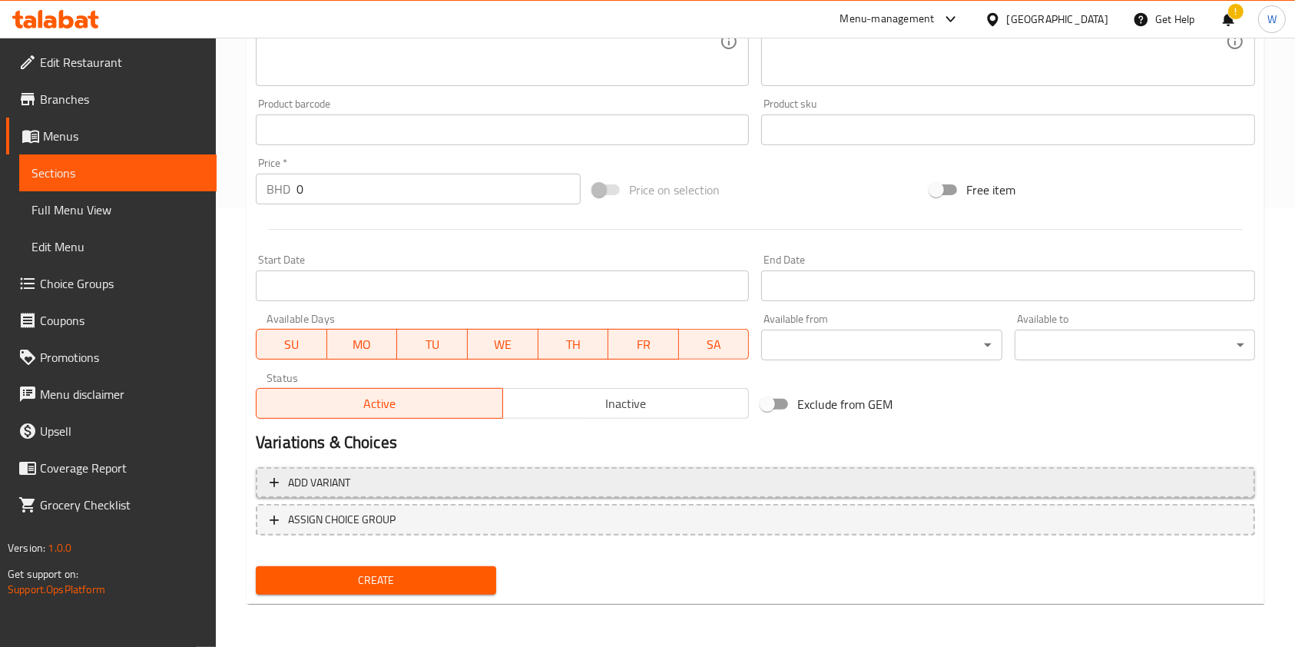
click at [413, 482] on span "Add variant" at bounding box center [756, 482] width 972 height 19
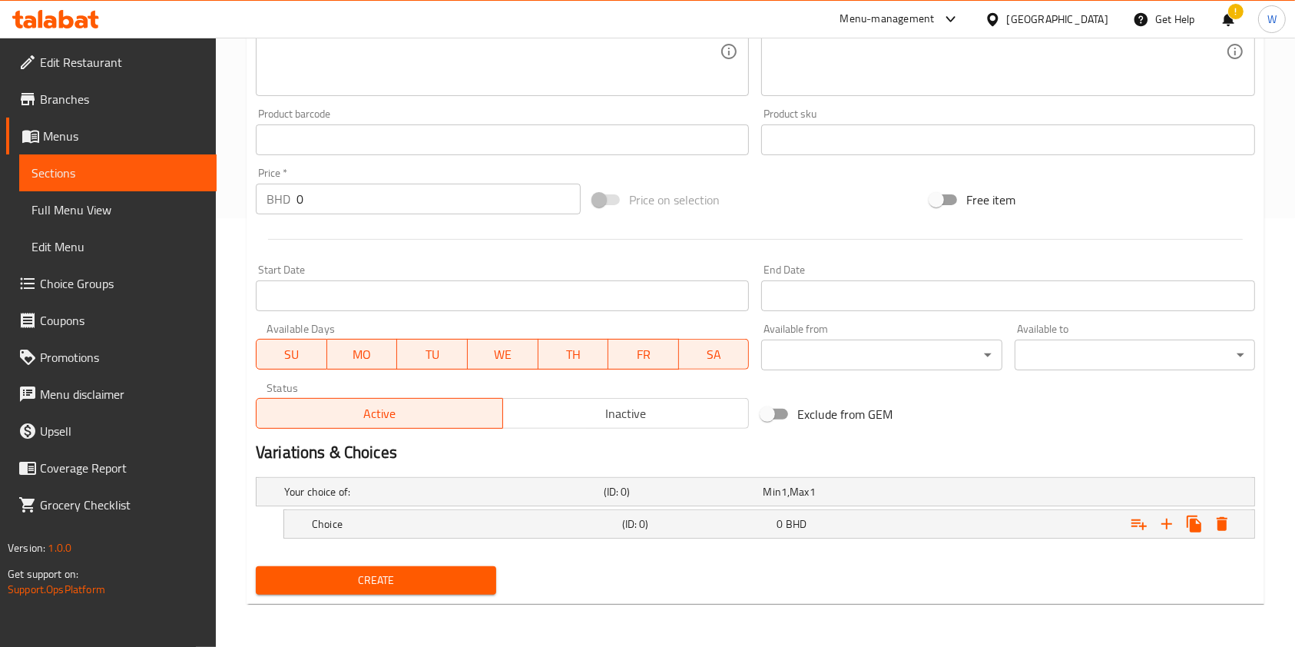
scroll to position [429, 0]
click at [333, 499] on h5 "Choice" at bounding box center [440, 491] width 313 height 15
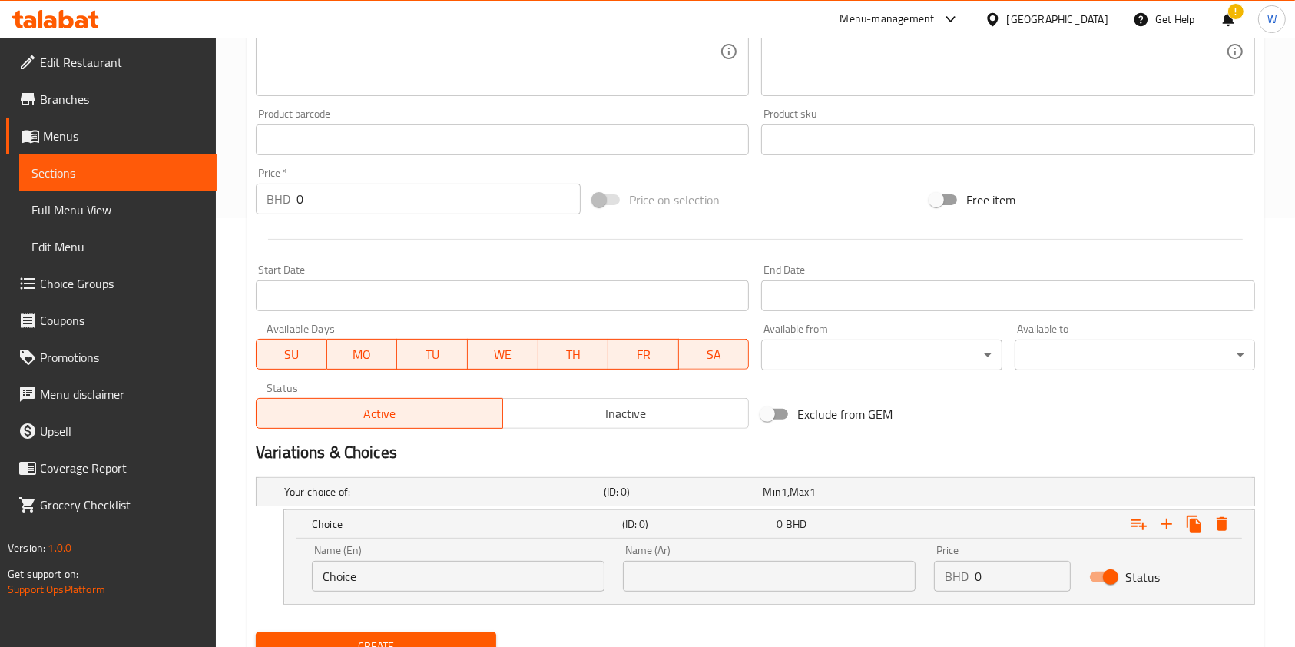
click at [393, 575] on input "Choice" at bounding box center [458, 576] width 293 height 31
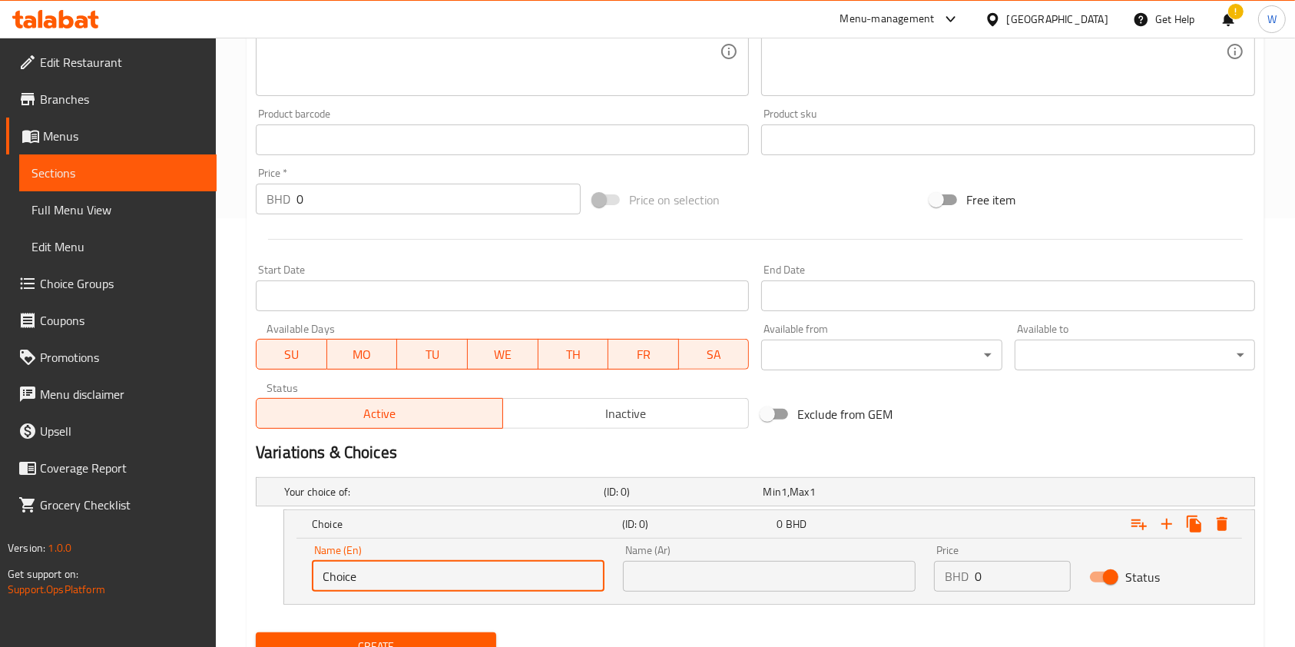
click at [393, 575] on input "Choice" at bounding box center [458, 576] width 293 height 31
type input "1BD"
click at [694, 574] on input "text" at bounding box center [769, 576] width 293 height 31
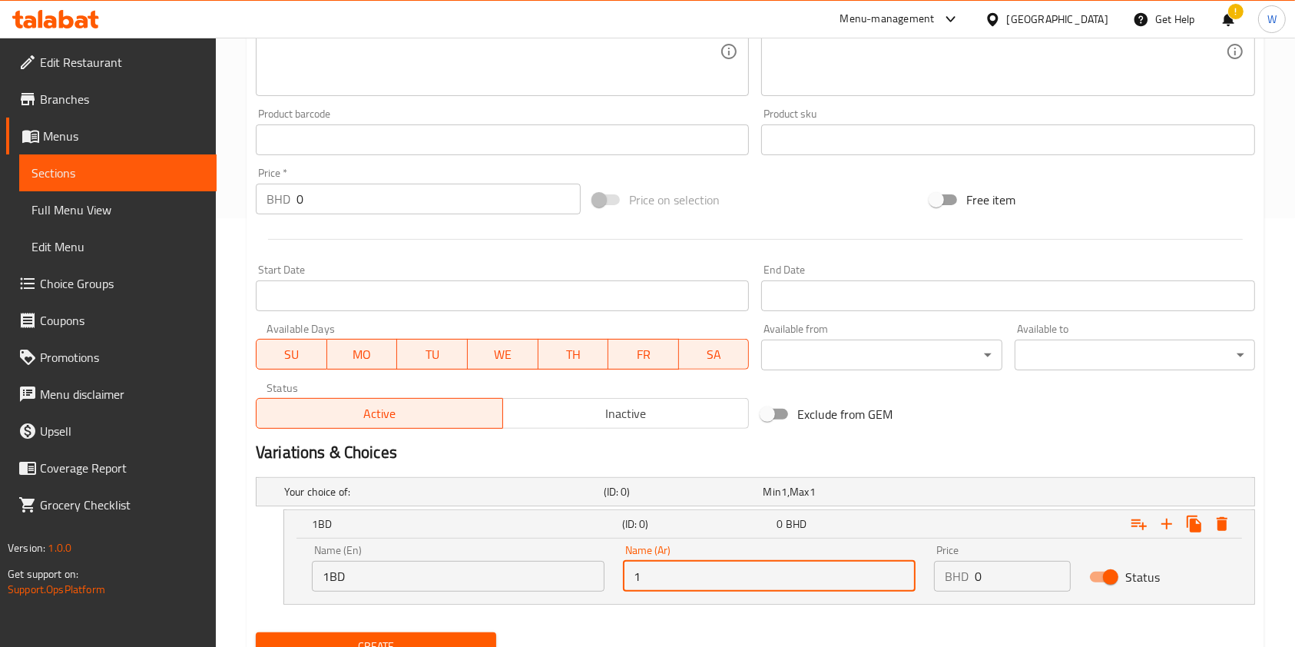
type input "1 دينار"
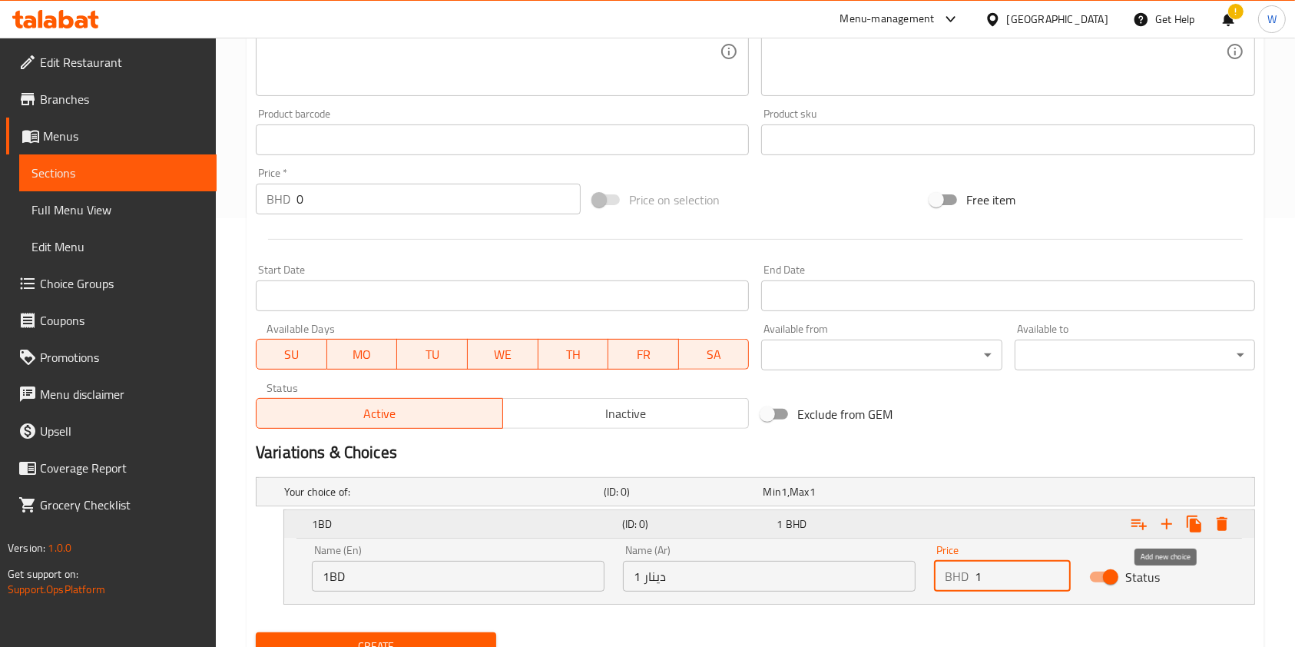
type input "1"
click at [1171, 528] on icon "Expand" at bounding box center [1166, 524] width 18 height 18
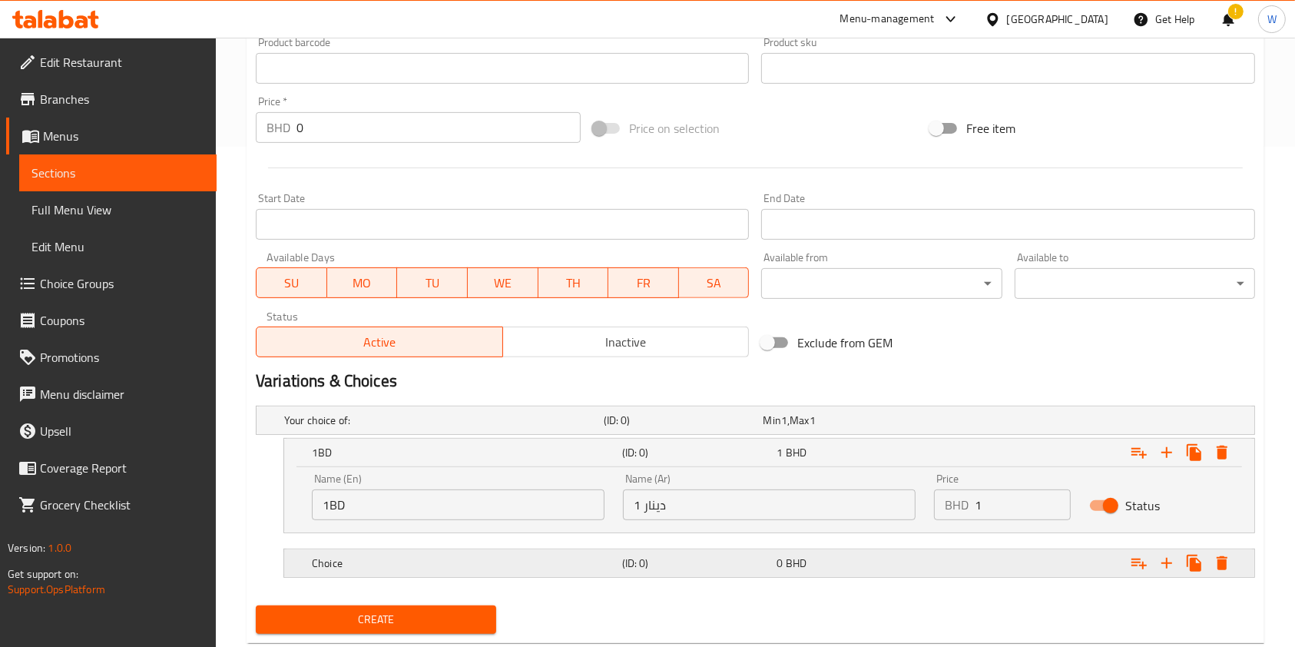
scroll to position [539, 0]
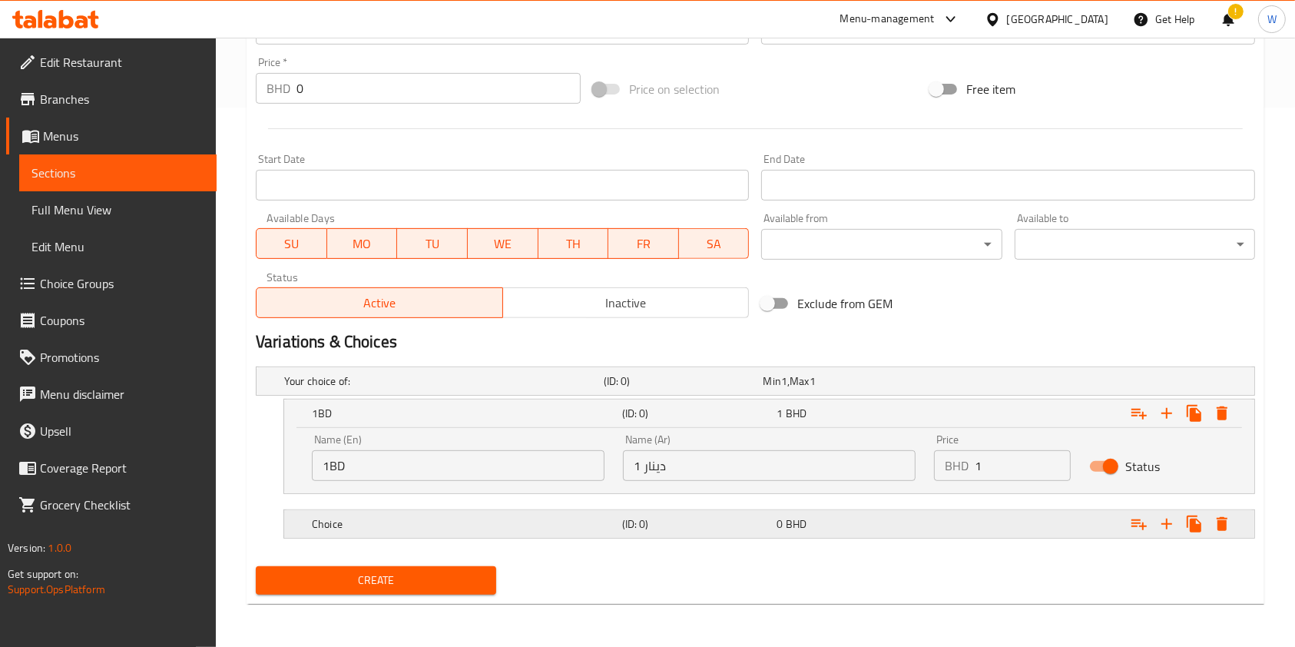
click at [424, 389] on h5 "Choice" at bounding box center [440, 380] width 313 height 15
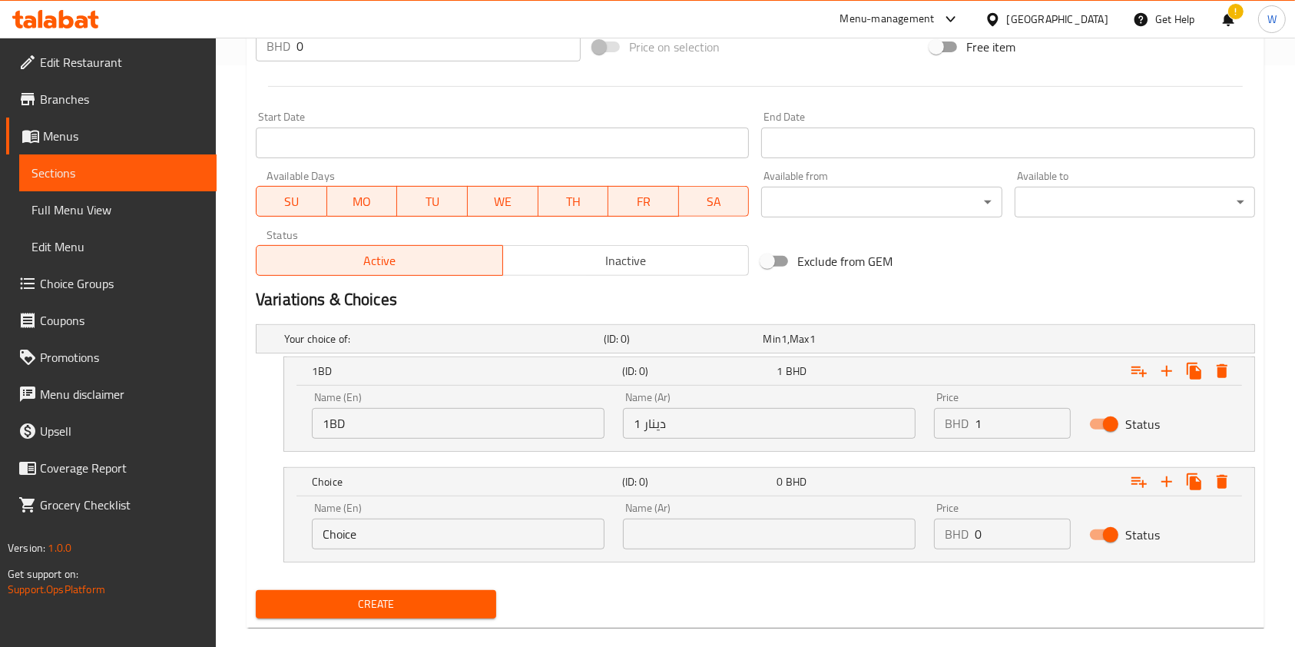
scroll to position [604, 0]
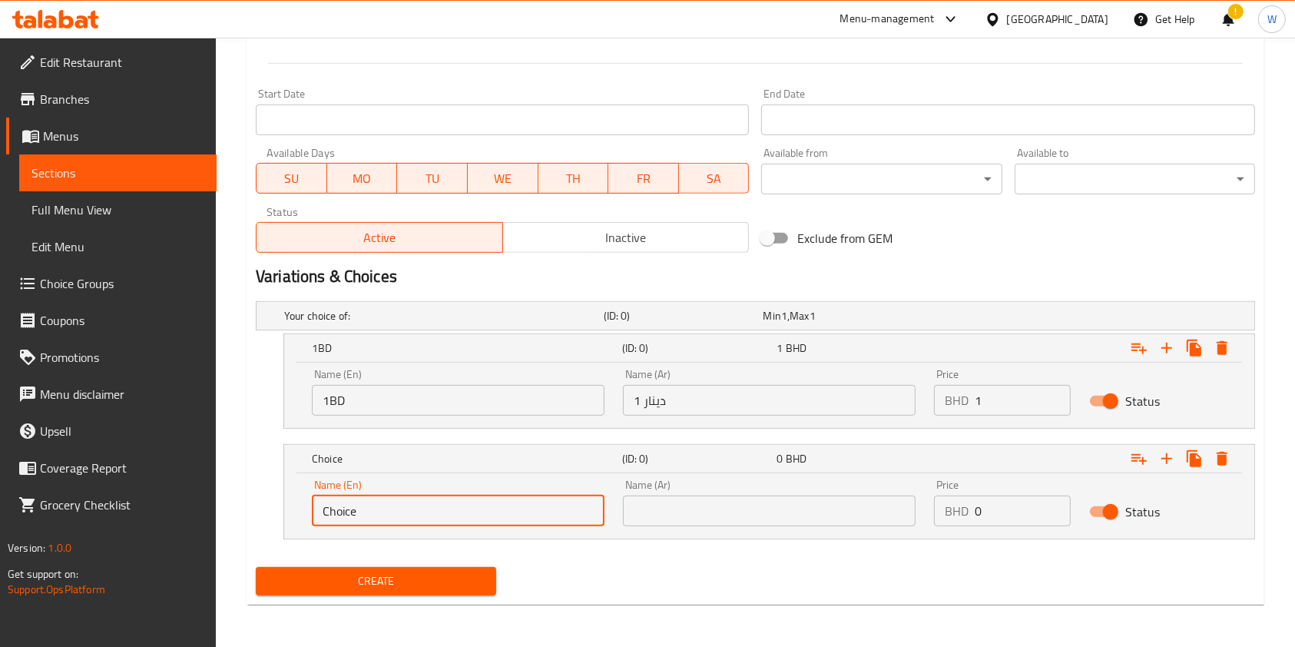
click at [381, 508] on input "Choice" at bounding box center [458, 510] width 293 height 31
type input "5BD"
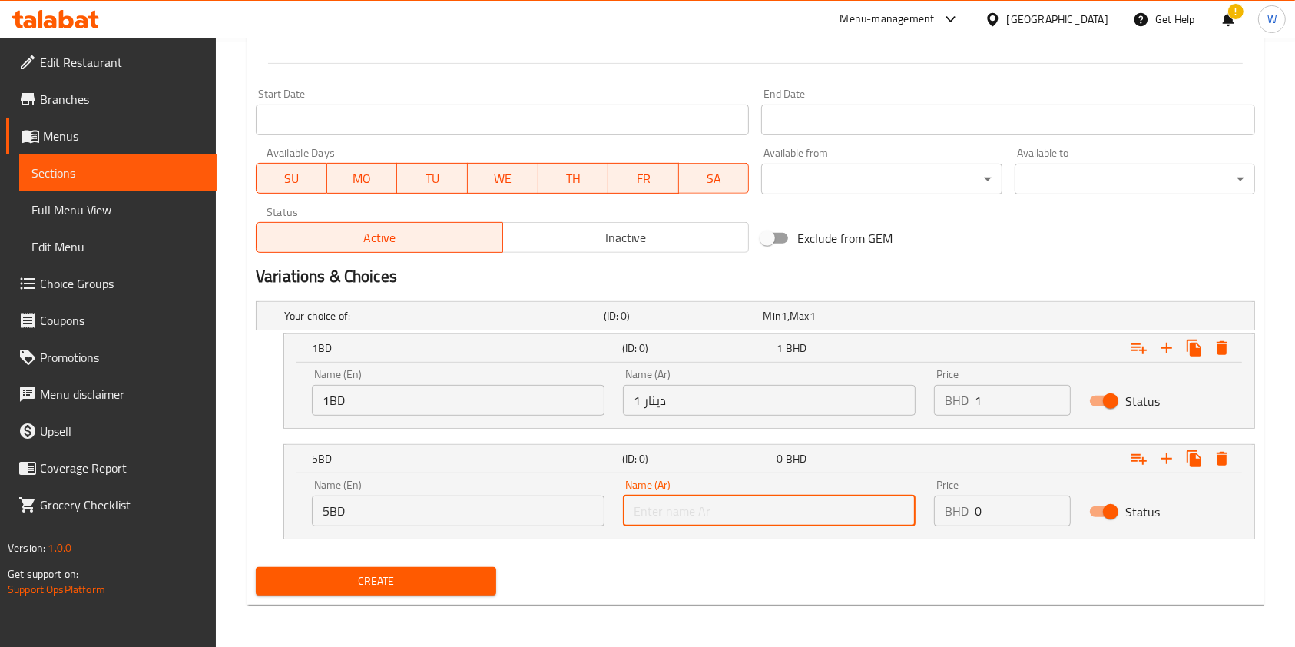
click at [677, 511] on input "text" at bounding box center [769, 510] width 293 height 31
type input "5 دينار"
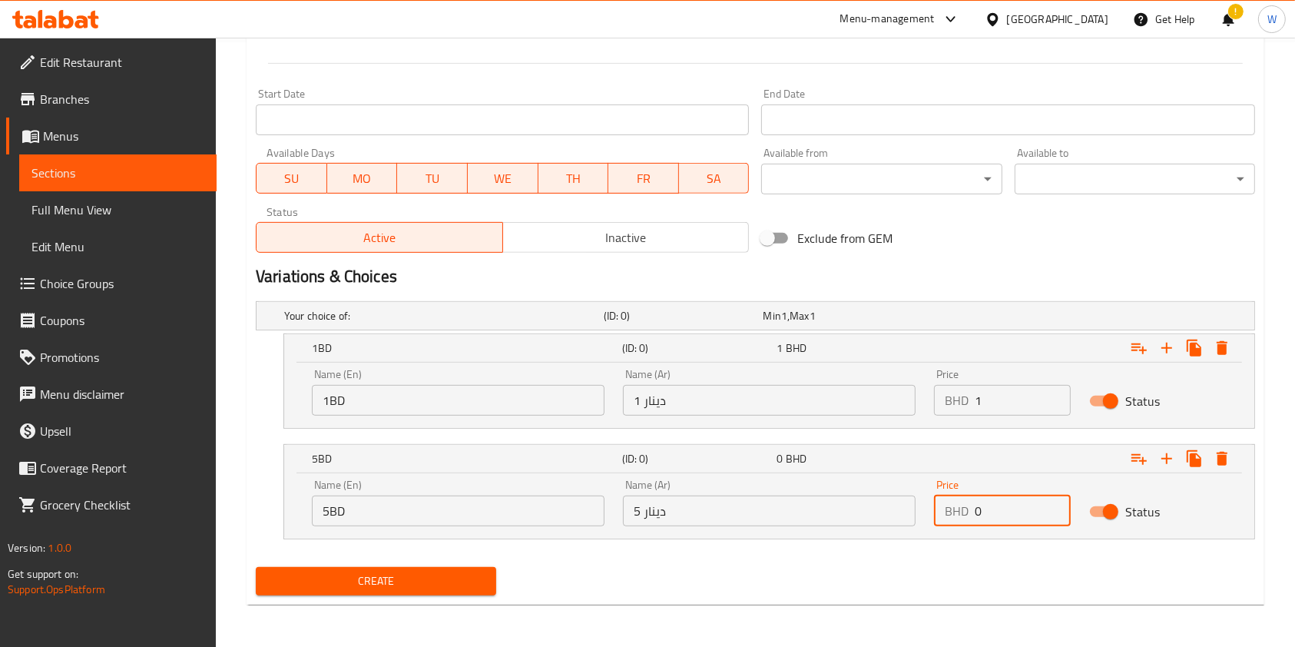
drag, startPoint x: 981, startPoint y: 511, endPoint x: 930, endPoint y: 518, distance: 51.2
click at [930, 518] on div "Price BHD 0 Price" at bounding box center [1002, 502] width 155 height 65
type input "5"
click at [1175, 357] on icon "Expand" at bounding box center [1166, 348] width 18 height 18
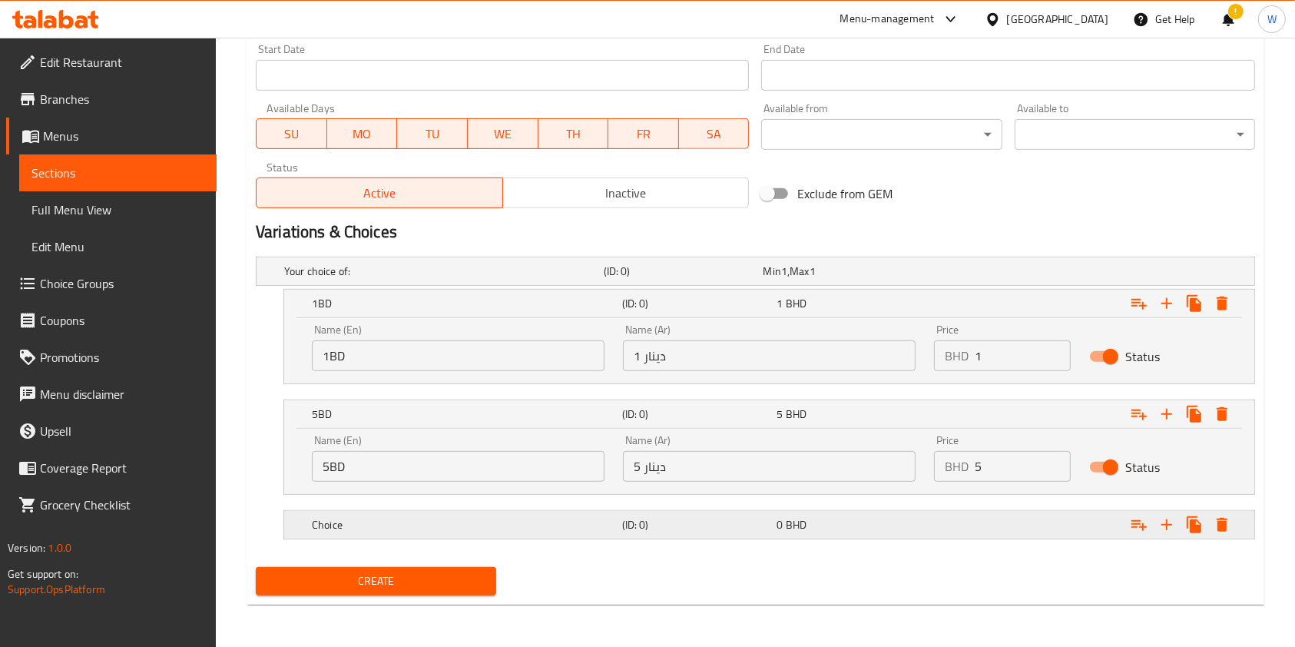
click at [558, 282] on div "Choice" at bounding box center [441, 271] width 320 height 22
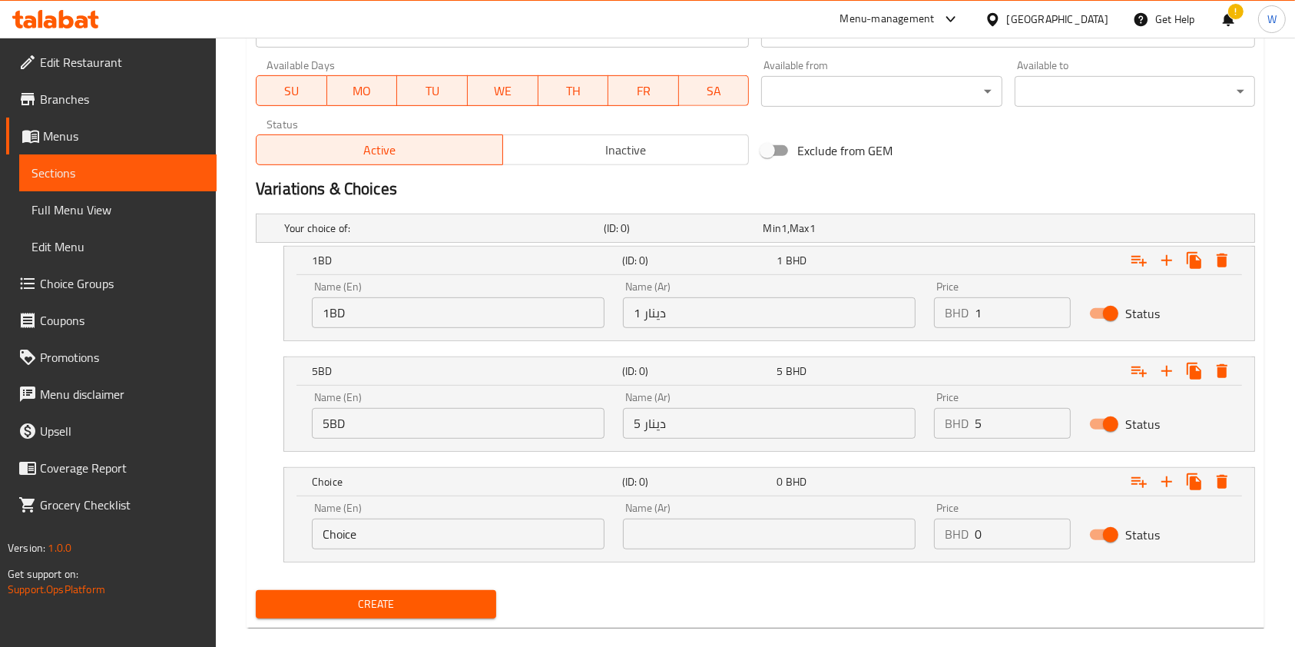
scroll to position [715, 0]
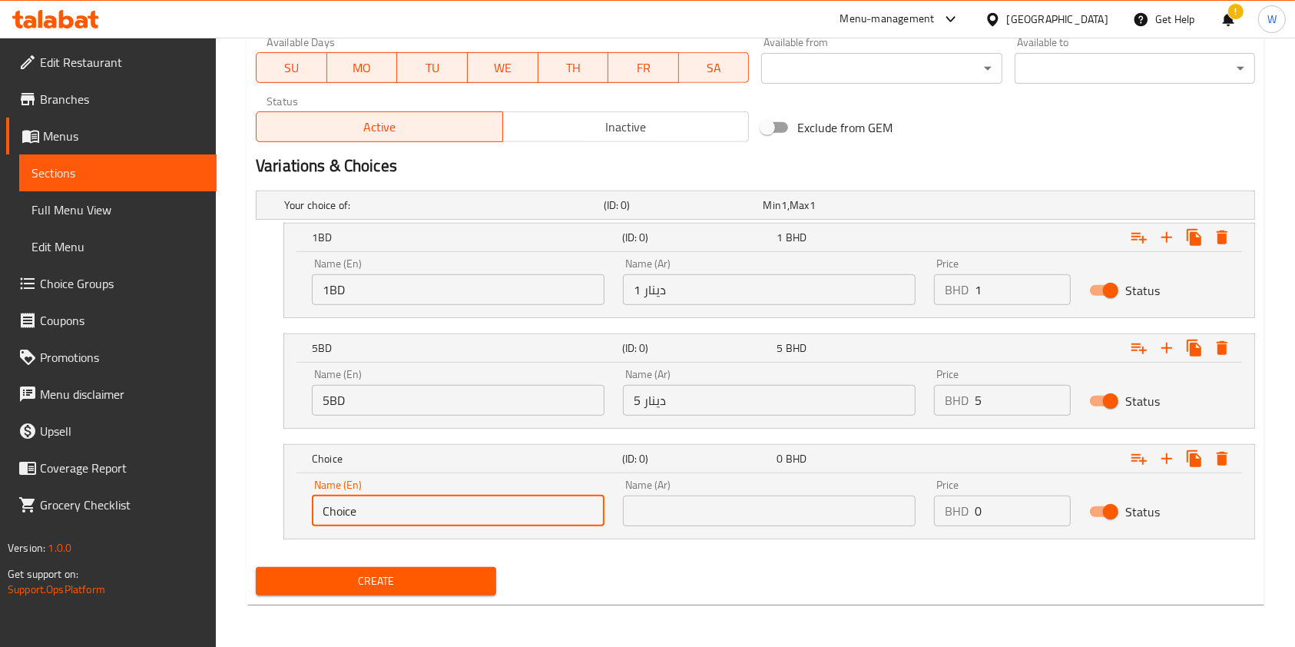
click at [467, 518] on input "Choice" at bounding box center [458, 510] width 293 height 31
type input "10BD"
click at [619, 514] on div "Name (Ar) Name (Ar)" at bounding box center [769, 502] width 311 height 65
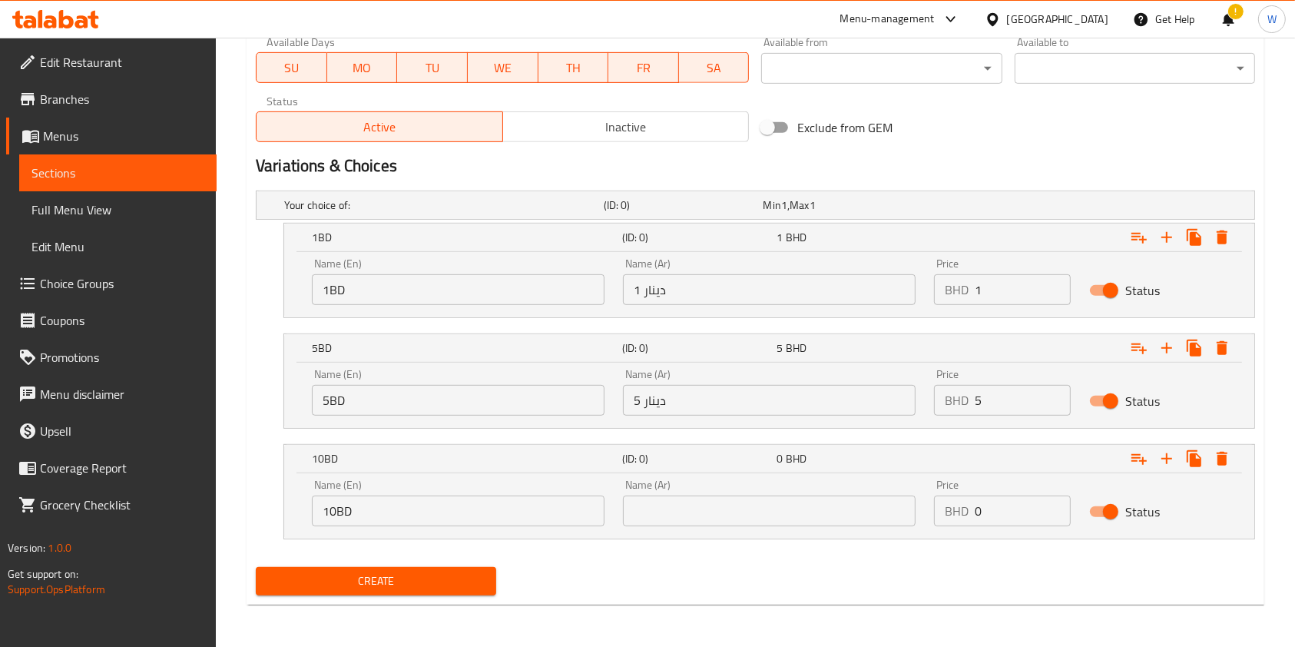
click at [642, 505] on input "text" at bounding box center [769, 510] width 293 height 31
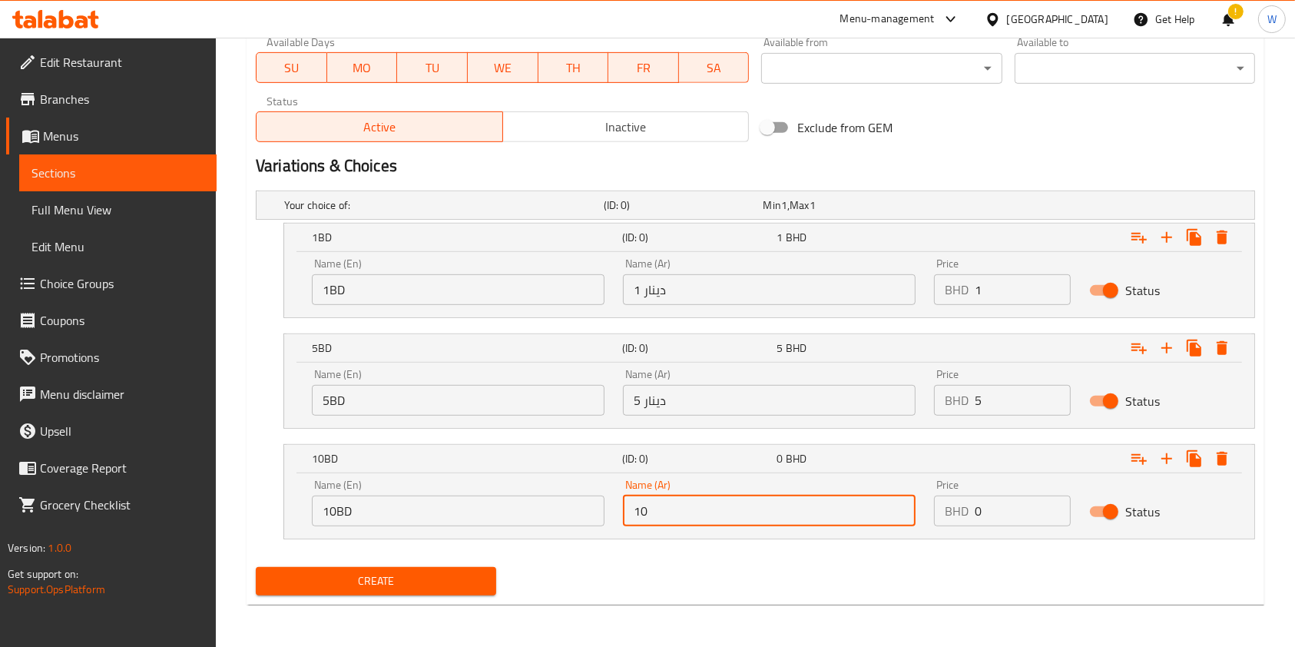
type input "10 دينار"
drag, startPoint x: 1012, startPoint y: 512, endPoint x: 892, endPoint y: 524, distance: 119.7
click at [893, 524] on div "Name (En) 10BD Name (En) Name (Ar) 10 دينار Name (Ar) Price BHD 0 Price Status" at bounding box center [769, 502] width 933 height 65
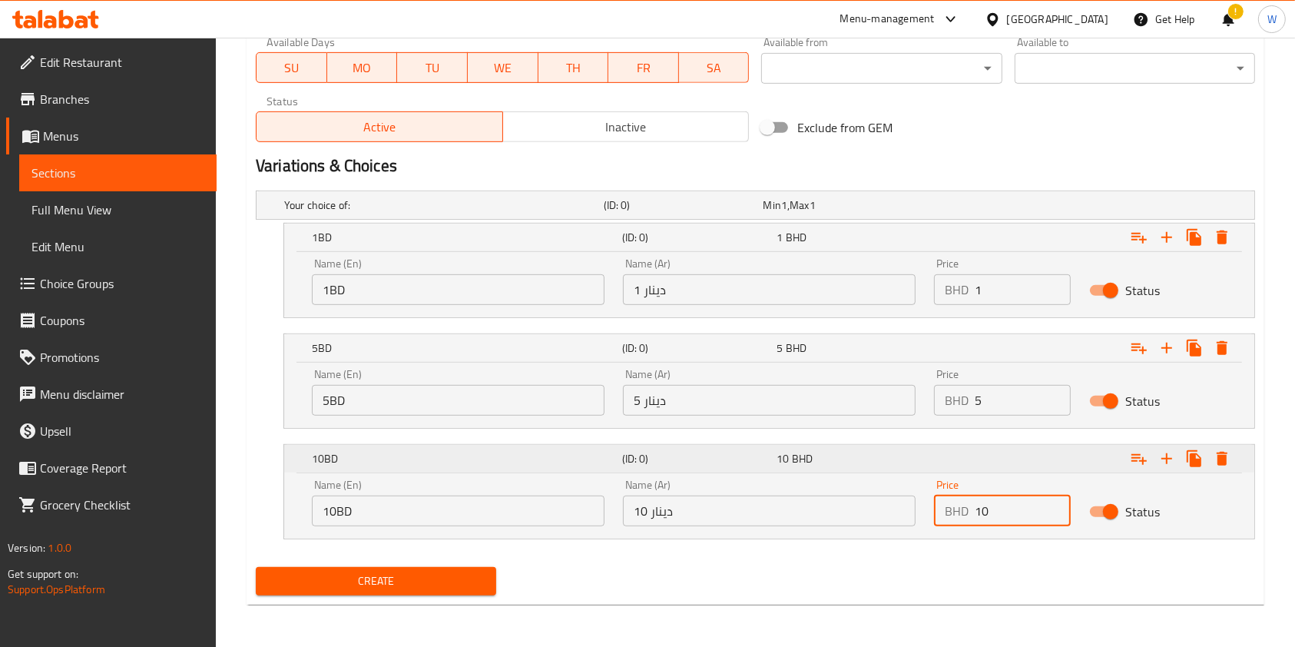
type input "10"
click at [1171, 459] on icon "Expand" at bounding box center [1166, 458] width 18 height 18
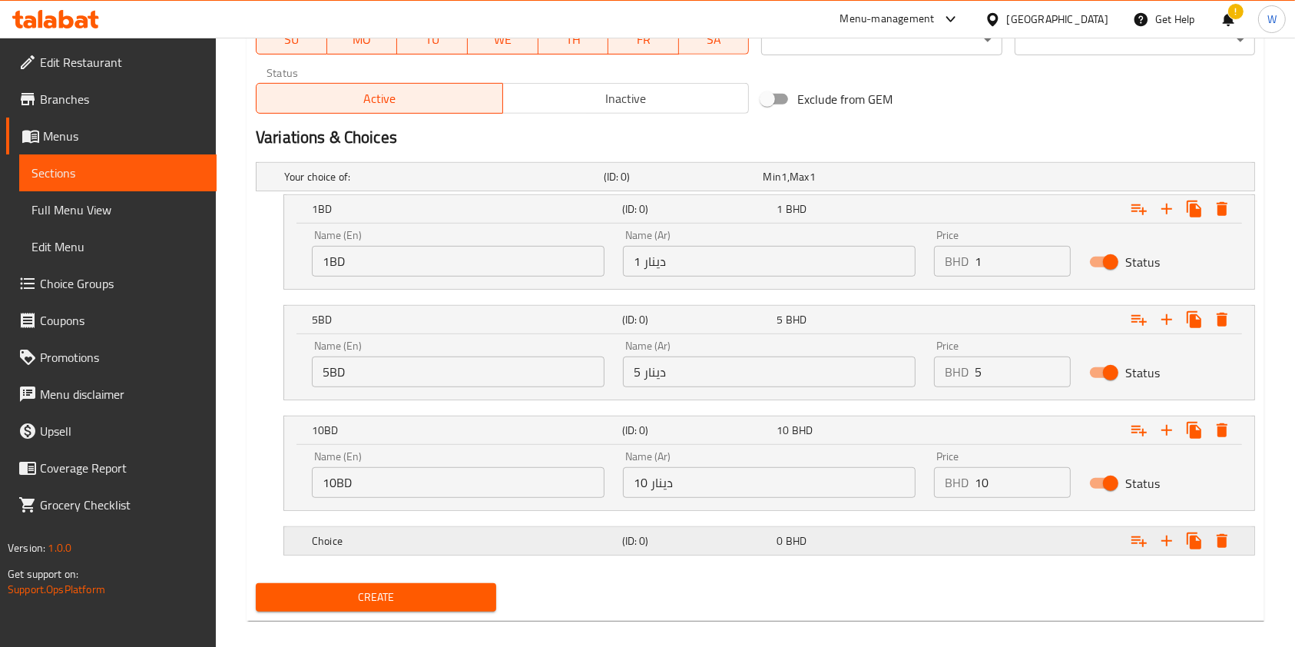
scroll to position [760, 0]
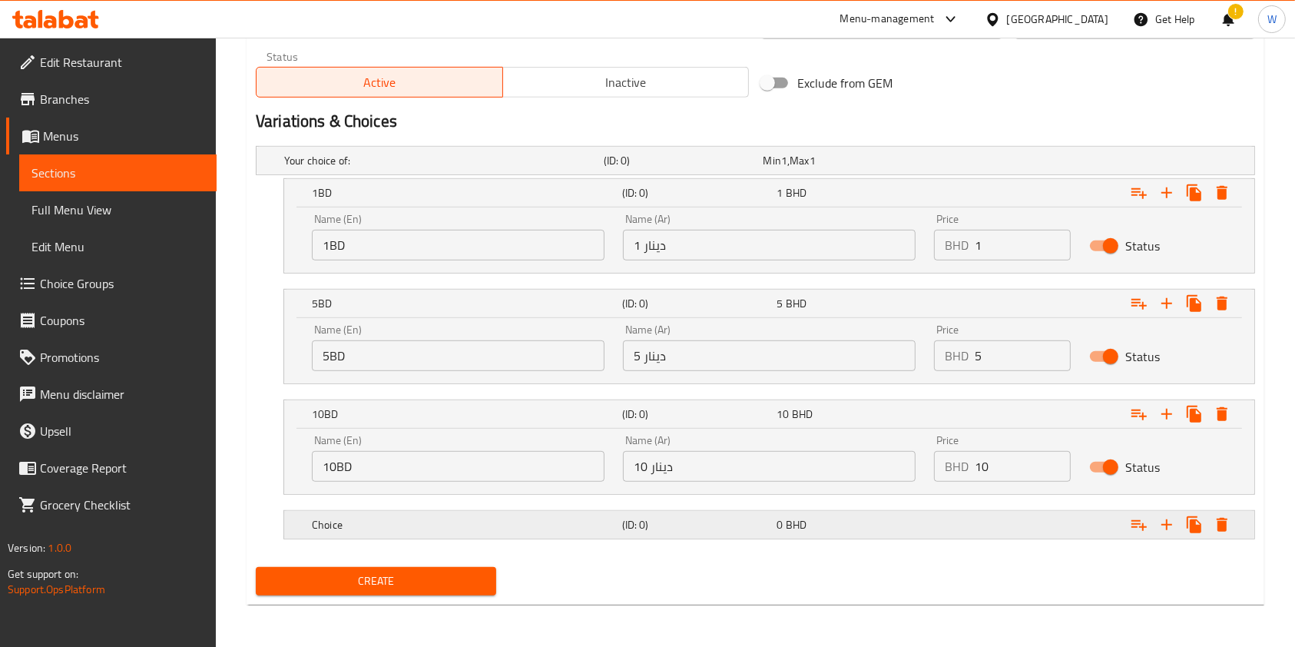
click at [529, 168] on h5 "Choice" at bounding box center [440, 160] width 313 height 15
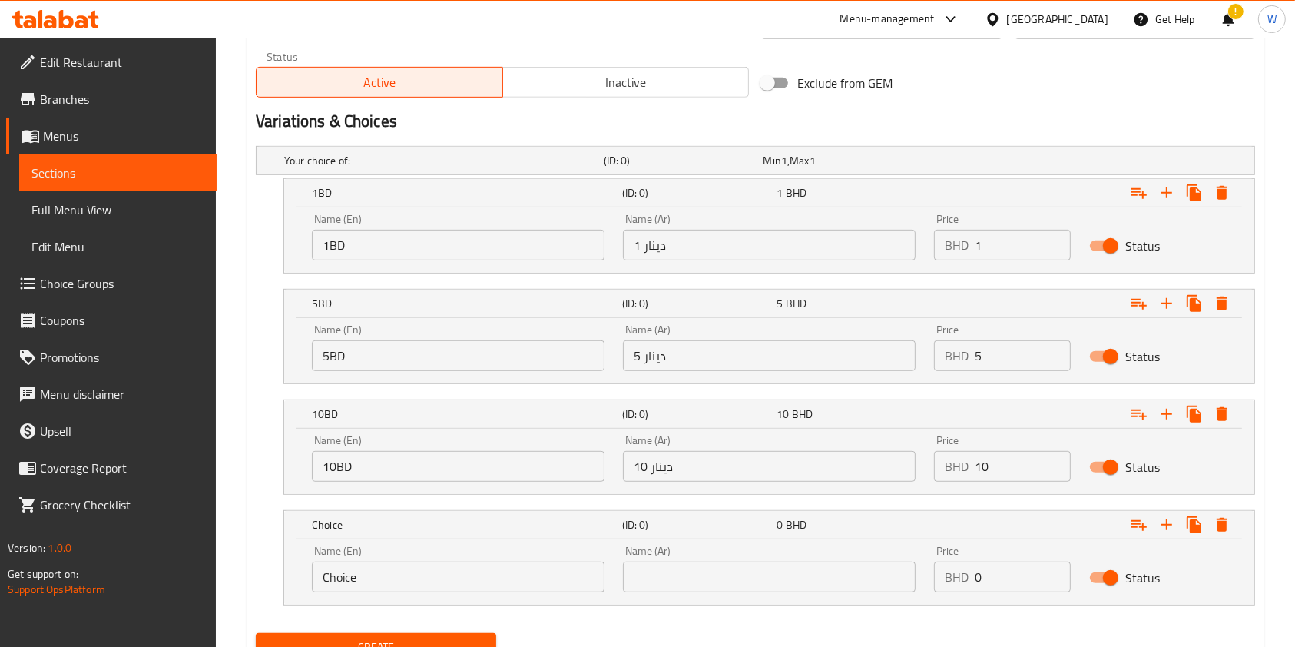
click at [429, 572] on input "Choice" at bounding box center [458, 576] width 293 height 31
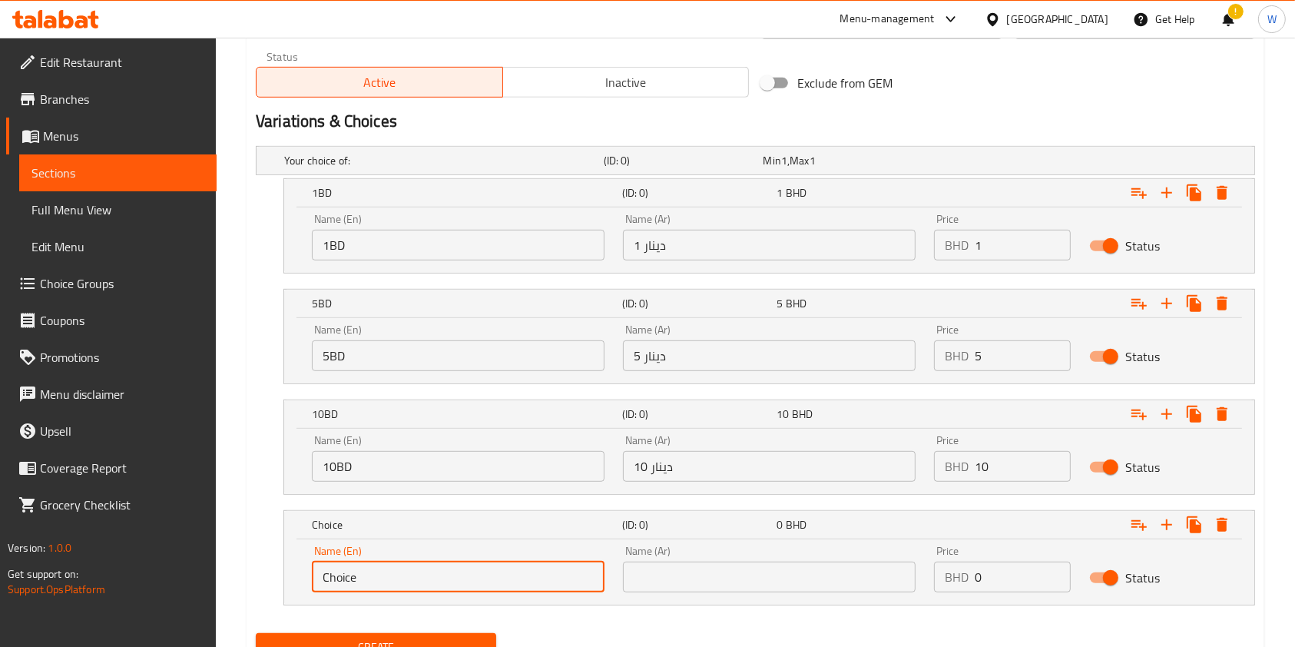
click at [429, 572] on input "Choice" at bounding box center [458, 576] width 293 height 31
type input "50BD"
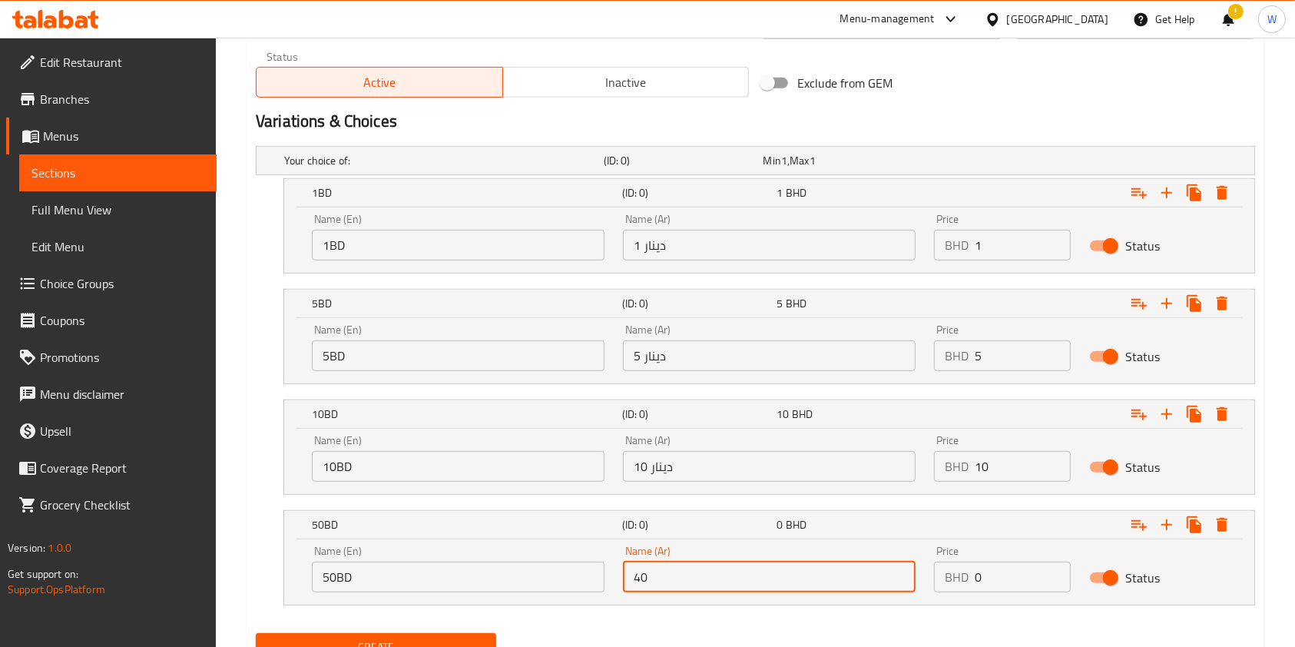
type input "4"
type input "50 دينار"
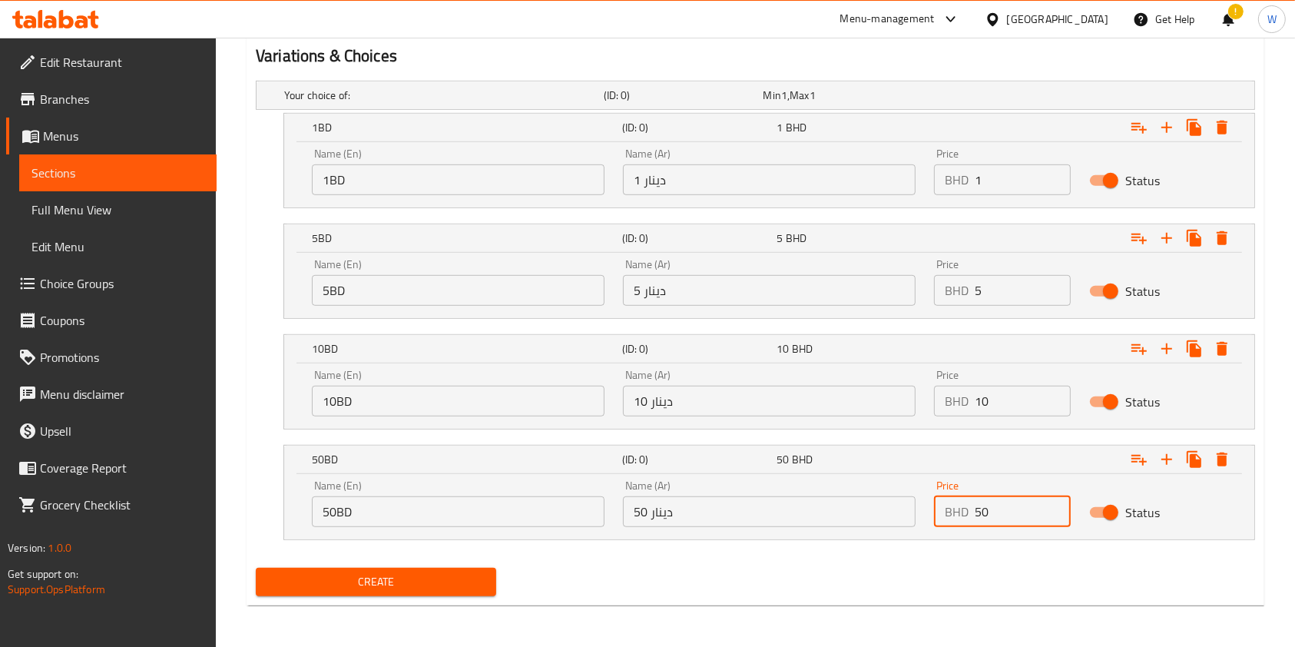
scroll to position [826, 0]
type input "50"
click at [431, 574] on span "Create" at bounding box center [376, 580] width 216 height 19
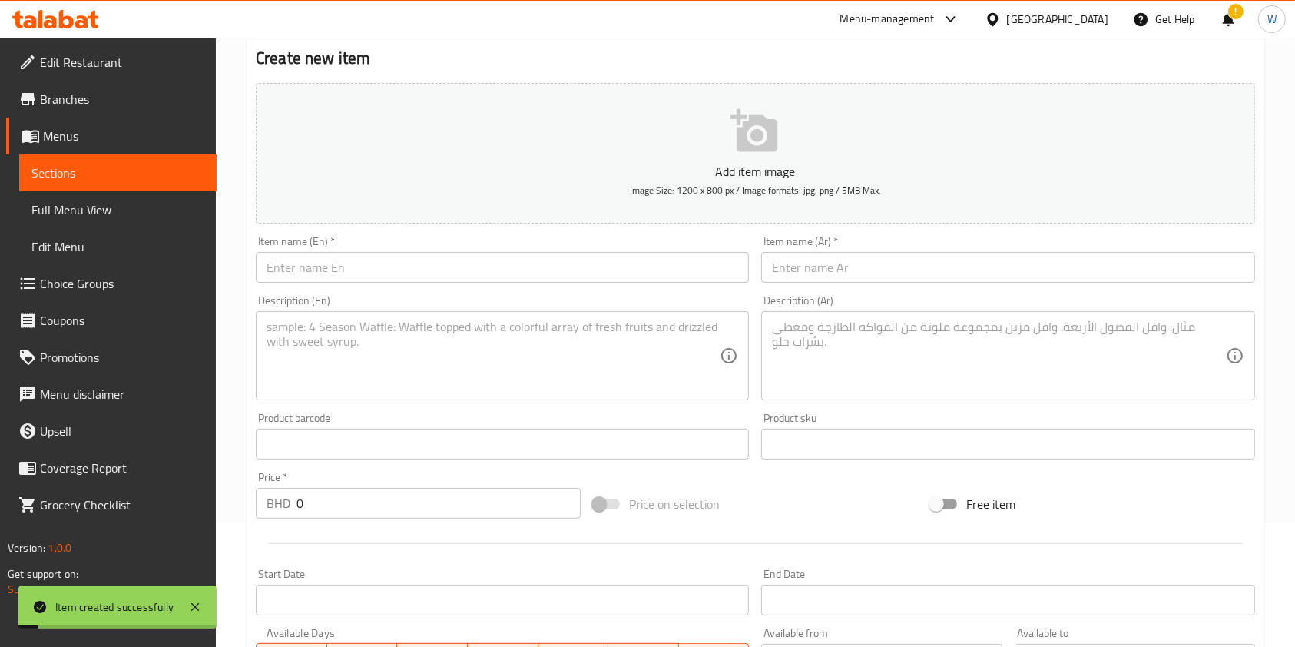
scroll to position [0, 0]
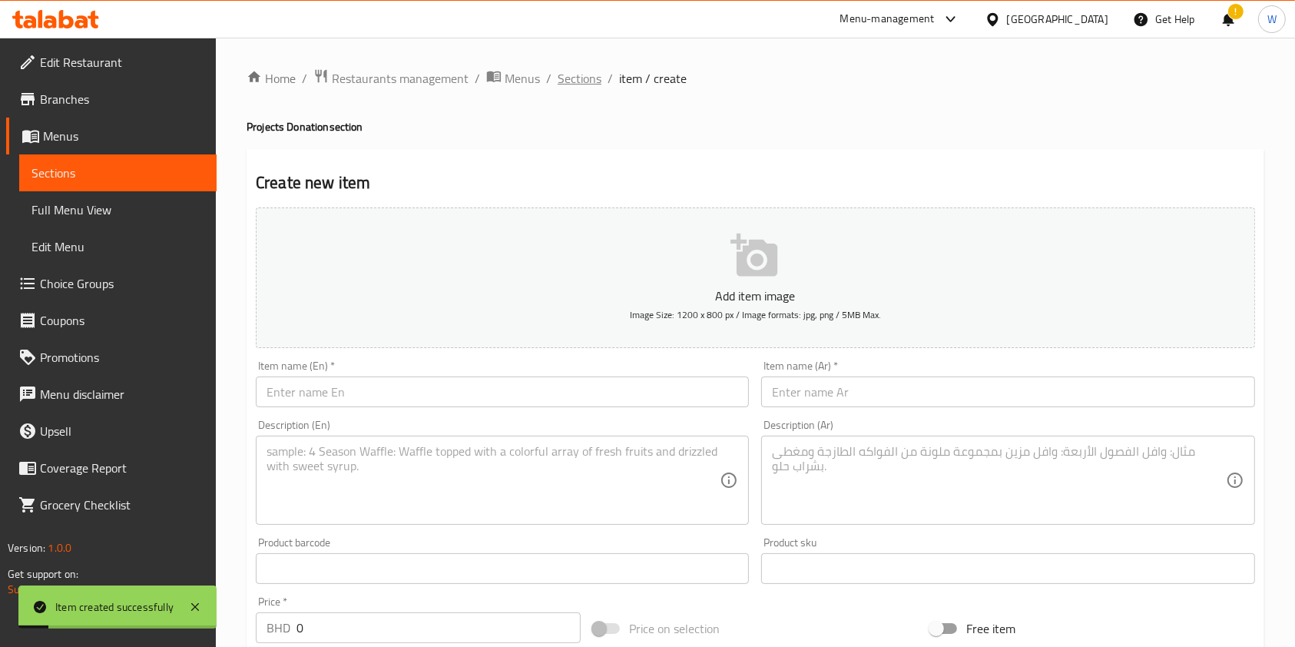
click at [591, 69] on span "Sections" at bounding box center [580, 78] width 44 height 18
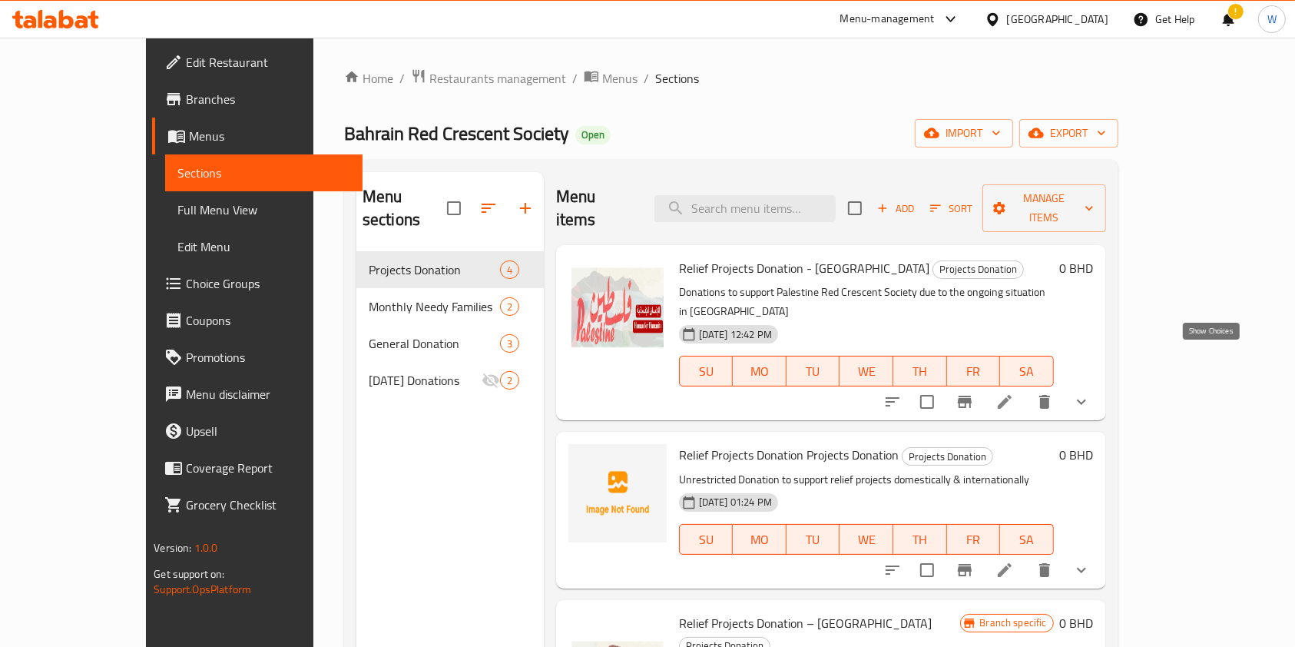
click at [1086, 399] on icon "show more" at bounding box center [1081, 401] width 9 height 5
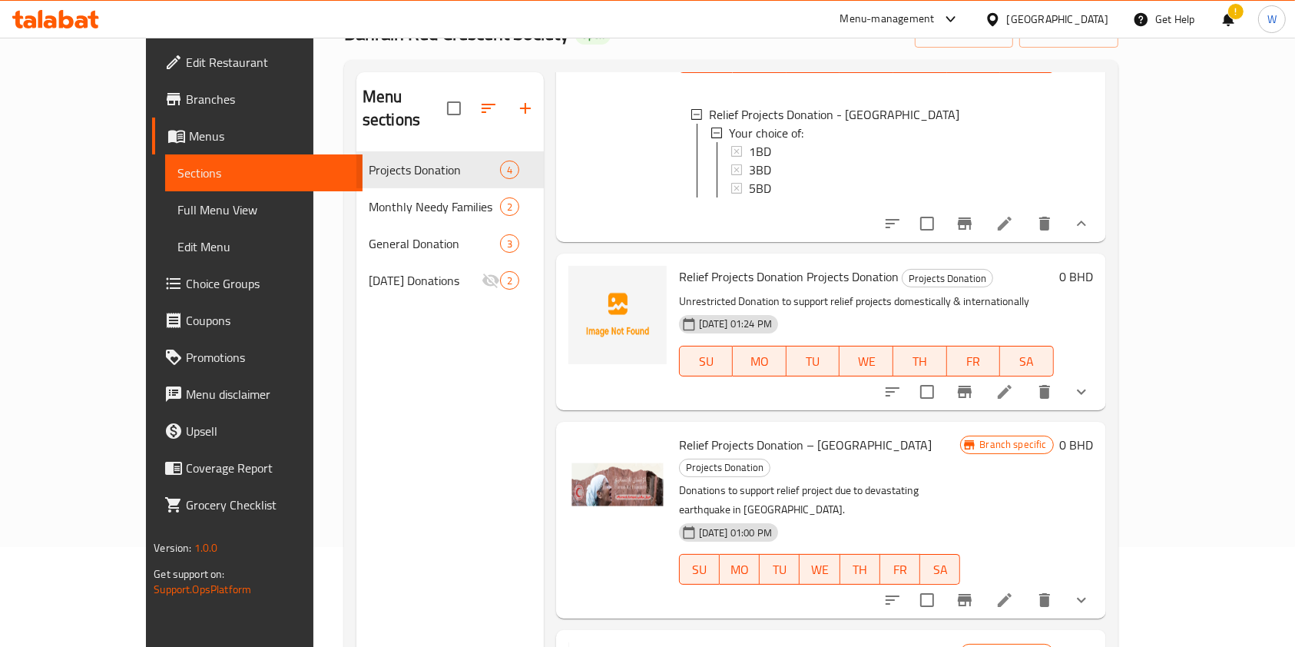
scroll to position [215, 0]
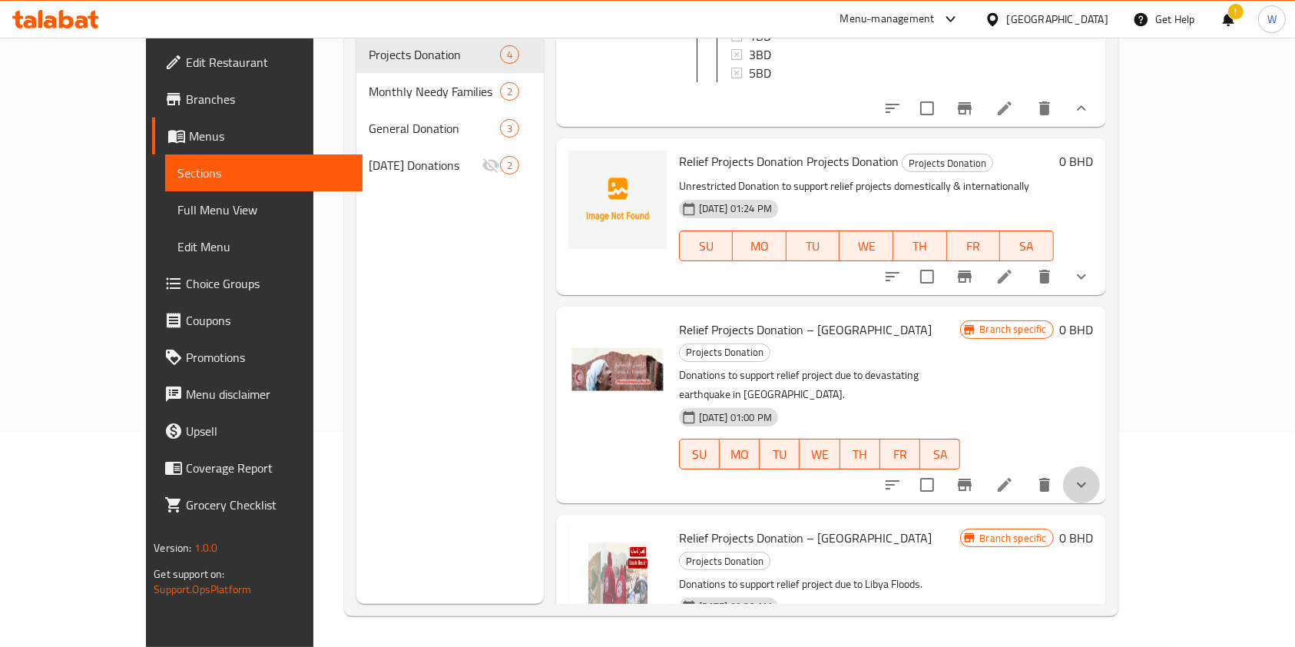
click at [1100, 466] on button "show more" at bounding box center [1081, 484] width 37 height 37
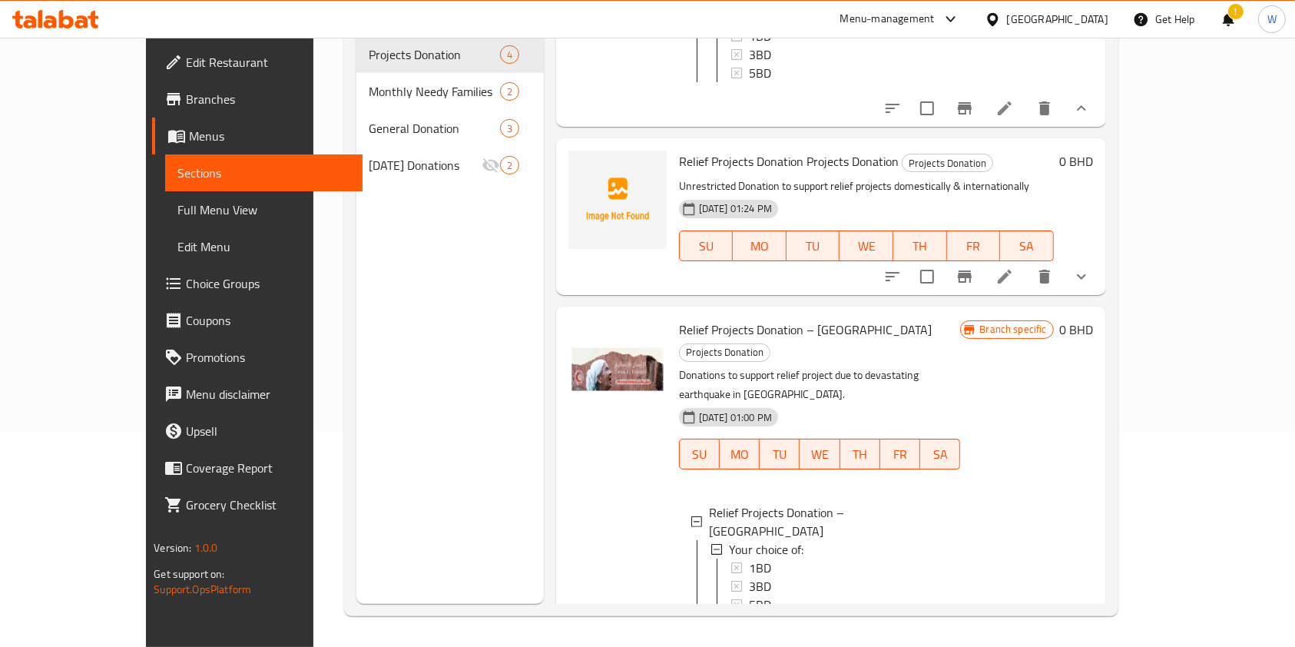
scroll to position [364, 0]
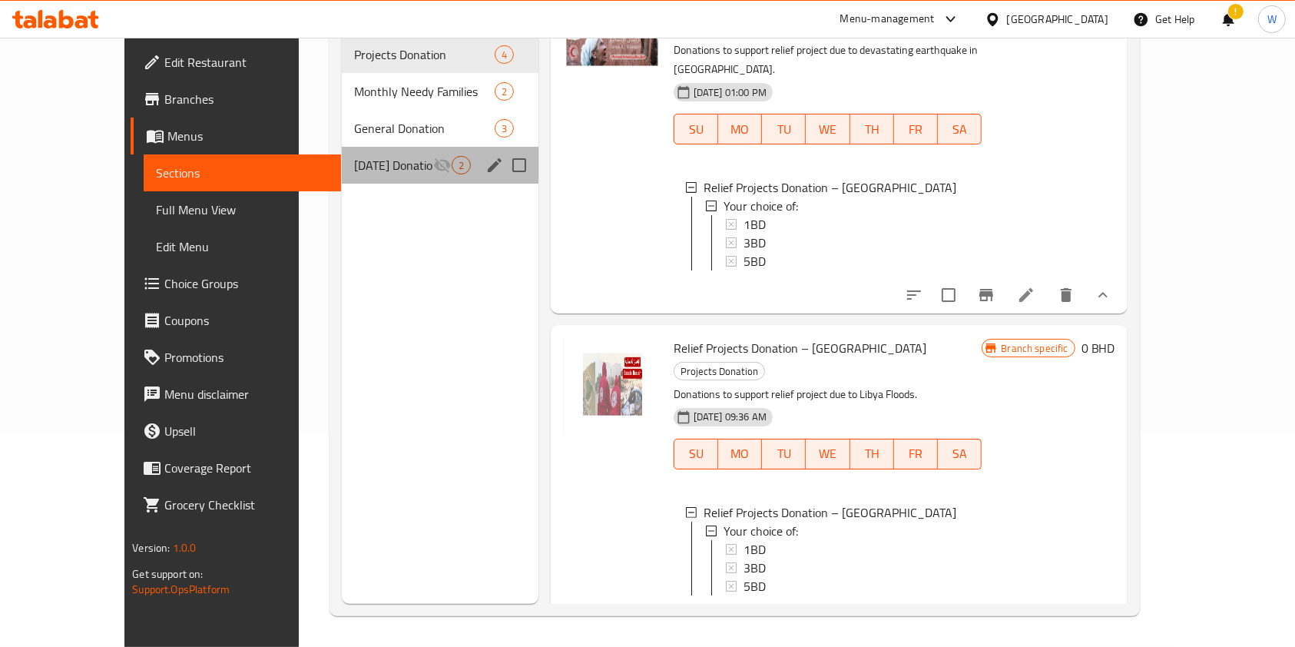
click at [354, 156] on span "Ramadan Donations" at bounding box center [393, 165] width 78 height 18
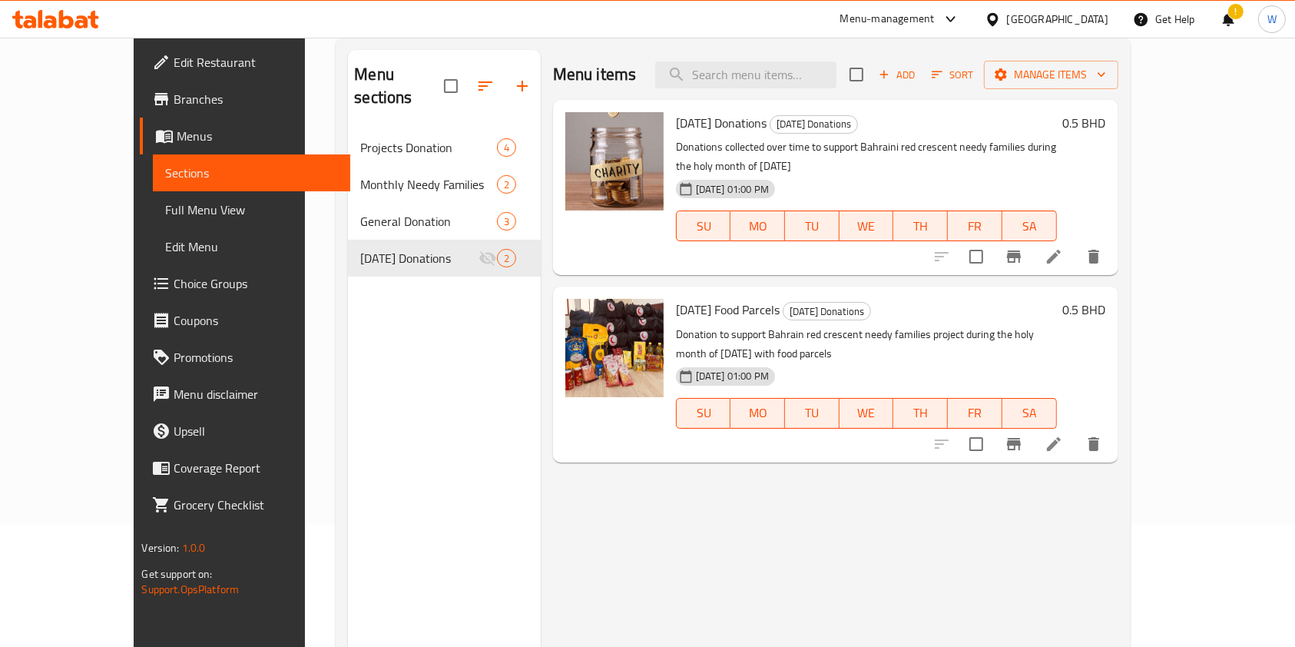
scroll to position [10, 0]
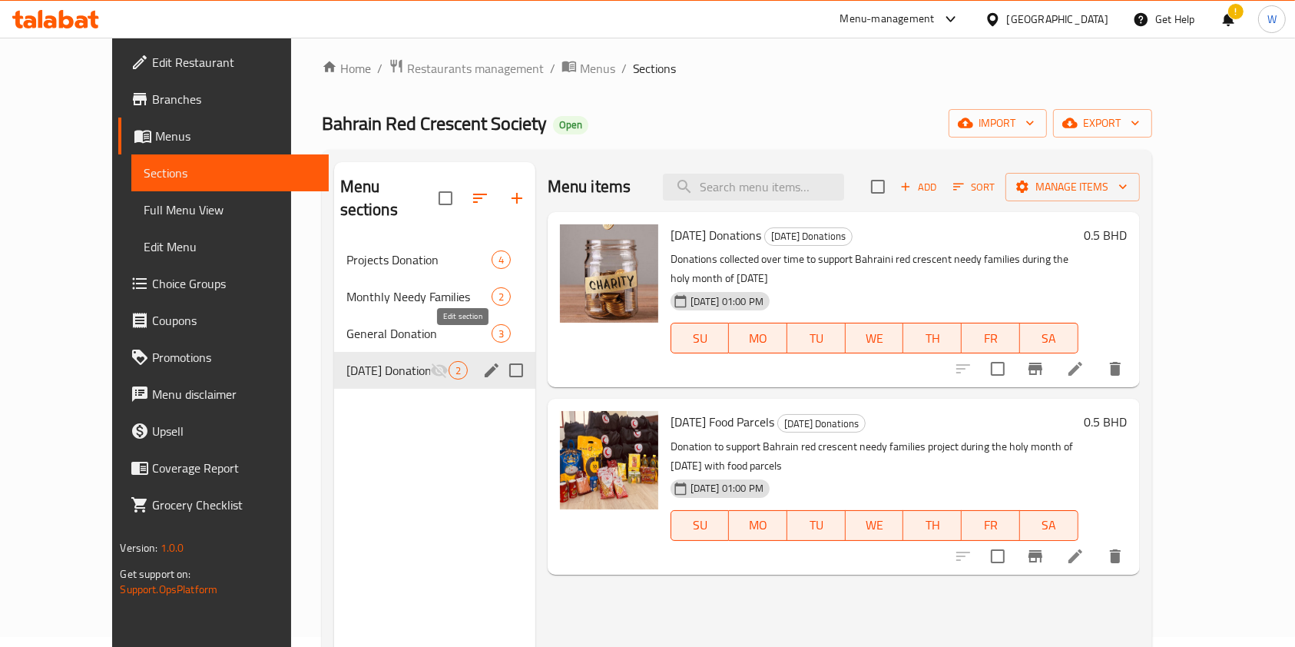
click at [482, 361] on icon "edit" at bounding box center [491, 370] width 18 height 18
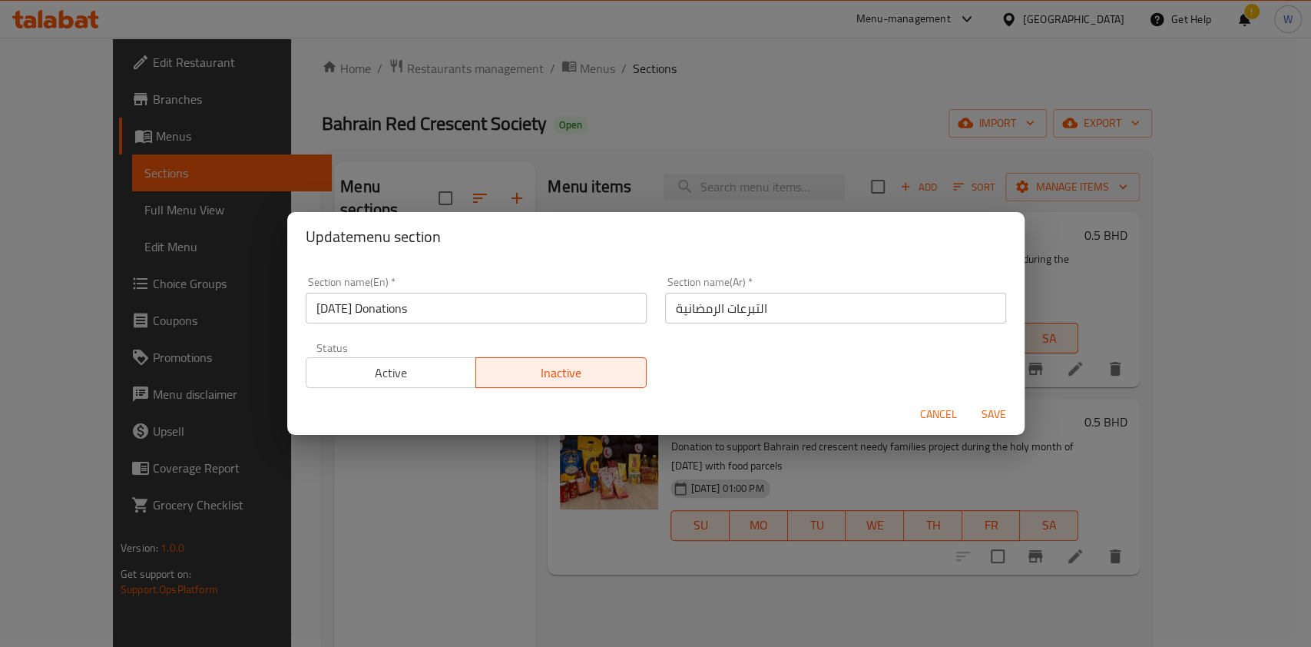
click at [925, 415] on span "Cancel" at bounding box center [938, 414] width 37 height 19
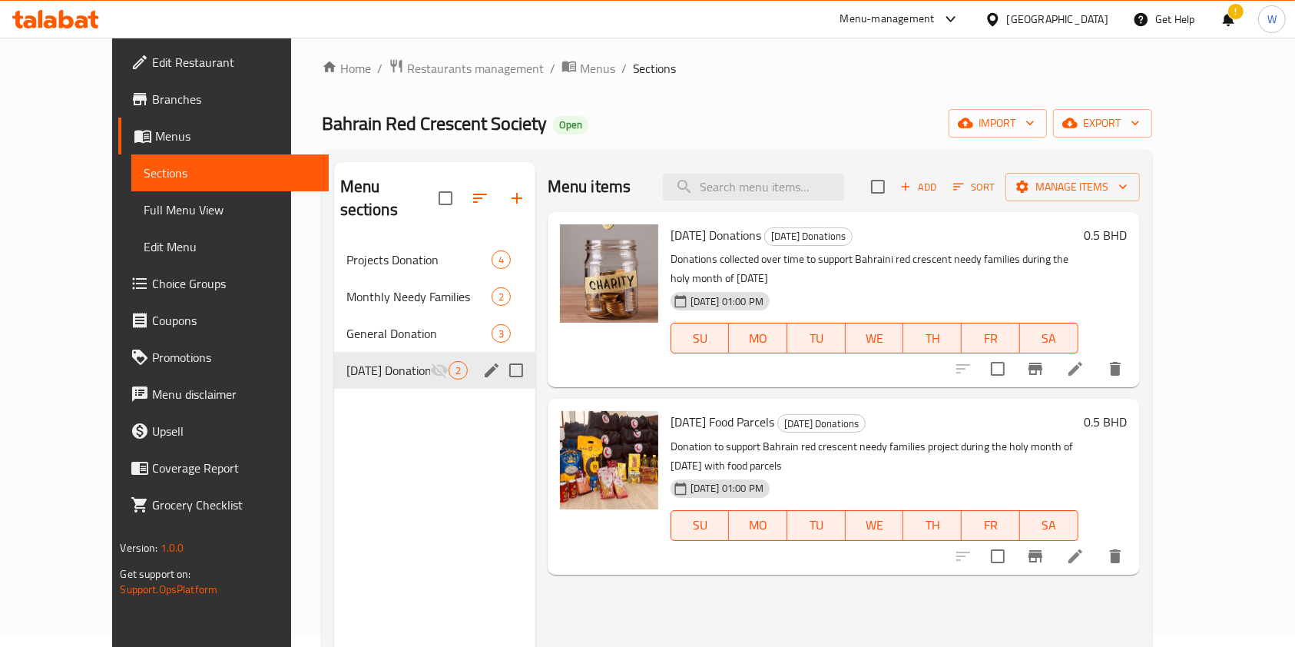
click at [482, 361] on icon "edit" at bounding box center [491, 370] width 18 height 18
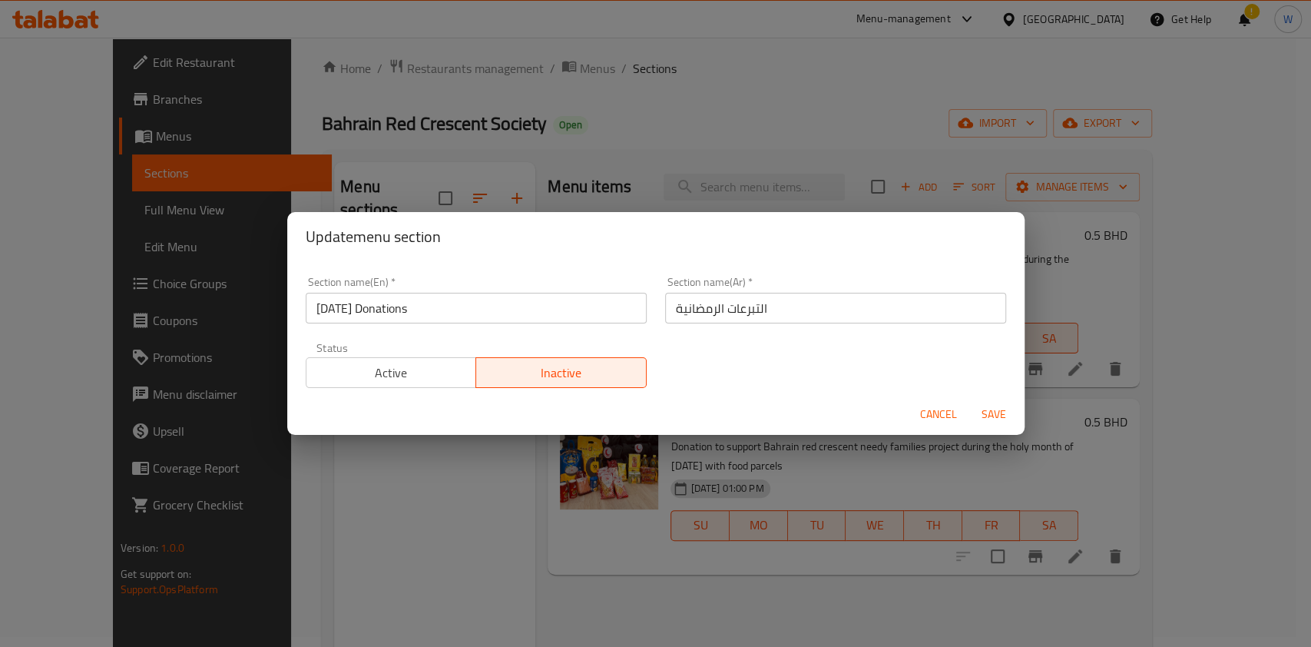
click at [355, 279] on div "Section name(En)   * Ramadan Donations Section name(En) *" at bounding box center [476, 299] width 341 height 47
click at [366, 300] on input "Ramadan Donations" at bounding box center [476, 308] width 341 height 31
paste input "Holy Month of Ramadhan’s Project"
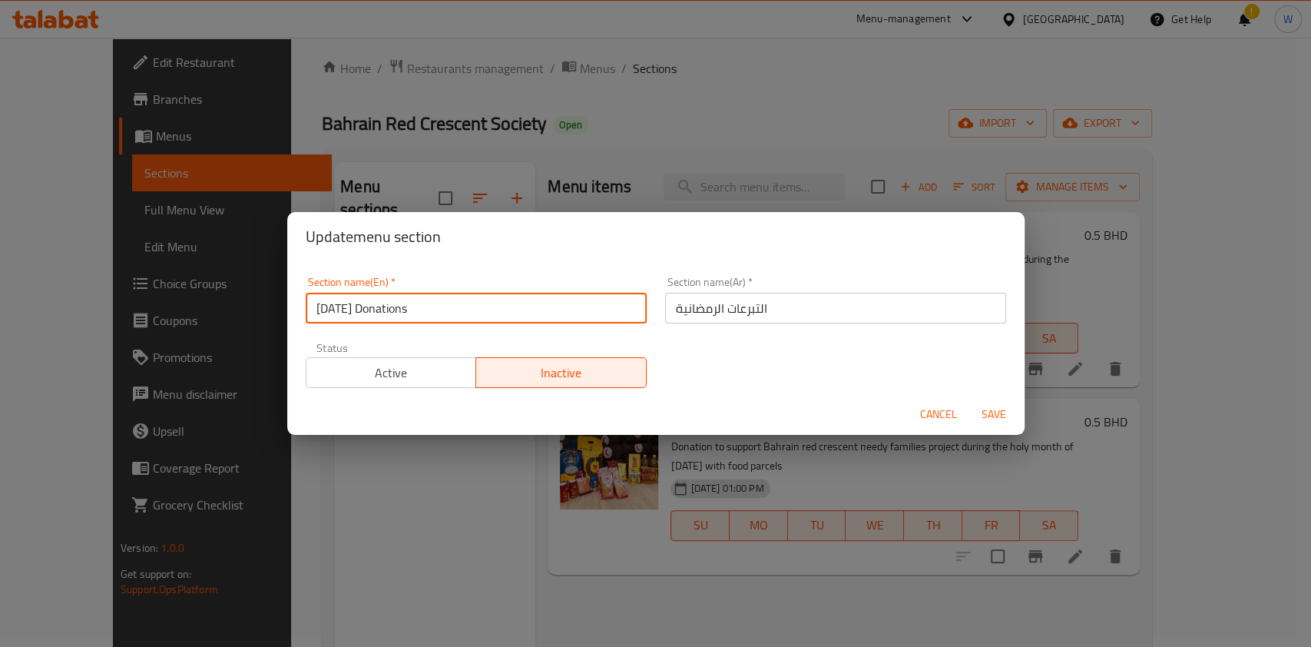
type input "Holy Month of Ramadhan’s Projects"
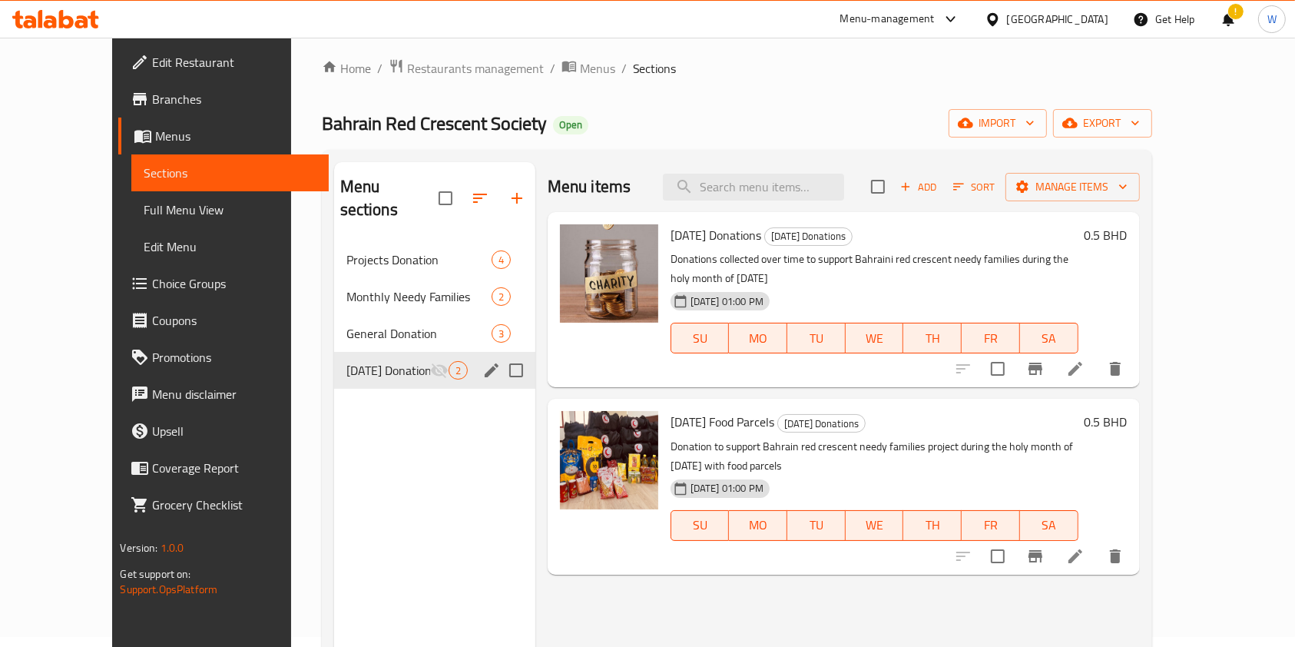
click at [500, 354] on input "Menu sections" at bounding box center [516, 370] width 32 height 32
checkbox input "true"
click at [482, 361] on icon "edit" at bounding box center [491, 370] width 18 height 18
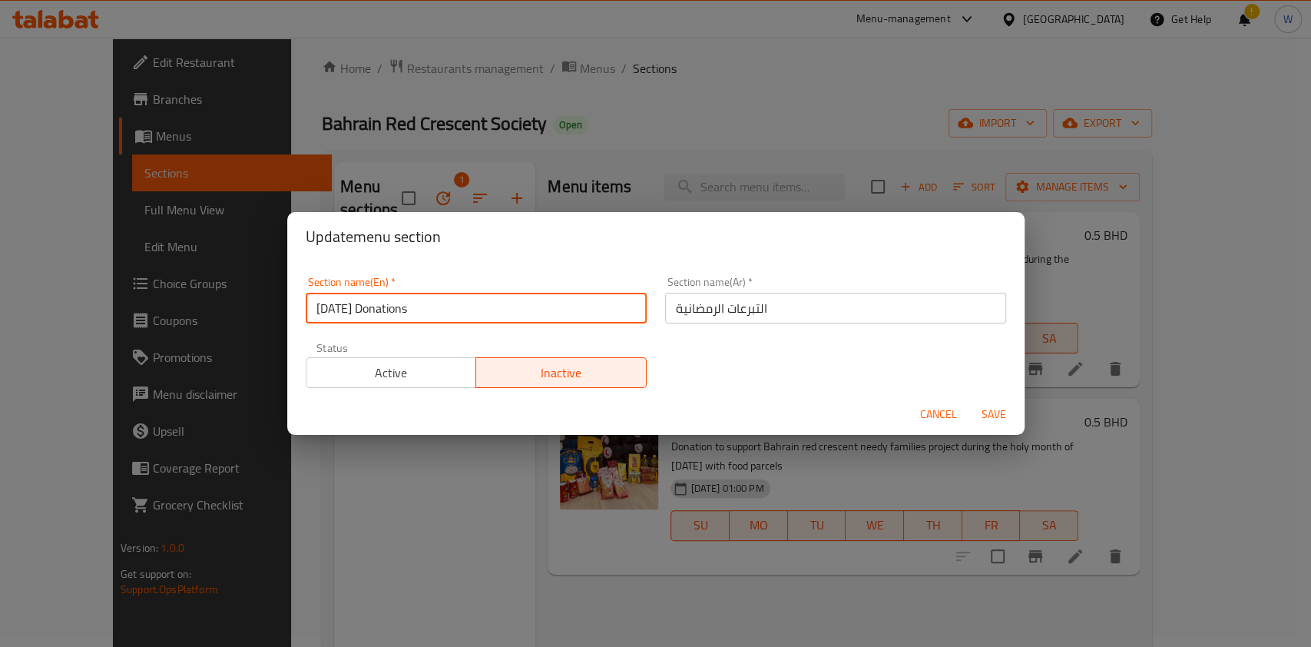
click at [402, 313] on input "Ramadan Donations" at bounding box center [476, 308] width 341 height 31
paste input "Holy Month of Ramadhan’s Project"
click at [402, 314] on input "Ramadan Holy Month of Ramadhan’s Projects" at bounding box center [476, 308] width 341 height 31
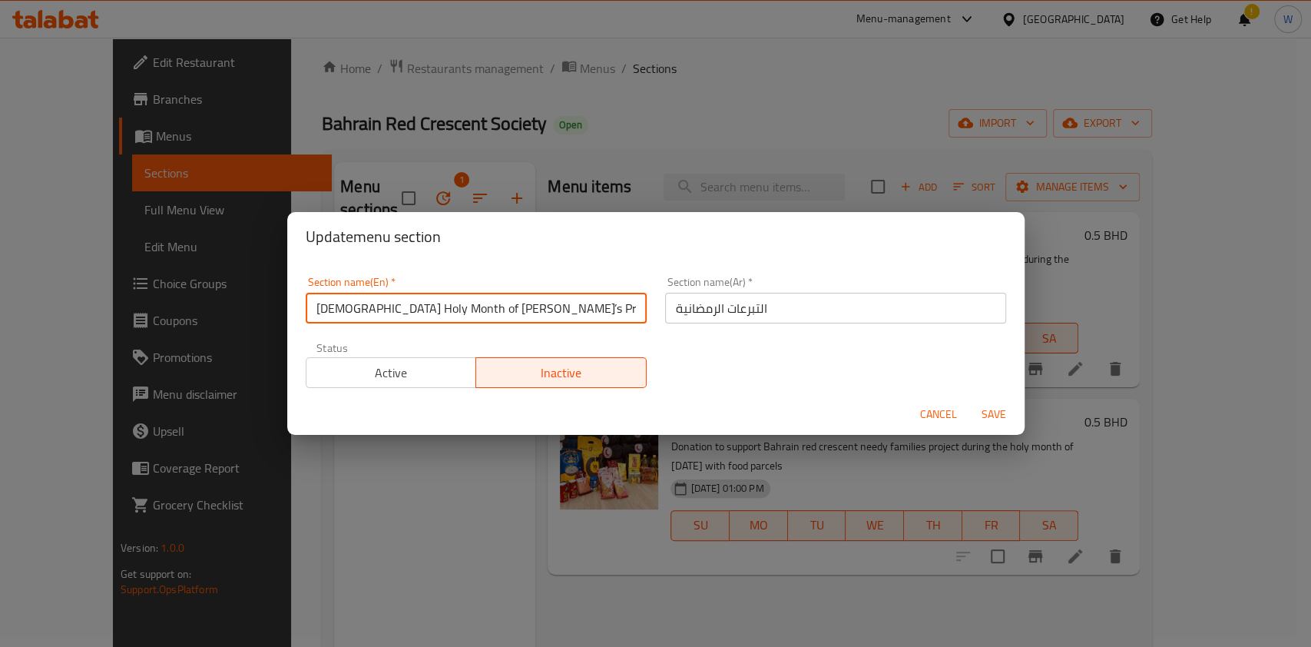
click at [402, 314] on input "Ramadan Holy Month of Ramadhan’s Projects" at bounding box center [476, 308] width 341 height 31
paste input "text"
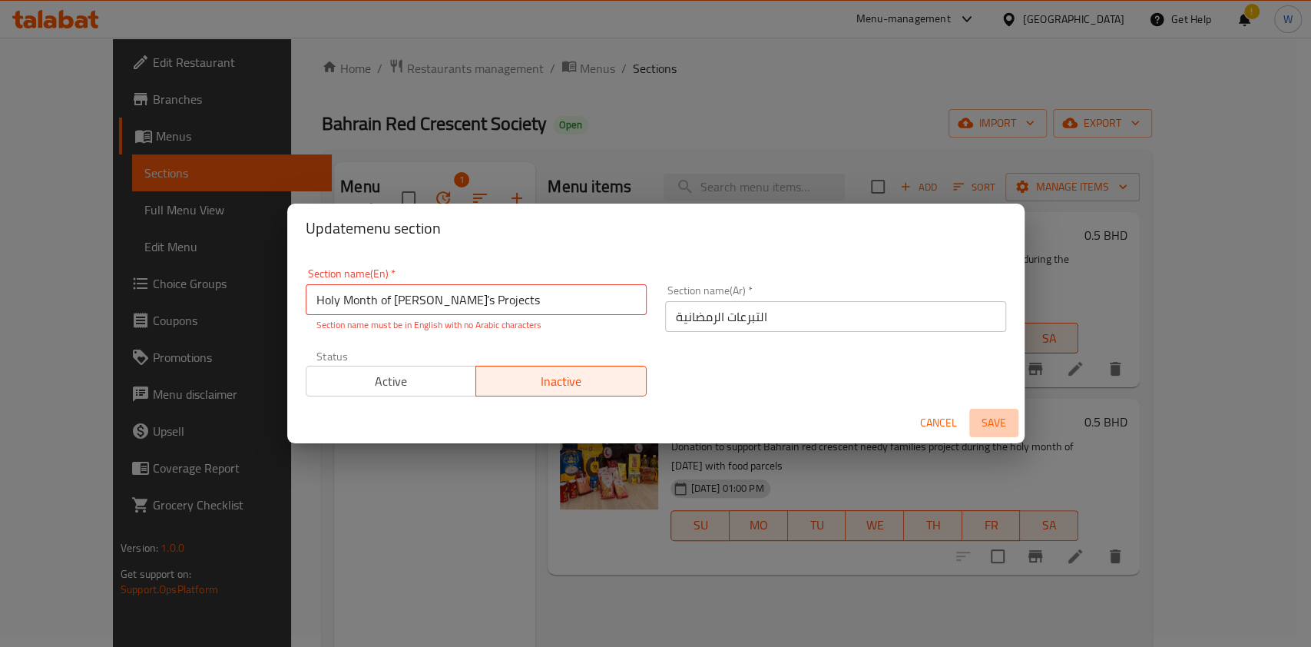
click at [988, 414] on span "Save" at bounding box center [993, 422] width 37 height 19
click at [452, 296] on input "Holy Month of Ramadhan’s Projects" at bounding box center [476, 299] width 341 height 31
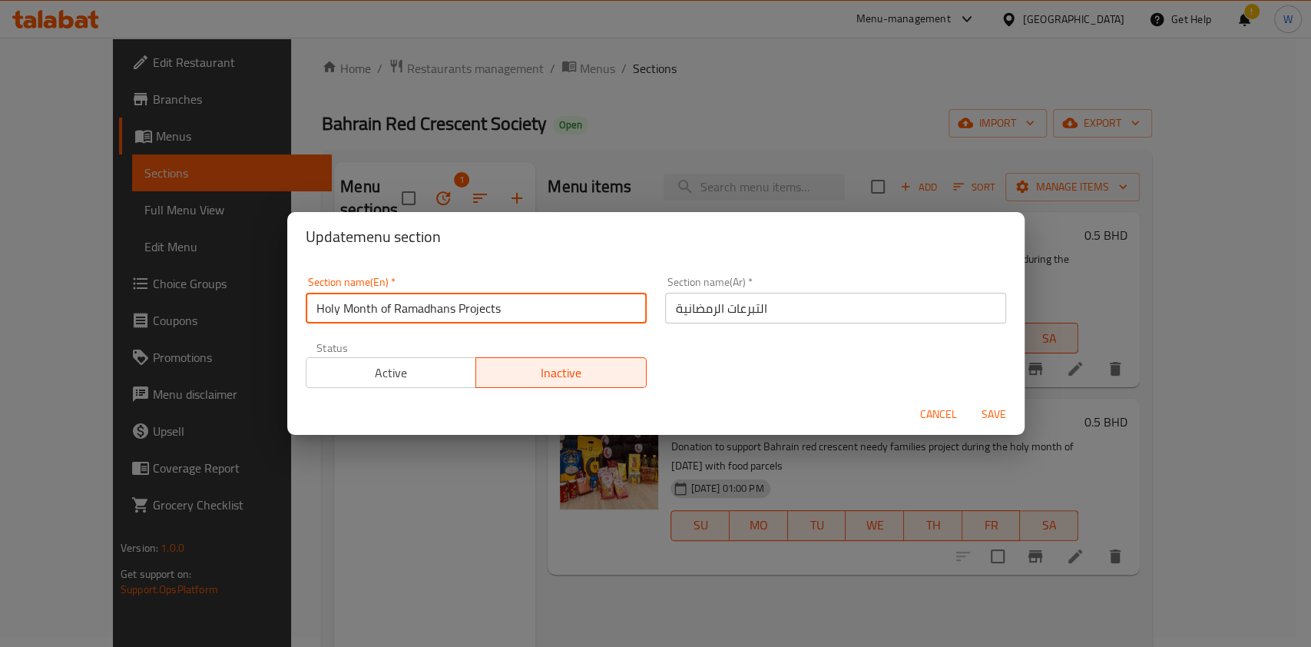
type input "Holy Month of Ramadhans Projects"
click at [988, 410] on span "Save" at bounding box center [993, 414] width 37 height 19
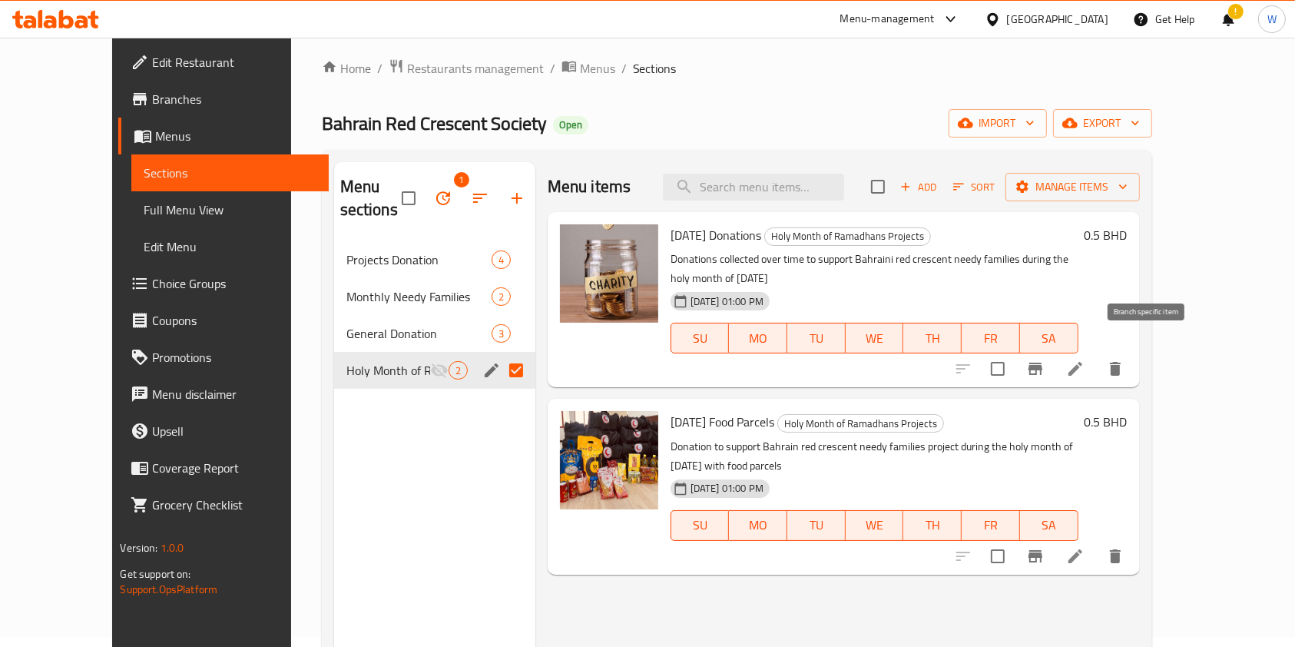
click at [1045, 359] on icon "Branch-specific-item" at bounding box center [1035, 368] width 18 height 18
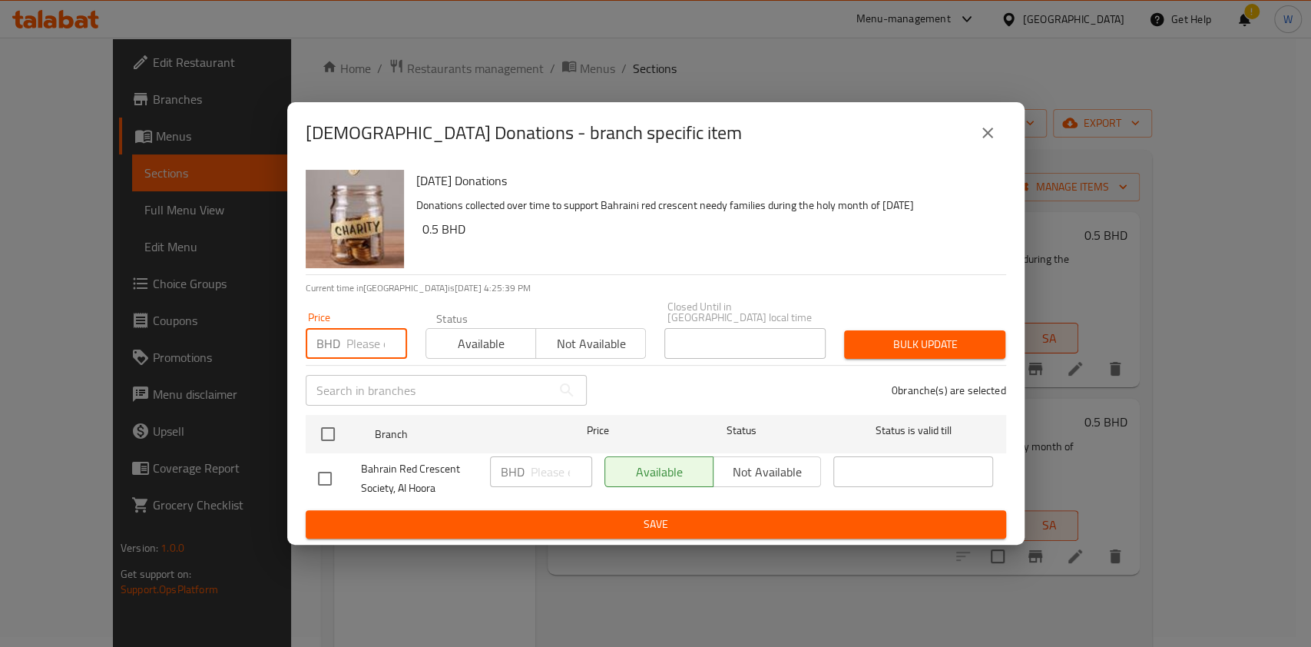
click at [350, 332] on input "number" at bounding box center [376, 343] width 61 height 31
type input "0"
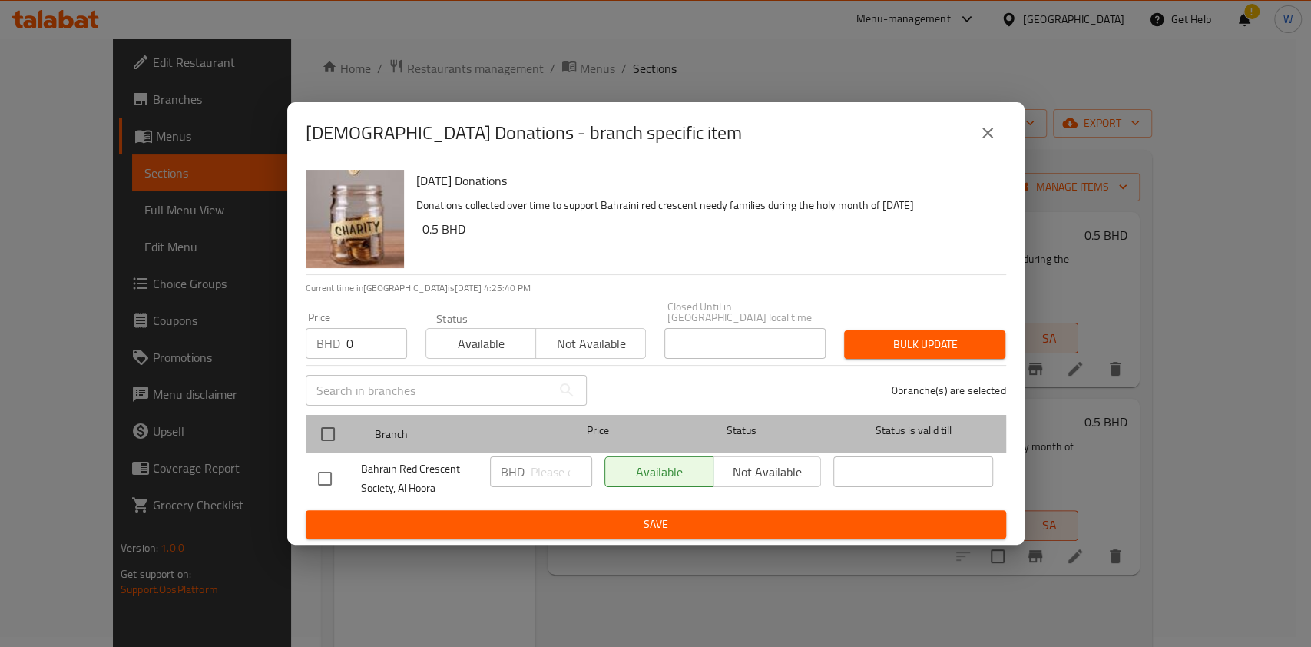
click at [312, 432] on div "Branch Price Status Status is valid till" at bounding box center [656, 434] width 700 height 38
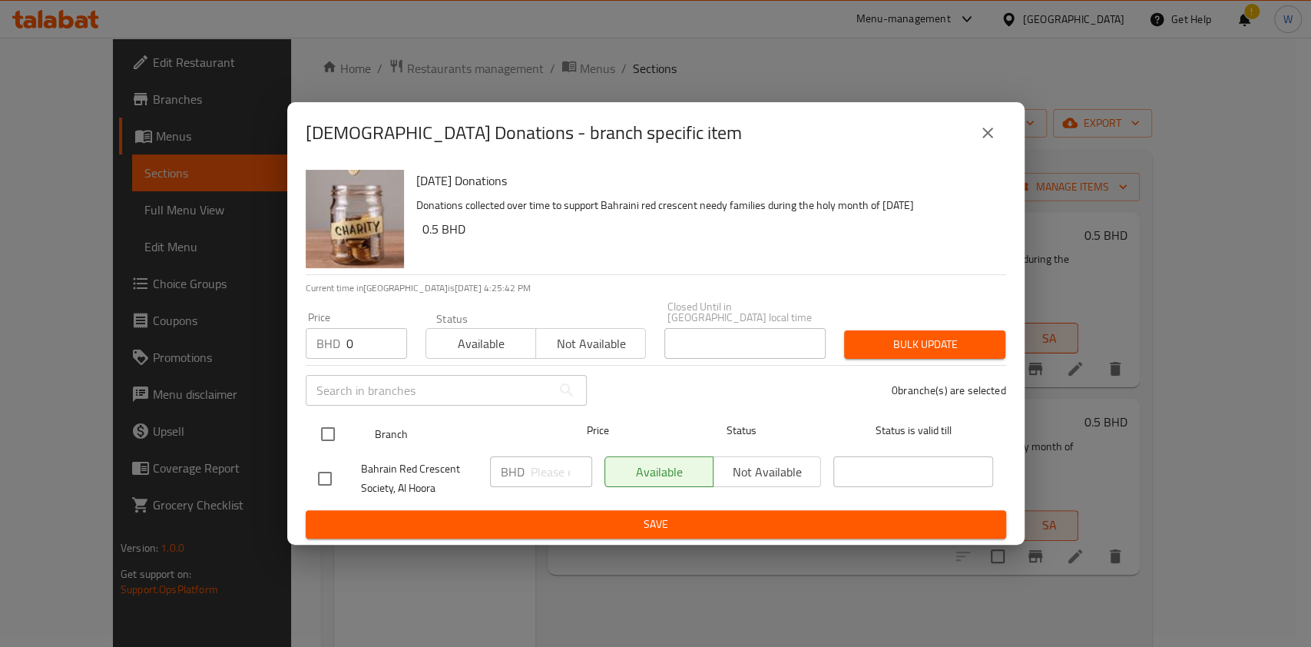
click at [326, 427] on input "checkbox" at bounding box center [328, 434] width 32 height 32
checkbox input "true"
click at [909, 330] on button "Bulk update" at bounding box center [924, 344] width 161 height 28
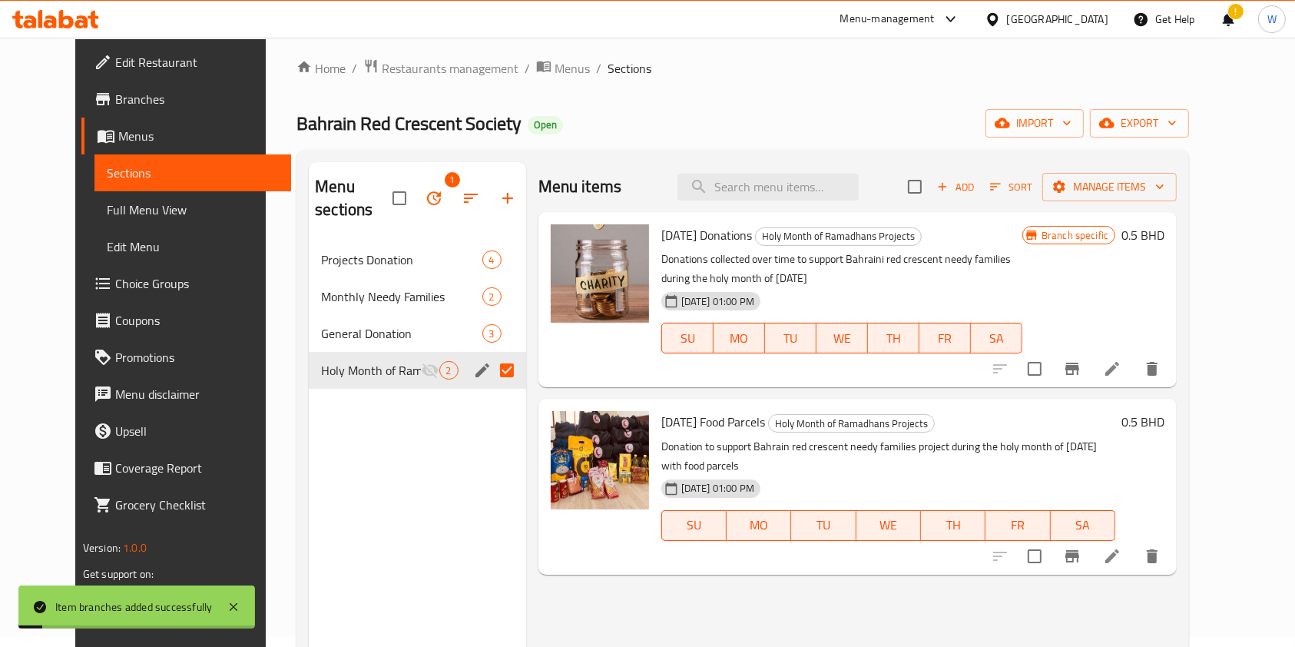
click at [1114, 237] on span "Branch specific" at bounding box center [1074, 235] width 79 height 15
click at [1171, 220] on div "Ramadan Donations Holy Month of Ramadhans Projects Donations collected over tim…" at bounding box center [913, 299] width 516 height 163
click at [1164, 229] on h6 "0.5 BHD" at bounding box center [1142, 235] width 43 height 22
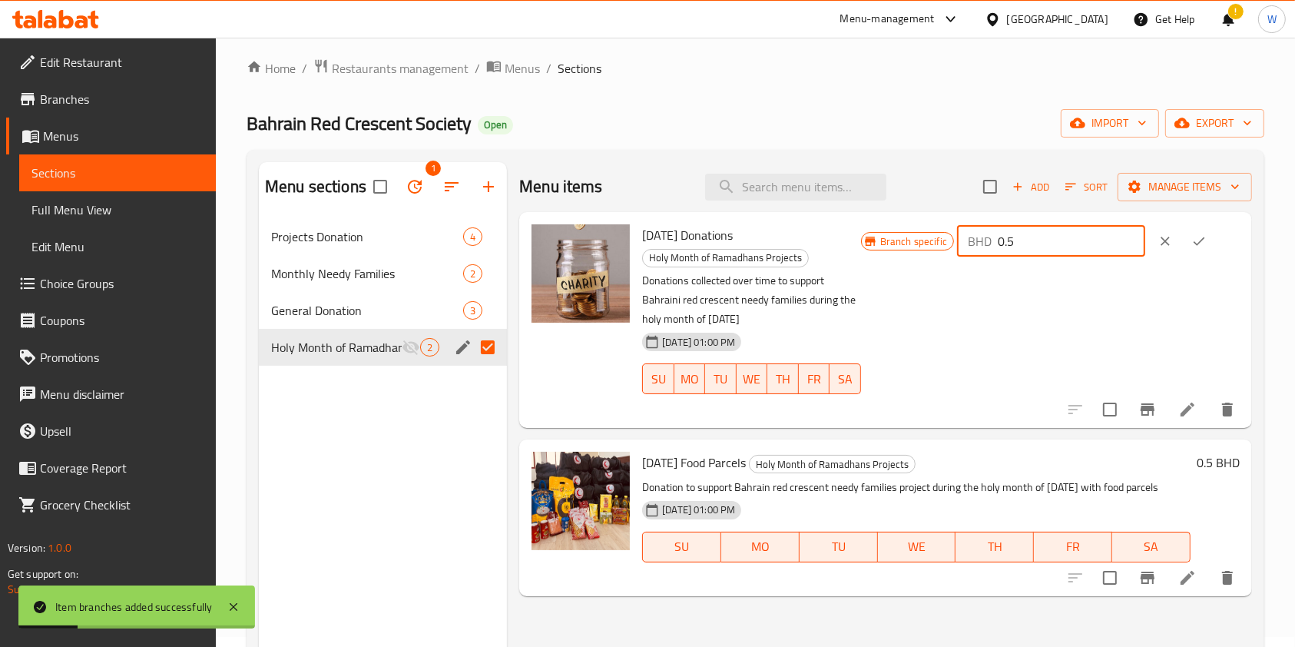
drag, startPoint x: 1100, startPoint y: 247, endPoint x: 916, endPoint y: 248, distance: 184.3
click at [921, 247] on div "Branch specific BHD 0.5 ​" at bounding box center [1050, 241] width 379 height 34
type input "0"
click at [1207, 241] on icon "ok" at bounding box center [1198, 240] width 15 height 15
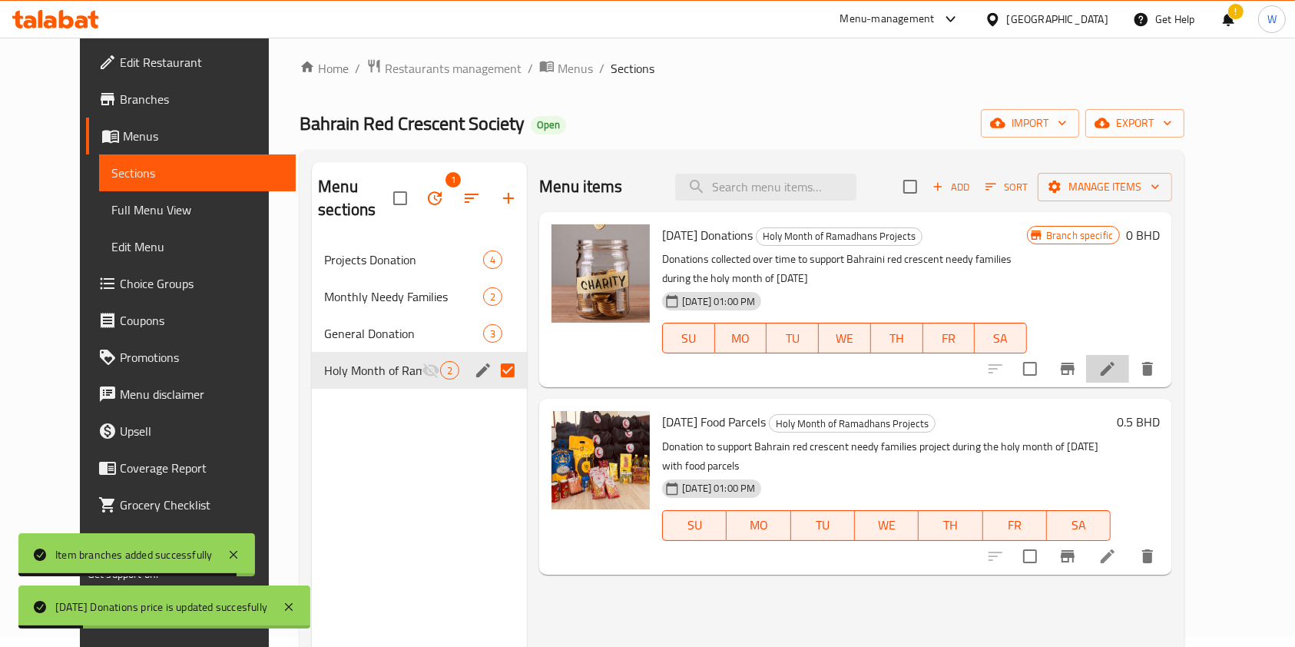
click at [1117, 373] on icon at bounding box center [1107, 368] width 18 height 18
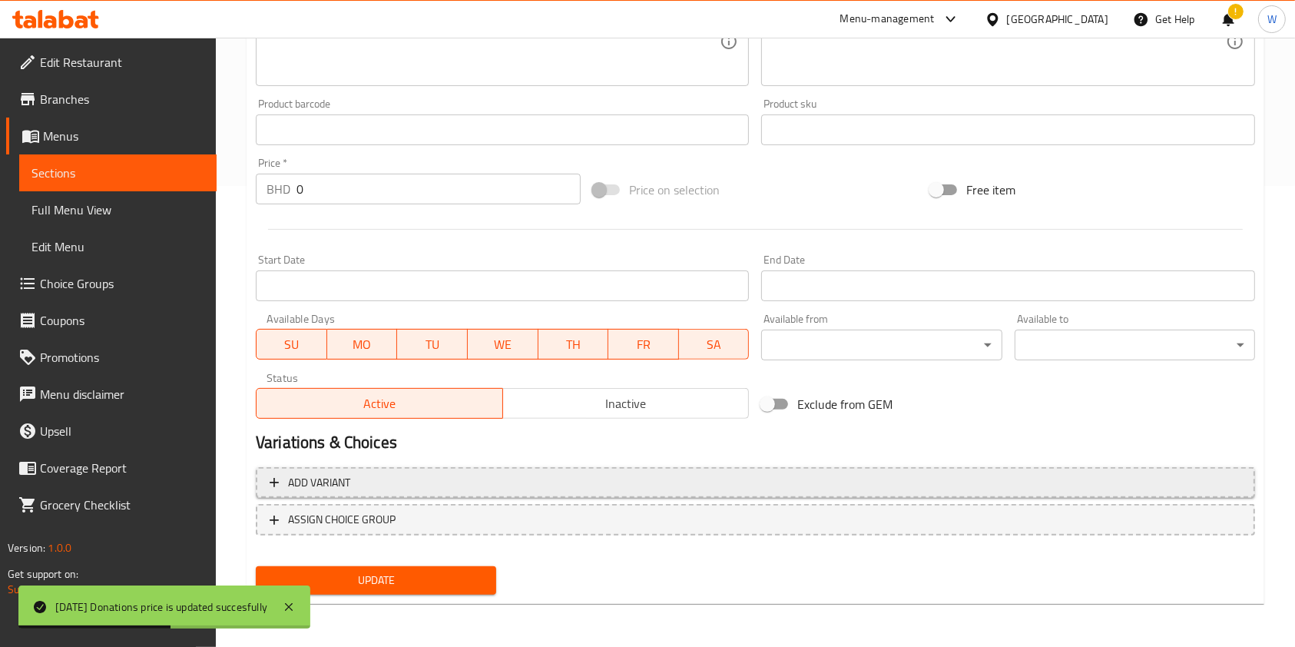
click at [369, 488] on span "Add variant" at bounding box center [756, 482] width 972 height 19
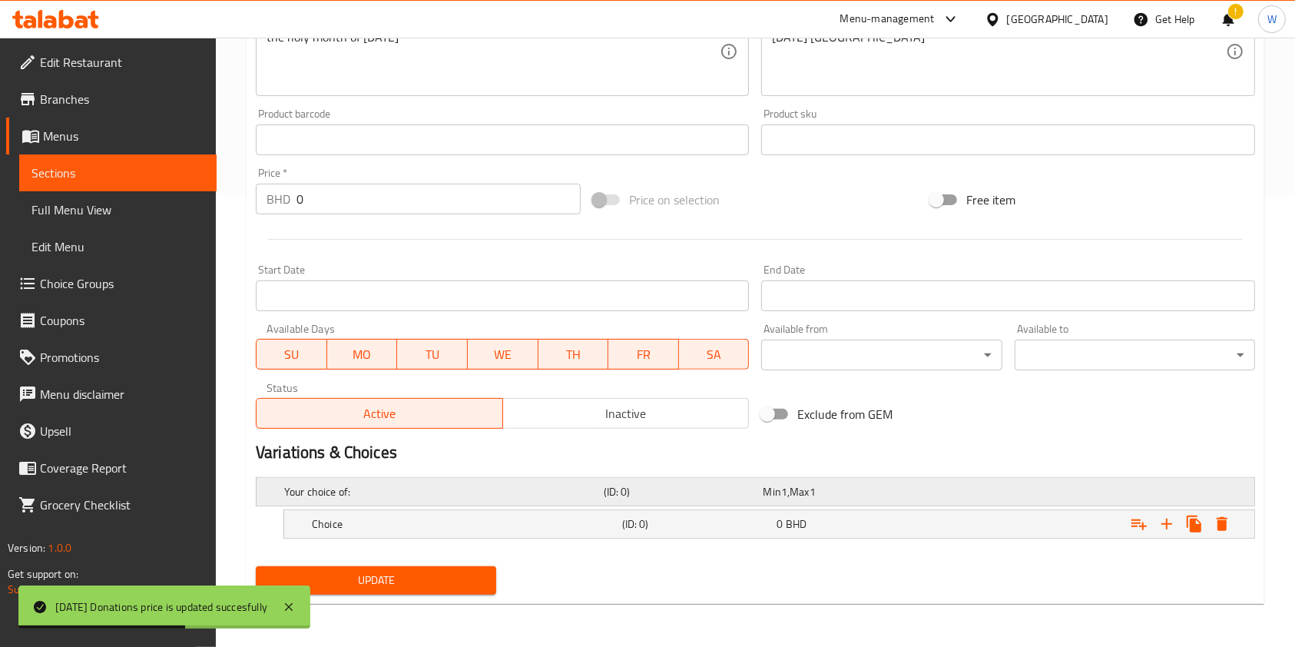
scroll to position [450, 0]
click at [445, 500] on h5 "Choice" at bounding box center [440, 492] width 313 height 15
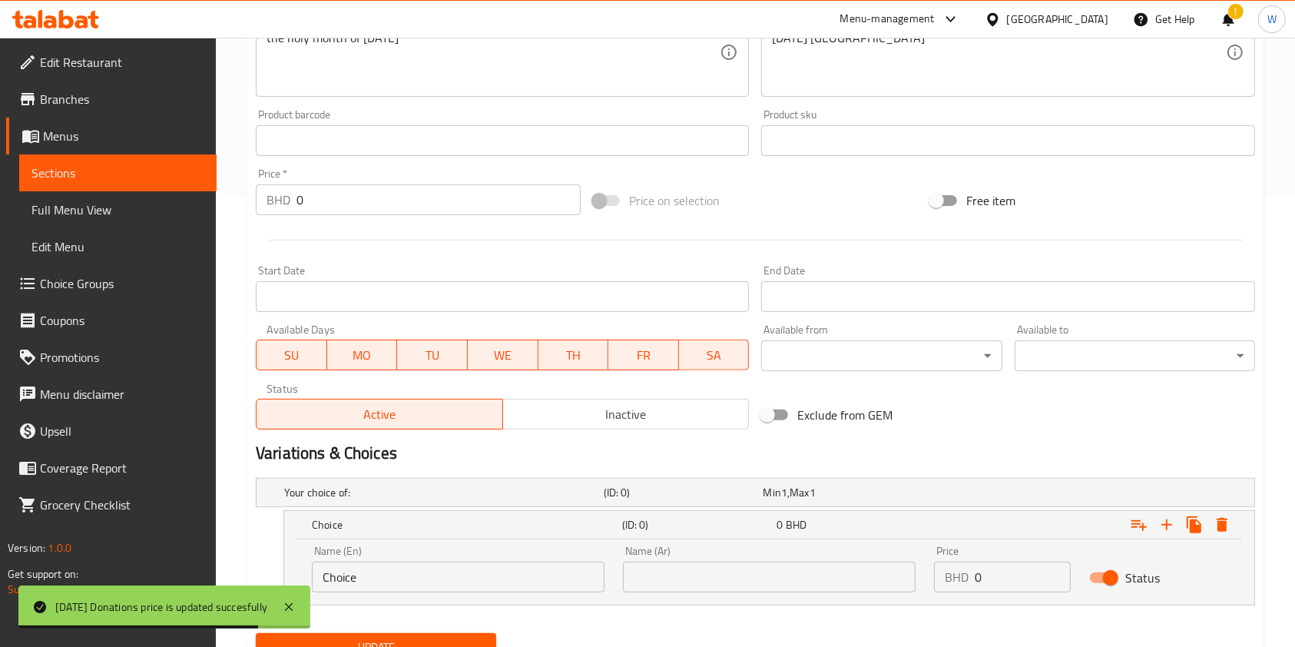
click at [406, 577] on input "Choice" at bounding box center [458, 576] width 293 height 31
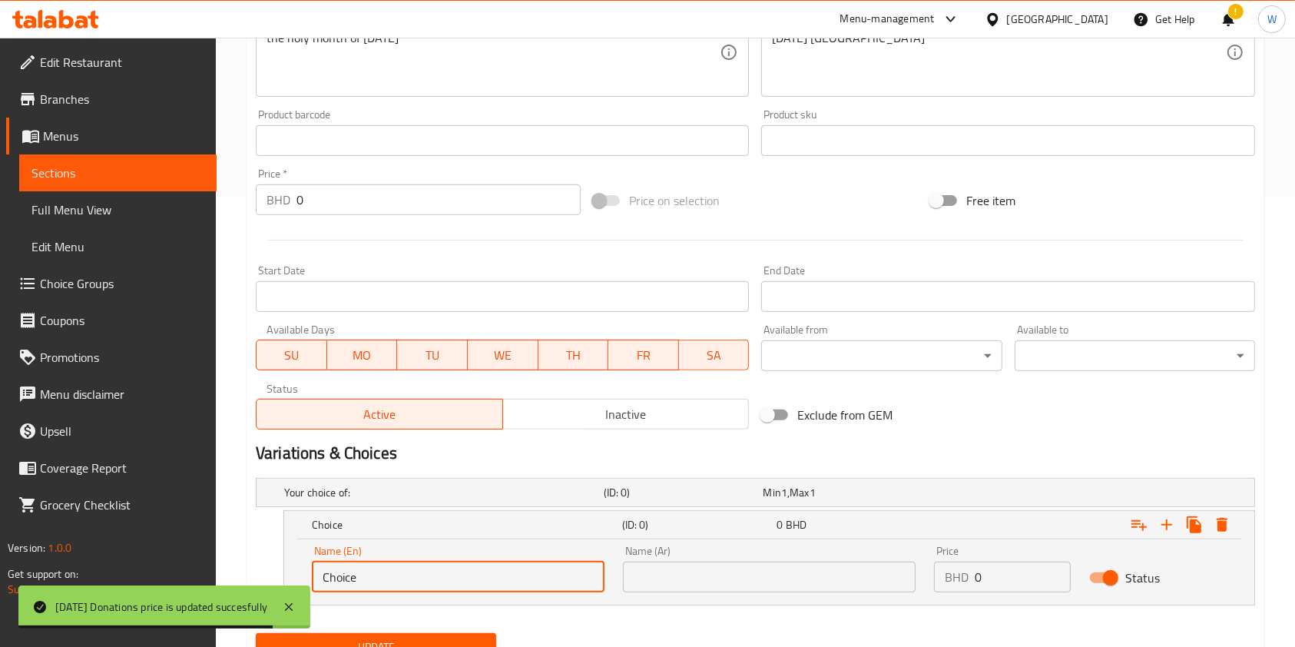
click at [406, 577] on input "Choice" at bounding box center [458, 576] width 293 height 31
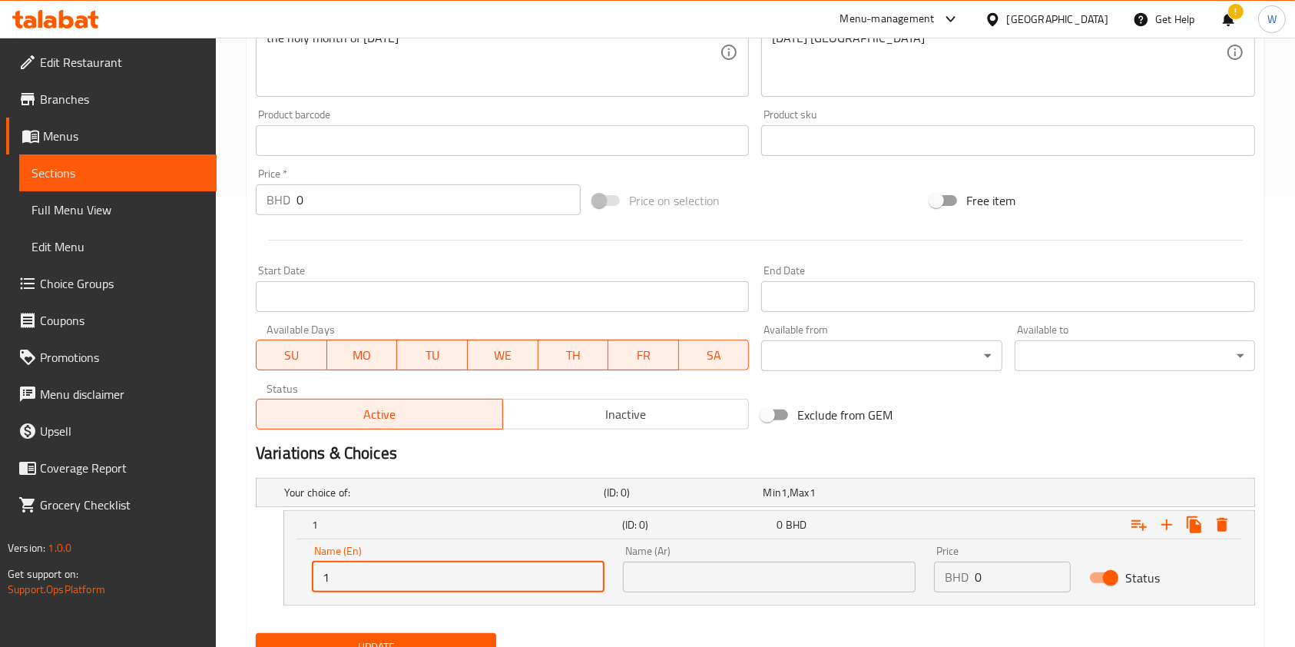
type input "1BD"
click at [667, 575] on input "text" at bounding box center [769, 576] width 293 height 31
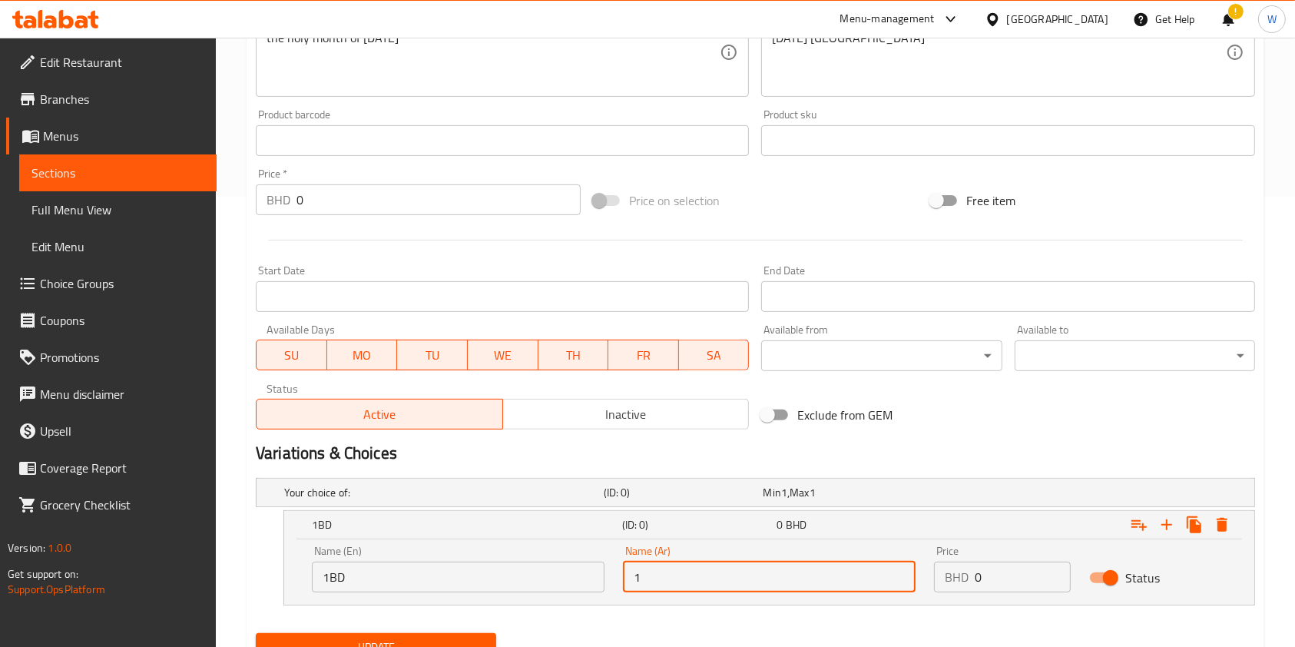
type input "1 دينار"
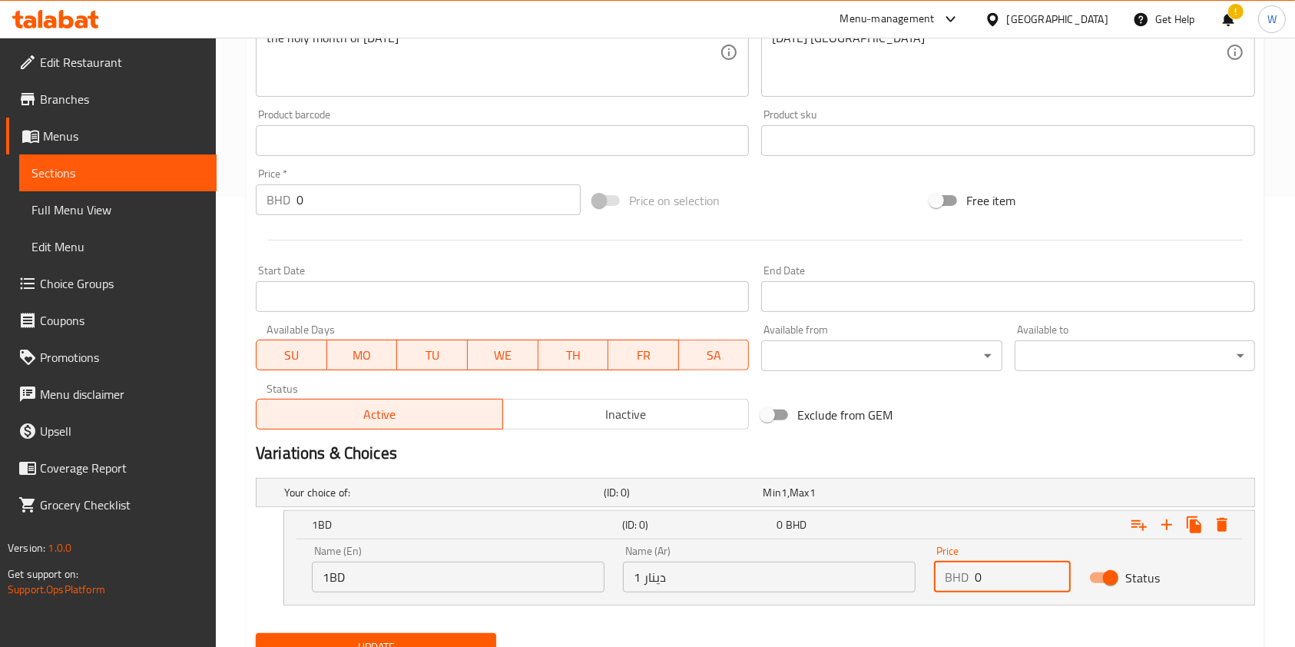
drag, startPoint x: 986, startPoint y: 578, endPoint x: 892, endPoint y: 589, distance: 95.2
click at [892, 589] on div "Name (En) 1BD Name (En) Name (Ar) 1 دينار Name (Ar) Price BHD 0 Price Status" at bounding box center [769, 568] width 933 height 65
type input "1"
click at [1167, 522] on icon "Expand" at bounding box center [1166, 524] width 18 height 18
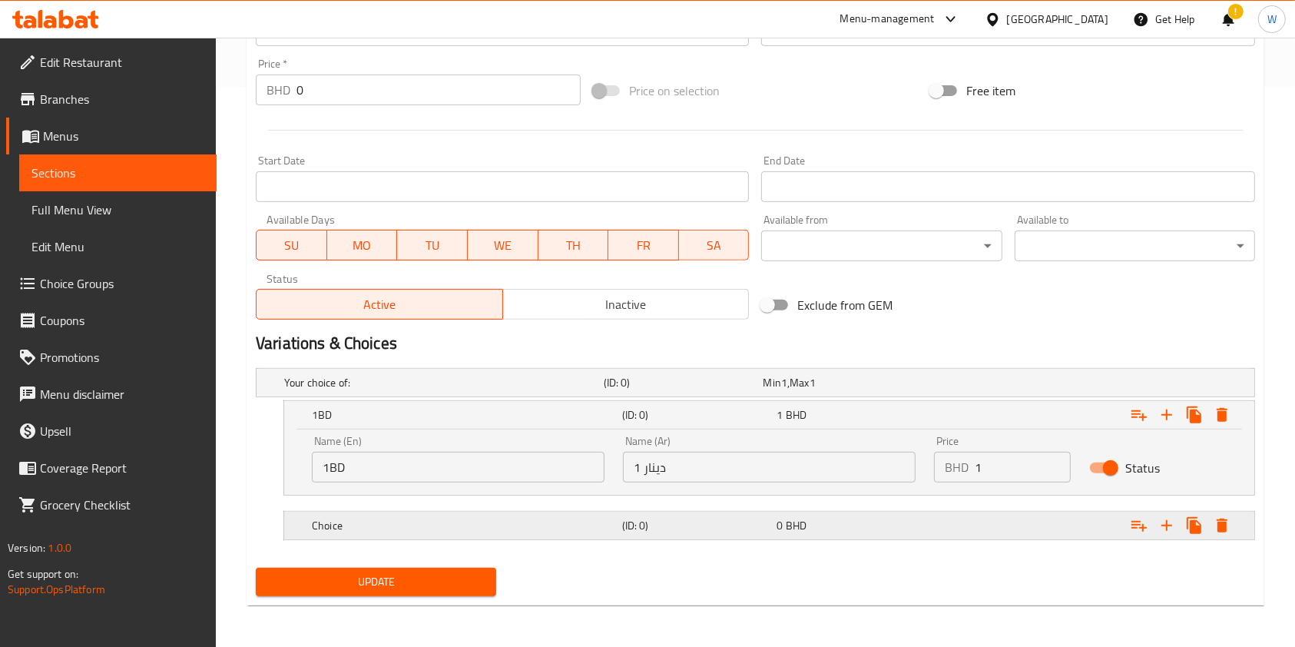
click at [402, 390] on h5 "Choice" at bounding box center [440, 382] width 313 height 15
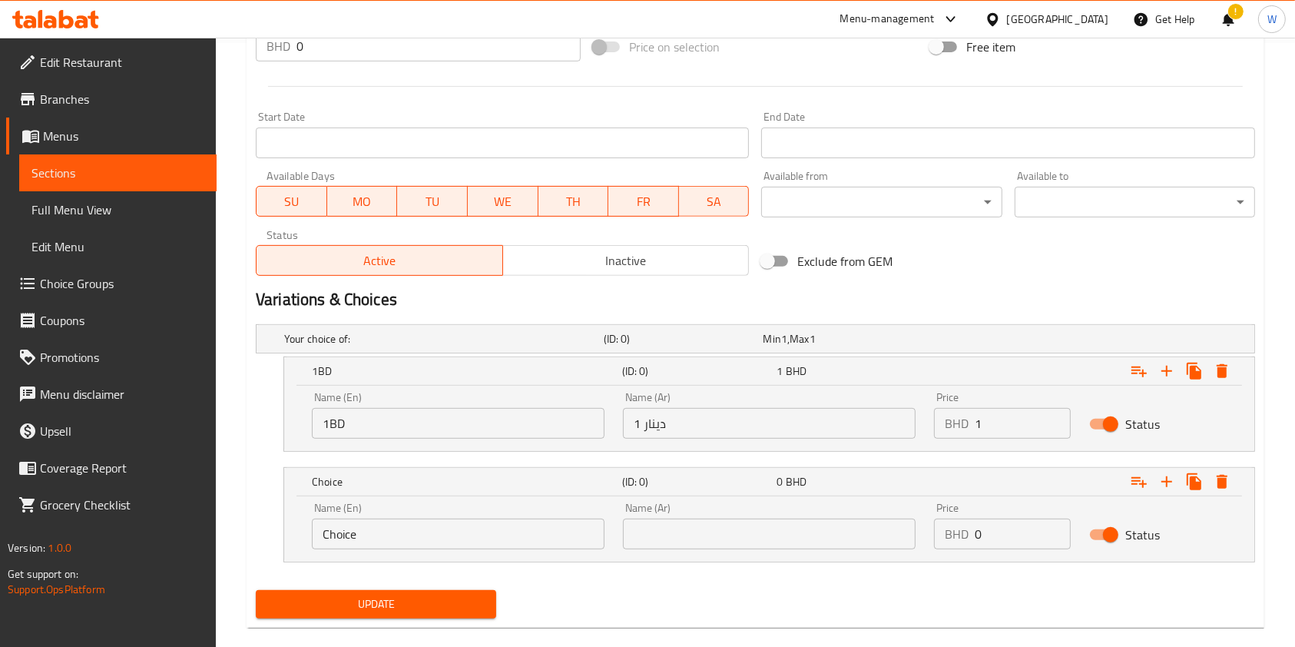
scroll to position [627, 0]
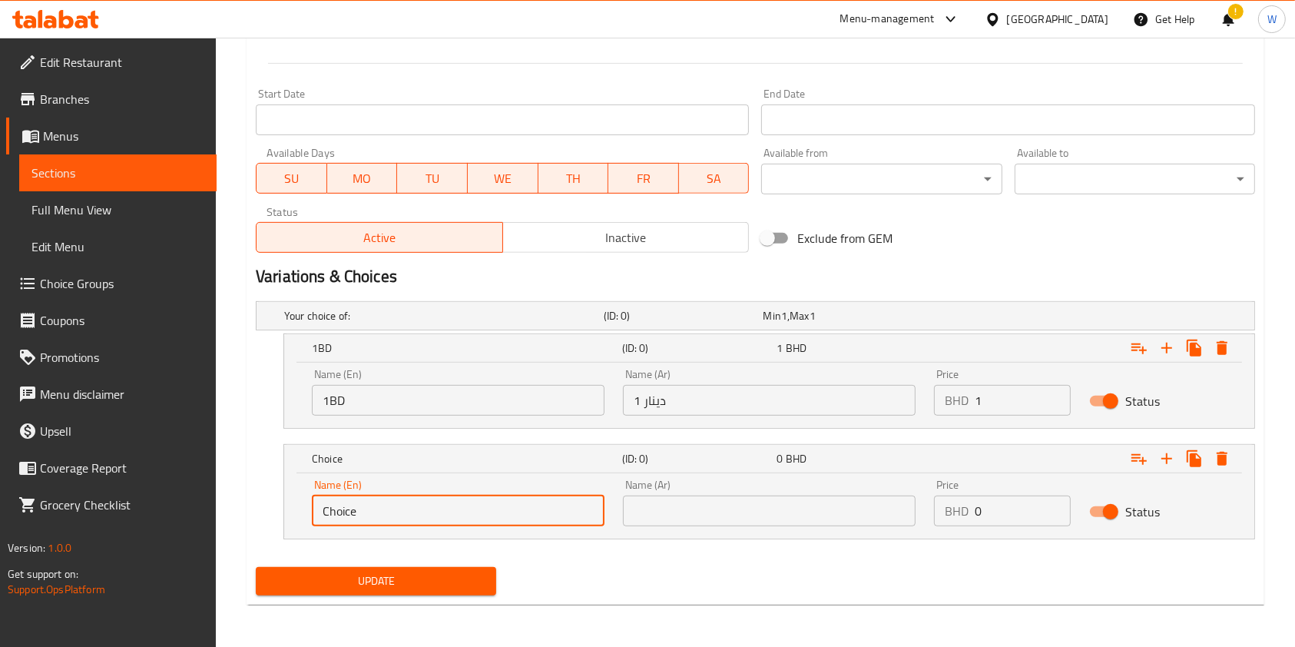
click at [409, 505] on input "Choice" at bounding box center [458, 510] width 293 height 31
click at [414, 487] on div "Name (En) Choice Name (En)" at bounding box center [458, 502] width 293 height 47
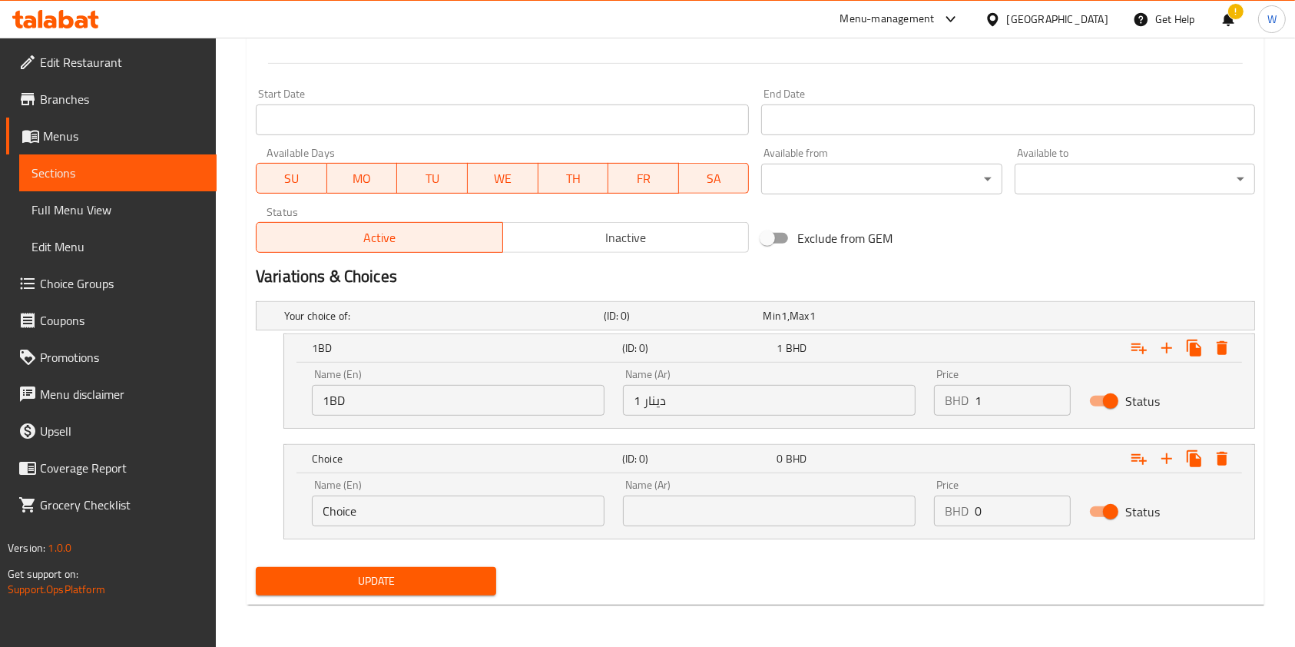
click at [386, 522] on input "Choice" at bounding box center [458, 510] width 293 height 31
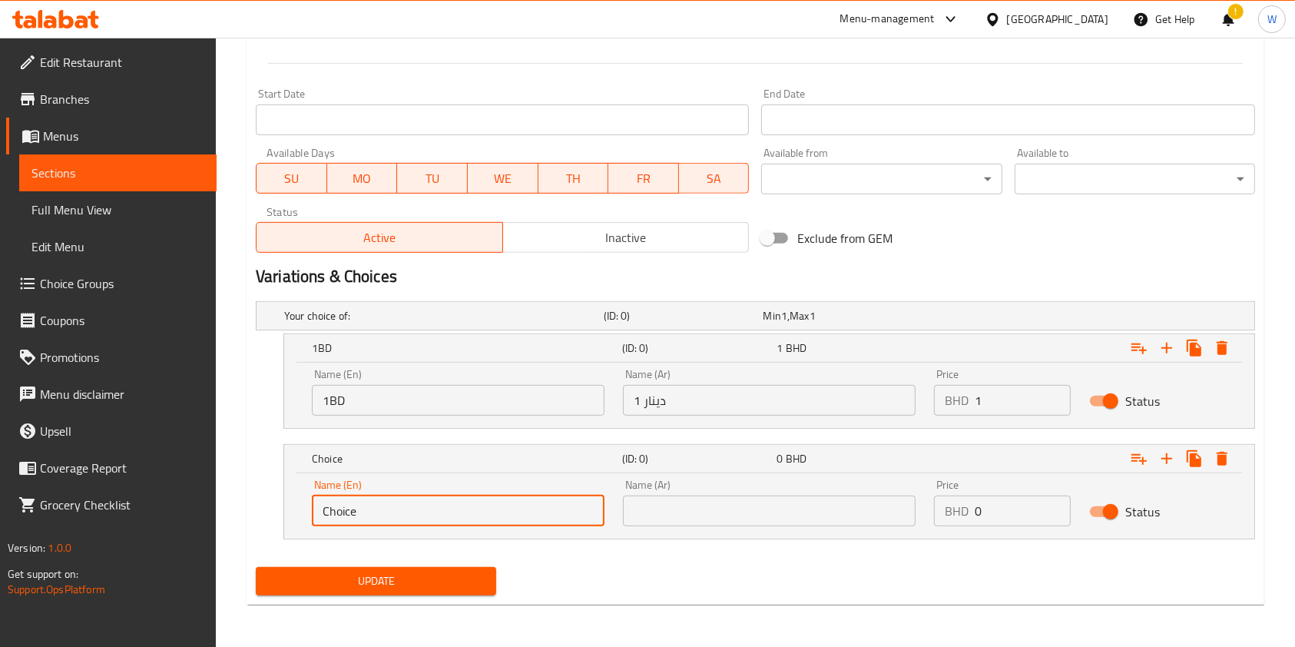
click at [386, 522] on input "Choice" at bounding box center [458, 510] width 293 height 31
type input "3BD"
click at [589, 519] on input "3BD" at bounding box center [458, 510] width 293 height 31
click at [684, 512] on input "text" at bounding box center [769, 510] width 293 height 31
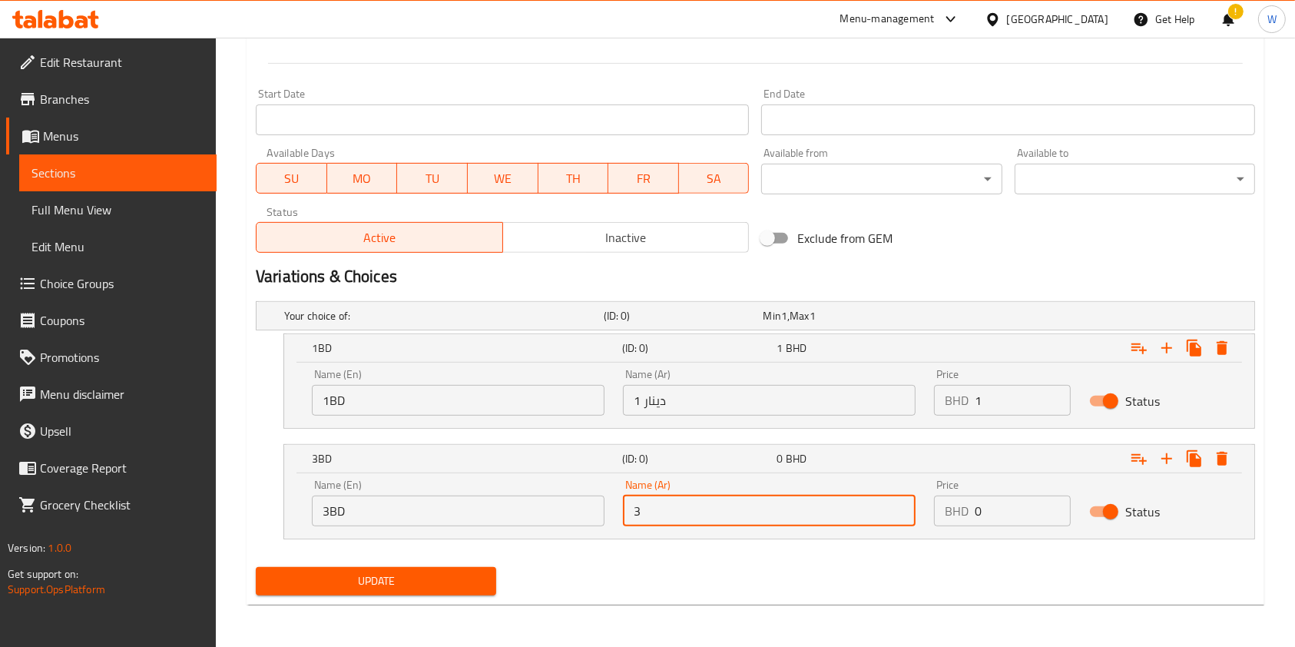
type input "3 دينار"
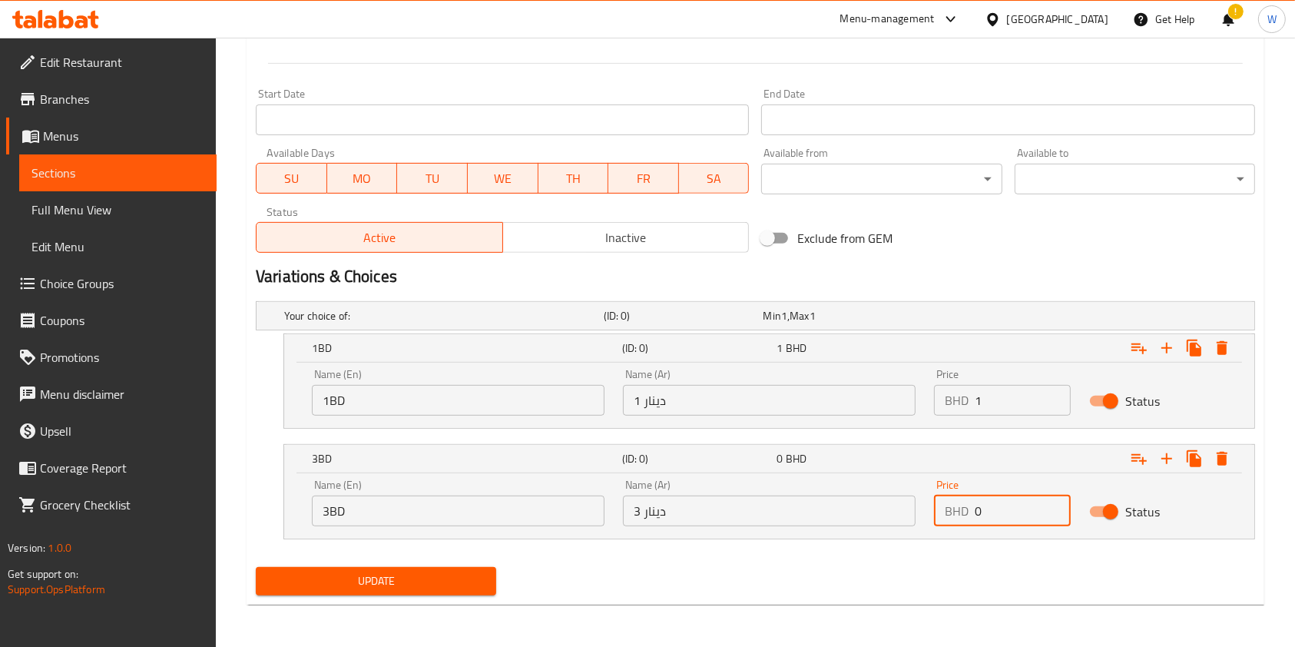
drag, startPoint x: 991, startPoint y: 515, endPoint x: 900, endPoint y: 519, distance: 90.7
click at [902, 519] on div "Name (En) 3BD Name (En) Name (Ar) 3 دينار Name (Ar) Price BHD 0 Price Status" at bounding box center [769, 502] width 933 height 65
type input "3"
click at [868, 572] on div "Update" at bounding box center [756, 581] width 1012 height 41
click at [1171, 461] on icon "Expand" at bounding box center [1166, 458] width 18 height 18
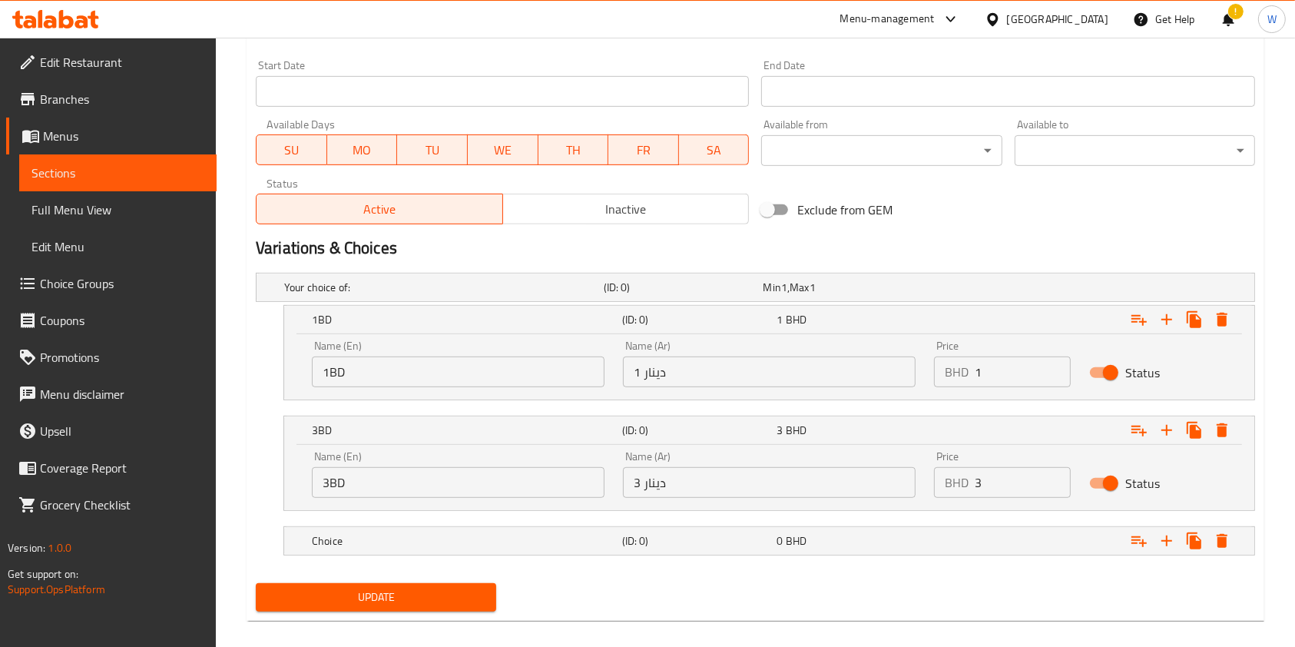
scroll to position [671, 0]
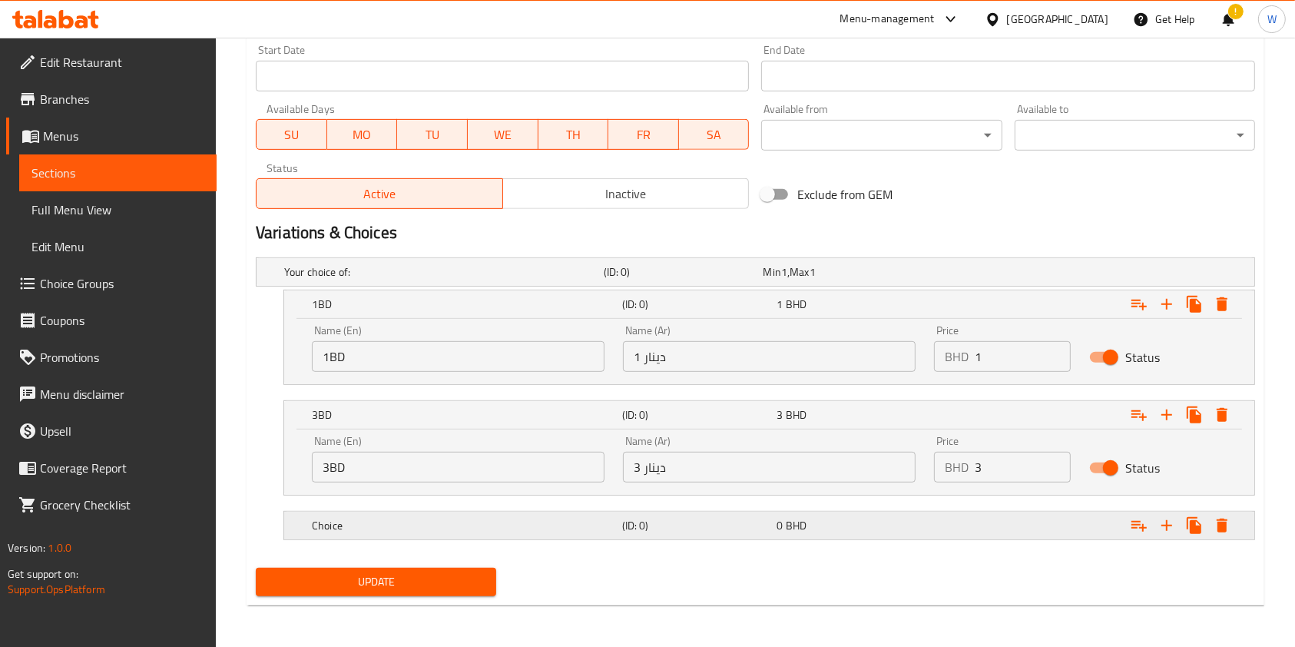
click at [528, 280] on h5 "Choice" at bounding box center [440, 271] width 313 height 15
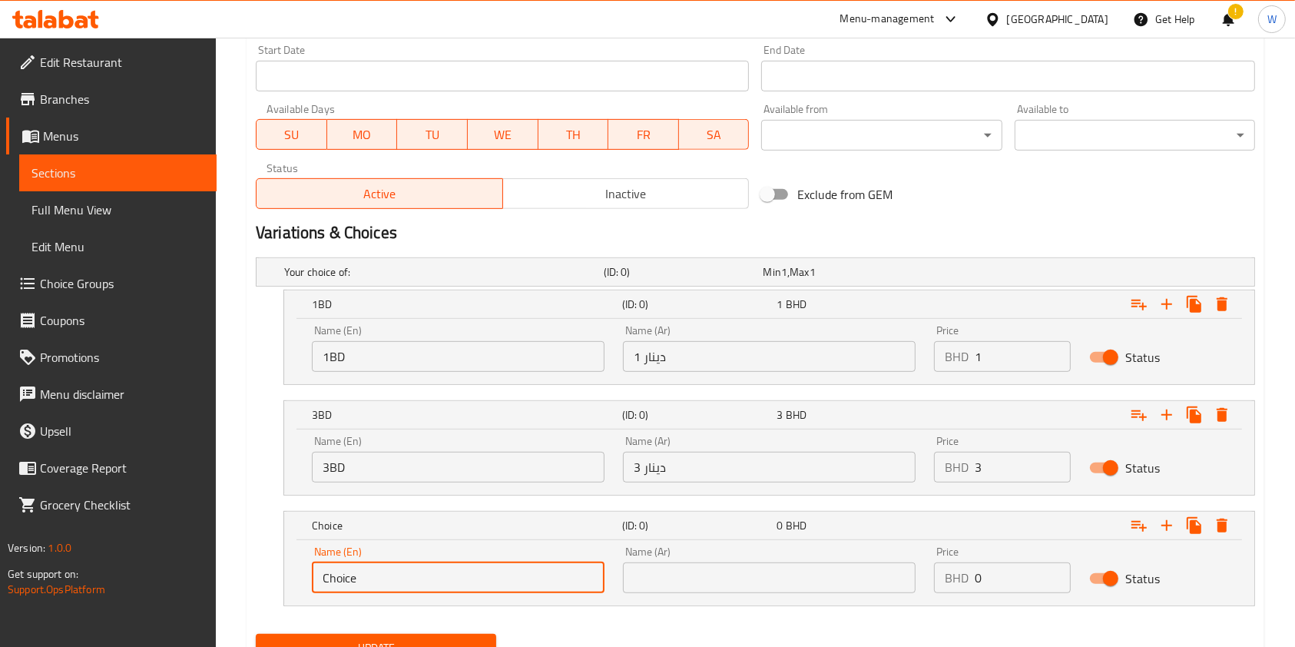
click at [405, 583] on input "Choice" at bounding box center [458, 577] width 293 height 31
type input "5BD"
drag, startPoint x: 727, startPoint y: 549, endPoint x: 727, endPoint y: 560, distance: 10.8
click at [727, 550] on div "Name (Ar) Name (Ar)" at bounding box center [769, 569] width 293 height 47
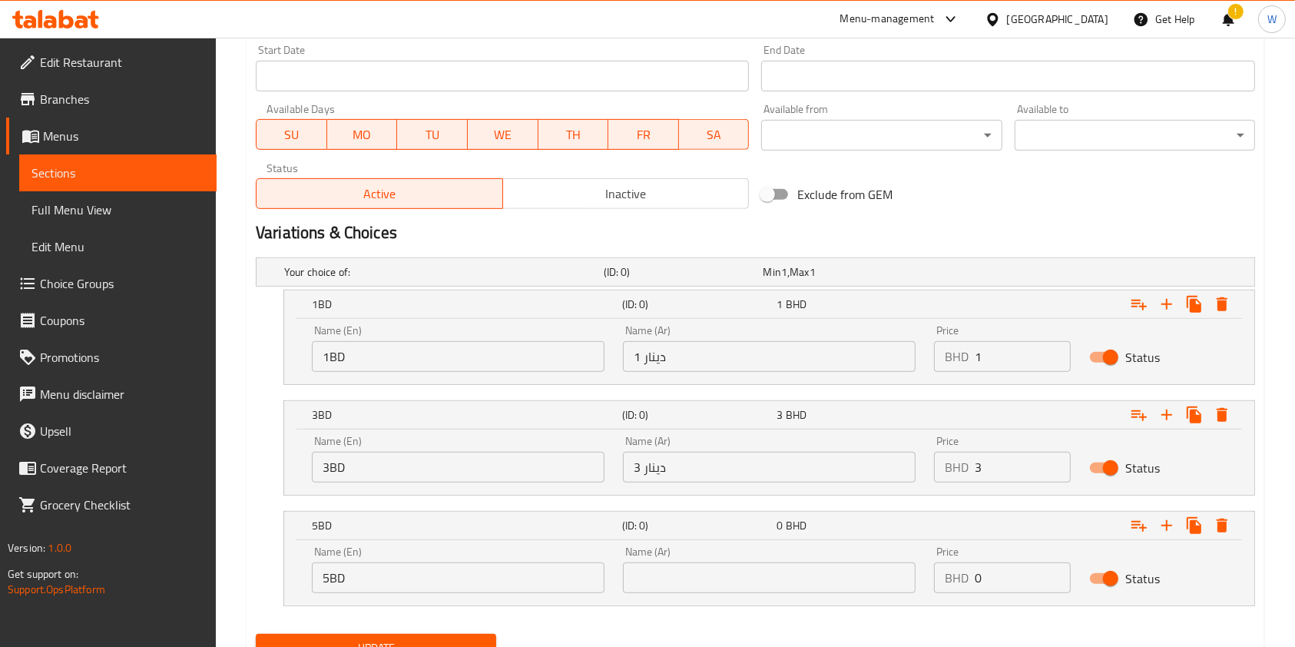
click at [725, 565] on input "text" at bounding box center [769, 577] width 293 height 31
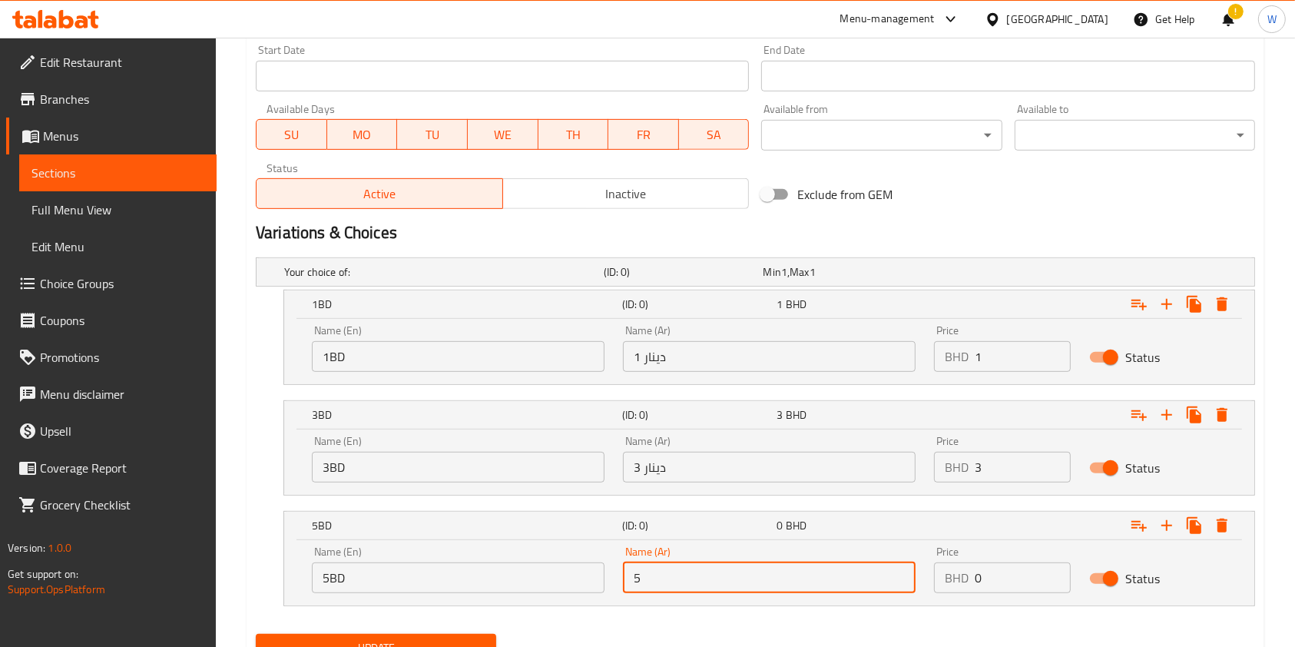
type input "5 دينار"
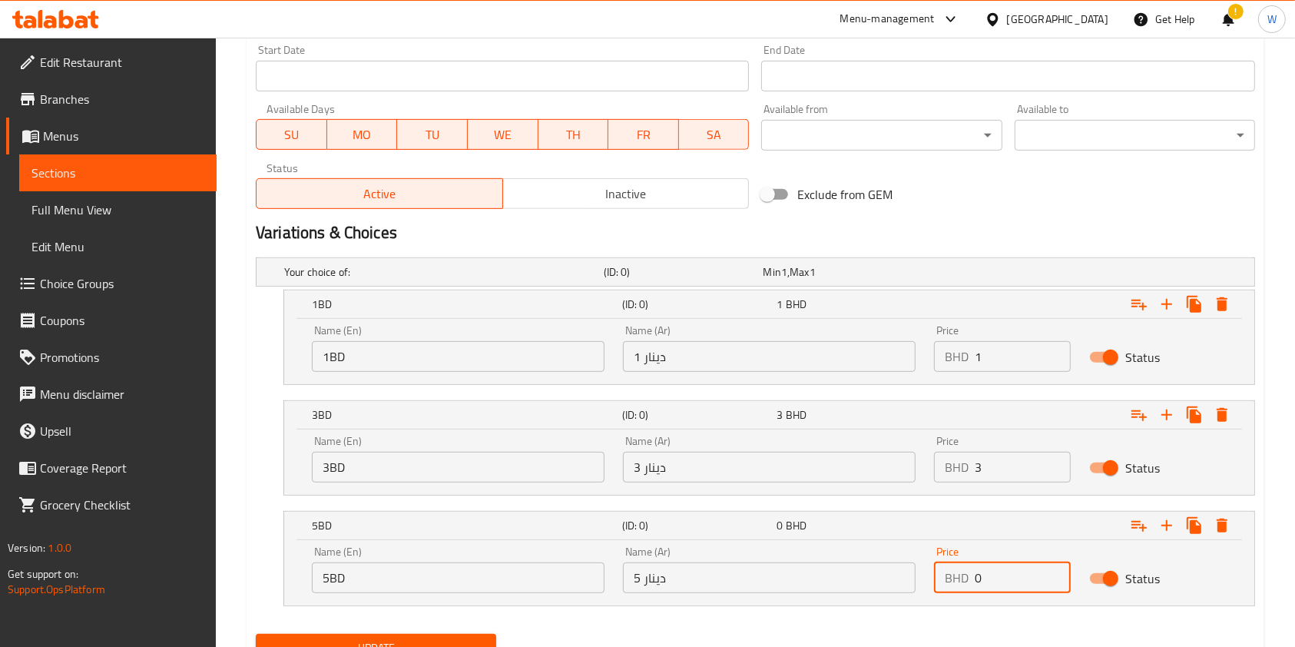
drag, startPoint x: 993, startPoint y: 576, endPoint x: 919, endPoint y: 583, distance: 74.8
click at [923, 581] on div "Name (En) 5BD Name (En) Name (Ar) 5 دينار Name (Ar) Price BHD 0 Price Status" at bounding box center [769, 569] width 933 height 65
type input "5"
click at [856, 621] on div "Your choice of: (ID: 0) Min 1 , Max 1 Name (En) Your choice of: Name (En) Name …" at bounding box center [756, 439] width 1012 height 376
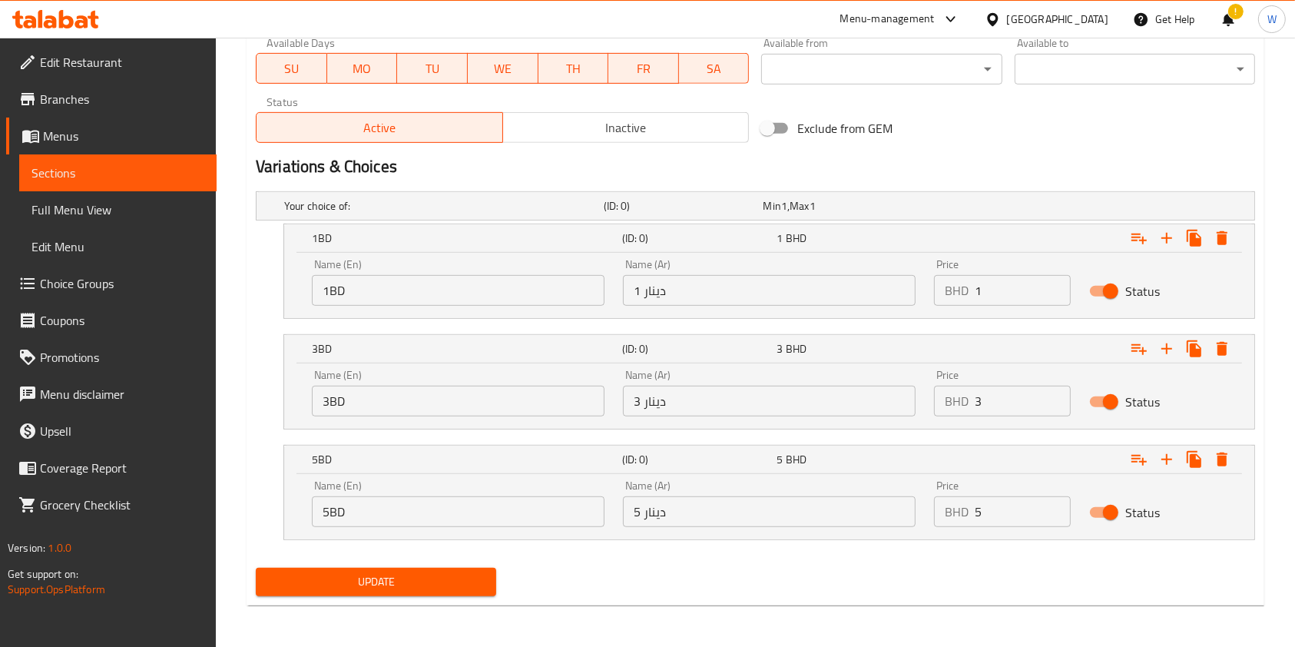
scroll to position [737, 0]
click at [469, 586] on span "Update" at bounding box center [376, 580] width 216 height 19
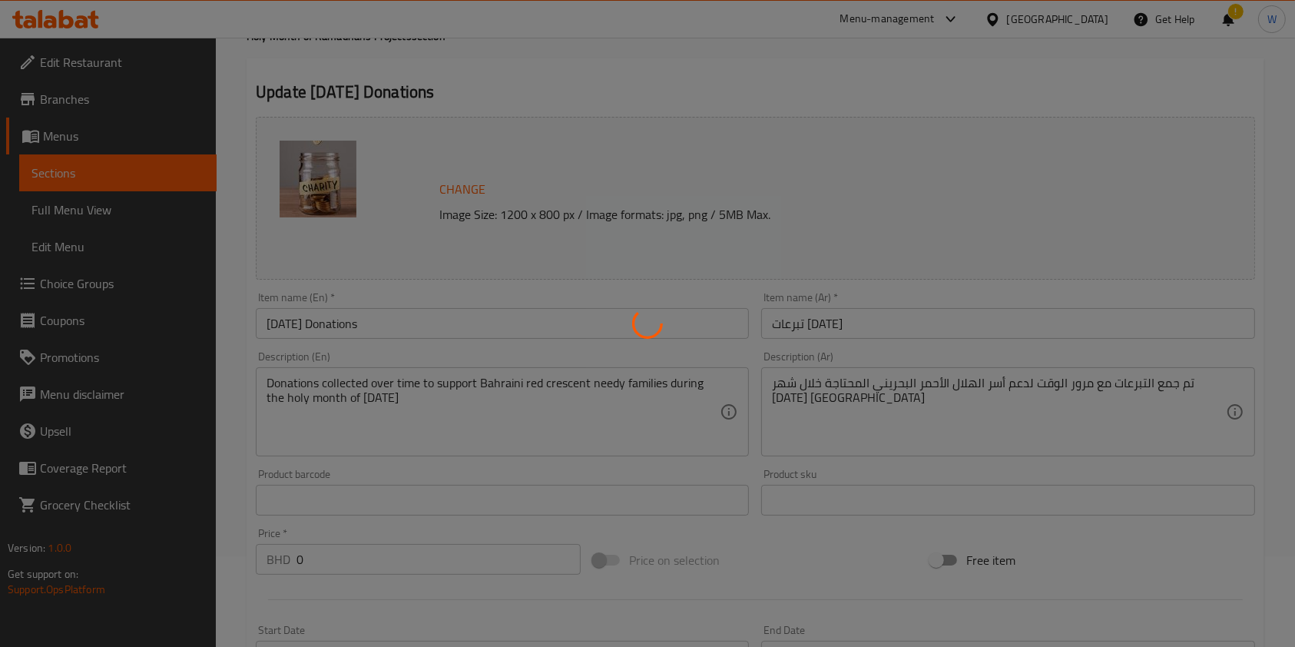
scroll to position [0, 0]
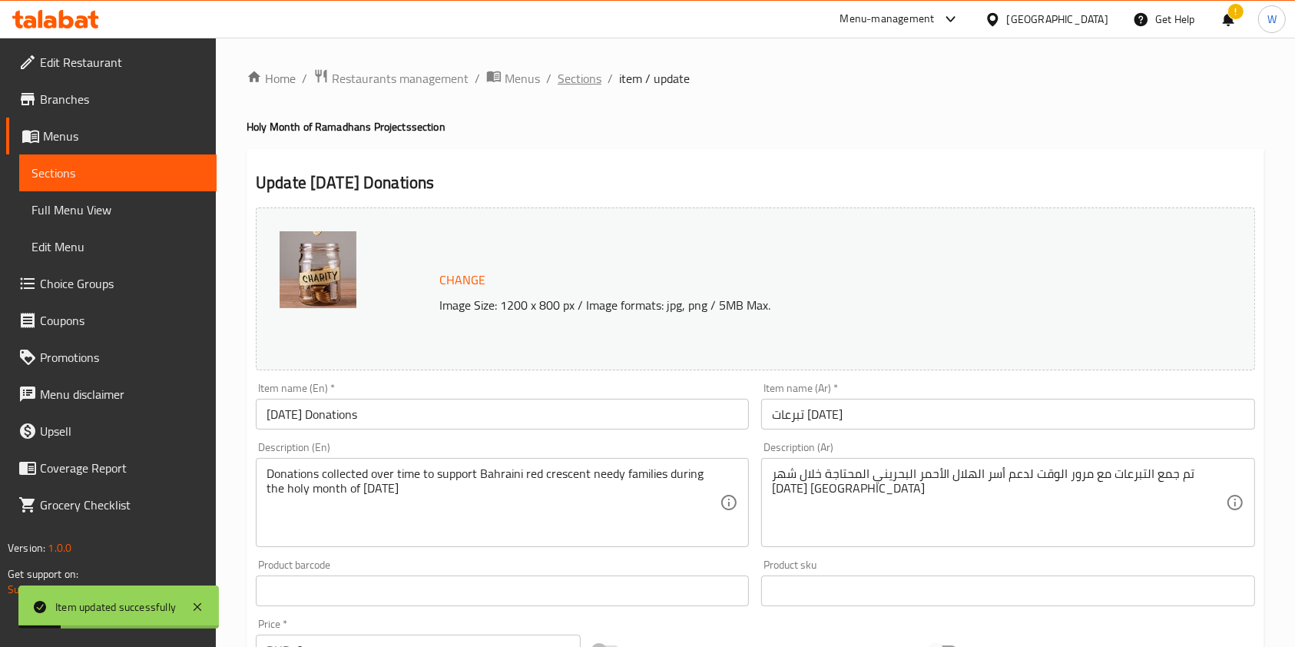
click at [584, 81] on span "Sections" at bounding box center [580, 78] width 44 height 18
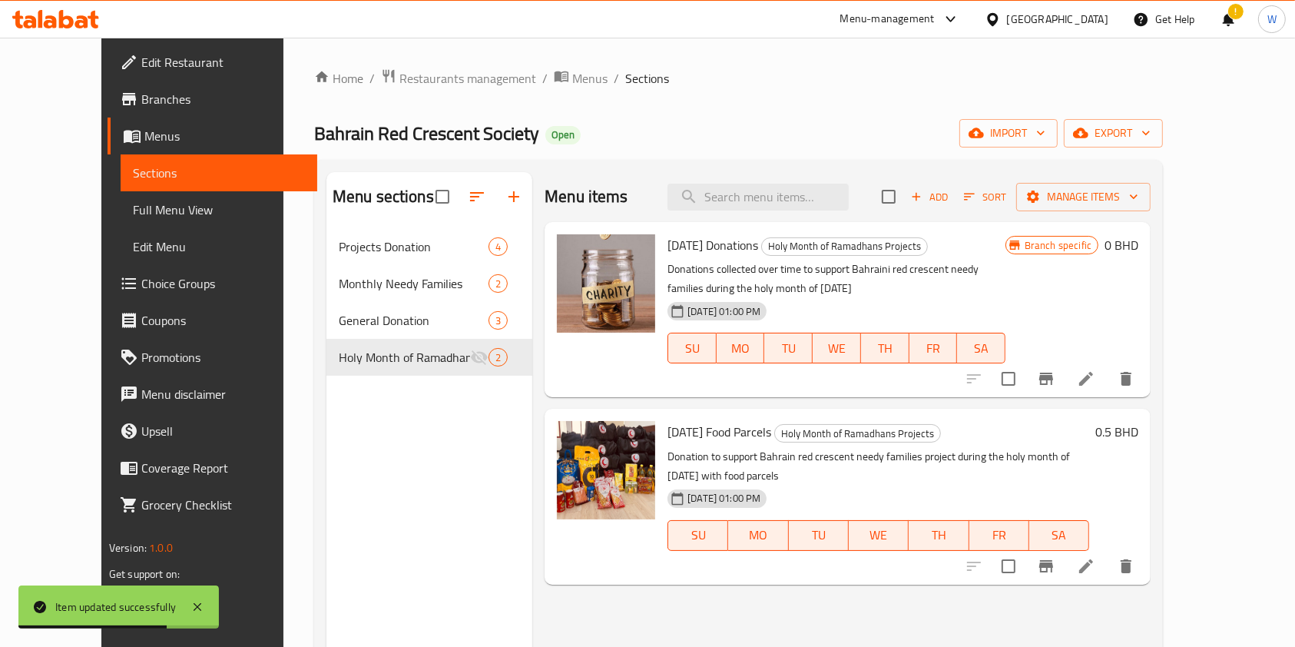
click at [1138, 438] on h6 "0.5 BHD" at bounding box center [1116, 432] width 43 height 22
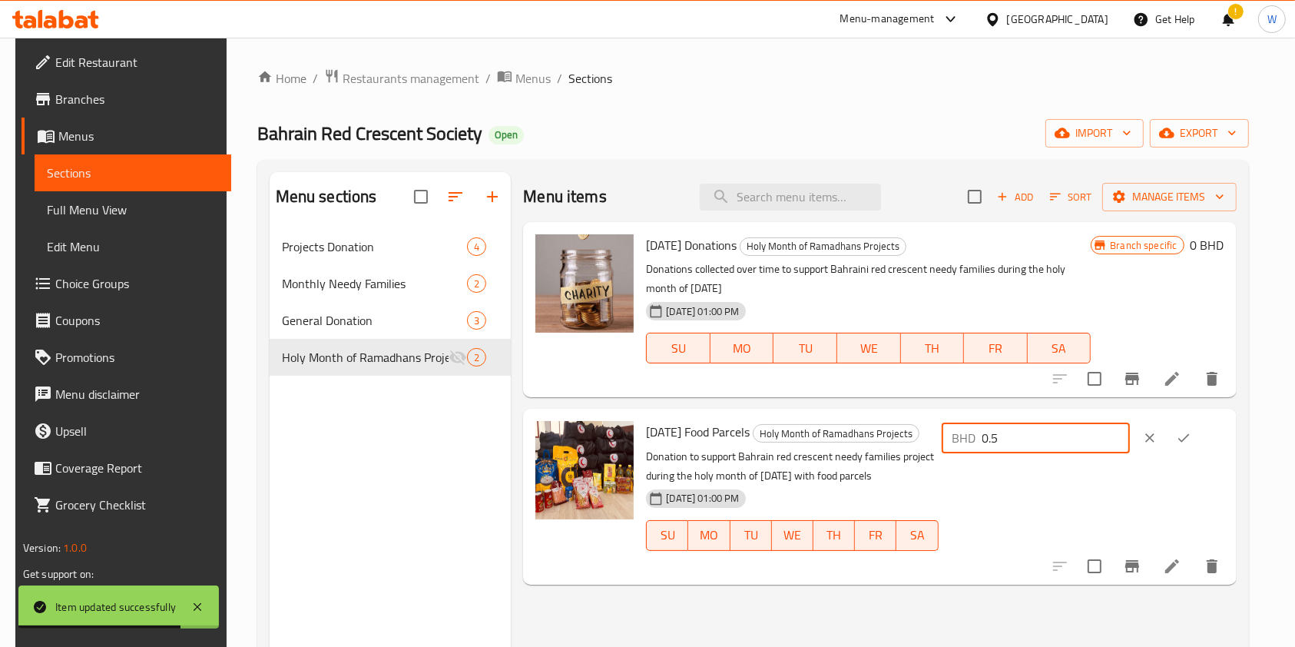
drag, startPoint x: 1068, startPoint y: 432, endPoint x: 972, endPoint y: 440, distance: 96.3
click at [978, 439] on div "Ramadan Food Parcels Holy Month of Ramadhans Projects Donation to support Bahra…" at bounding box center [935, 496] width 590 height 163
type input "0"
click at [1191, 441] on icon "ok" at bounding box center [1183, 437] width 15 height 15
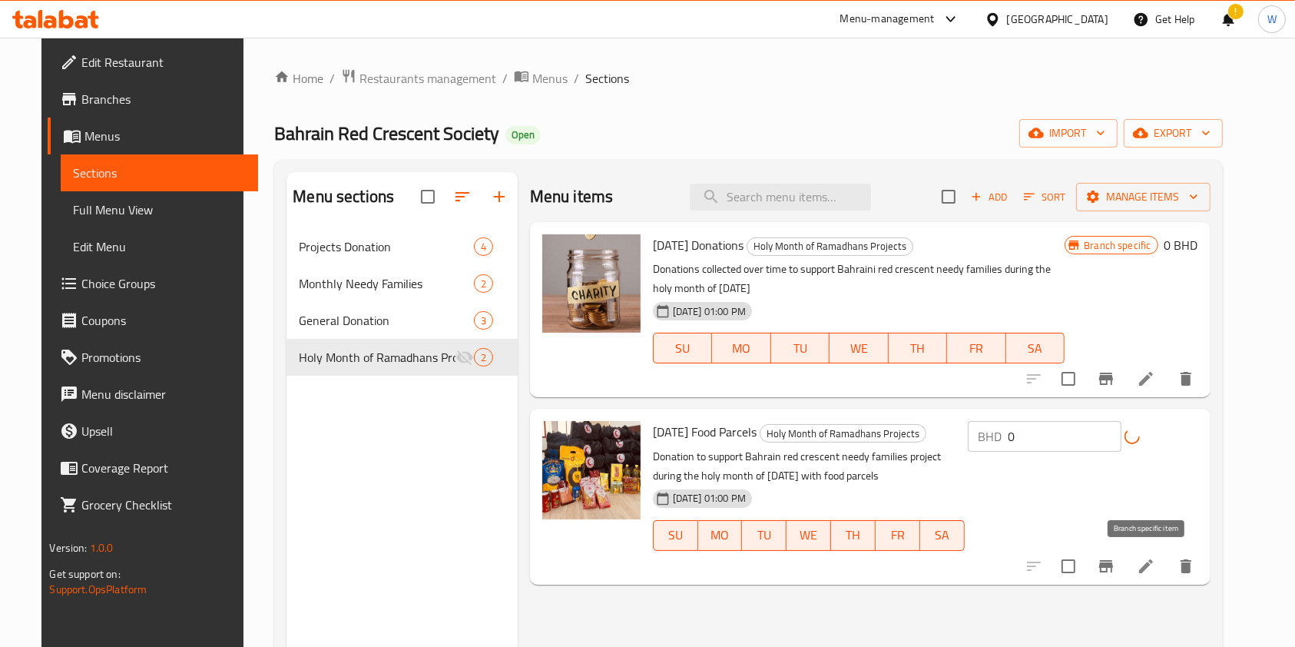
click at [1113, 567] on icon "Branch-specific-item" at bounding box center [1106, 566] width 14 height 12
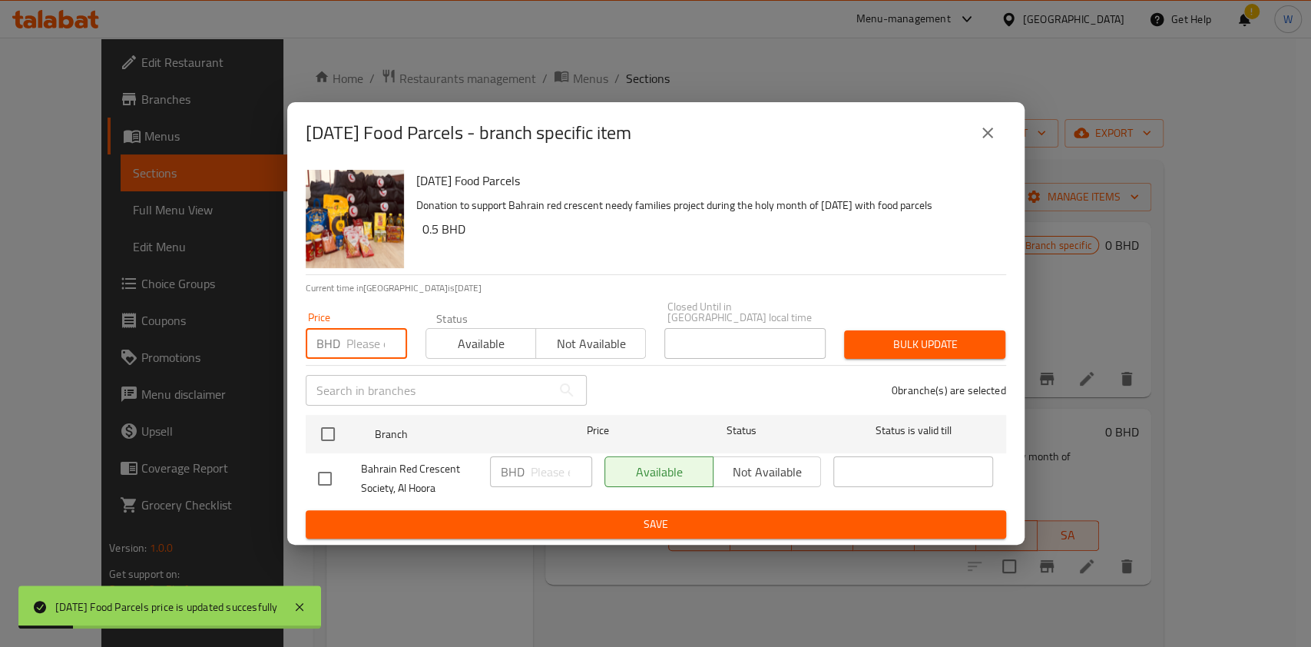
click at [373, 335] on input "number" at bounding box center [376, 343] width 61 height 31
click at [996, 141] on button "close" at bounding box center [987, 132] width 37 height 37
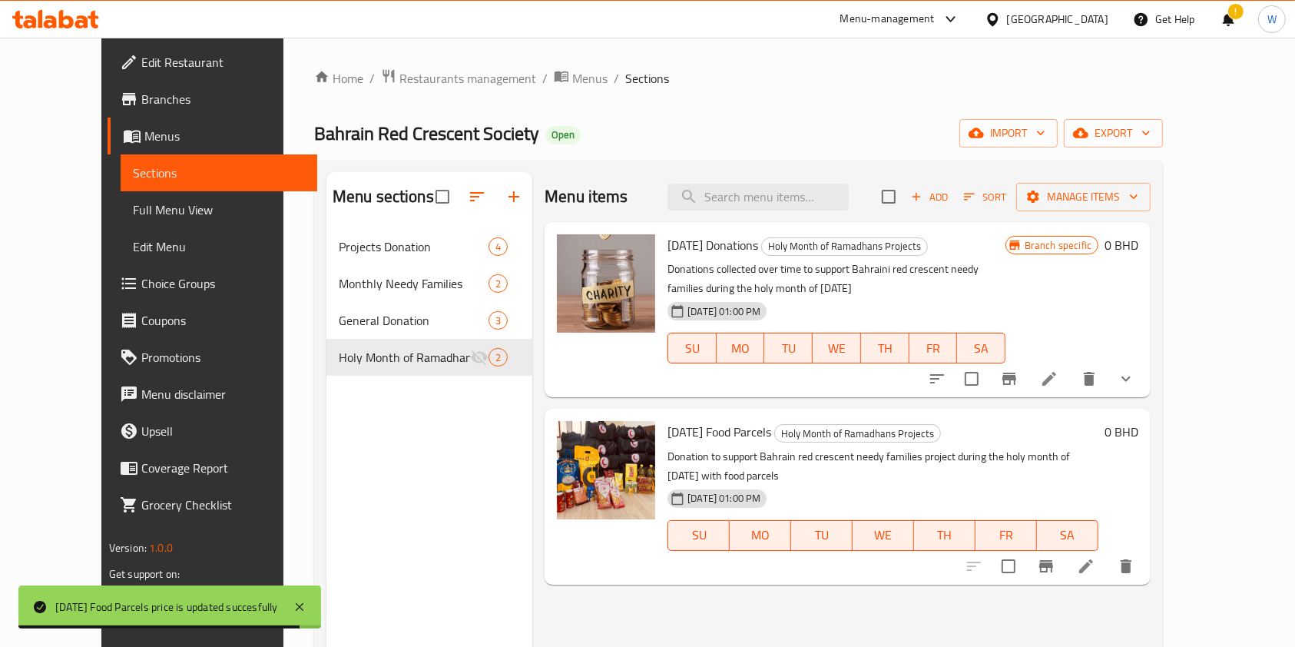
click at [1095, 557] on icon at bounding box center [1086, 566] width 18 height 18
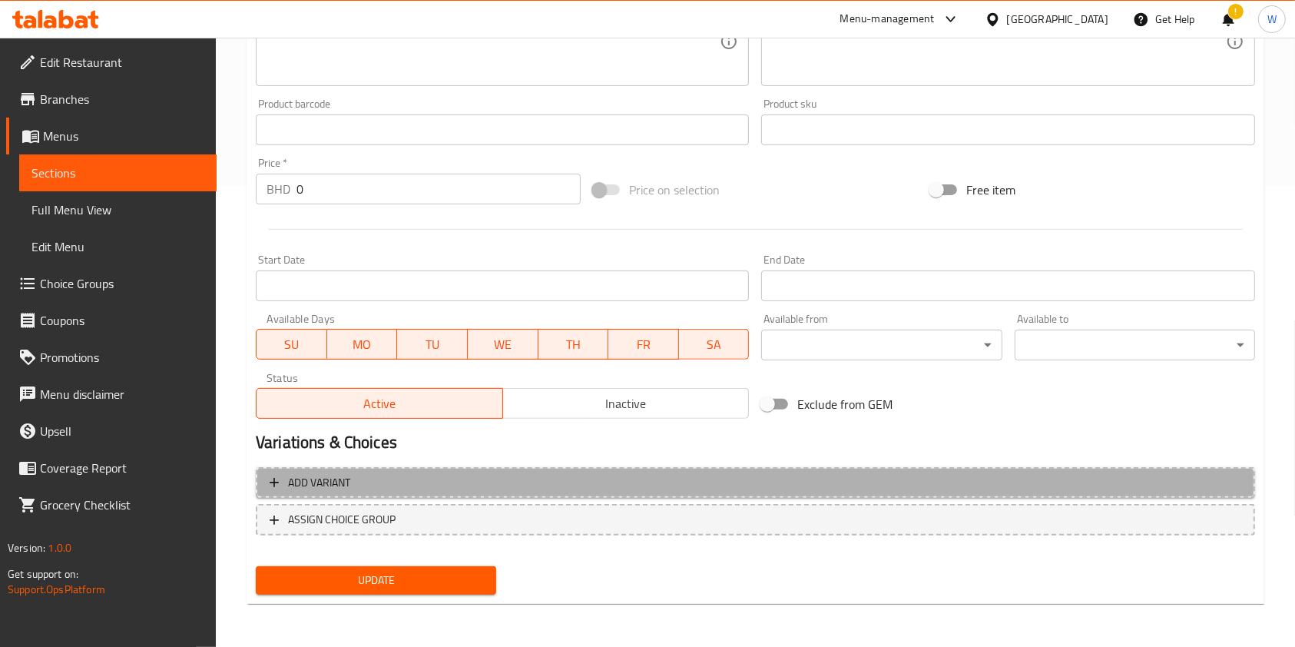
click at [392, 476] on span "Add variant" at bounding box center [756, 482] width 972 height 19
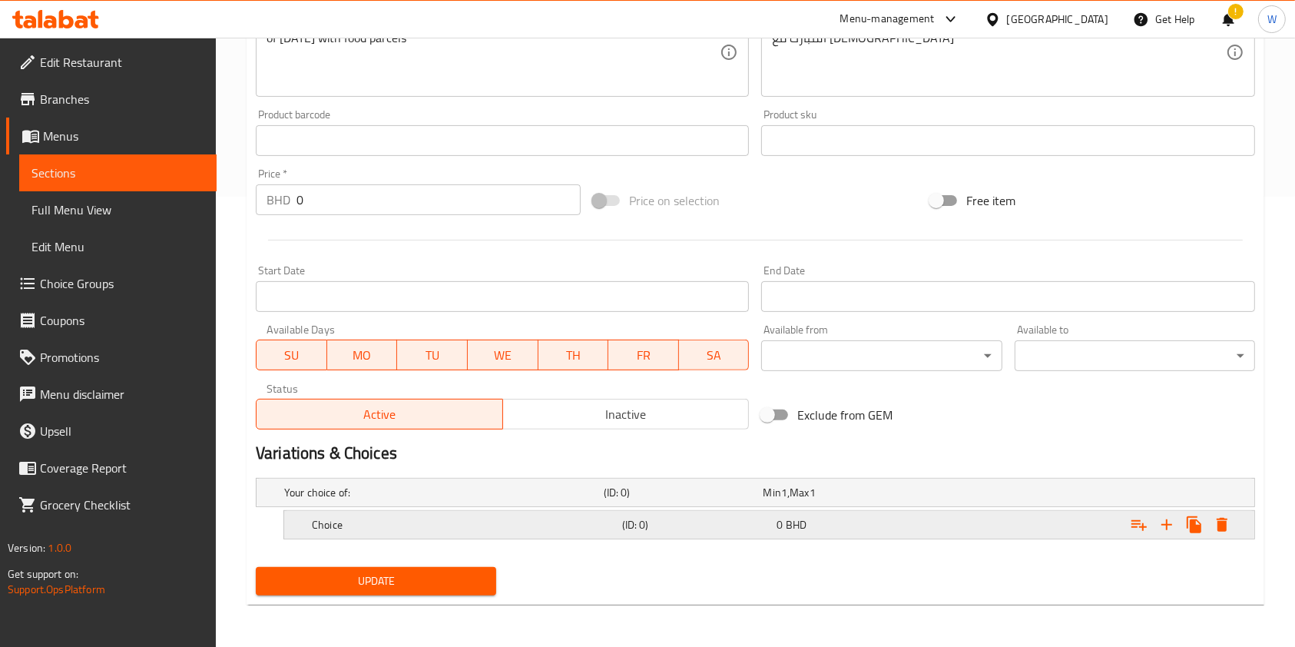
click at [363, 500] on h5 "Choice" at bounding box center [440, 492] width 313 height 15
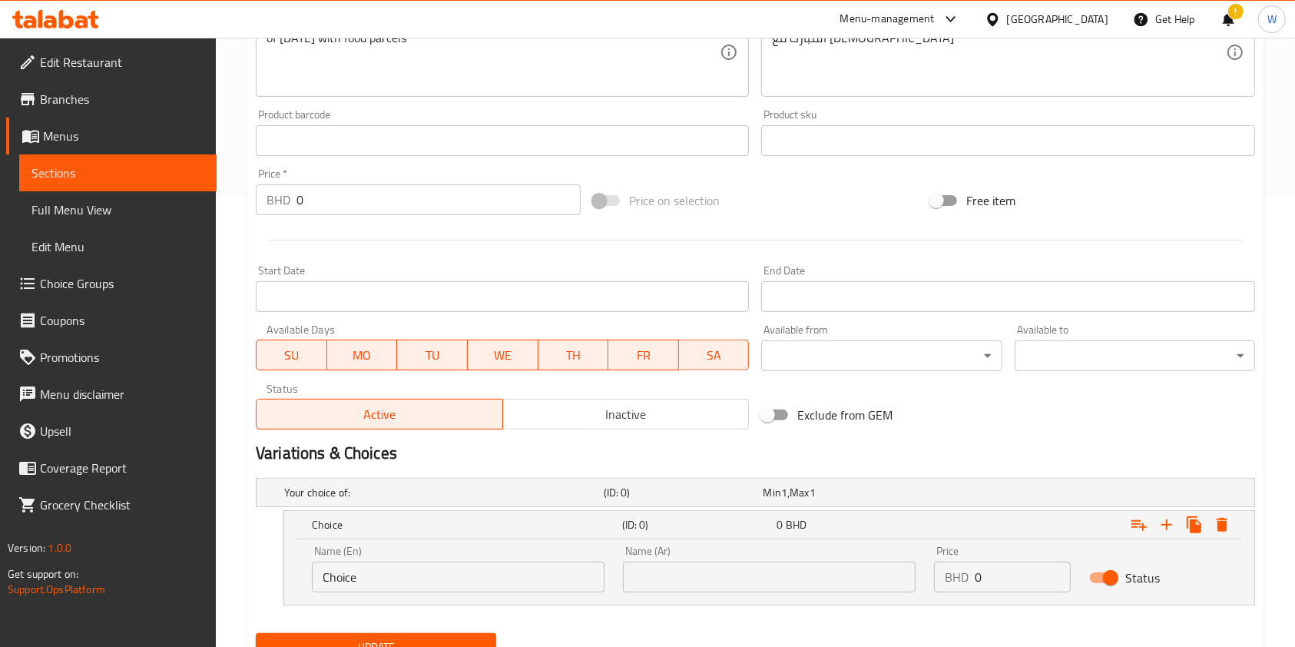
click at [356, 579] on input "Choice" at bounding box center [458, 576] width 293 height 31
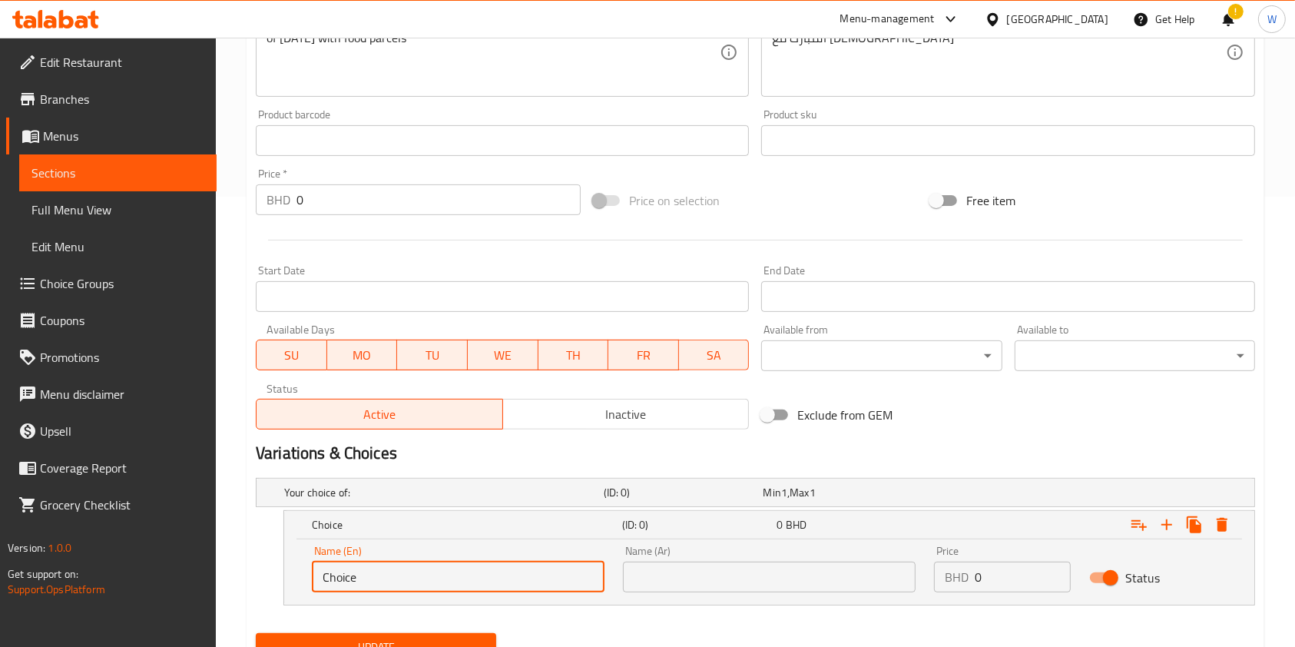
click at [358, 579] on input "Choice" at bounding box center [458, 576] width 293 height 31
type input "10BD"
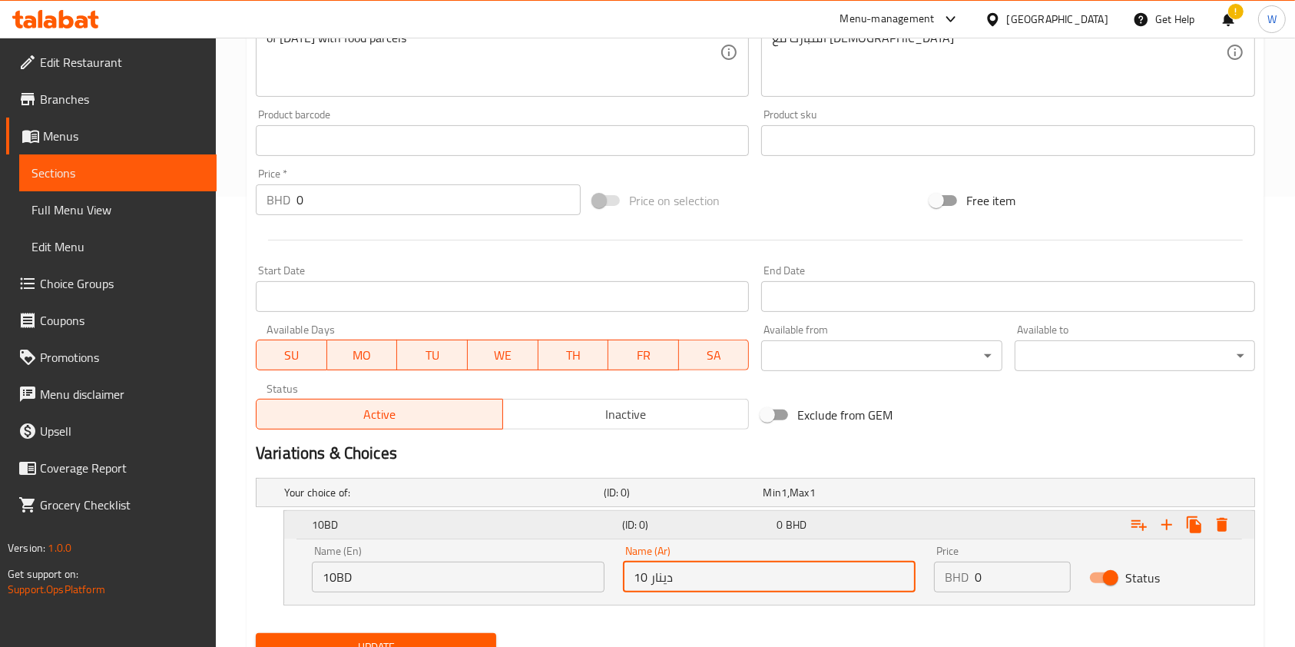
type input "10 دينار"
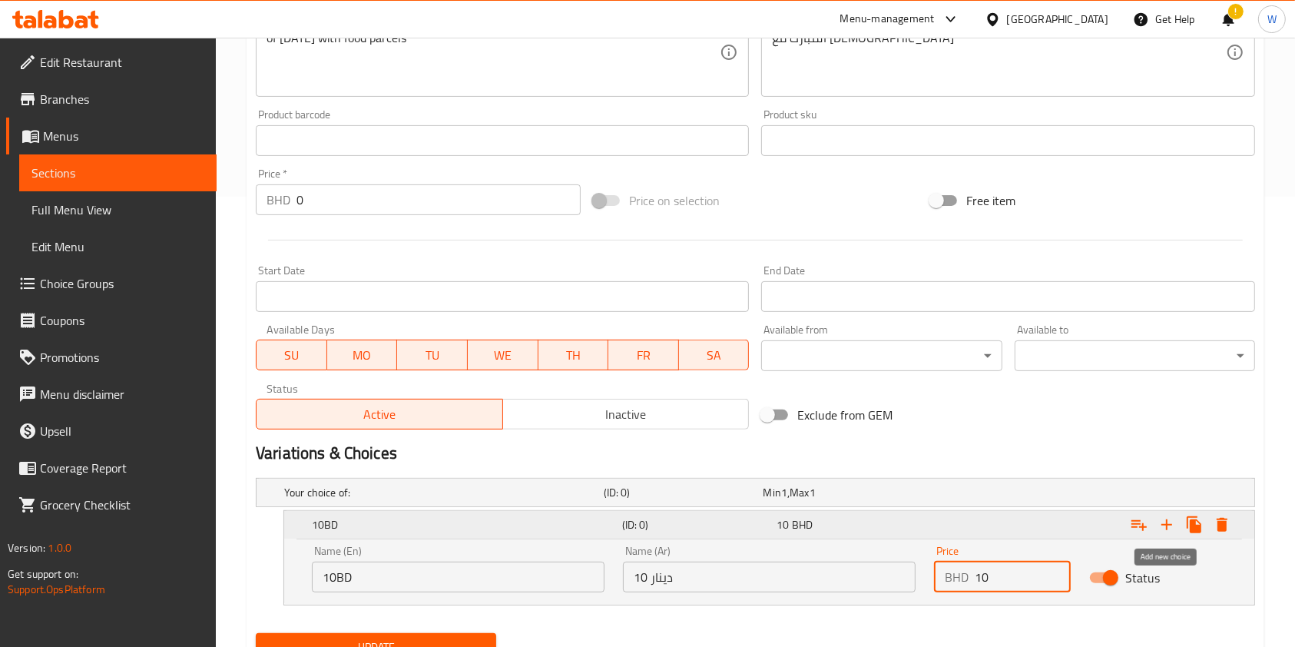
type input "10"
click at [1164, 526] on icon "Expand" at bounding box center [1166, 524] width 18 height 18
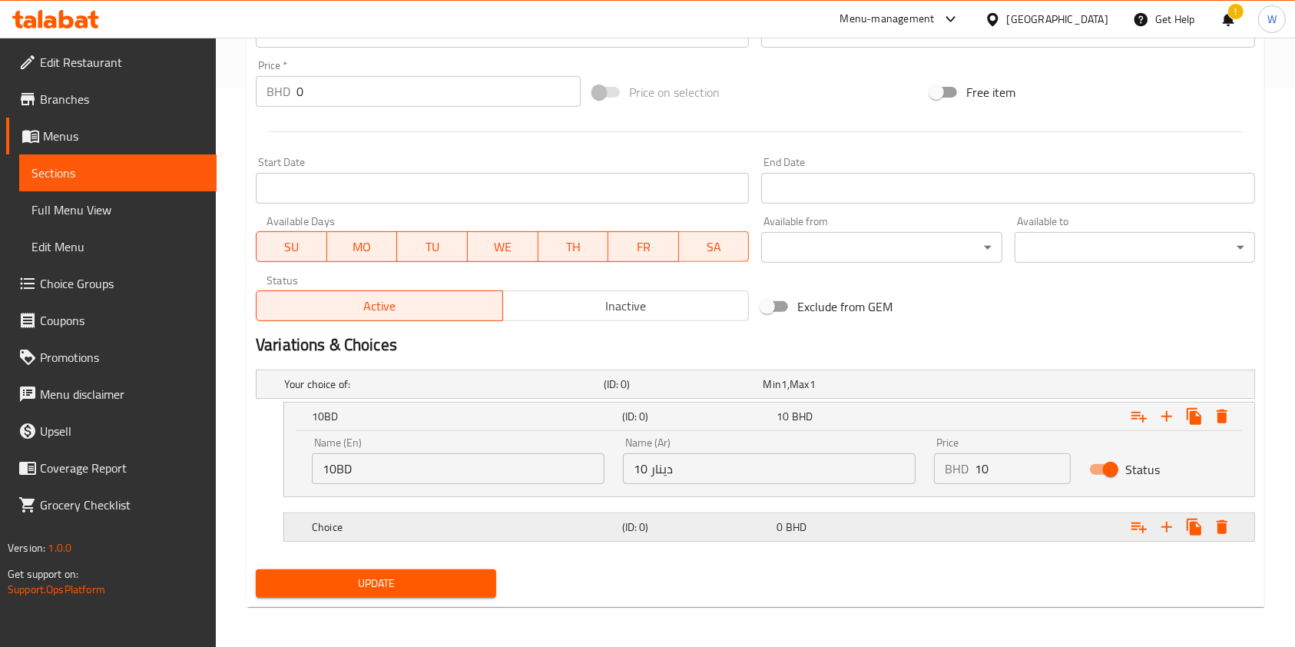
scroll to position [560, 0]
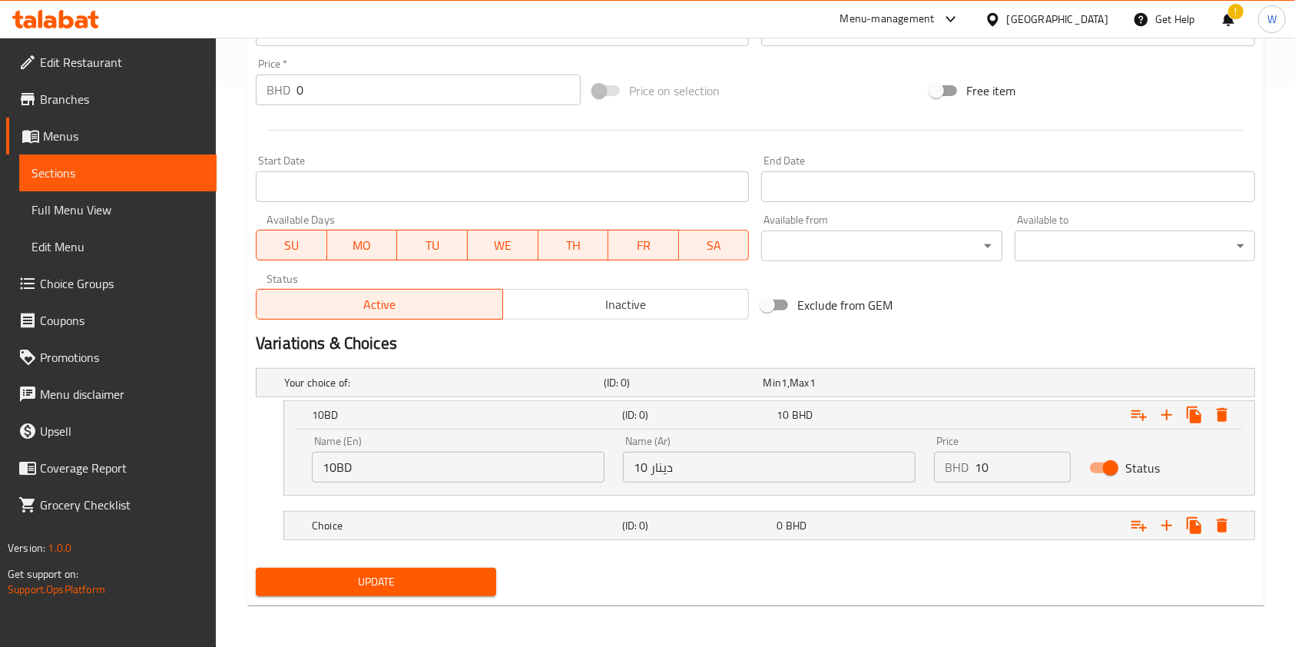
click at [579, 505] on nav at bounding box center [755, 504] width 999 height 12
click at [664, 390] on h5 "(ID: 0)" at bounding box center [681, 382] width 154 height 15
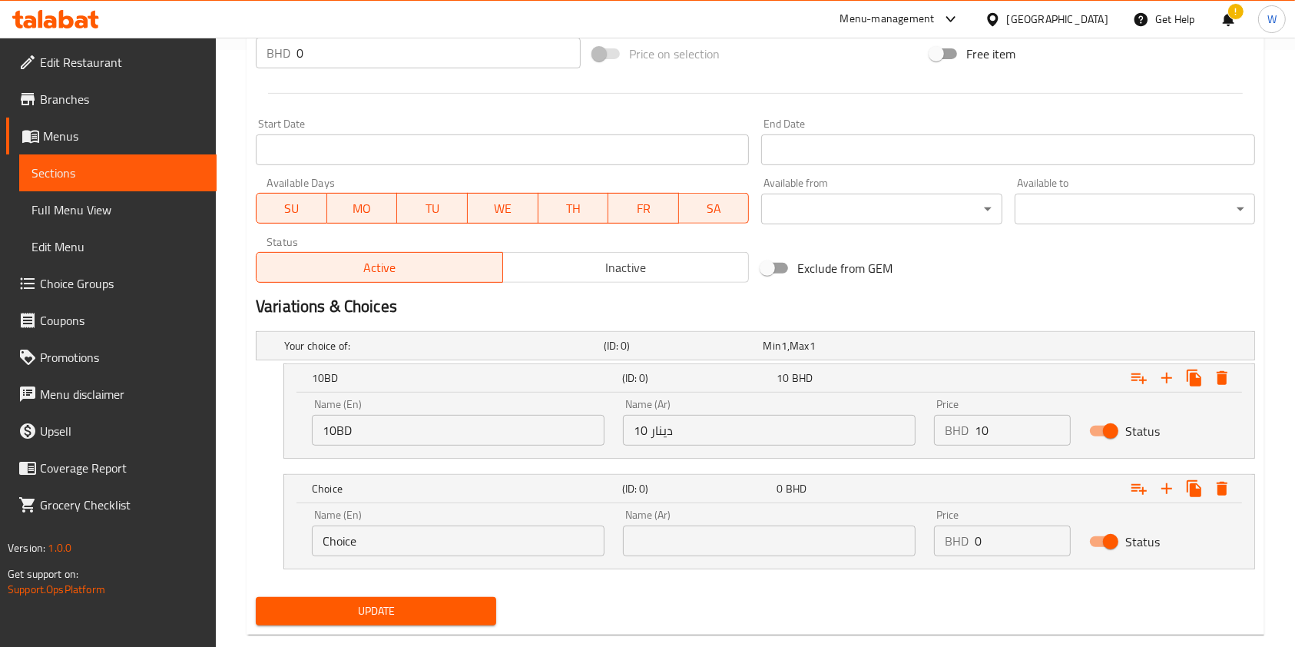
scroll to position [627, 0]
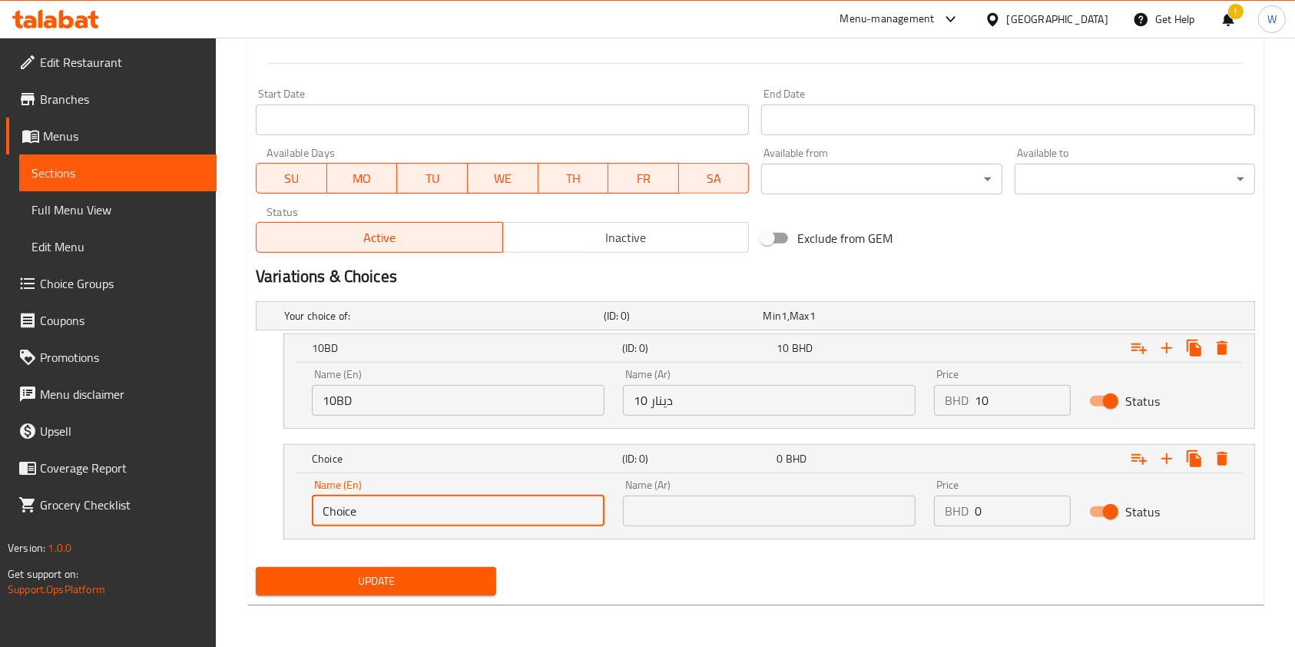
click at [492, 508] on input "Choice" at bounding box center [458, 510] width 293 height 31
type input "20BD"
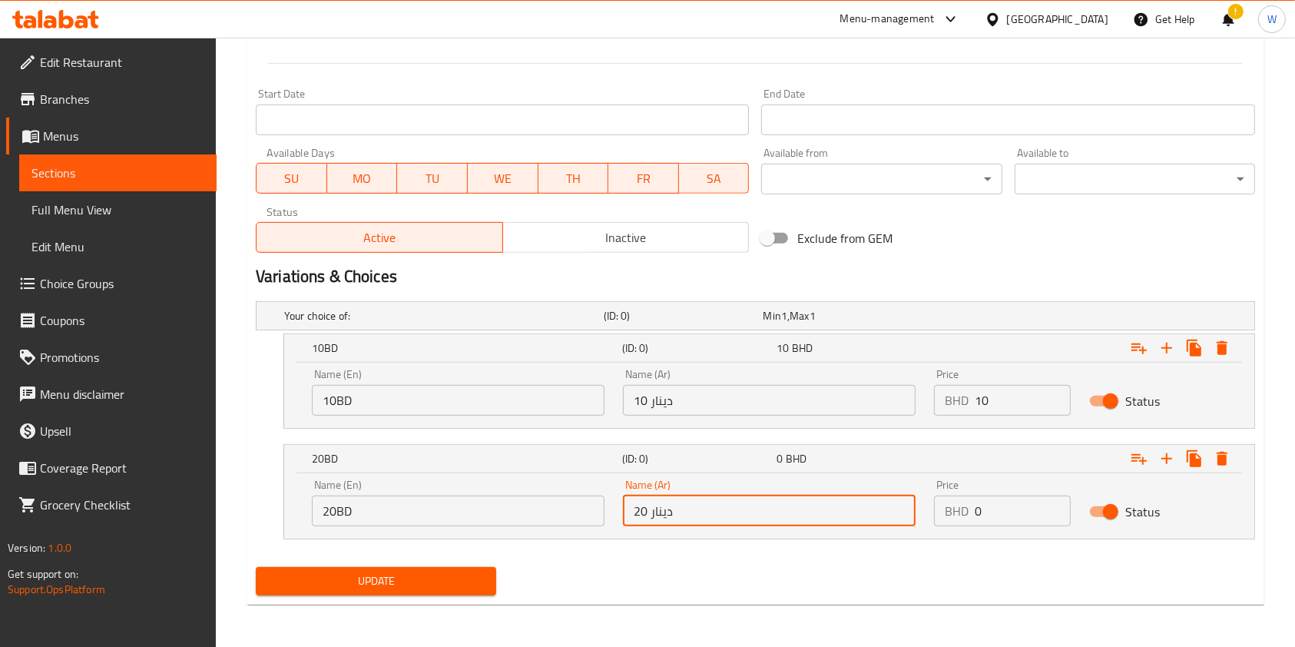
type input "20 دينار"
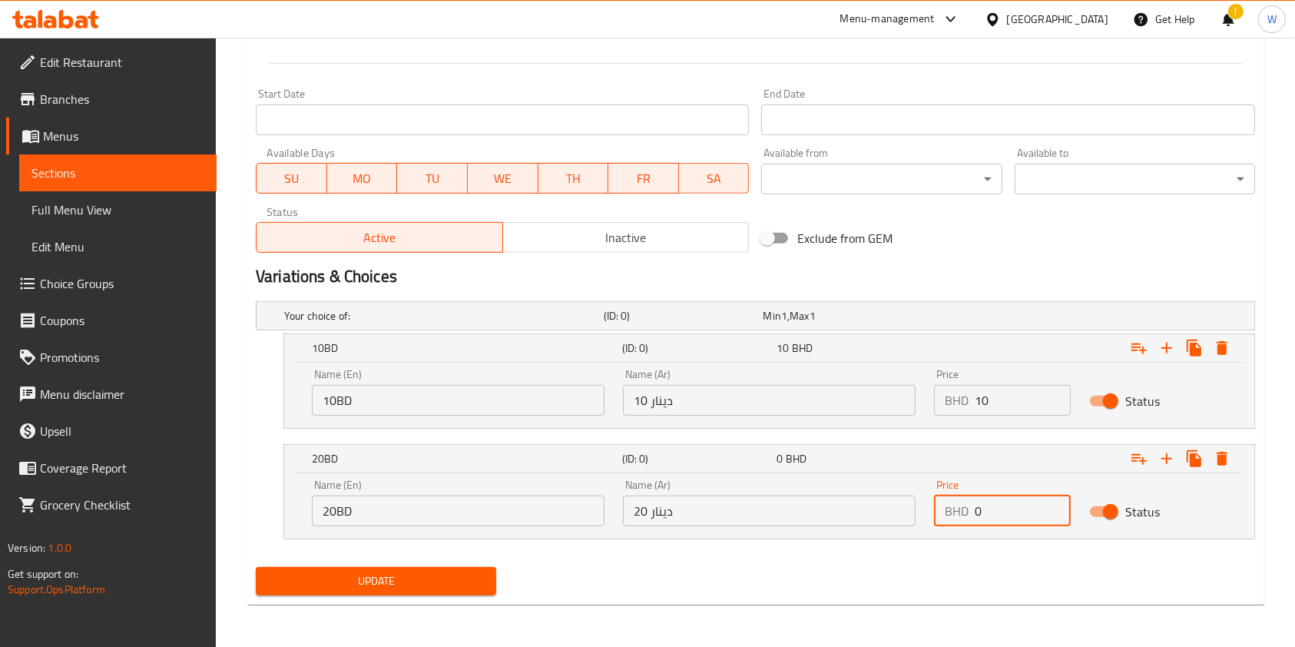
drag, startPoint x: 991, startPoint y: 508, endPoint x: 913, endPoint y: 509, distance: 77.6
click at [916, 508] on div "Name (En) 20BD Name (En) Name (Ar) 20 دينار Name (Ar) Price BHD 0 Price Status" at bounding box center [769, 502] width 933 height 65
type input "20"
drag, startPoint x: 1167, startPoint y: 458, endPoint x: 1101, endPoint y: 471, distance: 67.3
click at [1167, 458] on icon "Expand" at bounding box center [1166, 458] width 11 height 11
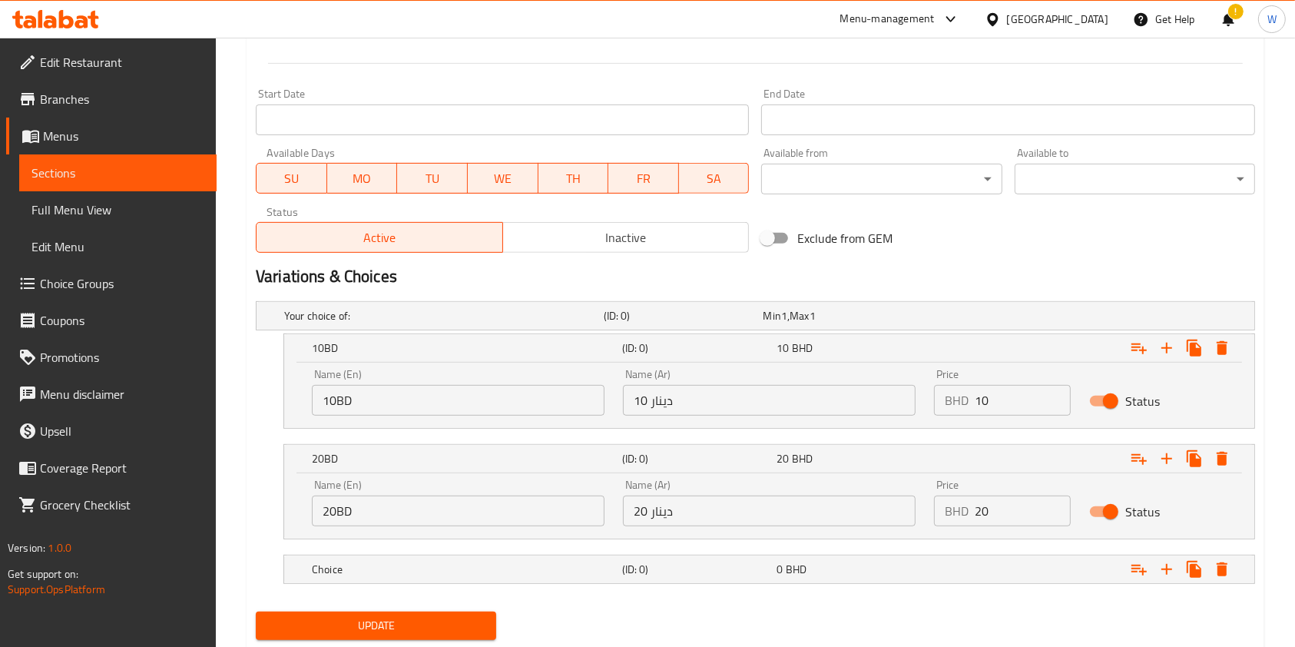
scroll to position [671, 0]
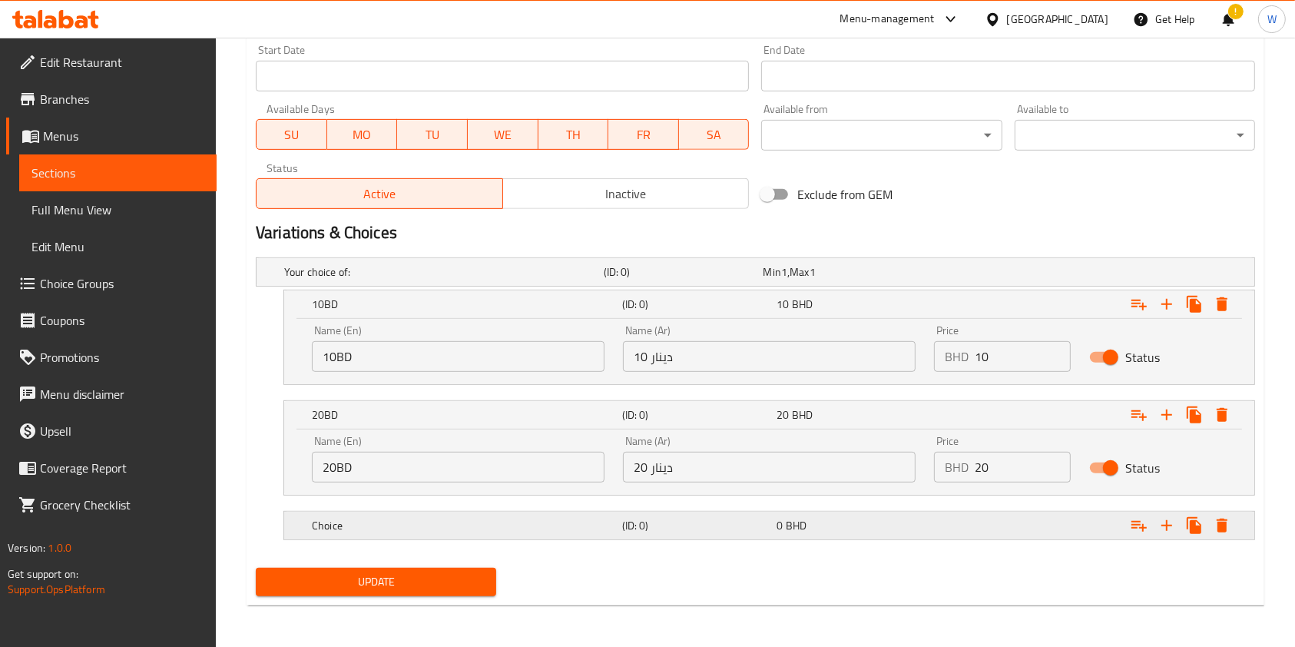
click at [359, 280] on h5 "Choice" at bounding box center [440, 271] width 313 height 15
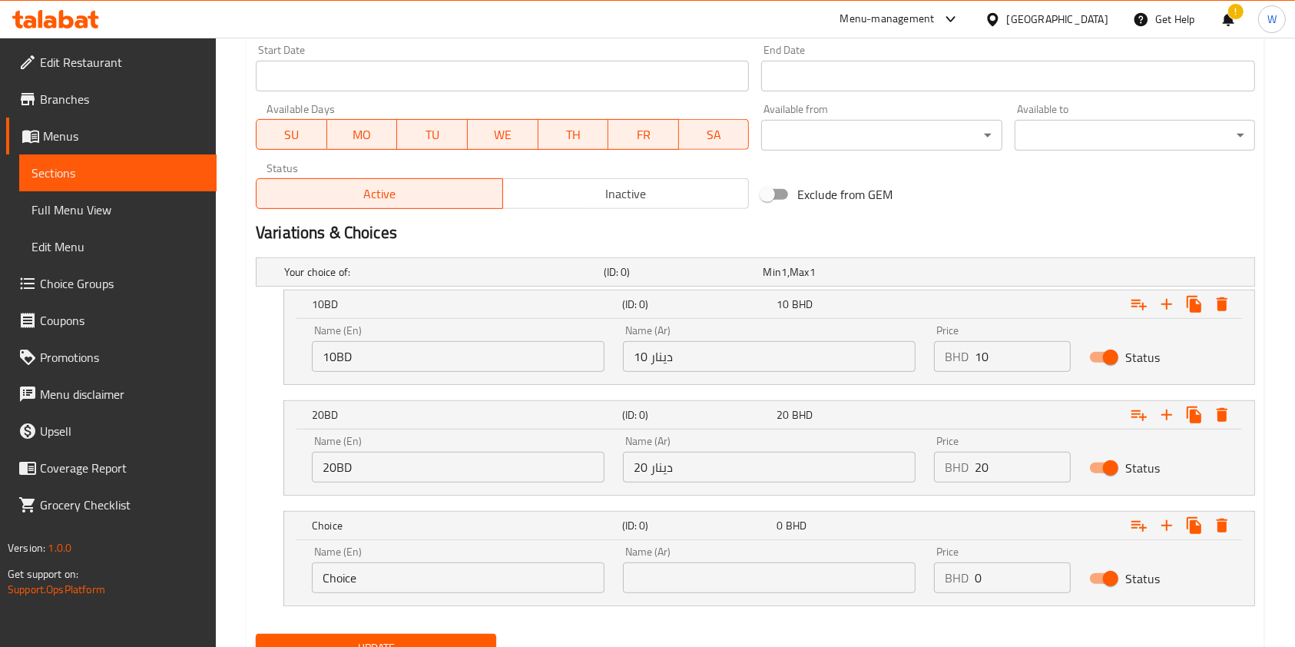
click at [366, 555] on div "Name (En) Choice Name (En)" at bounding box center [458, 569] width 293 height 47
click at [360, 575] on input "Choice" at bounding box center [458, 577] width 293 height 31
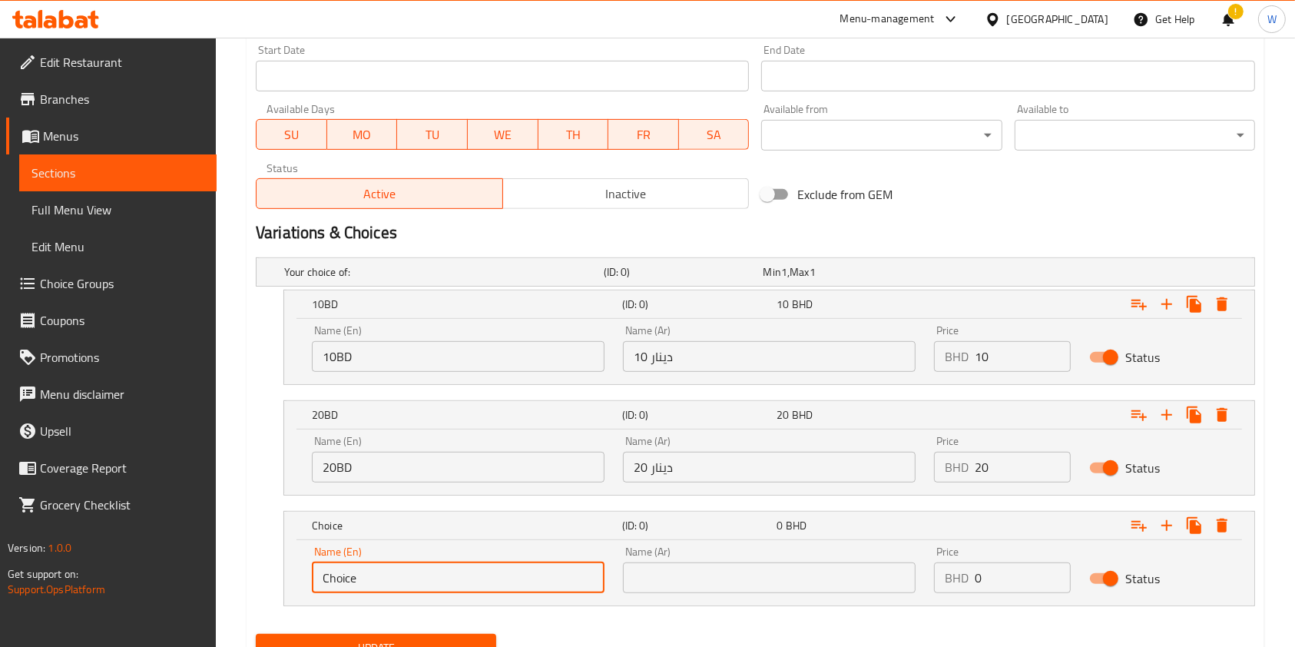
click at [360, 575] on input "Choice" at bounding box center [458, 577] width 293 height 31
paste input "25 (Full Sponsorship)"
type input "25 (Full Sponsorship)"
click at [875, 590] on input "text" at bounding box center [769, 577] width 293 height 31
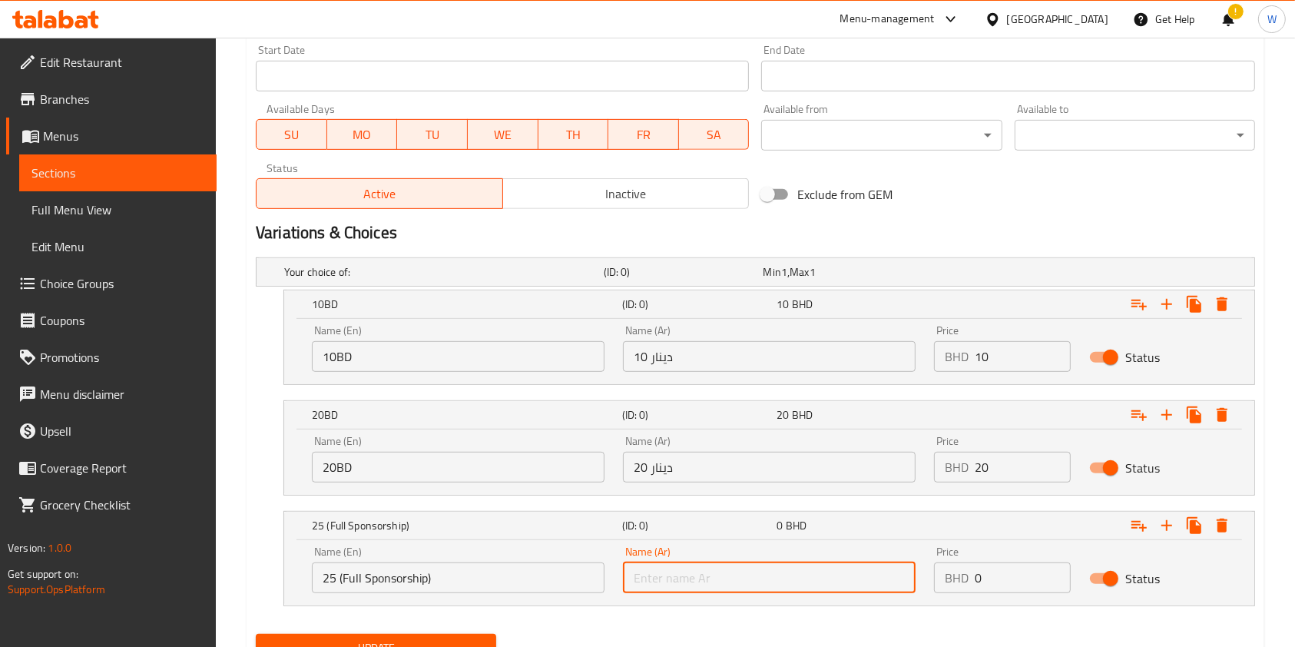
paste input "25 (رعاية كاملة)"
type input "25 (رعاية كاملة)"
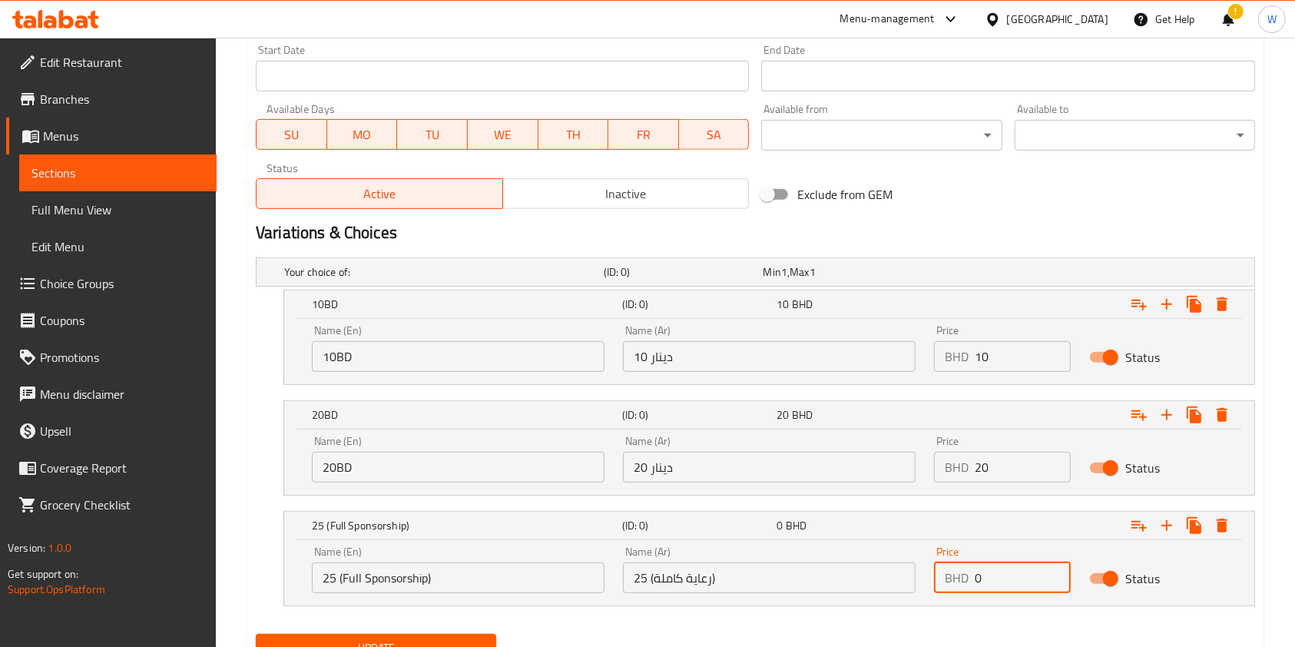
drag, startPoint x: 987, startPoint y: 581, endPoint x: 865, endPoint y: 599, distance: 123.4
click at [896, 596] on div "Name (En) 25 (Full Sponsorship) Name (En) Name (Ar) 25 (رعاية كاملة) Name (Ar) …" at bounding box center [769, 569] width 933 height 65
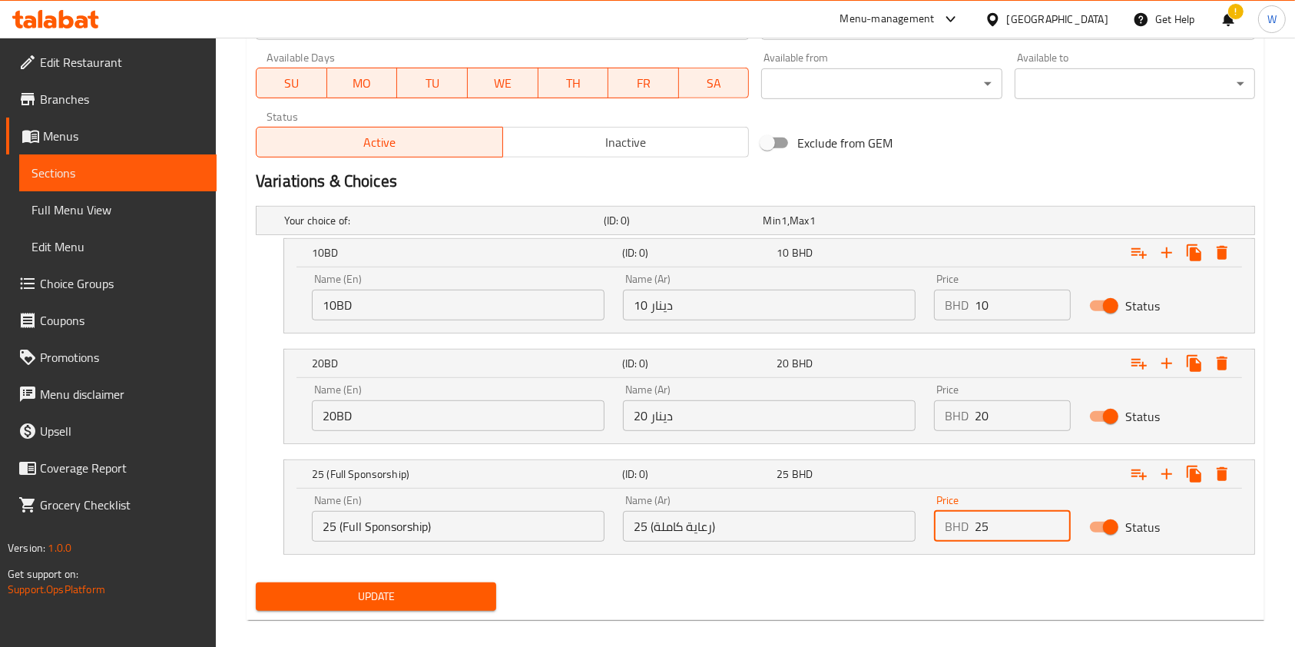
scroll to position [737, 0]
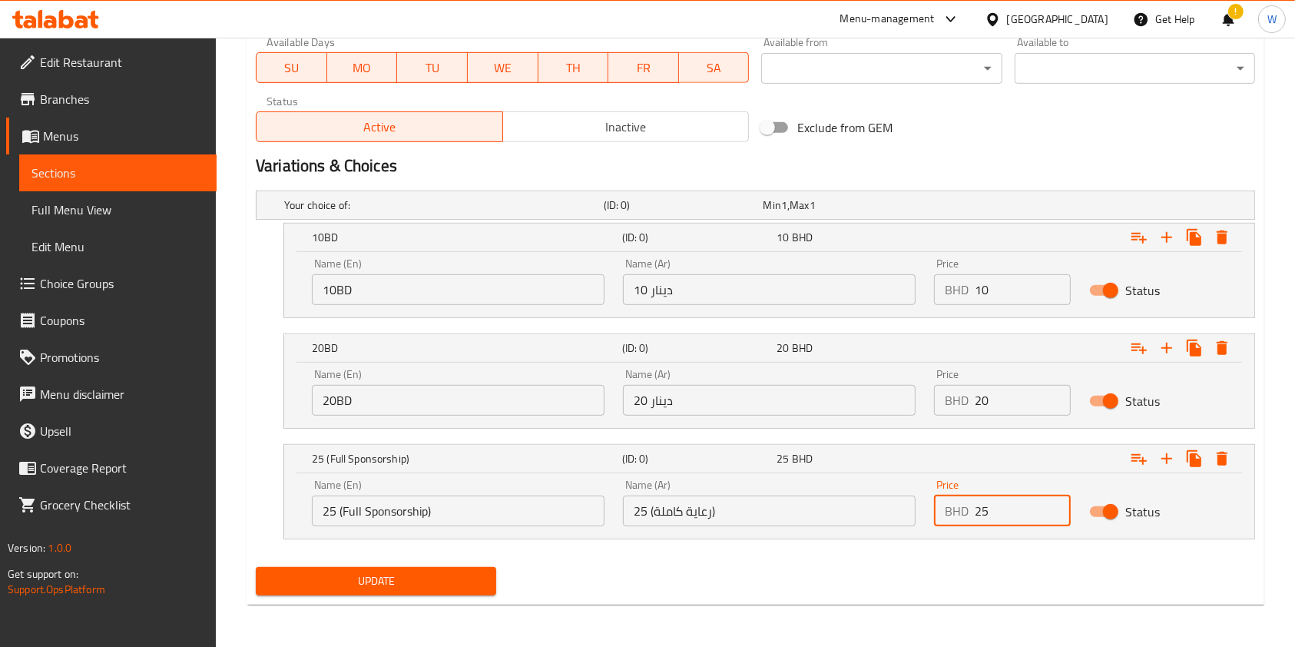
type input "25"
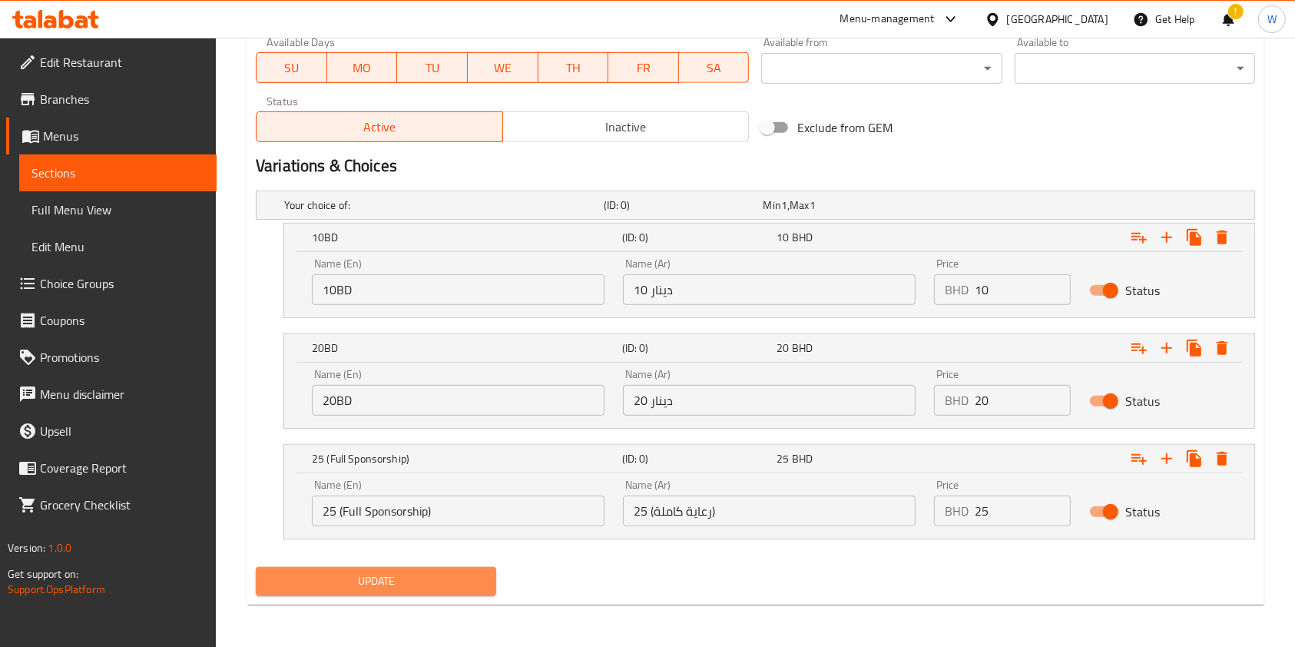
click at [431, 585] on span "Update" at bounding box center [376, 580] width 216 height 19
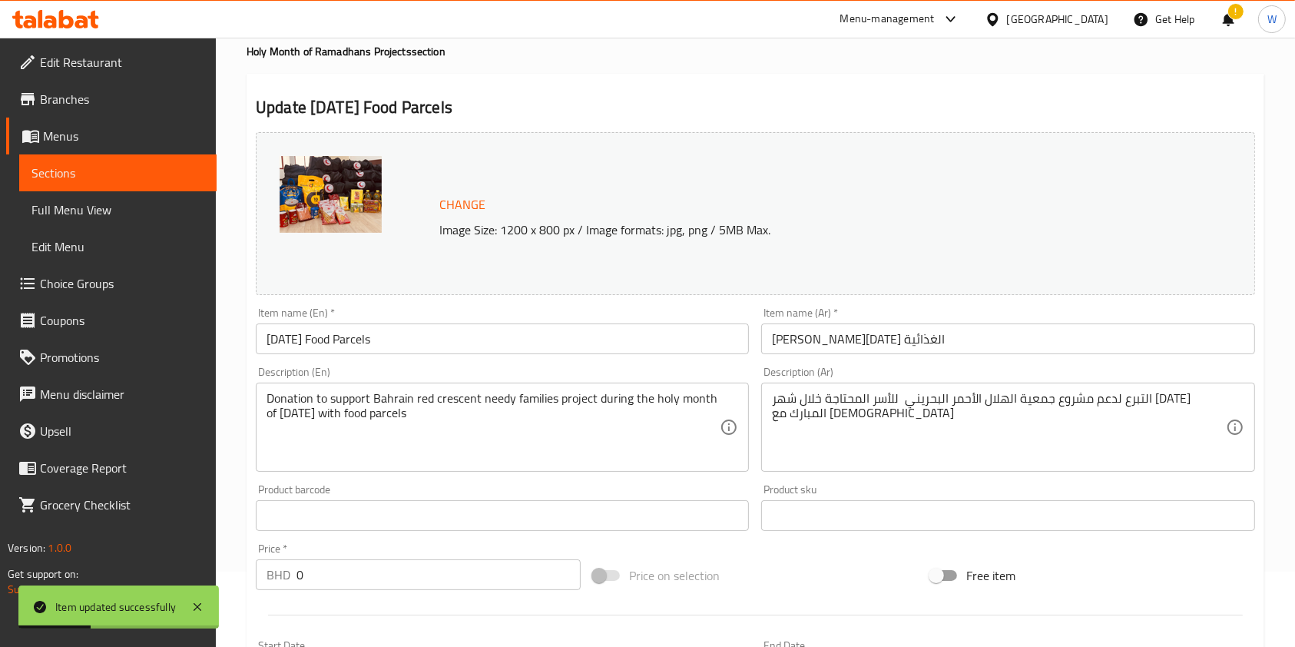
scroll to position [0, 0]
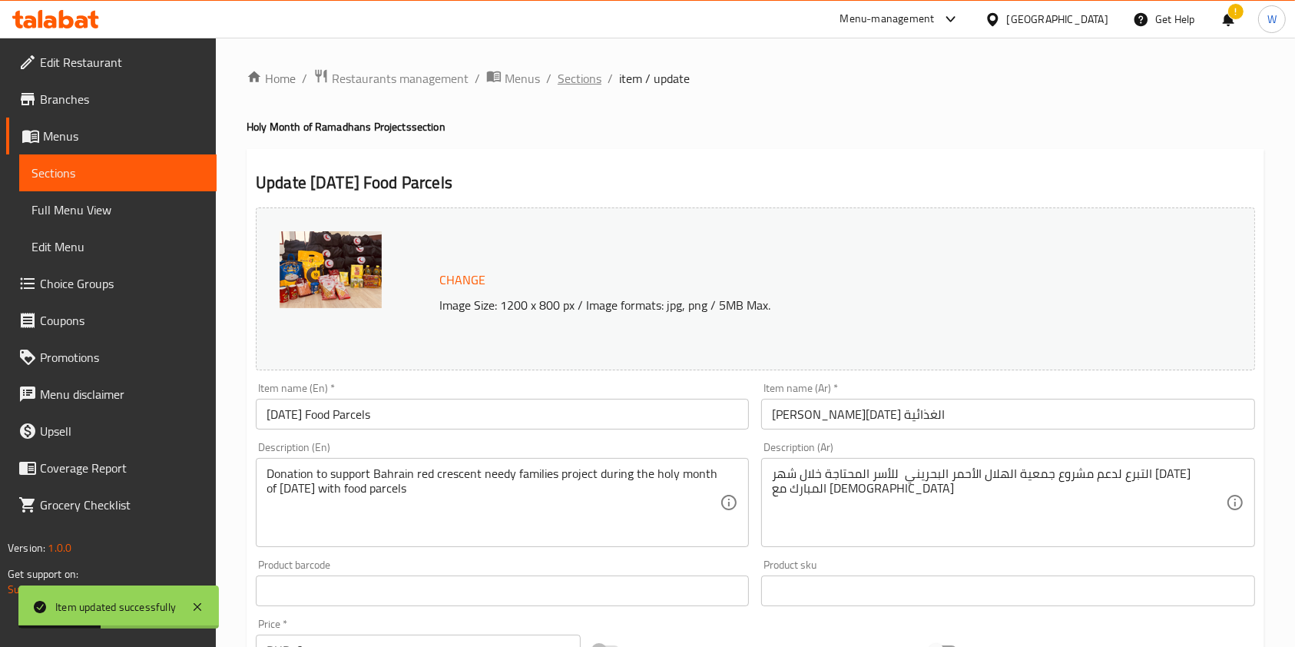
click at [573, 81] on span "Sections" at bounding box center [580, 78] width 44 height 18
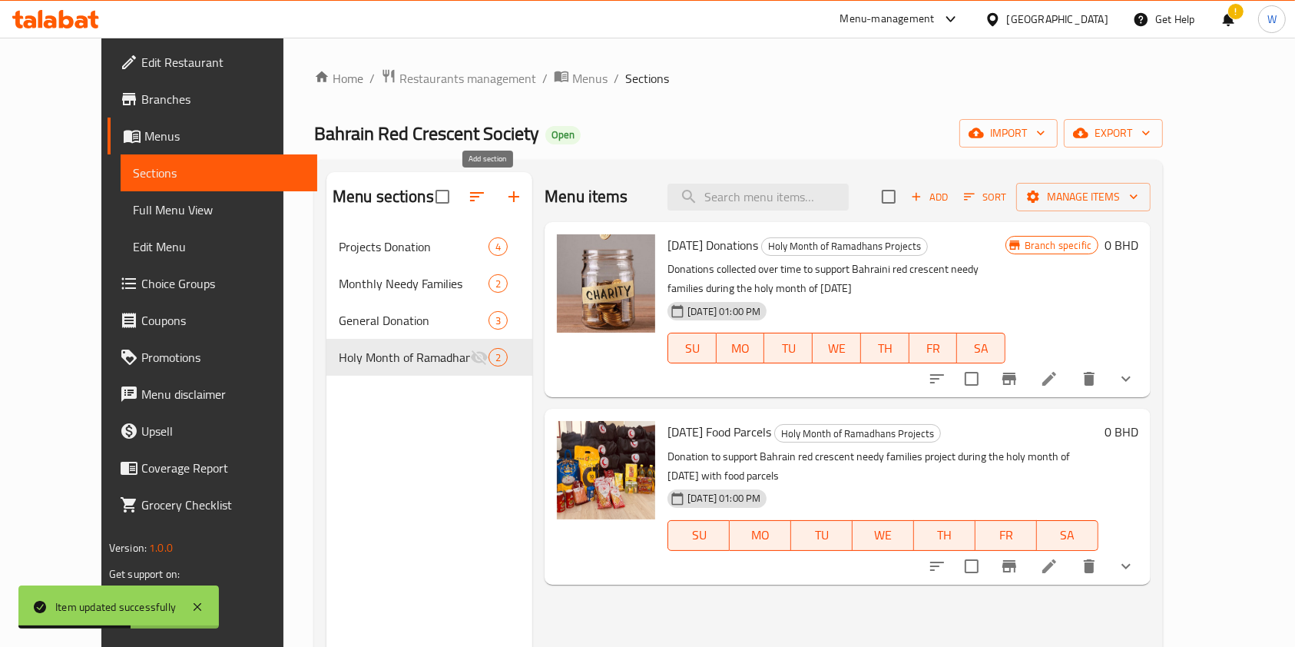
click at [508, 200] on icon "button" at bounding box center [513, 196] width 11 height 11
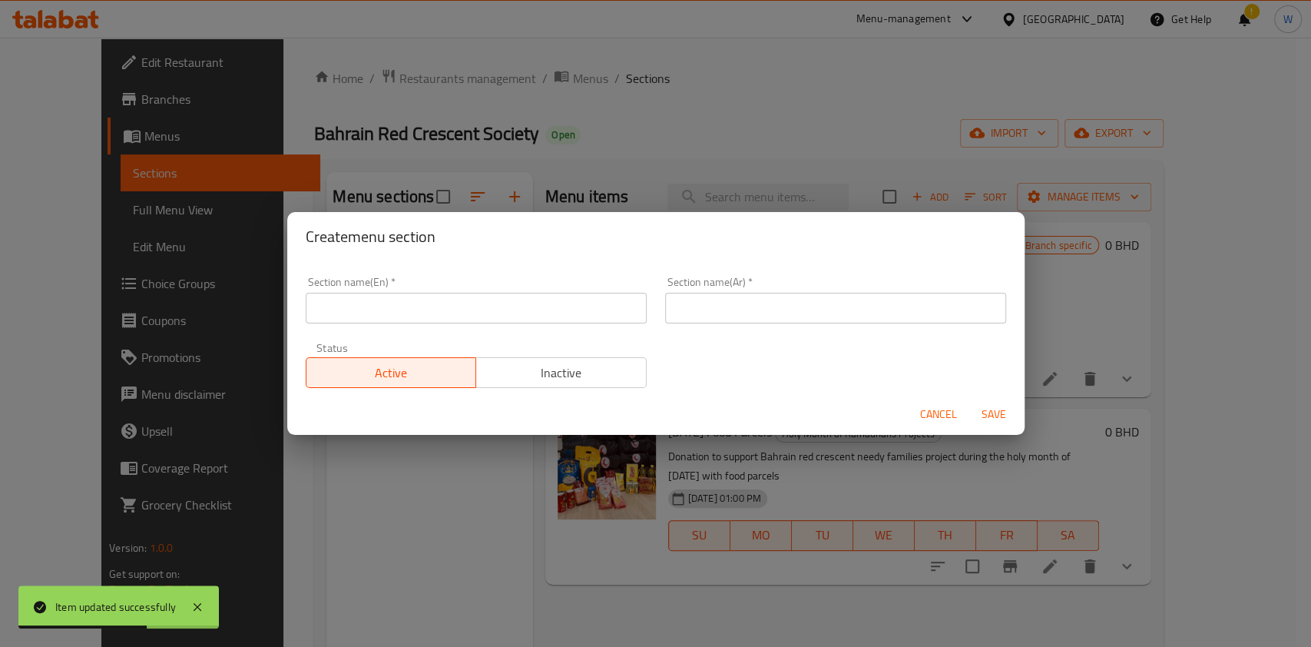
click at [399, 304] on input "text" at bounding box center [476, 308] width 341 height 31
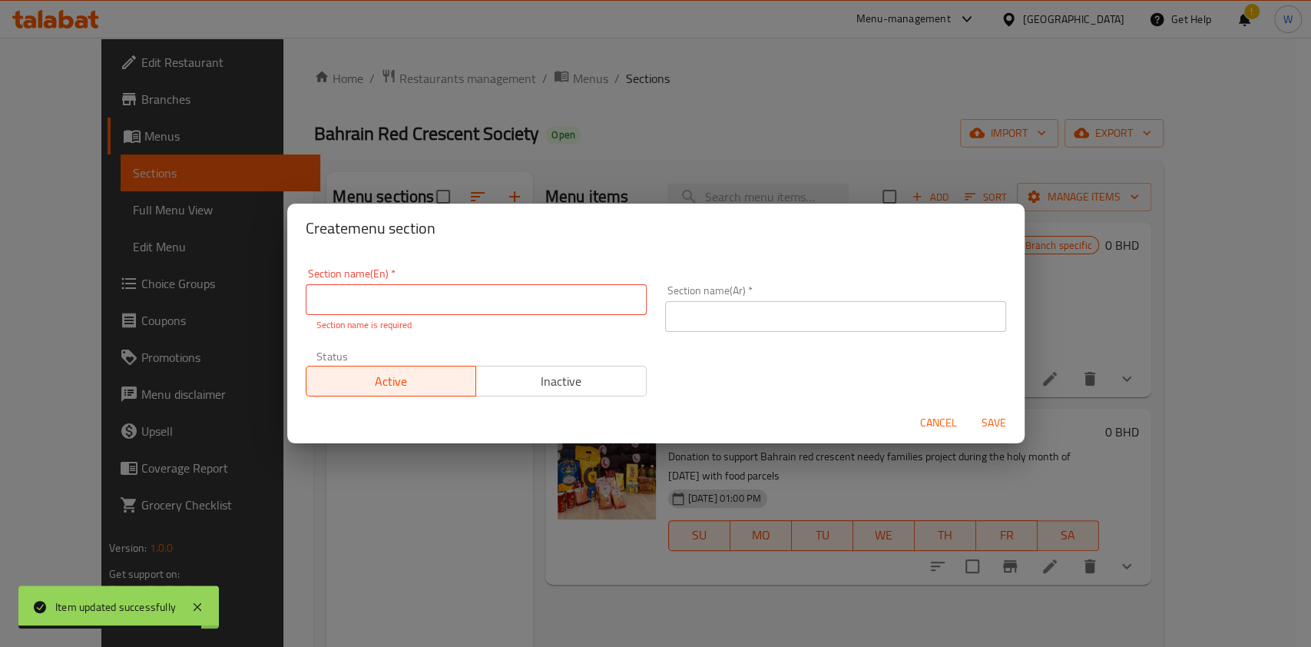
click at [511, 283] on div "Section name(En)   * Section name(En) * Section name is required" at bounding box center [476, 300] width 341 height 64
click at [507, 294] on input "text" at bounding box center [476, 299] width 341 height 31
paste input "First Aid Projects"
type input "First Aid Projects"
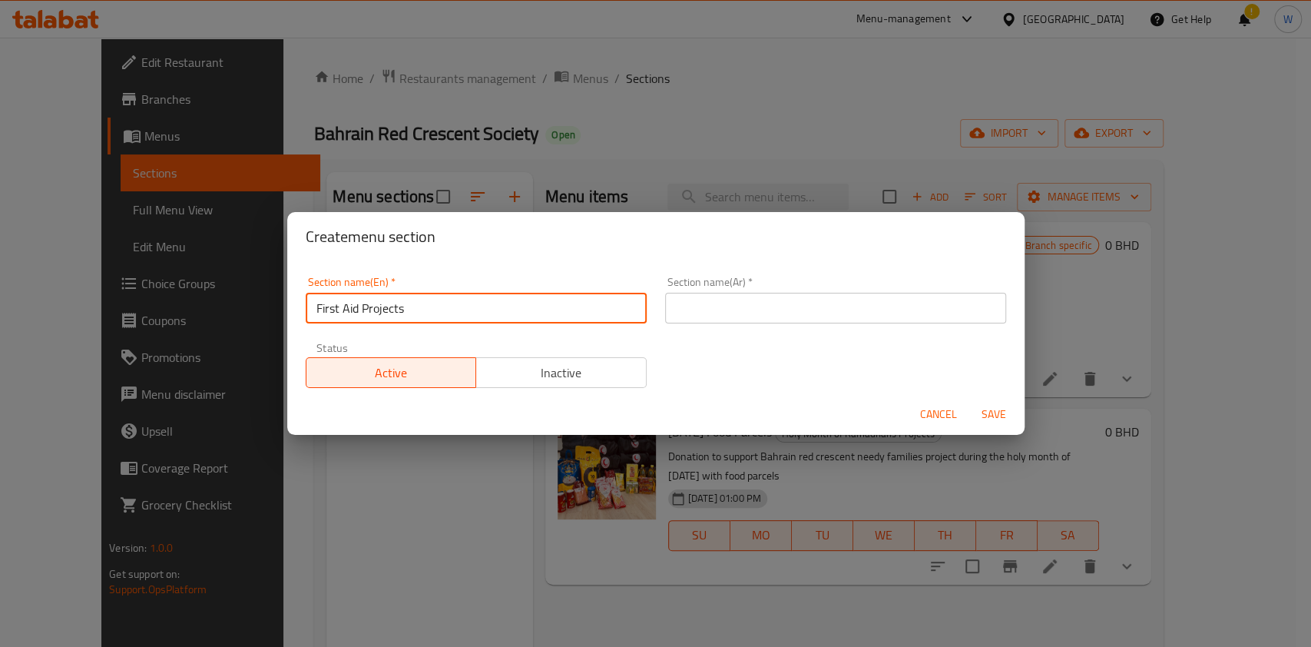
click at [724, 303] on input "text" at bounding box center [835, 308] width 341 height 31
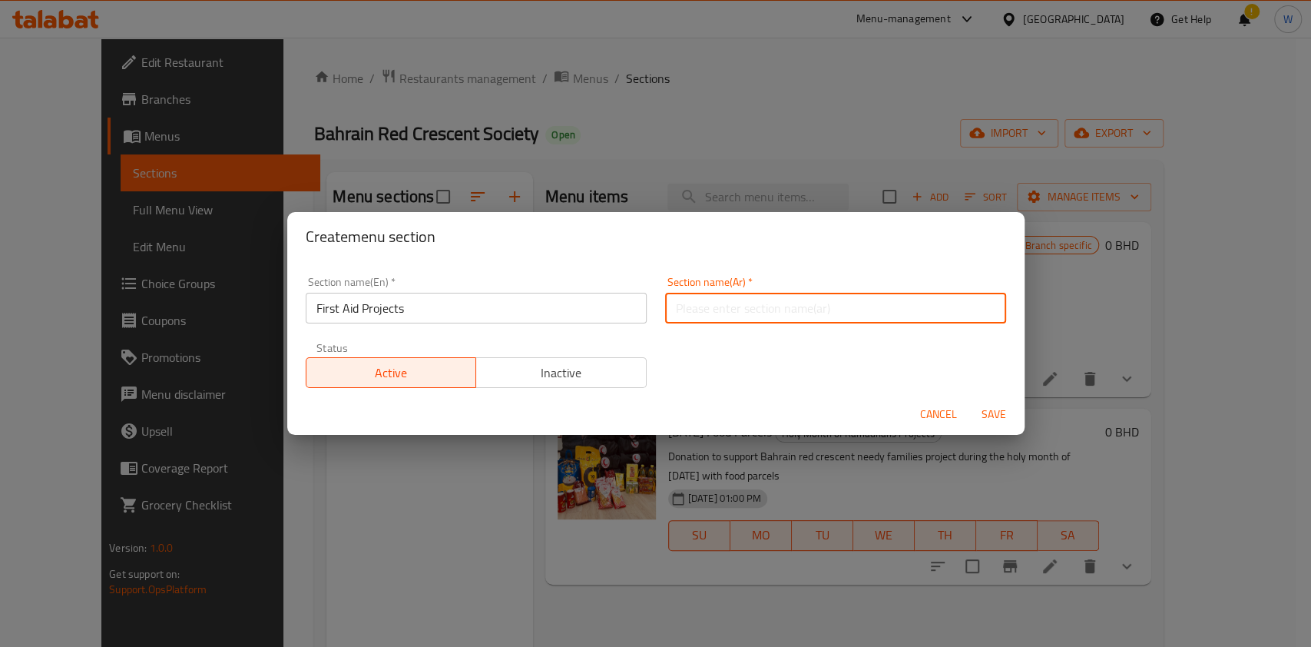
paste input "مشاريع الإسعافات الأولية"
type input "مشاريع الإسعافات الأولية"
click at [988, 418] on span "Save" at bounding box center [993, 414] width 37 height 19
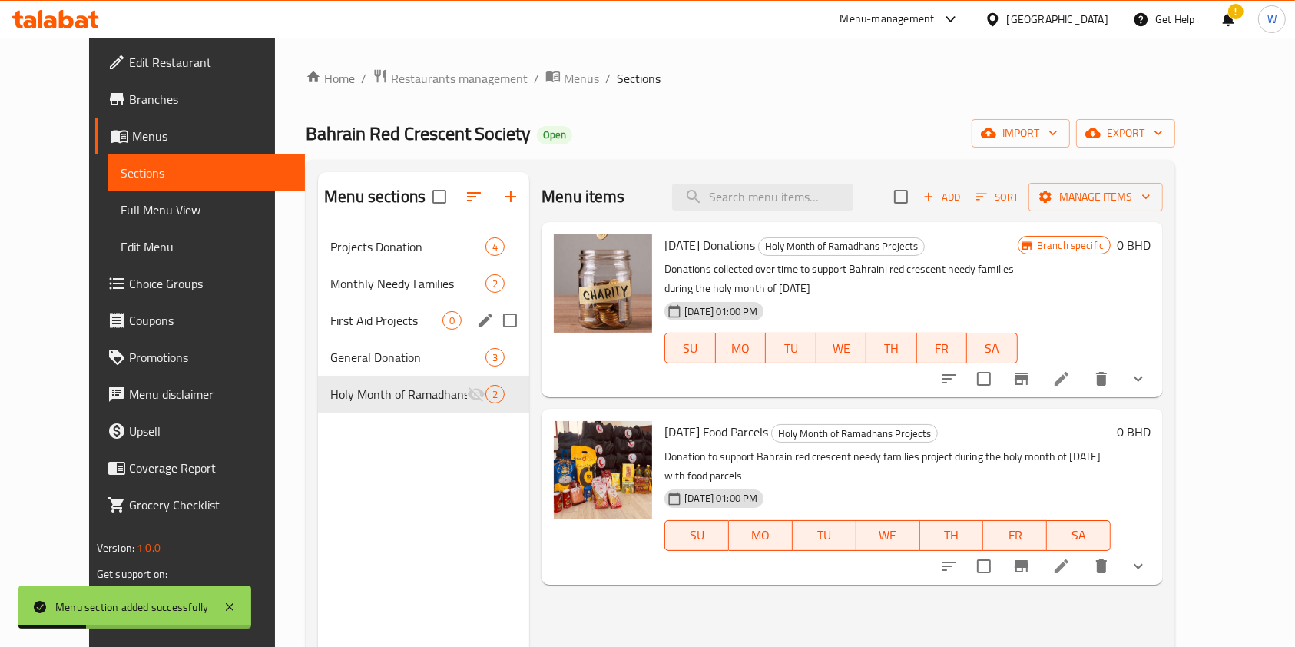
click at [387, 317] on span "First Aid Projects" at bounding box center [386, 320] width 112 height 18
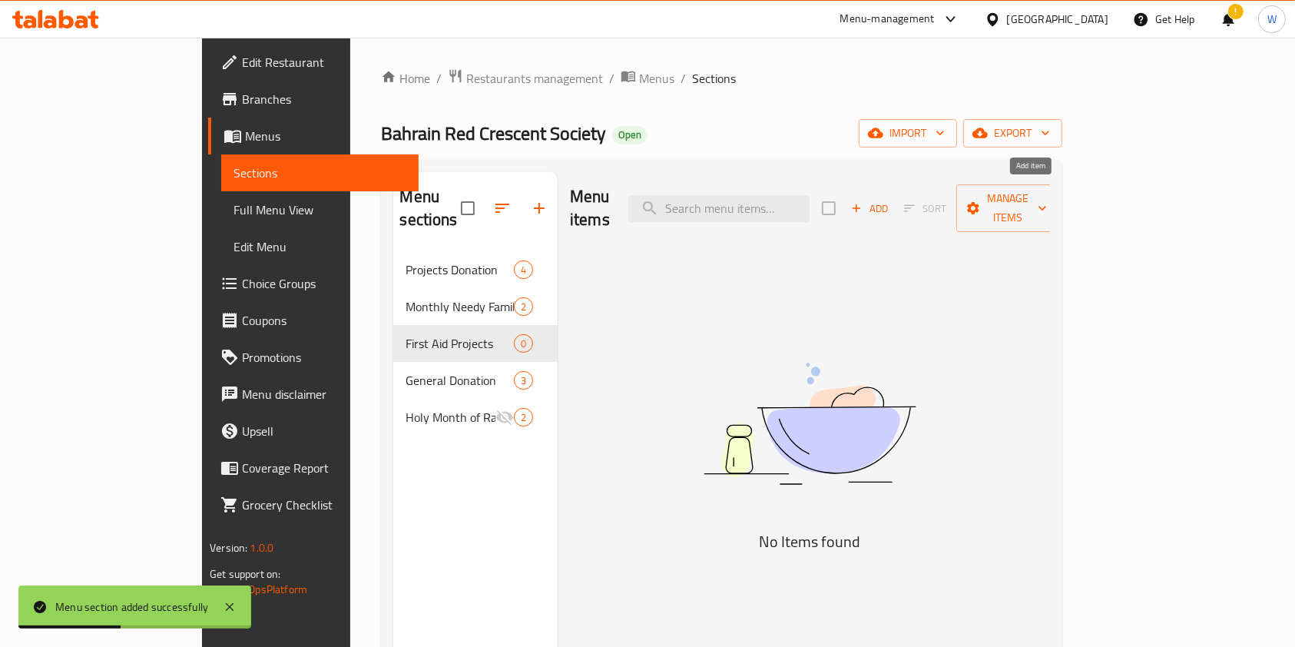
click at [890, 200] on span "Add" at bounding box center [869, 209] width 41 height 18
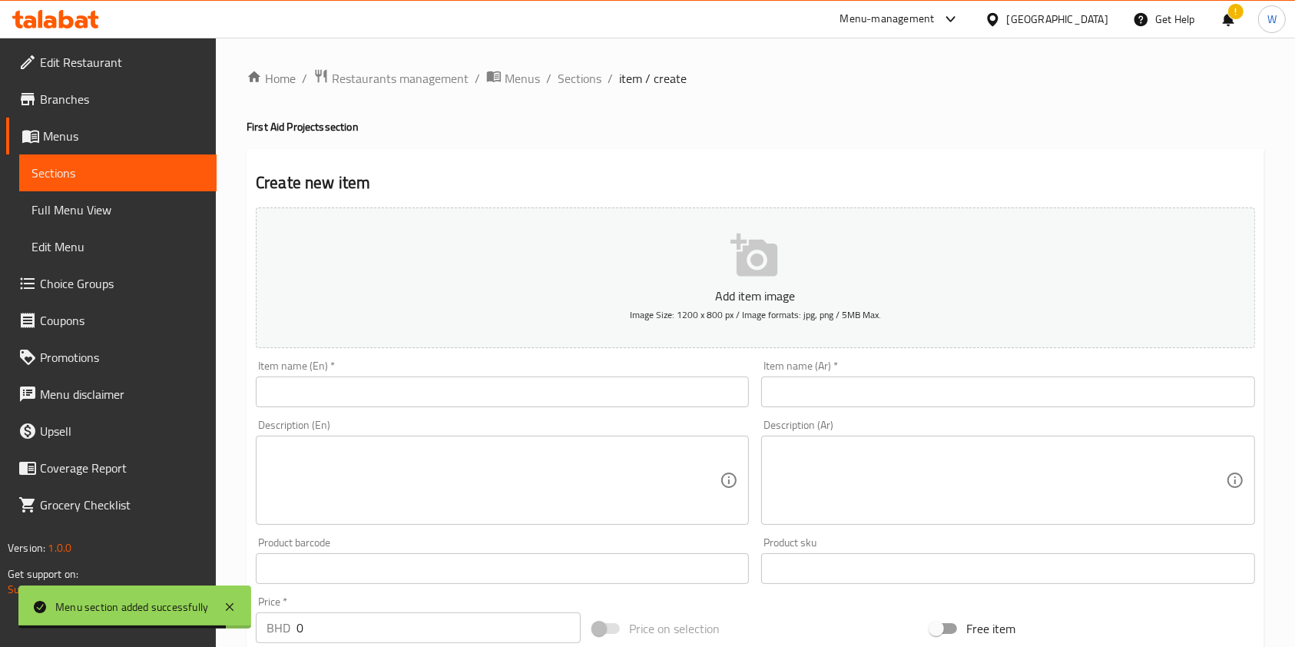
click at [437, 383] on input "text" at bounding box center [502, 391] width 493 height 31
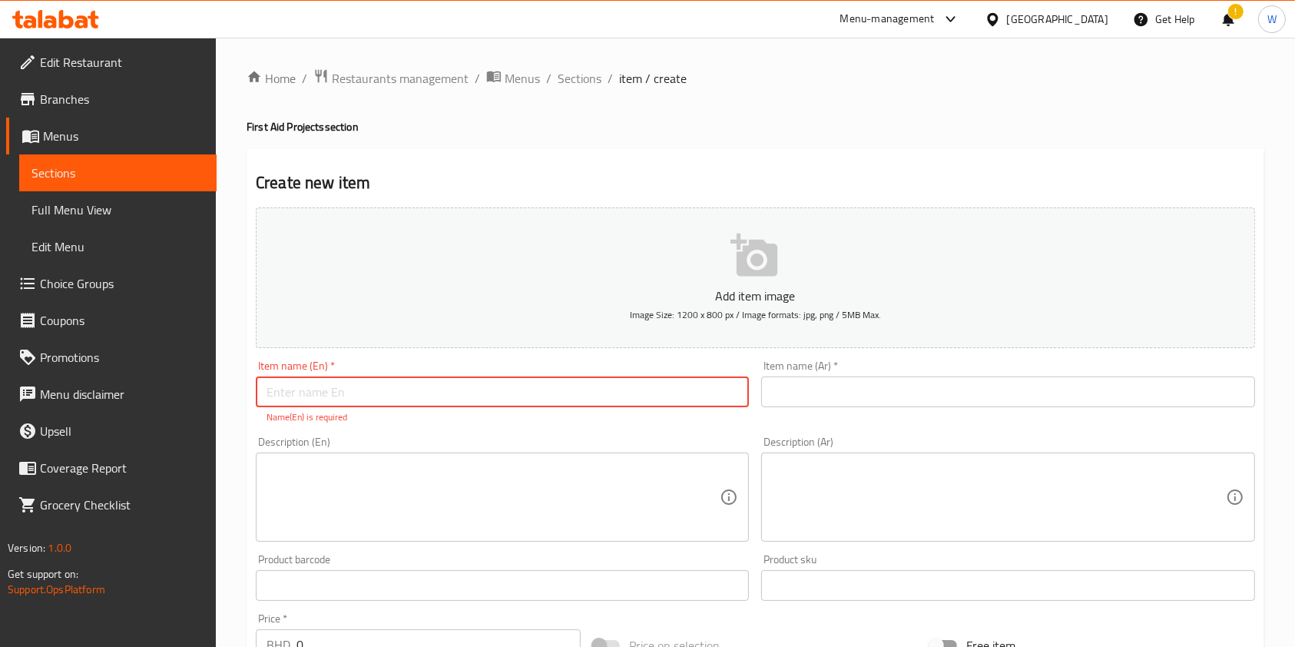
click at [591, 400] on input "text" at bounding box center [502, 391] width 493 height 31
paste input "First Aid Provider in every House Project"
type input "First Aid Provider in every House Project"
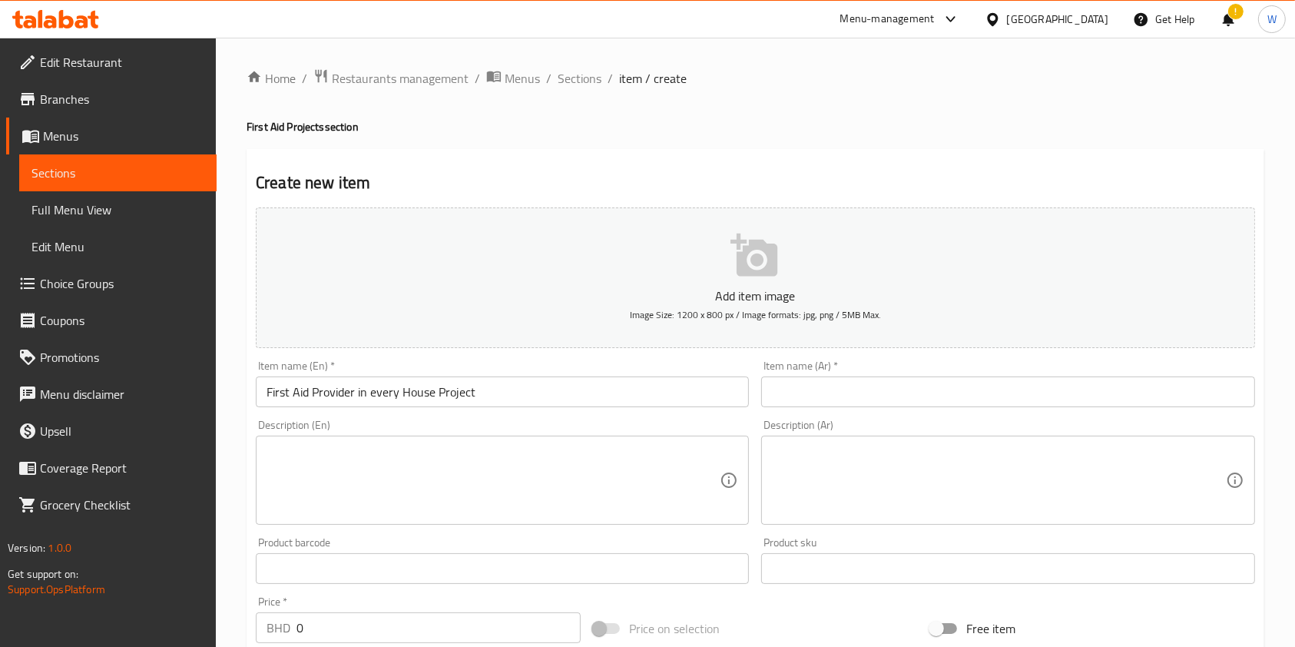
click at [959, 379] on input "text" at bounding box center [1007, 391] width 493 height 31
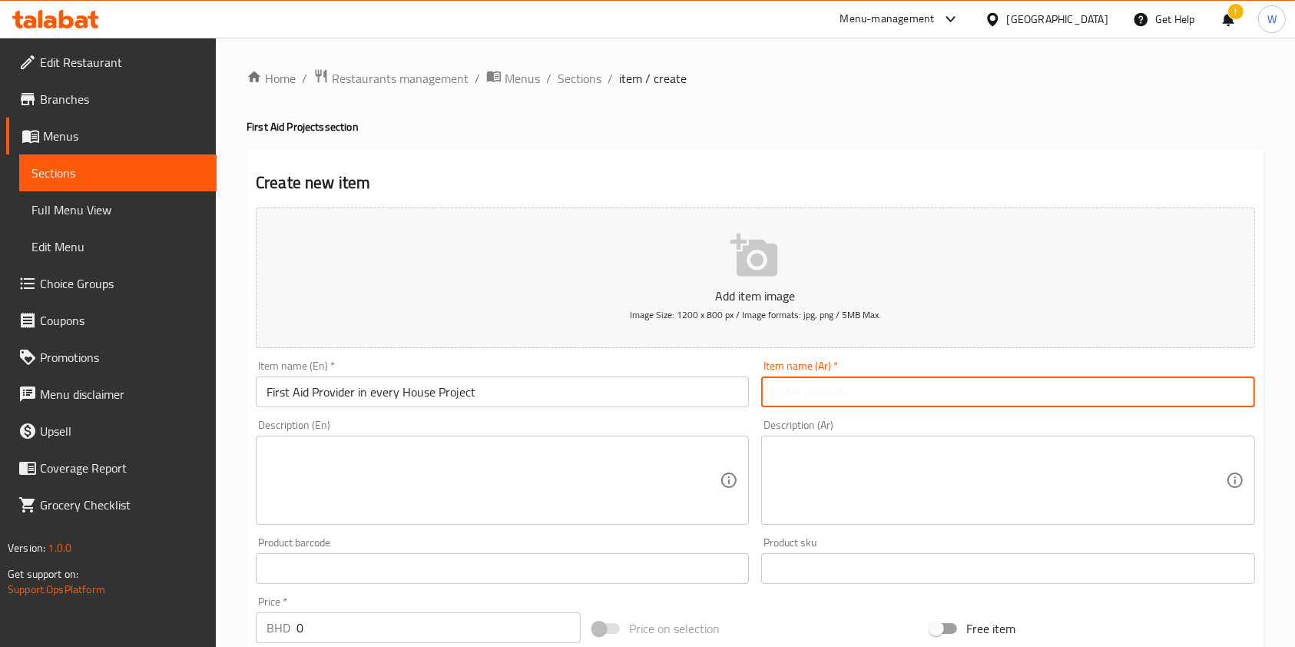
paste input "مشروع مسعف لكل بيت"
type input "مشروع مسعف لكل بيت"
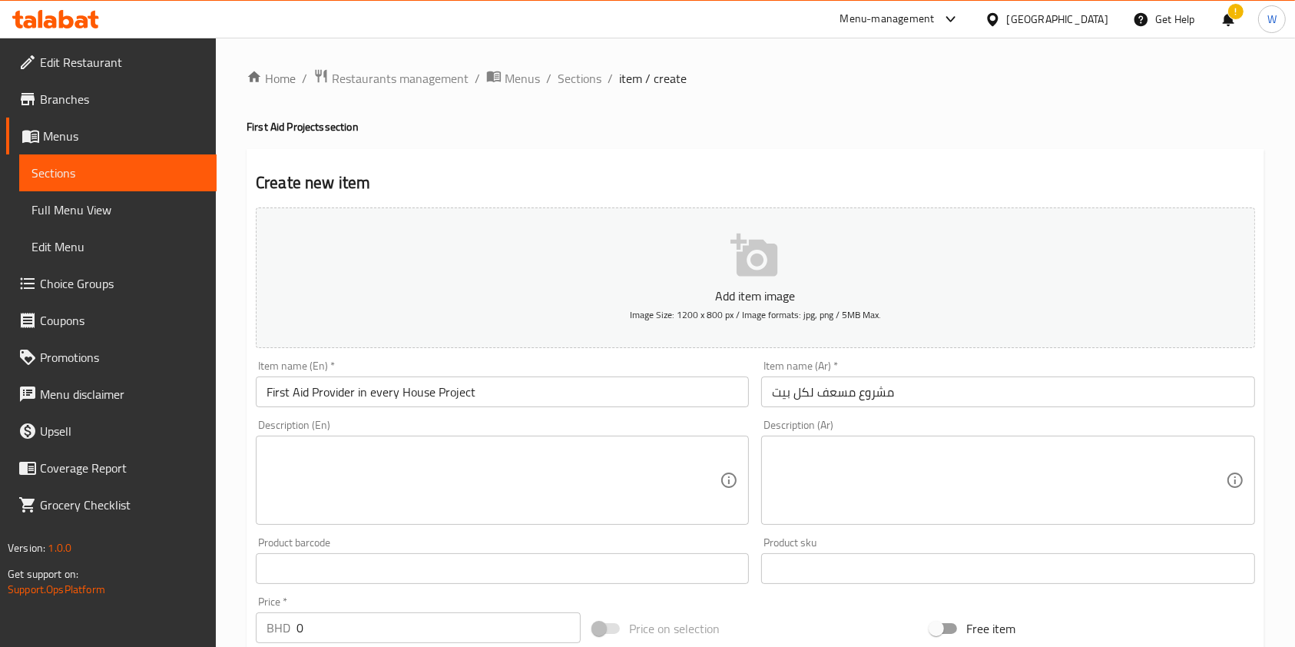
click at [504, 475] on textarea at bounding box center [493, 480] width 453 height 73
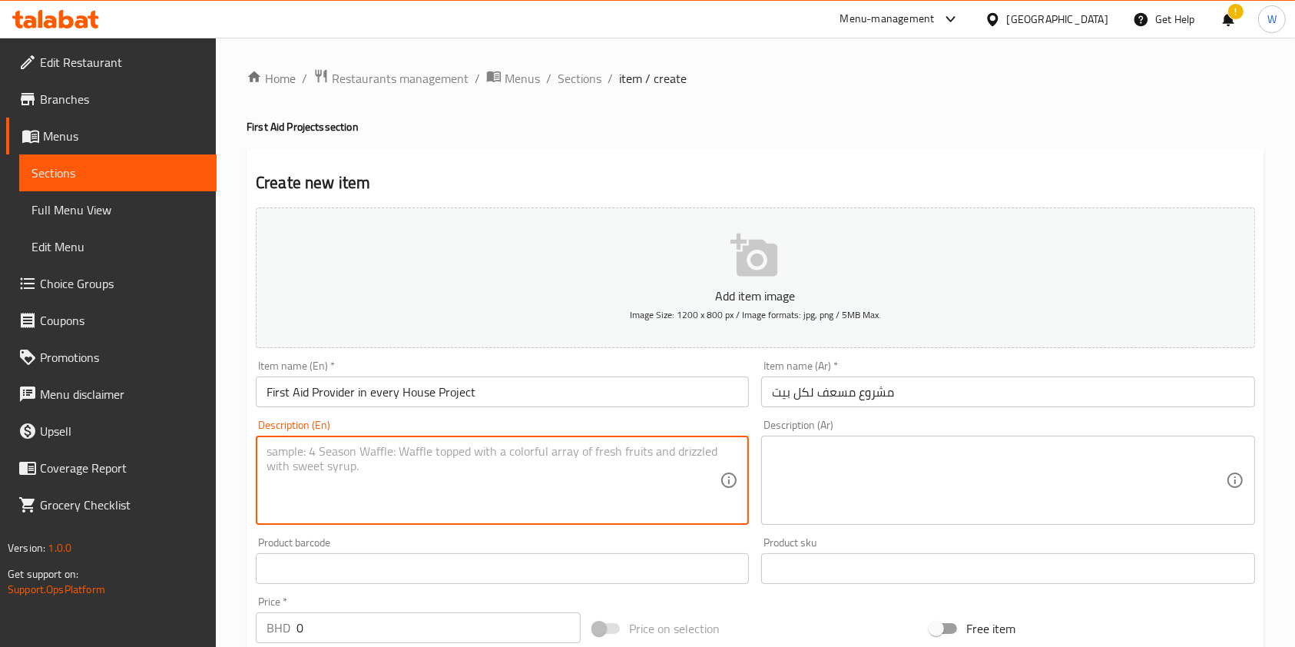
paste textarea "Sponsor a new first provider aiming to spot a certified first aid provider in e…"
type textarea "Sponsor a new first provider aiming to spot a certified first aid provider in e…"
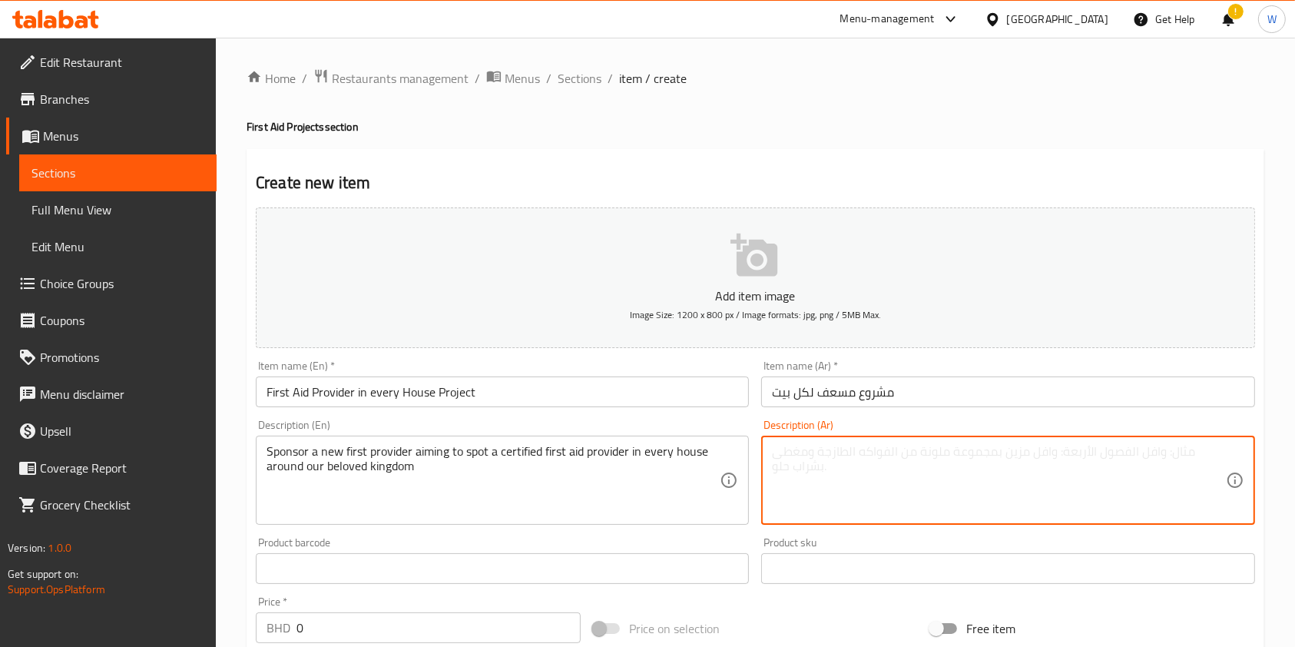
click at [823, 494] on textarea at bounding box center [998, 480] width 453 height 73
paste textarea "دعم مشروع مسعف لكل بيت، تمويل المشارك للتدريب على أساسيات الإسعافات الأولية بهد…"
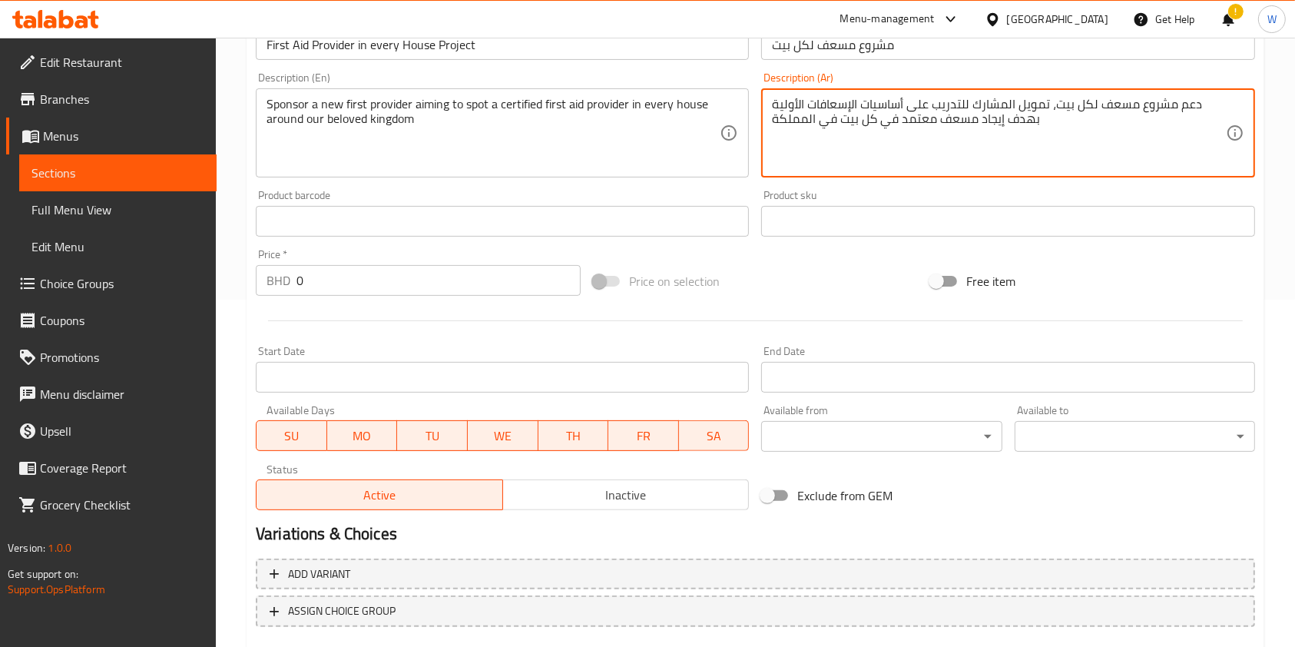
scroll to position [409, 0]
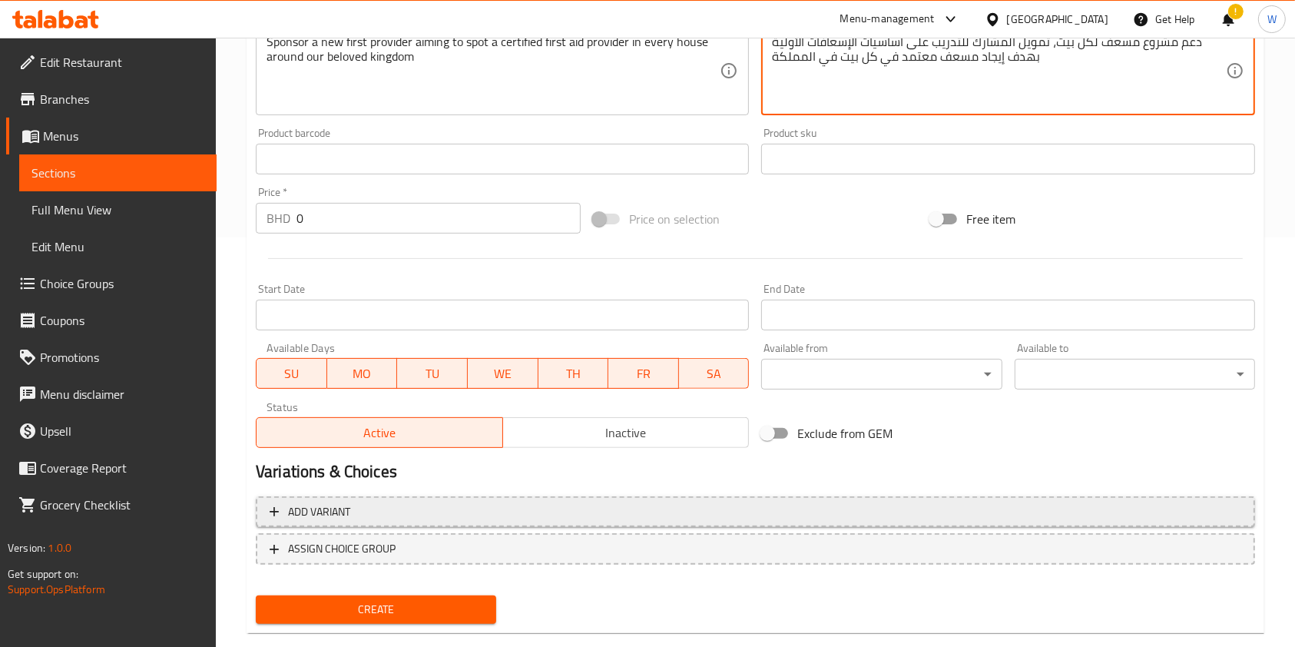
type textarea "دعم مشروع مسعف لكل بيت، تمويل المشارك للتدريب على أساسيات الإسعافات الأولية بهد…"
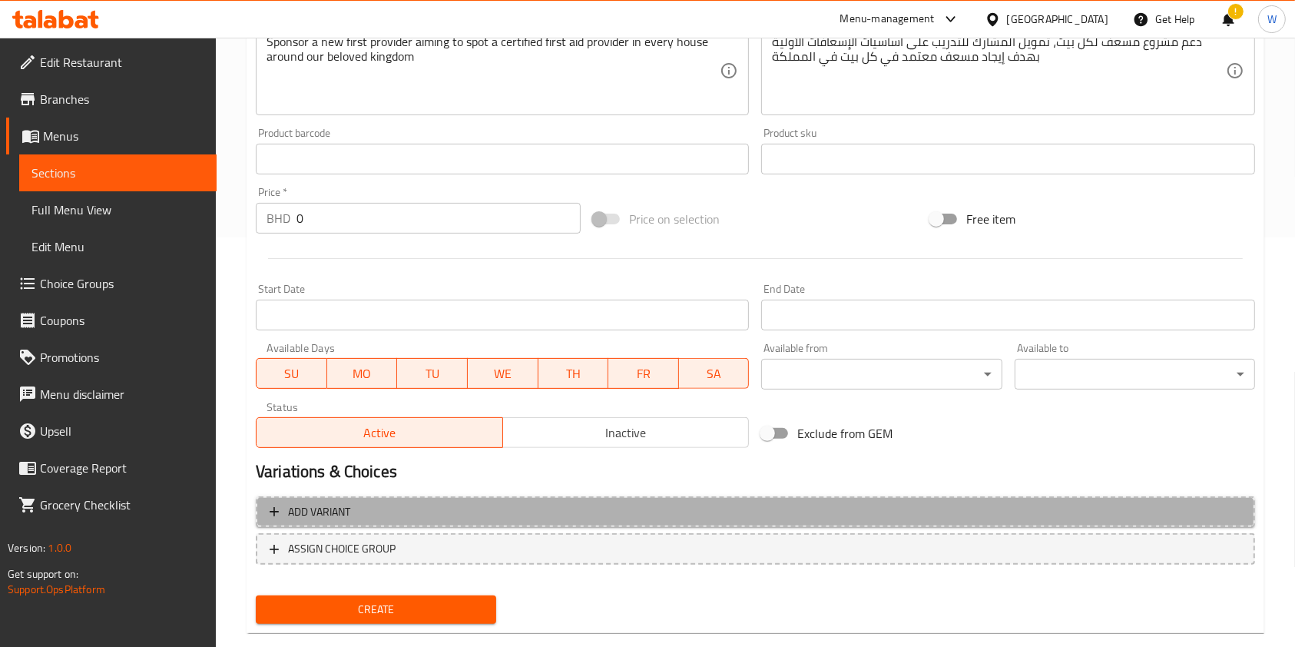
click at [352, 502] on span "Add variant" at bounding box center [756, 511] width 972 height 19
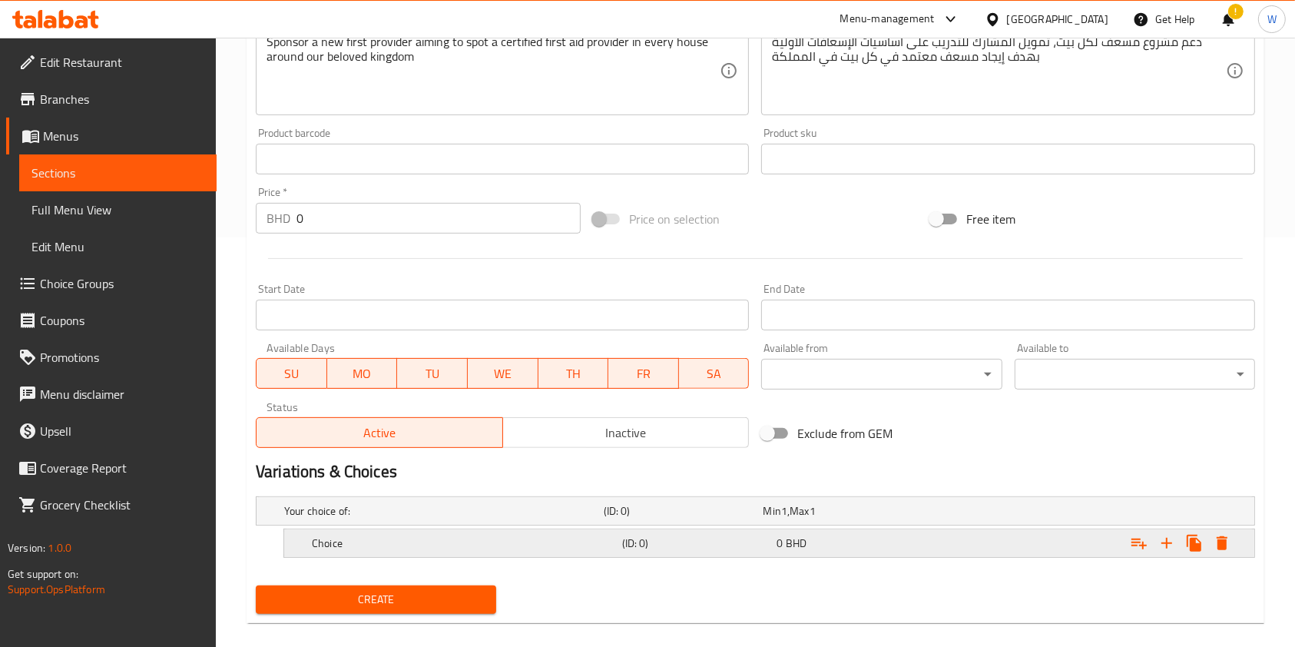
click at [391, 518] on h5 "Choice" at bounding box center [440, 510] width 313 height 15
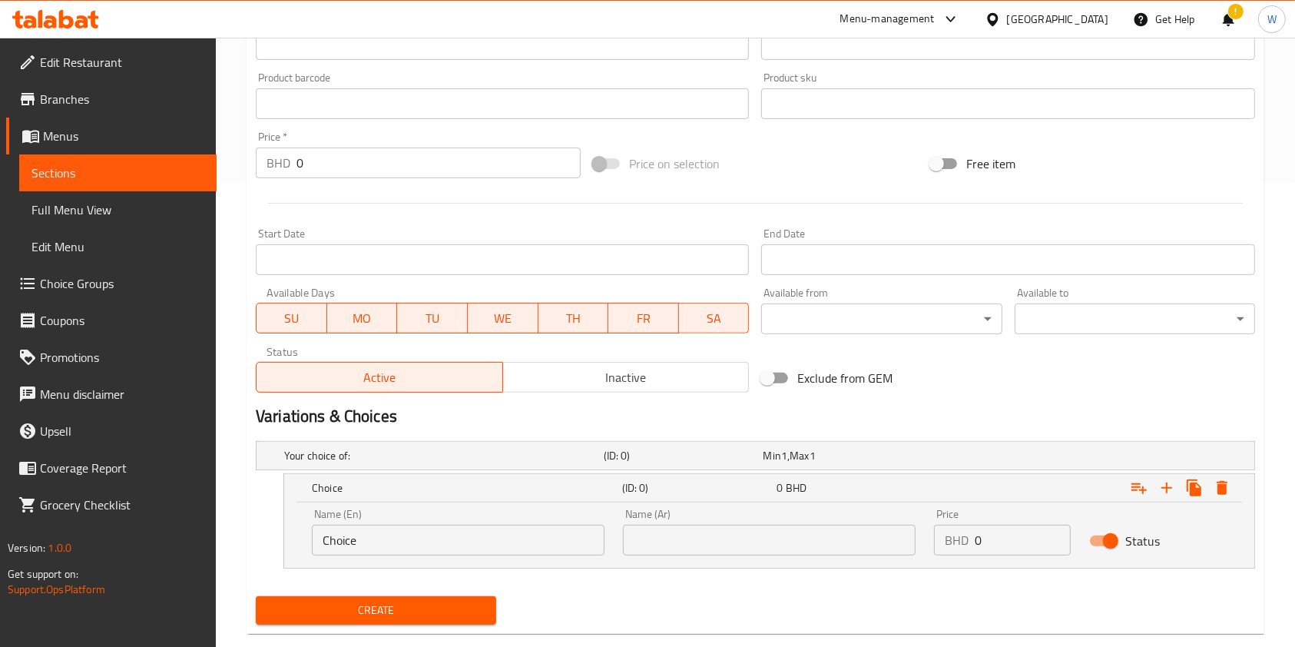
scroll to position [495, 0]
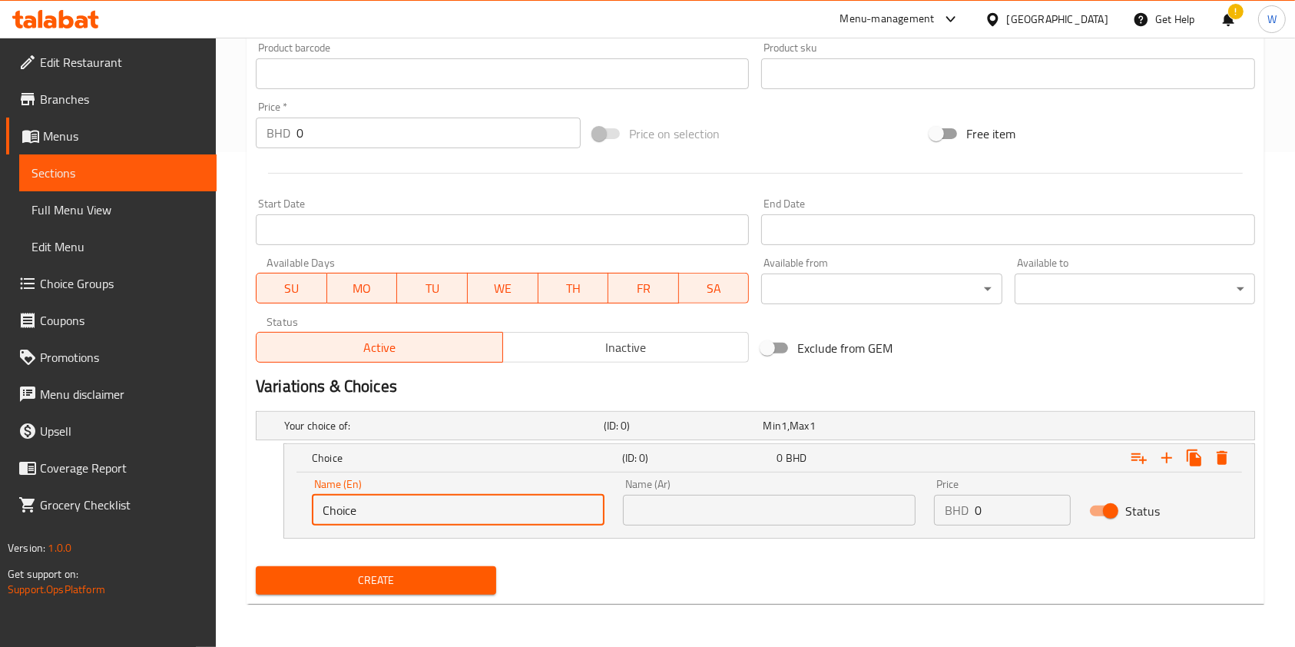
click at [465, 510] on input "Choice" at bounding box center [458, 510] width 293 height 31
type input "1BD"
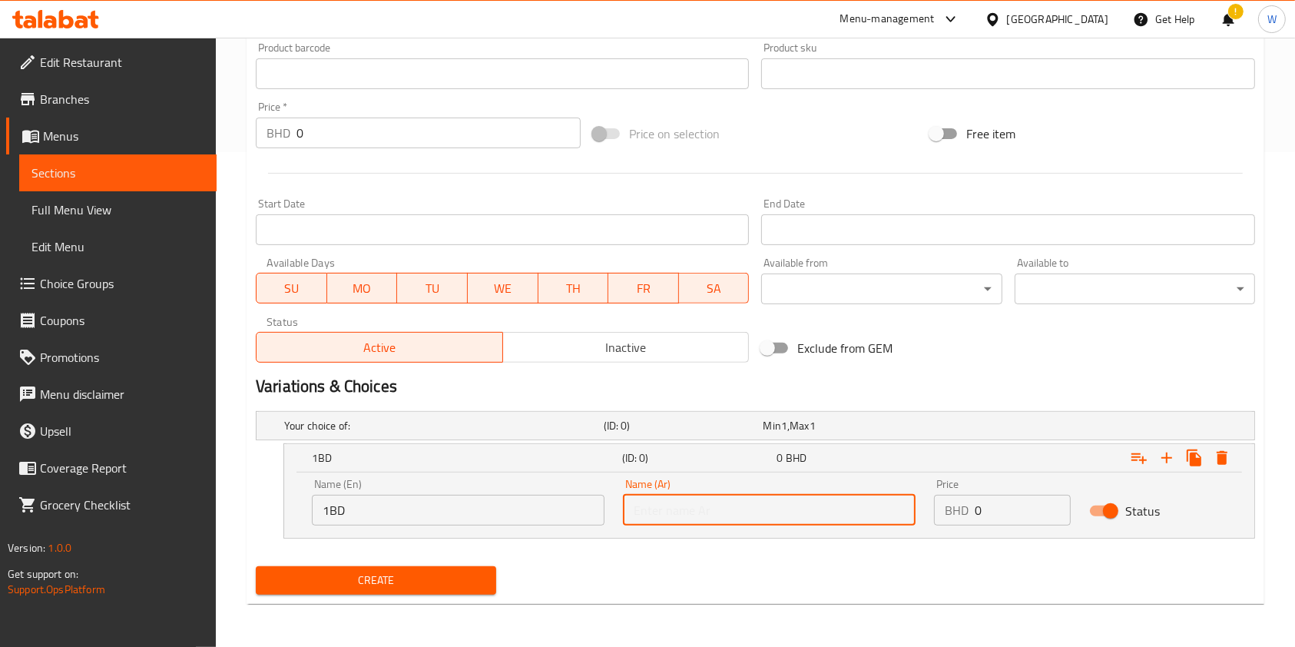
click at [641, 522] on input "text" at bounding box center [769, 510] width 293 height 31
type input "1 دينار"
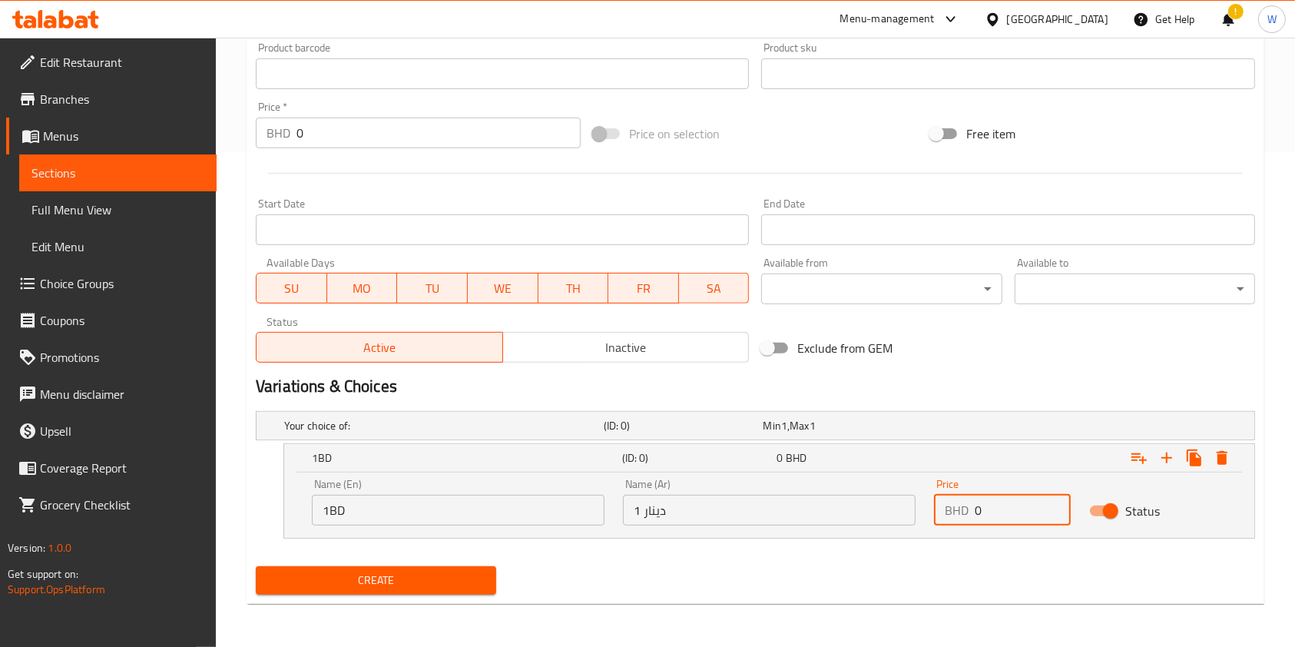
drag, startPoint x: 1005, startPoint y: 504, endPoint x: 922, endPoint y: 522, distance: 84.8
click at [940, 516] on div "BHD 0 Price" at bounding box center [1002, 510] width 137 height 31
type input "1"
click at [809, 564] on div "Create" at bounding box center [756, 580] width 1012 height 41
click at [1165, 463] on icon "Expand" at bounding box center [1166, 458] width 18 height 18
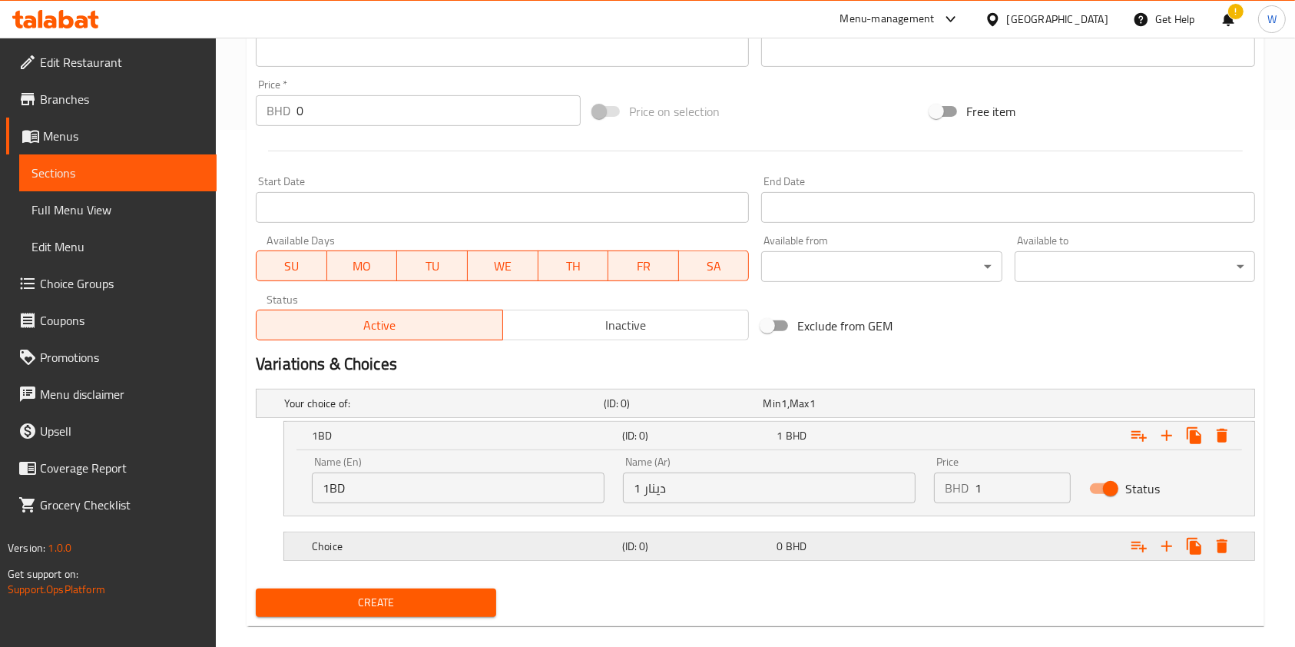
scroll to position [539, 0]
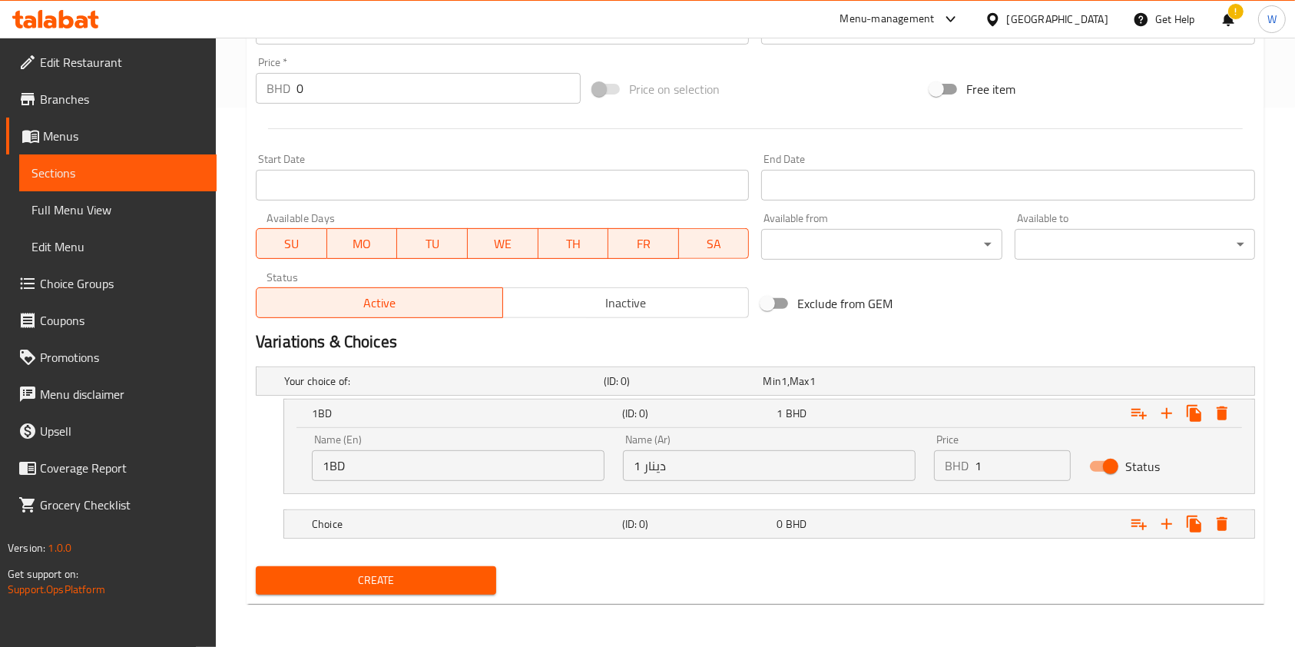
click at [412, 505] on nav at bounding box center [755, 503] width 999 height 12
click at [425, 389] on h5 "Choice" at bounding box center [440, 380] width 313 height 15
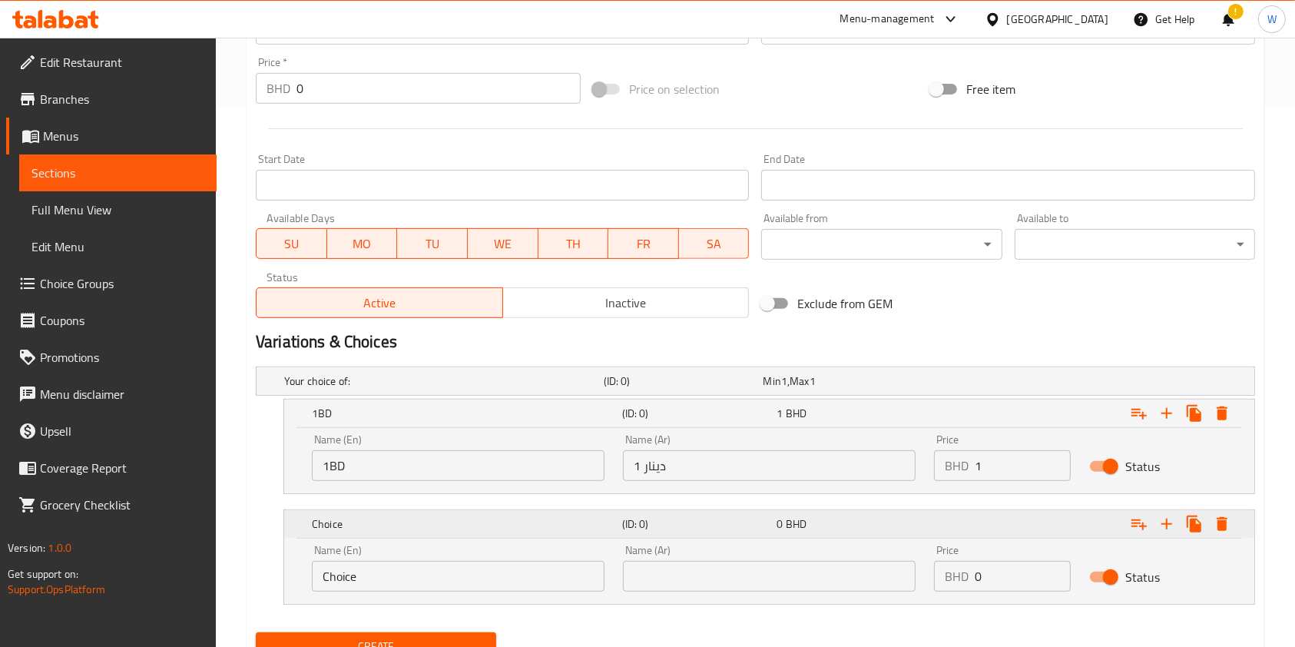
scroll to position [604, 0]
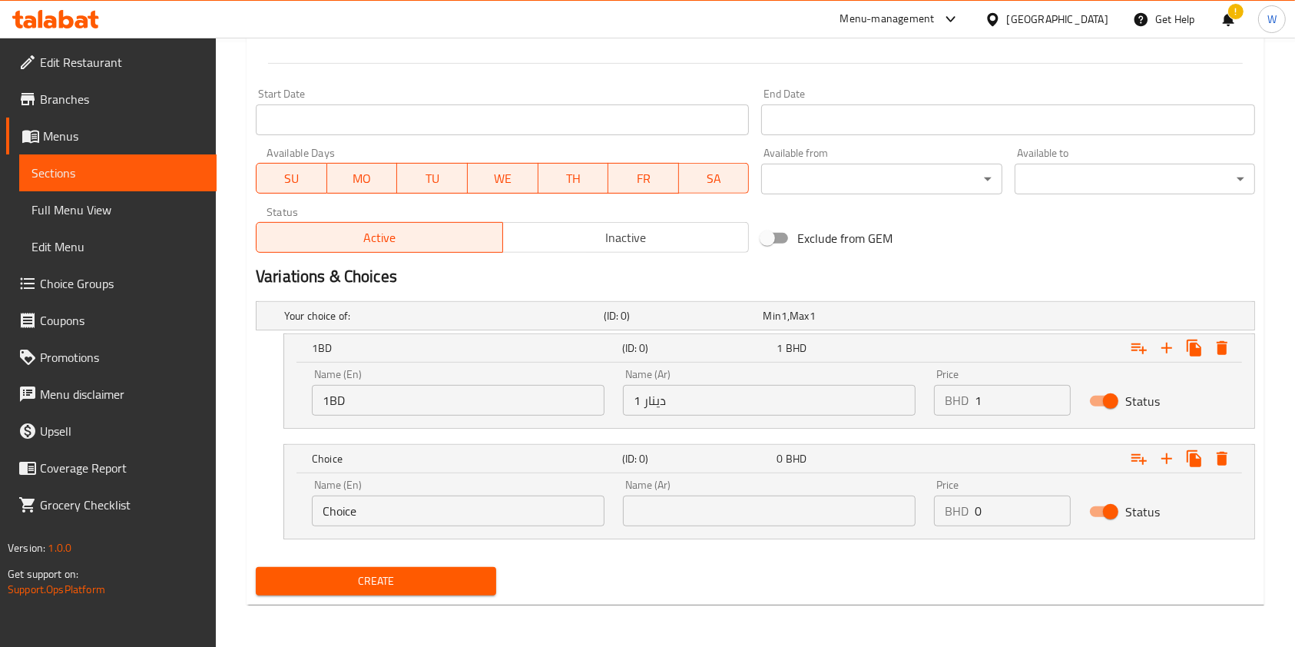
click at [416, 500] on input "Choice" at bounding box center [458, 510] width 293 height 31
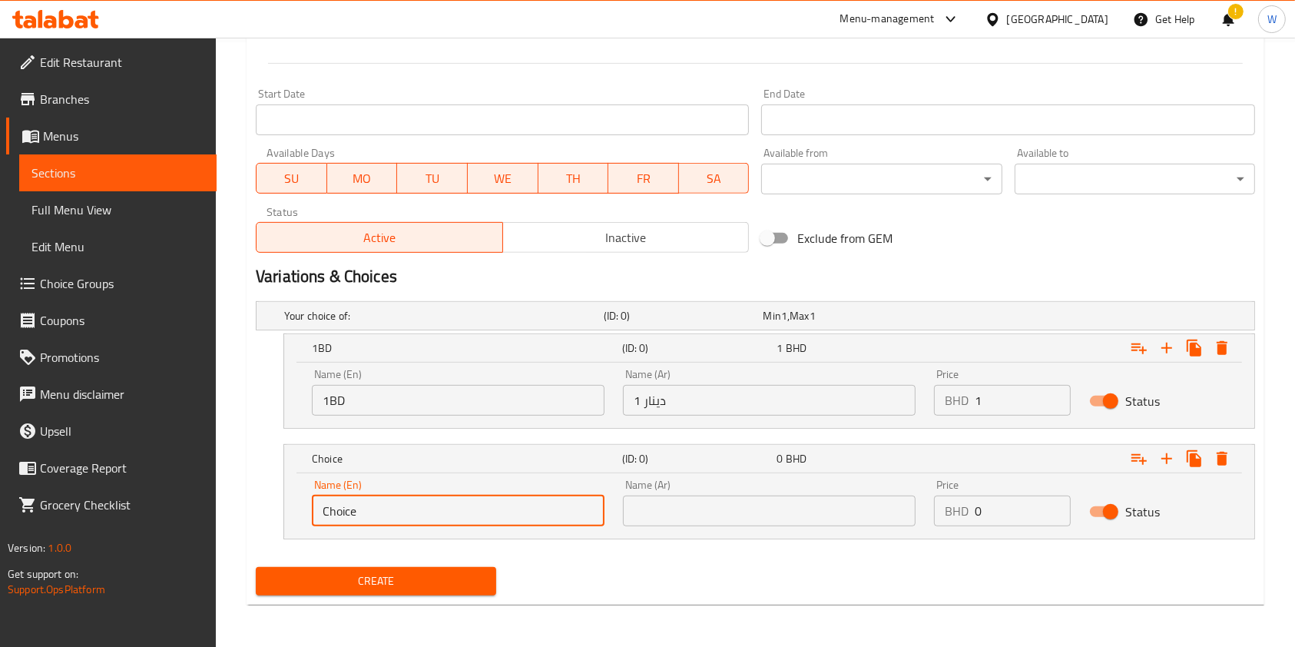
click at [469, 508] on input "Choice" at bounding box center [458, 510] width 293 height 31
type input "5BD"
click at [750, 531] on div "Name (Ar) Name (Ar)" at bounding box center [769, 502] width 311 height 65
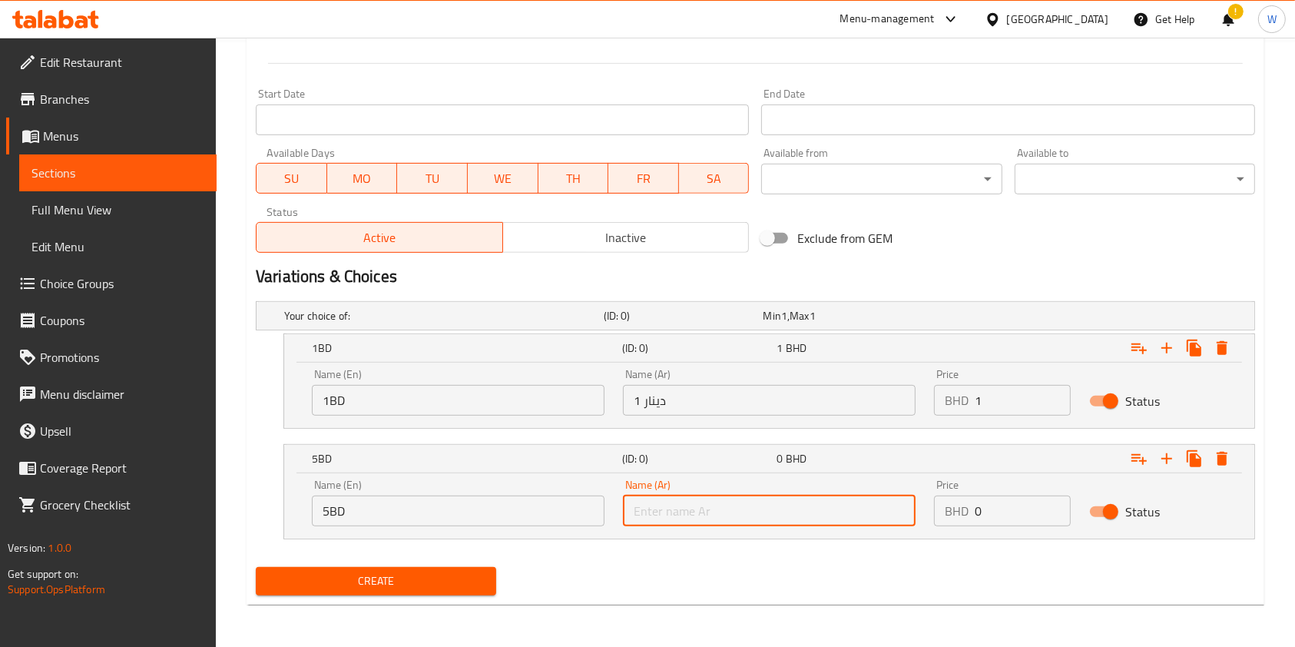
click at [750, 508] on input "text" at bounding box center [769, 510] width 293 height 31
type input "5 دينار"
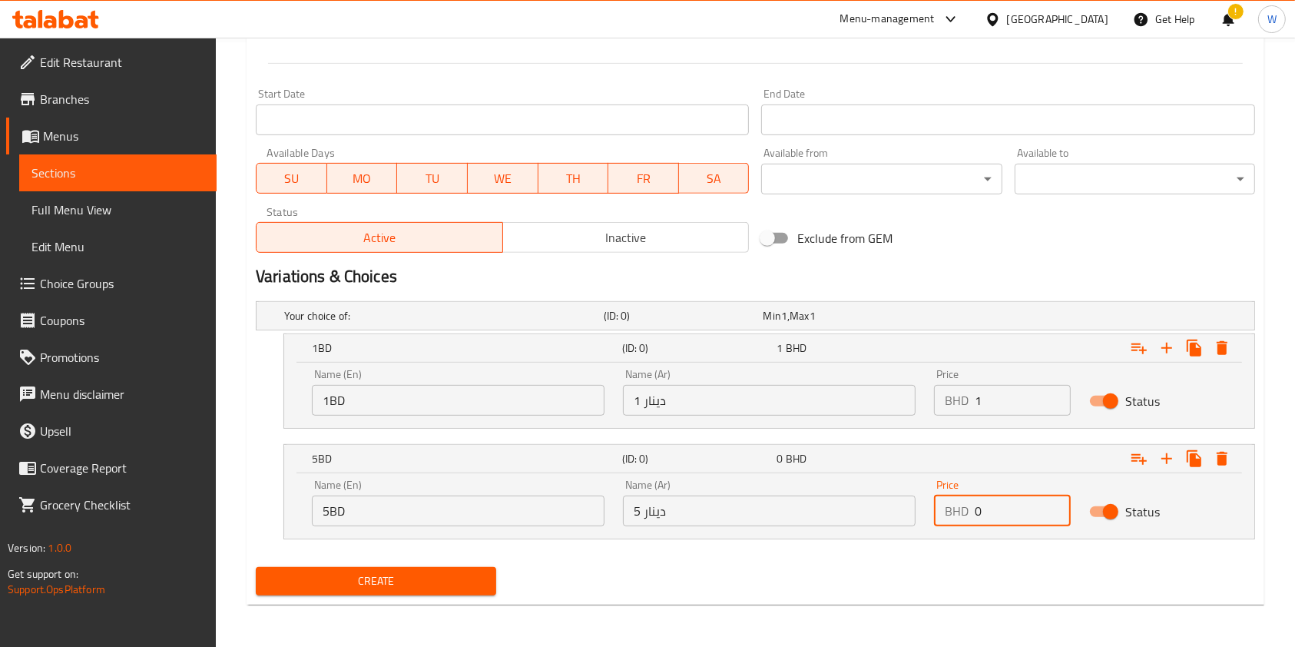
drag, startPoint x: 989, startPoint y: 509, endPoint x: 908, endPoint y: 512, distance: 81.4
click at [918, 510] on div "Name (En) 5BD Name (En) Name (Ar) 5 دينار Name (Ar) Price BHD 0 Price Status" at bounding box center [769, 502] width 933 height 65
type input "5"
click at [1169, 353] on icon "Expand" at bounding box center [1166, 348] width 11 height 11
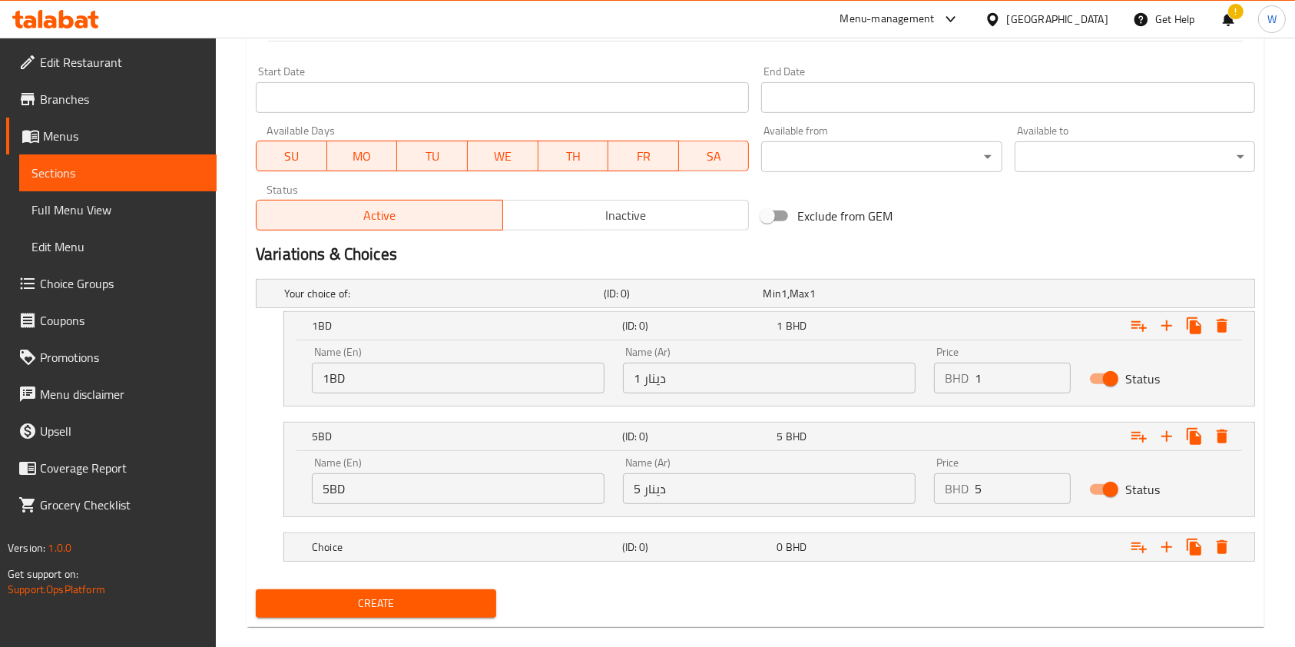
scroll to position [649, 0]
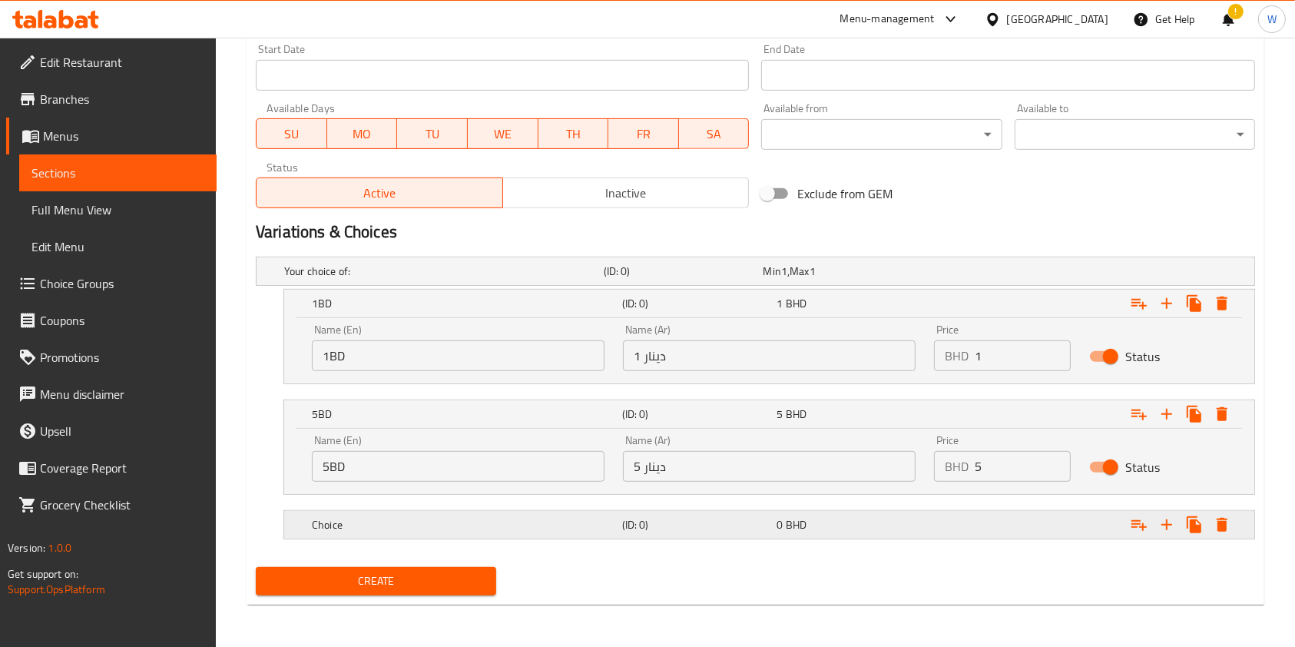
click at [694, 279] on h5 "(ID: 0)" at bounding box center [681, 270] width 154 height 15
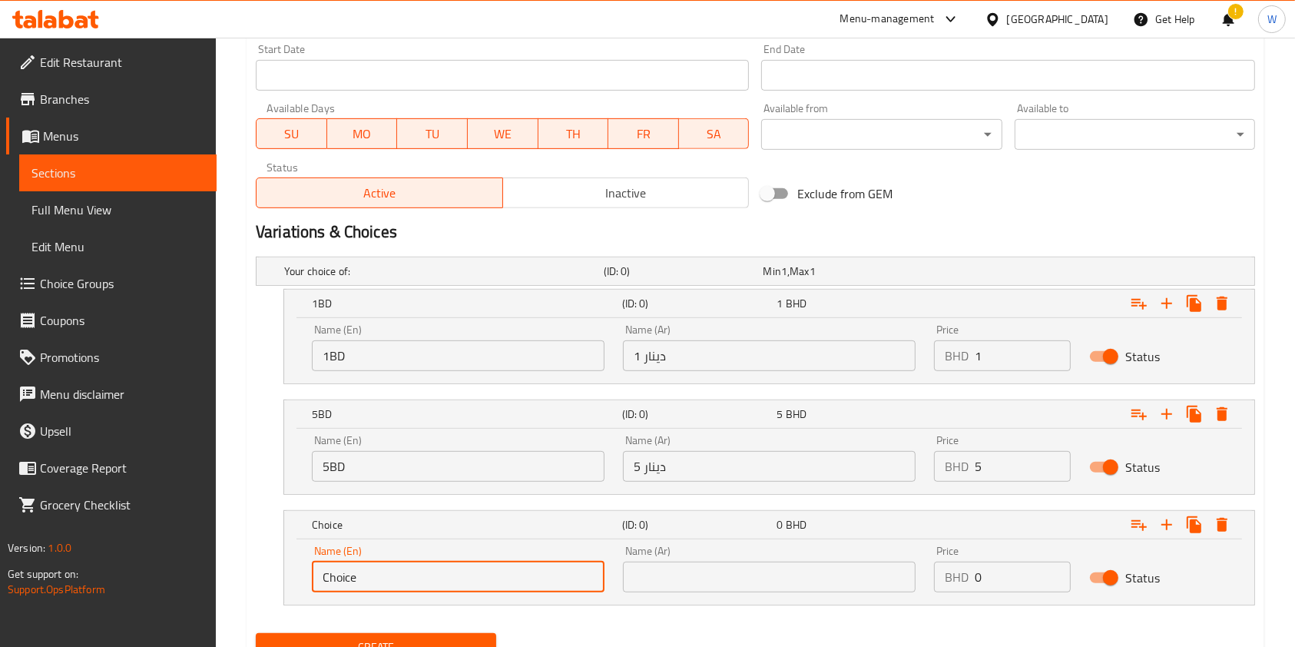
drag, startPoint x: 402, startPoint y: 577, endPoint x: 207, endPoint y: 587, distance: 194.6
click at [218, 586] on div "Home / Restaurants management / Menus / Sections / item / create First Aid Proj…" at bounding box center [755, 51] width 1079 height 1325
type input "10BD"
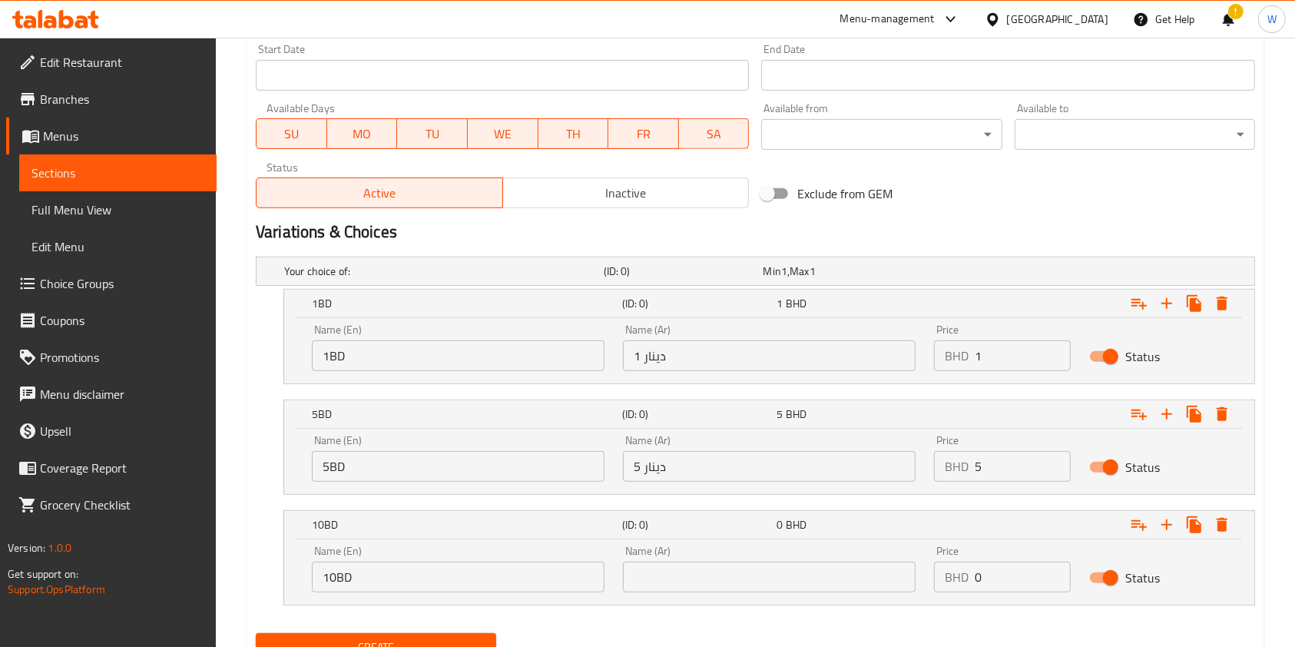
click at [421, 605] on div "Your choice of: (ID: 0) Min 1 , Max 1 Name (En) Your choice of: Name (En) Name …" at bounding box center [756, 438] width 1012 height 376
click at [641, 580] on input "text" at bounding box center [769, 576] width 293 height 31
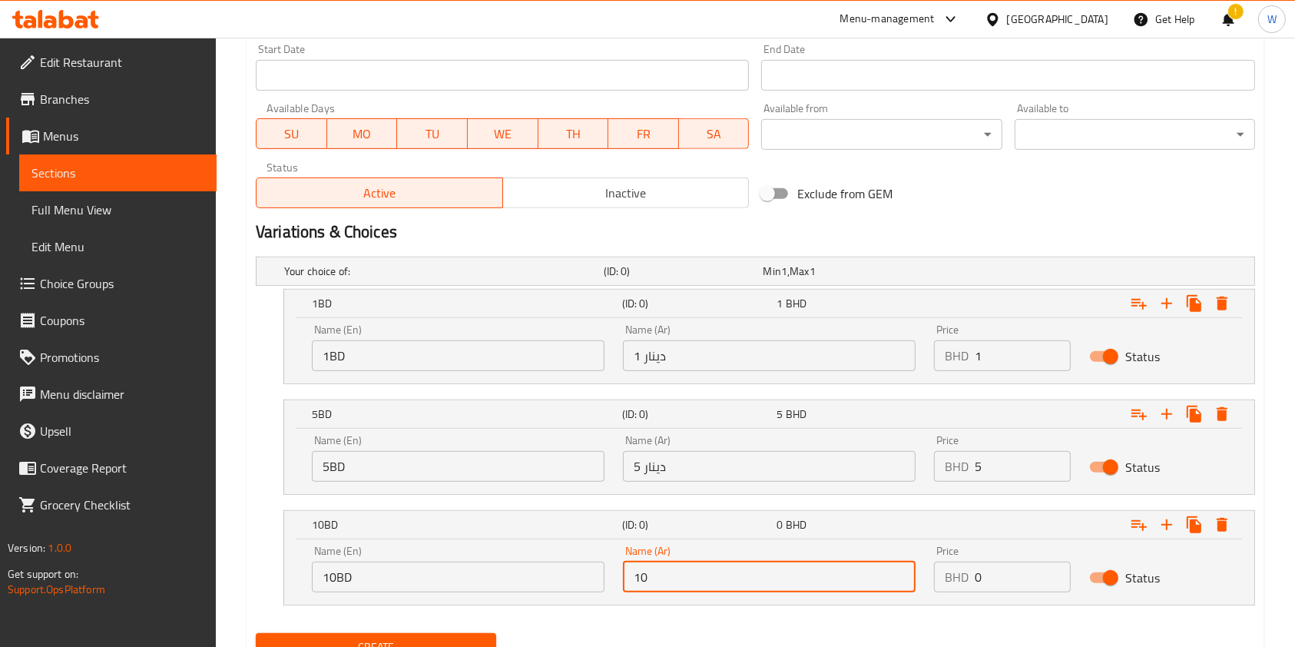
type input "10 دينار"
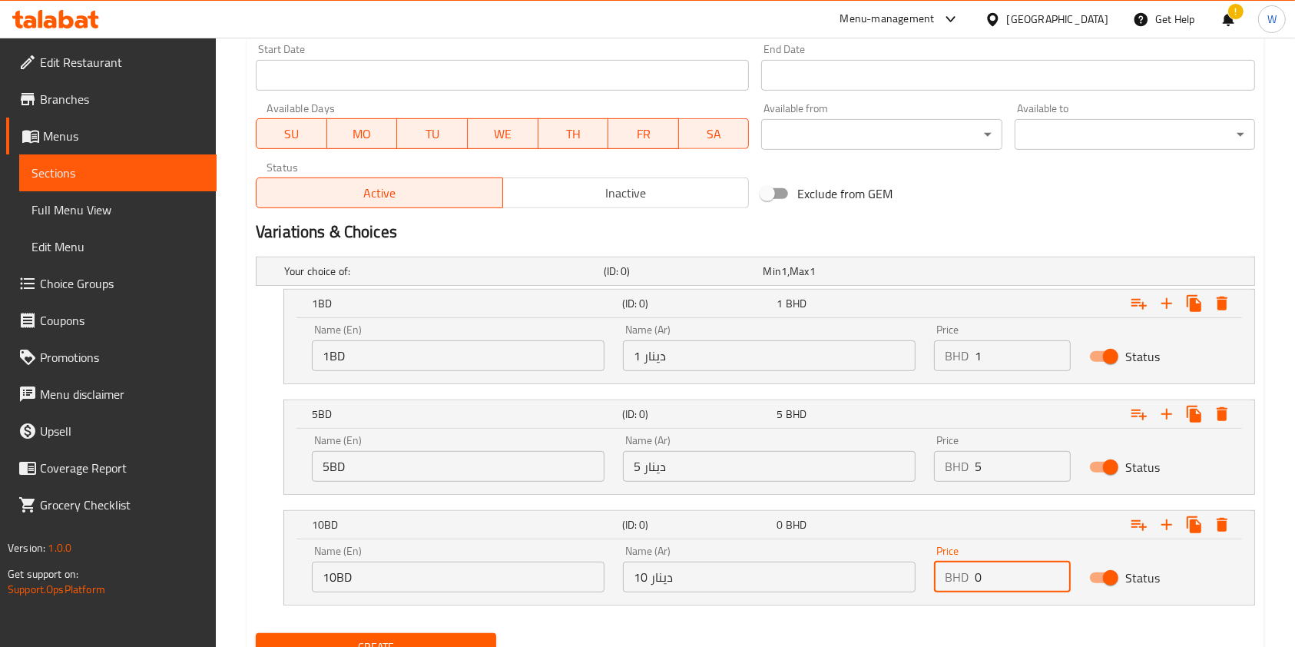
drag, startPoint x: 989, startPoint y: 574, endPoint x: 932, endPoint y: 577, distance: 56.9
click at [943, 577] on div "BHD 0 Price" at bounding box center [1002, 576] width 137 height 31
type input "10"
click at [1171, 522] on icon "Expand" at bounding box center [1166, 524] width 18 height 18
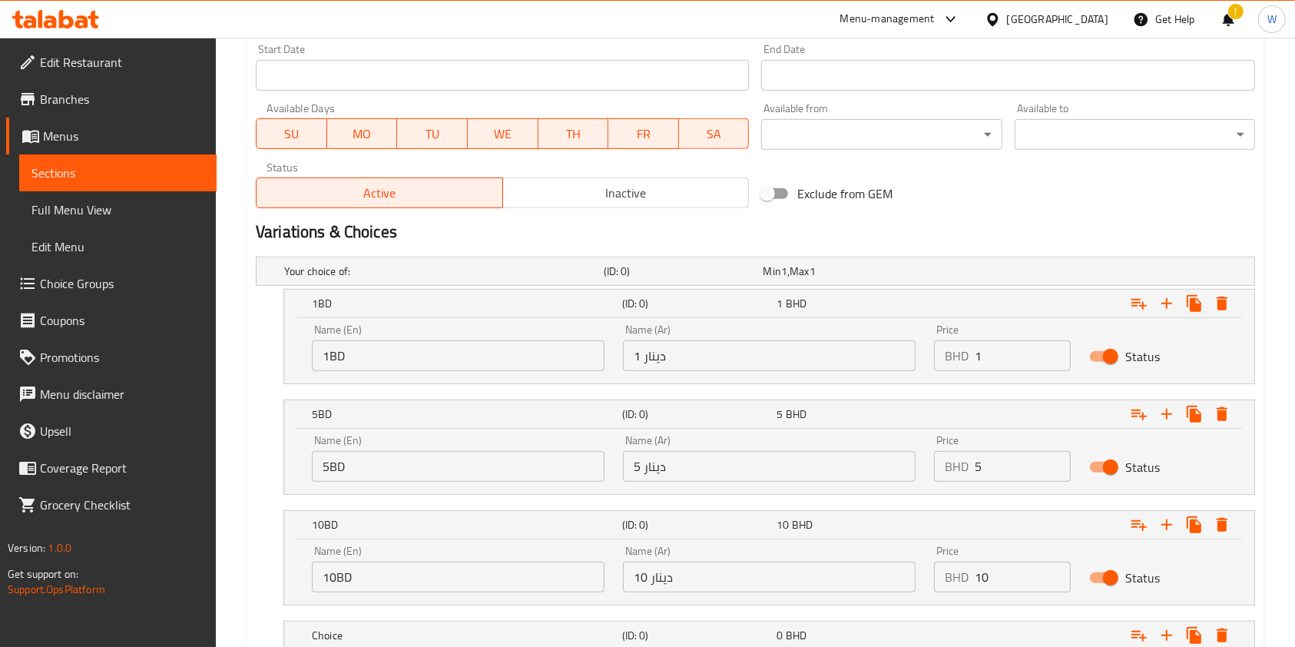
scroll to position [760, 0]
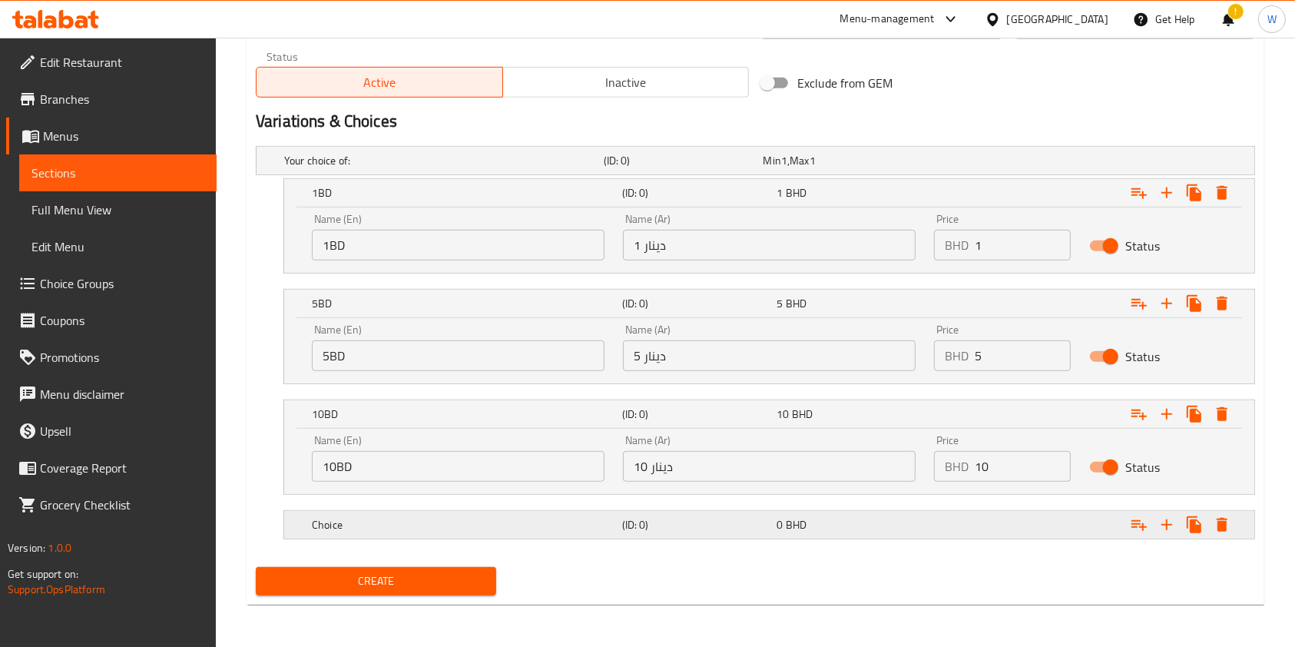
click at [431, 171] on div "Choice" at bounding box center [441, 161] width 320 height 22
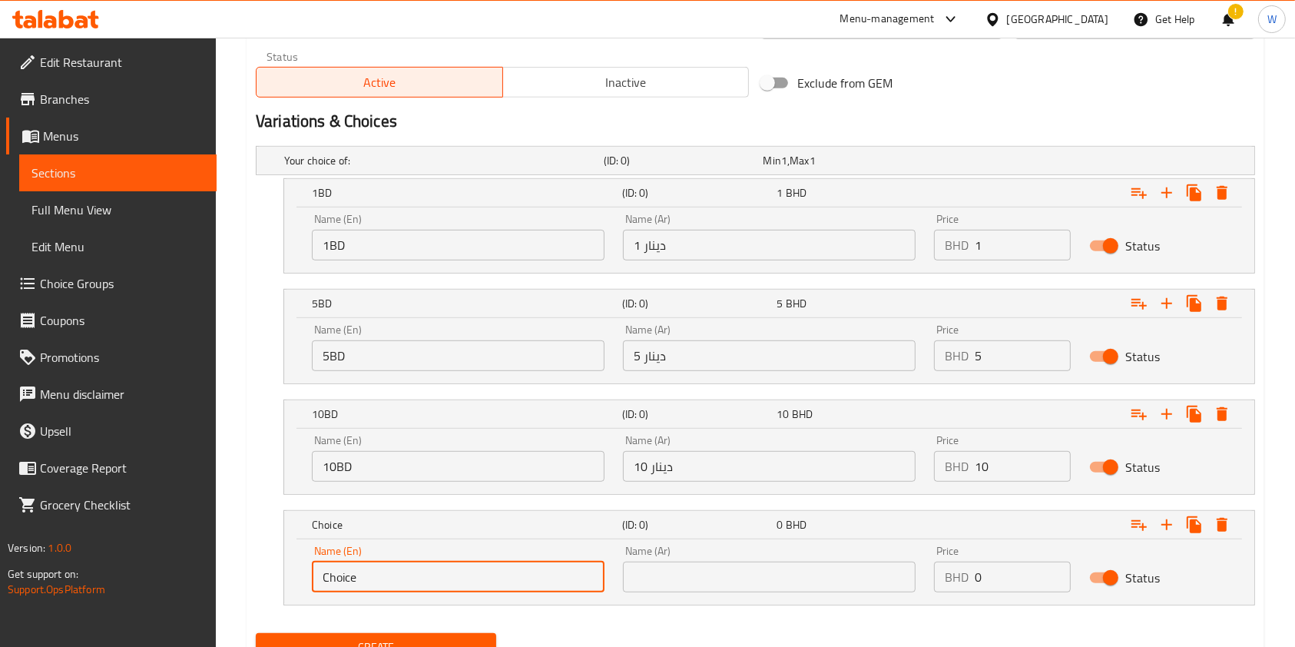
click at [395, 563] on input "Choice" at bounding box center [458, 576] width 293 height 31
paste input "30 (Full Sponsorship)"
type input "30 (Full Sponsorship)"
click at [733, 580] on input "text" at bounding box center [769, 576] width 293 height 31
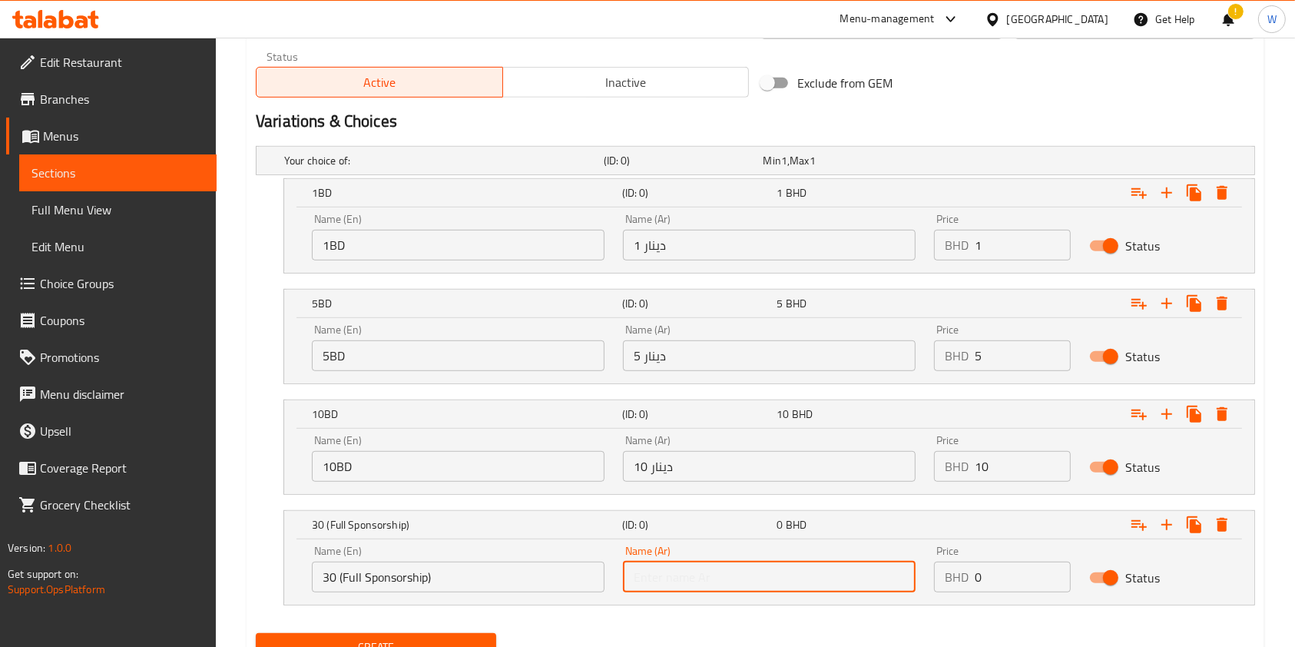
paste input "30 (رعاية كاملة)"
type input "30 (رعاية كاملة)"
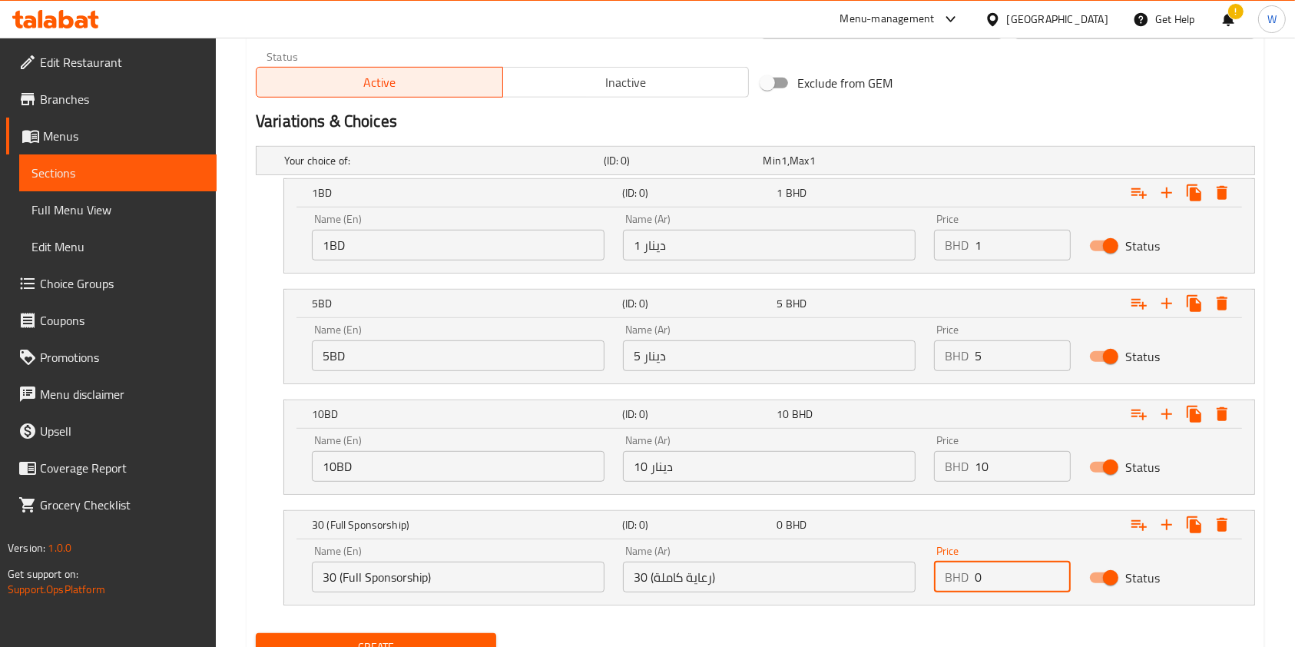
drag, startPoint x: 988, startPoint y: 581, endPoint x: 906, endPoint y: 590, distance: 83.5
click at [920, 590] on div "Name (En) 30 (Full Sponsorship) Name (En) Name (Ar) 30 (رعاية كاملة) Name (Ar) …" at bounding box center [769, 568] width 933 height 65
type input "30"
click at [856, 627] on div "Create" at bounding box center [756, 647] width 1012 height 41
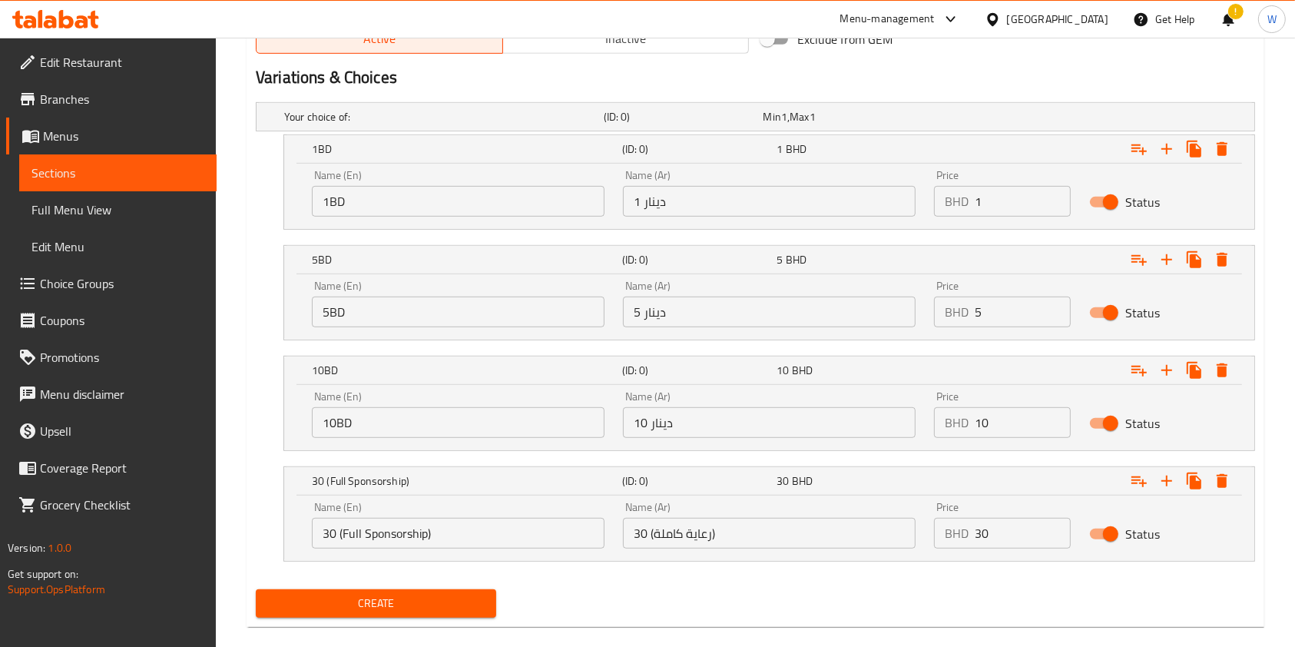
scroll to position [826, 0]
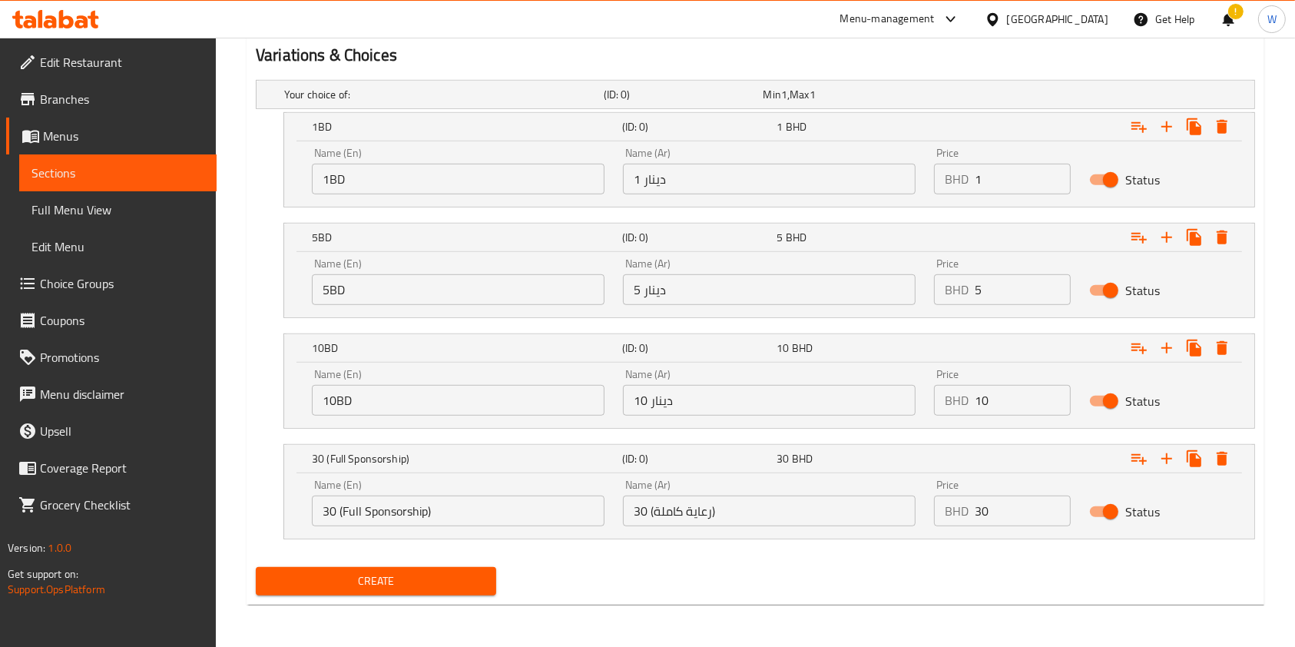
click at [432, 591] on button "Create" at bounding box center [376, 581] width 240 height 28
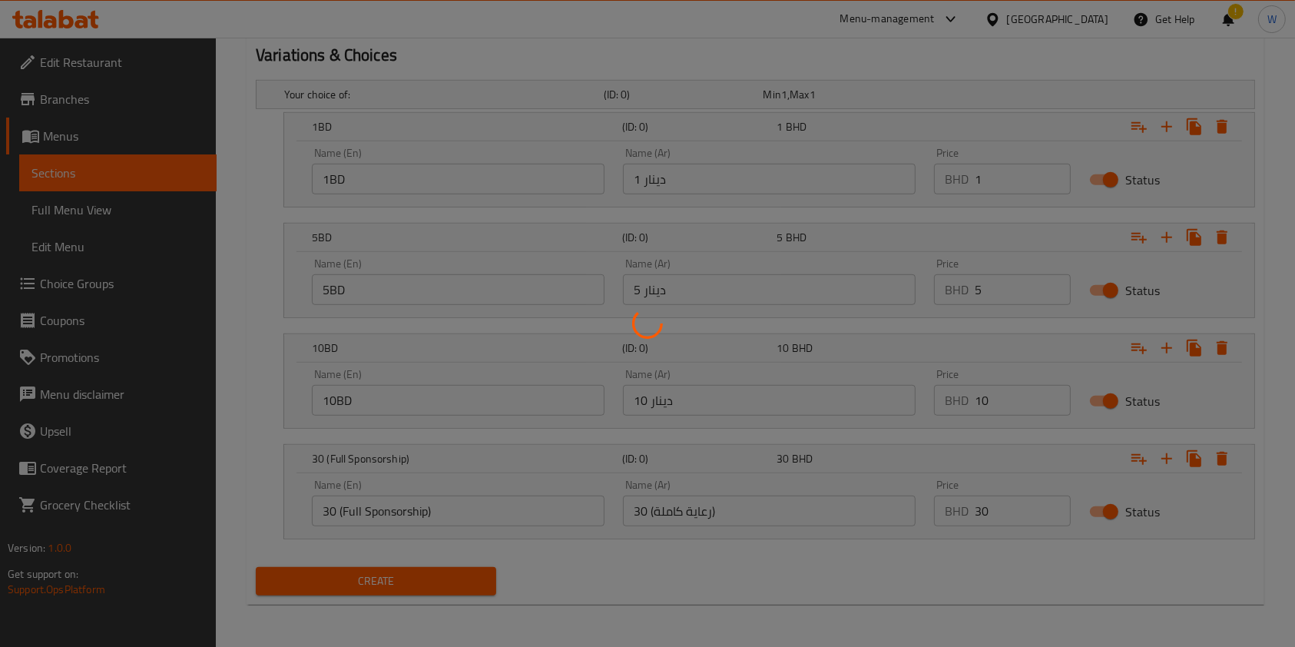
click at [430, 580] on div at bounding box center [647, 323] width 1295 height 647
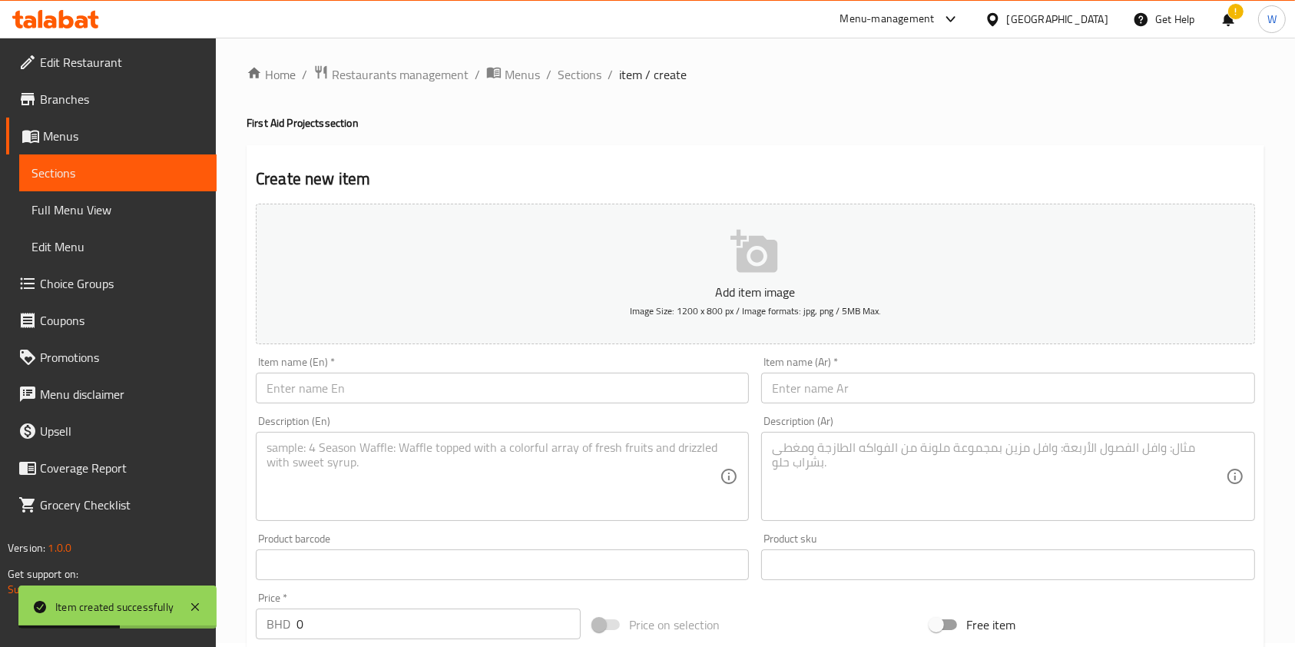
scroll to position [0, 0]
click at [584, 83] on span "Sections" at bounding box center [580, 78] width 44 height 18
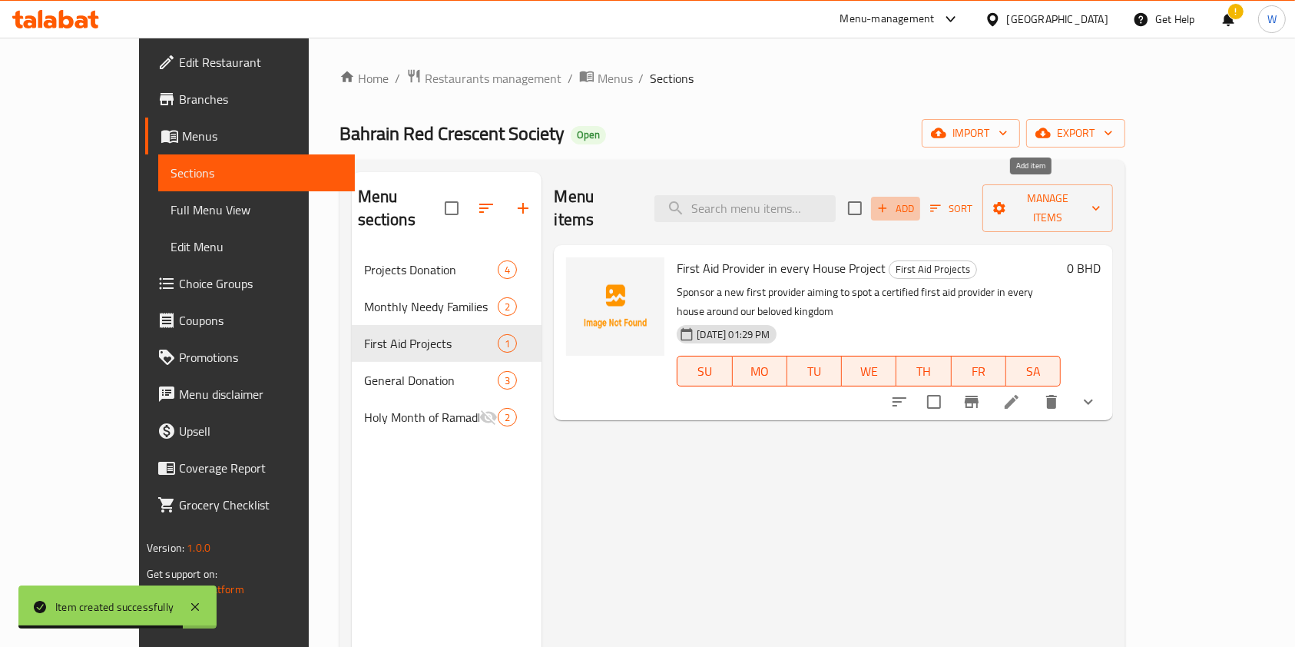
click at [920, 197] on button "Add" at bounding box center [895, 209] width 49 height 24
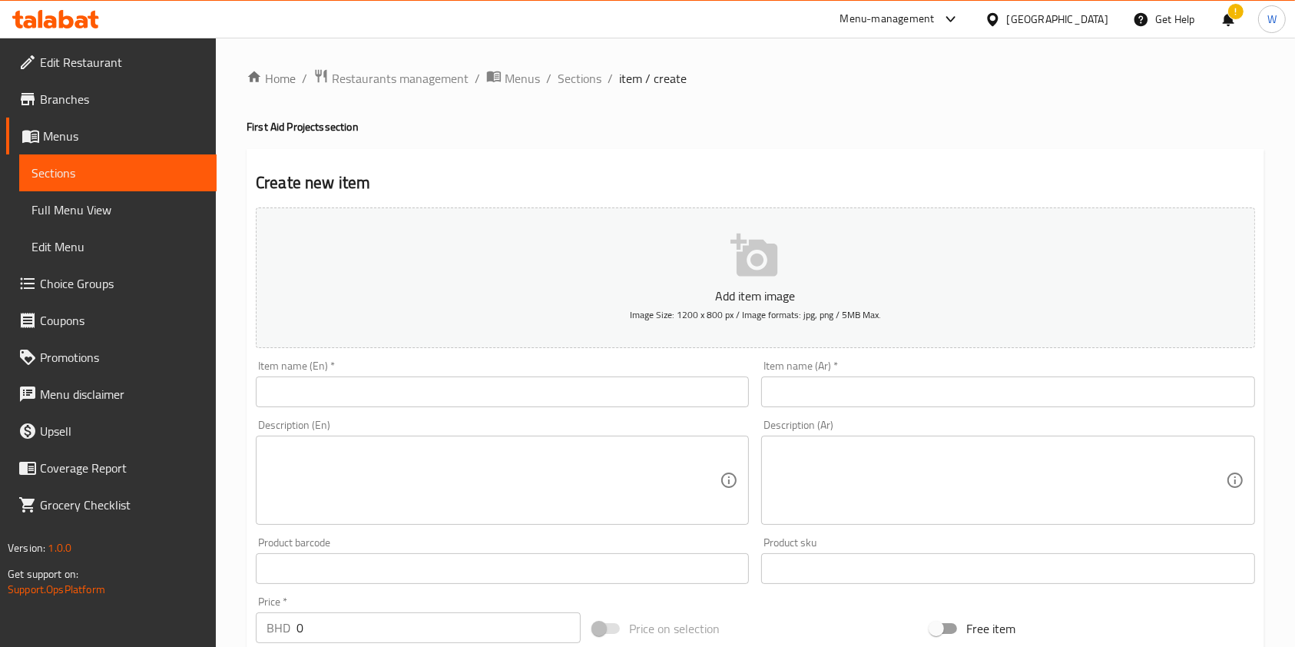
click at [688, 401] on input "text" at bounding box center [502, 391] width 493 height 31
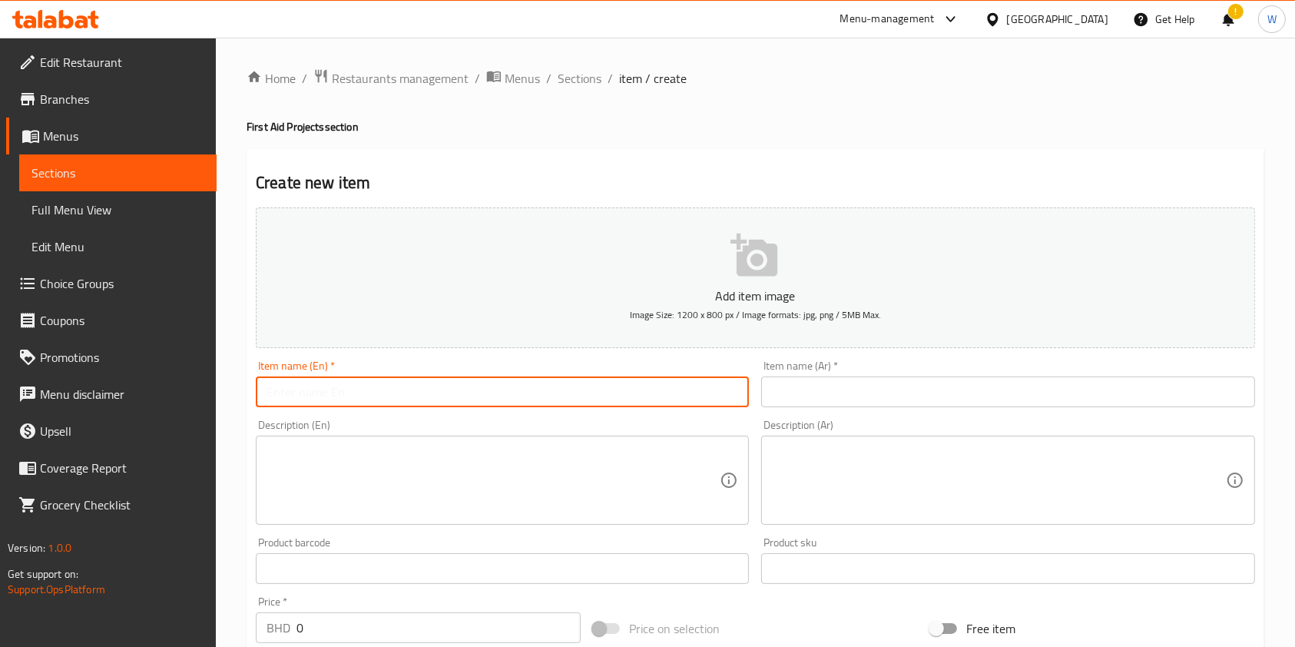
paste input "First Aid Kit"
type input "First Aid Kit"
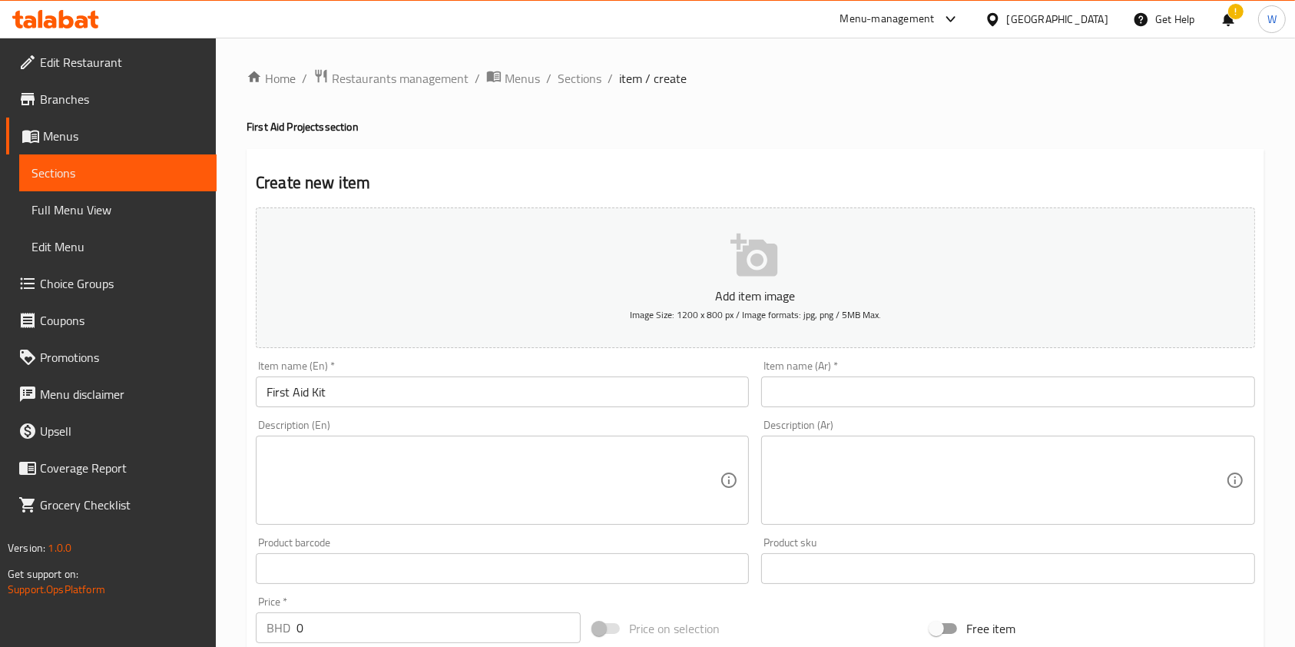
click at [973, 382] on input "text" at bounding box center [1007, 391] width 493 height 31
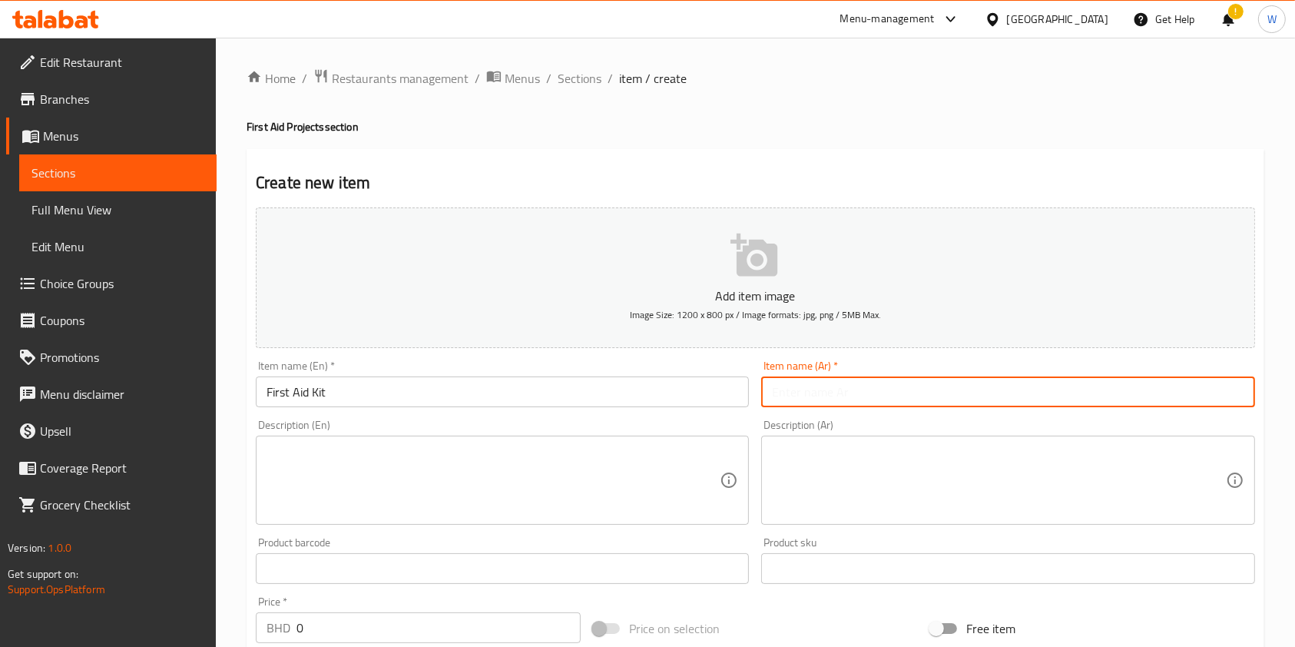
paste input "حقيبة الإسعافات الأولية"
type input "حقيبة الإسعافات الأولية"
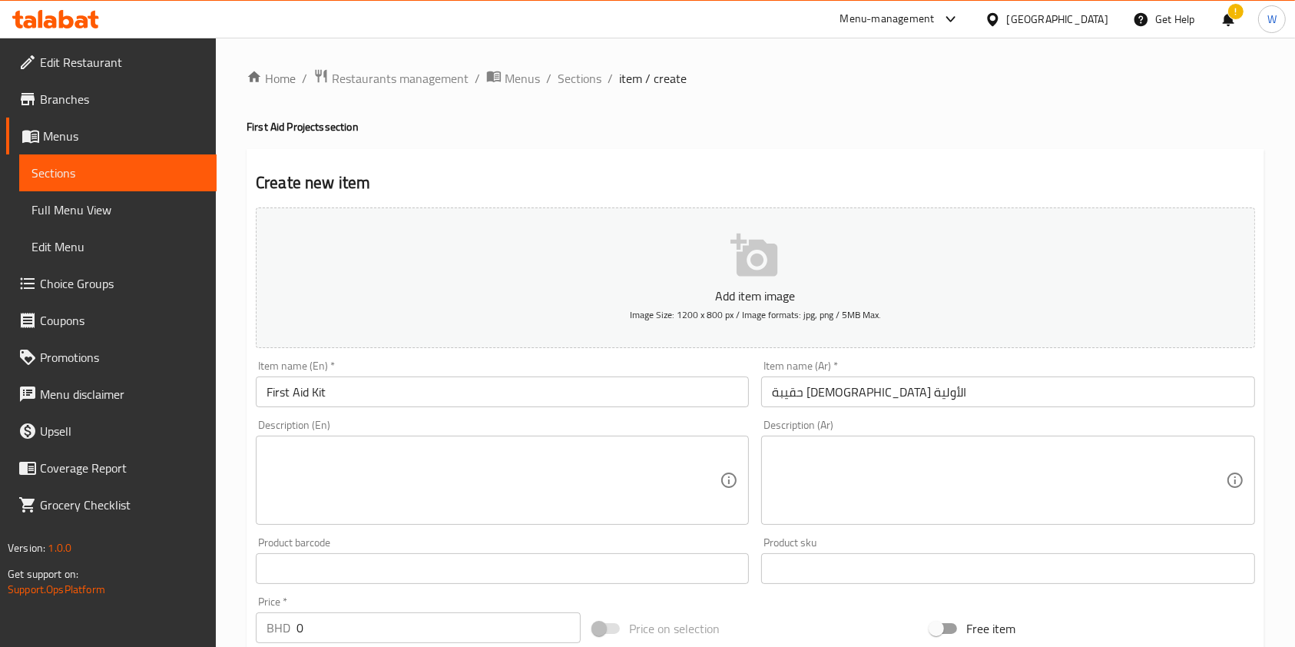
click at [657, 493] on textarea at bounding box center [493, 480] width 453 height 73
paste textarea "Sponsor providing a First Aid Kit for a registered needy Family"
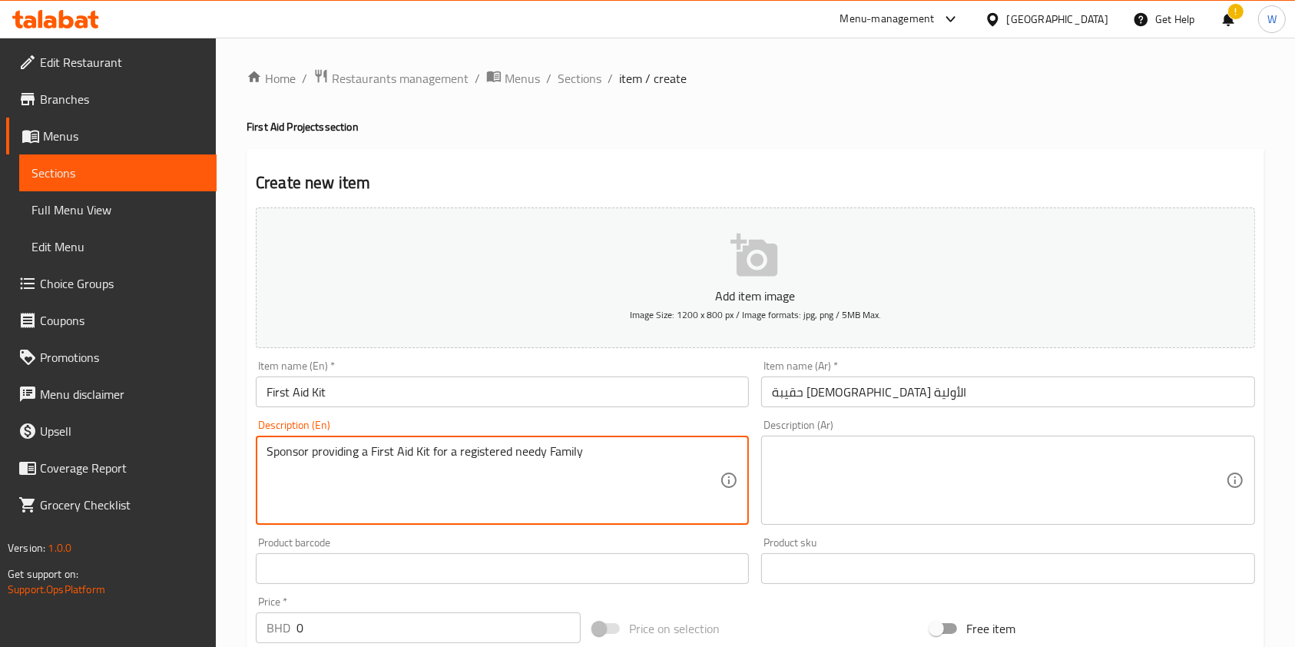
type textarea "Sponsor providing a First Aid Kit for a registered needy Family"
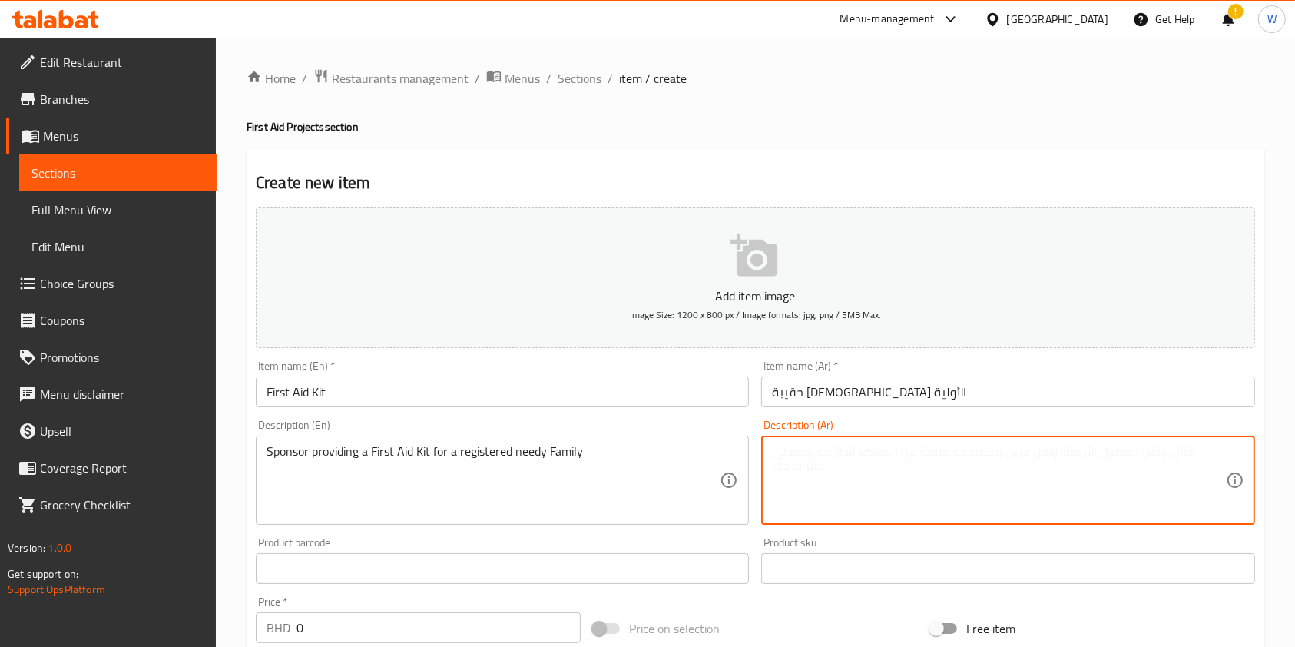
click at [836, 468] on textarea at bounding box center [998, 480] width 453 height 73
paste textarea "تمويل شراء حقيبة إسعافات أولية لأحد الأسر المسجلة في جمعية الهلال الأحمر"
type textarea "تمويل شراء حقيبة إسعافات أولية لأحد الأسر المسجلة في جمعية الهلال الأحمر"
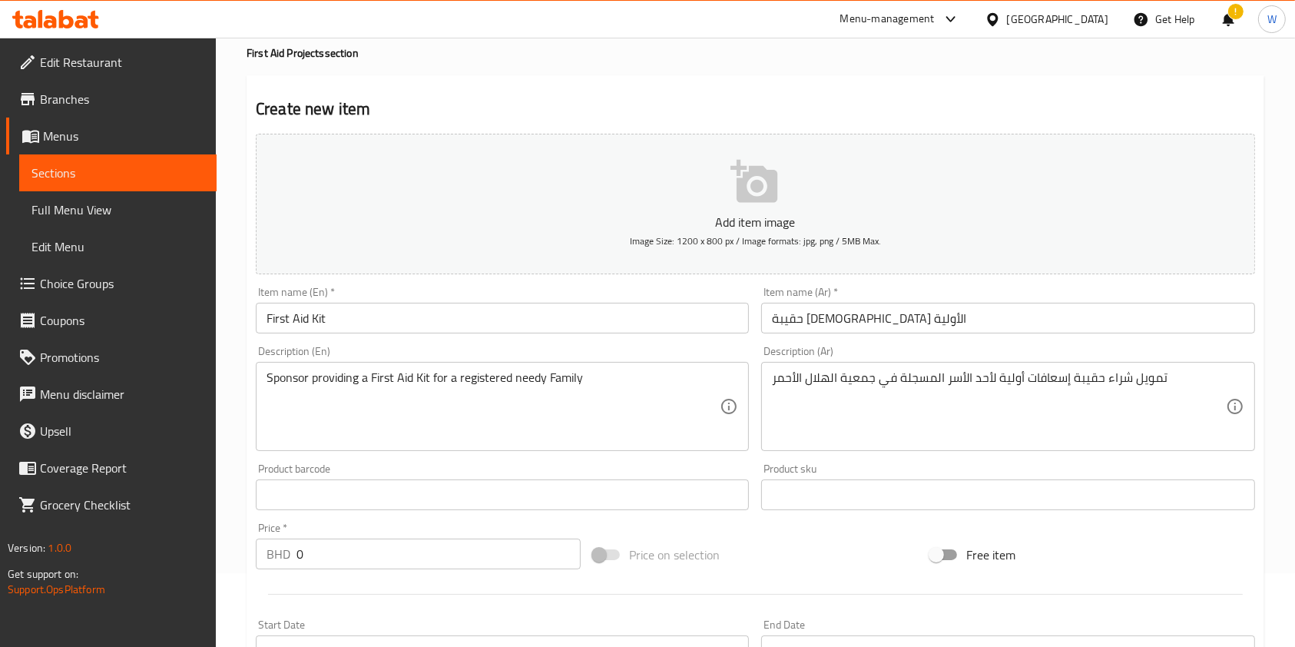
scroll to position [102, 0]
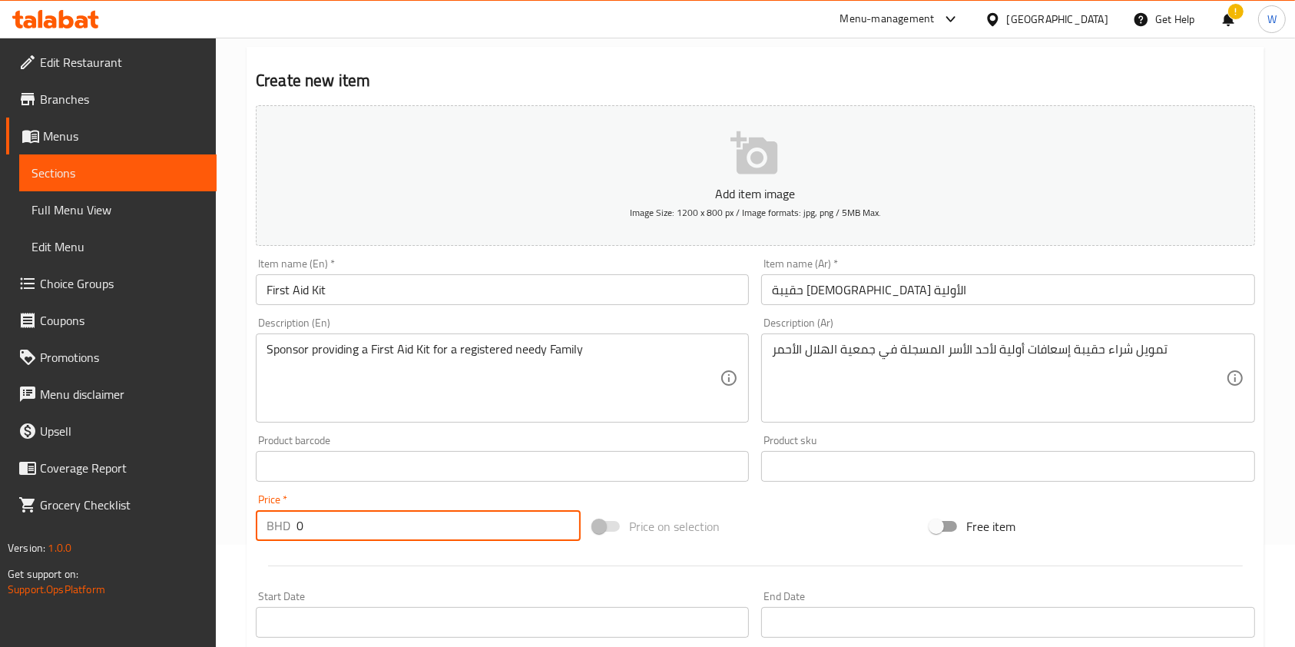
drag, startPoint x: 324, startPoint y: 521, endPoint x: 224, endPoint y: 525, distance: 100.7
click at [237, 525] on div "Home / Restaurants management / Menus / Sections / item / create First Aid Proj…" at bounding box center [755, 459] width 1079 height 1048
type input "4"
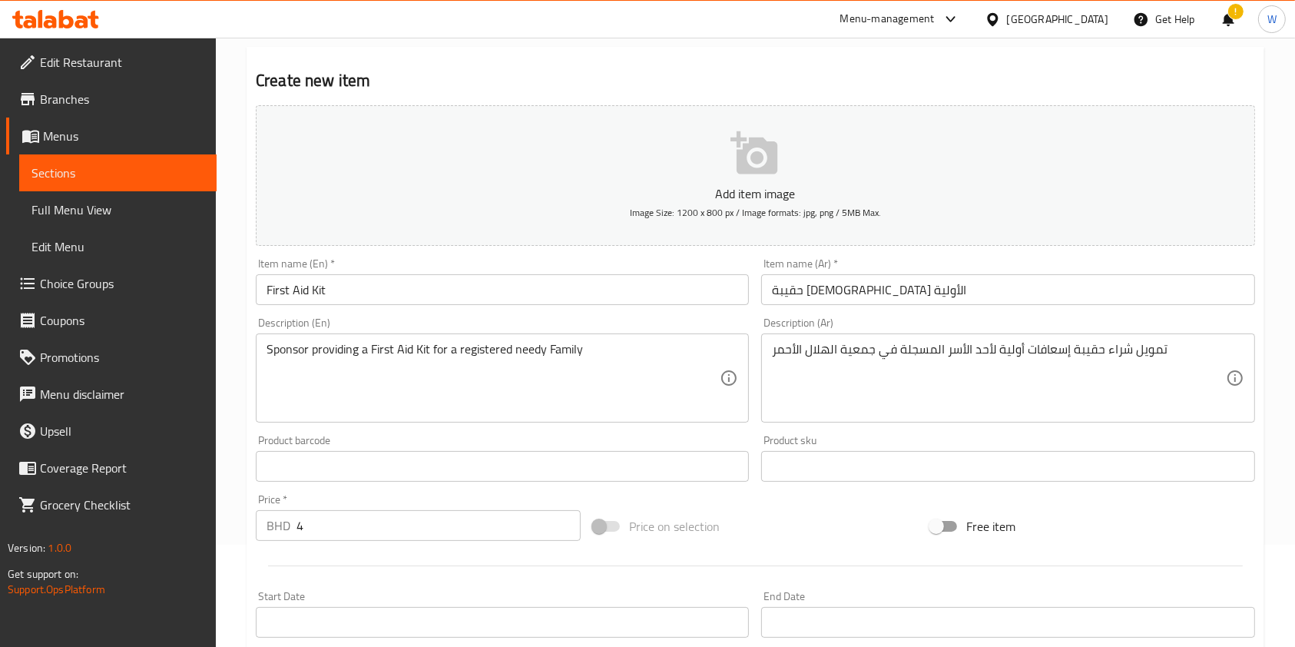
click at [723, 495] on div "Add item image Image Size: 1200 x 800 px / Image formats: jpg, png / 5MB Max. I…" at bounding box center [756, 430] width 1012 height 662
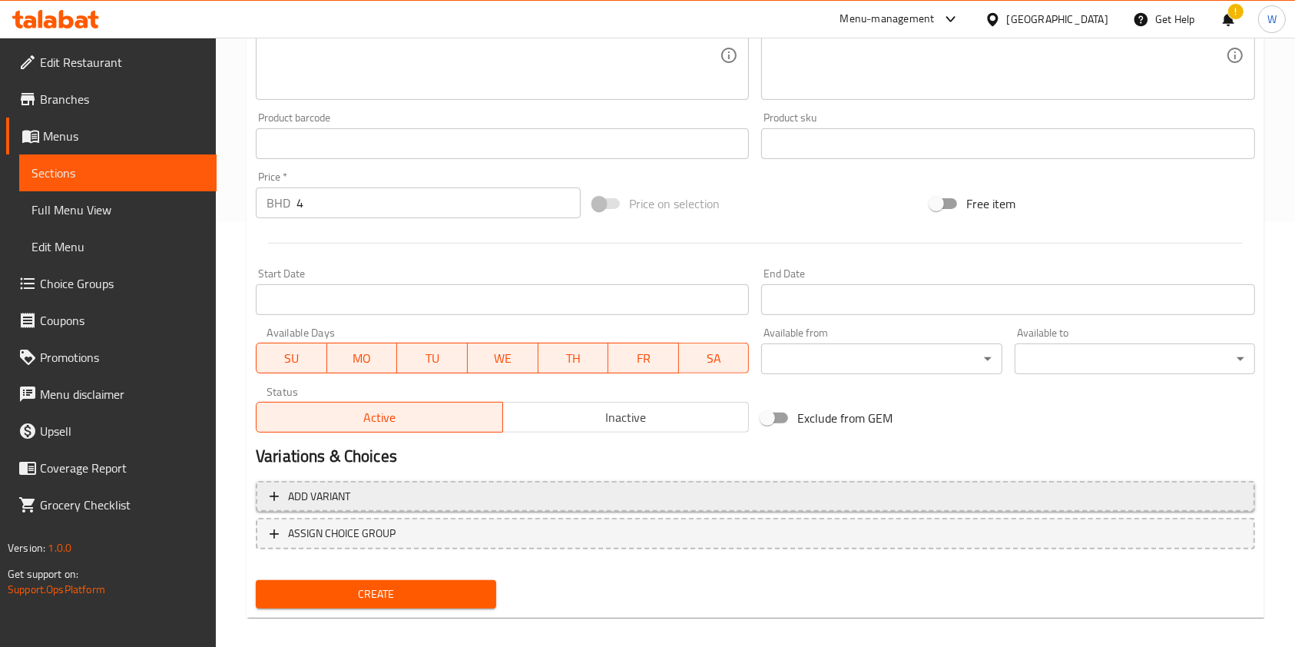
scroll to position [439, 0]
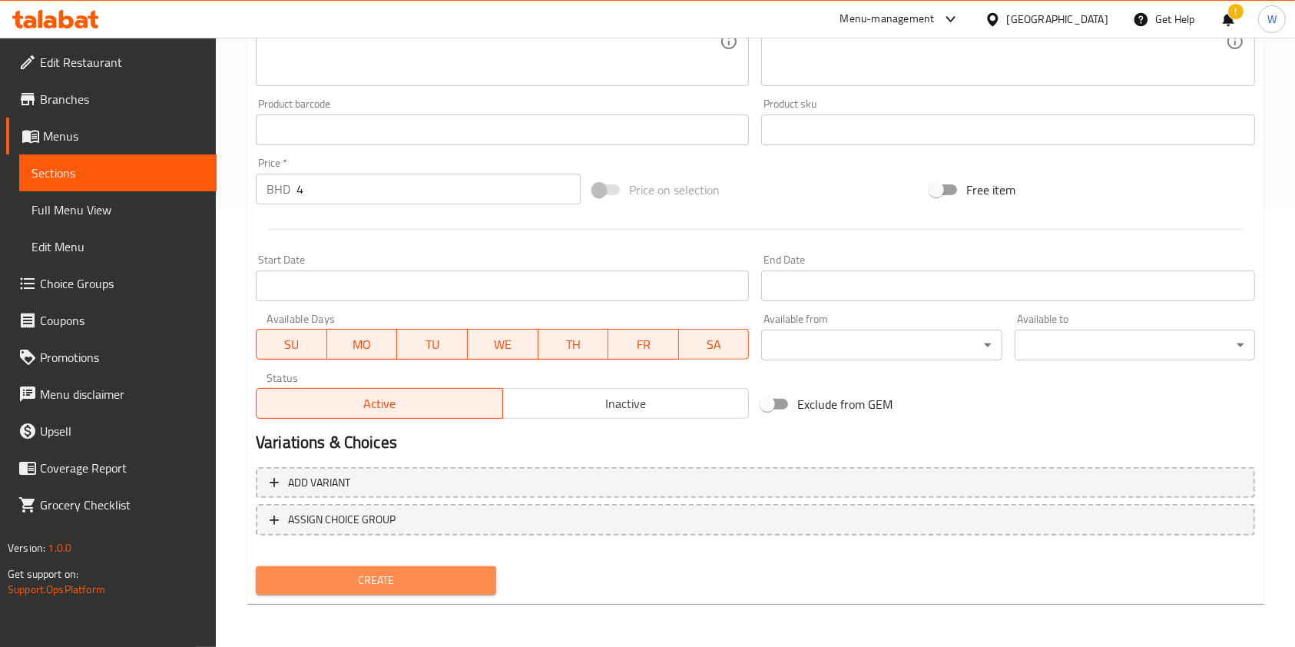
click at [373, 566] on button "Create" at bounding box center [376, 580] width 240 height 28
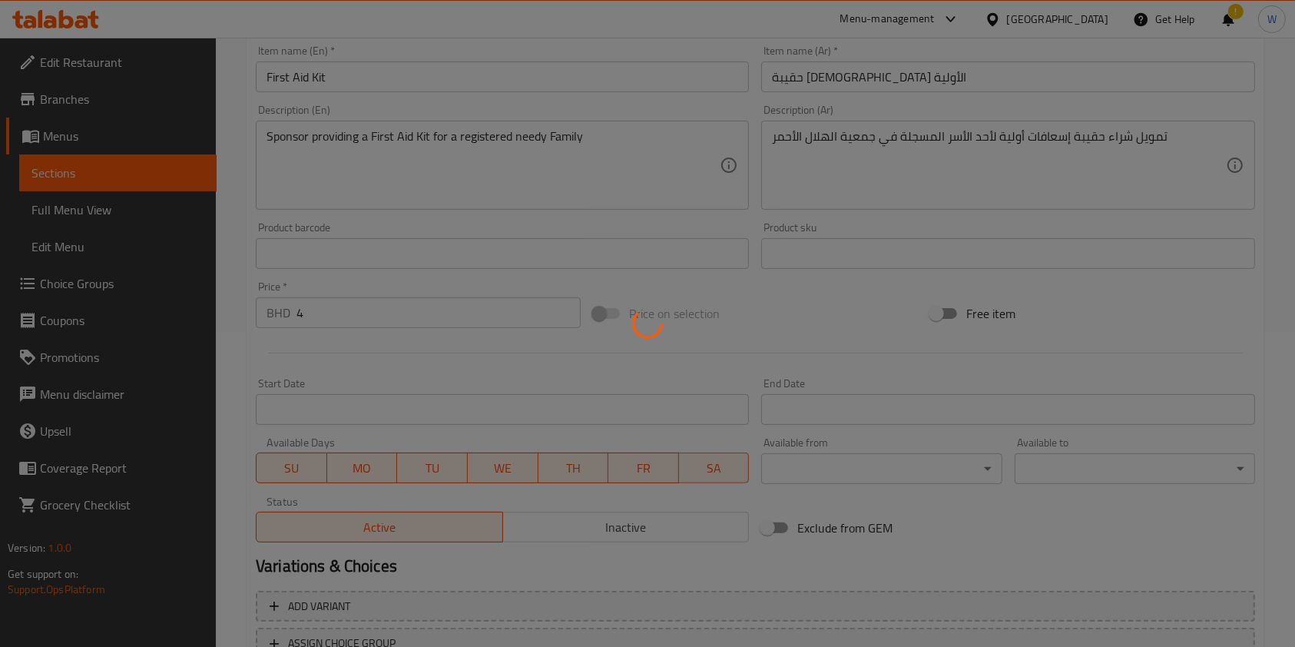
scroll to position [0, 0]
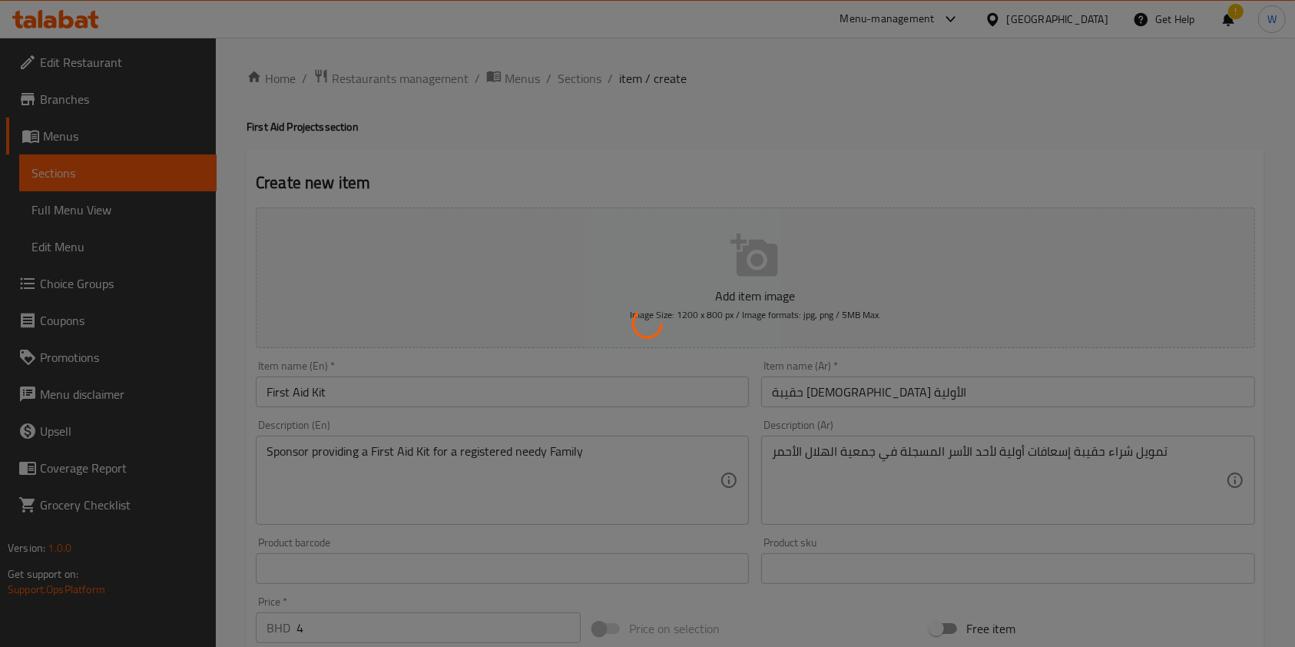
type input "0"
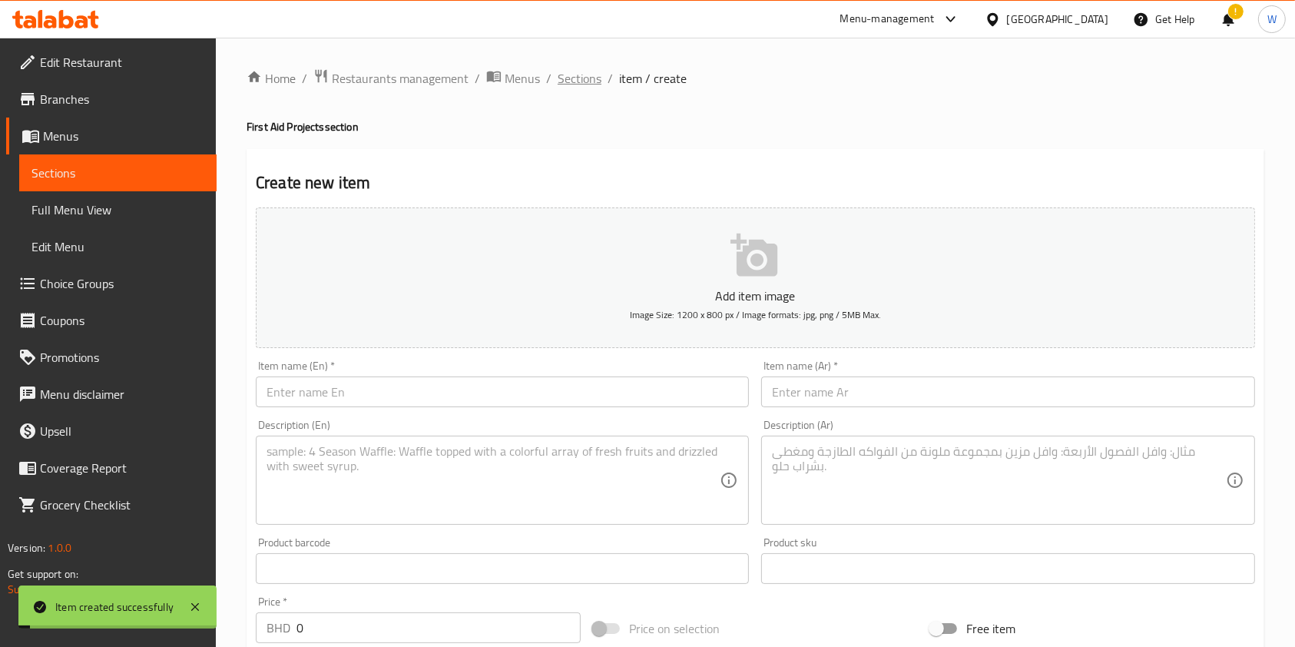
click at [581, 74] on span "Sections" at bounding box center [580, 78] width 44 height 18
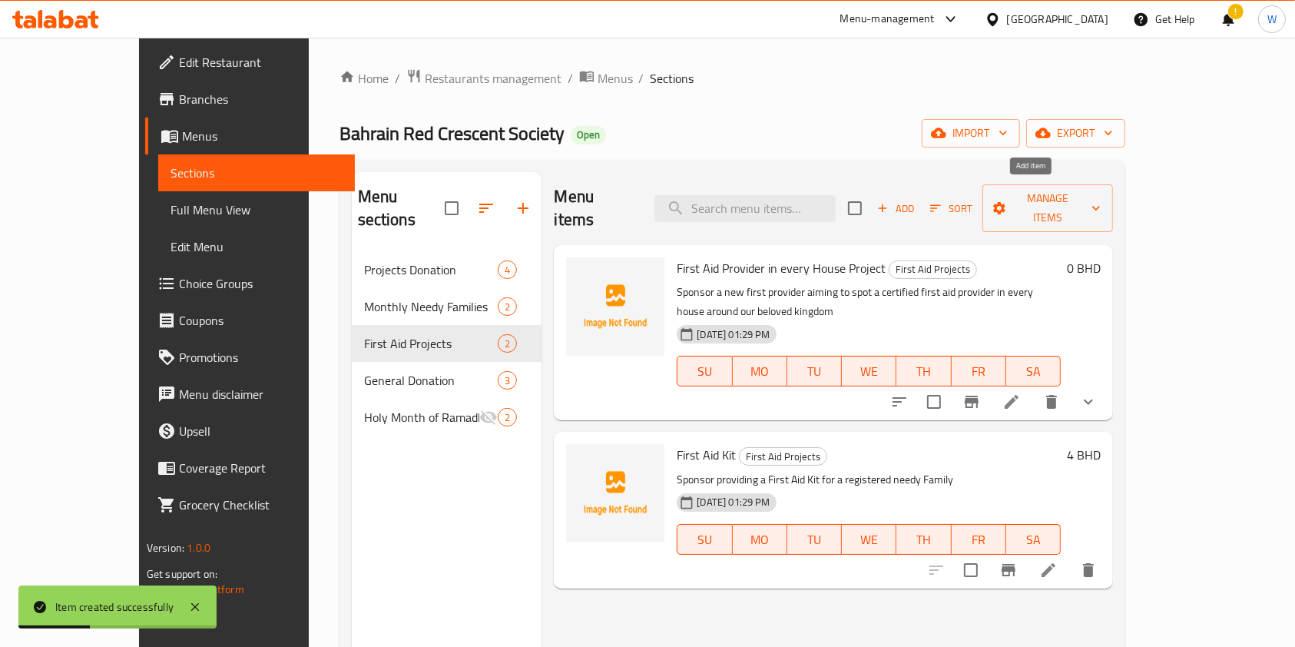
click at [916, 200] on span "Add" at bounding box center [895, 209] width 41 height 18
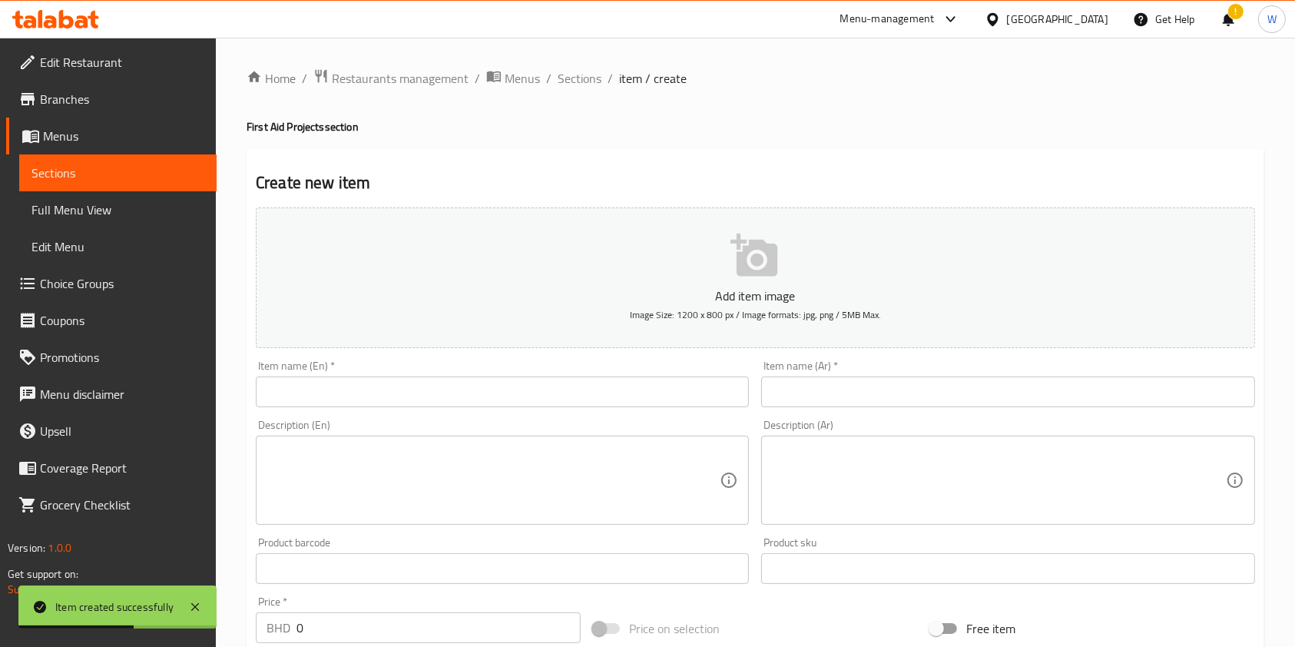
click at [356, 420] on div "Description (En) Description (En)" at bounding box center [502, 471] width 493 height 105
click at [355, 407] on input "text" at bounding box center [502, 391] width 493 height 31
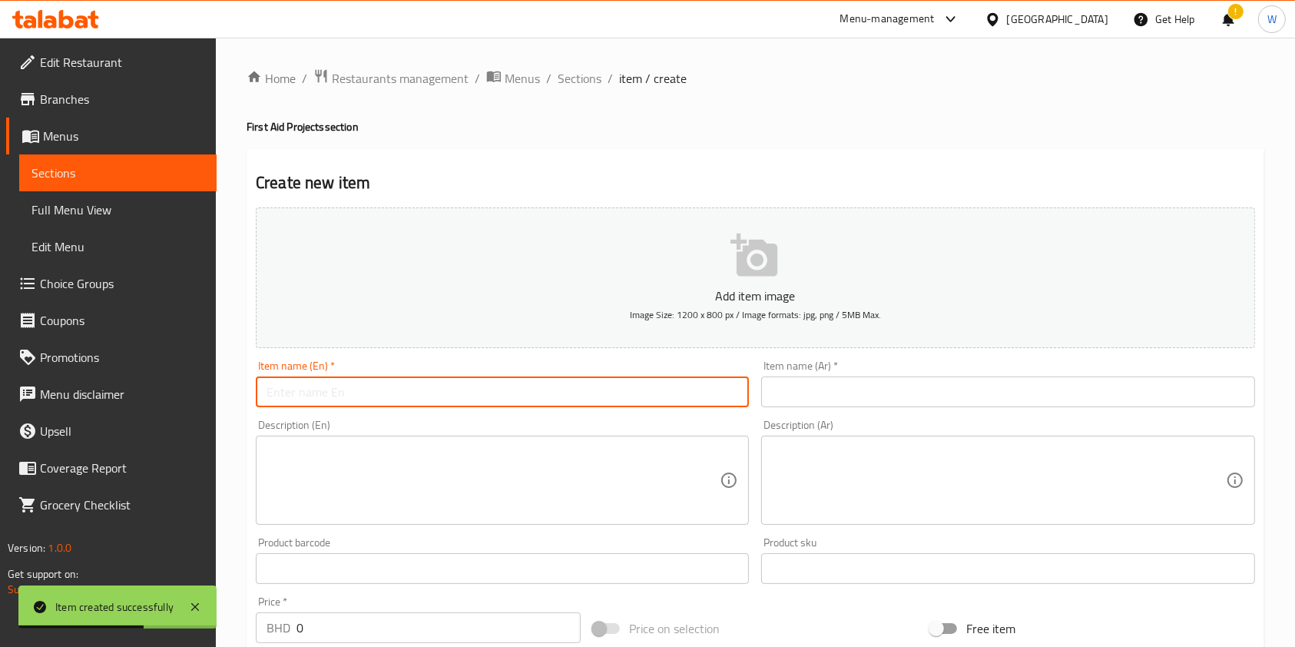
paste input "First Aid Project Sponsorship"
type input "First Aid Project Sponsorship"
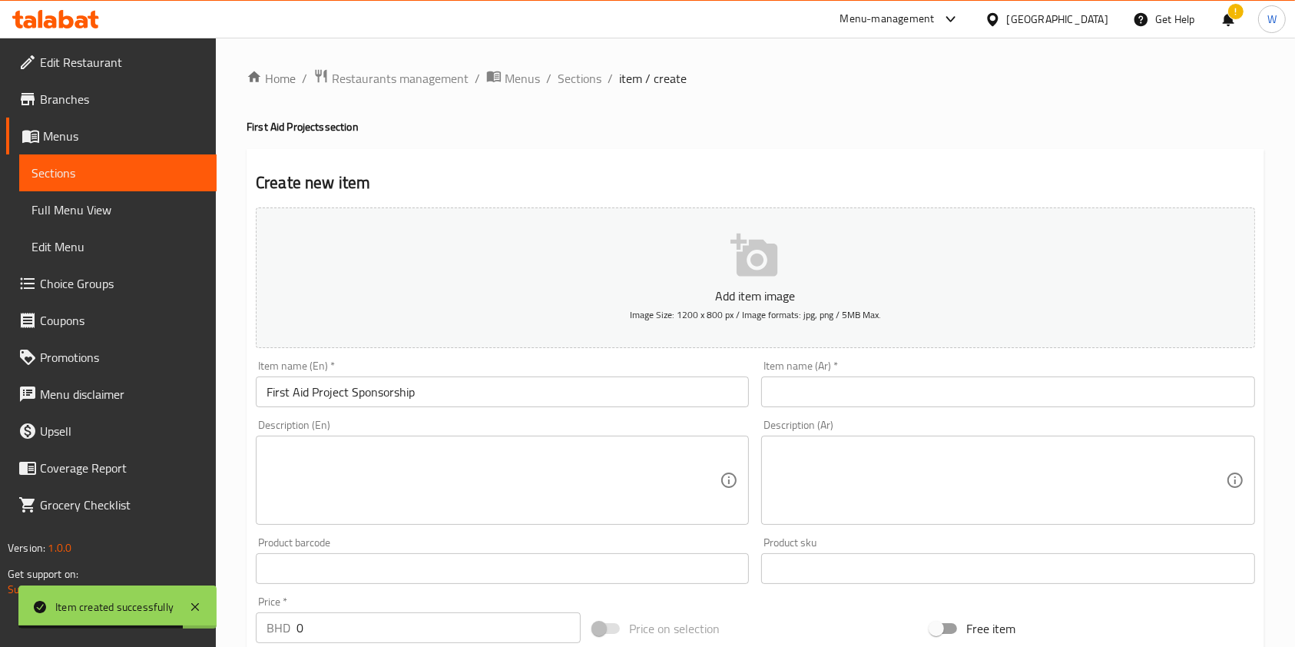
click at [789, 388] on input "text" at bounding box center [1007, 391] width 493 height 31
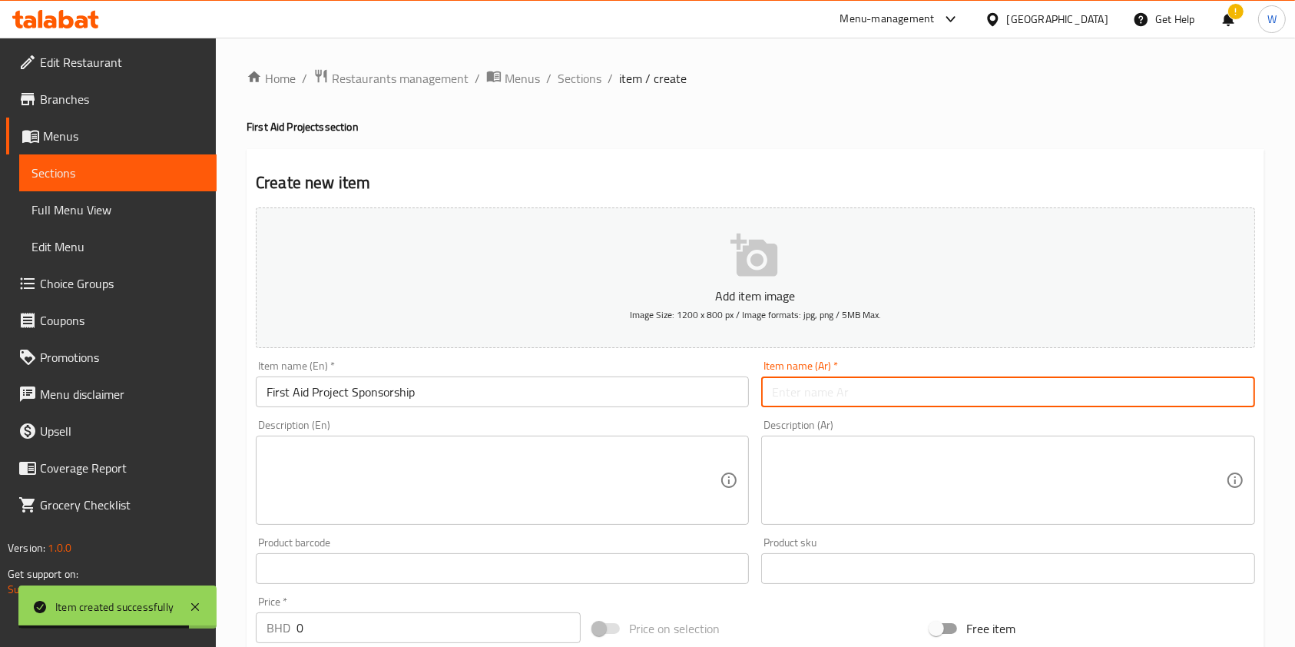
paste input "تمويل مشاريع الإسعافات الأولية"
type input "تمويل مشاريع الإسعافات الأولية"
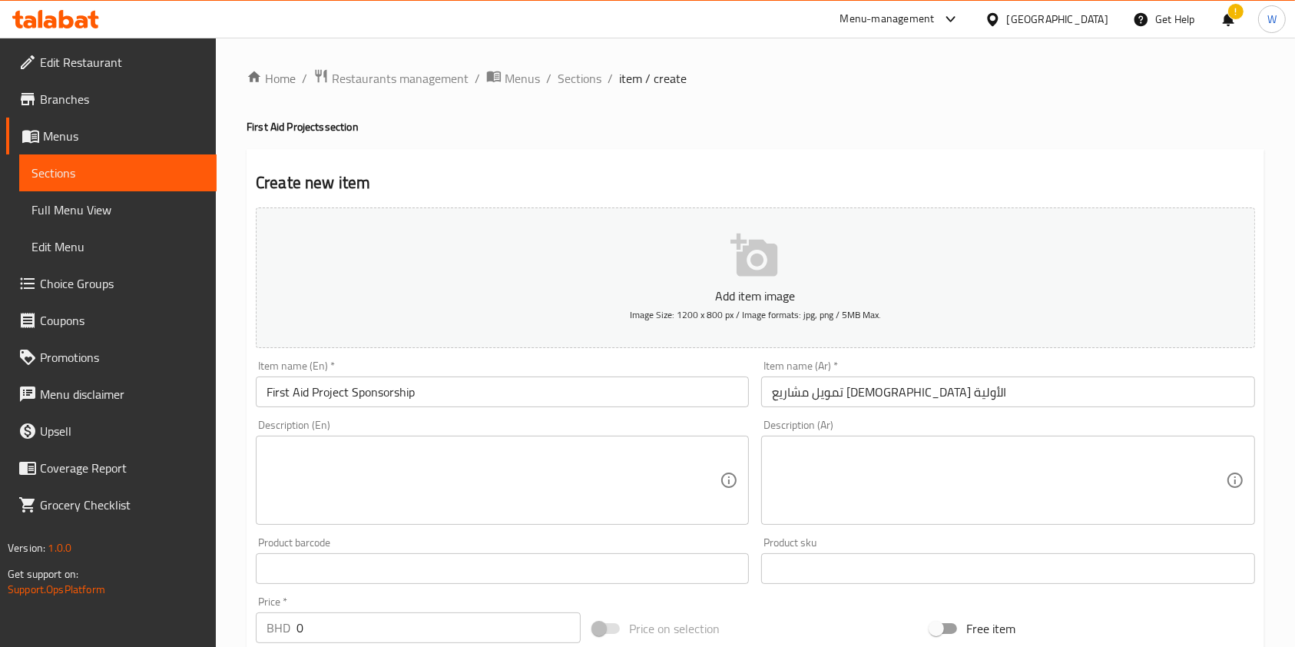
click at [436, 508] on textarea at bounding box center [493, 480] width 453 height 73
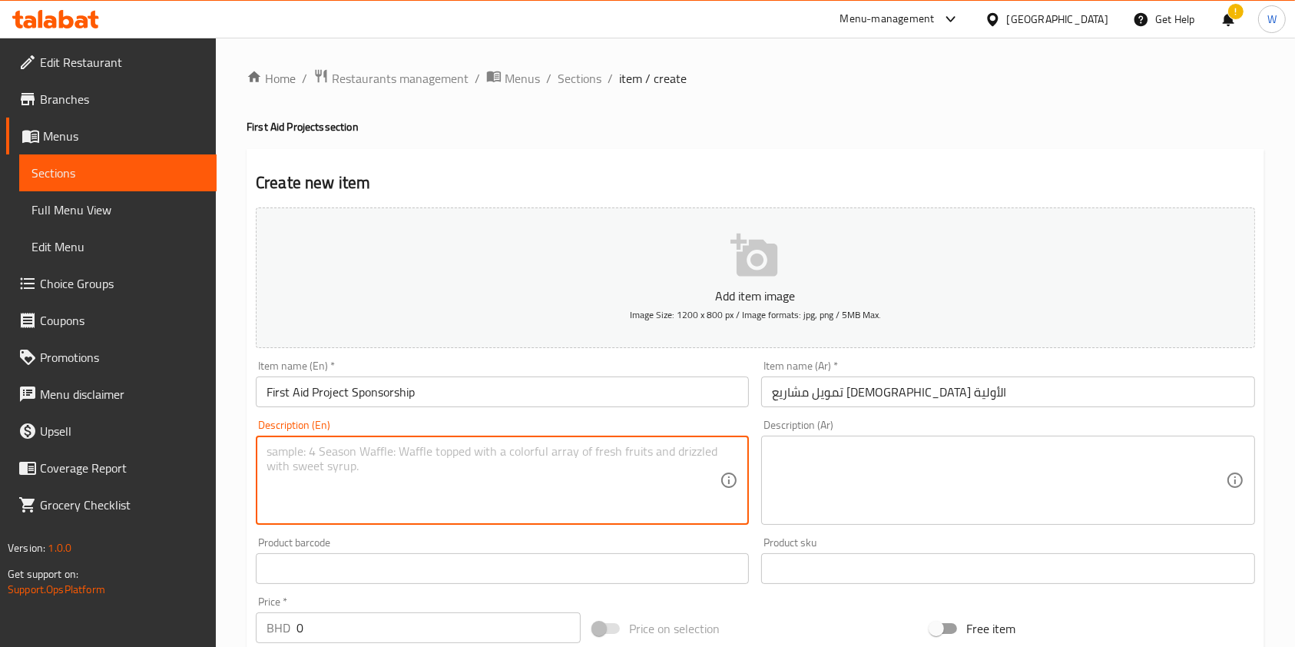
paste textarea "Sponsor First Aid awareness events and activities provided to the public"
type textarea "Sponsor First Aid awareness events and activities provided to the public"
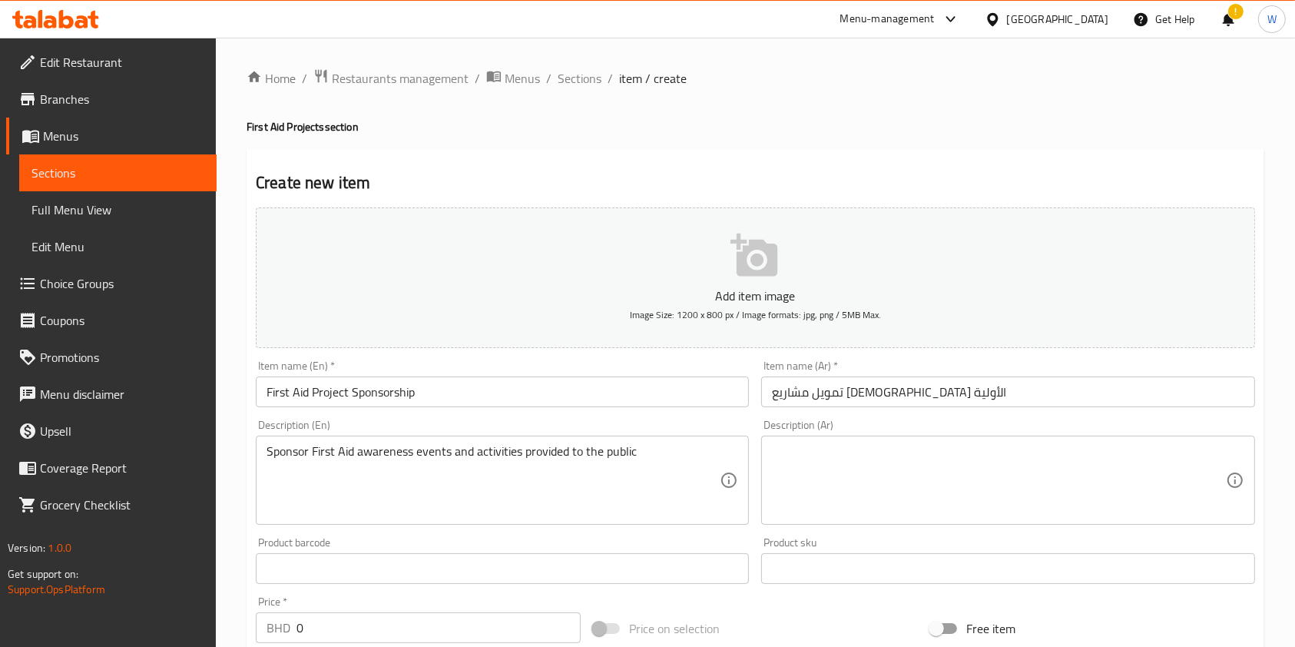
click at [1026, 472] on textarea at bounding box center [998, 480] width 453 height 73
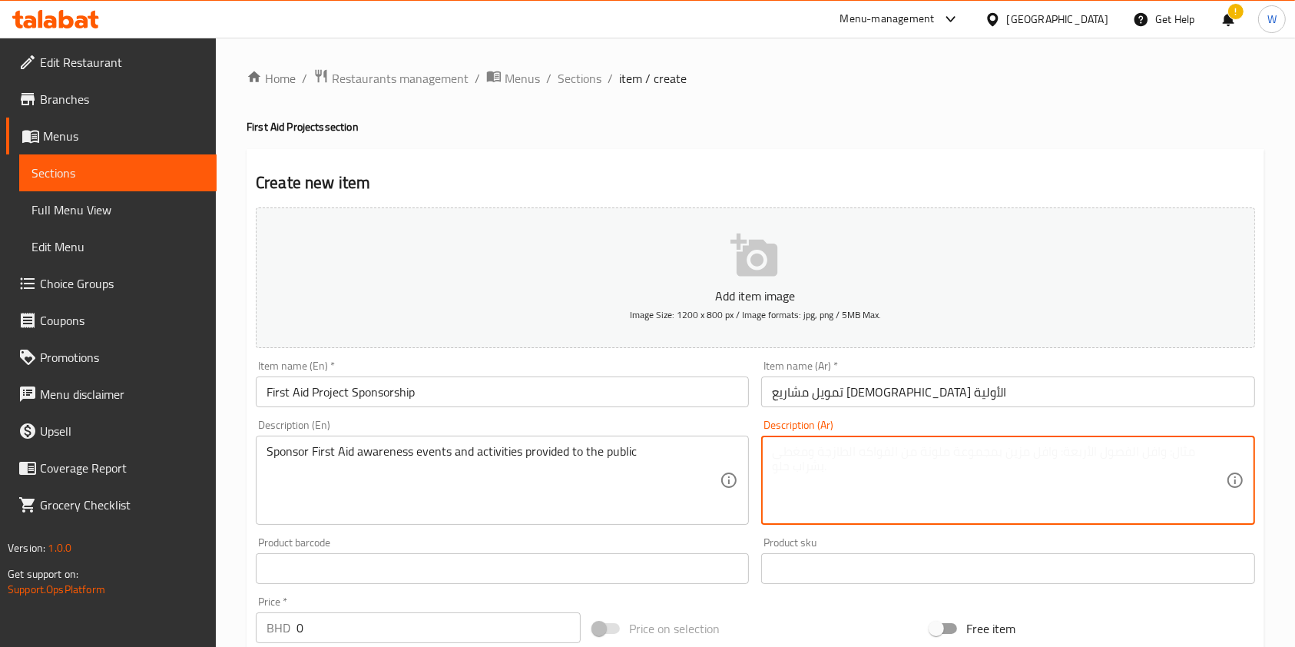
paste textarea "تمويل برامج وفعاليات الإسعافات الأولية التوعوية للمجتمع"
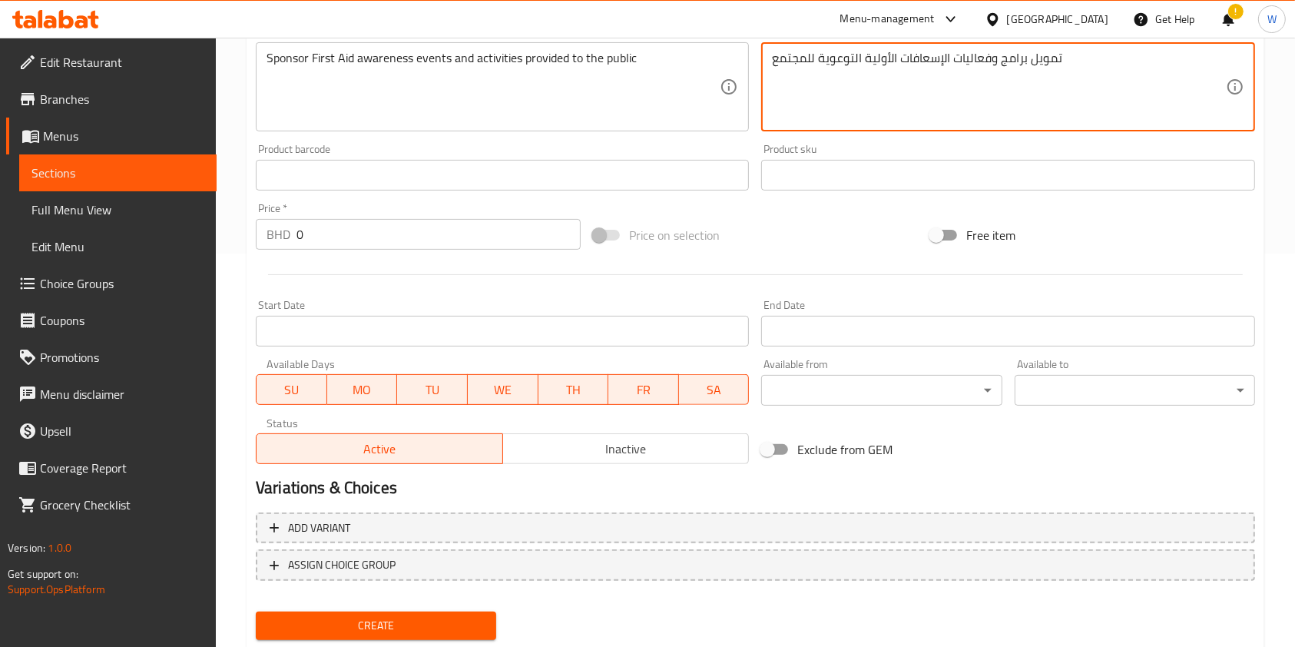
scroll to position [409, 0]
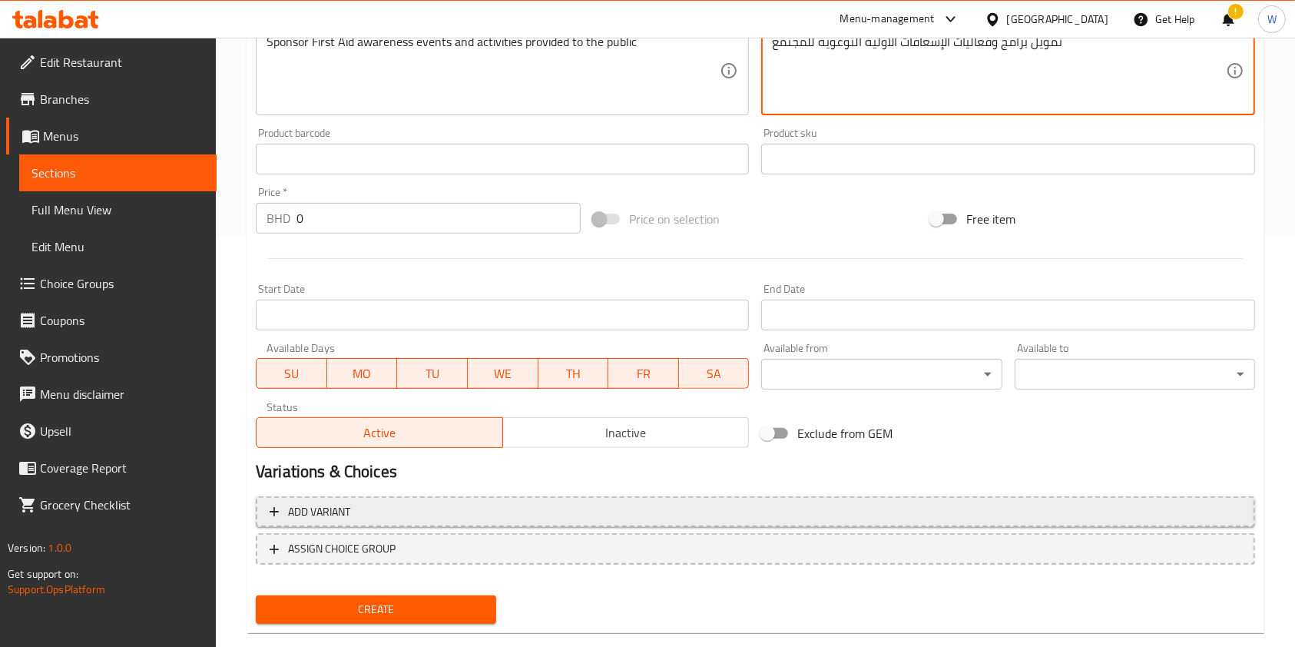
type textarea "تمويل برامج وفعاليات الإسعافات الأولية التوعوية للمجتمع"
click at [377, 513] on span "Add variant" at bounding box center [756, 511] width 972 height 19
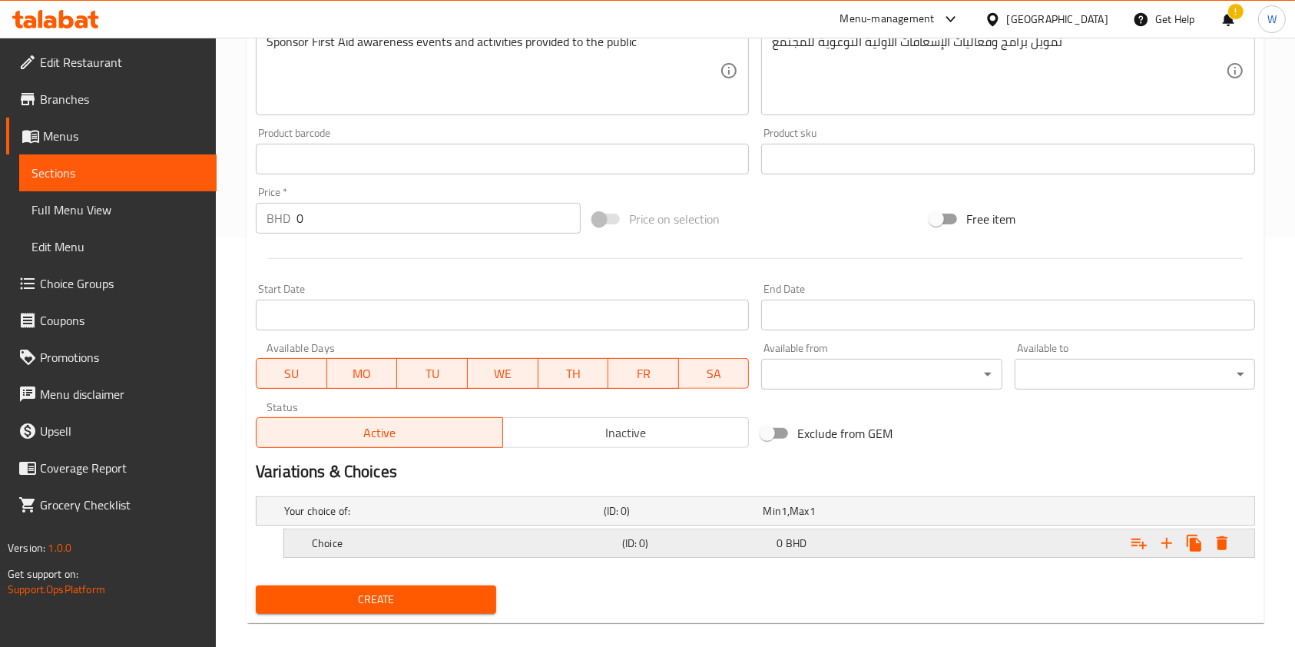
click at [481, 518] on h5 "Choice" at bounding box center [440, 510] width 313 height 15
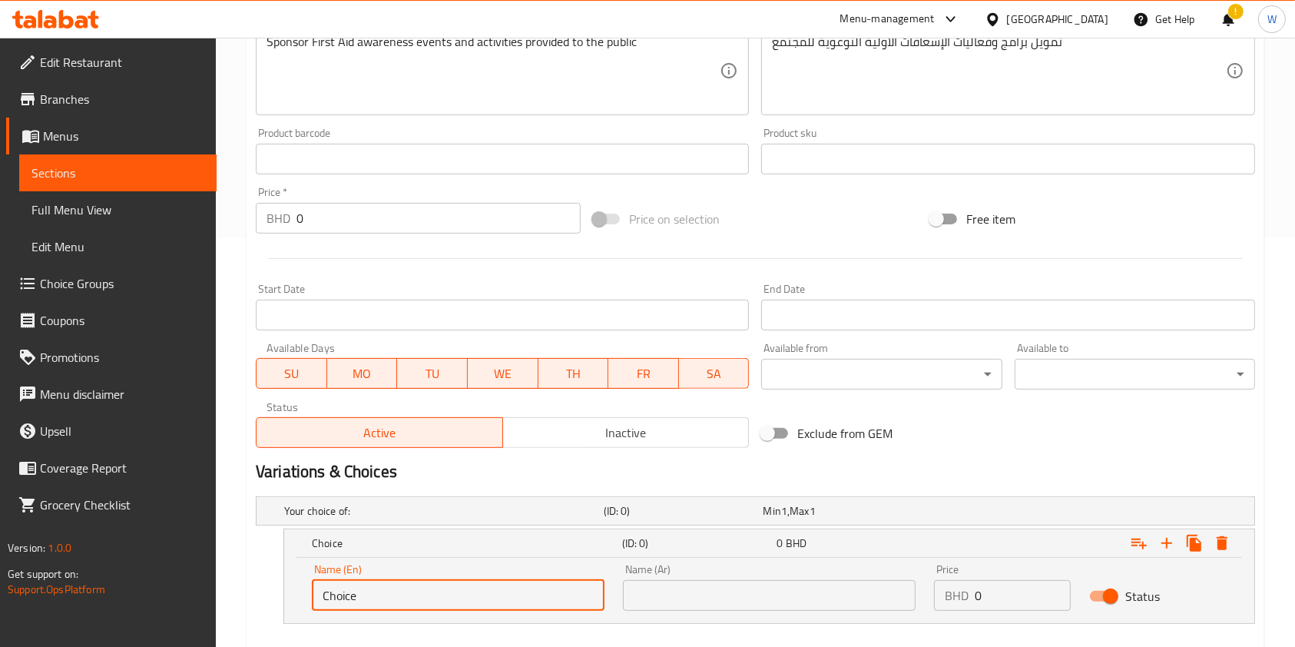
click at [473, 585] on input "Choice" at bounding box center [458, 595] width 293 height 31
click at [453, 592] on input "0.5" at bounding box center [458, 595] width 293 height 31
click at [452, 590] on input "0.5" at bounding box center [458, 595] width 293 height 31
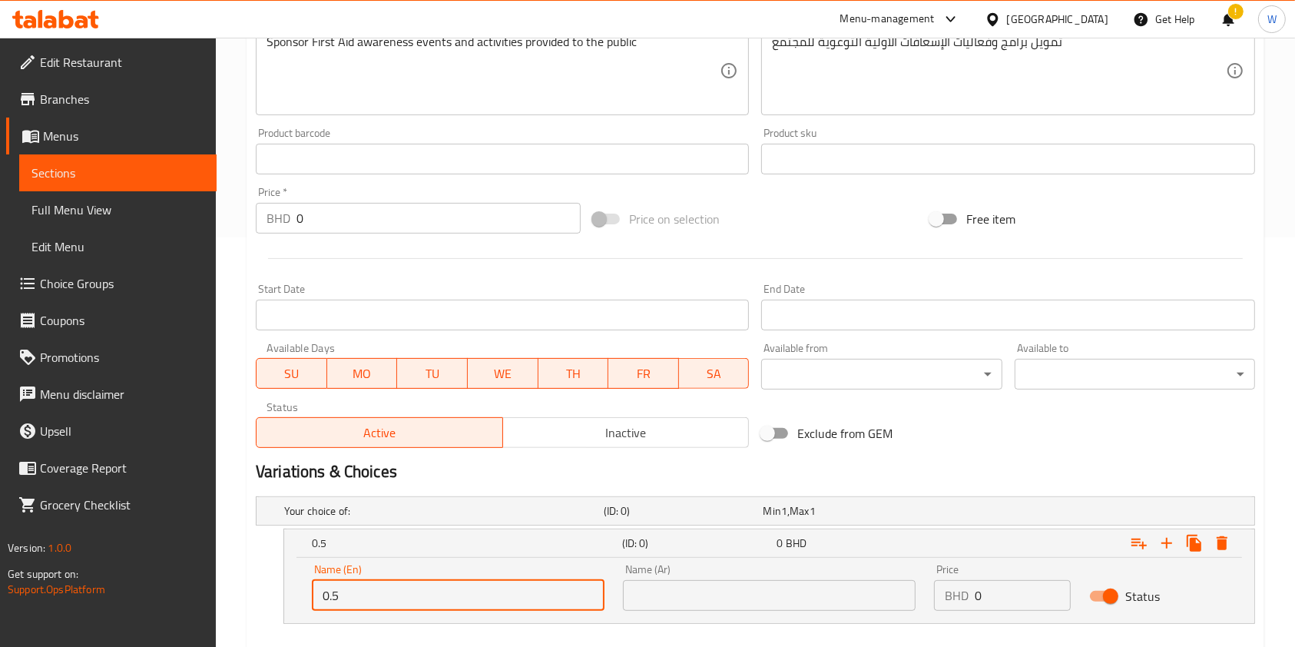
click at [497, 588] on input "0.5" at bounding box center [458, 595] width 293 height 31
type input "0.5"
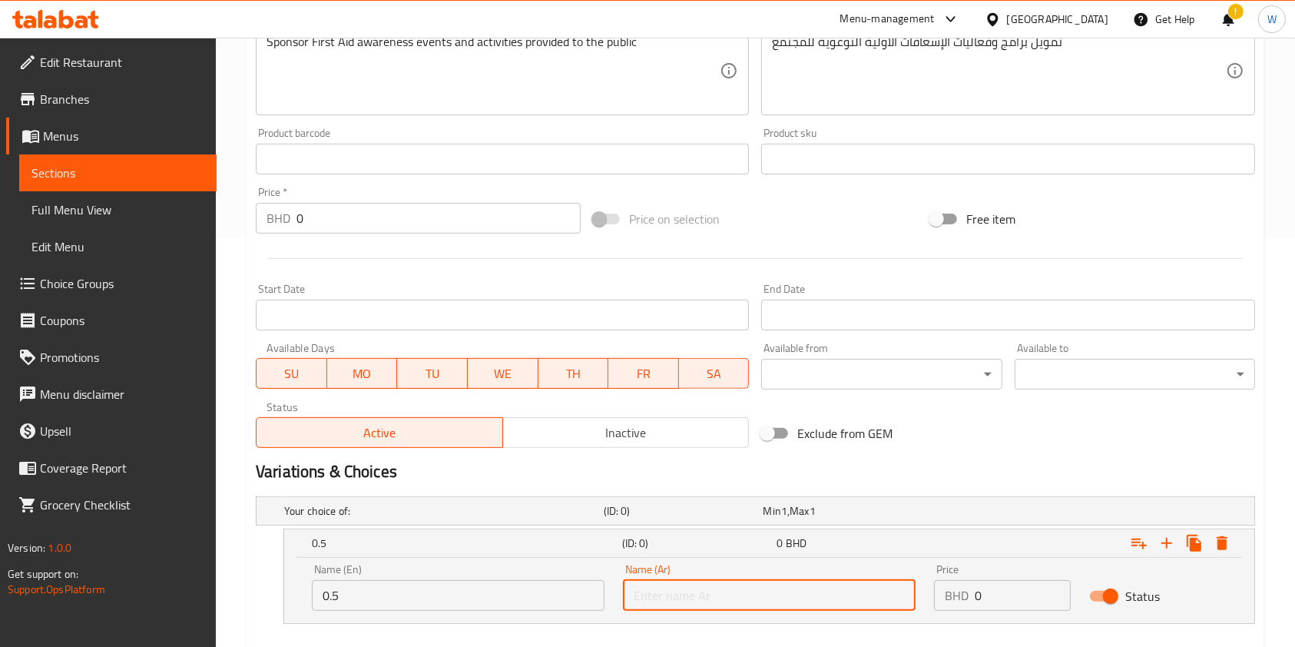
click at [717, 594] on input "text" at bounding box center [769, 595] width 293 height 31
paste input "0.5"
type input "0.5"
click at [990, 598] on input "0" at bounding box center [1023, 595] width 96 height 31
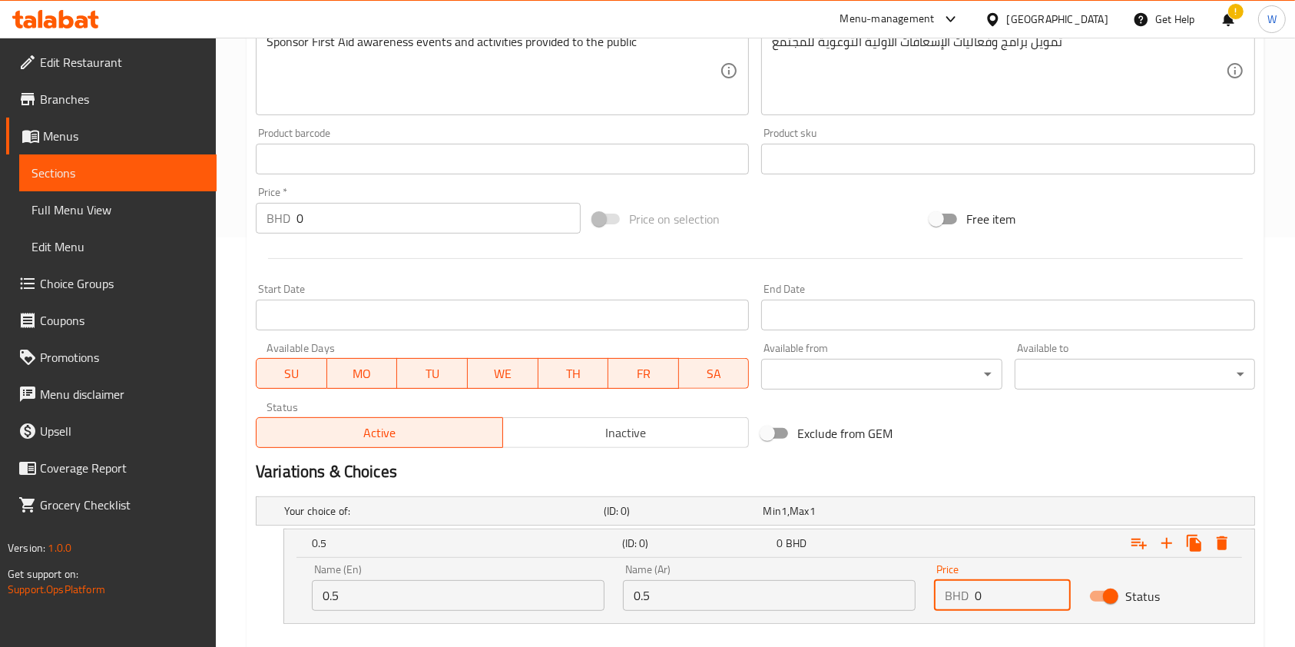
drag, startPoint x: 1026, startPoint y: 588, endPoint x: 977, endPoint y: 593, distance: 49.4
click at [978, 593] on input "0" at bounding box center [1023, 595] width 96 height 31
type input "0.5"
click at [1169, 542] on icon "Expand" at bounding box center [1166, 543] width 11 height 11
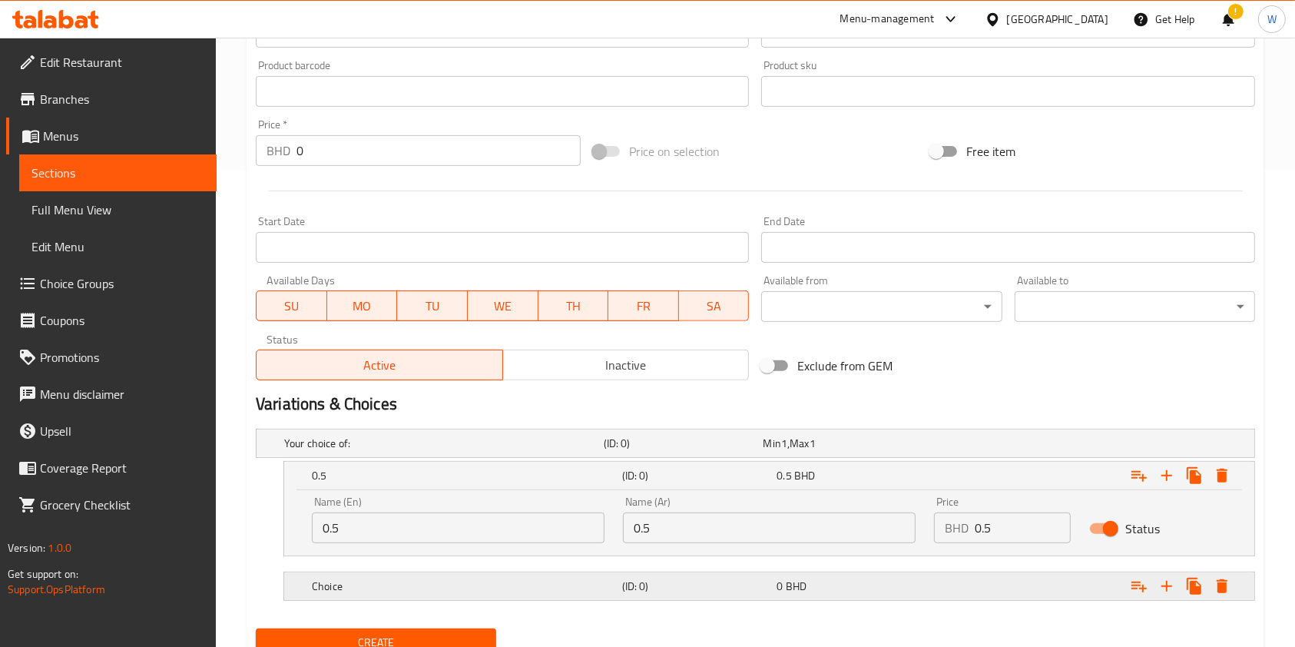
scroll to position [539, 0]
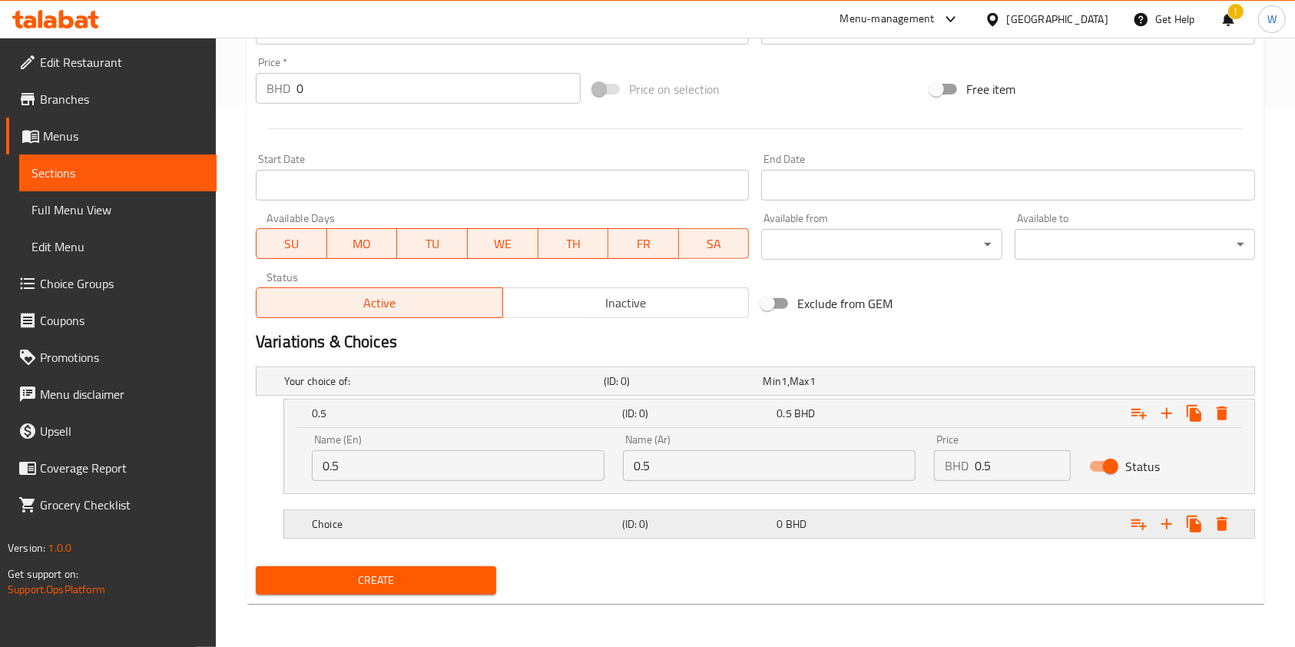
click at [598, 389] on h5 "Choice" at bounding box center [440, 380] width 313 height 15
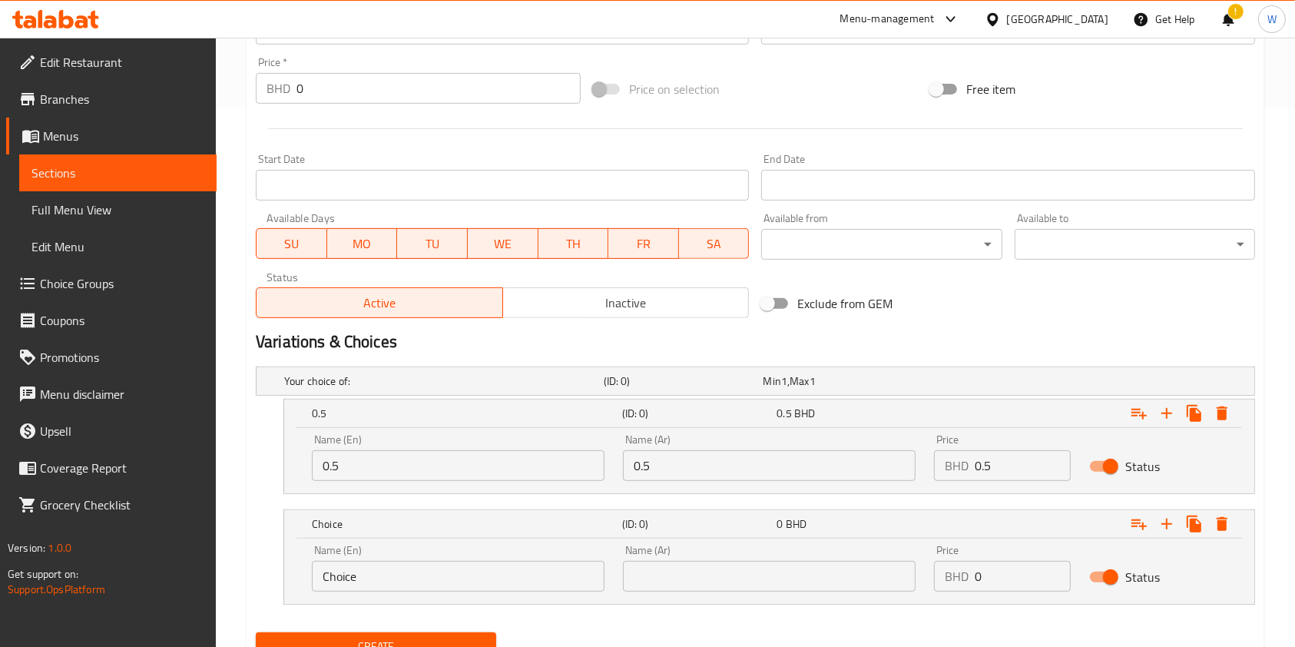
click at [449, 564] on input "Choice" at bounding box center [458, 576] width 293 height 31
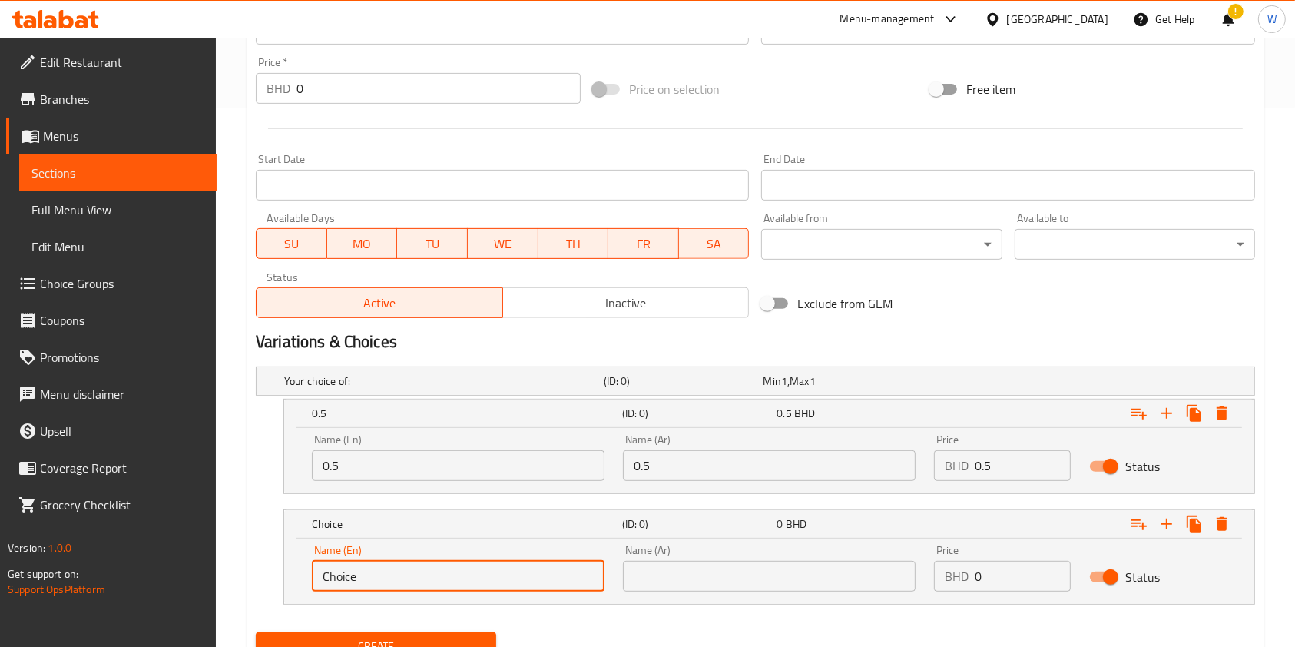
click at [449, 564] on input "Choice" at bounding box center [458, 576] width 293 height 31
type input "1BD"
click at [602, 582] on input "1BD" at bounding box center [458, 576] width 293 height 31
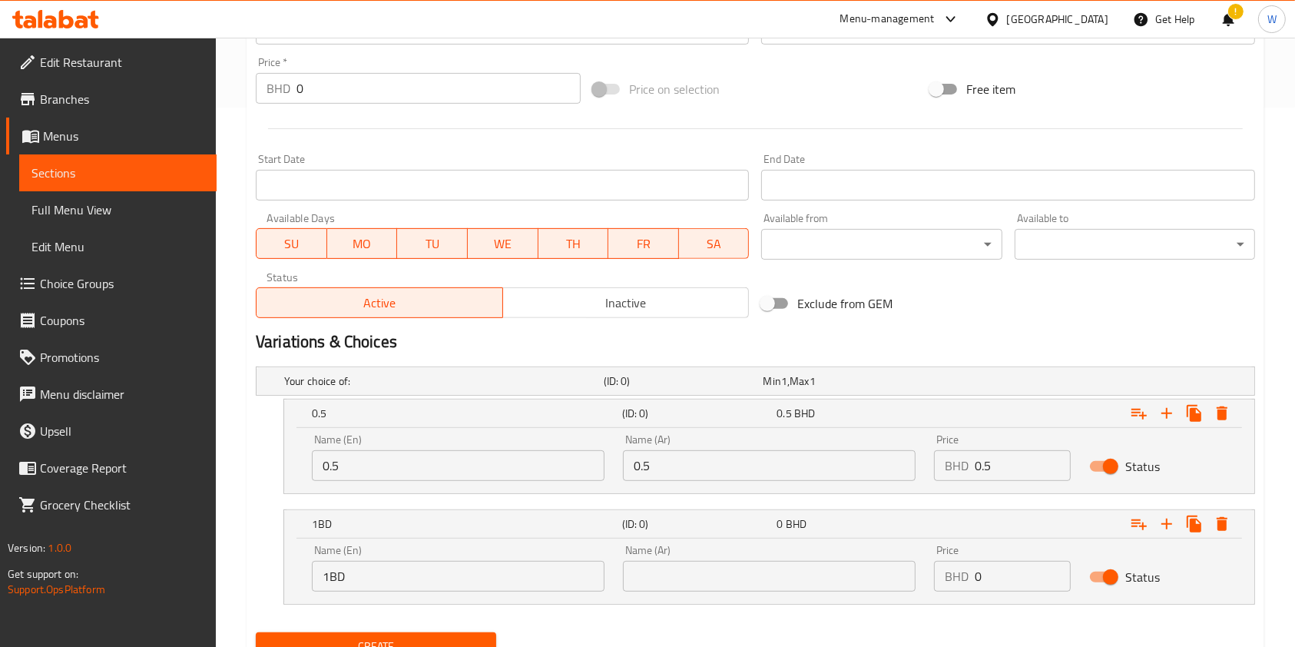
click at [682, 593] on div "Name (Ar) Name (Ar)" at bounding box center [769, 567] width 311 height 65
click at [682, 581] on input "text" at bounding box center [769, 576] width 293 height 31
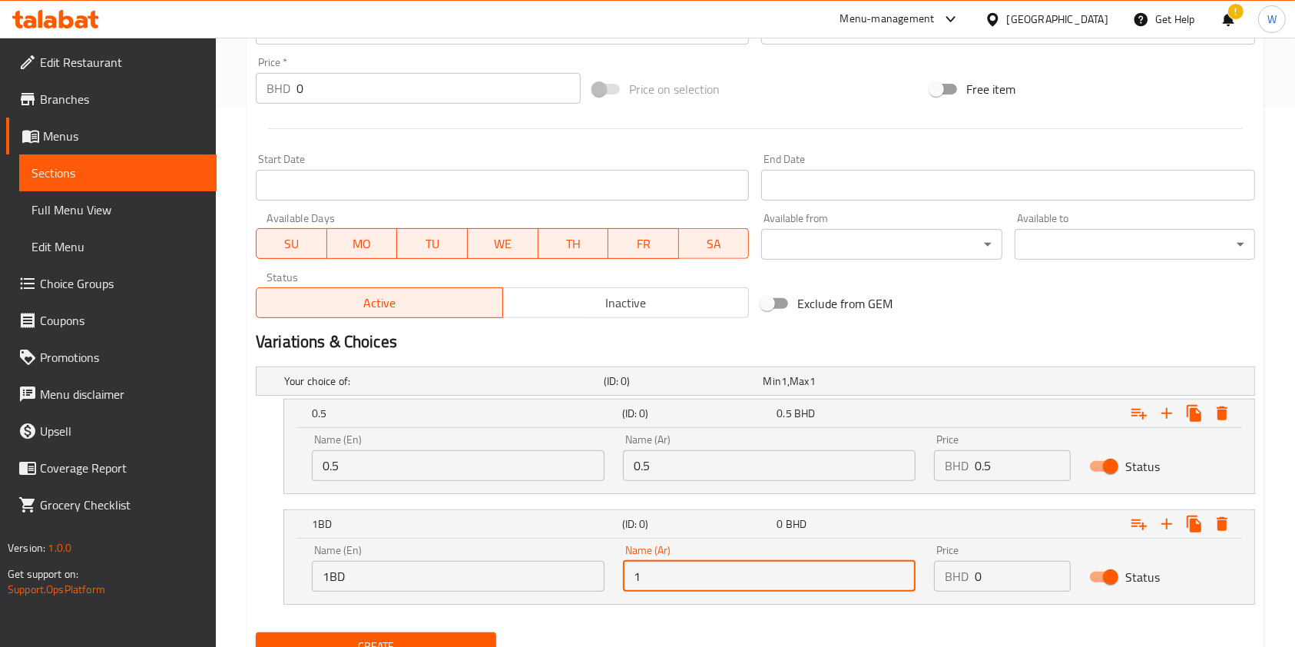
type input "1 دينار بحريني"
drag, startPoint x: 1002, startPoint y: 574, endPoint x: 936, endPoint y: 580, distance: 66.3
click at [939, 580] on div "BHD 0 Price" at bounding box center [1002, 576] width 137 height 31
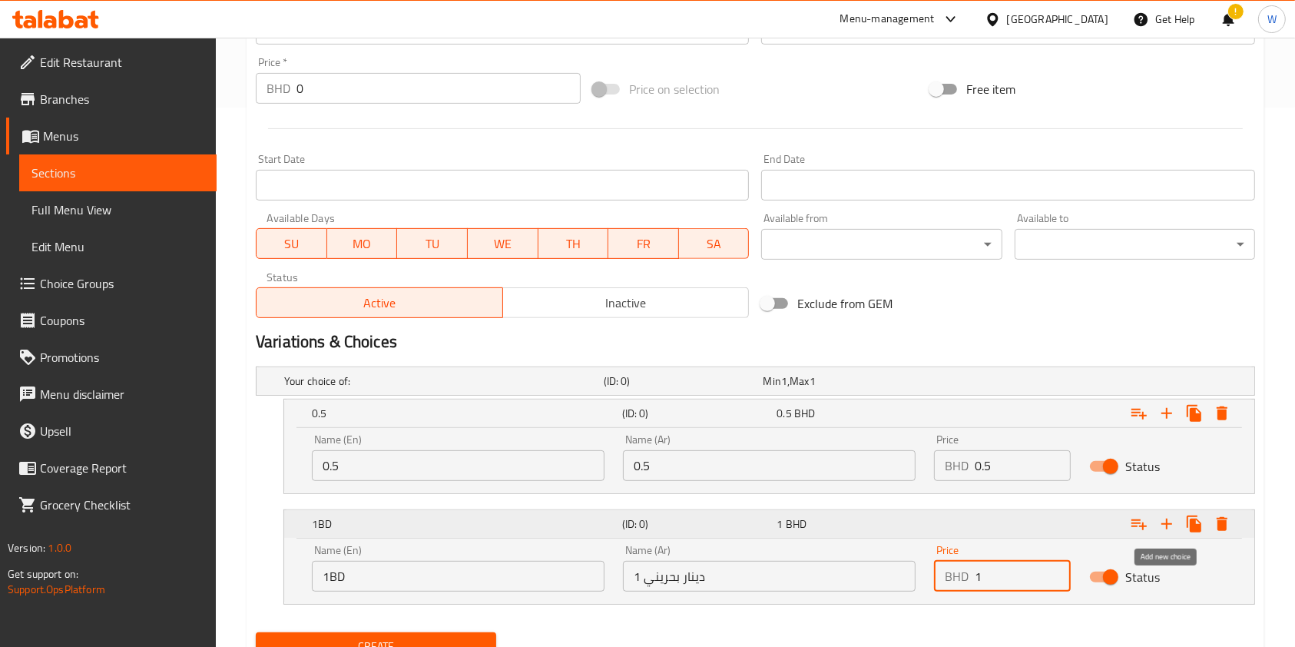
type input "1"
click at [1171, 519] on icon "Expand" at bounding box center [1166, 524] width 18 height 18
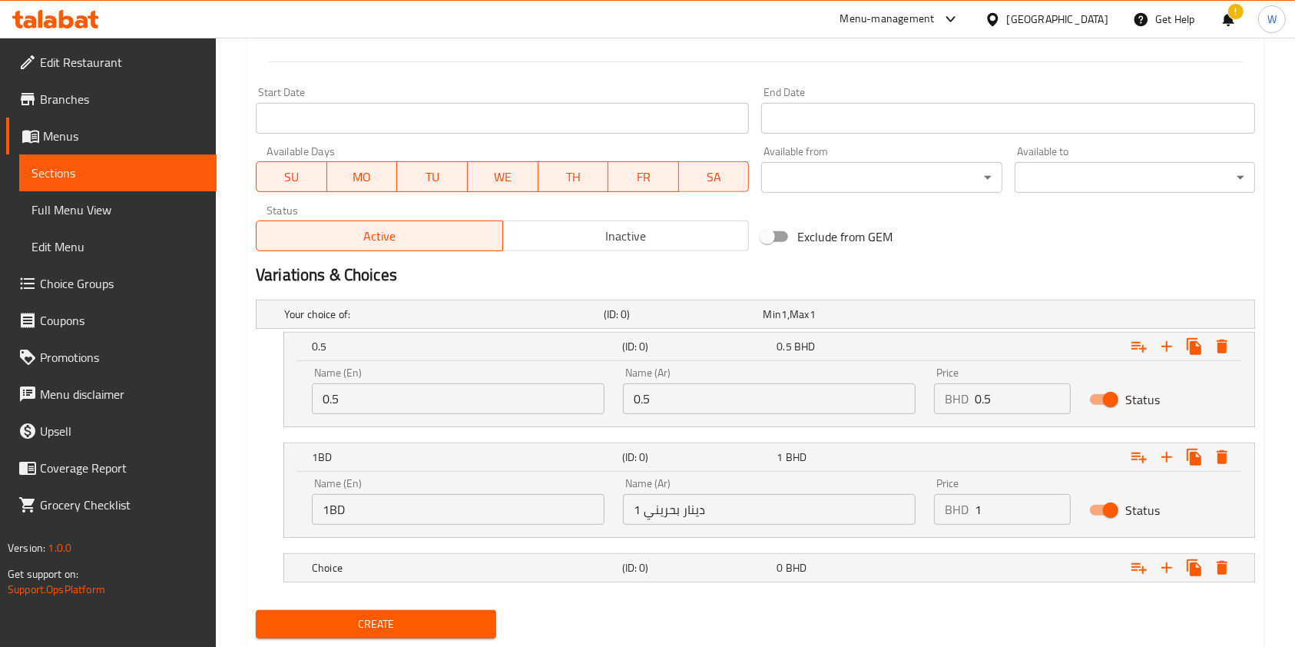
scroll to position [649, 0]
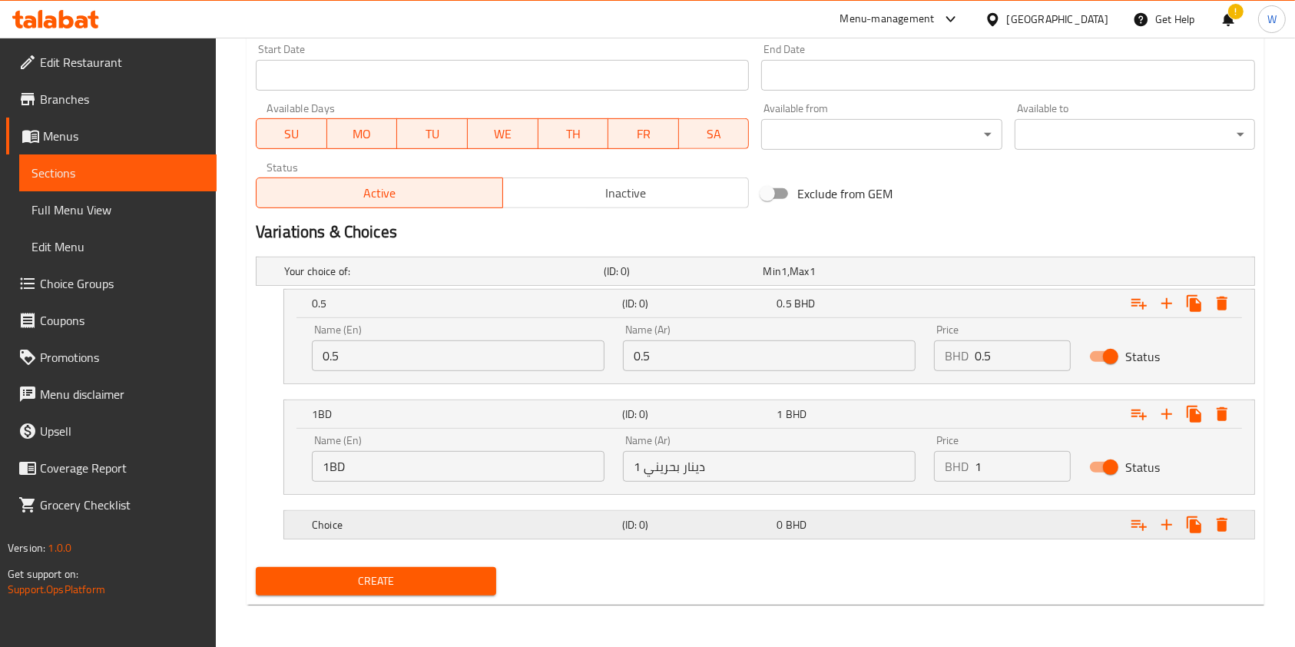
click at [343, 279] on h5 "Choice" at bounding box center [440, 270] width 313 height 15
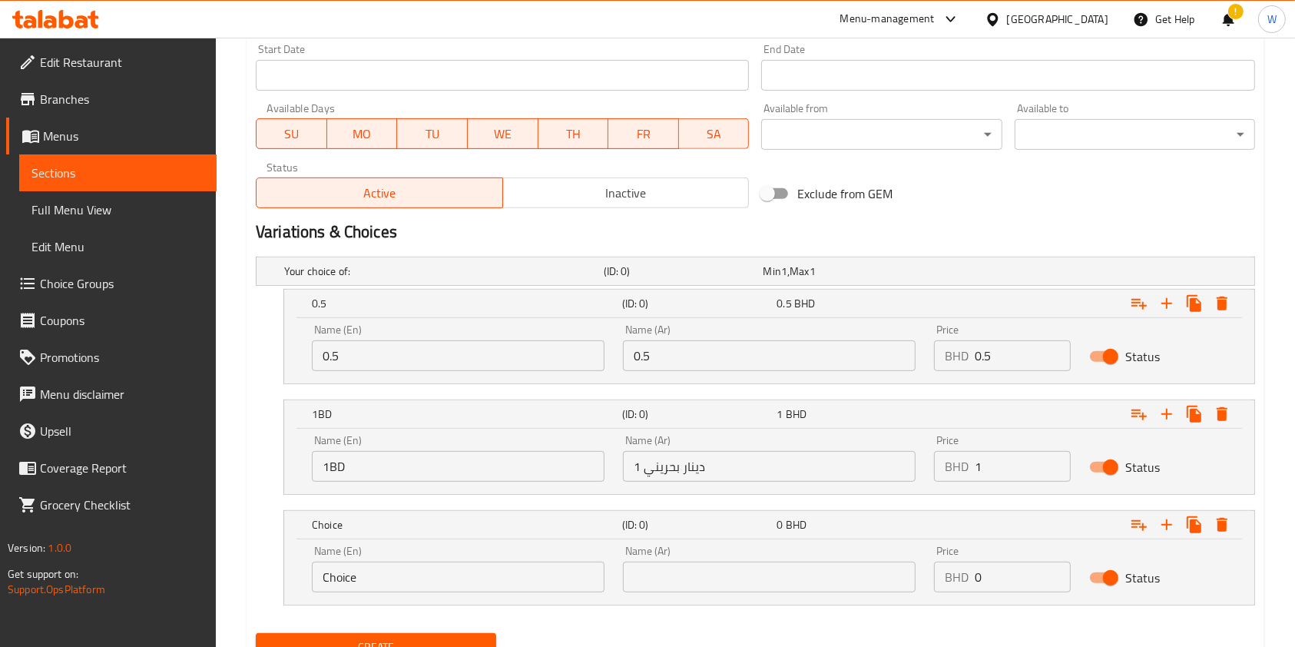
click at [467, 580] on input "Choice" at bounding box center [458, 576] width 293 height 31
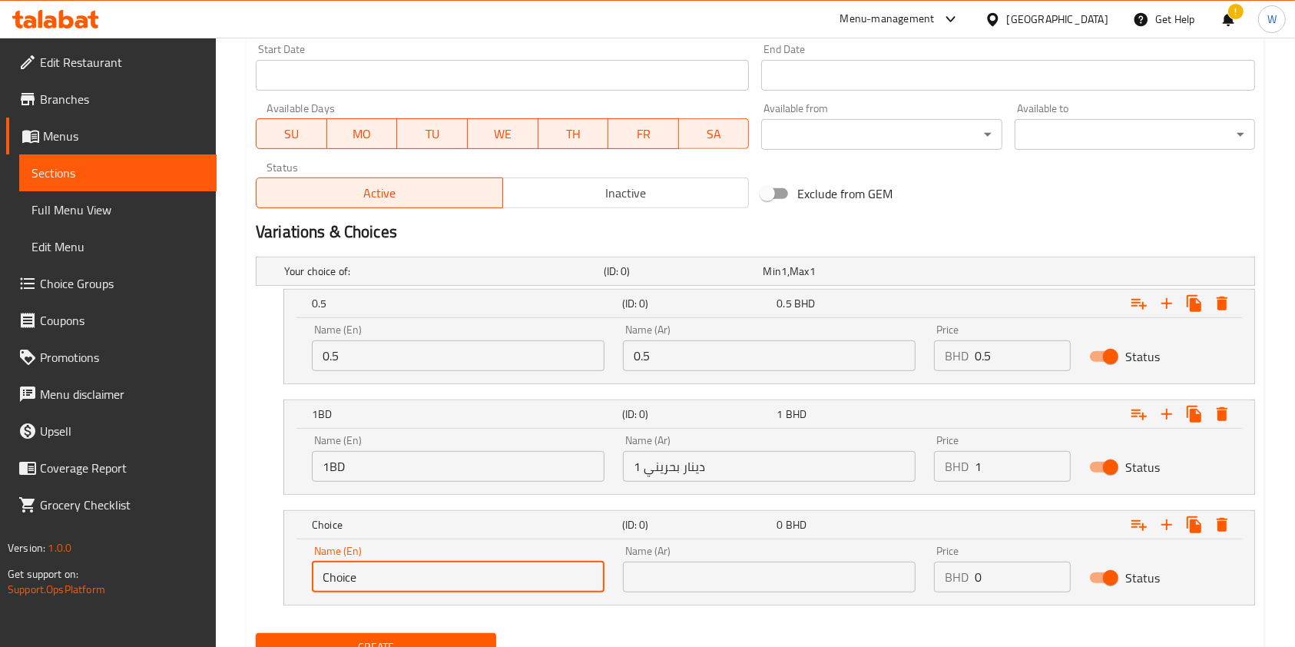
click at [467, 580] on input "Choice" at bounding box center [458, 576] width 293 height 31
type input "5BD"
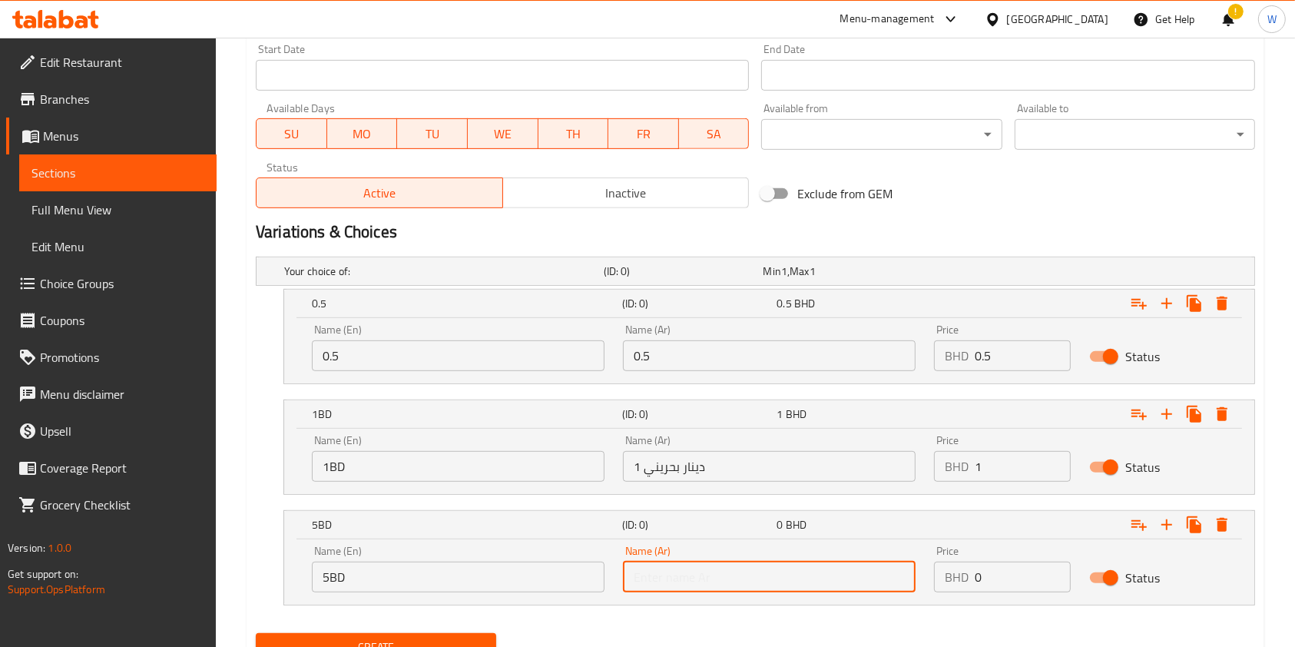
click at [646, 582] on input "text" at bounding box center [769, 576] width 293 height 31
type input "5 دينار"
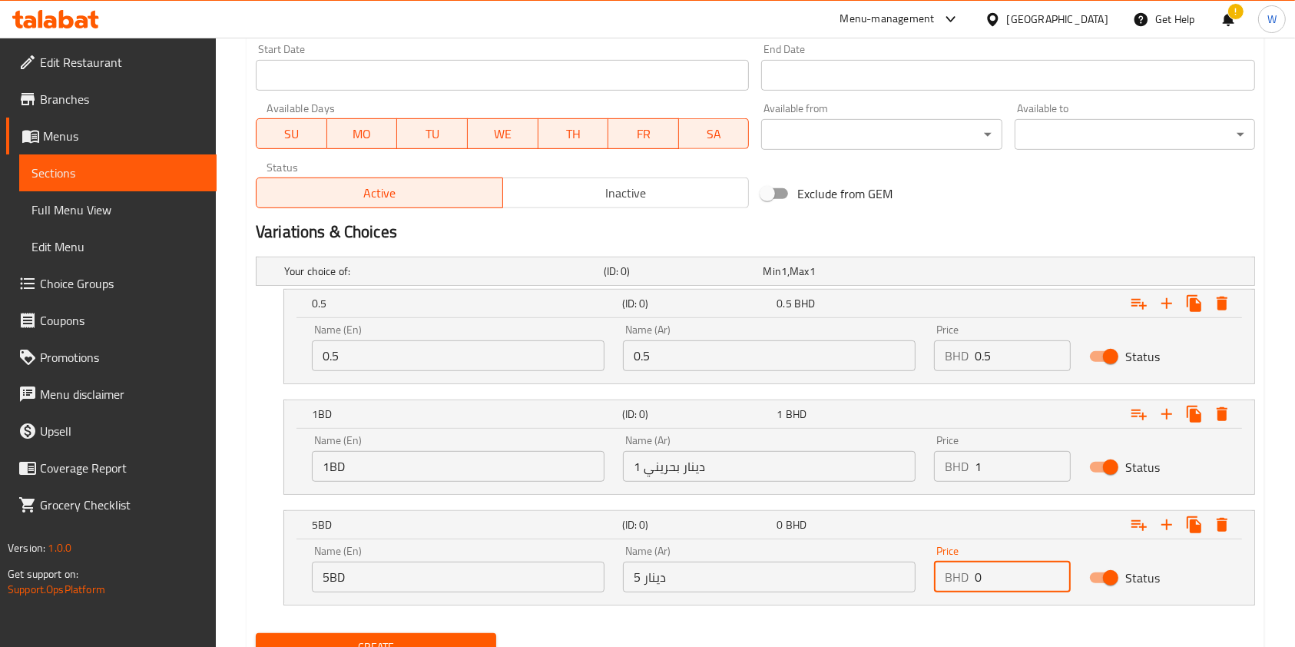
drag, startPoint x: 1005, startPoint y: 575, endPoint x: 827, endPoint y: 595, distance: 178.5
click at [902, 588] on div "Name (En) 5BD Name (En) Name (Ar) 5 دينار Name (Ar) Price BHD 0 Price Status" at bounding box center [769, 568] width 933 height 65
type input "5"
click at [1168, 515] on icon "Expand" at bounding box center [1166, 524] width 18 height 18
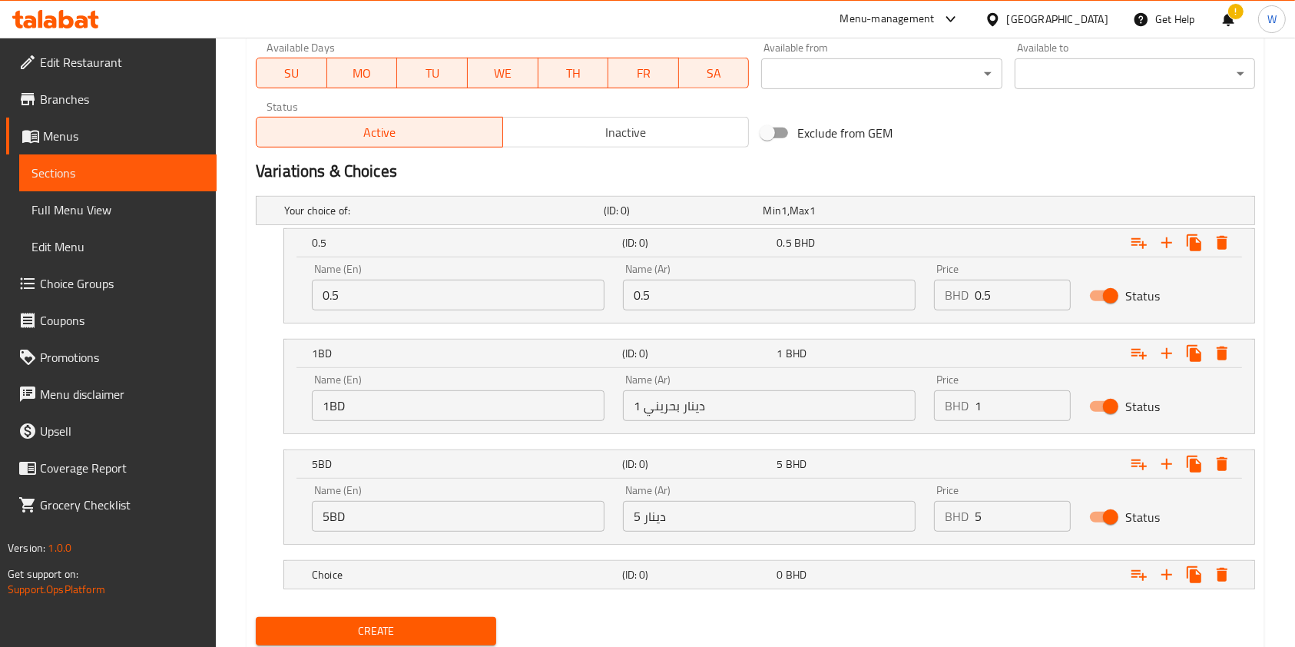
scroll to position [760, 0]
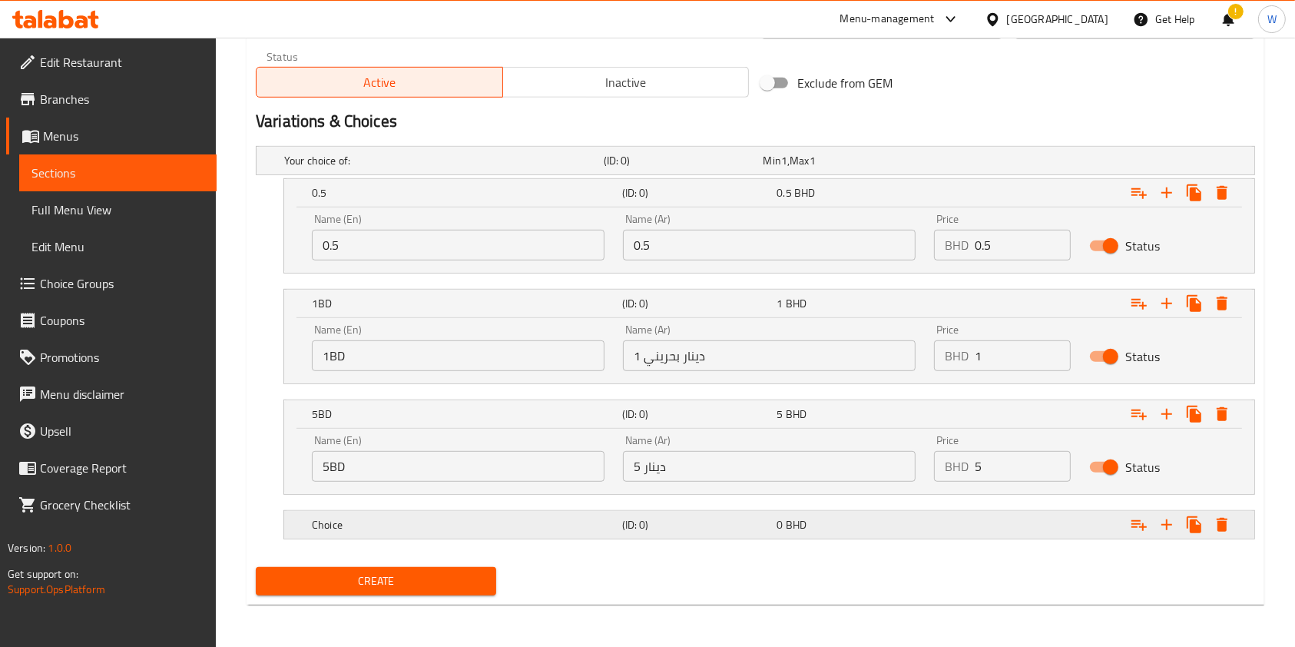
click at [586, 177] on div "Choice (ID: 0) 0 BHD" at bounding box center [760, 161] width 958 height 34
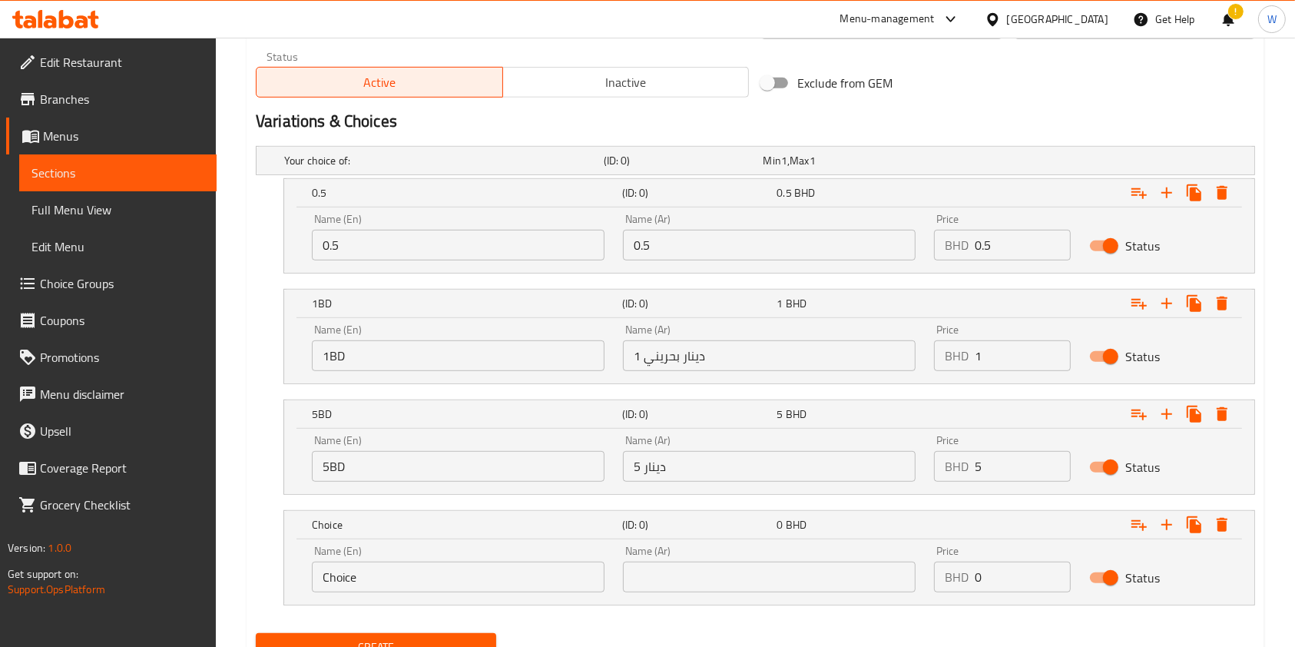
click at [559, 564] on input "Choice" at bounding box center [458, 576] width 293 height 31
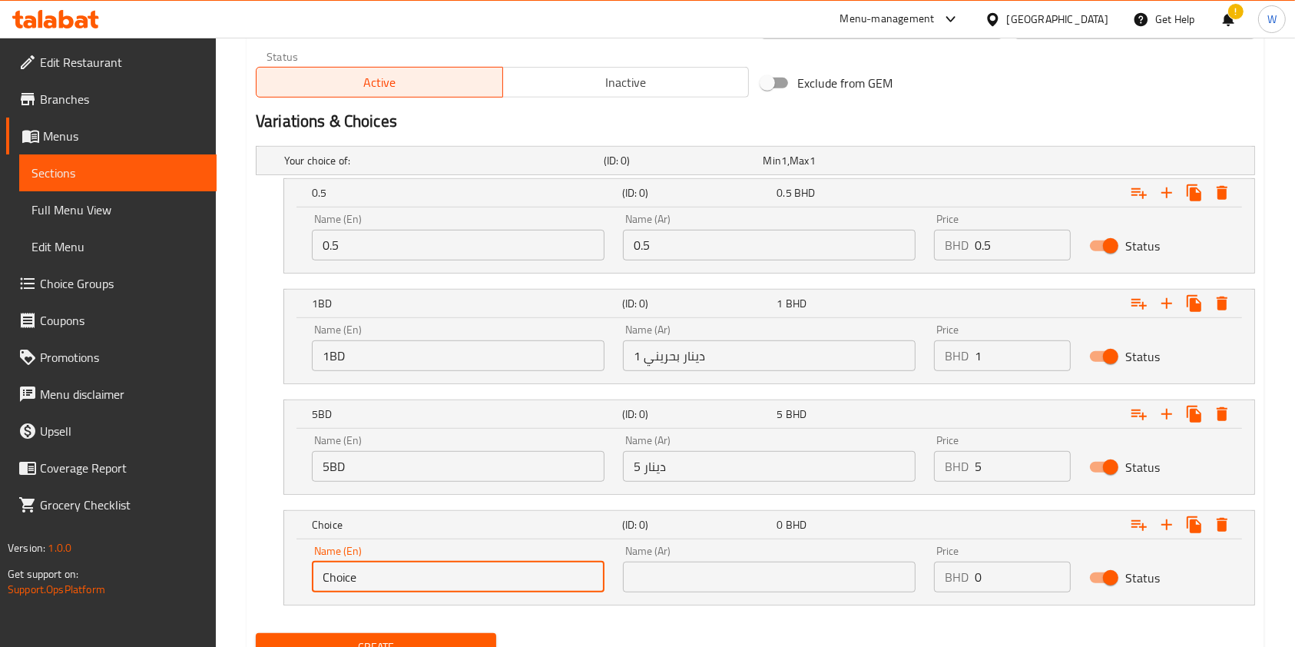
click at [559, 564] on input "Choice" at bounding box center [458, 576] width 293 height 31
type input "10BD"
click at [664, 577] on input "text" at bounding box center [769, 576] width 293 height 31
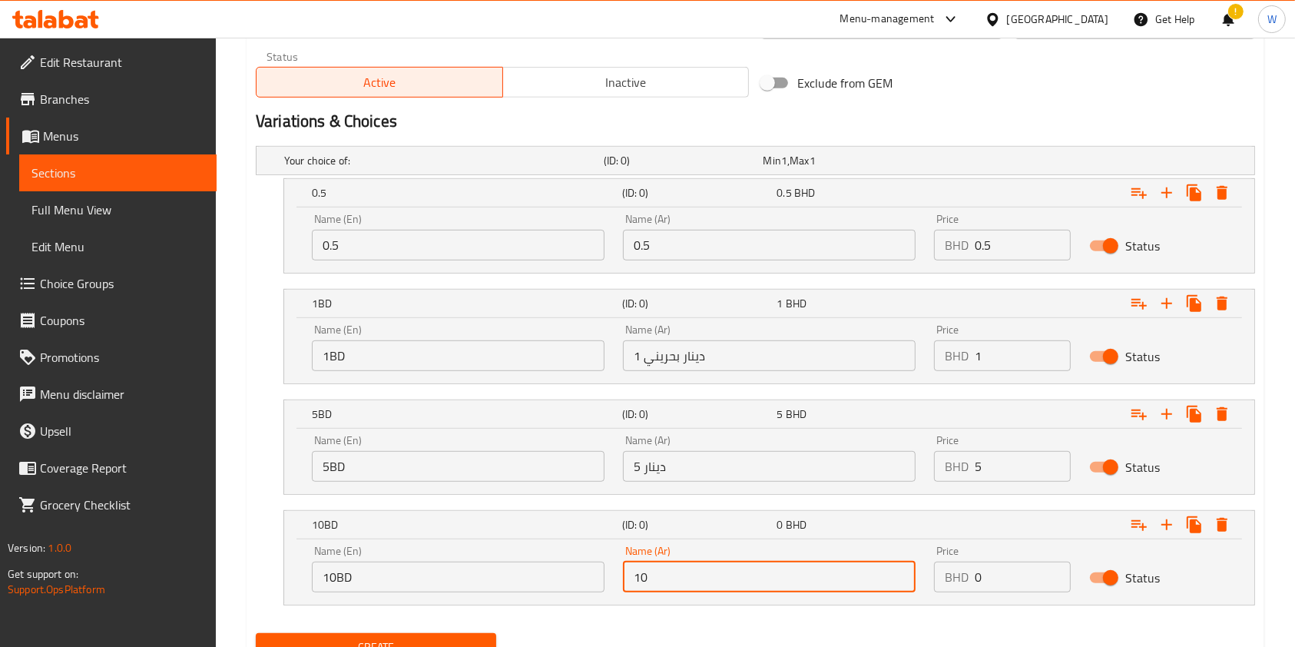
type input "10 دينار بحريني"
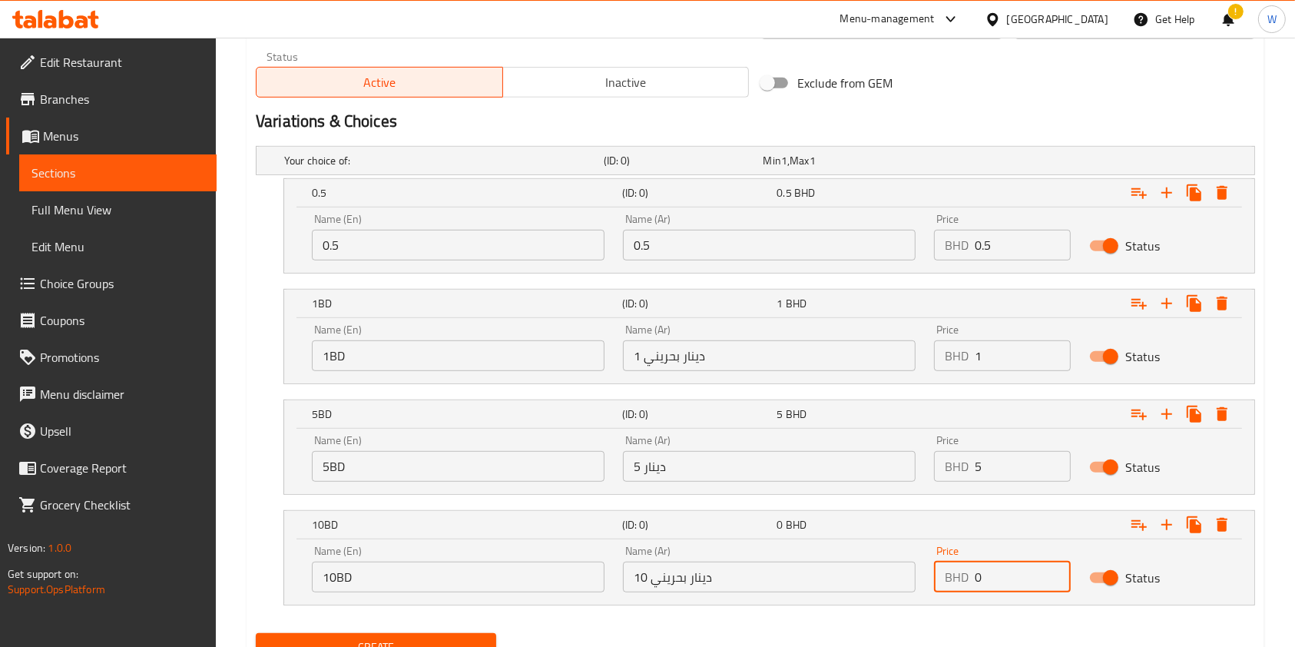
drag, startPoint x: 1002, startPoint y: 574, endPoint x: 901, endPoint y: 589, distance: 101.8
click at [901, 589] on div "Name (En) 10BD Name (En) Name (Ar) 10 دينار بحريني Name (Ar) Price BHD 0 Price …" at bounding box center [769, 568] width 933 height 65
type input "10"
click at [1169, 531] on icon "Expand" at bounding box center [1166, 524] width 18 height 18
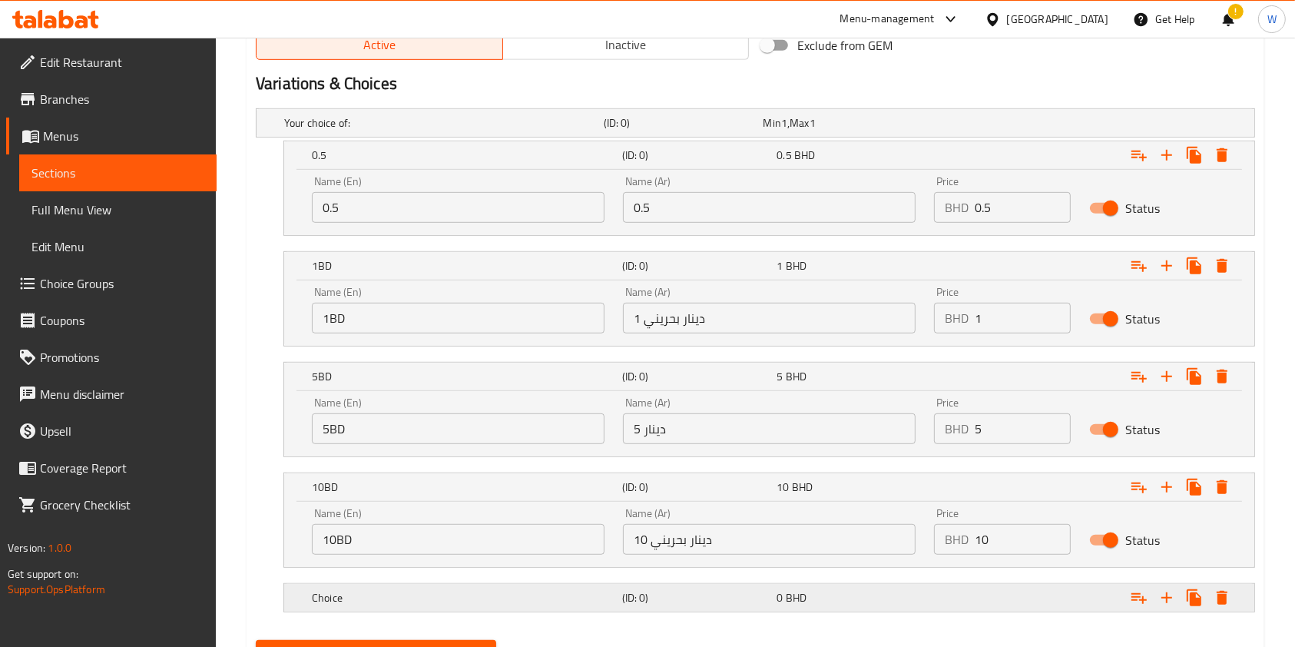
scroll to position [870, 0]
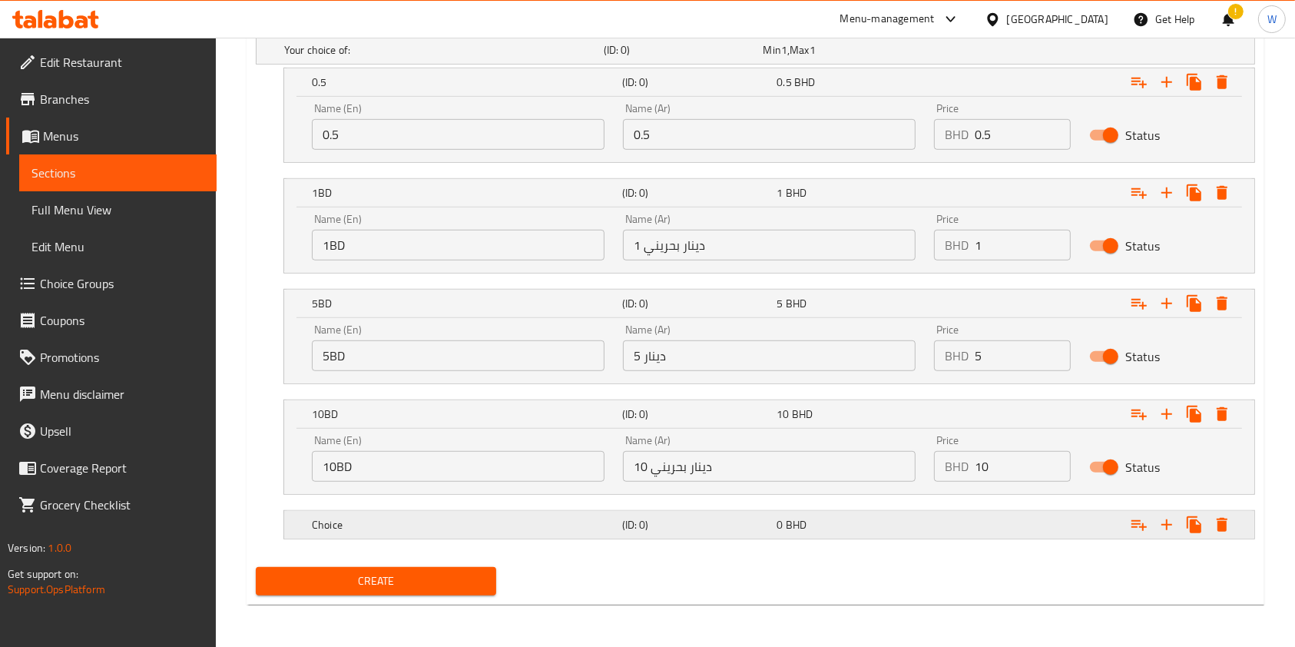
click at [399, 58] on h5 "Choice" at bounding box center [440, 49] width 313 height 15
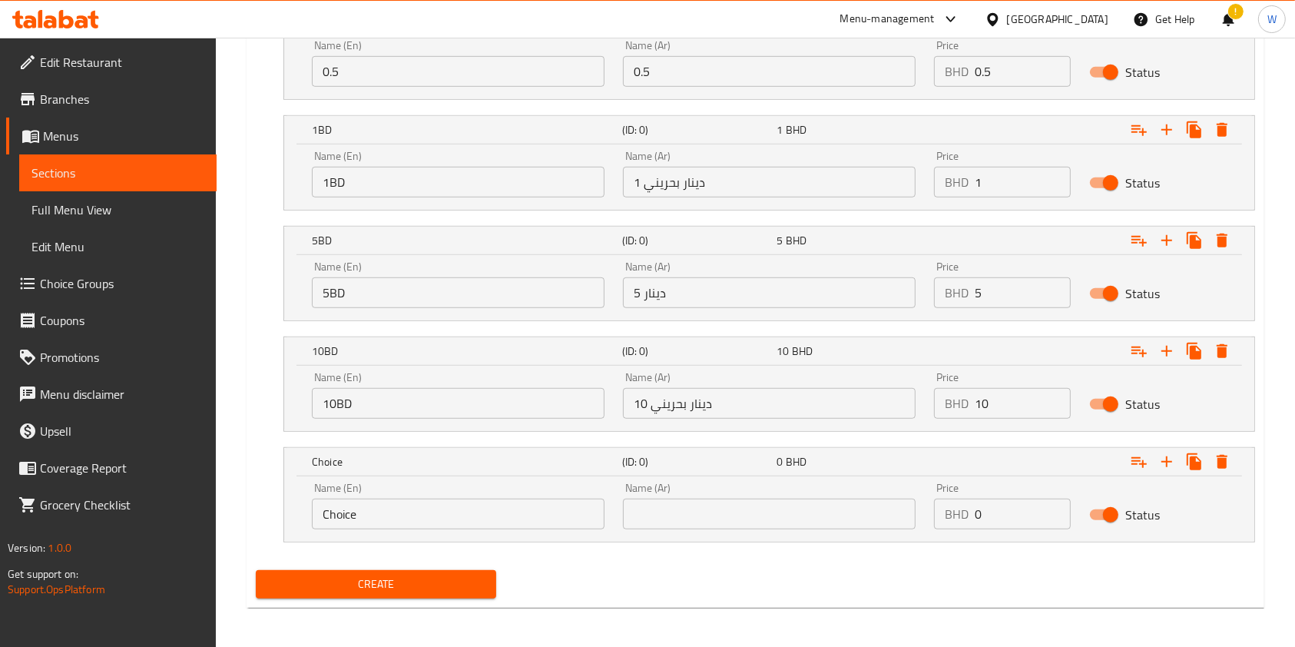
scroll to position [936, 0]
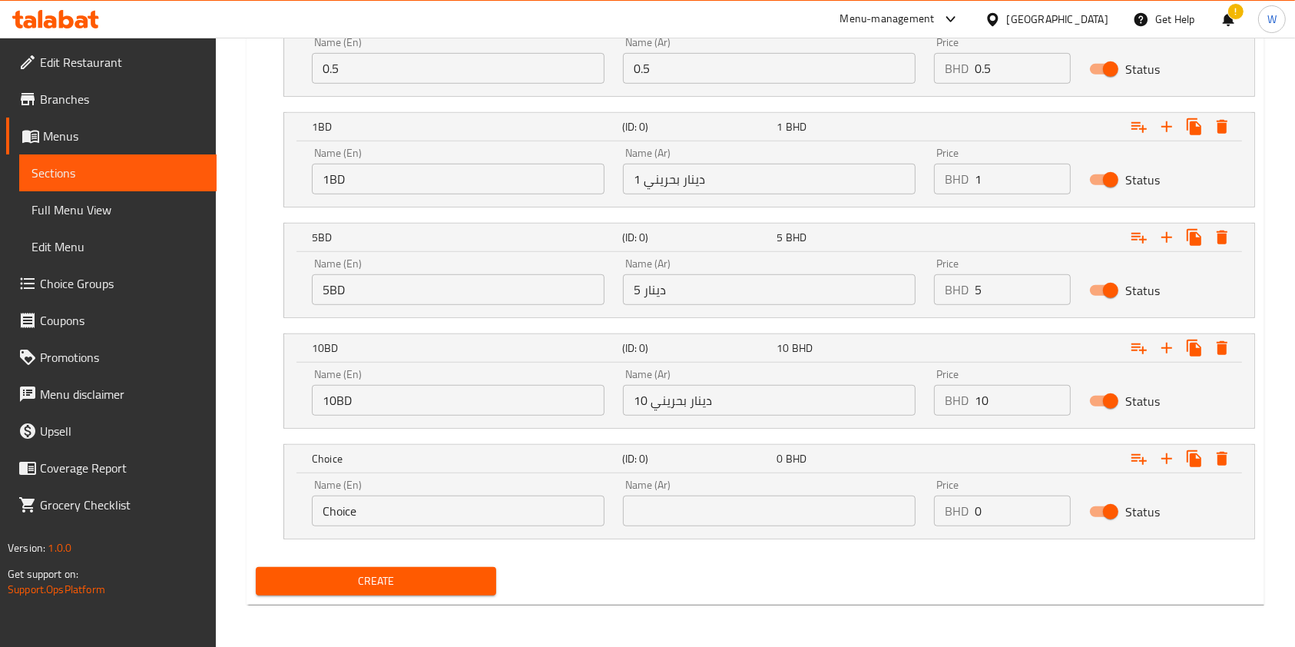
click at [455, 498] on input "Choice" at bounding box center [458, 510] width 293 height 31
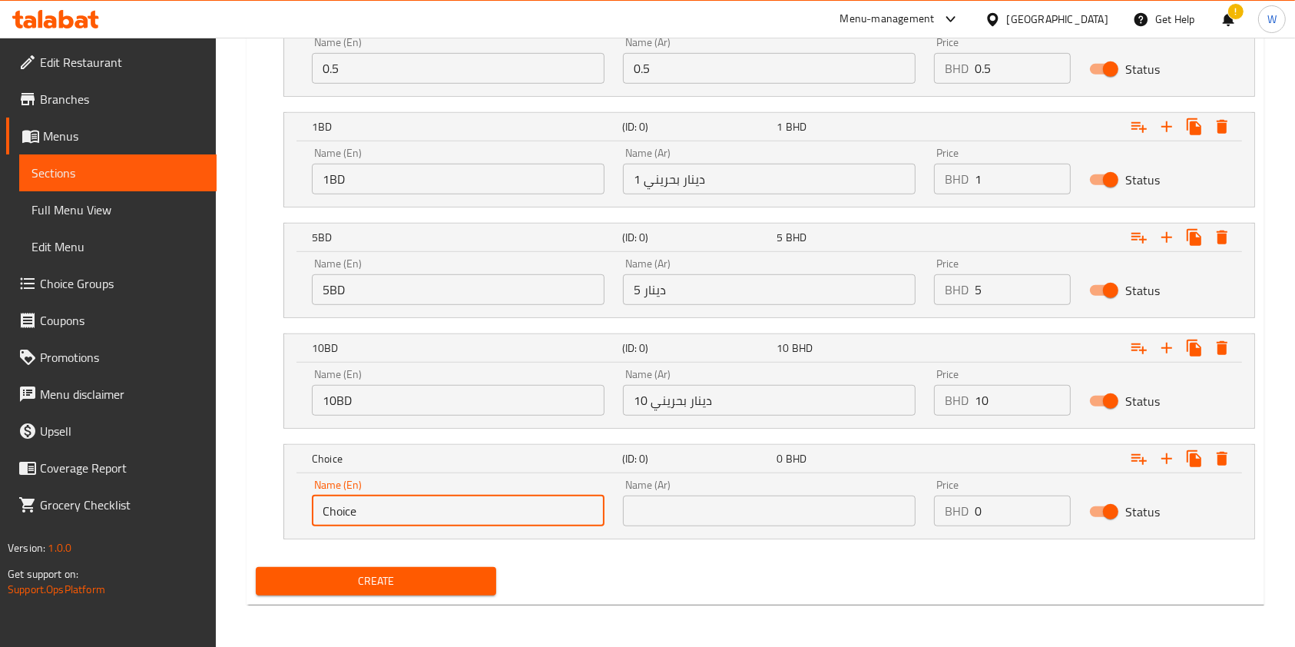
click at [455, 499] on input "Choice" at bounding box center [458, 510] width 293 height 31
type input "20BD"
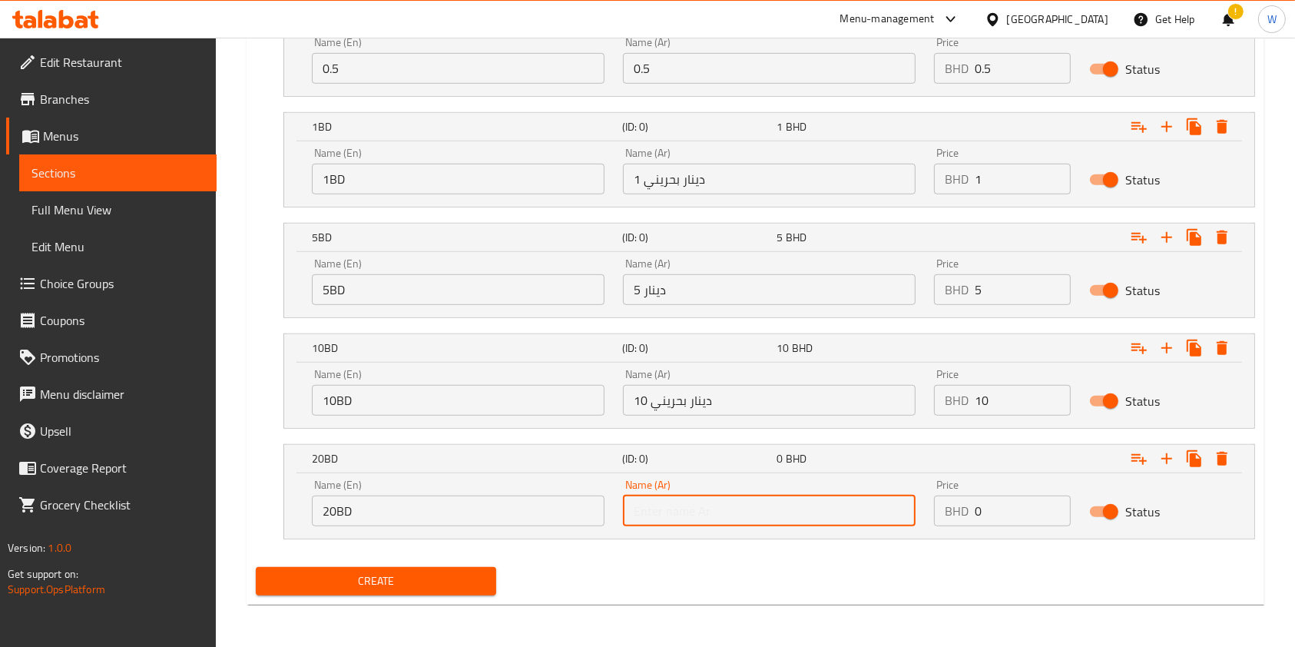
click at [683, 515] on input "text" at bounding box center [769, 510] width 293 height 31
type input "20دينار بحريني"
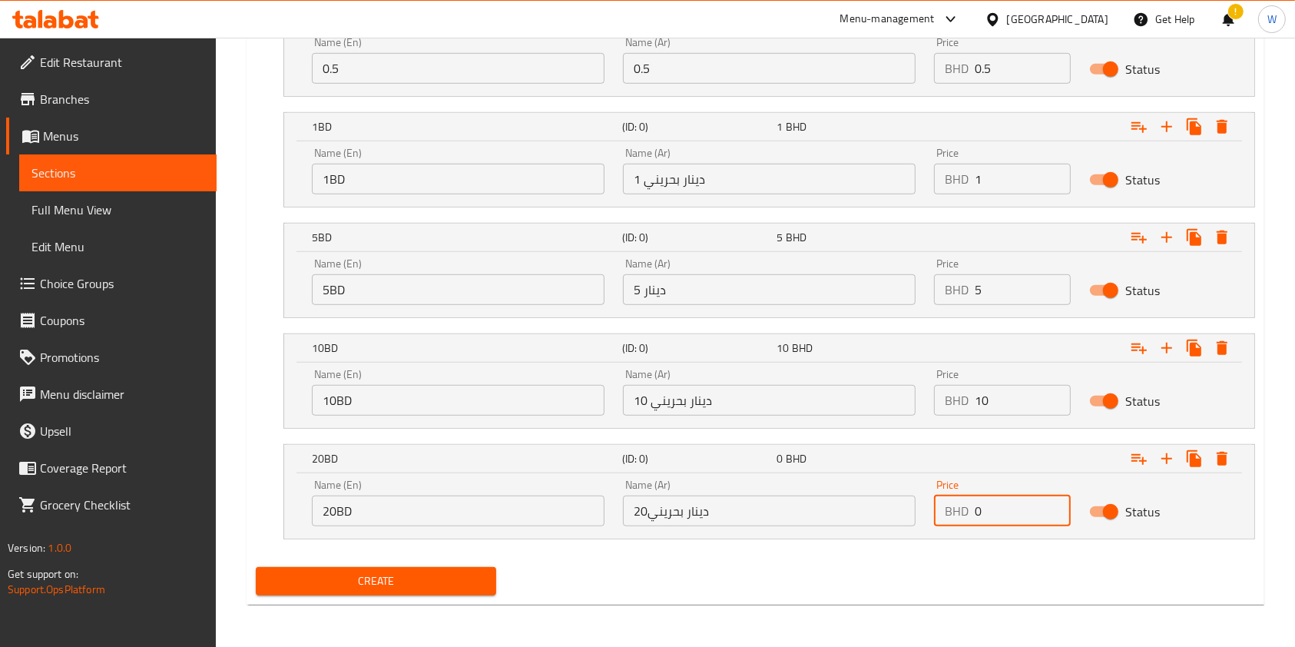
drag, startPoint x: 986, startPoint y: 513, endPoint x: 883, endPoint y: 507, distance: 103.1
click at [902, 511] on div "Name (En) 20BD Name (En) Name (Ar) 20دينار بحريني Name (Ar) Price BHD 0 Price S…" at bounding box center [769, 502] width 933 height 65
type input "20"
click at [902, 581] on div "Create" at bounding box center [756, 581] width 1012 height 41
click at [394, 576] on span "Create" at bounding box center [376, 580] width 216 height 19
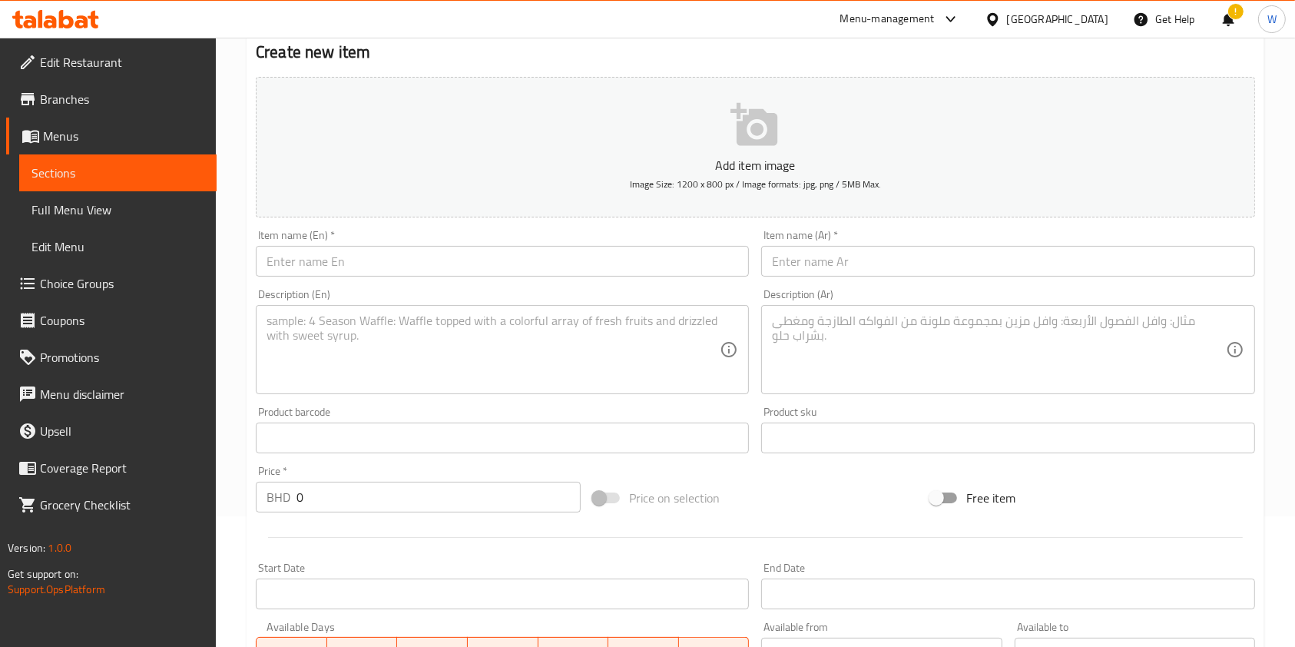
scroll to position [0, 0]
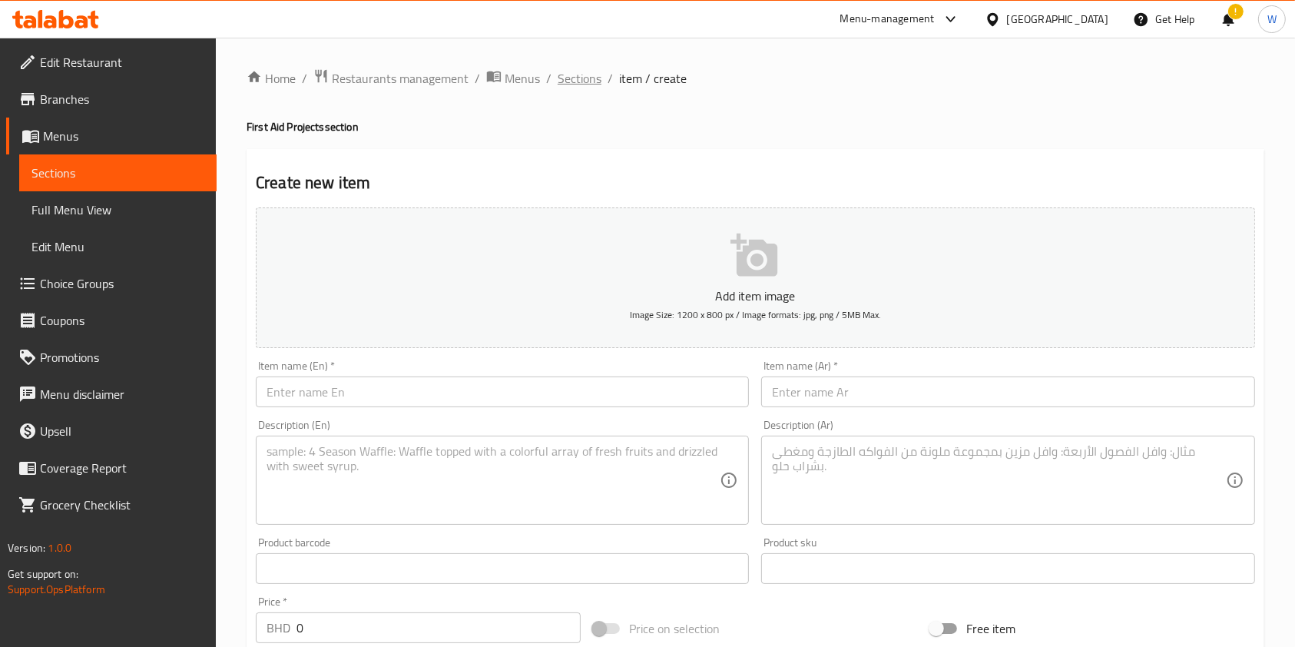
click at [583, 69] on span "Sections" at bounding box center [580, 78] width 44 height 18
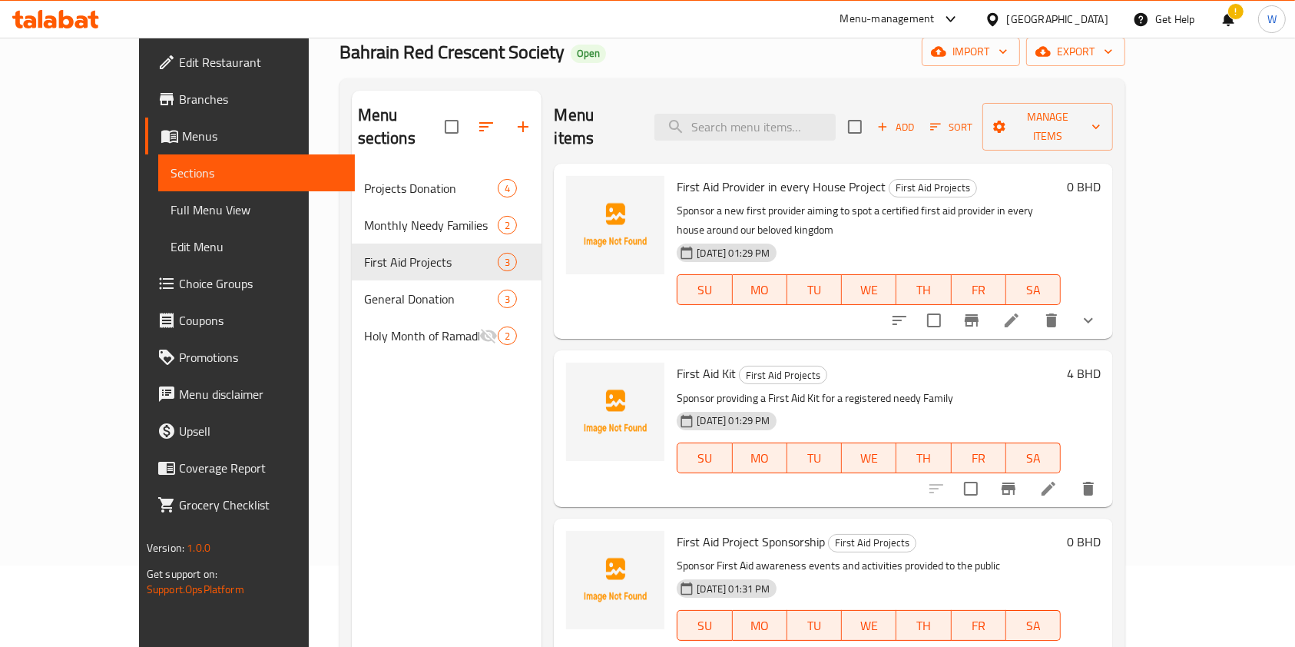
scroll to position [204, 0]
